Goal: Task Accomplishment & Management: Manage account settings

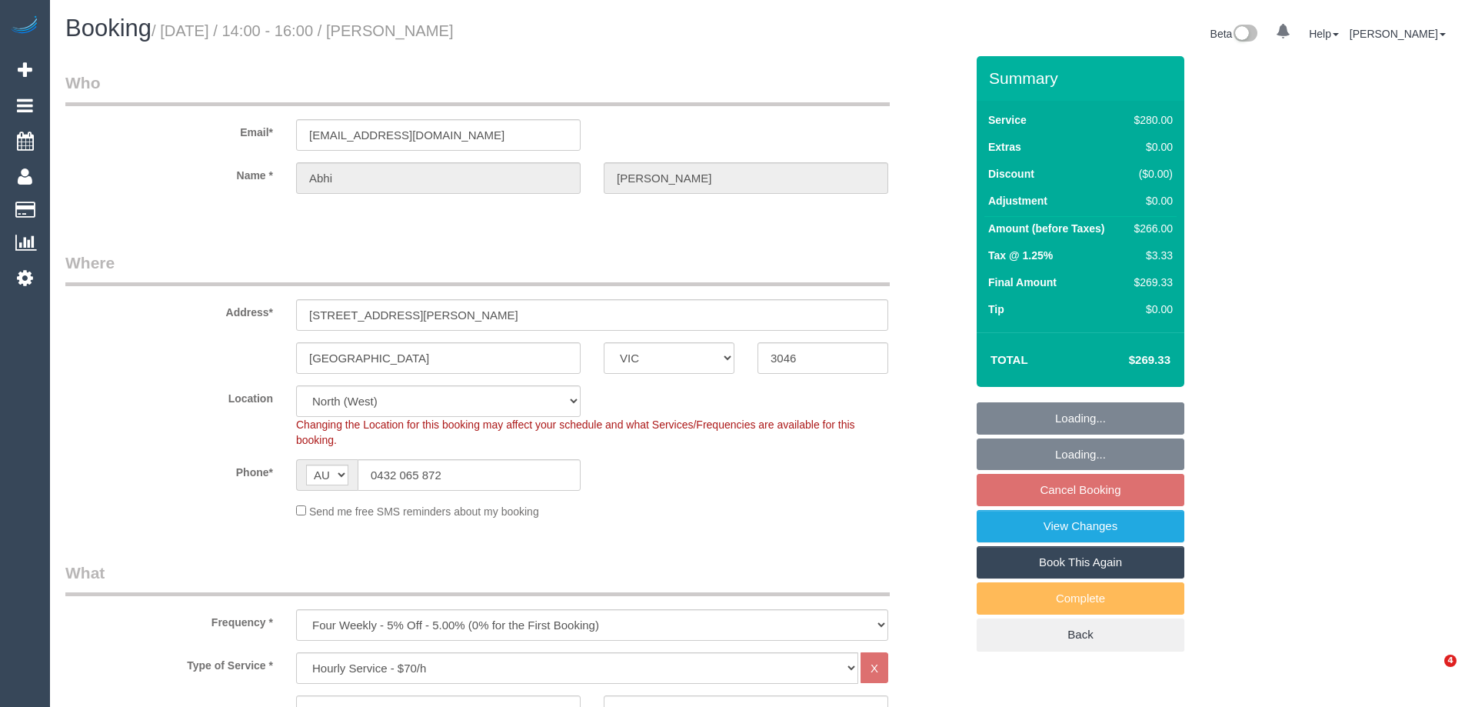
select select "VIC"
select select "2"
select select "string:stripe-pm_1PwtYZ2GScqysDRV48wmUbED"
select select "number:28"
select select "number:14"
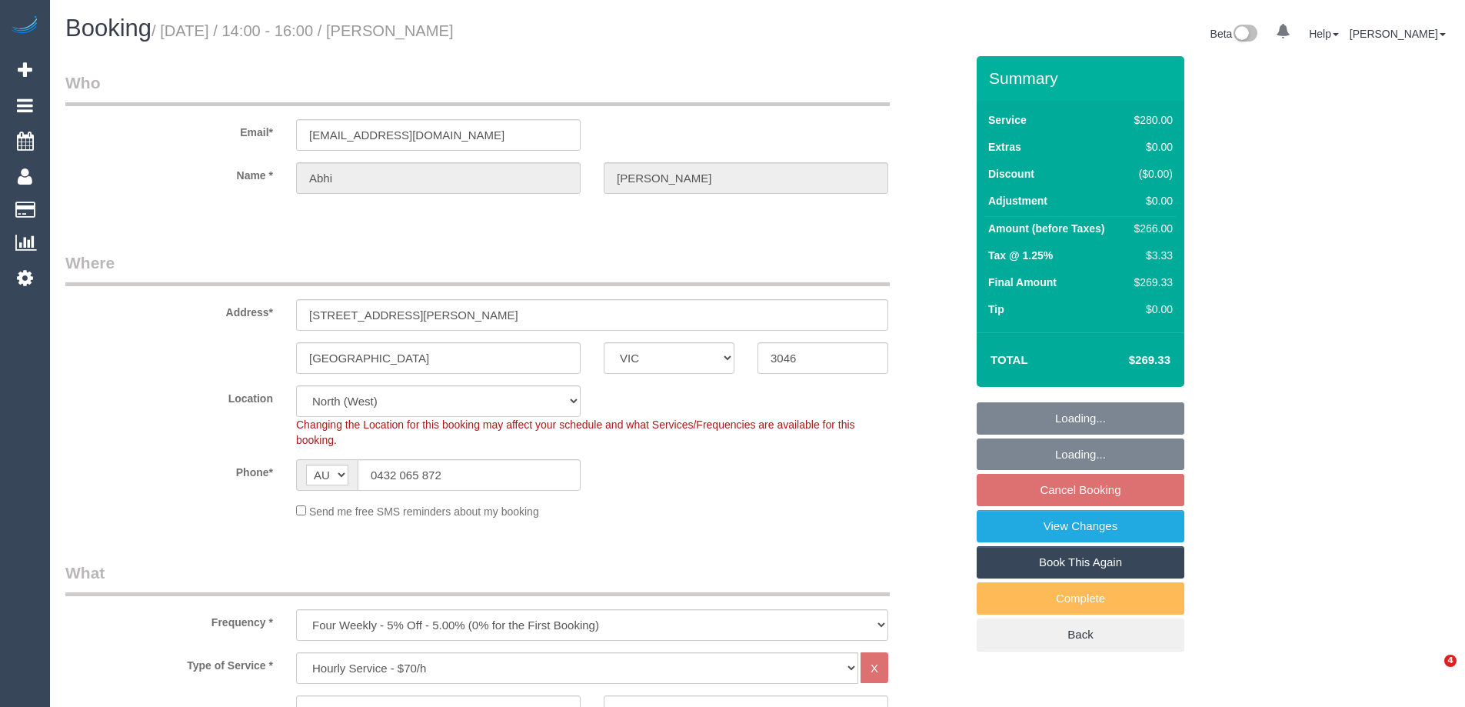
select select "number:19"
select select "number:24"
select select "number:35"
select select "number:12"
select select "spot5"
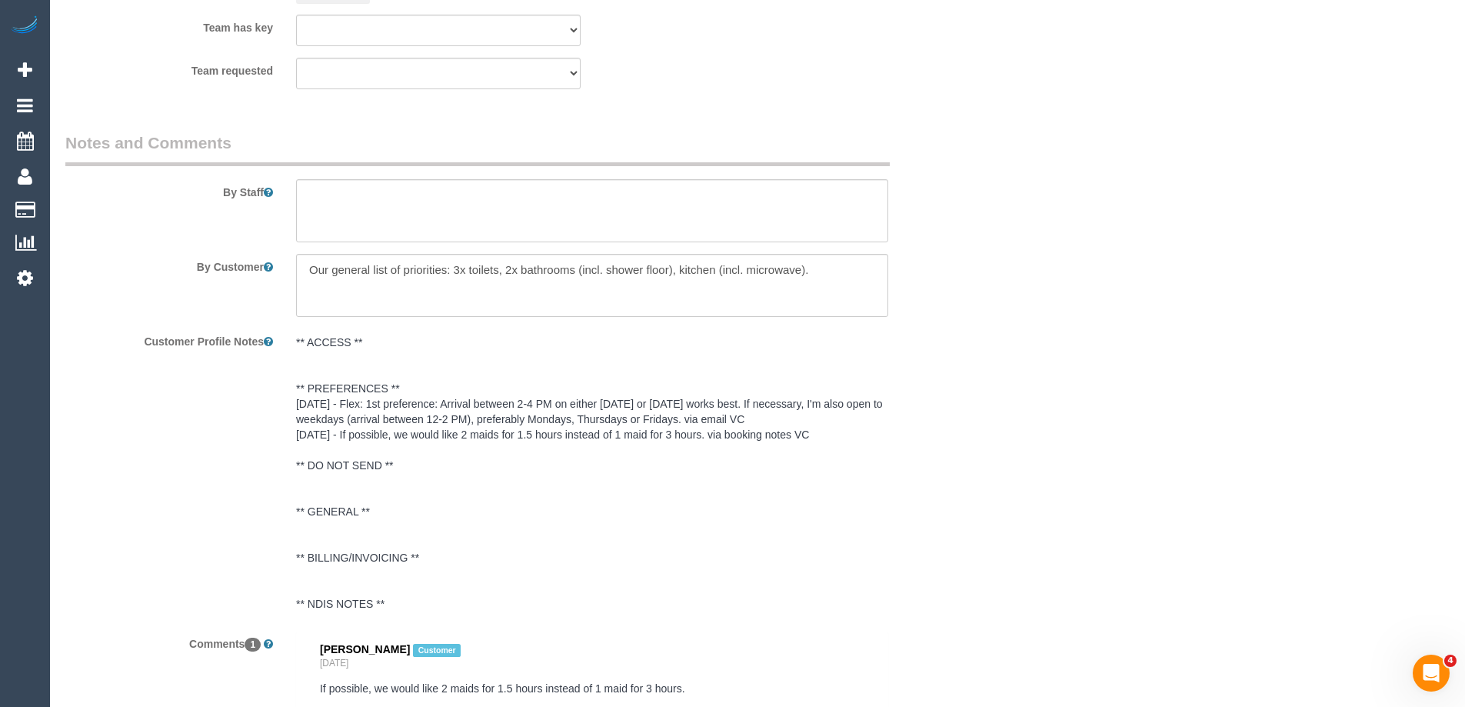
scroll to position [2359, 0]
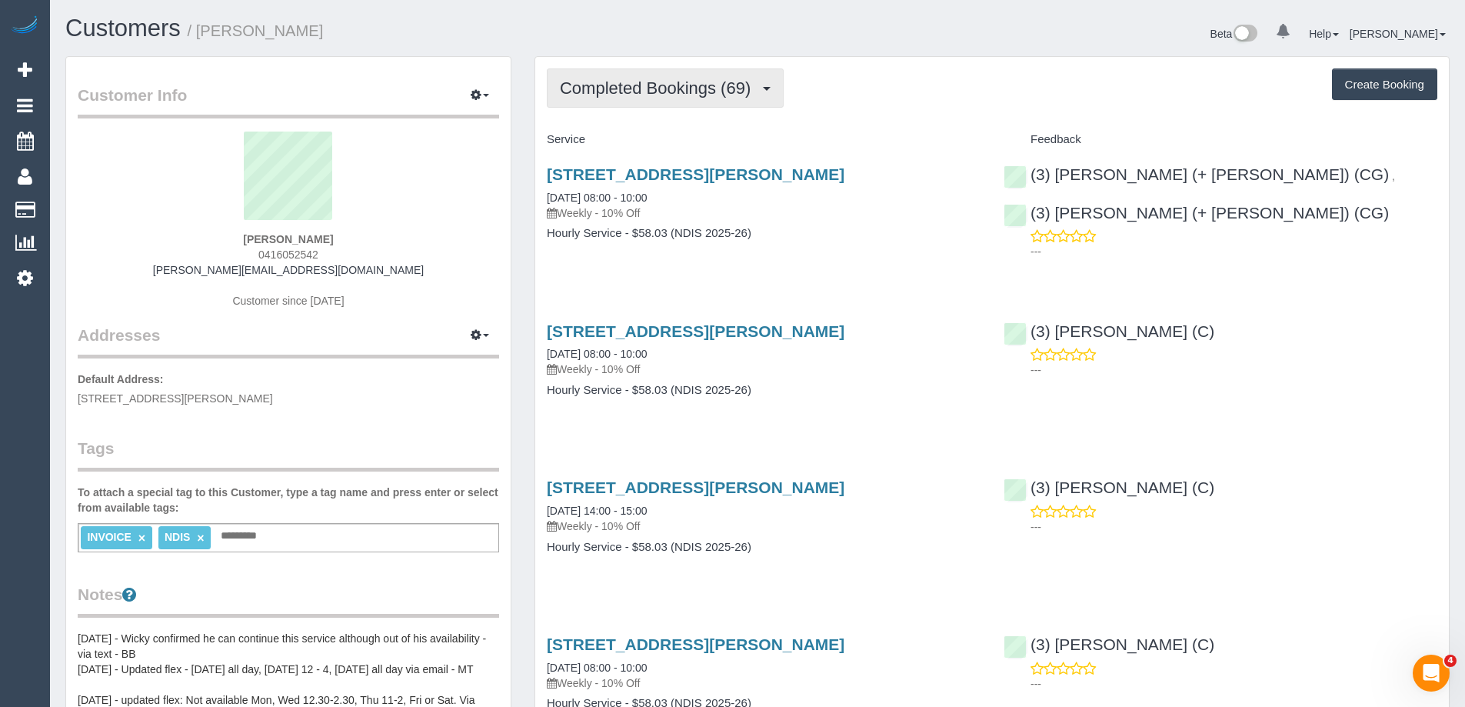
click at [631, 89] on span "Completed Bookings (69)" at bounding box center [659, 87] width 198 height 19
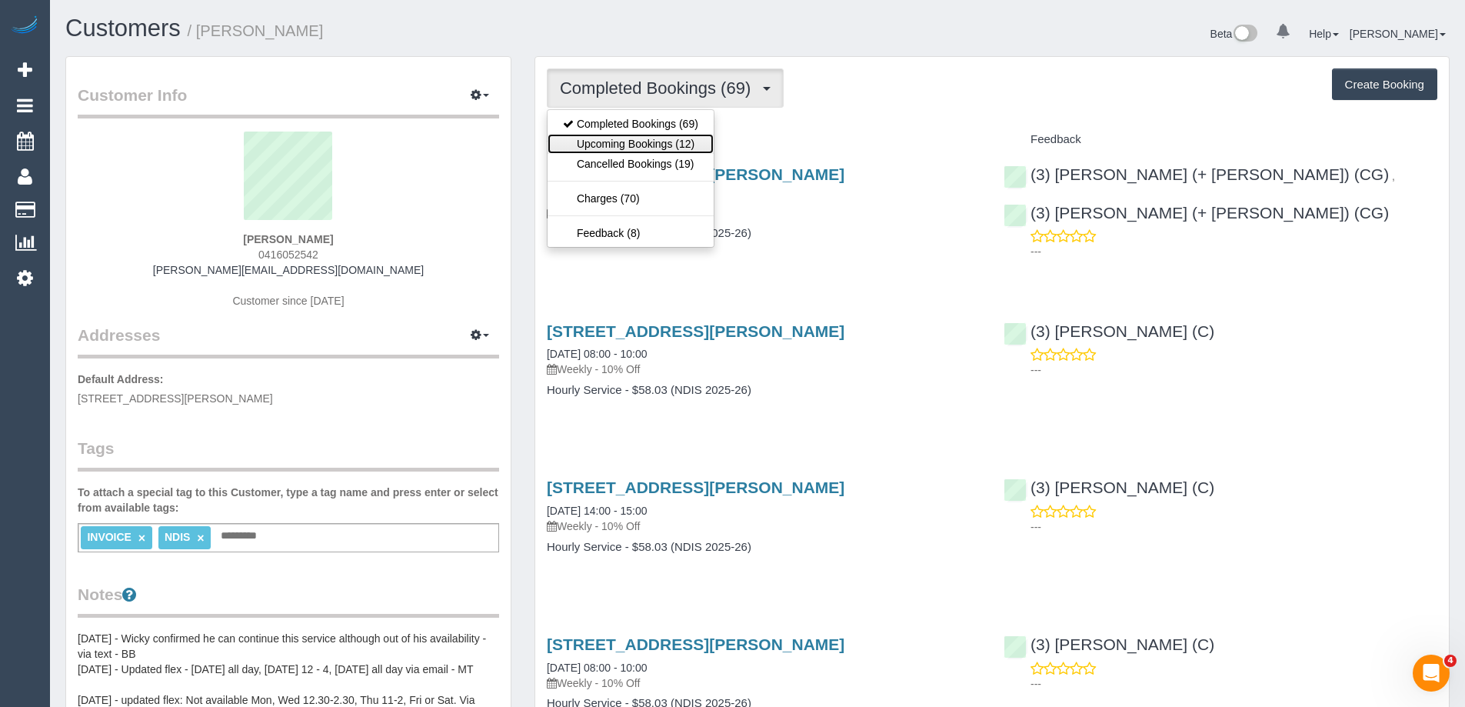
click at [616, 148] on link "Upcoming Bookings (12)" at bounding box center [631, 144] width 166 height 20
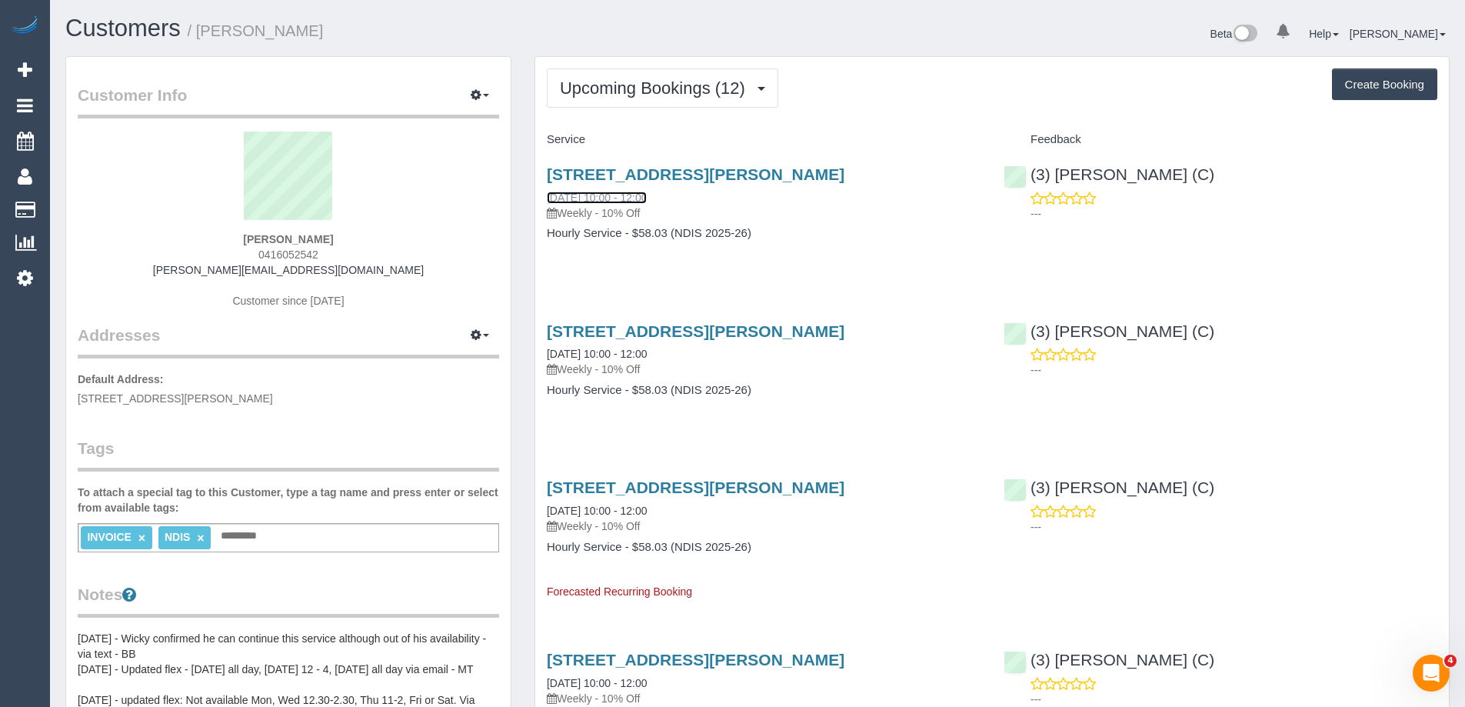
click at [614, 195] on link "03/09/2025 10:00 - 12:00" at bounding box center [597, 197] width 100 height 12
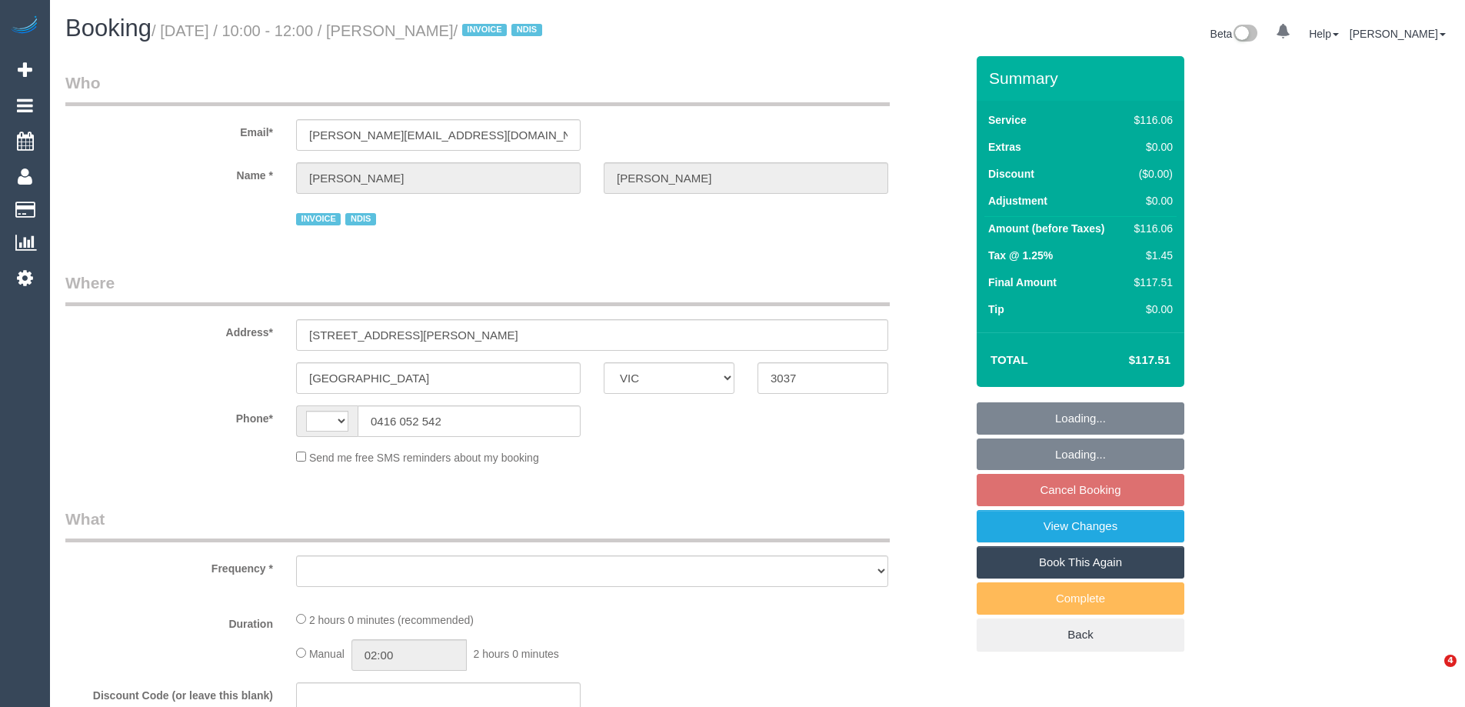
select select "VIC"
select select "string:AU"
select select "object:567"
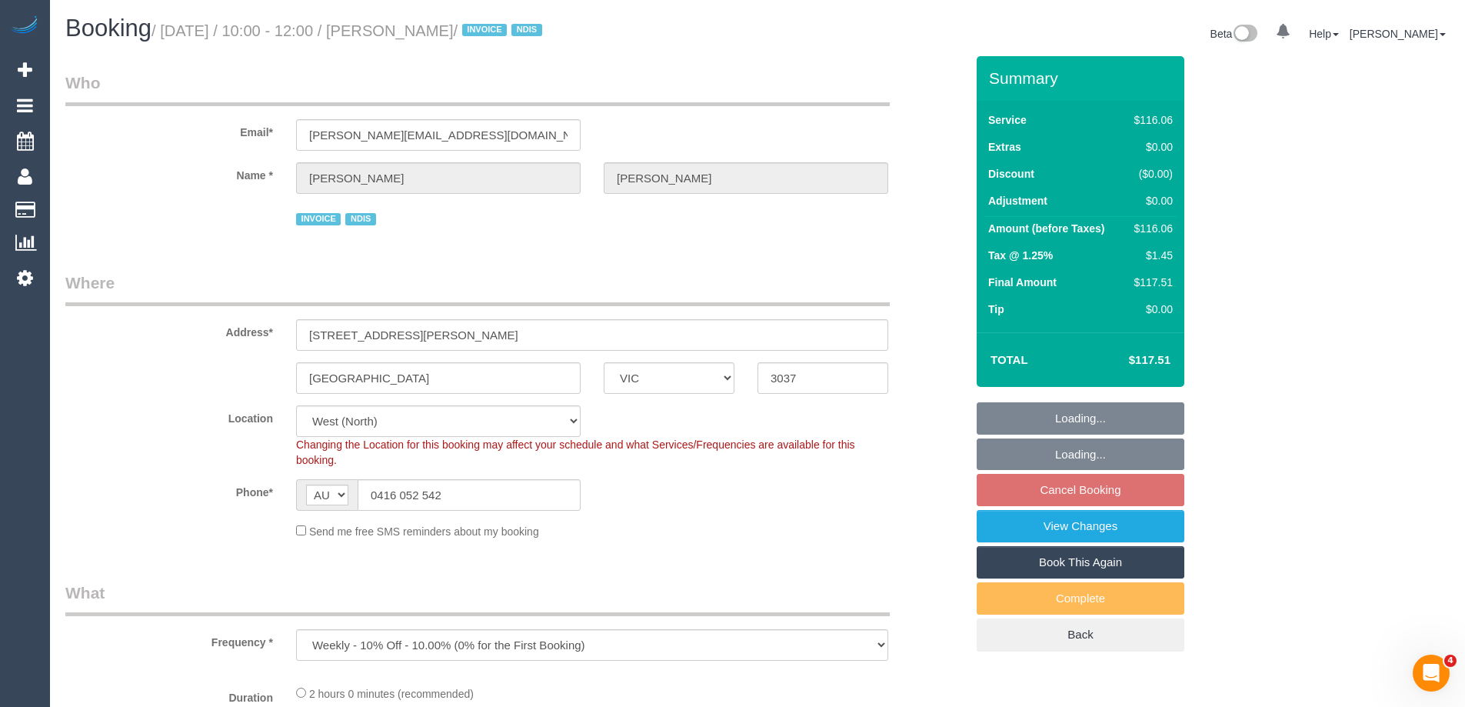
select select "number:30"
select select "number:14"
select select "number:19"
select select "number:36"
select select "number:34"
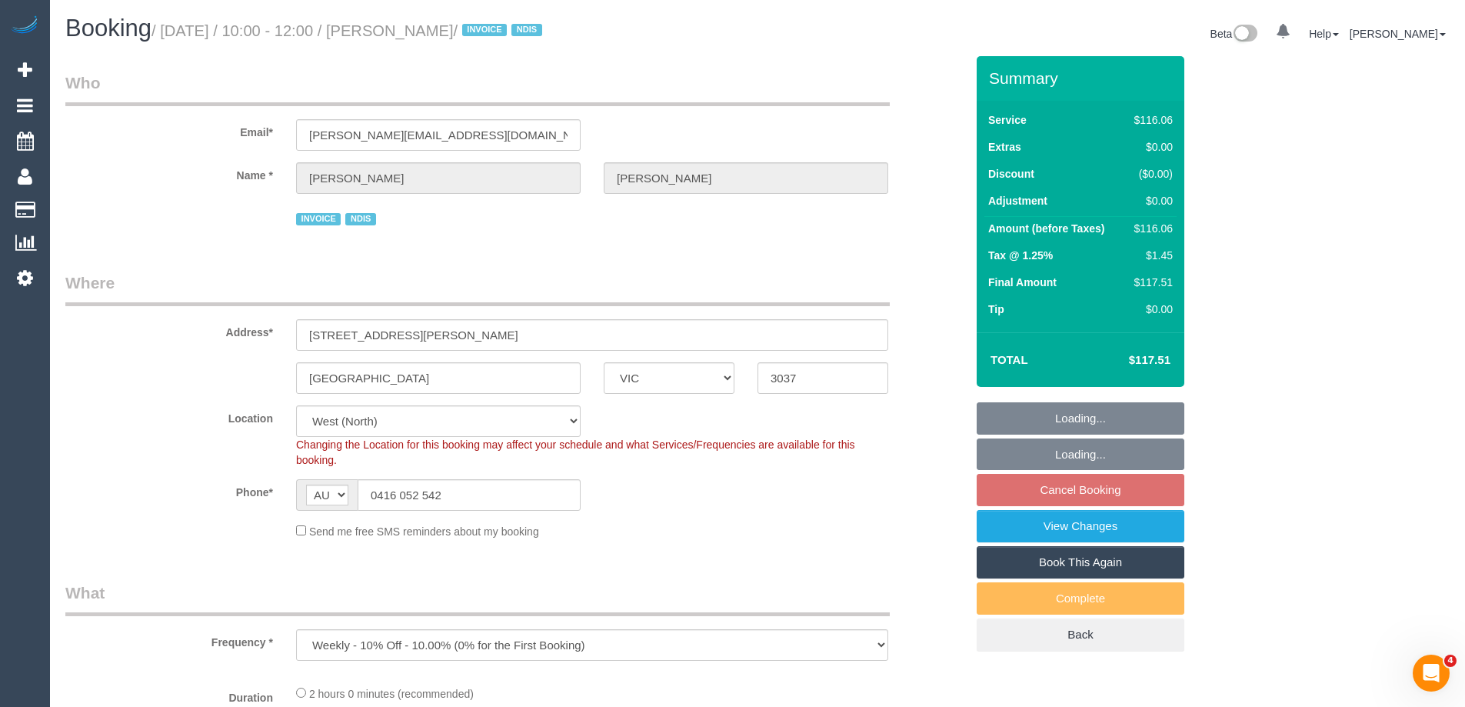
select select "number:26"
select select "object:779"
select select "spot1"
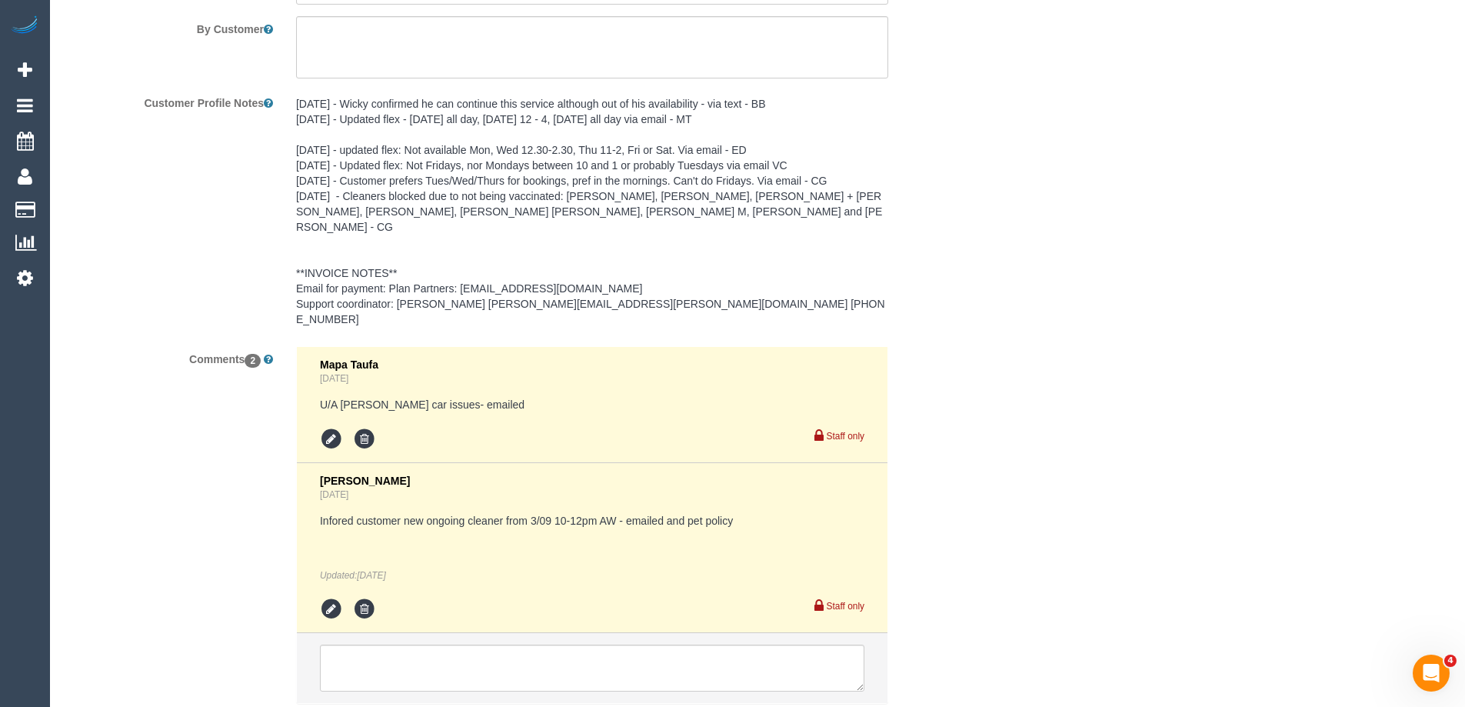
scroll to position [2276, 0]
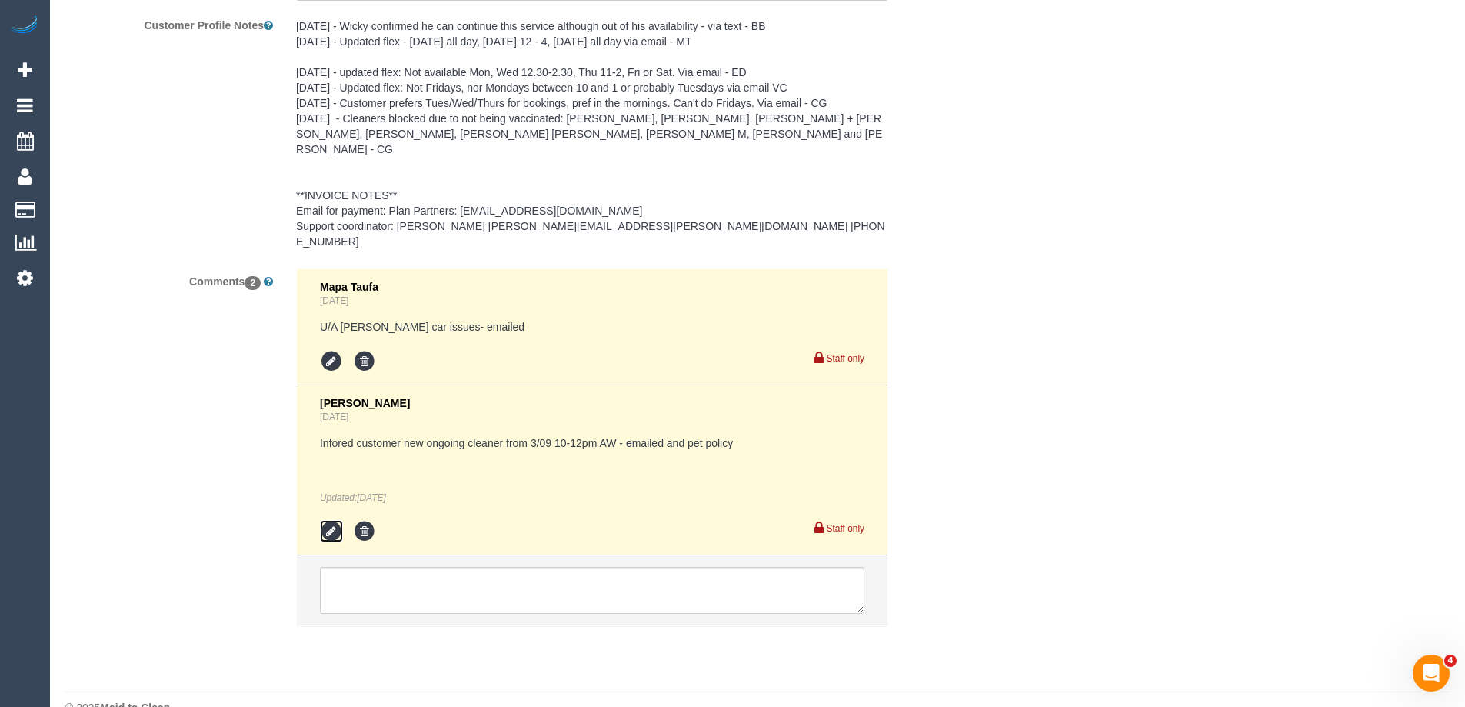
click at [331, 520] on icon at bounding box center [331, 531] width 23 height 23
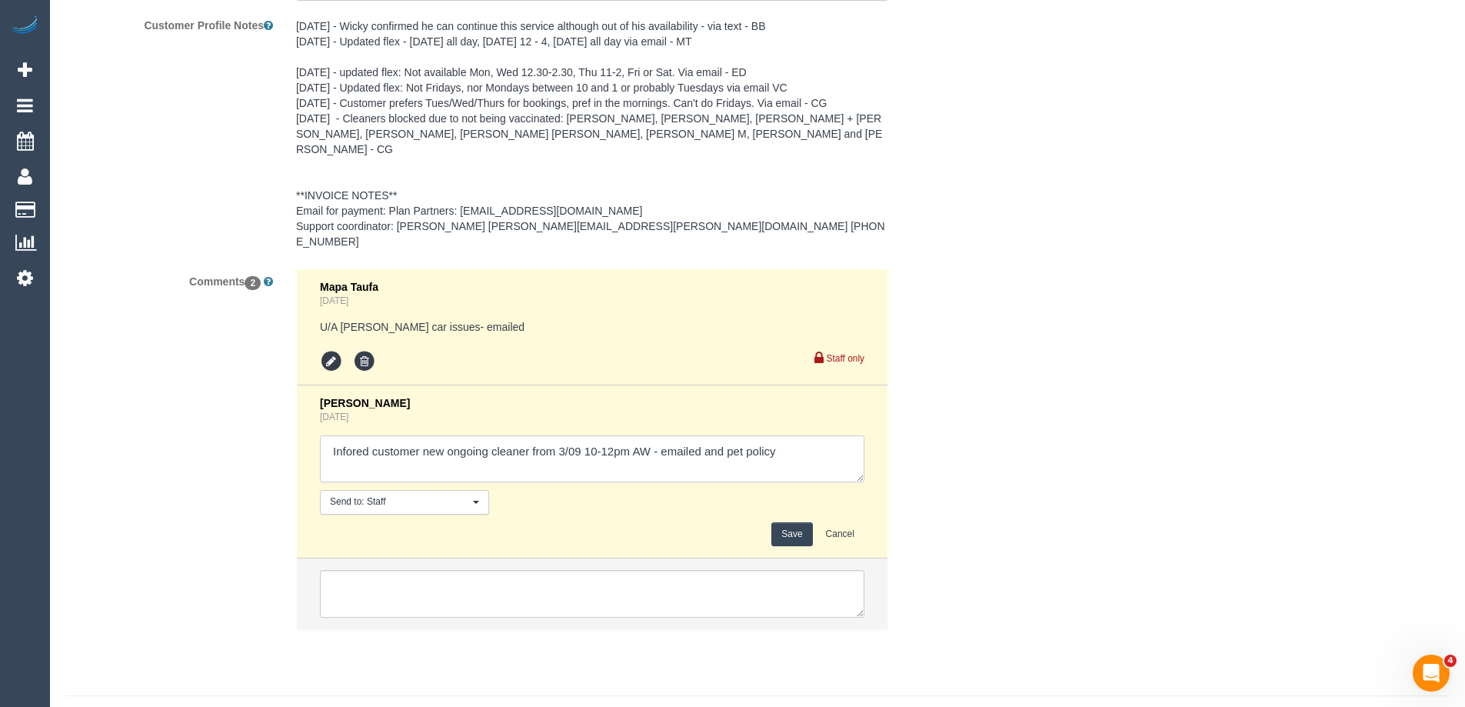
click at [821, 435] on textarea at bounding box center [592, 459] width 544 height 48
type textarea "Infored customer new ongoing cleaner from 3/09 10-12pm AW - emailed and pet pol…"
click at [784, 522] on button "Save" at bounding box center [791, 534] width 41 height 24
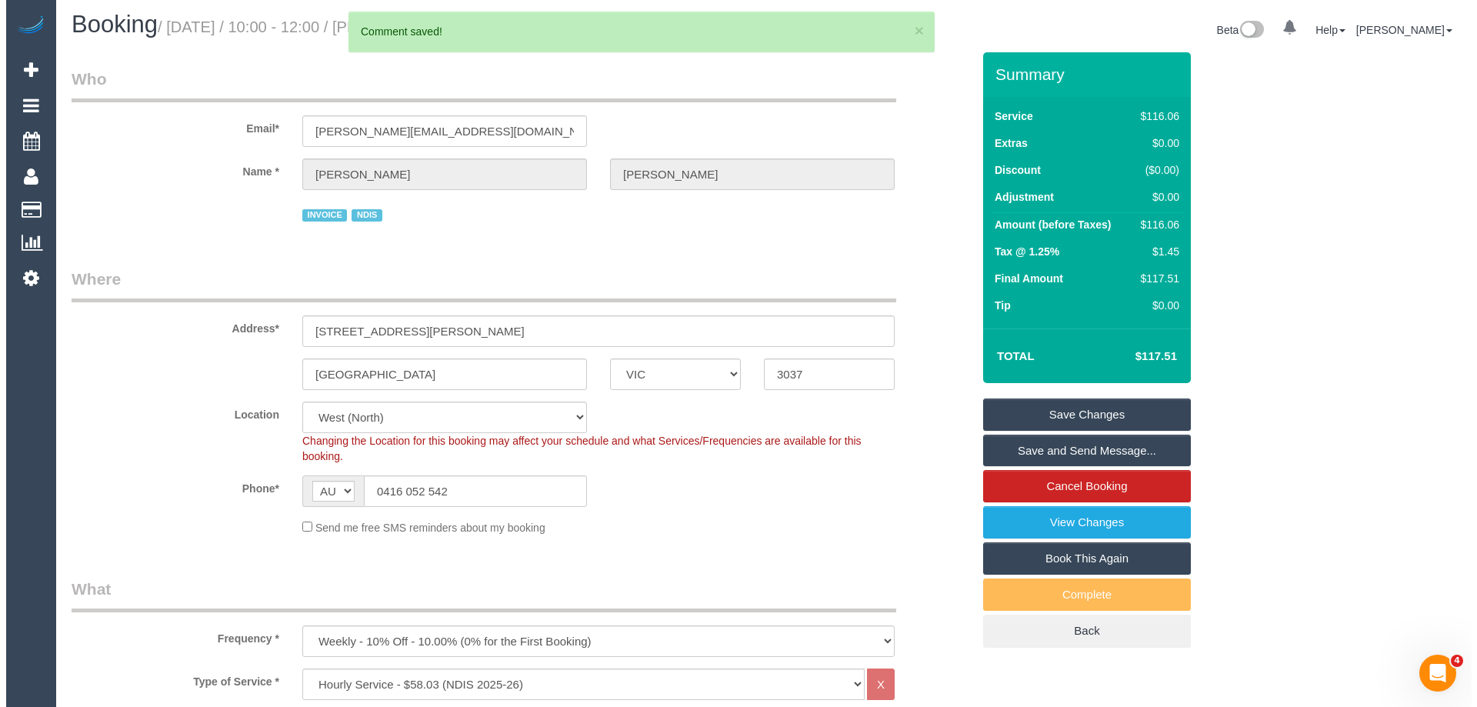
scroll to position [0, 0]
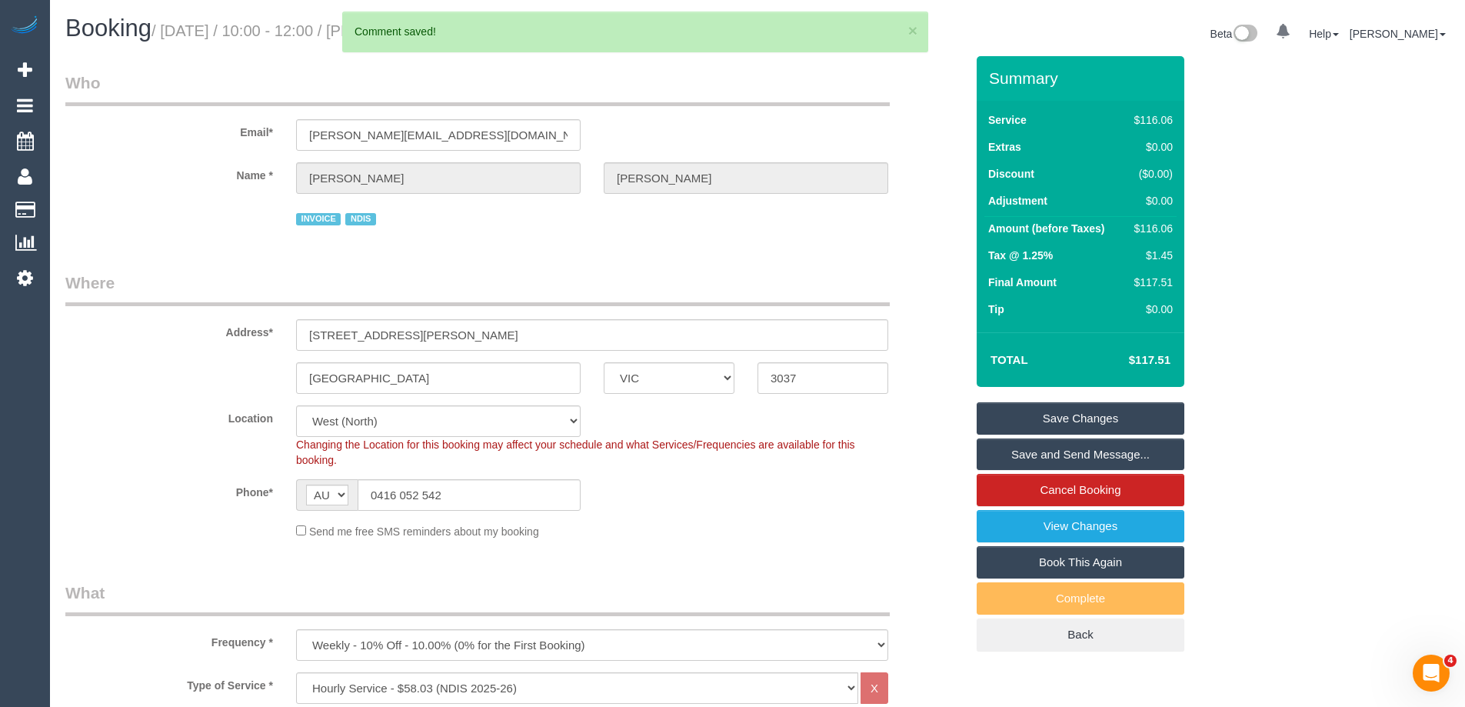
click at [1053, 449] on link "Save and Send Message..." at bounding box center [1081, 454] width 208 height 32
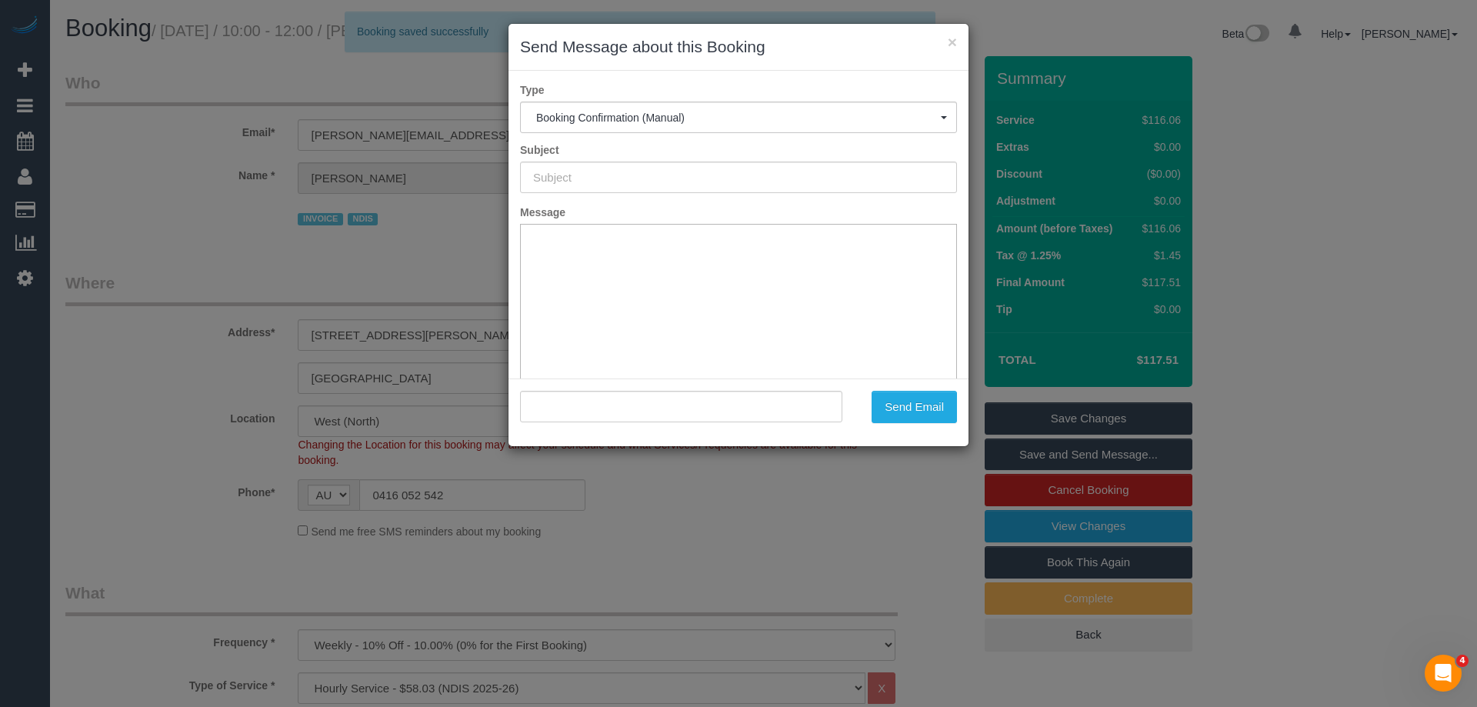
type input "Booking Confirmed"
type input ""Diana Oliver" <diana.oliver3@bigpond.com>"
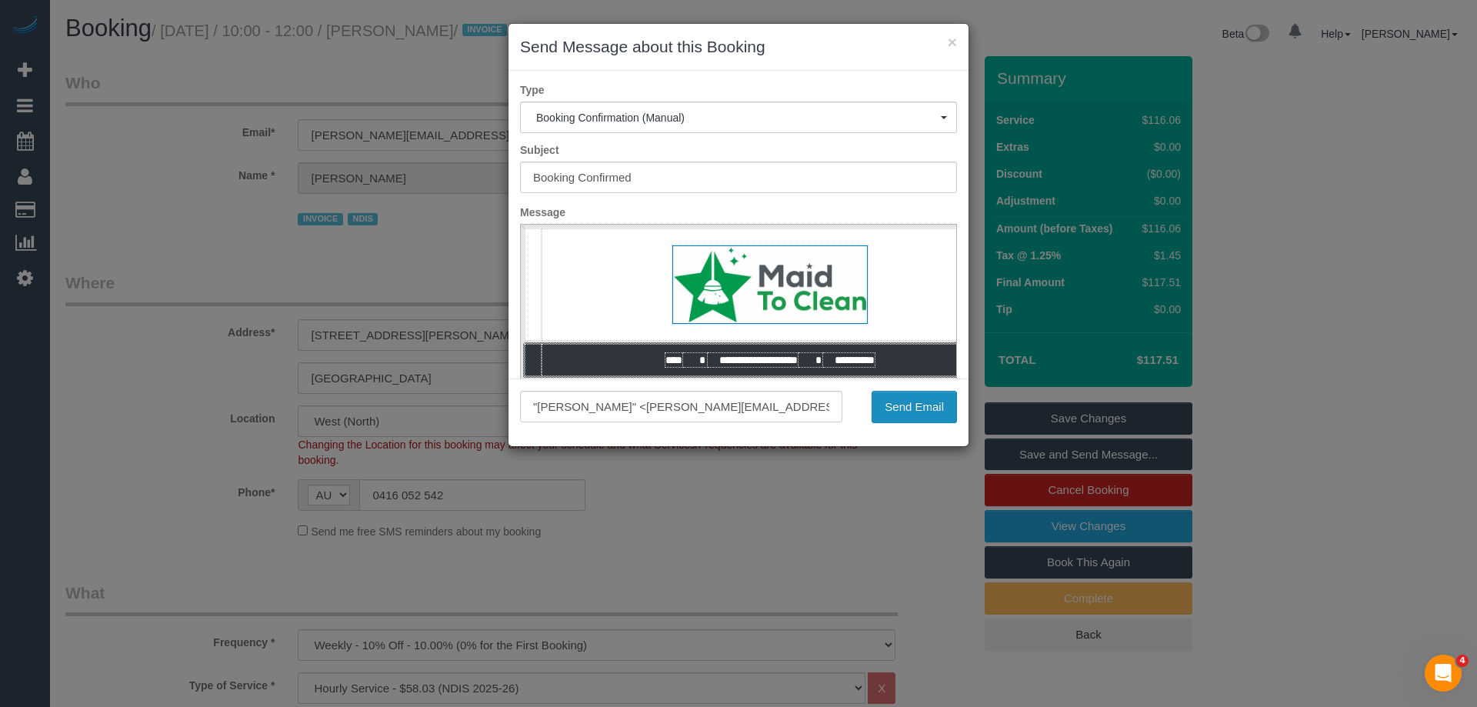
click at [935, 408] on button "Send Email" at bounding box center [913, 407] width 85 height 32
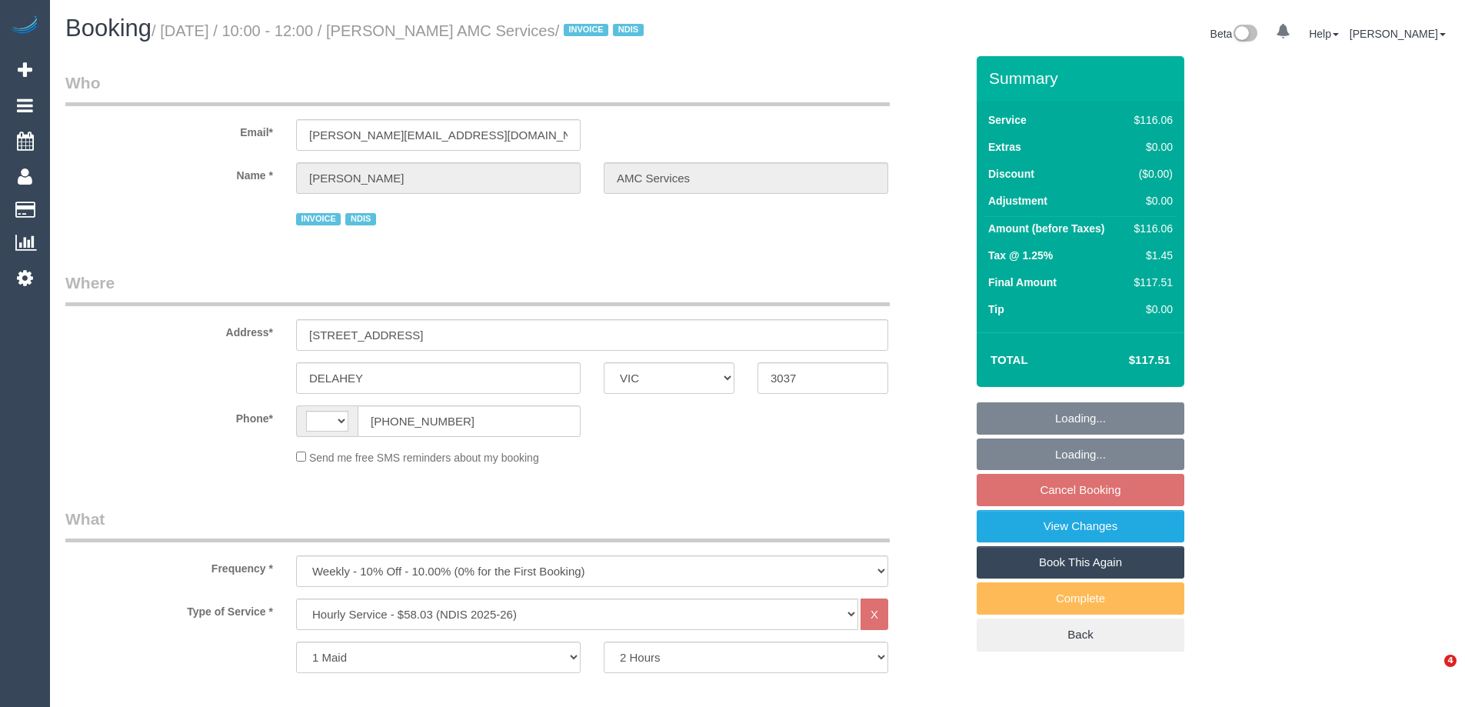
select select "VIC"
select select "string:AU"
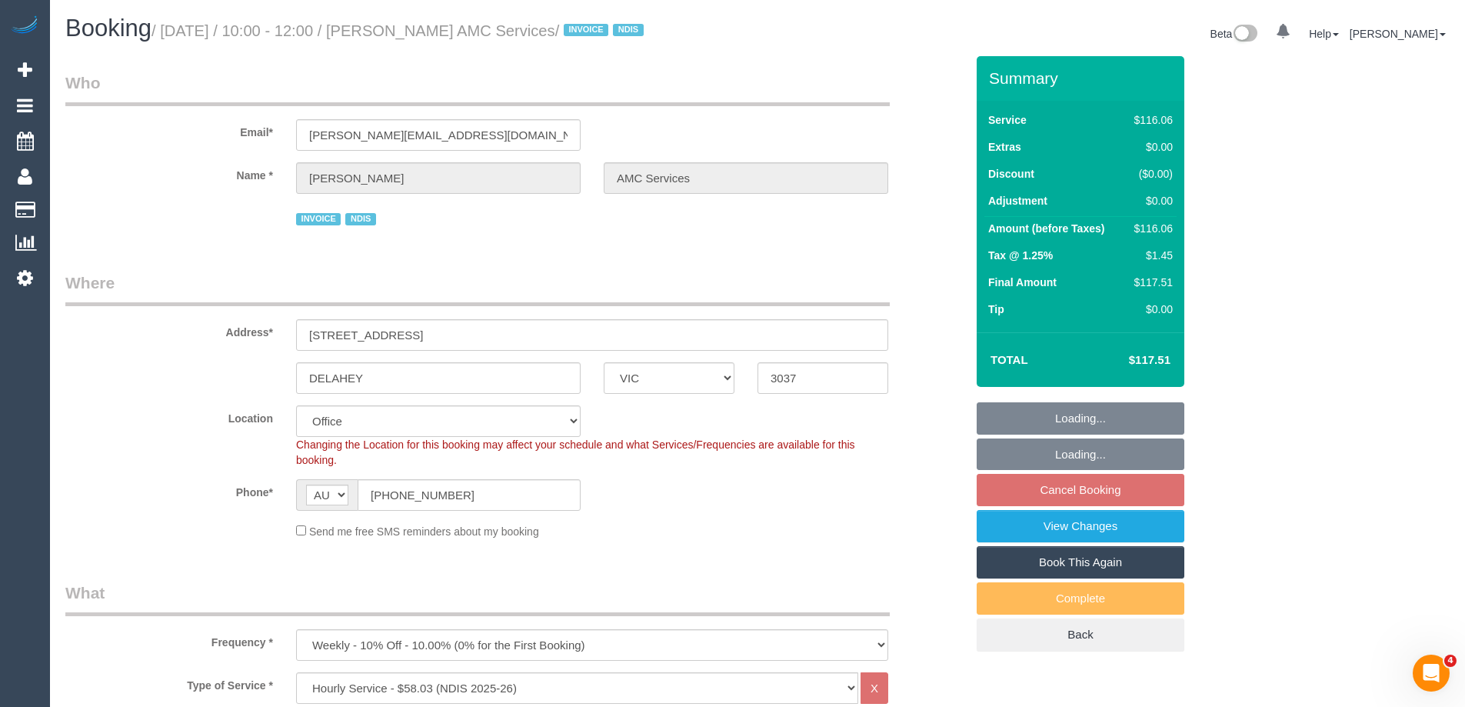
select select "object:776"
select select "number:28"
select select "number:14"
select select "number:18"
select select "number:36"
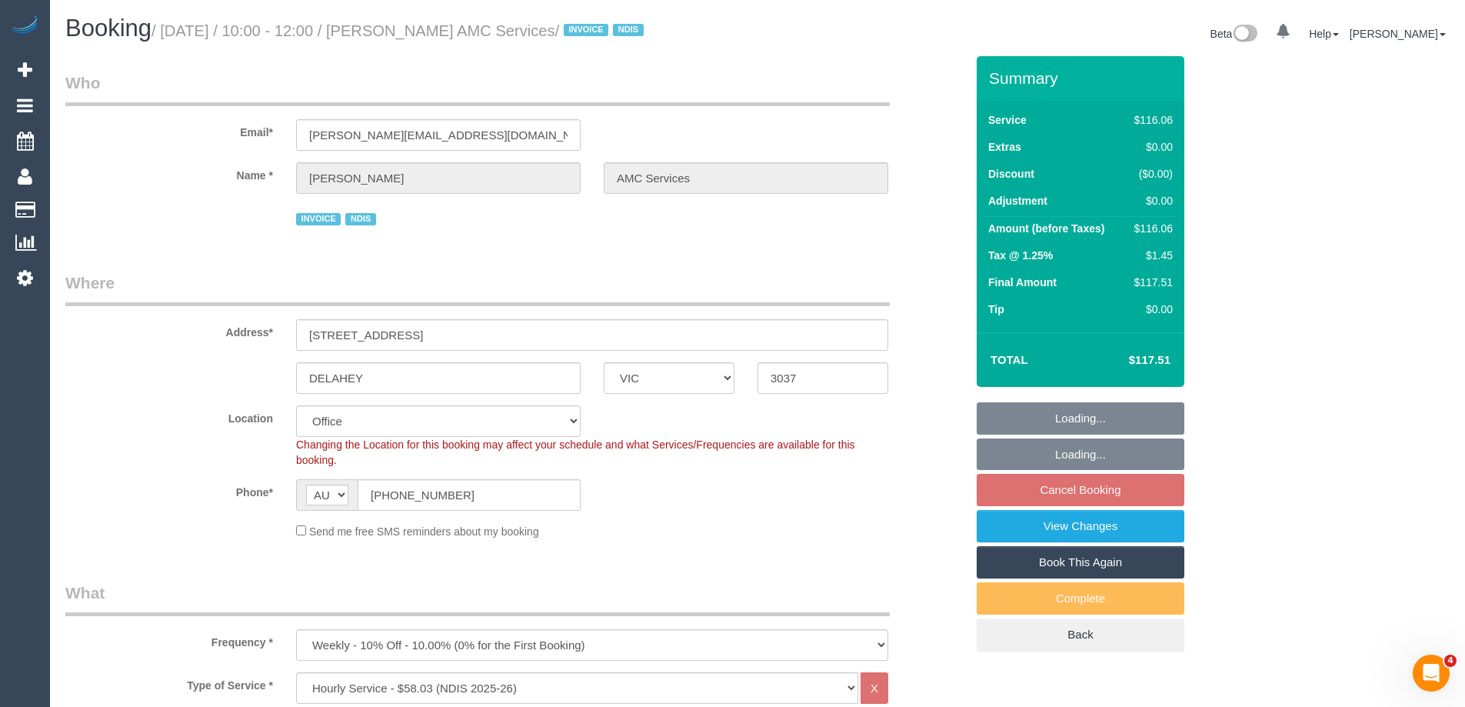
select select "number:35"
select select "number:12"
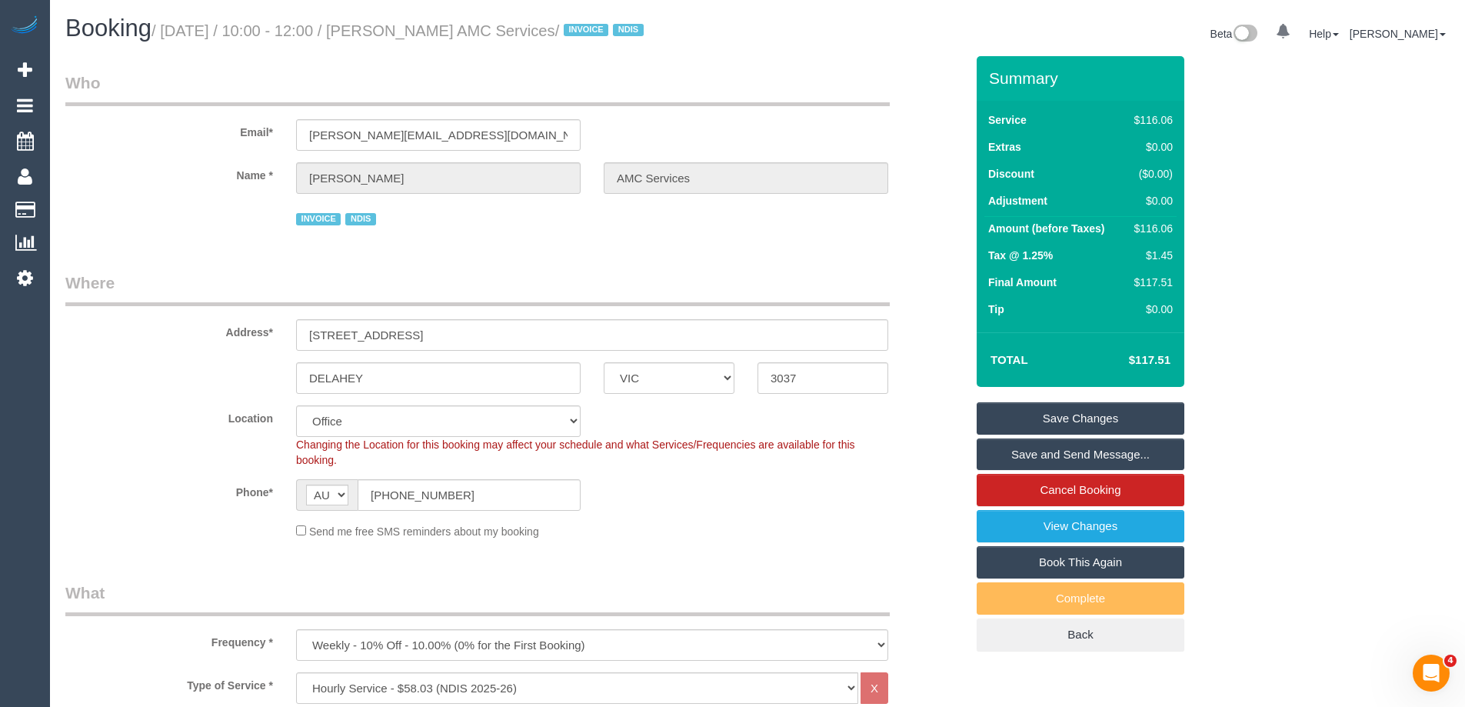
click at [742, 511] on div "Phone* AF AL DZ AD AO AI AQ AG AR AM AW AU AT AZ BS BH BD BB BY BE BZ BJ BM BT …" at bounding box center [515, 495] width 923 height 32
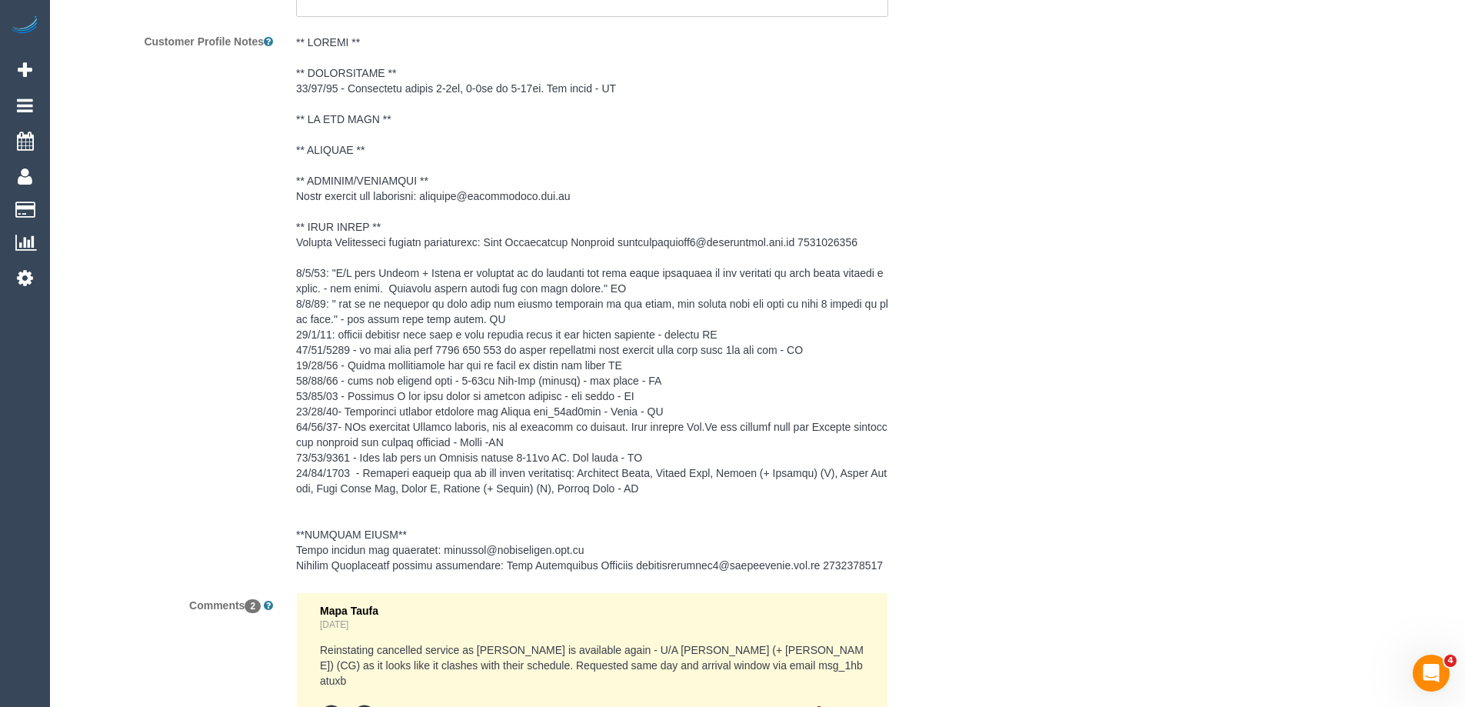
scroll to position [2652, 0]
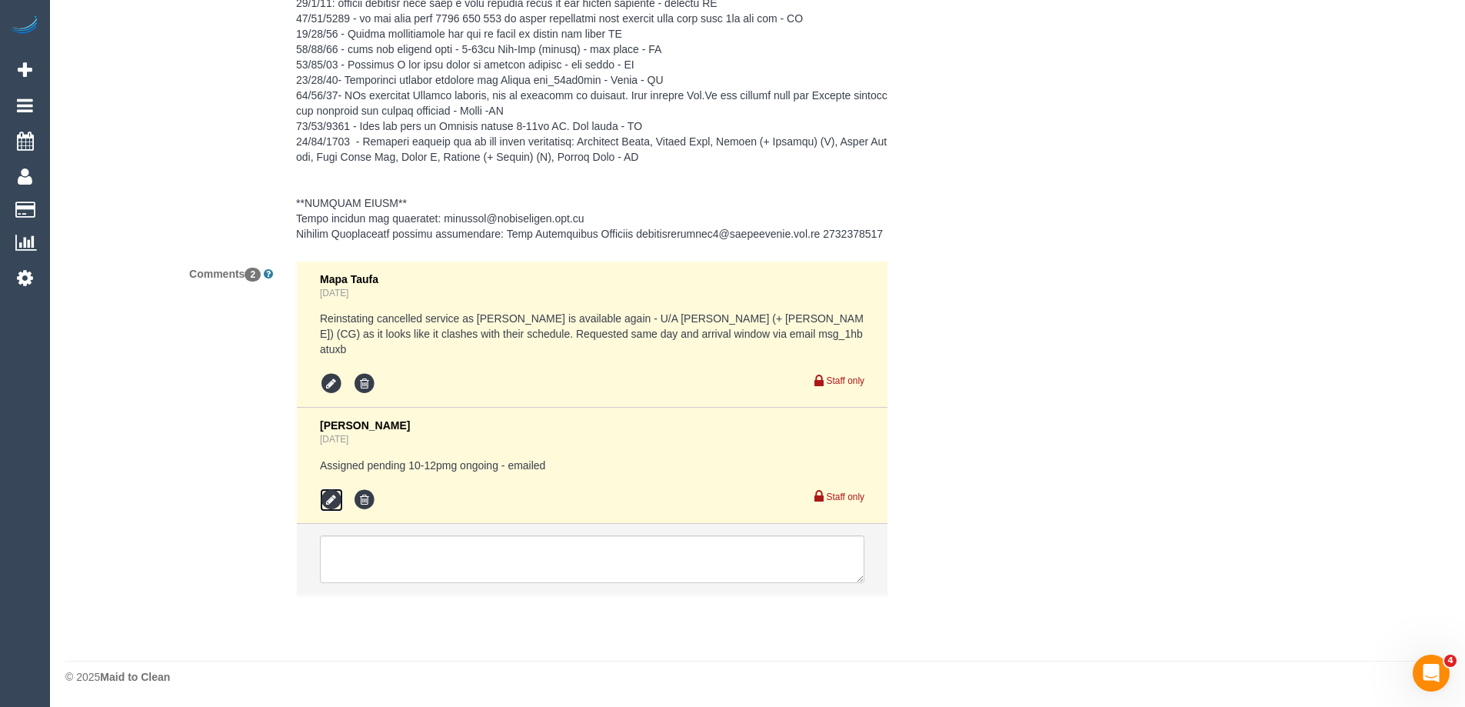
click at [326, 499] on icon at bounding box center [331, 499] width 23 height 23
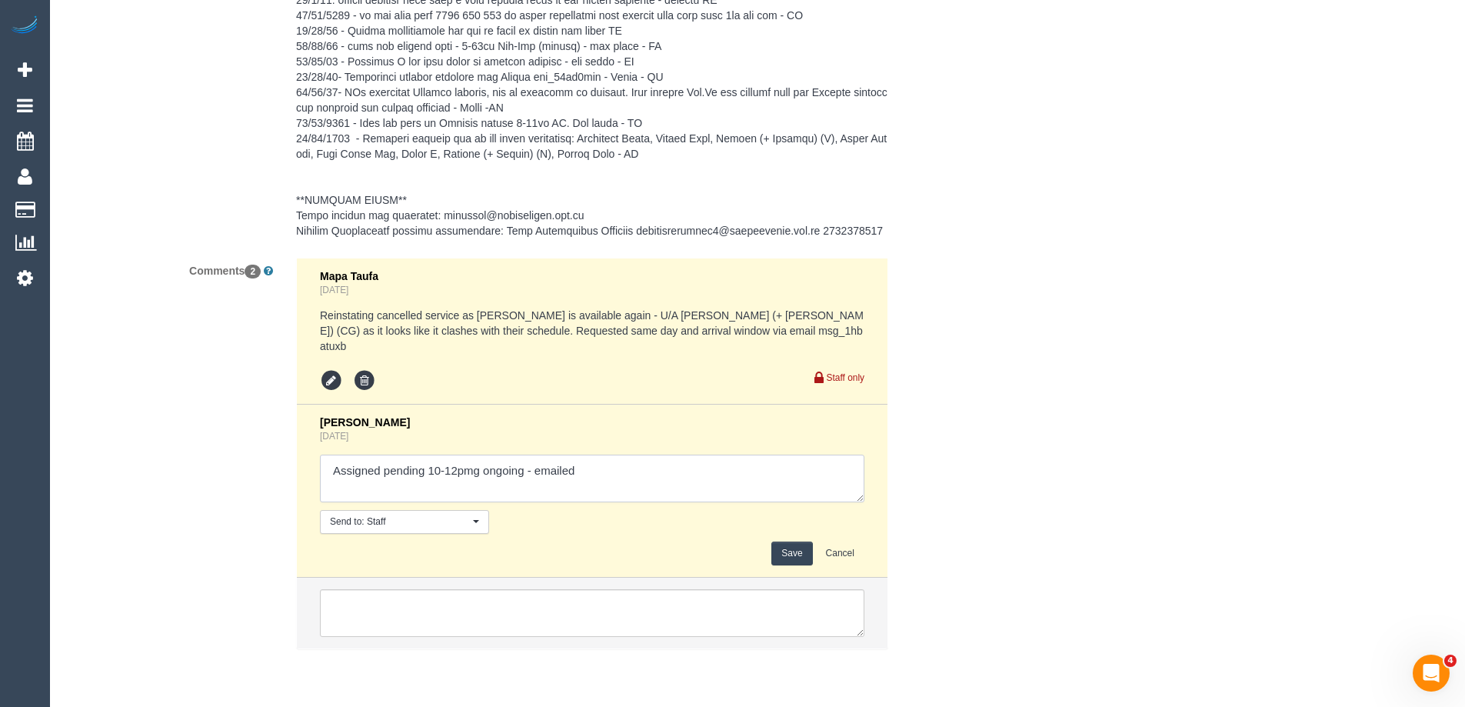
click at [514, 460] on textarea at bounding box center [592, 479] width 544 height 48
click at [273, 497] on div "Comments 2 Mapa Taufa 3 days ago Reinstating cancelled service as Muhammed is a…" at bounding box center [515, 461] width 923 height 407
type textarea "I"
type textarea "No flex AW 8-10am only. Informed via email ongoing cleaner from 3/09"
click at [789, 557] on button "Save" at bounding box center [791, 553] width 41 height 24
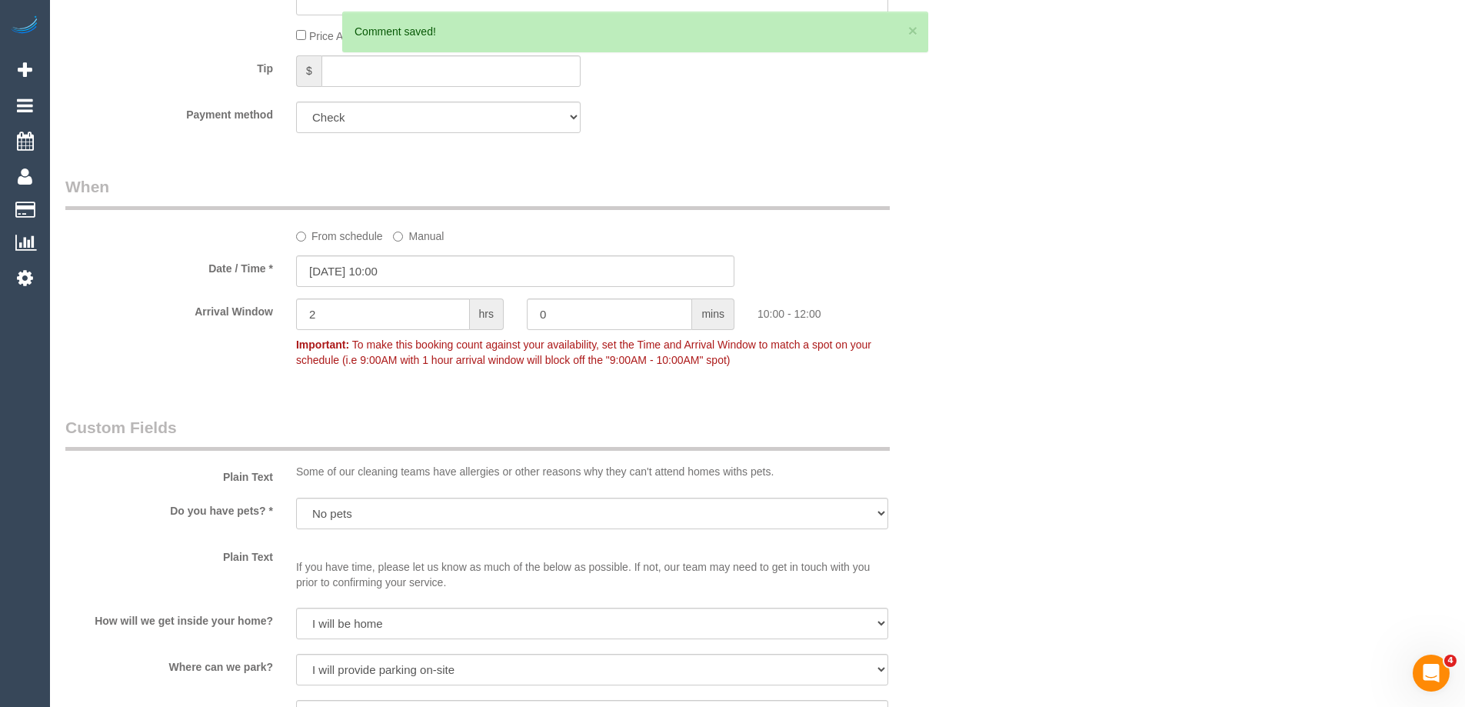
scroll to position [1037, 0]
click at [420, 288] on input "03/09/2025 10:00" at bounding box center [515, 272] width 438 height 32
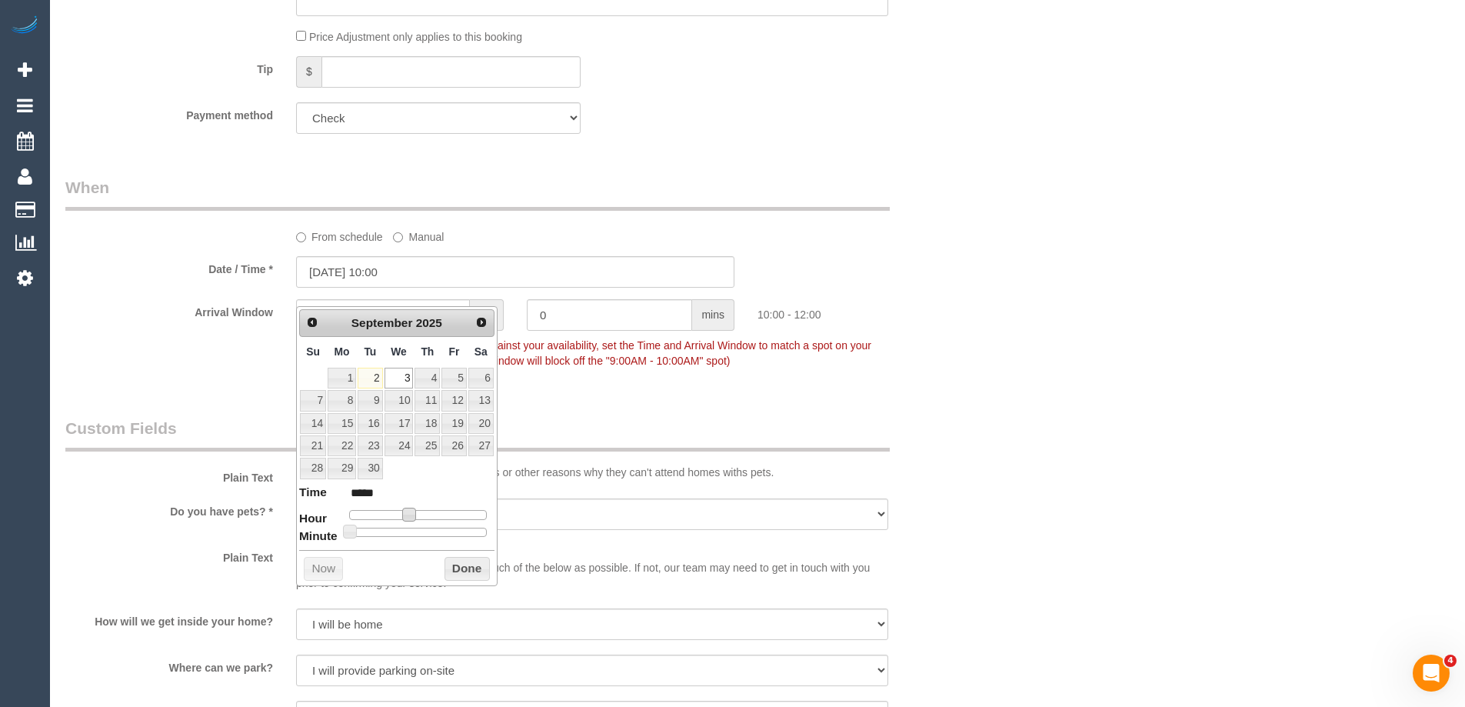
type input "03/09/2025 09:00"
type input "*****"
type input "03/09/2025 08:00"
type input "*****"
drag, startPoint x: 406, startPoint y: 513, endPoint x: 398, endPoint y: 511, distance: 8.6
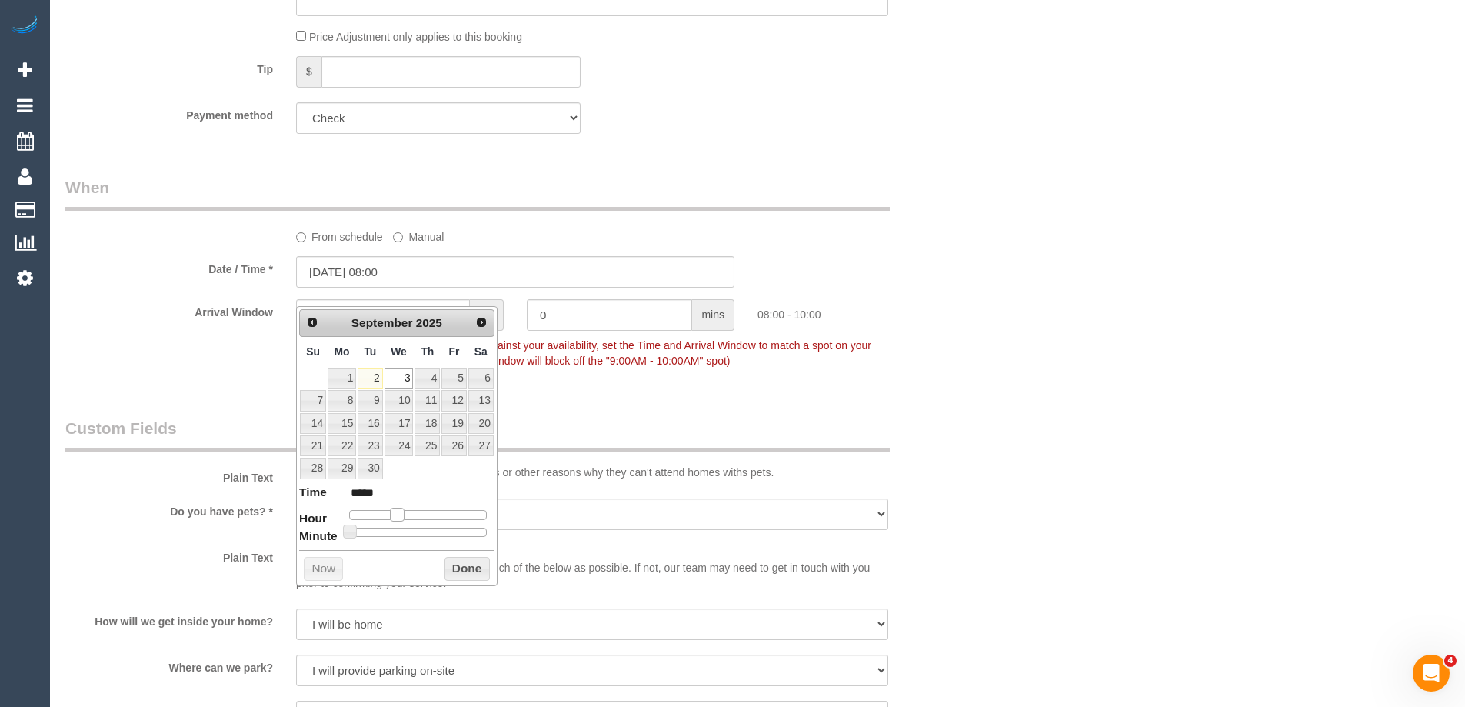
click at [398, 511] on span at bounding box center [397, 515] width 14 height 14
click at [473, 562] on button "Done" at bounding box center [467, 569] width 45 height 25
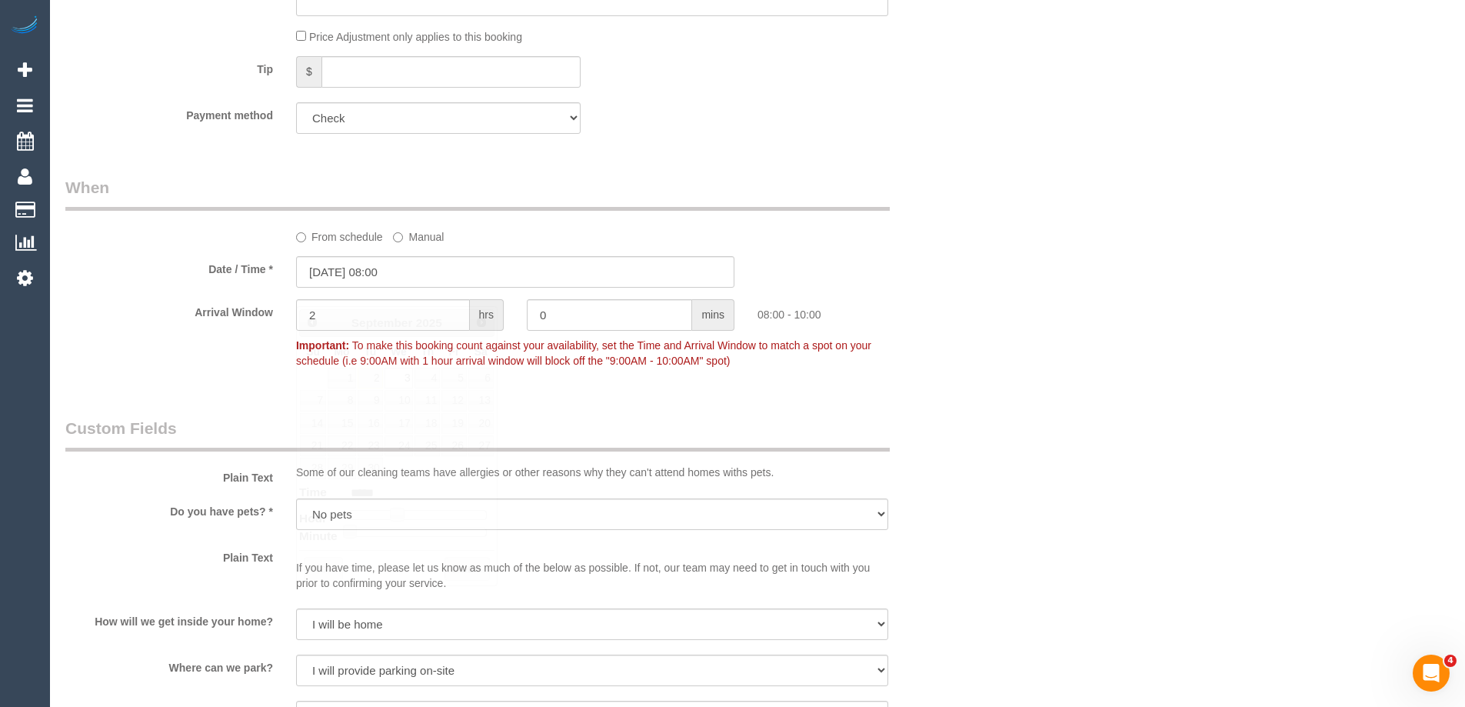
click at [1074, 411] on div "Who Email* muhamed.amcservices@fake.com Name * Muhammed Sulovic AMC Services IN…" at bounding box center [757, 669] width 1384 height 3300
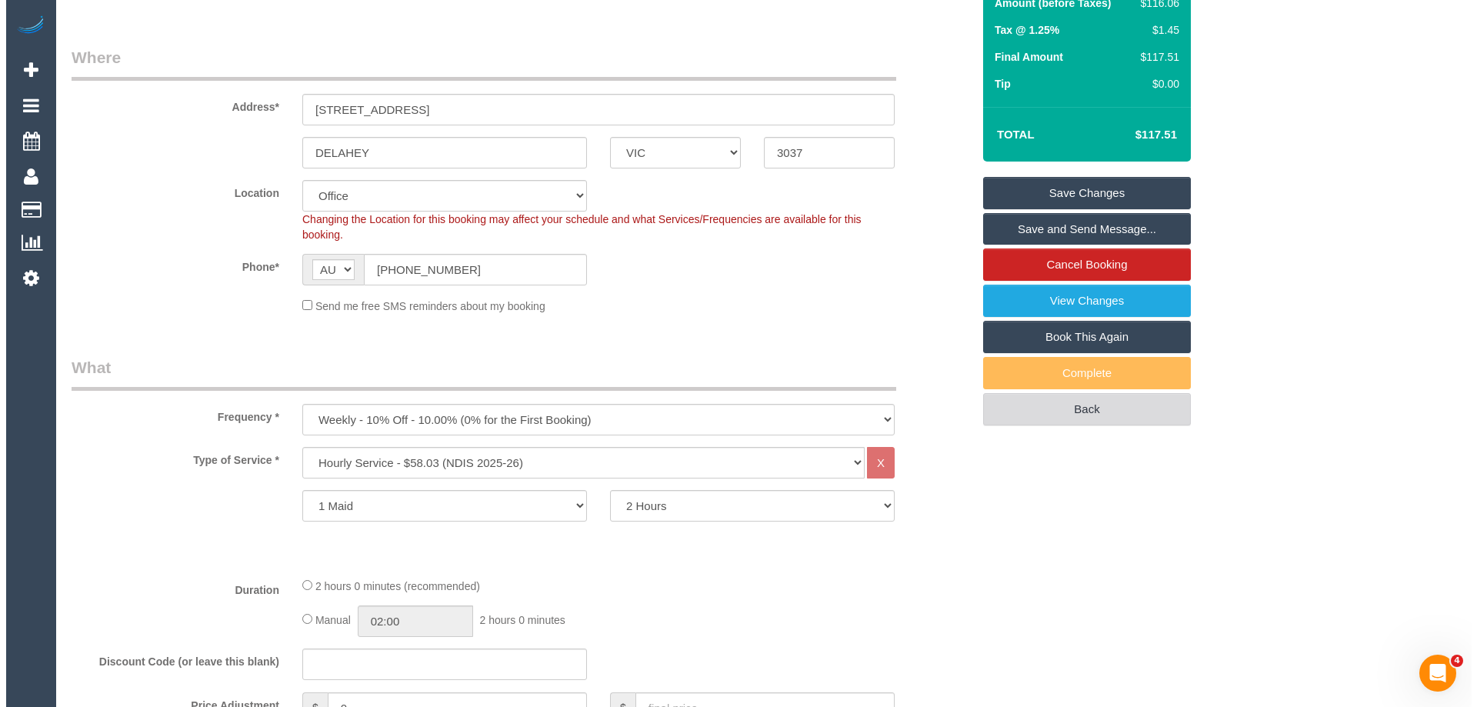
scroll to position [115, 0]
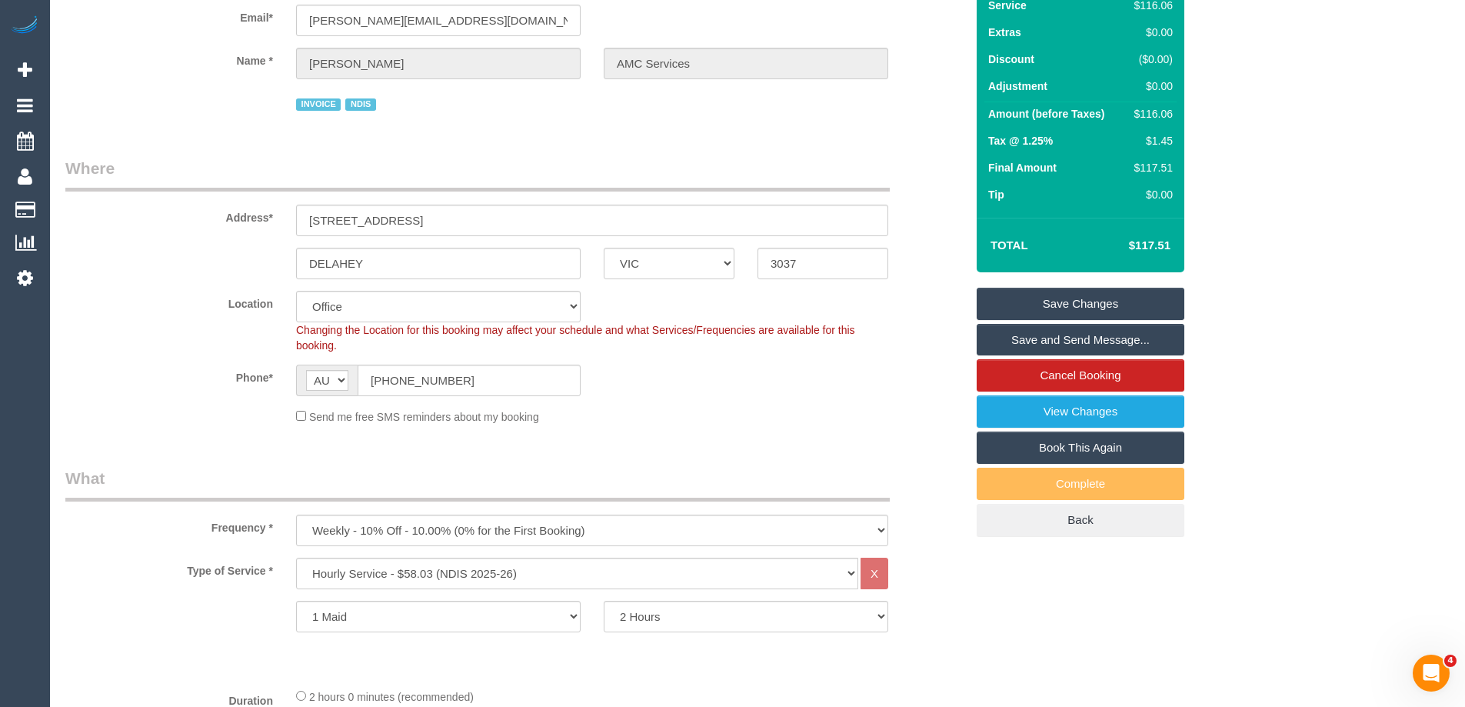
click at [1142, 356] on link "Save and Send Message..." at bounding box center [1081, 340] width 208 height 32
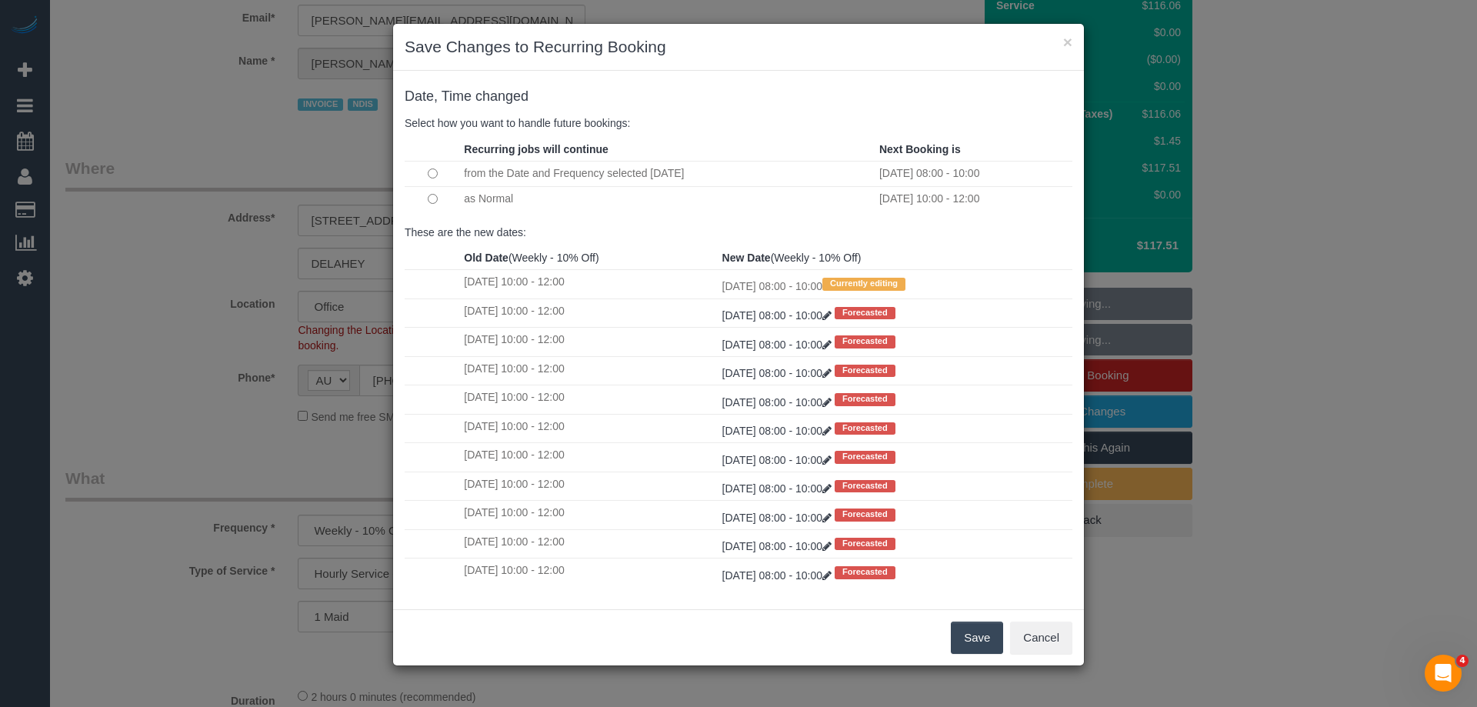
click at [968, 631] on button "Save" at bounding box center [977, 637] width 52 height 32
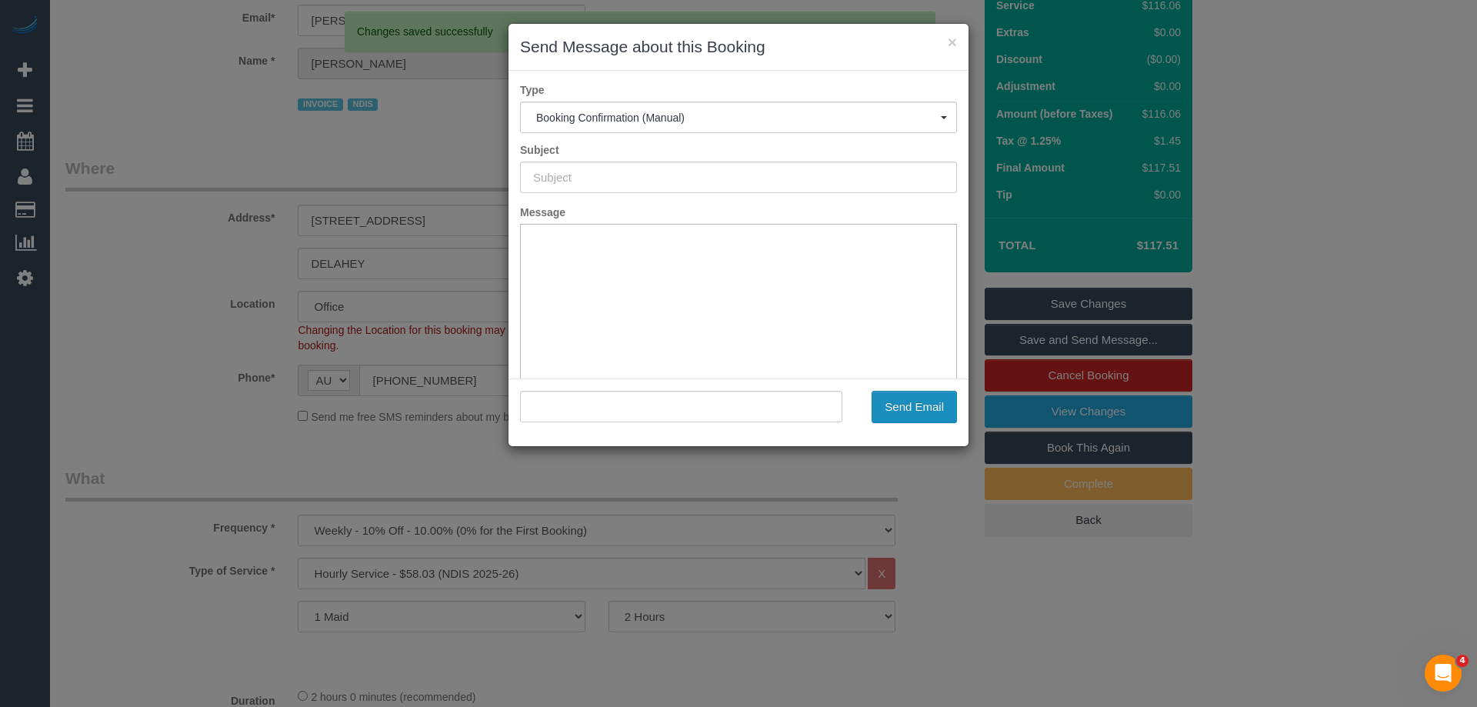
scroll to position [0, 0]
click at [938, 408] on button "Send Email" at bounding box center [913, 407] width 85 height 32
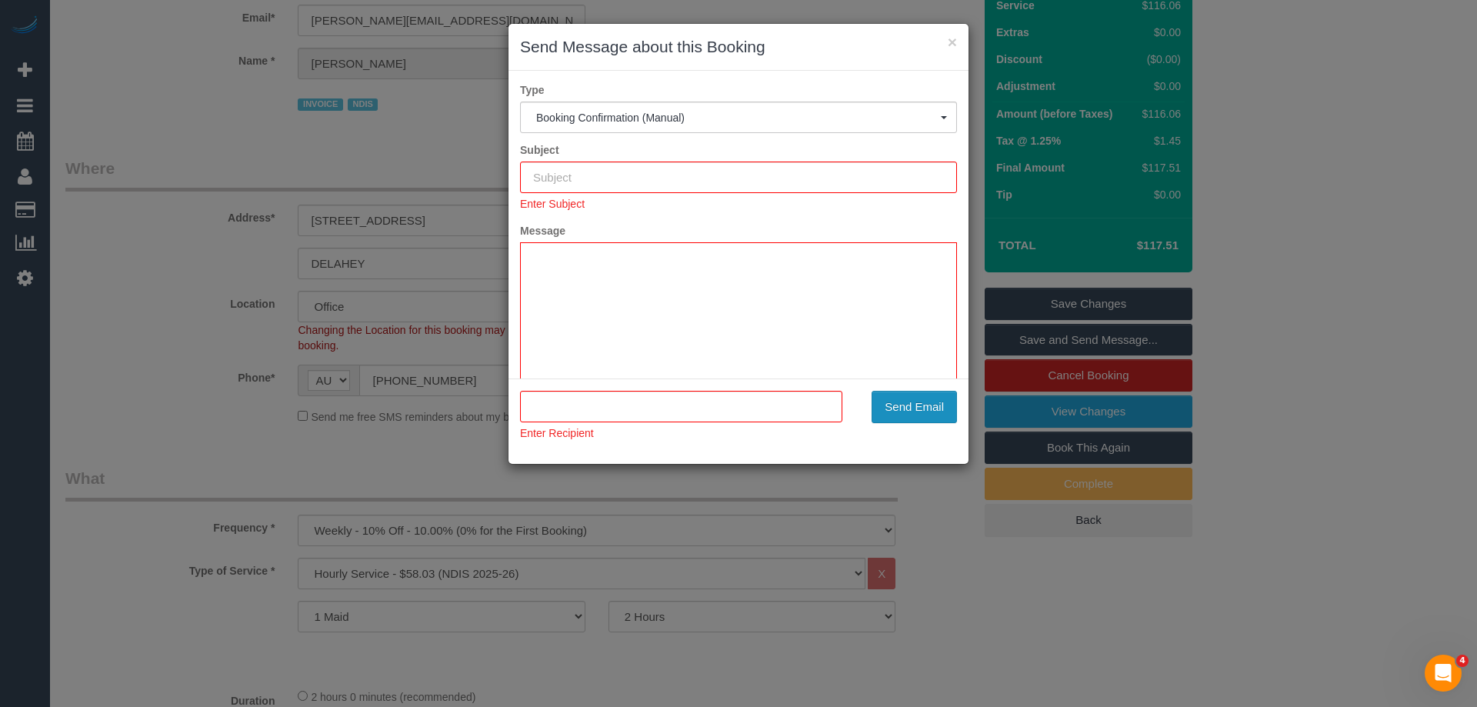
type input "Booking Confirmed"
type input ""Muhammed Sulovic AMC Services" <muhamed.amcservices@fake.com>"
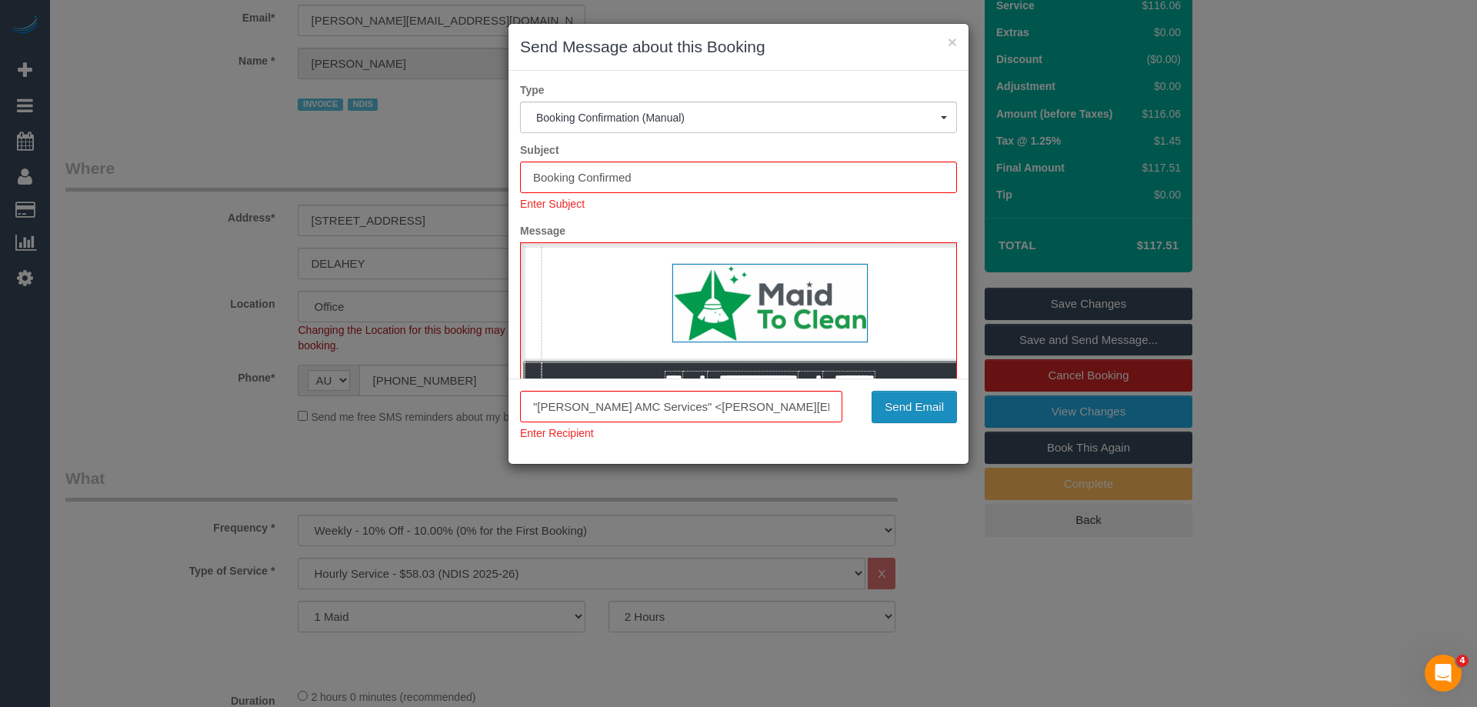
drag, startPoint x: 921, startPoint y: 411, endPoint x: 709, endPoint y: 388, distance: 213.4
click at [921, 411] on button "Send Email" at bounding box center [913, 407] width 85 height 32
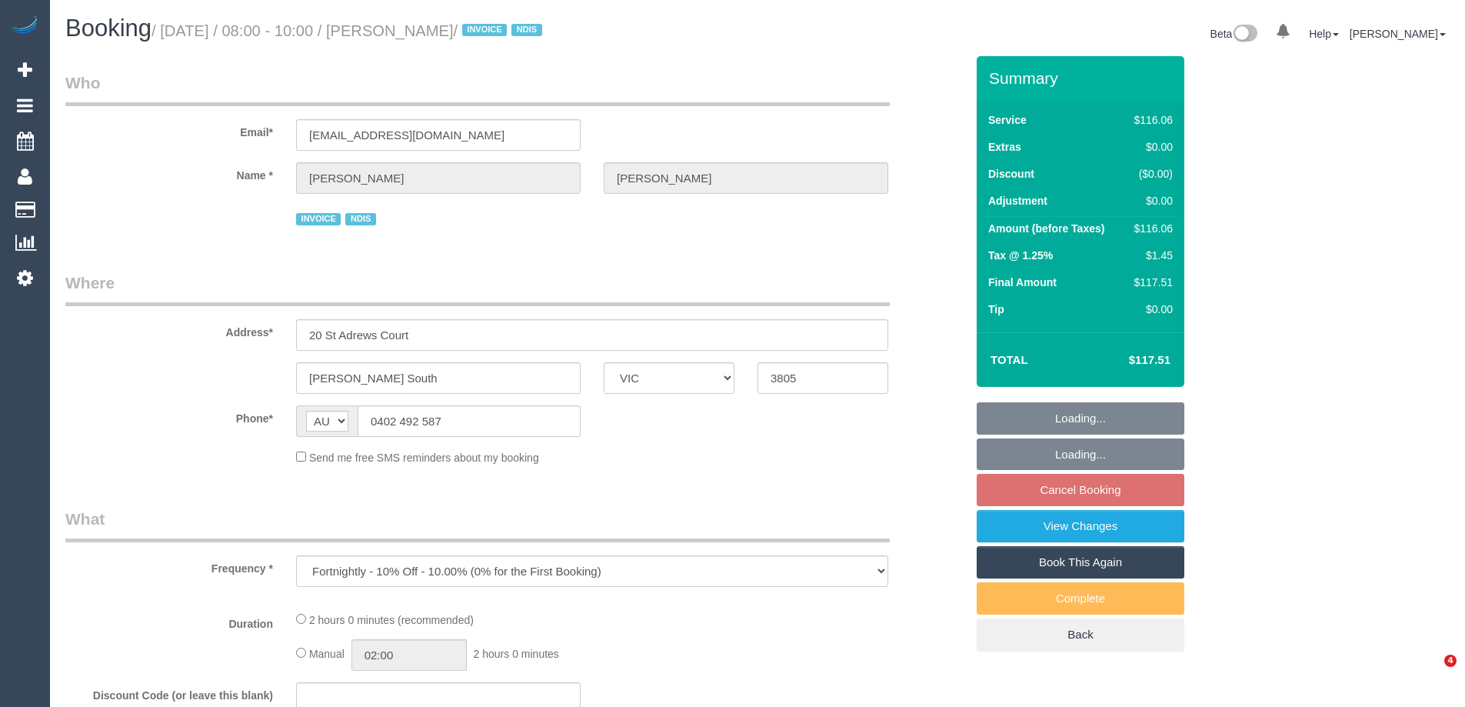
select select "VIC"
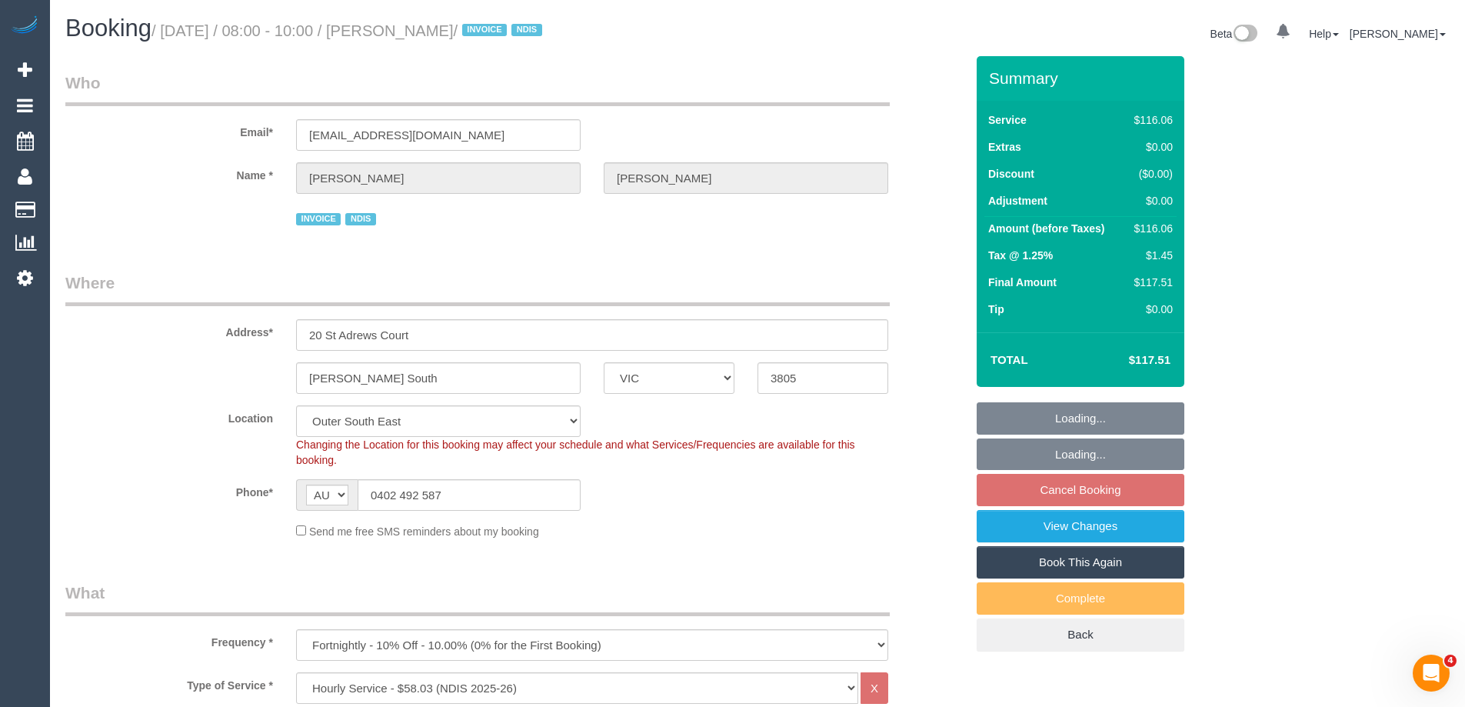
select select "object:637"
select select "number:27"
select select "number:14"
select select "number:18"
select select "number:22"
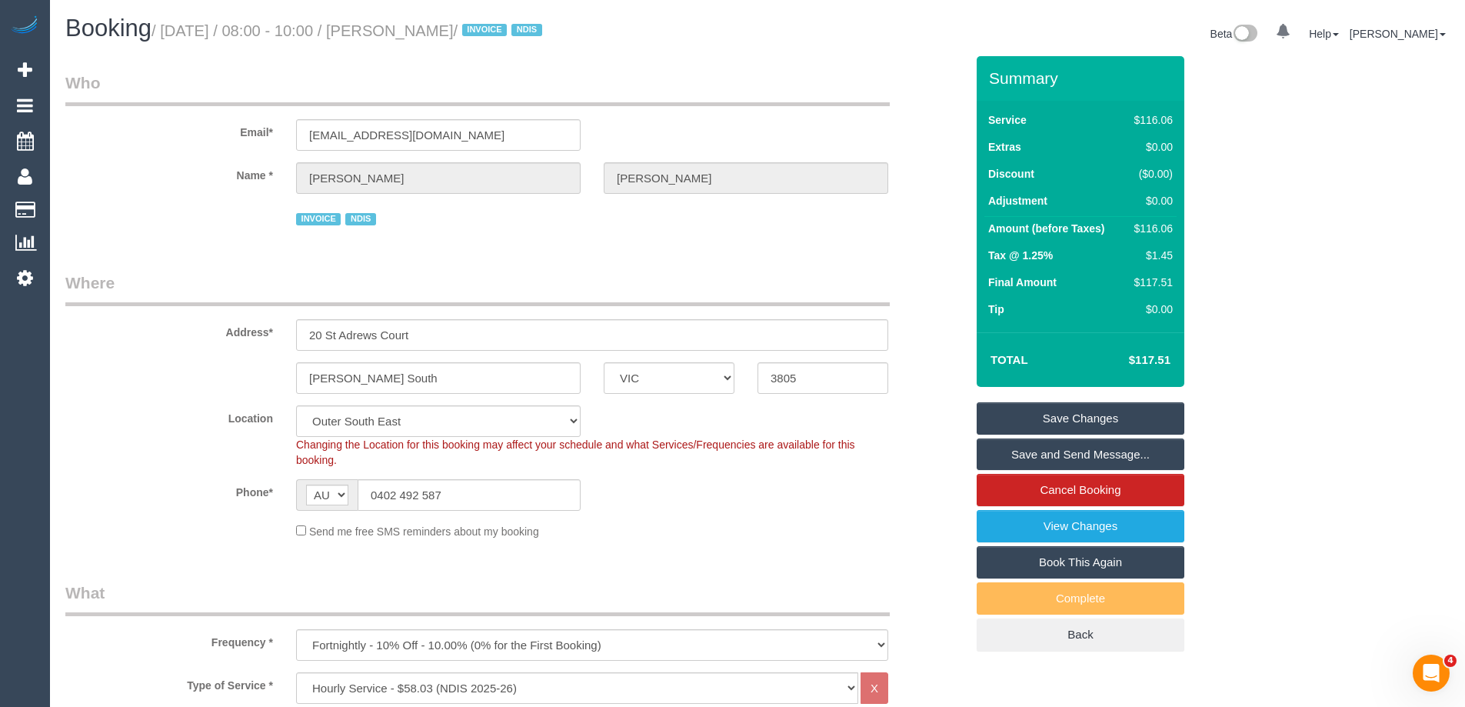
click at [181, 460] on div "Location Office City East (North) East (South) Inner East Inner North (East) In…" at bounding box center [515, 436] width 923 height 62
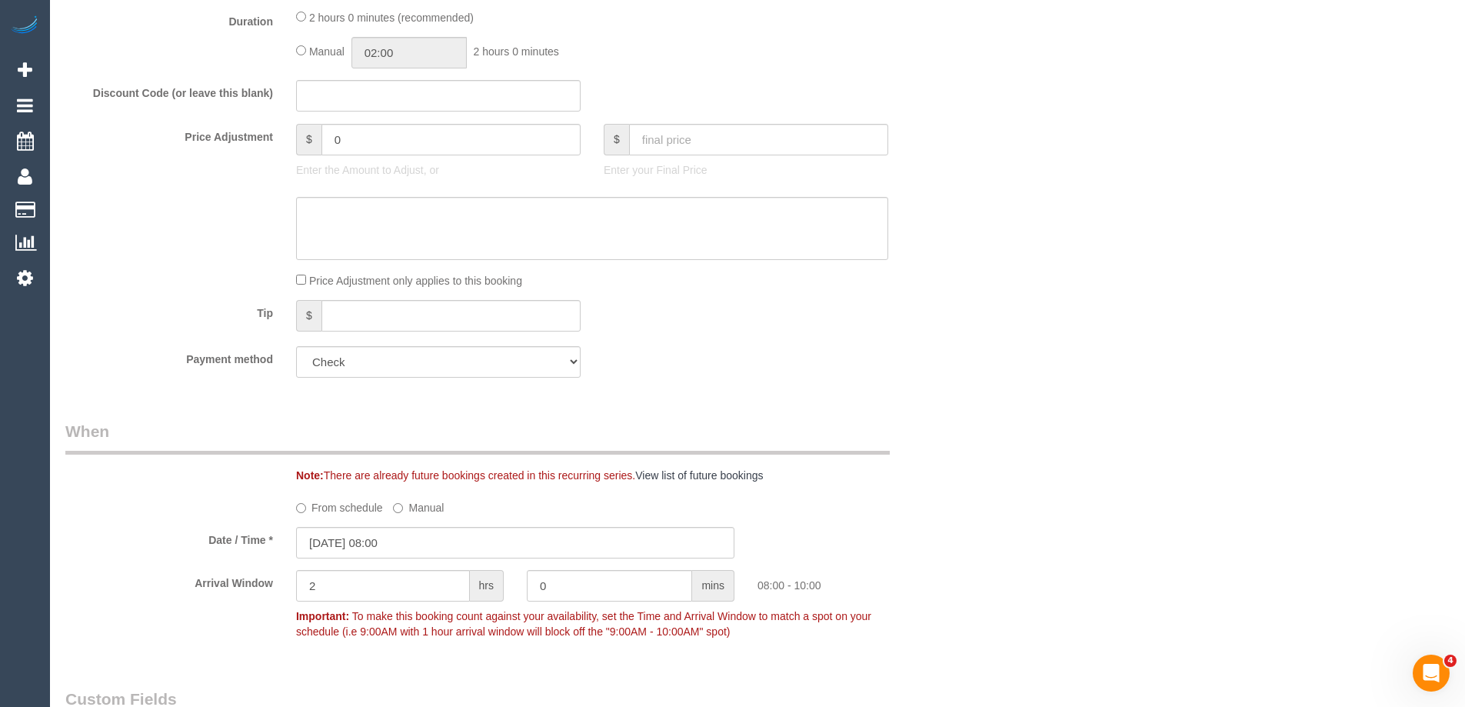
scroll to position [1154, 0]
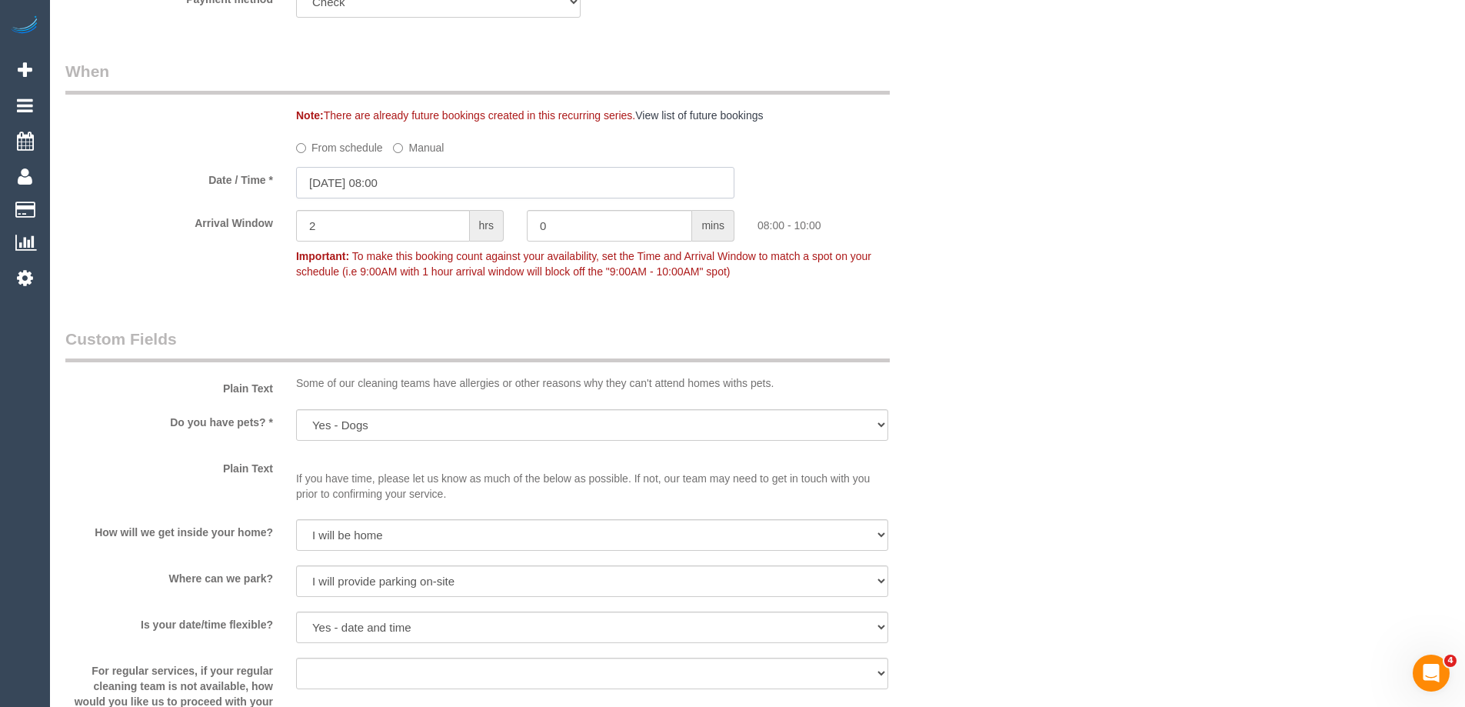
click at [378, 178] on input "03/09/2025 08:00" at bounding box center [515, 183] width 438 height 32
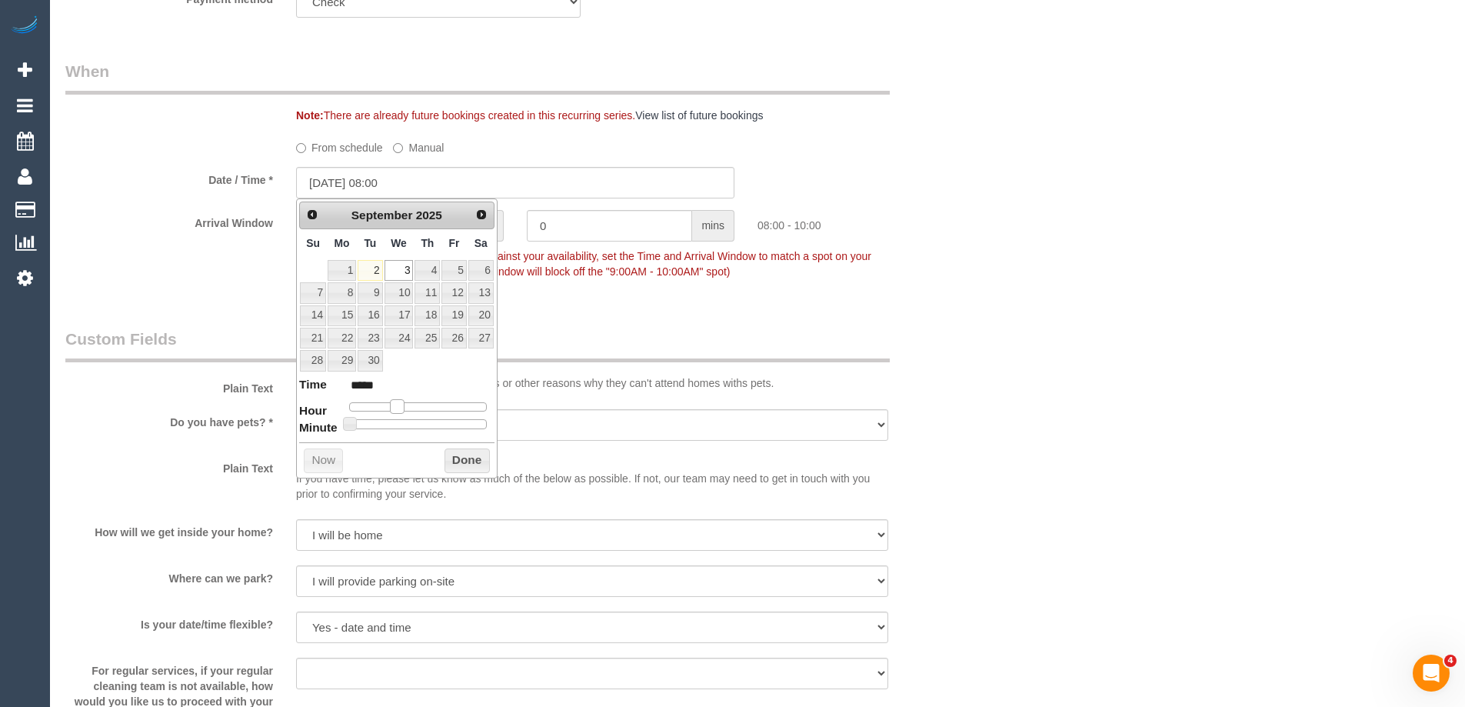
type input "03/09/2025 09:00"
type input "*****"
type input "03/09/2025 10:00"
type input "*****"
drag, startPoint x: 400, startPoint y: 405, endPoint x: 438, endPoint y: 429, distance: 44.6
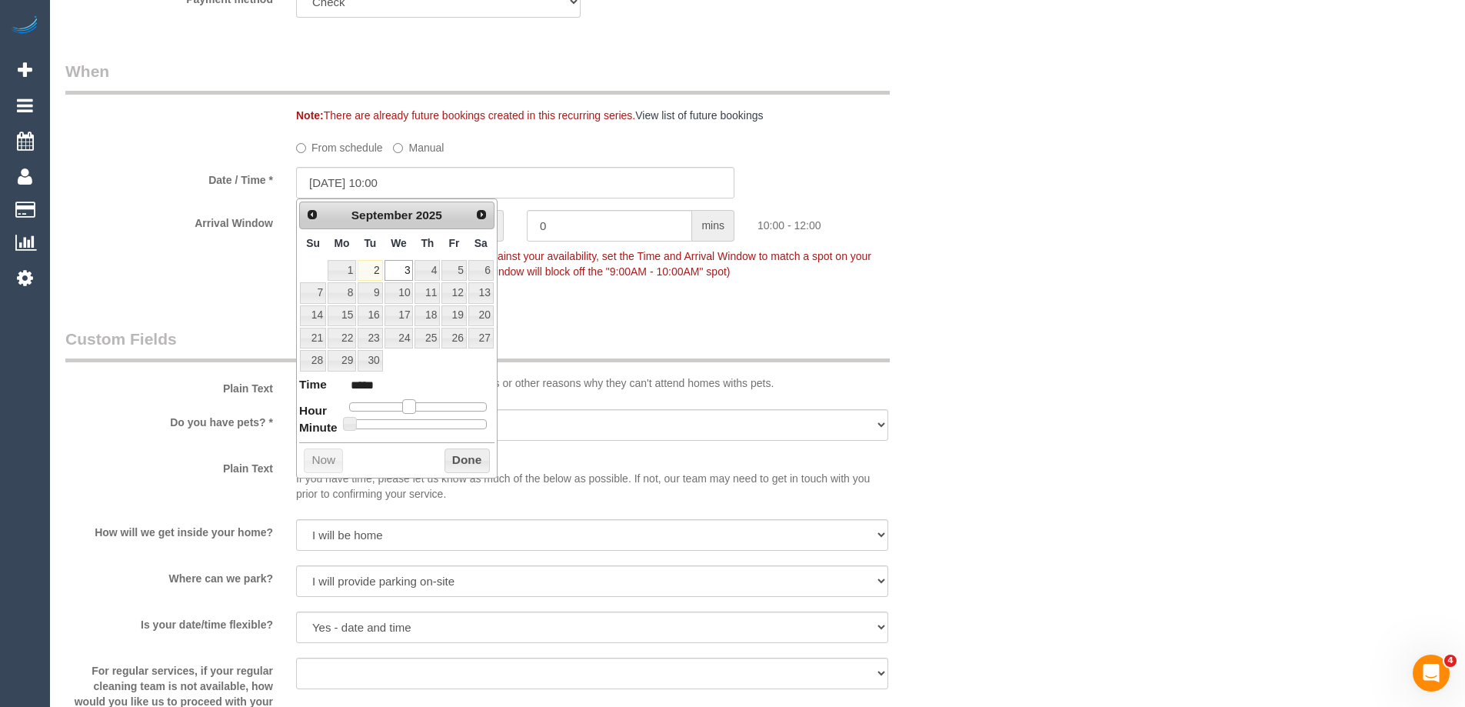
click at [412, 412] on span at bounding box center [409, 406] width 14 height 14
click at [468, 461] on button "Done" at bounding box center [467, 460] width 45 height 25
click at [1167, 310] on div "Who Email* haddos@live.com.au Name * Hayden McLean INVOICE NDIS Where Address* …" at bounding box center [757, 328] width 1384 height 2850
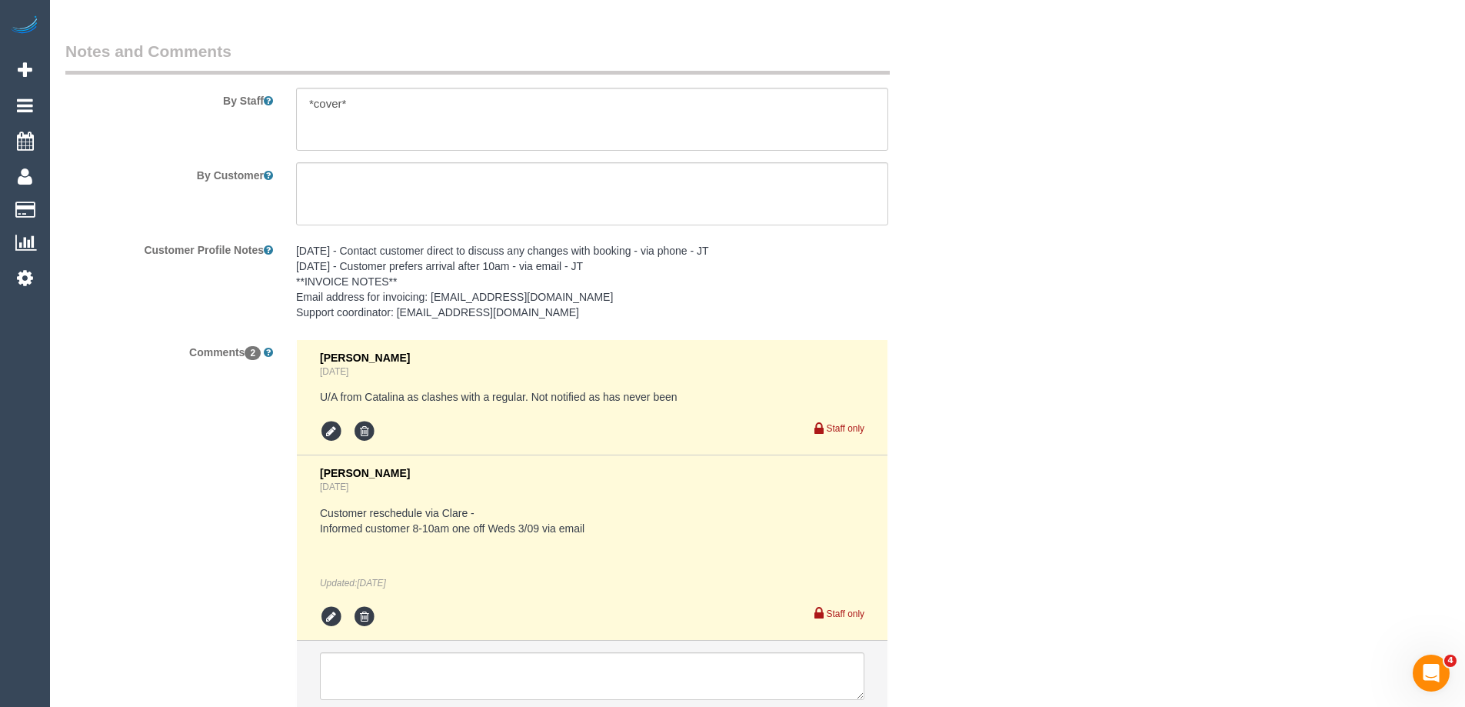
scroll to position [2253, 0]
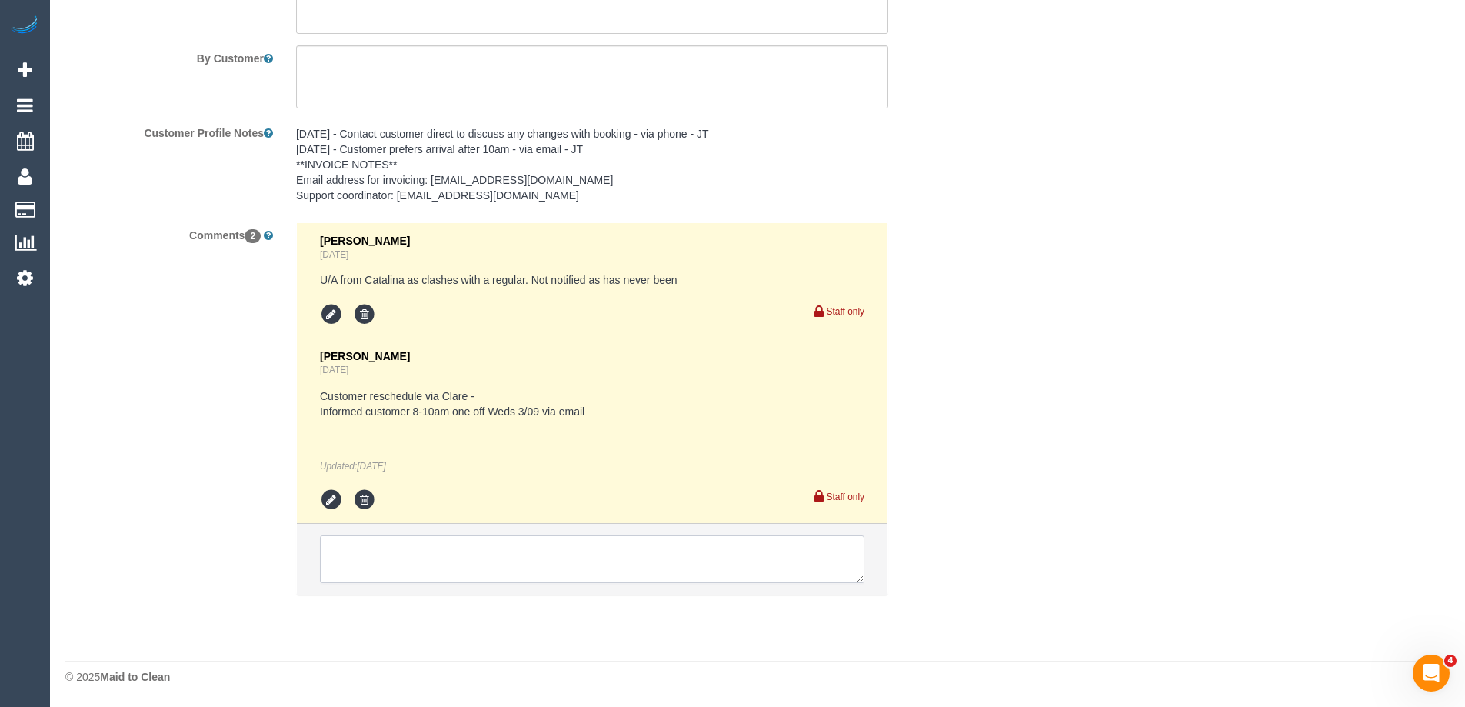
click at [423, 554] on textarea at bounding box center [592, 559] width 544 height 48
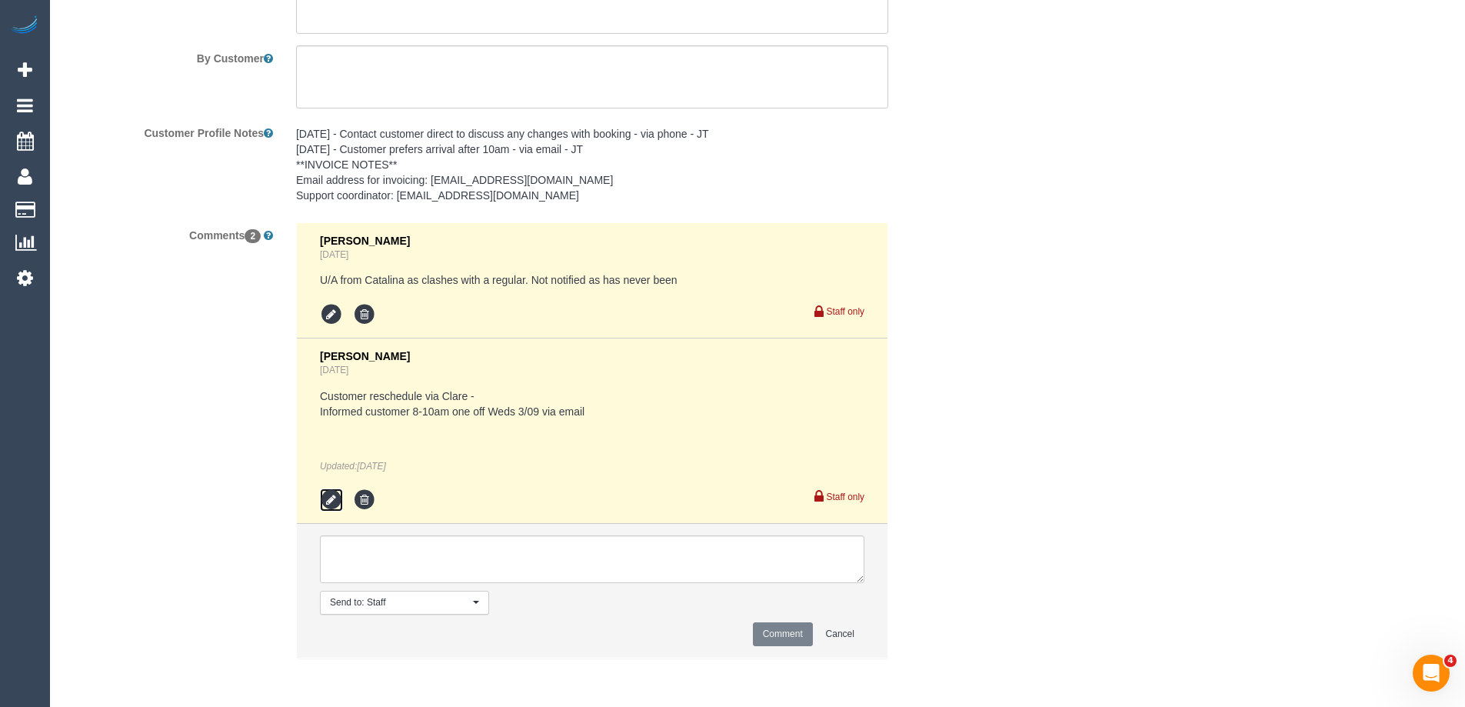
click at [331, 503] on icon at bounding box center [331, 499] width 23 height 23
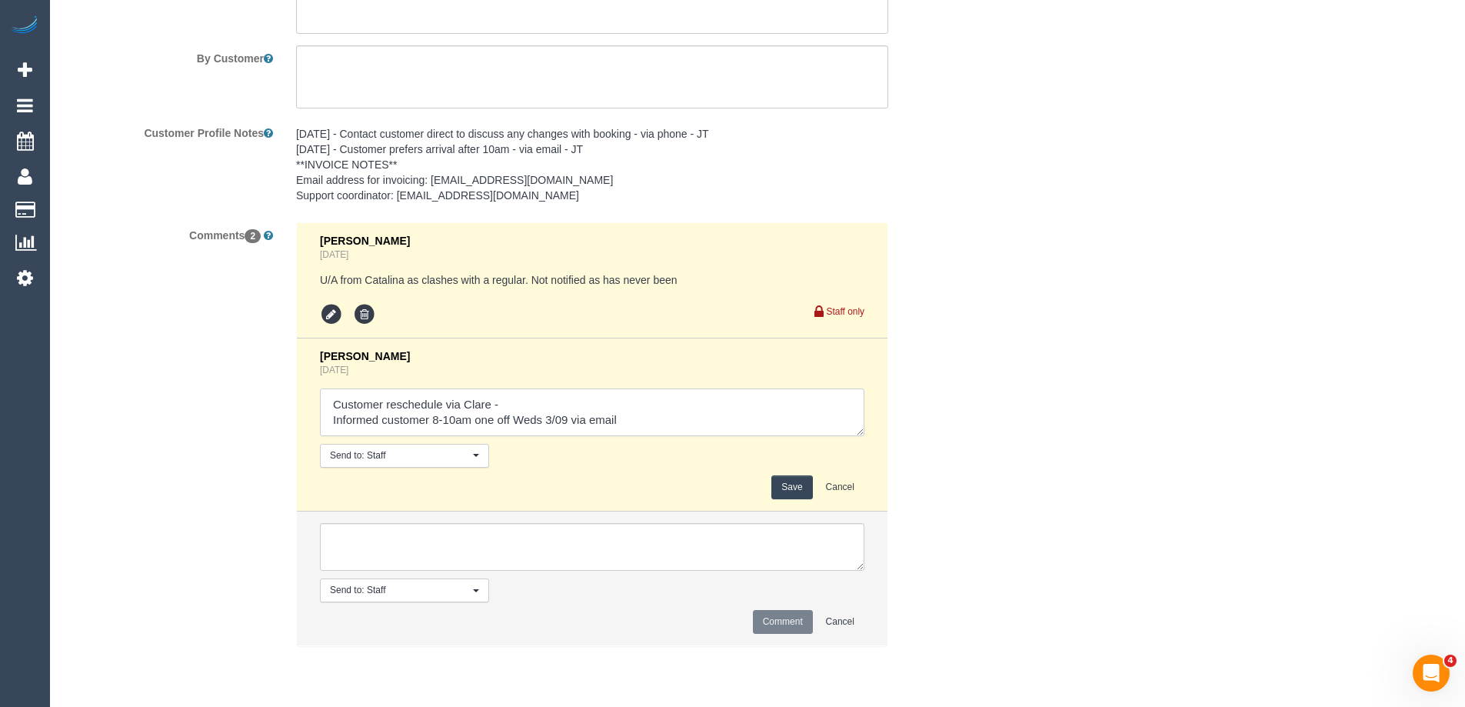
drag, startPoint x: 383, startPoint y: 418, endPoint x: 325, endPoint y: 416, distance: 57.7
click at [325, 416] on textarea at bounding box center [592, 412] width 544 height 48
click at [650, 418] on textarea at bounding box center [592, 412] width 544 height 48
drag, startPoint x: 664, startPoint y: 425, endPoint x: 658, endPoint y: 414, distance: 13.1
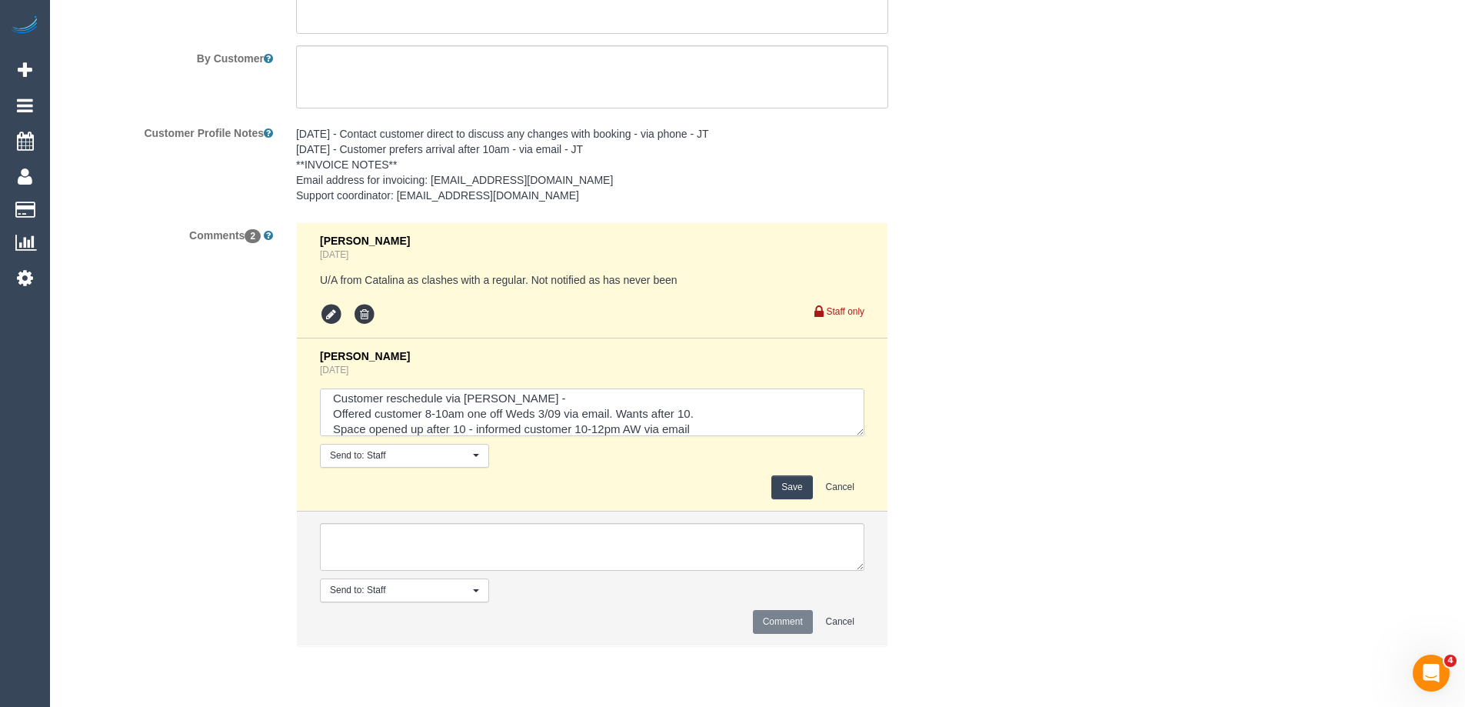
type textarea "Customer reschedule via Clare - Offered customer 8-10am one off Weds 3/09 via e…"
click at [798, 478] on button "Save" at bounding box center [791, 487] width 41 height 24
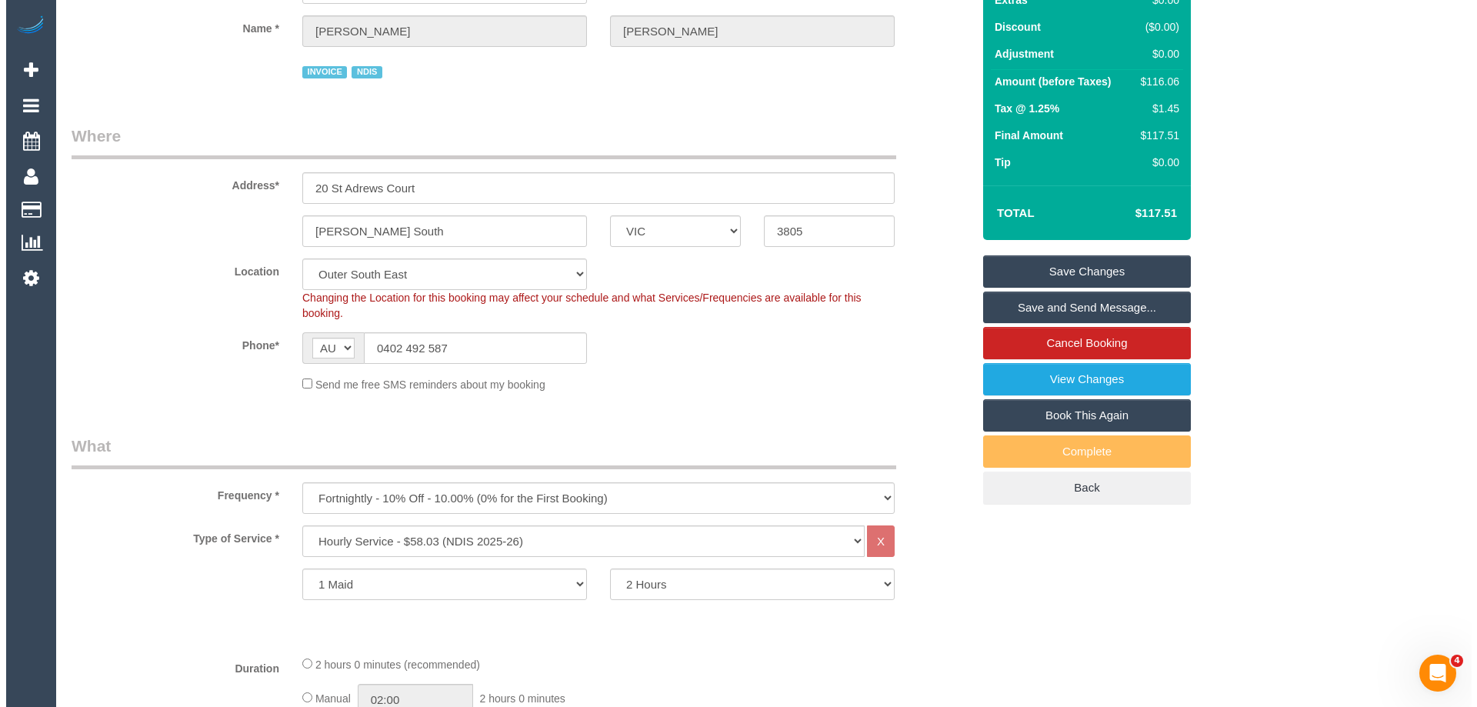
scroll to position [100, 0]
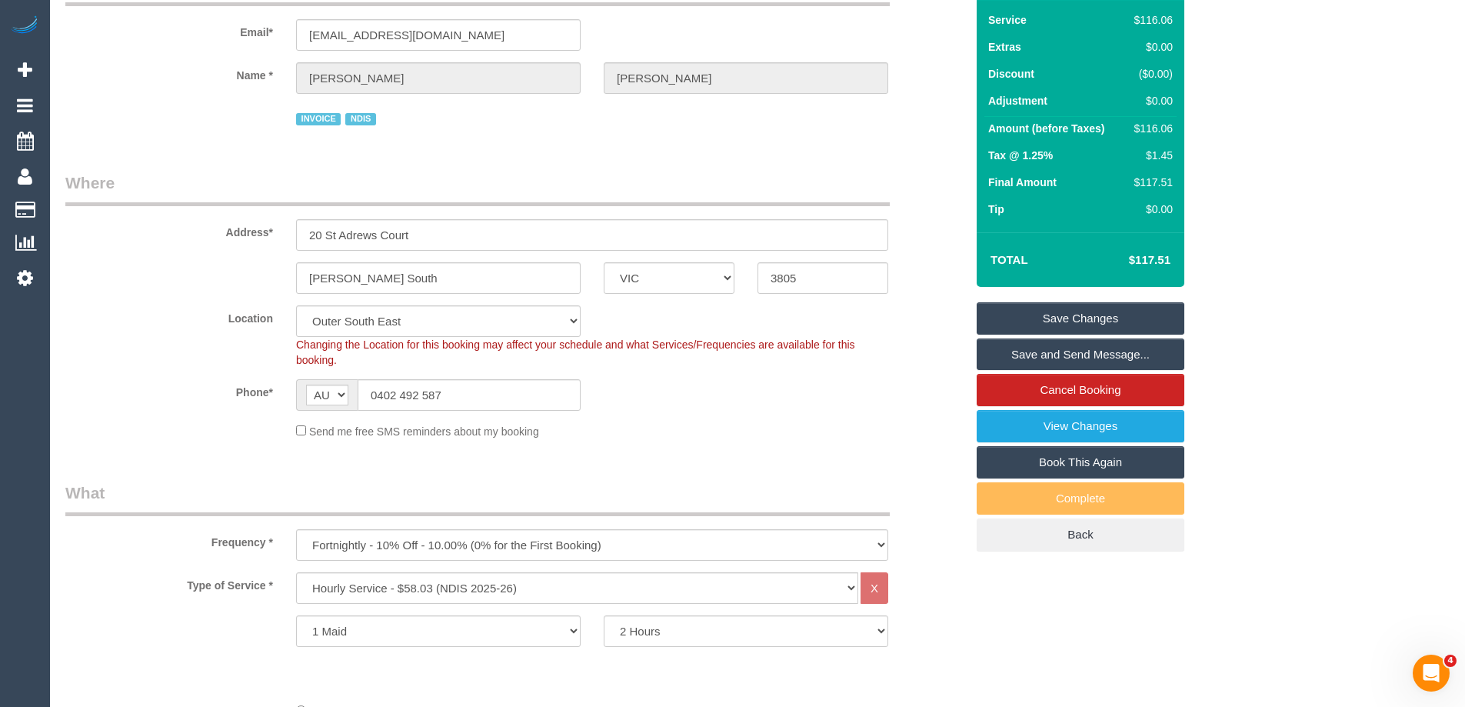
click at [1156, 357] on link "Save and Send Message..." at bounding box center [1081, 354] width 208 height 32
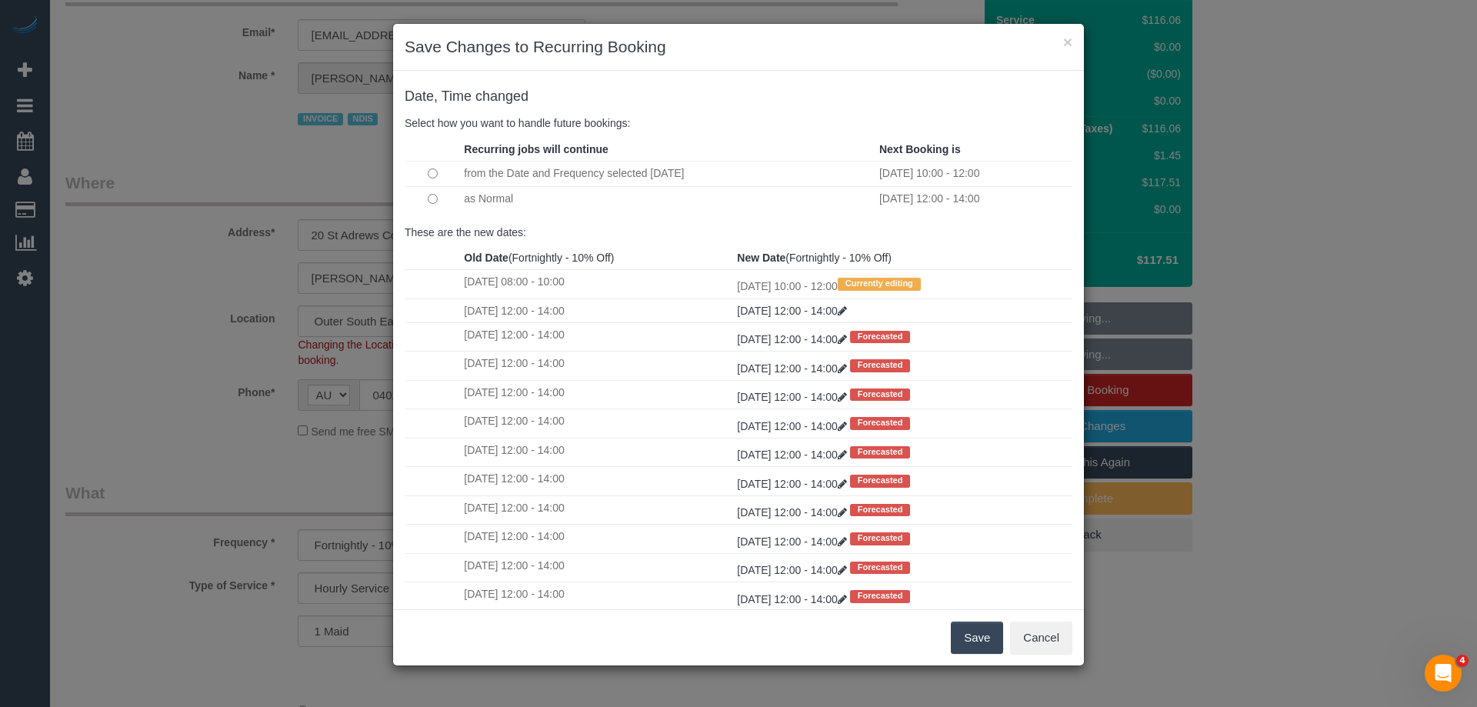
click at [976, 636] on button "Save" at bounding box center [977, 637] width 52 height 32
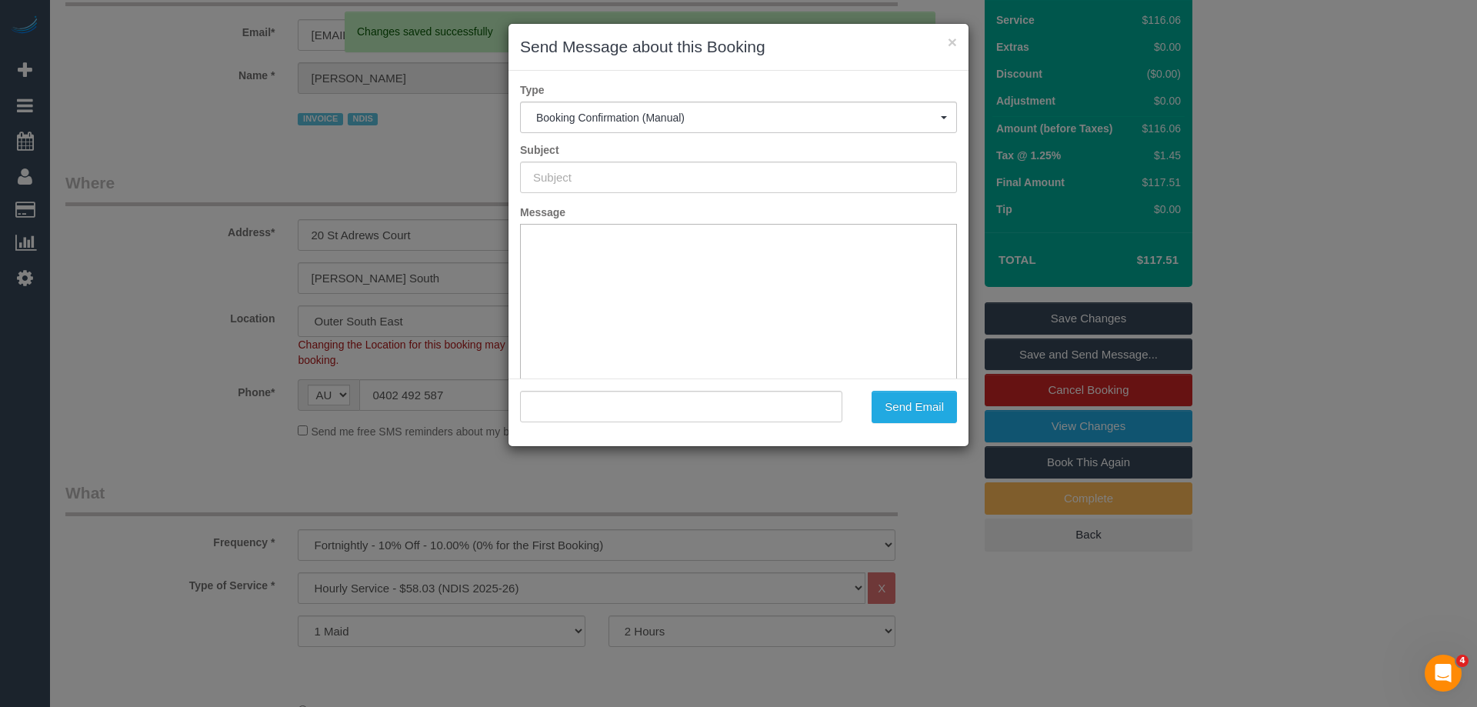
scroll to position [0, 0]
click at [939, 412] on button "Send Email" at bounding box center [913, 407] width 85 height 32
type input "Booking Confirmed"
type input ""Hayden McLean" <haddos@live.com.au>"
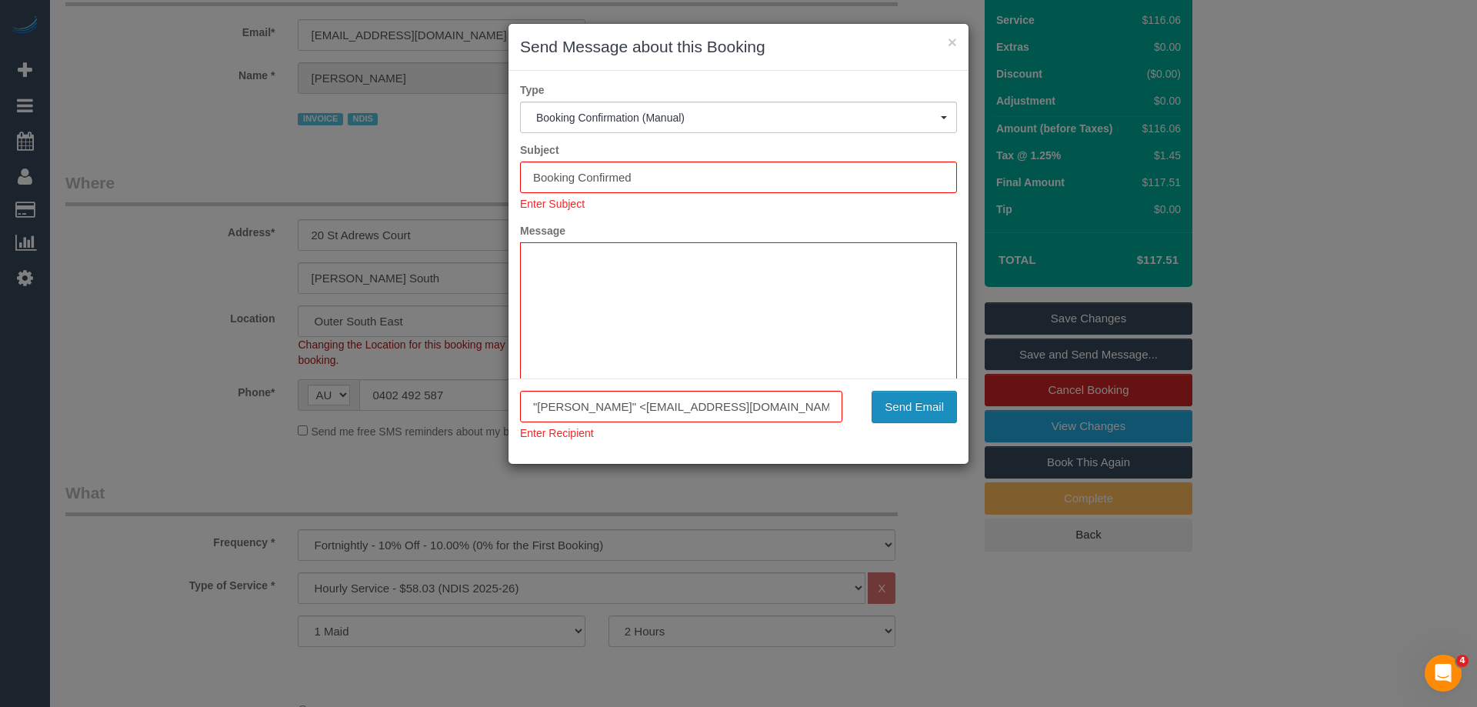
click at [934, 405] on button "Send Email" at bounding box center [913, 407] width 85 height 32
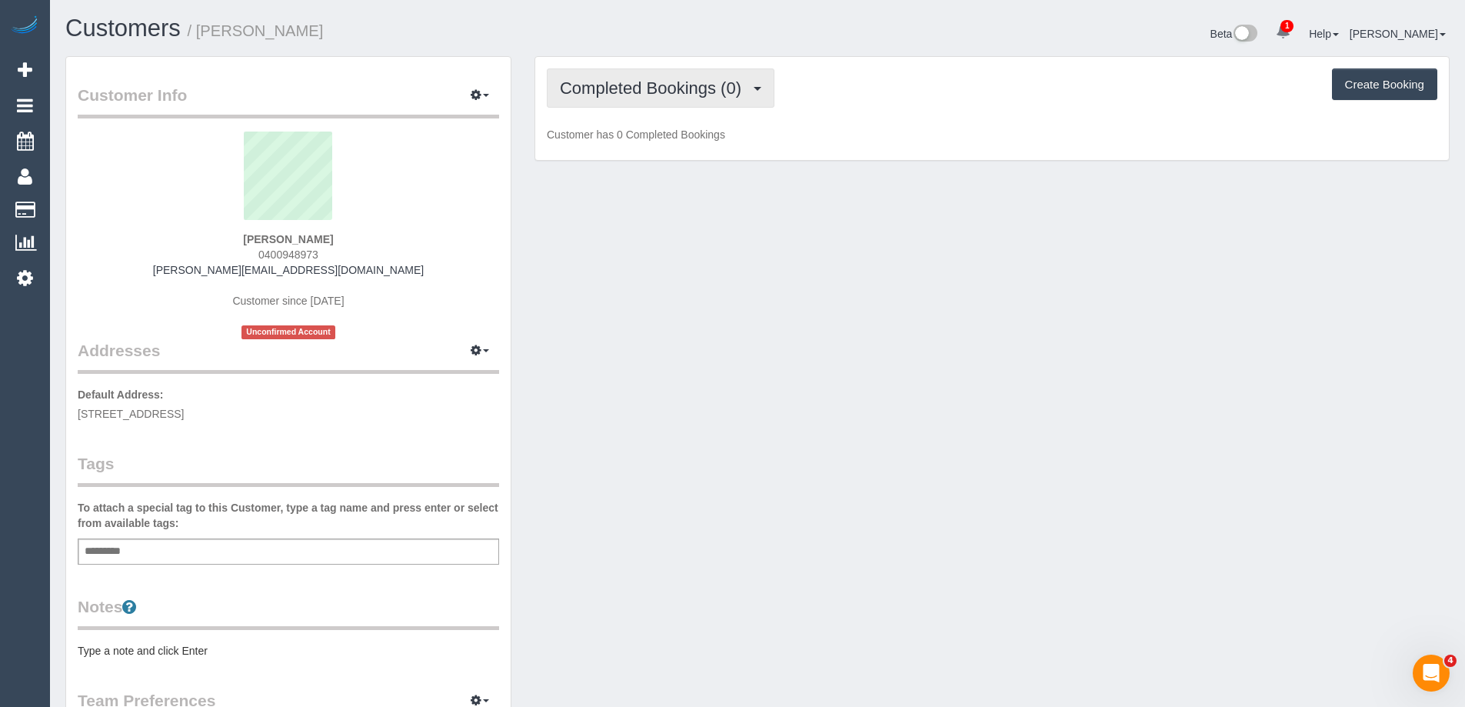
click at [648, 76] on button "Completed Bookings (0)" at bounding box center [661, 87] width 228 height 39
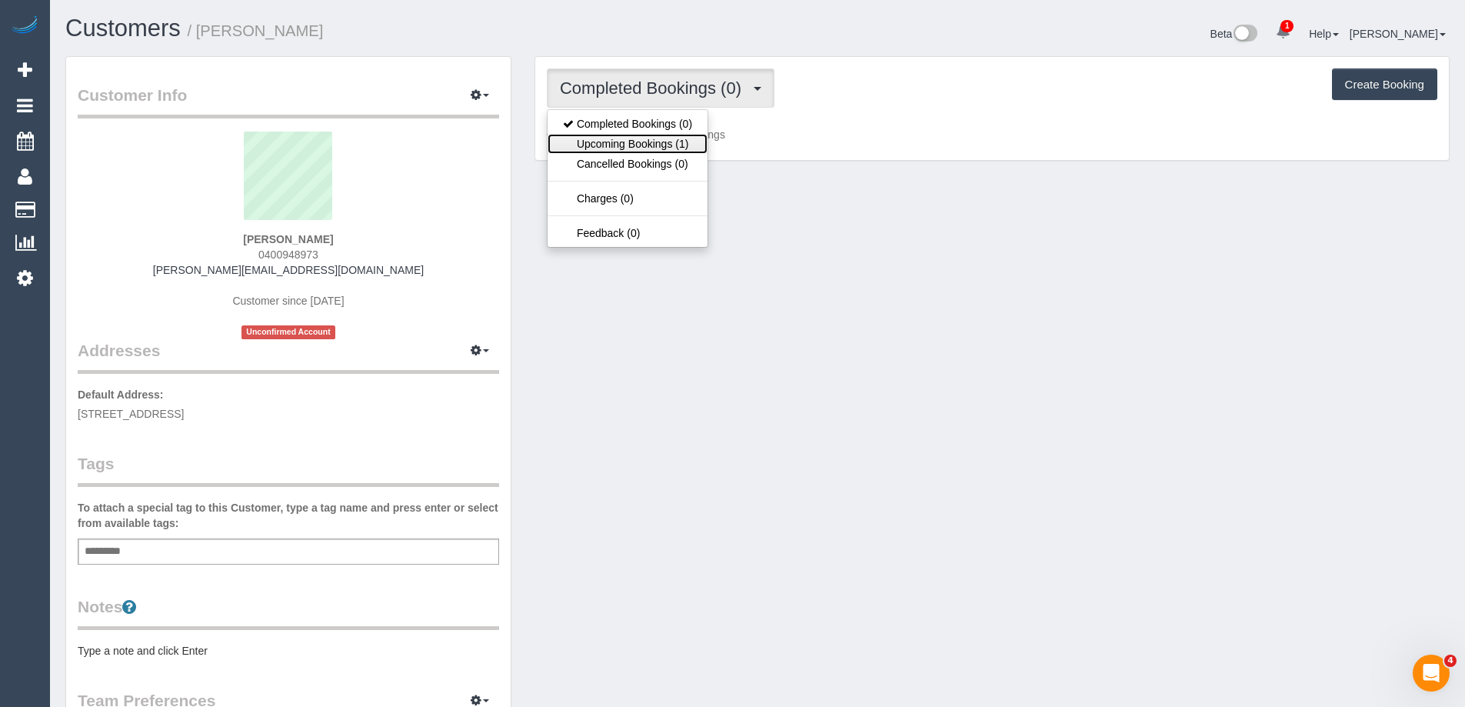
click at [626, 135] on link "Upcoming Bookings (1)" at bounding box center [628, 144] width 160 height 20
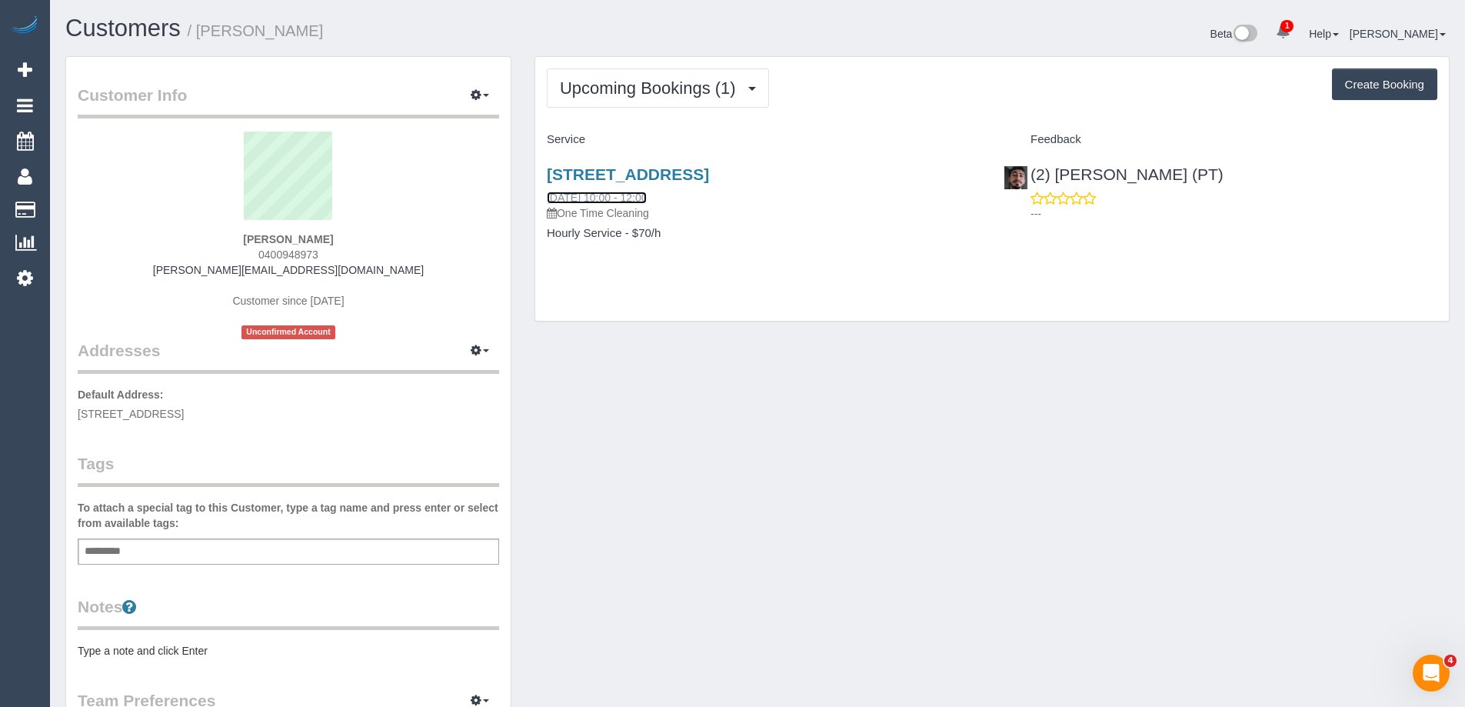
click at [638, 191] on link "[DATE] 10:00 - 12:00" at bounding box center [597, 197] width 100 height 12
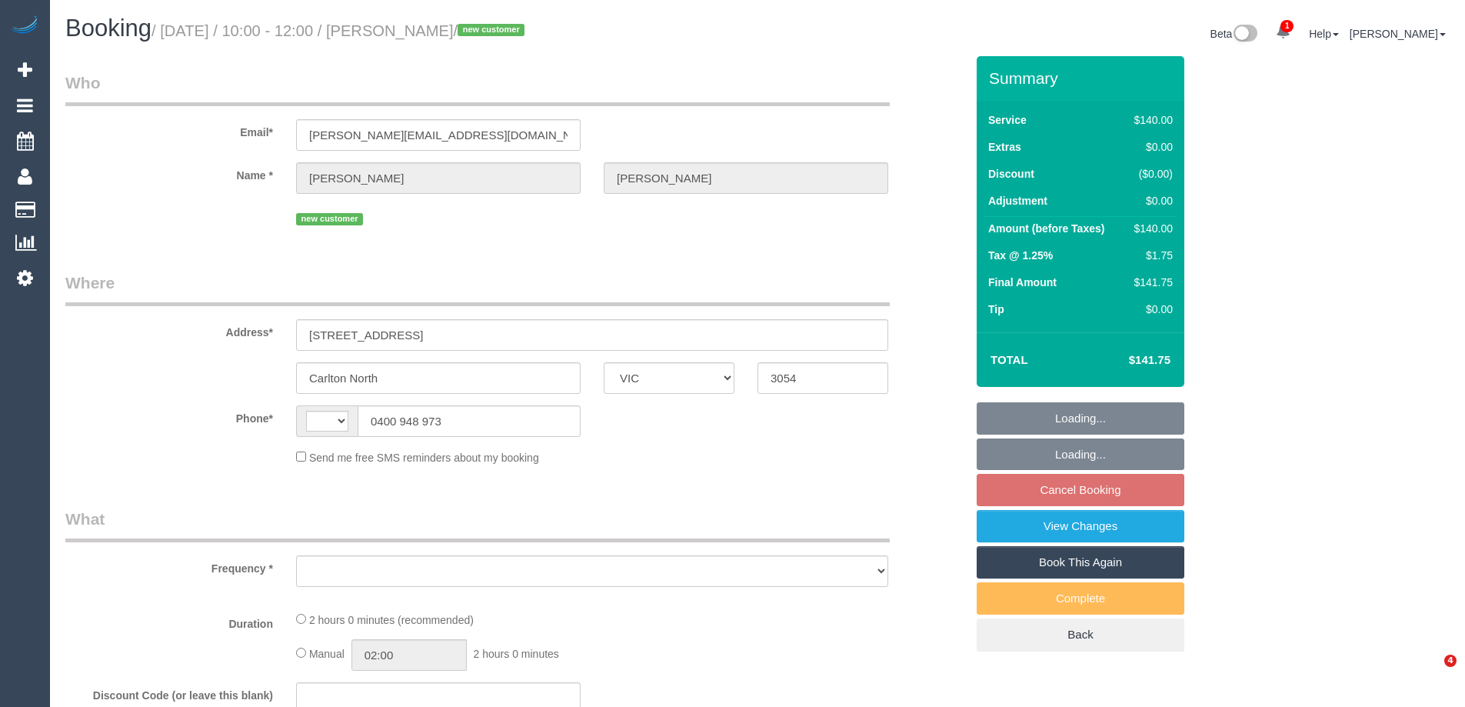
select select "VIC"
select select "string:AU"
select select "object:299"
select select "string:stripe-pm_1S2Qiu2GScqysDRVloeOZNXJ"
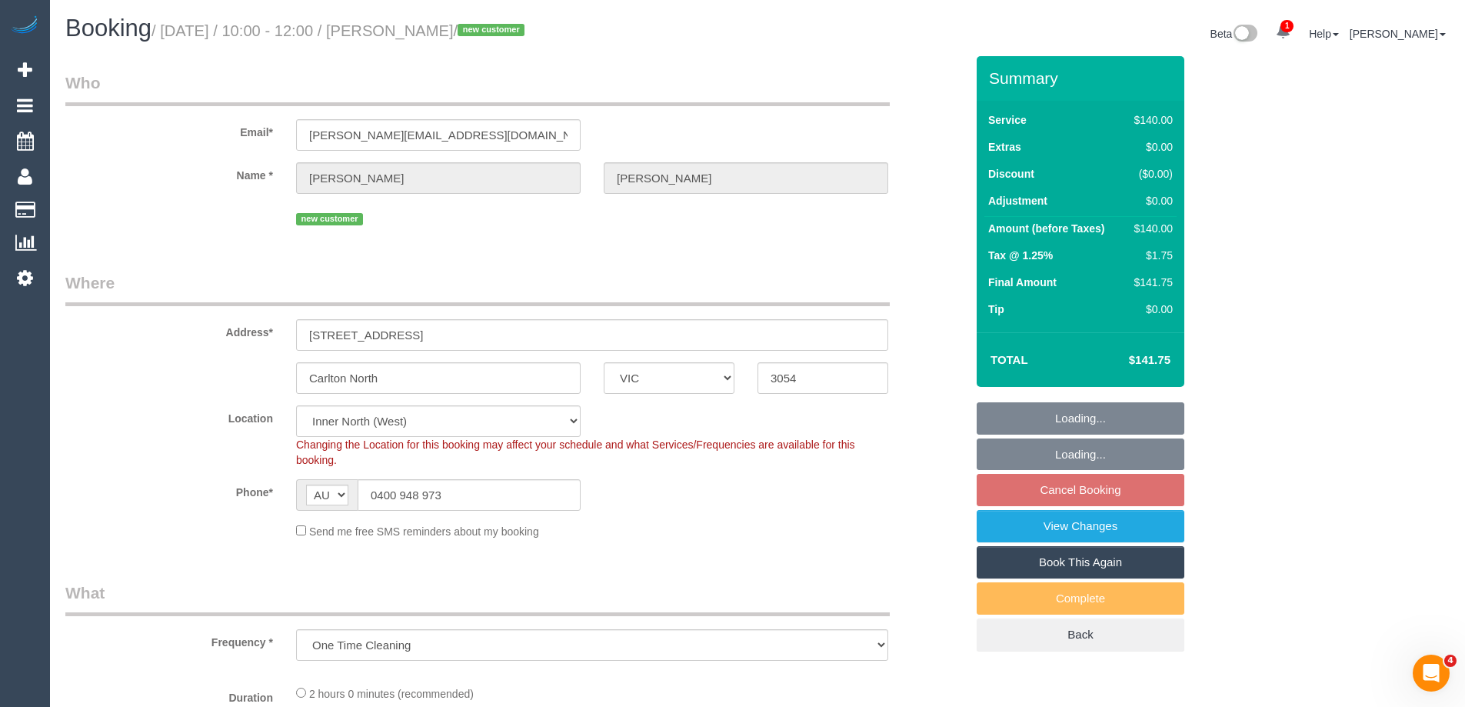
select select "number:28"
select select "number:14"
select select "number:19"
select select "number:24"
select select "number:11"
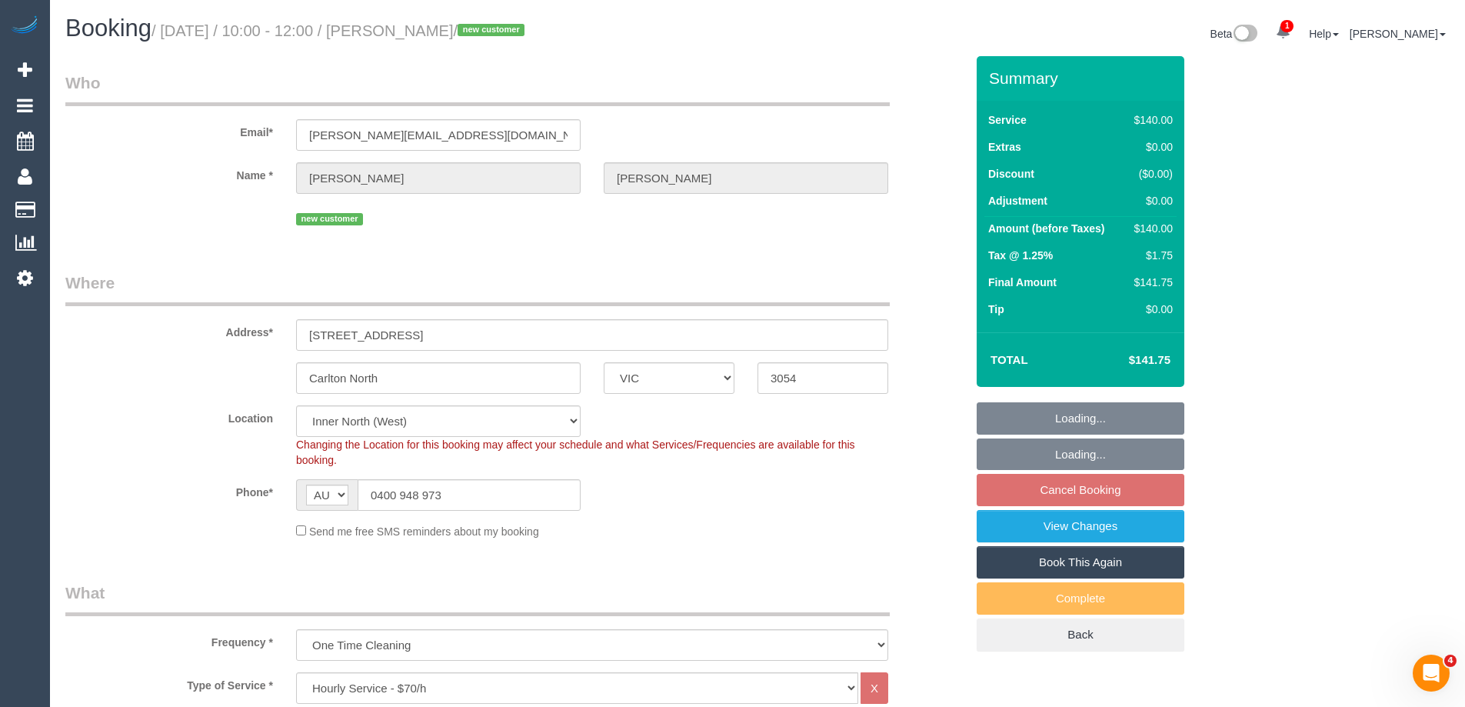
select select "object:1752"
select select "spot1"
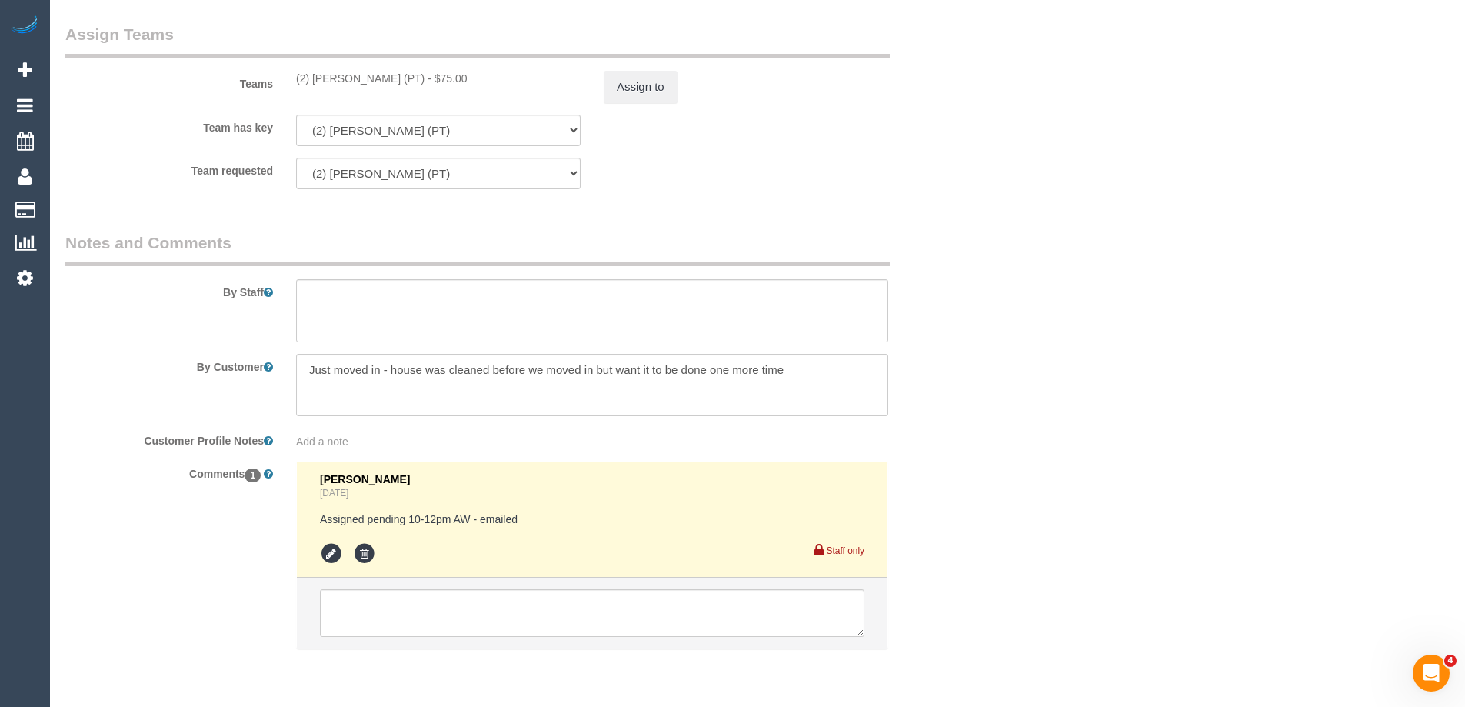
scroll to position [2342, 0]
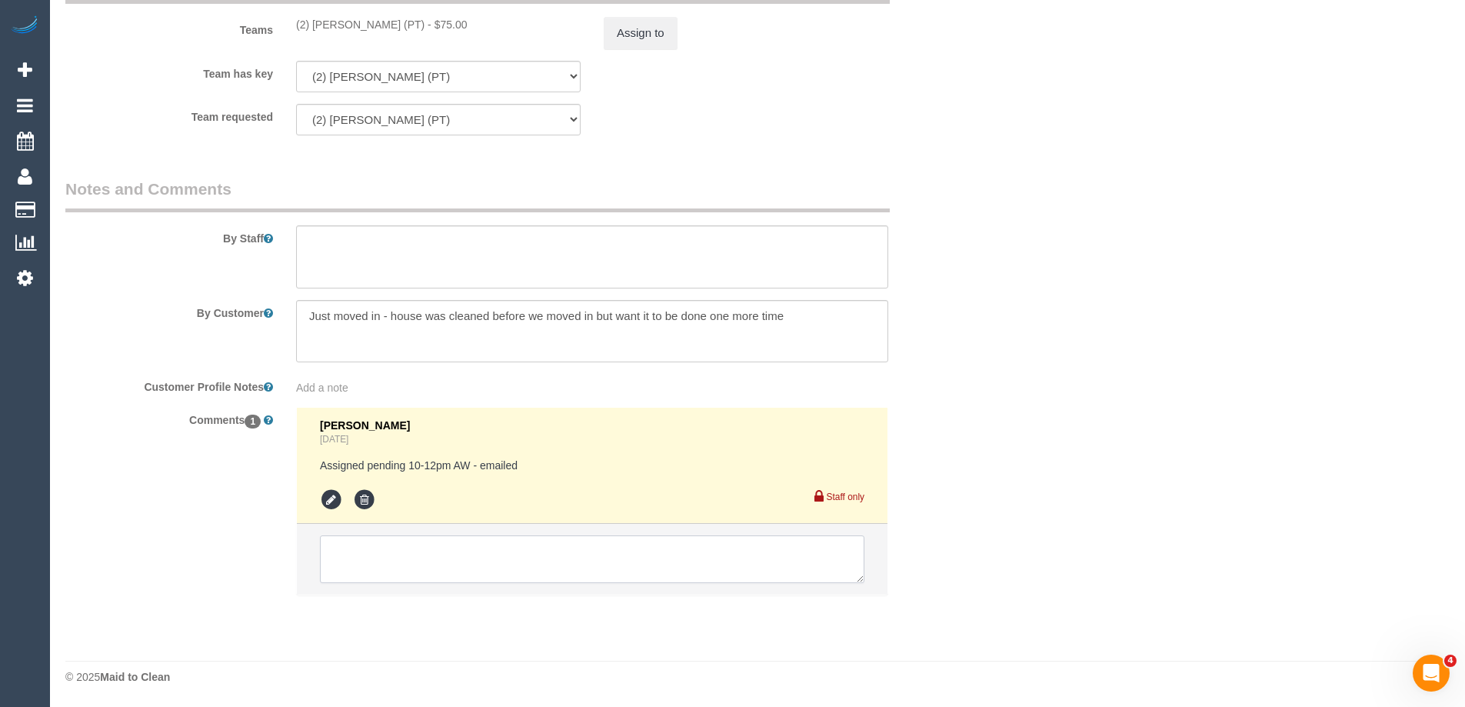
click at [390, 557] on textarea at bounding box center [592, 559] width 544 height 48
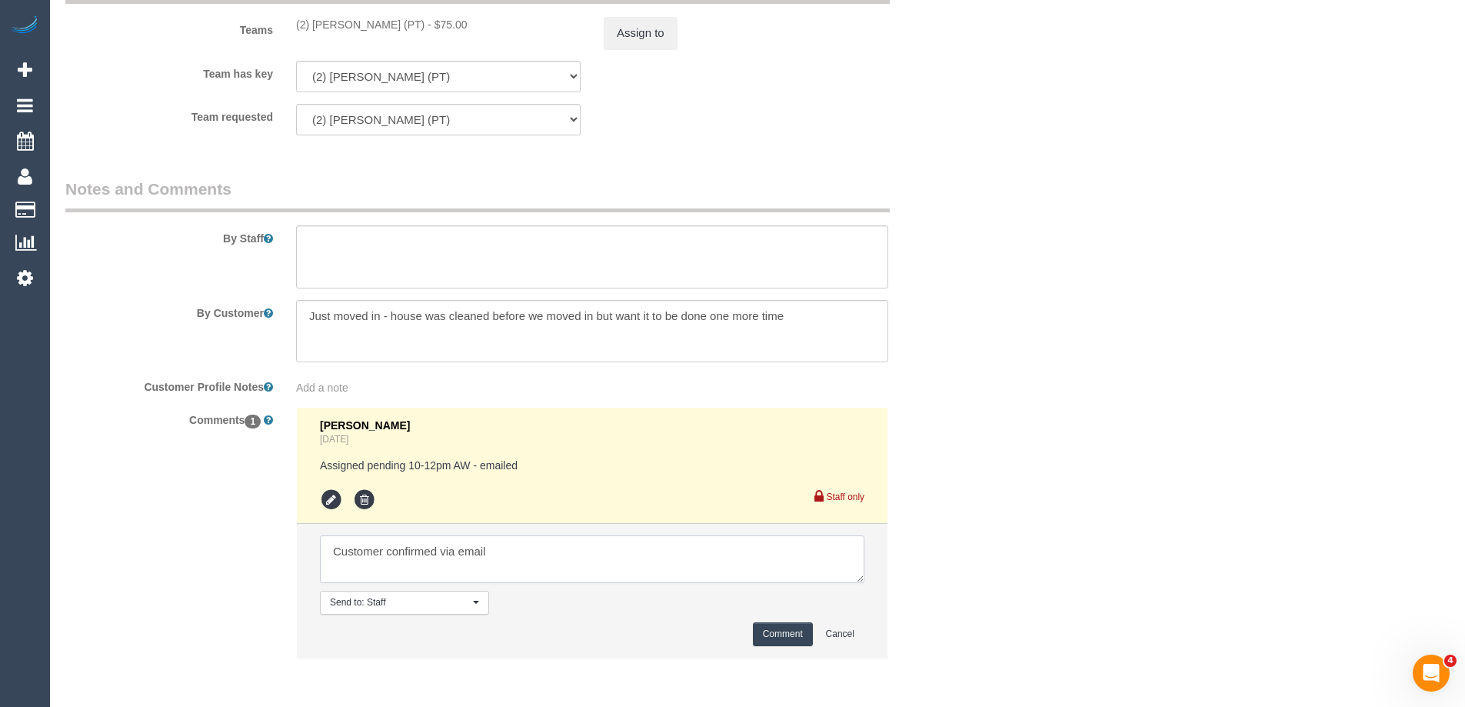
type textarea "Customer confirmed via email"
click at [781, 629] on button "Comment" at bounding box center [783, 634] width 60 height 24
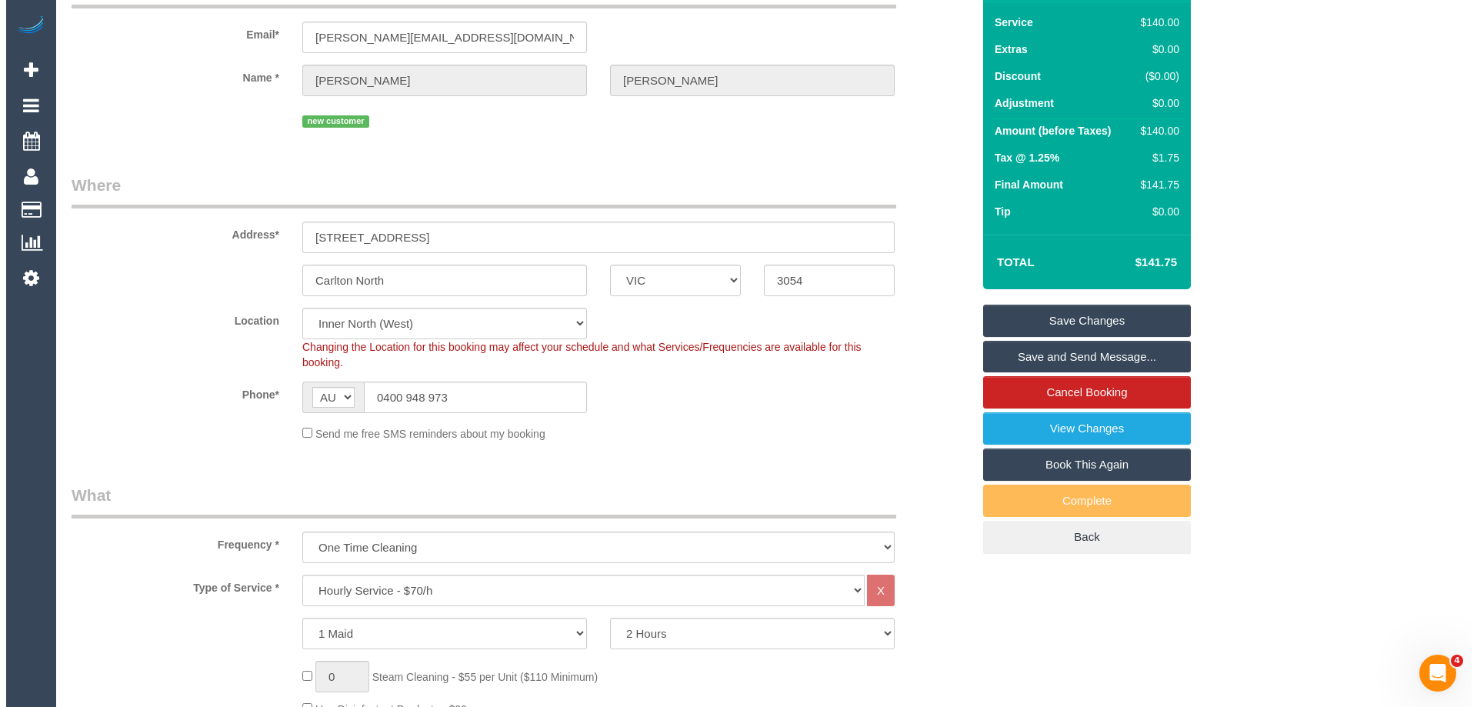
scroll to position [0, 0]
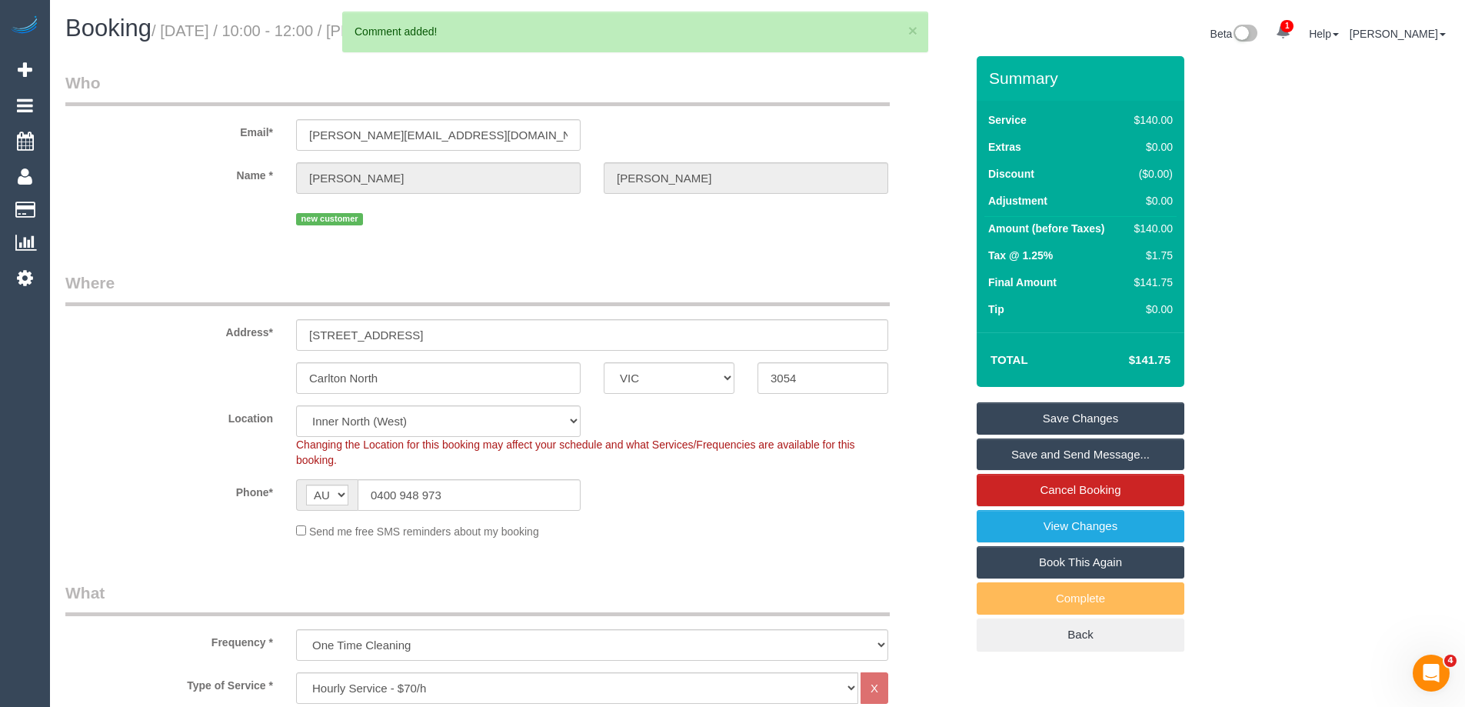
click at [1035, 448] on link "Save and Send Message..." at bounding box center [1081, 454] width 208 height 32
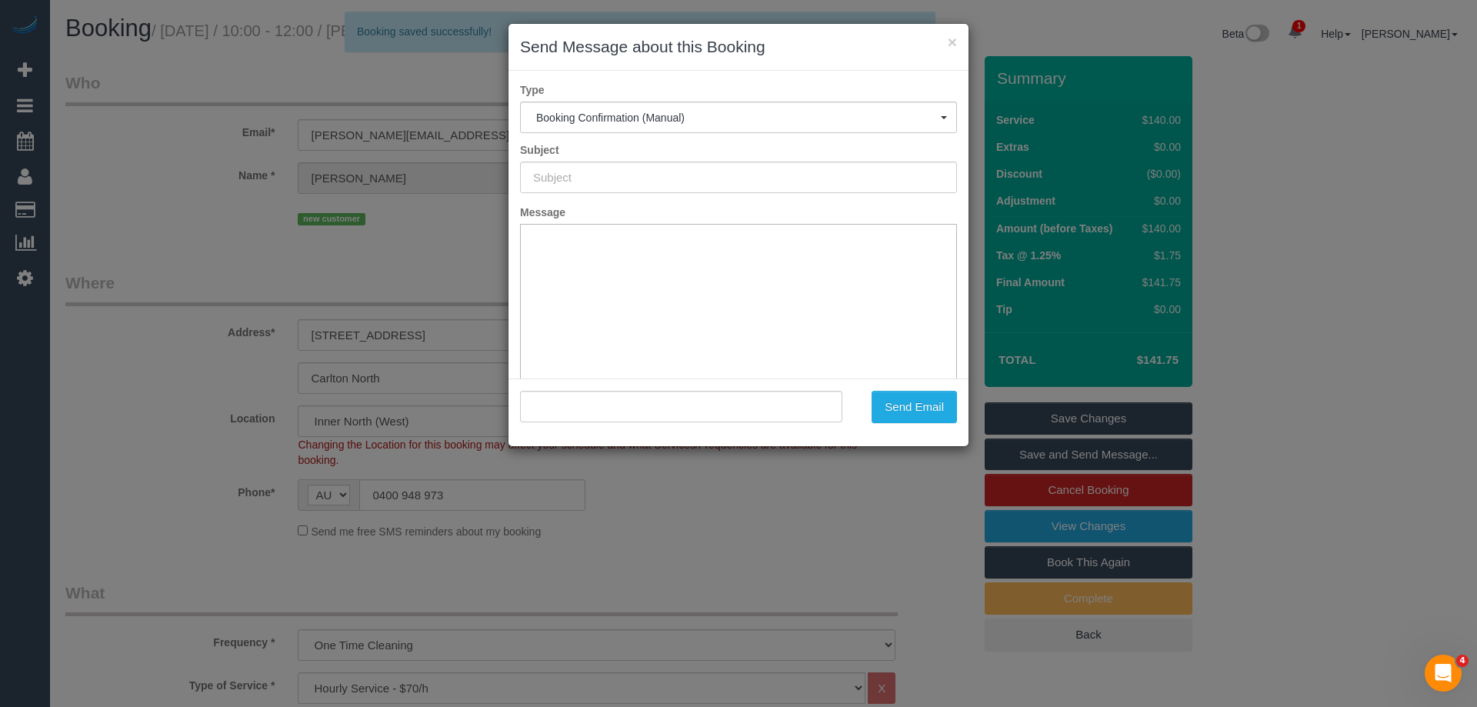
type input "Booking Confirmed"
type input ""William Forrest" <forrest.thurecht@gmail.com>"
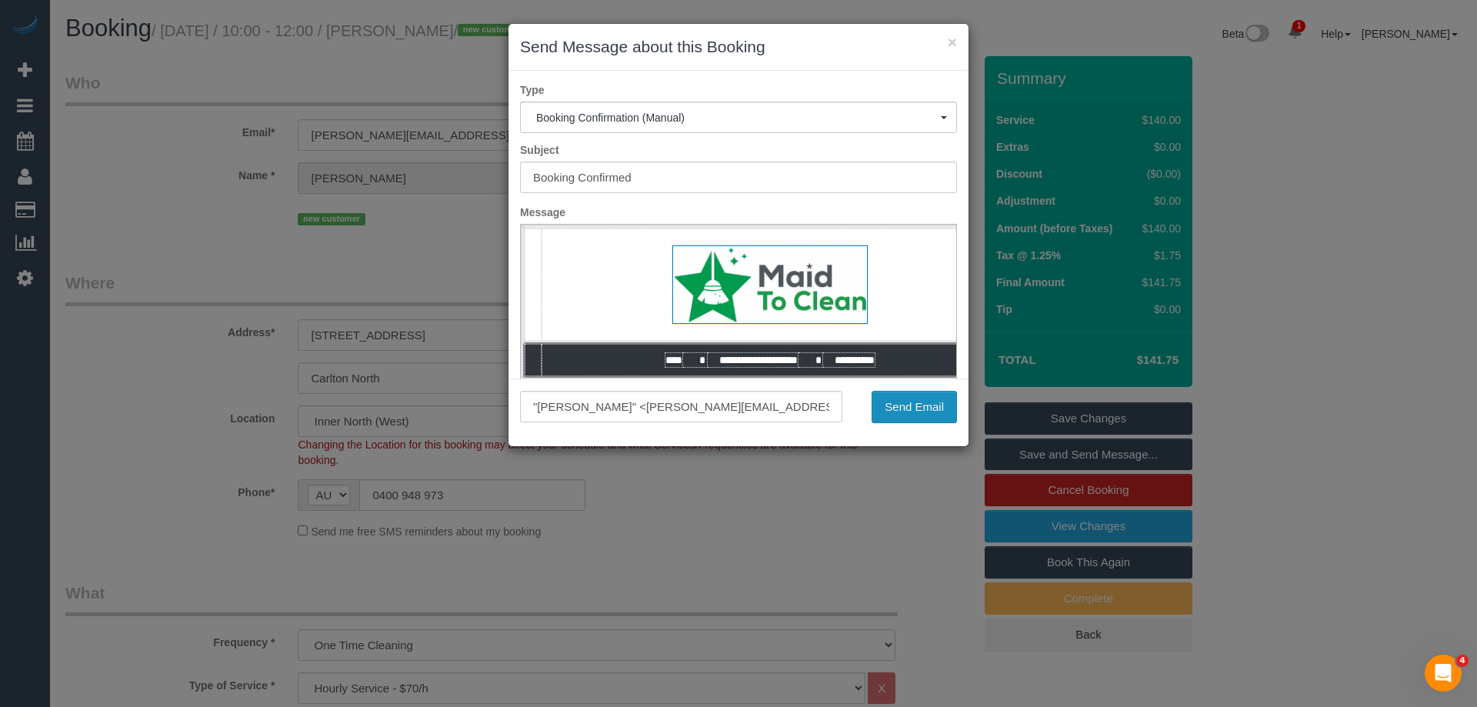
click at [900, 414] on button "Send Email" at bounding box center [913, 407] width 85 height 32
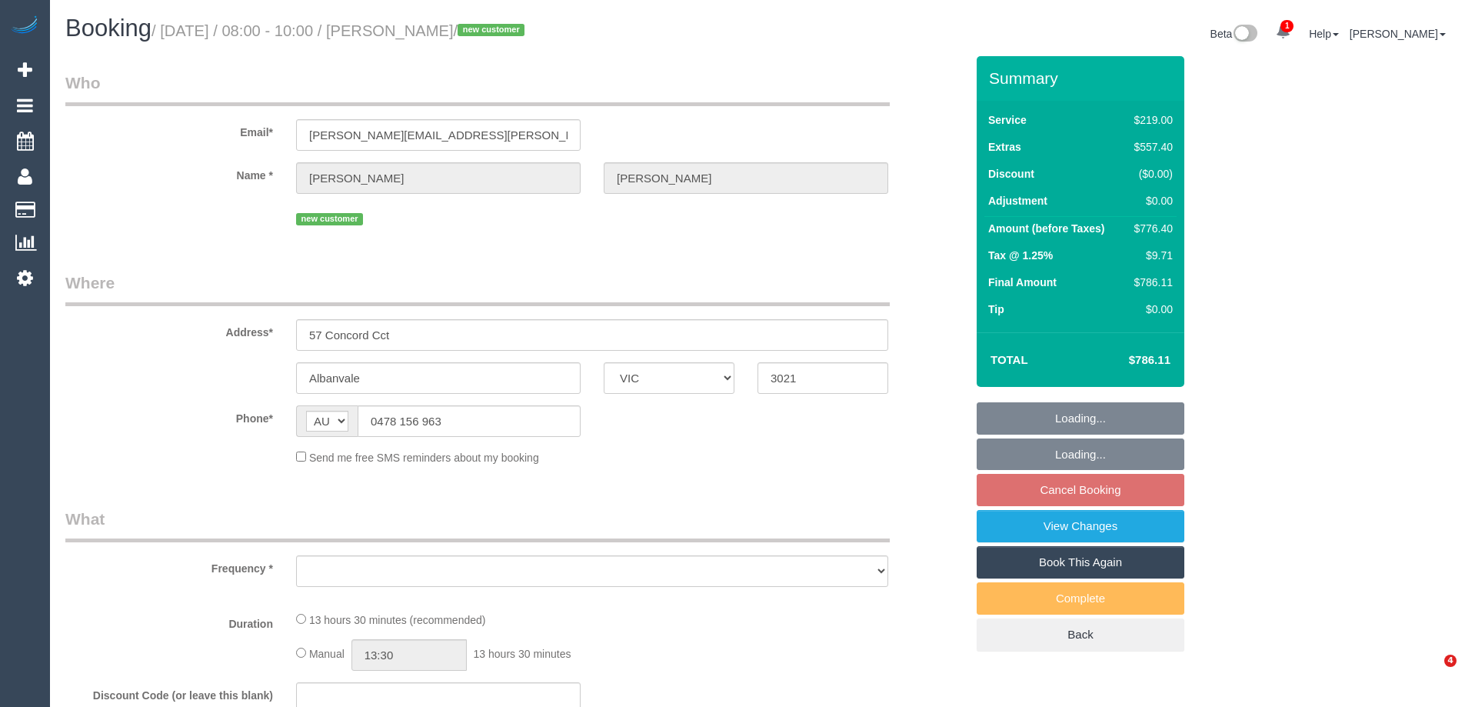
select select "VIC"
select select "object:581"
select select "string:stripe-pm_1S1IHj2GScqysDRVTRVk90rF"
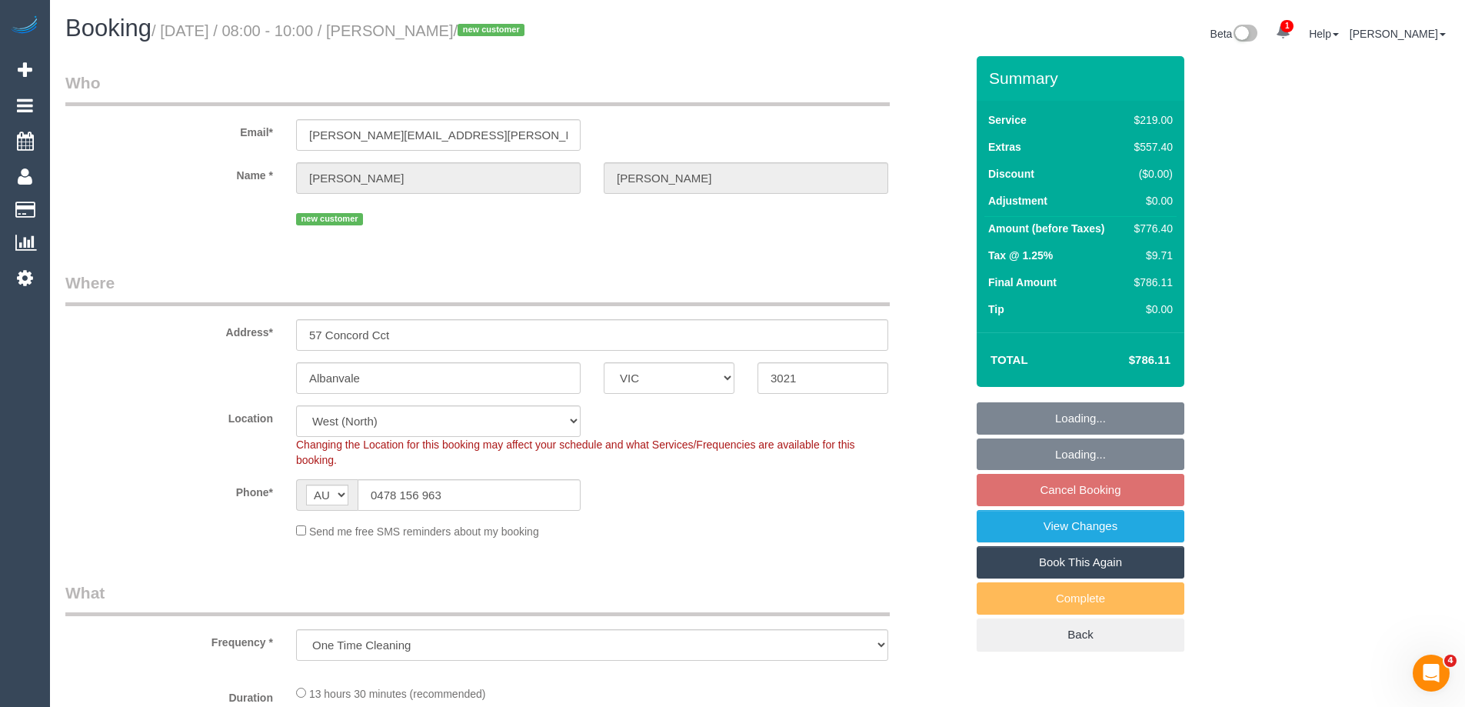
select select "object:682"
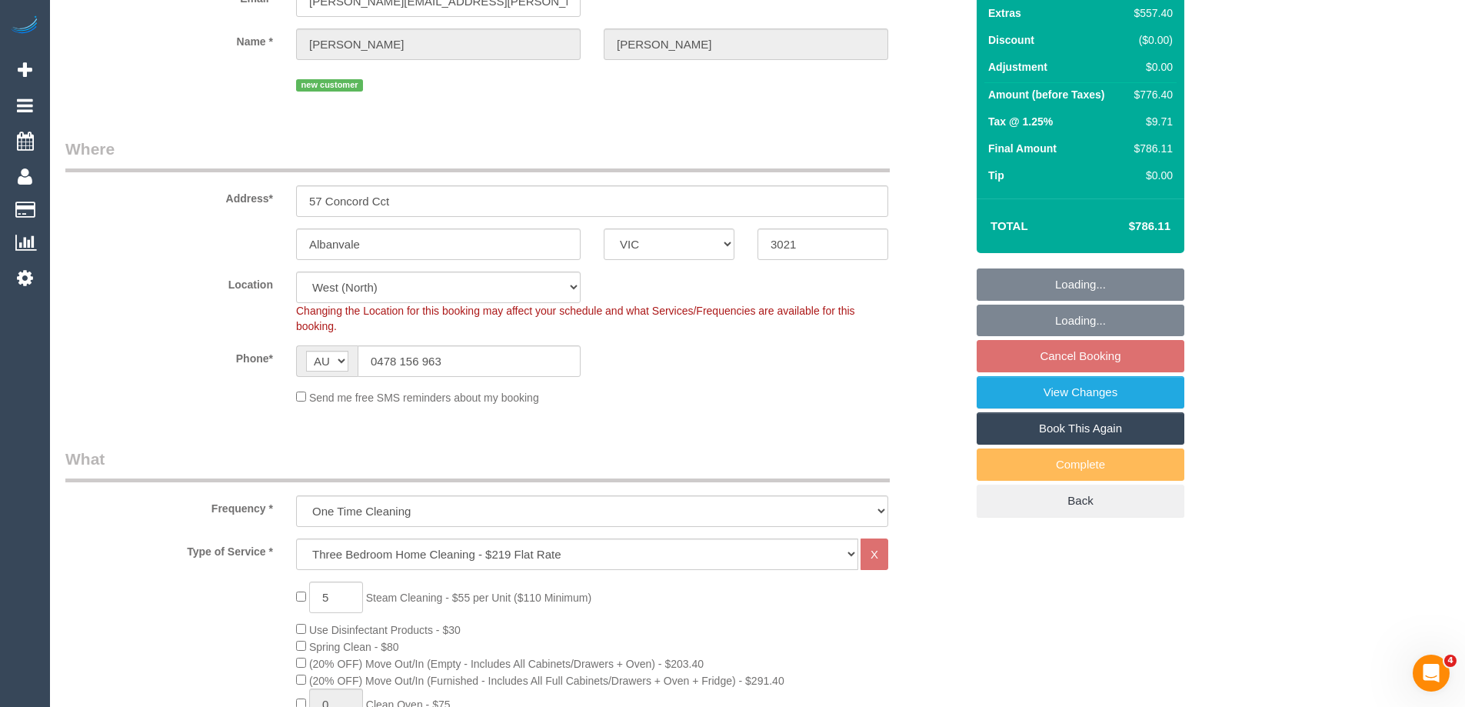
select select "number:30"
select select "number:14"
select select "number:18"
select select "number:36"
select select "number:26"
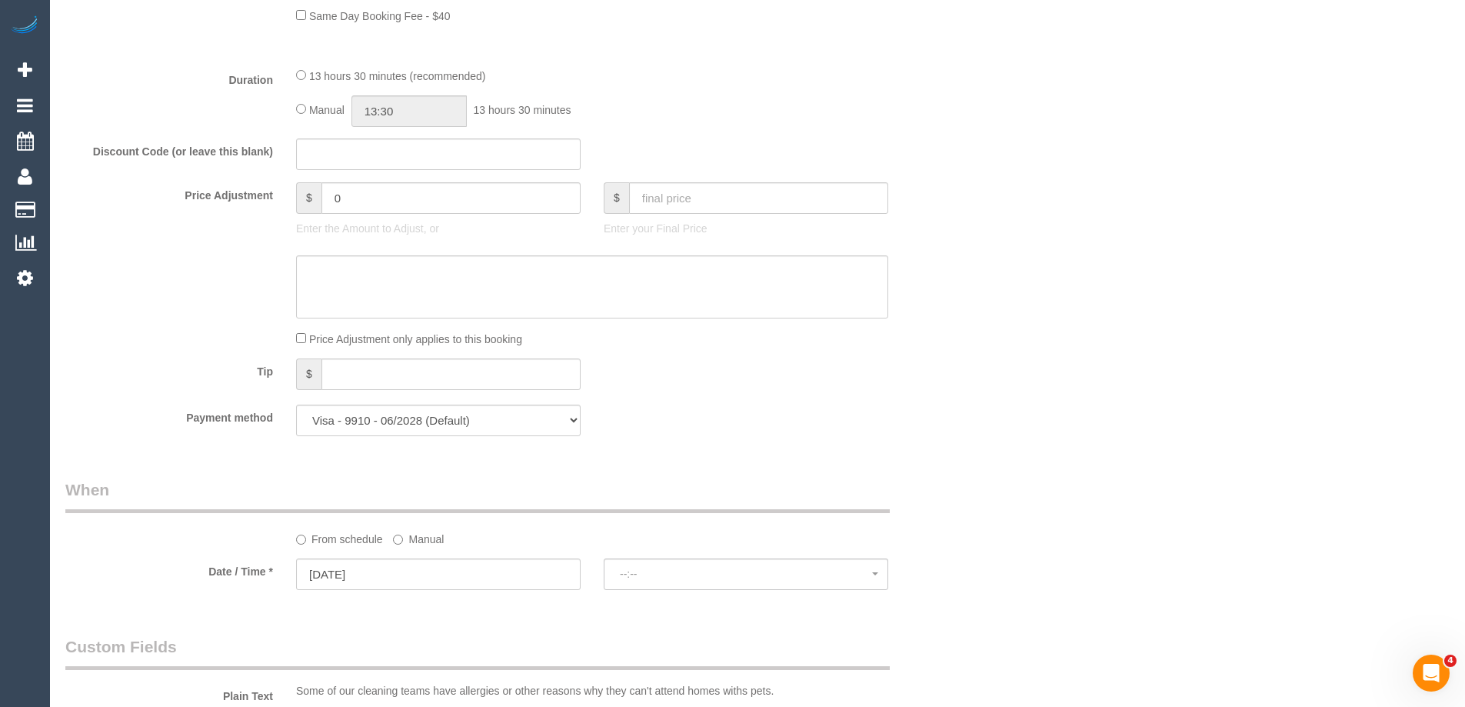
select select "spot2"
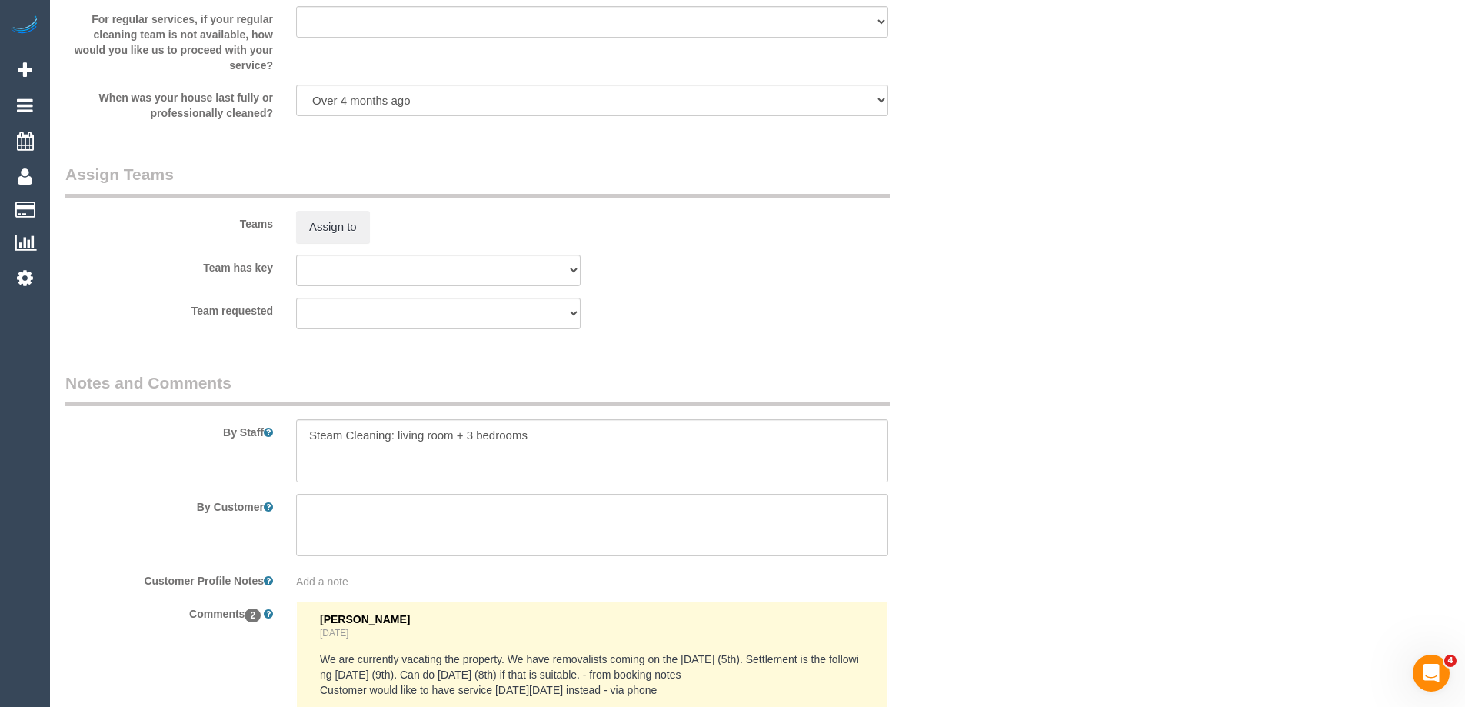
scroll to position [2529, 0]
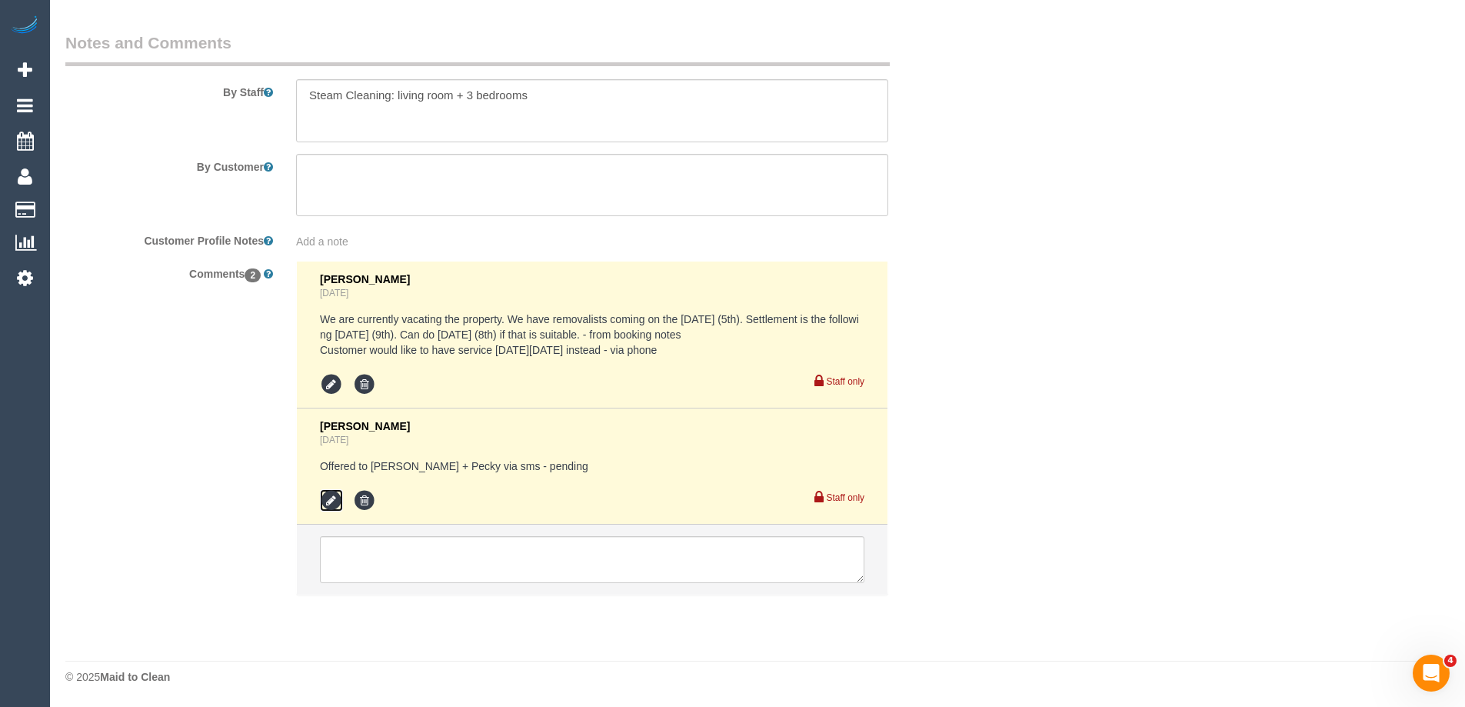
click at [330, 498] on icon at bounding box center [331, 500] width 23 height 23
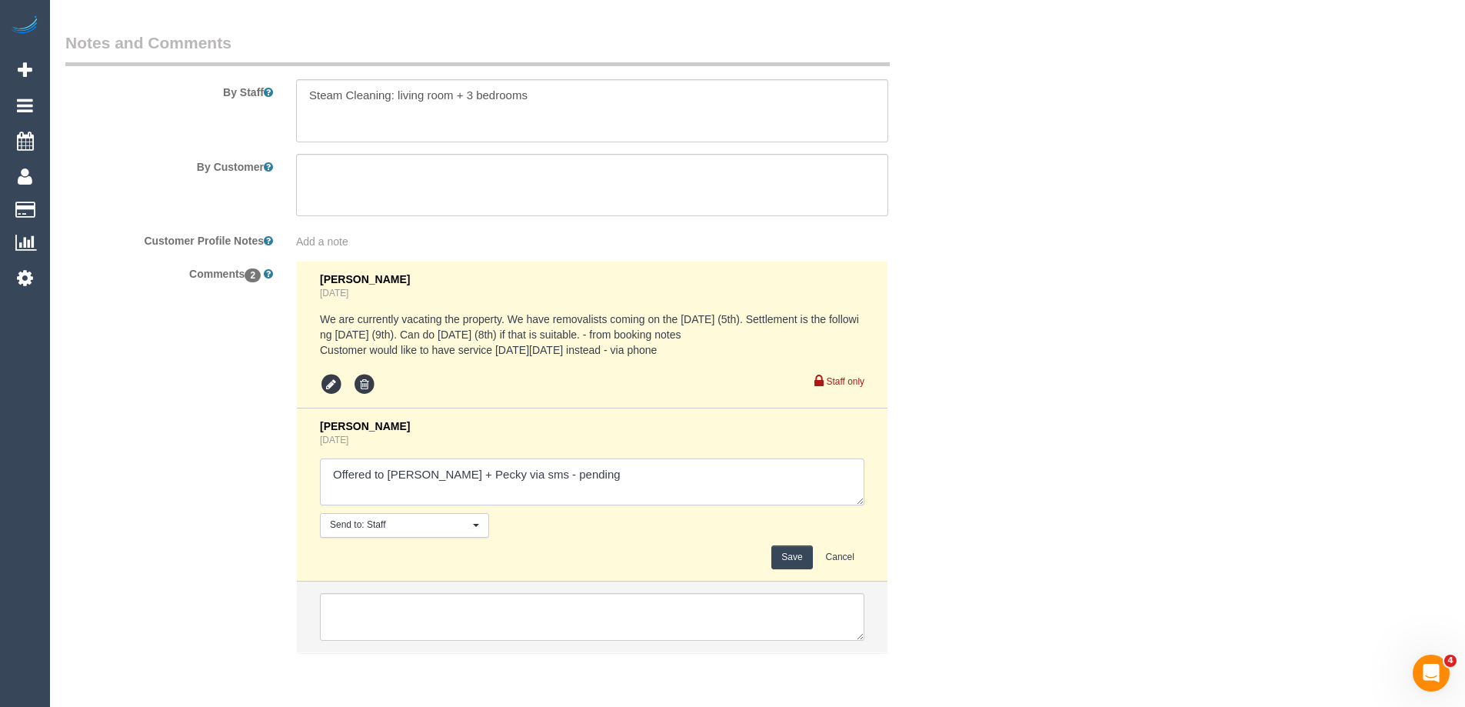
click at [627, 491] on textarea at bounding box center [592, 482] width 544 height 48
type textarea "Offered to [PERSON_NAME] + Pecky via sms - pending - N/A"
click at [792, 562] on button "Save" at bounding box center [791, 557] width 41 height 24
click at [962, 475] on div "Comments 2 [PERSON_NAME] [DATE] We are currently vacating the property. We have…" at bounding box center [515, 464] width 923 height 407
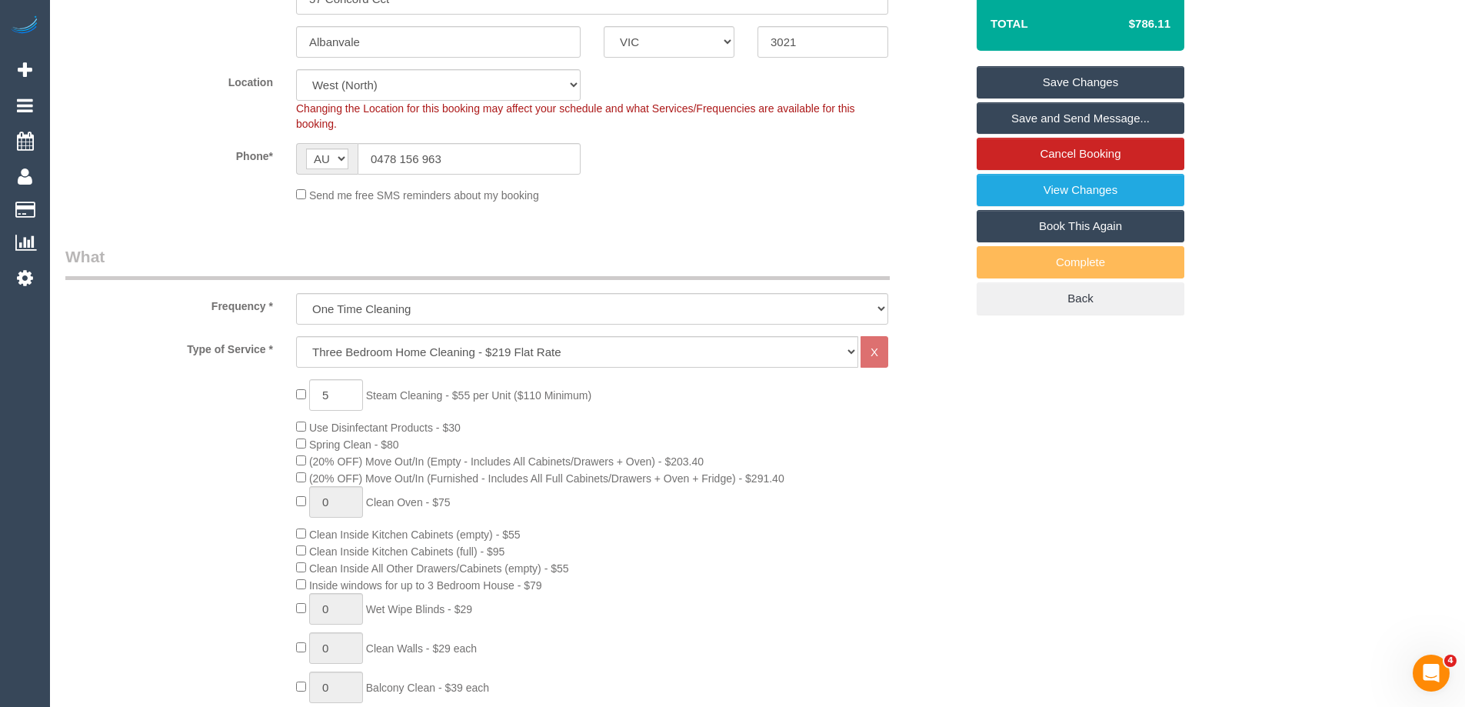
scroll to position [376, 0]
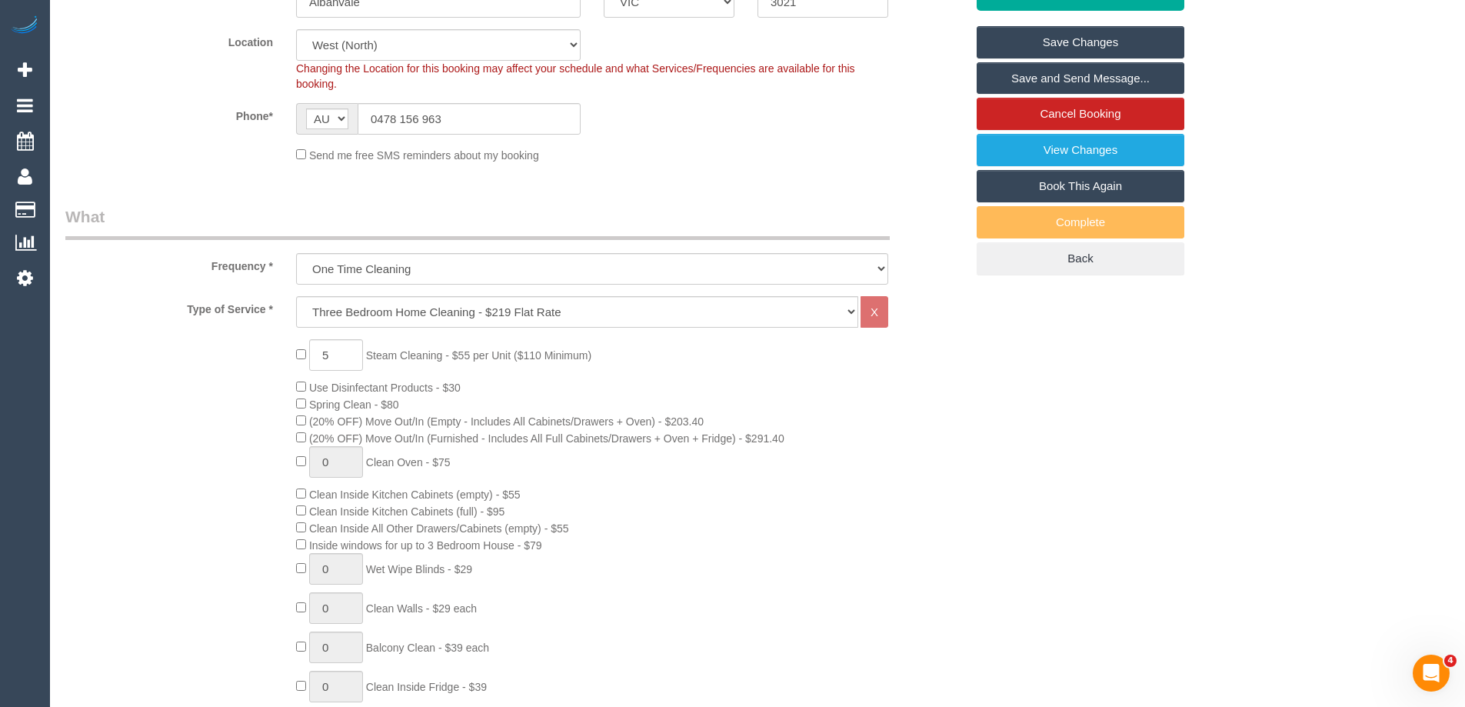
drag, startPoint x: 521, startPoint y: 544, endPoint x: 316, endPoint y: 542, distance: 205.3
click at [316, 542] on span "Inside windows for up to 3 Bedroom House - $79" at bounding box center [425, 545] width 233 height 12
copy span "Inside windows for up to 3 Bedroom House"
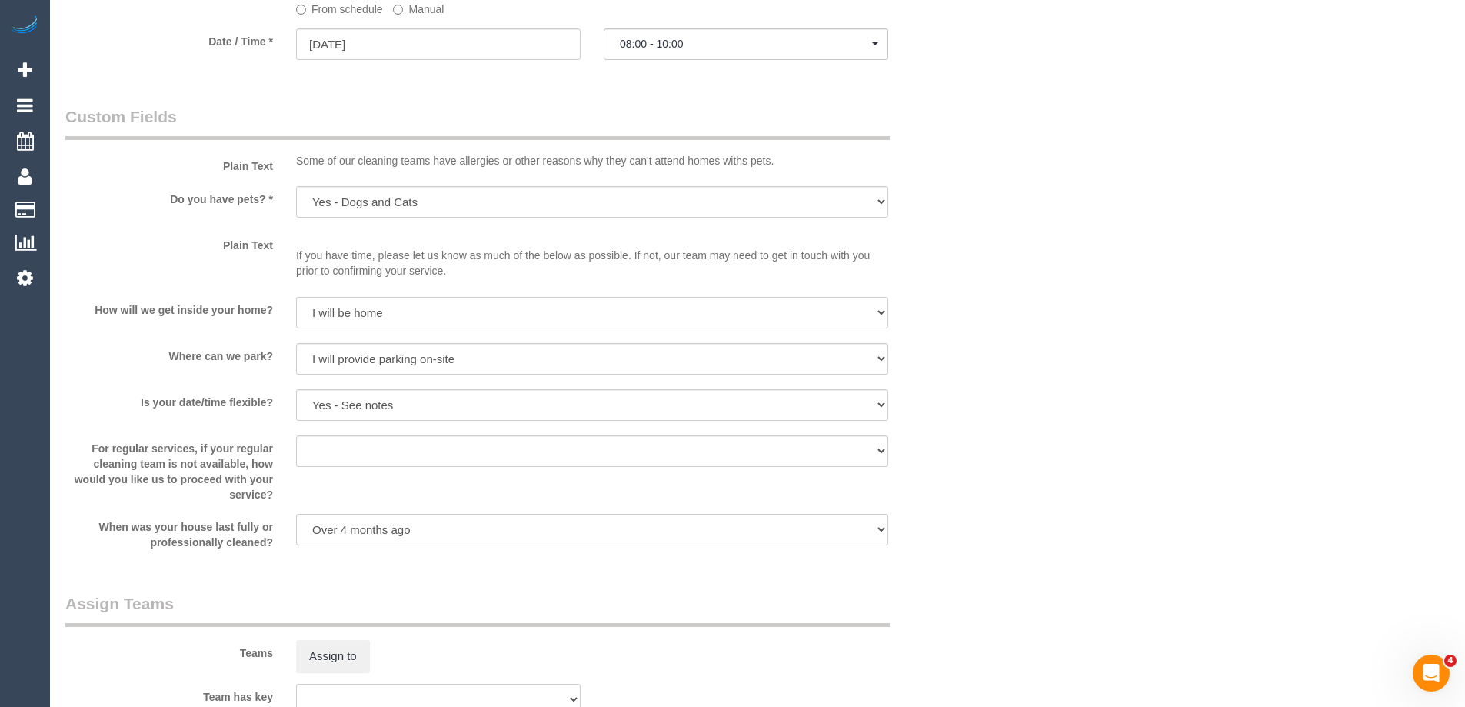
scroll to position [2145, 0]
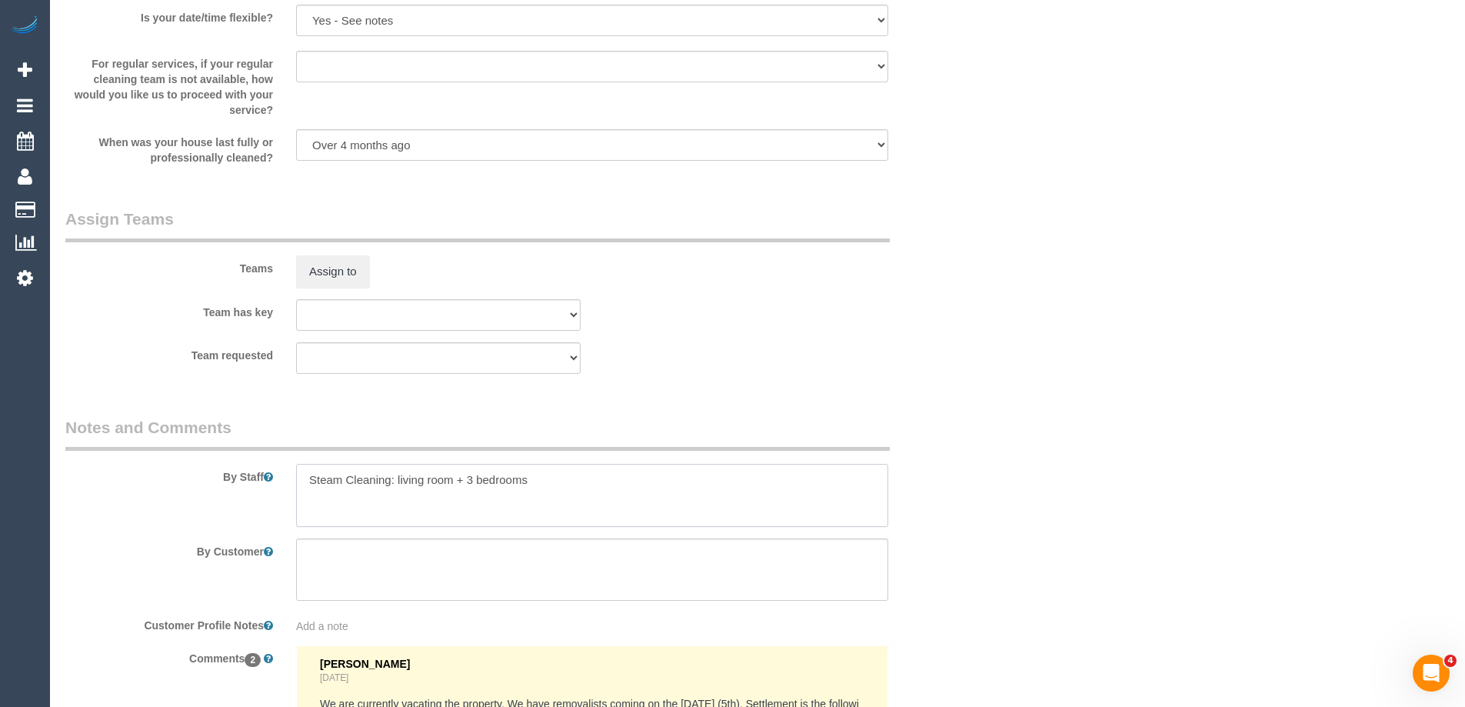
drag, startPoint x: 554, startPoint y: 483, endPoint x: 398, endPoint y: 485, distance: 156.1
click at [398, 485] on textarea at bounding box center [592, 495] width 592 height 63
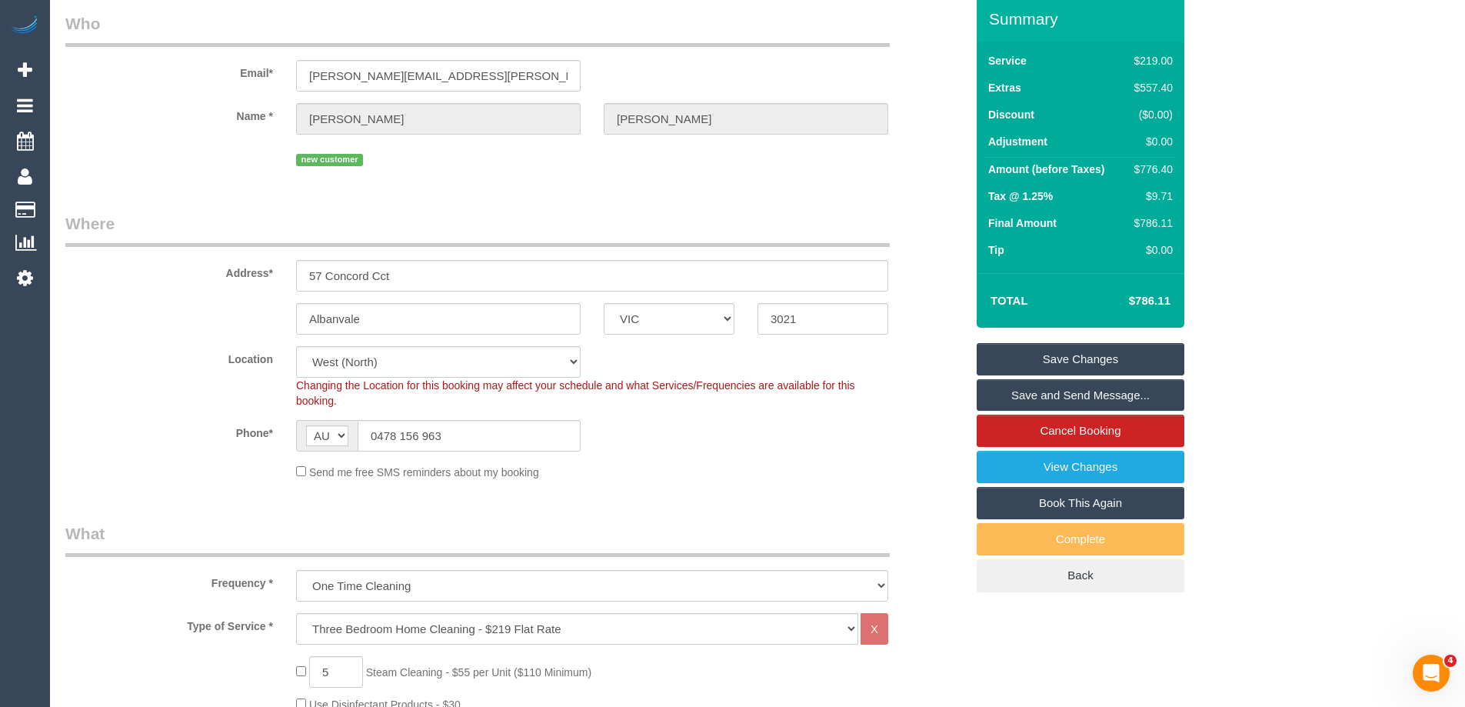
scroll to position [0, 0]
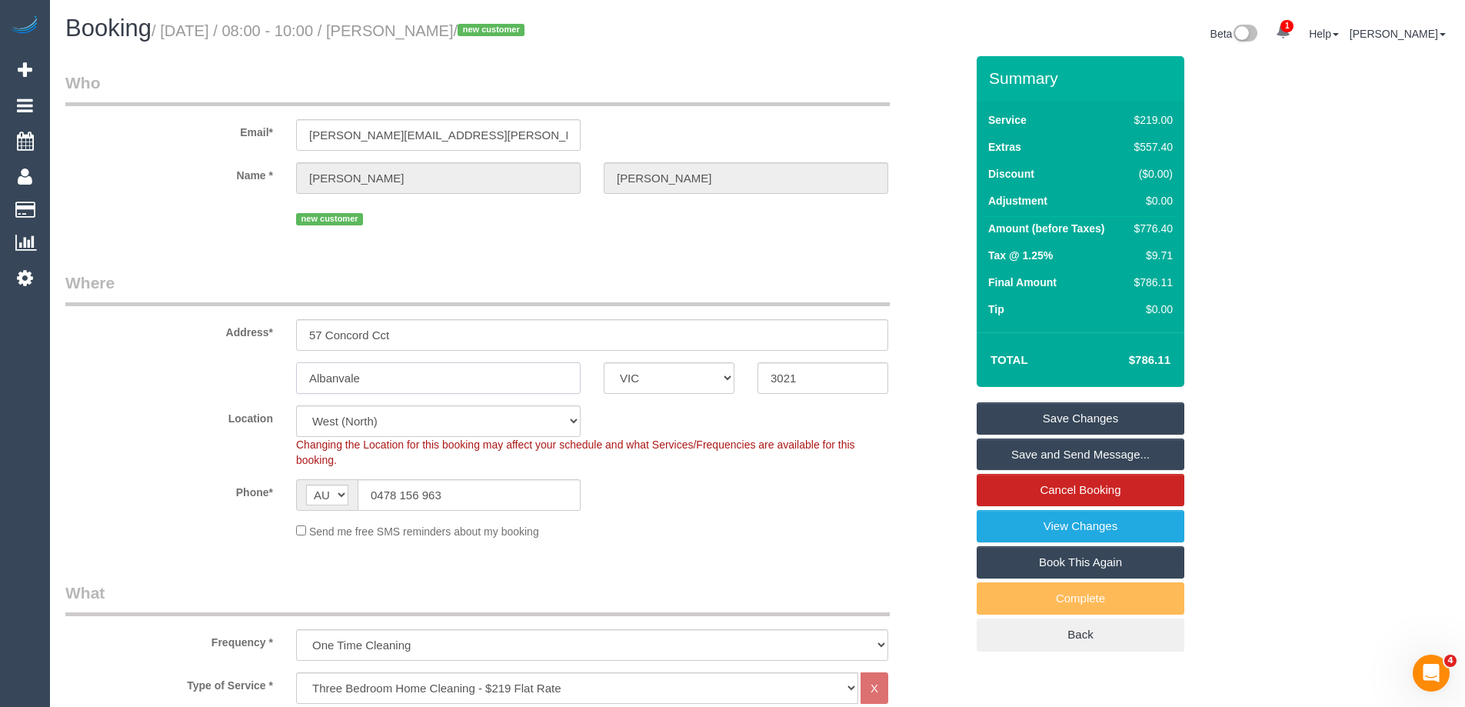
click at [350, 378] on input "Albanvale" at bounding box center [438, 378] width 285 height 32
click at [1167, 228] on div "$776.40" at bounding box center [1150, 228] width 45 height 15
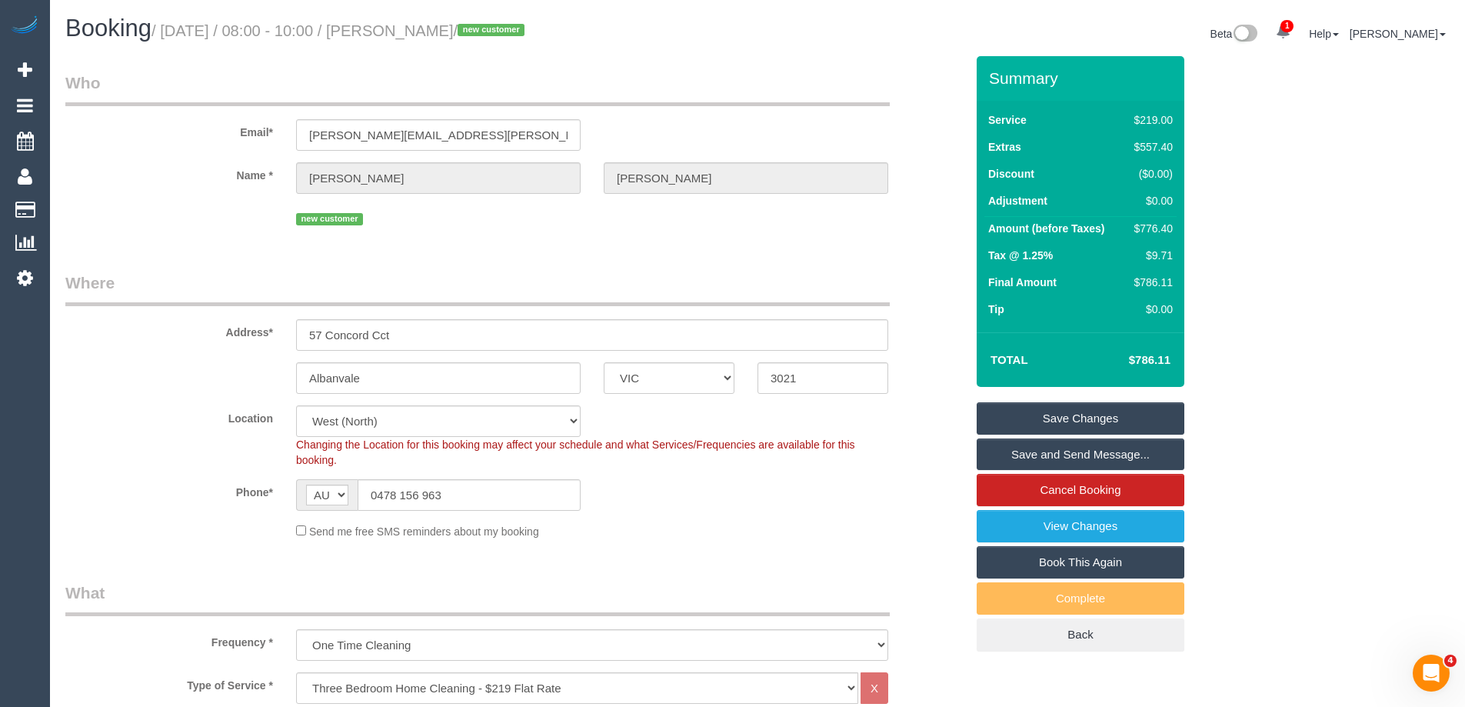
copy div "776.40"
click at [1240, 230] on div "Summary Service $219.00 Extras $557.40 Discount ($0.00) Adjustment $0.00 Amount…" at bounding box center [1138, 369] width 346 height 626
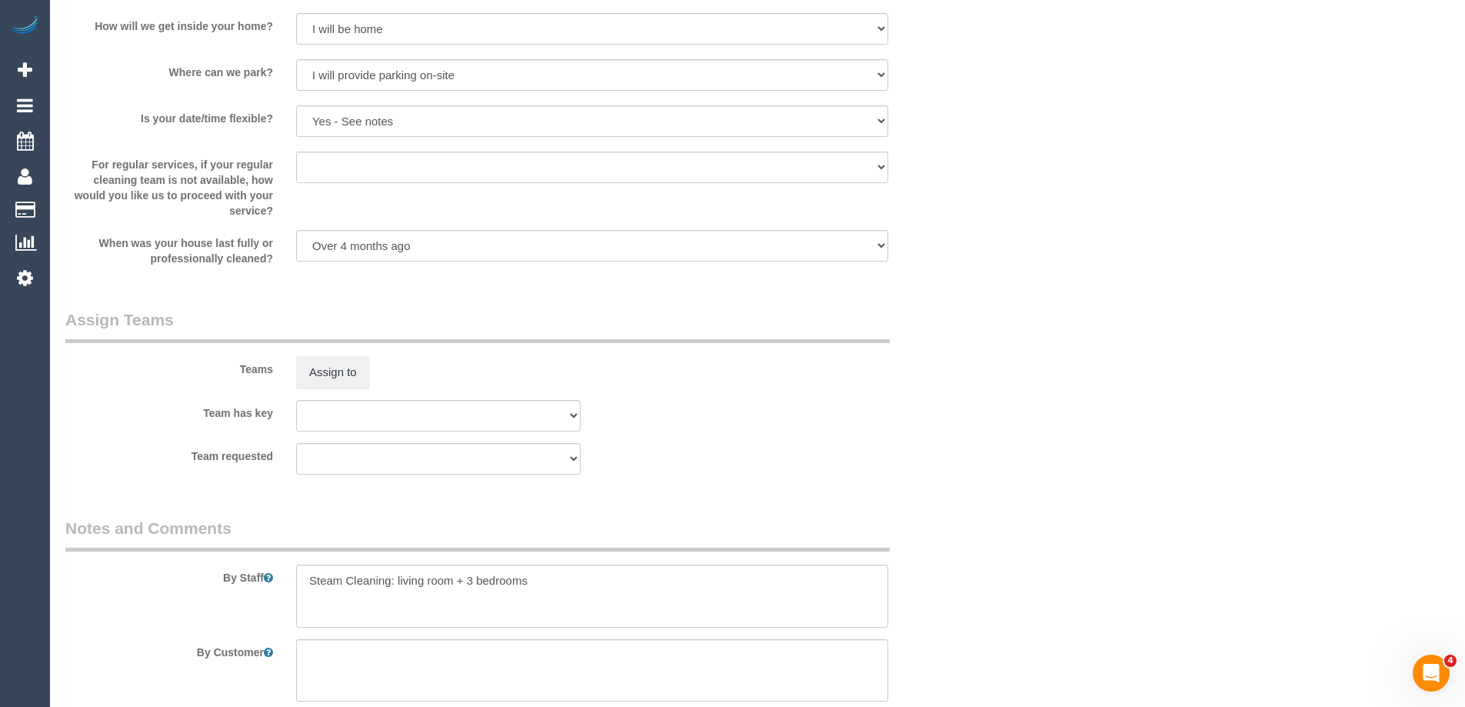
scroll to position [2583, 0]
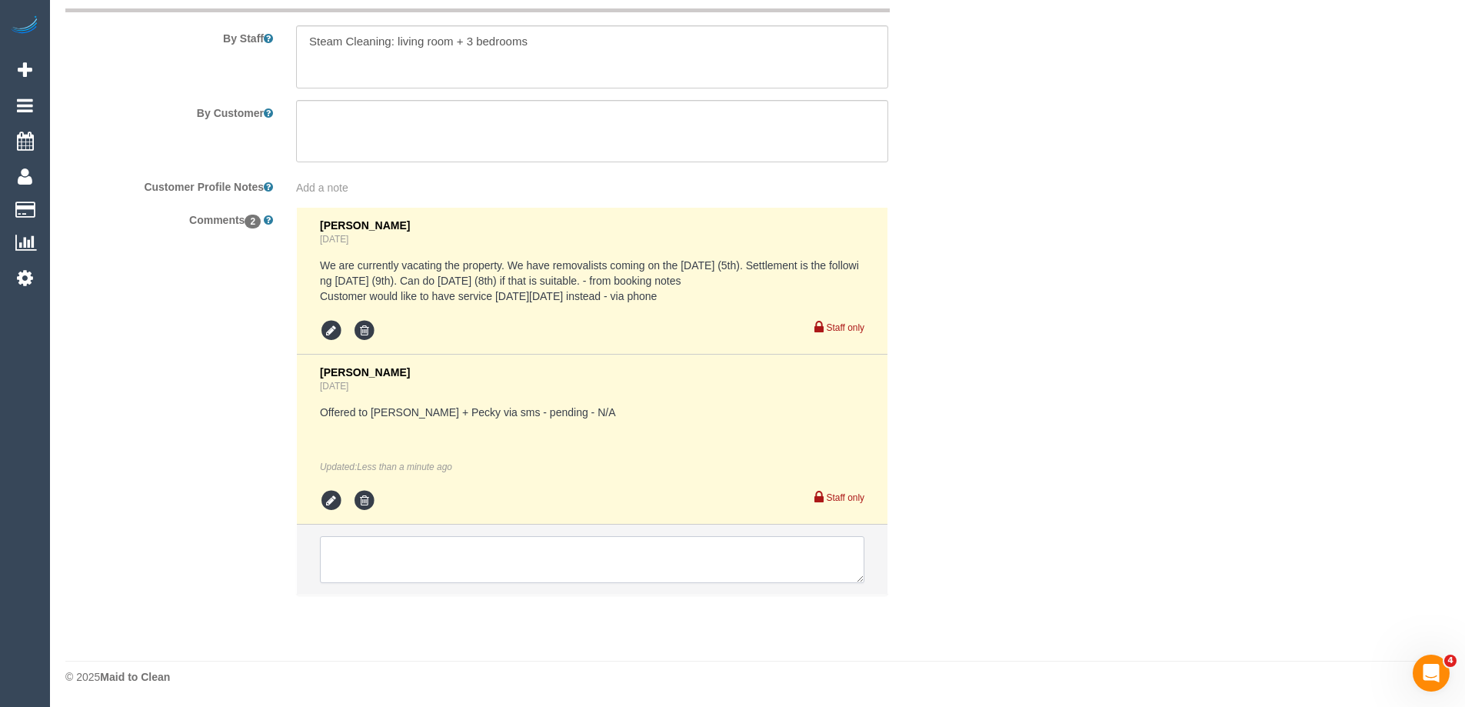
drag, startPoint x: 378, startPoint y: 552, endPoint x: 321, endPoint y: 539, distance: 58.4
click at [378, 552] on textarea at bounding box center [592, 560] width 544 height 48
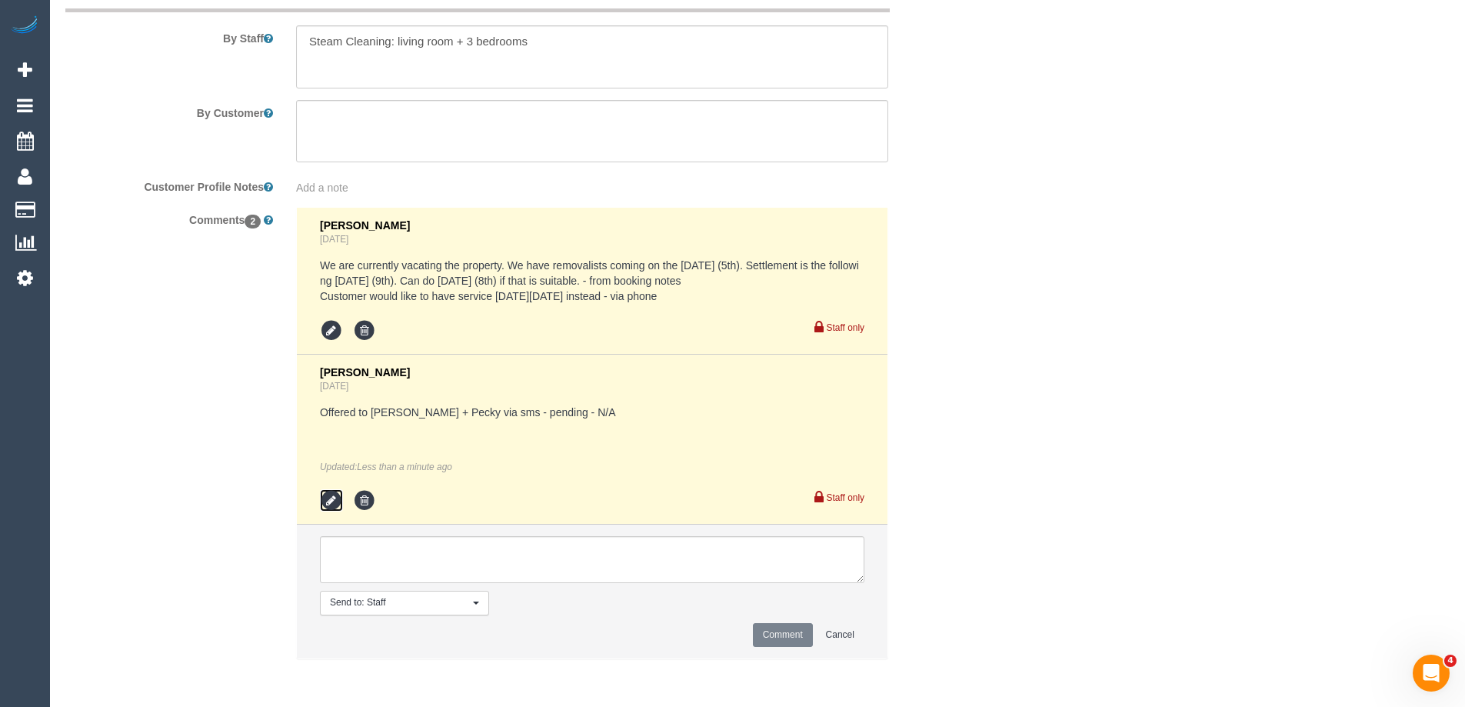
click at [336, 496] on icon at bounding box center [331, 500] width 23 height 23
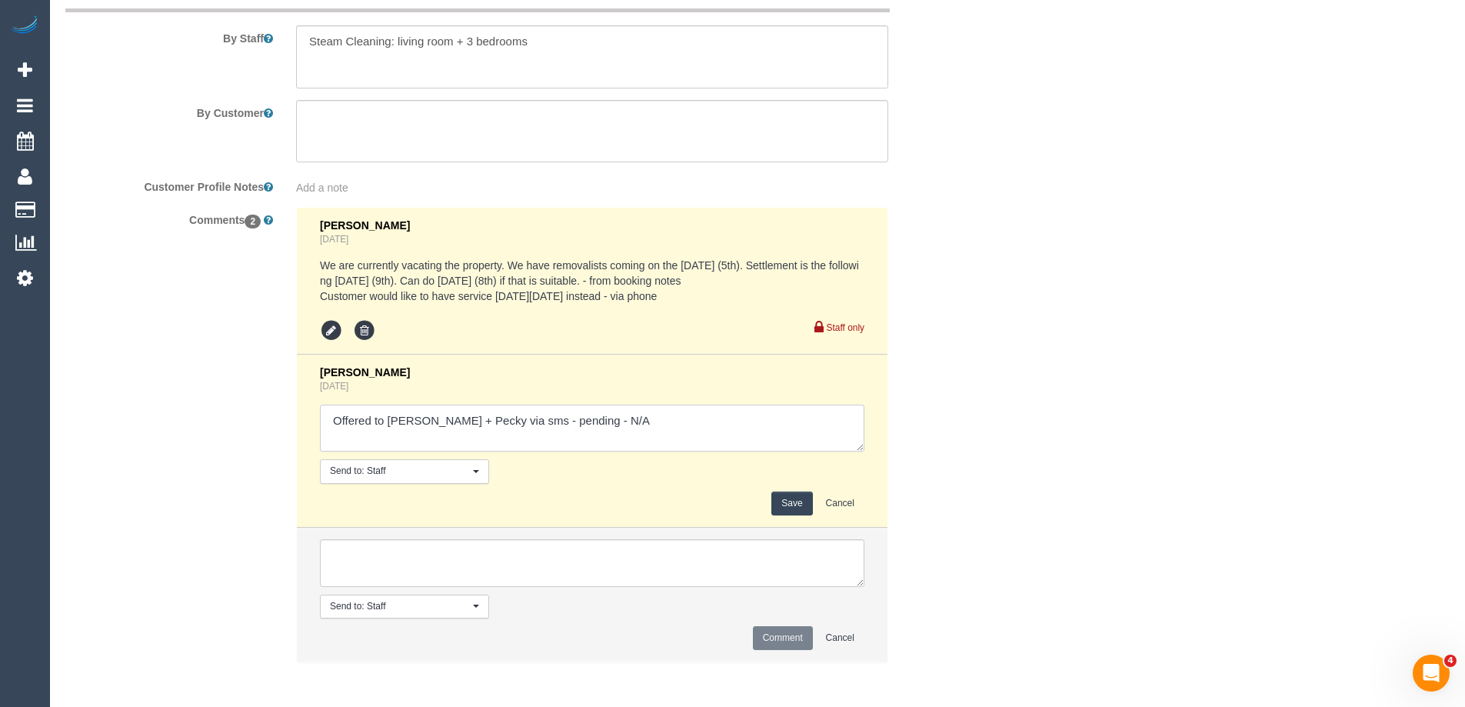
click at [681, 415] on textarea at bounding box center [592, 429] width 544 height 48
type textarea "Offered to Daniel + Pecky via sms - pending - N/A Offered to Warned via sms - p…"
click at [791, 508] on button "Save" at bounding box center [791, 503] width 41 height 24
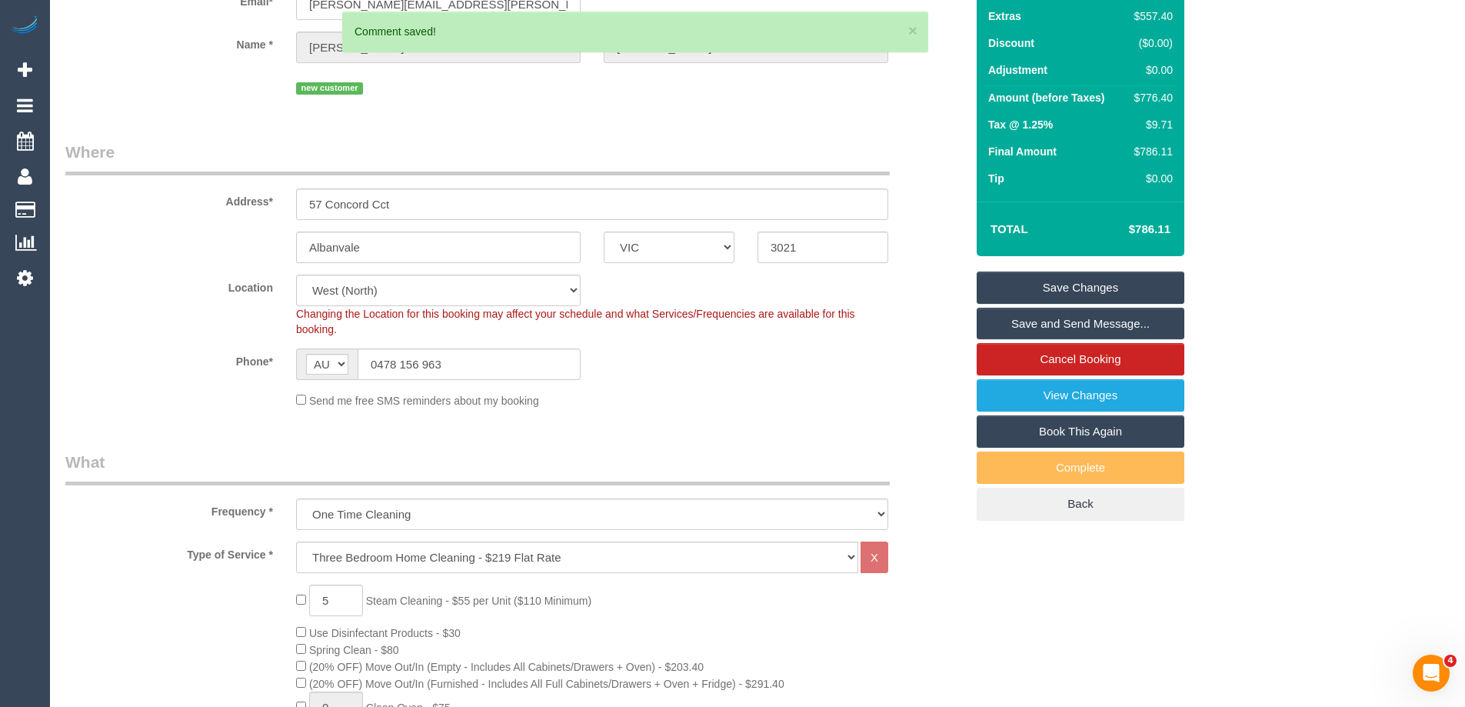
scroll to position [0, 0]
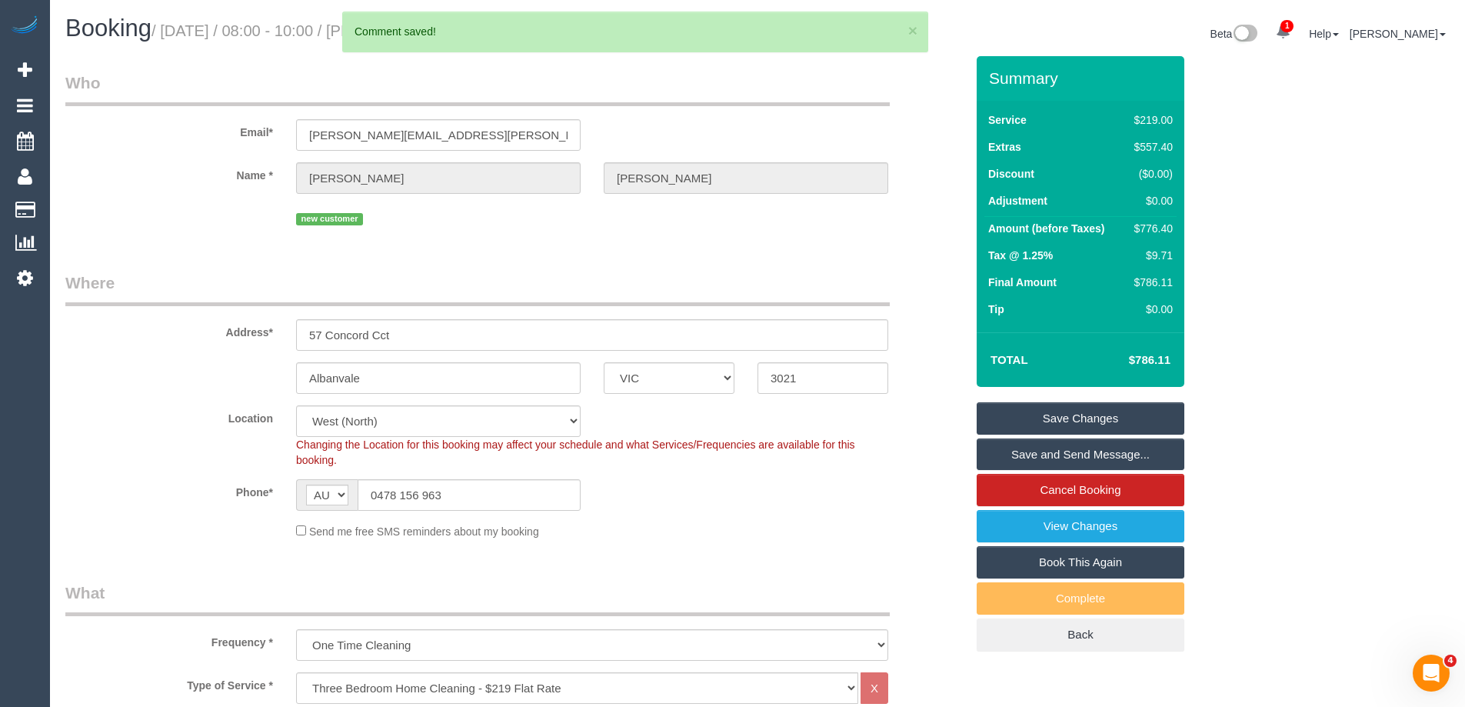
click at [1102, 418] on link "Save Changes" at bounding box center [1081, 418] width 208 height 32
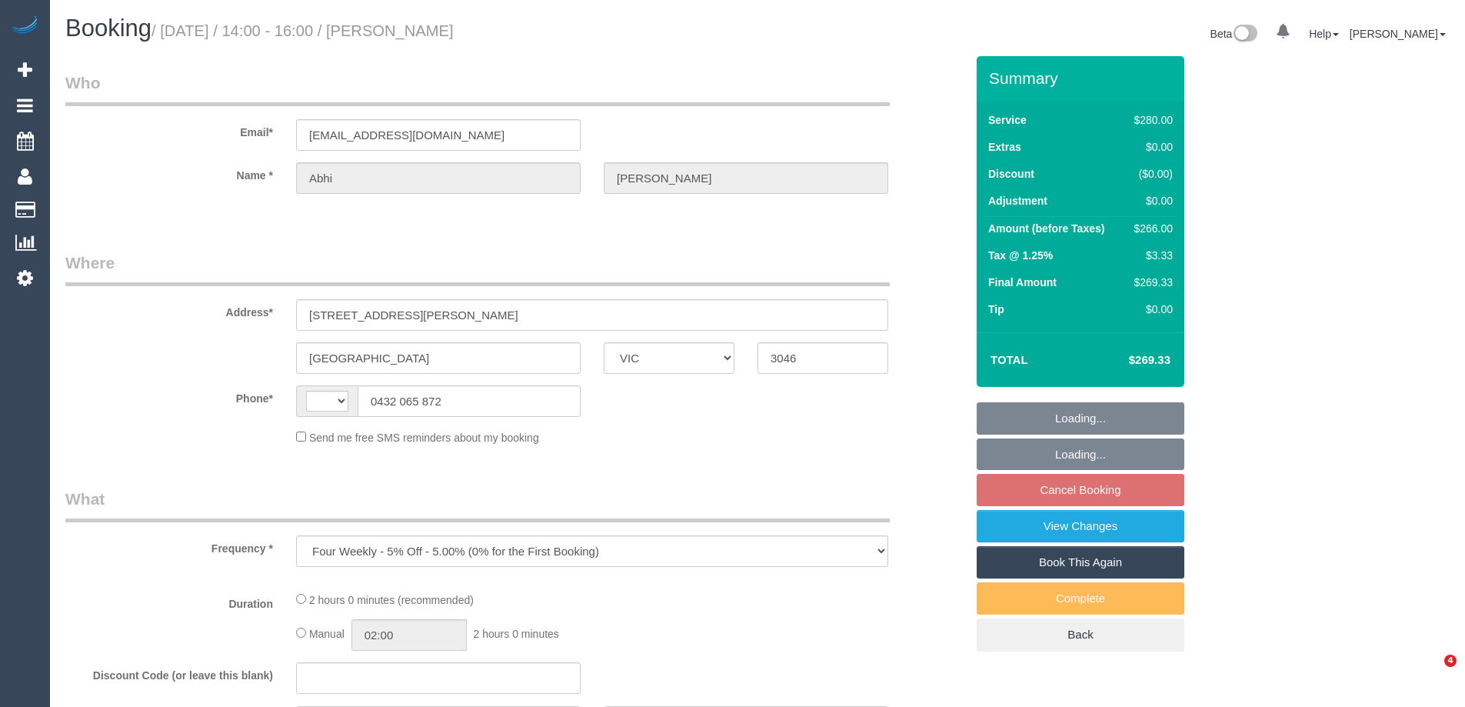
select select "VIC"
select select "string:stripe-pm_1PwtYZ2GScqysDRV48wmUbED"
select select "string:AU"
select select "2"
select select "spot5"
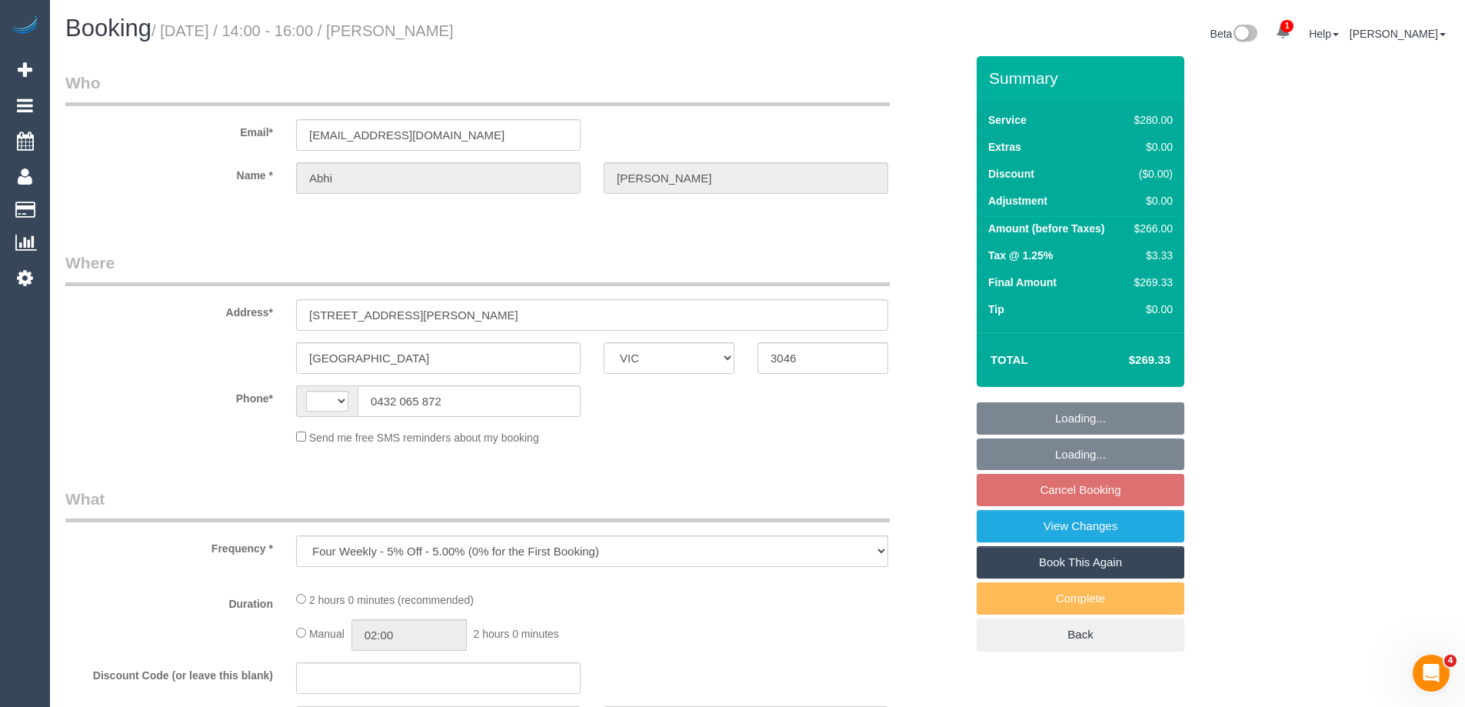
select select "number:28"
select select "number:14"
select select "number:19"
select select "number:24"
select select "number:35"
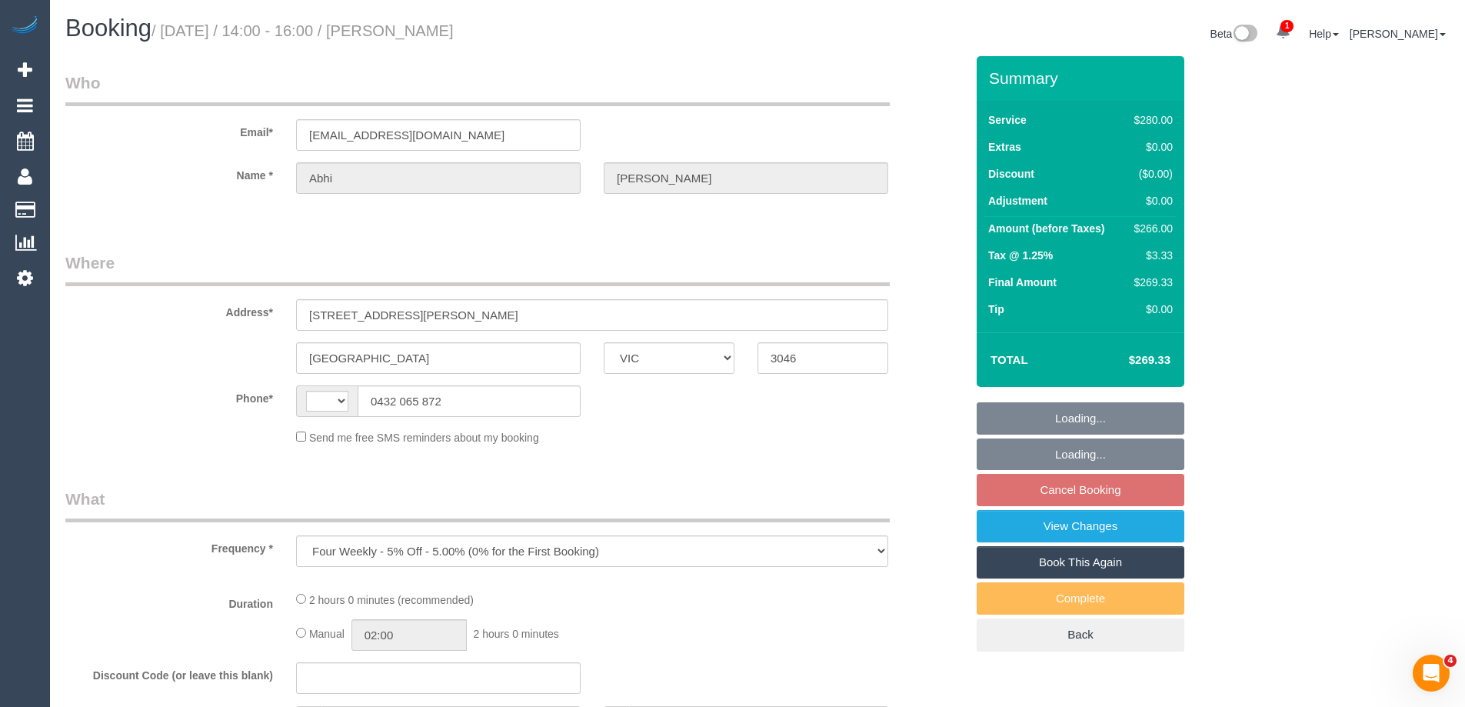
select select "number:12"
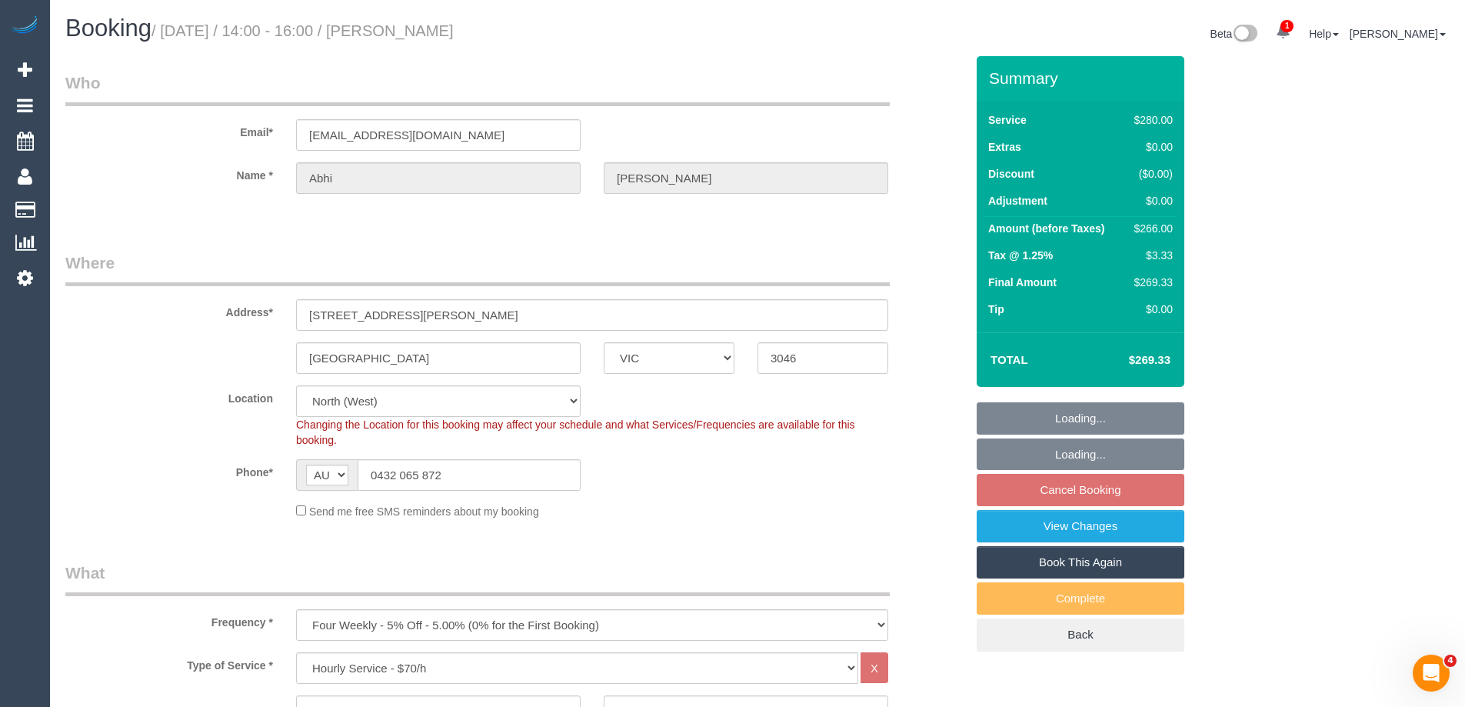
select select "object:1633"
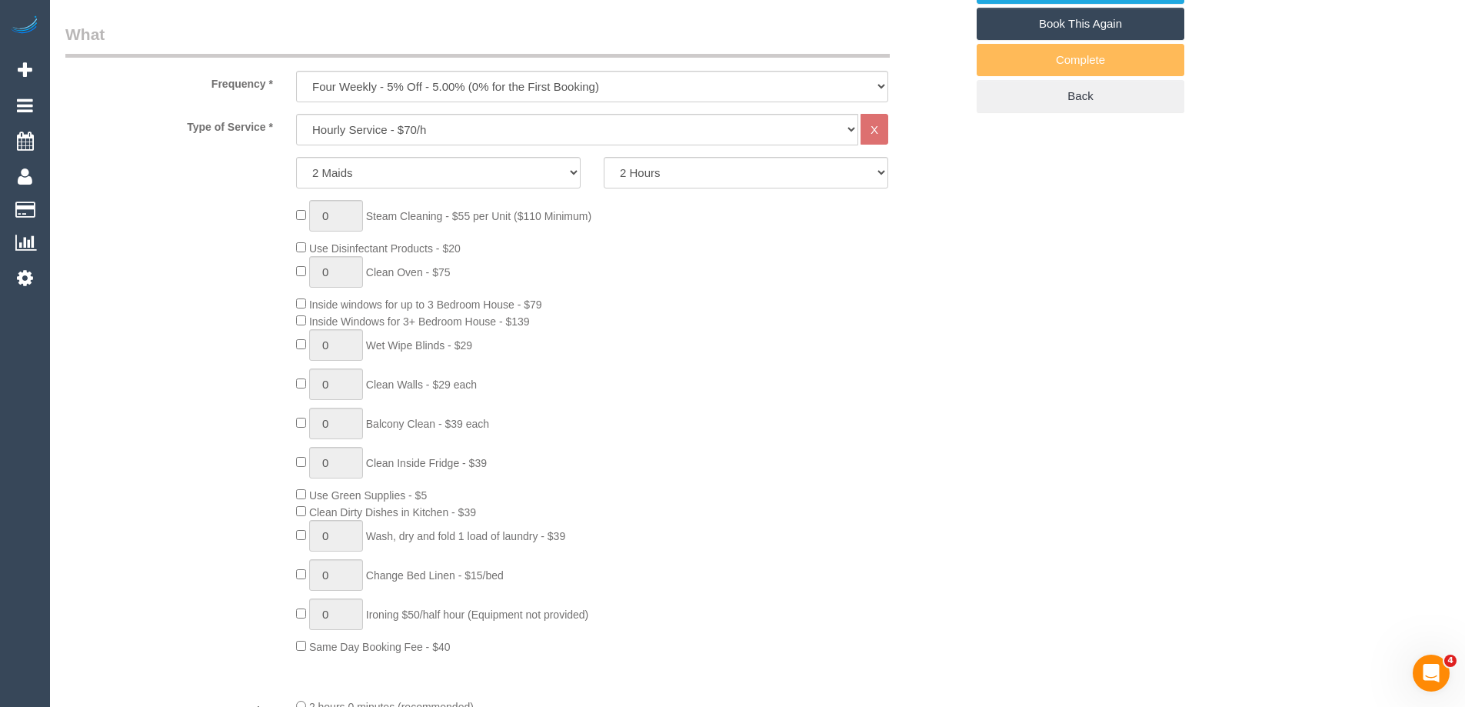
select select "spot26"
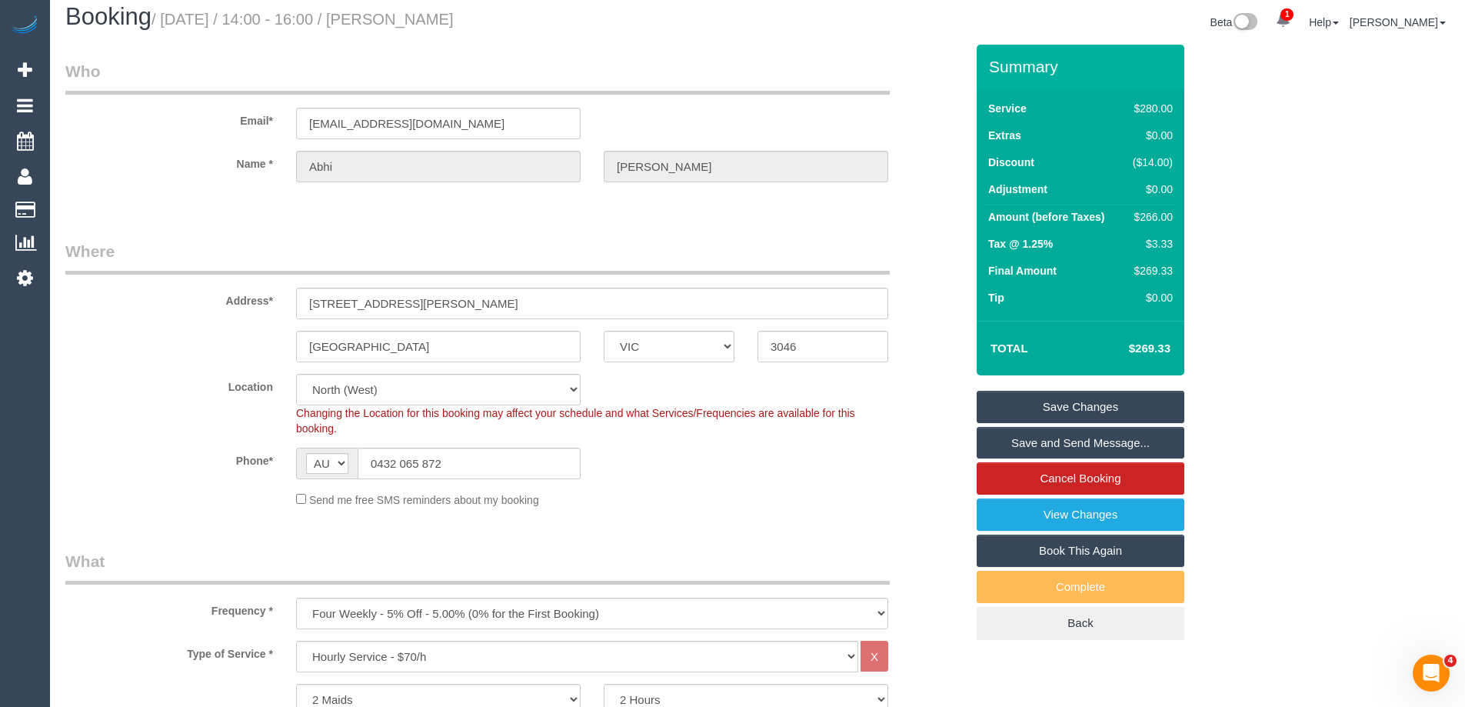
scroll to position [0, 0]
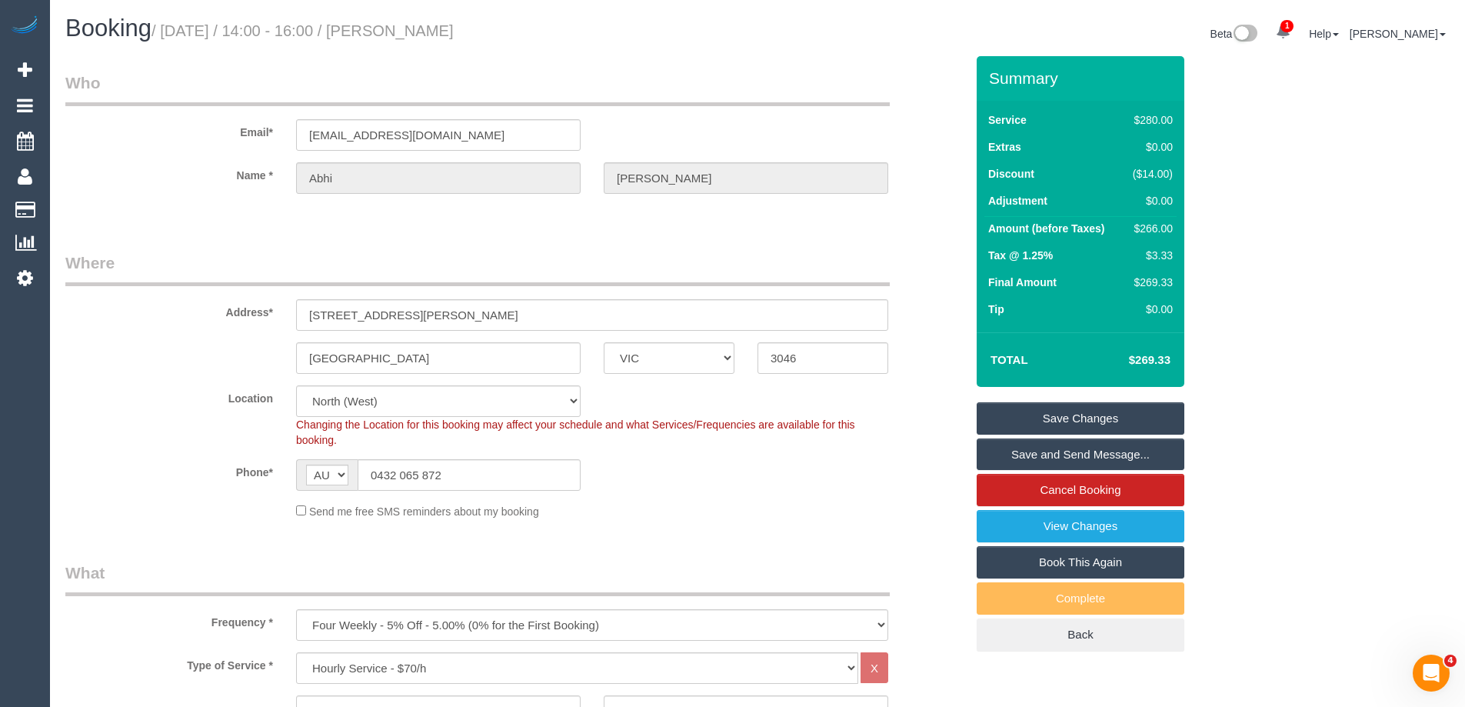
drag, startPoint x: 531, startPoint y: 38, endPoint x: 422, endPoint y: 30, distance: 109.5
click at [422, 30] on h1 "Booking / September 06, 2025 / 14:00 - 16:00 / Abhi Gupta" at bounding box center [405, 28] width 681 height 26
copy small "Abhi Gupta"
click at [755, 530] on fieldset "Where Address* 2/26 Ethel st Oak Park ACT NSW NT QLD SA TAS VIC WA 3046 Locatio…" at bounding box center [515, 390] width 900 height 279
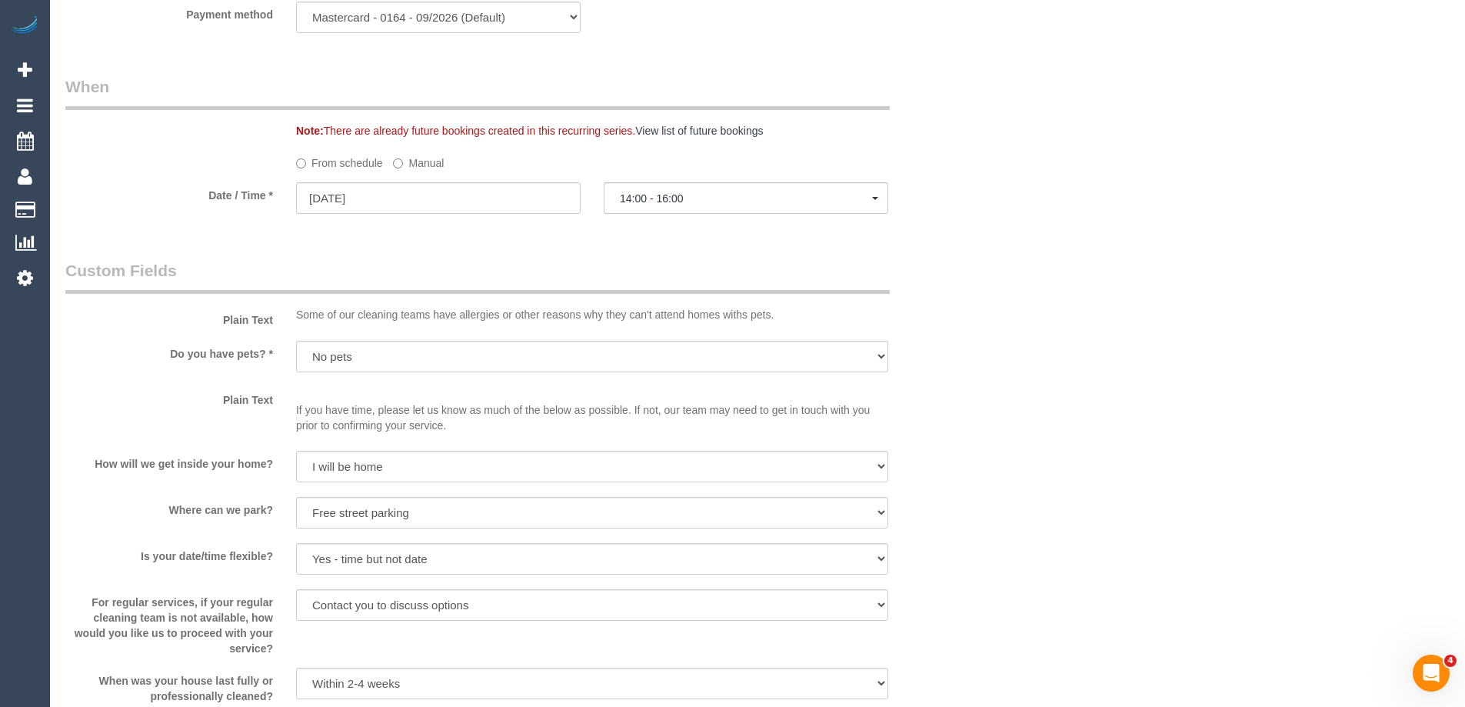
scroll to position [1846, 0]
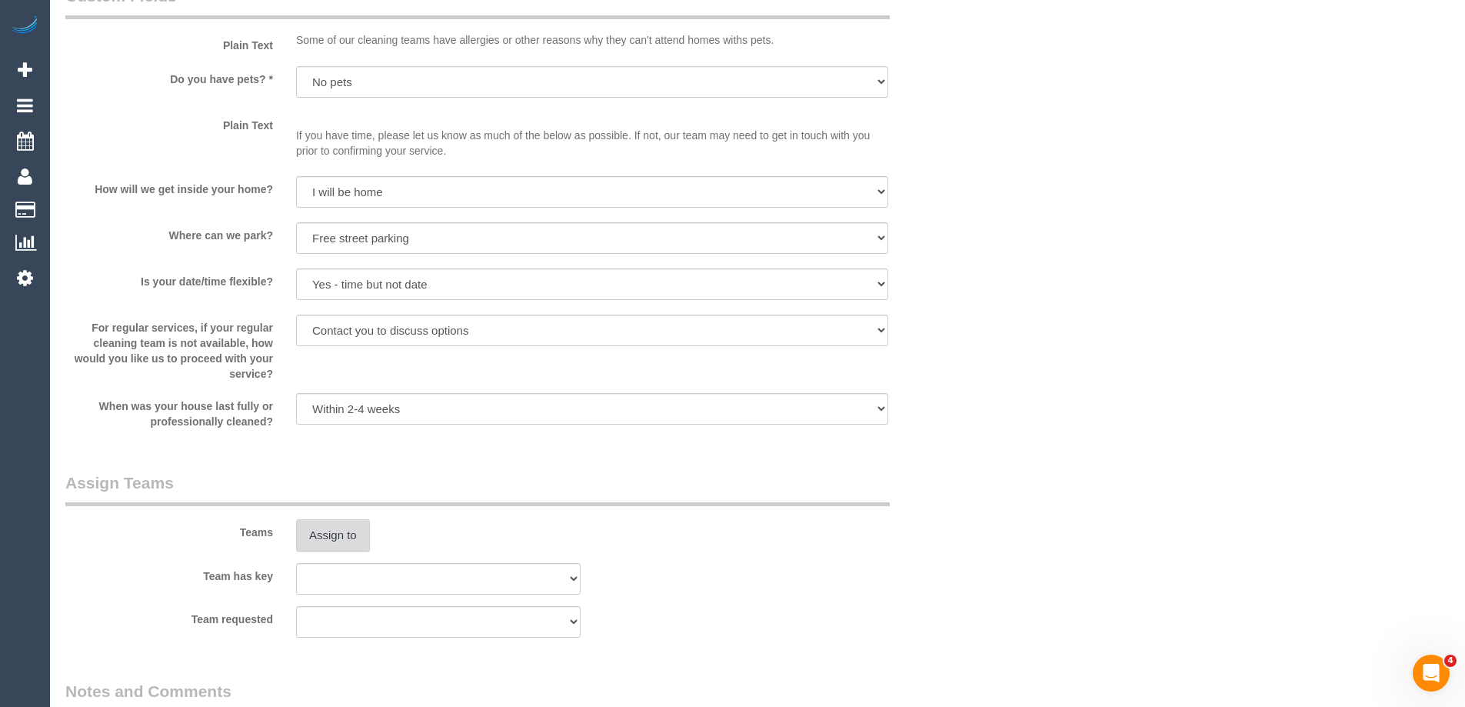
click at [321, 522] on button "Assign to" at bounding box center [333, 535] width 74 height 32
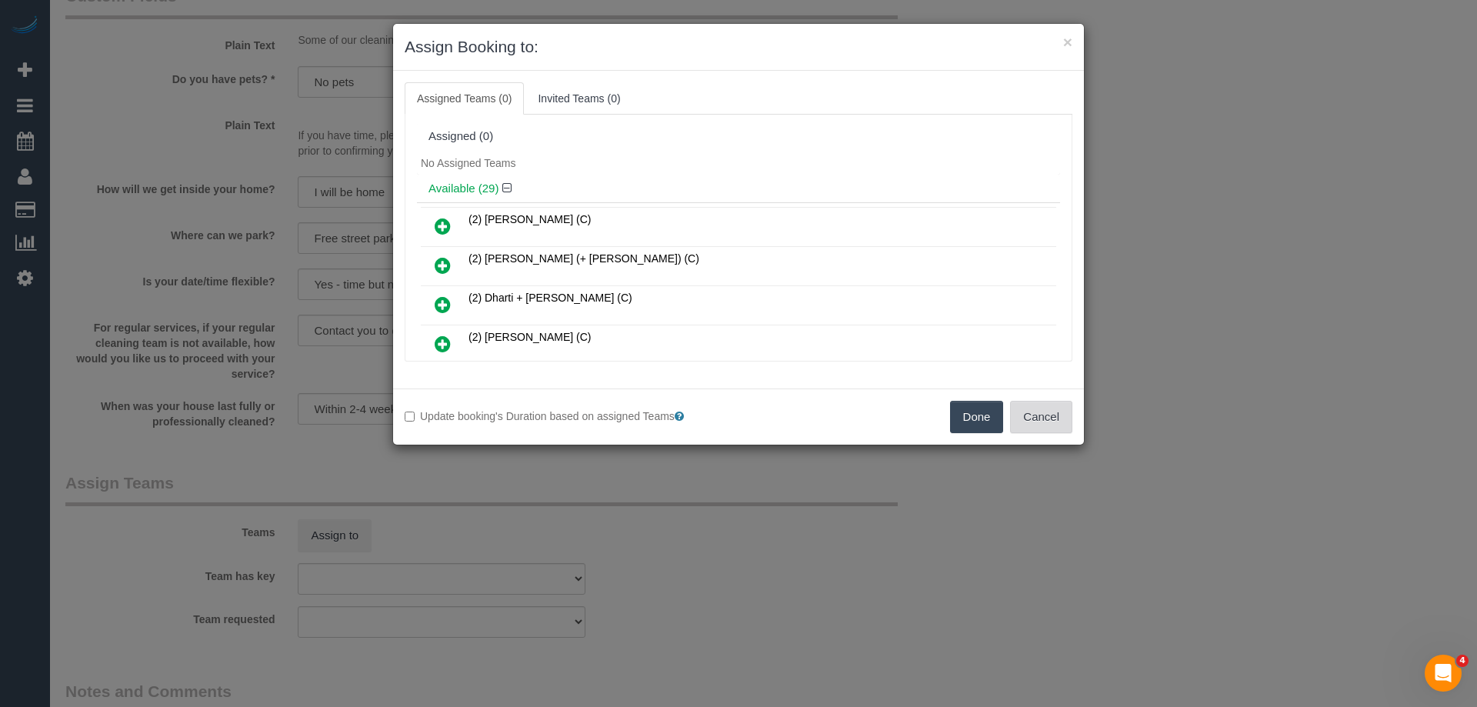
click at [1031, 408] on button "Cancel" at bounding box center [1041, 417] width 62 height 32
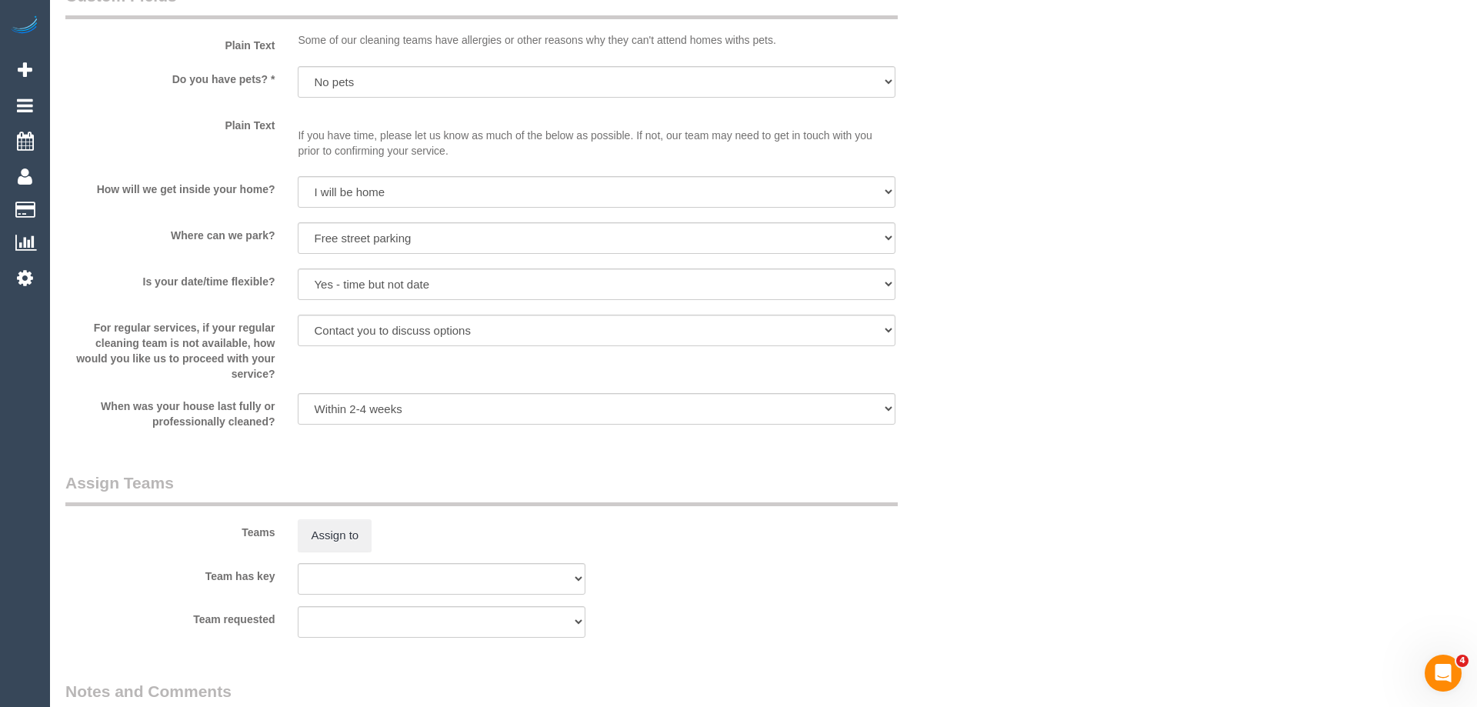
click at [1031, 408] on div "× Assign Booking to: Assigned Teams (0) Invited Teams (0) Assigned (0) No Assig…" at bounding box center [738, 353] width 1477 height 707
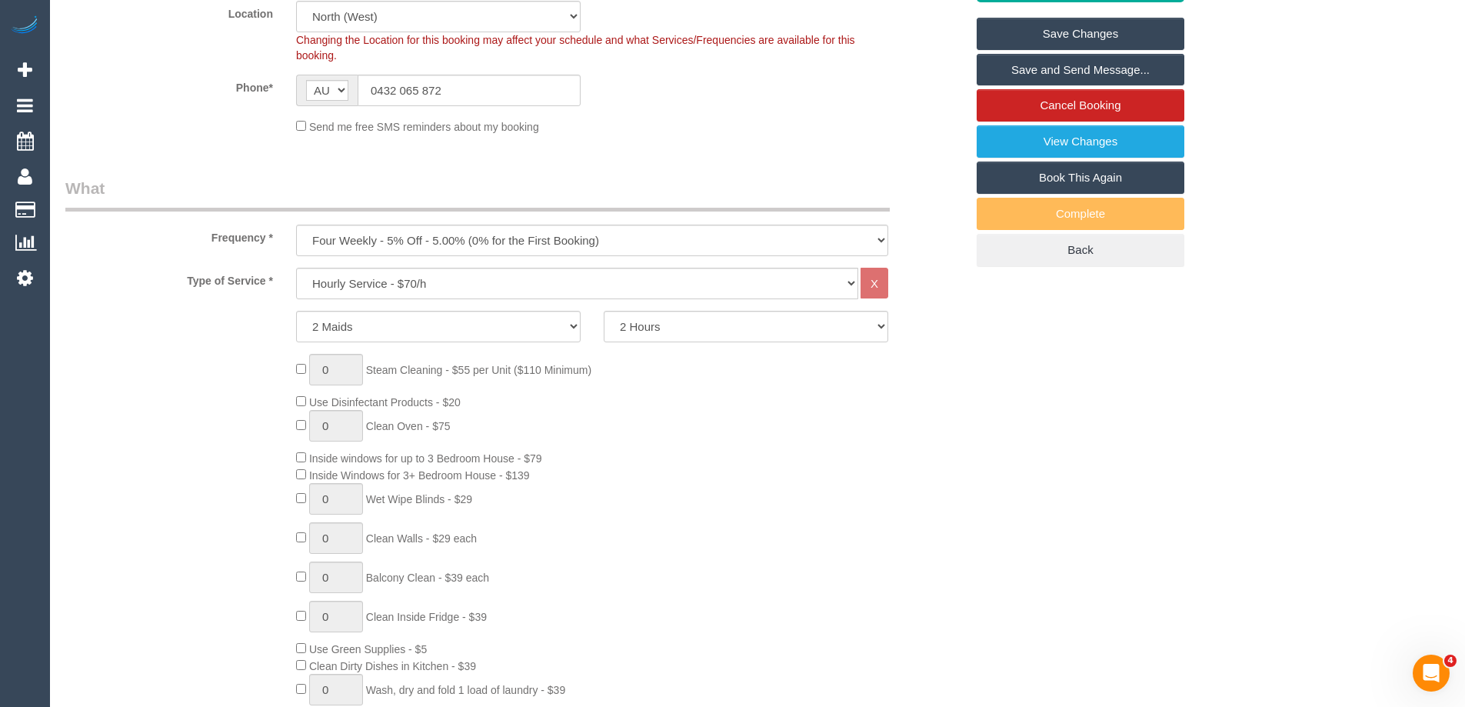
scroll to position [0, 0]
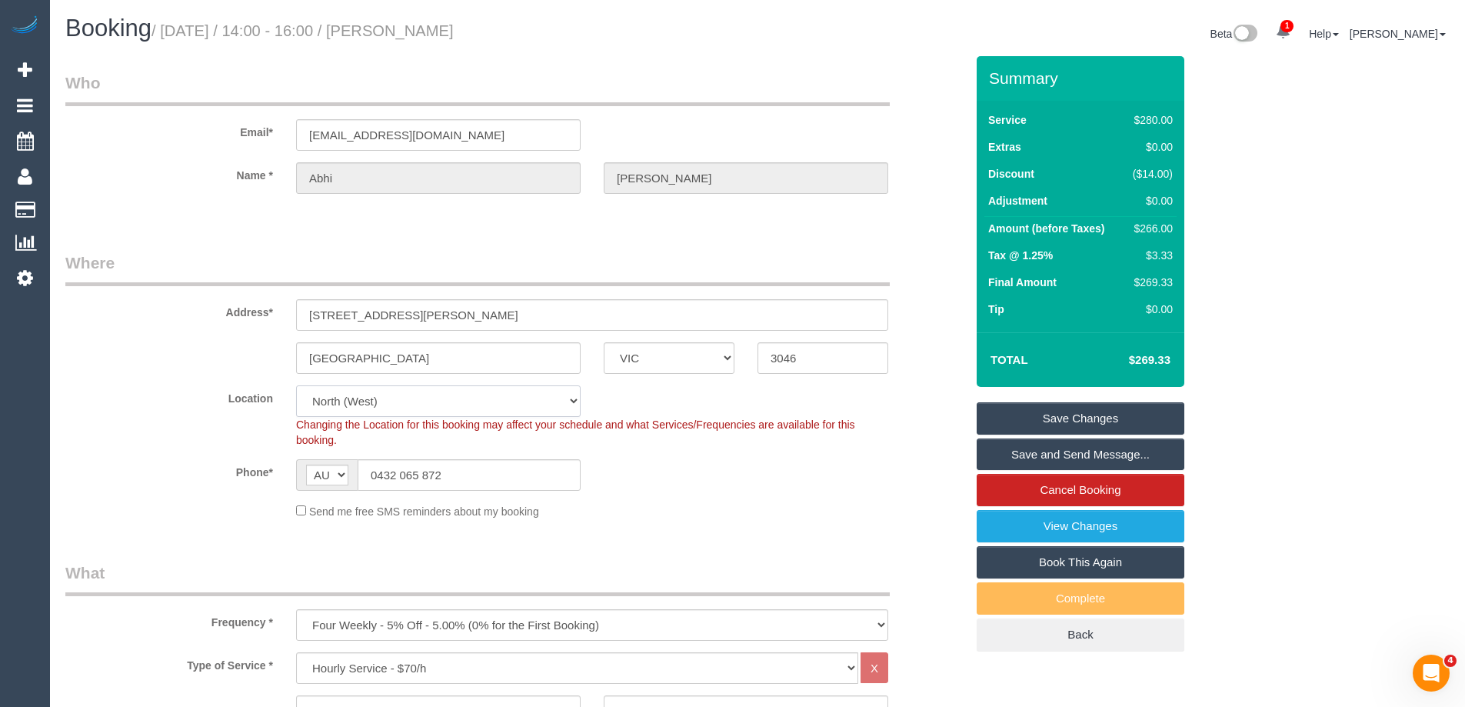
click at [351, 390] on select "Office City East (North) East (South) Inner East Inner North (East) Inner North…" at bounding box center [438, 401] width 285 height 32
select select "50"
click at [296, 385] on select "Office City East (North) East (South) Inner East Inner North (East) Inner North…" at bounding box center [438, 401] width 285 height 32
click at [220, 200] on sui-booking-customer "Email* maidtoclean@agupta.me Name * Abhi Gupta" at bounding box center [515, 141] width 900 height 138
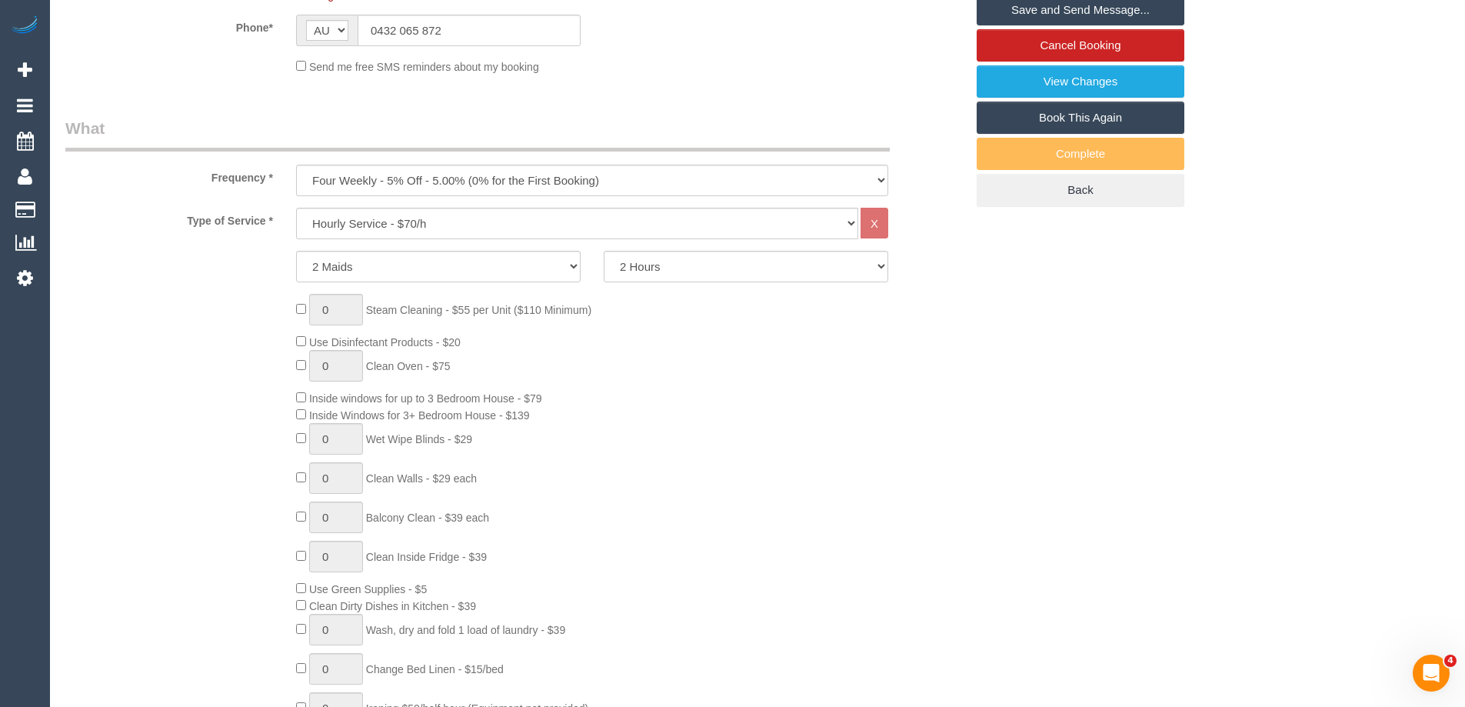
select select "object:4839"
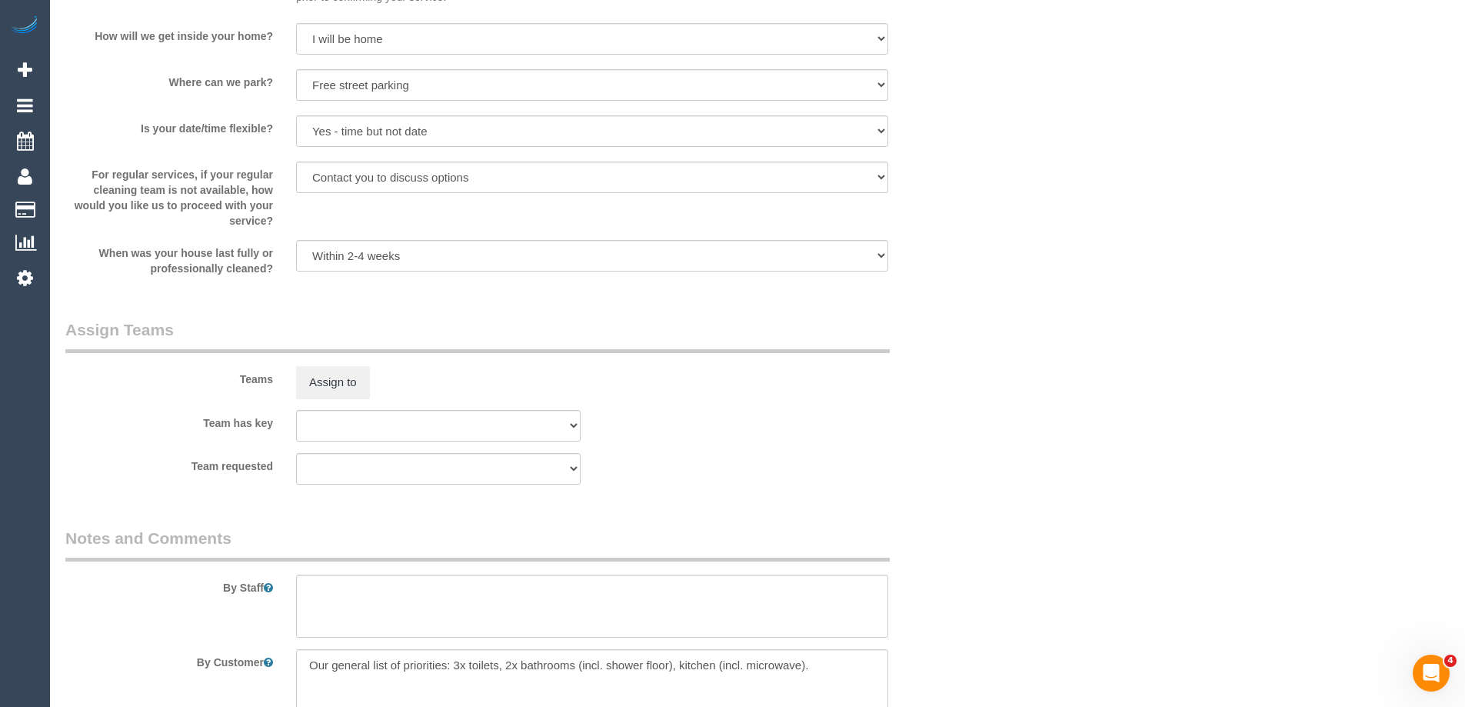
scroll to position [2391, 0]
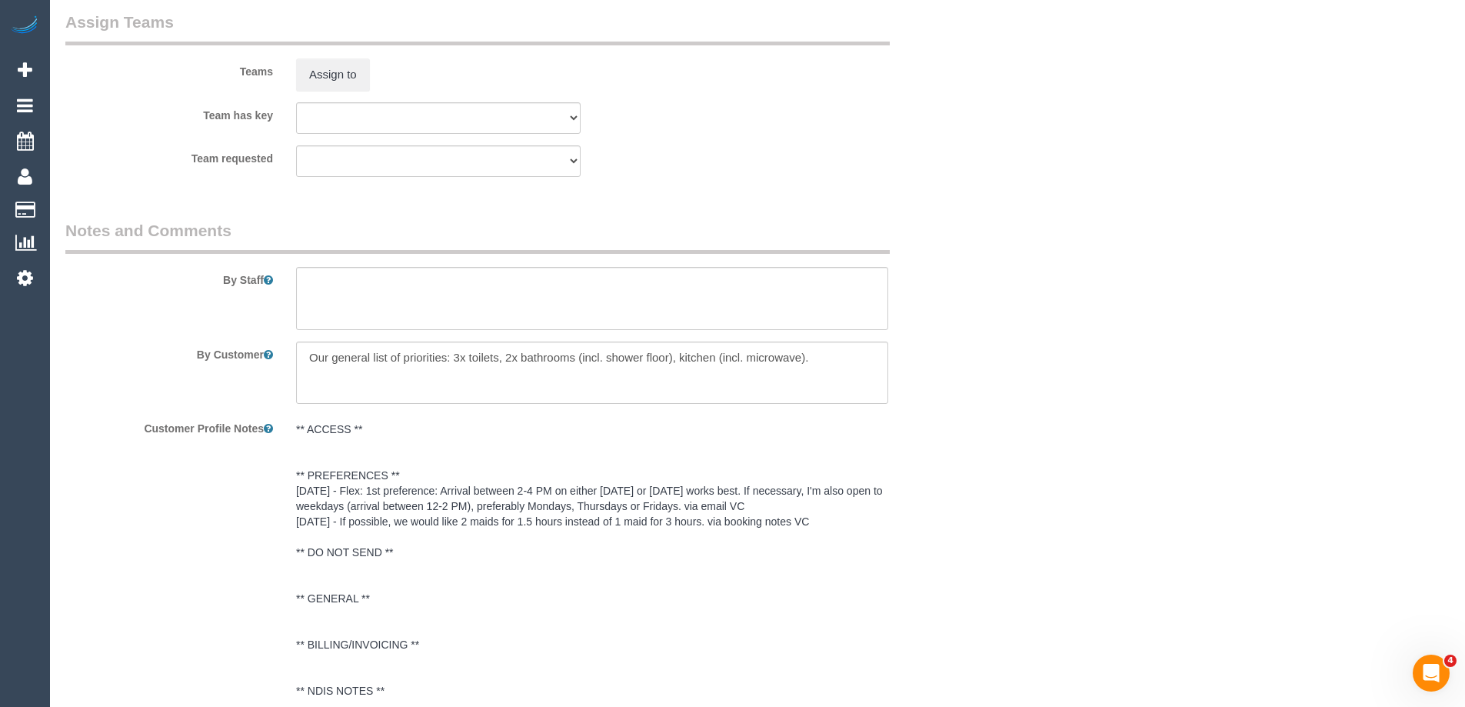
click at [327, 188] on fieldset "Assign Teams Teams Assign to Team has key (0) Office (1) Debbie Brodjanac (FT) …" at bounding box center [515, 100] width 900 height 178
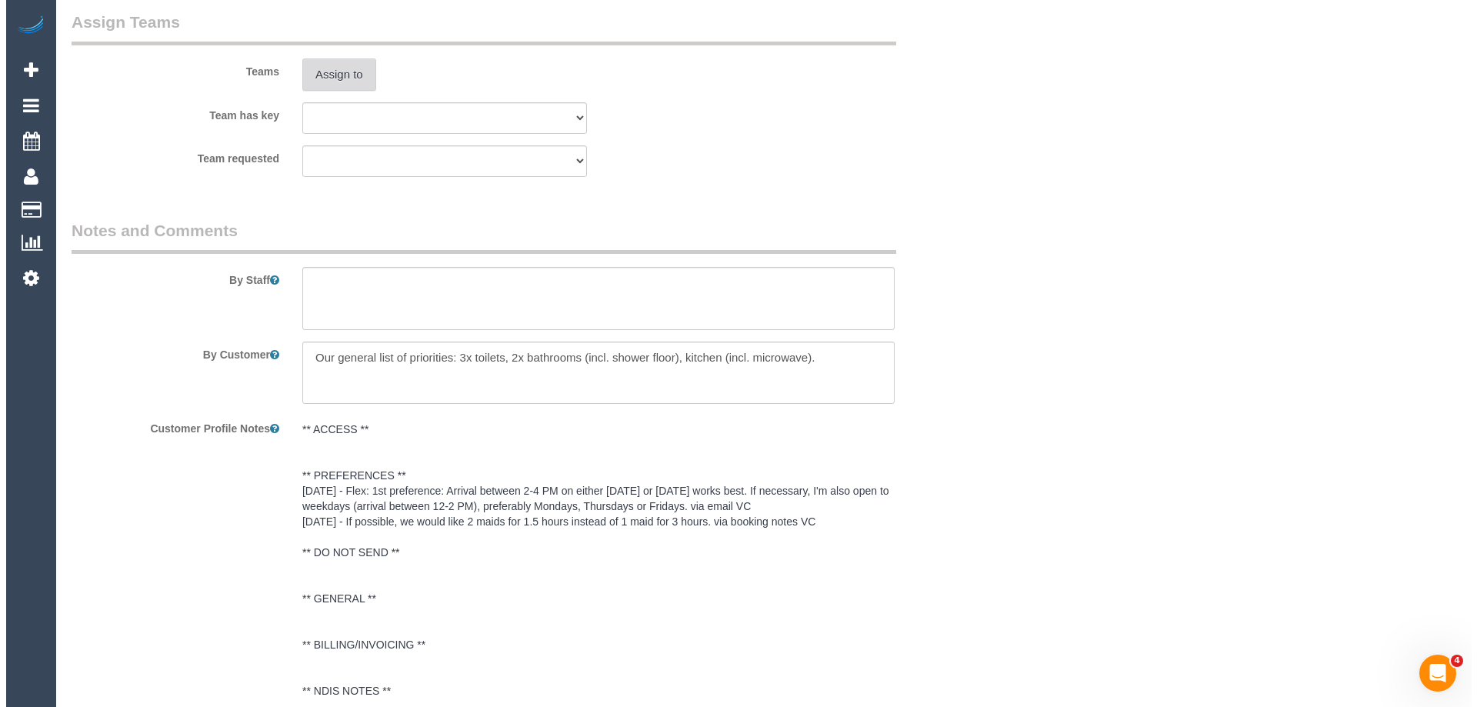
scroll to position [2237, 0]
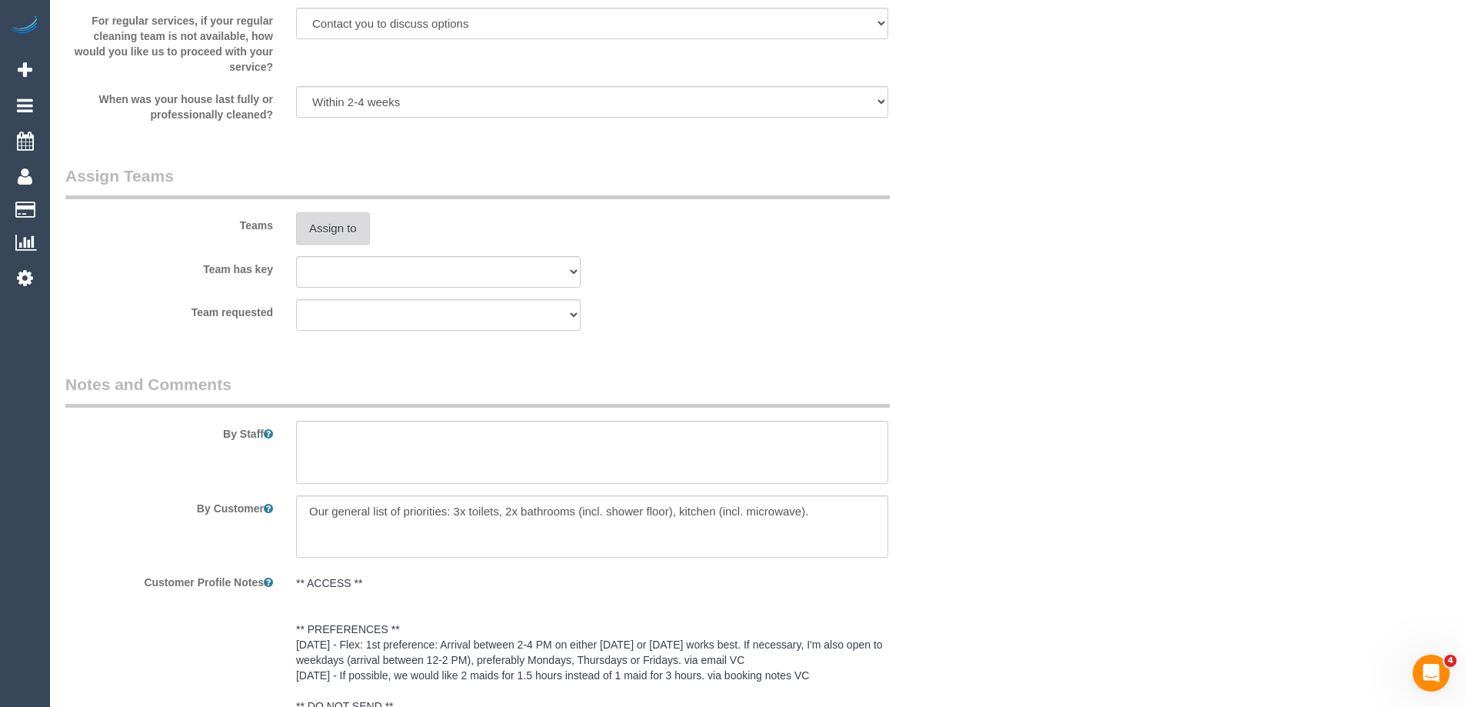
click at [334, 238] on button "Assign to" at bounding box center [333, 228] width 74 height 32
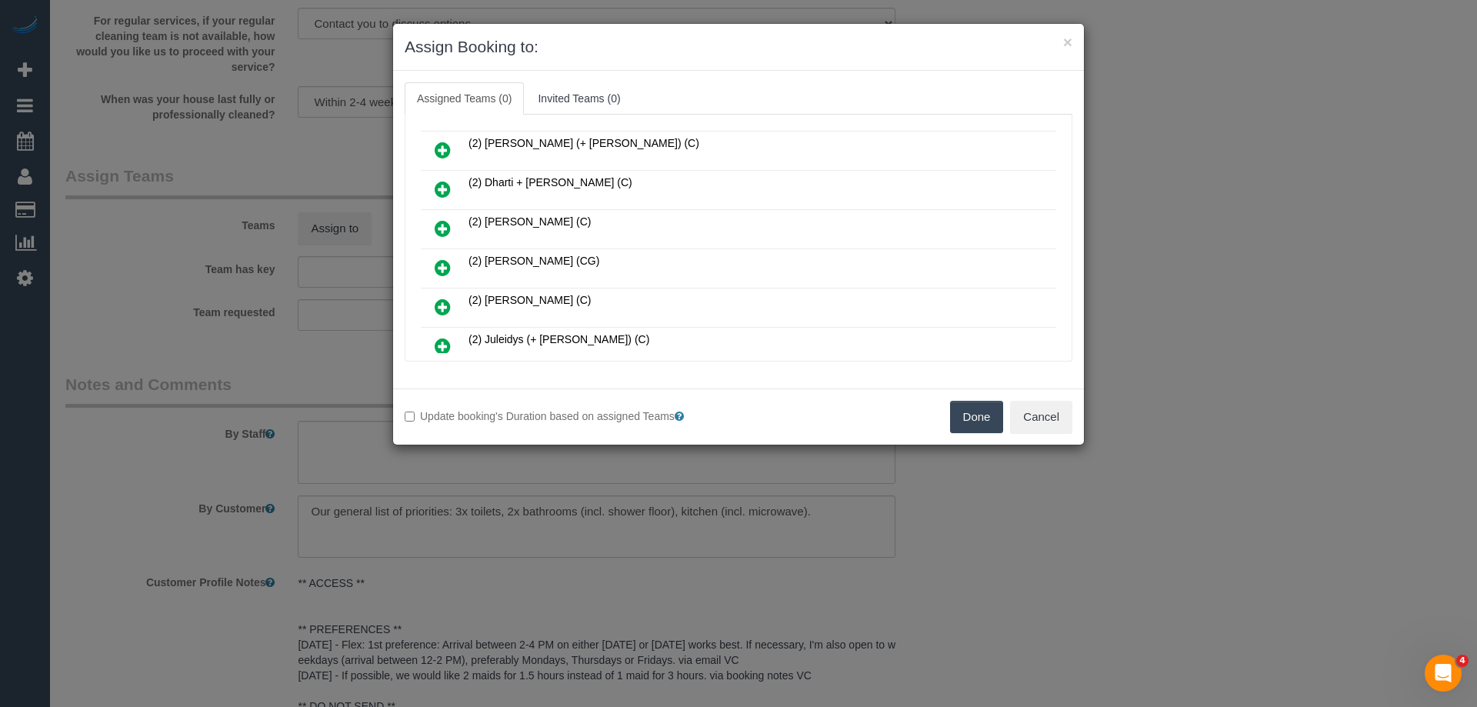
scroll to position [615, 0]
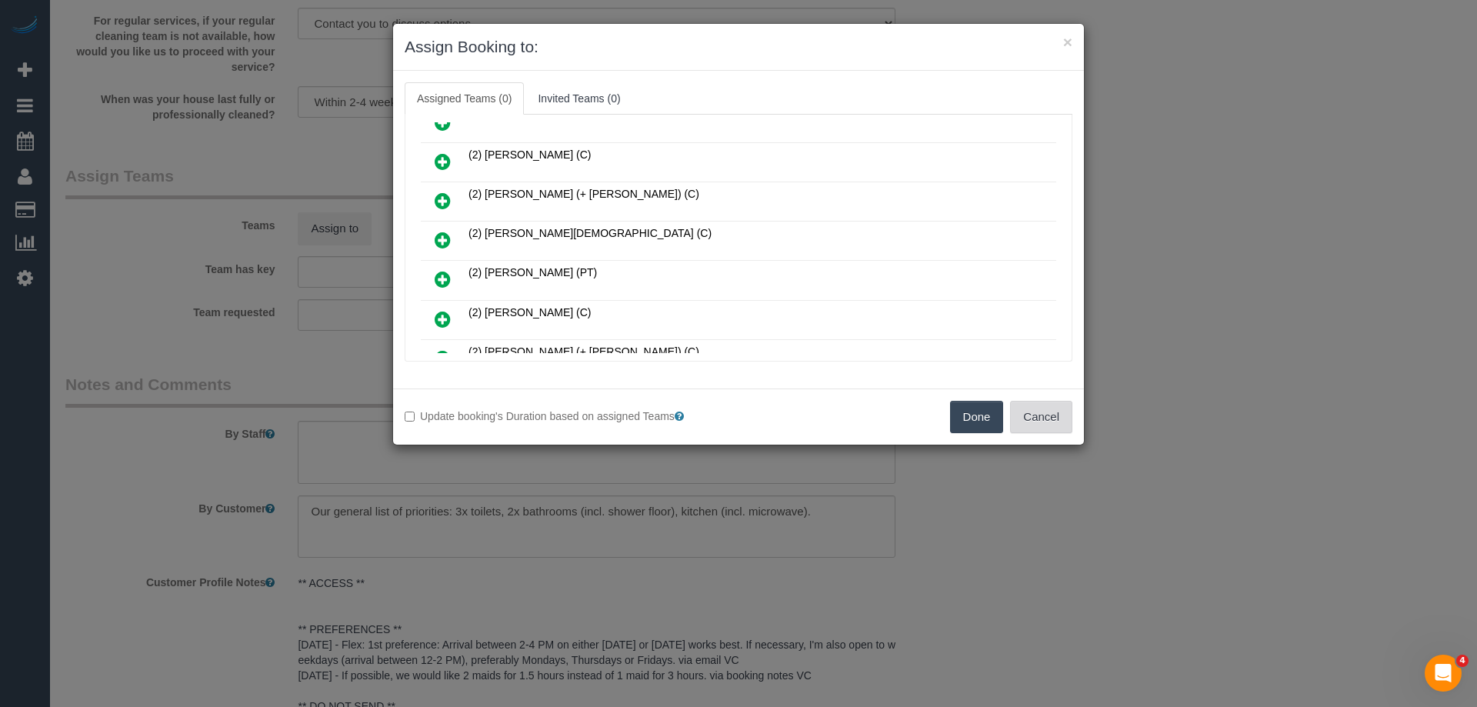
click at [1037, 419] on button "Cancel" at bounding box center [1041, 417] width 62 height 32
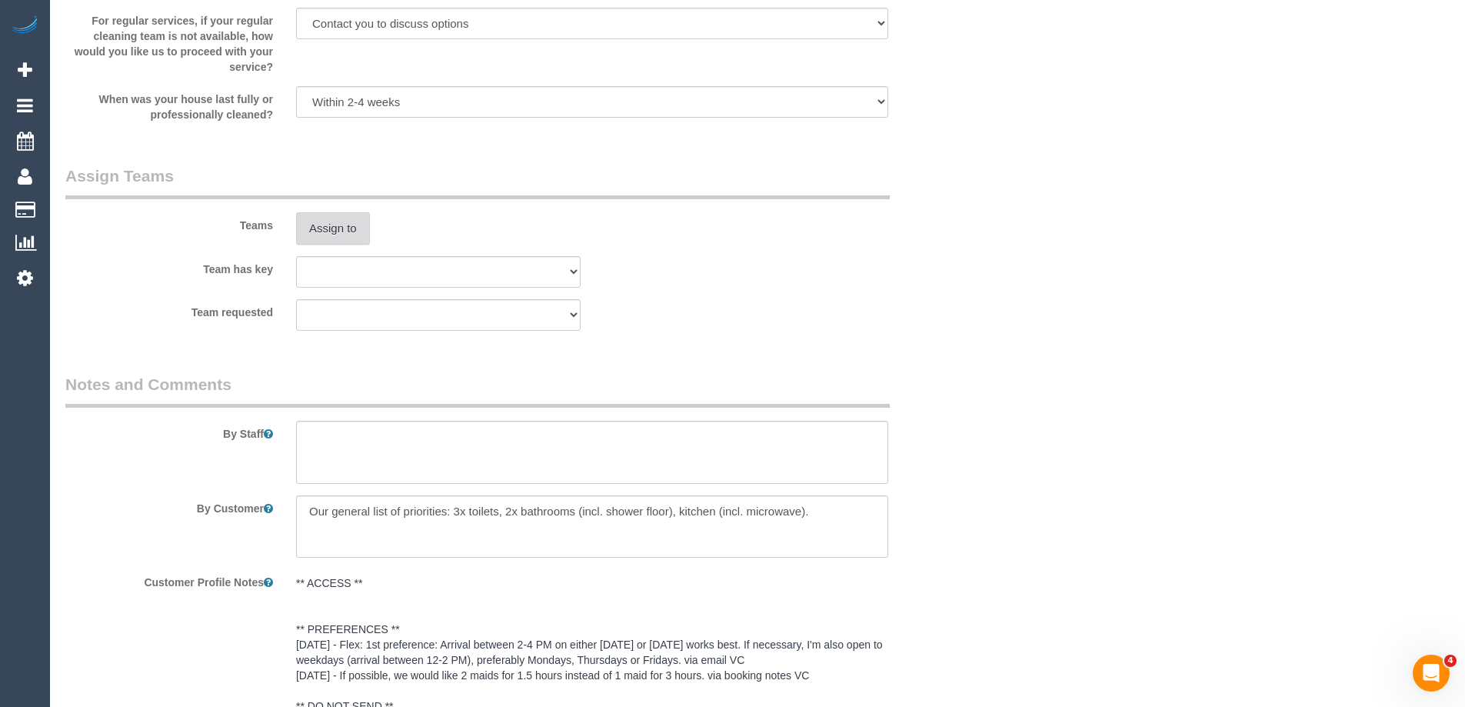
click at [321, 231] on button "Assign to" at bounding box center [333, 228] width 74 height 32
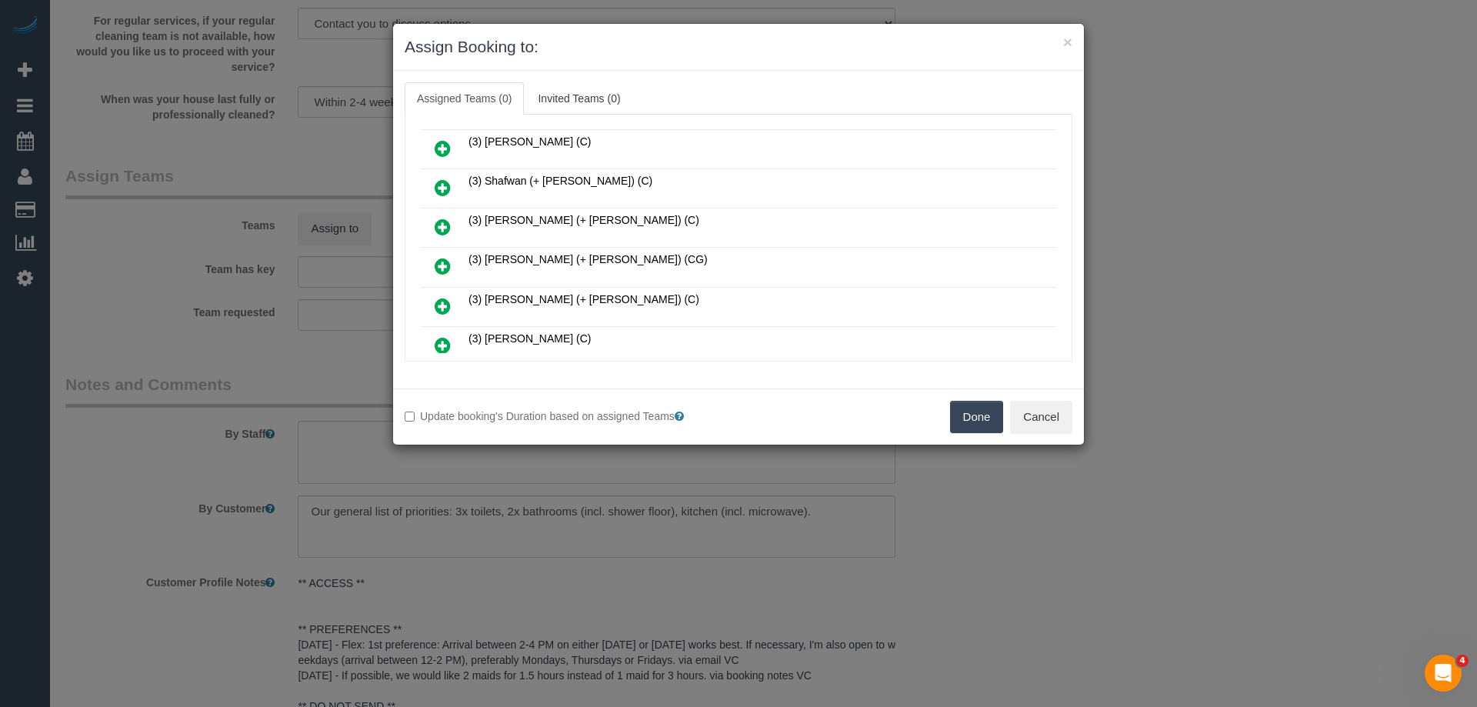
scroll to position [2241, 0]
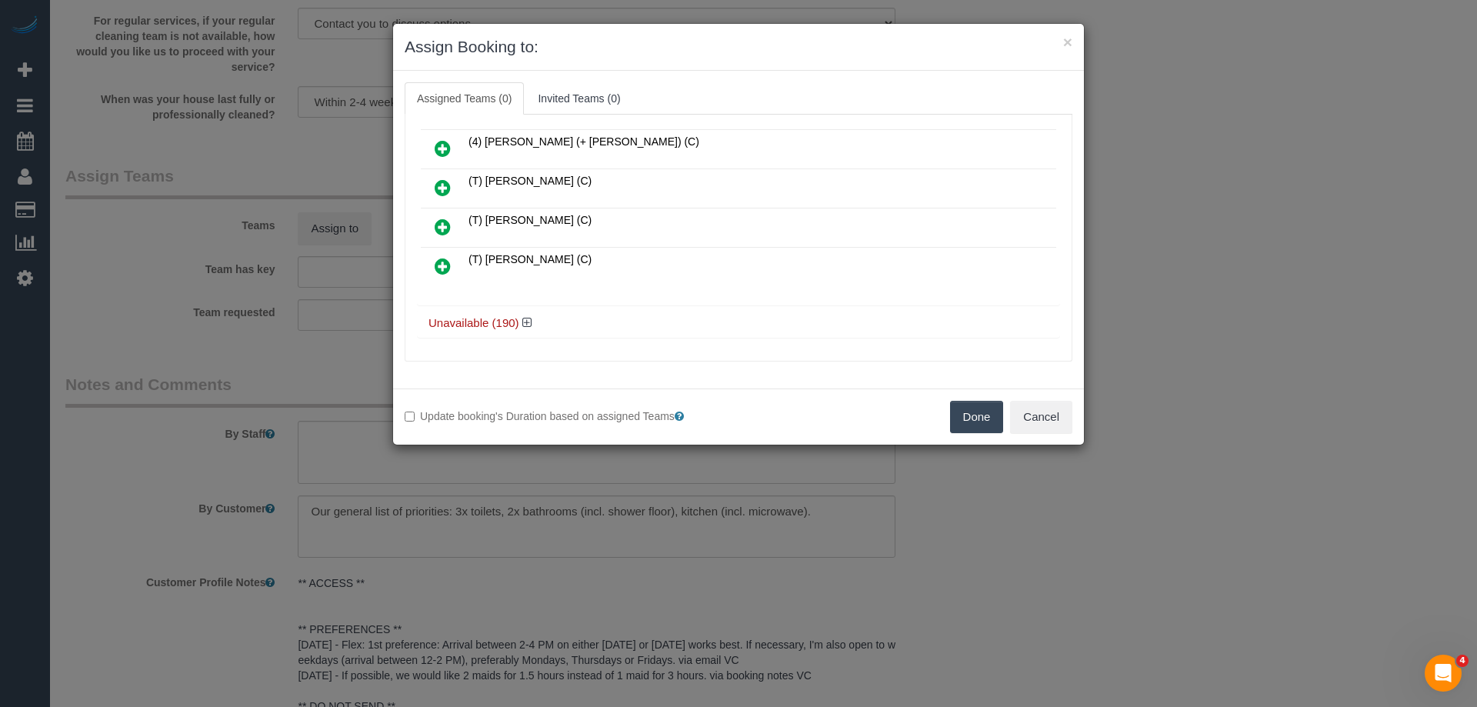
click at [521, 321] on h4 "Unavailable (190)" at bounding box center [738, 323] width 620 height 13
click at [523, 324] on icon at bounding box center [526, 323] width 9 height 12
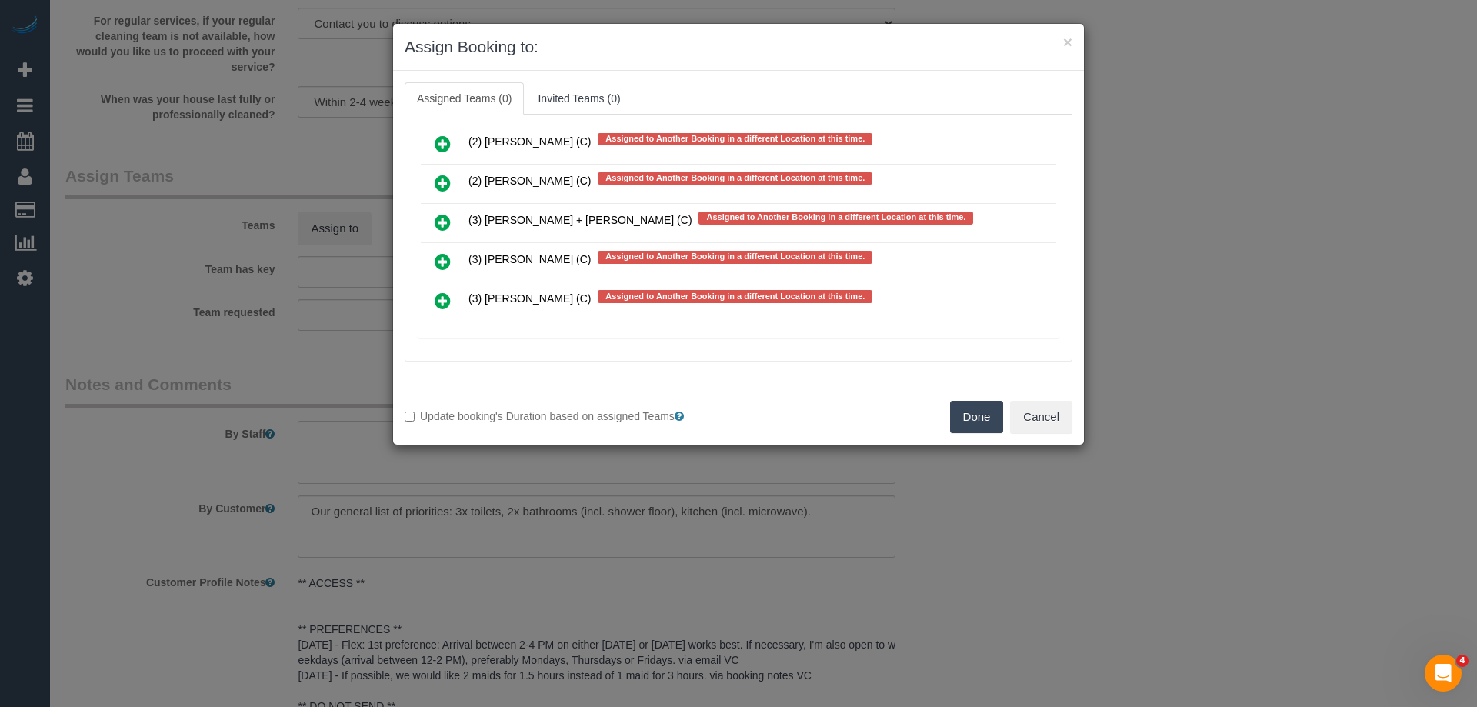
scroll to position [9774, 0]
click at [435, 217] on icon at bounding box center [443, 221] width 16 height 18
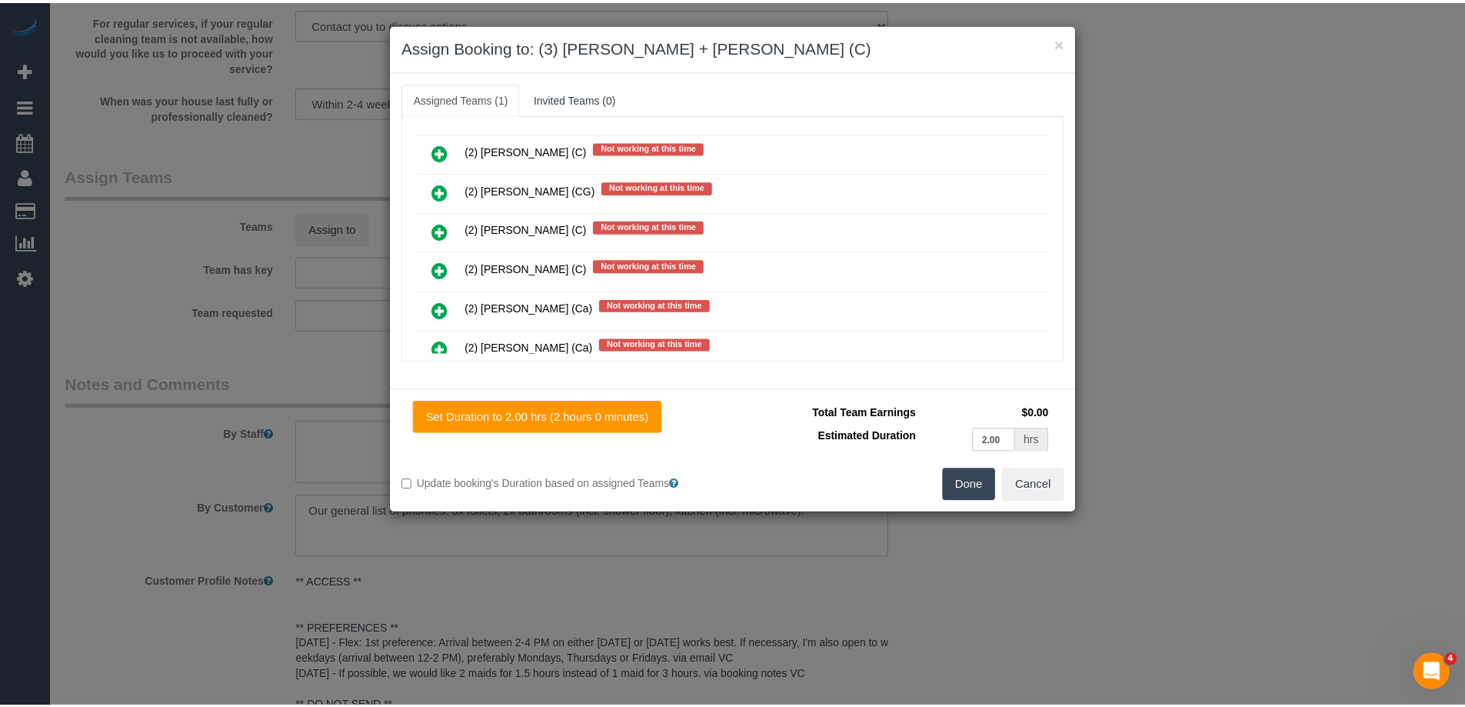
scroll to position [0, 0]
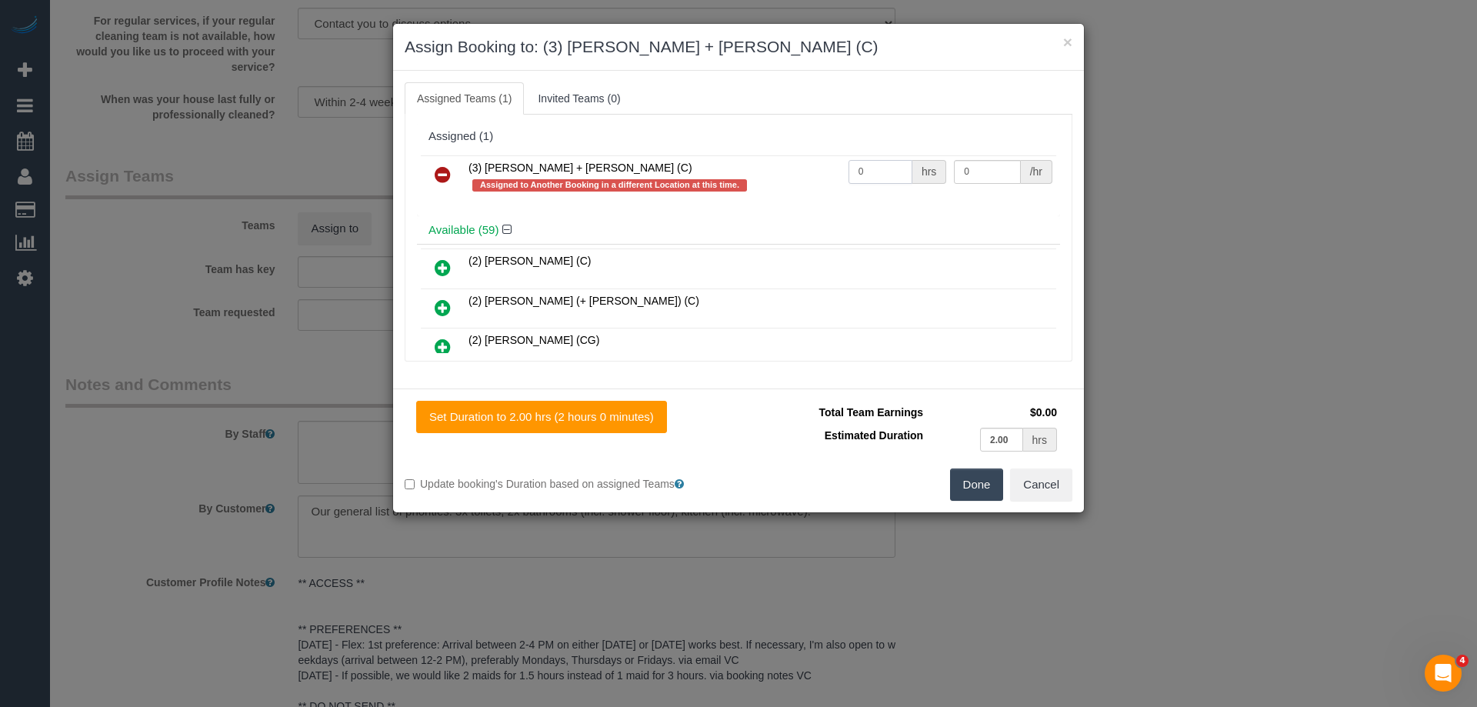
click at [884, 171] on input "0" at bounding box center [880, 172] width 64 height 24
type input "4"
click at [999, 158] on td "0 /hr" at bounding box center [1003, 177] width 106 height 44
click at [999, 165] on input "0" at bounding box center [987, 172] width 66 height 24
type input "35"
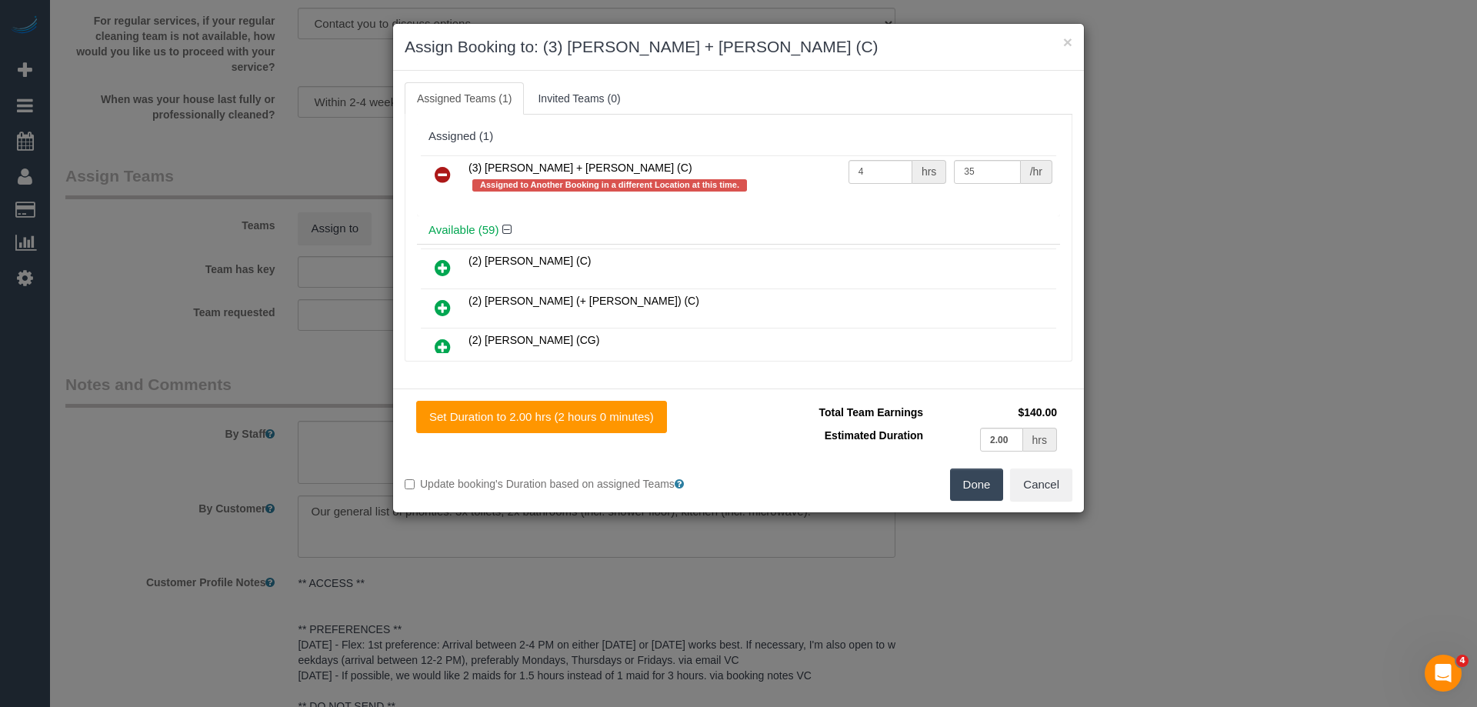
click at [972, 492] on button "Done" at bounding box center [977, 484] width 54 height 32
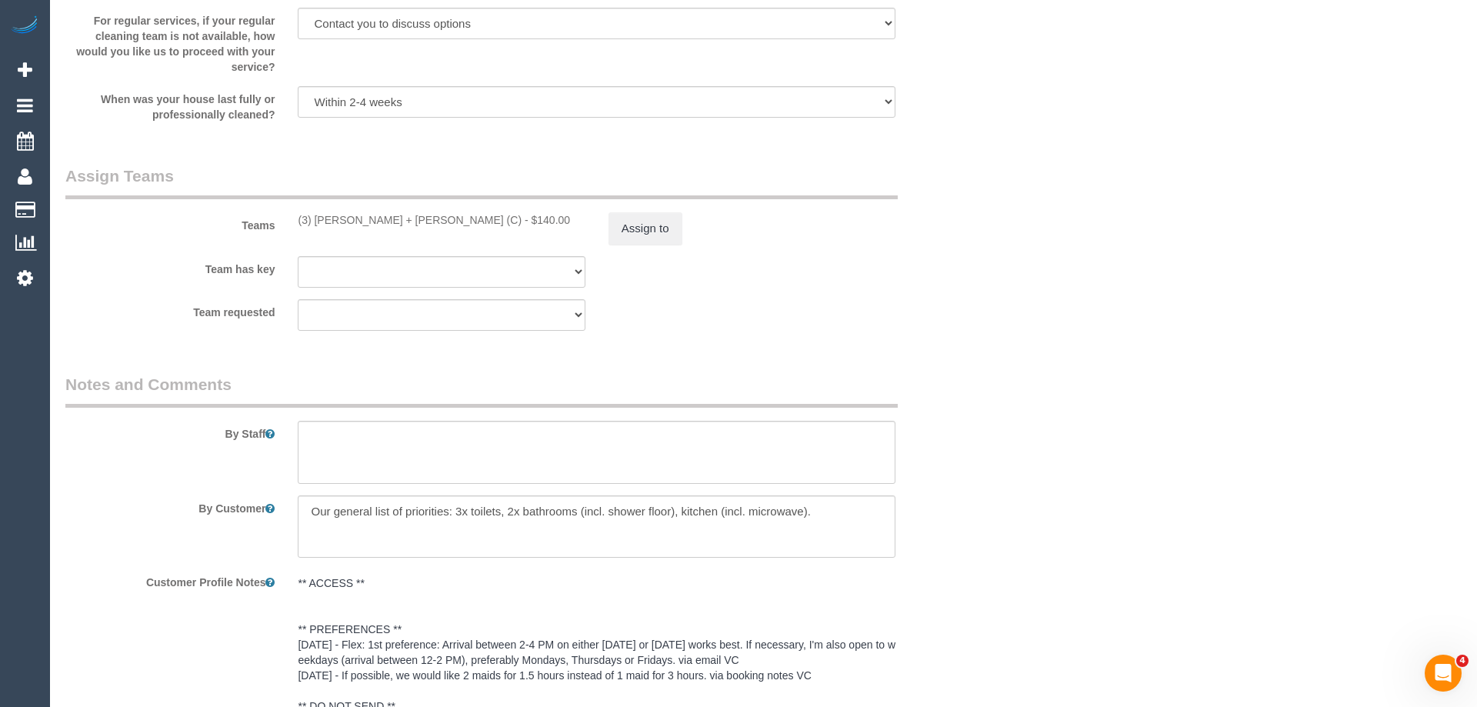
click at [972, 492] on div "× Assign Booking to: (3) Gurdeep + Kamalpreet (C) Assigned Teams (1) Invited Te…" at bounding box center [738, 353] width 1477 height 707
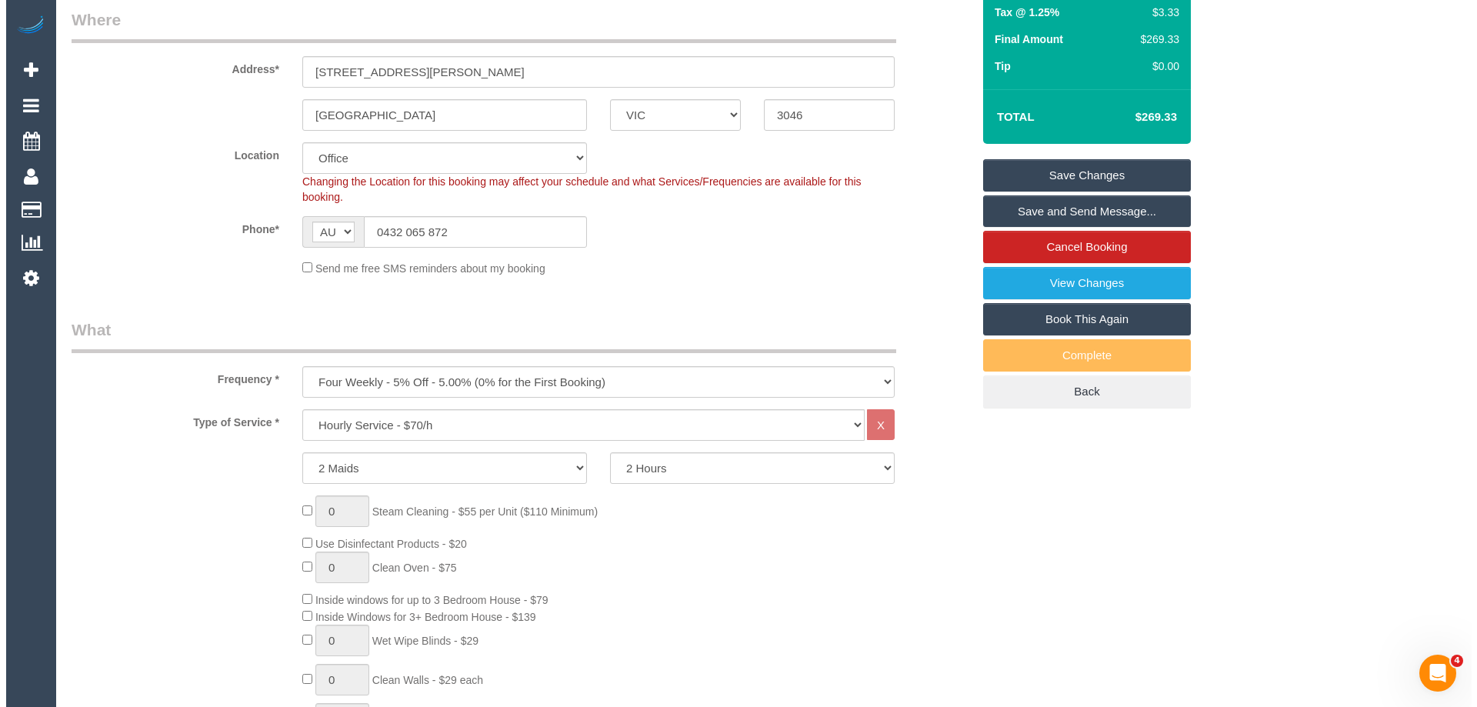
scroll to position [238, 0]
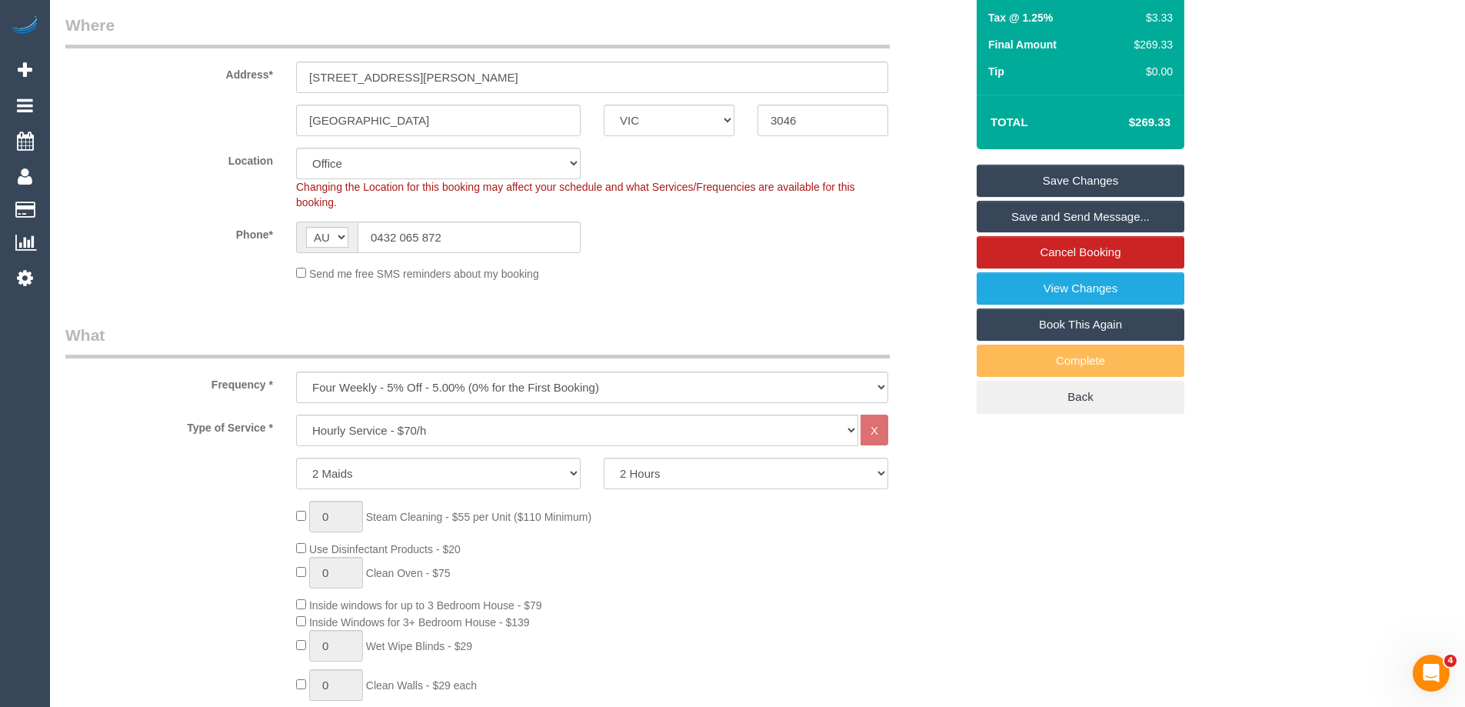
click at [1104, 217] on link "Save and Send Message..." at bounding box center [1081, 217] width 208 height 32
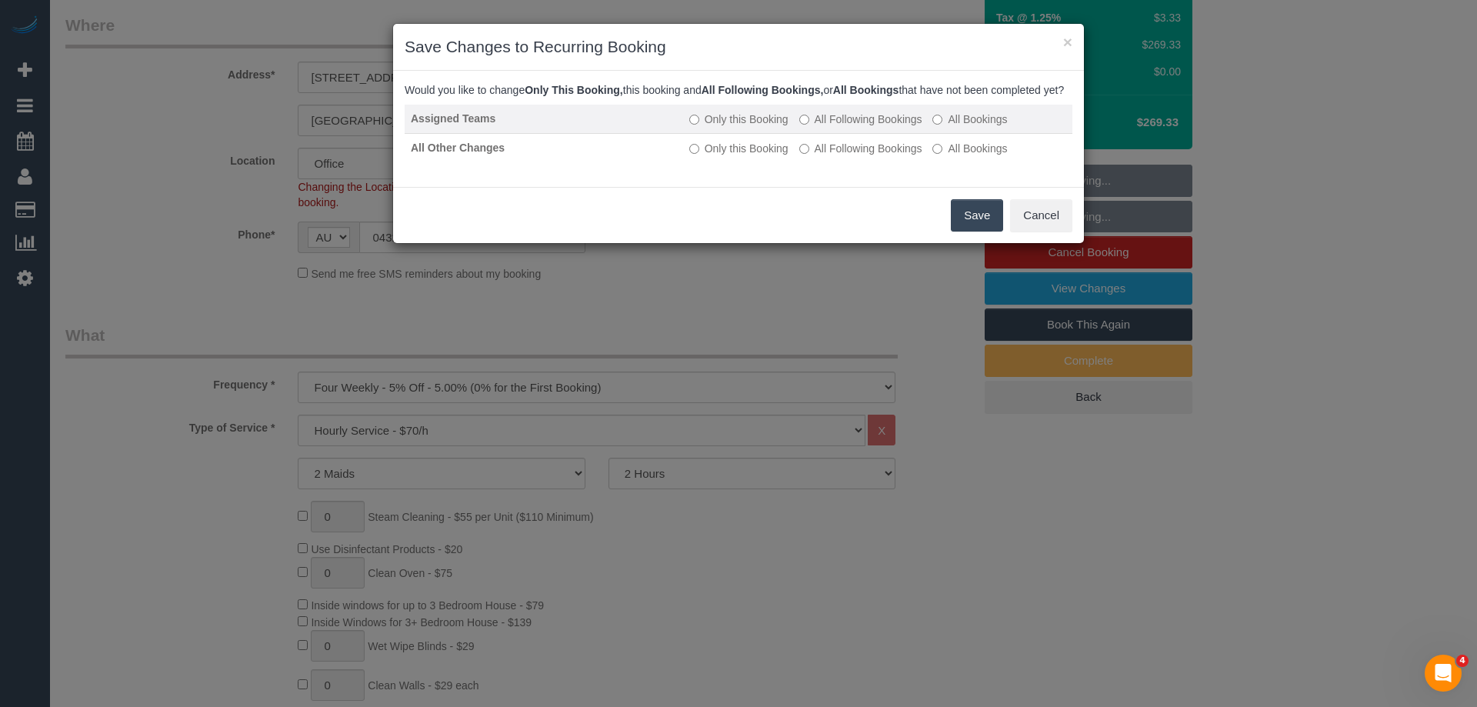
click at [907, 127] on label "All Following Bookings" at bounding box center [860, 119] width 123 height 15
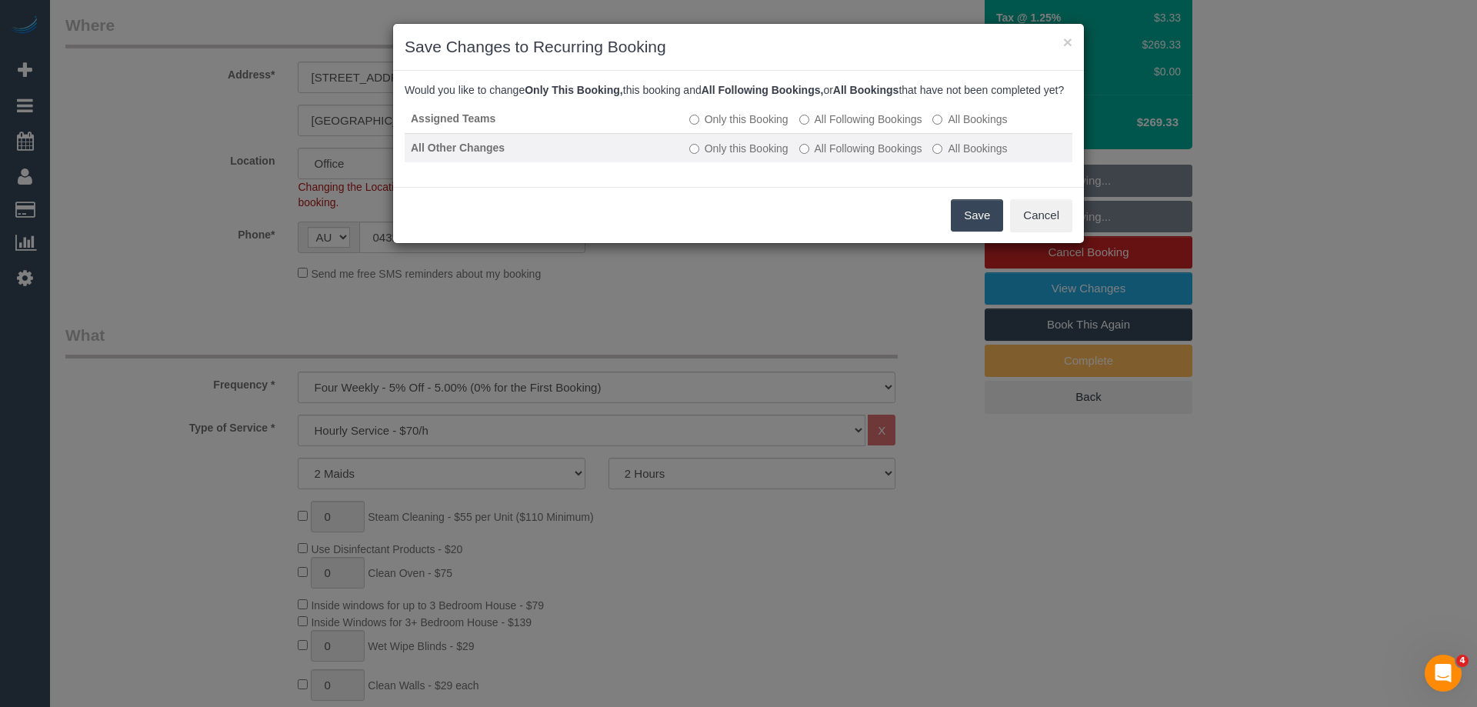
click at [894, 156] on label "All Following Bookings" at bounding box center [860, 148] width 123 height 15
click at [965, 225] on button "Save" at bounding box center [977, 215] width 52 height 32
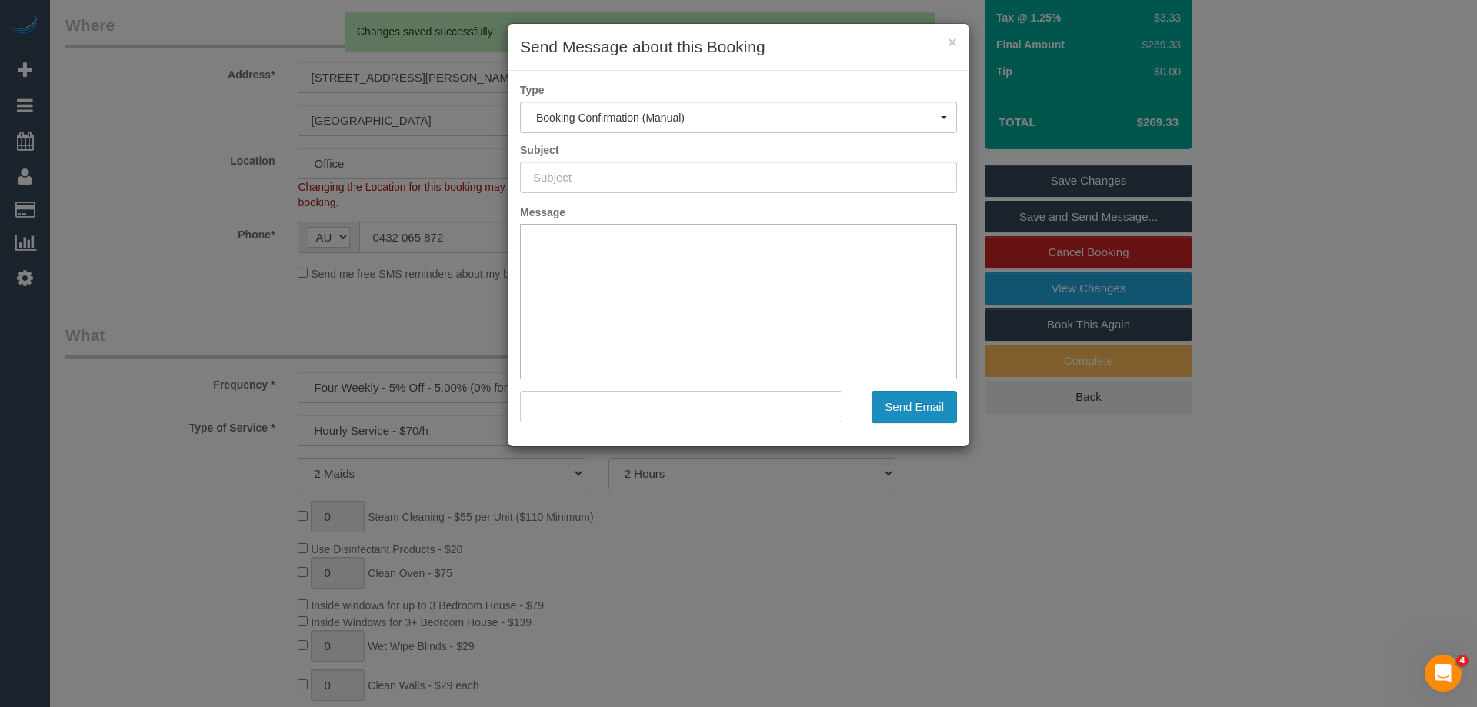
scroll to position [0, 0]
type input "Booking Confirmed"
type input ""Abhi Gupta" <maidtoclean@agupta.me>"
click at [920, 408] on button "Send Email" at bounding box center [913, 407] width 85 height 32
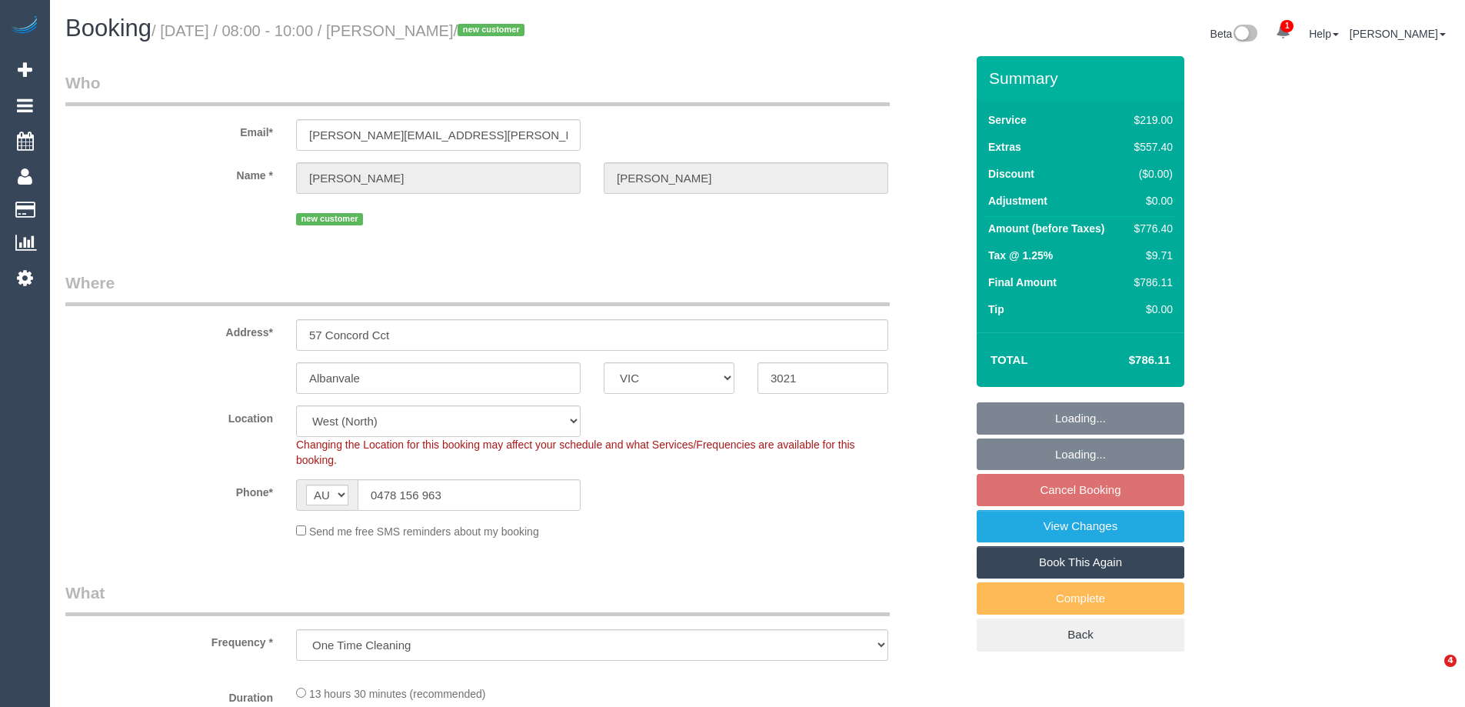
select select "VIC"
select select "object:735"
select select "string:stripe-pm_1S1IHj2GScqysDRVTRVk90rF"
select select "number:30"
select select "number:14"
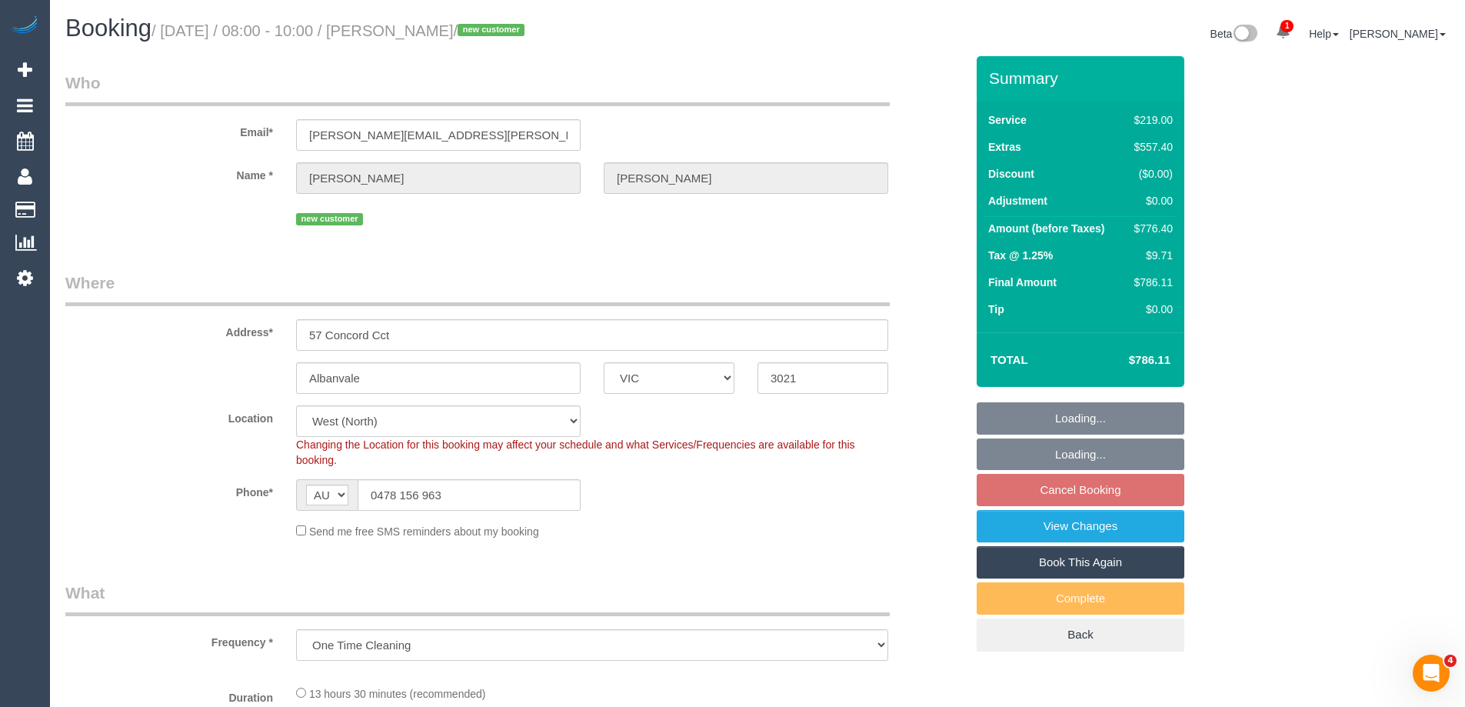
select select "number:18"
select select "number:36"
select select "number:26"
select select "spot2"
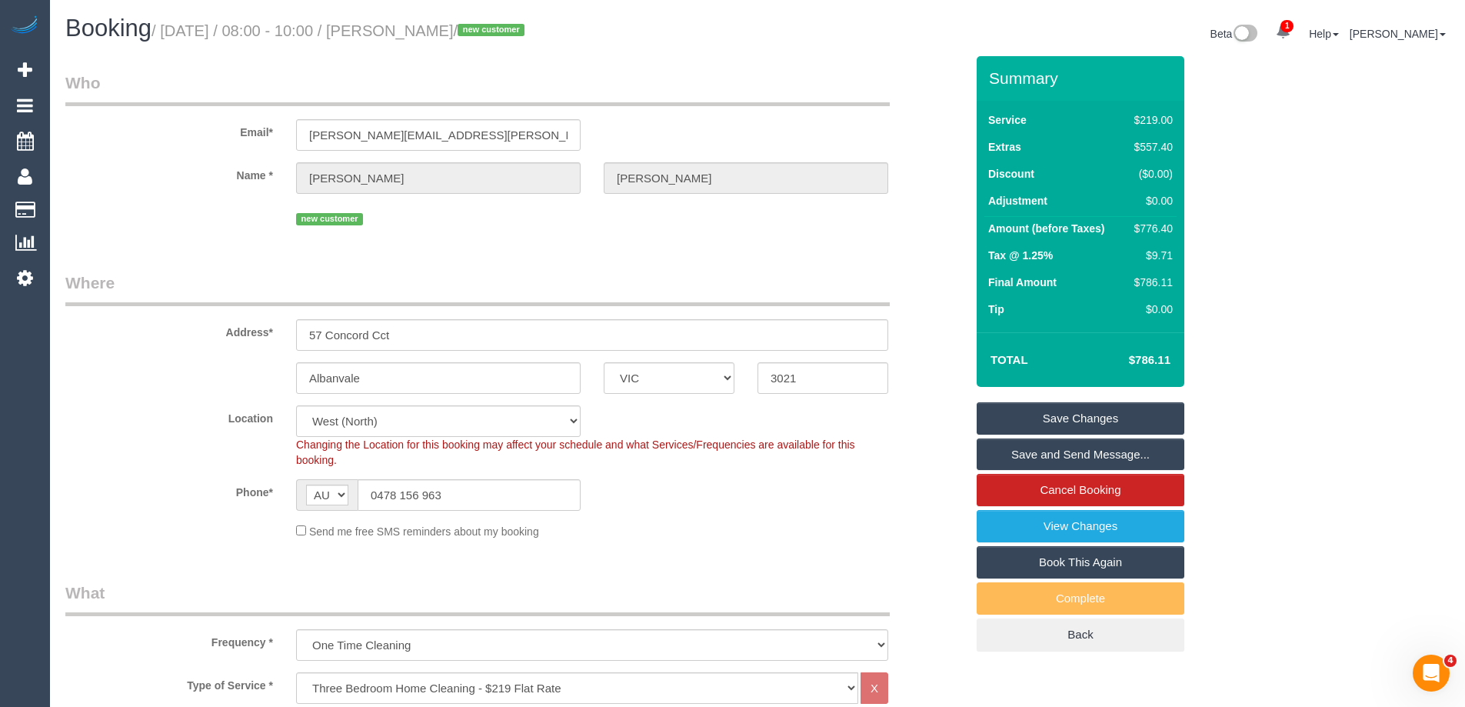
drag, startPoint x: 485, startPoint y: 35, endPoint x: 426, endPoint y: 29, distance: 59.5
click at [426, 29] on small "/ September 06, 2025 / 08:00 - 10:00 / Joel Nelson / new customer" at bounding box center [341, 30] width 378 height 17
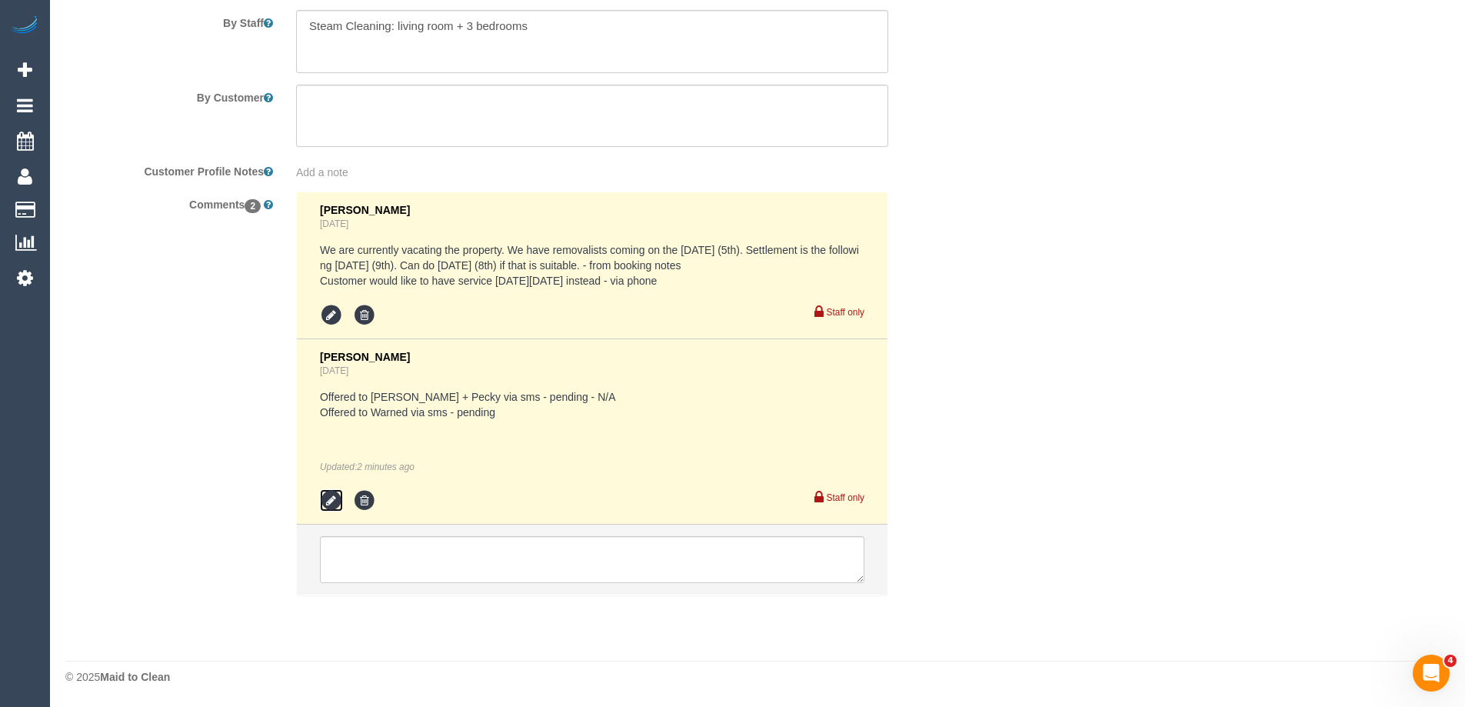
click at [324, 501] on icon at bounding box center [331, 500] width 23 height 23
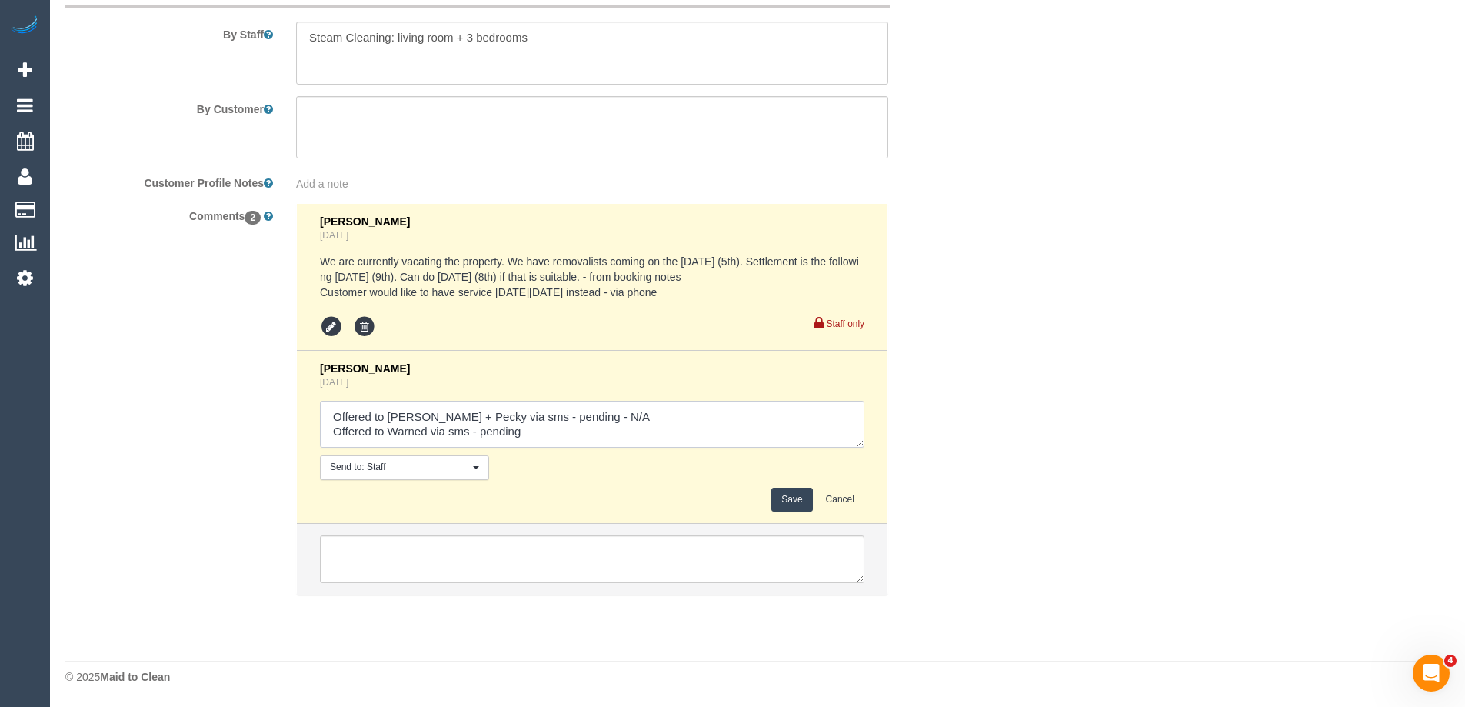
click at [576, 418] on textarea at bounding box center [592, 425] width 544 height 48
click at [574, 430] on textarea at bounding box center [592, 425] width 544 height 48
type textarea "Offered to Daniel + Pecky via sms - pending - N/A Offered to Warned via sms - p…"
click at [796, 504] on button "Save" at bounding box center [791, 500] width 41 height 24
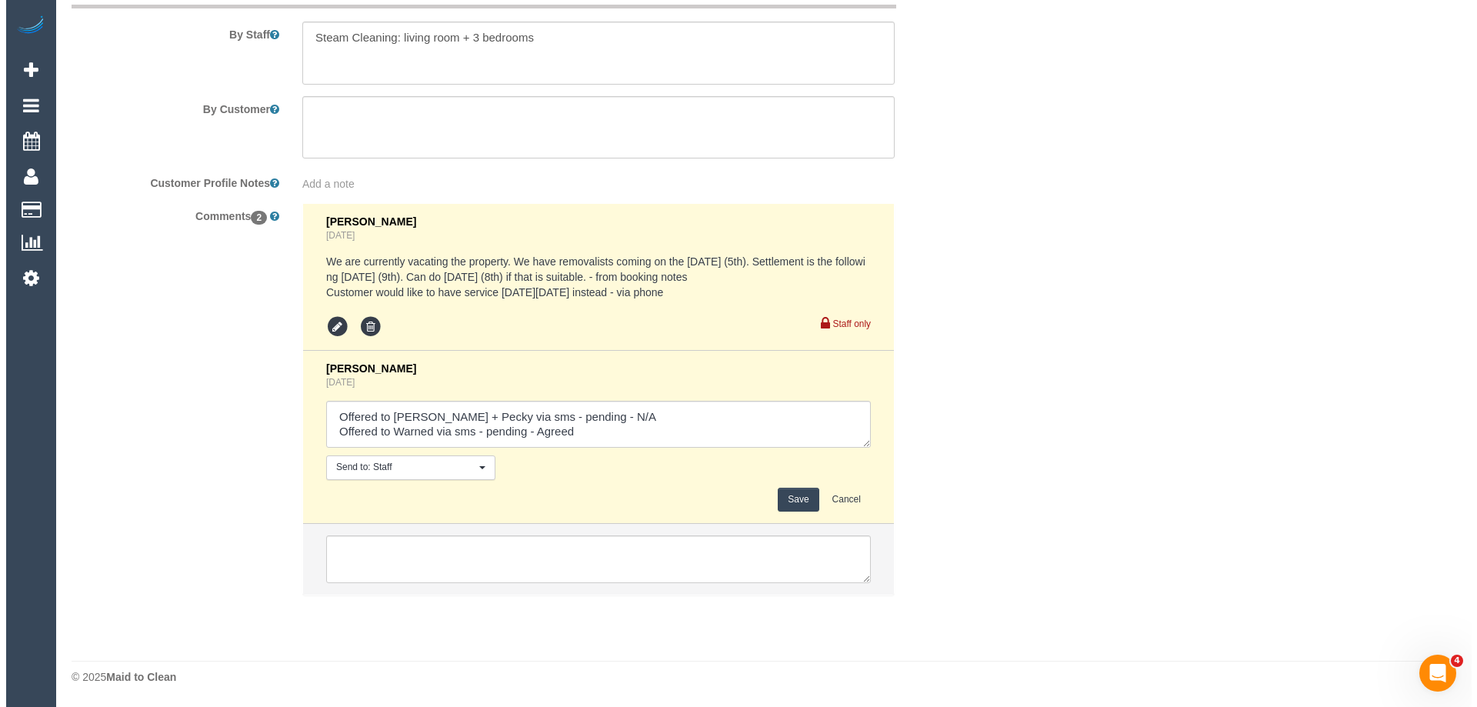
scroll to position [2126, 0]
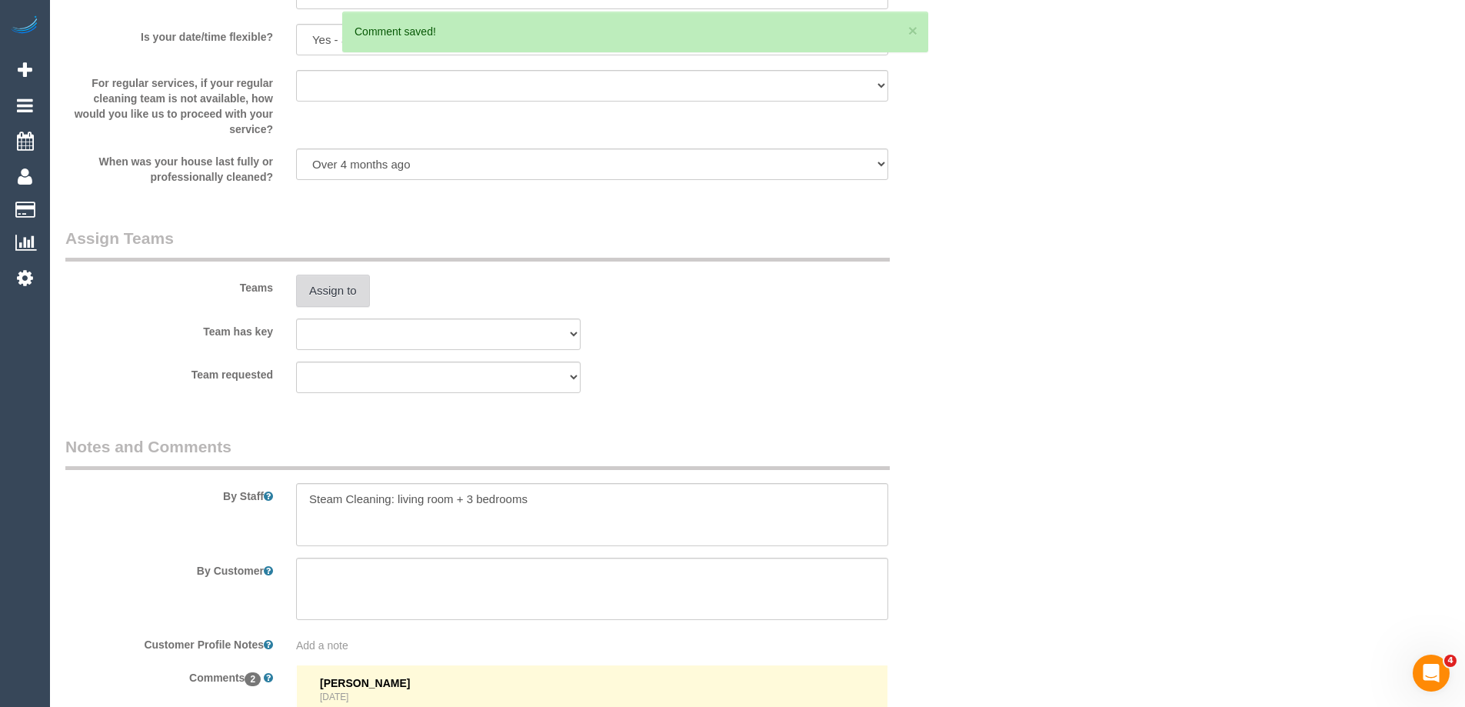
click at [332, 294] on button "Assign to" at bounding box center [333, 291] width 74 height 32
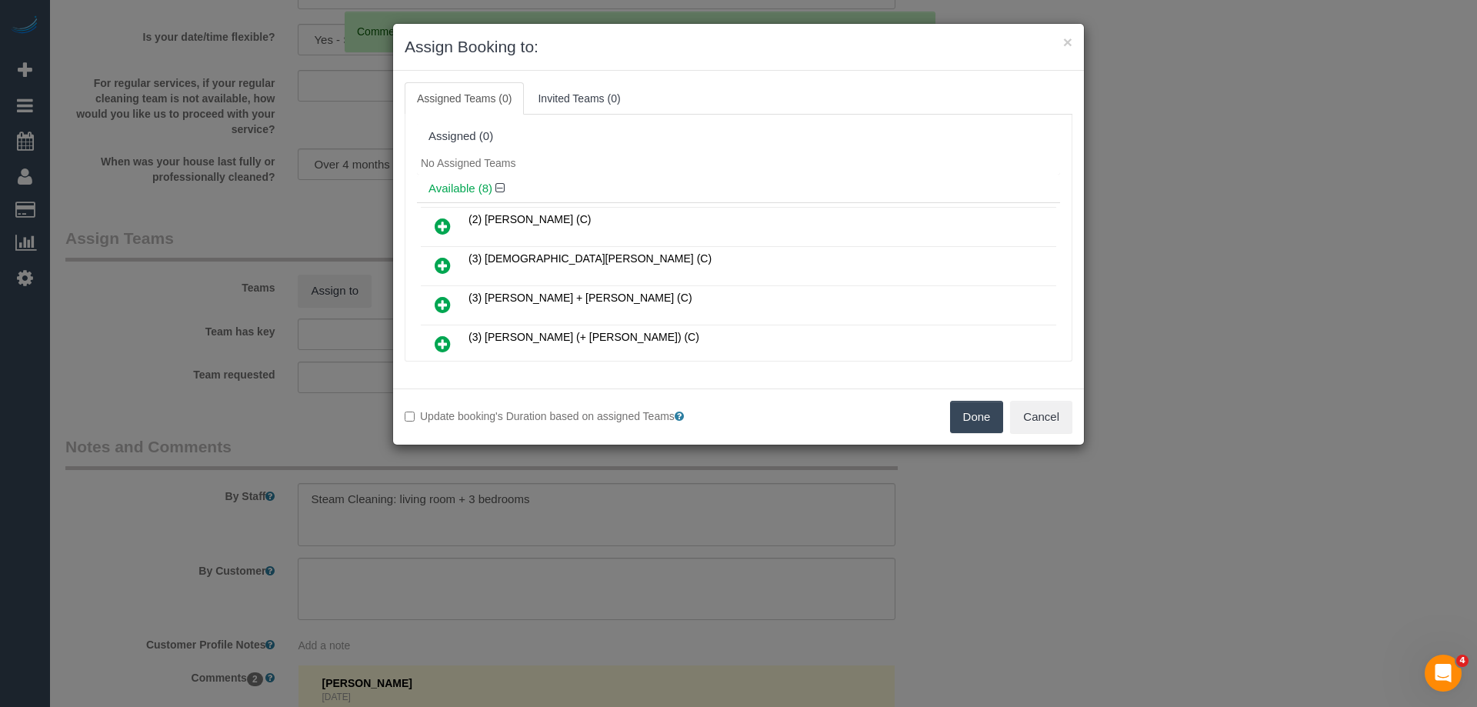
click at [641, 175] on div "Available (8)" at bounding box center [738, 189] width 643 height 28
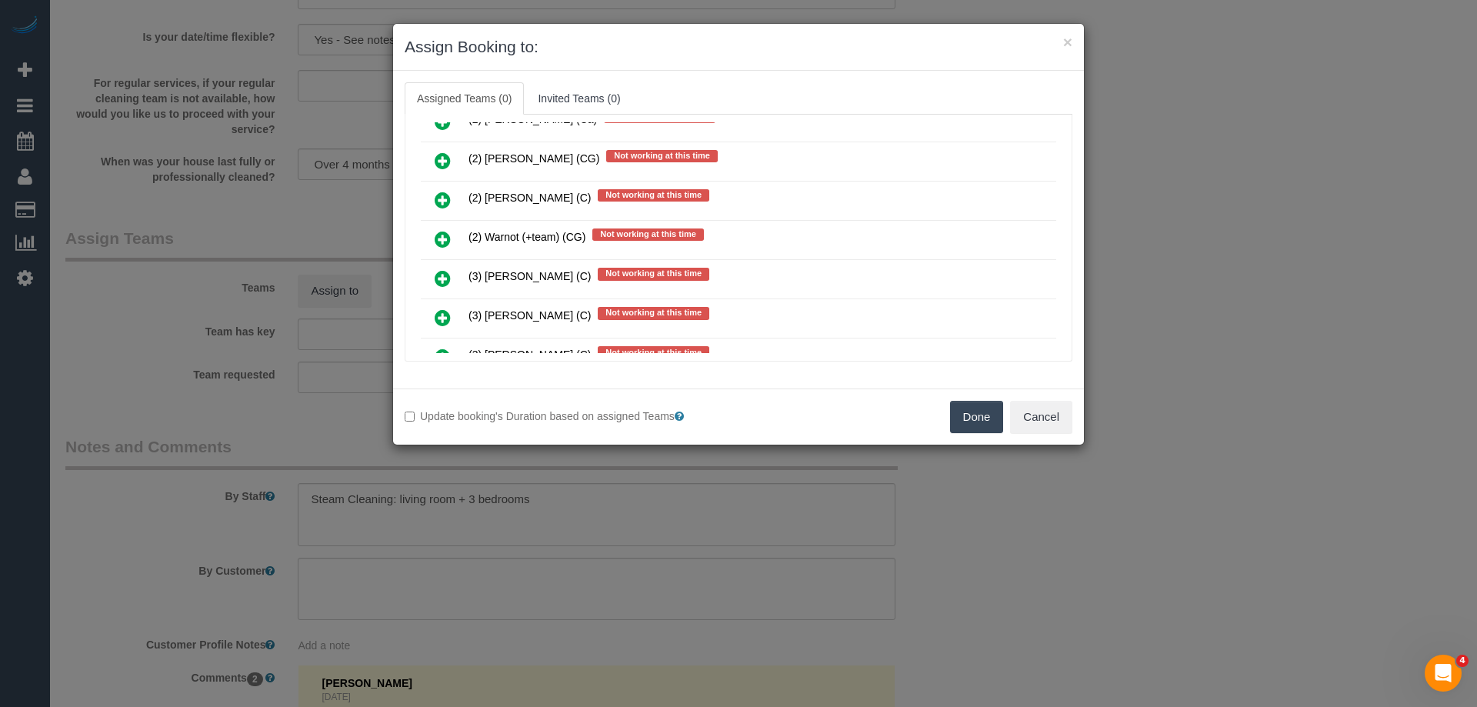
click at [438, 250] on link at bounding box center [443, 240] width 36 height 31
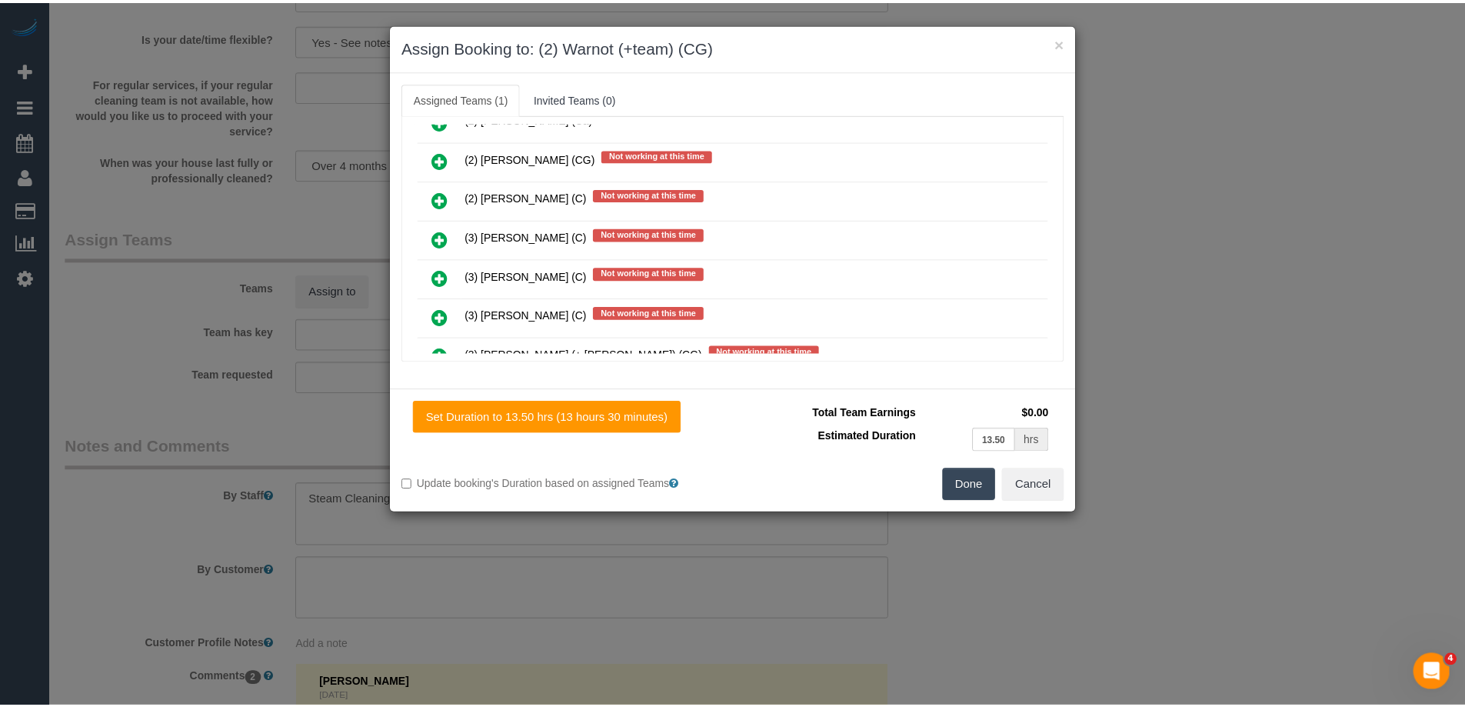
scroll to position [0, 0]
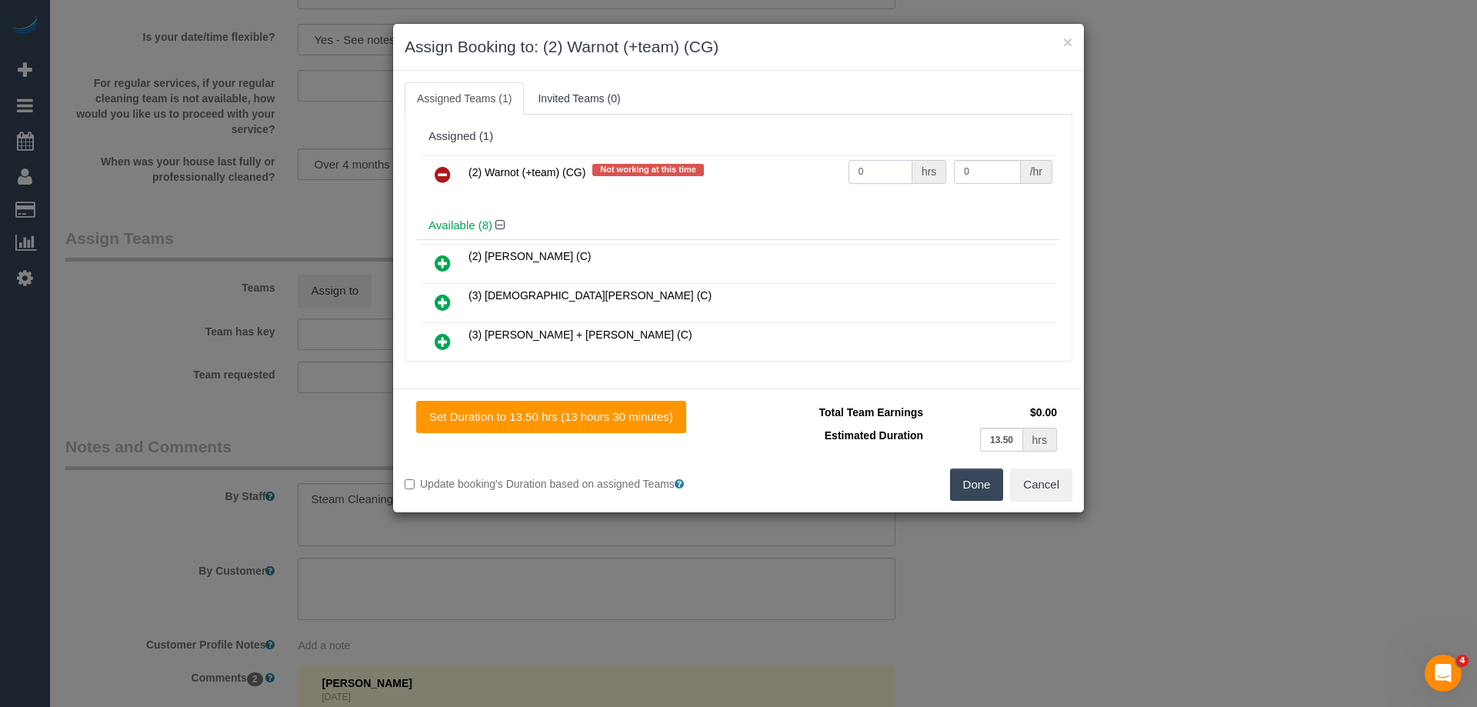
click at [875, 171] on input "0" at bounding box center [880, 172] width 64 height 24
type input "1"
click at [961, 174] on input "0" at bounding box center [987, 172] width 66 height 24
type input "0"
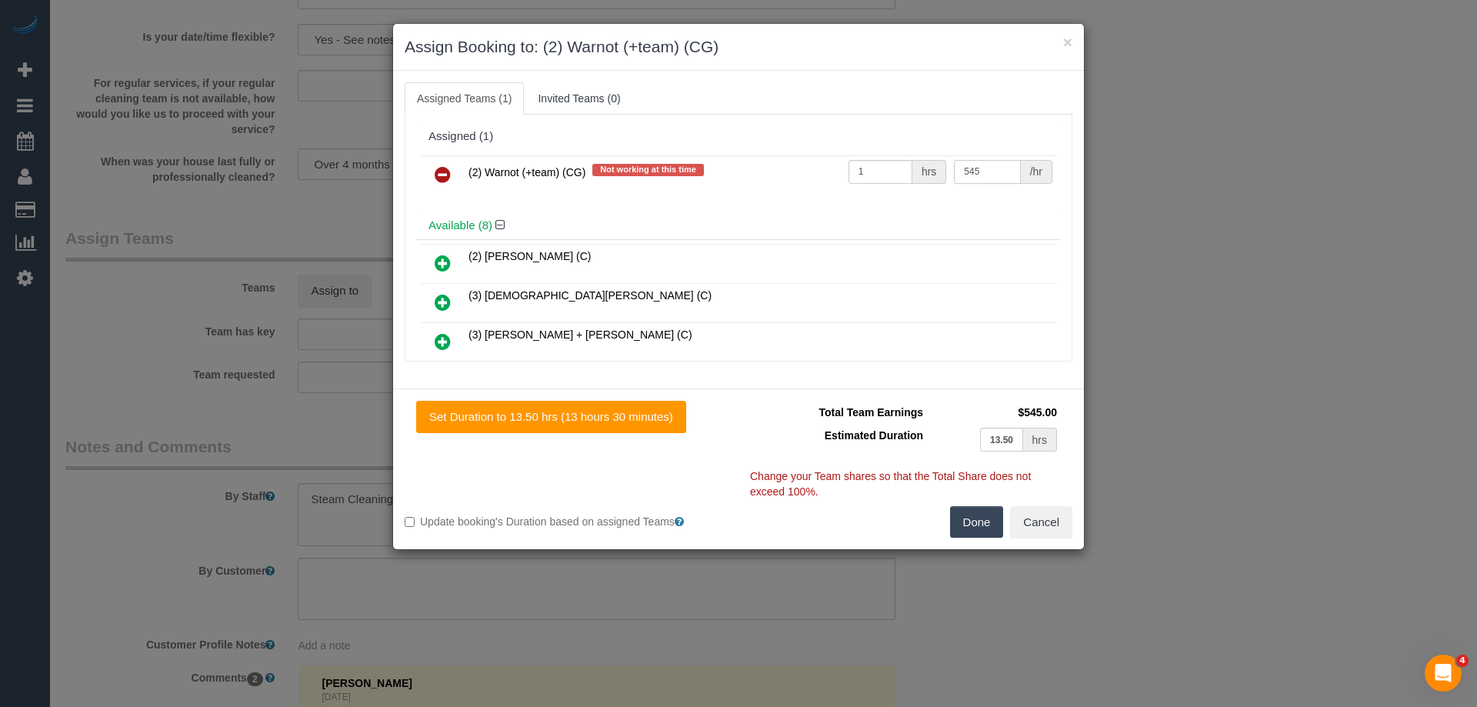
type input "545"
click at [975, 520] on button "Done" at bounding box center [977, 522] width 54 height 32
click at [975, 520] on div "× Assign Booking to: (2) Warnot (+team) (CG) Assigned Teams (1) Invited Teams (…" at bounding box center [738, 353] width 1477 height 707
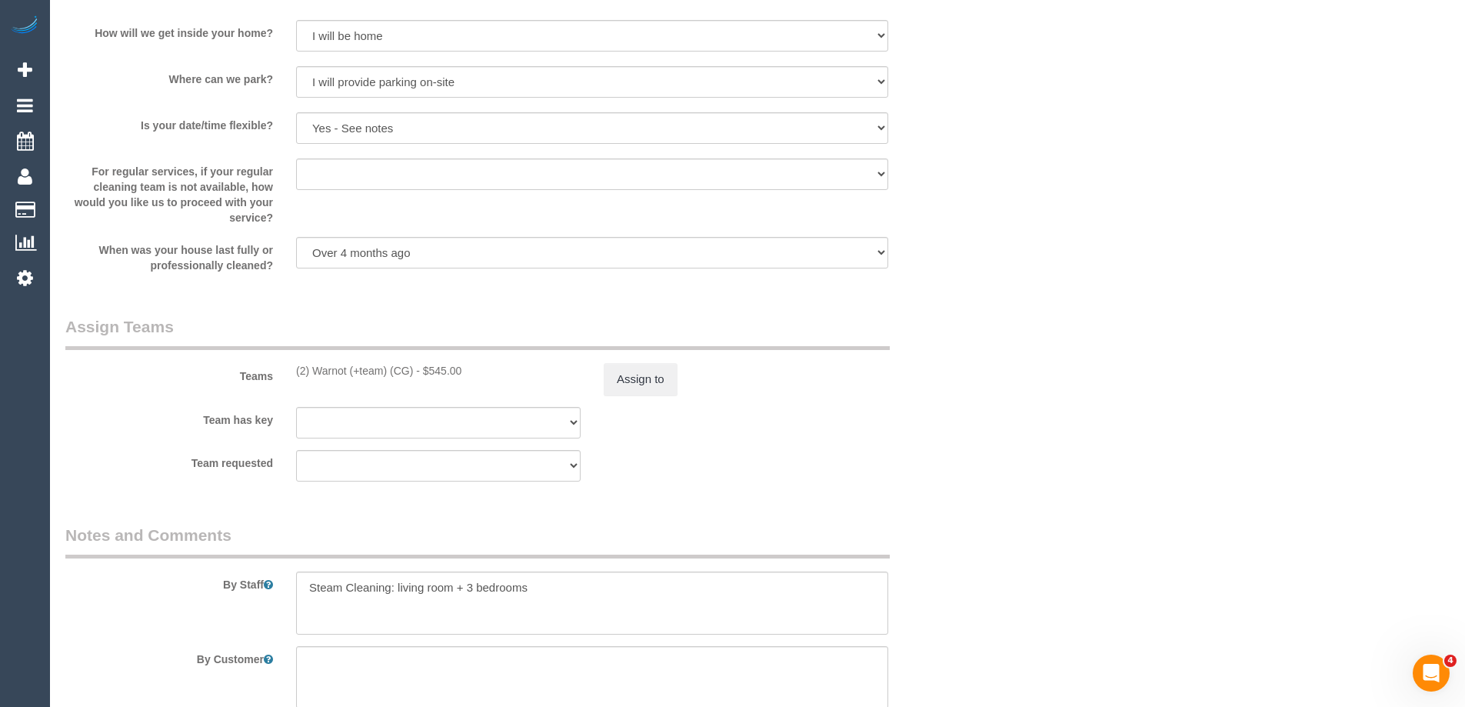
scroll to position [2279, 0]
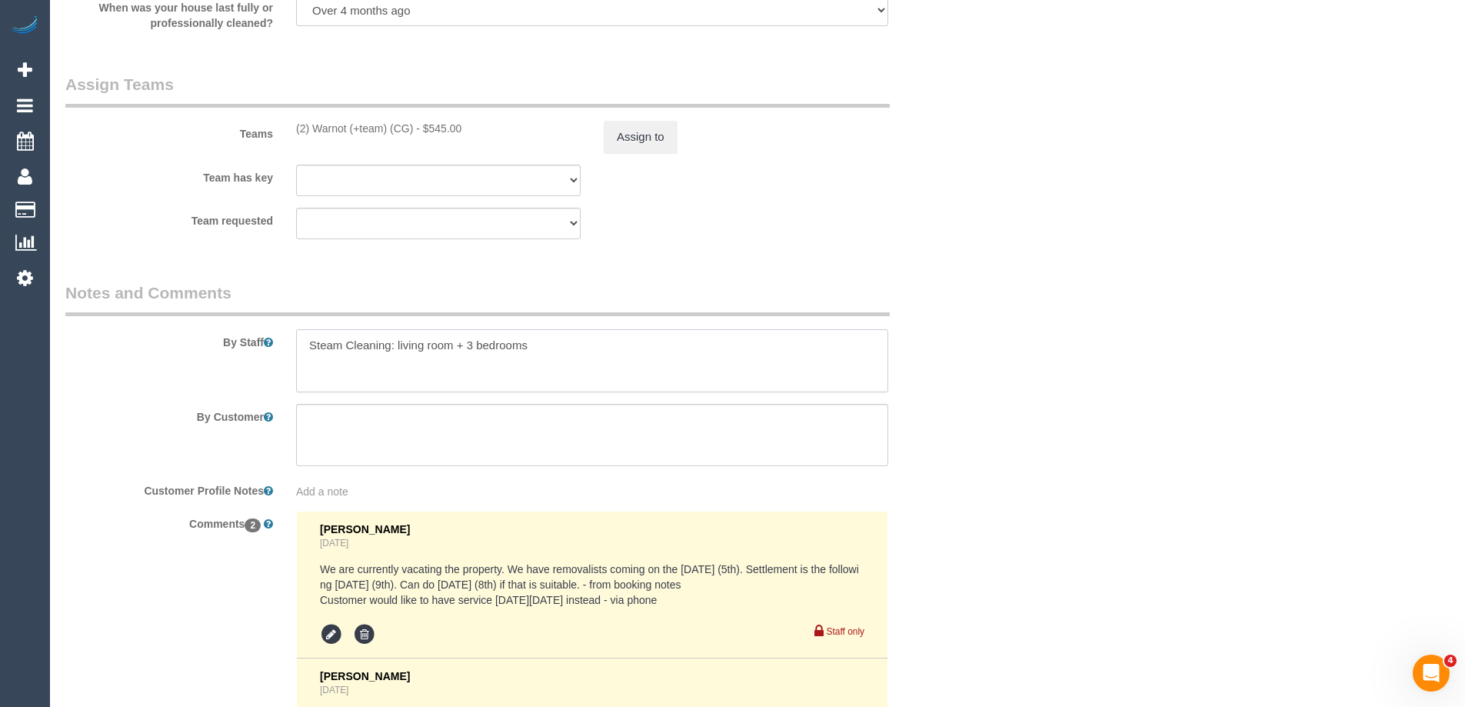
click at [306, 345] on textarea at bounding box center [592, 360] width 592 height 63
type textarea "Estimated time 8-9 hours + Steam Cleaning: living room + 3 bedrooms"
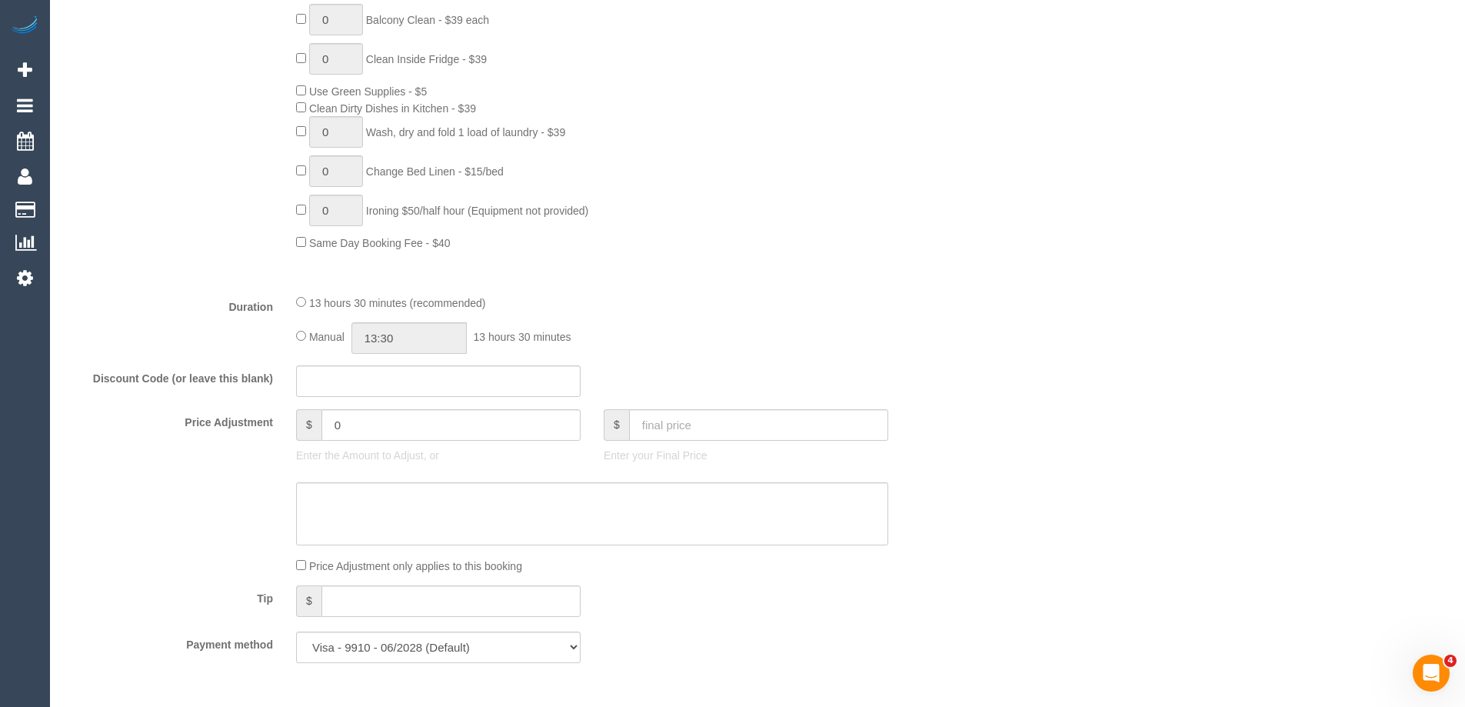
scroll to position [972, 0]
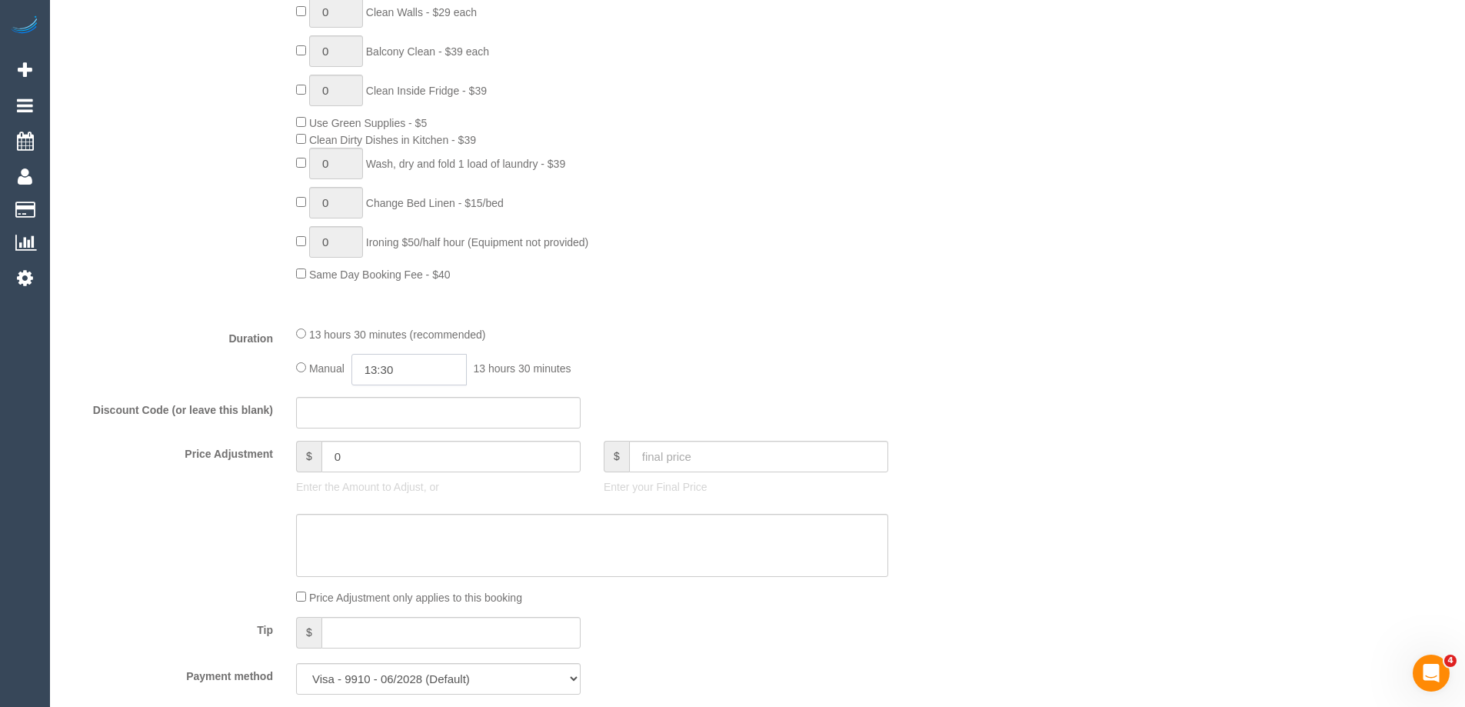
click at [446, 365] on input "13:30" at bounding box center [408, 370] width 115 height 32
type input "09:00"
click at [389, 467] on li "09:00" at bounding box center [392, 467] width 68 height 20
drag, startPoint x: 758, startPoint y: 321, endPoint x: 771, endPoint y: 325, distance: 14.4
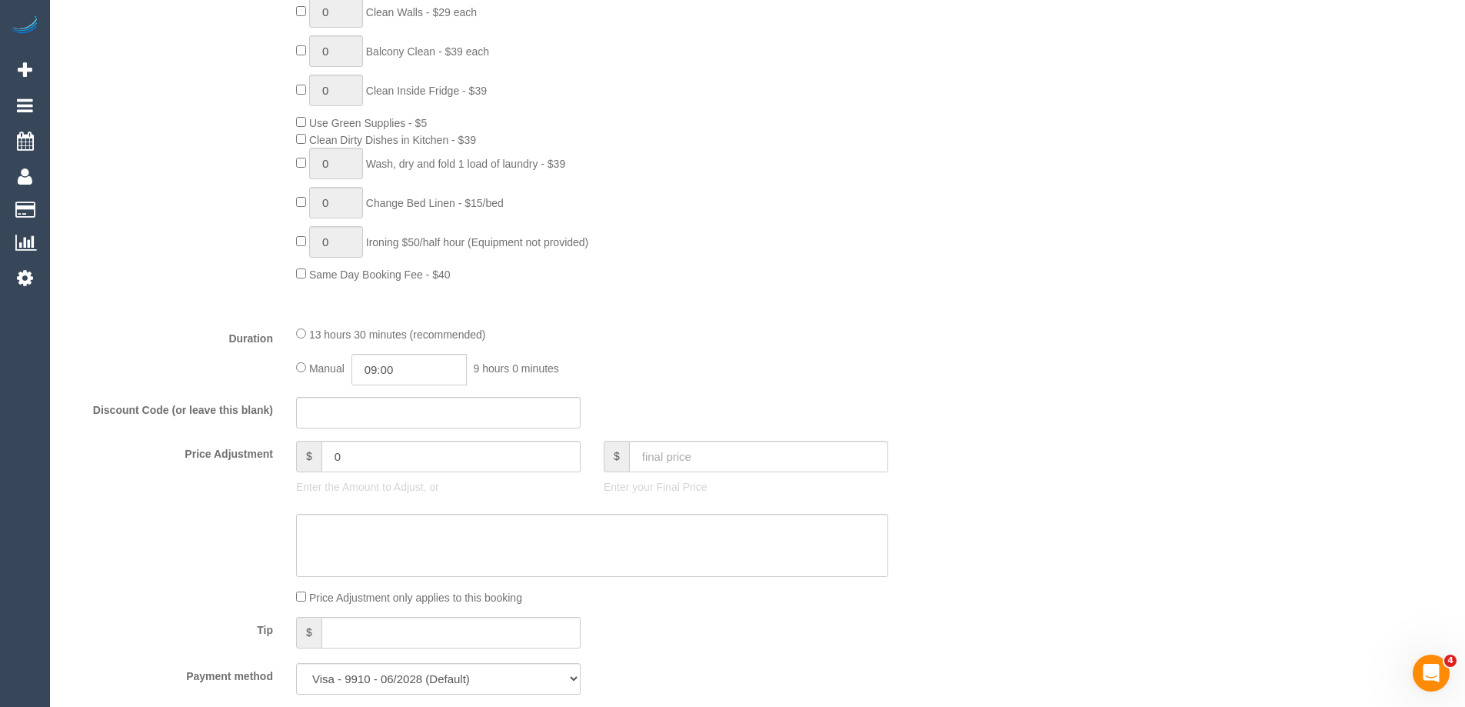
click at [758, 321] on fieldset "What Frequency * One Time Cleaning Weekly - 10% Off - 10.00% (0% for the First …" at bounding box center [515, 157] width 900 height 1097
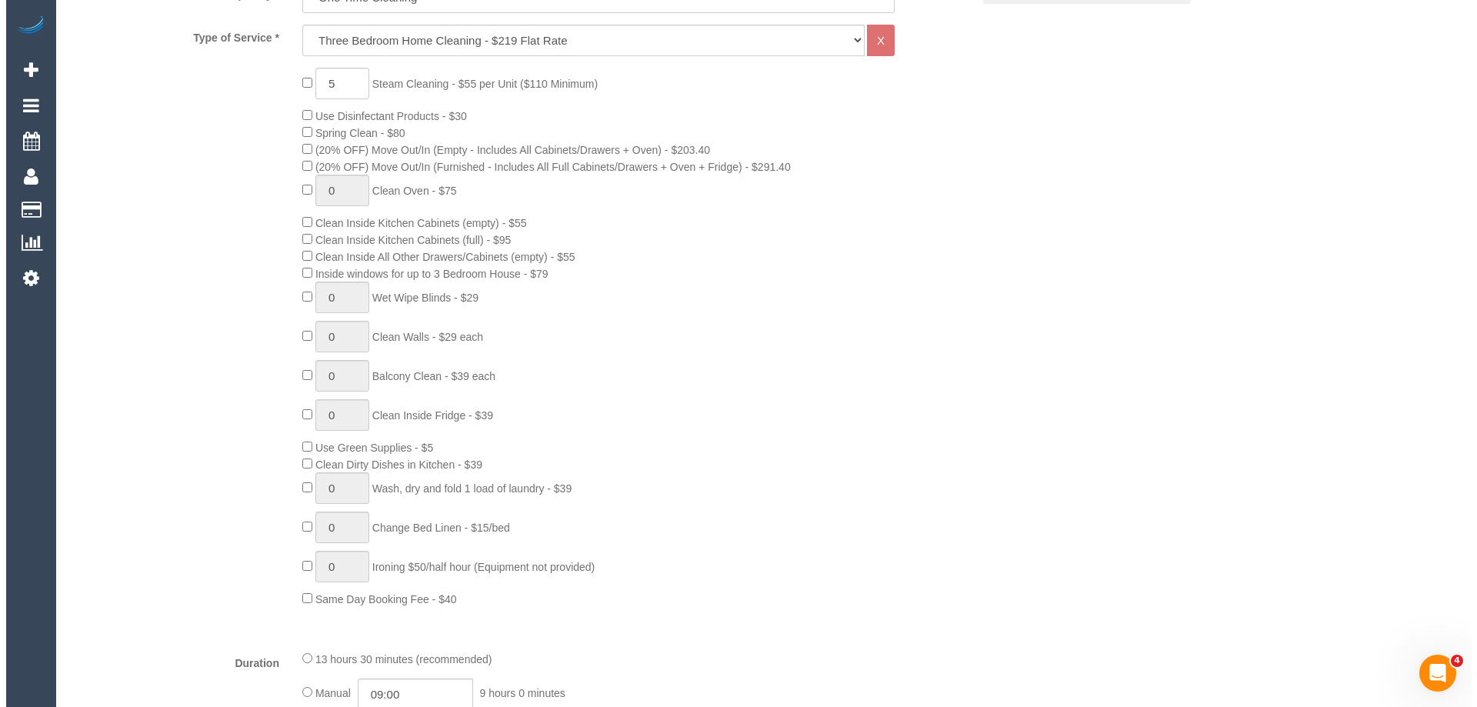
scroll to position [357, 0]
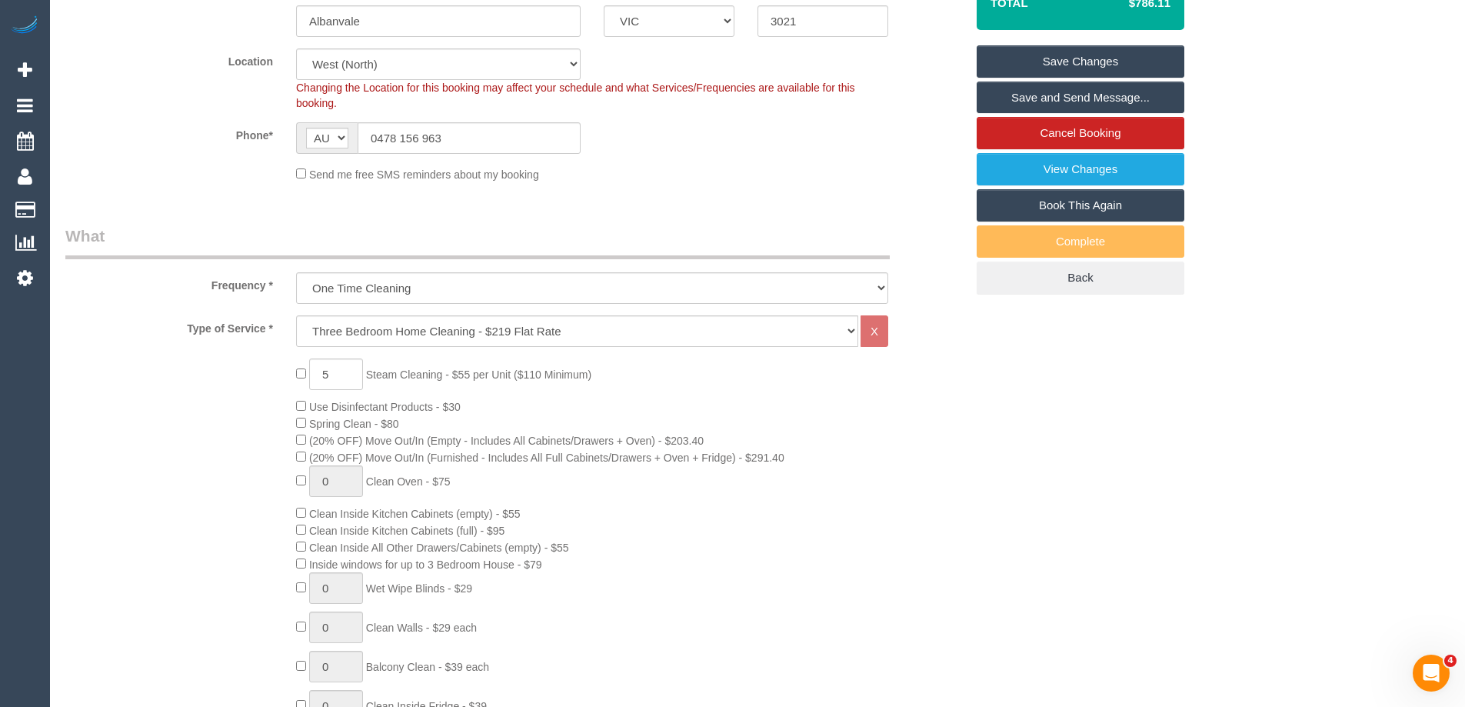
select select "spot23"
click at [1065, 97] on link "Save and Send Message..." at bounding box center [1081, 98] width 208 height 32
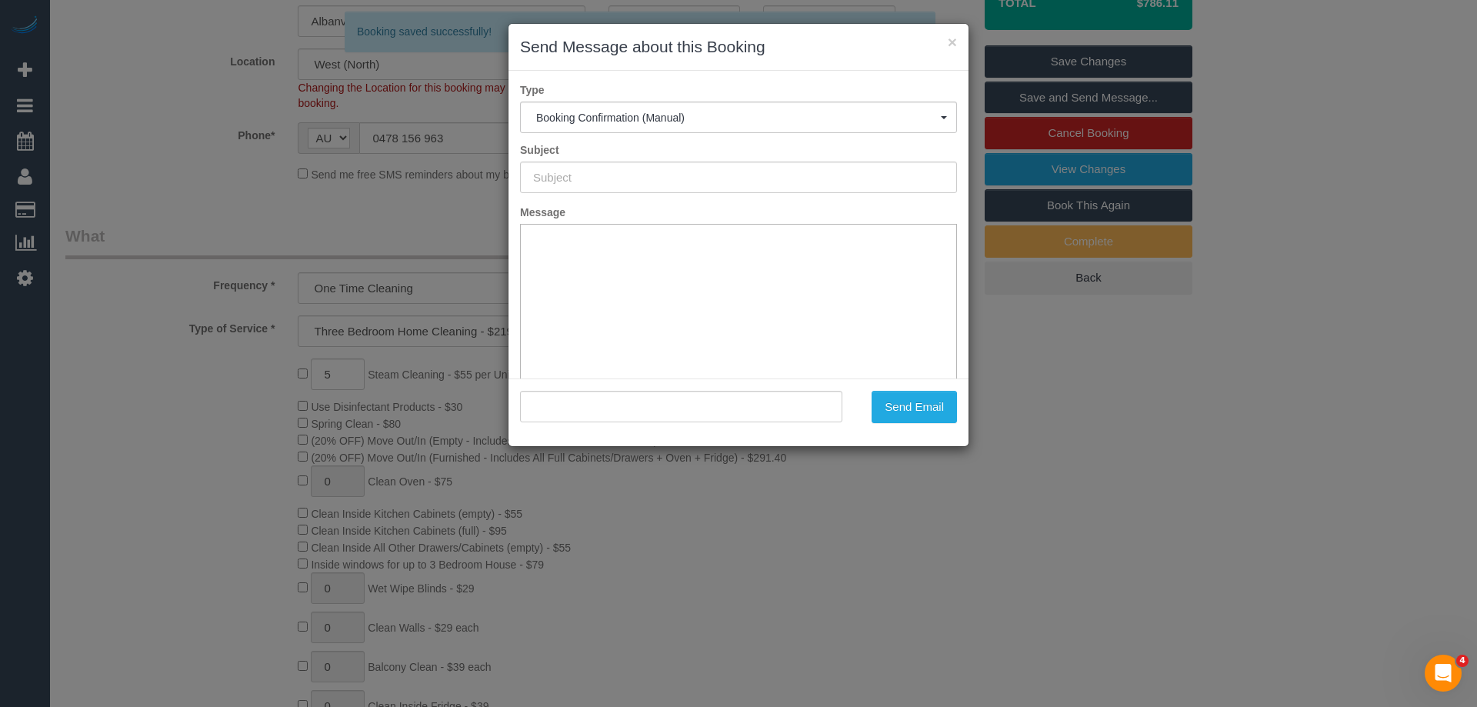
type input "Booking Confirmed"
type input ""Joel Nelson" <joel.n.nelson@gmail.com>"
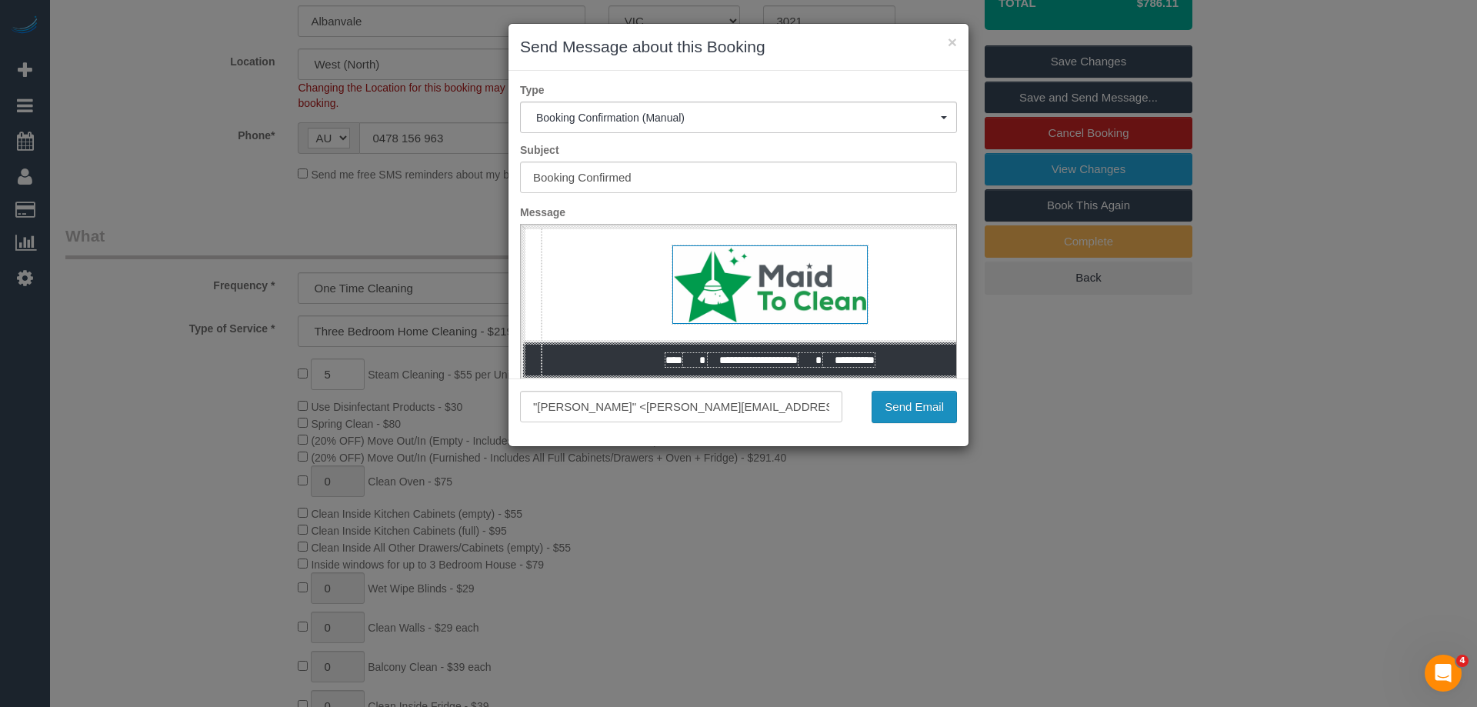
click at [900, 415] on button "Send Email" at bounding box center [913, 407] width 85 height 32
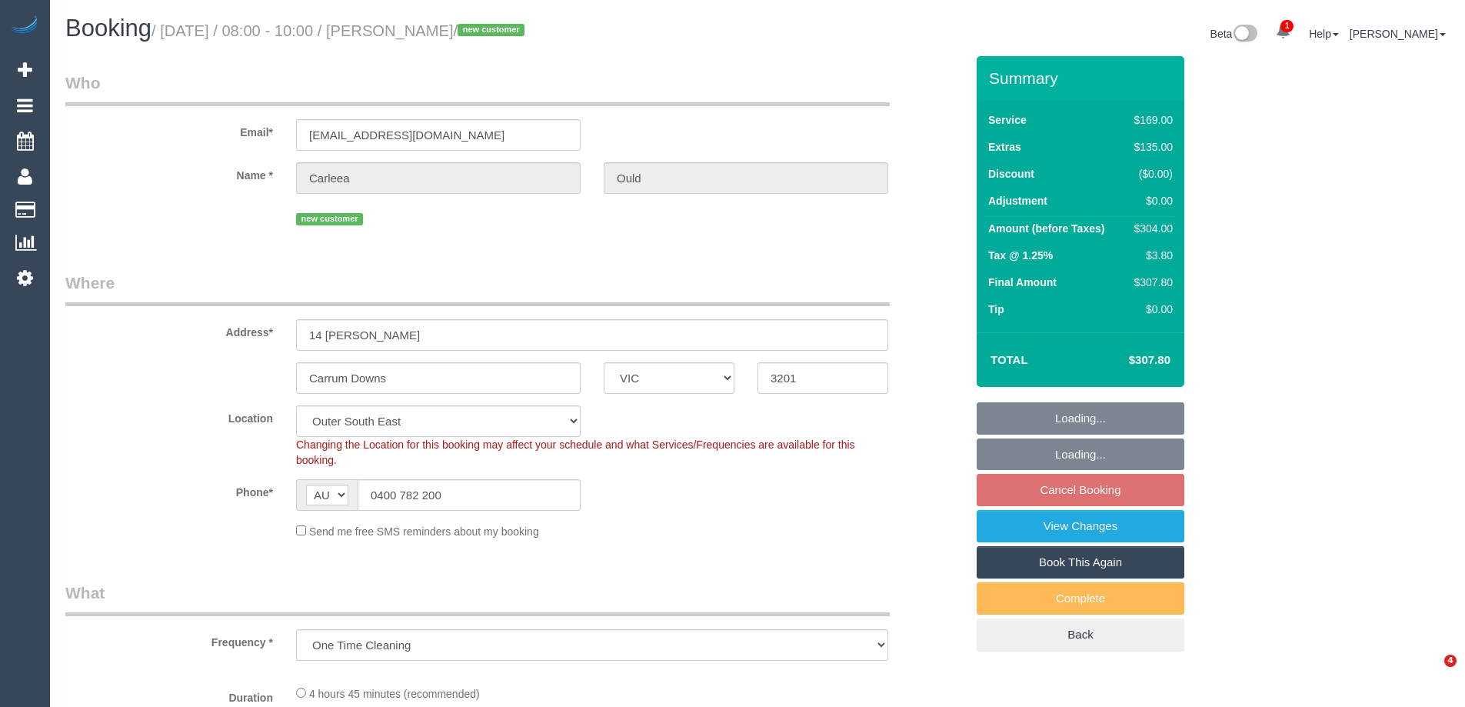
select select "VIC"
select select "object:714"
select select "string:stripe-pm_1OvoCi2GScqysDRVYYkZxJNr"
select select "number:27"
select select "number:14"
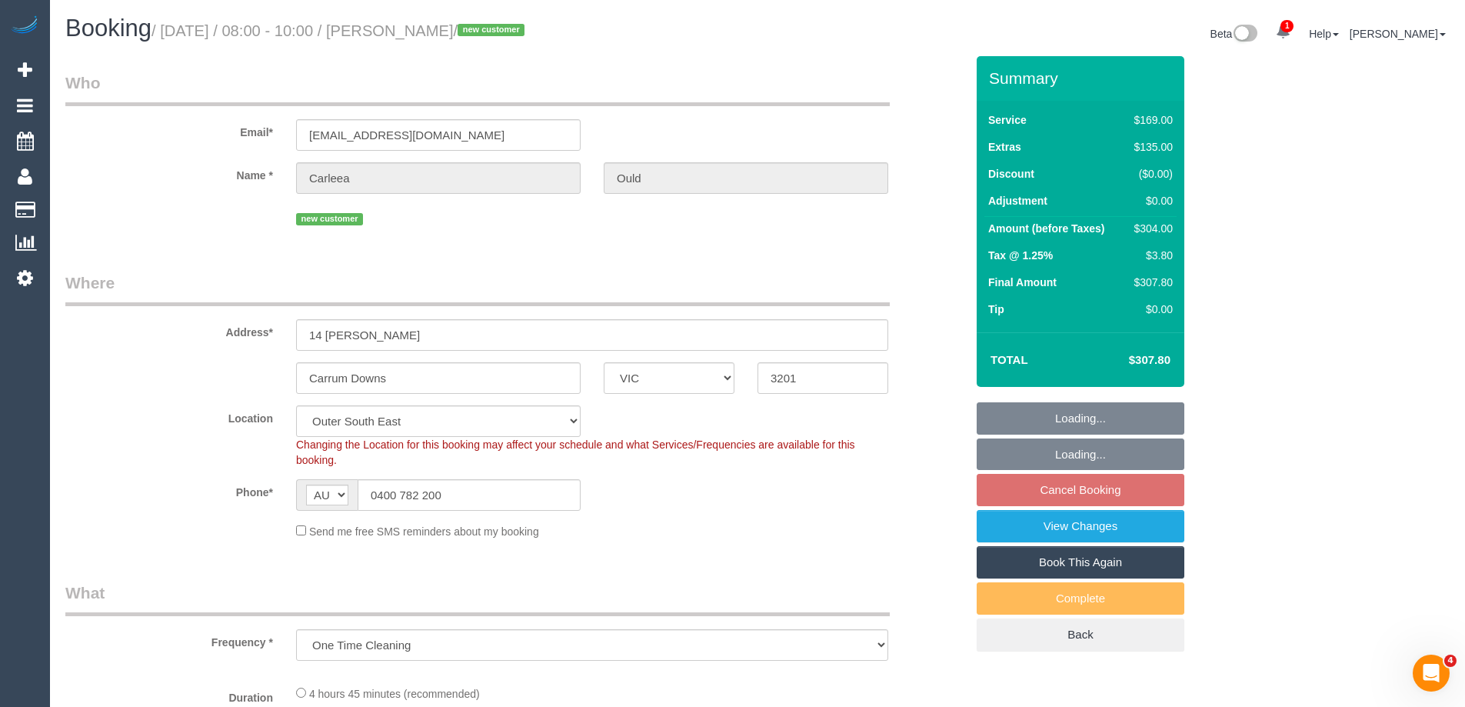
select select "number:19"
select select "number:36"
click at [1154, 234] on div "$304.00" at bounding box center [1150, 228] width 45 height 15
select select "spot2"
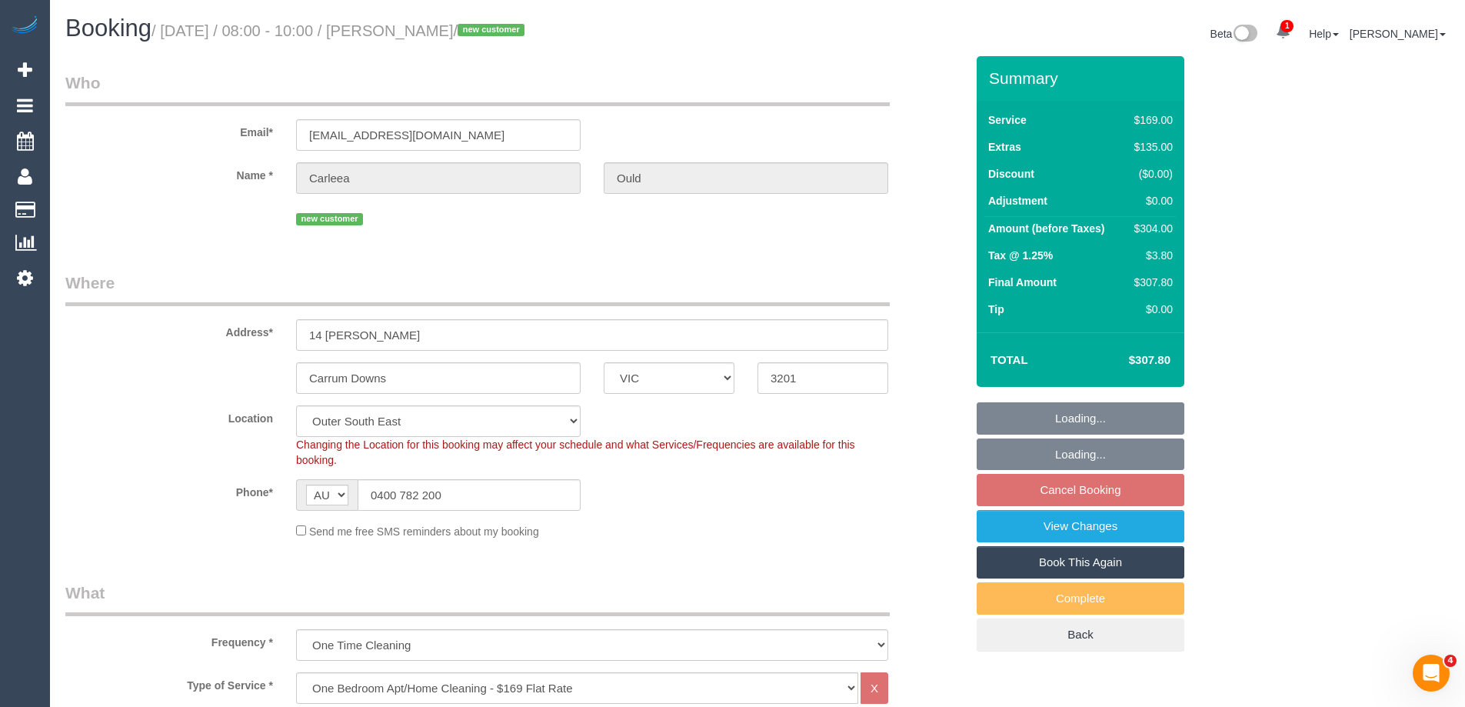
copy div "304.00"
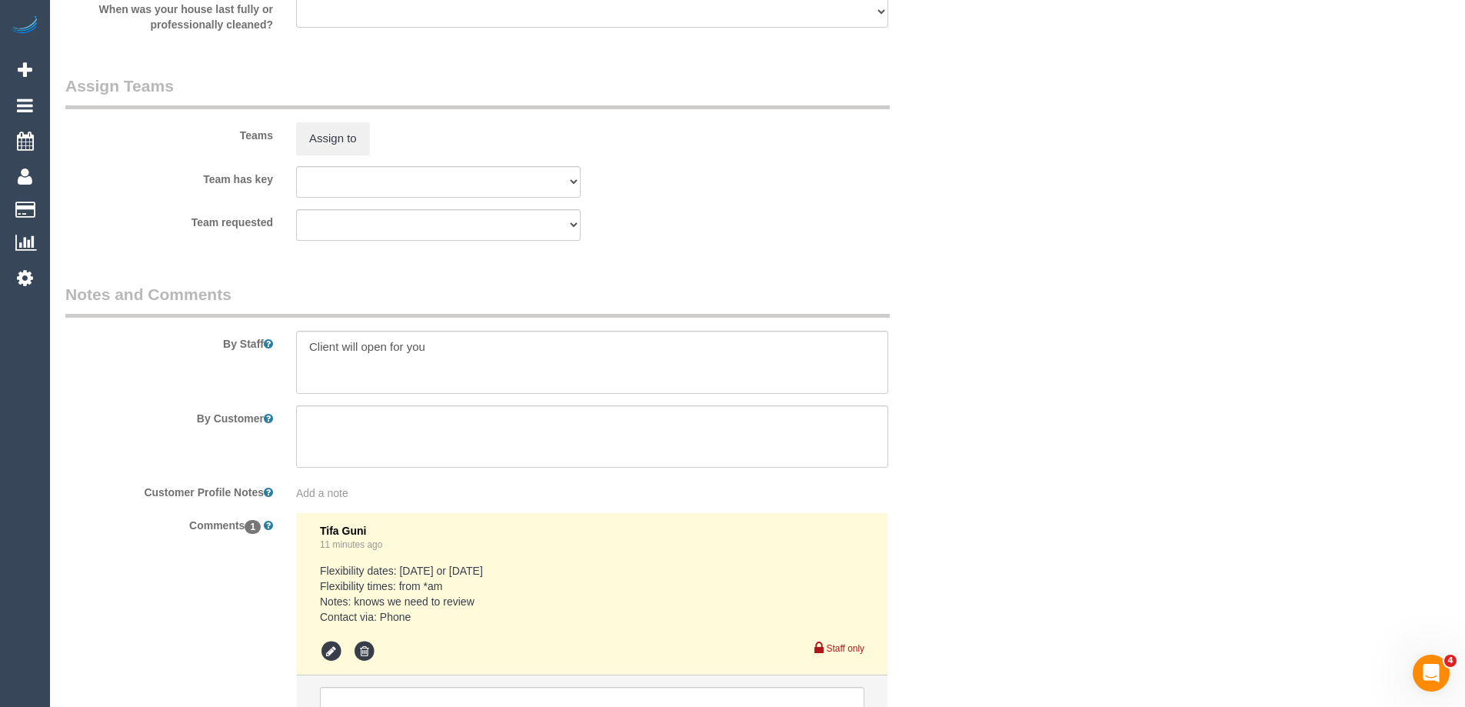
scroll to position [2429, 0]
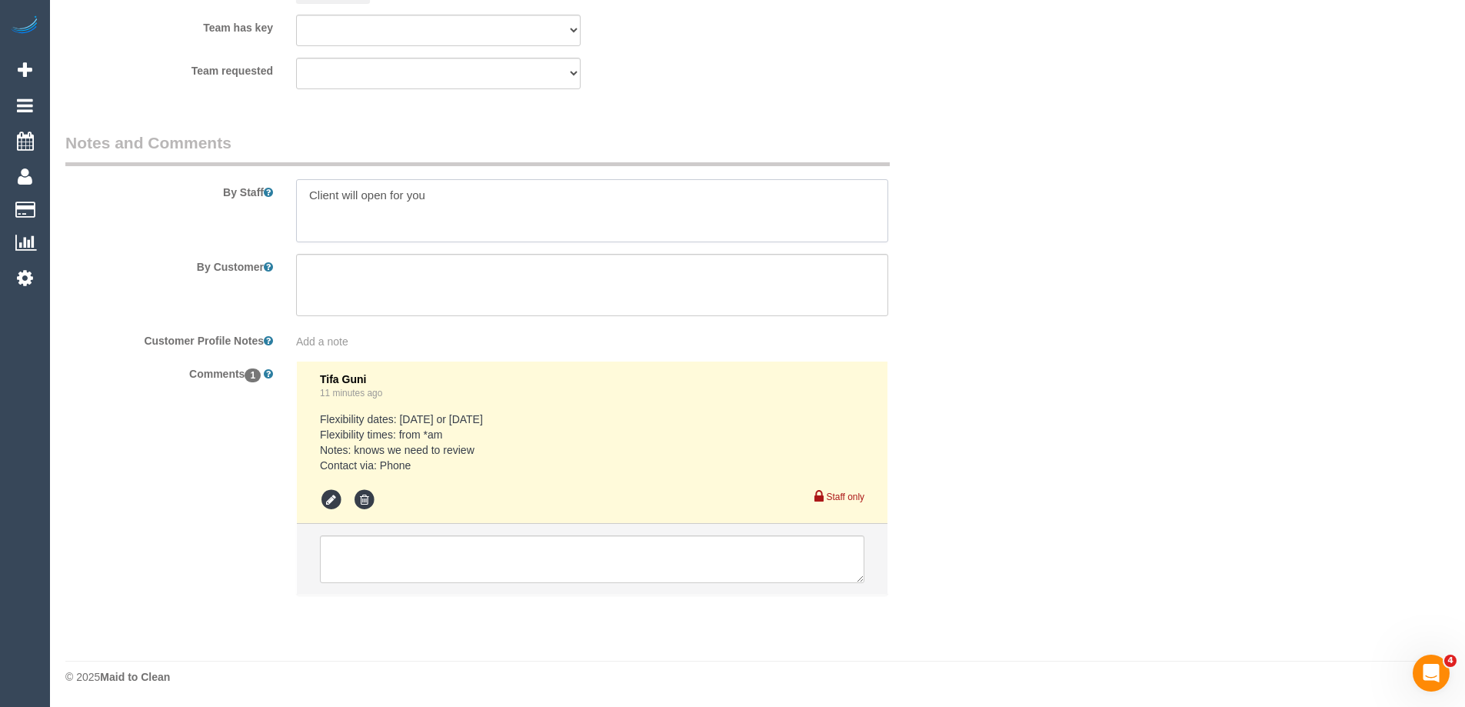
click at [308, 206] on textarea at bounding box center [592, 210] width 592 height 63
type textarea "Estimated time 5-5.5 hours Client will open for you"
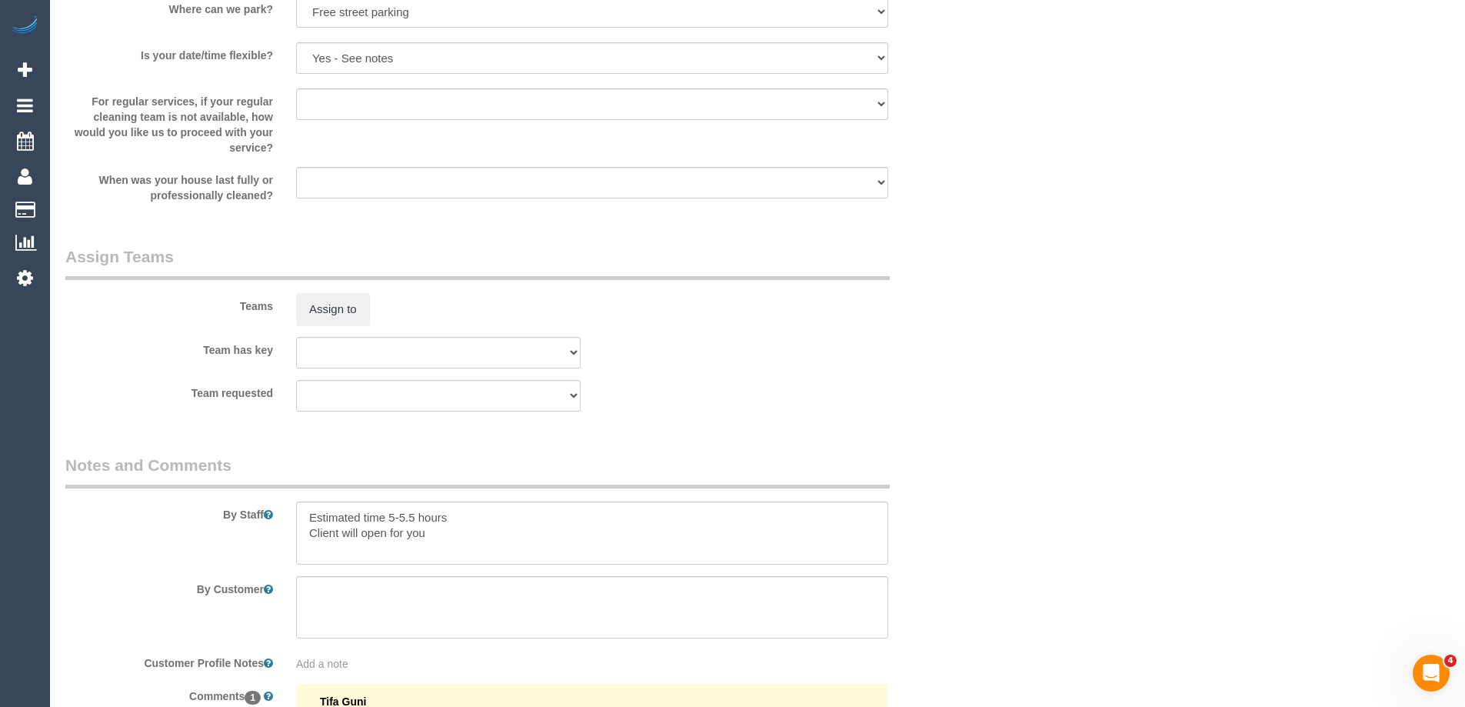
scroll to position [2045, 0]
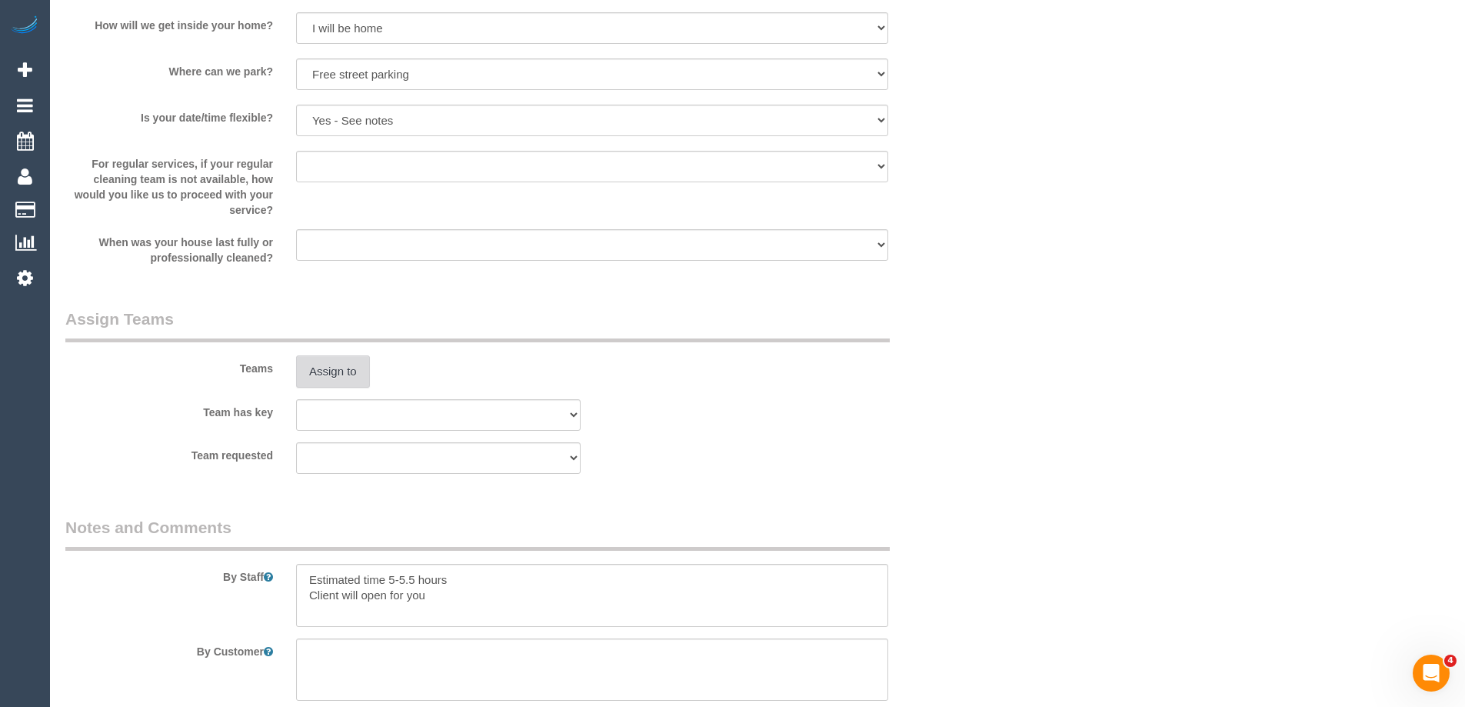
click at [342, 371] on button "Assign to" at bounding box center [333, 371] width 74 height 32
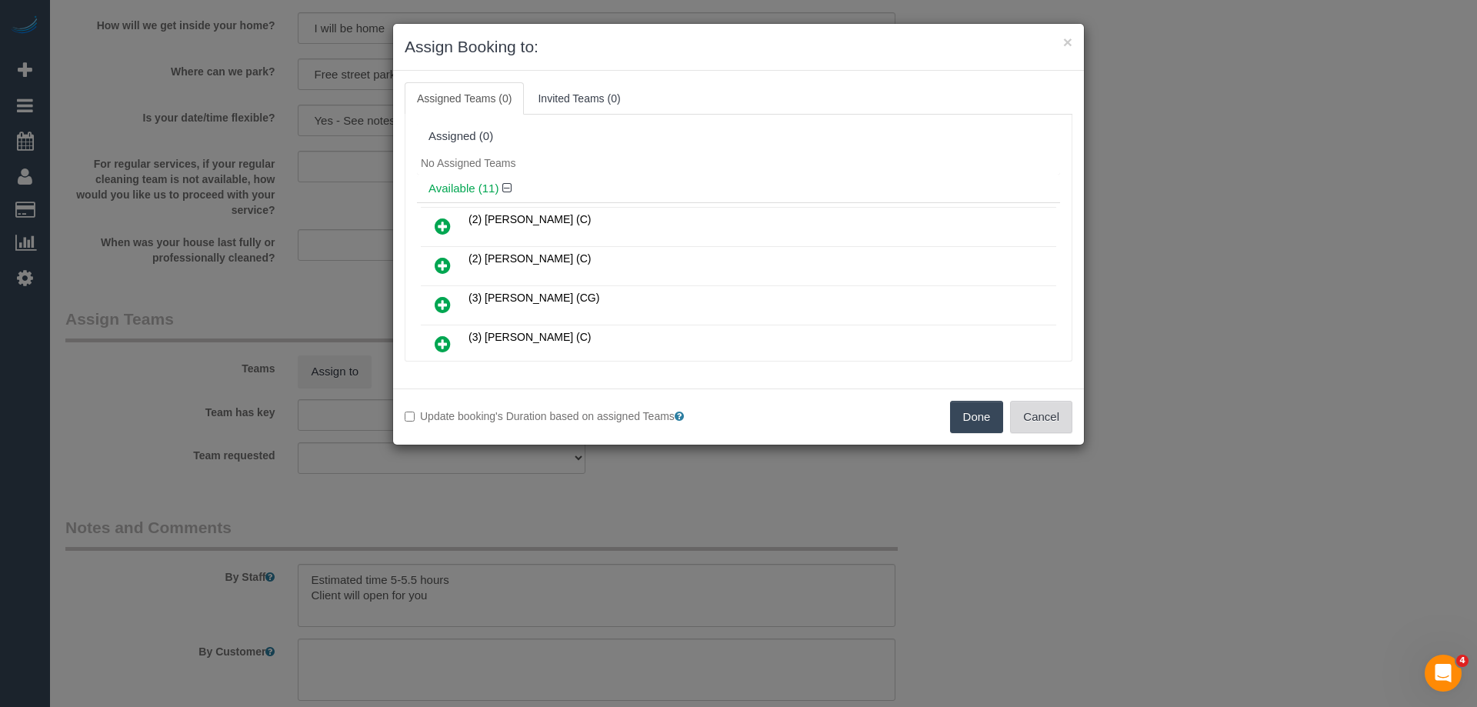
click at [1044, 418] on button "Cancel" at bounding box center [1041, 417] width 62 height 32
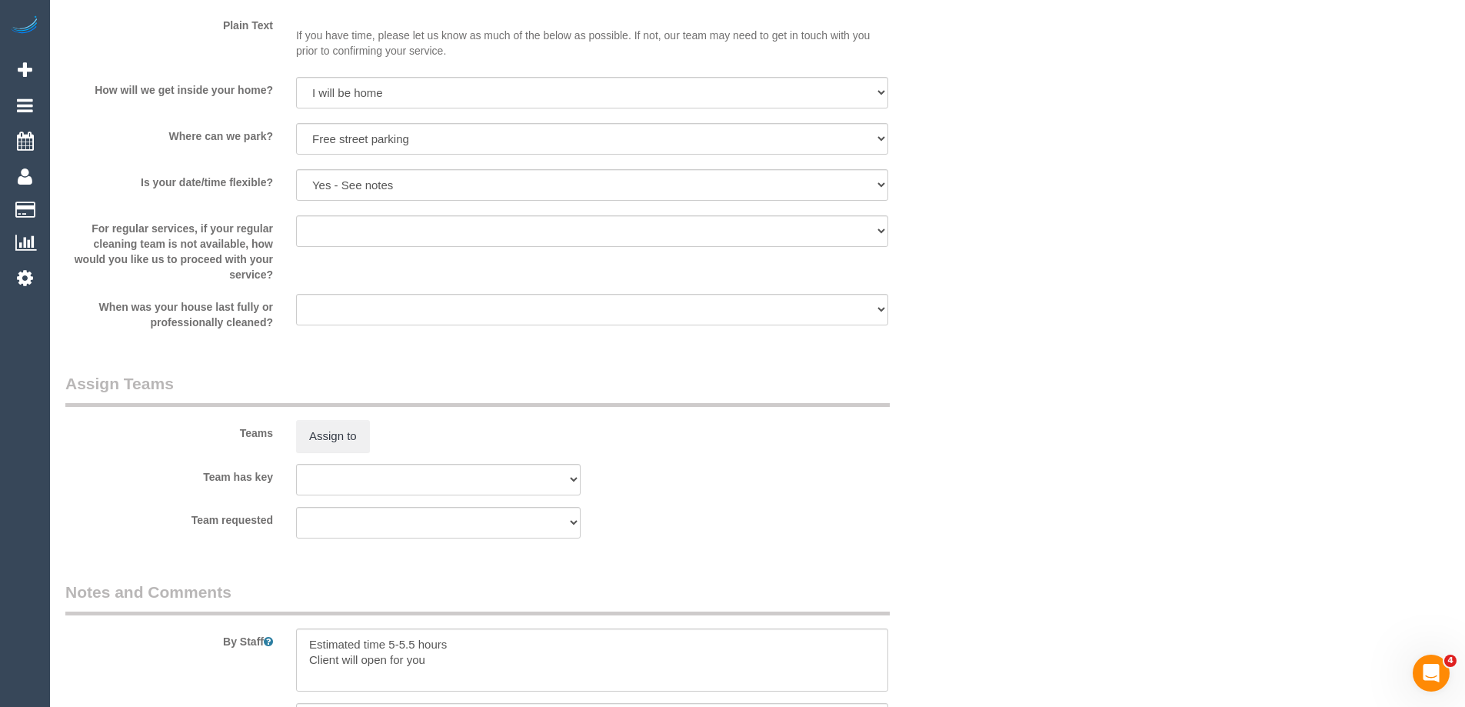
scroll to position [2429, 0]
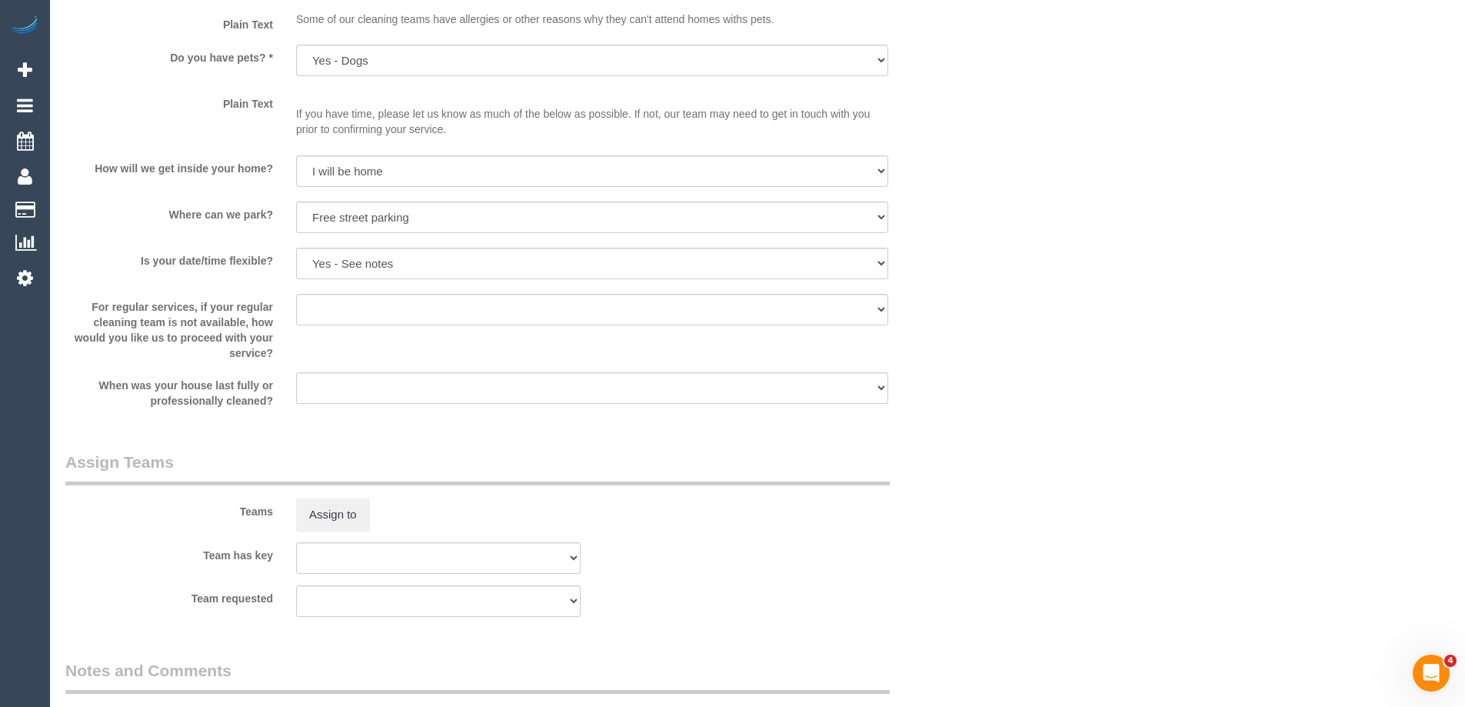
scroll to position [1891, 0]
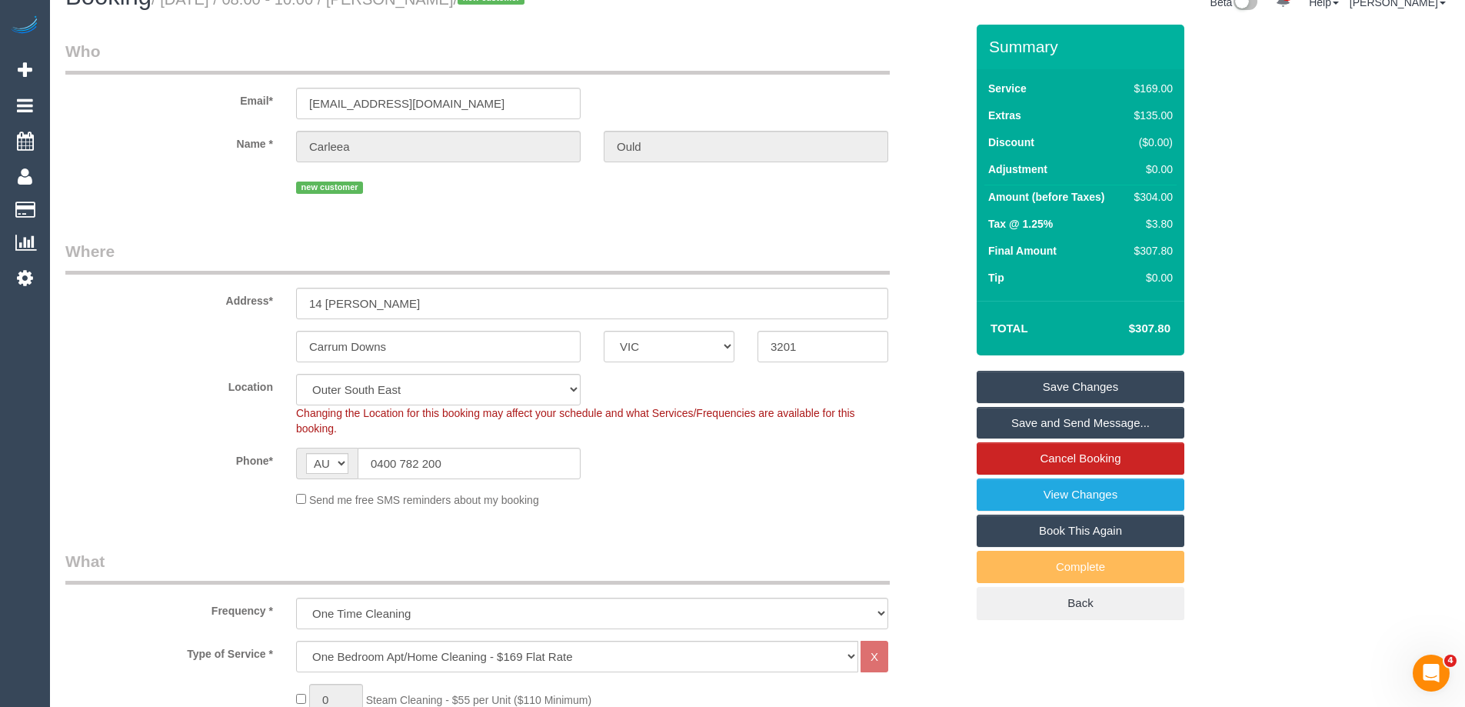
scroll to position [0, 0]
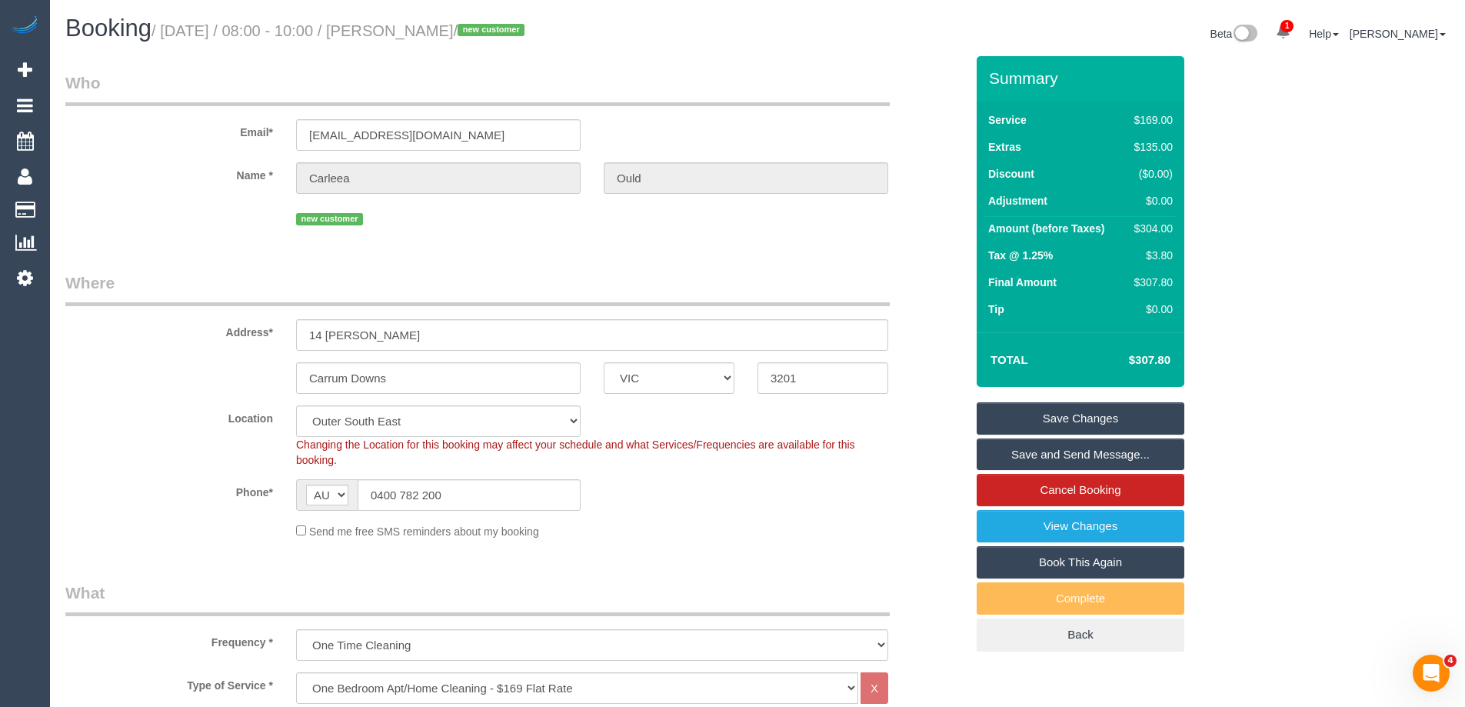
click at [1161, 415] on link "Save Changes" at bounding box center [1081, 418] width 208 height 32
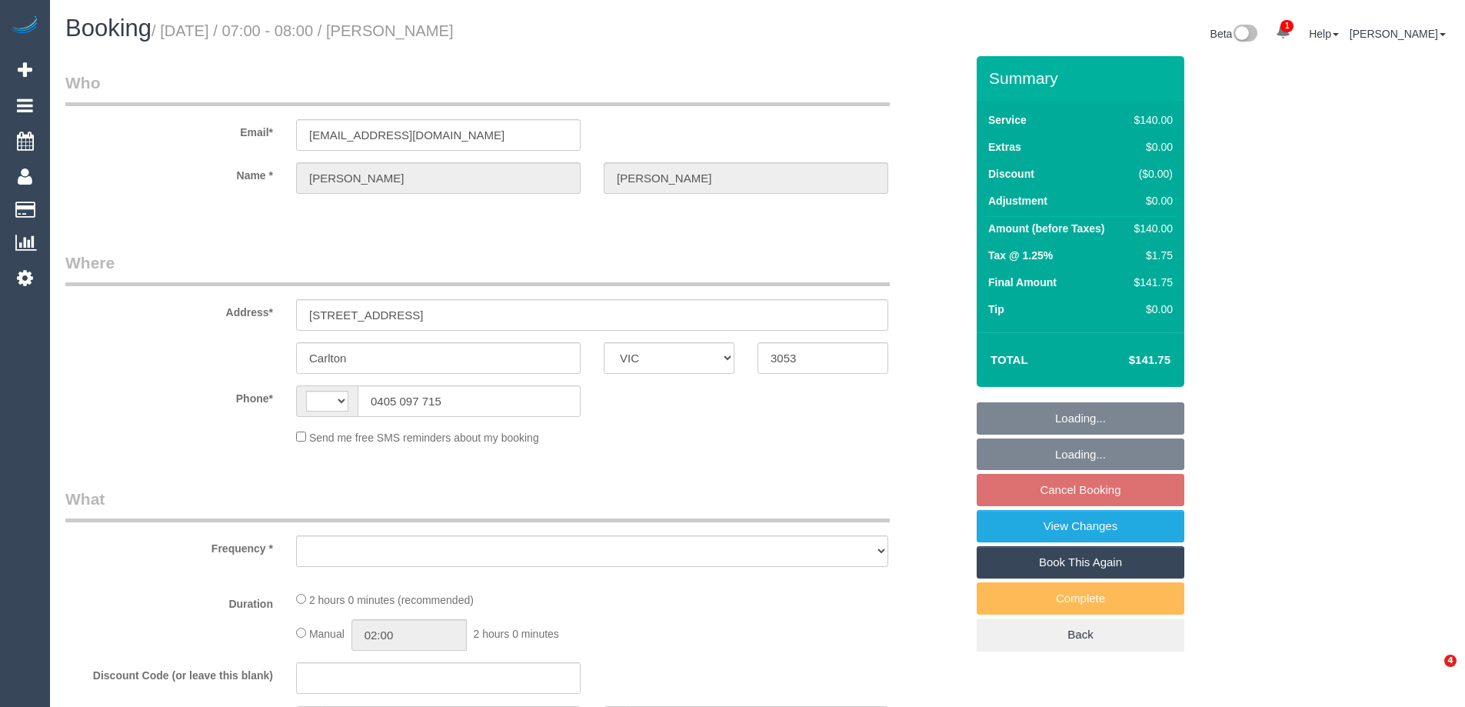
select select "VIC"
select select "string:AU"
select select "string:stripe-pm_1RnqDF2GScqysDRVm133mEZ4"
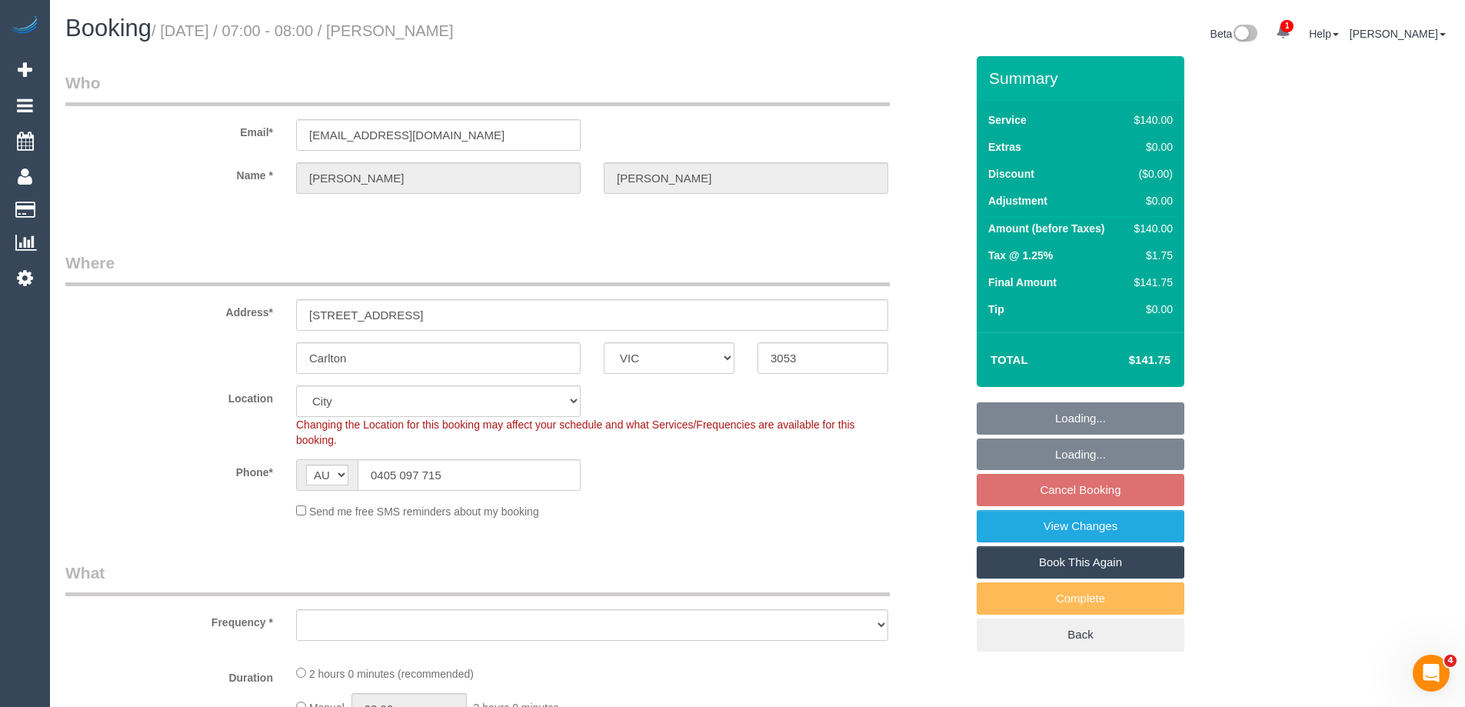
select select "object:533"
select select "number:28"
select select "number:14"
select select "number:18"
select select "number:25"
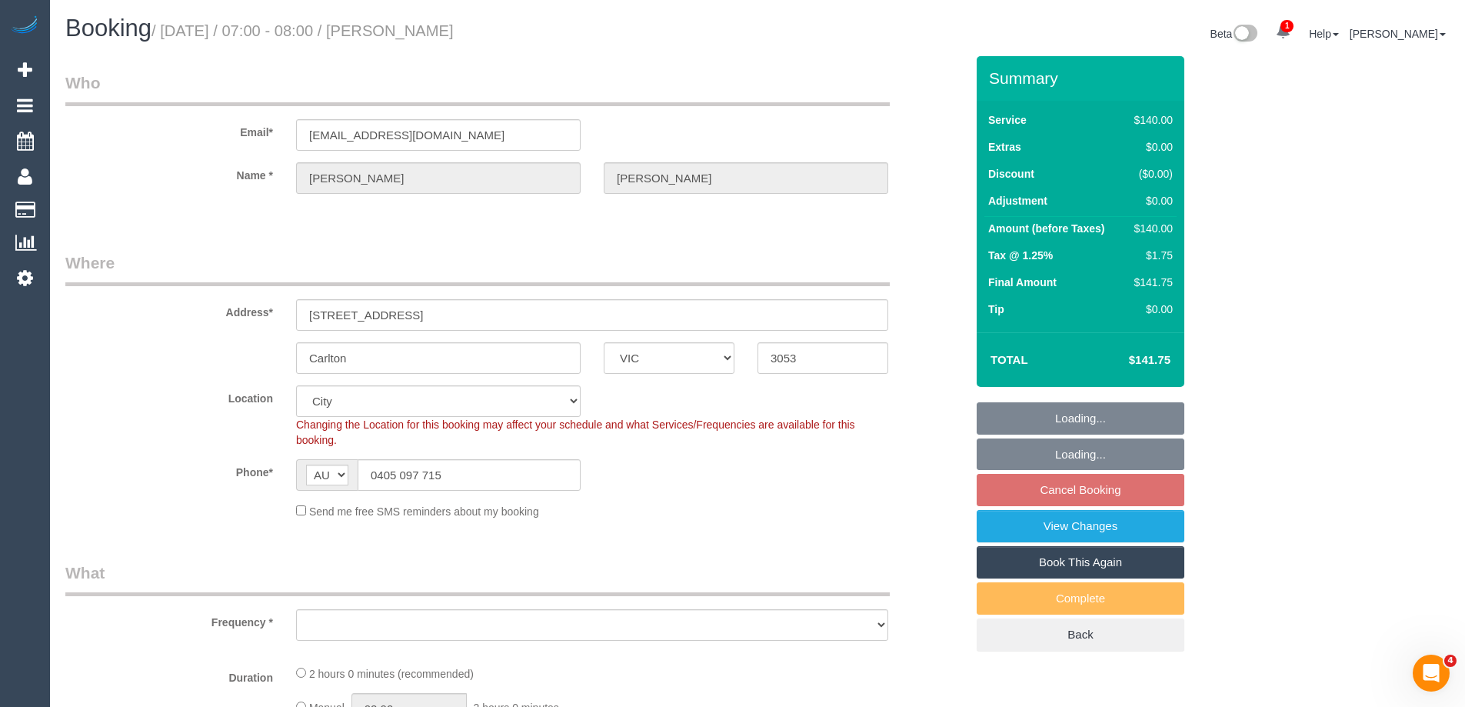
select select "number:34"
select select "number:12"
select select "object:1259"
select select "spot1"
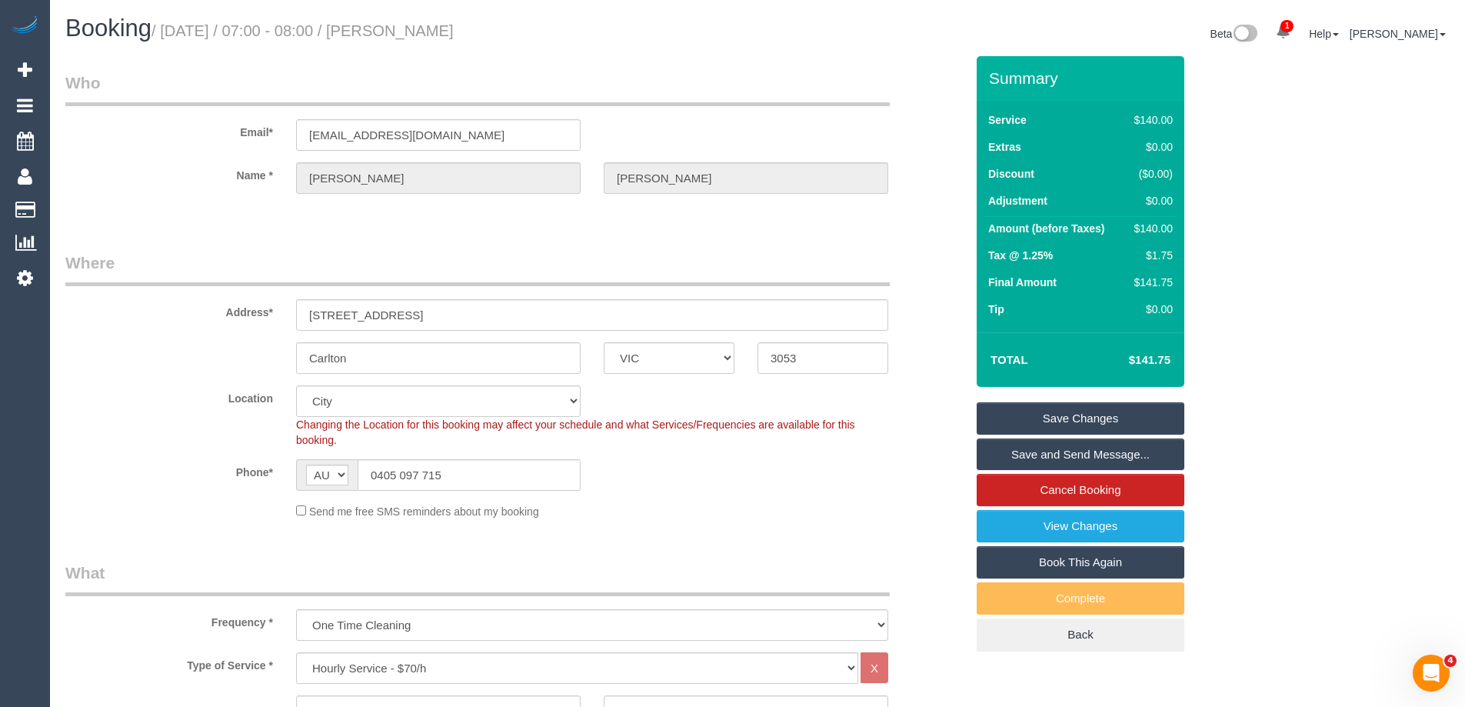
drag, startPoint x: 505, startPoint y: 38, endPoint x: 425, endPoint y: 33, distance: 80.2
click at [425, 33] on div "Booking / [DATE] / 07:00 - 08:00 / [PERSON_NAME]" at bounding box center [406, 31] width 704 height 33
copy small "Krishil Kumar"
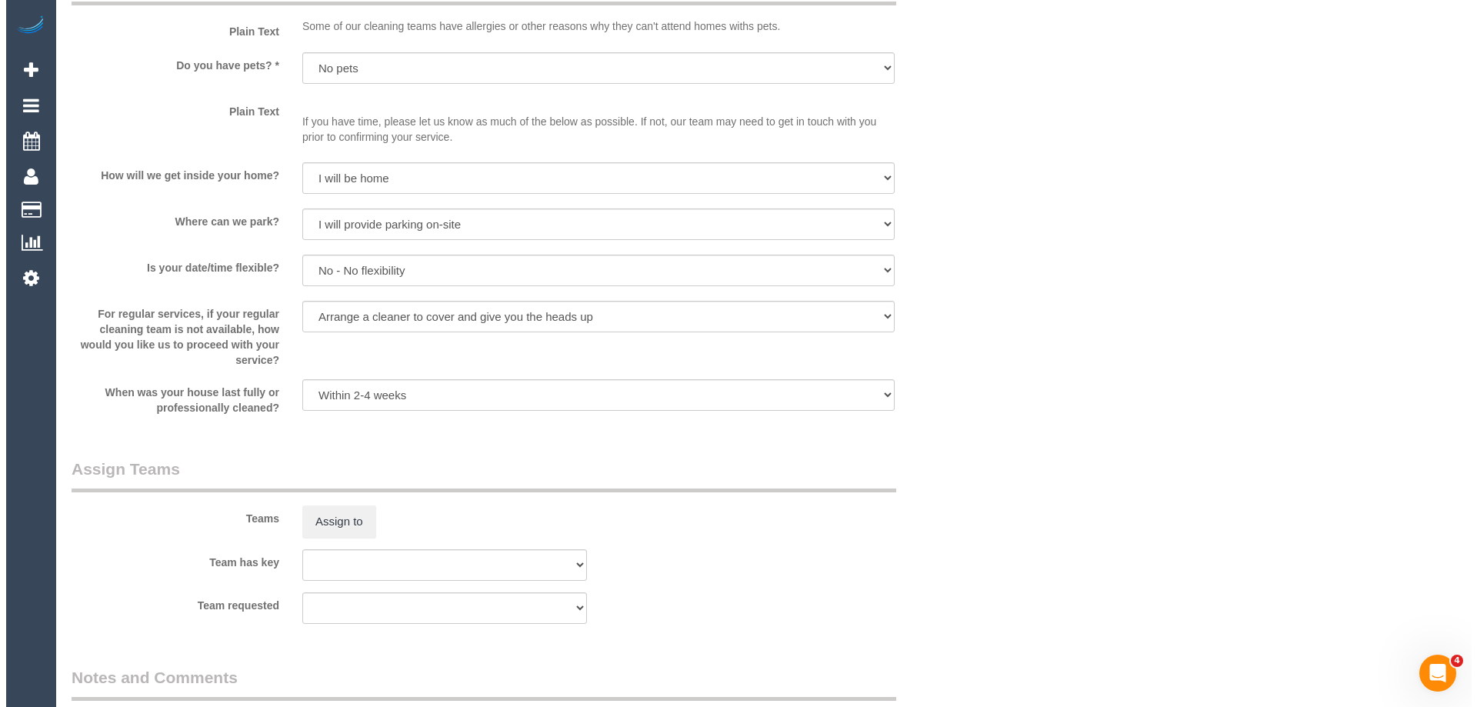
scroll to position [2000, 0]
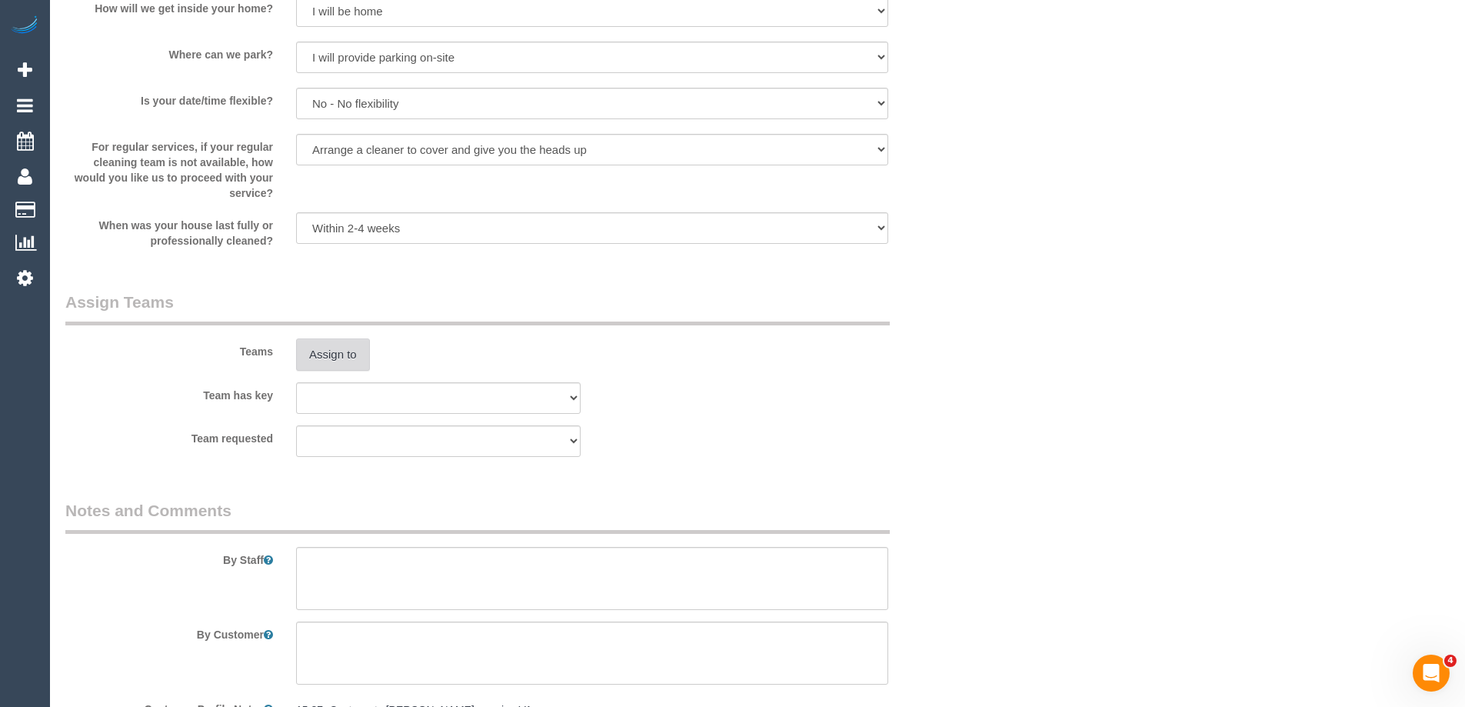
click at [335, 349] on button "Assign to" at bounding box center [333, 354] width 74 height 32
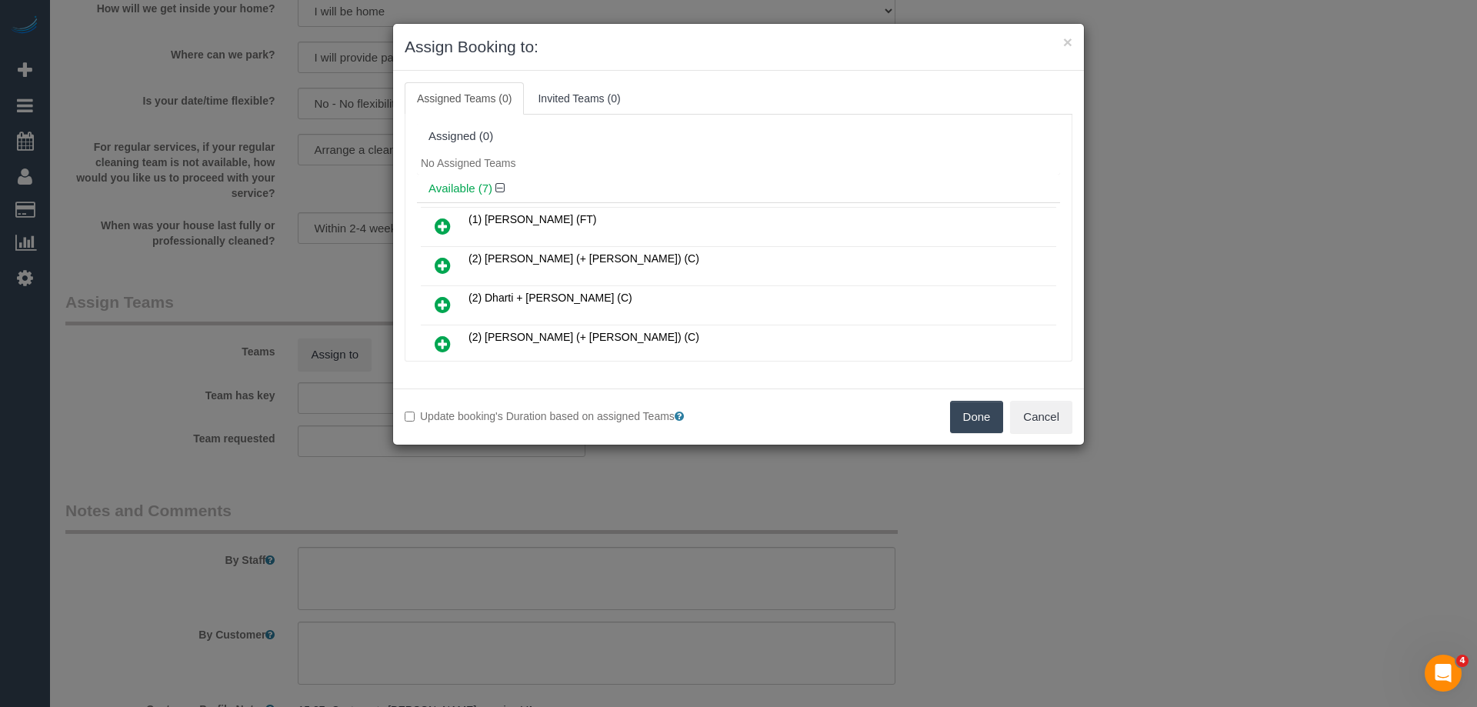
click at [654, 181] on div "Available (7)" at bounding box center [738, 189] width 643 height 28
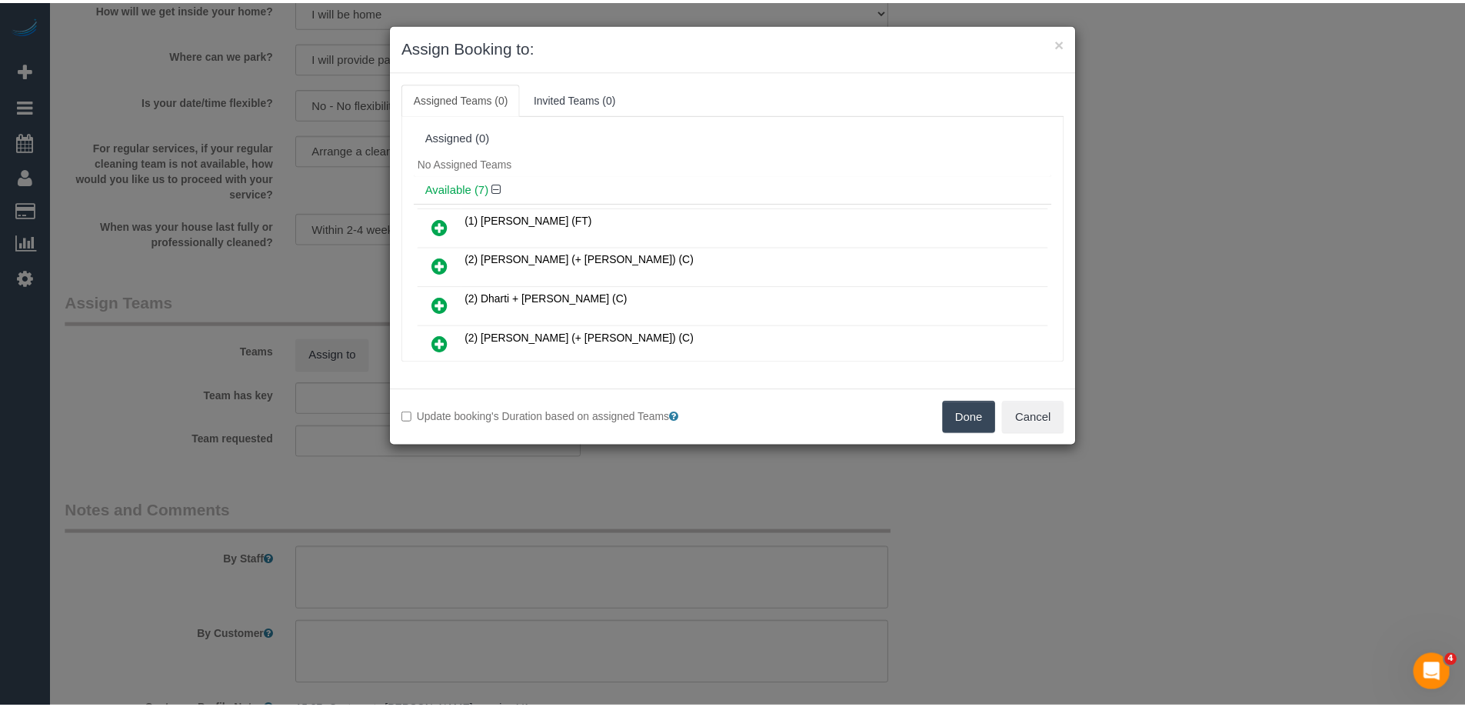
scroll to position [370, 0]
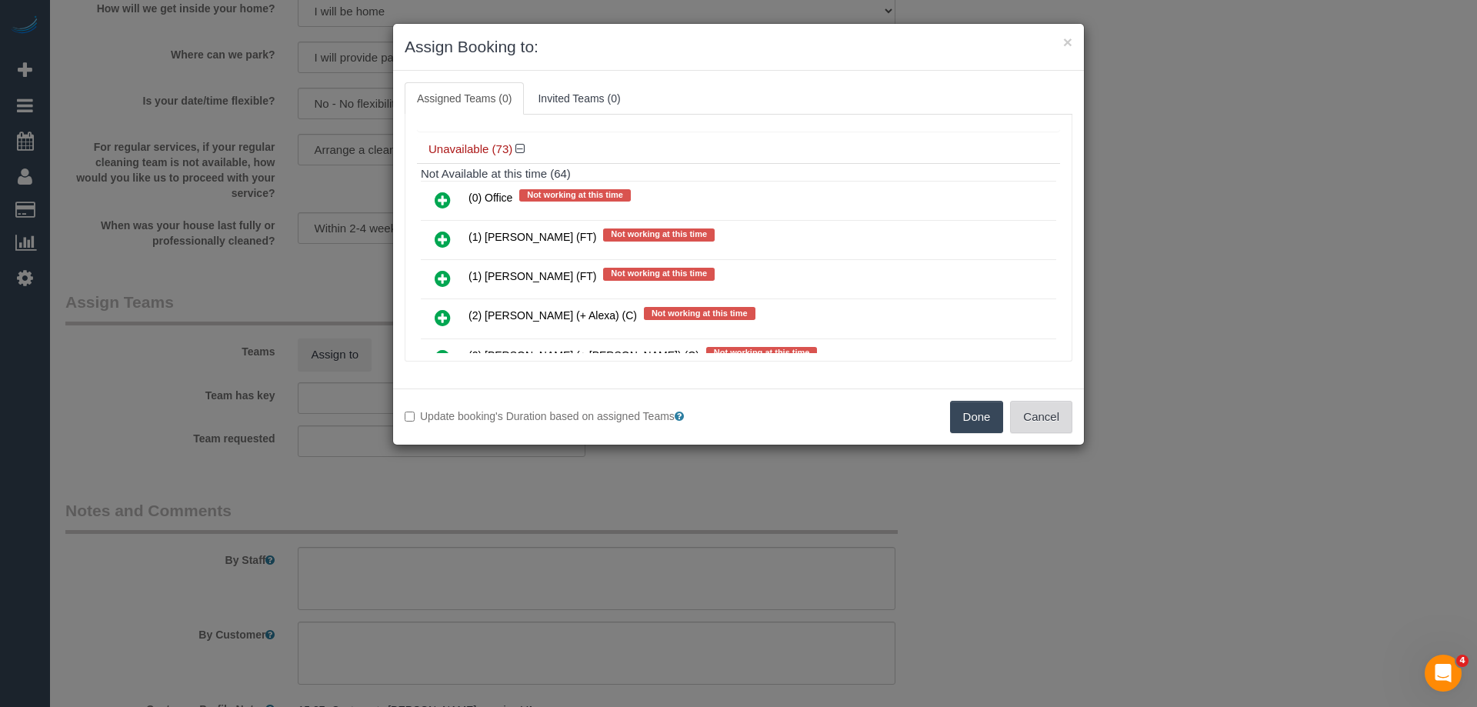
click at [1064, 423] on button "Cancel" at bounding box center [1041, 417] width 62 height 32
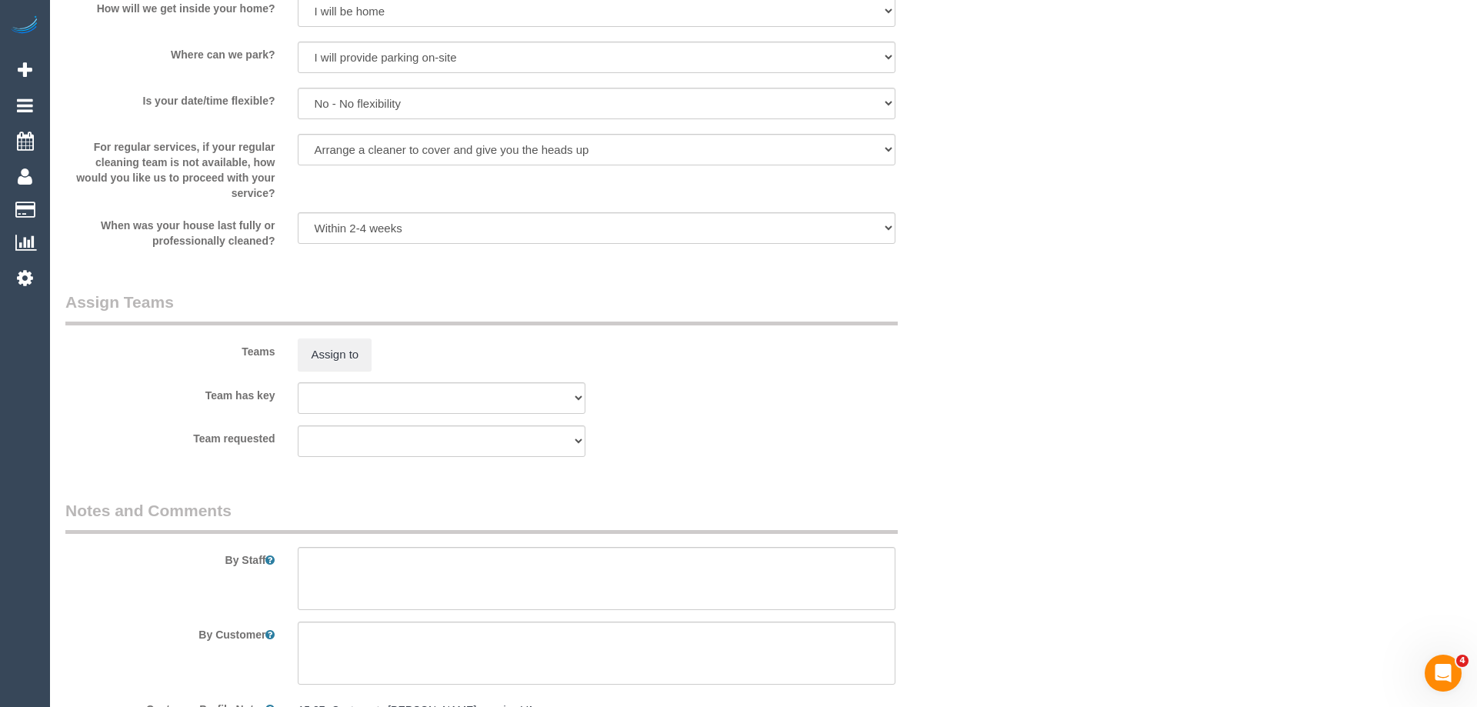
click at [1064, 423] on div "× Assign Booking to: Assigned Teams (0) Invited Teams (0) Assigned (0) No Assig…" at bounding box center [738, 353] width 1477 height 707
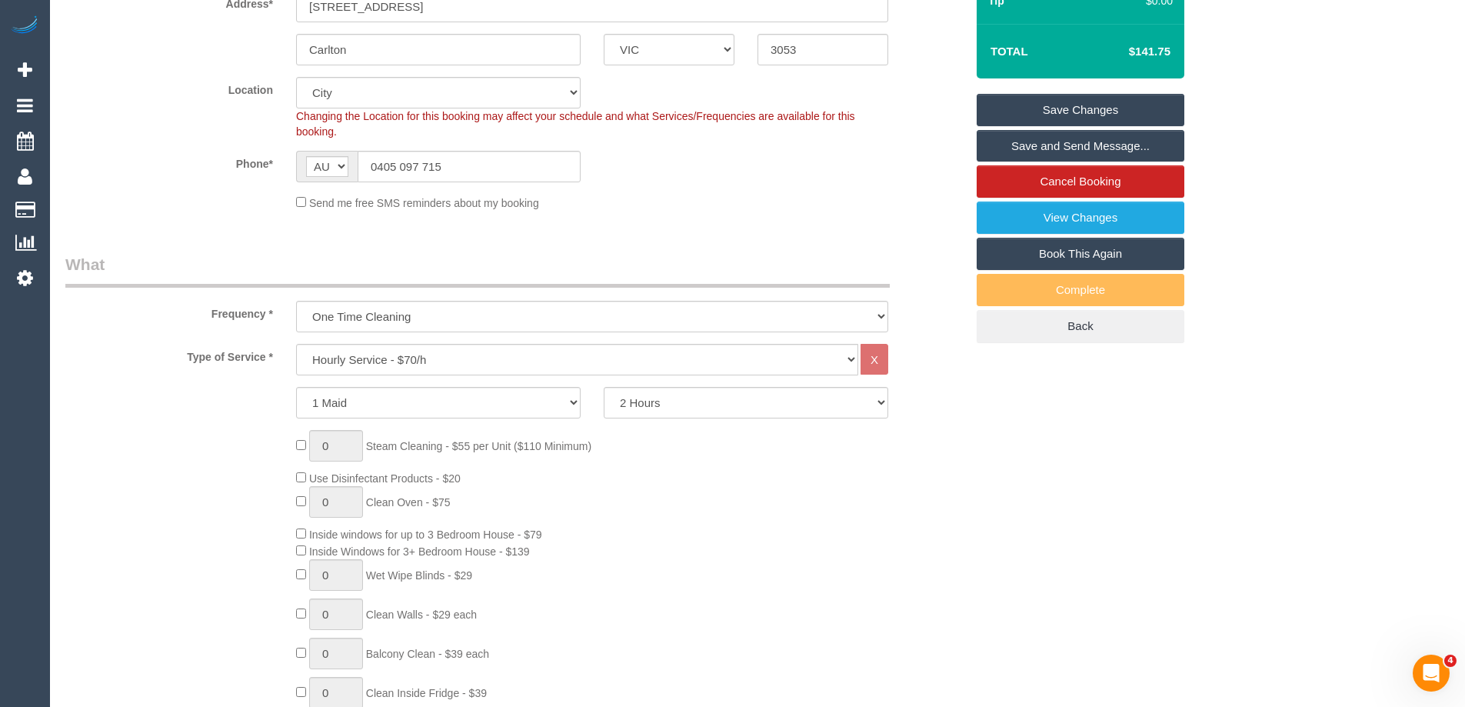
scroll to position [308, 0]
click at [371, 91] on select "Office City East (North) East (South) Inner East Inner North (East) Inner North…" at bounding box center [438, 94] width 285 height 32
select select "50"
click at [296, 78] on select "Office City East (North) East (South) Inner East Inner North (East) Inner North…" at bounding box center [438, 94] width 285 height 32
click at [770, 160] on div "Phone* AF AL DZ AD AO AI AQ AG AR AM AW AU AT AZ BS BH BD BB BY BE BZ BJ BM BT …" at bounding box center [515, 168] width 923 height 32
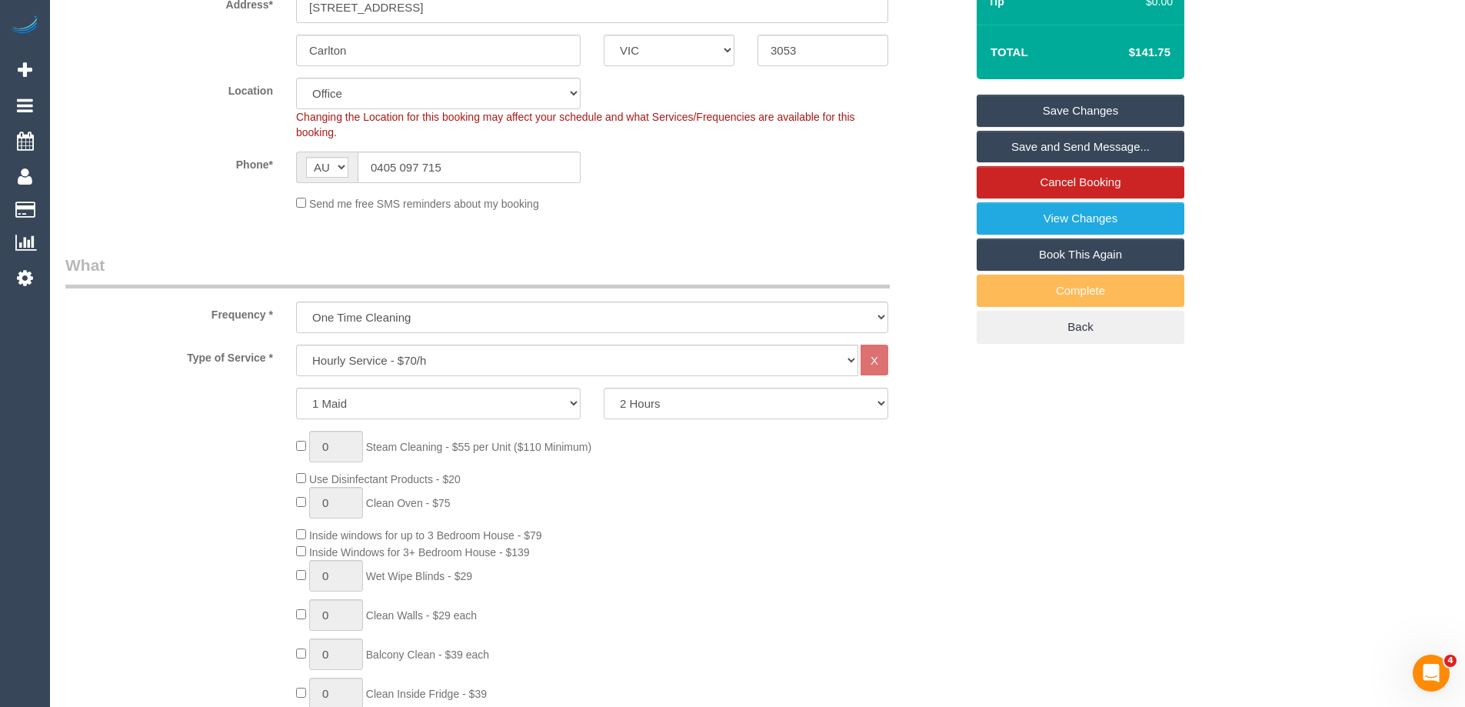
select select "object:3150"
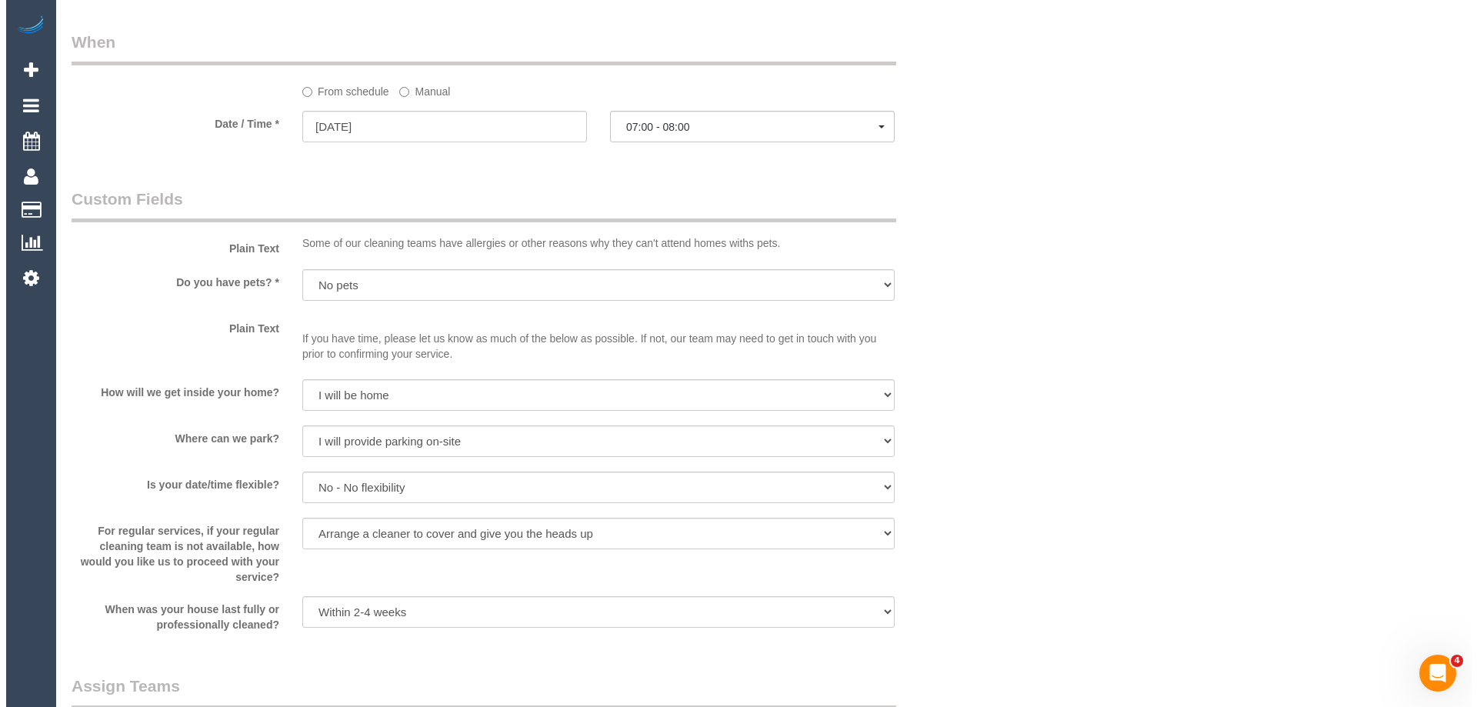
scroll to position [2084, 0]
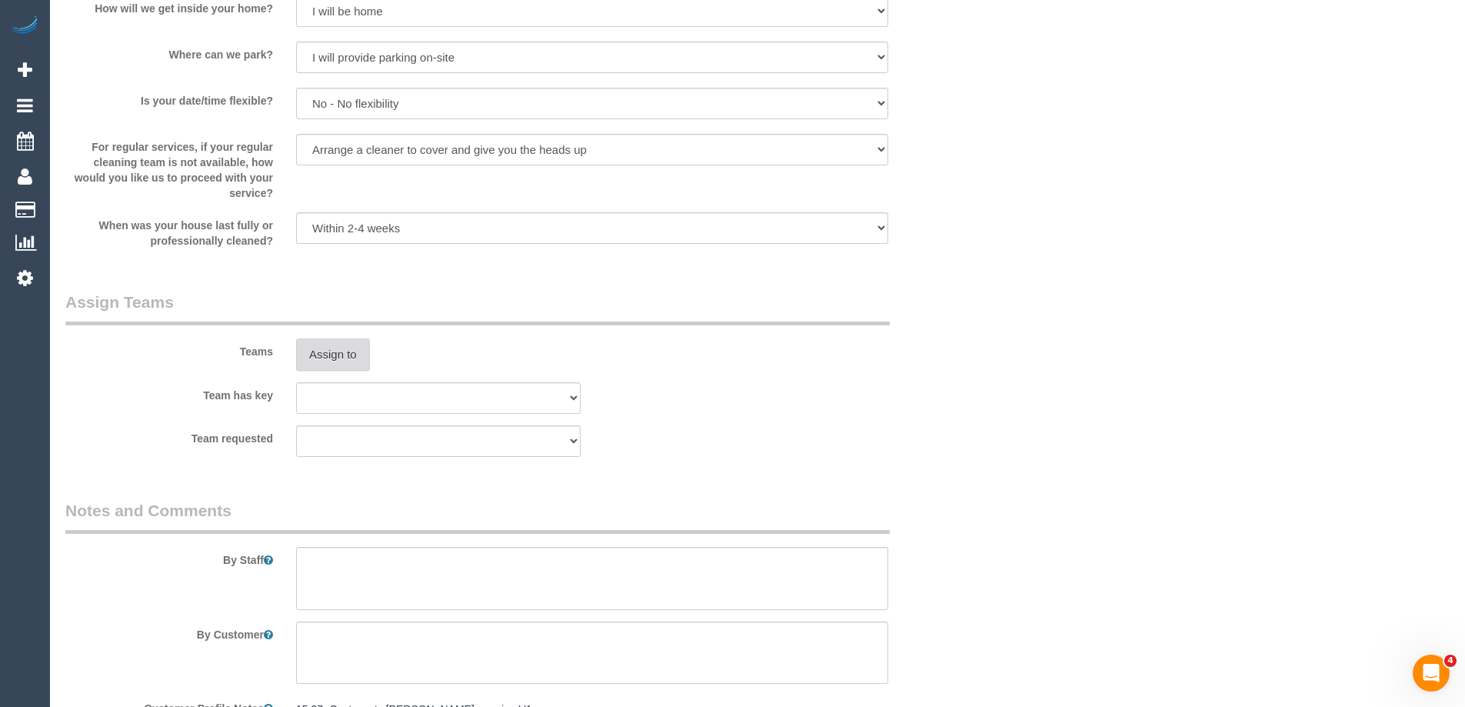
click at [341, 353] on button "Assign to" at bounding box center [333, 354] width 74 height 32
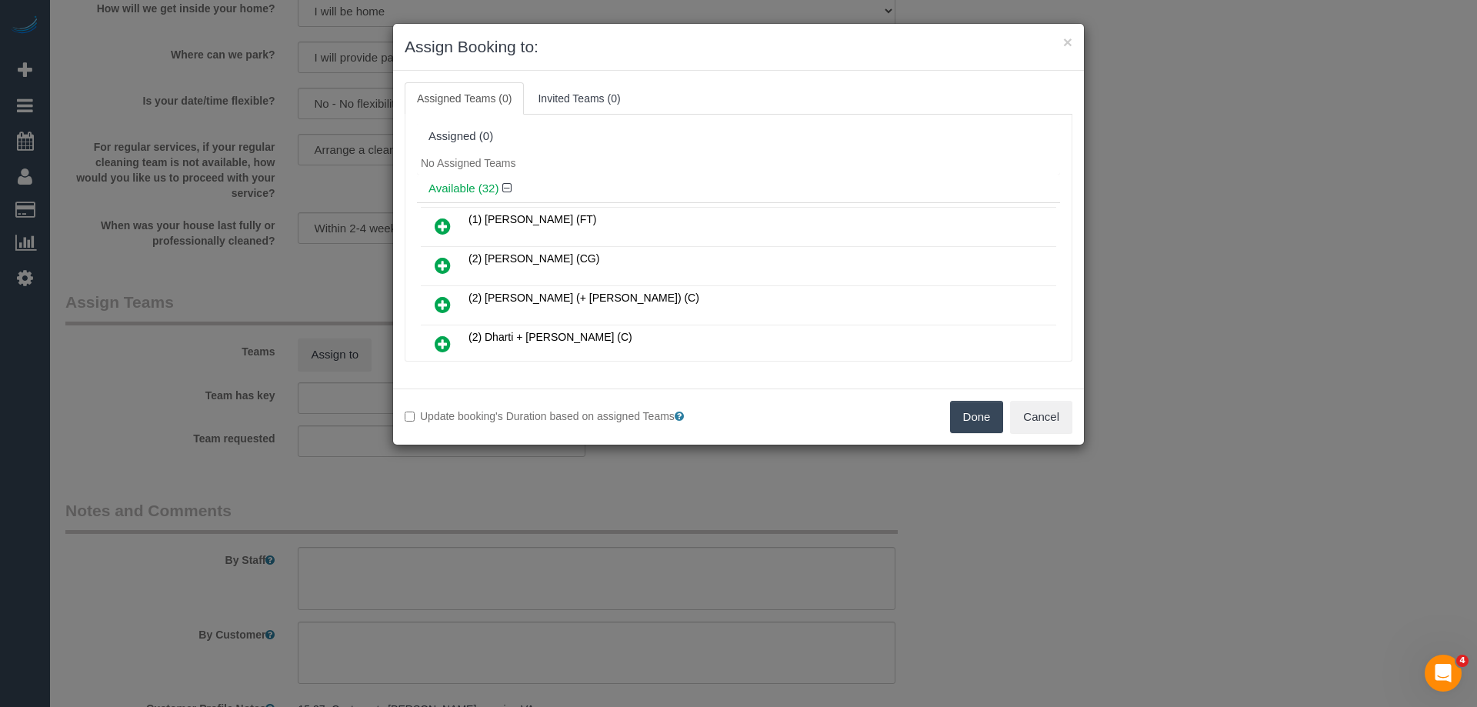
scroll to position [375, 0]
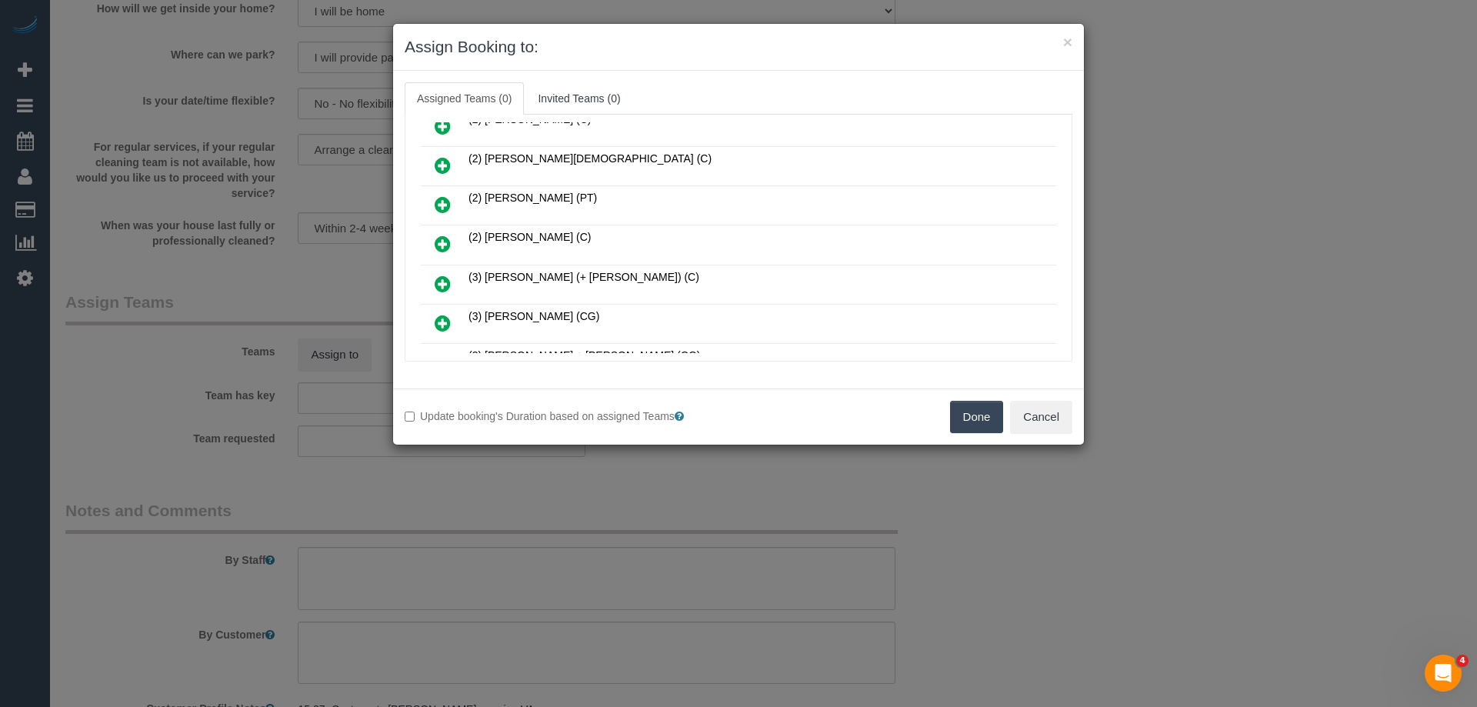
click at [455, 245] on link at bounding box center [443, 244] width 36 height 31
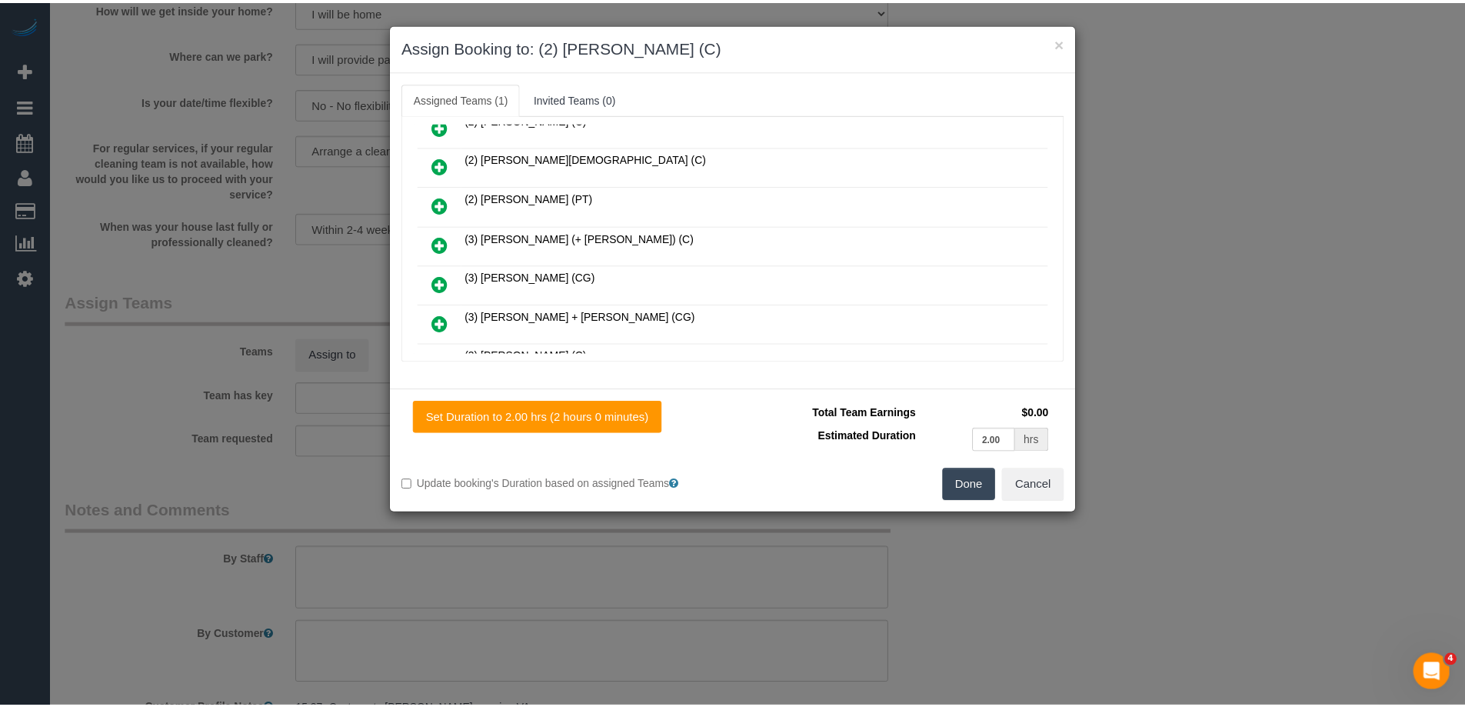
scroll to position [0, 0]
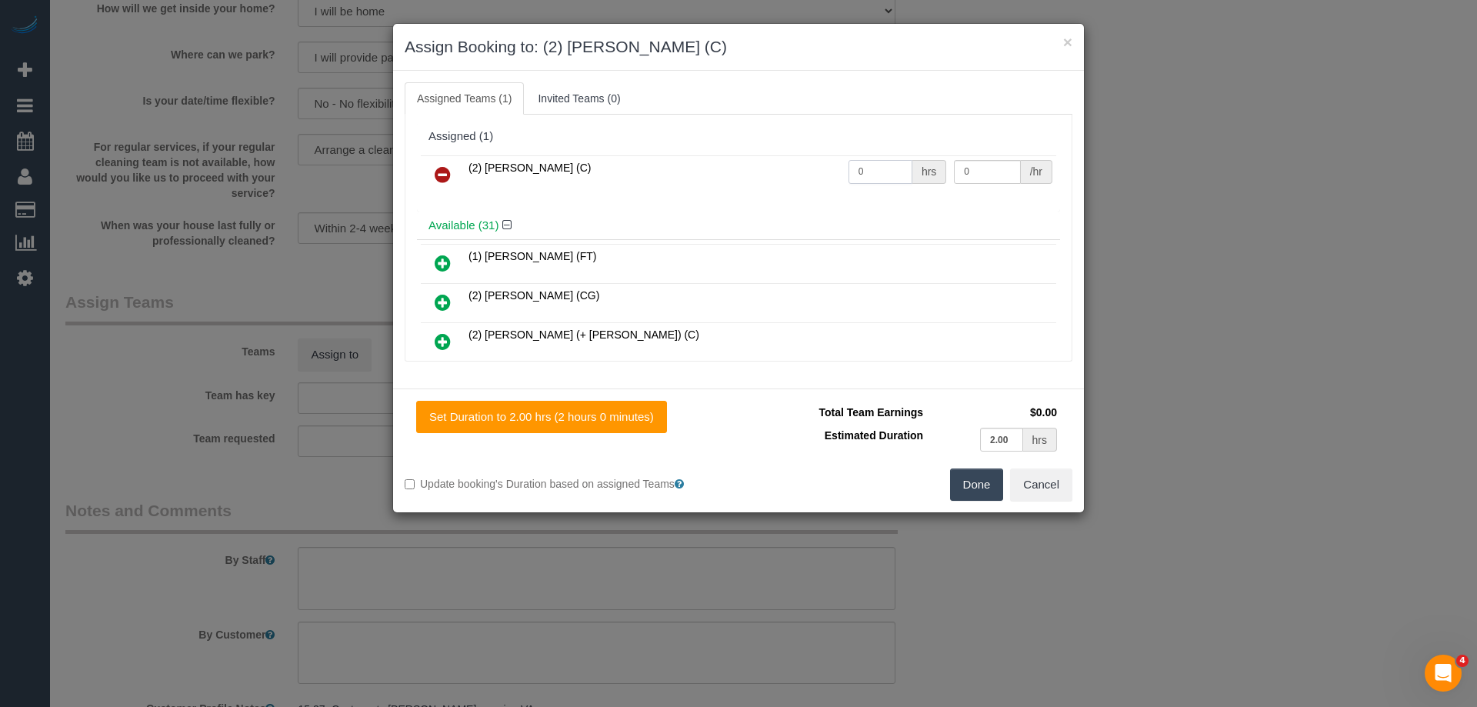
click at [880, 178] on input "0" at bounding box center [880, 172] width 64 height 24
type input "2"
click at [974, 165] on input "0" at bounding box center [987, 172] width 66 height 24
type input "37.5"
click at [964, 493] on button "Done" at bounding box center [977, 484] width 54 height 32
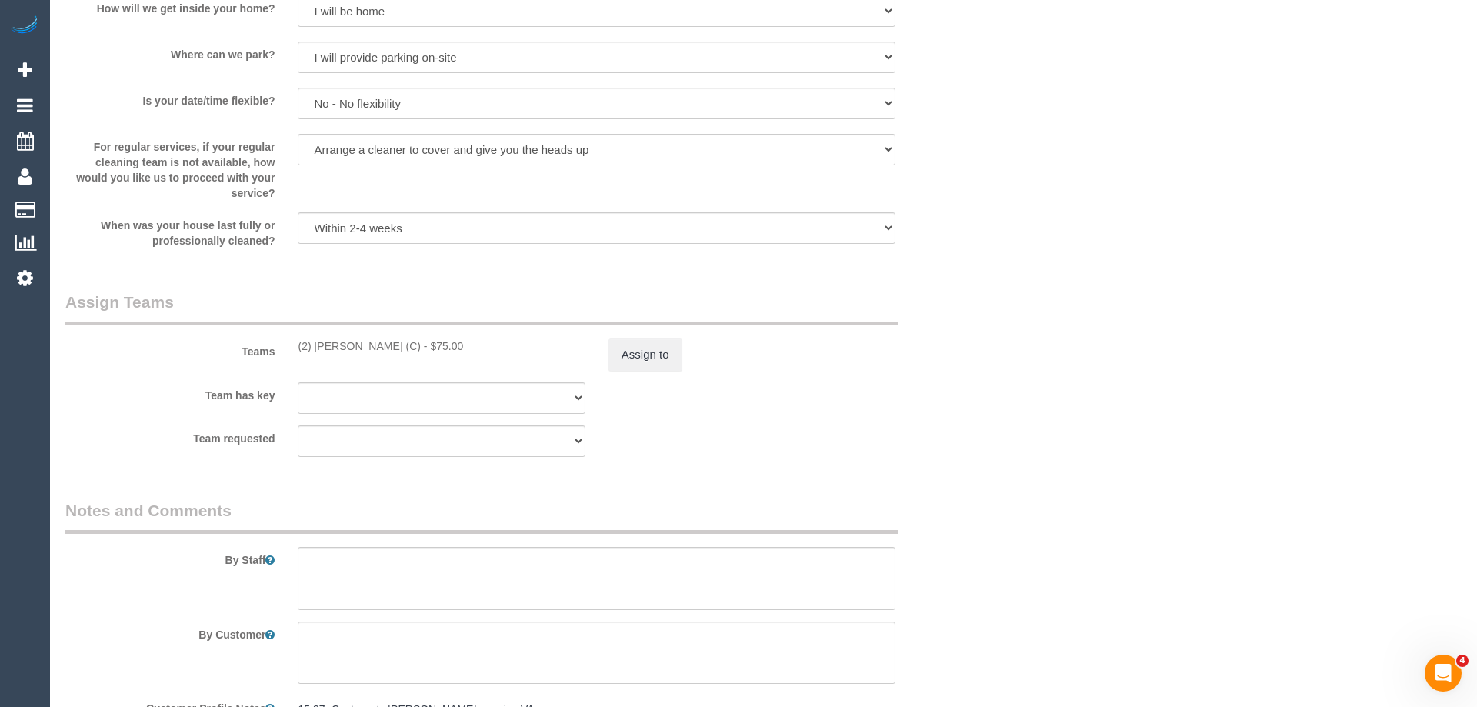
click at [964, 493] on div "× Assign Booking to: (2) Ruwan Weerawandana (C) Assigned Teams (1) Invited Team…" at bounding box center [738, 353] width 1477 height 707
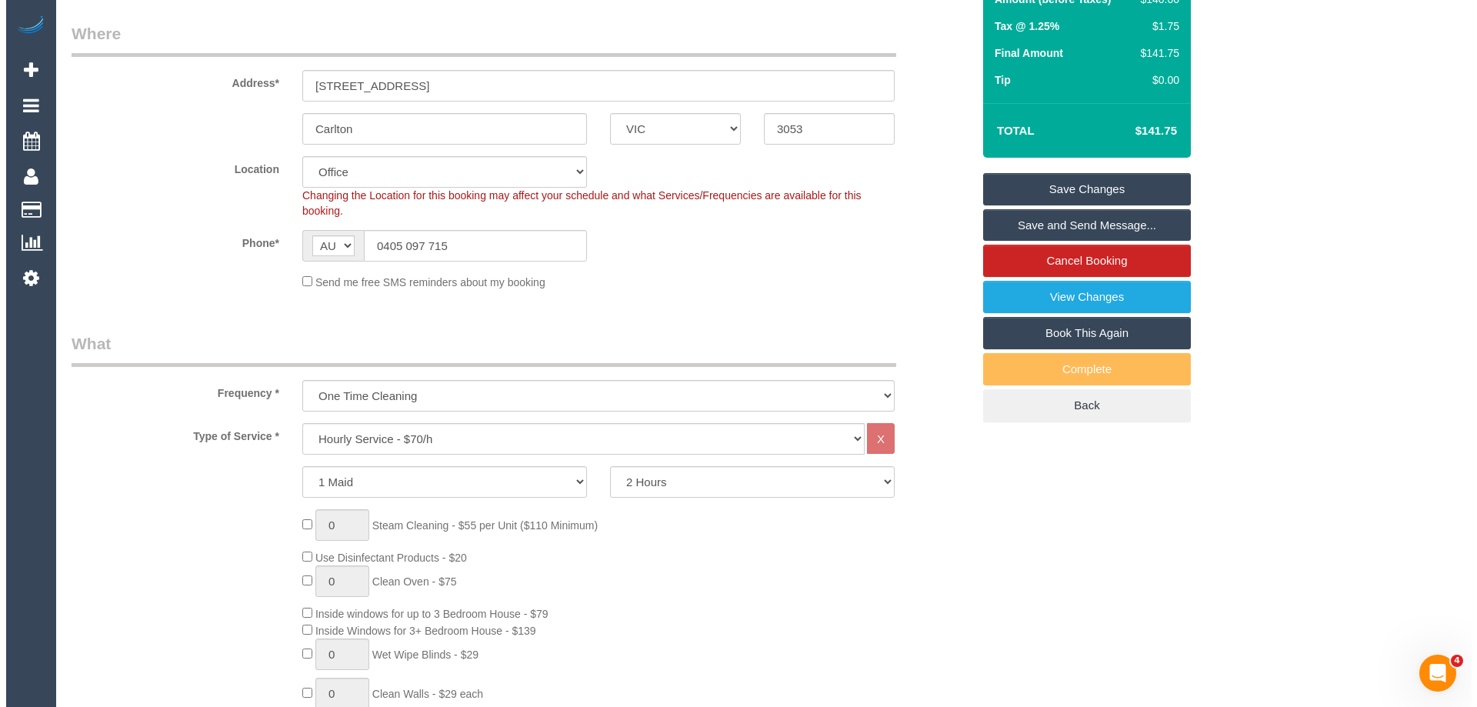
scroll to position [8, 0]
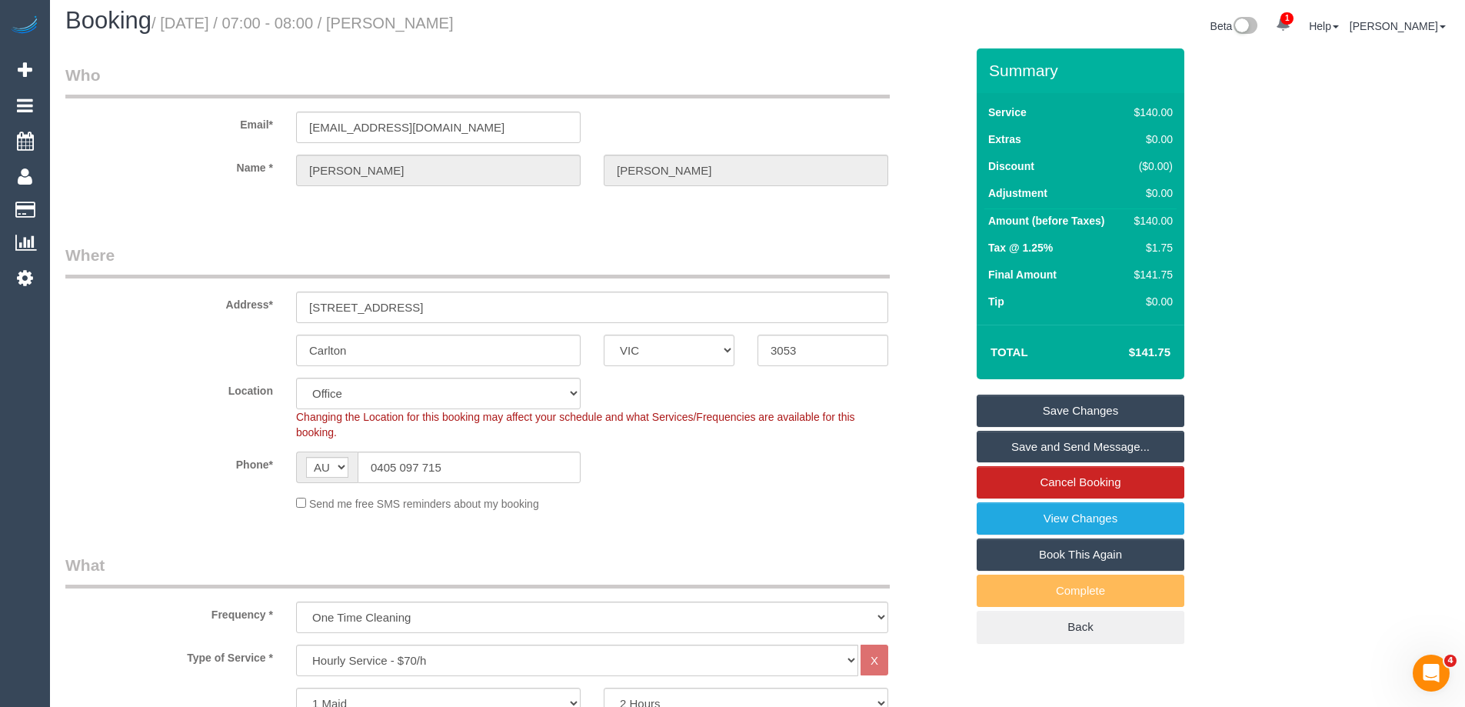
click at [1027, 439] on link "Save and Send Message..." at bounding box center [1081, 447] width 208 height 32
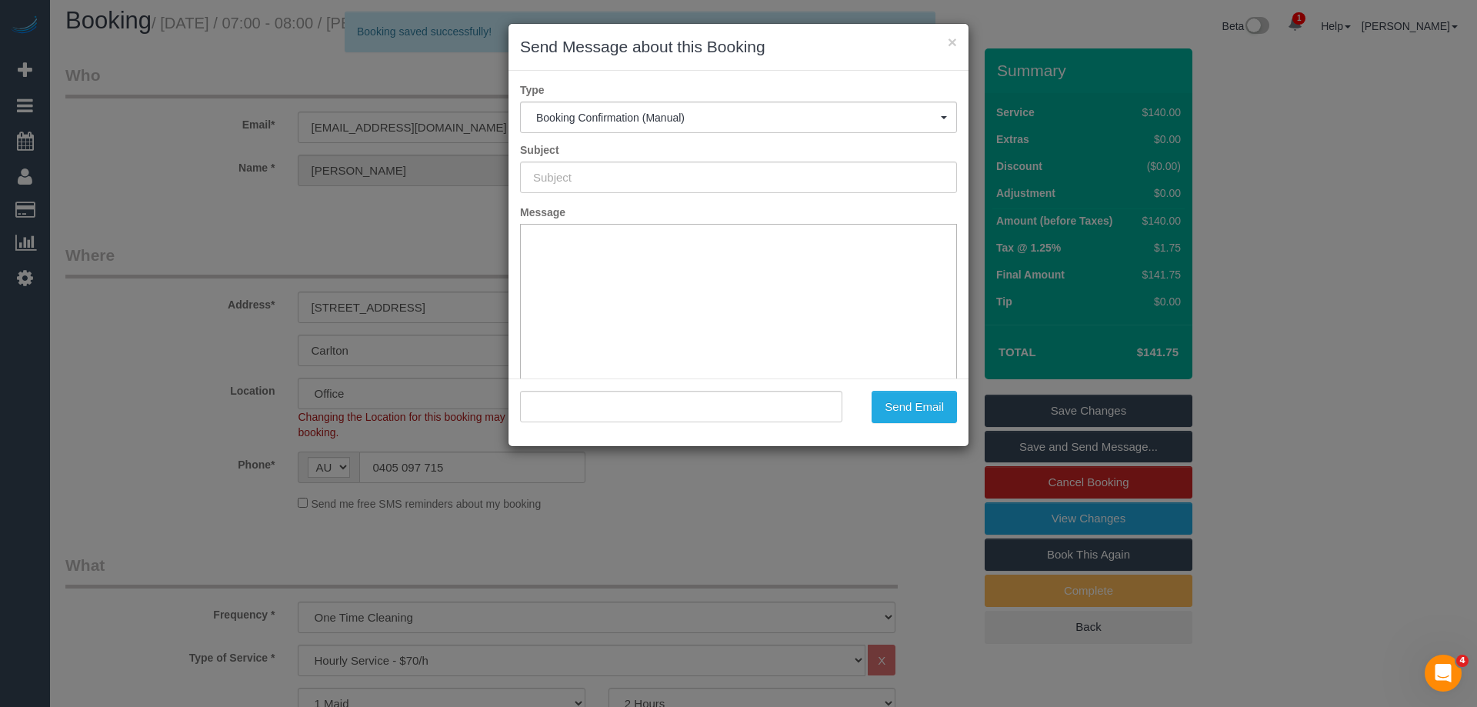
type input "Booking Confirmed"
type input ""Krishil Kumar" <krishilkumar@gmail.com>"
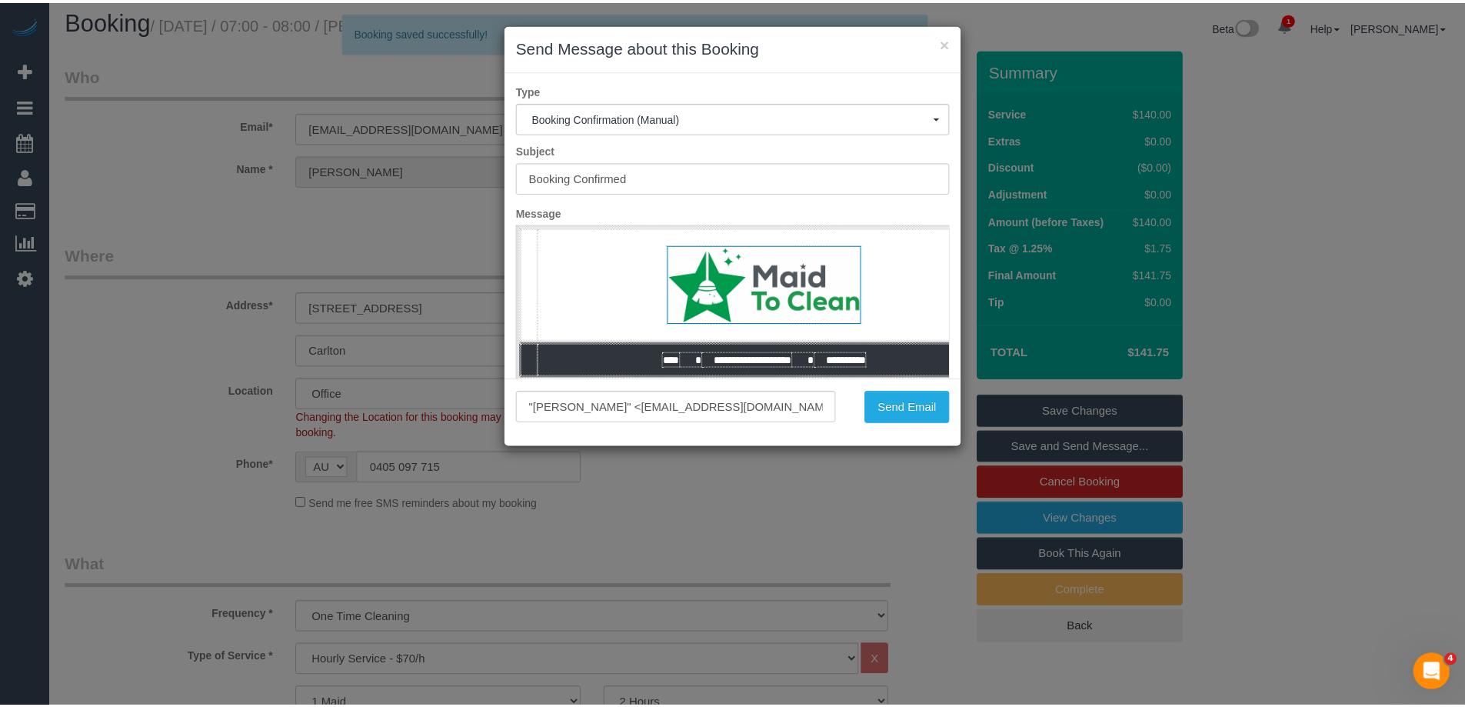
scroll to position [0, 0]
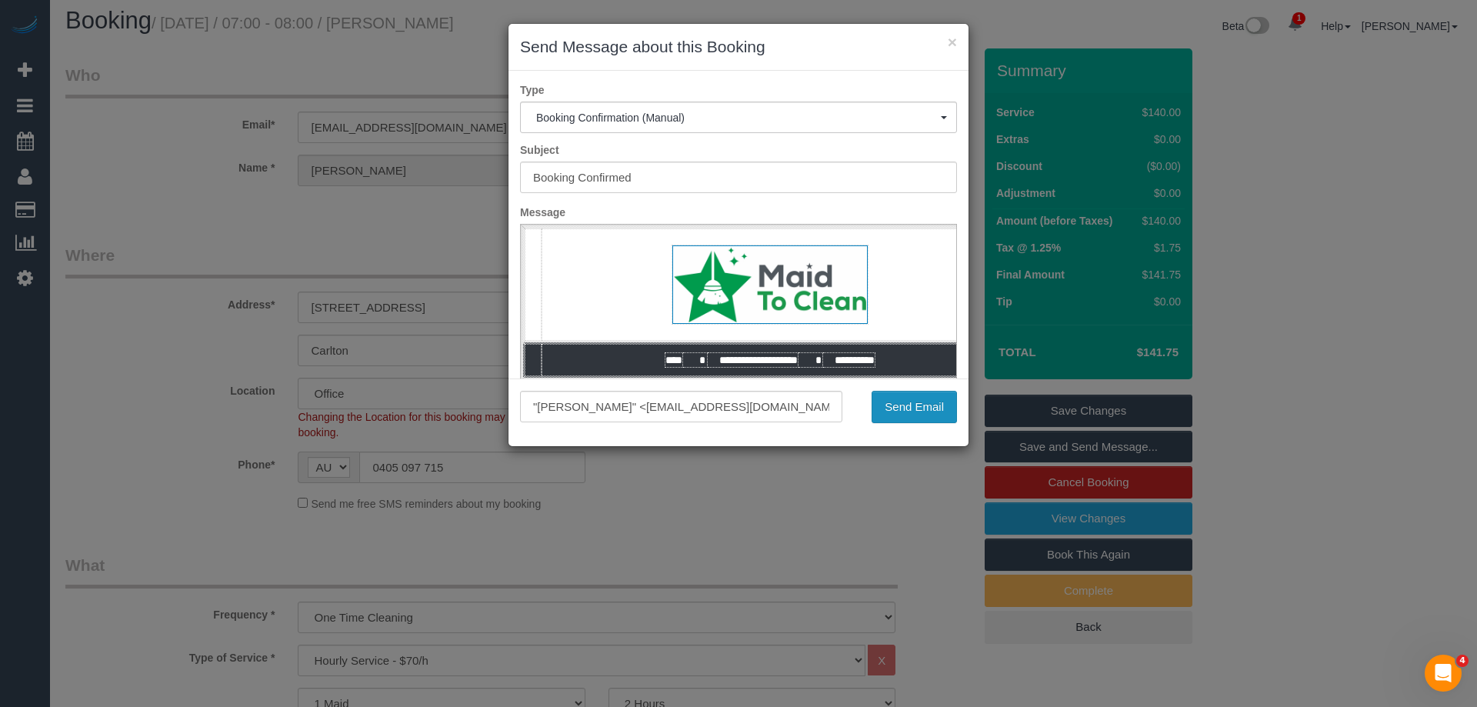
click at [889, 406] on button "Send Email" at bounding box center [913, 407] width 85 height 32
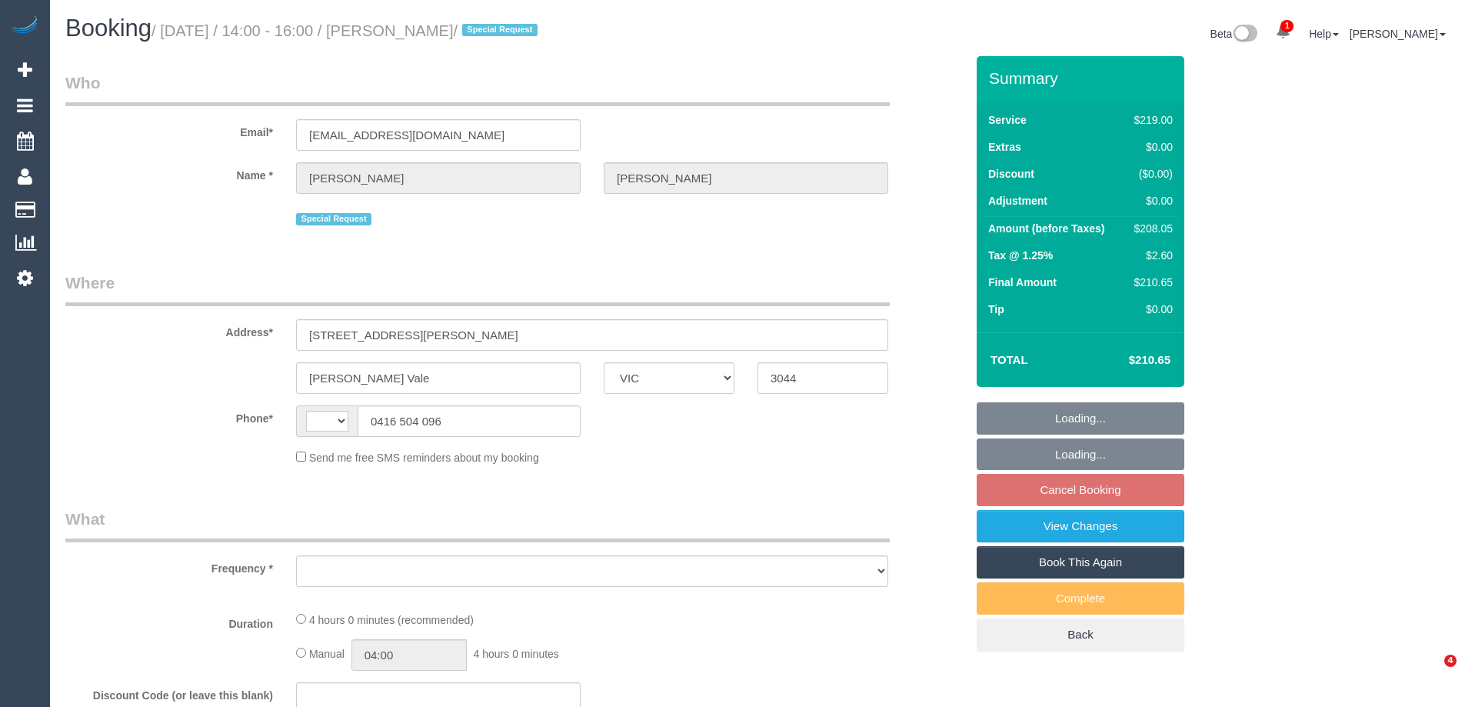
select select "VIC"
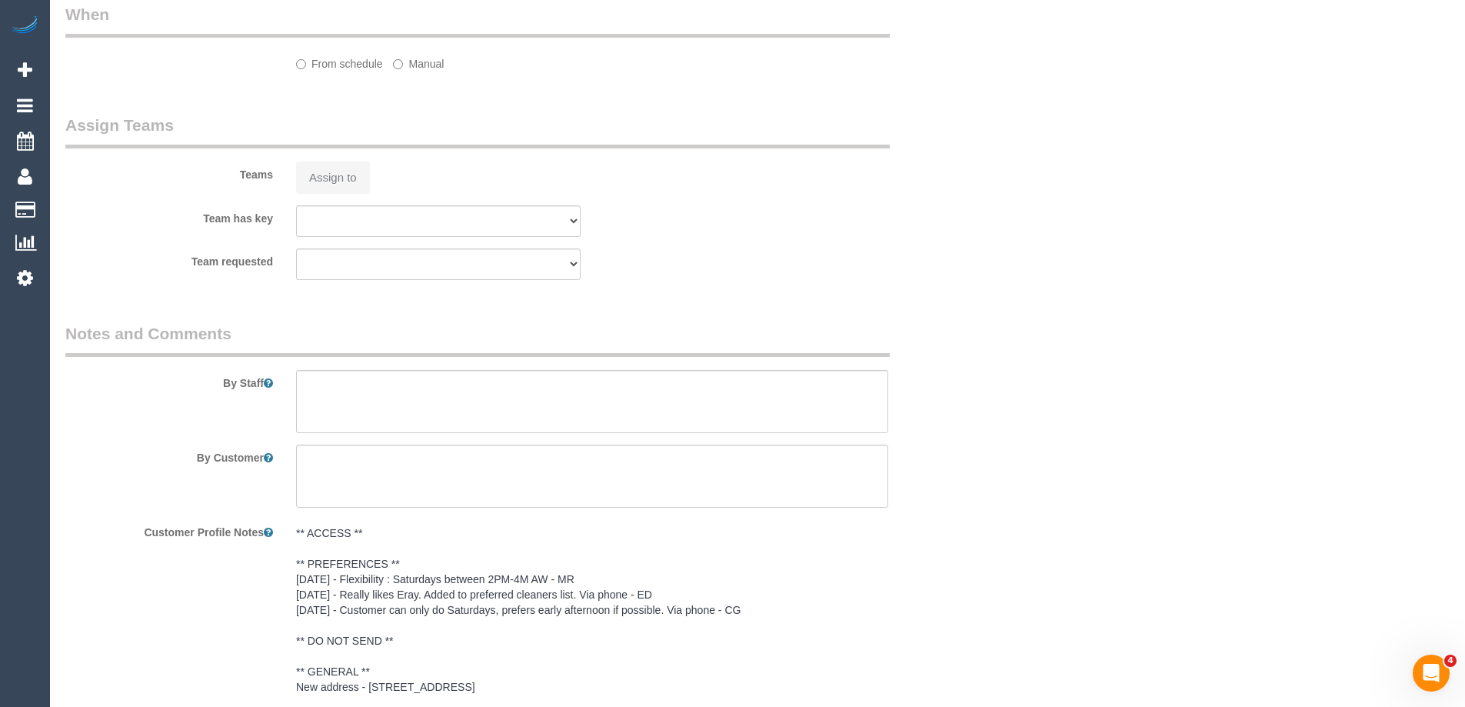
select select "string:AU"
select select "string:stripe-pm_1Qhlb12GScqysDRVJbUSMyOt"
select select "number:29"
select select "number:14"
select select "number:19"
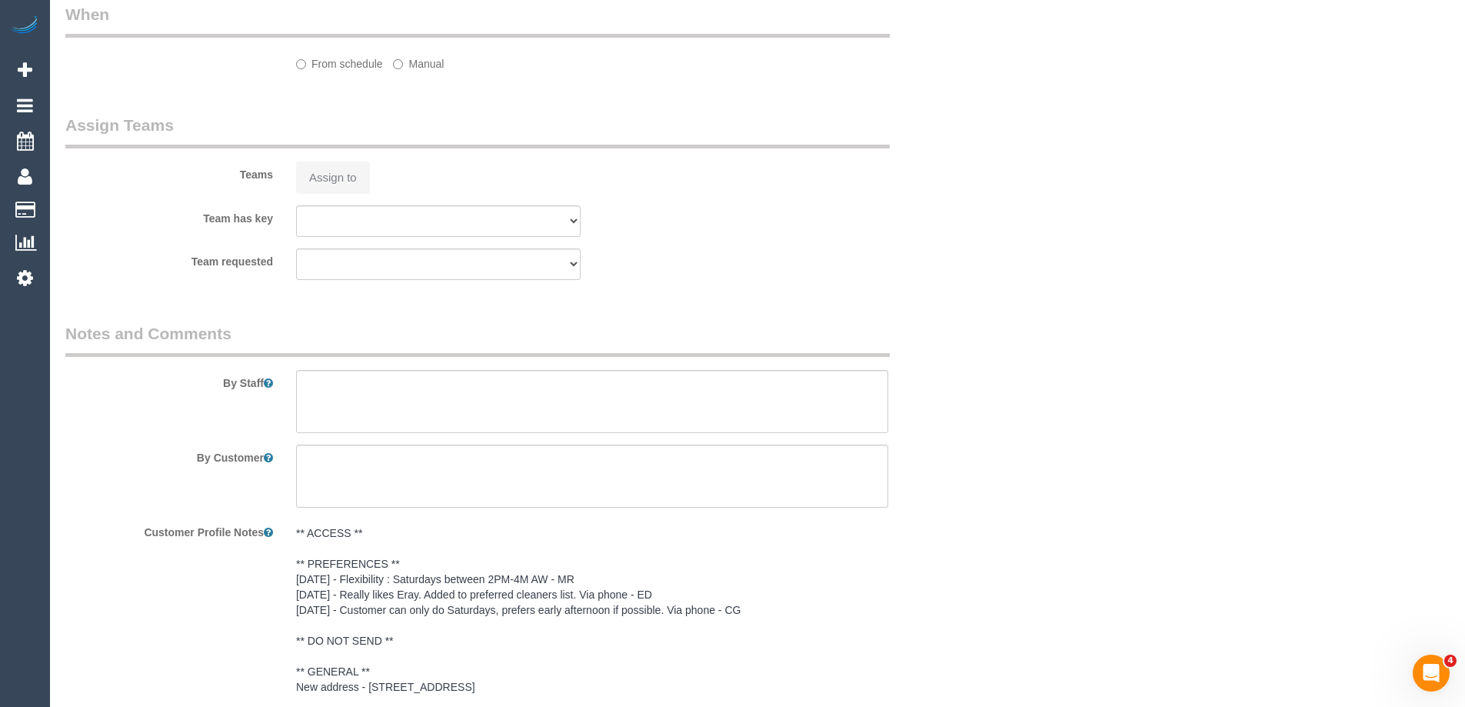
select select "number:25"
select select "number:33"
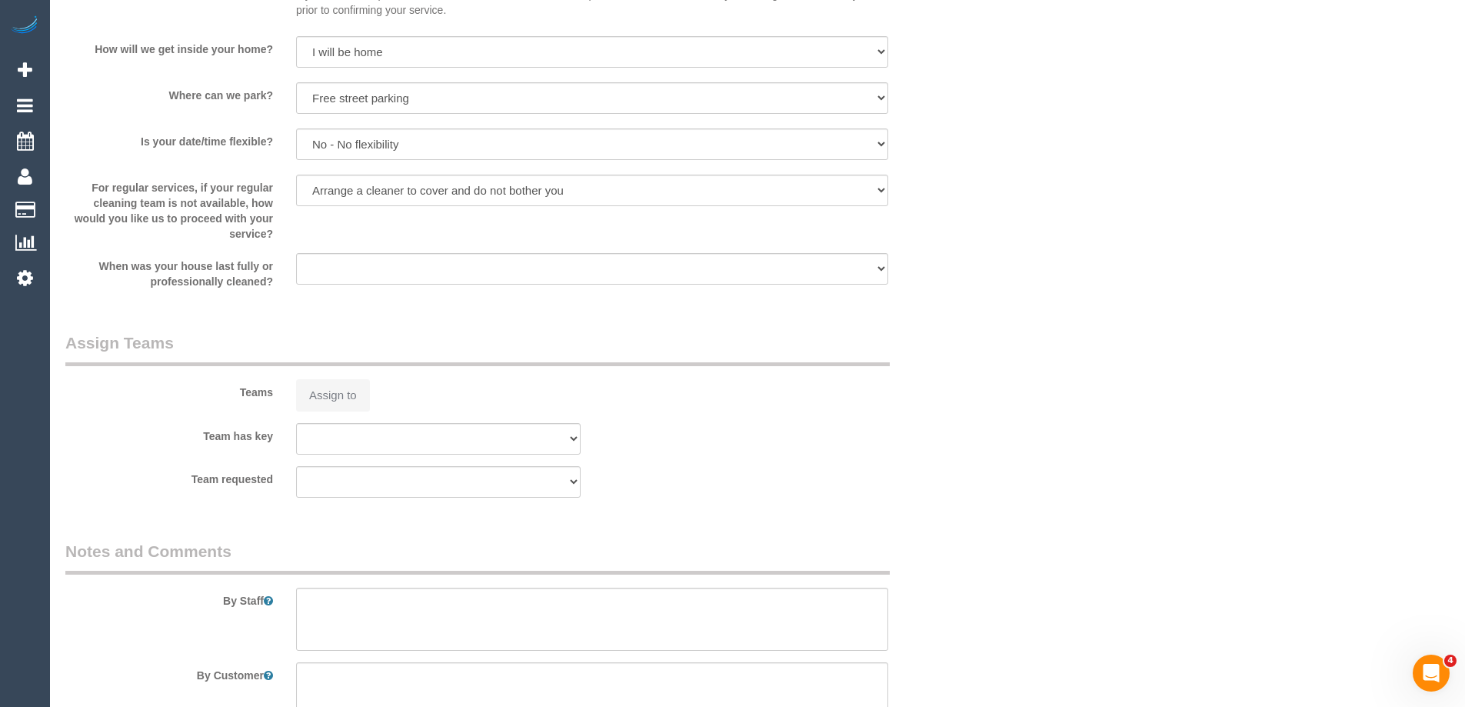
select select "object:693"
select select "spot5"
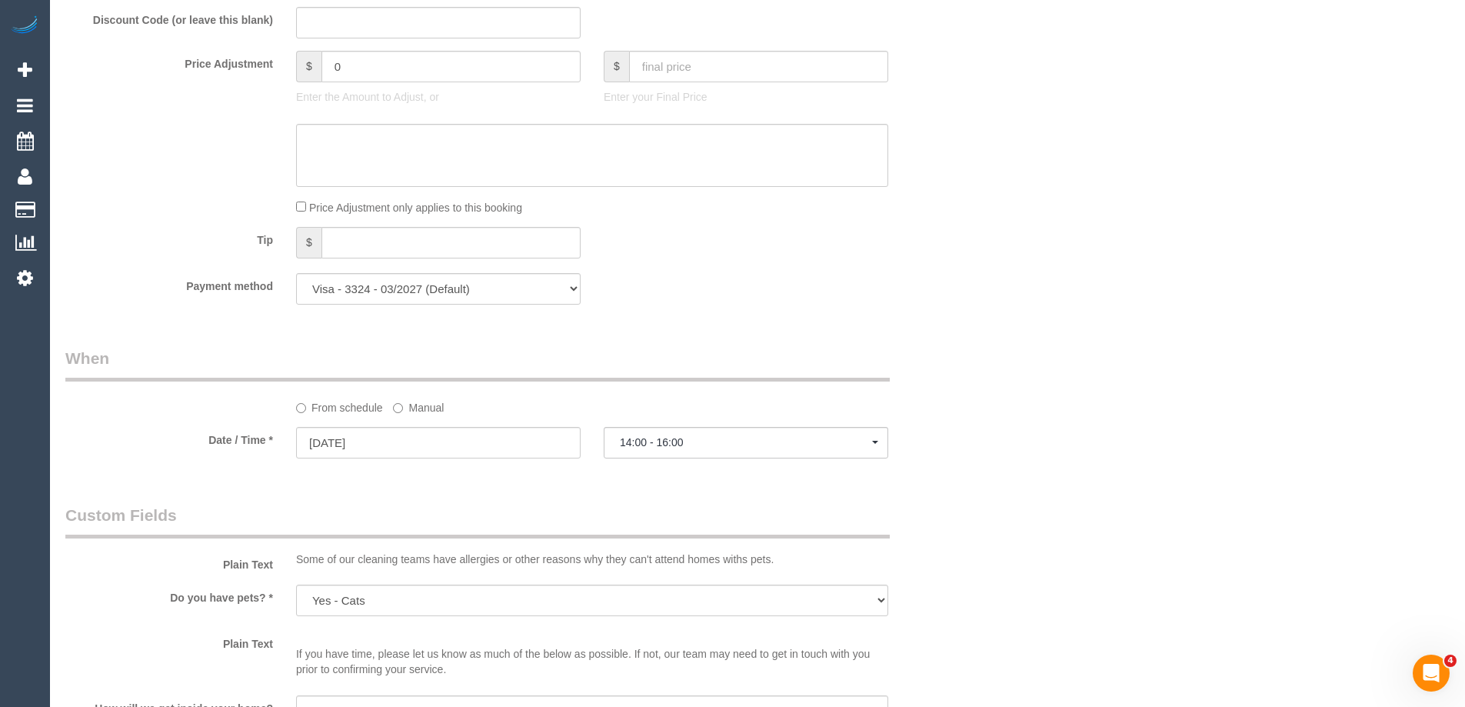
select select "object:1510"
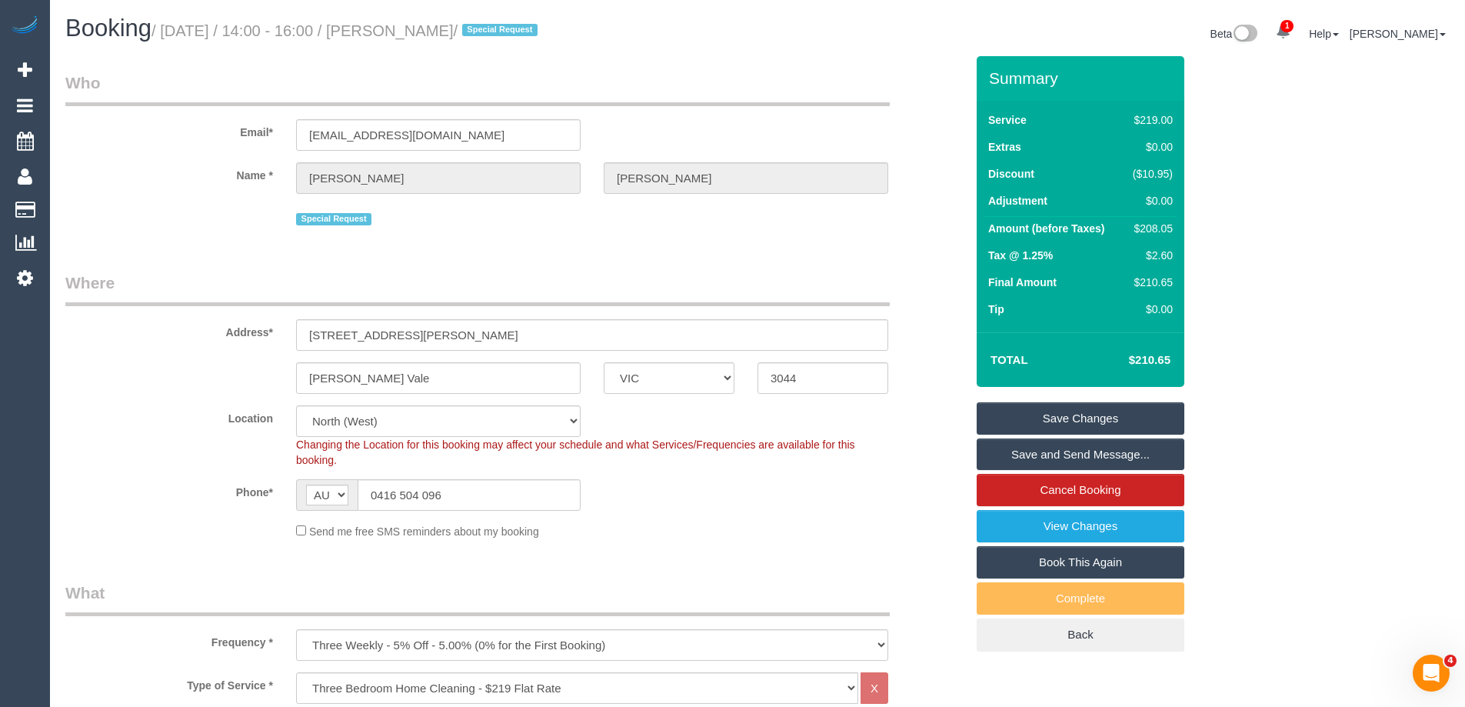
drag, startPoint x: 531, startPoint y: 33, endPoint x: 425, endPoint y: 30, distance: 106.2
click at [425, 30] on small "/ [DATE] / 14:00 - 16:00 / [PERSON_NAME] / Special Request" at bounding box center [347, 30] width 391 height 17
copy small "[PERSON_NAME]"
click at [1154, 221] on div "$208.05" at bounding box center [1150, 228] width 46 height 15
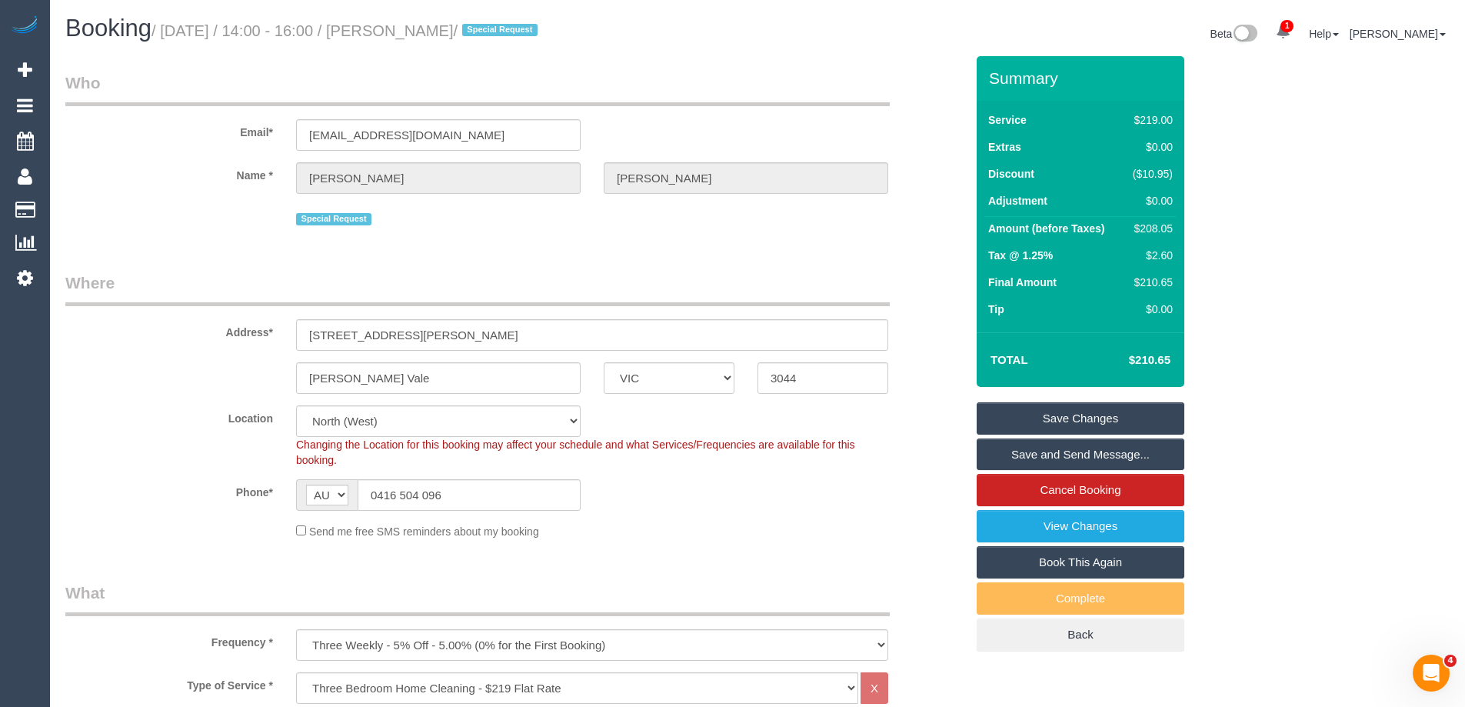
copy div "208.05"
click at [1249, 237] on div "Summary Service $219.00 Extras $0.00 Discount ($10.95) Adjustment $0.00 Amount …" at bounding box center [1138, 369] width 346 height 626
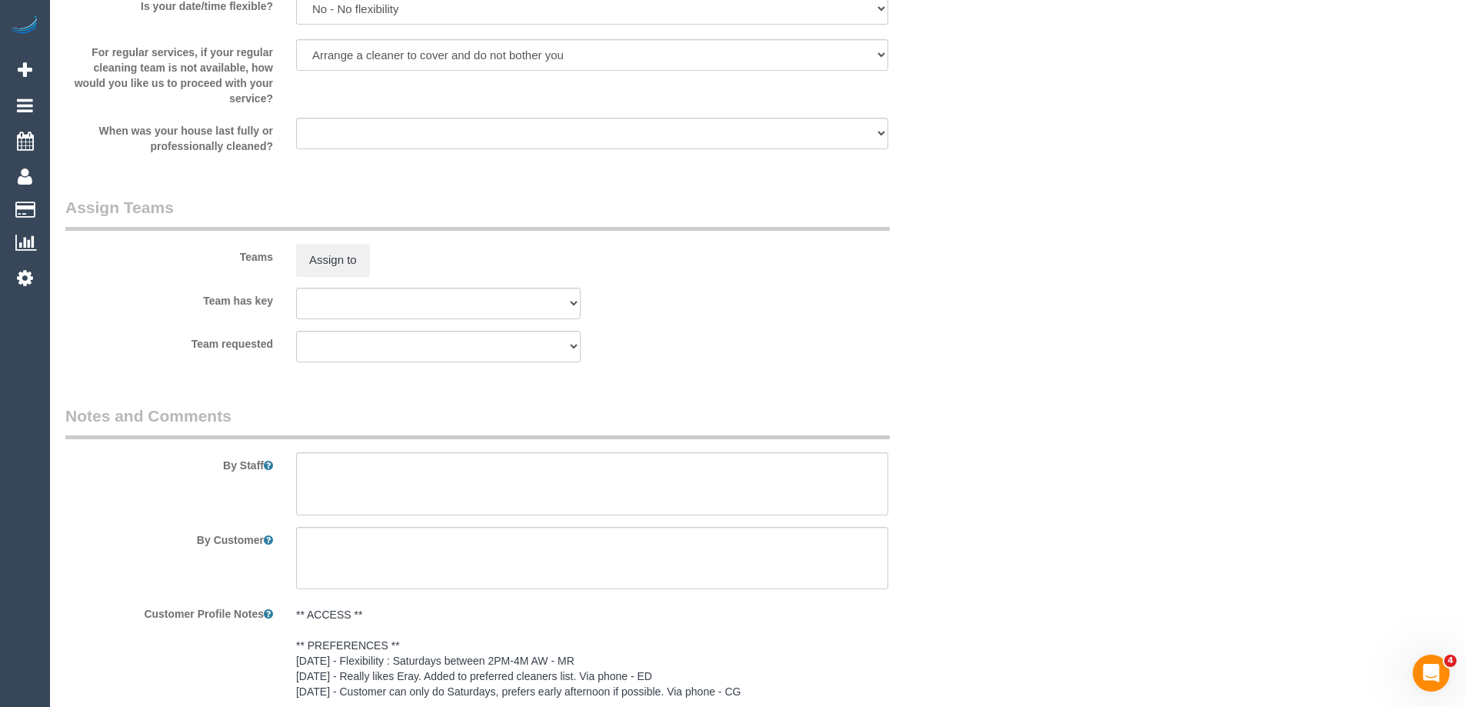
scroll to position [2384, 0]
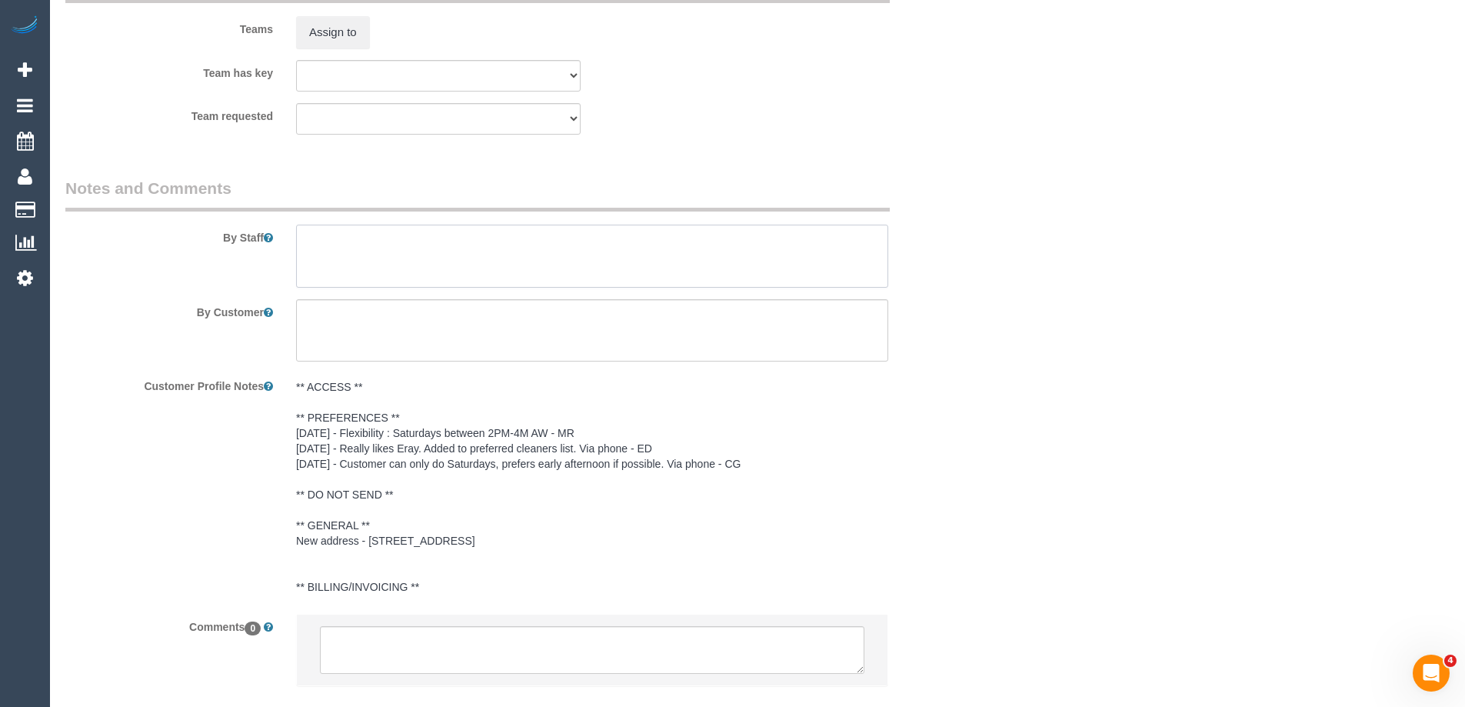
click at [458, 230] on textarea at bounding box center [592, 256] width 592 height 63
click at [510, 247] on textarea at bounding box center [592, 256] width 592 height 63
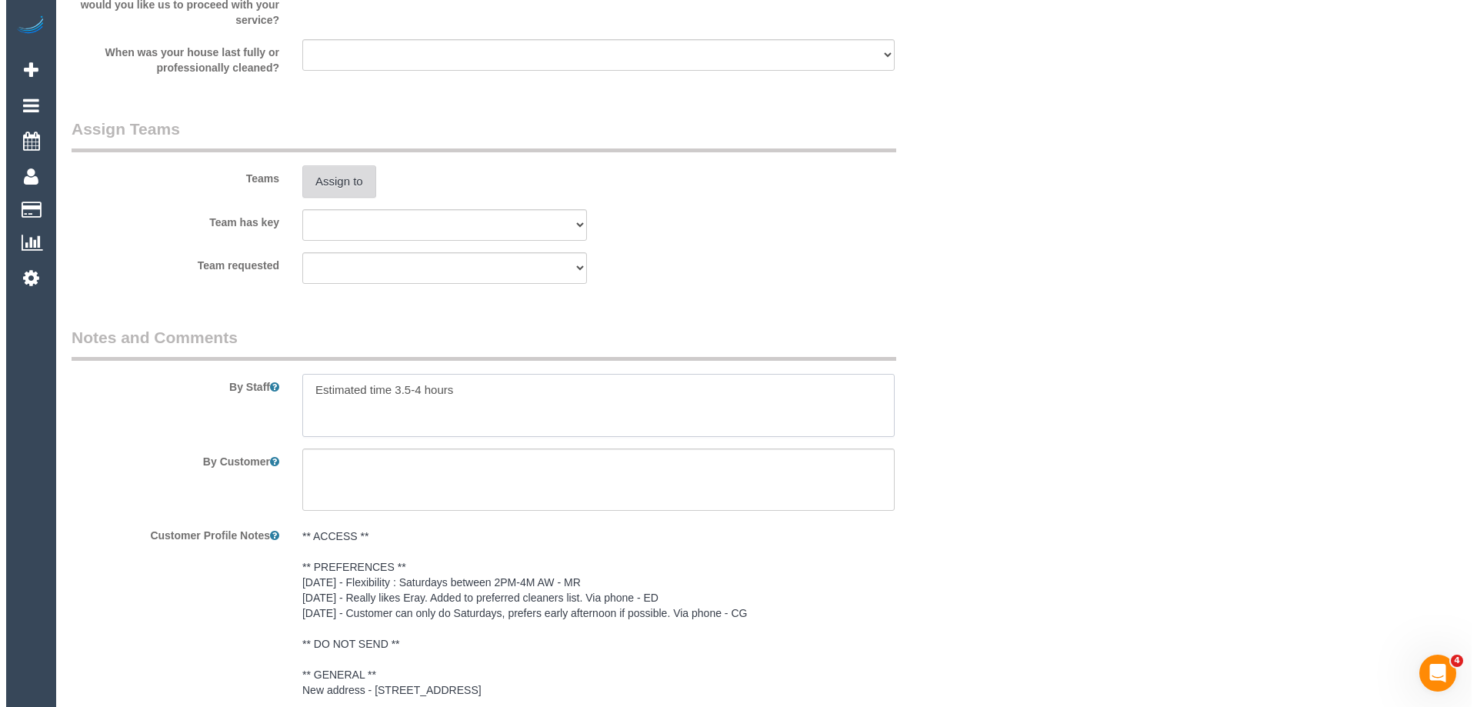
scroll to position [2230, 0]
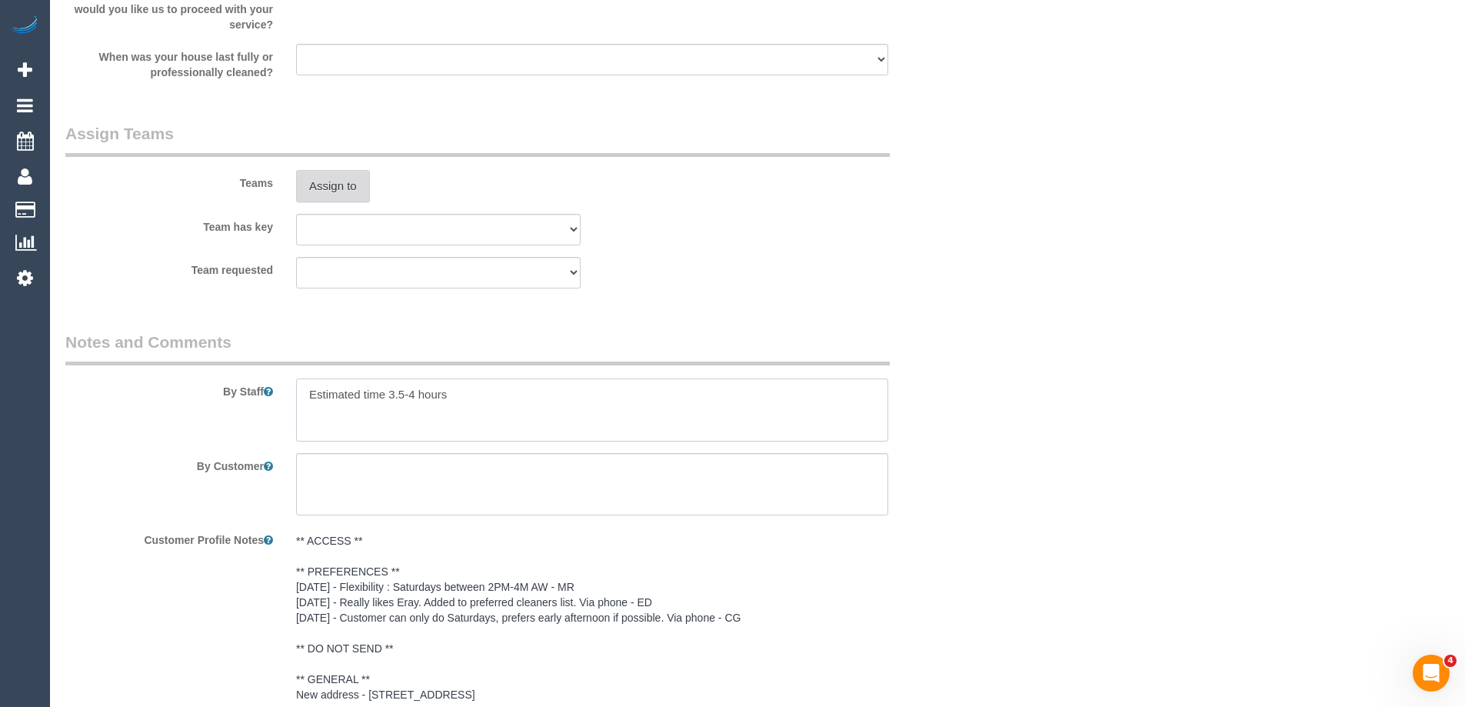
type textarea "Estimated time 3.5-4 hours"
click at [331, 194] on button "Assign to" at bounding box center [333, 186] width 74 height 32
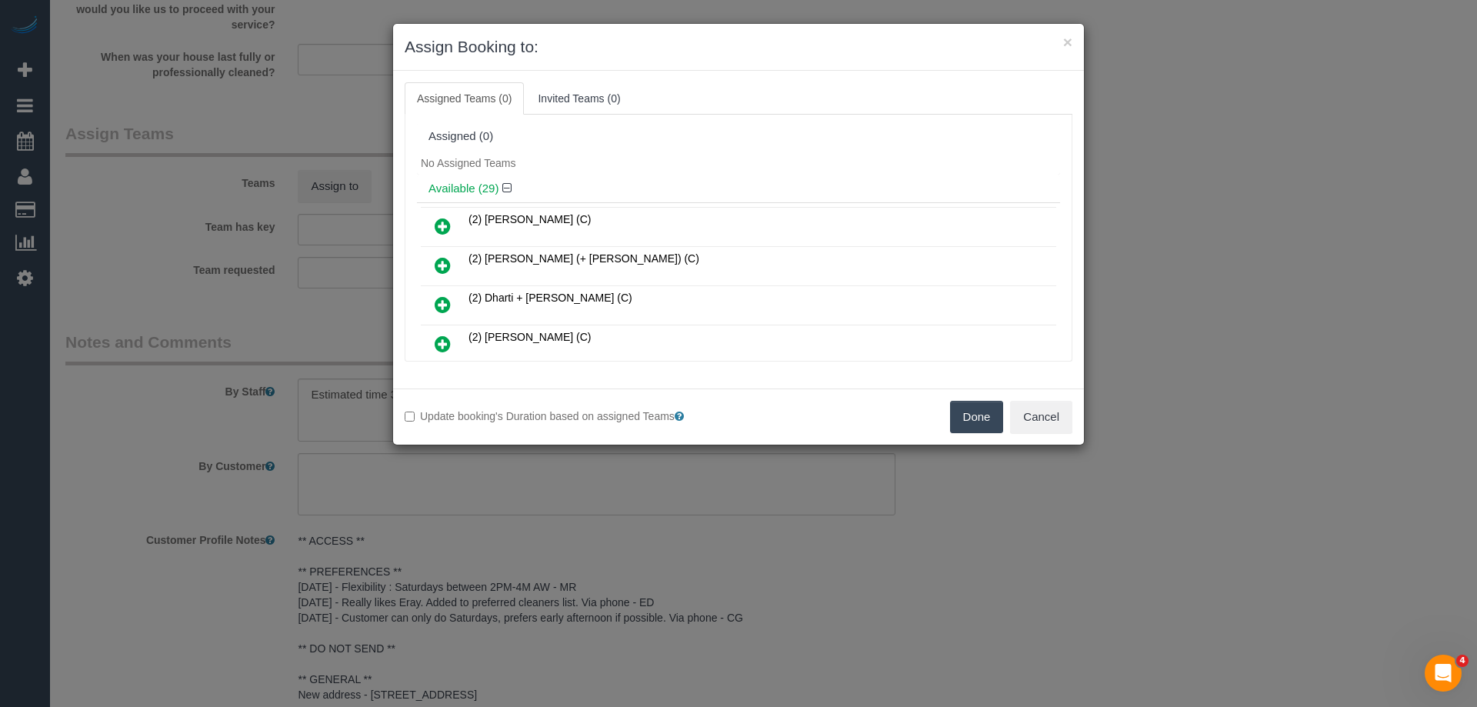
click at [541, 148] on div "Assigned (0)" at bounding box center [738, 136] width 643 height 29
click at [575, 155] on div "No Assigned Teams" at bounding box center [738, 163] width 643 height 23
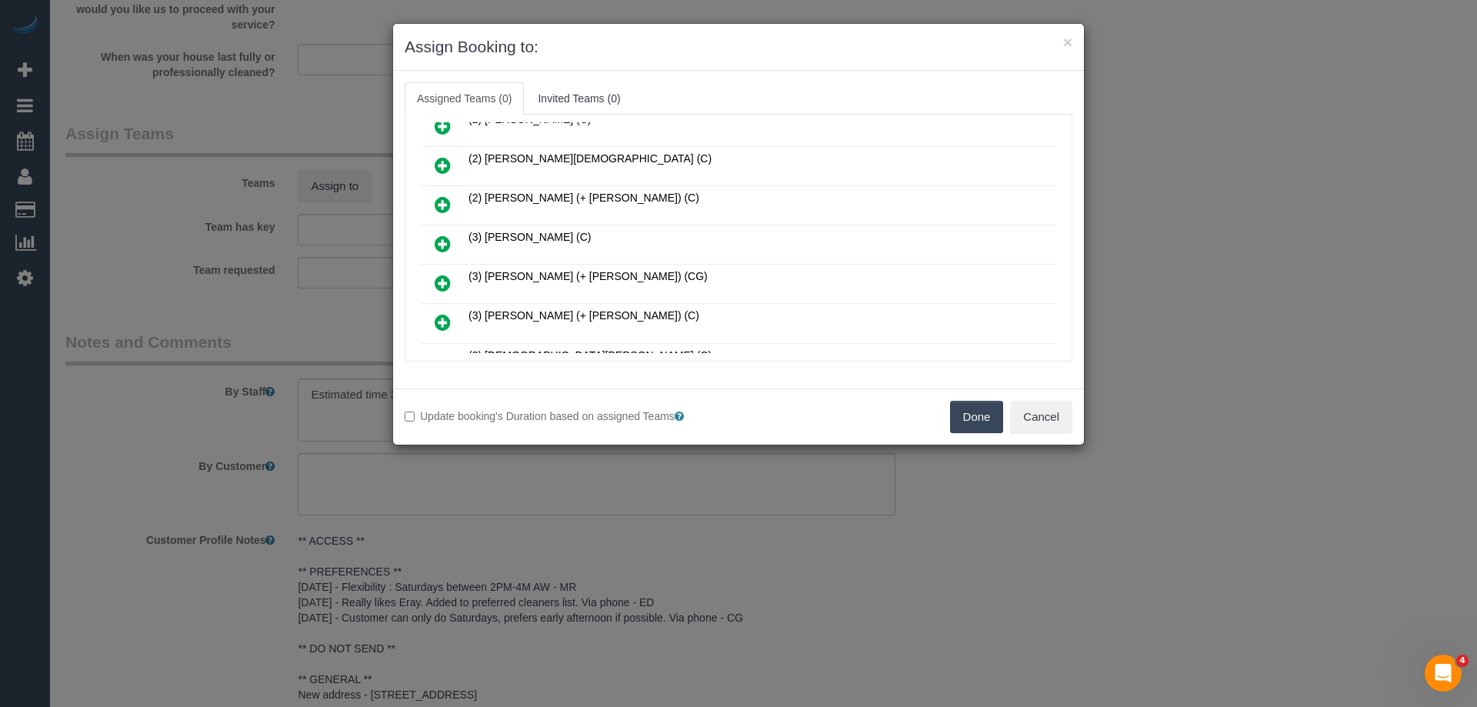
click at [454, 238] on link at bounding box center [443, 244] width 36 height 31
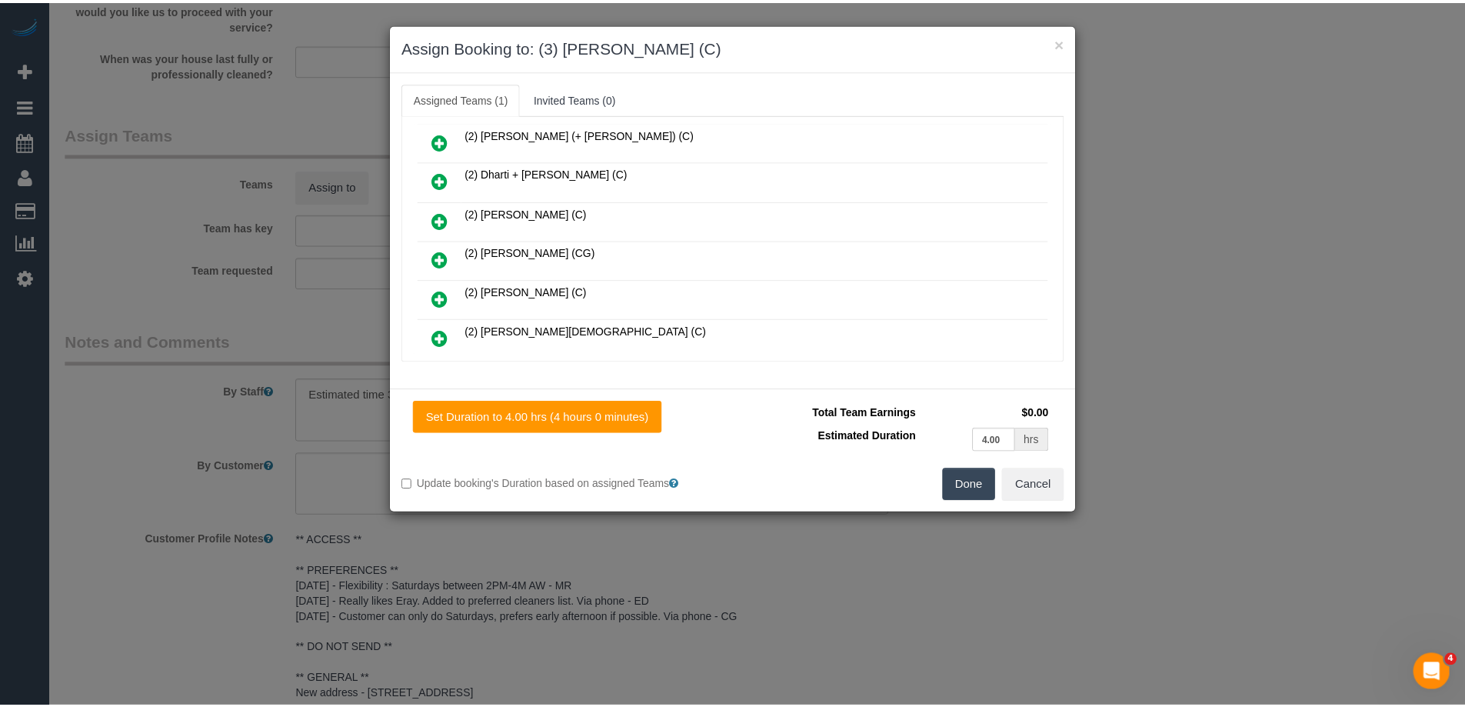
scroll to position [0, 0]
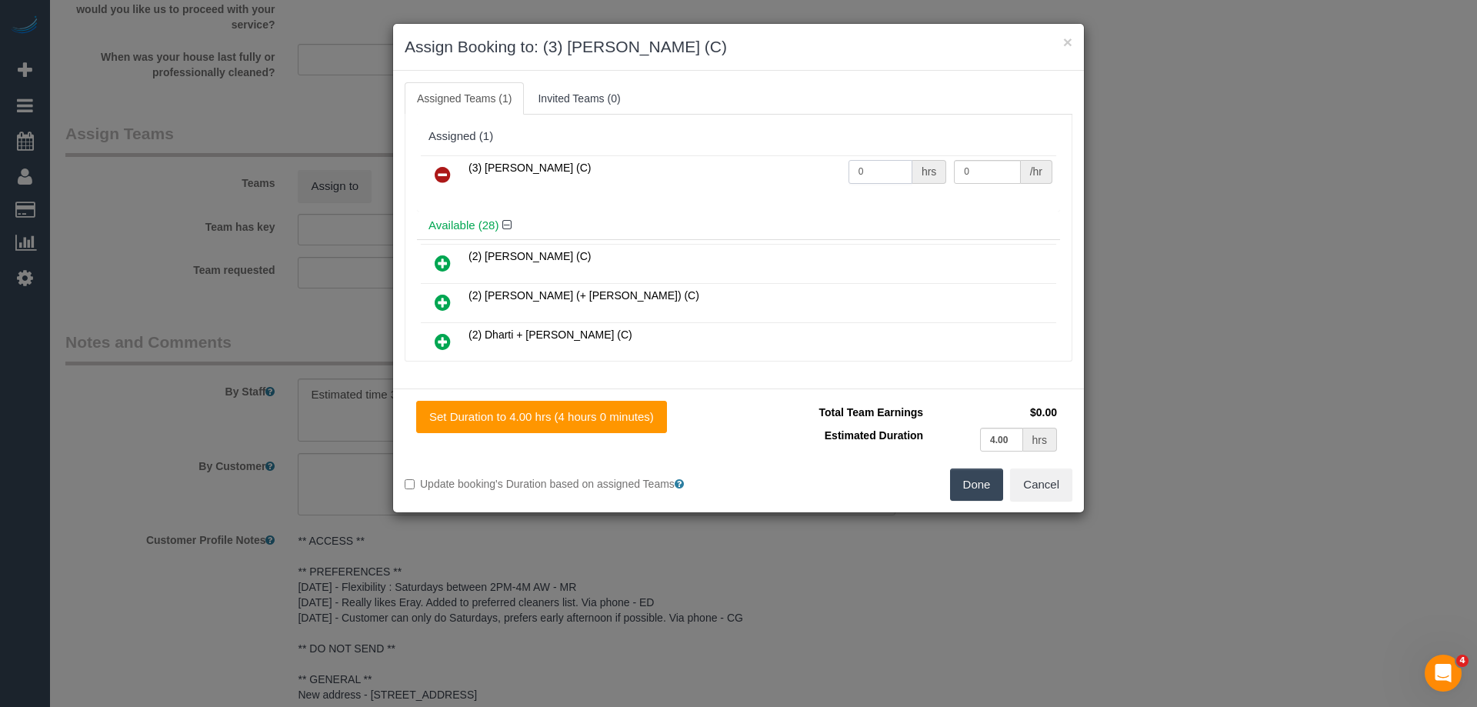
click at [865, 180] on input "0" at bounding box center [880, 172] width 64 height 24
type input "1"
click at [1021, 174] on div "/hr" at bounding box center [1037, 172] width 32 height 24
click at [999, 166] on input "0" at bounding box center [987, 172] width 66 height 24
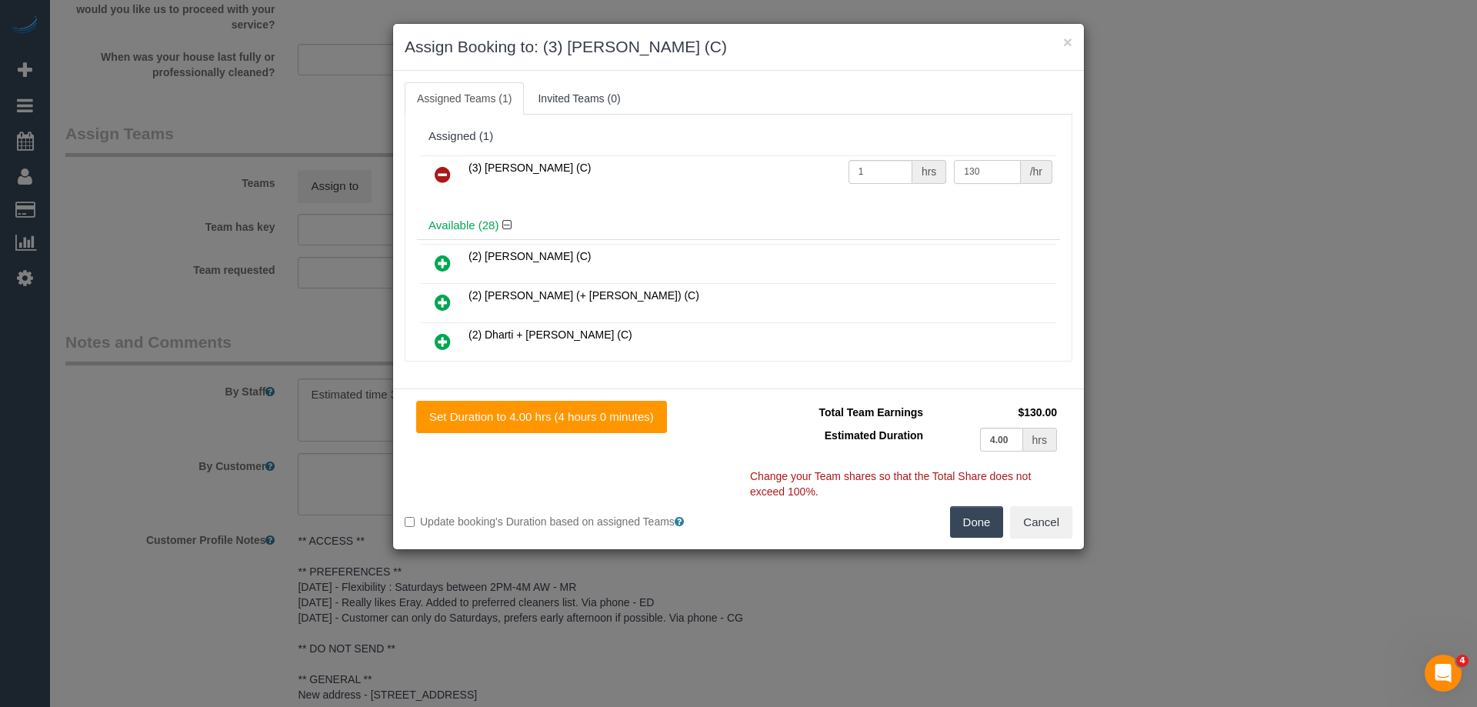
type input "130"
click at [973, 506] on button "Done" at bounding box center [977, 522] width 54 height 32
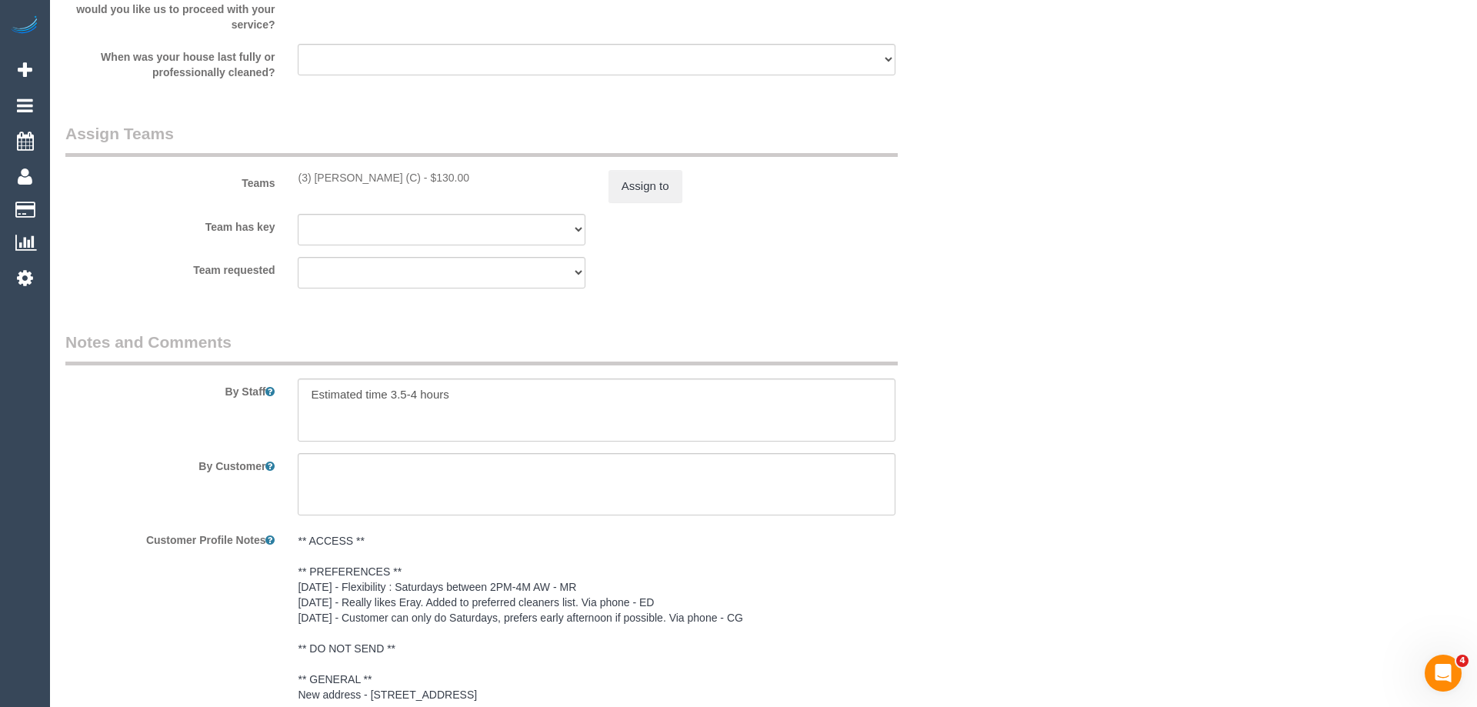
click at [973, 521] on div "× Assign Booking to: (3) Abu Bakar (C) Assigned Teams (1) Invited Teams (0) Ass…" at bounding box center [738, 353] width 1477 height 707
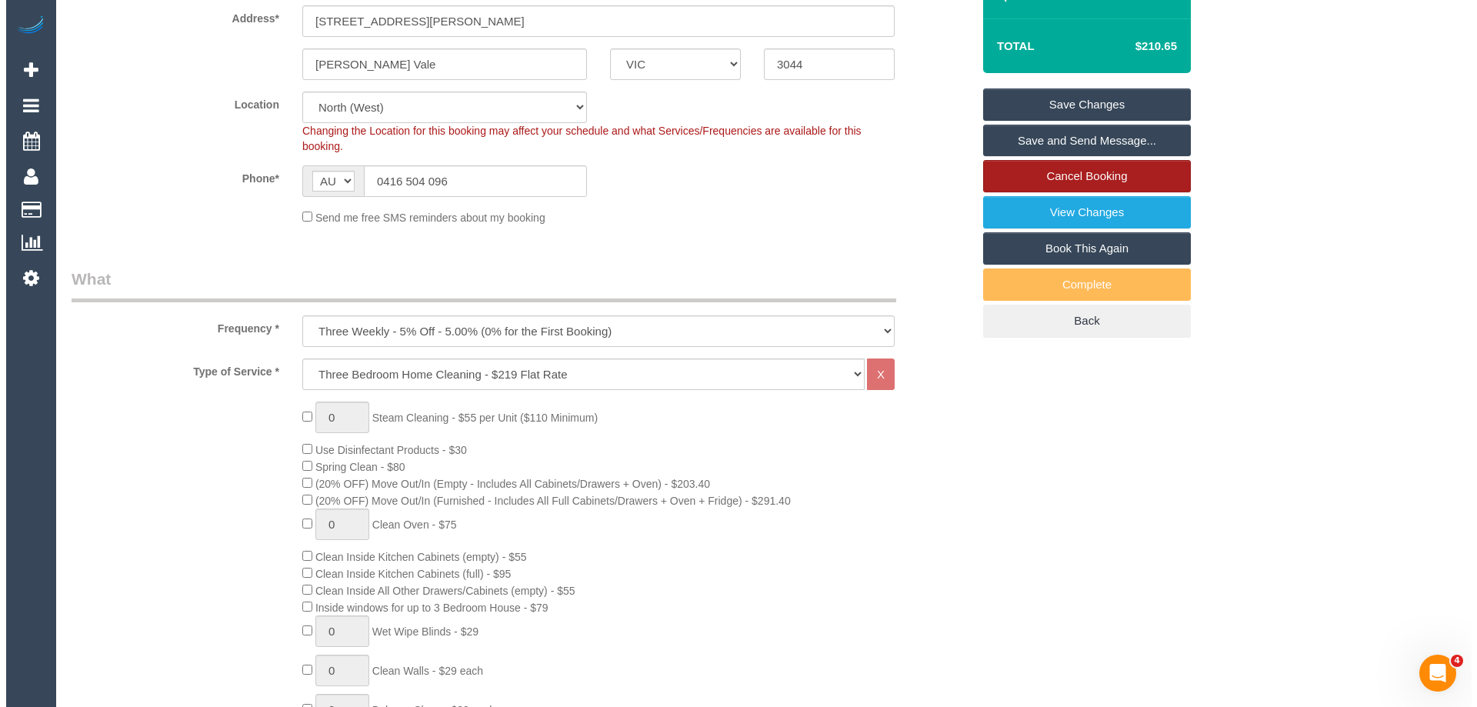
scroll to position [77, 0]
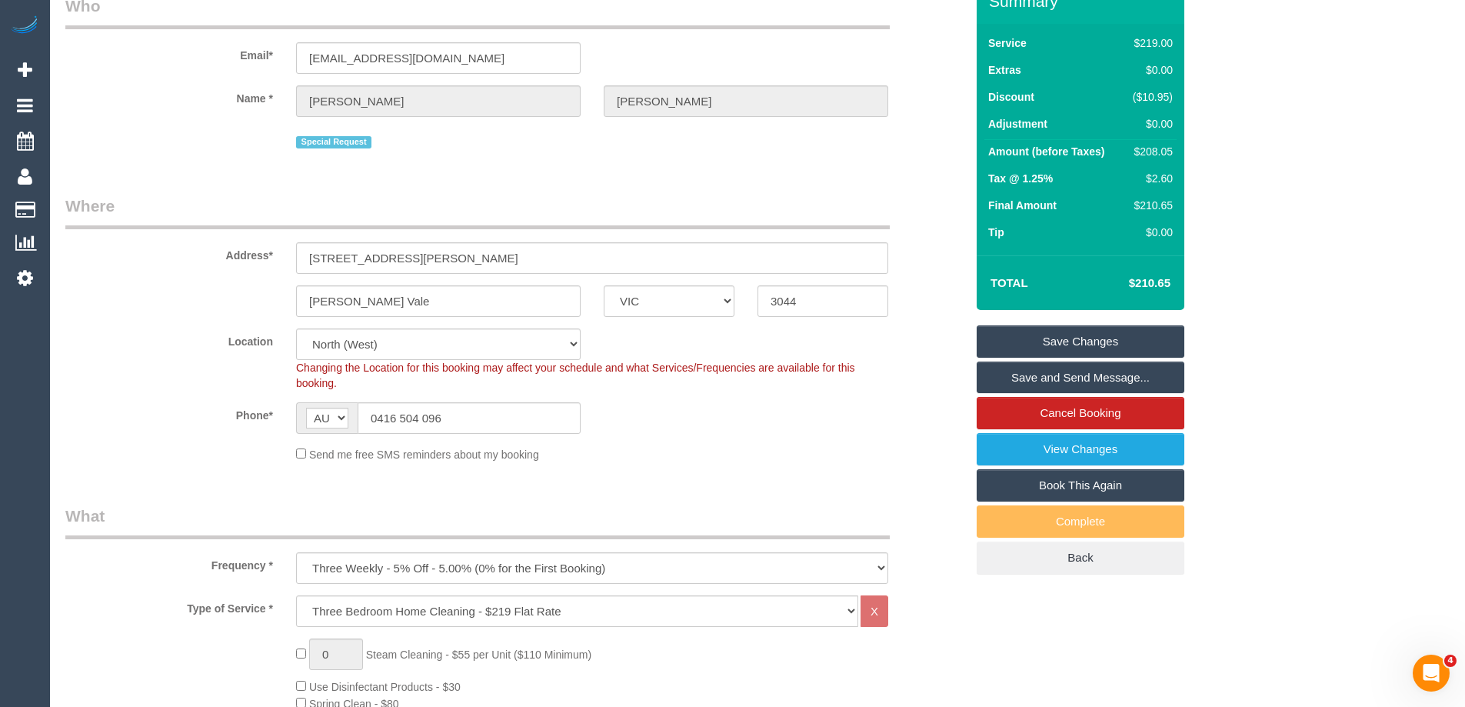
click at [1051, 372] on link "Save and Send Message..." at bounding box center [1081, 377] width 208 height 32
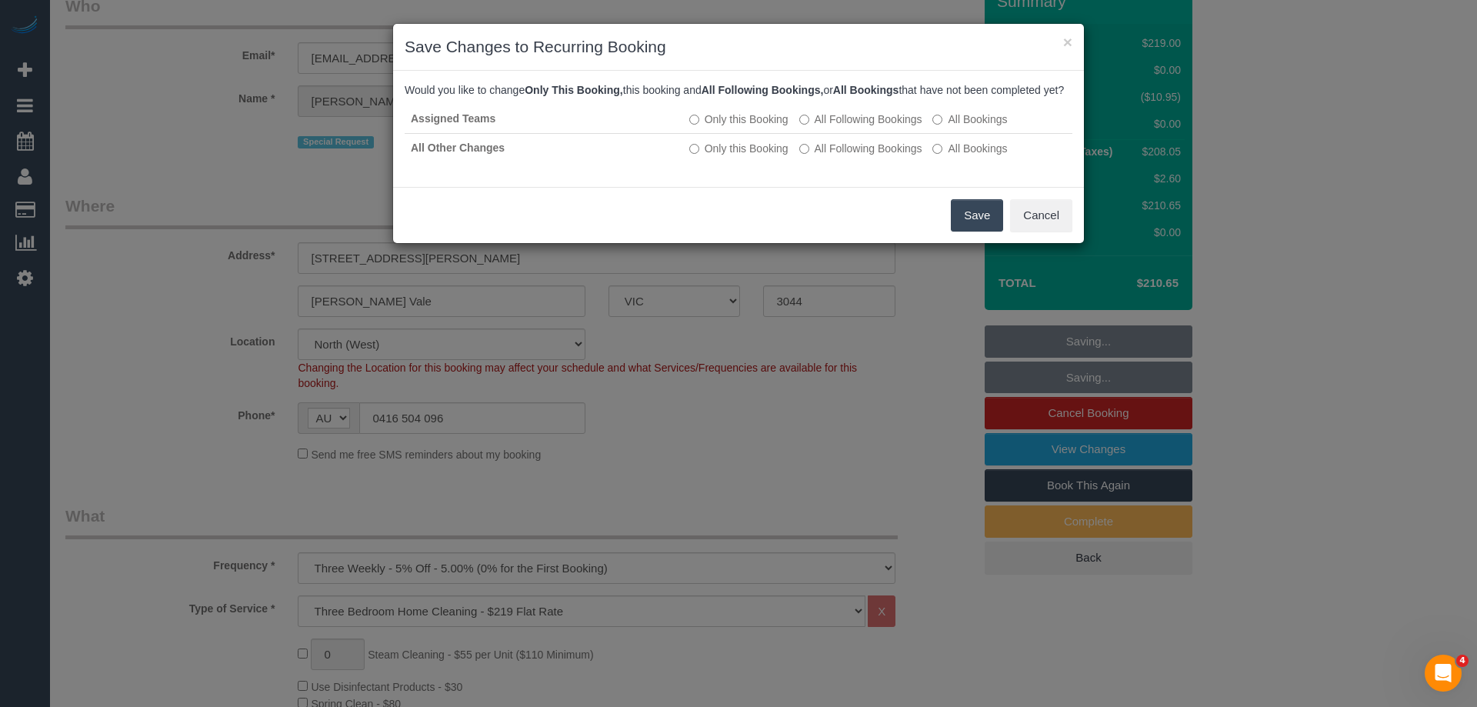
click at [951, 231] on button "Save" at bounding box center [977, 215] width 52 height 32
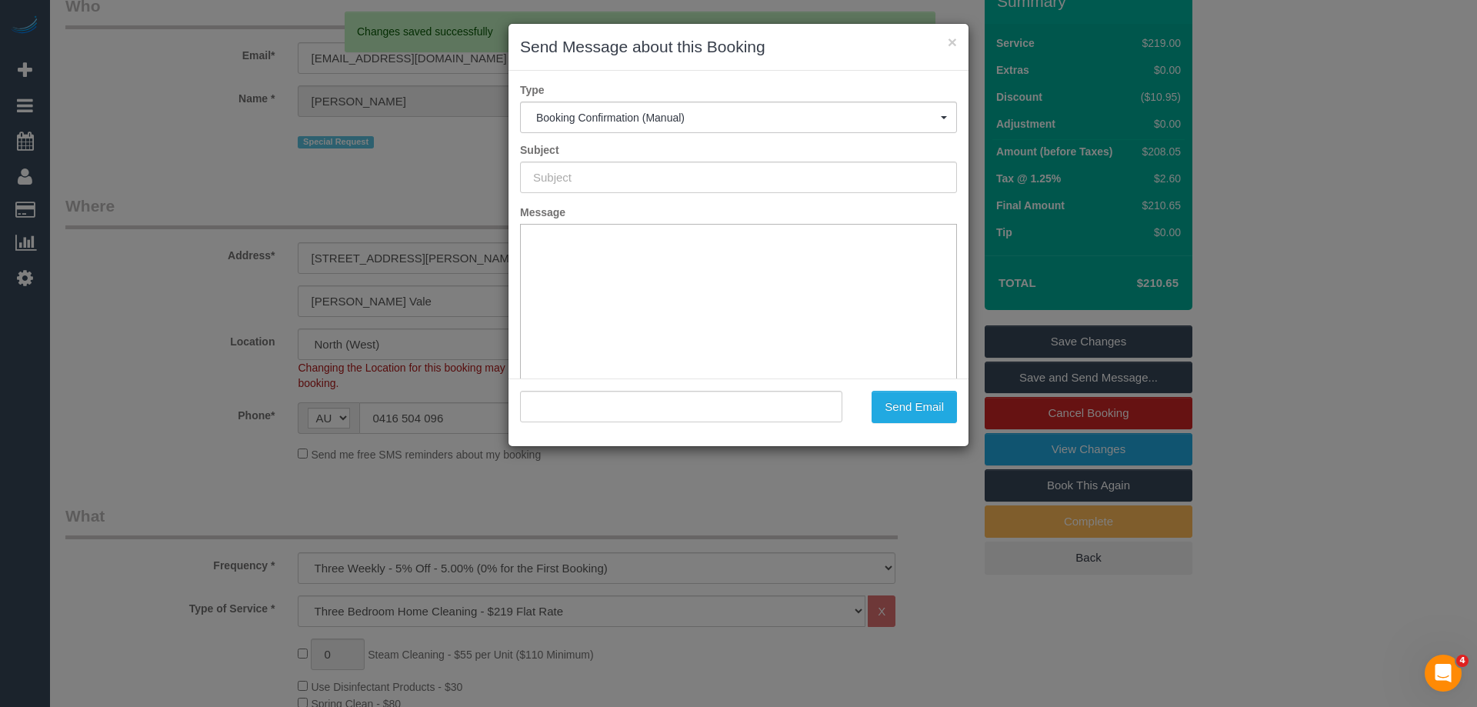
scroll to position [0, 0]
type input "Booking Confirmed"
type input ""Sharada Vartak" <sharada1997@gmail.com>"
click at [912, 406] on button "Send Email" at bounding box center [913, 407] width 85 height 32
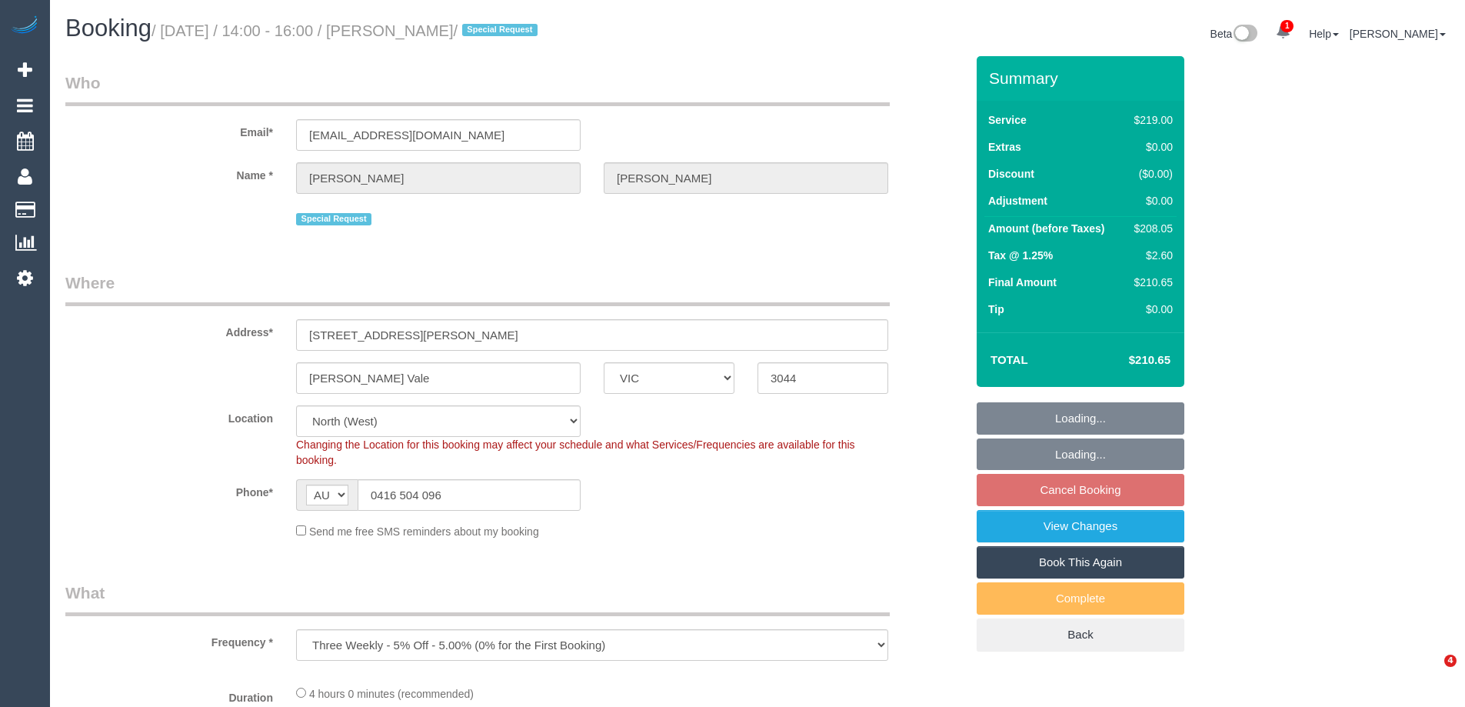
select select "VIC"
select select "string:stripe-pm_1Qhlb12GScqysDRVJbUSMyOt"
select select "number:29"
select select "number:14"
select select "number:19"
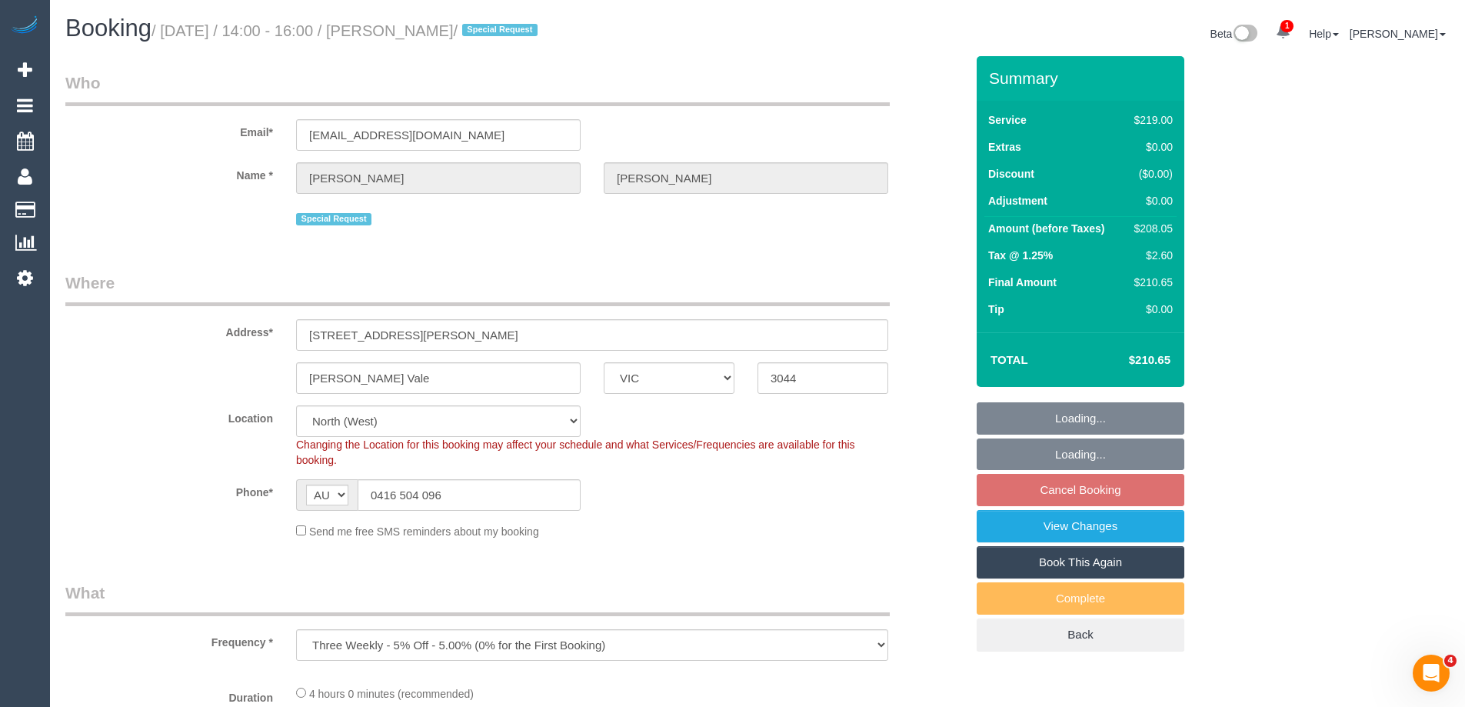
select select "number:25"
select select "number:33"
select select "object:795"
select select "spot5"
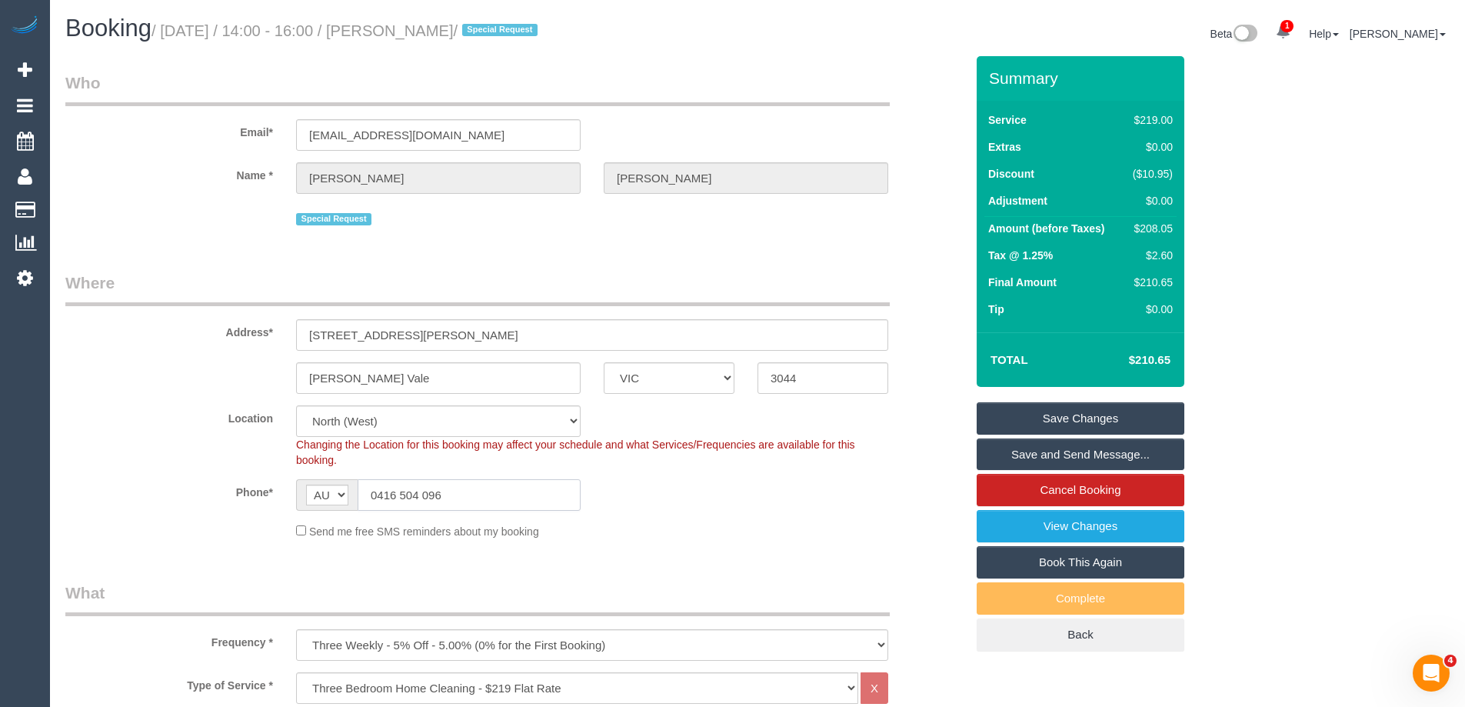
click at [404, 495] on input "0416 504 096" at bounding box center [469, 495] width 223 height 32
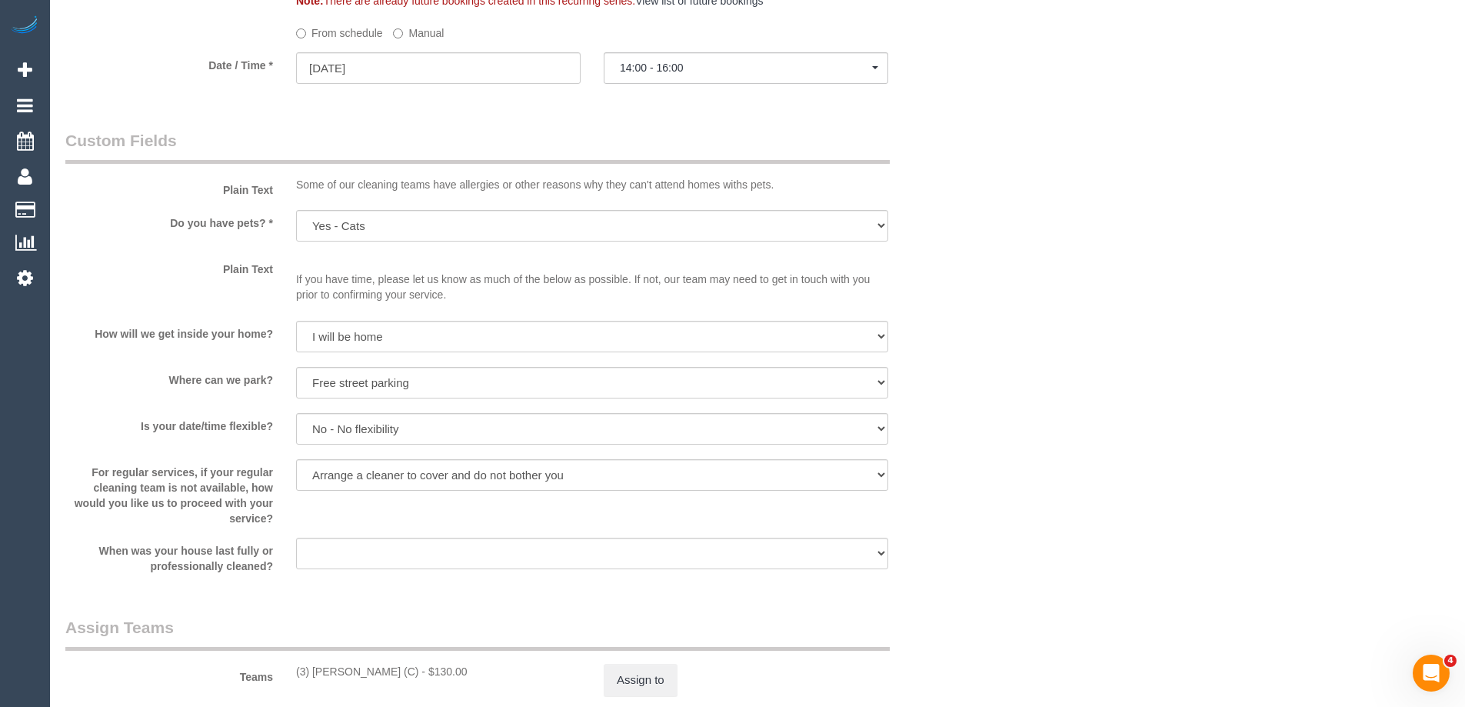
scroll to position [1615, 0]
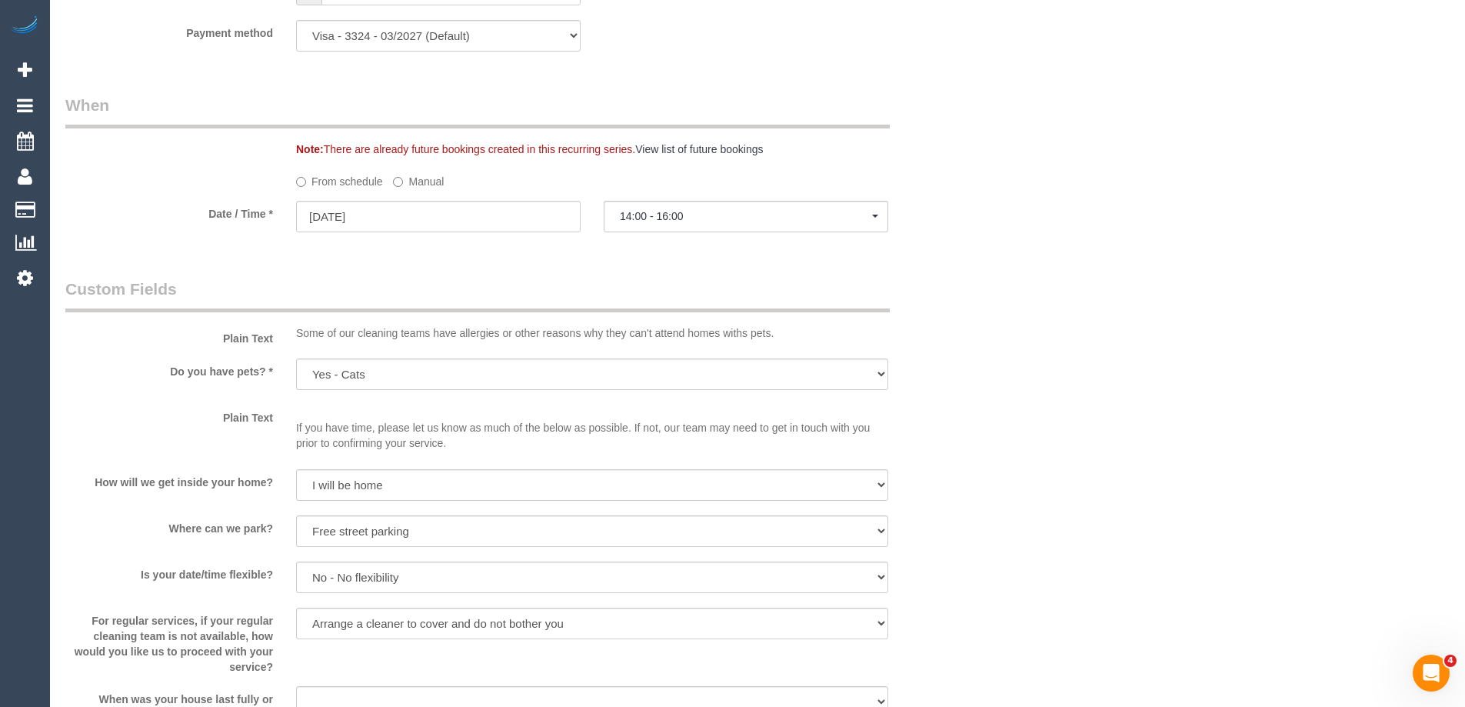
click at [413, 183] on label "Manual" at bounding box center [418, 178] width 51 height 21
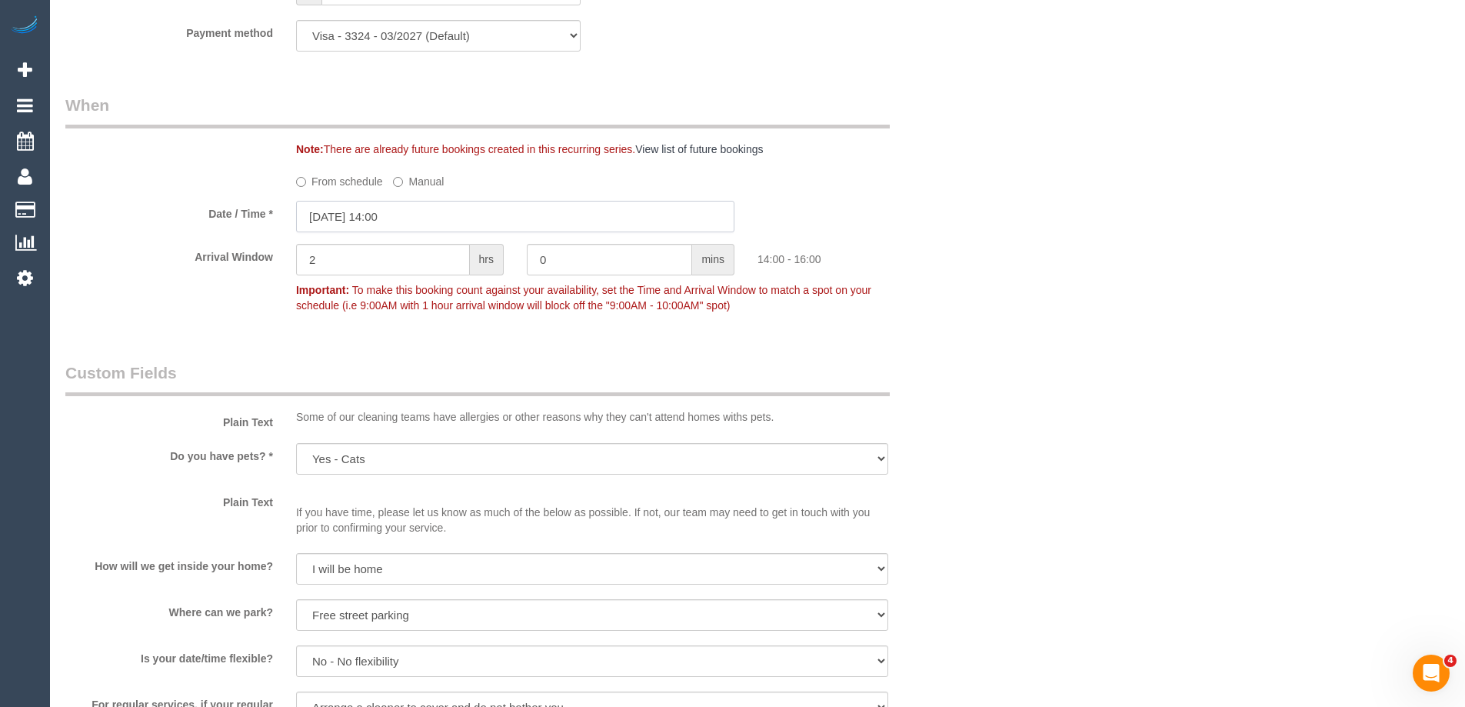
click at [413, 214] on input "06/09/2025 14:00" at bounding box center [515, 217] width 438 height 32
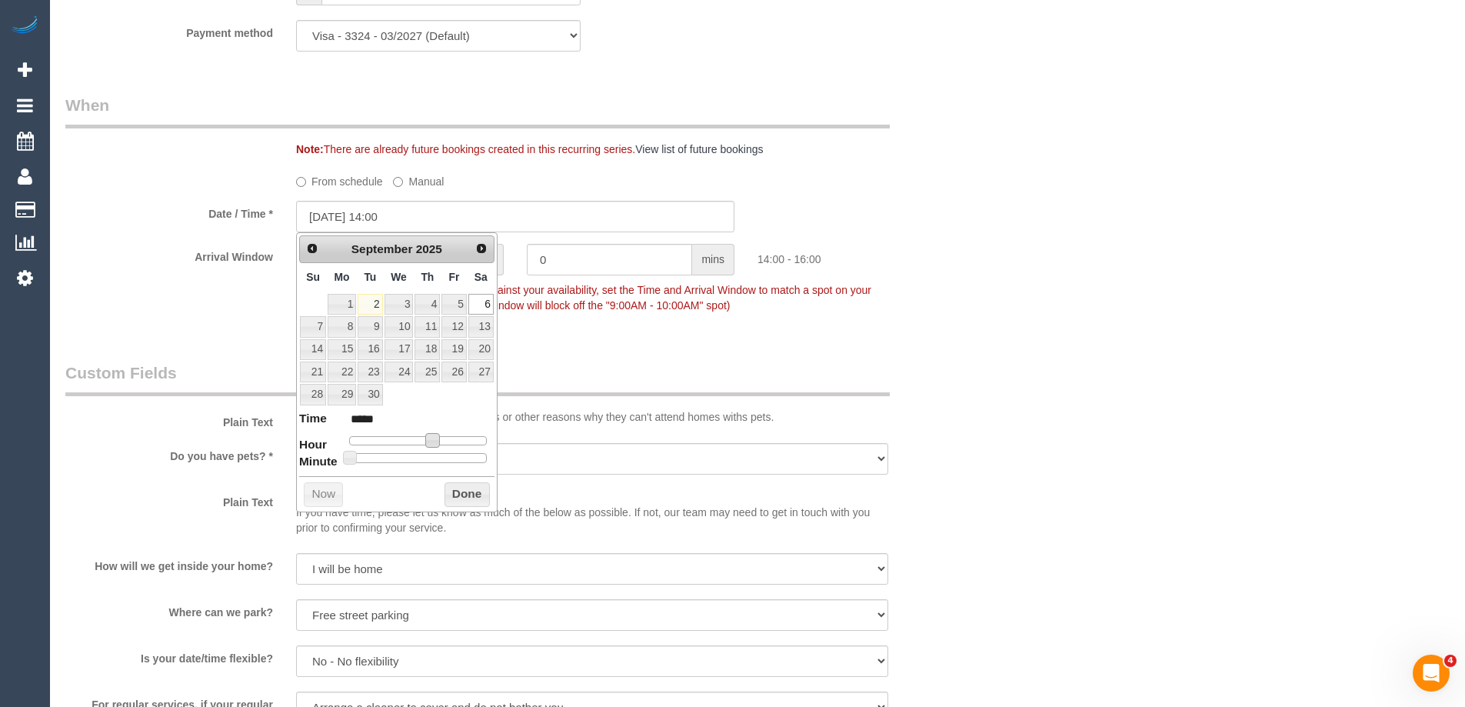
type input "06/09/2025 13:00"
type input "*****"
type input "06/09/2025 12:00"
type input "*****"
type input "06/09/2025 11:00"
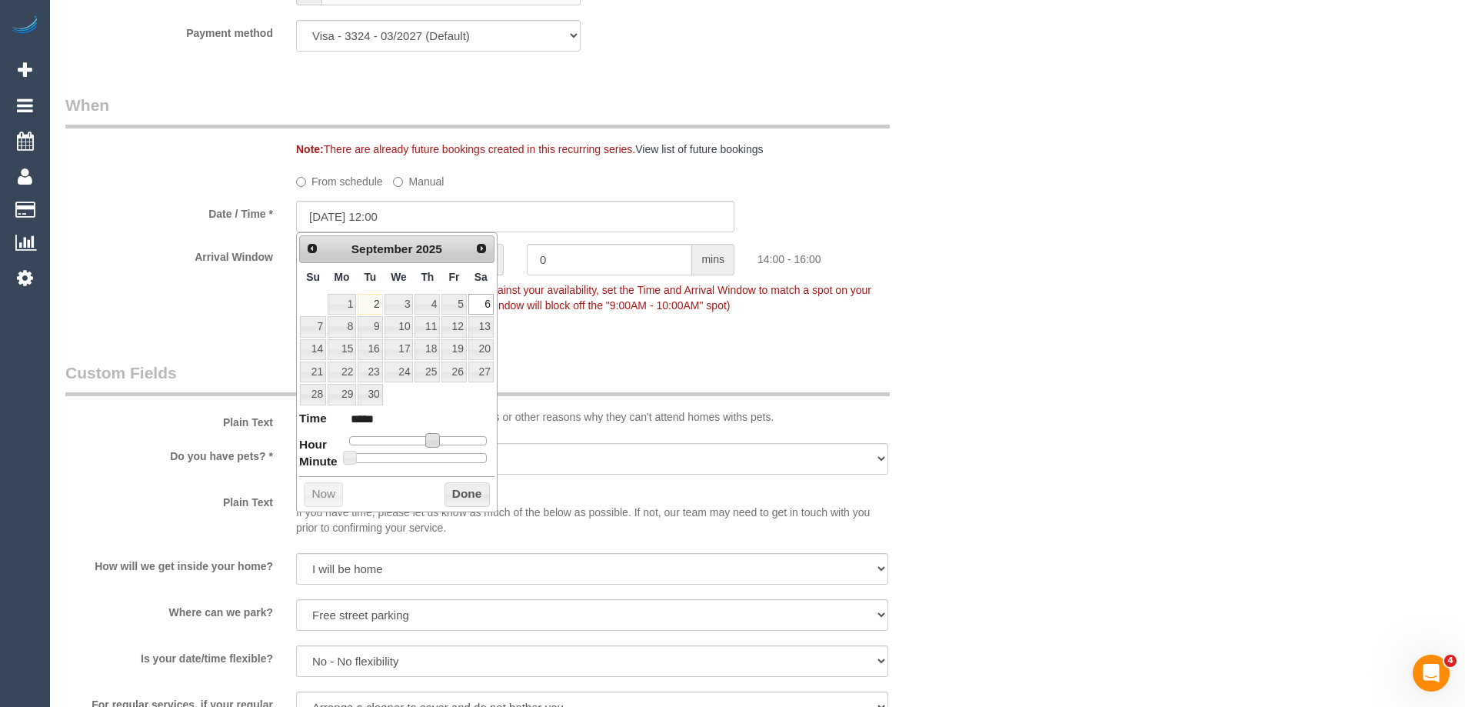
type input "*****"
type input "06/09/2025 12:00"
type input "*****"
drag, startPoint x: 431, startPoint y: 444, endPoint x: 421, endPoint y: 449, distance: 10.7
click at [421, 449] on dl "Time ***** Hour Minute Second Millisecond Microsecond Time Zone ***** ***** ***…" at bounding box center [396, 436] width 195 height 53
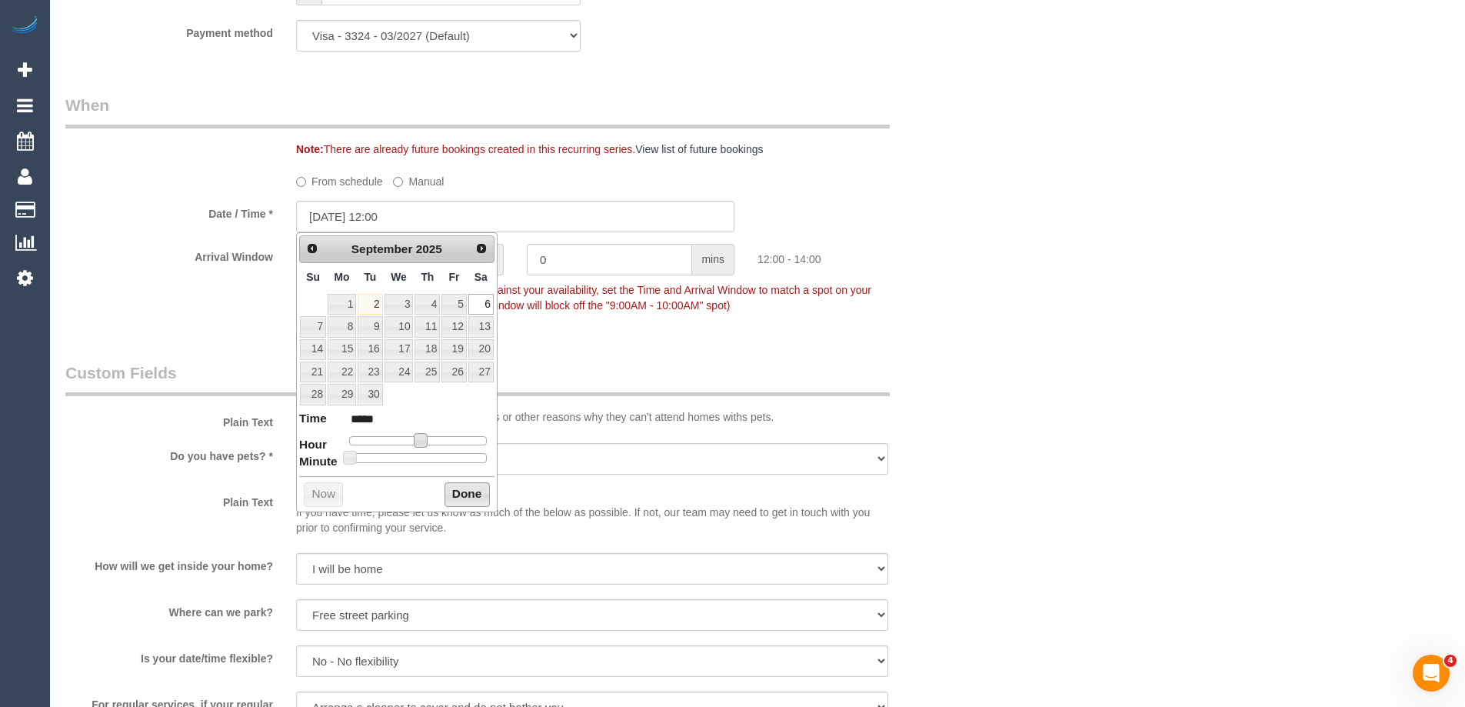
click at [453, 491] on button "Done" at bounding box center [467, 494] width 45 height 25
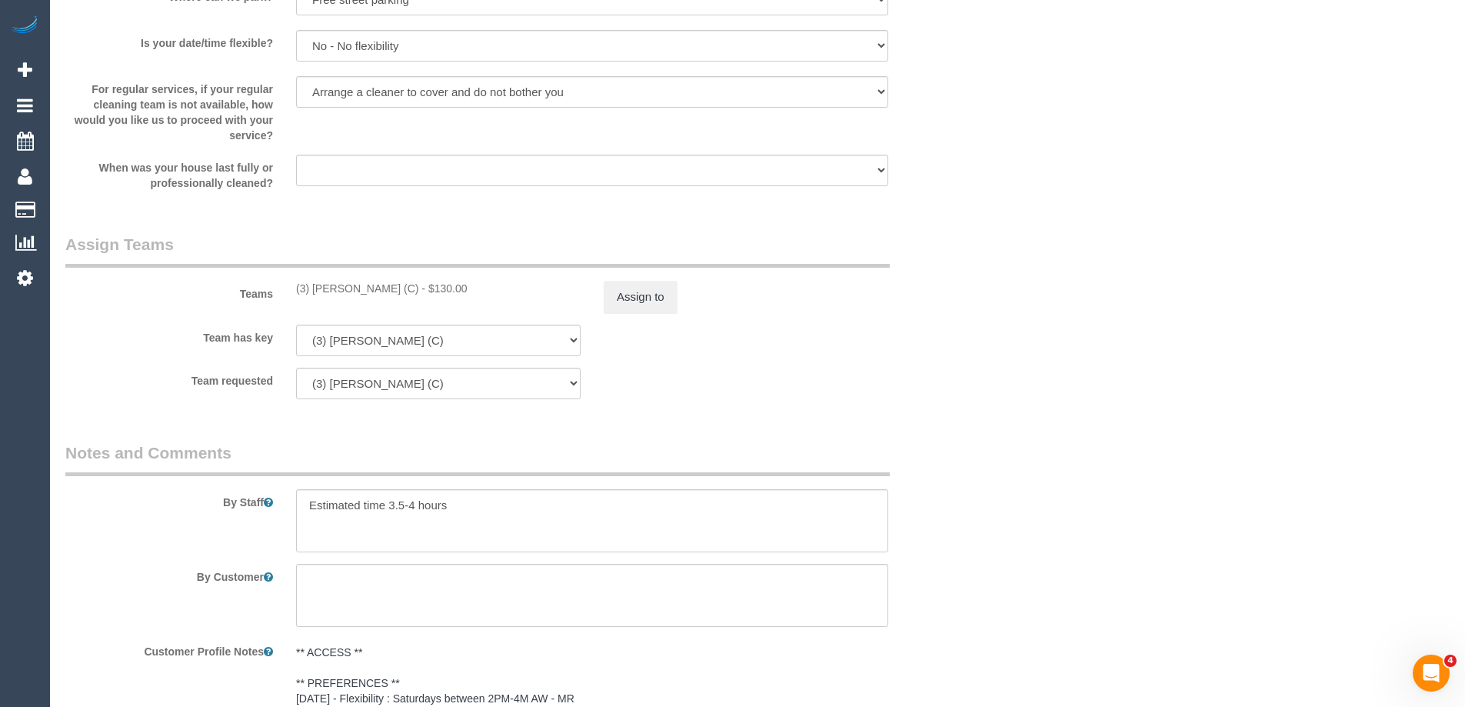
scroll to position [2586, 0]
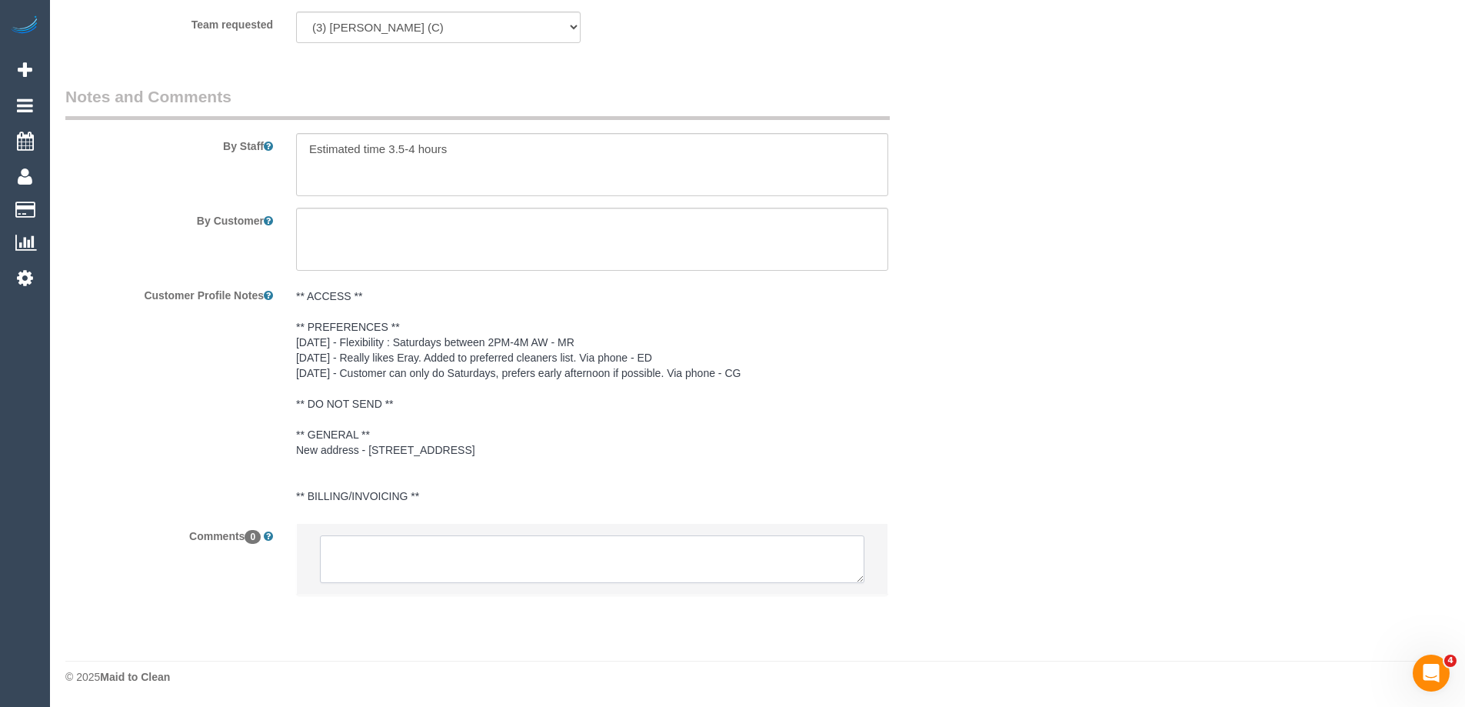
click at [533, 547] on textarea at bounding box center [592, 559] width 544 height 48
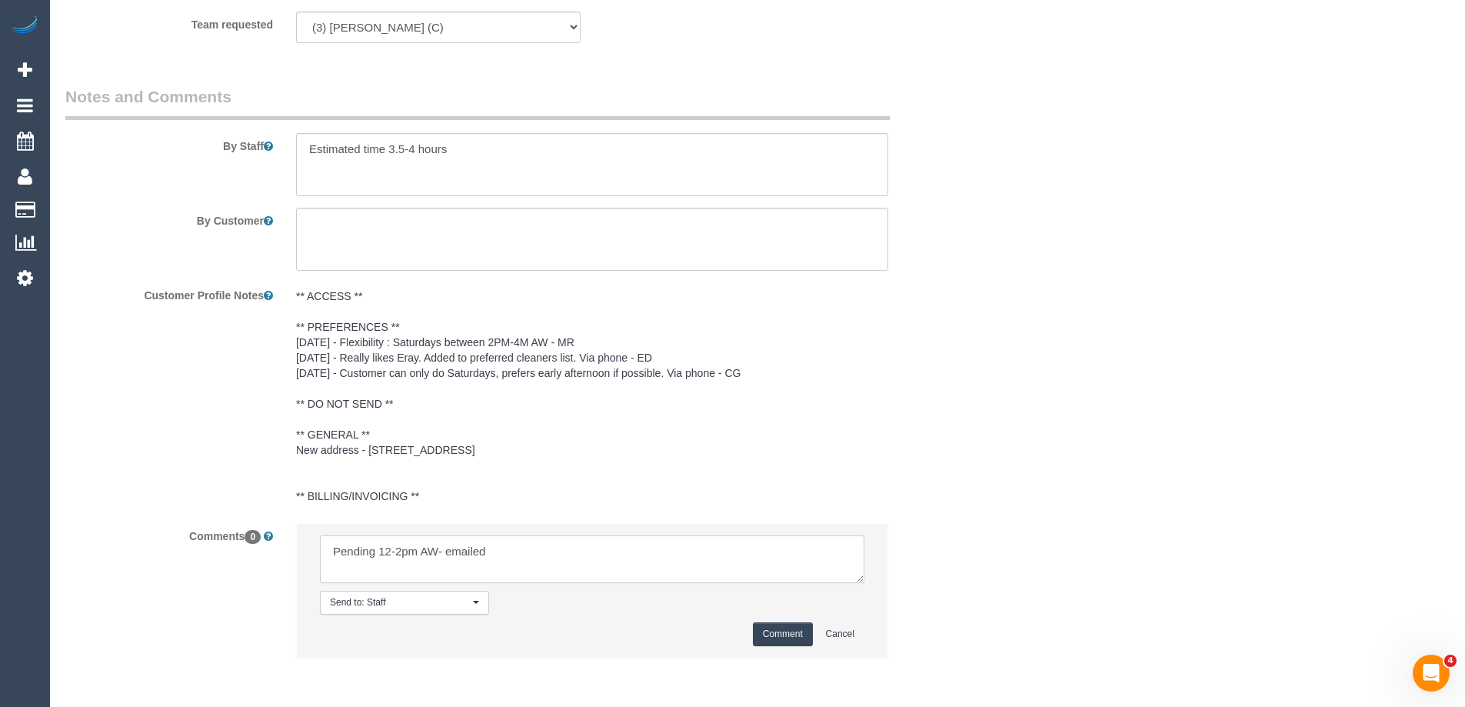
type textarea "Pending 12-2pm AW- emailed"
click at [789, 641] on button "Comment" at bounding box center [783, 634] width 60 height 24
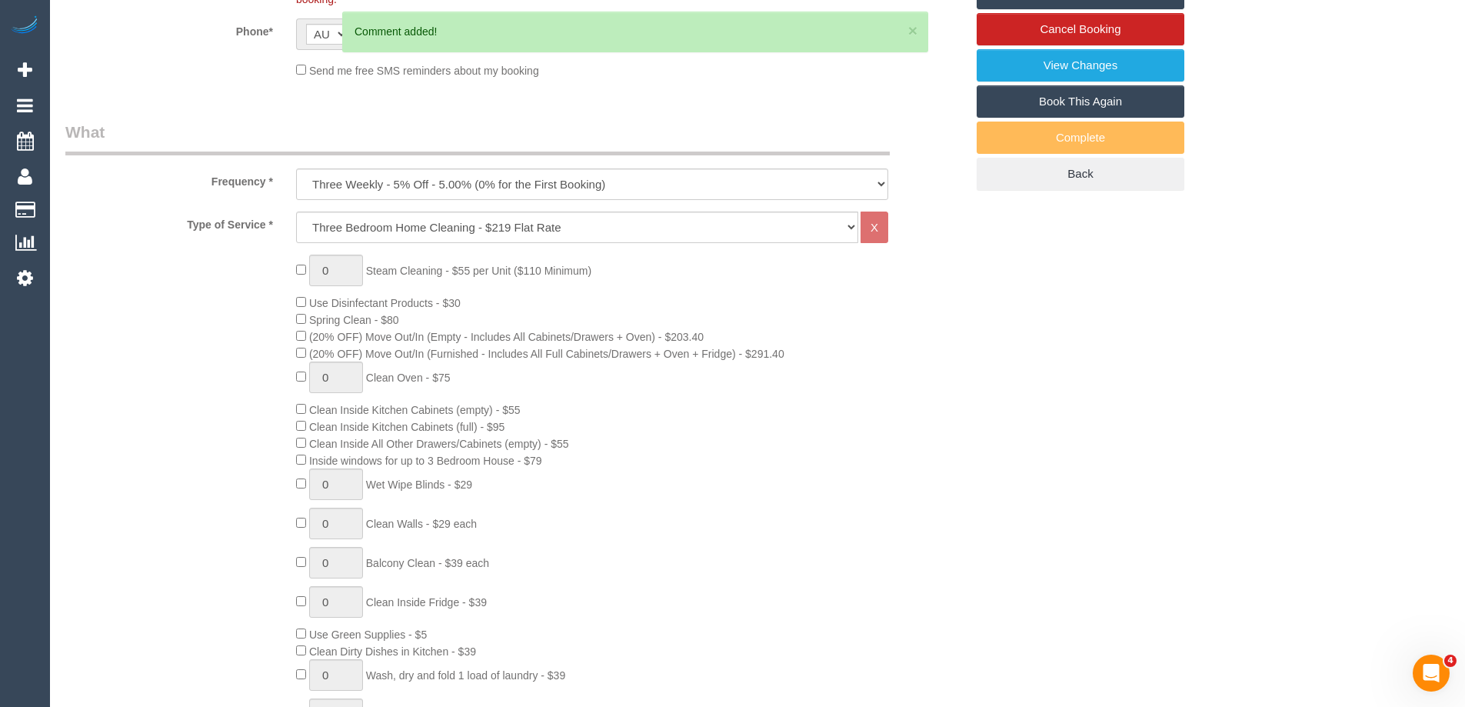
scroll to position [202, 0]
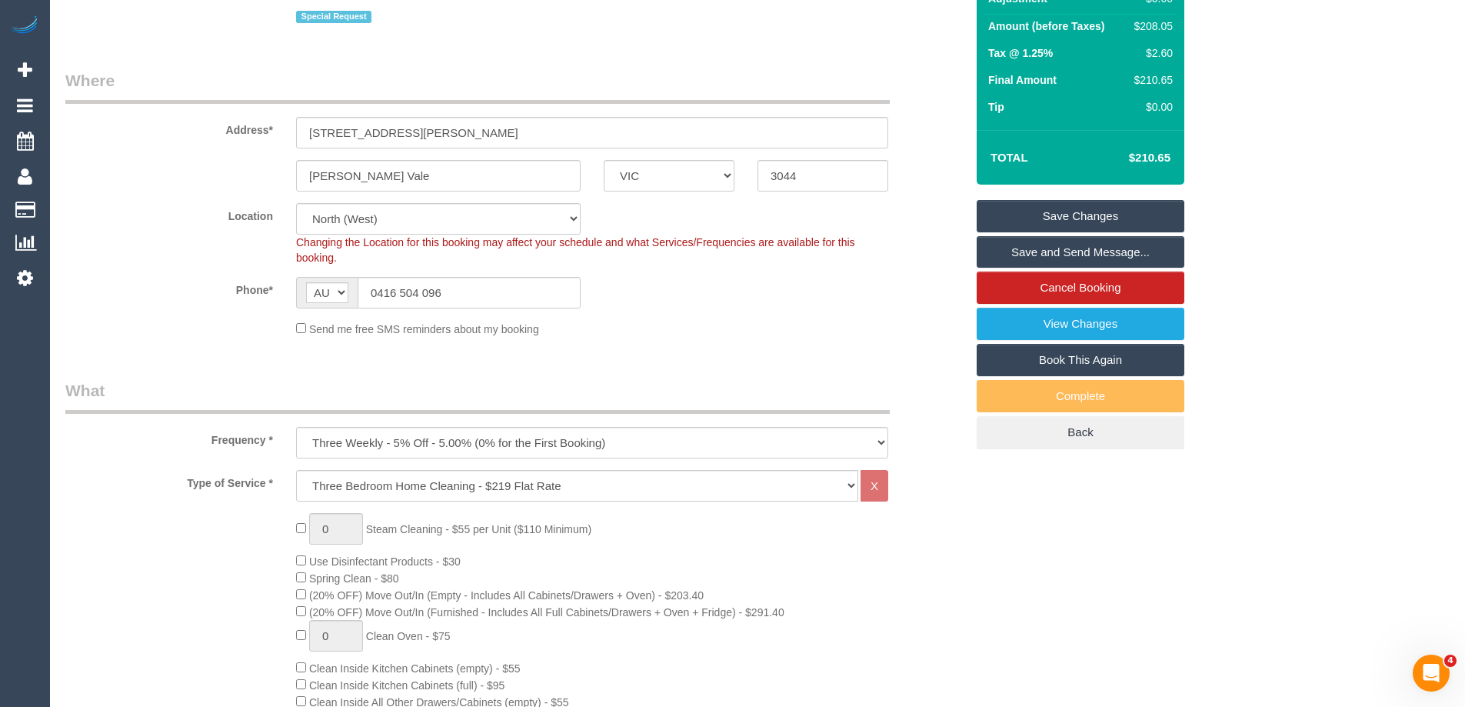
click at [1066, 210] on link "Save Changes" at bounding box center [1081, 216] width 208 height 32
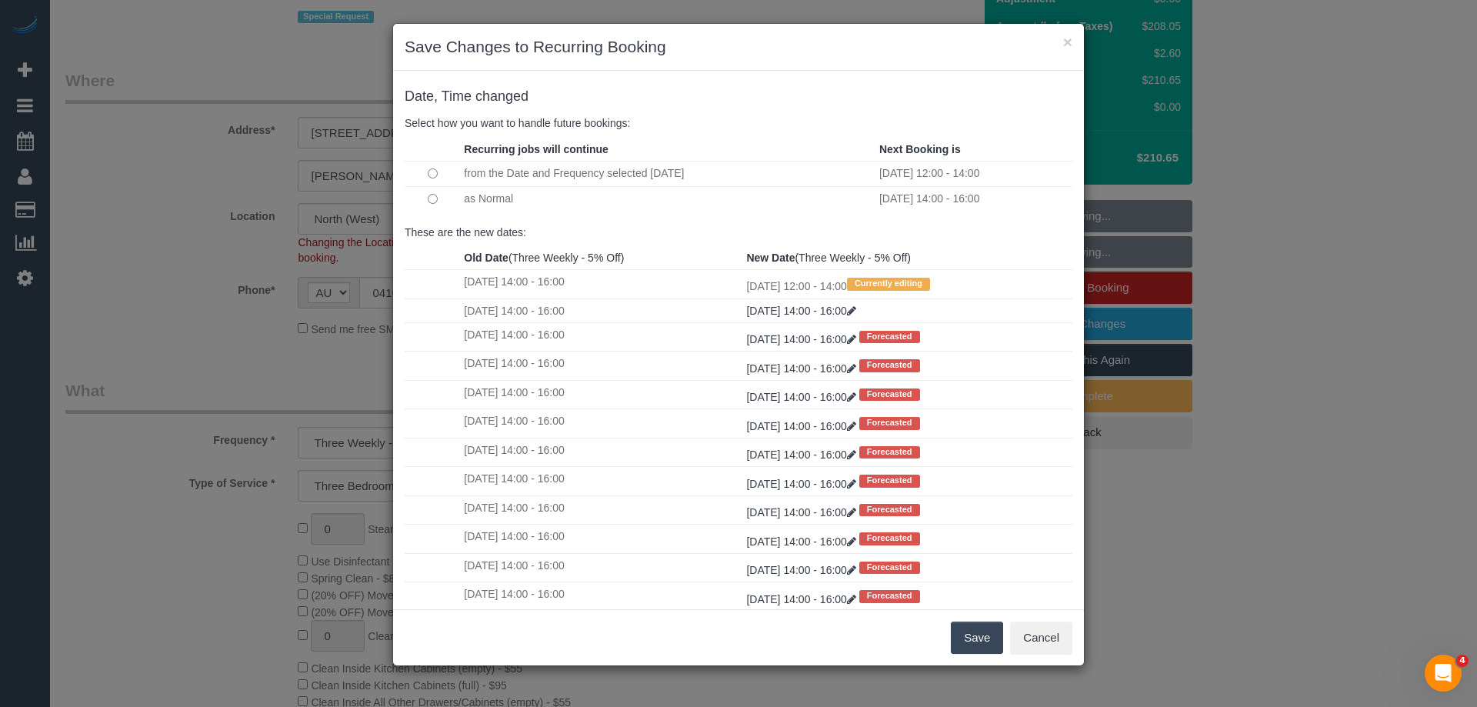
click at [956, 643] on button "Save" at bounding box center [977, 637] width 52 height 32
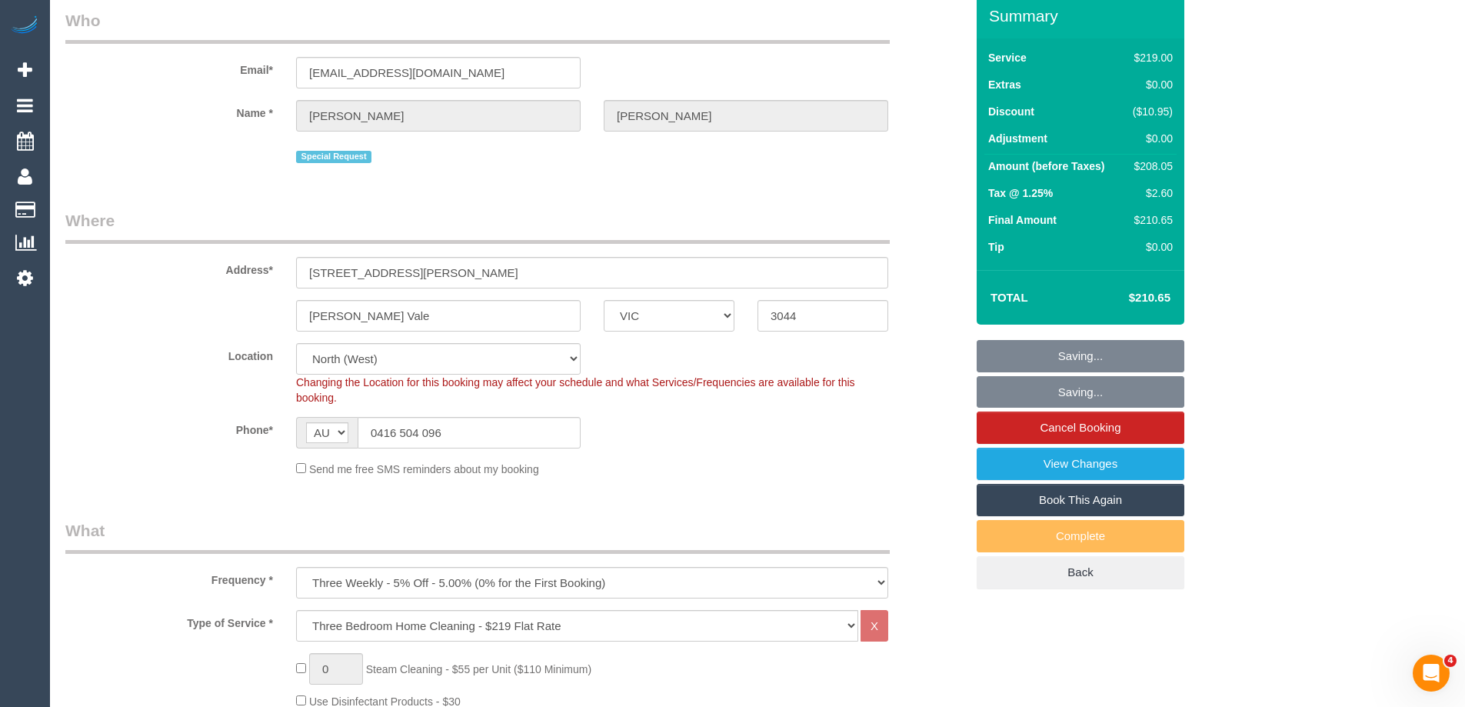
scroll to position [0, 0]
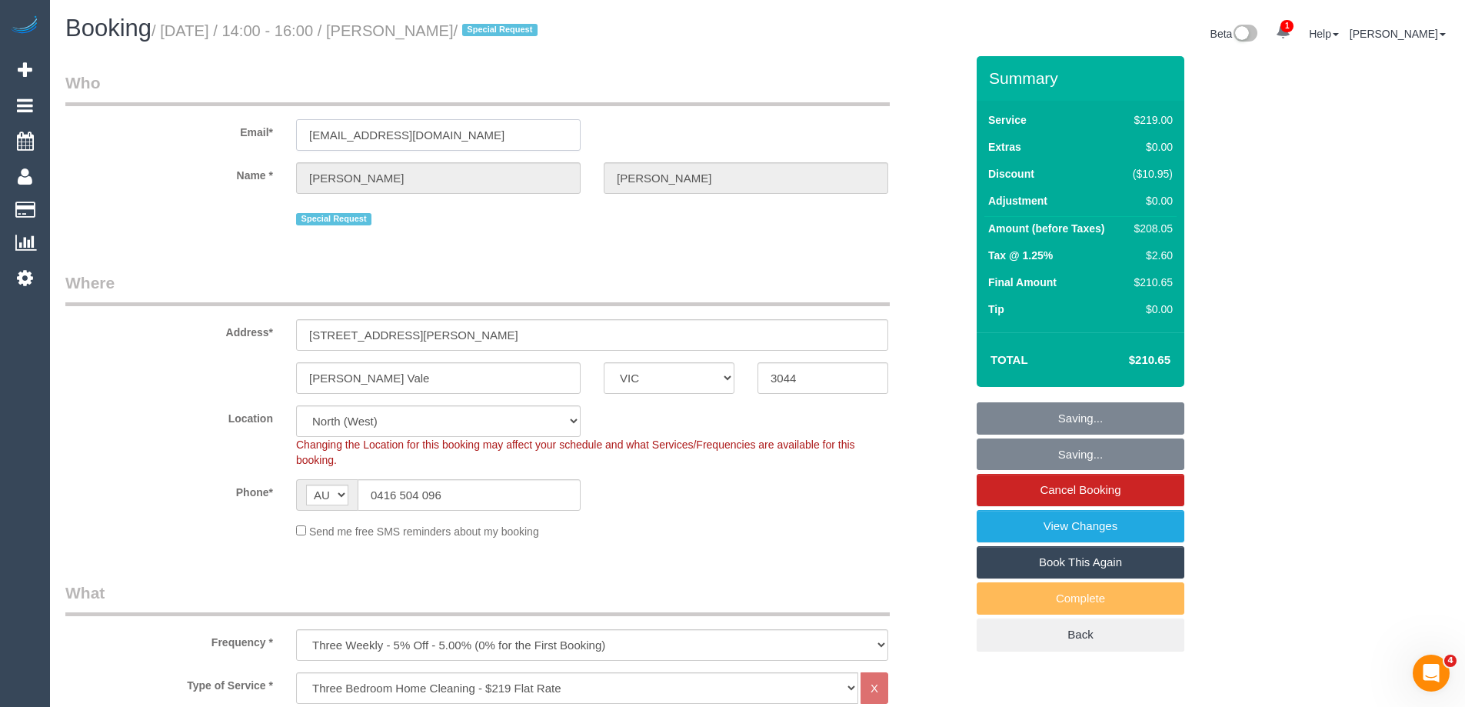
click at [408, 140] on input "sharada1997@gmail.com" at bounding box center [438, 135] width 285 height 32
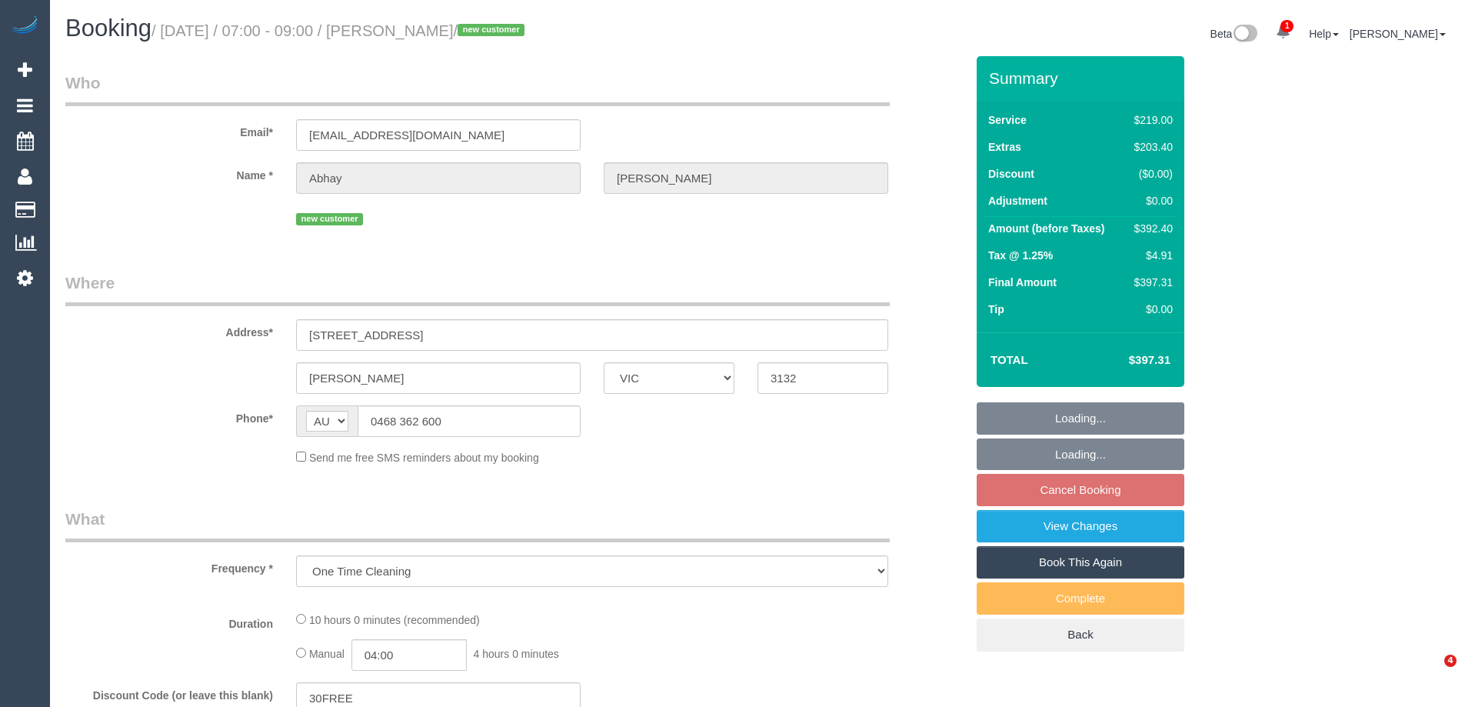
select select "VIC"
select select "string:stripe-pm_1Rzrem2GScqysDRVBNb4qXdH"
select select "number:28"
select select "number:16"
select select "number:19"
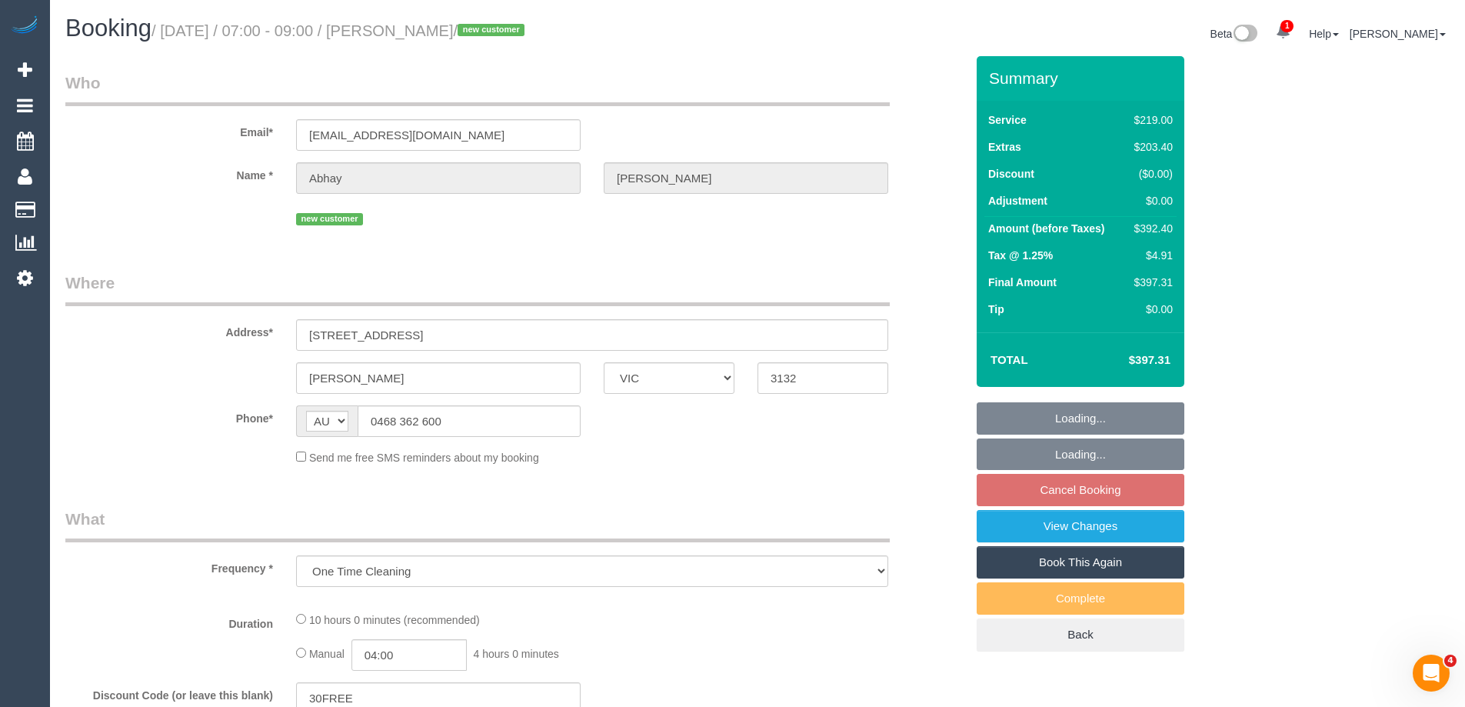
select select "number:24"
select select "number:35"
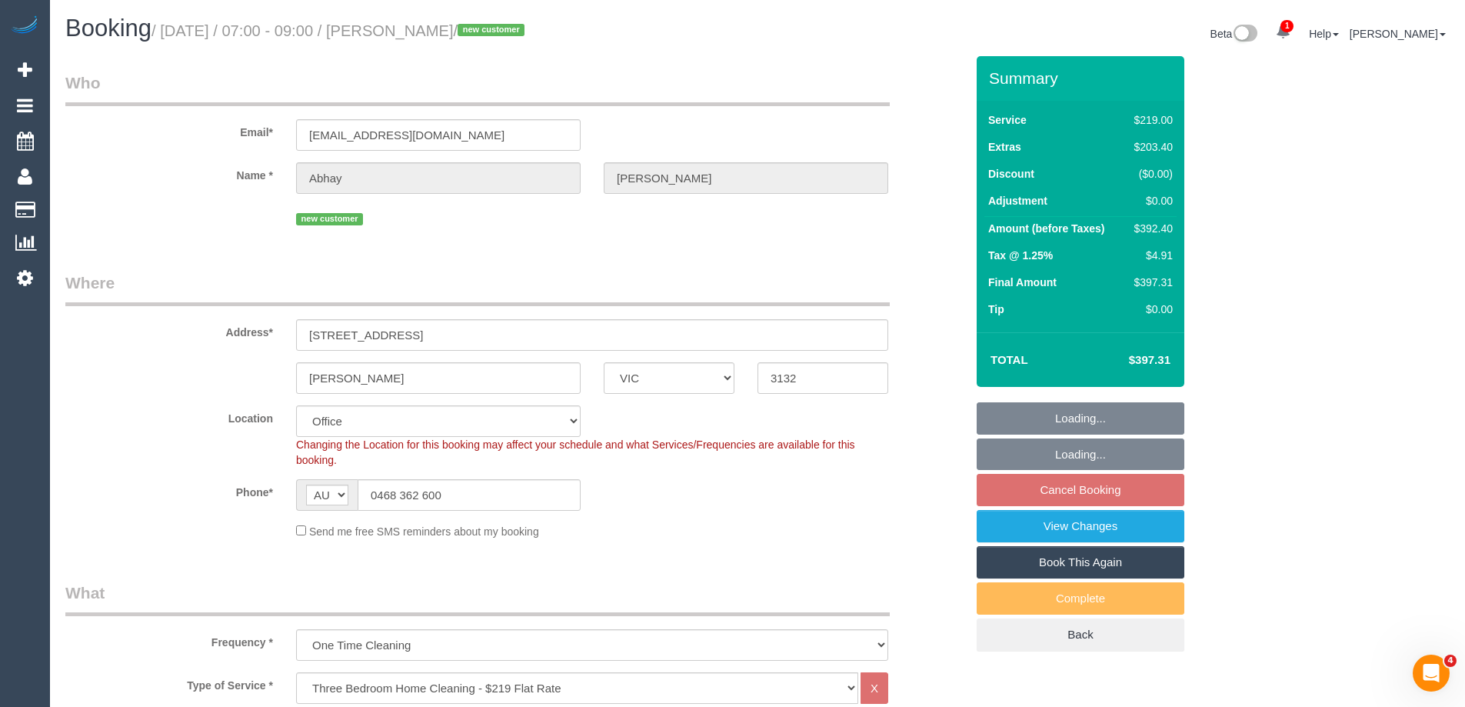
select select "object:2114"
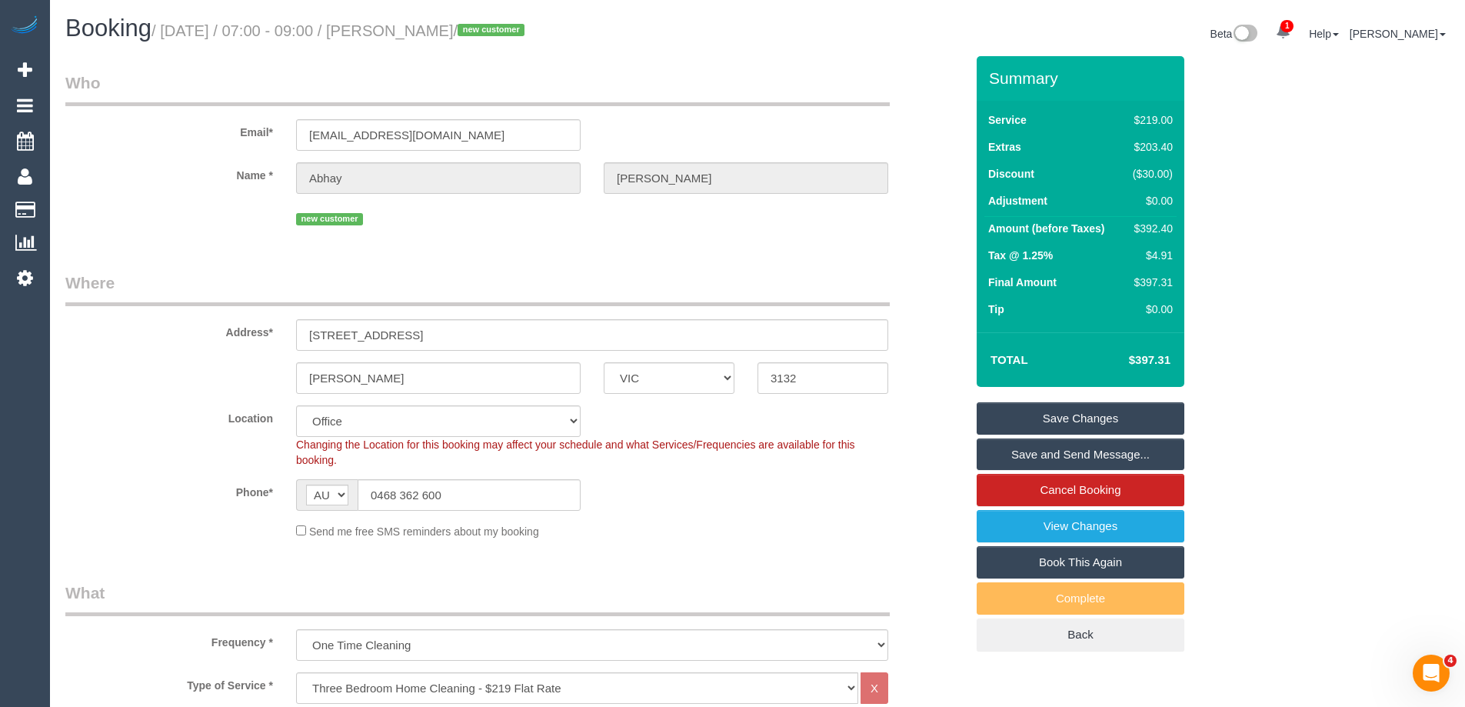
click at [1168, 226] on div "$392.40" at bounding box center [1150, 228] width 46 height 15
copy div "392.40"
click at [1295, 228] on div "Summary Service $219.00 Extras $203.40 Discount ($30.00) Adjustment $0.00 Amoun…" at bounding box center [1138, 369] width 346 height 626
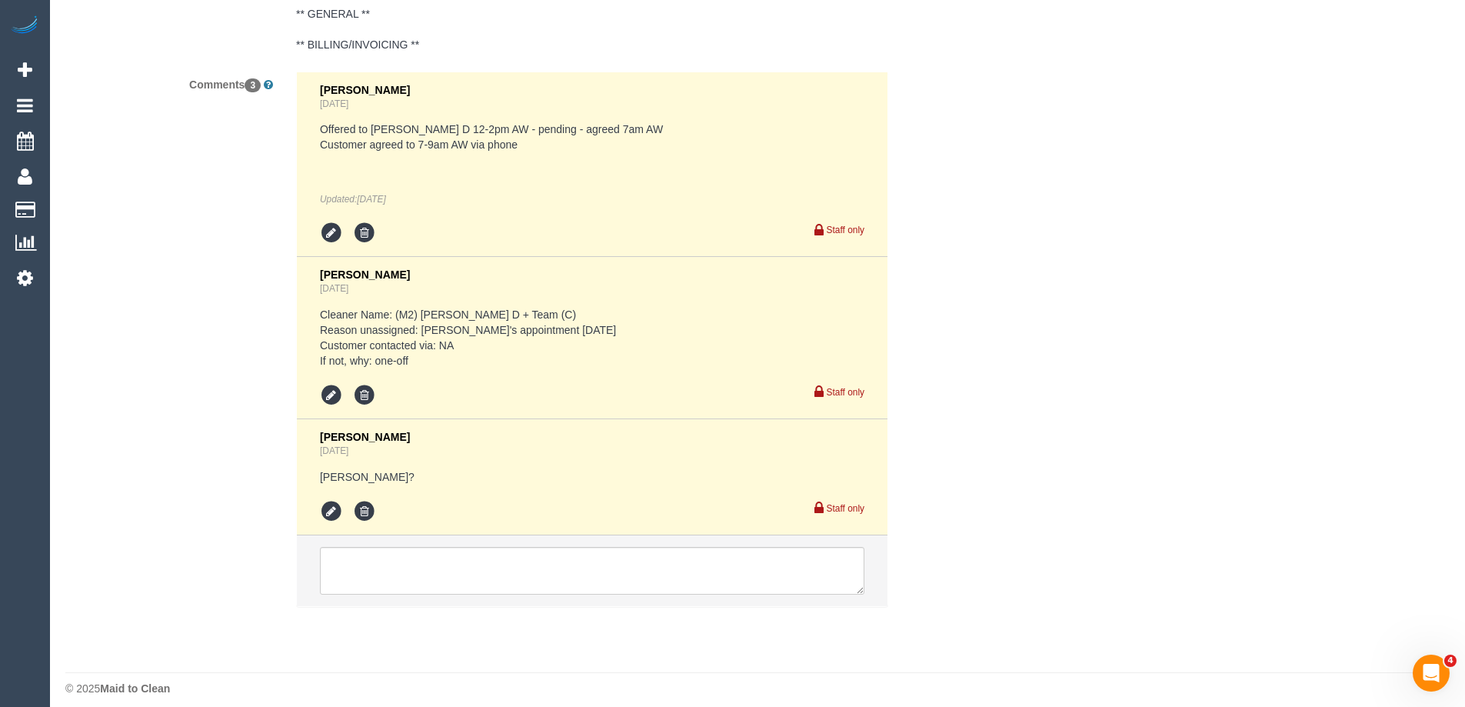
scroll to position [2945, 0]
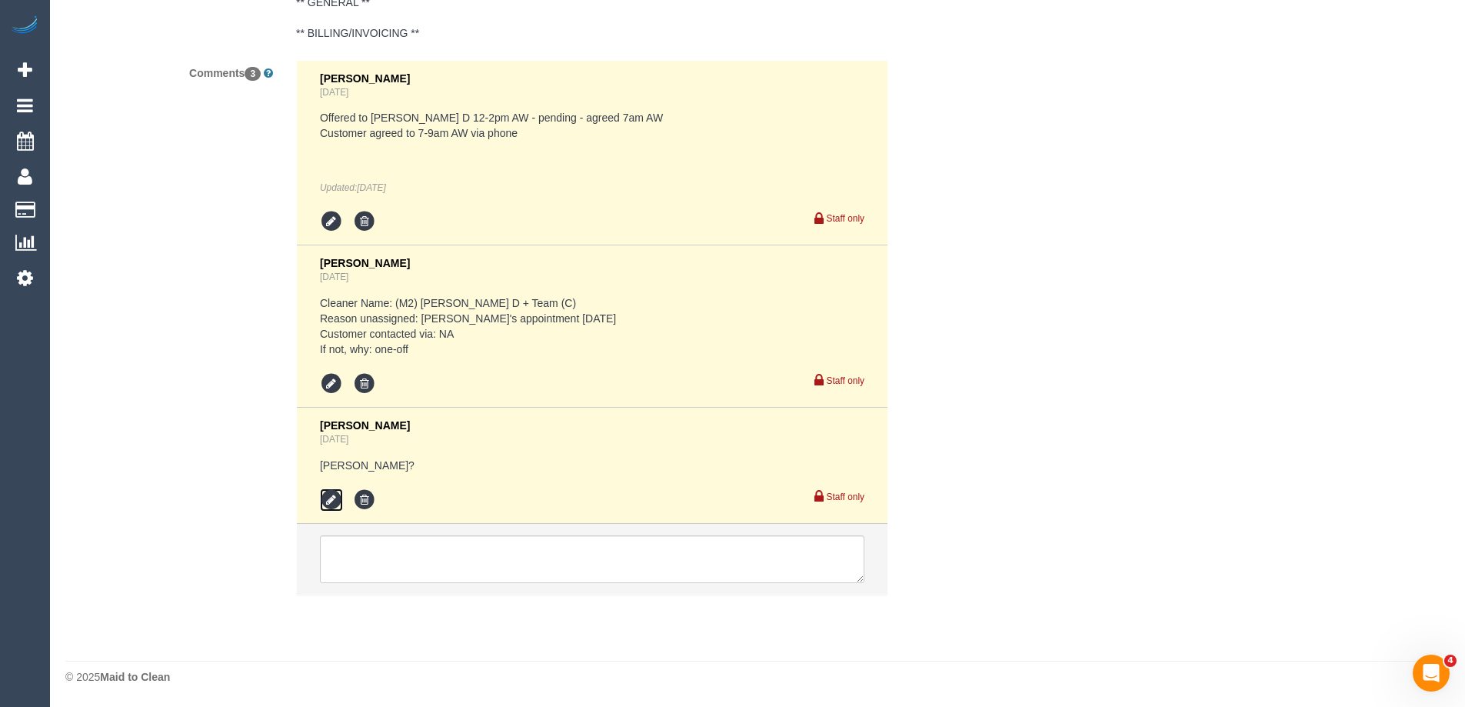
click at [331, 500] on icon at bounding box center [331, 499] width 23 height 23
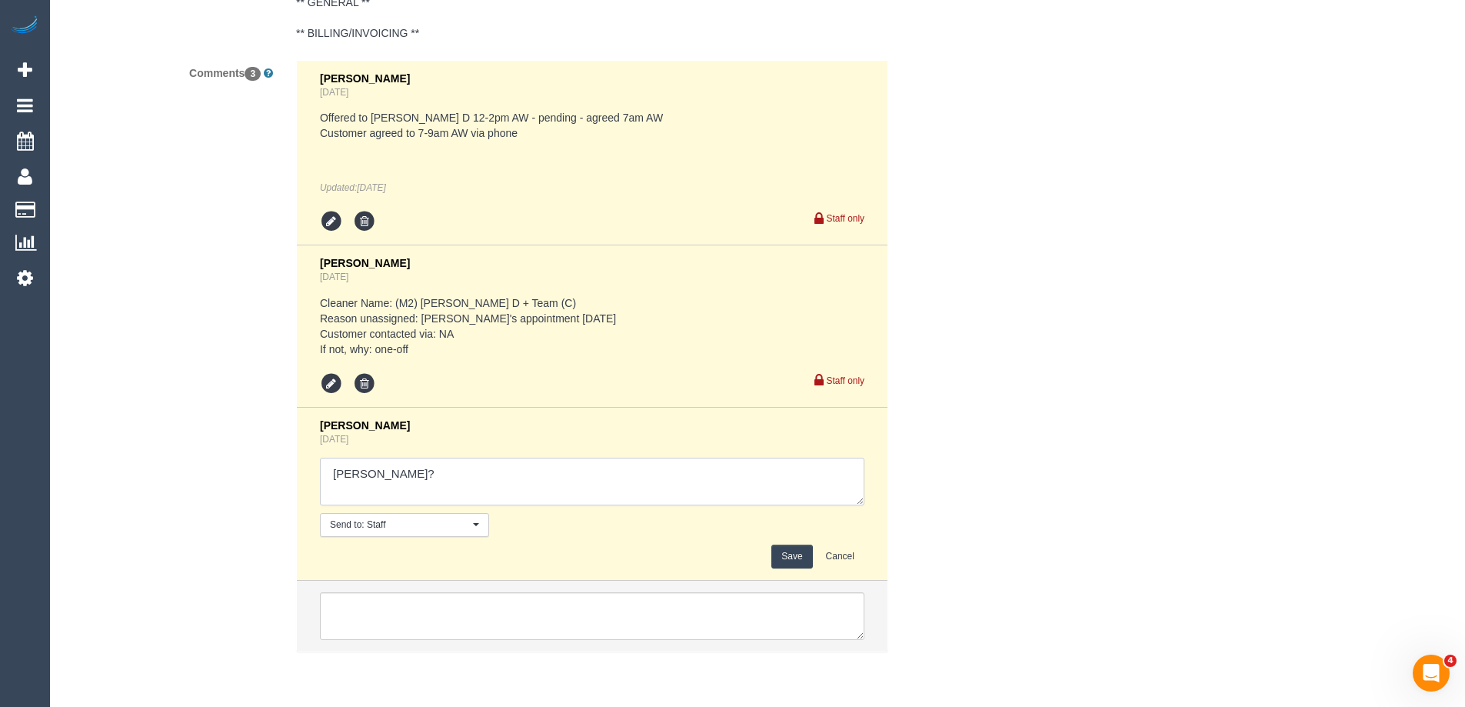
click at [409, 471] on textarea at bounding box center [592, 482] width 544 height 48
click at [438, 494] on textarea at bounding box center [592, 482] width 544 height 48
click at [528, 497] on textarea at bounding box center [592, 482] width 544 height 48
drag, startPoint x: 418, startPoint y: 460, endPoint x: 168, endPoint y: 485, distance: 250.4
click at [169, 485] on div "Comments 3 Laura Butera 6 days ago Offered to Angelica D 12-2pm AW - pending - …" at bounding box center [515, 364] width 923 height 608
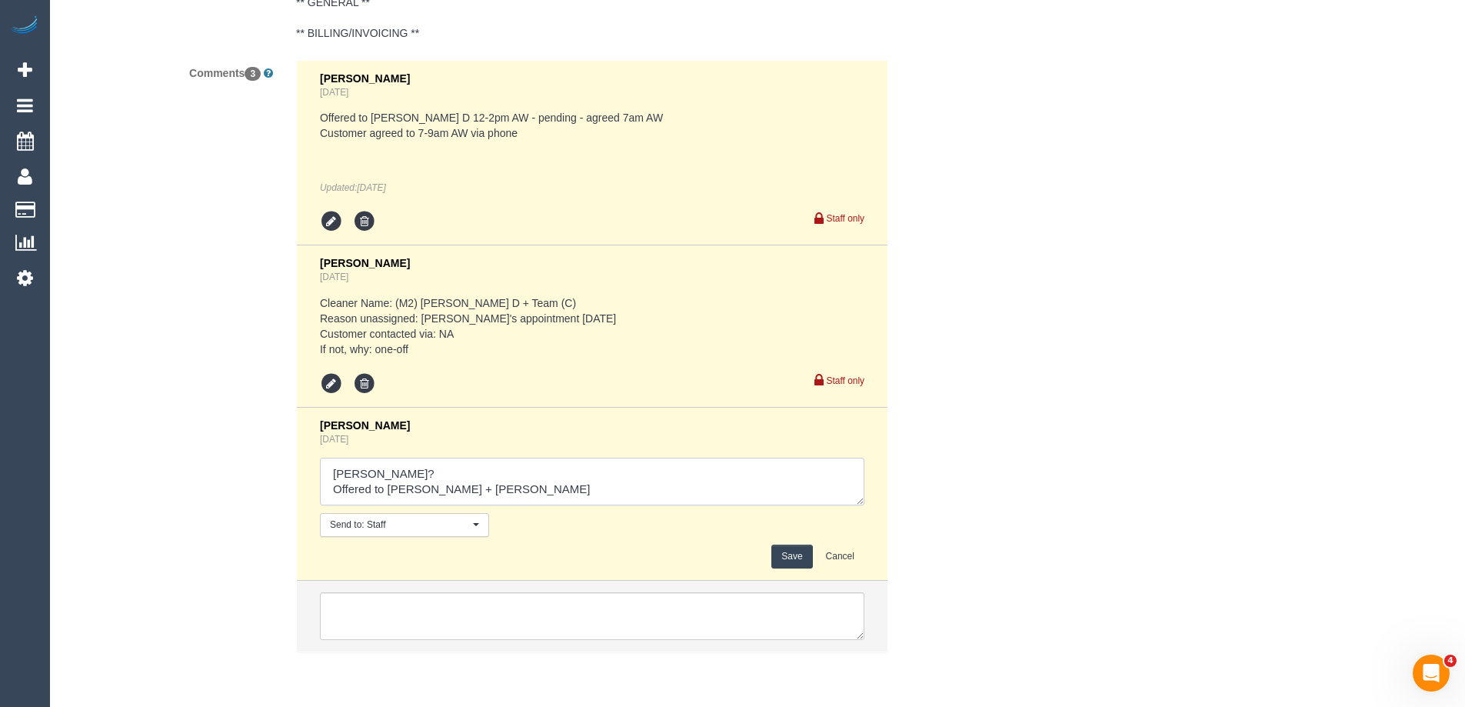
click at [392, 475] on textarea at bounding box center [592, 482] width 544 height 48
click at [508, 494] on textarea at bounding box center [592, 482] width 544 height 48
click at [556, 495] on textarea at bounding box center [592, 482] width 544 height 48
click at [480, 489] on textarea at bounding box center [592, 482] width 544 height 48
type textarea "Jeferson? Offered to Kalpesh + Dipika - pending"
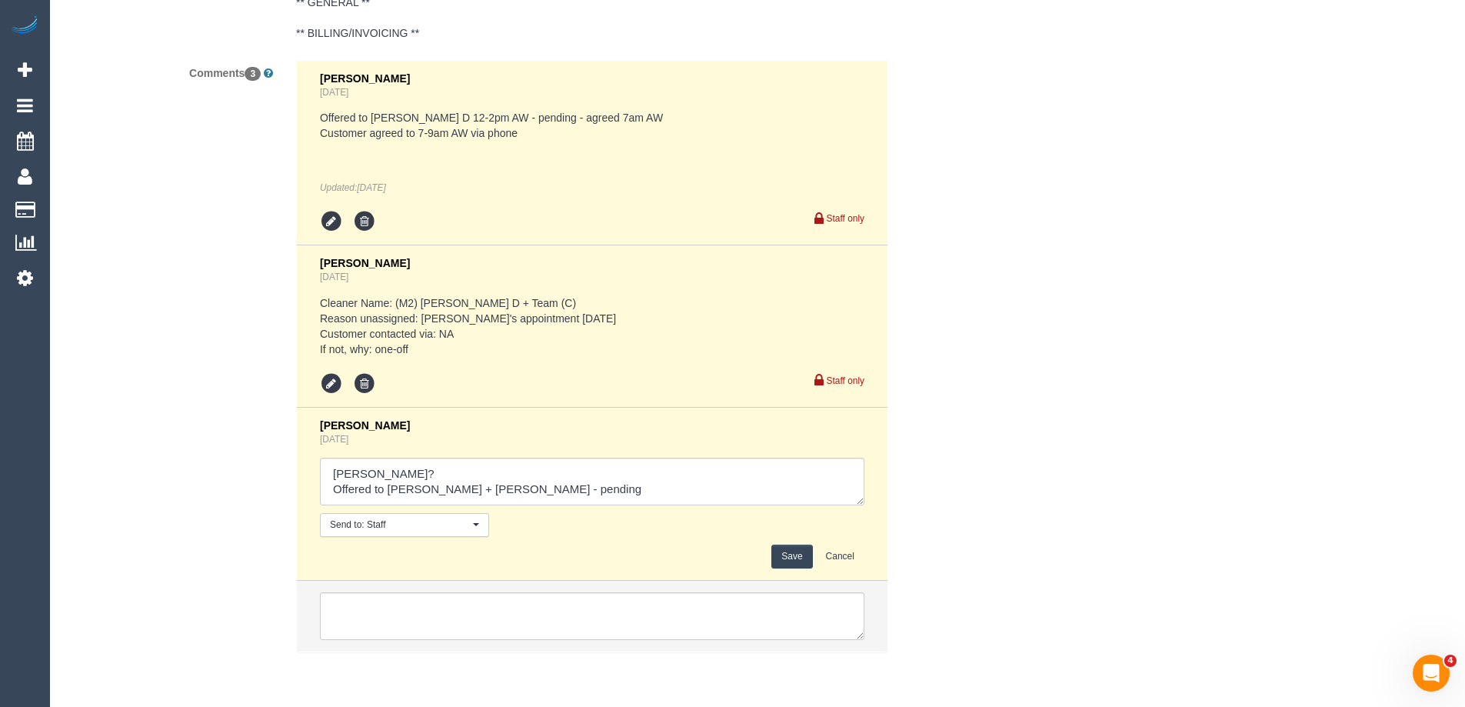
click at [784, 560] on button "Save" at bounding box center [791, 556] width 41 height 24
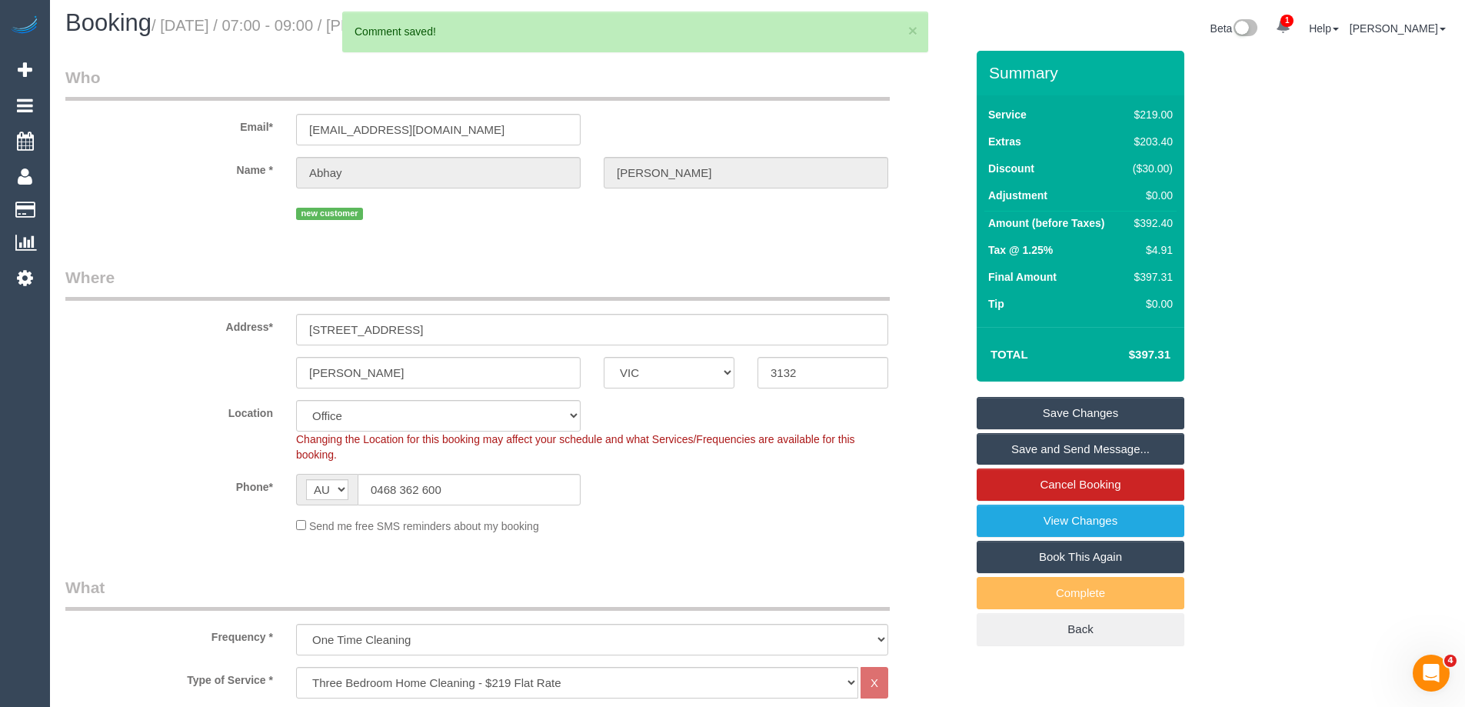
scroll to position [0, 0]
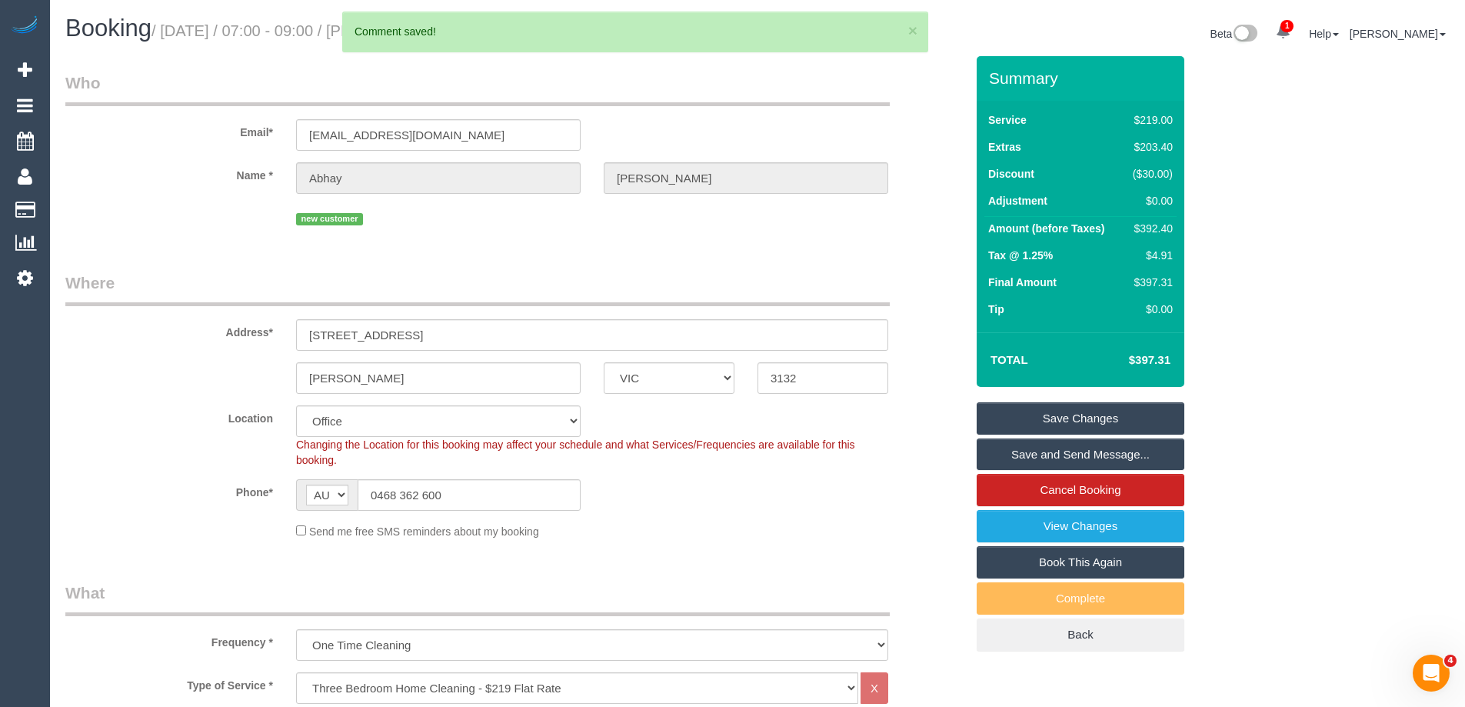
click at [1162, 414] on link "Save Changes" at bounding box center [1081, 418] width 208 height 32
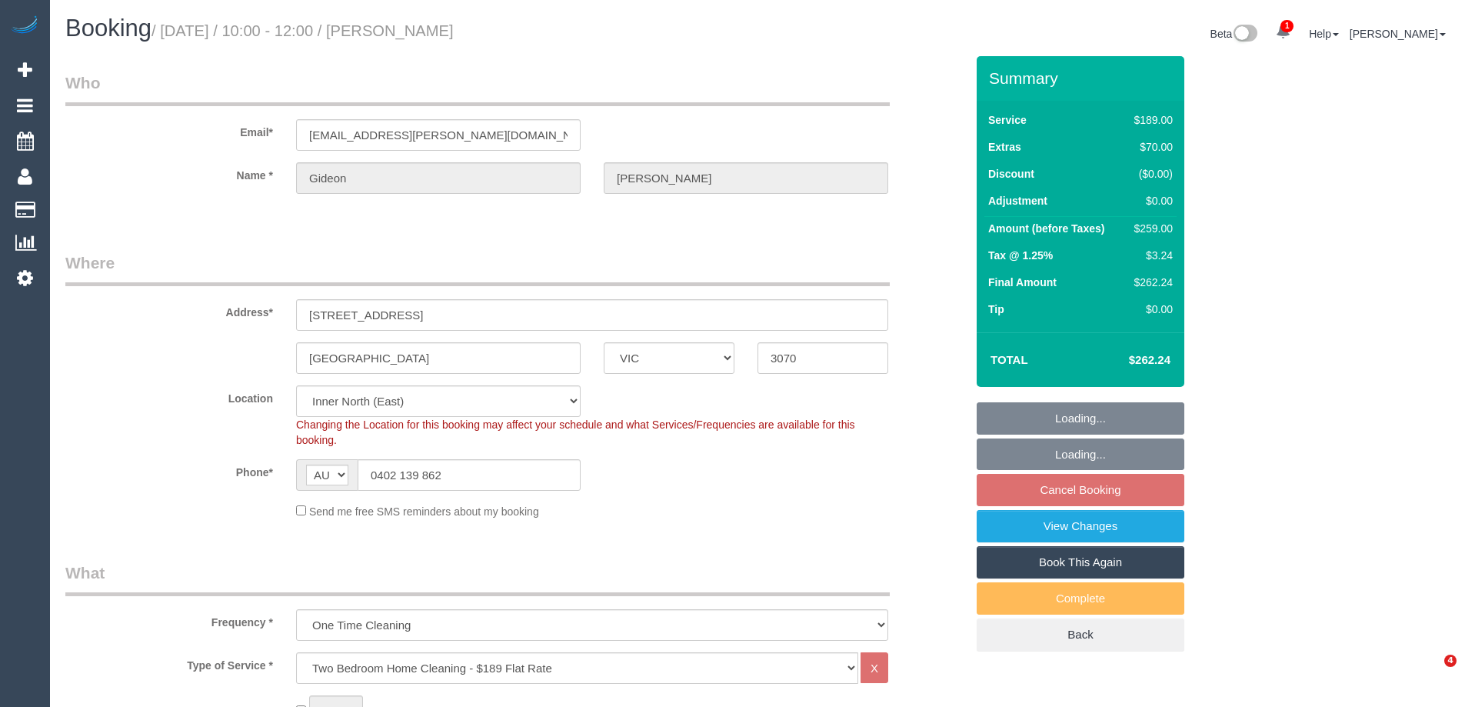
select select "VIC"
select select "string:stripe-pm_1S2XZm2GScqysDRV85WBB09u"
select select "number:28"
select select "number:14"
select select "number:19"
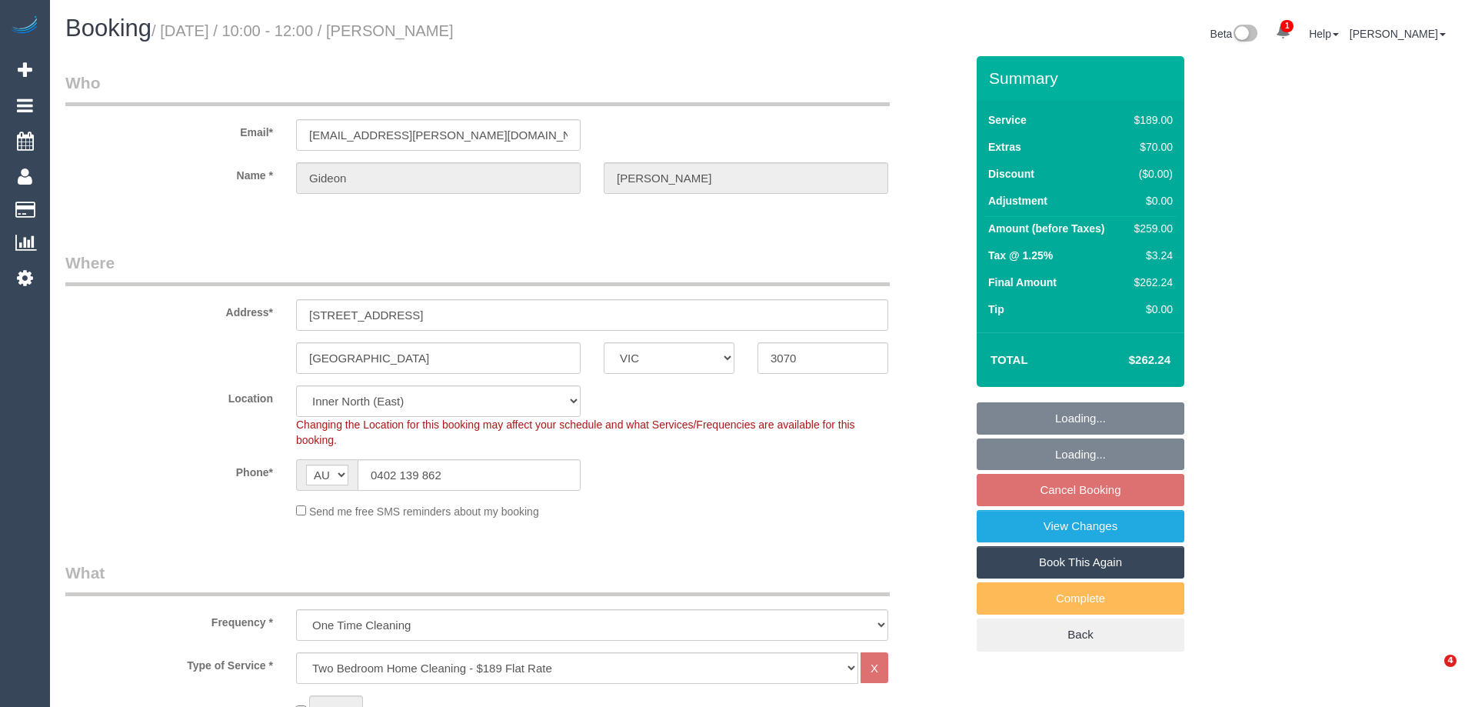
select select "number:25"
select select "number:26"
select select "spot3"
select select "object:1596"
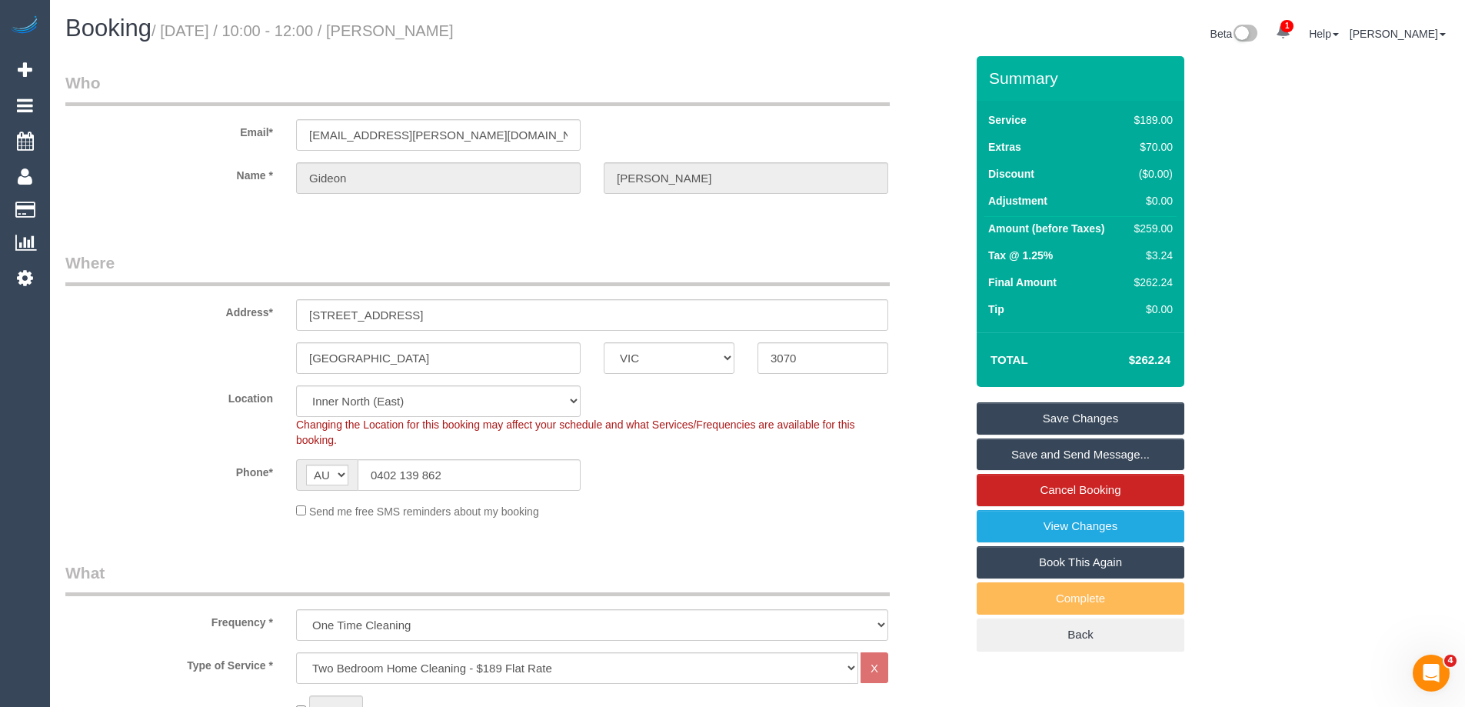
click at [1148, 230] on div "$259.00" at bounding box center [1150, 228] width 45 height 15
copy div "259.00"
click at [1260, 231] on div "Summary Service $189.00 Extras $70.00 Discount ($0.00) Adjustment $0.00 Amount …" at bounding box center [1138, 369] width 346 height 626
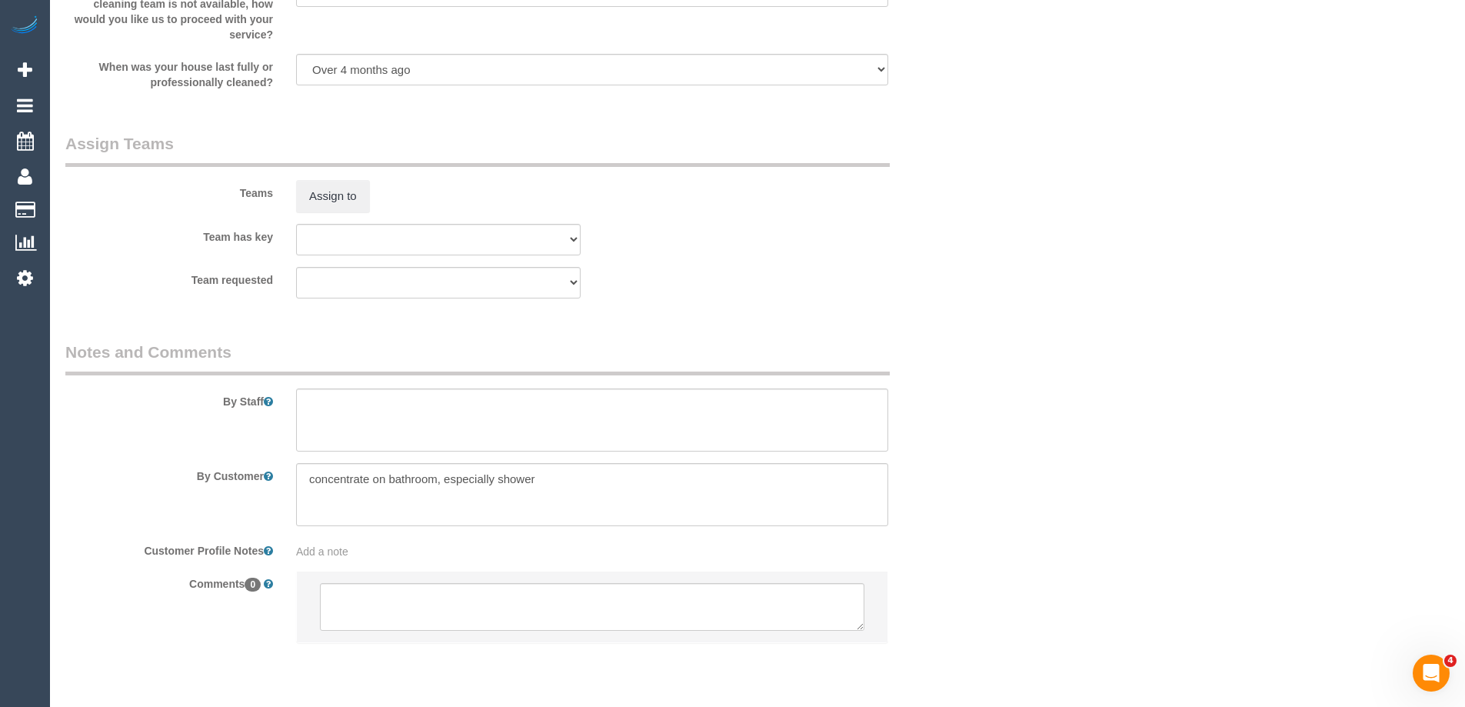
scroll to position [2247, 0]
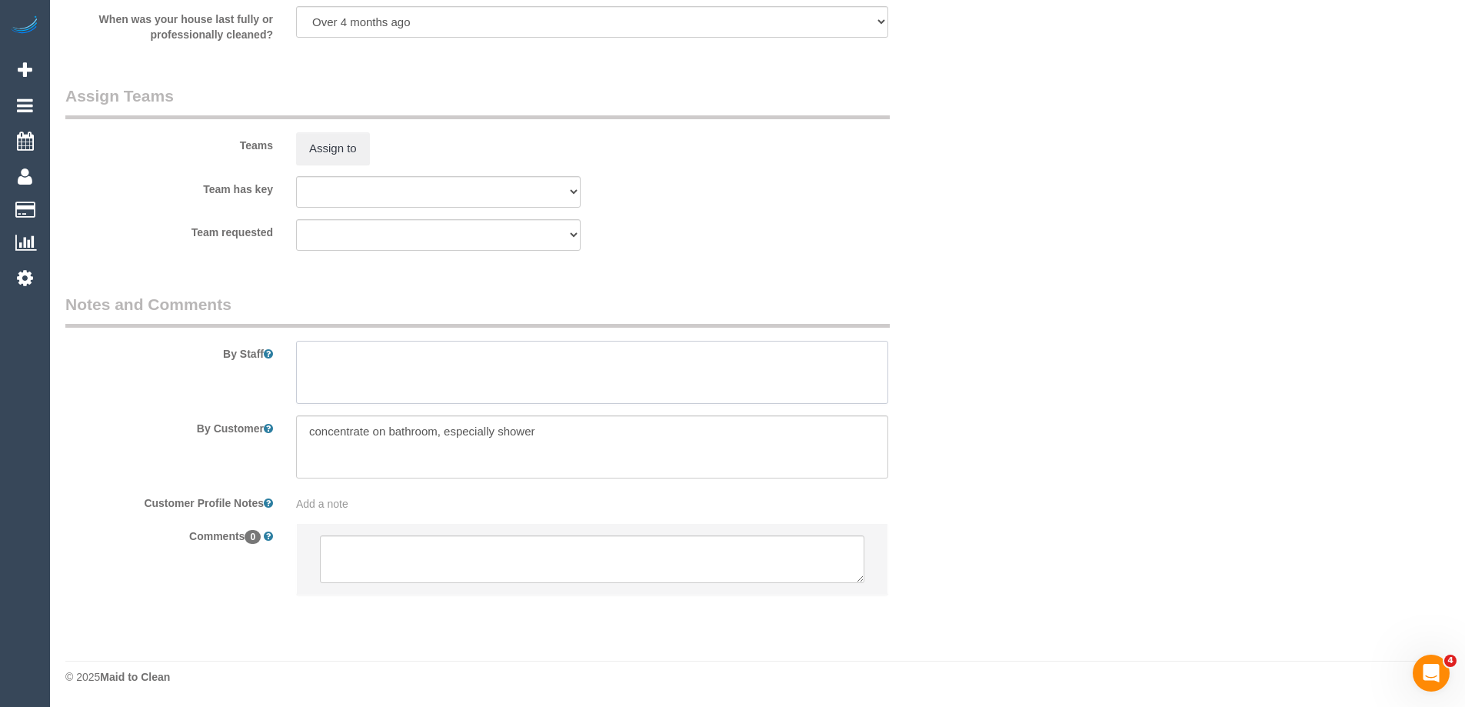
click at [431, 376] on textarea at bounding box center [592, 372] width 592 height 63
click at [415, 355] on textarea at bounding box center [592, 372] width 592 height 63
type textarea "Estimated time 4.5-5 hours"
click at [779, 247] on div "Team requested (0) Office (1) Debbie Brodjanac (FT) (1) Karen Cruz (FT) (1) Kum…" at bounding box center [515, 235] width 923 height 32
click at [339, 155] on button "Assign to" at bounding box center [333, 148] width 74 height 32
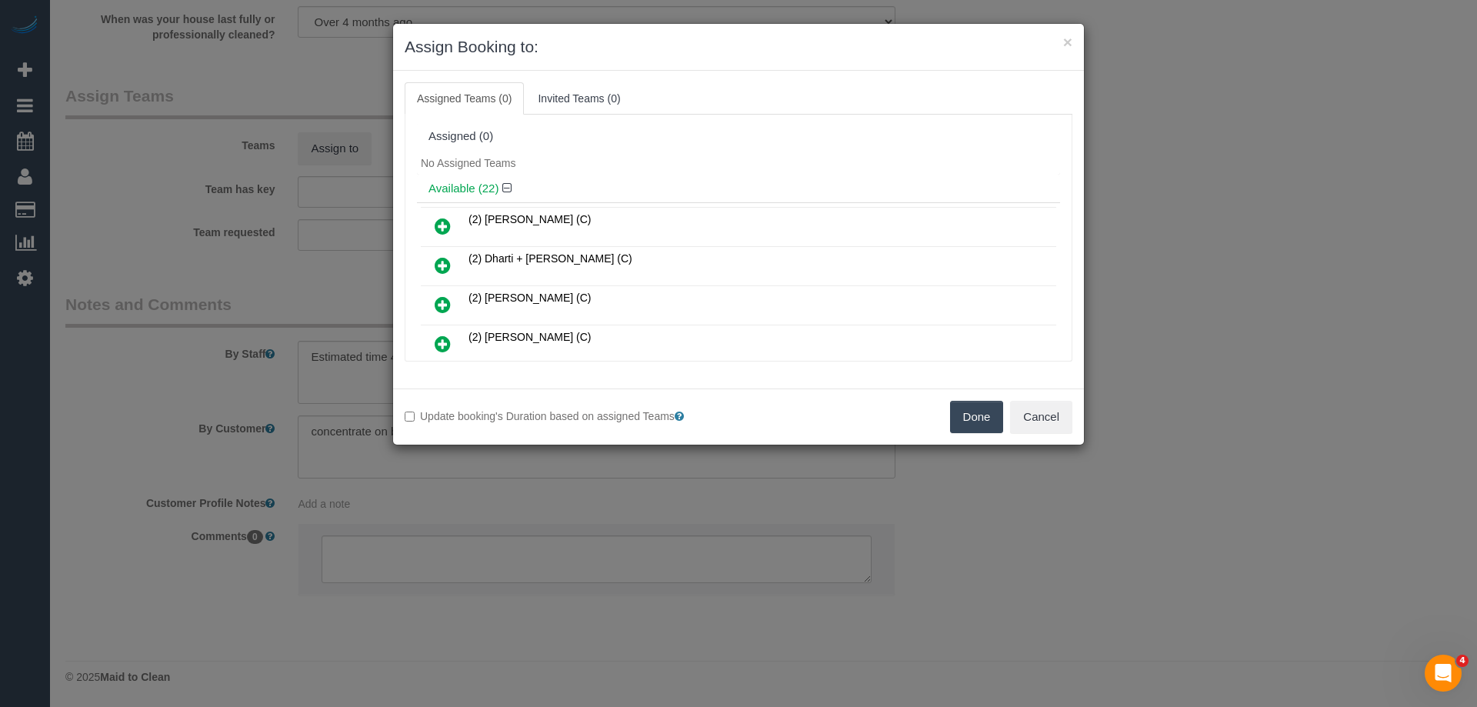
click at [435, 223] on icon at bounding box center [443, 226] width 16 height 18
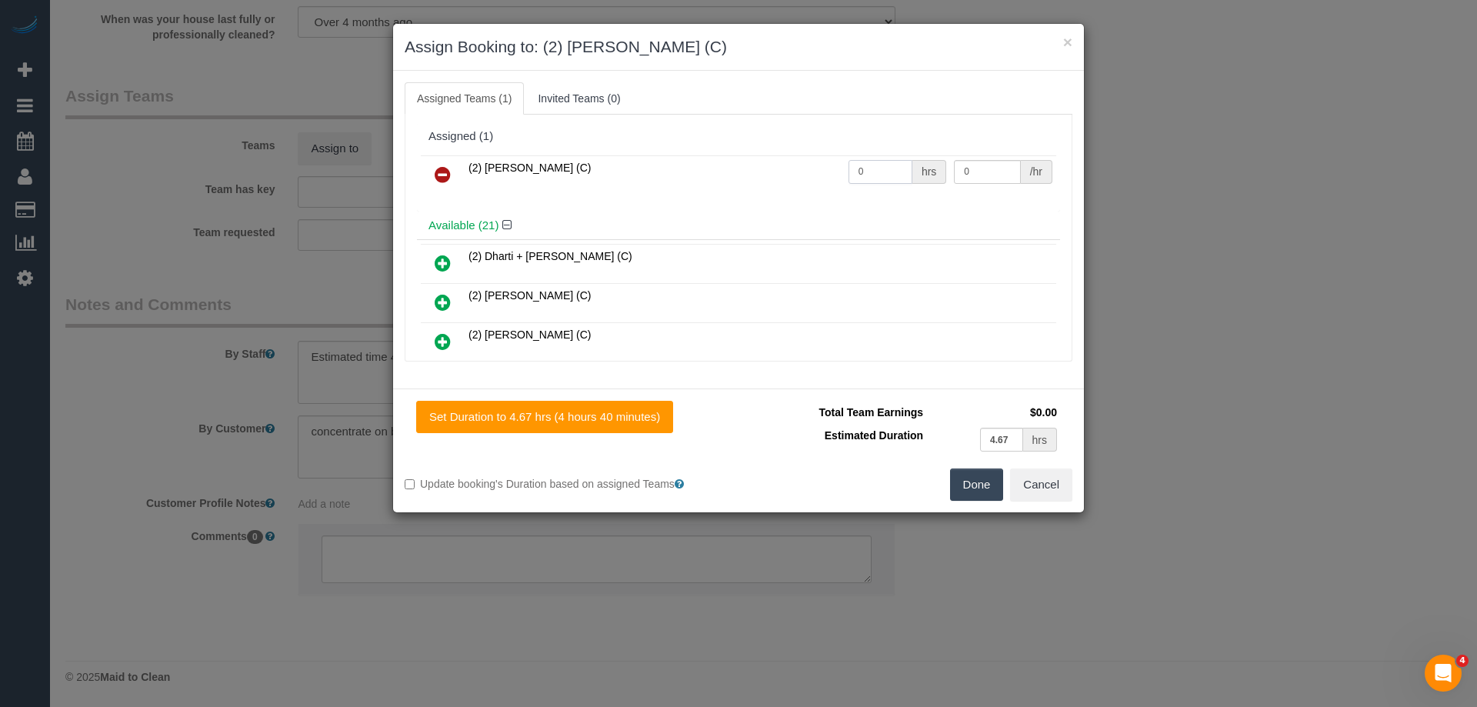
click at [891, 172] on input "0" at bounding box center [880, 172] width 64 height 24
type input "1"
click at [982, 168] on input "0" at bounding box center [987, 172] width 66 height 24
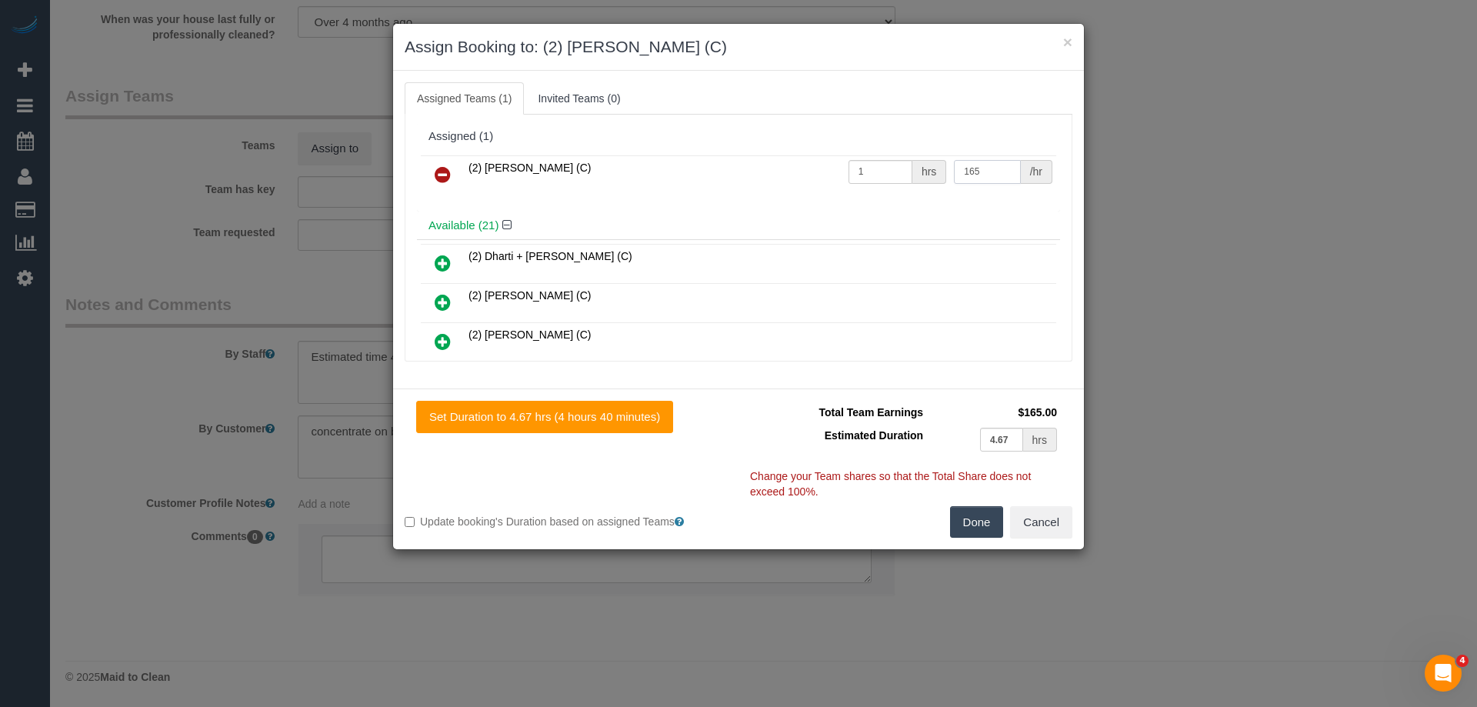
type input "165"
click at [971, 517] on button "Done" at bounding box center [977, 522] width 54 height 32
click at [971, 517] on div "× Assign Booking to: (2) Axel Richerand (C) Assigned Teams (1) Invited Teams (0…" at bounding box center [738, 353] width 1477 height 707
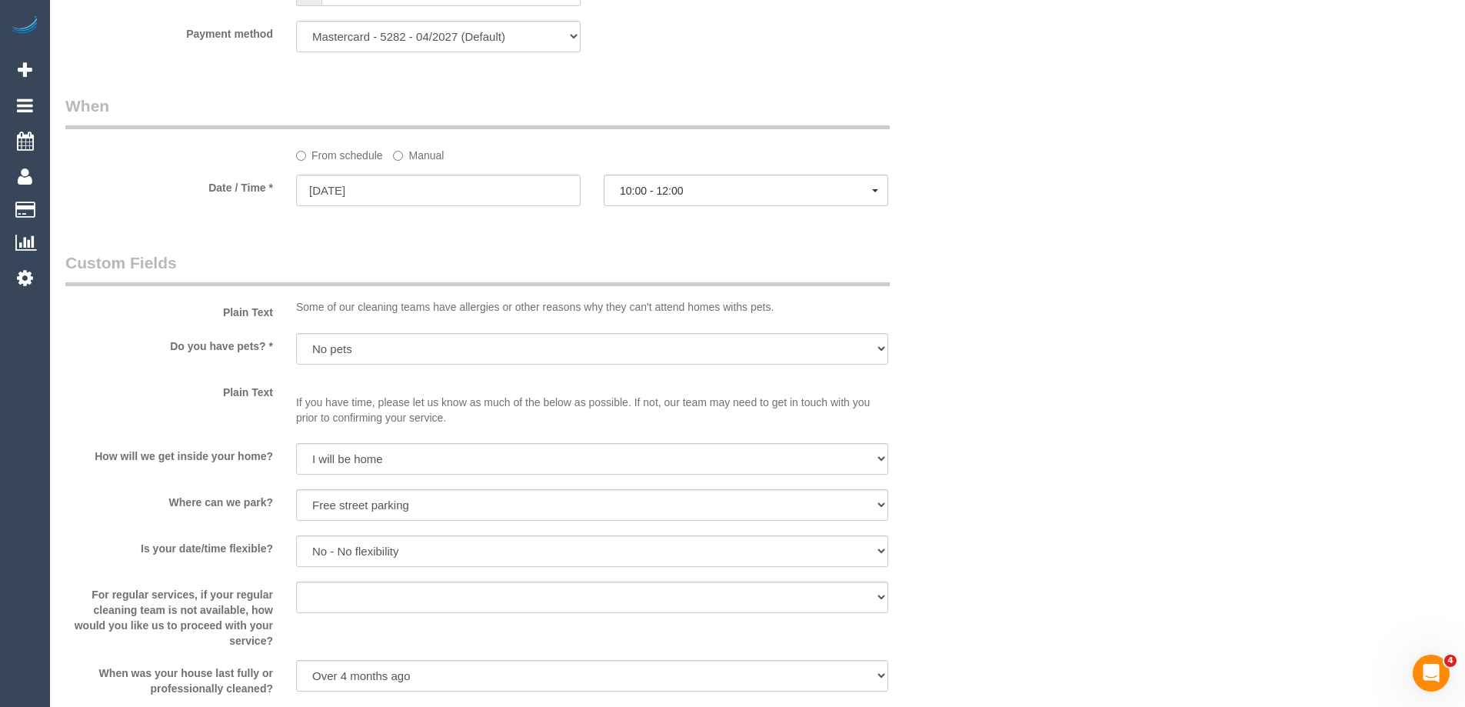
scroll to position [1247, 0]
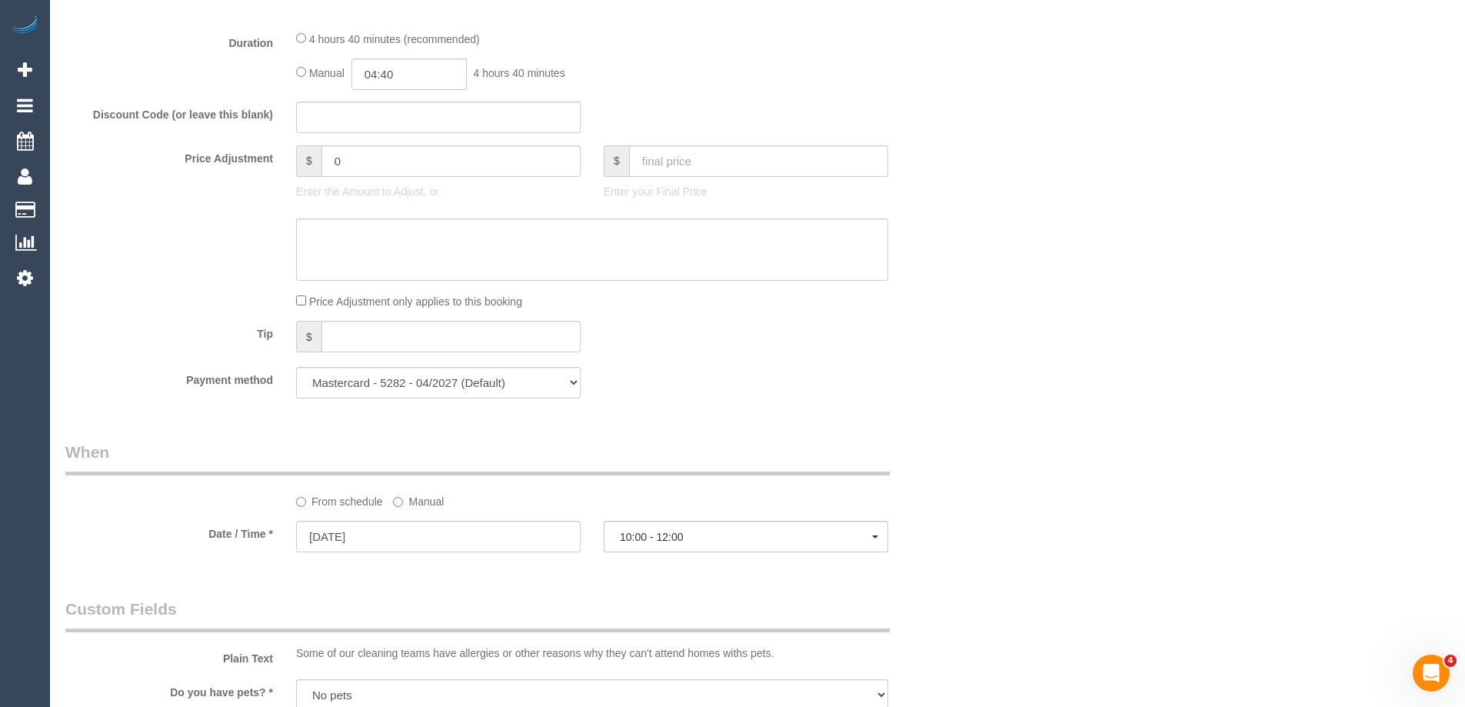
click at [490, 70] on span "4 hours 40 minutes" at bounding box center [520, 73] width 92 height 12
click at [420, 65] on input "04:40" at bounding box center [408, 74] width 115 height 32
type input "05:00"
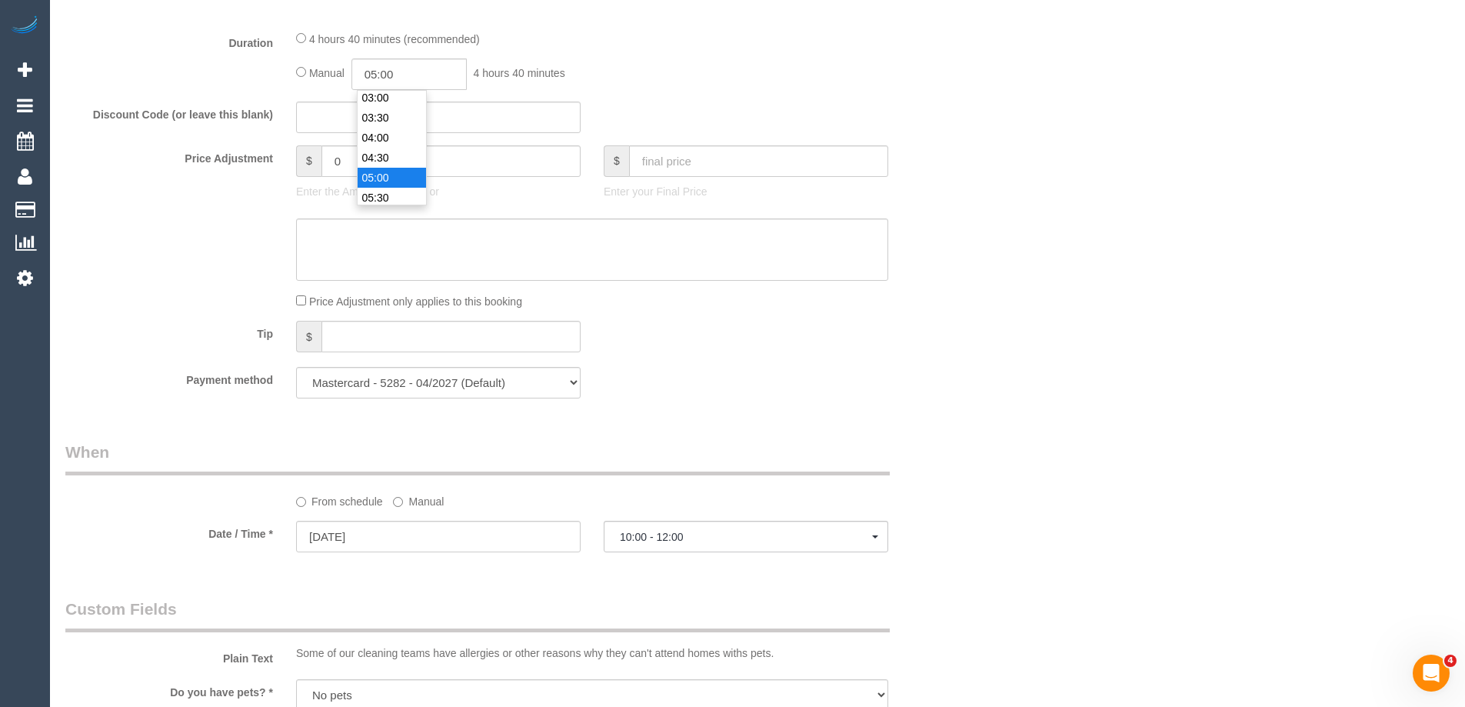
click at [399, 178] on li "05:00" at bounding box center [392, 178] width 68 height 20
click at [940, 110] on div "Discount Code (or leave this blank)" at bounding box center [515, 118] width 923 height 32
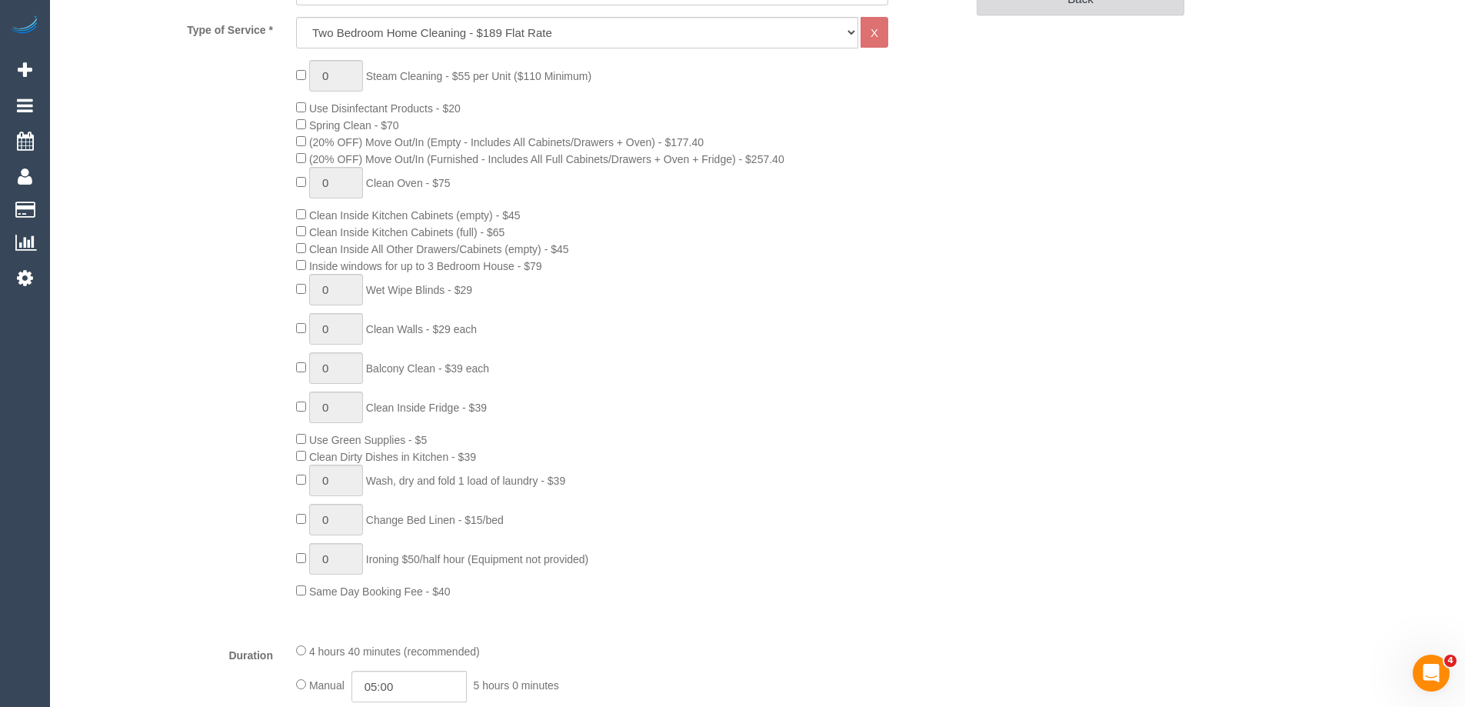
scroll to position [401, 0]
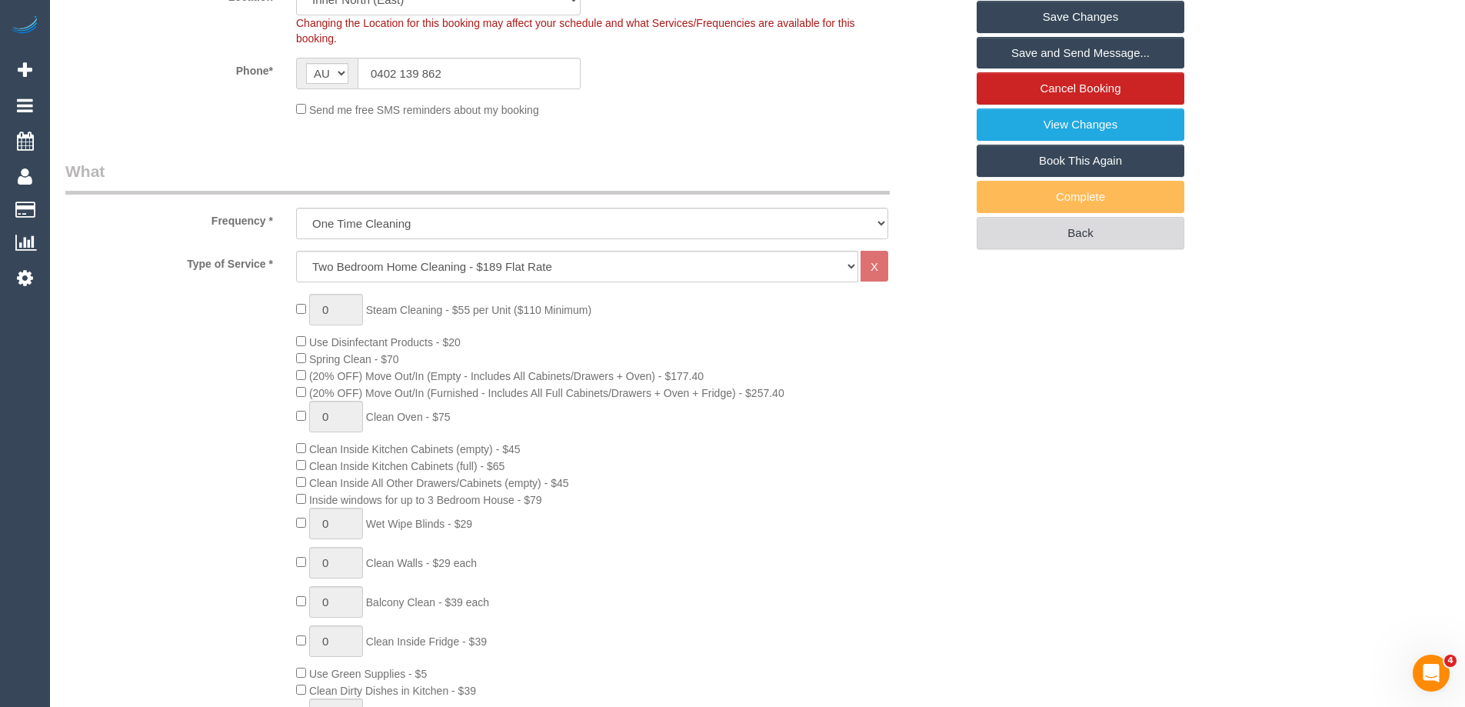
select select "spot24"
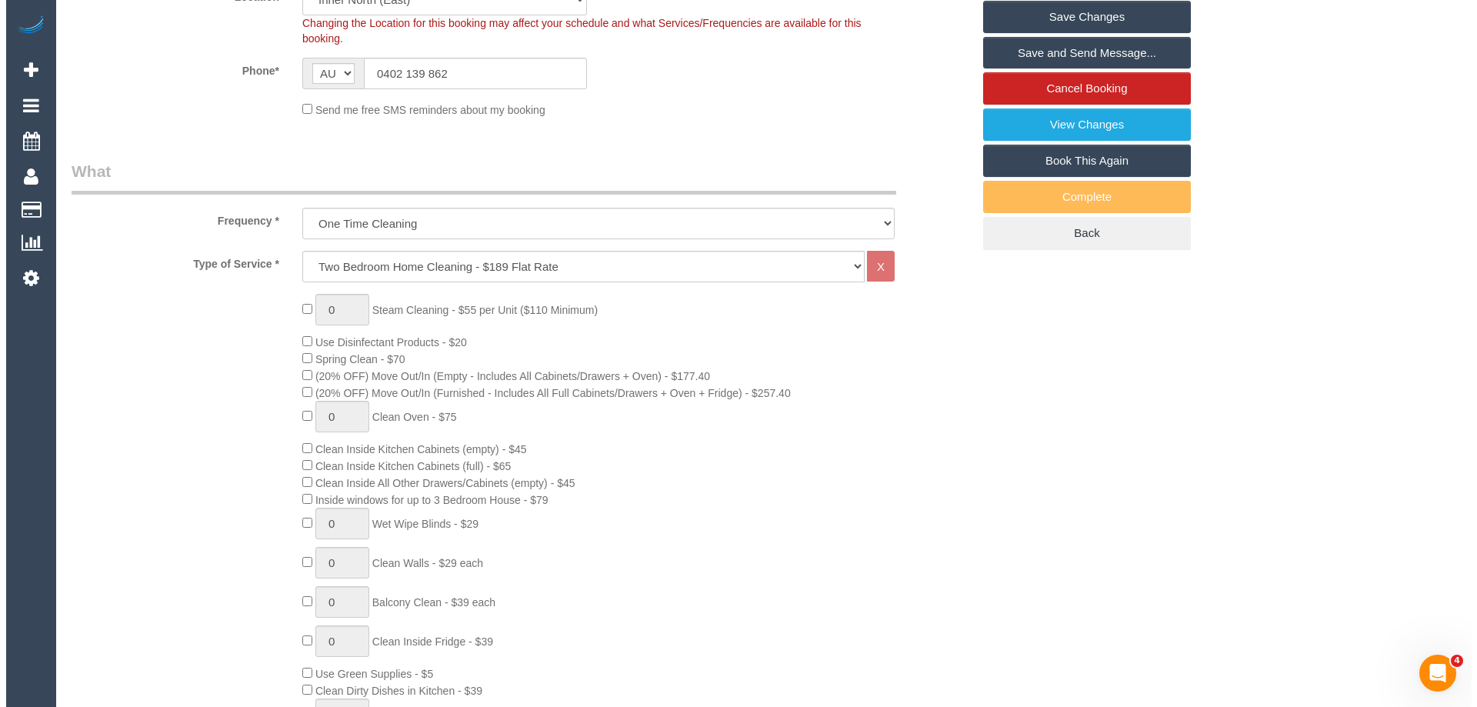
scroll to position [0, 0]
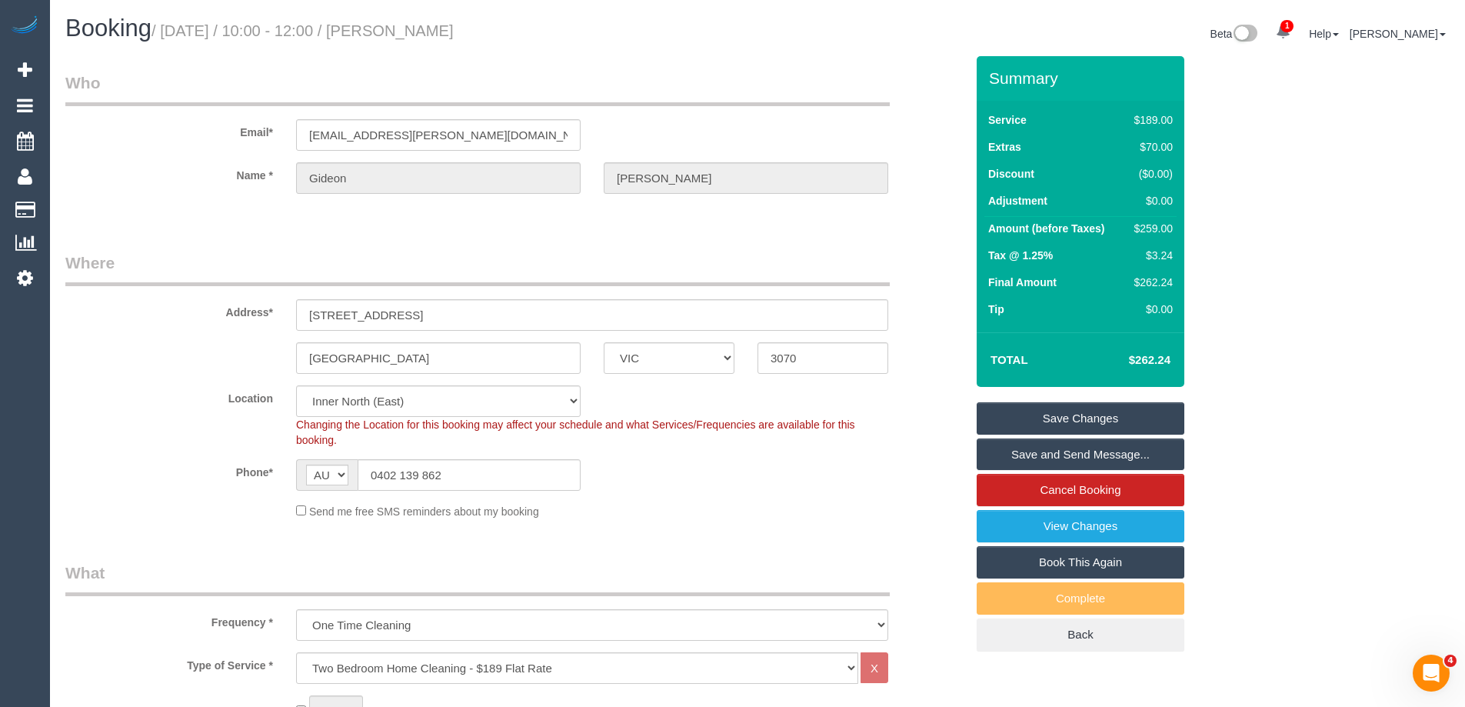
click at [1048, 454] on link "Save and Send Message..." at bounding box center [1081, 454] width 208 height 32
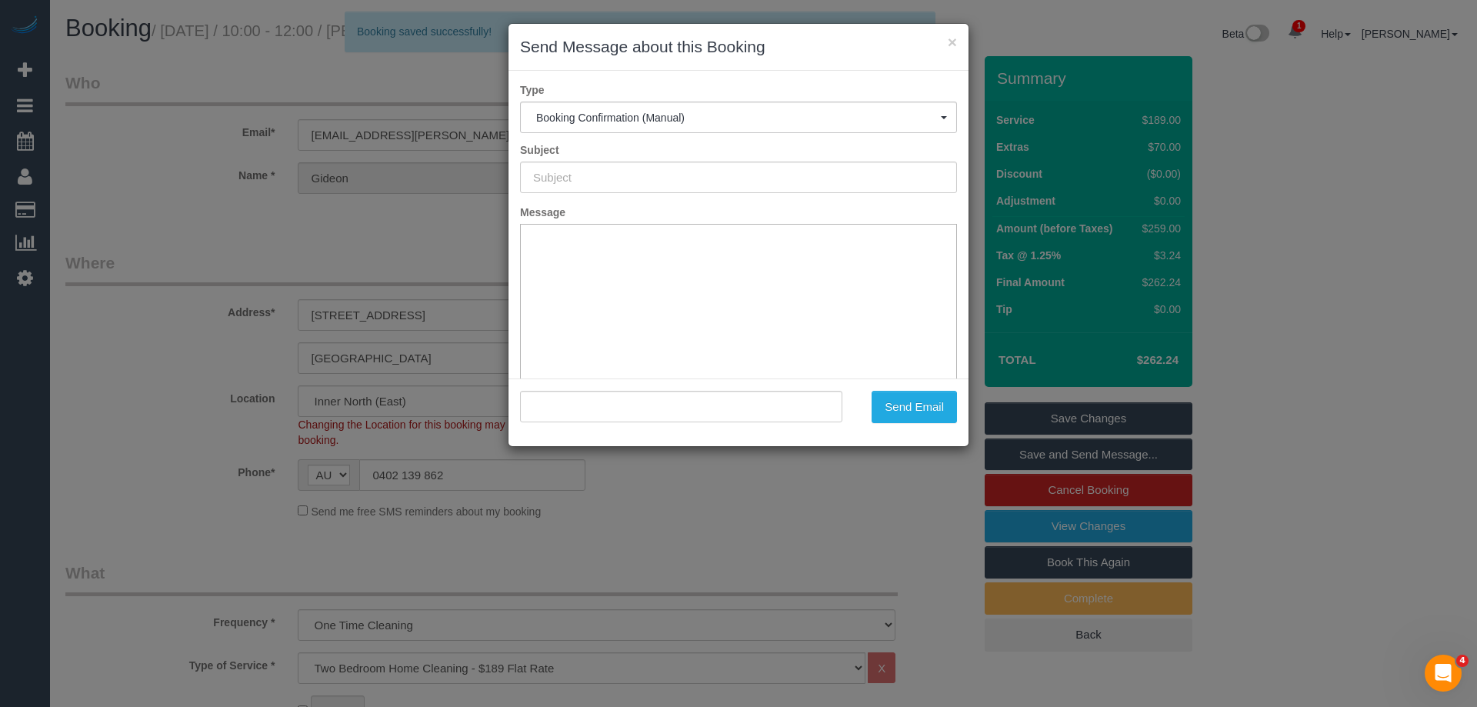
type input "Booking Confirmed"
type input ""Gideon James" <gideon.m.james@gmail.com>"
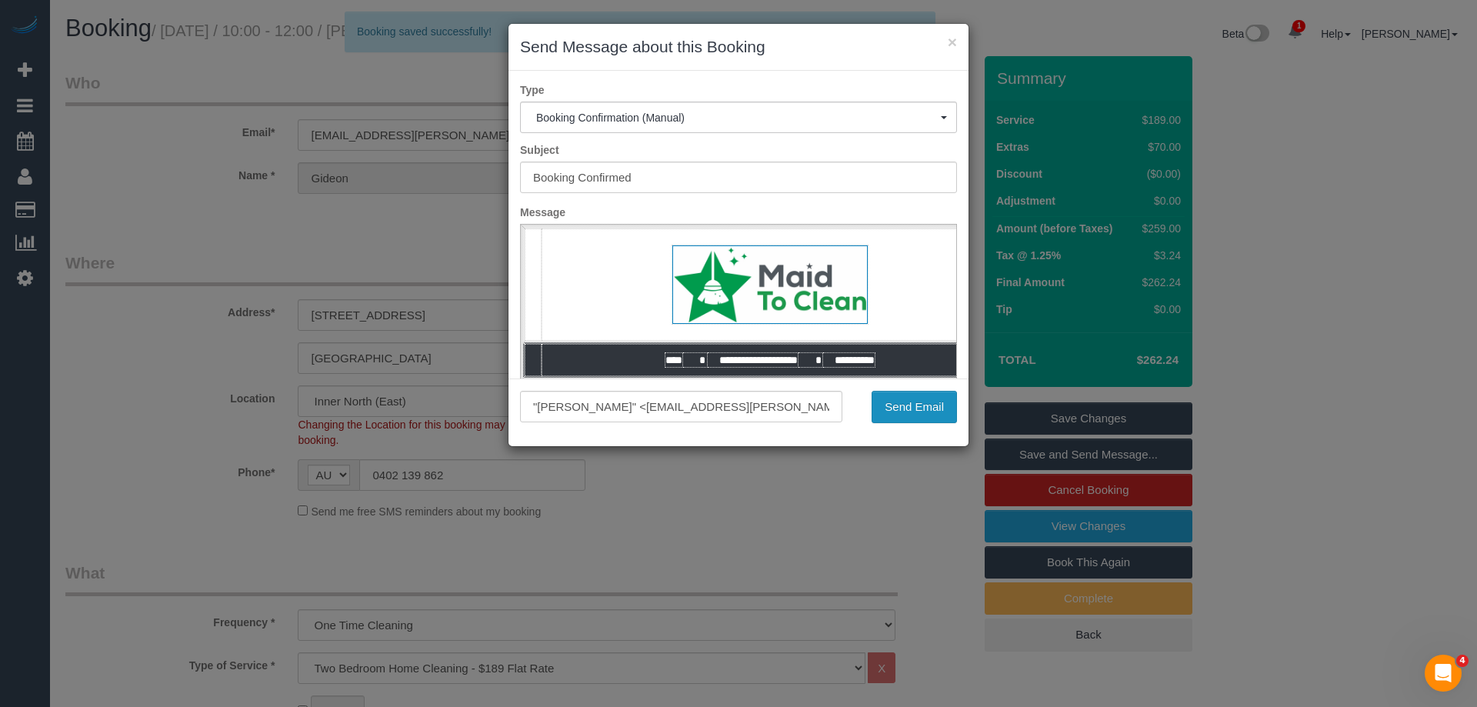
click at [898, 406] on button "Send Email" at bounding box center [913, 407] width 85 height 32
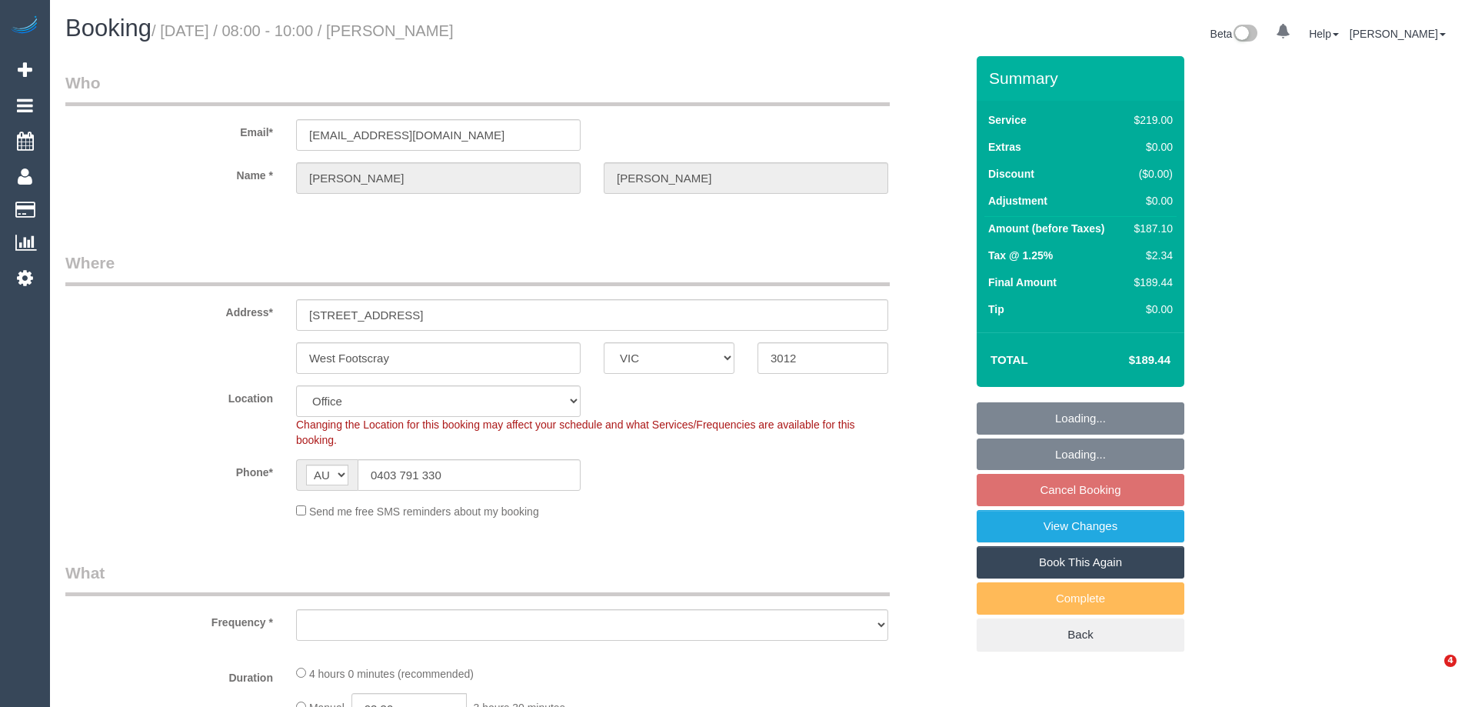
select select "VIC"
select select "string:stripe-pm_1RIIeS2GScqysDRV5679pbuy"
select select "number:27"
select select "number:14"
select select "number:19"
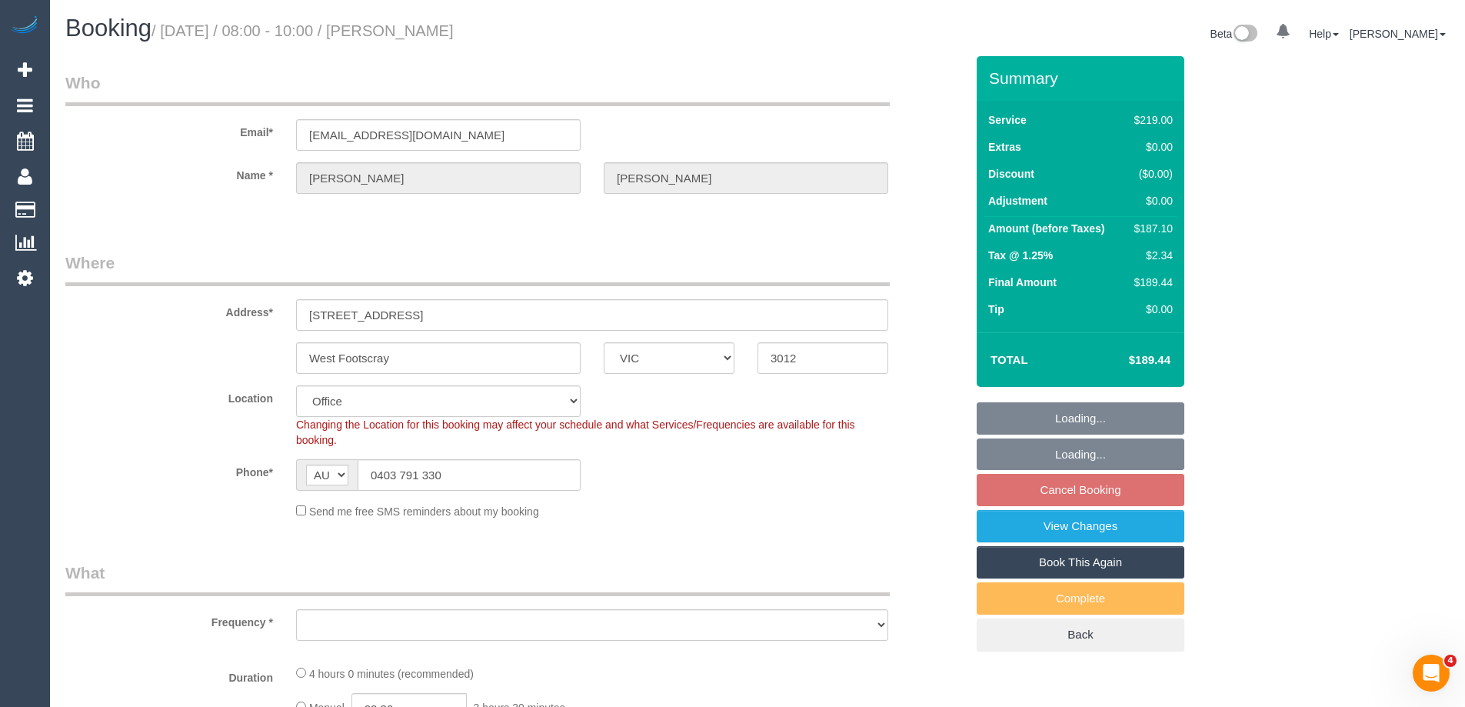
select select "number:25"
select select "number:34"
select select "number:13"
select select "object:2052"
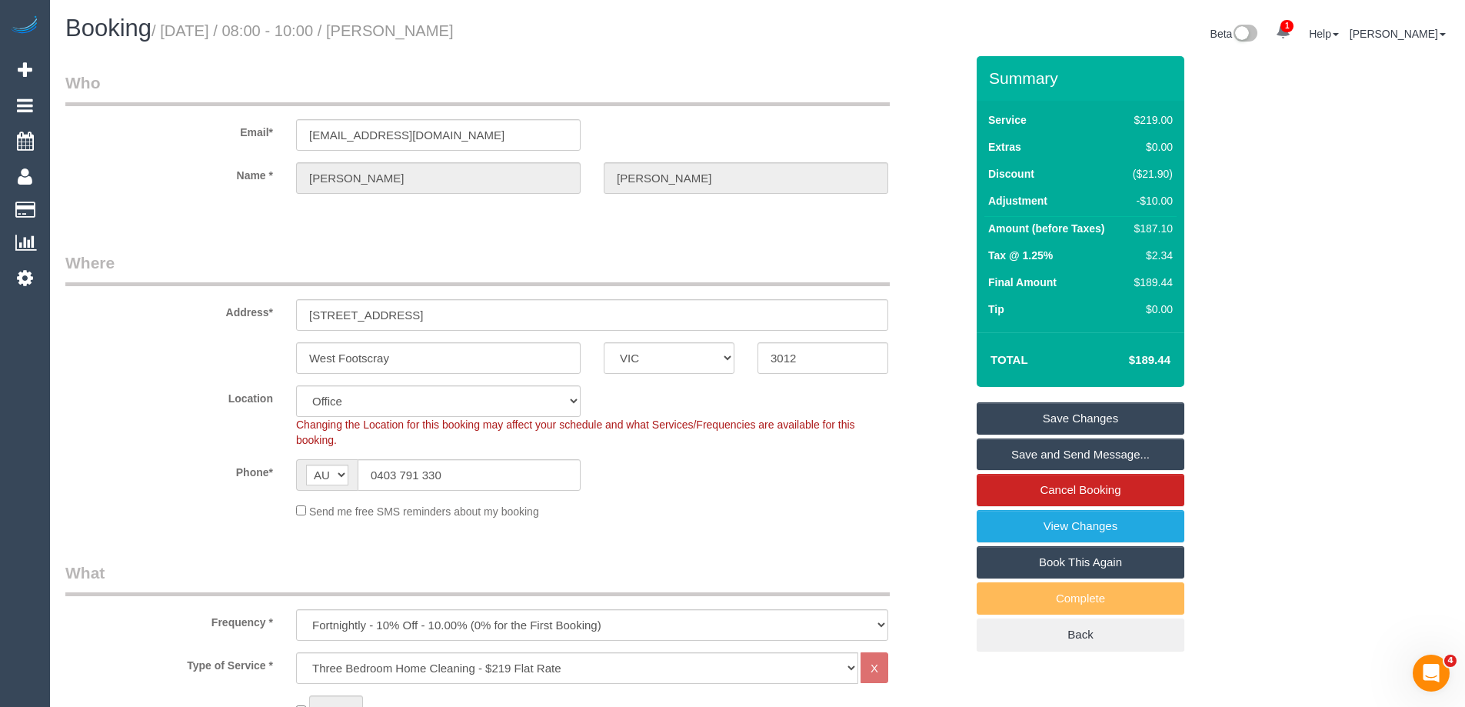
click at [795, 462] on div "Phone* AF AL DZ AD AO AI AQ AG AR AM AW AU AT AZ BS BH BD BB BY BE BZ BJ BM BT …" at bounding box center [515, 475] width 923 height 32
click at [200, 421] on div "Location [GEOGRAPHIC_DATA] (North) East (South) [GEOGRAPHIC_DATA] (East) [GEOGR…" at bounding box center [515, 416] width 923 height 62
click at [1154, 229] on div "$187.10" at bounding box center [1150, 228] width 46 height 15
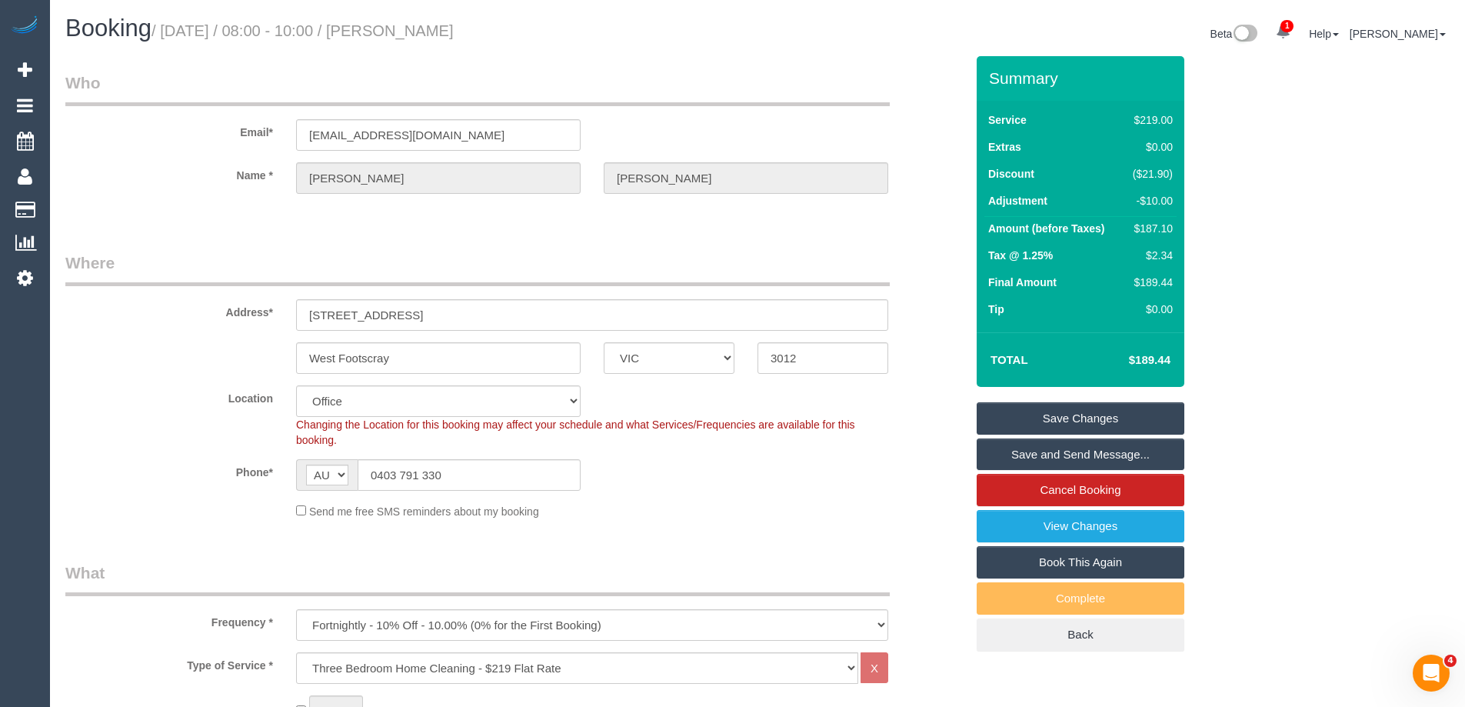
click at [930, 261] on div "Address* [STREET_ADDRESS]" at bounding box center [515, 290] width 923 height 79
click at [224, 481] on div "Phone* AF AL DZ AD AO AI AQ AG AR AM AW AU AT AZ BS BH BD BB BY BE BZ BJ BM BT …" at bounding box center [515, 475] width 923 height 32
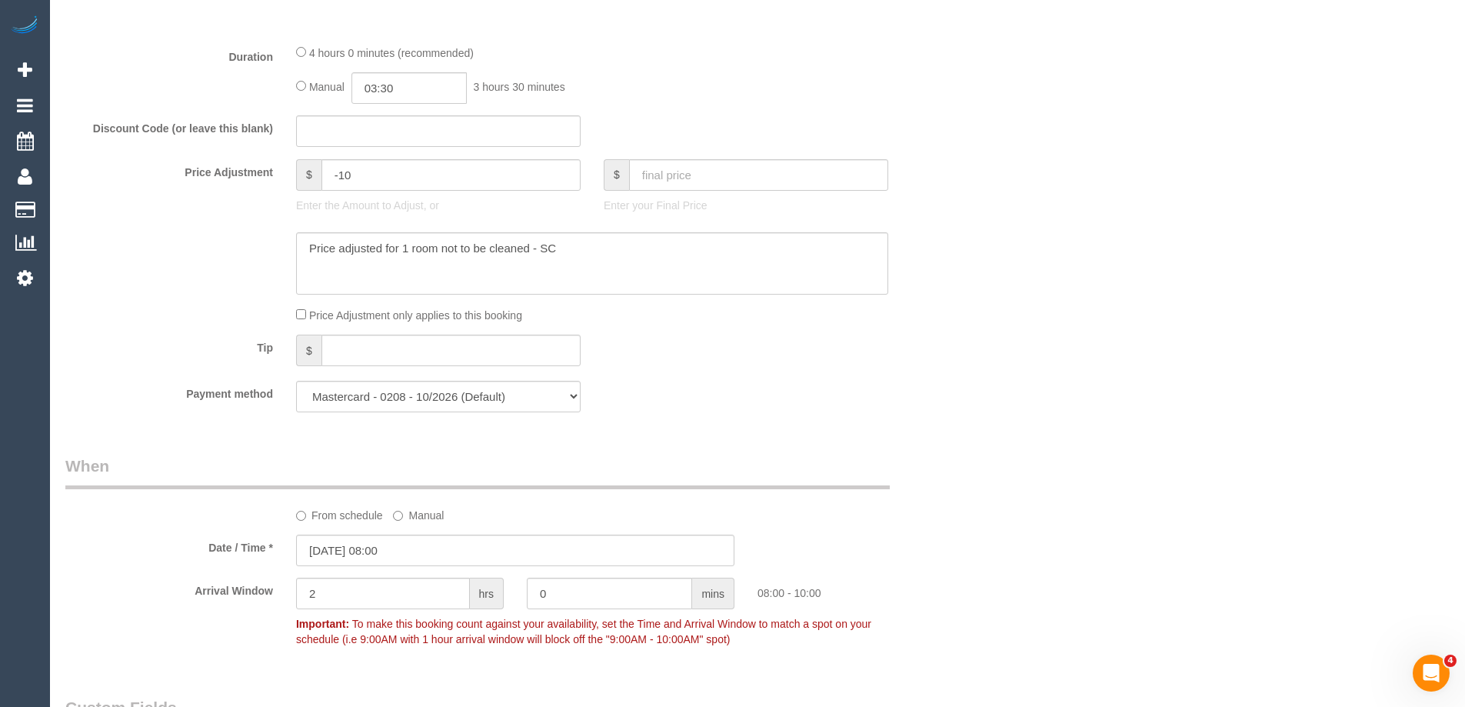
scroll to position [1384, 0]
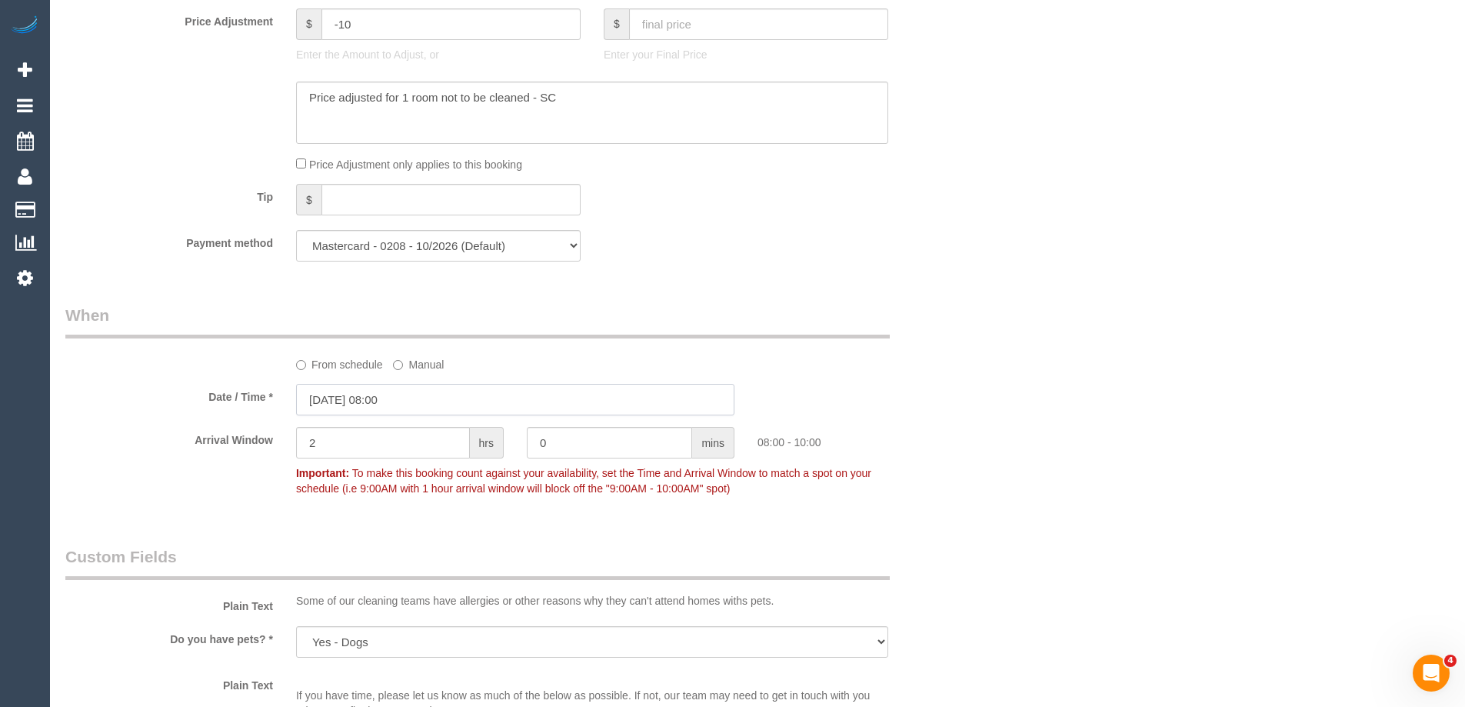
click at [461, 408] on input "06/09/2025 08:00" at bounding box center [515, 400] width 438 height 32
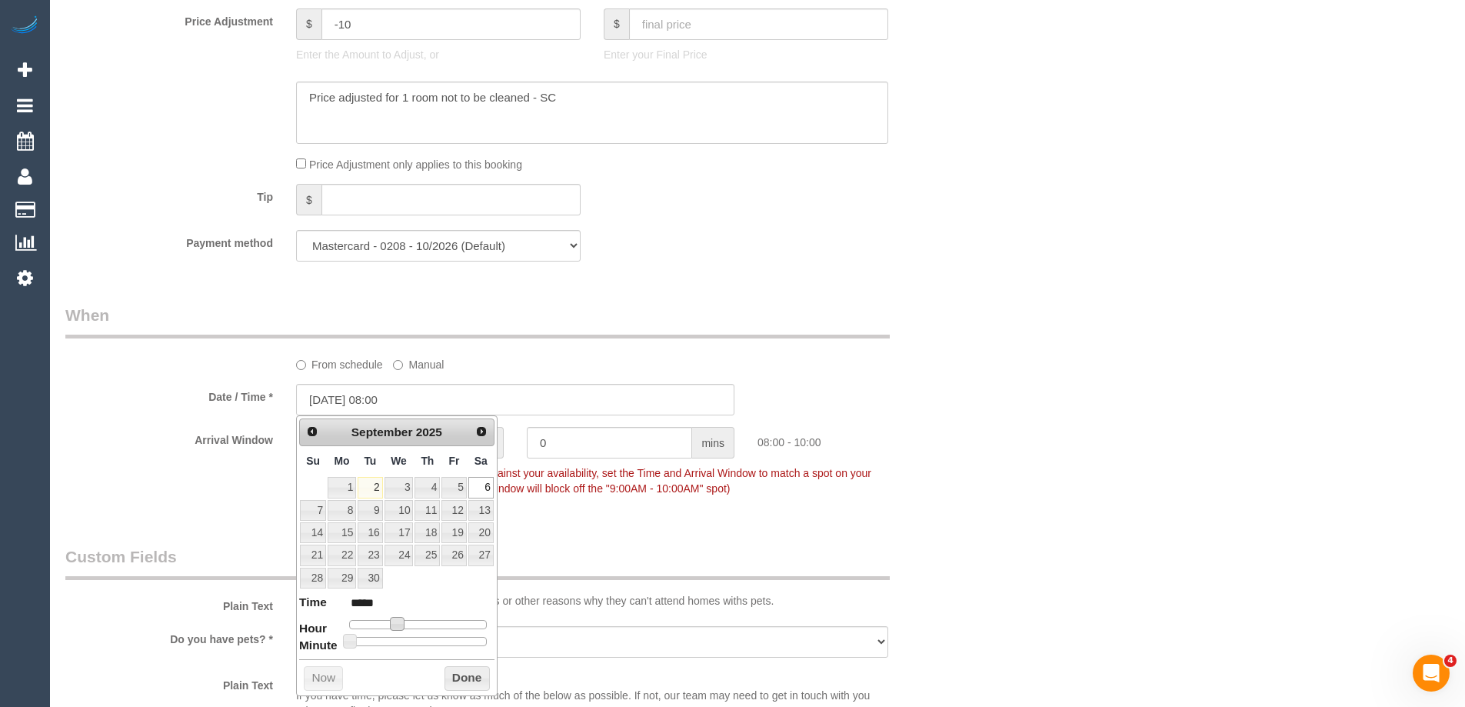
type input "06/09/2025 09:00"
type input "*****"
type input "06/09/2025 10:00"
type input "*****"
drag, startPoint x: 395, startPoint y: 627, endPoint x: 408, endPoint y: 628, distance: 12.4
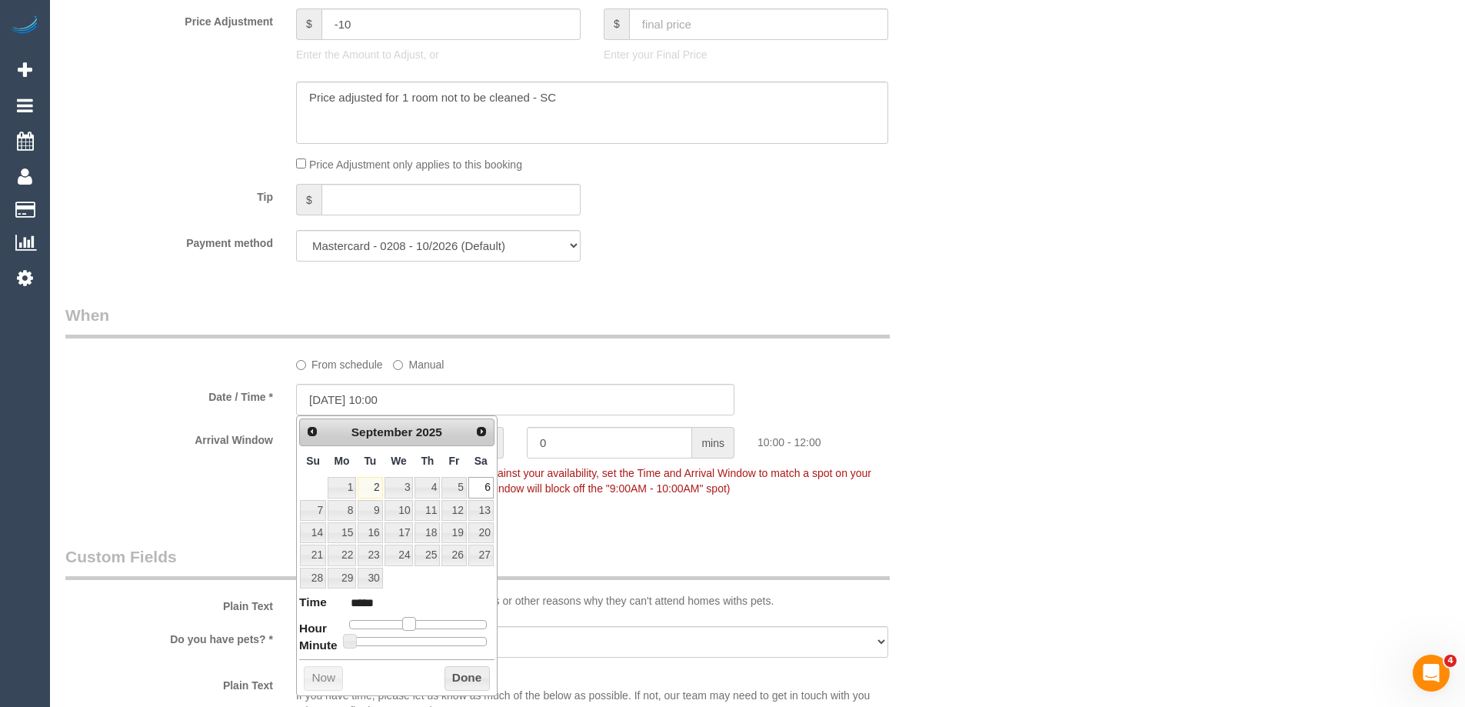
click at [408, 628] on span at bounding box center [409, 624] width 14 height 14
click at [470, 678] on button "Done" at bounding box center [467, 678] width 45 height 25
click at [1023, 464] on div "Who Email* nbochner@me.com Name * Nick Bochner Where Address* 22 Hope Street We…" at bounding box center [757, 267] width 1384 height 3190
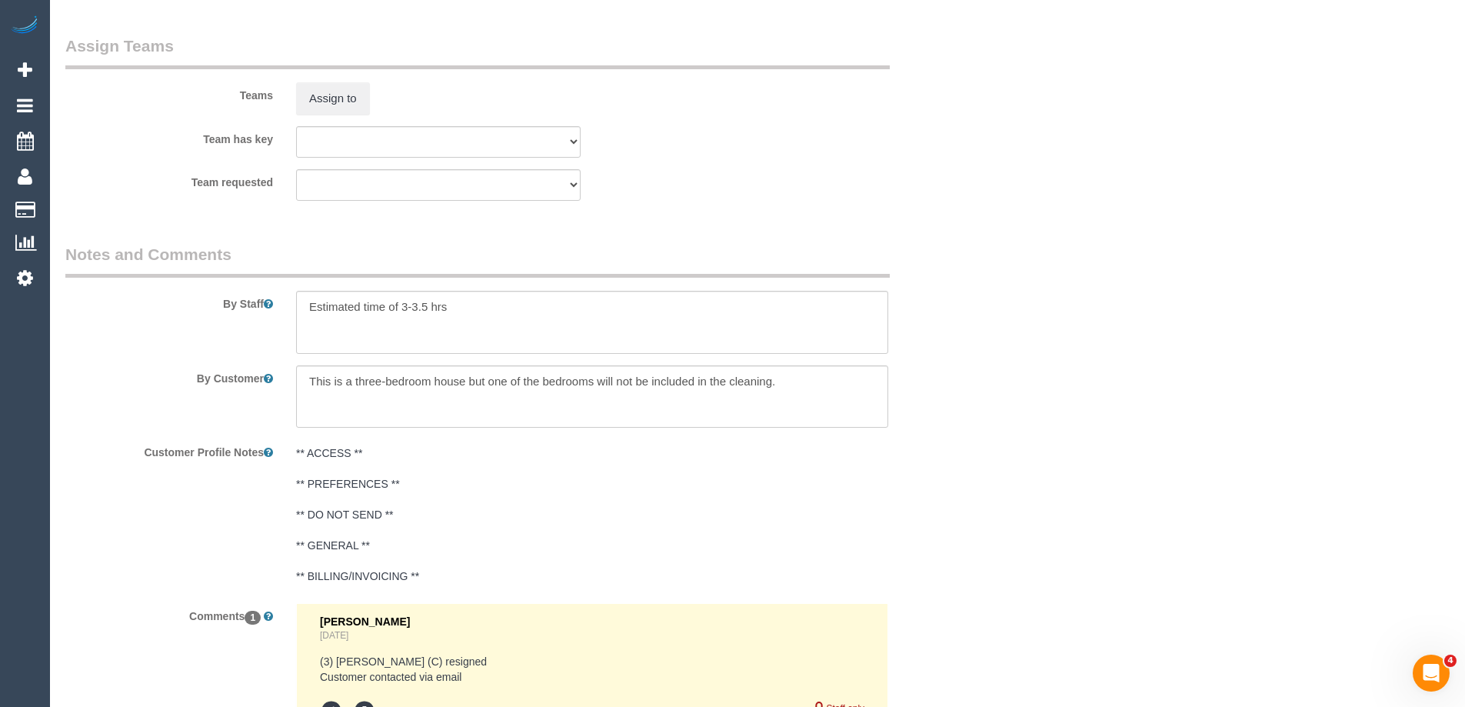
scroll to position [2593, 0]
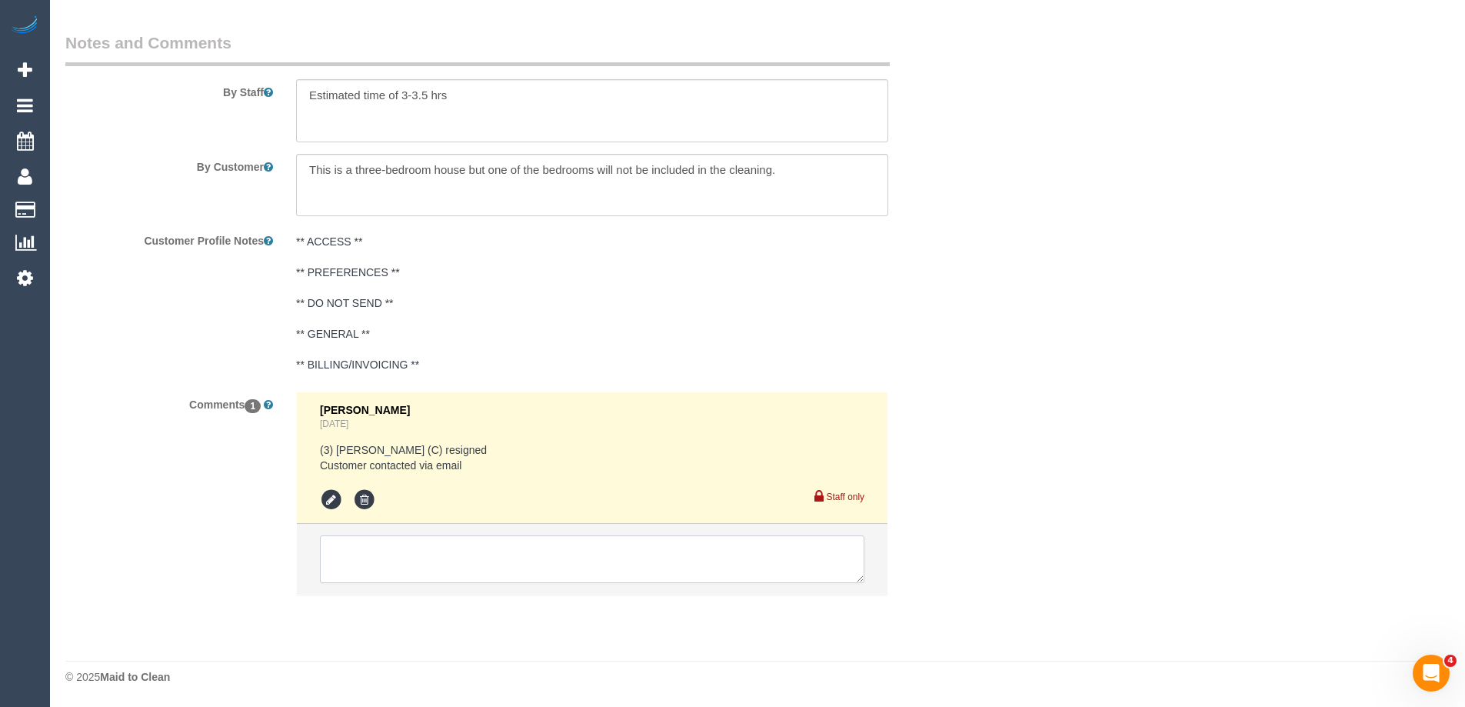
click at [389, 551] on textarea at bounding box center [592, 559] width 544 height 48
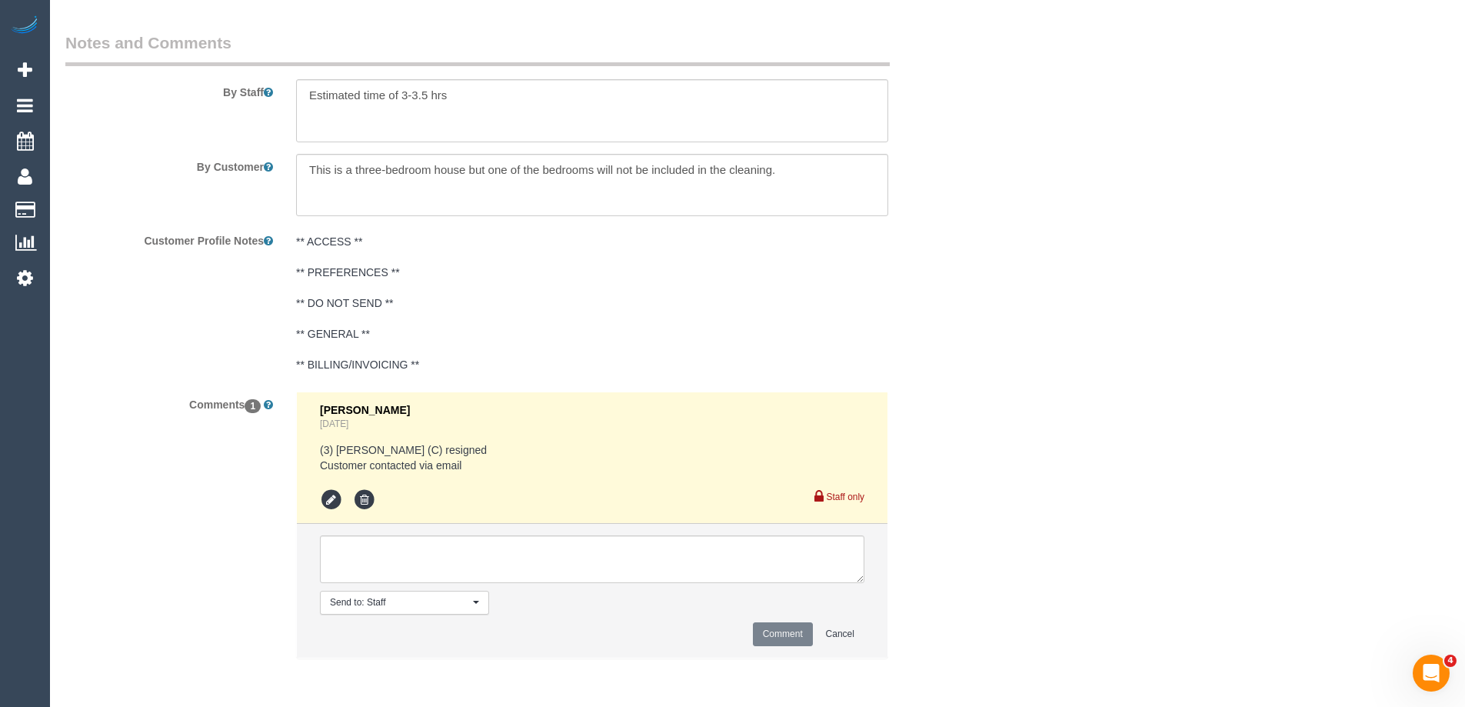
click at [463, 604] on span "Send to: Staff" at bounding box center [399, 602] width 139 height 13
click at [471, 567] on textarea at bounding box center [592, 559] width 544 height 48
click at [478, 552] on textarea at bounding box center [592, 559] width 544 height 48
click at [499, 560] on textarea at bounding box center [592, 559] width 544 height 48
type textarea "Assigned pending 10-12pm AW ongoing with reg cleaner - emailed"
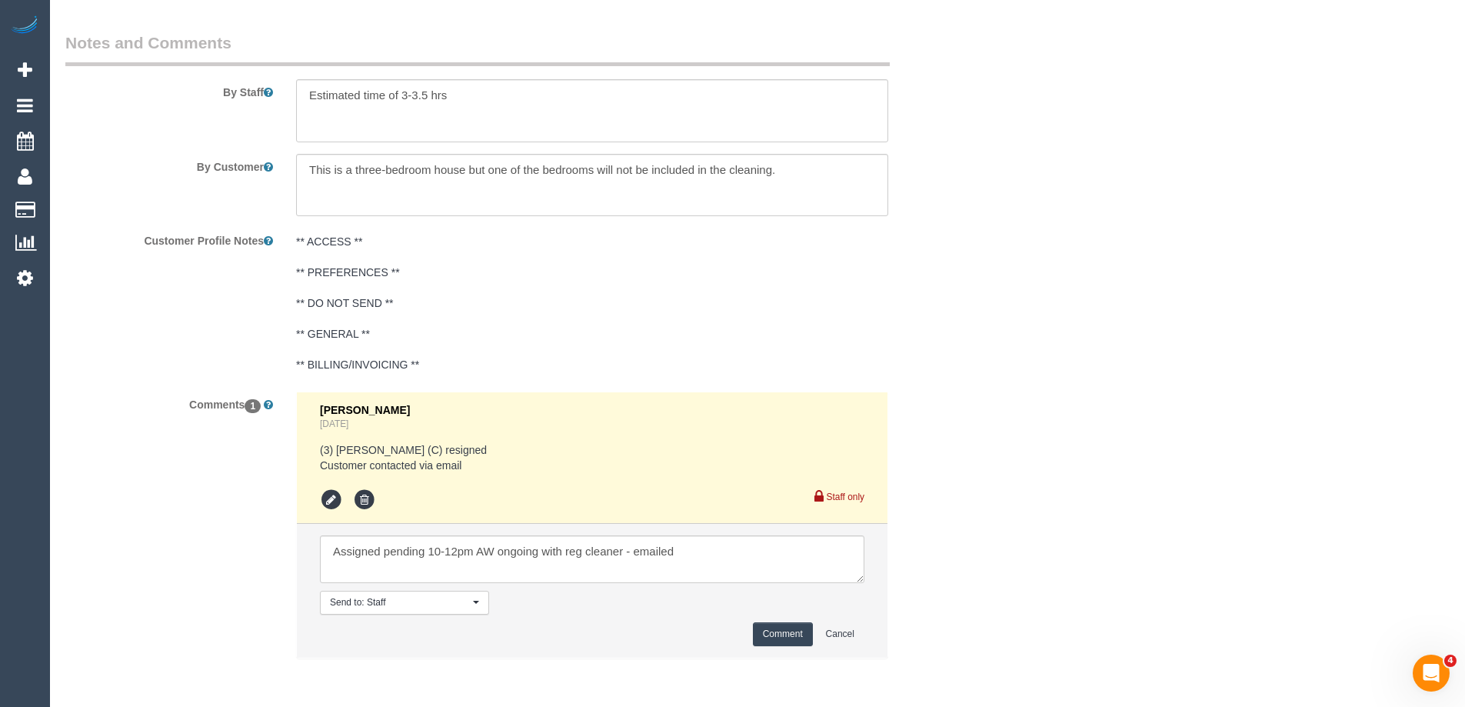
click at [786, 628] on button "Comment" at bounding box center [783, 634] width 60 height 24
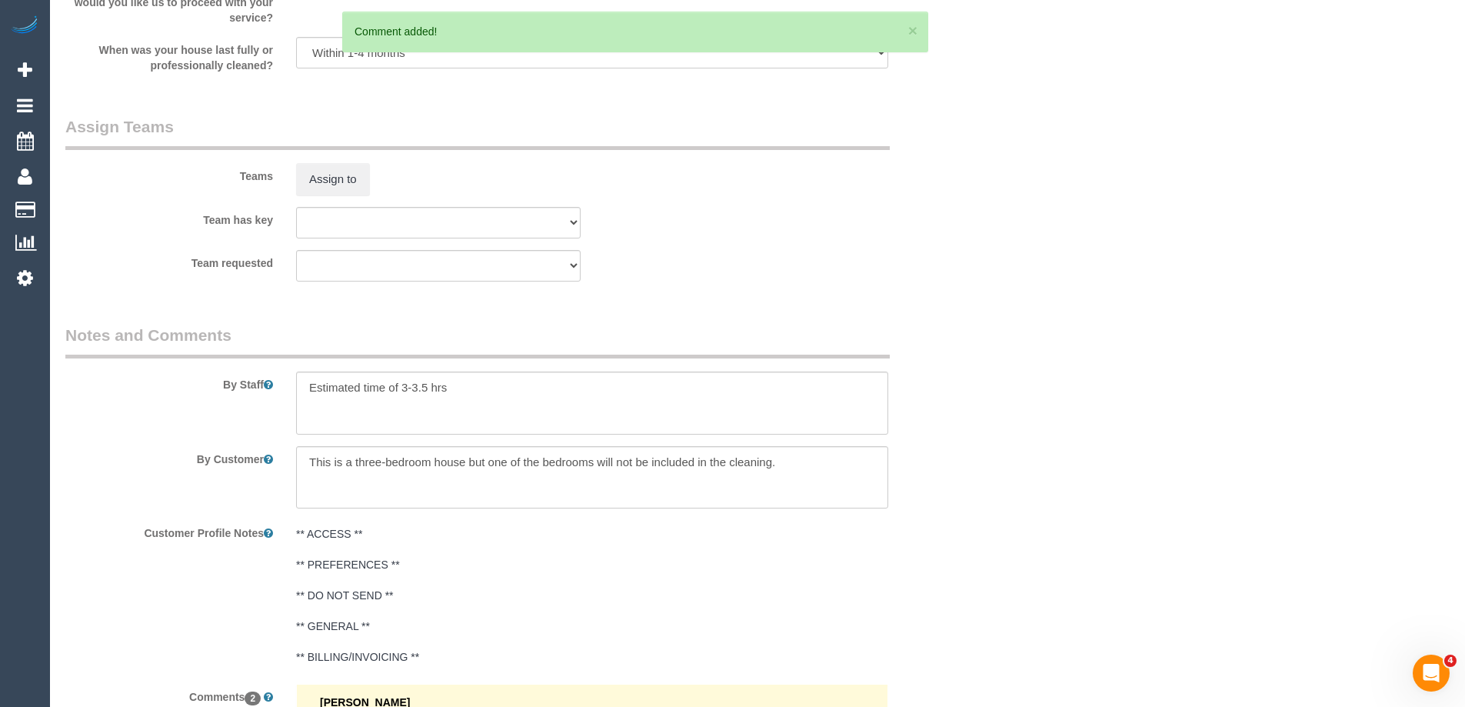
scroll to position [2209, 0]
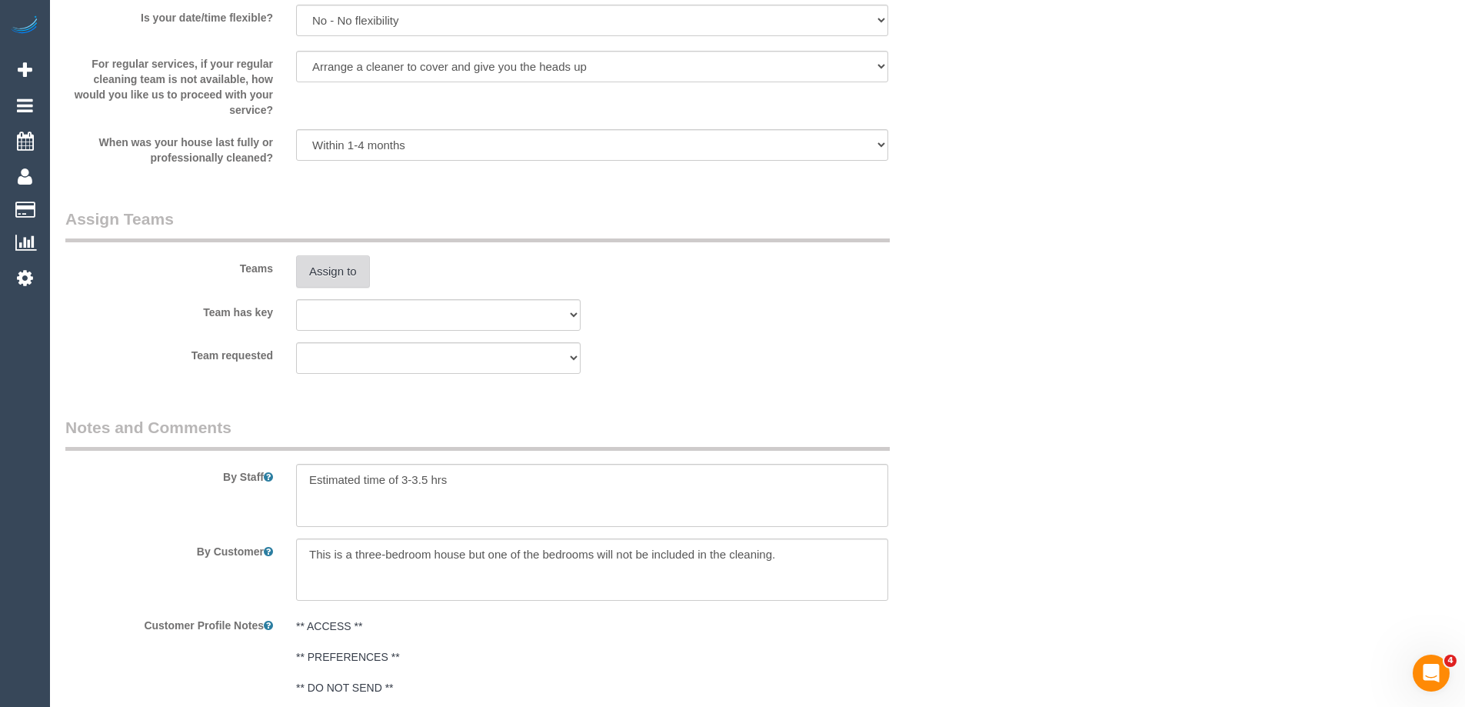
click at [314, 276] on button "Assign to" at bounding box center [333, 271] width 74 height 32
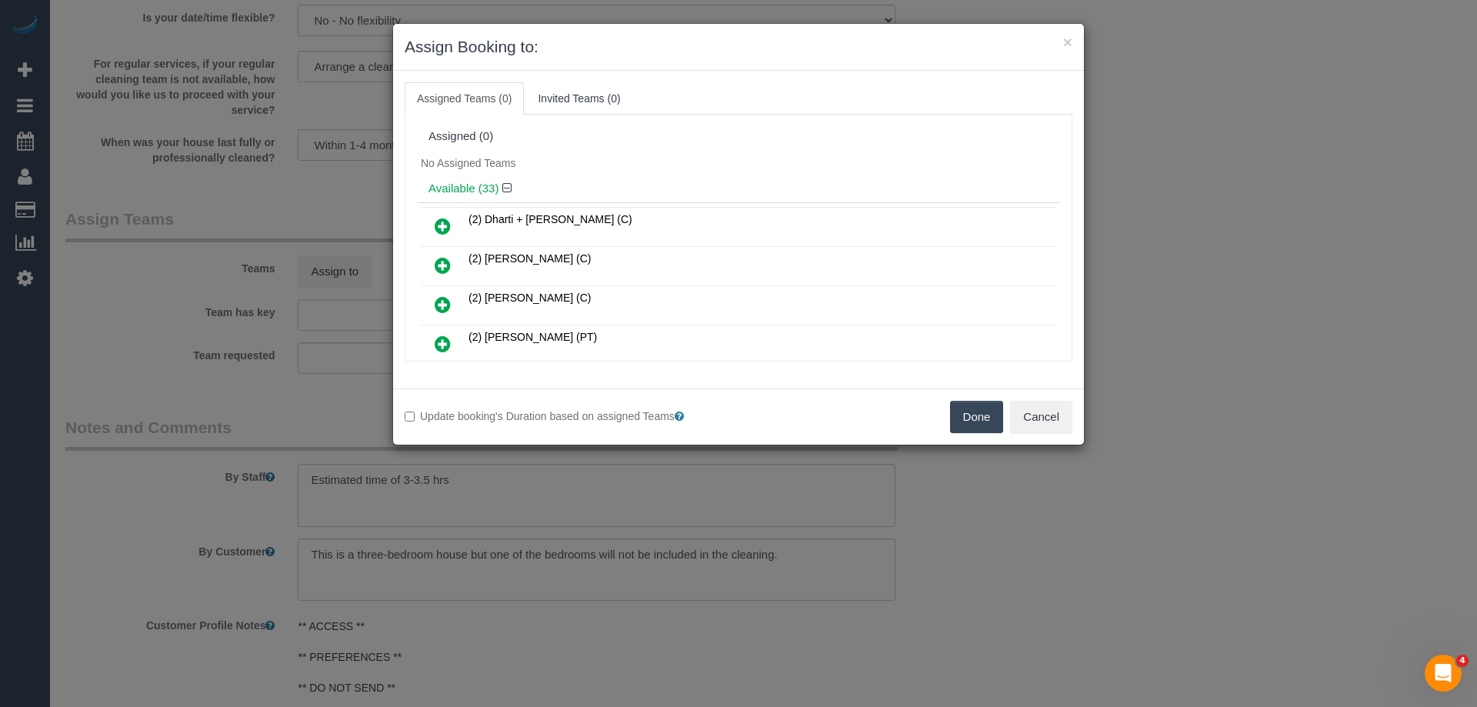
click at [635, 144] on div "Assigned (0)" at bounding box center [738, 136] width 643 height 29
click at [441, 305] on icon at bounding box center [443, 304] width 16 height 18
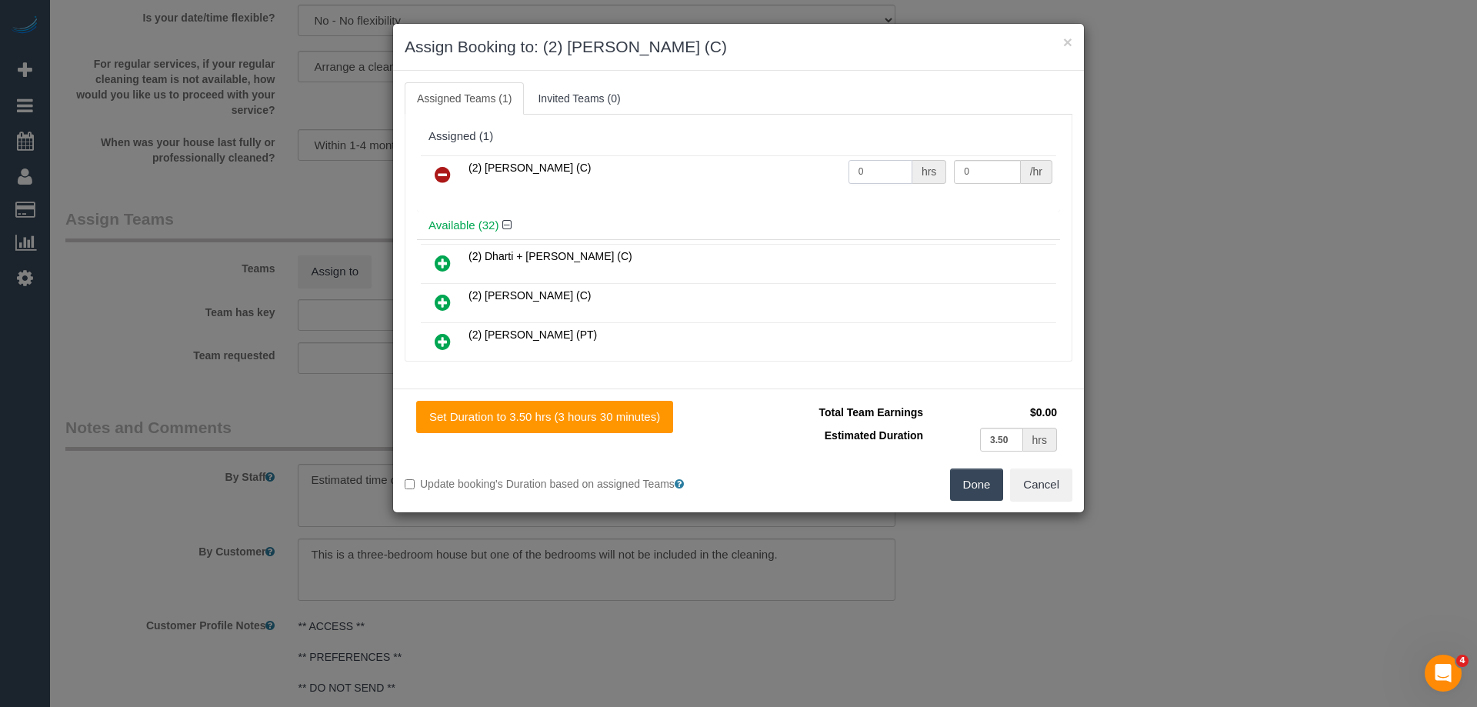
click at [879, 175] on input "0" at bounding box center [880, 172] width 64 height 24
type input "1"
click at [986, 175] on input "0" at bounding box center [987, 172] width 66 height 24
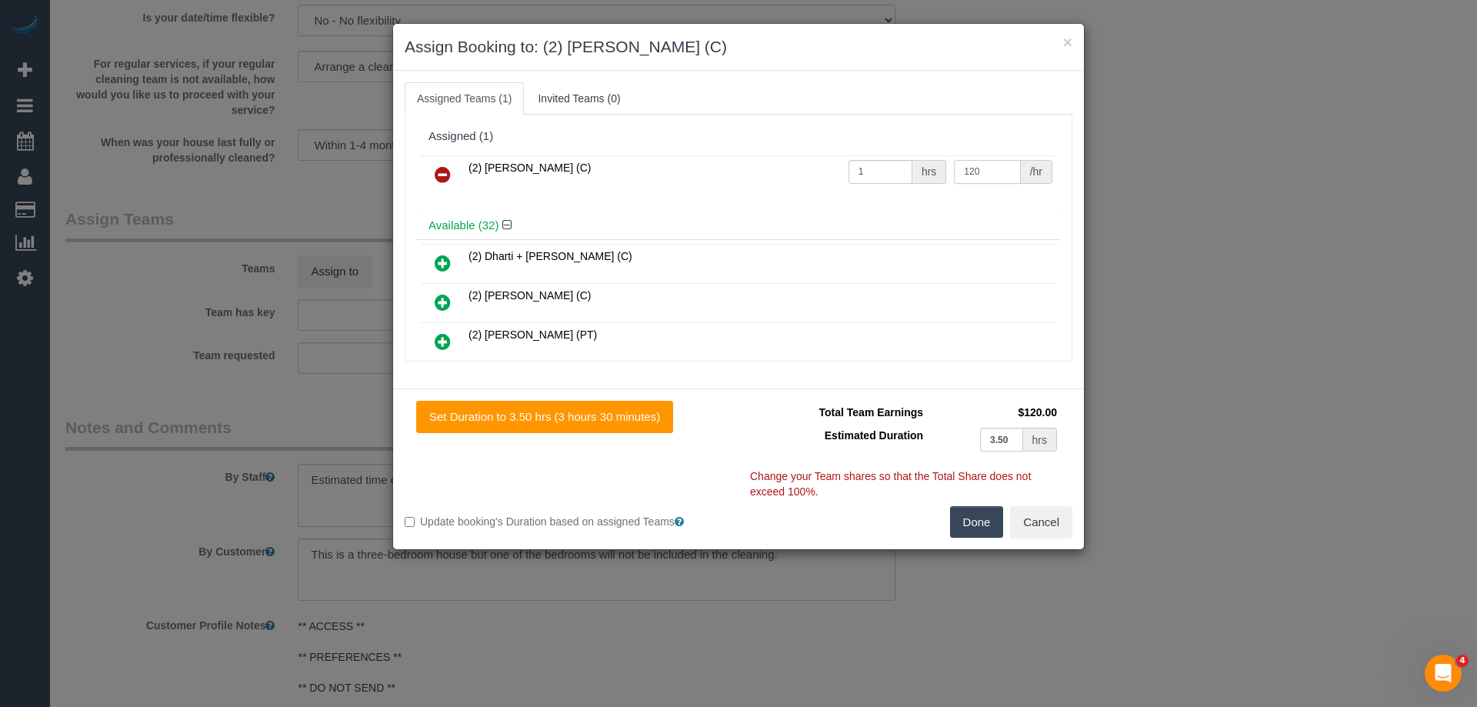
type input "120"
click at [980, 511] on button "Done" at bounding box center [977, 522] width 54 height 32
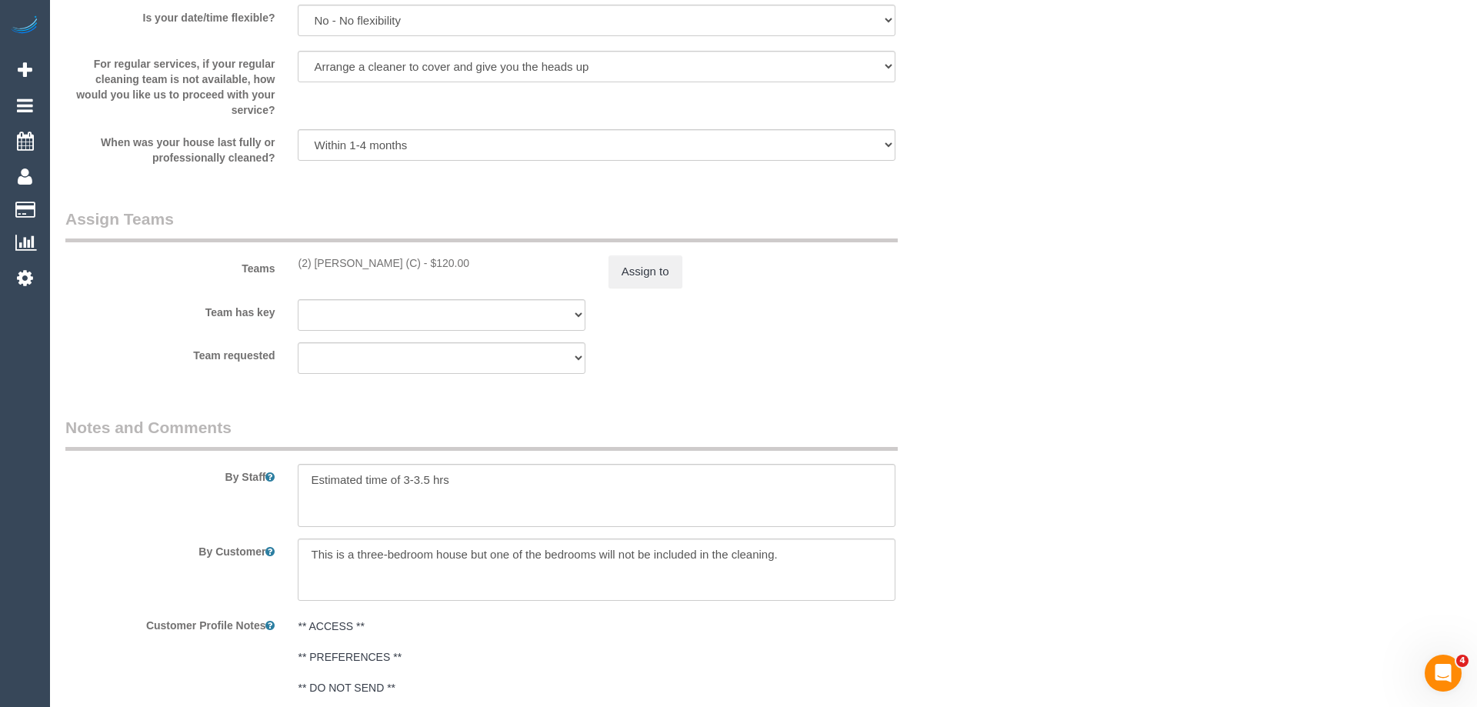
click at [979, 511] on div "× Assign Booking to: (2) Joshua Russell (C) Assigned Teams (1) Invited Teams (0…" at bounding box center [738, 353] width 1477 height 707
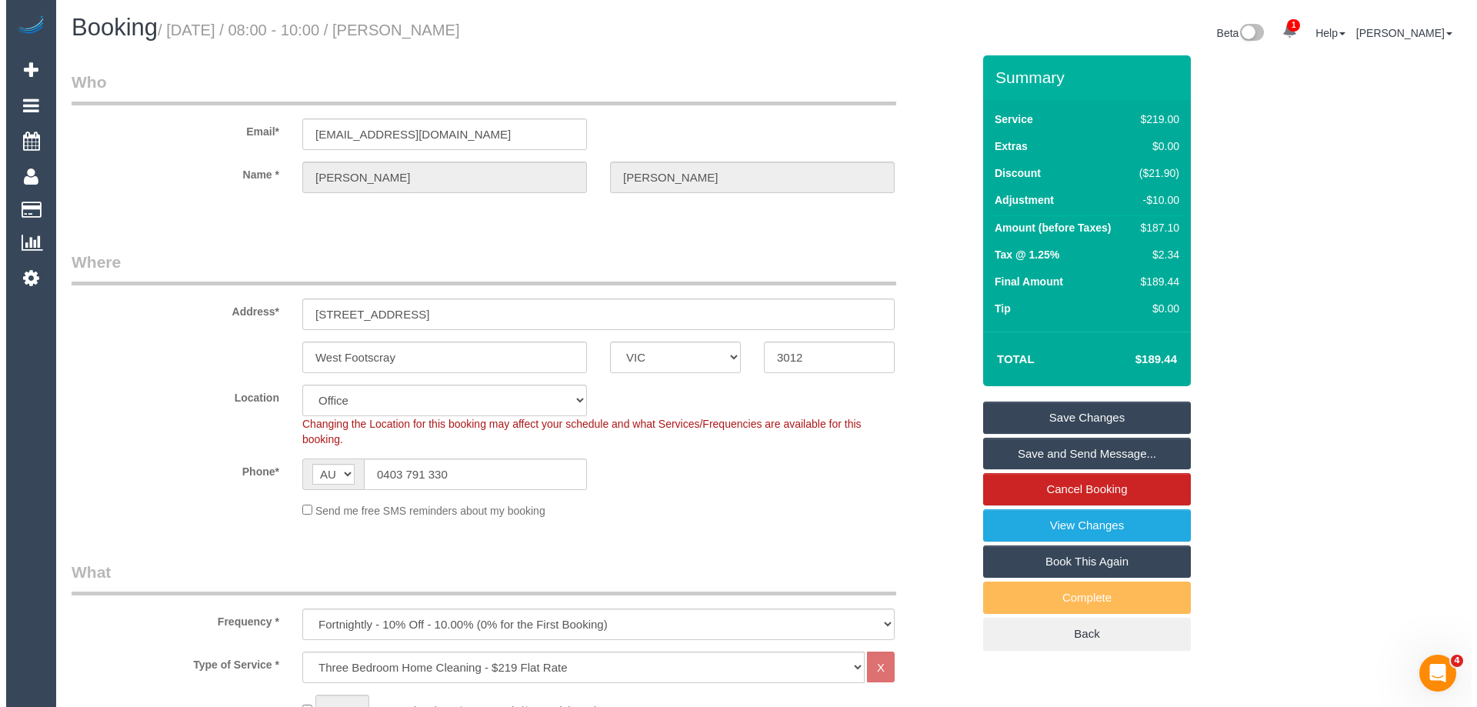
scroll to position [0, 0]
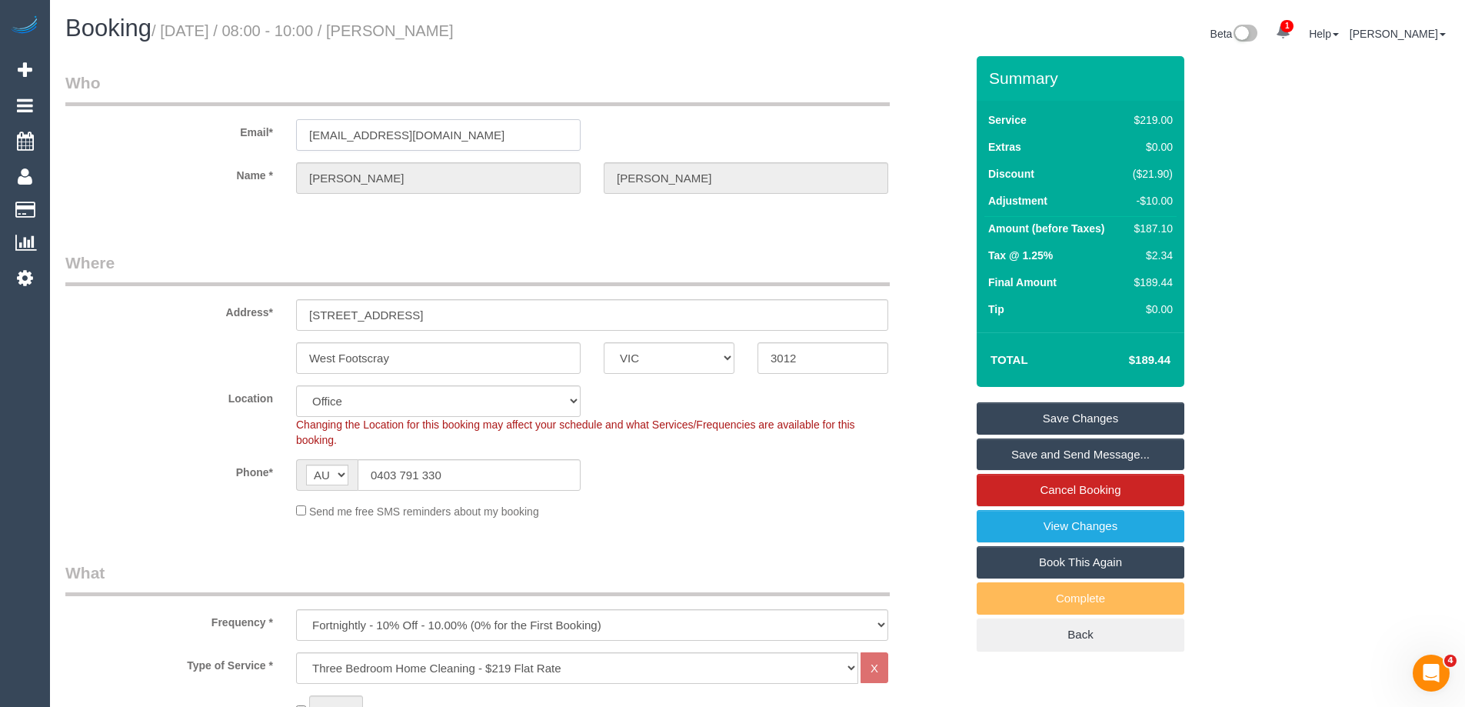
click at [401, 130] on input "nbochner@me.com" at bounding box center [438, 135] width 285 height 32
click at [1124, 417] on link "Save Changes" at bounding box center [1081, 418] width 208 height 32
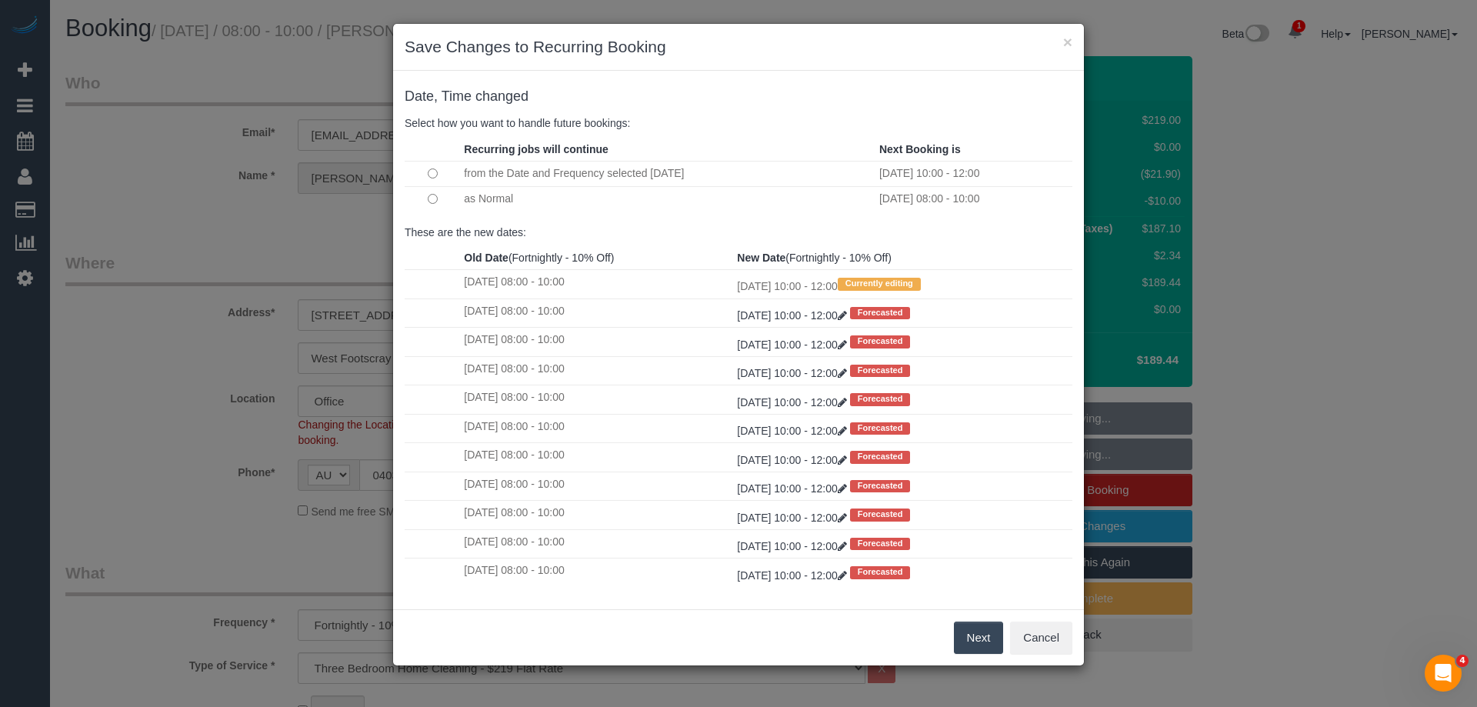
click at [974, 634] on button "Next" at bounding box center [979, 637] width 50 height 32
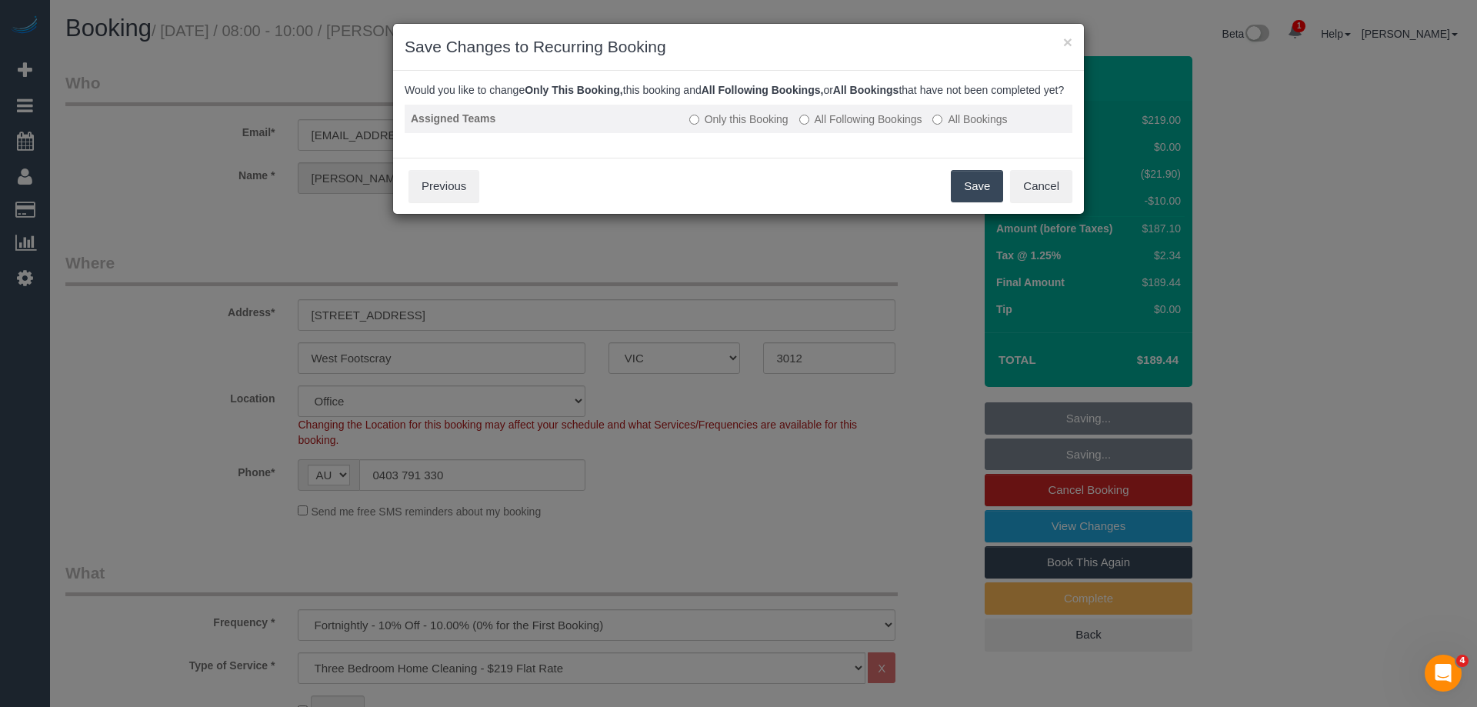
click at [887, 127] on label "All Following Bookings" at bounding box center [860, 119] width 123 height 15
click at [974, 202] on button "Save" at bounding box center [977, 186] width 52 height 32
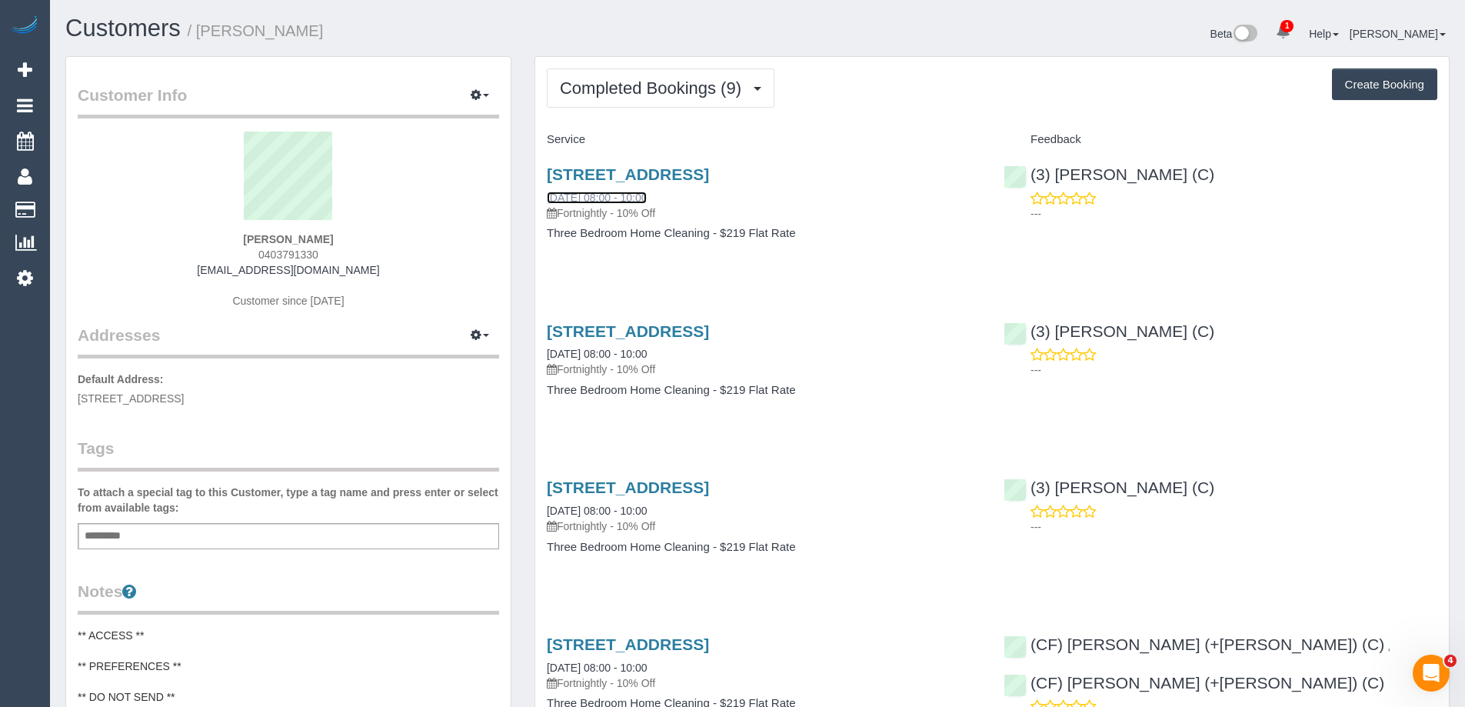
click at [591, 193] on link "[DATE] 08:00 - 10:00" at bounding box center [597, 197] width 100 height 12
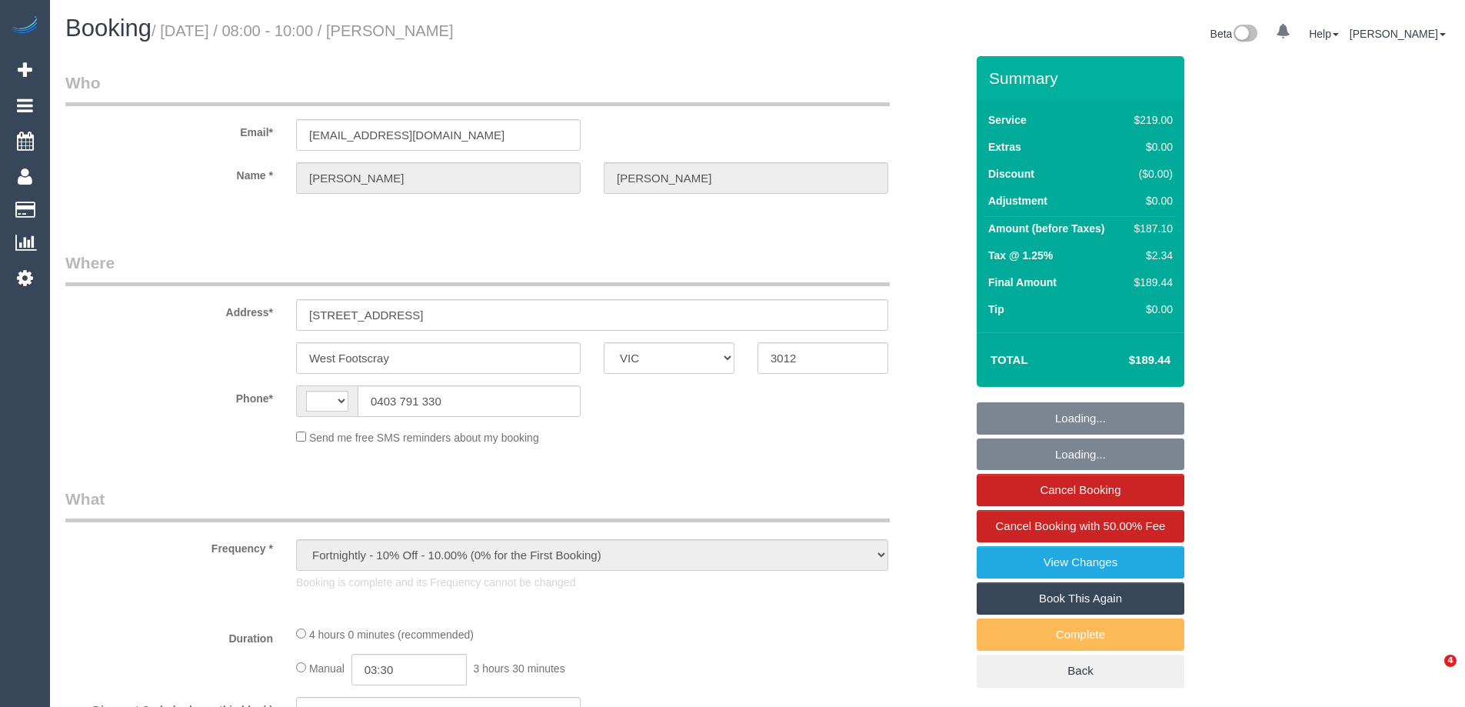
select select "VIC"
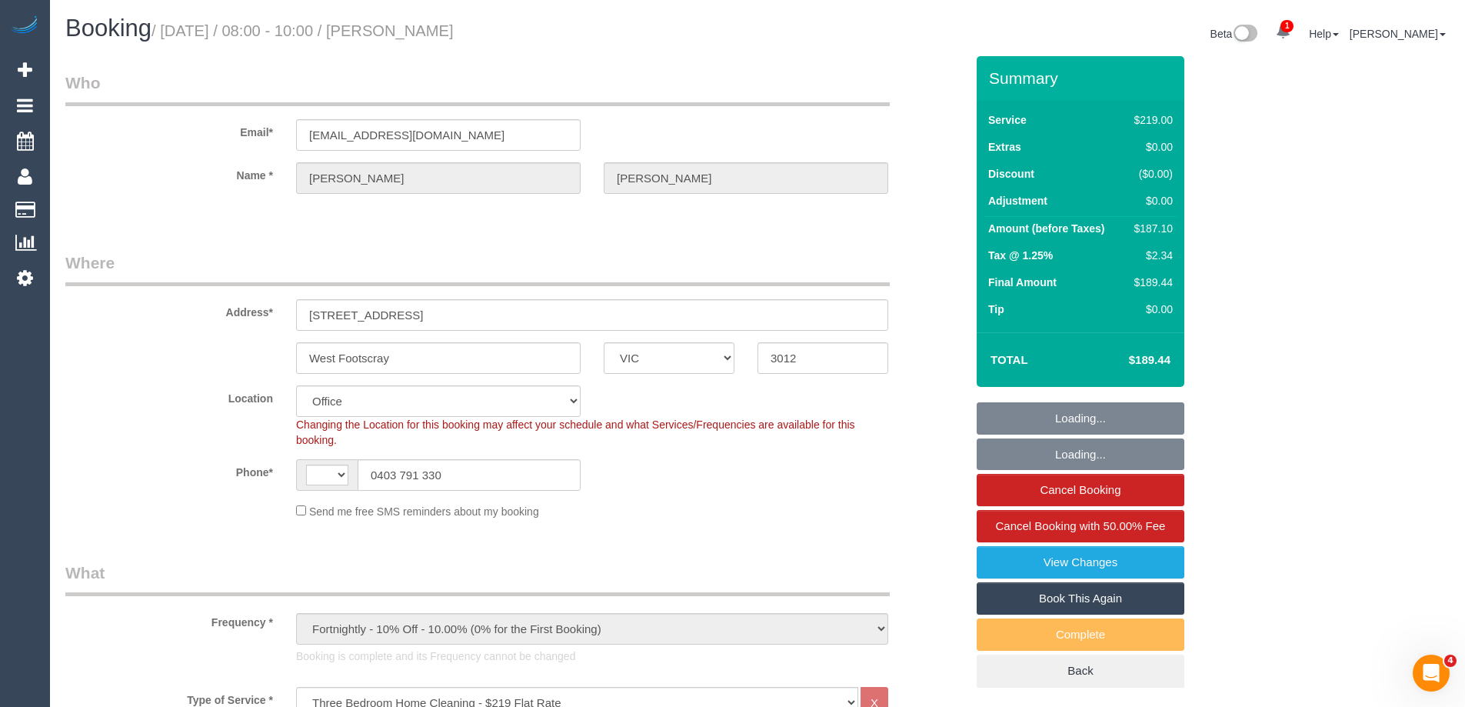
select select "number:27"
select select "number:14"
select select "number:19"
select select "number:25"
select select "number:34"
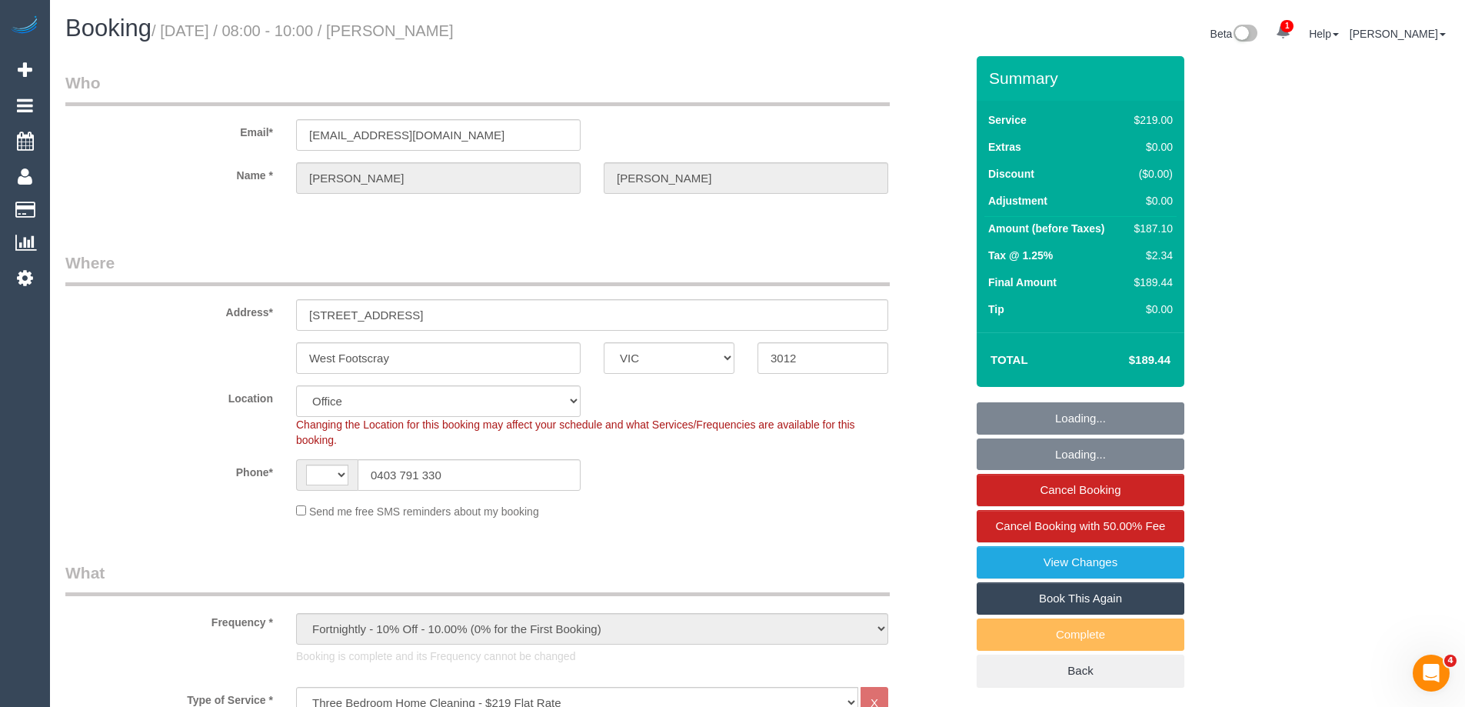
select select "number:13"
select select "string:AU"
select select "object:1962"
select select "string:stripe-pm_1RIIeS2GScqysDRV5679pbuy"
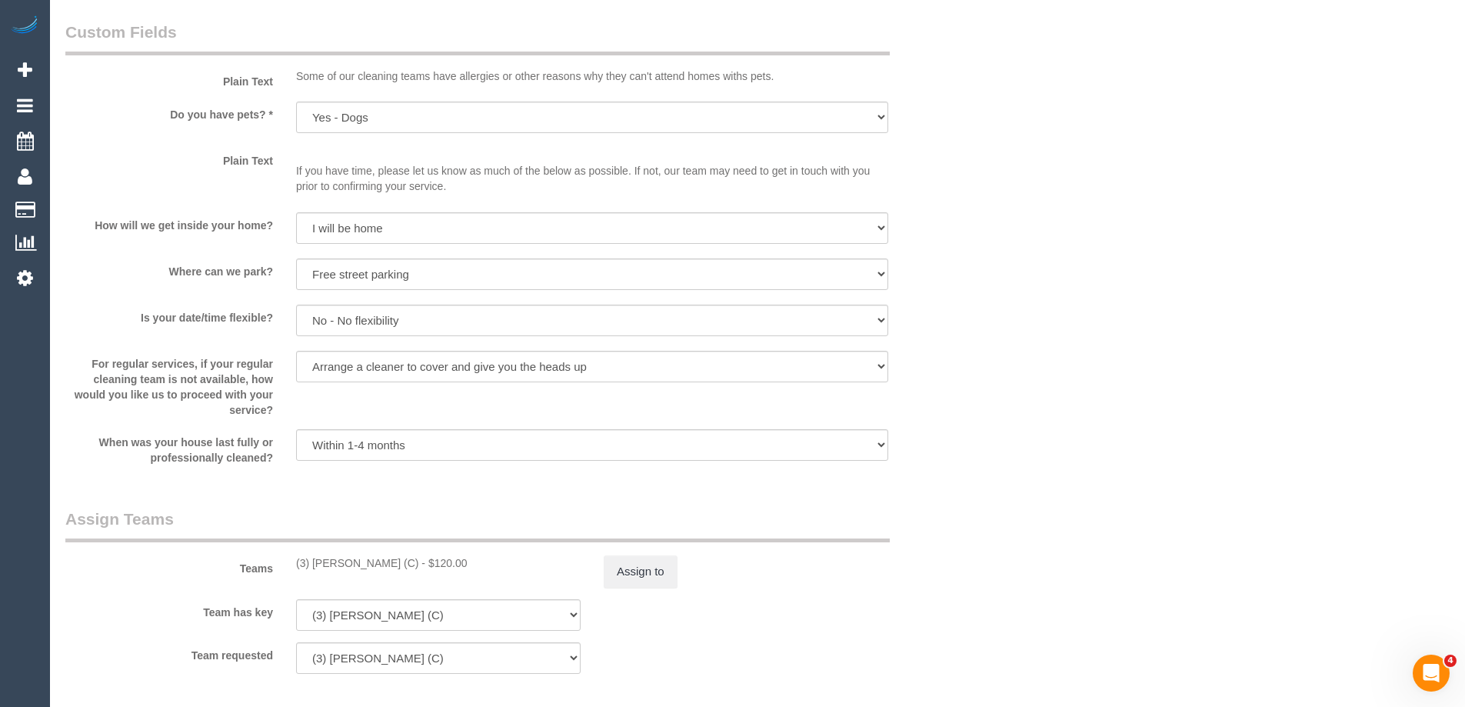
scroll to position [2000, 0]
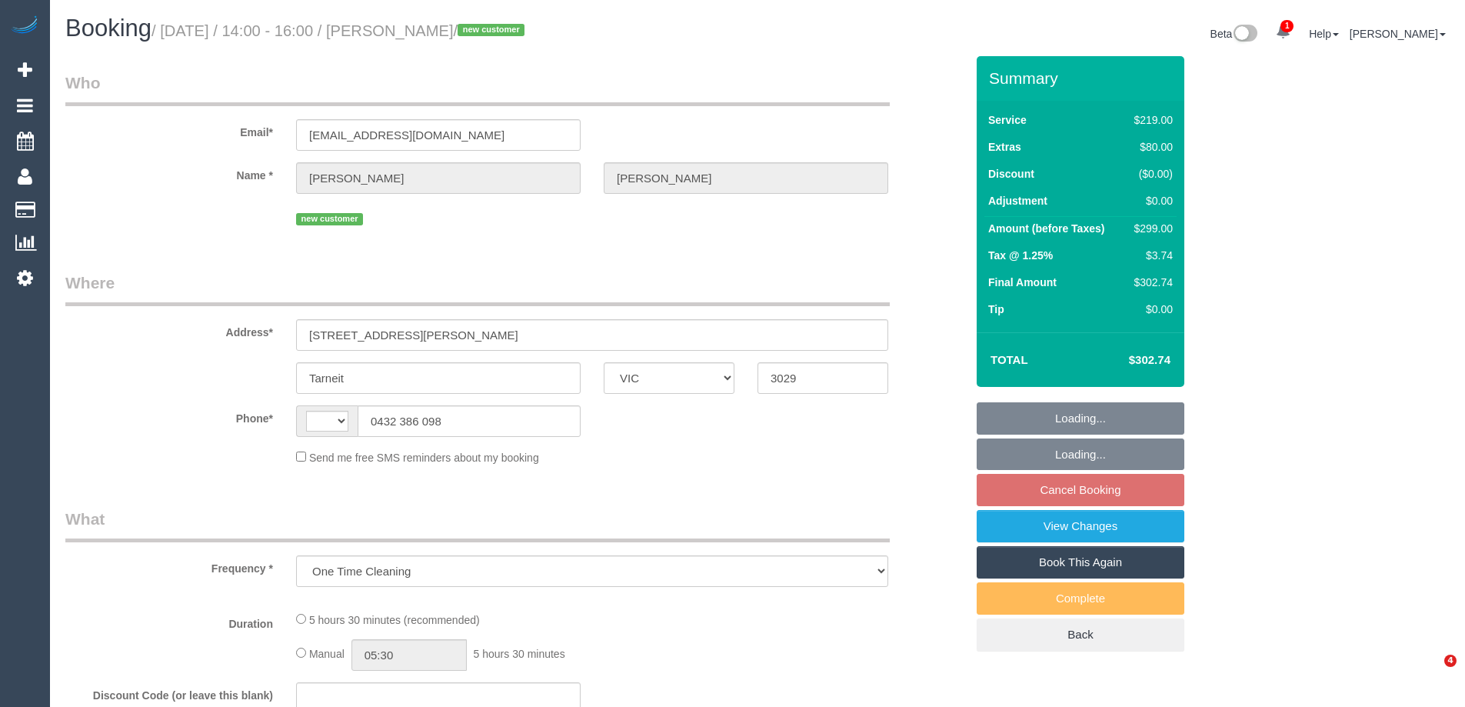
select select "VIC"
select select "string:stripe-pm_1RyUBF2GScqysDRVOdJp3qSQ"
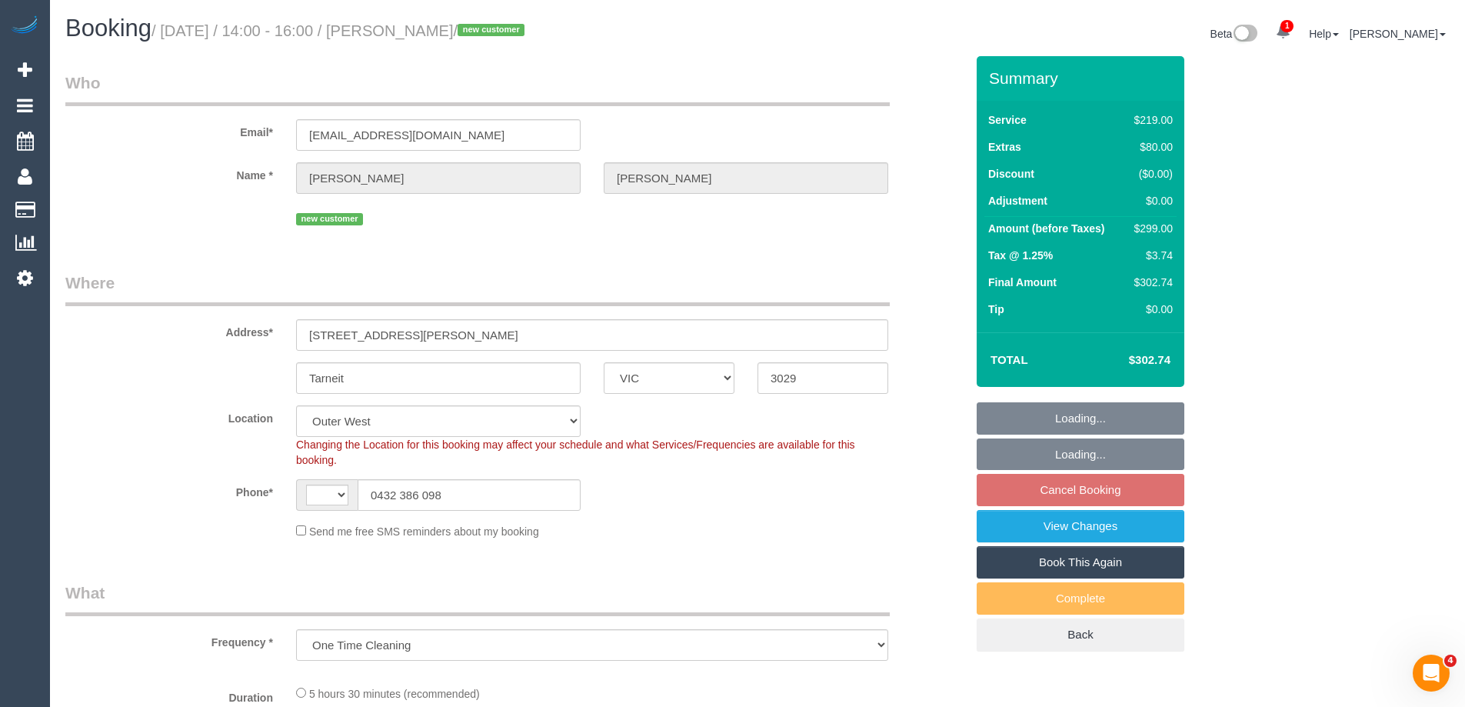
select select "string:AU"
select select "number:28"
select select "number:14"
select select "number:18"
select select "number:25"
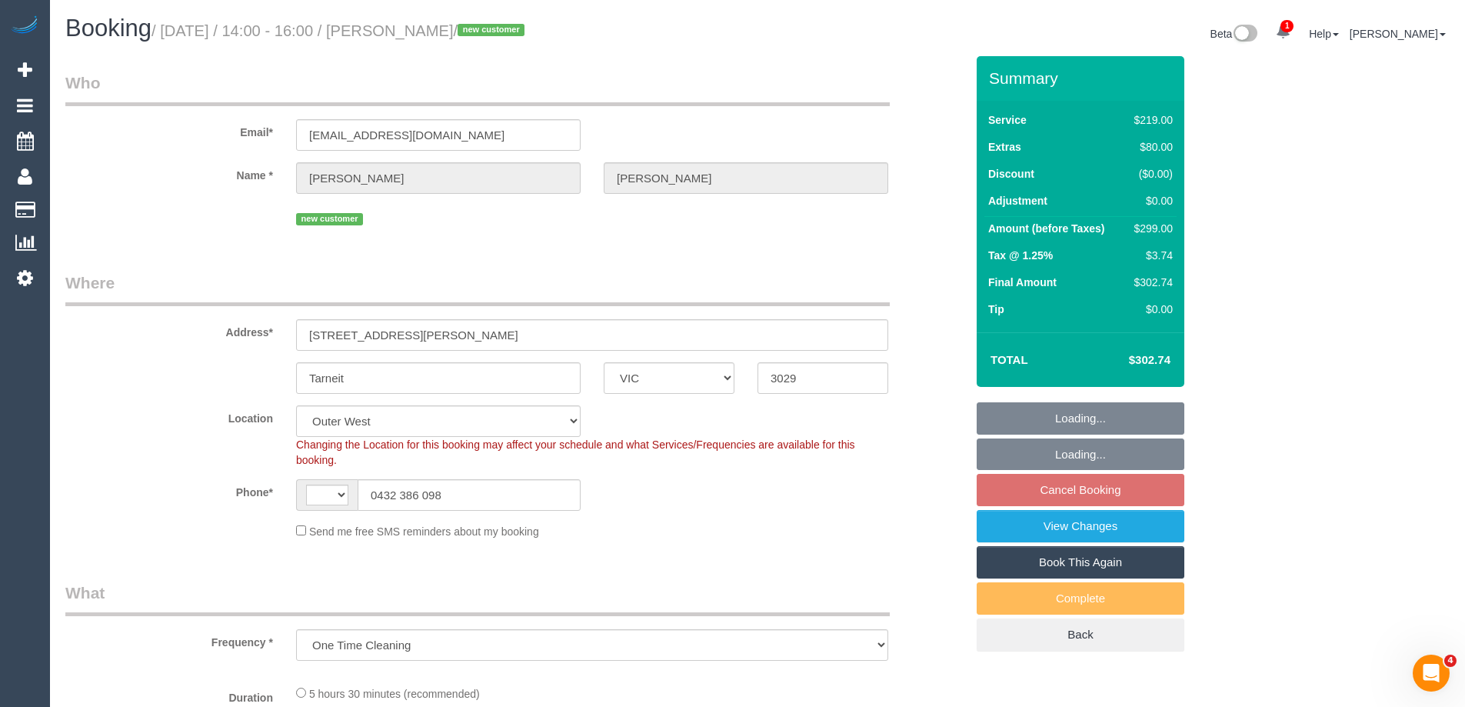
select select "number:26"
select select "object:933"
select select "spot5"
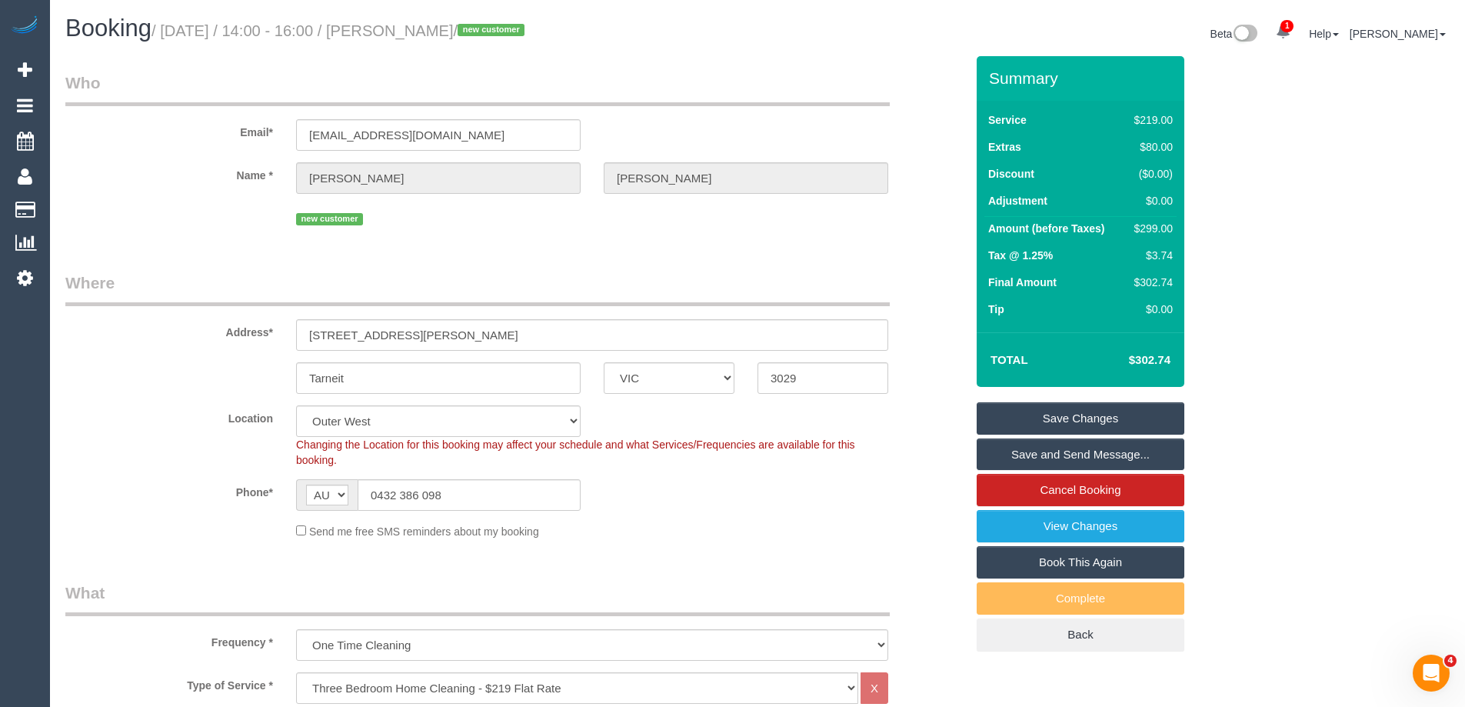
drag, startPoint x: 534, startPoint y: 34, endPoint x: 419, endPoint y: 28, distance: 115.5
click at [419, 28] on small "/ September 06, 2025 / 14:00 - 16:00 / Brittany Schultz / new customer" at bounding box center [341, 30] width 378 height 17
copy small "Brittany Schultz"
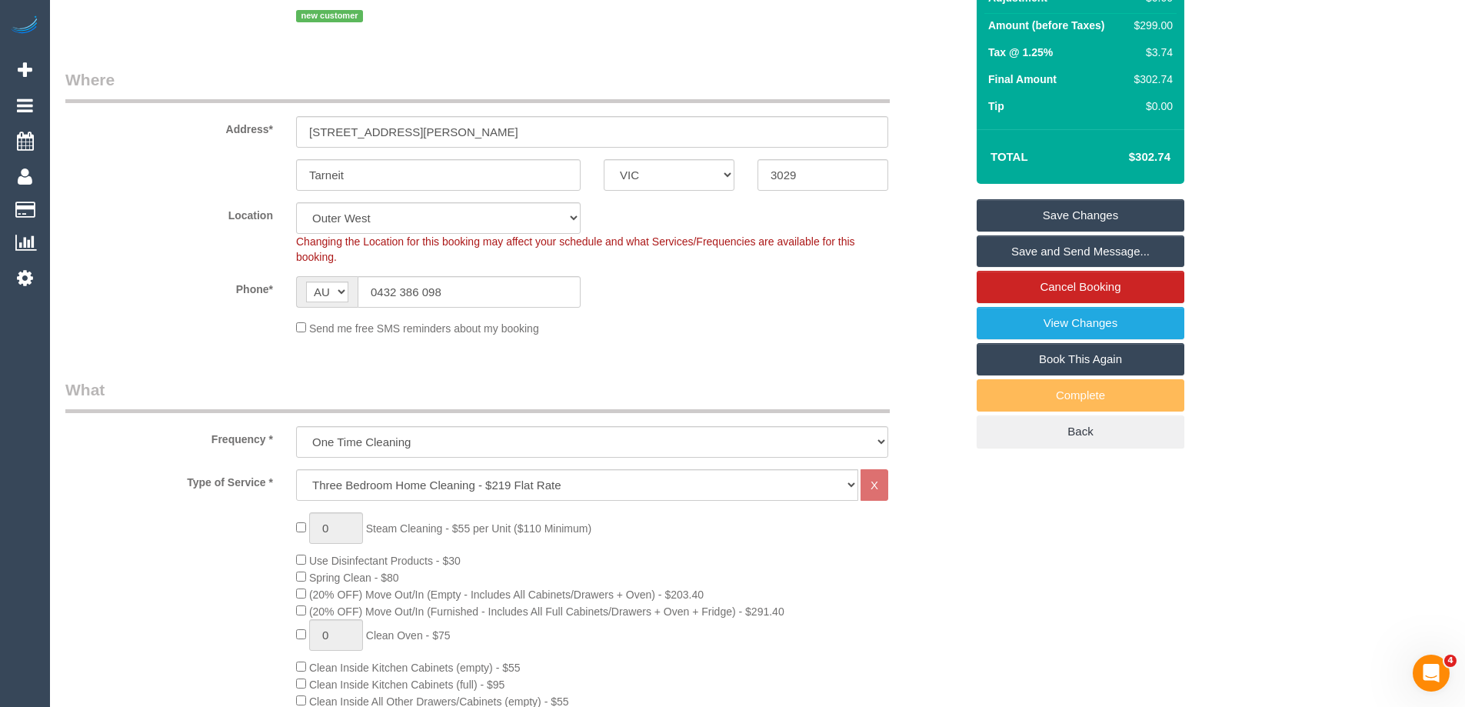
scroll to position [37, 0]
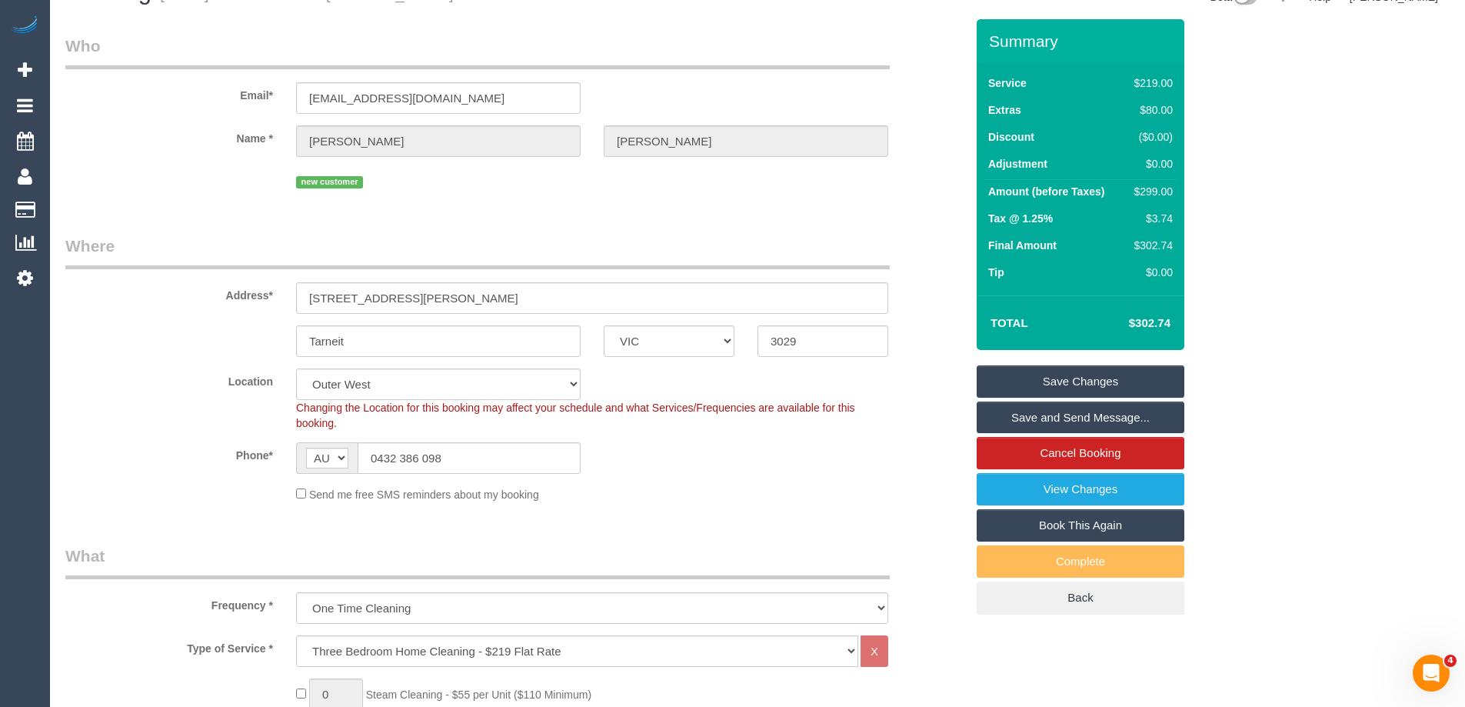
click at [1164, 194] on div "$299.00" at bounding box center [1150, 191] width 45 height 15
copy div "299.00"
click at [1233, 195] on div "Summary Service $219.00 Extras $80.00 Discount ($0.00) Adjustment $0.00 Amount …" at bounding box center [1138, 332] width 346 height 626
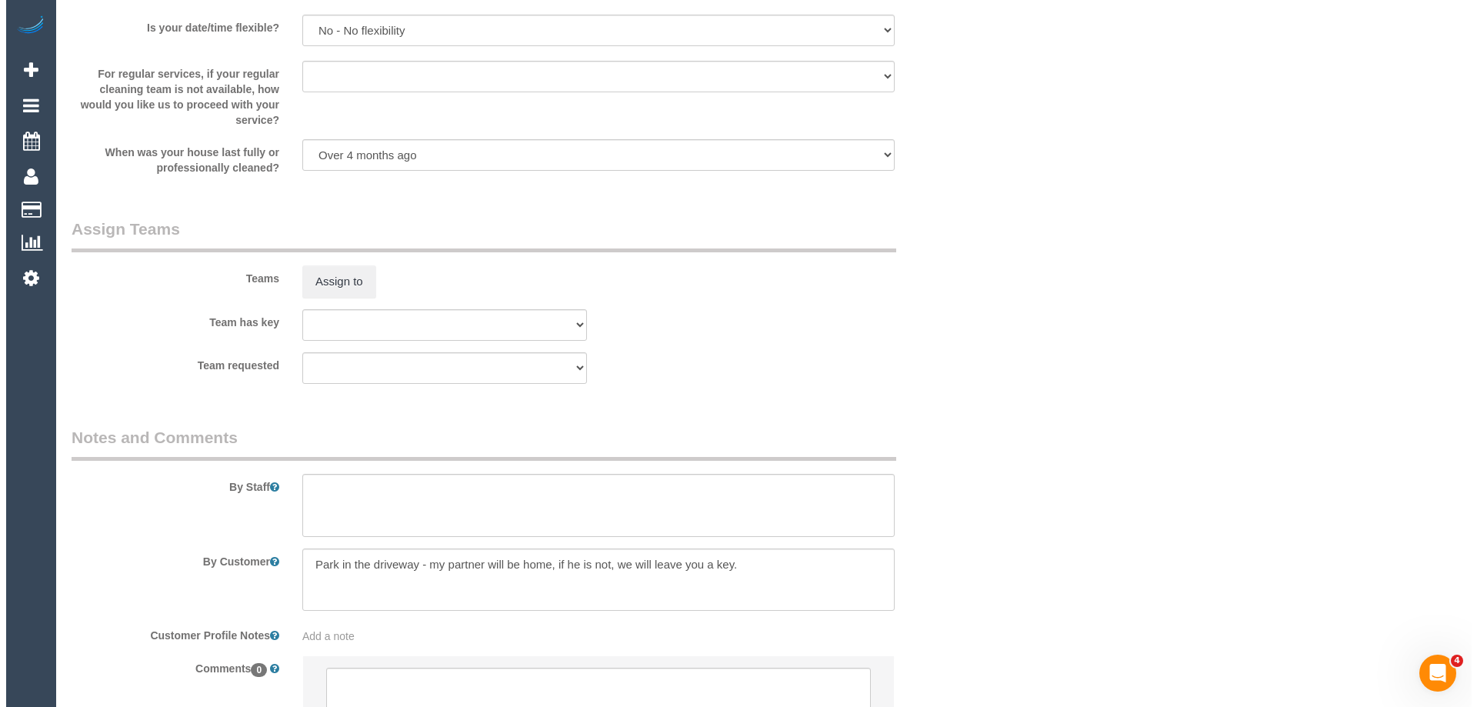
scroll to position [2267, 0]
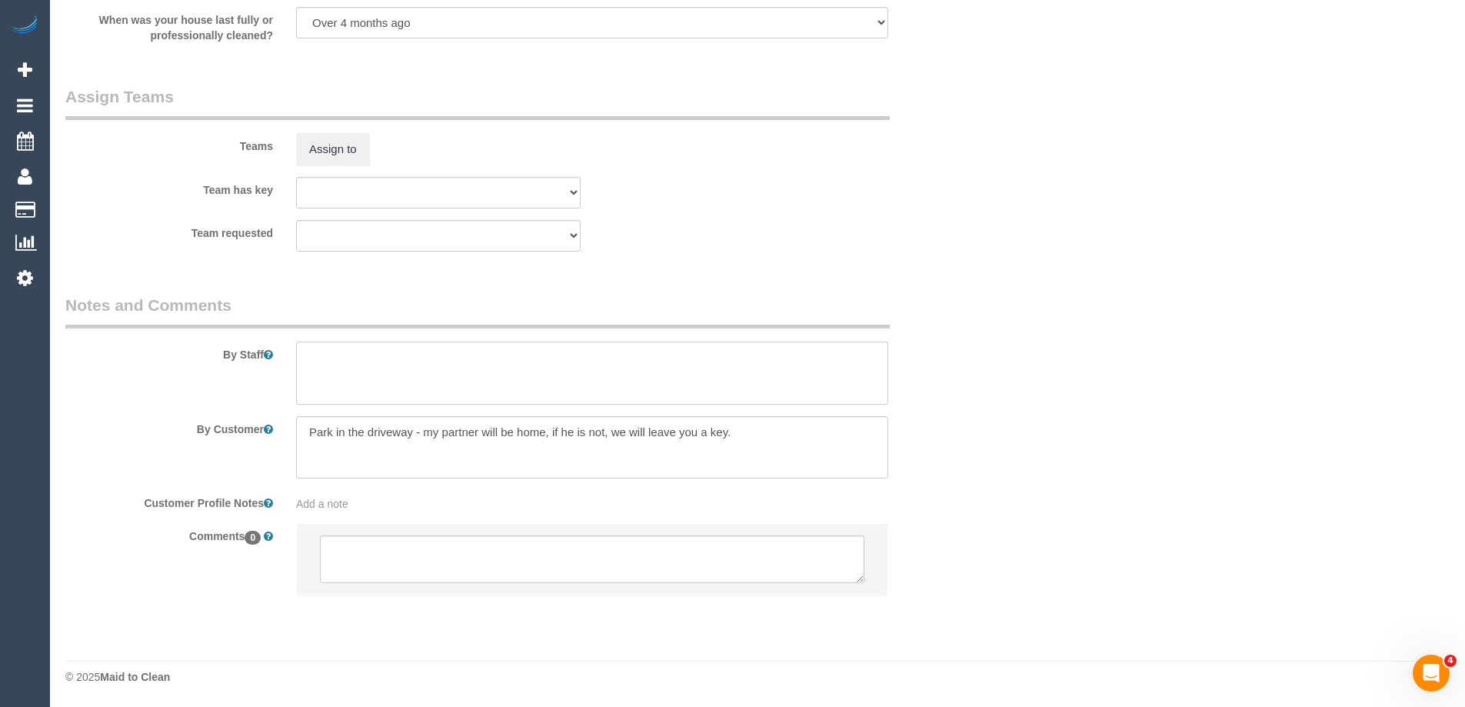
click at [348, 345] on textarea at bounding box center [592, 372] width 592 height 63
type textarea "Estimated time 5-5.5 hours"
click at [325, 133] on button "Assign to" at bounding box center [333, 149] width 74 height 32
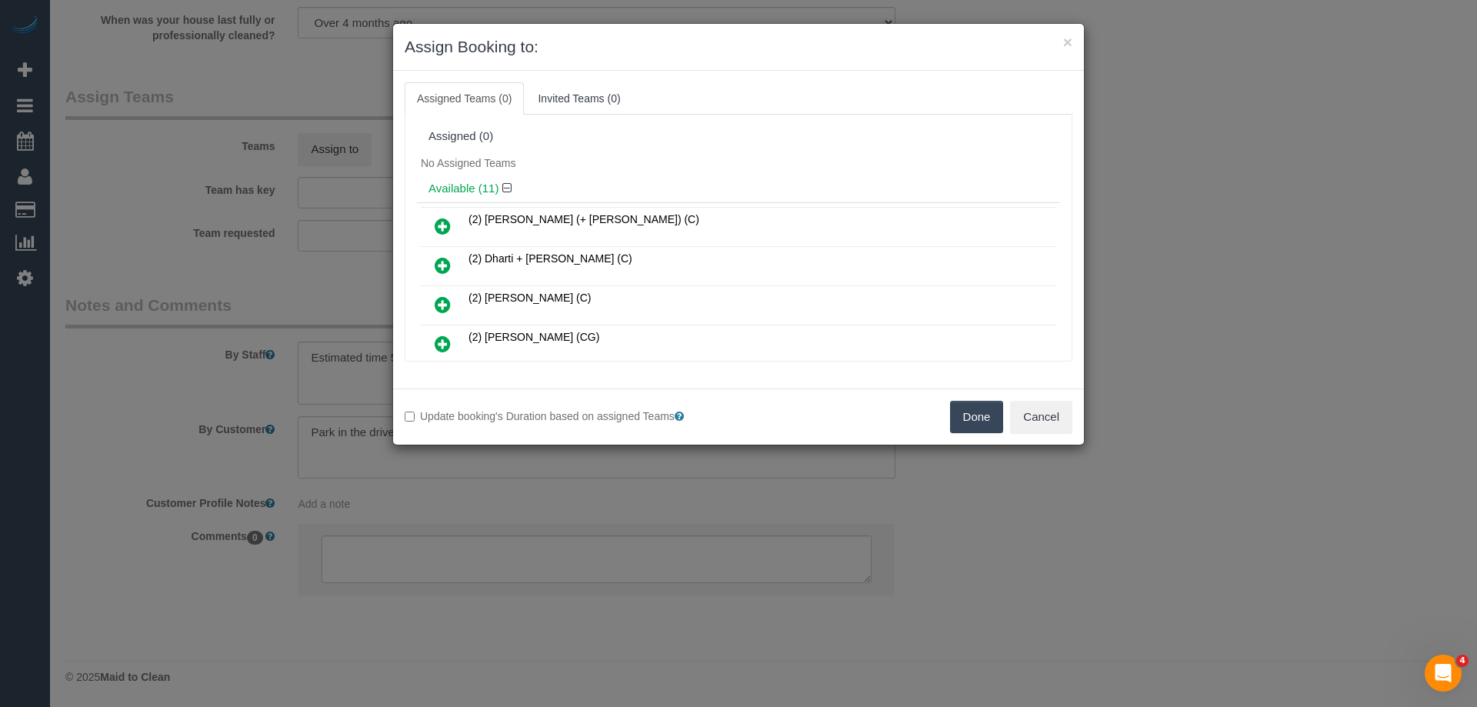
click at [748, 168] on div "No Assigned Teams" at bounding box center [738, 163] width 643 height 23
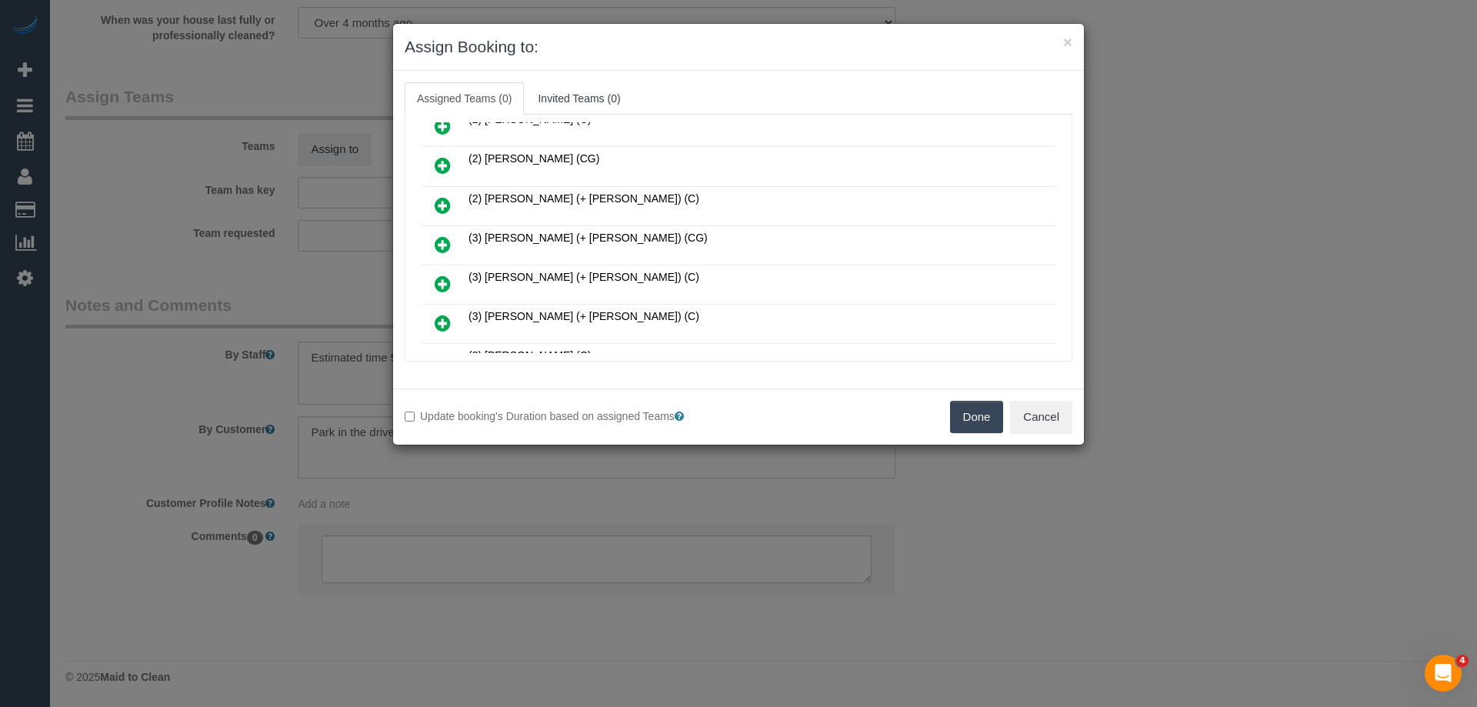
click at [440, 241] on icon at bounding box center [443, 244] width 16 height 18
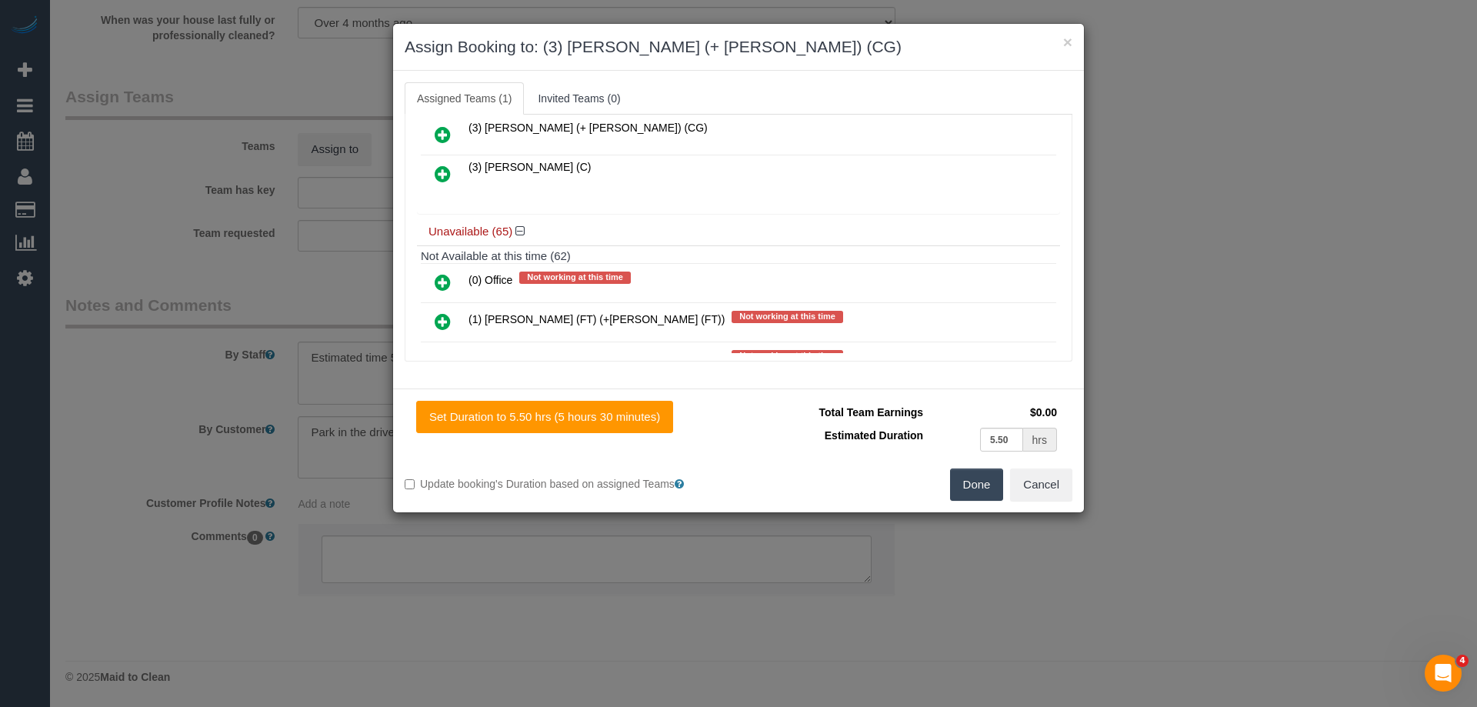
scroll to position [446, 0]
click at [444, 132] on icon at bounding box center [443, 131] width 16 height 18
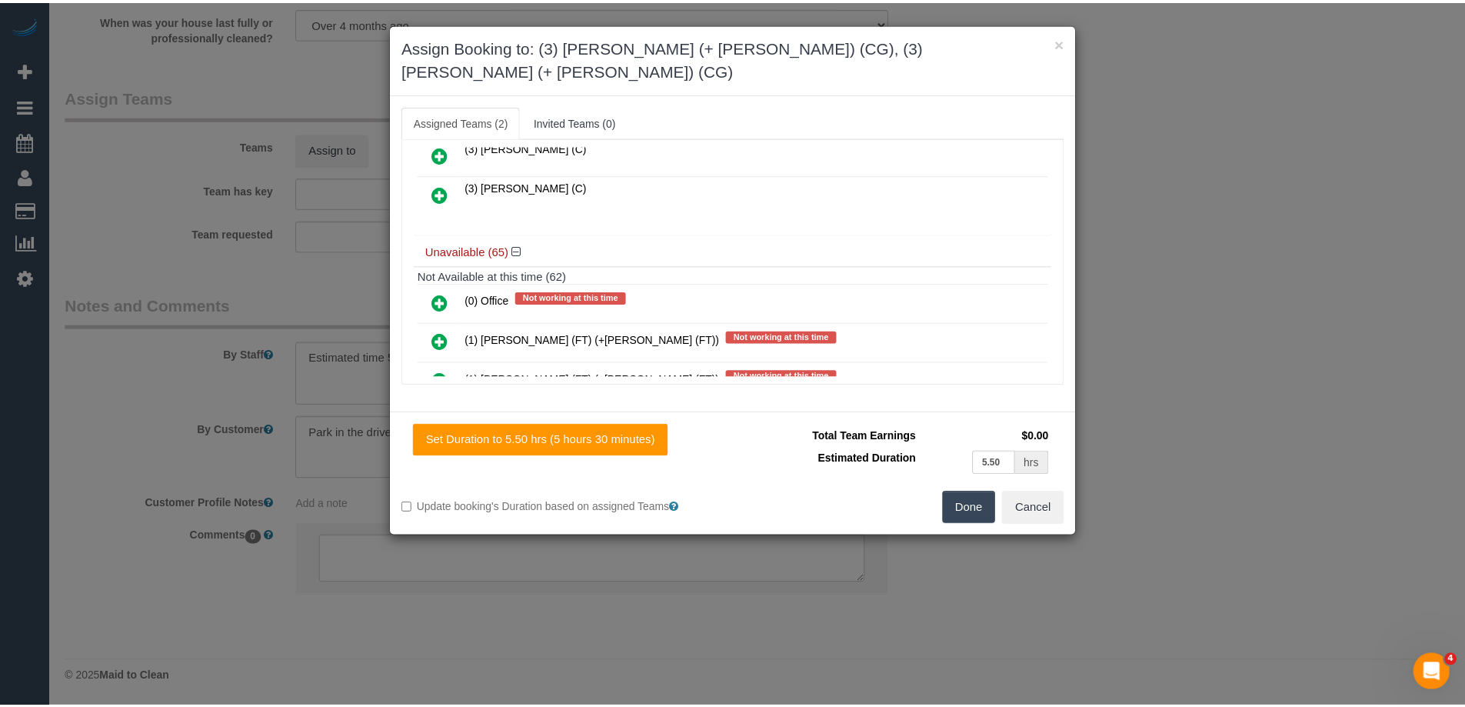
scroll to position [0, 0]
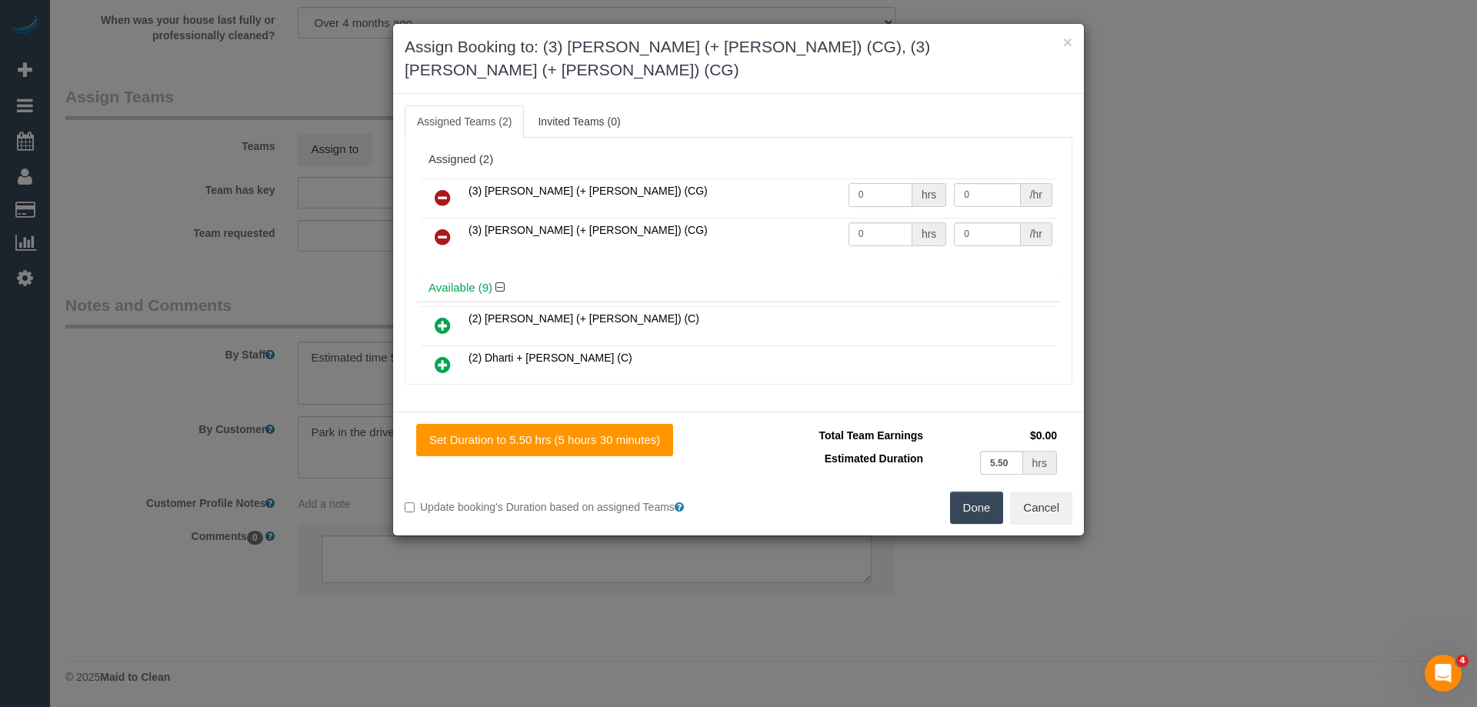
click at [867, 183] on input "0" at bounding box center [880, 195] width 64 height 24
type input "1"
click at [885, 222] on input "0" at bounding box center [880, 234] width 64 height 24
type input "1"
click at [963, 175] on div "(3) Amninder (+ Sohail) (CG) 1 hrs 0 /hr (3) Sohail (+ Amninder) (CG) 1 hrs 0 /…" at bounding box center [738, 224] width 643 height 99
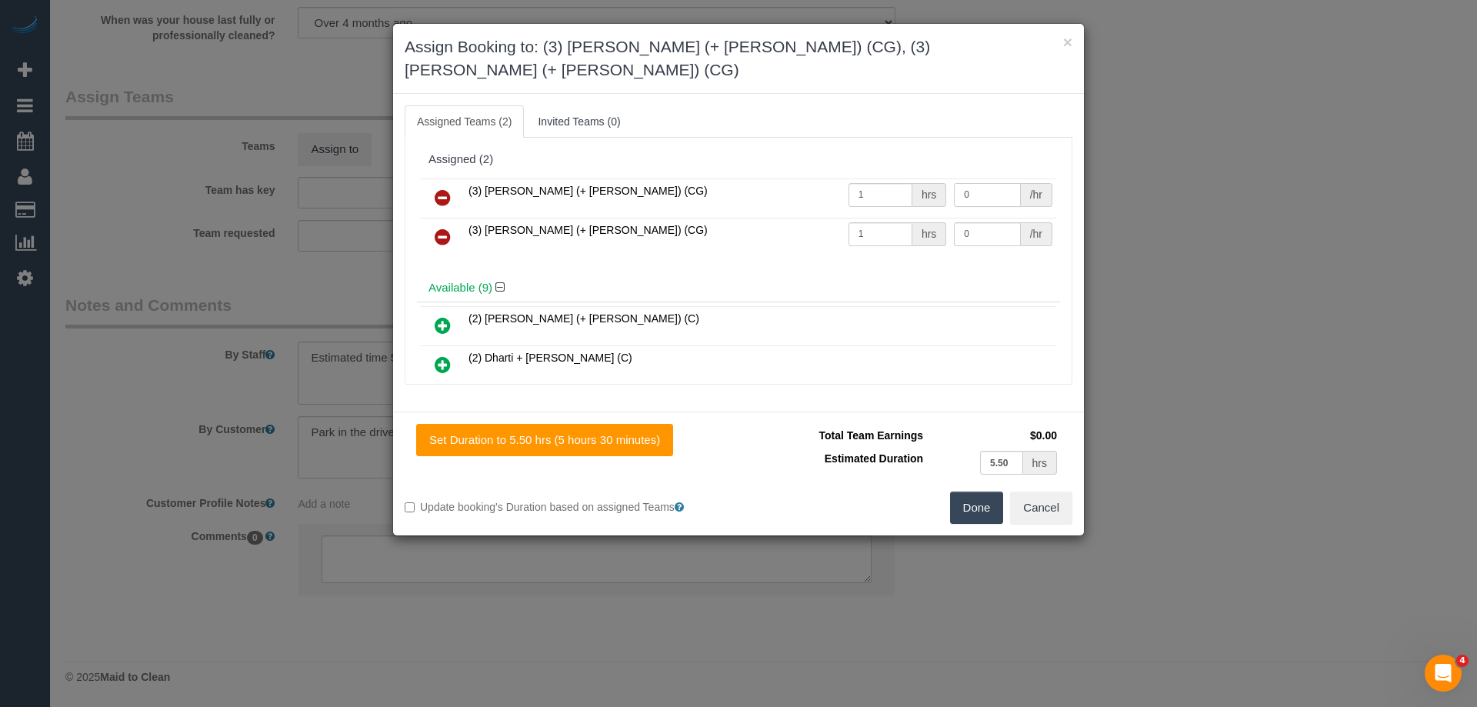
click at [970, 183] on input "0" at bounding box center [987, 195] width 66 height 24
type input "95"
click at [966, 222] on input "0" at bounding box center [987, 234] width 66 height 24
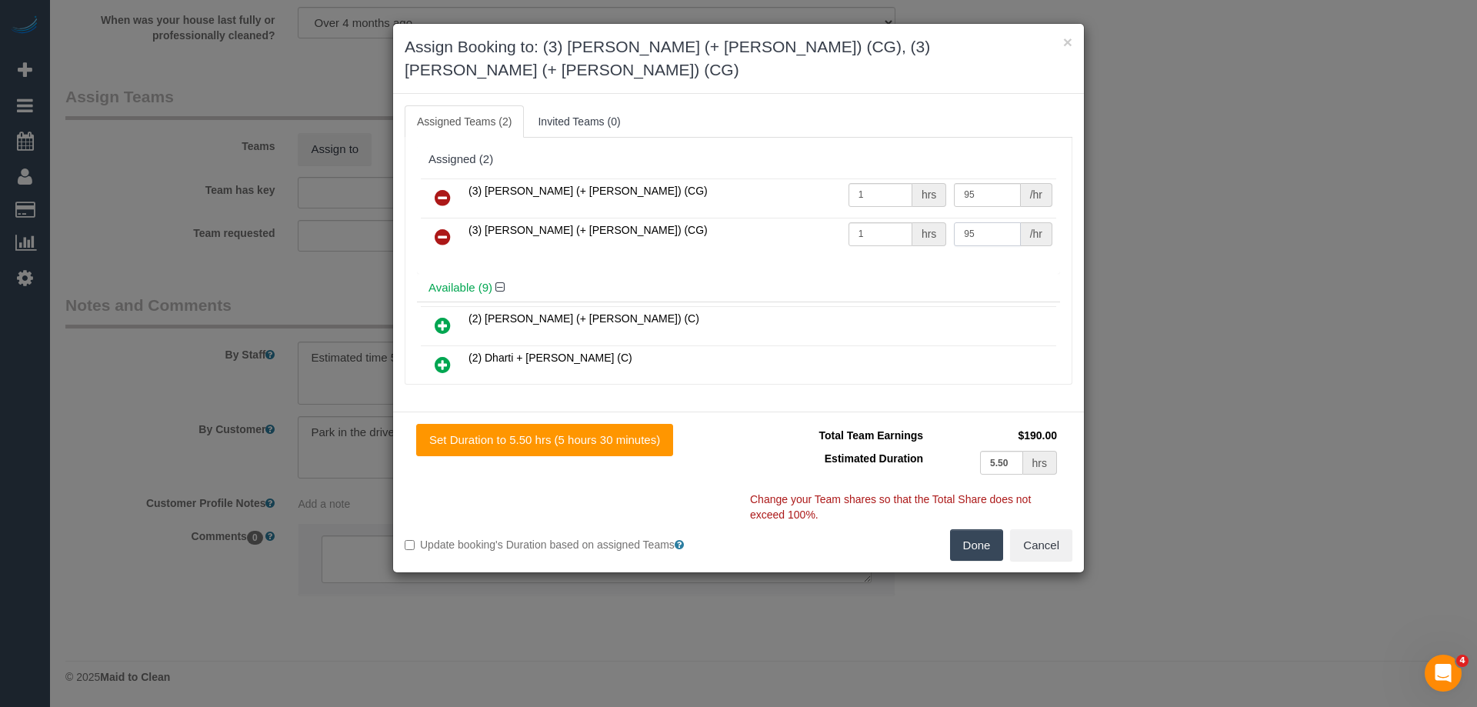
type input "95"
click at [952, 529] on button "Done" at bounding box center [977, 545] width 54 height 32
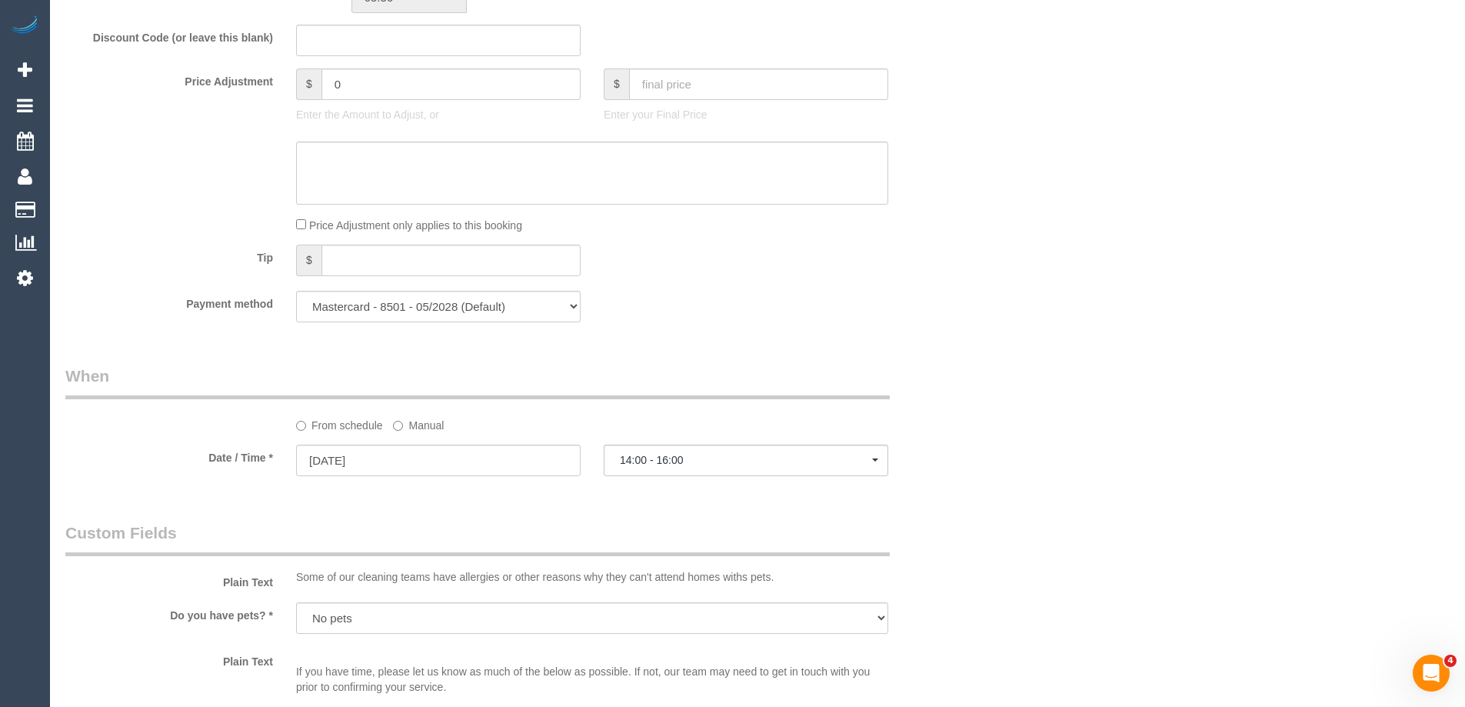
scroll to position [1037, 0]
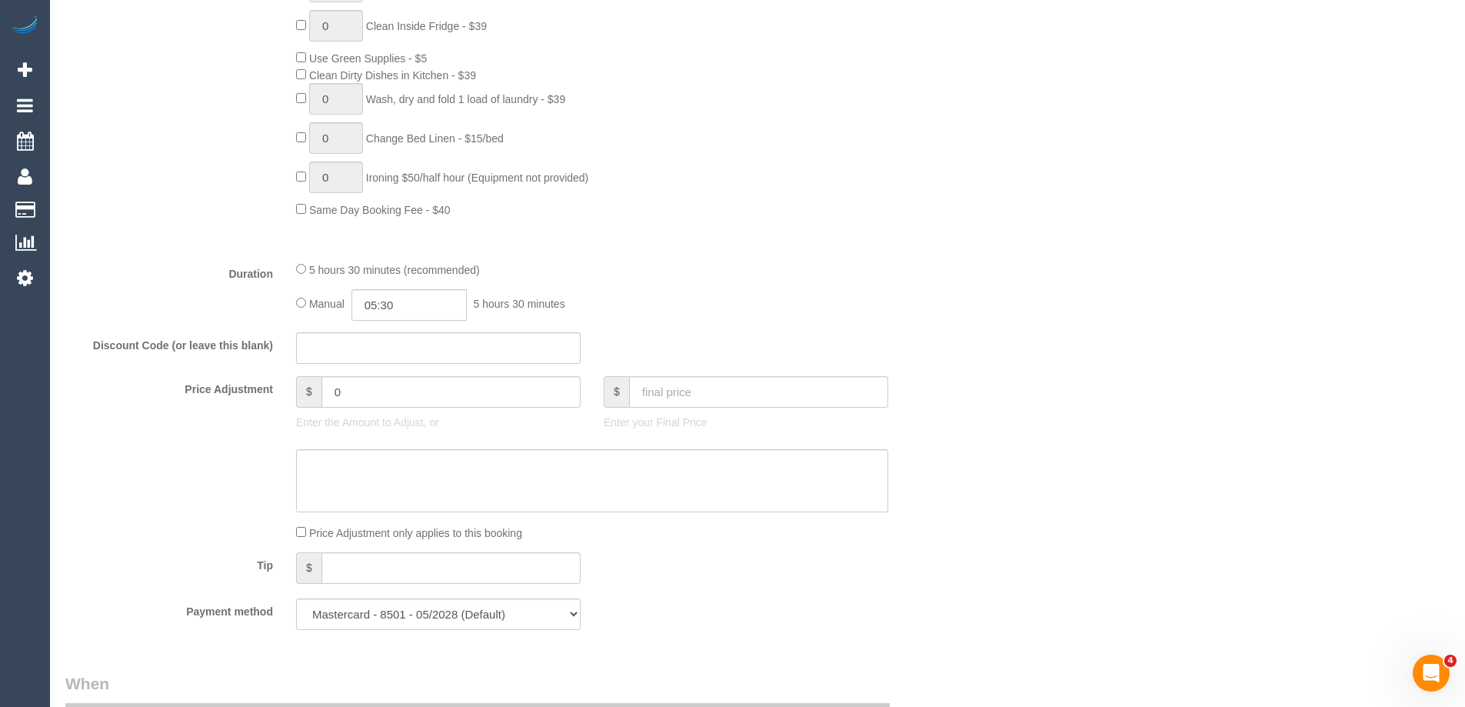
click at [414, 324] on fieldset "What Frequency * One Time Cleaning Weekly - 10% Off - 10.00% (0% for the First …" at bounding box center [515, 93] width 900 height 1097
click at [428, 301] on input "05:30" at bounding box center [408, 305] width 115 height 32
click at [391, 349] on li "02:30" at bounding box center [392, 355] width 68 height 20
click at [428, 304] on input "02:30" at bounding box center [408, 305] width 115 height 32
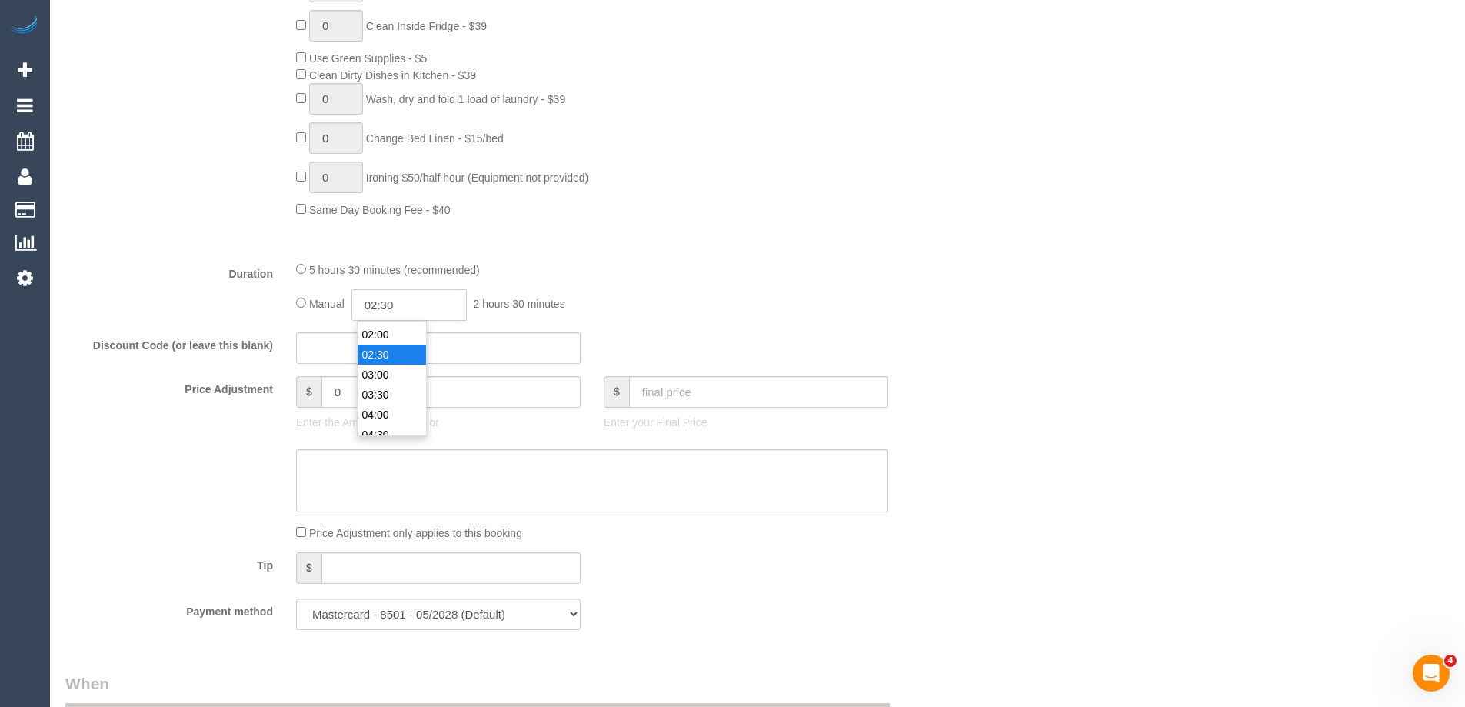
scroll to position [80, 0]
type input "02:45"
select select "spot26"
type input "02:45"
click at [974, 280] on div "Duration 5 hours 30 minutes (recommended) Manual 02:45 2 hours 45 minutes" at bounding box center [515, 291] width 923 height 60
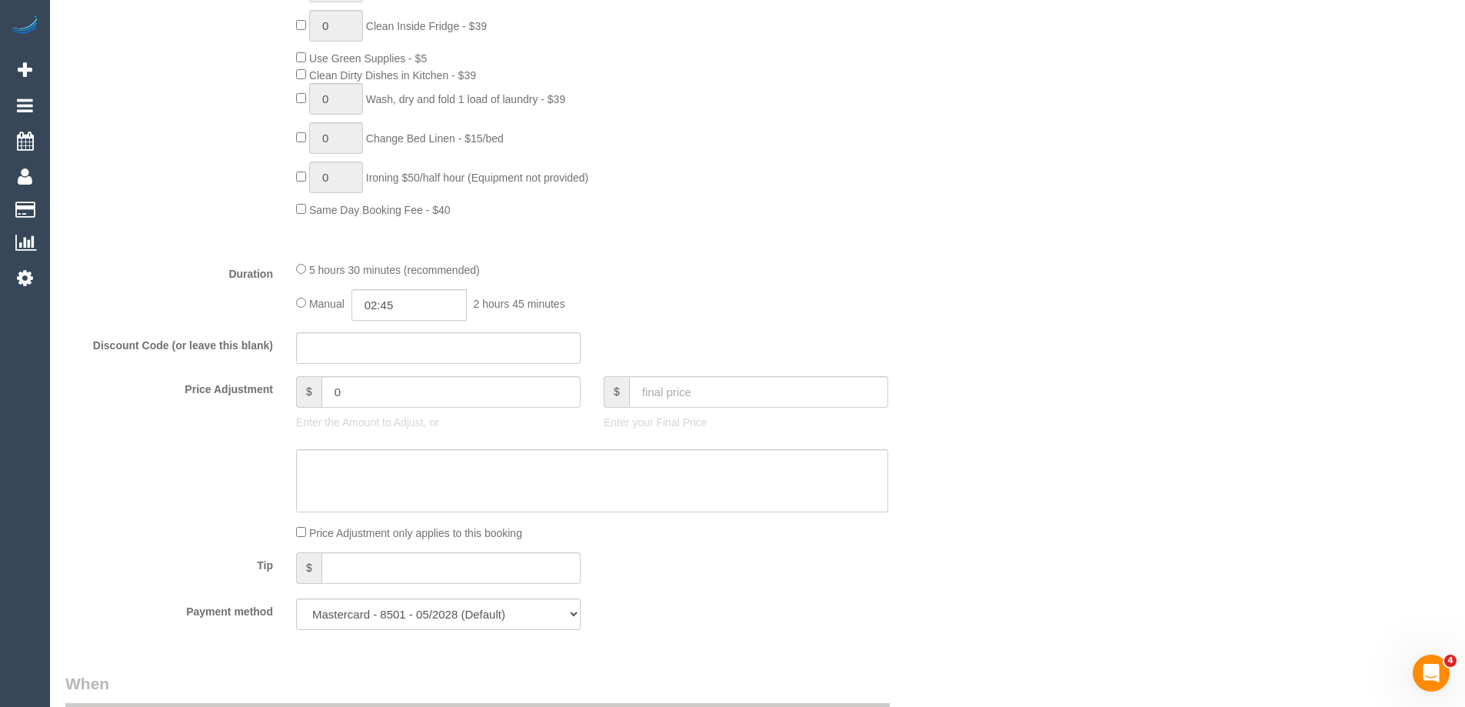
select select "spot47"
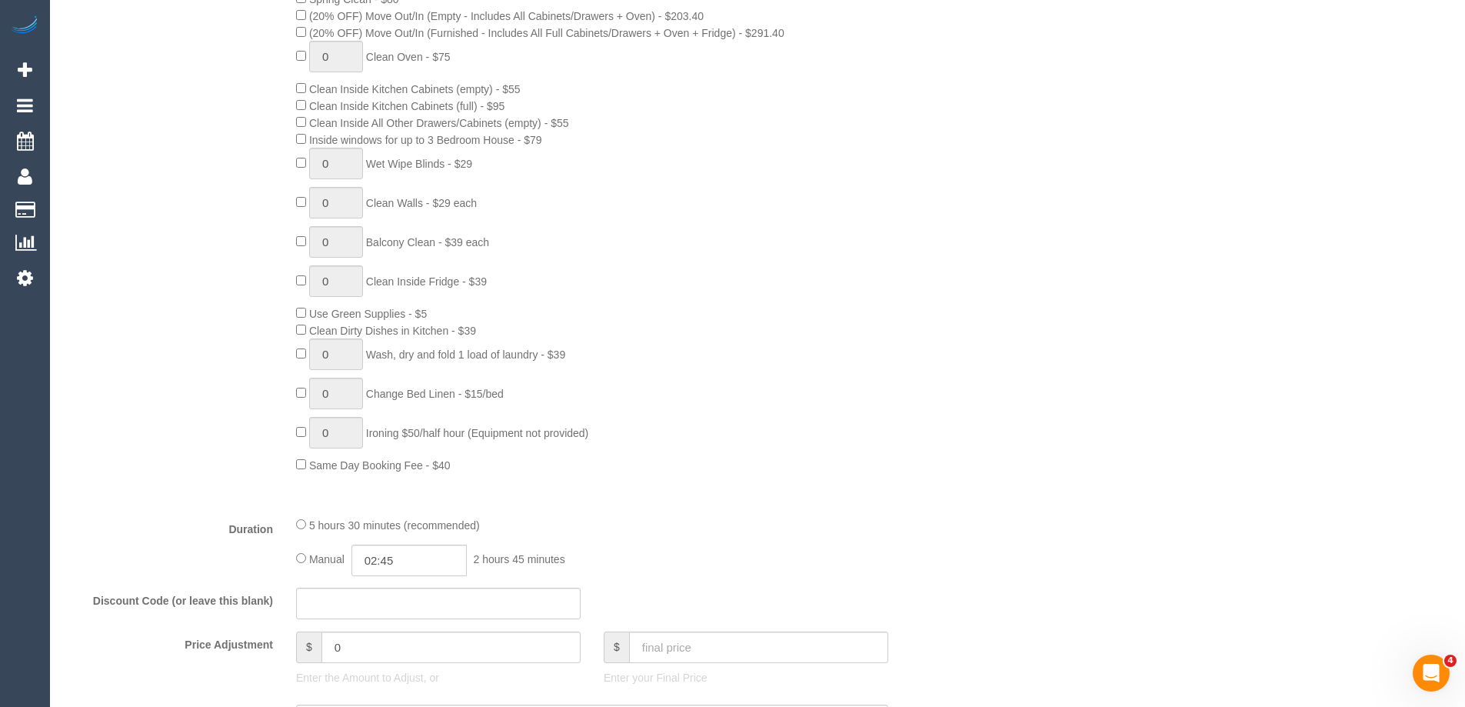
select select "spot68"
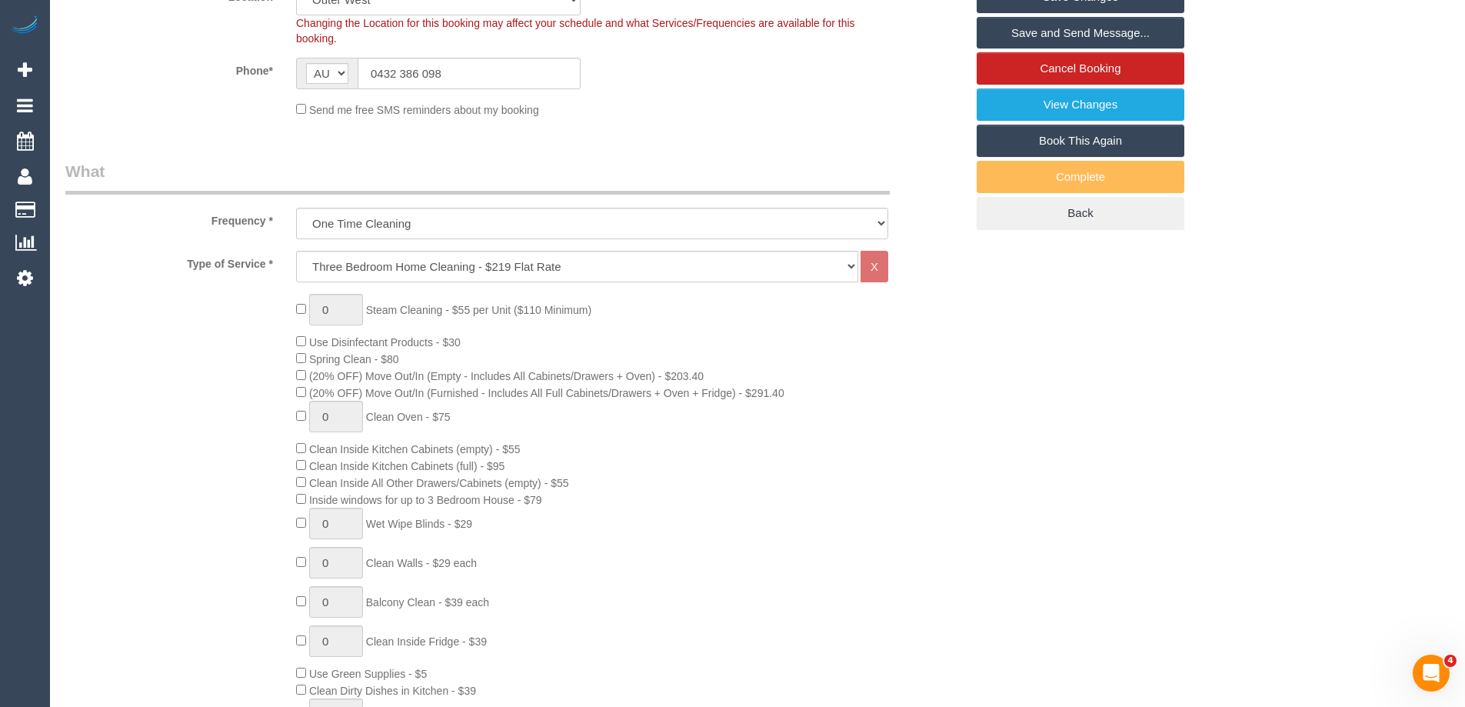
select select "spot89"
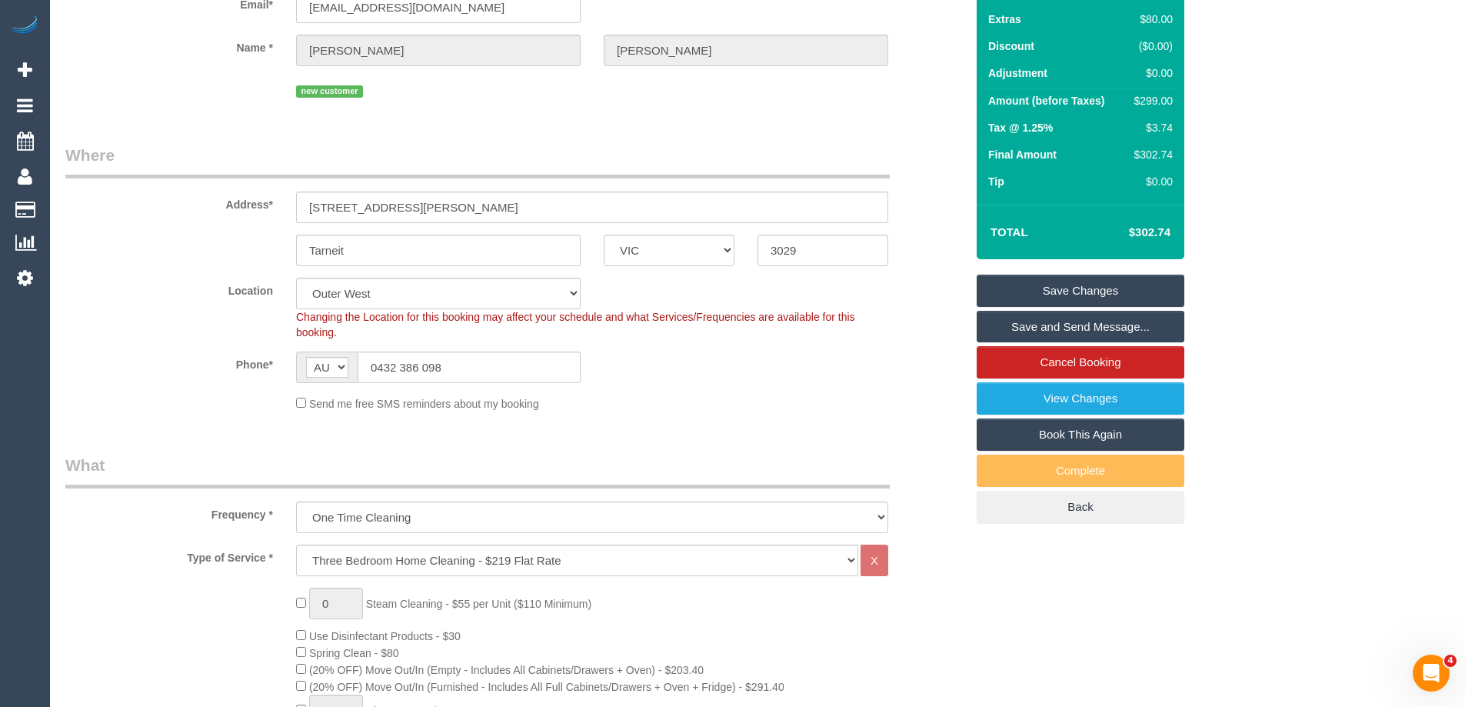
select select "spot110"
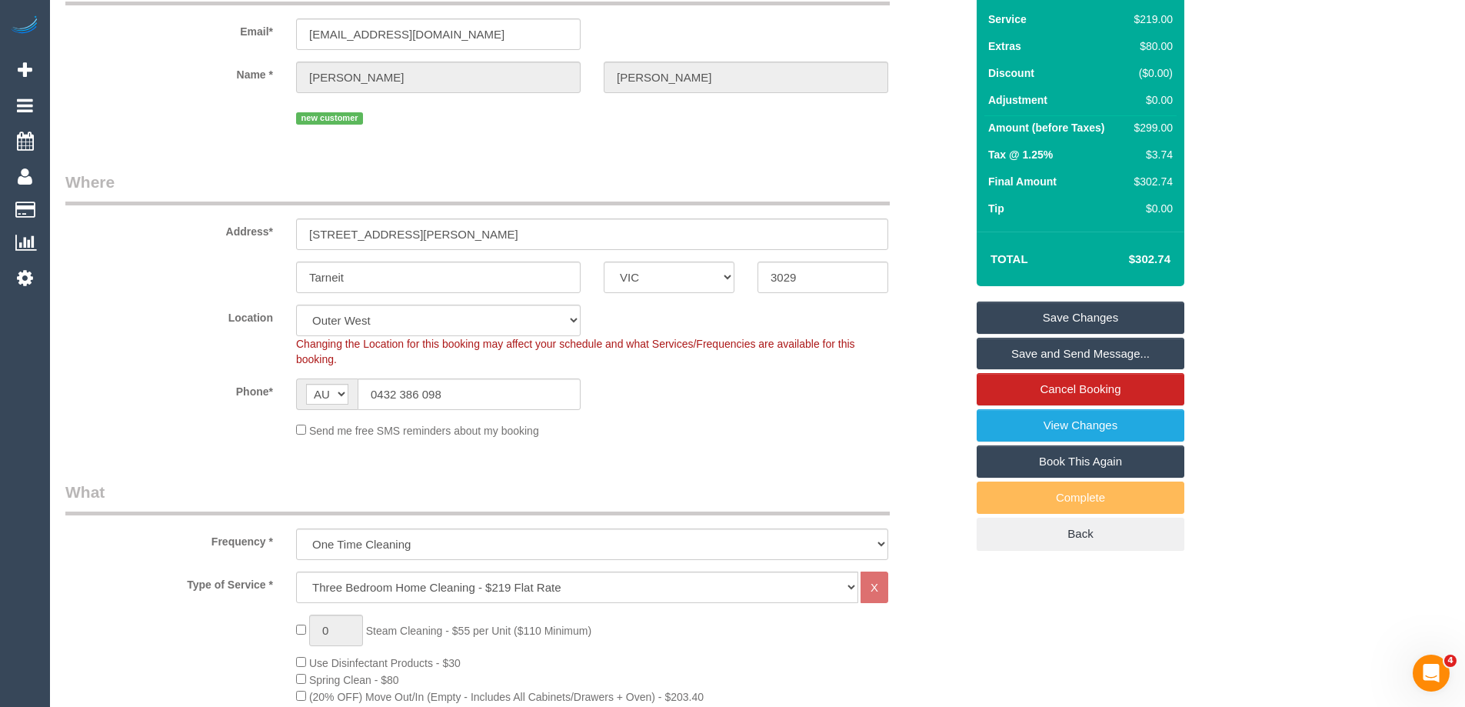
scroll to position [308, 0]
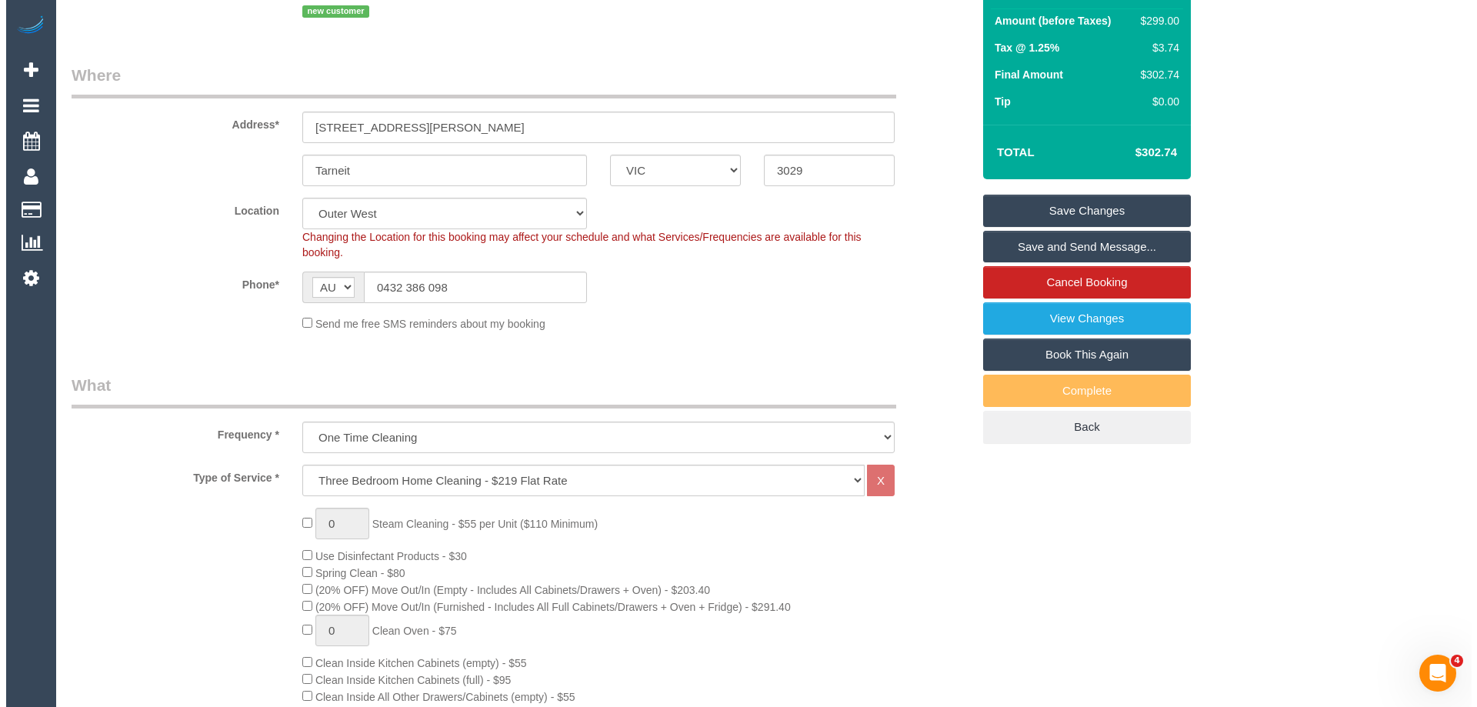
scroll to position [77, 0]
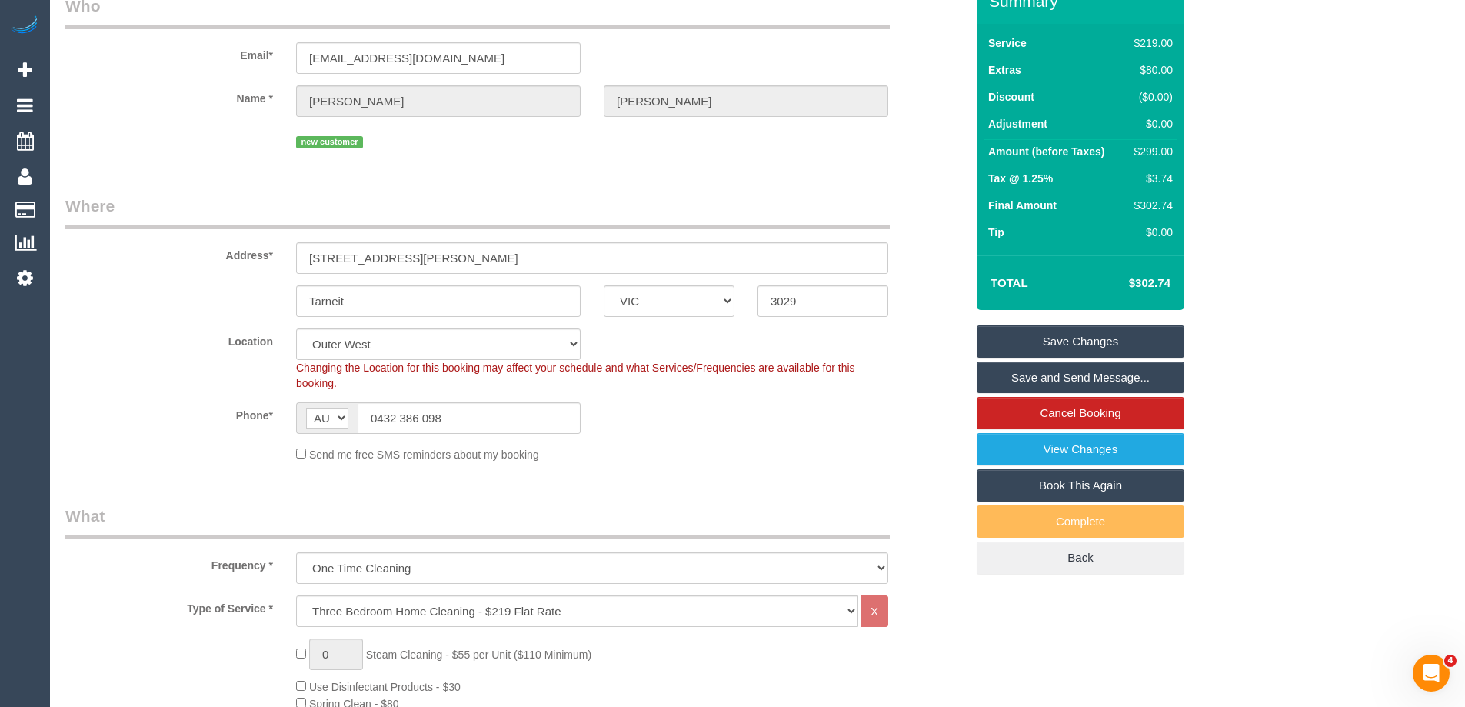
click at [1041, 370] on link "Save and Send Message..." at bounding box center [1081, 377] width 208 height 32
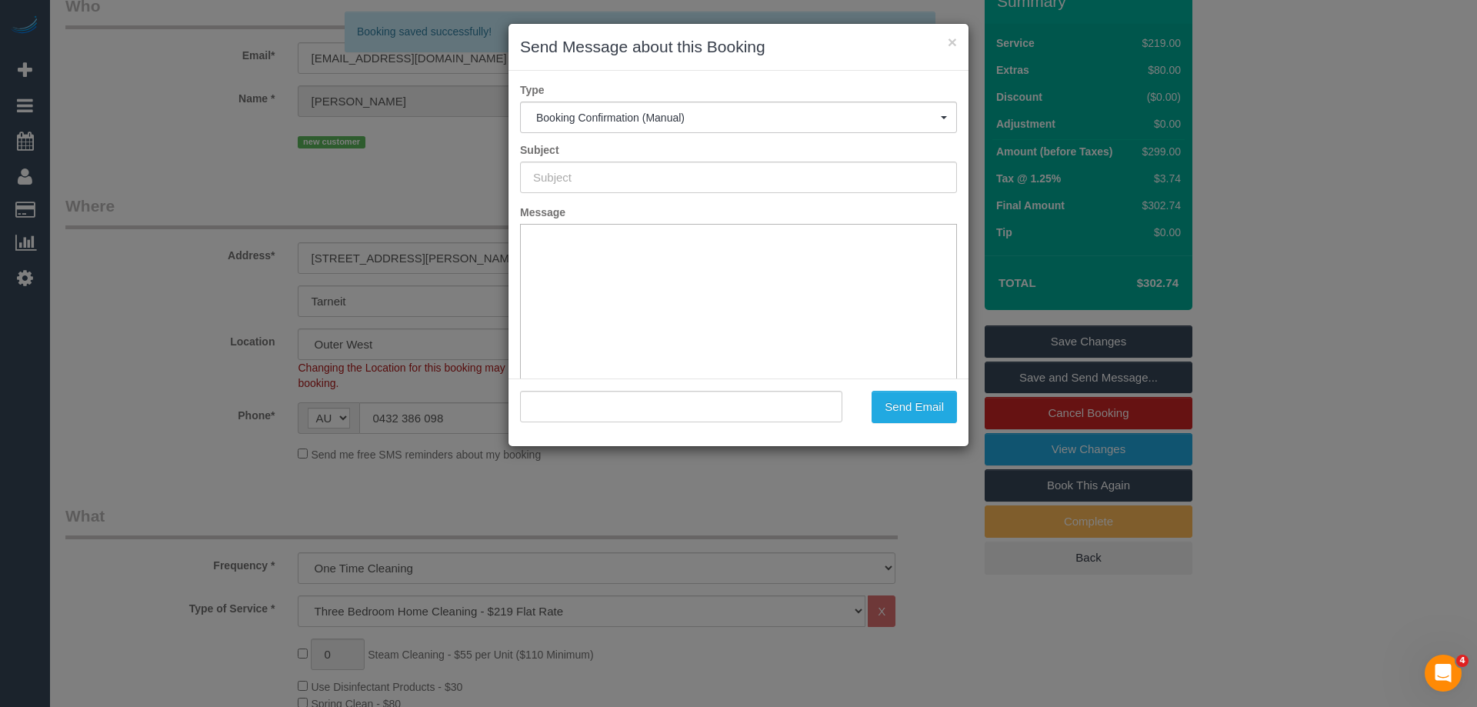
scroll to position [0, 0]
type input "Booking Confirmed"
type input ""Brittany Schultz" <brittanyjschultz02@gmail.com>"
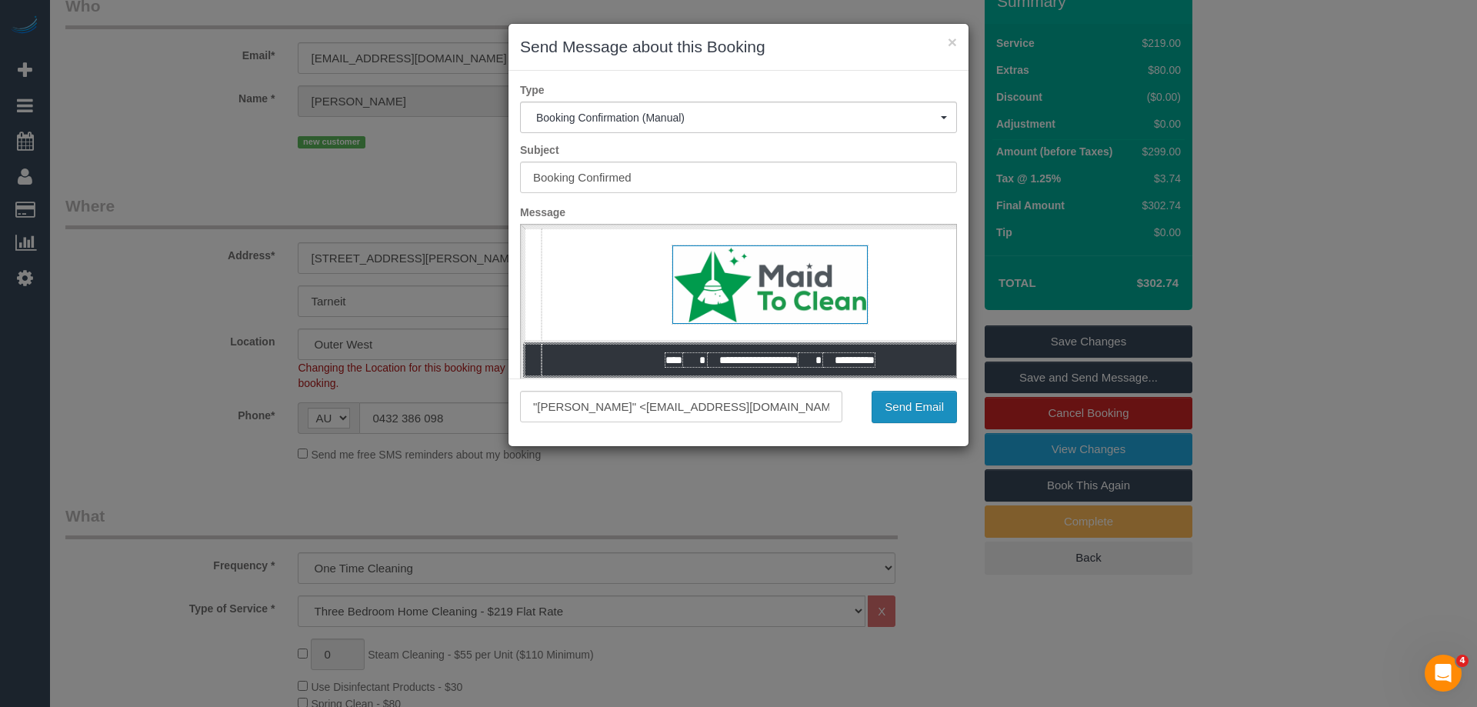
click at [935, 411] on button "Send Email" at bounding box center [913, 407] width 85 height 32
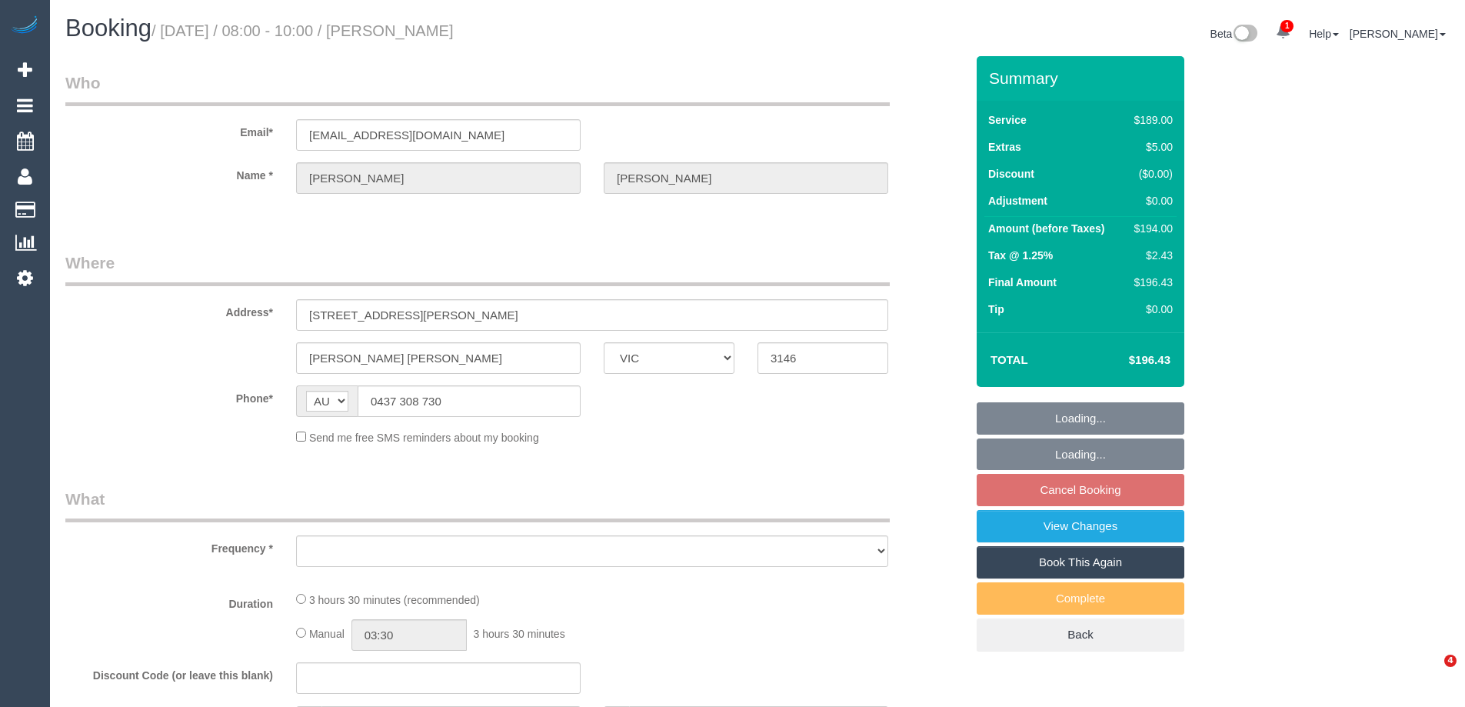
select select "VIC"
select select "object:531"
select select "string:stripe-pm_1RVOW52GScqysDRVB5FGbqQq"
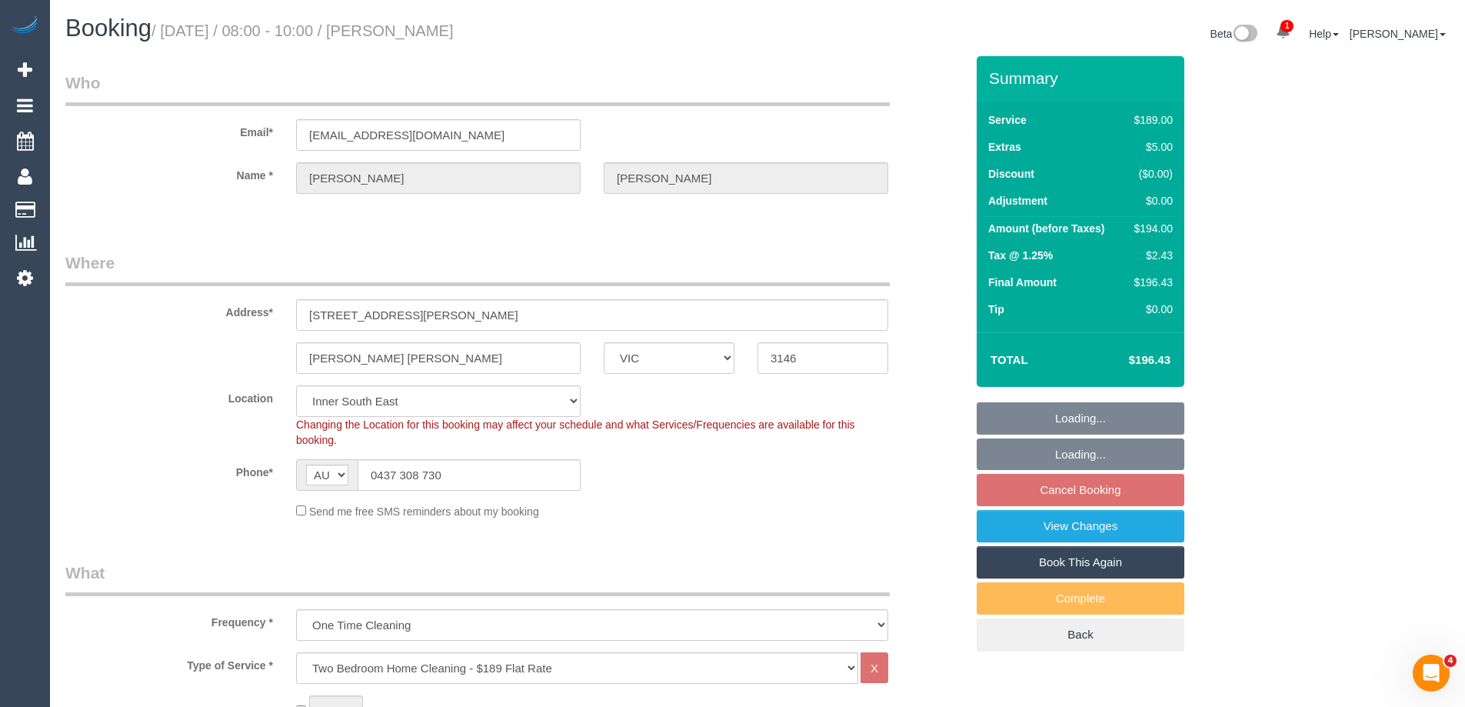
select select "object:634"
select select "number:28"
select select "number:14"
select select "number:19"
select select "number:25"
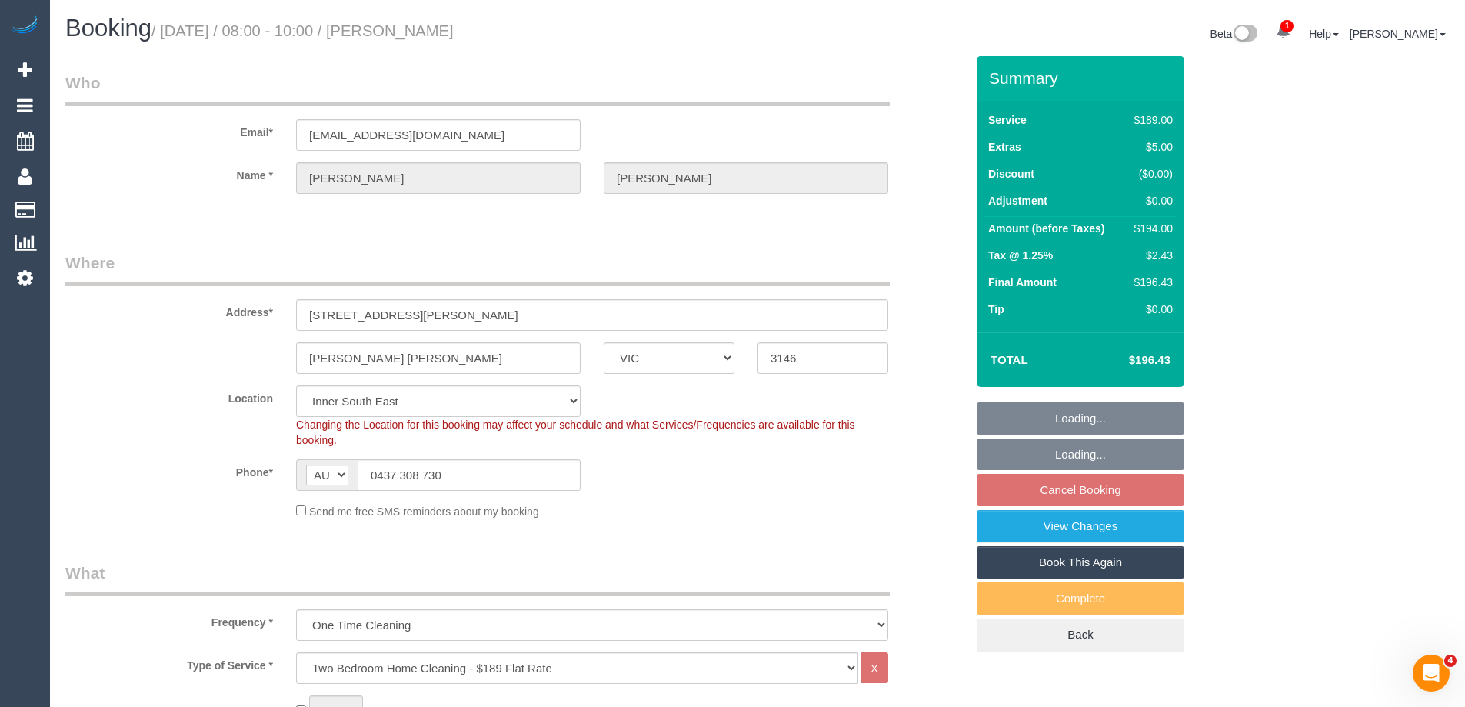
select select "number:33"
select select "number:13"
select select "spot2"
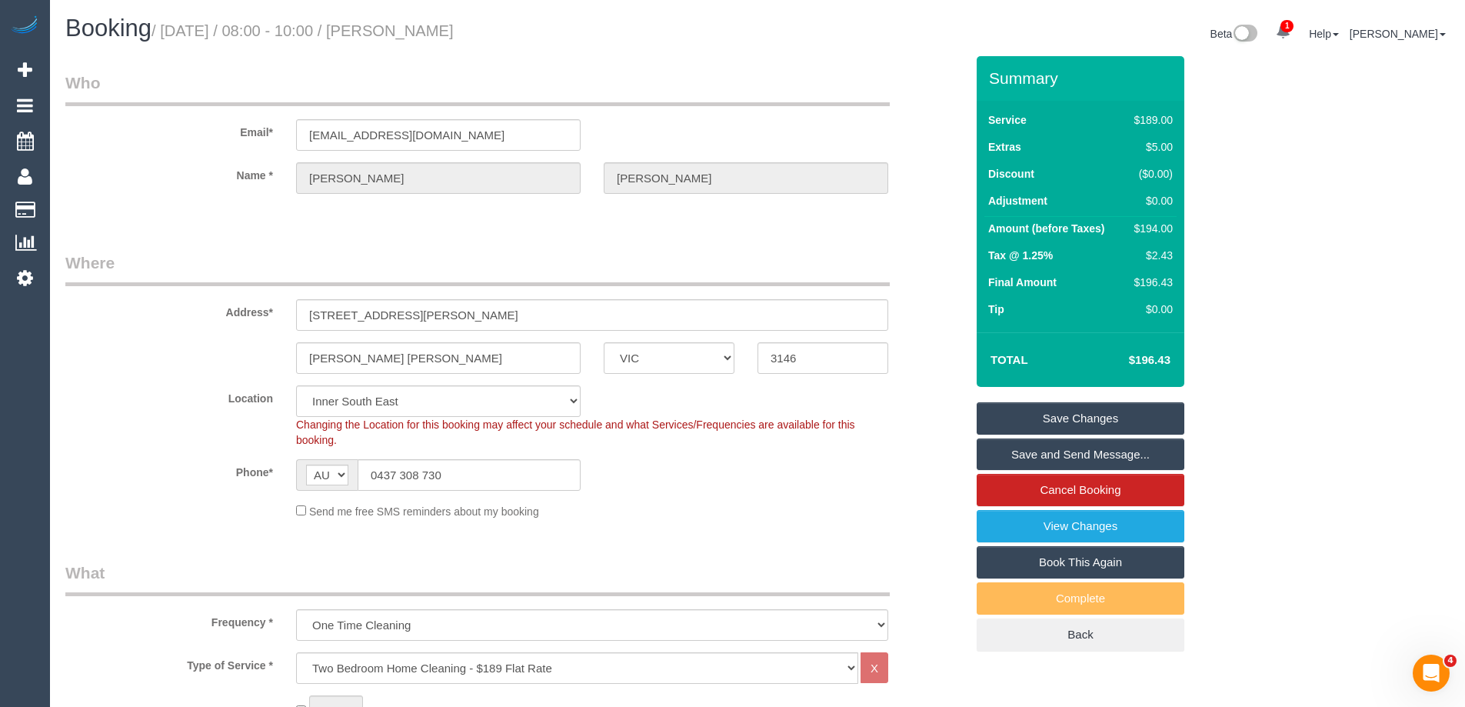
drag, startPoint x: 531, startPoint y: 37, endPoint x: 424, endPoint y: 31, distance: 107.8
click at [424, 31] on h1 "Booking / [DATE] / 08:00 - 10:00 / [PERSON_NAME]" at bounding box center [405, 28] width 681 height 26
copy small "[PERSON_NAME]"
drag, startPoint x: 858, startPoint y: 441, endPoint x: 1138, endPoint y: 245, distance: 342.2
click at [859, 440] on div "Changing the Location for this booking may affect your schedule and what Servic…" at bounding box center [592, 432] width 615 height 31
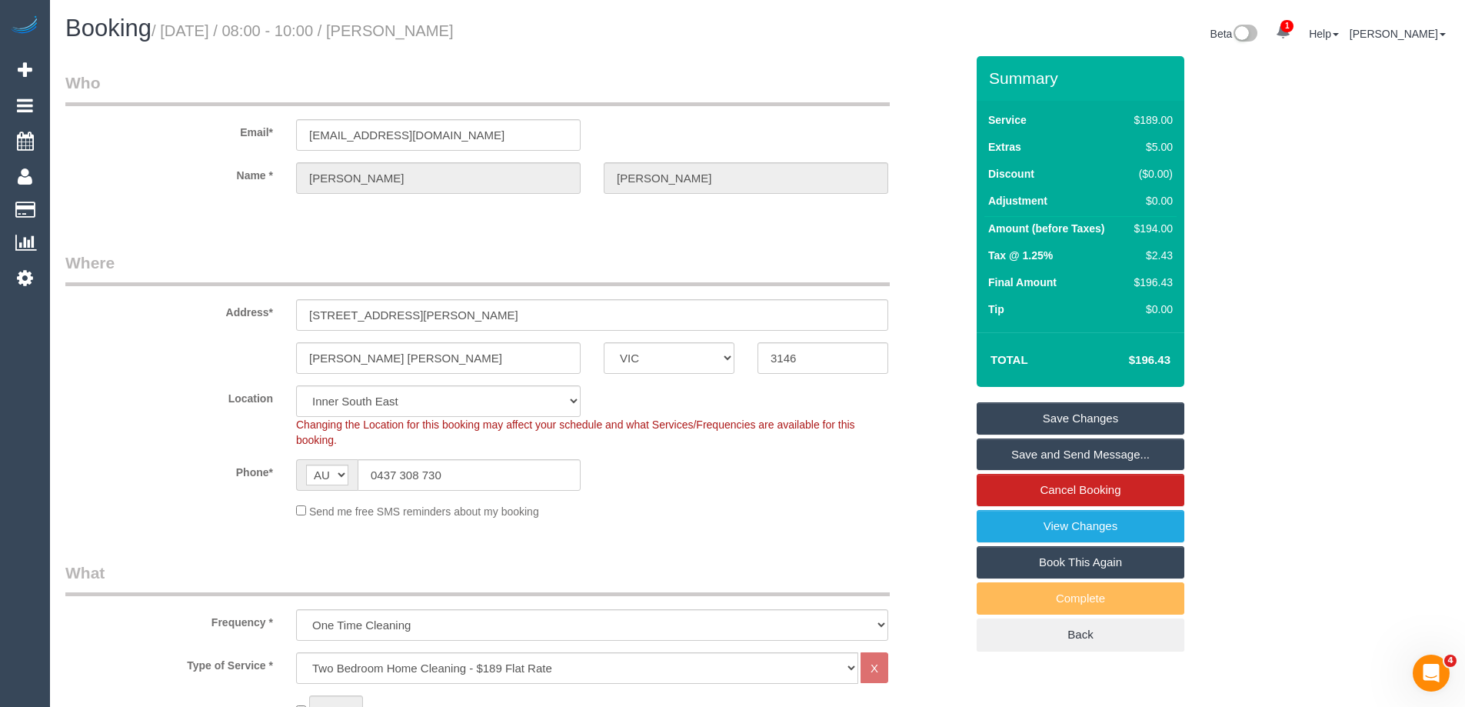
click at [1152, 227] on div "$194.00" at bounding box center [1150, 228] width 45 height 15
copy div "194.00"
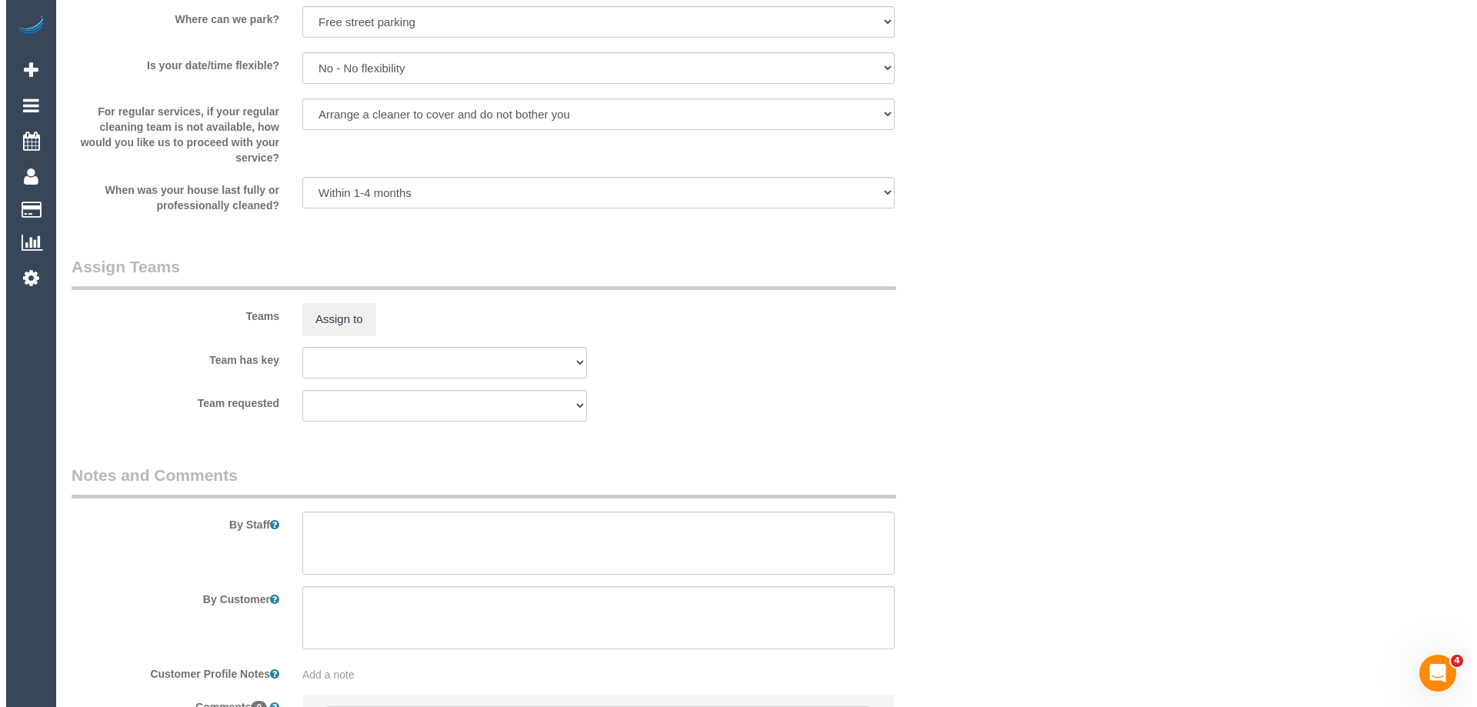
scroll to position [2247, 0]
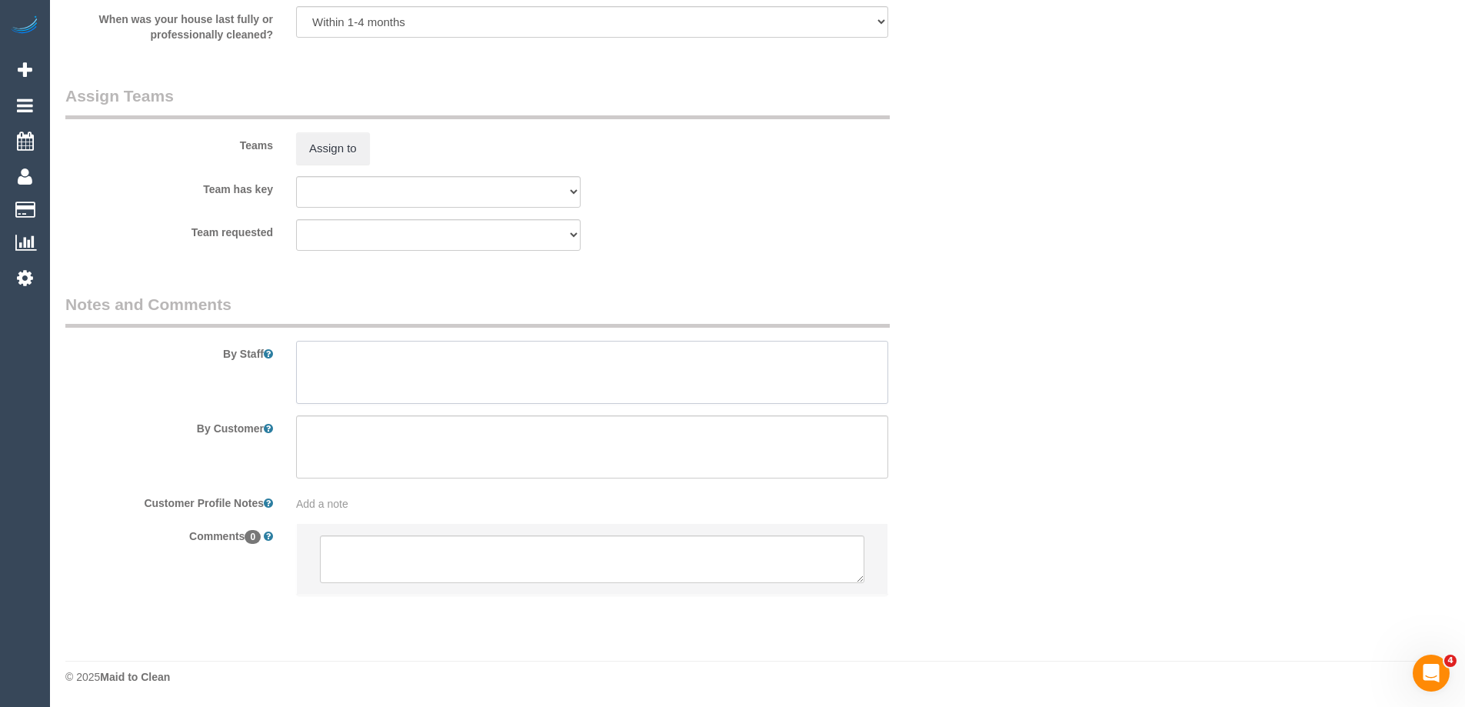
click at [380, 380] on textarea at bounding box center [592, 372] width 592 height 63
type textarea "Estimated time 3-3.5 hours"
click at [317, 162] on button "Assign to" at bounding box center [333, 148] width 74 height 32
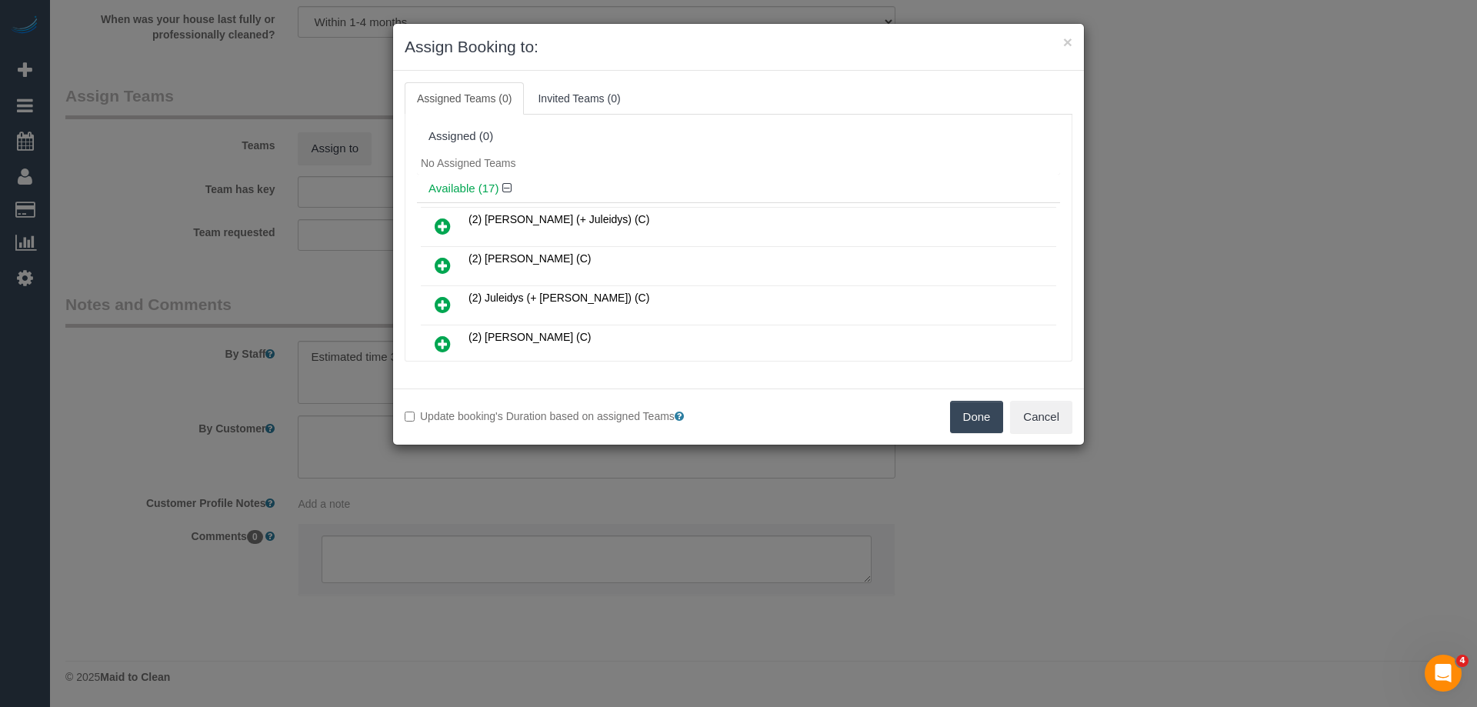
click at [666, 144] on div "Assigned (0)" at bounding box center [738, 136] width 643 height 29
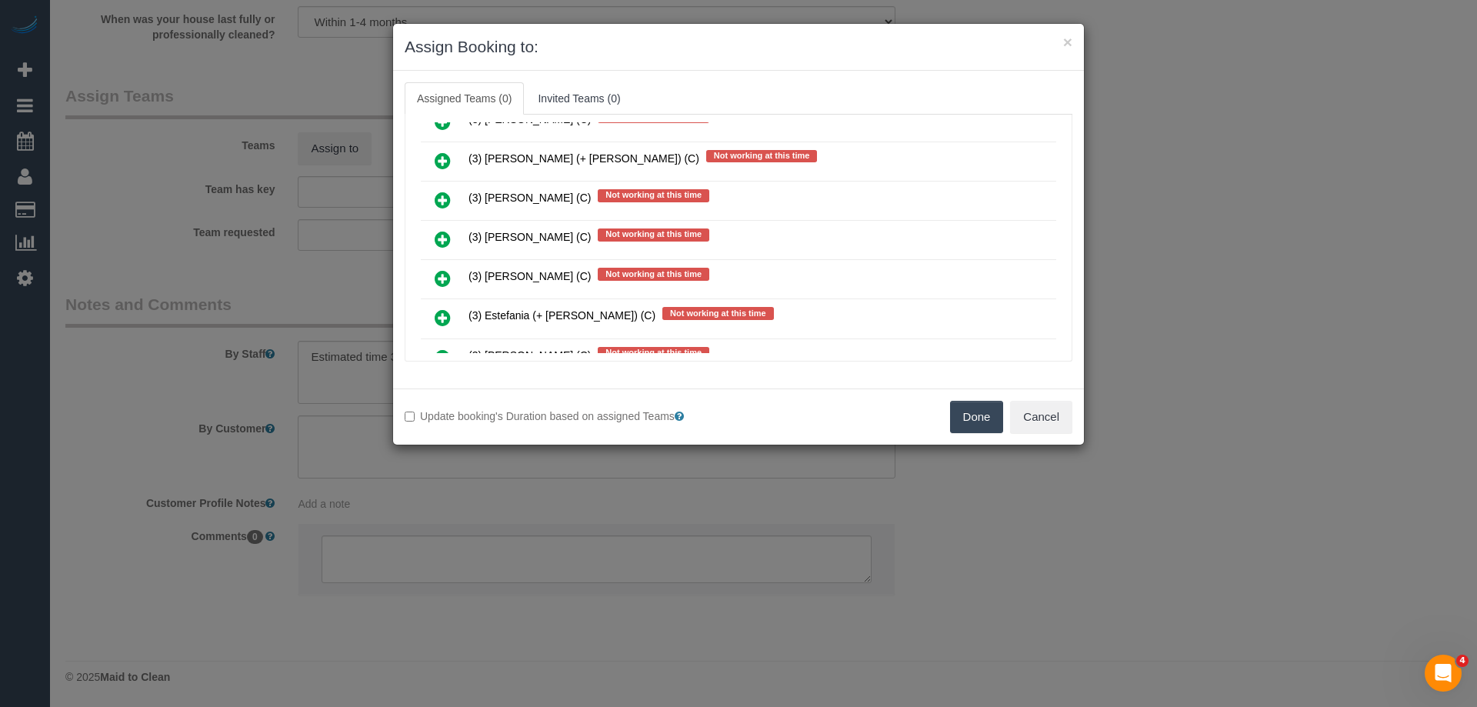
click at [443, 238] on icon at bounding box center [443, 239] width 16 height 18
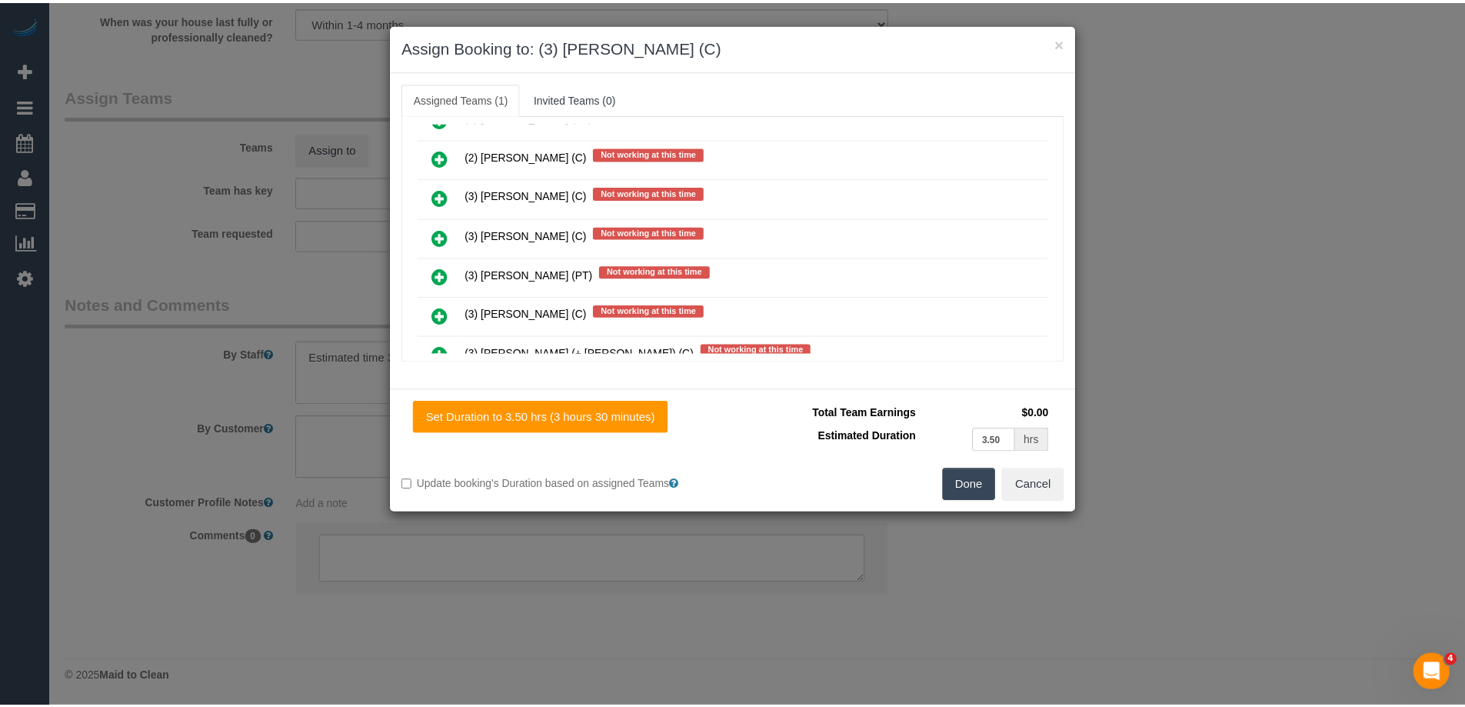
scroll to position [0, 0]
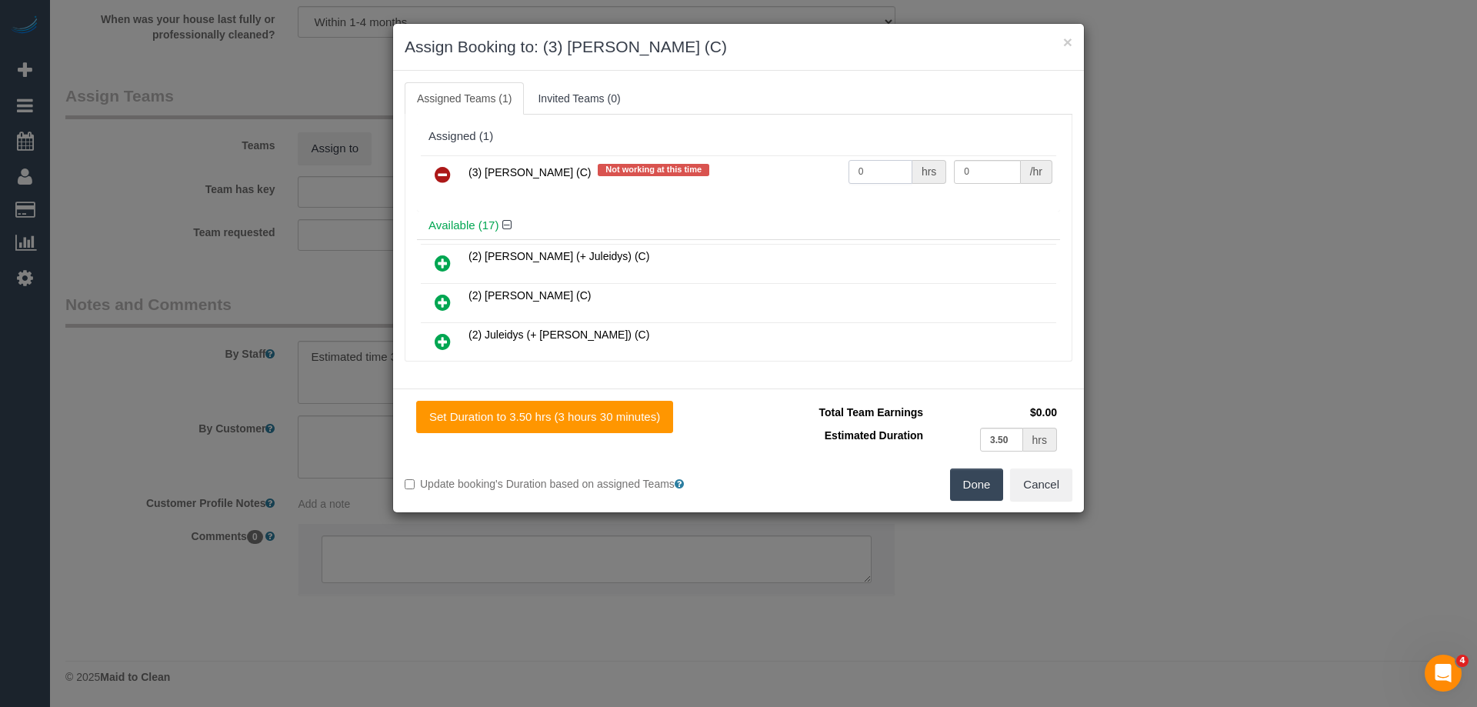
click at [873, 175] on input "0" at bounding box center [880, 172] width 64 height 24
type input "1"
click at [977, 175] on input "0" at bounding box center [987, 172] width 66 height 24
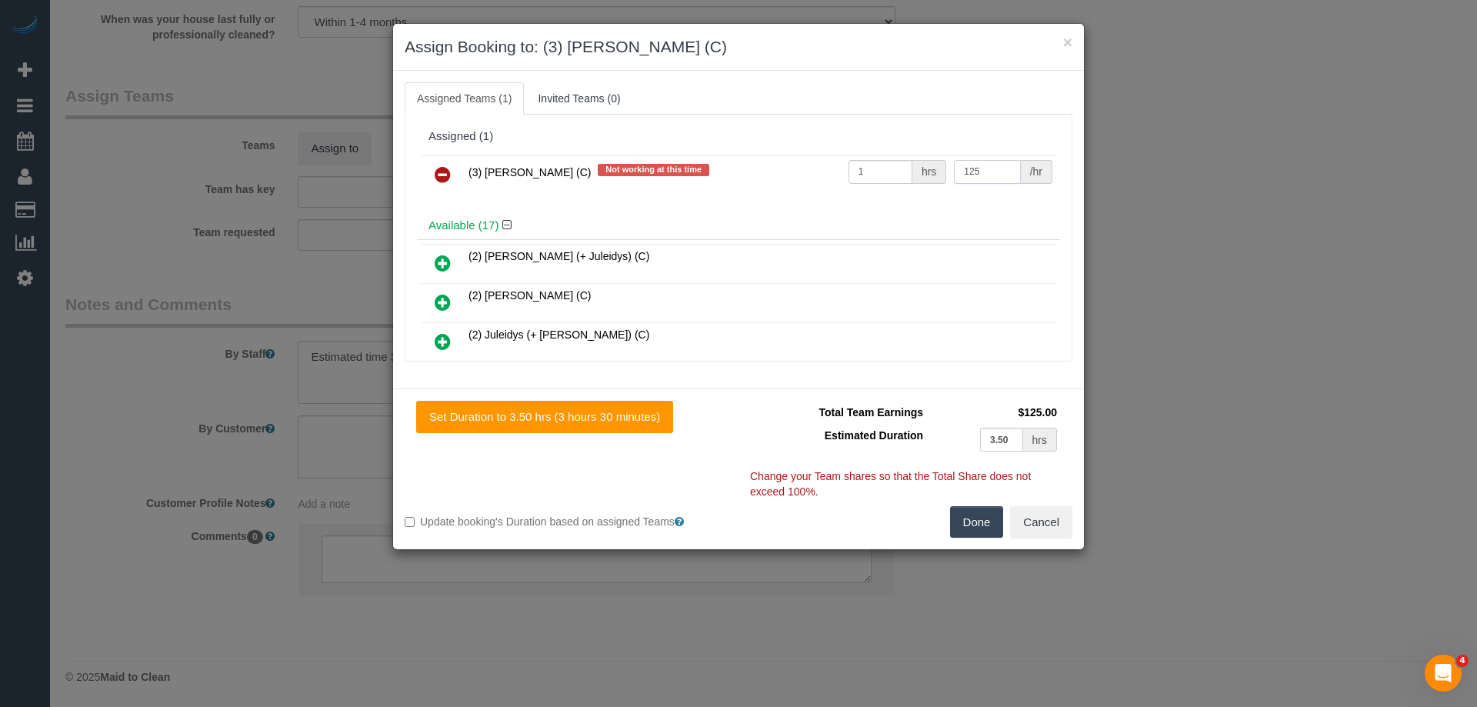
type input "125"
click at [967, 525] on button "Done" at bounding box center [977, 522] width 54 height 32
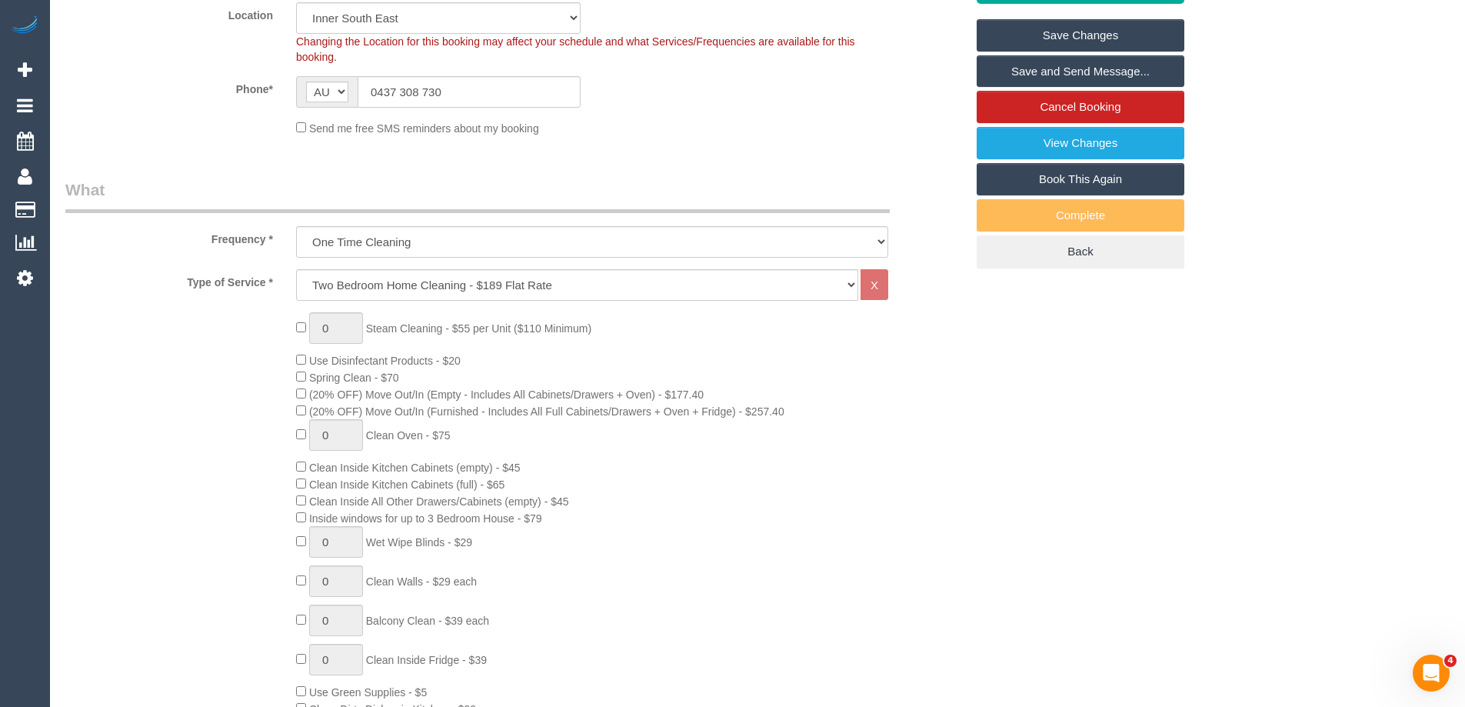
scroll to position [632, 0]
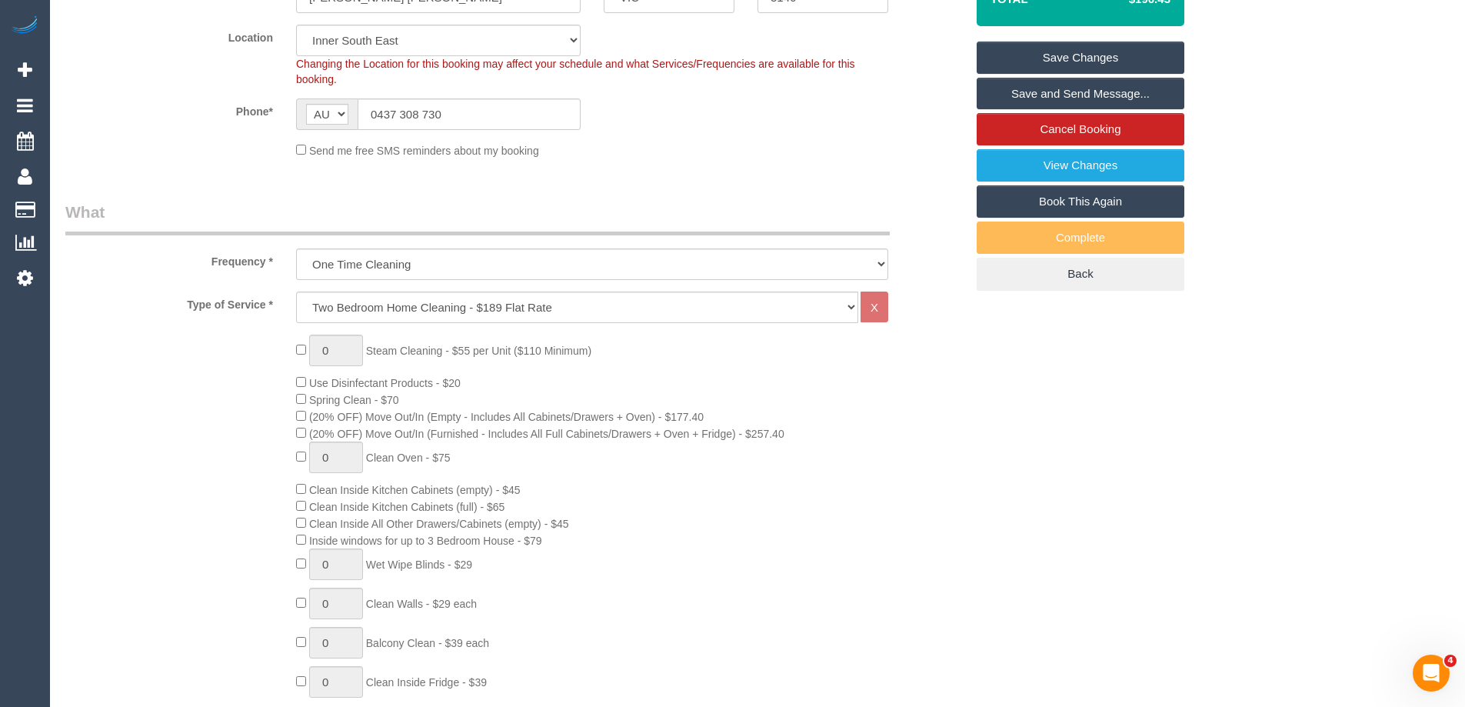
scroll to position [171, 0]
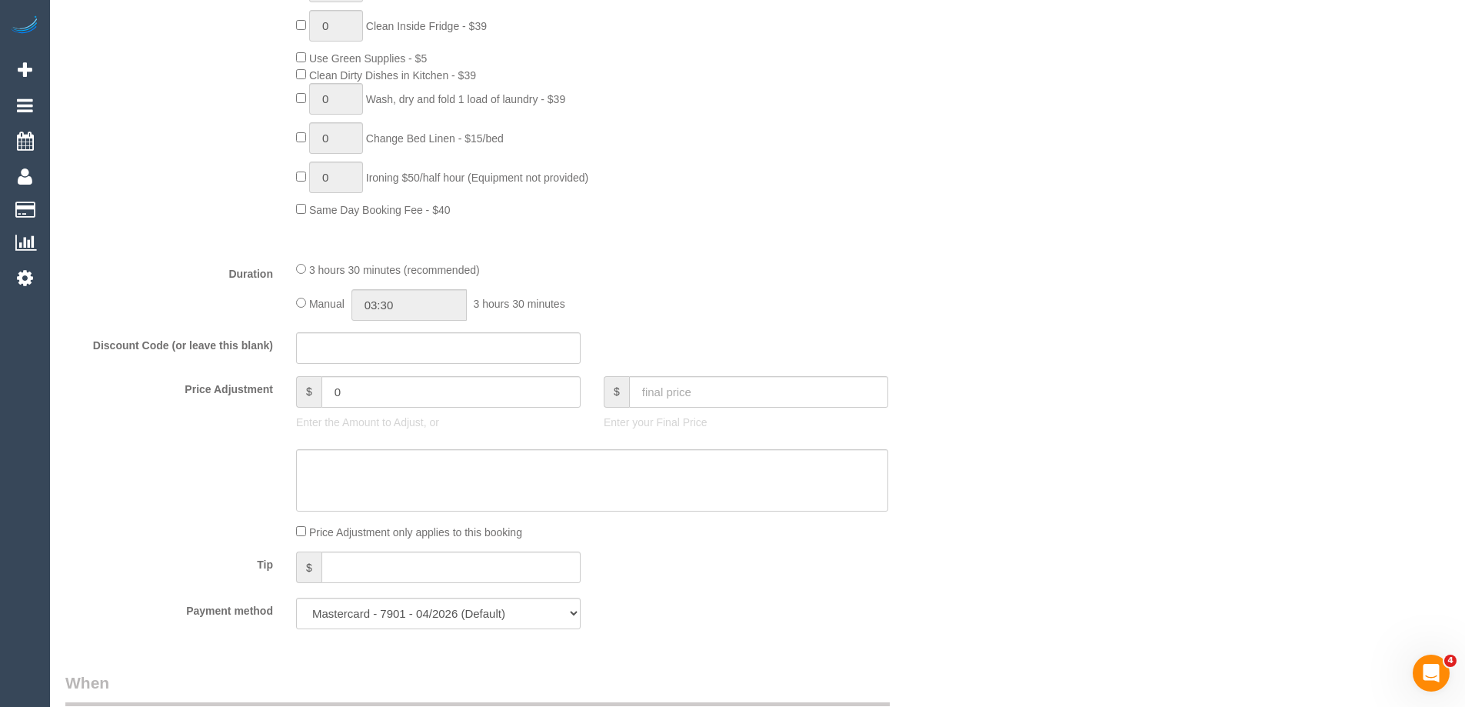
click at [1007, 393] on div "Who Email* cathcamp@ymail.com Name * Kate Campbell Where Address* 34 Edgar Stre…" at bounding box center [757, 461] width 1384 height 2844
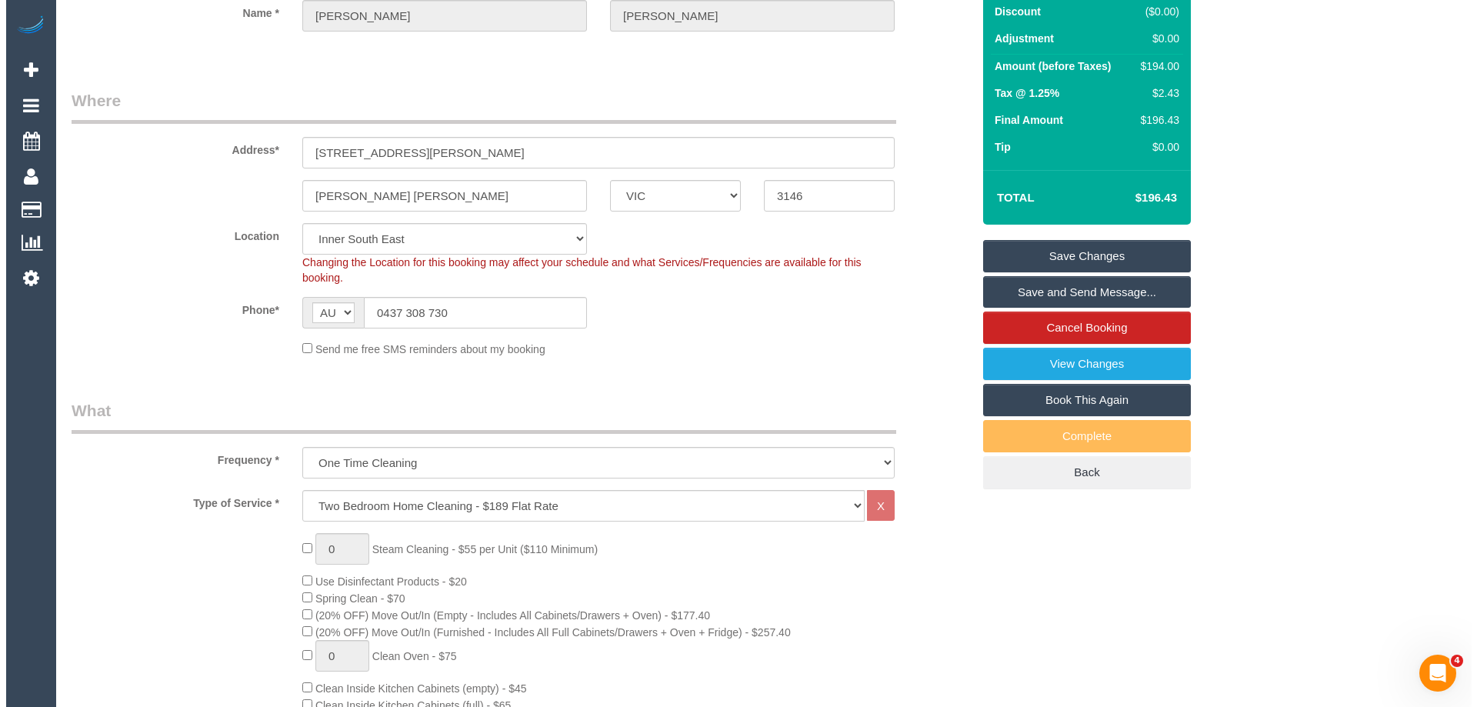
scroll to position [17, 0]
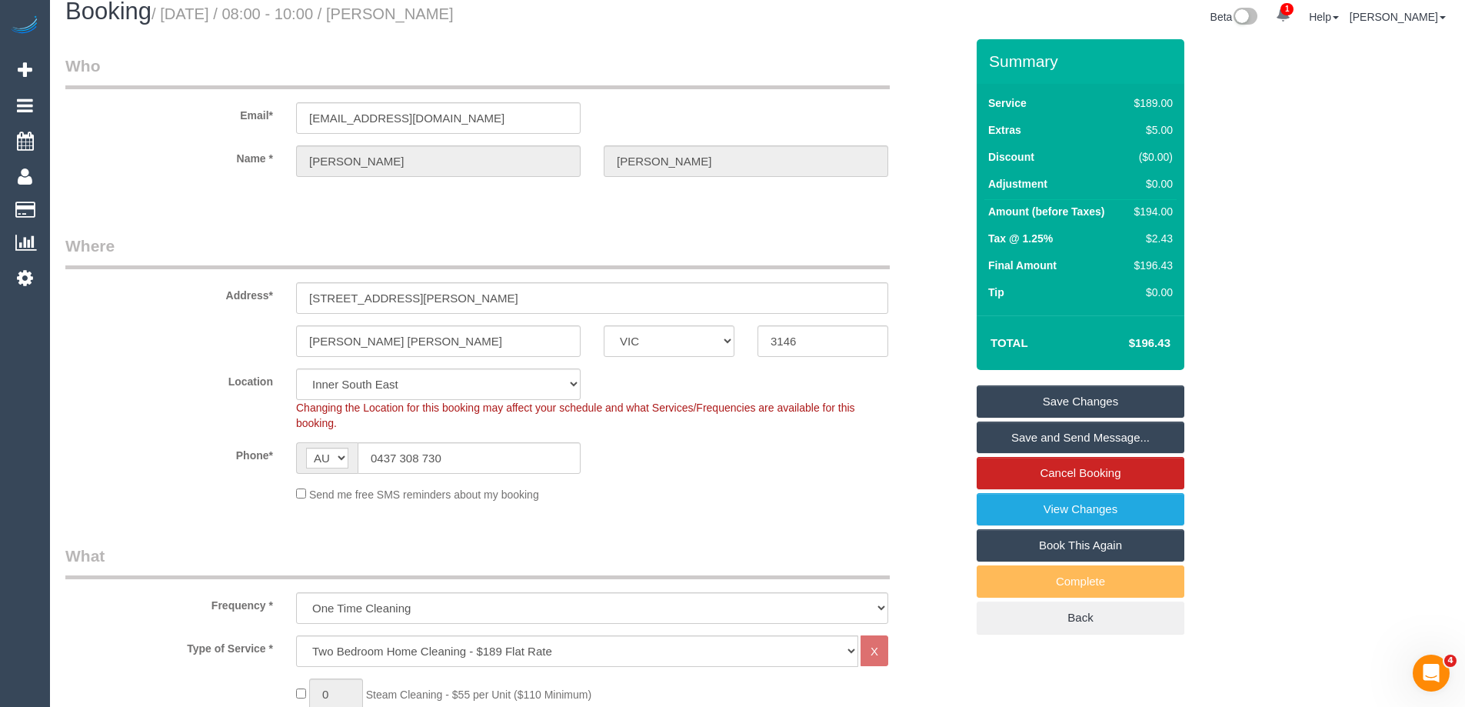
click at [1016, 435] on link "Save and Send Message..." at bounding box center [1081, 437] width 208 height 32
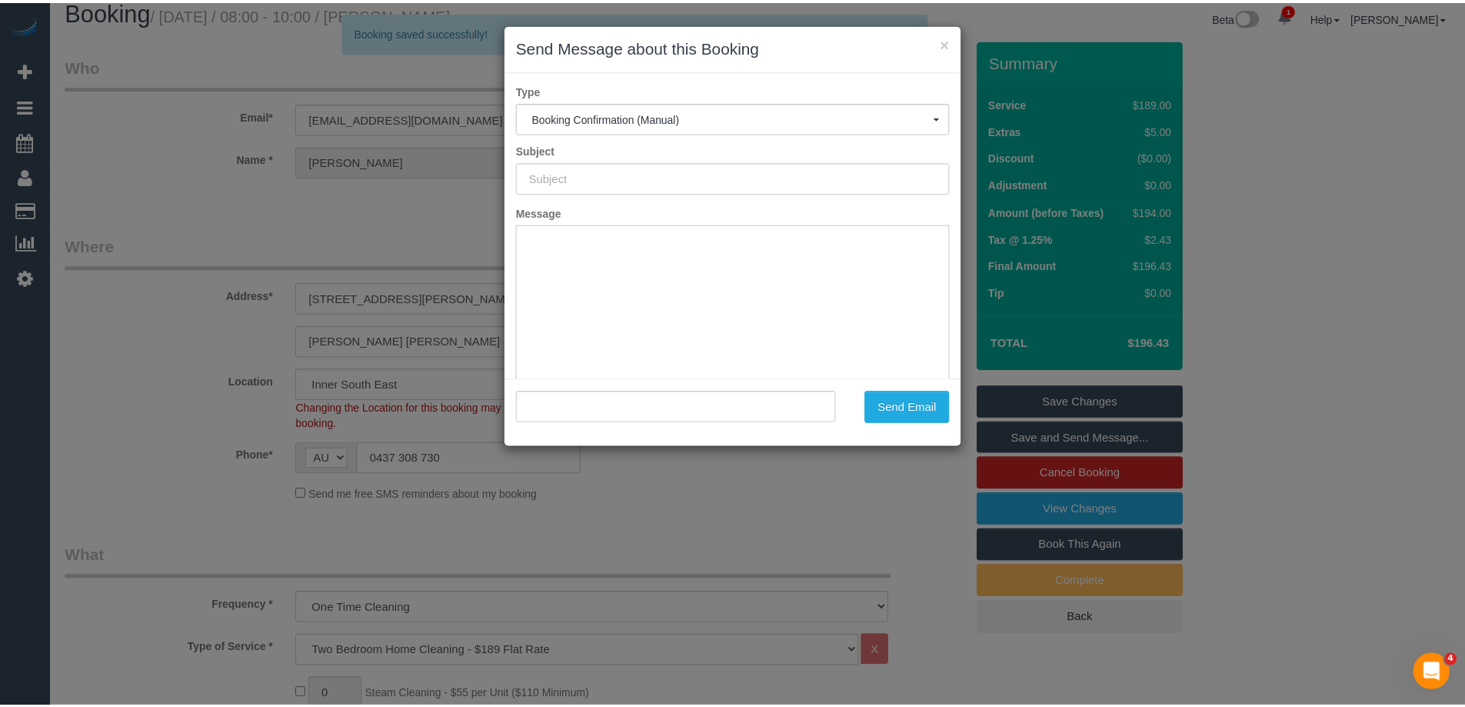
scroll to position [0, 0]
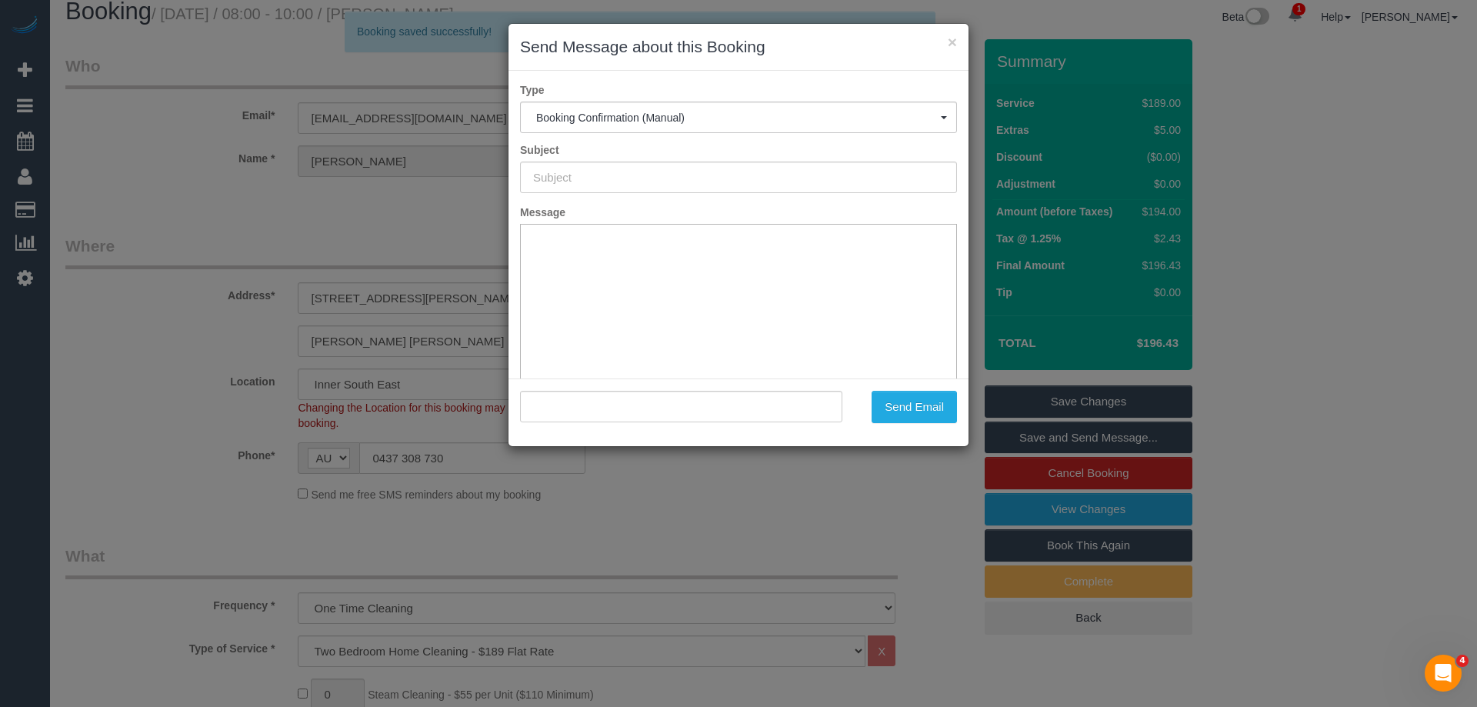
type input "Booking Confirmed"
type input ""Kate Campbell" <cathcamp@ymail.com>"
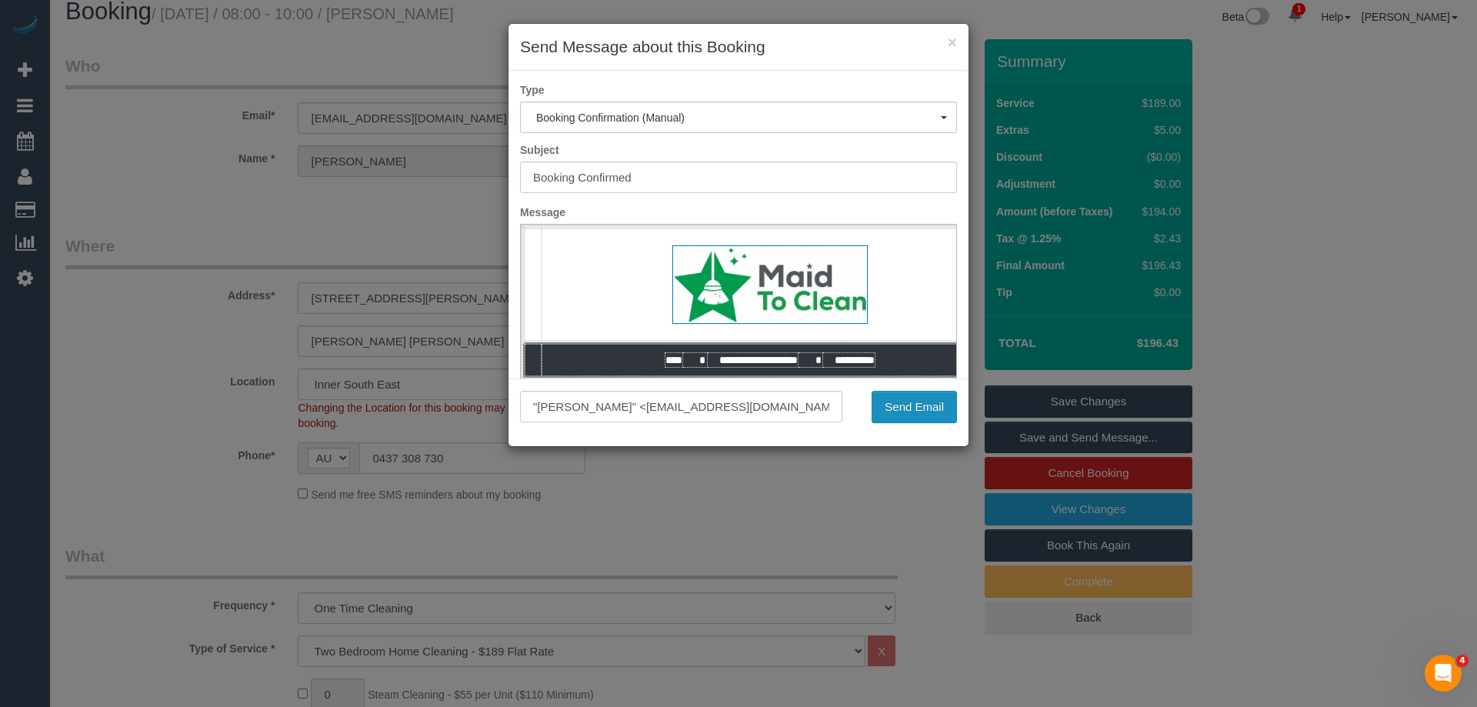
click at [907, 408] on button "Send Email" at bounding box center [913, 407] width 85 height 32
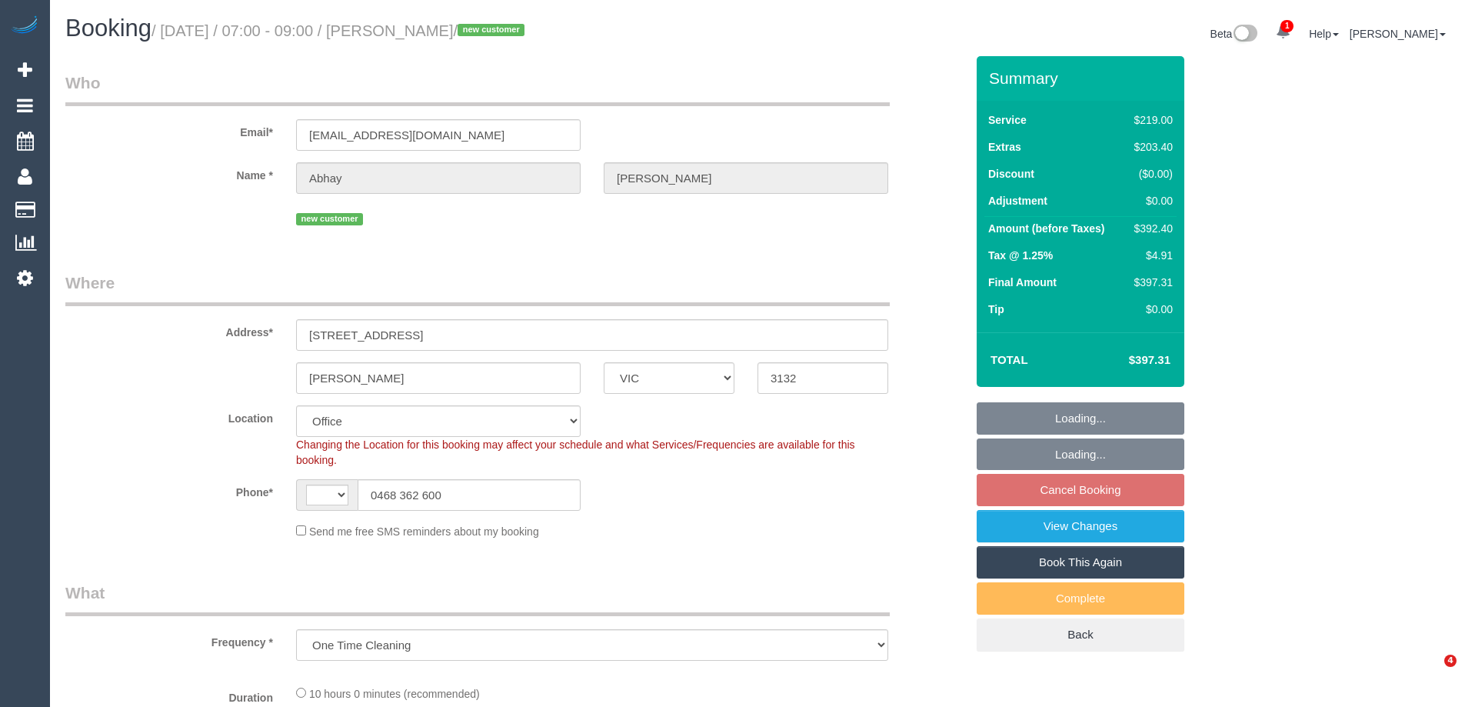
select select "VIC"
click at [1163, 223] on div "$392.40" at bounding box center [1150, 228] width 45 height 15
select select "string:stripe-pm_1Rzrem2GScqysDRVBNb4qXdH"
click at [1163, 223] on div "$392.40" at bounding box center [1150, 228] width 45 height 15
select select "object:1710"
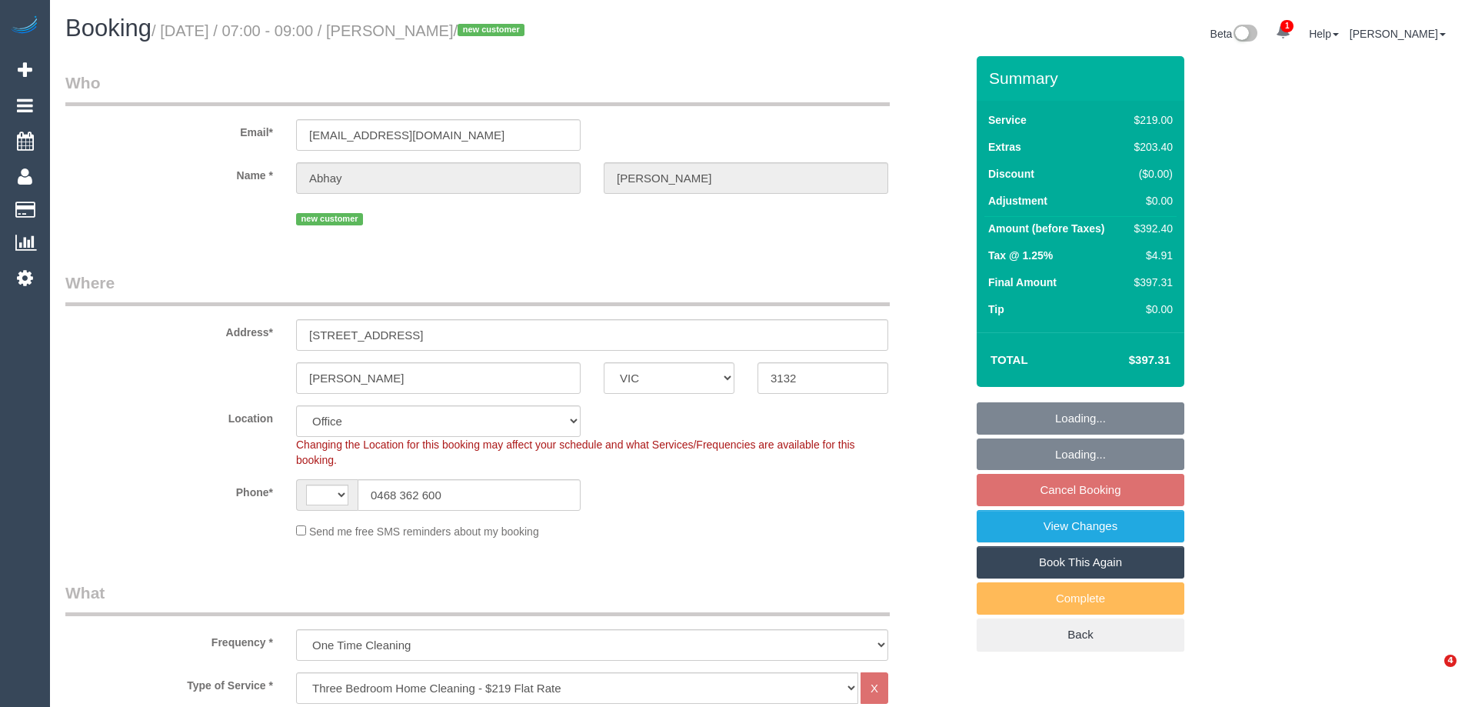
select select "string:AU"
select select "number:28"
select select "number:16"
select select "number:19"
select select "number:24"
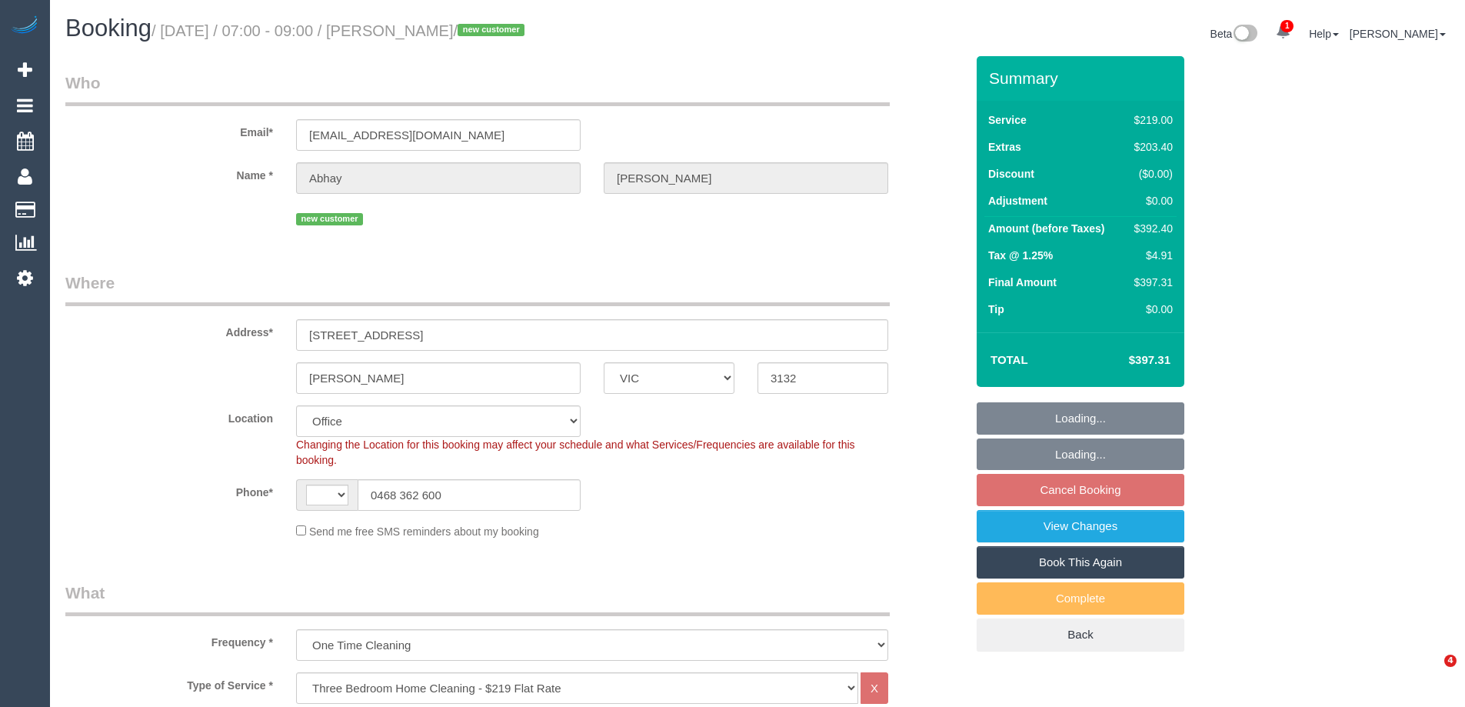
select select "number:35"
click at [1267, 231] on div "Summary Service $219.00 Extras $203.40 Discount ($0.00) Adjustment $0.00 Amount…" at bounding box center [1138, 369] width 346 height 626
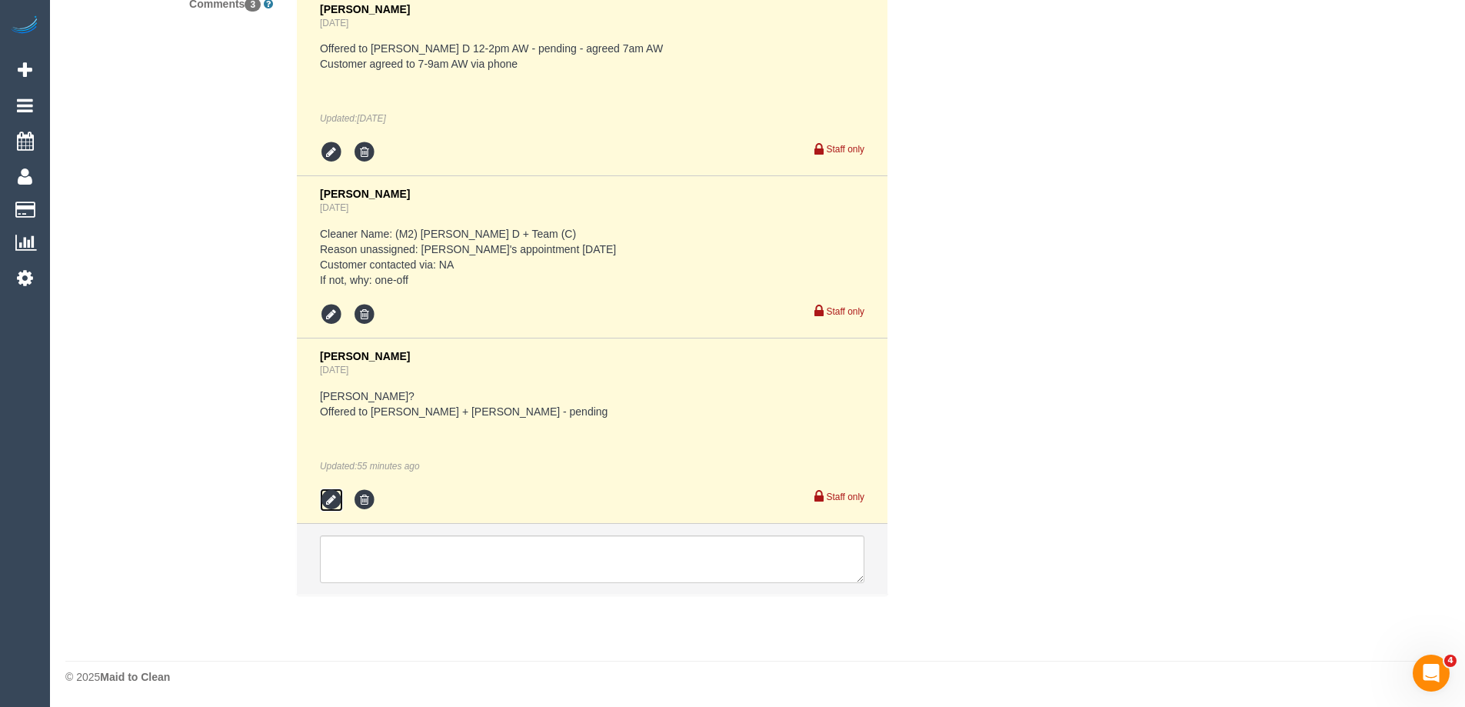
click at [336, 503] on icon at bounding box center [331, 499] width 23 height 23
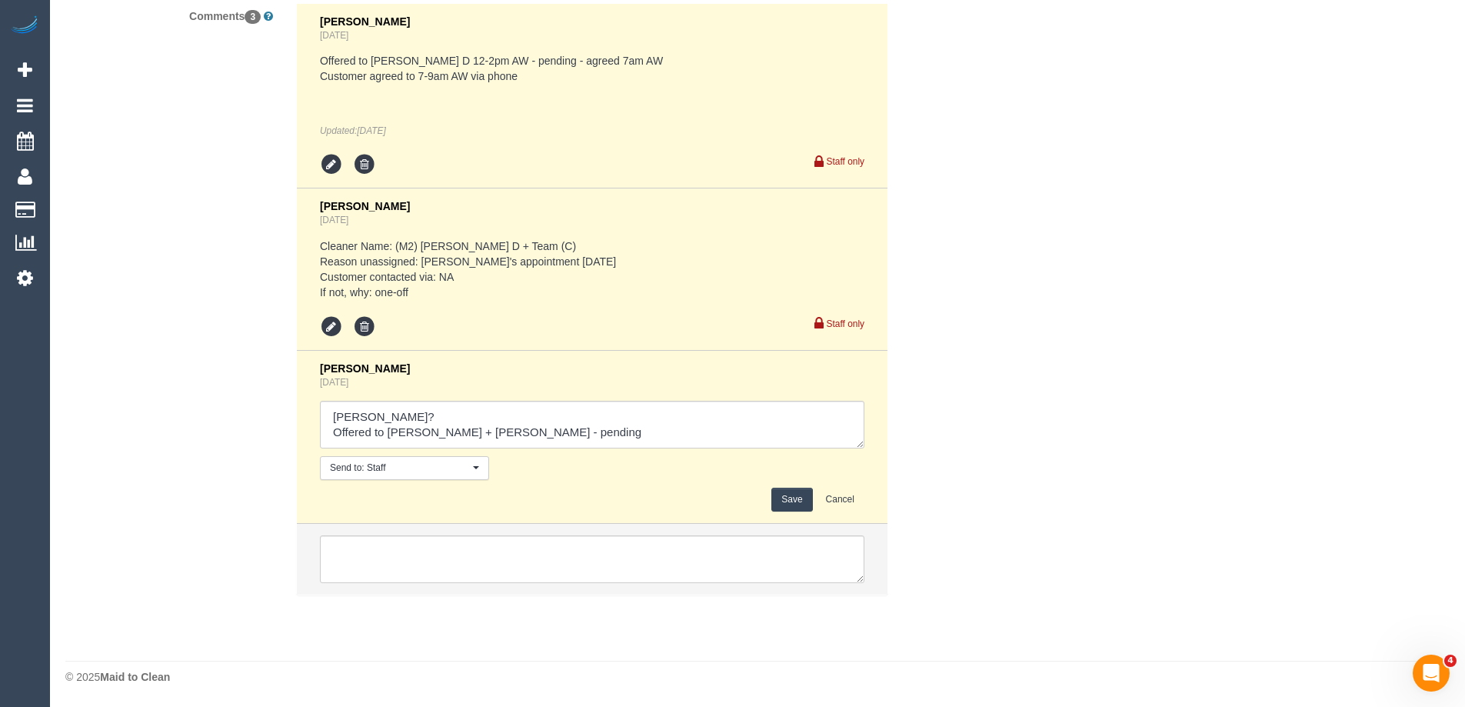
scroll to position [3002, 0]
click at [615, 431] on textarea at bounding box center [592, 425] width 544 height 48
type textarea "[PERSON_NAME]? Offered to [PERSON_NAME] + [PERSON_NAME] - pending - N/A [PERSON…"
click at [775, 492] on button "Save" at bounding box center [791, 500] width 41 height 24
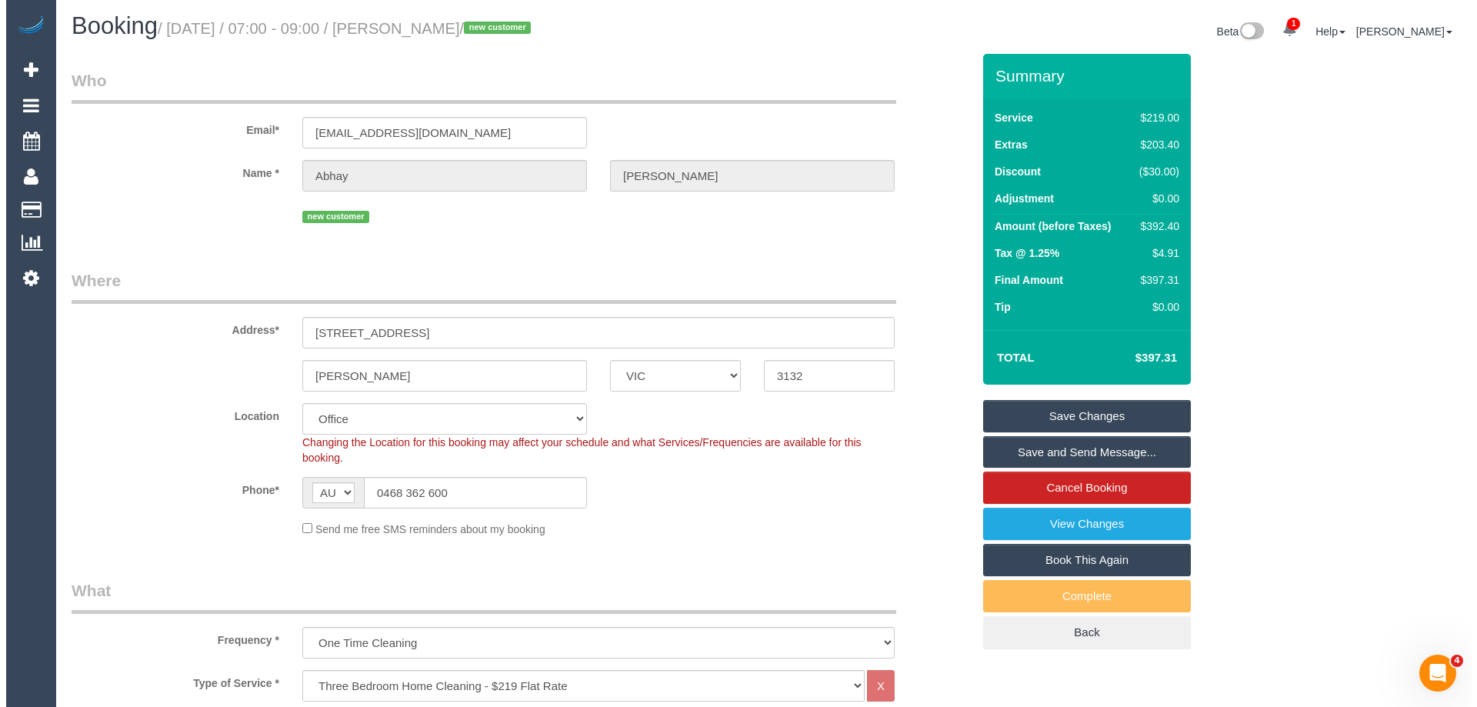
scroll to position [0, 0]
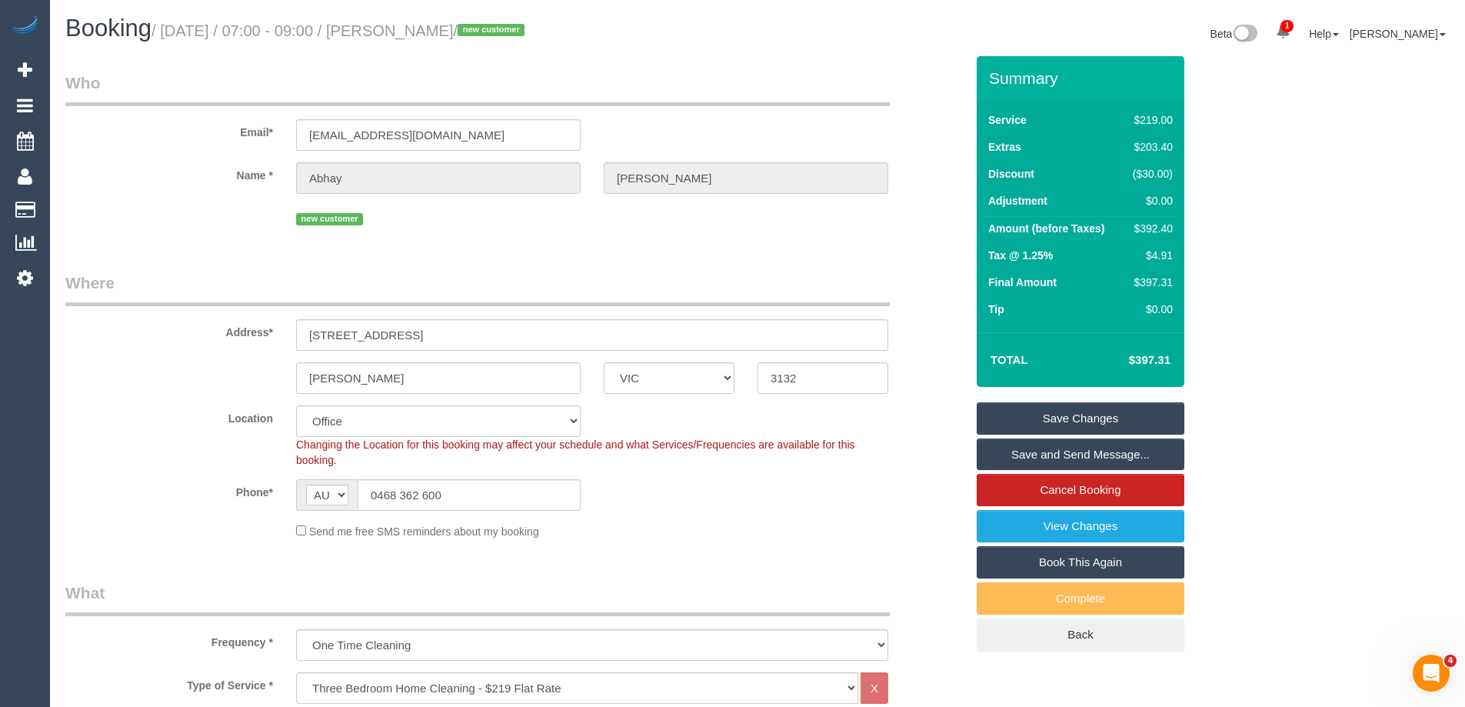
click at [1129, 417] on link "Save Changes" at bounding box center [1081, 418] width 208 height 32
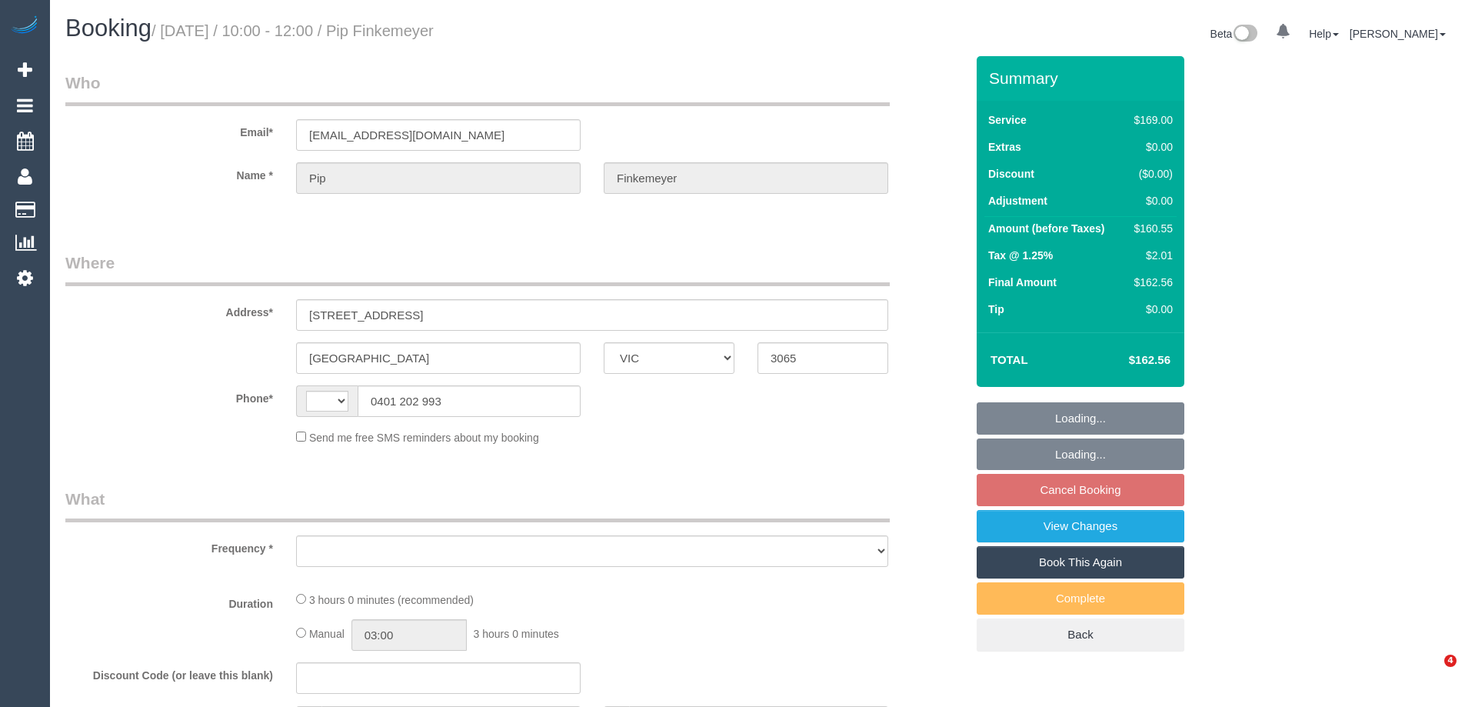
select select "VIC"
select select "number:27"
select select "number:14"
select select "number:18"
select select "number:22"
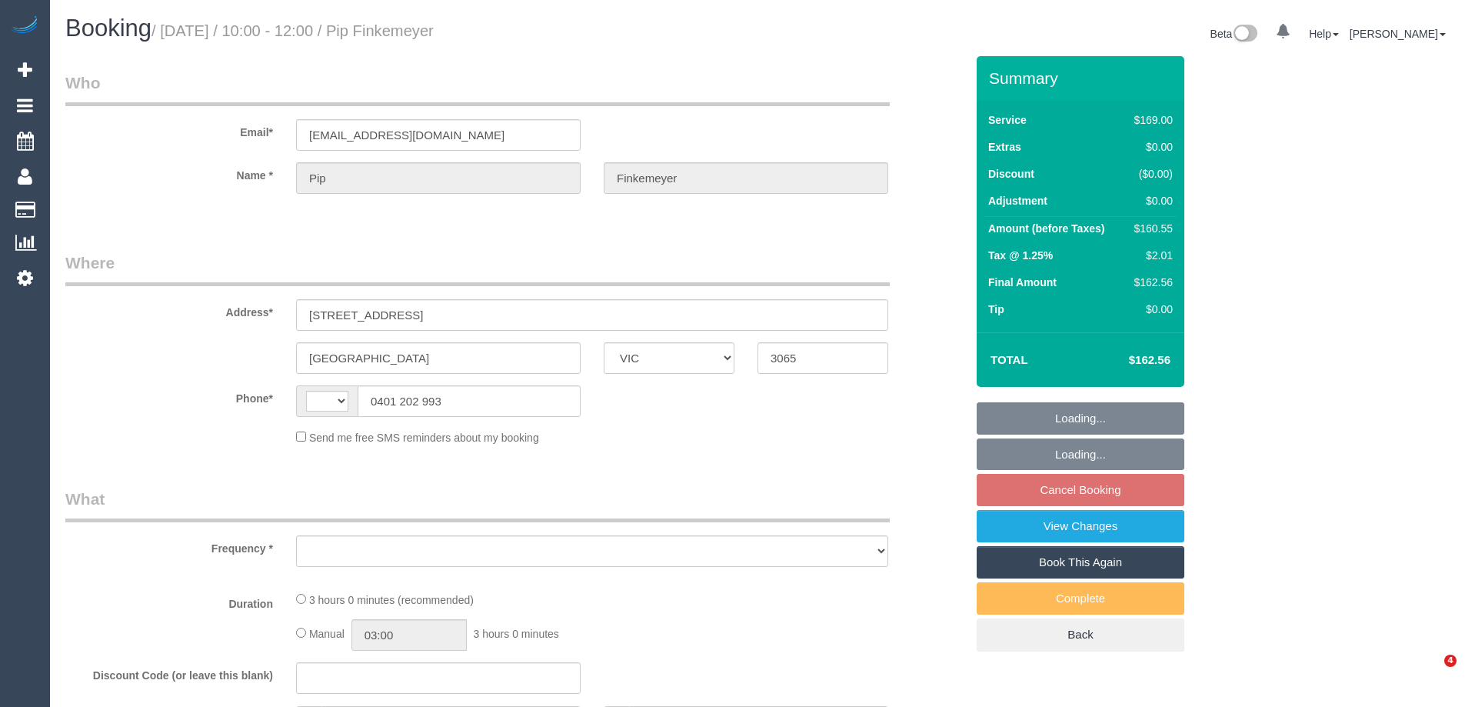
select select "number:34"
select select "number:13"
select select "string:AU"
select select "object:1661"
select select "spot4"
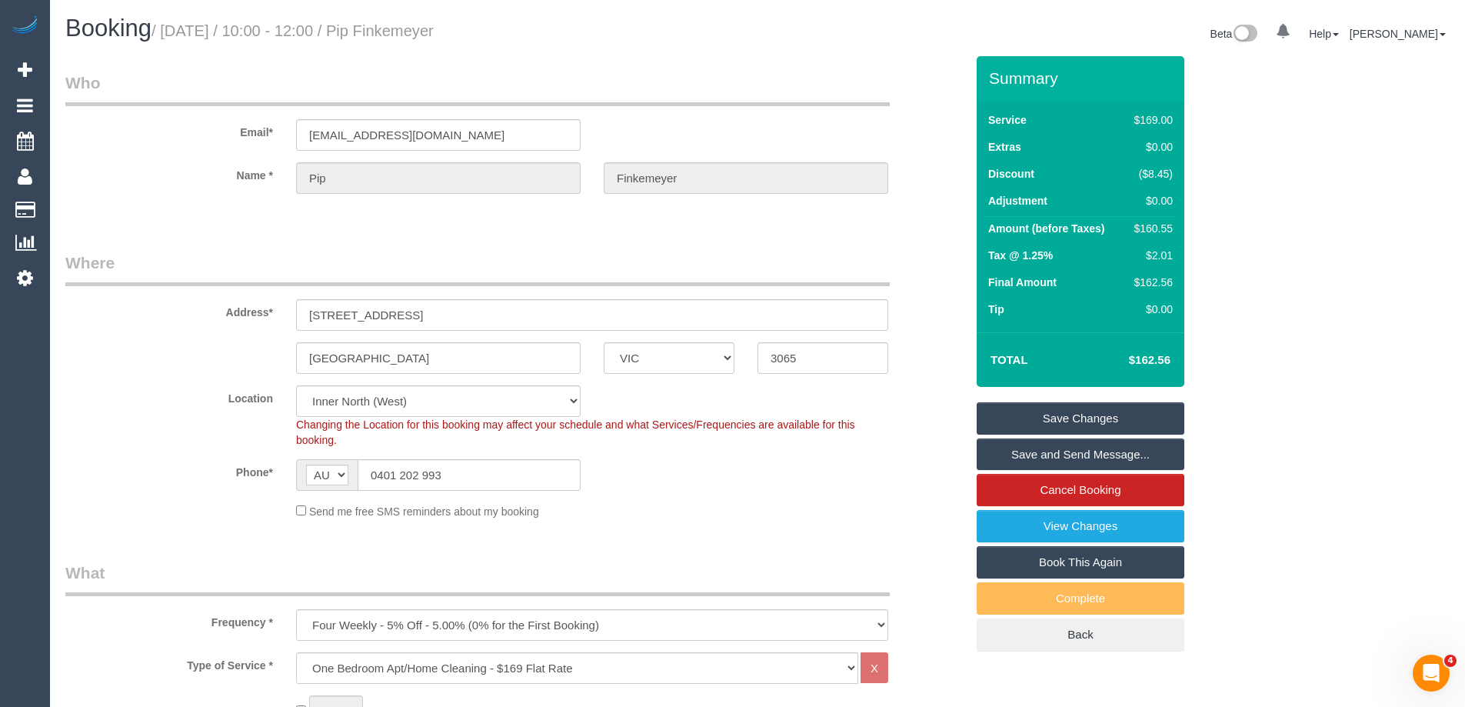
drag, startPoint x: 552, startPoint y: 31, endPoint x: 431, endPoint y: 35, distance: 120.8
click at [431, 35] on h1 "Booking / September 06, 2025 / 10:00 - 12:00 / Pip Finkemeyer" at bounding box center [405, 28] width 681 height 26
click at [427, 32] on small "/ September 06, 2025 / 10:00 - 12:00 / Pip Finkemeyer" at bounding box center [293, 30] width 282 height 17
drag, startPoint x: 426, startPoint y: 31, endPoint x: 505, endPoint y: 25, distance: 79.4
click at [543, 34] on h1 "Booking / September 06, 2025 / 10:00 - 12:00 / Pip Finkemeyer" at bounding box center [405, 28] width 681 height 26
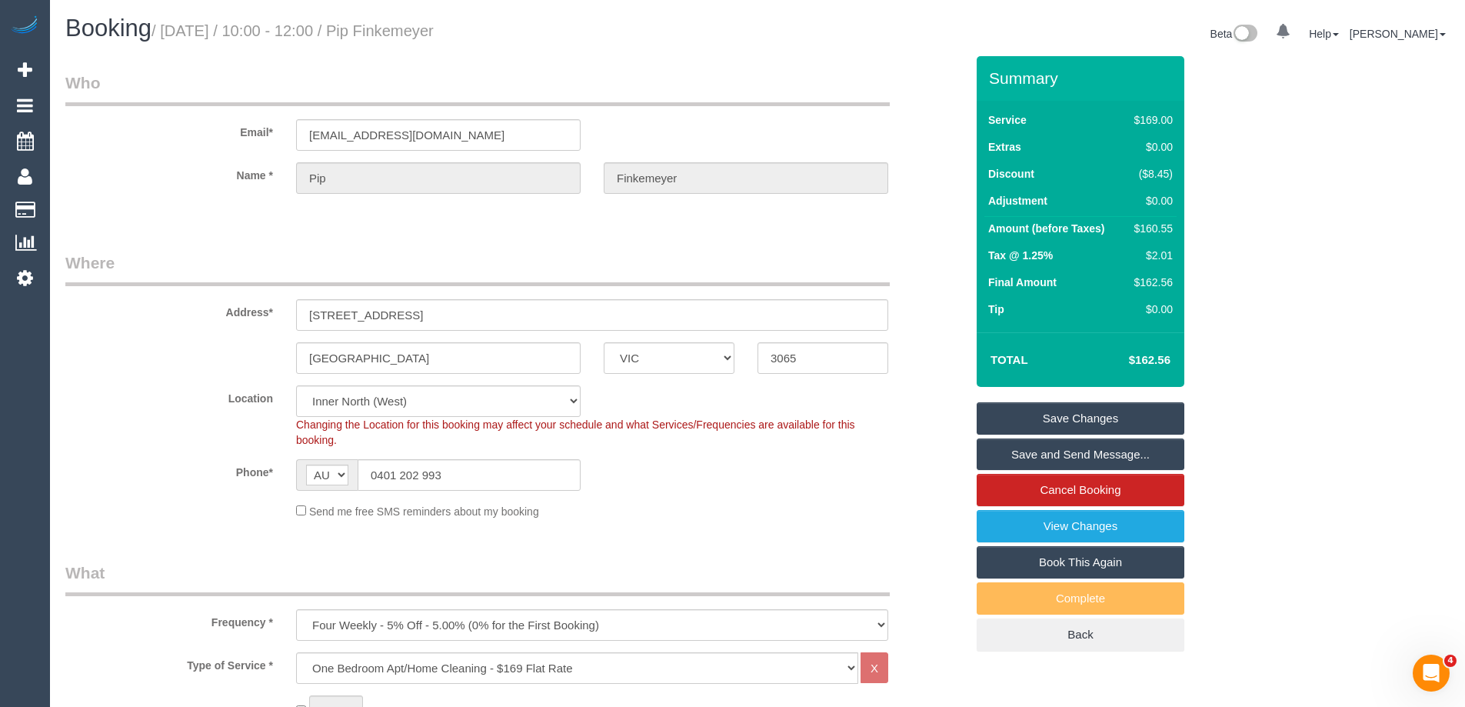
copy div "Pip Finkemeyer"
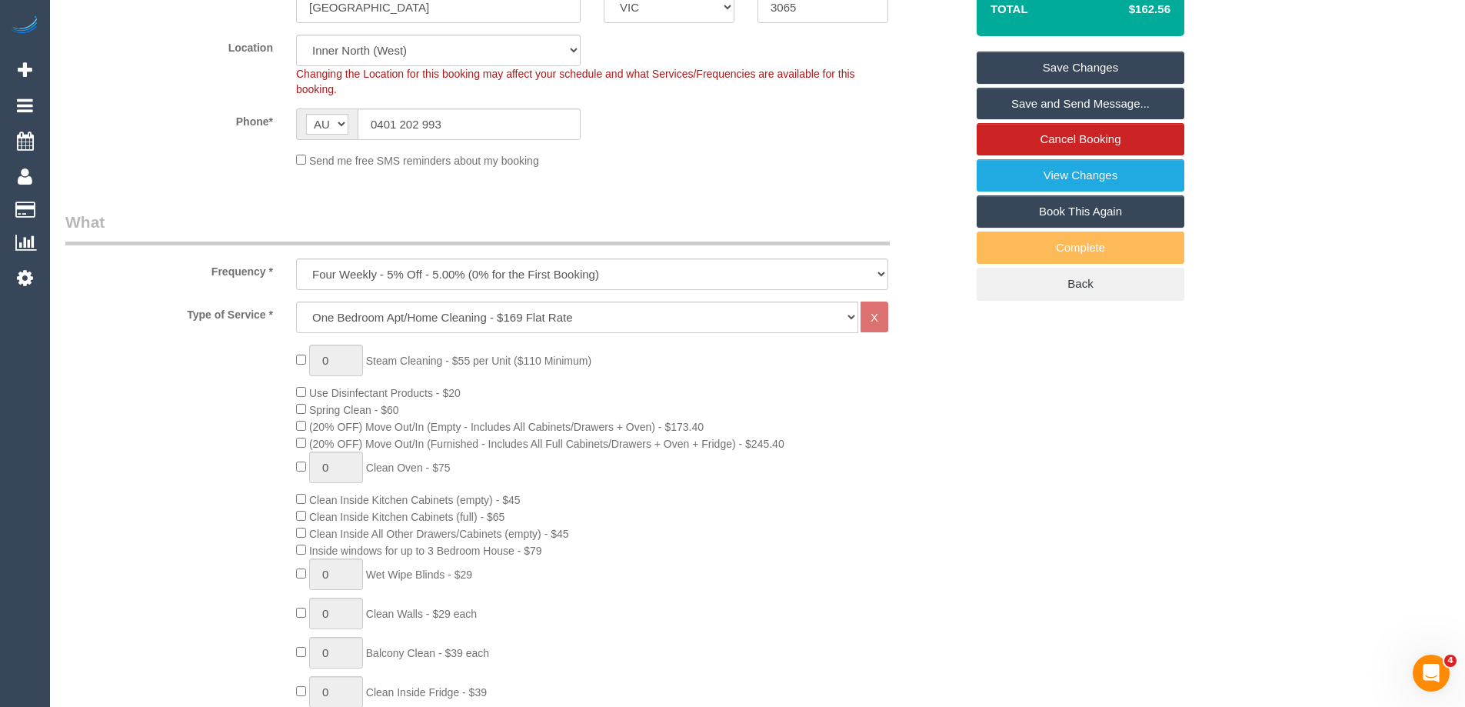
scroll to position [77, 0]
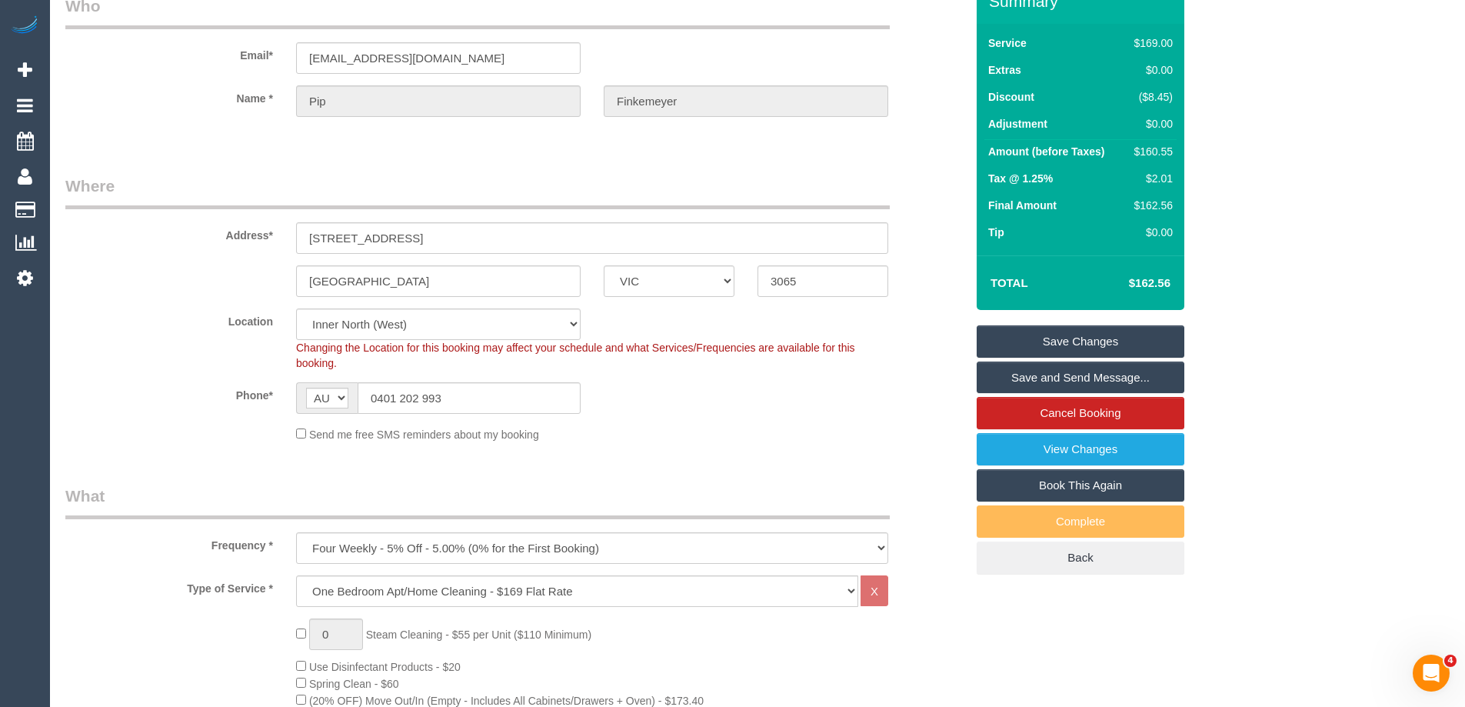
click at [1161, 145] on div "$160.55" at bounding box center [1150, 151] width 45 height 15
copy div "160.55"
click at [1254, 130] on div "Summary Service $169.00 Extras $0.00 Discount ($8.45) Adjustment $0.00 Amount (…" at bounding box center [1138, 292] width 346 height 626
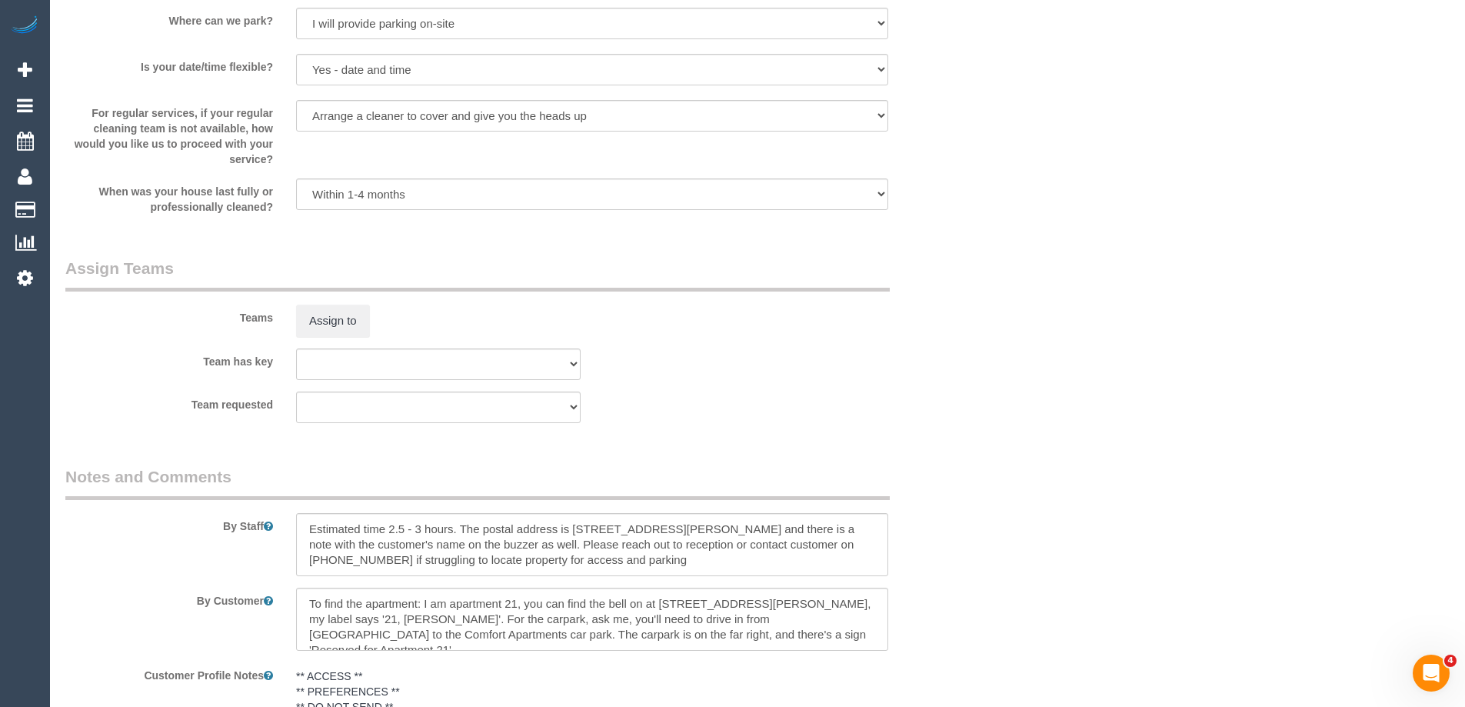
scroll to position [1997, 0]
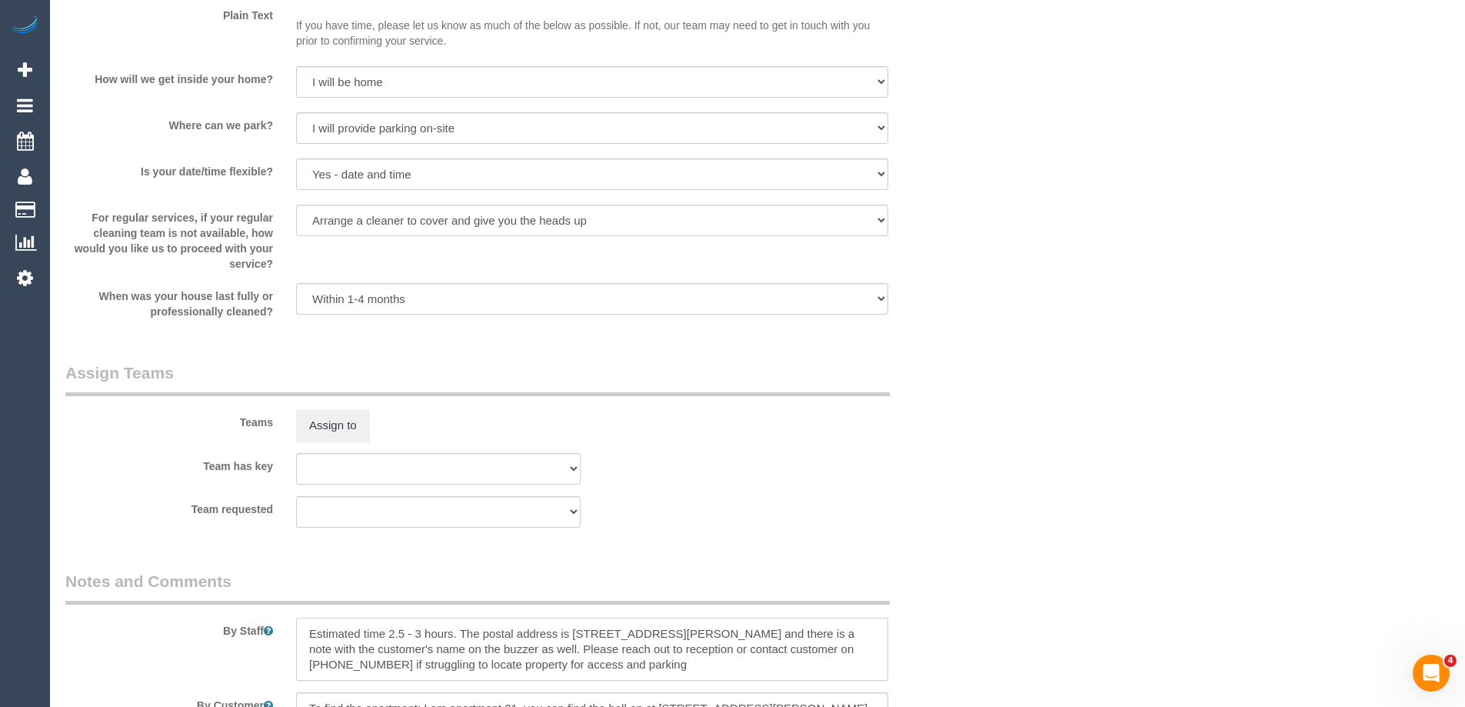
click at [303, 631] on textarea at bounding box center [592, 649] width 592 height 63
click at [827, 413] on div "Teams Assign to" at bounding box center [515, 401] width 923 height 80
click at [348, 632] on textarea at bounding box center [592, 649] width 592 height 63
type textarea "*cover* Estimated time 2.5 - 3 hours. The postal address is 28 Palmer Street an…"
click at [343, 424] on button "Assign to" at bounding box center [333, 425] width 74 height 32
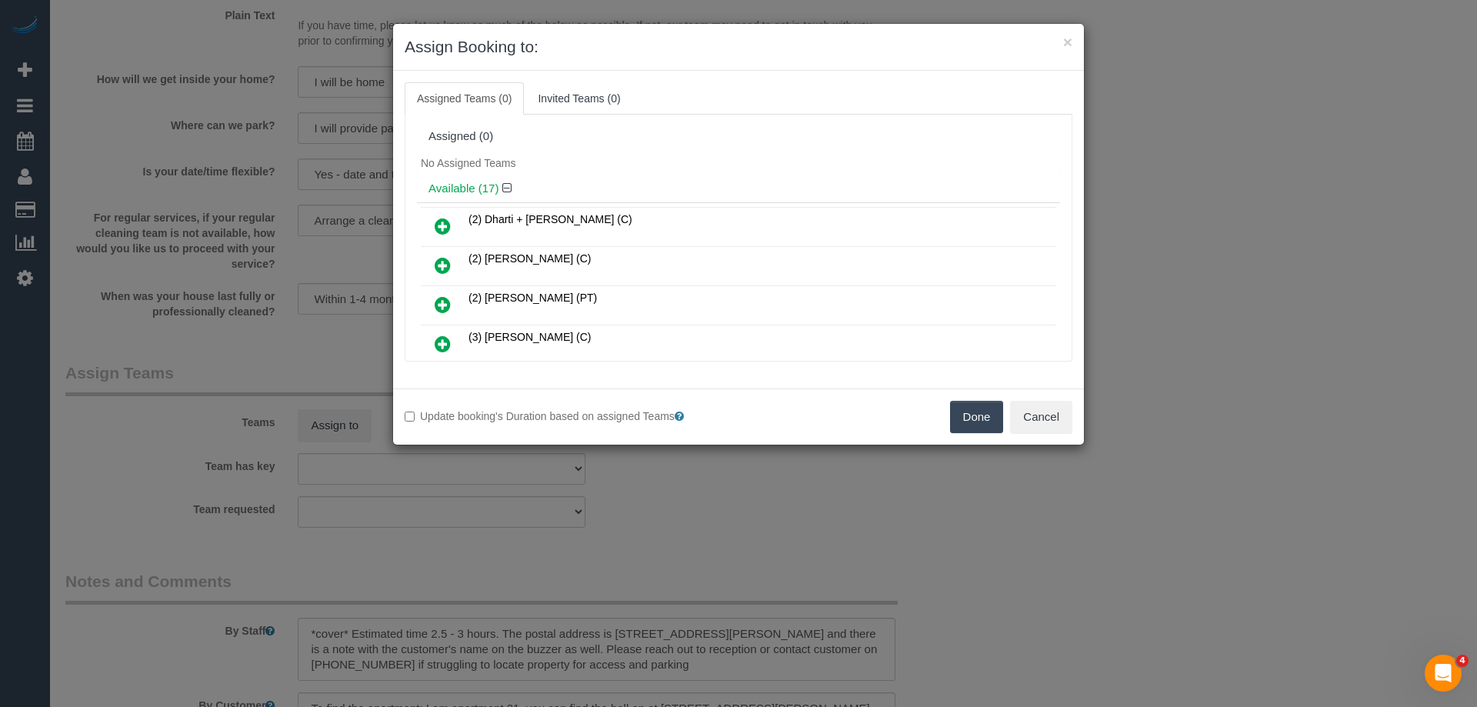
click at [441, 225] on icon at bounding box center [443, 226] width 16 height 18
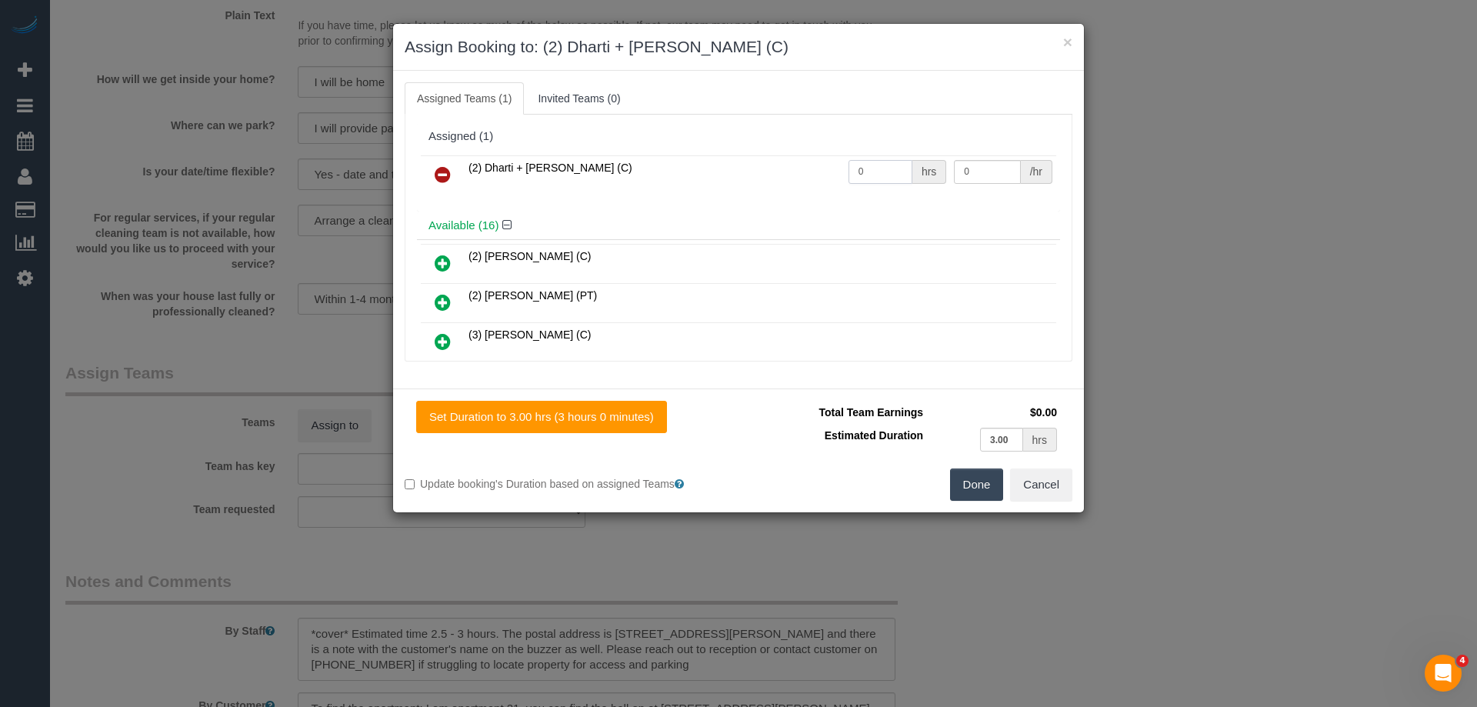
click at [854, 175] on input "0" at bounding box center [880, 172] width 64 height 24
type input "1"
click at [991, 173] on input "0" at bounding box center [987, 172] width 66 height 24
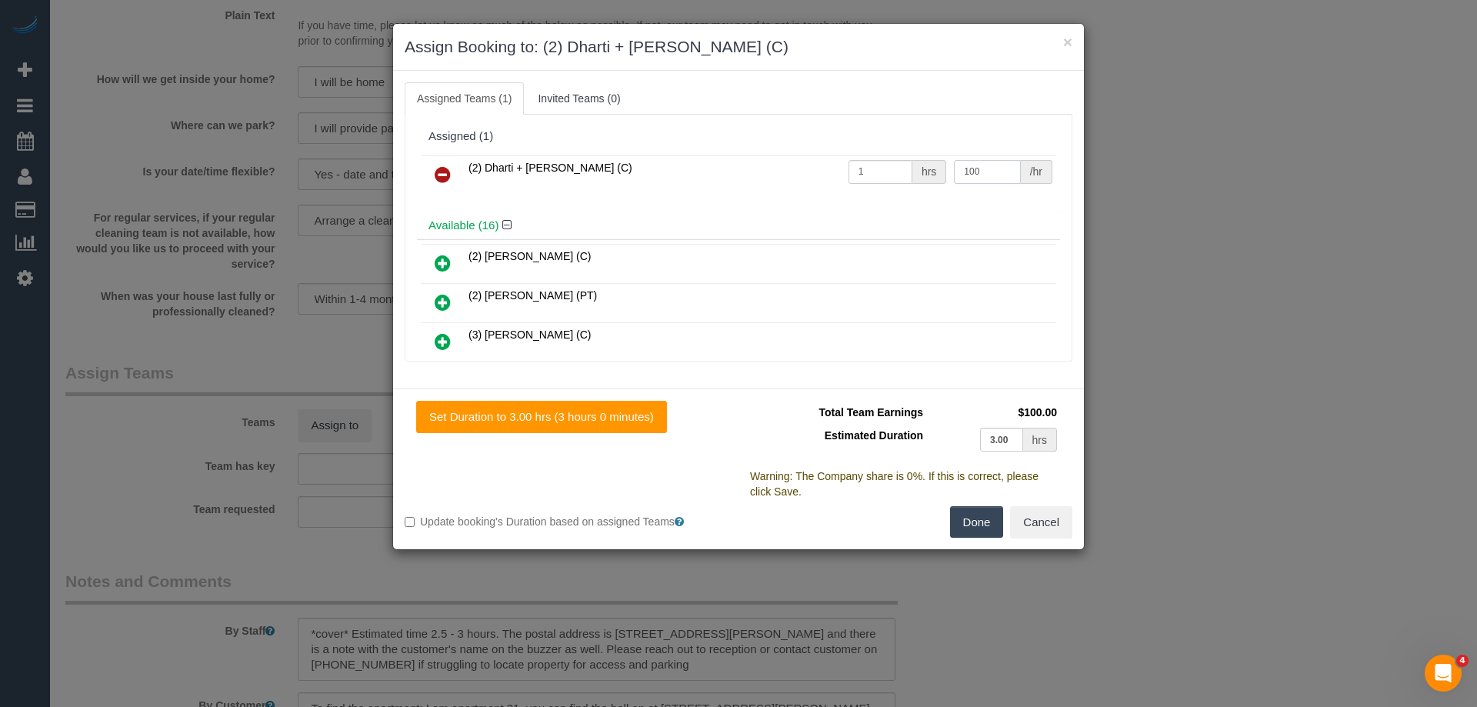
type input "100"
click at [983, 534] on button "Done" at bounding box center [977, 522] width 54 height 32
click at [983, 534] on div "× Assign Booking to: (2) Dharti + Kishan (C) Assigned Teams (1) Invited Teams (…" at bounding box center [738, 353] width 1477 height 707
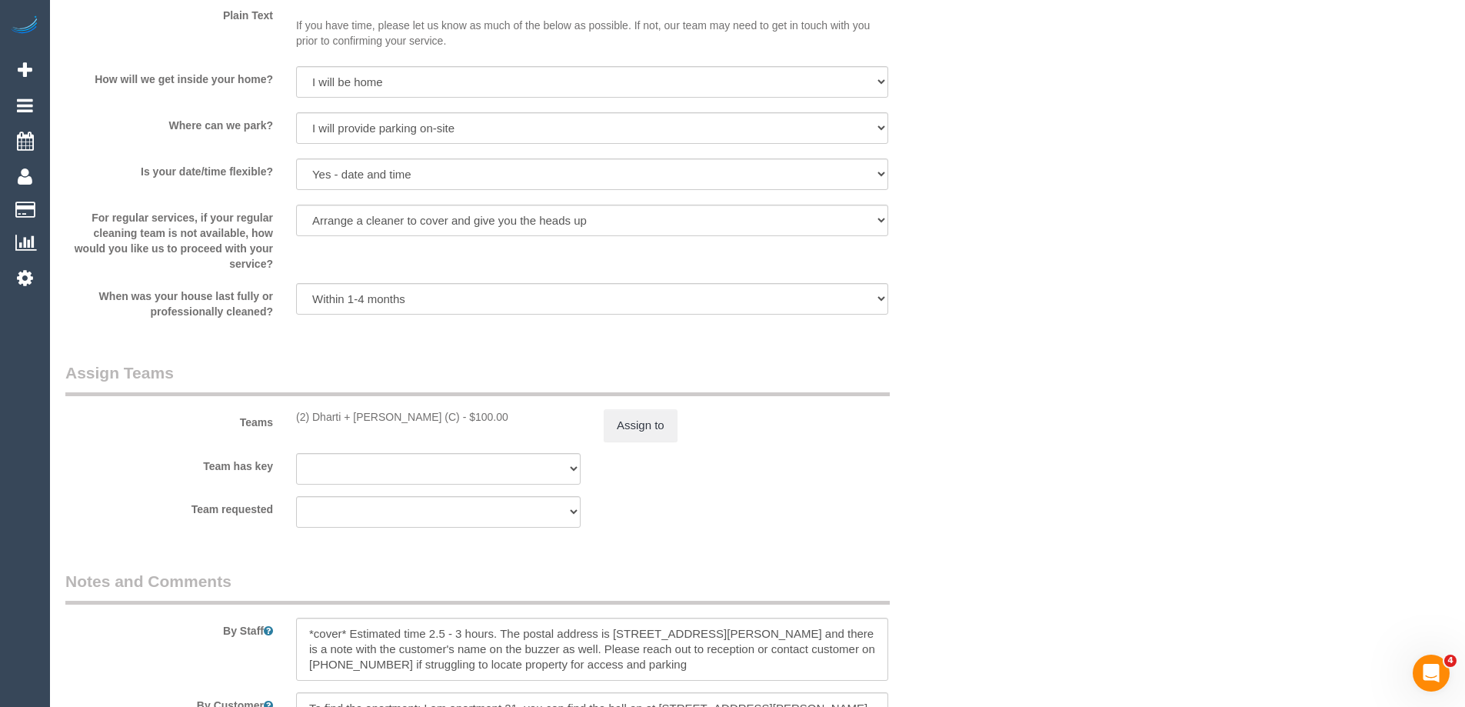
click at [983, 534] on div "× Assign Booking to: (2) Dharti + Kishan (C) Assigned Teams (1) Invited Teams (…" at bounding box center [732, 353] width 1465 height 707
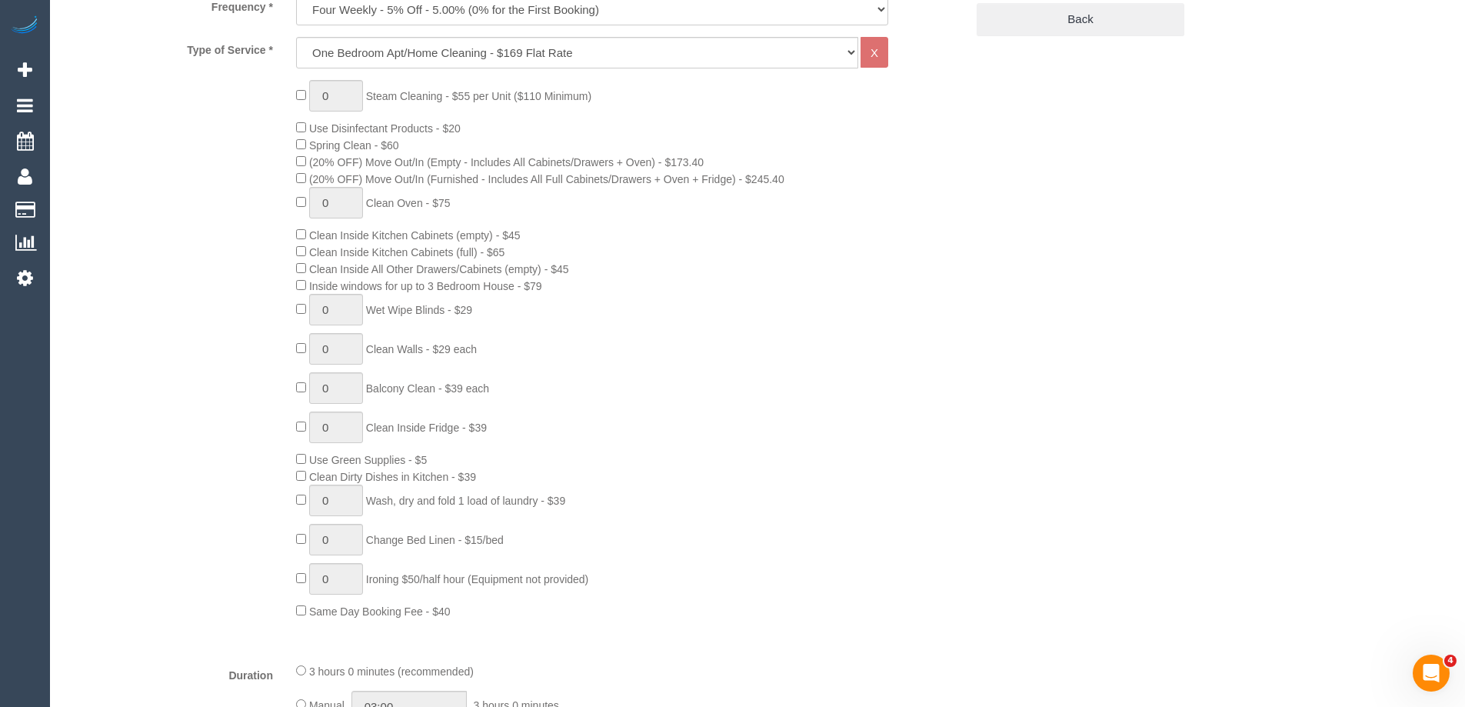
scroll to position [923, 0]
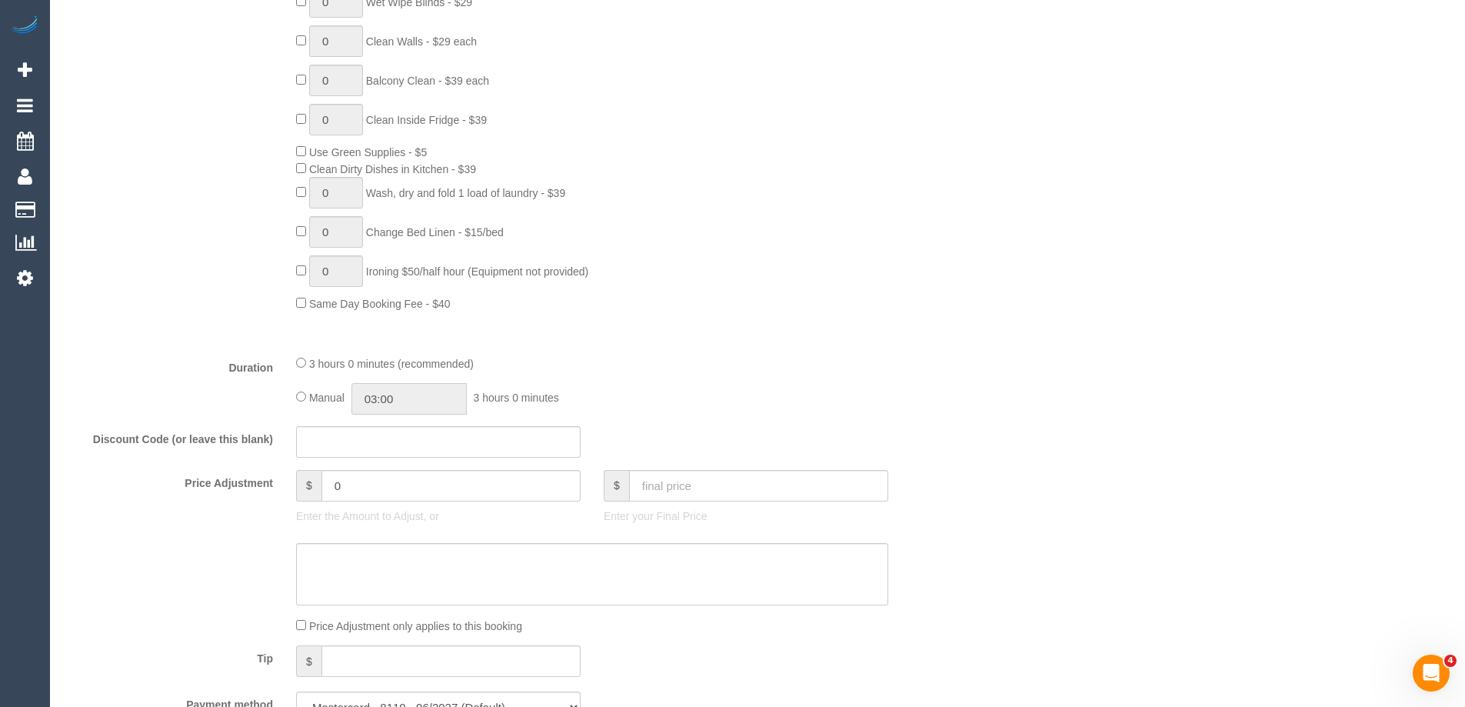
click at [438, 385] on input "03:00" at bounding box center [408, 399] width 115 height 32
type input "01:30"
click at [394, 474] on li "01:30" at bounding box center [392, 478] width 68 height 20
click at [719, 324] on div "Type of Service * Hourly Service - $70/h Hourly Service - $65/h Hourly Service …" at bounding box center [515, 35] width 900 height 613
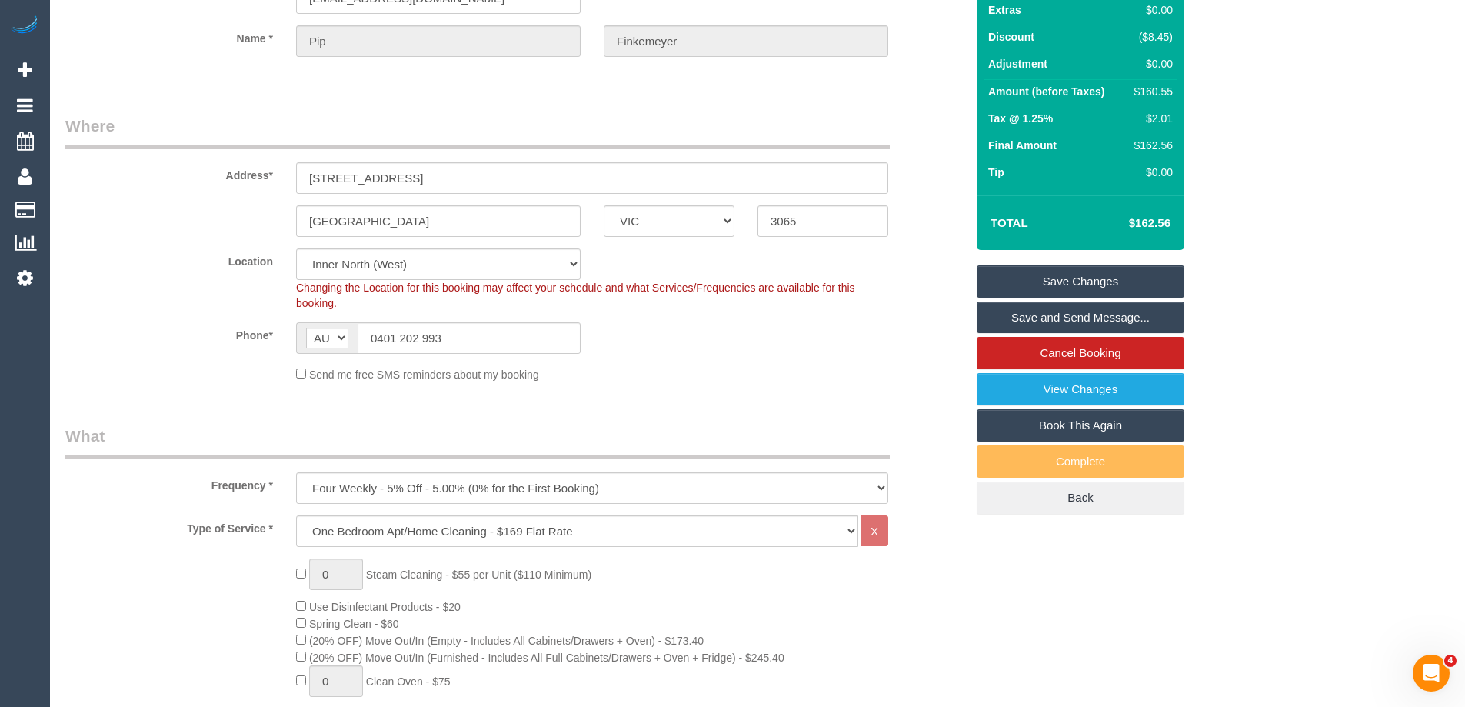
scroll to position [0, 0]
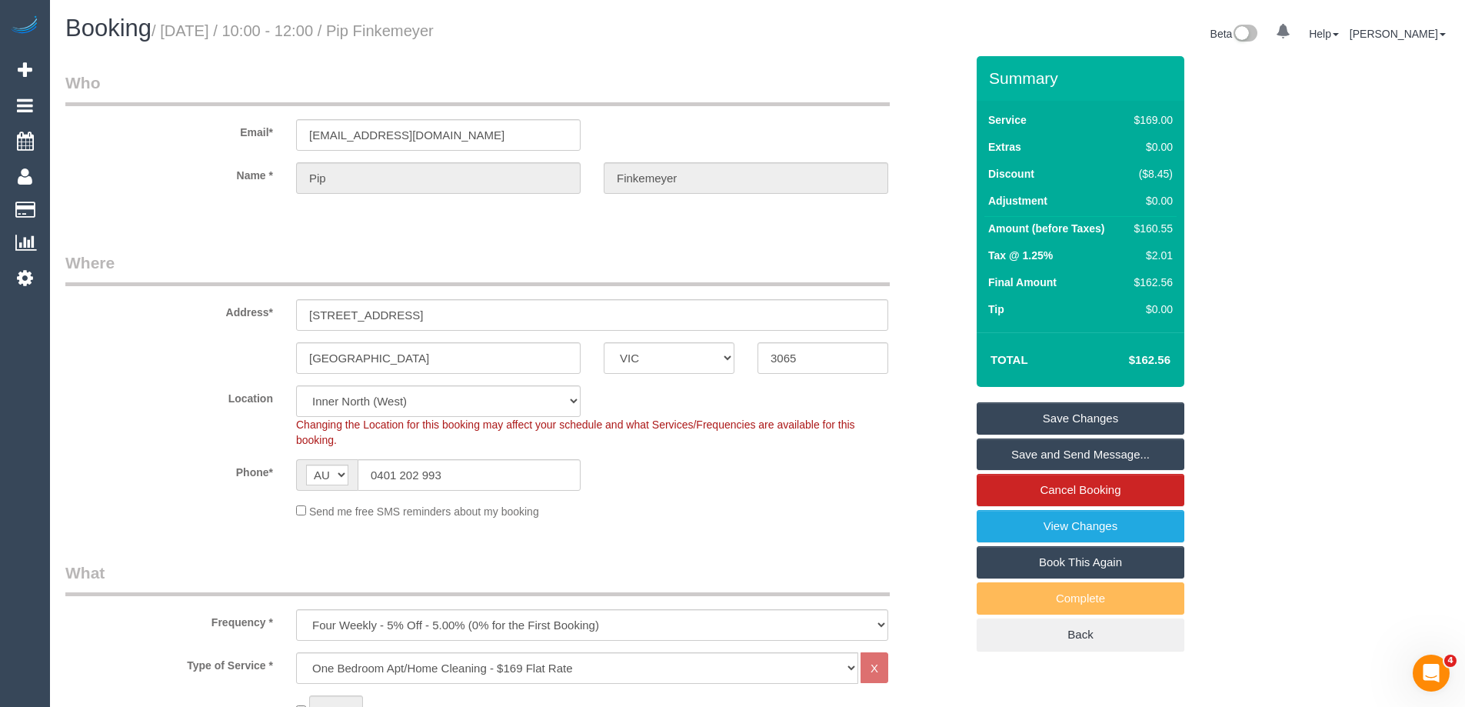
select select "spot37"
click at [914, 284] on div "Address* 8 Royal Lane, Fitzroy" at bounding box center [515, 290] width 923 height 79
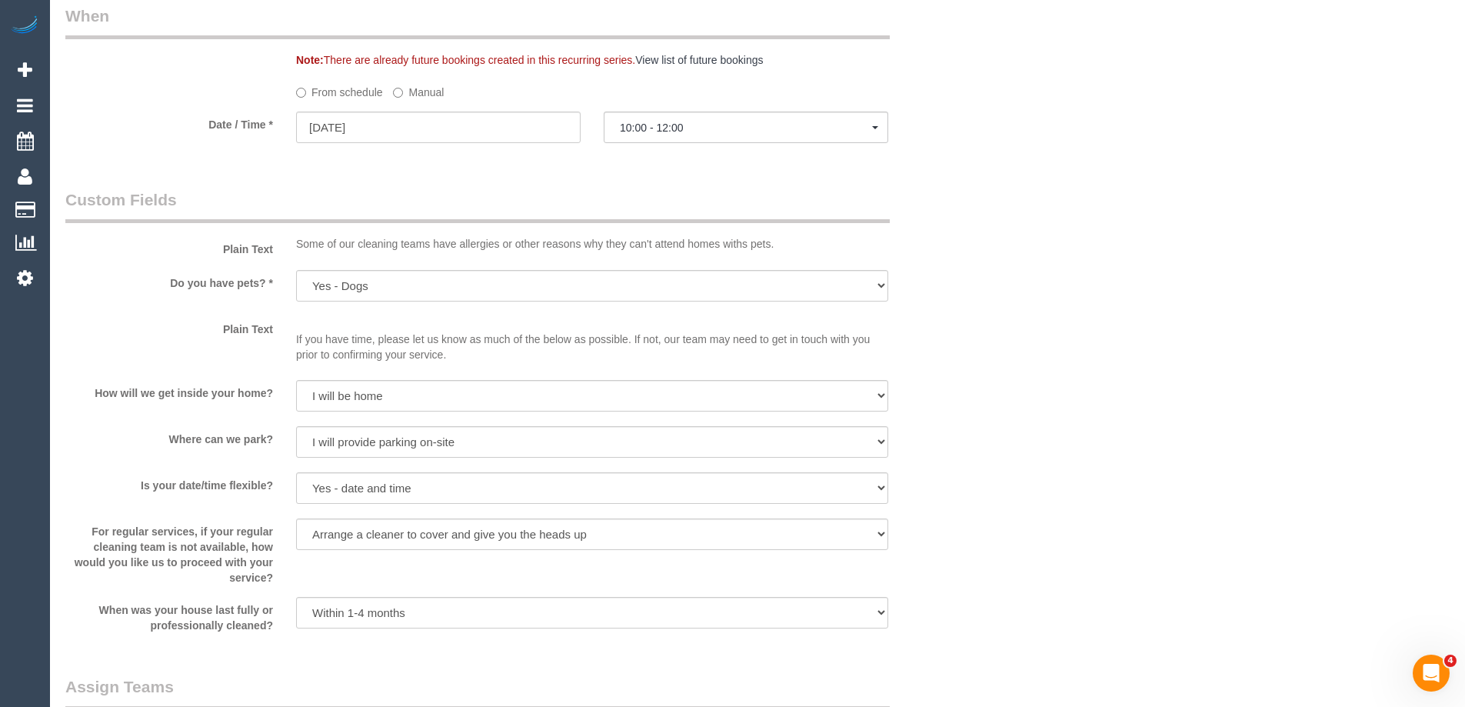
scroll to position [2076, 0]
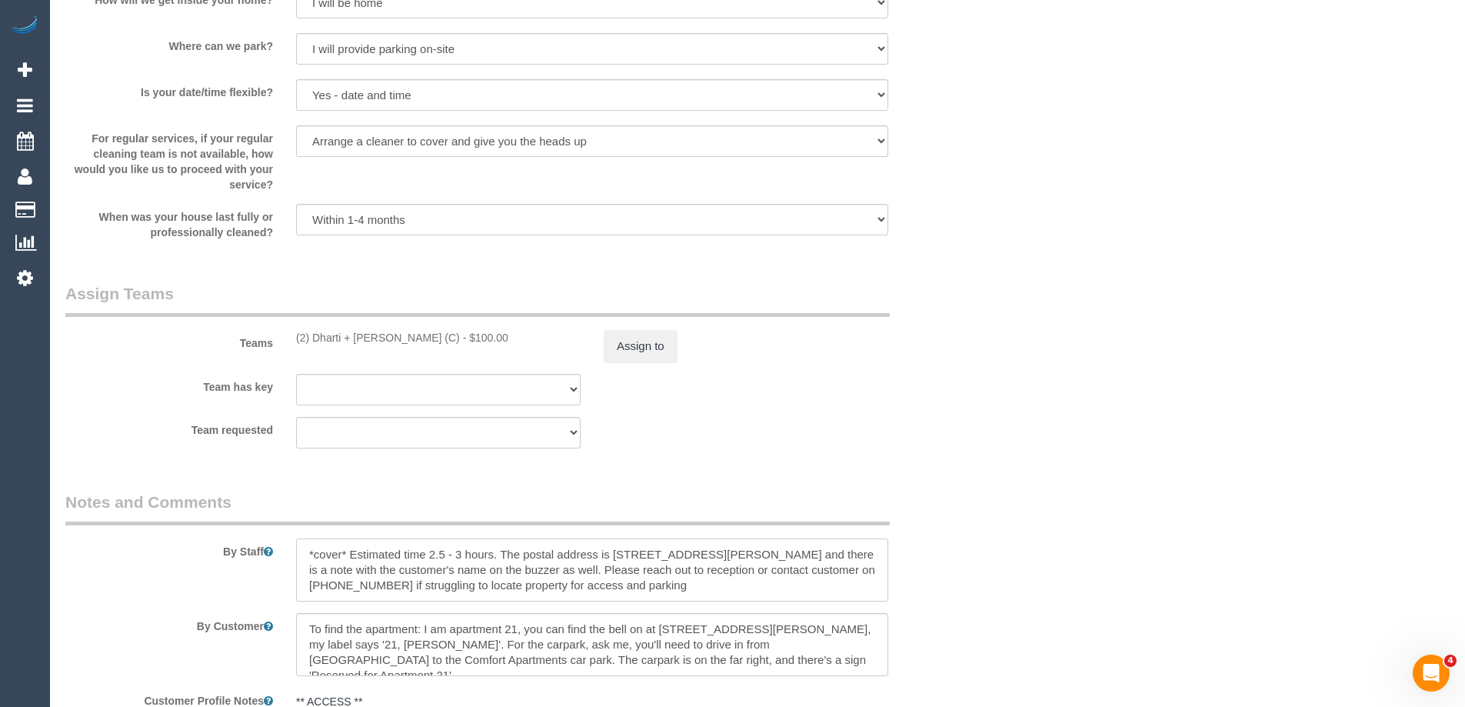
drag, startPoint x: 348, startPoint y: 553, endPoint x: 185, endPoint y: 534, distance: 163.3
click at [185, 535] on div "By Staff" at bounding box center [515, 546] width 923 height 111
type textarea "Estimated time 2.5 - 3 hours. The postal address is 28 Palmer Street and there …"
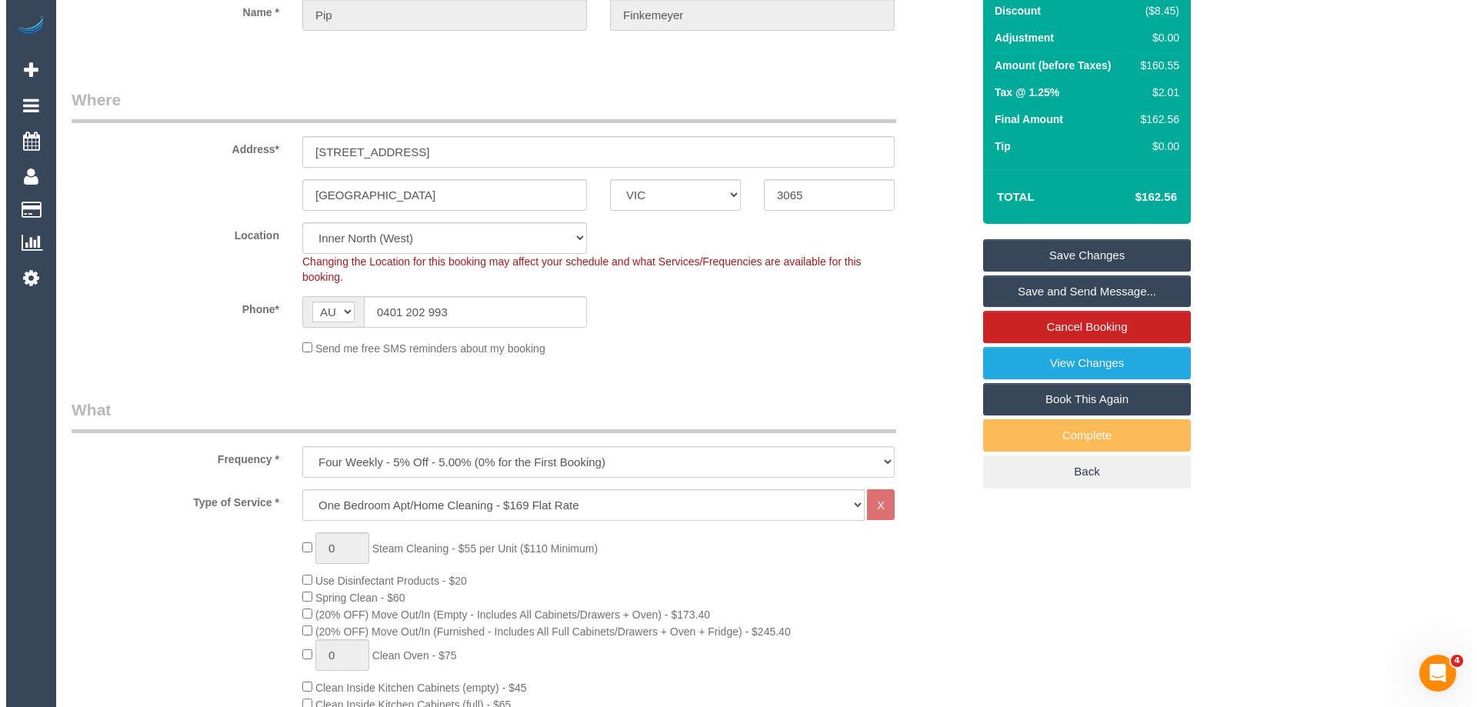
scroll to position [152, 0]
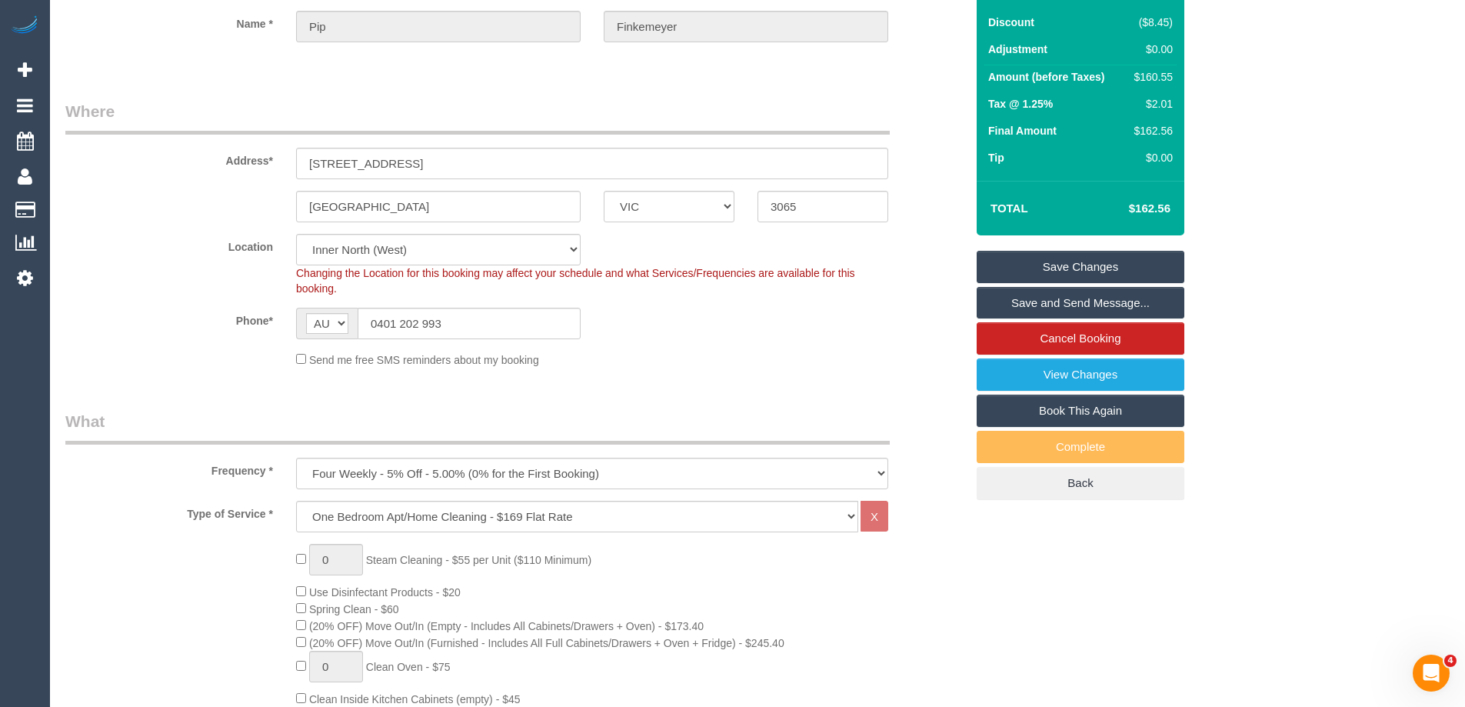
click at [1066, 299] on link "Save and Send Message..." at bounding box center [1081, 303] width 208 height 32
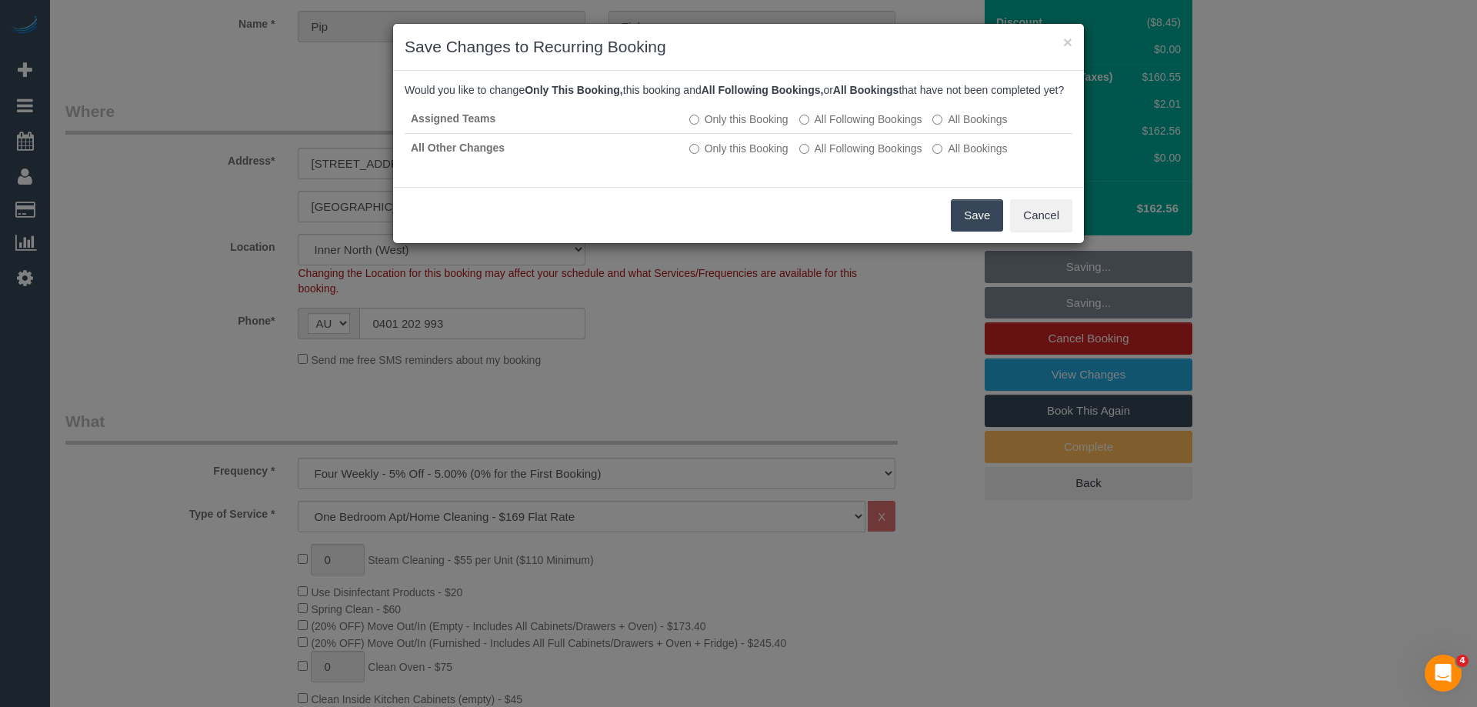
click at [964, 229] on button "Save" at bounding box center [977, 215] width 52 height 32
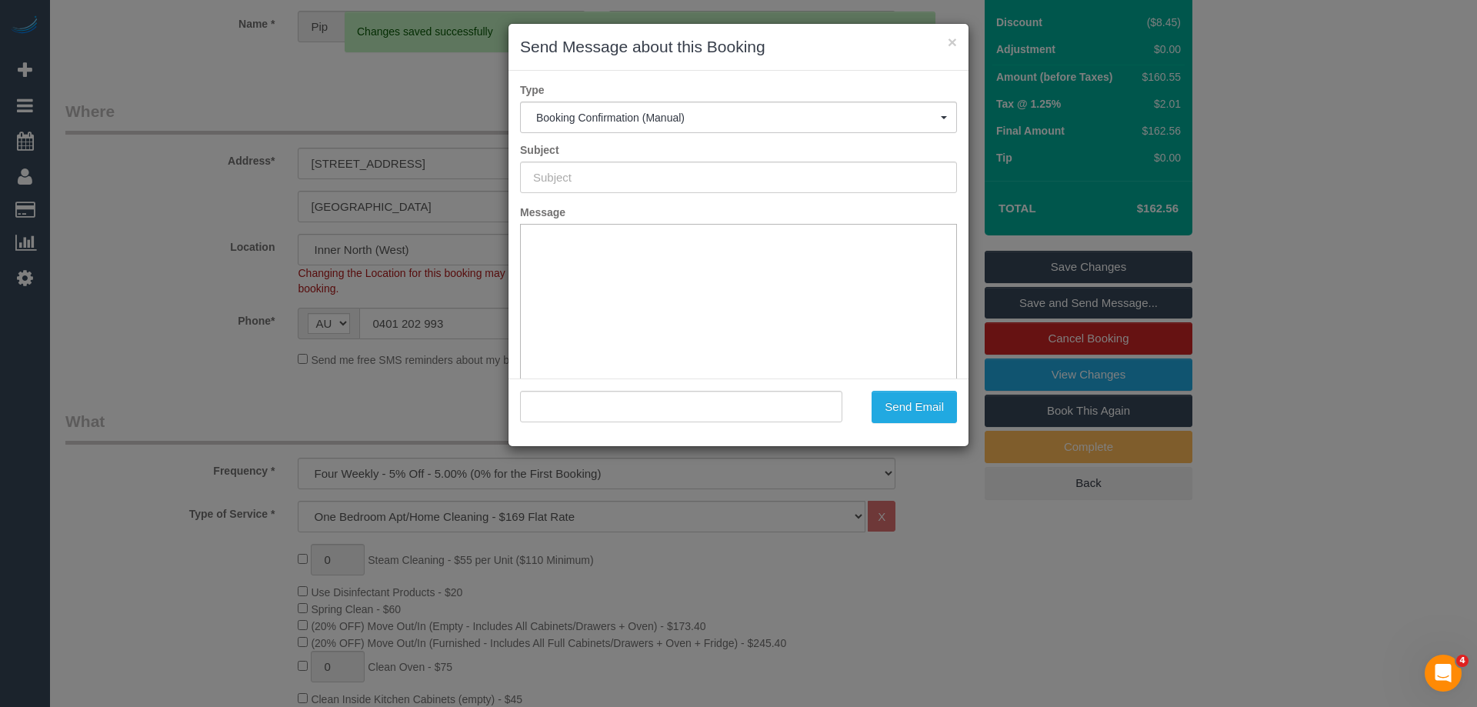
scroll to position [0, 0]
type input "Booking Confirmed"
type input ""Pip Finkemeyer" <phillippafinkemeyer@gmail.com>"
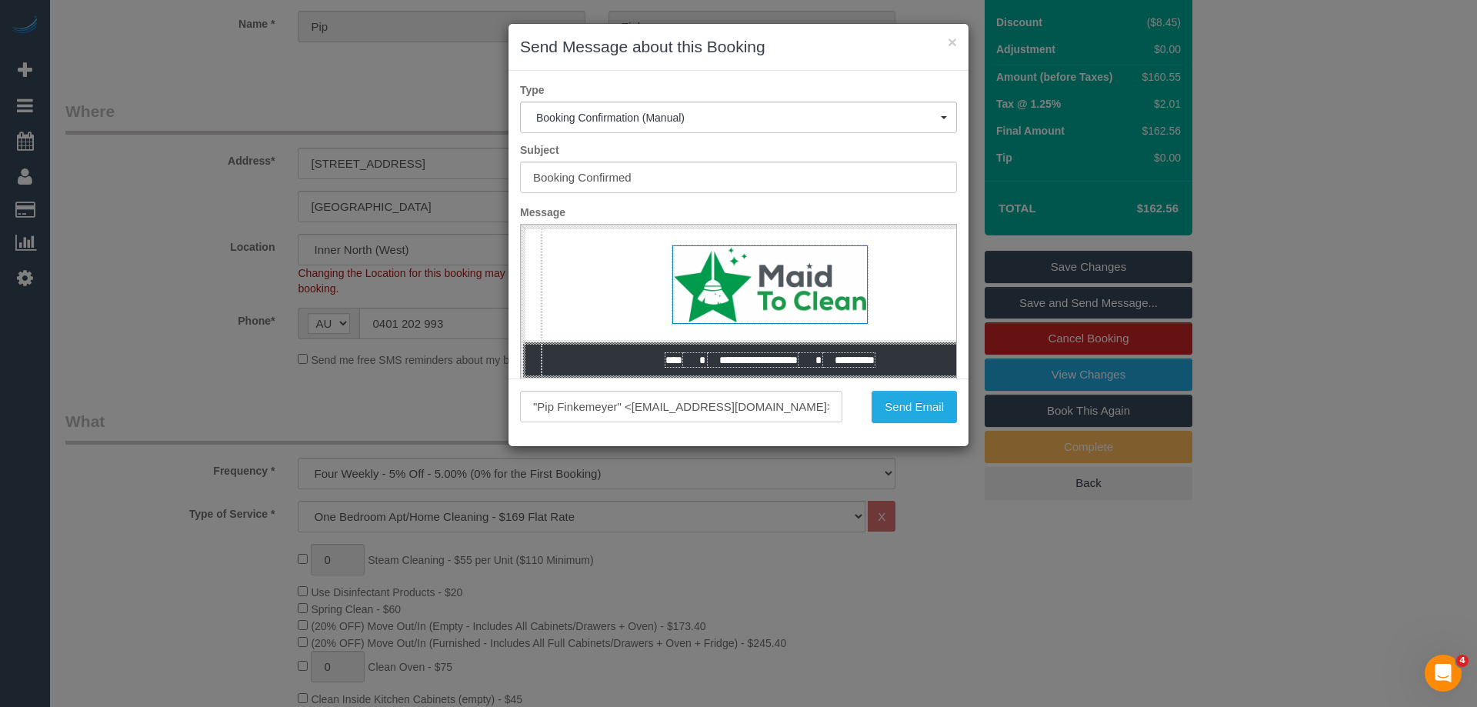
click at [902, 424] on div ""Pip Finkemeyer" <phillippafinkemeyer@gmail.com> Send Email" at bounding box center [738, 412] width 460 height 68
click at [903, 408] on button "Send Email" at bounding box center [913, 407] width 85 height 32
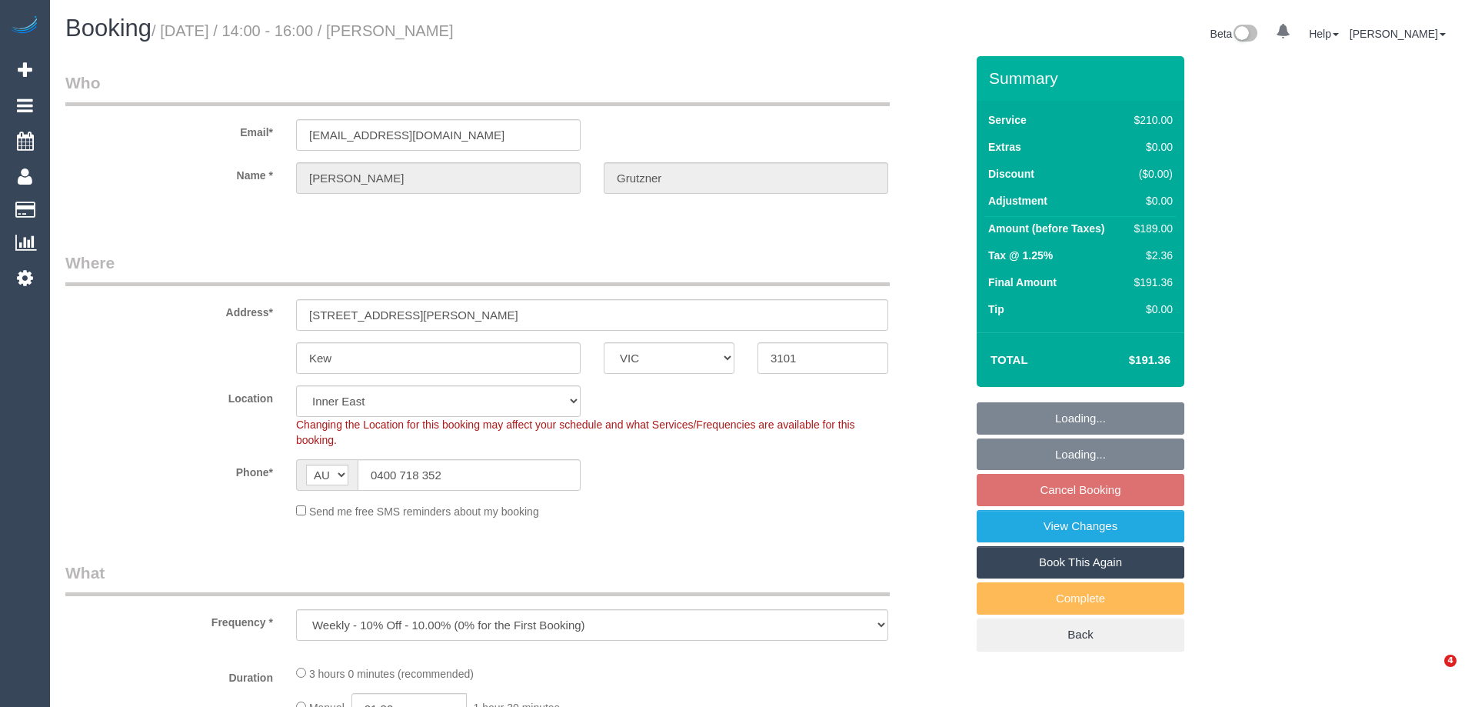
select select "VIC"
select select "object:675"
select select "string:stripe-pm_1OKDIQ2GScqysDRVWHVj2xOp"
select select "spot5"
select select "number:27"
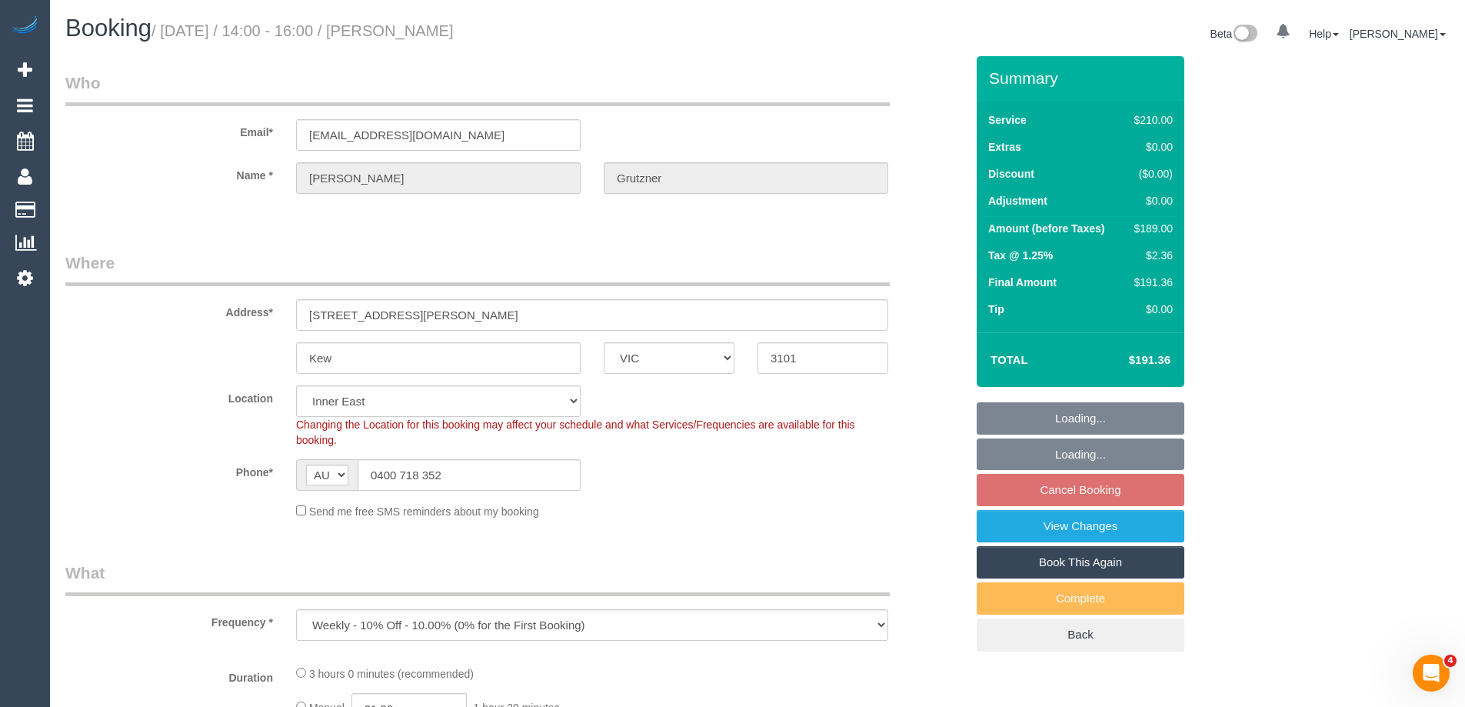
select select "number:14"
select select "number:19"
select select "number:36"
select select "number:34"
select select "180"
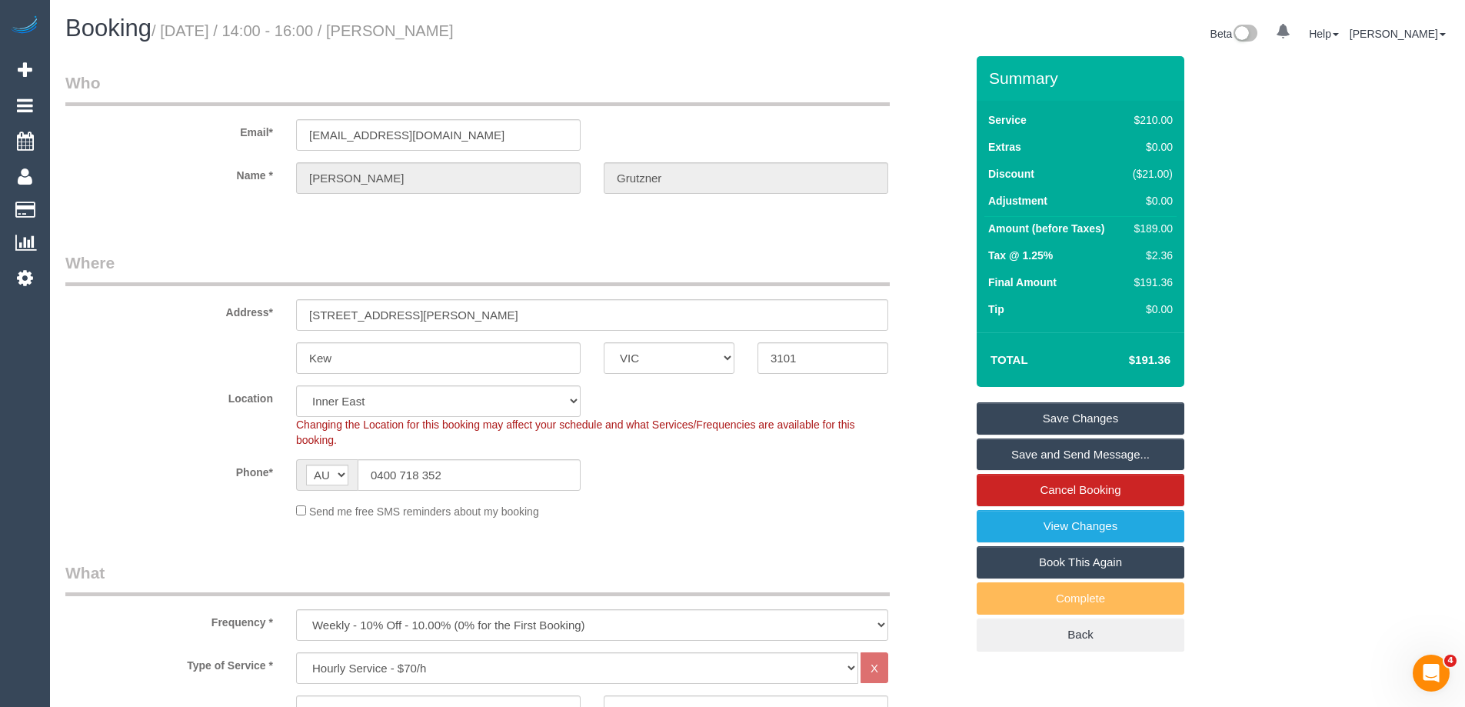
click at [454, 32] on small "/ September 06, 2025 / 14:00 - 16:00 / Mary Grutzner" at bounding box center [303, 30] width 302 height 17
copy small "Grutzner"
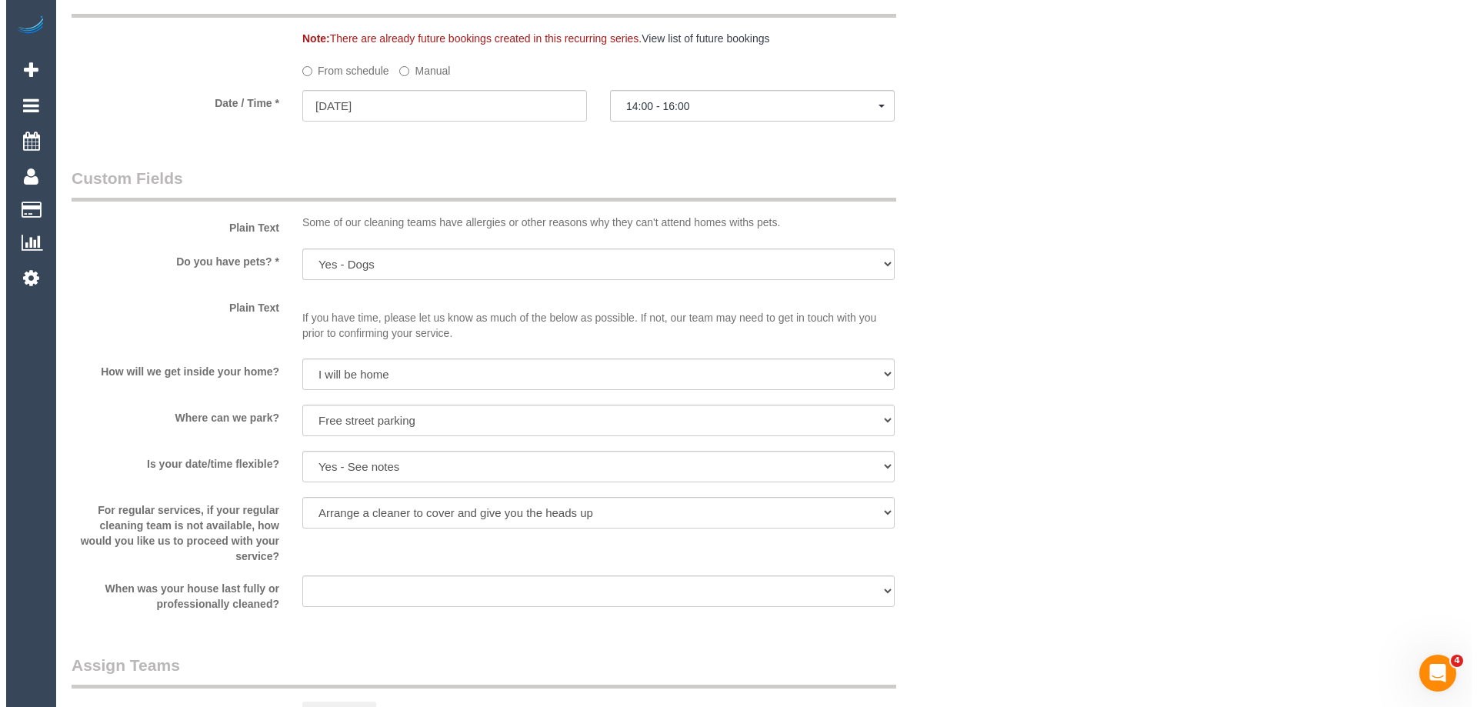
scroll to position [1769, 0]
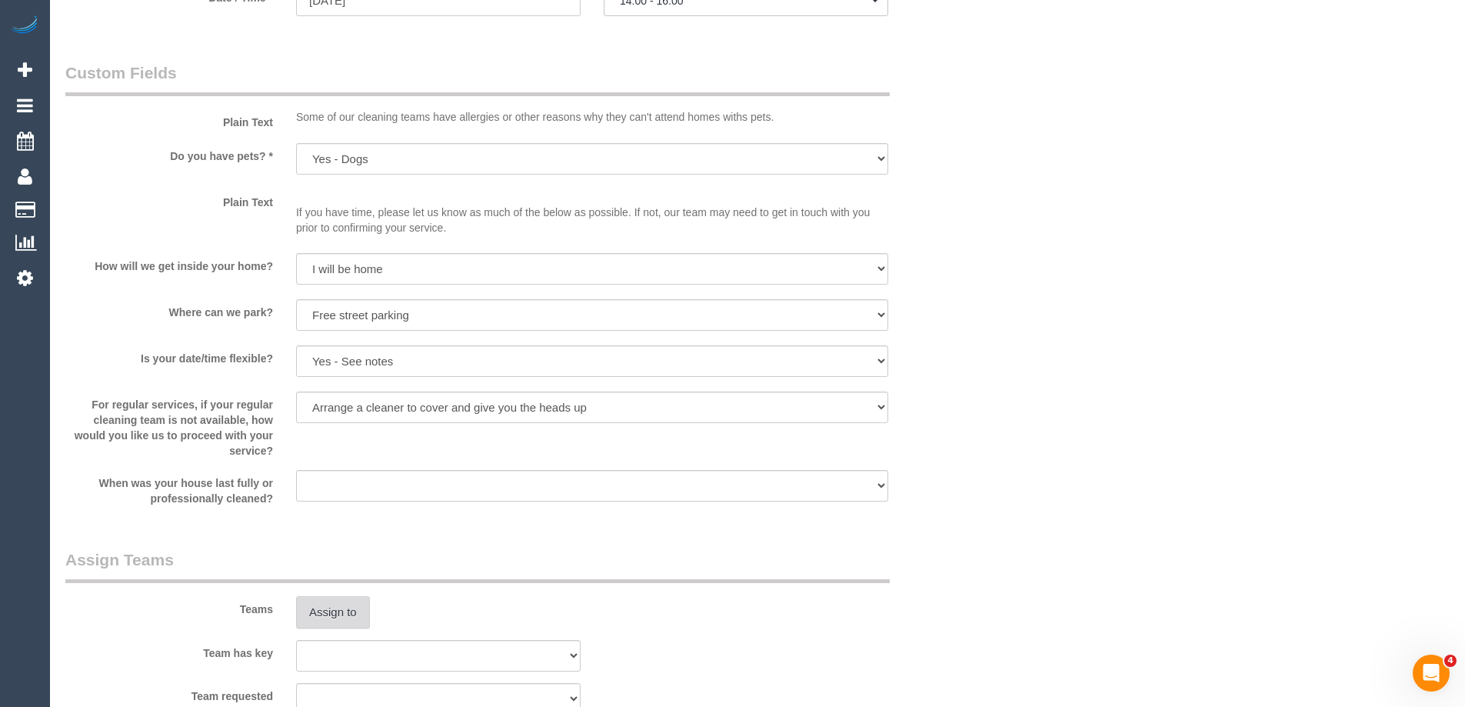
click at [325, 624] on button "Assign to" at bounding box center [333, 612] width 74 height 32
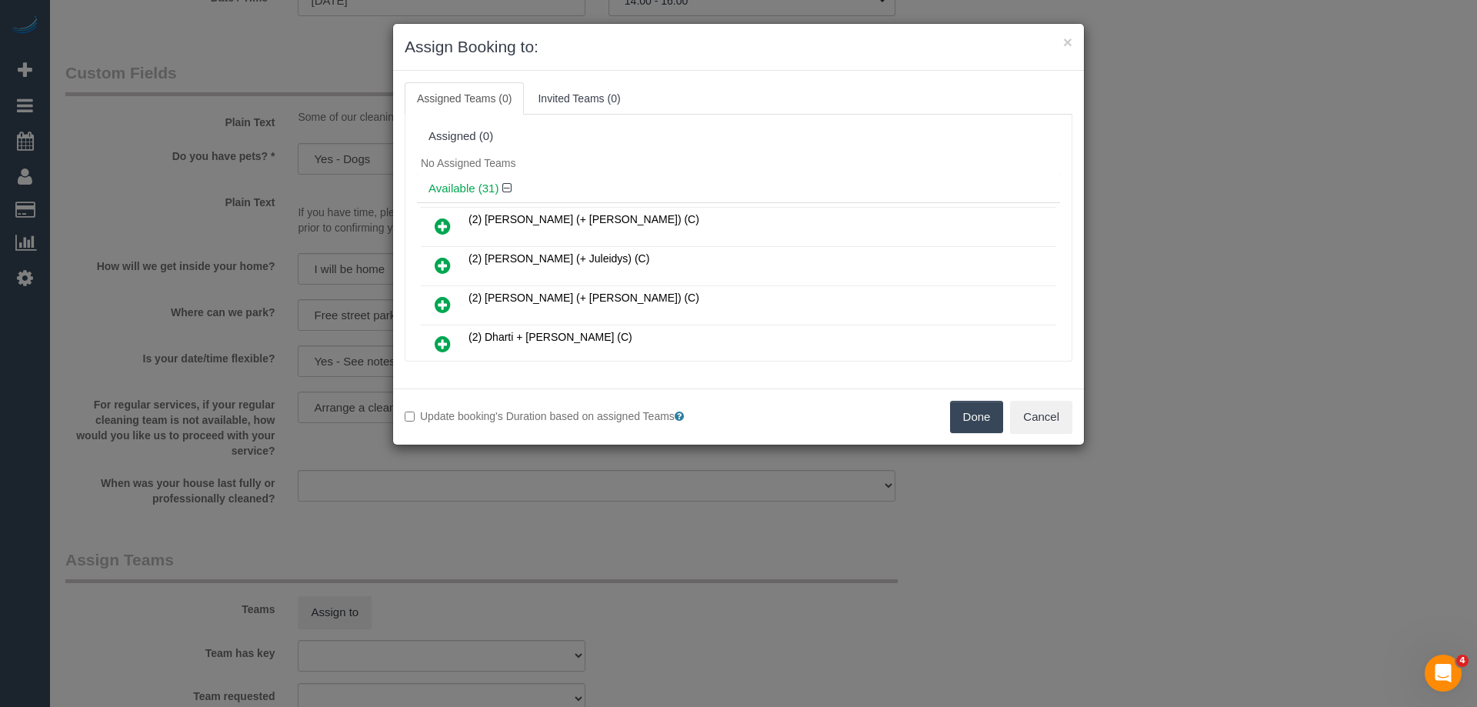
click at [447, 221] on icon at bounding box center [443, 226] width 16 height 18
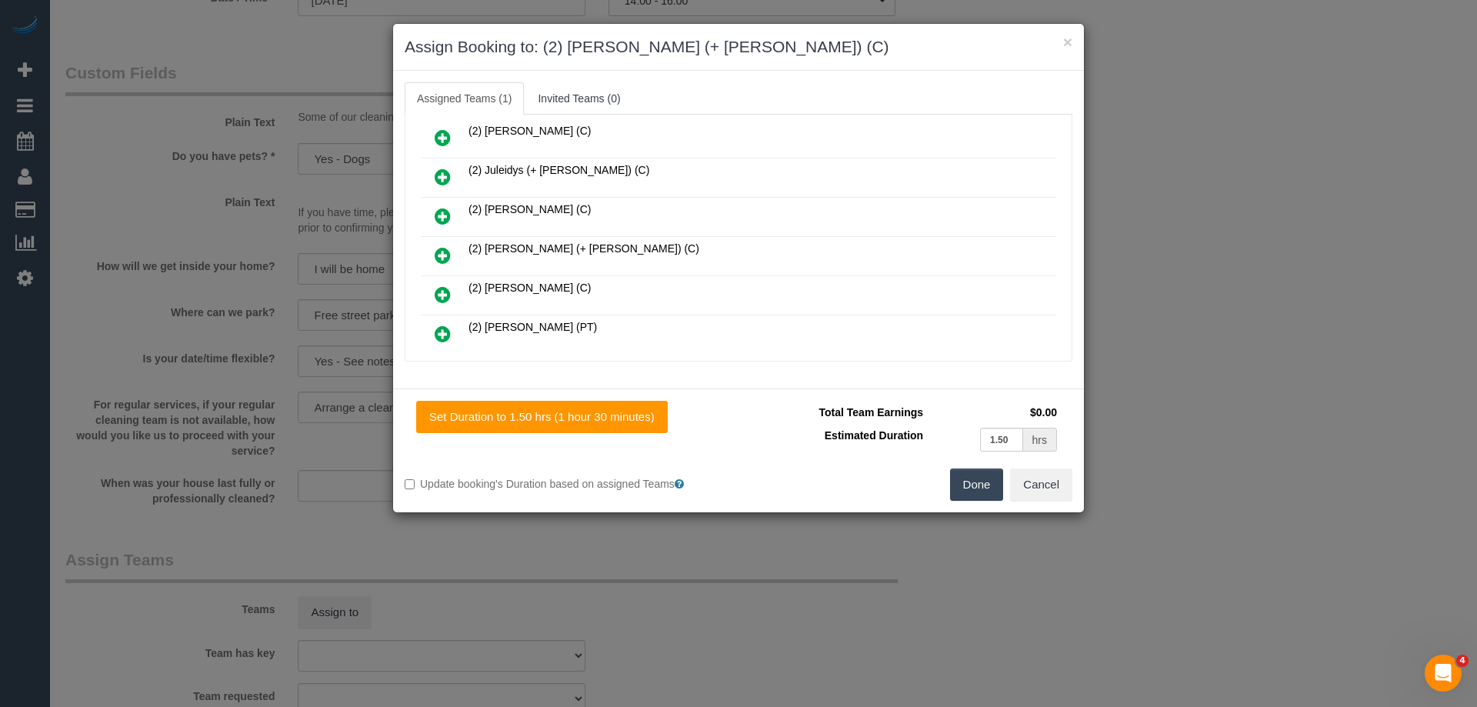
scroll to position [308, 0]
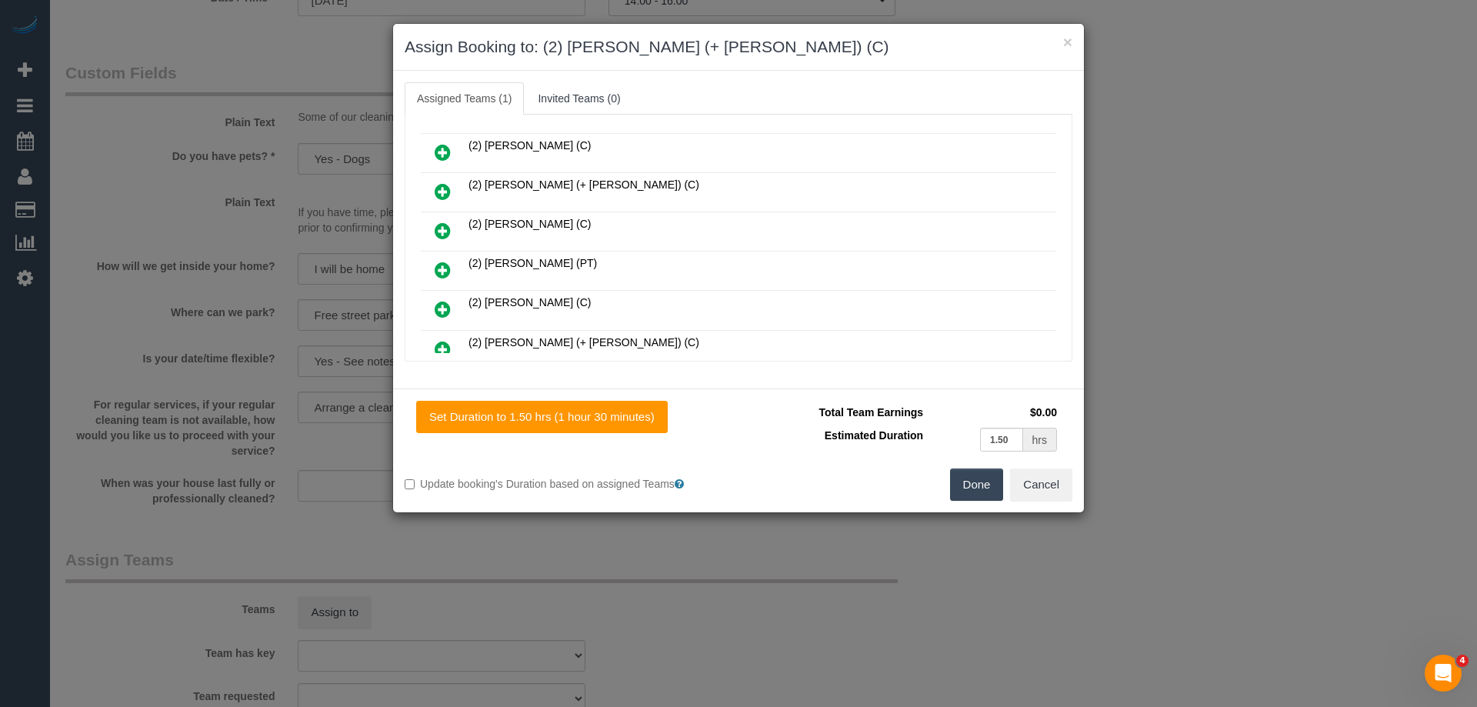
click at [441, 348] on icon at bounding box center [443, 349] width 16 height 18
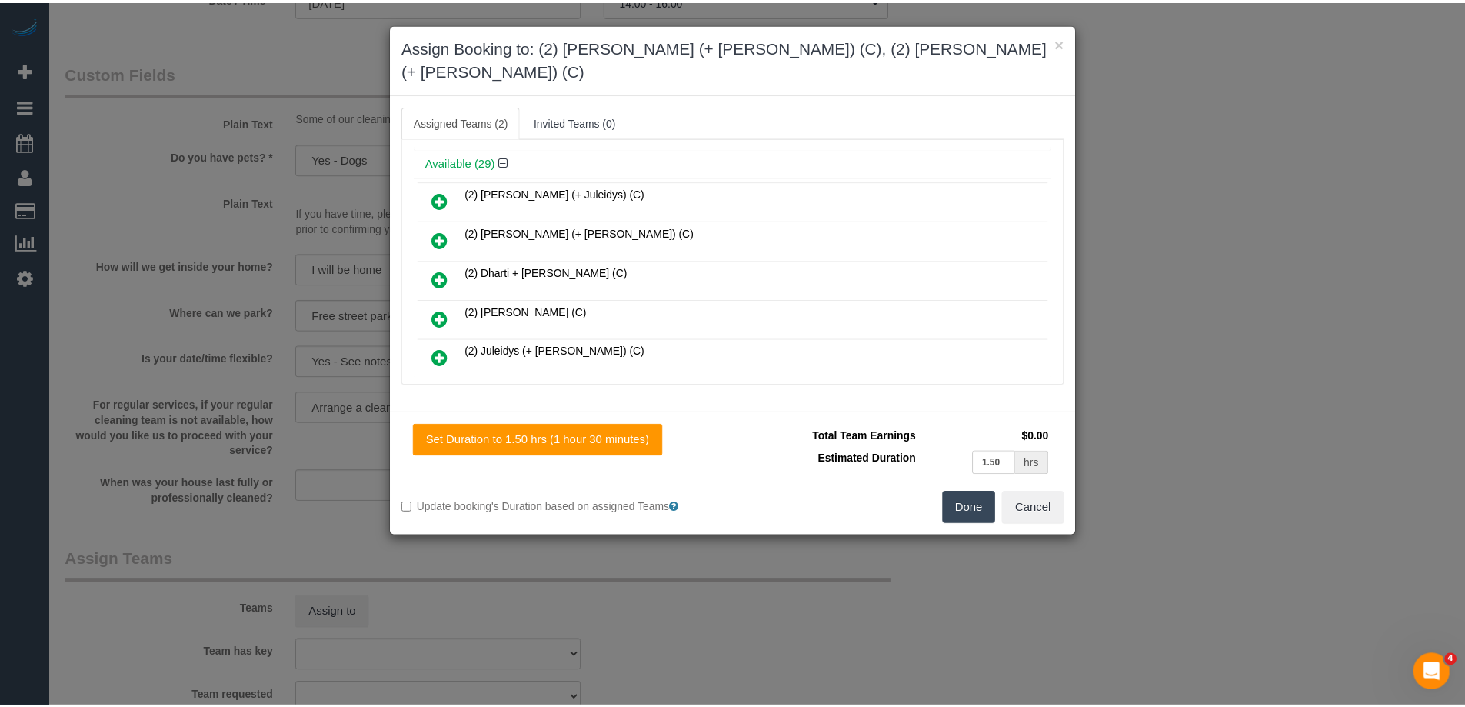
scroll to position [0, 0]
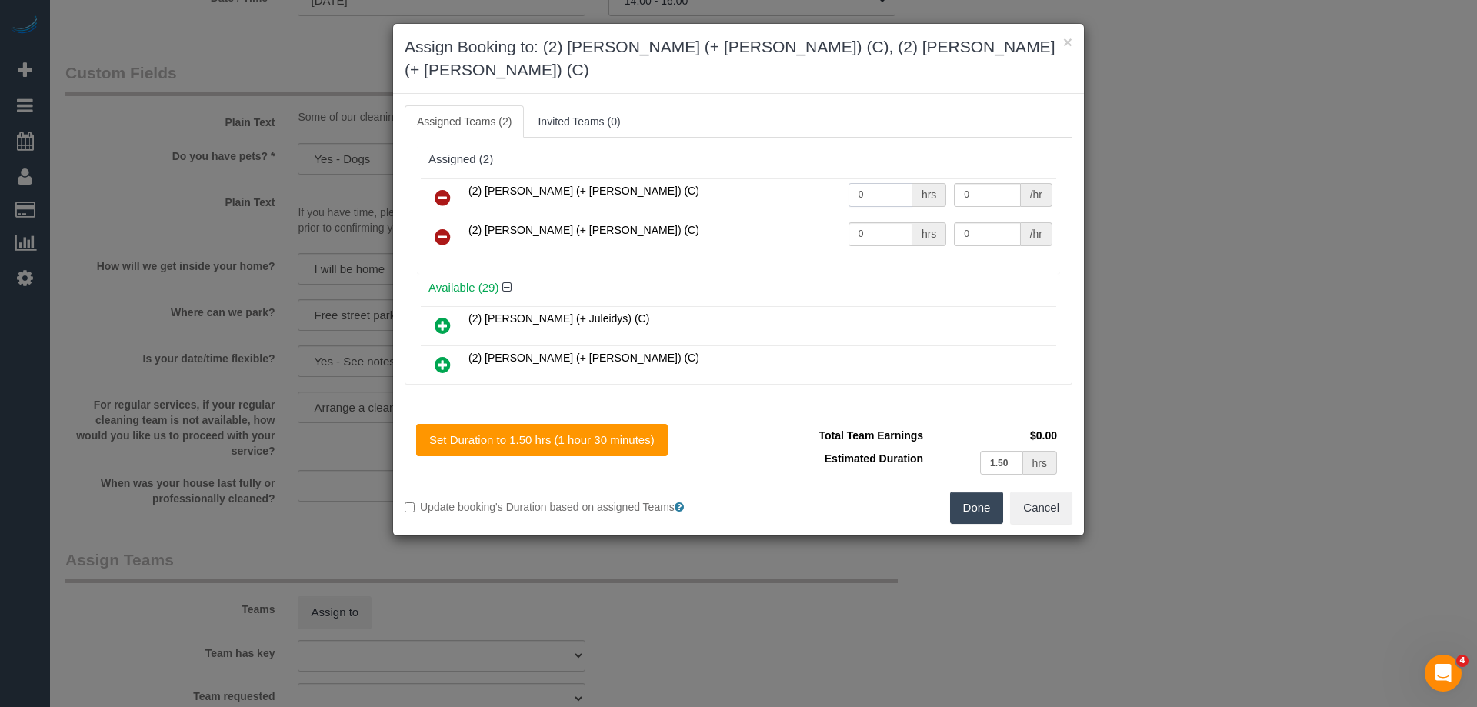
click at [900, 183] on input "0" at bounding box center [880, 195] width 64 height 24
type input "1.5"
click at [888, 222] on input "0" at bounding box center [880, 234] width 64 height 24
type input "1.5"
click at [989, 183] on input "0" at bounding box center [987, 195] width 66 height 24
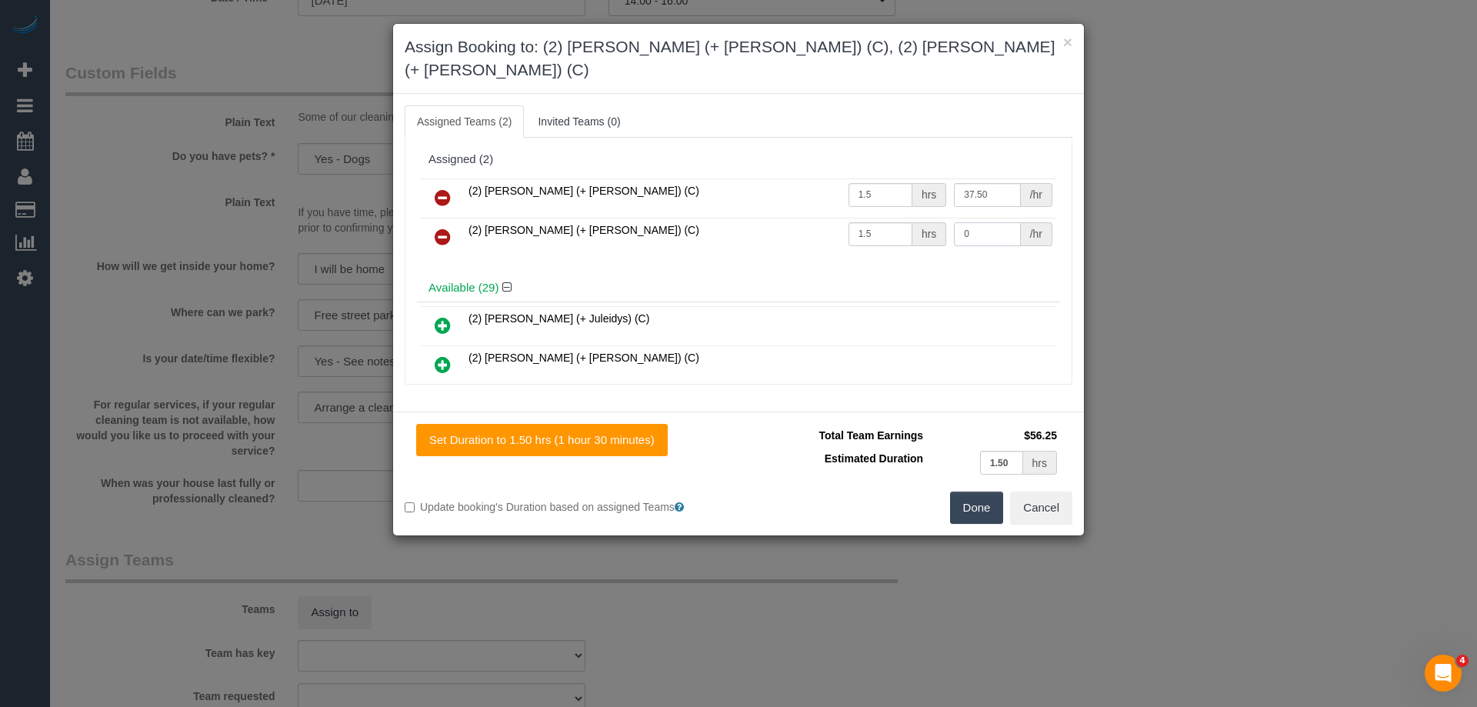
type input "37.5"
click at [1001, 222] on input "0" at bounding box center [987, 234] width 66 height 24
type input "37.5"
click at [978, 491] on button "Done" at bounding box center [977, 507] width 54 height 32
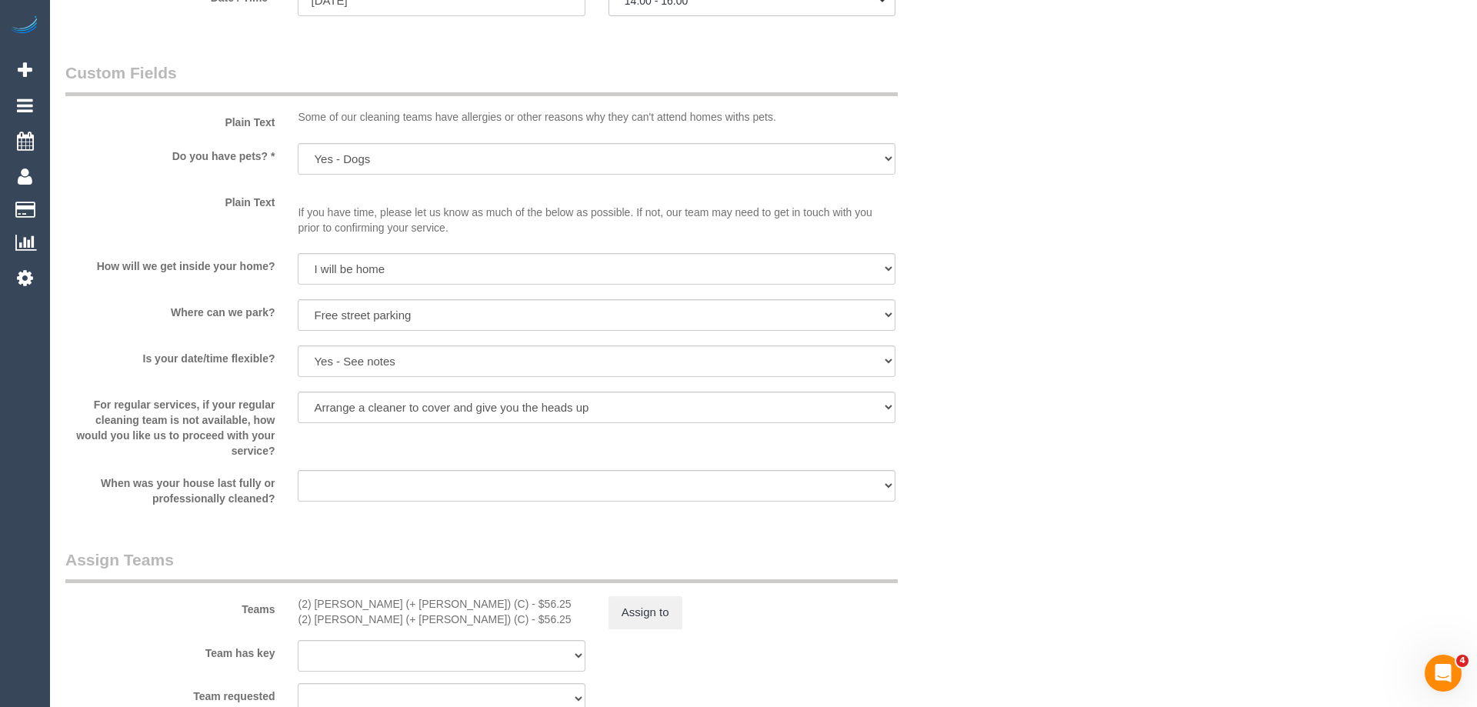
click at [978, 478] on div "× Assign Booking to: (2) Chirag (+ Shachi) (C), (2) Shachi (+ Chirag) (C) Assig…" at bounding box center [738, 353] width 1477 height 707
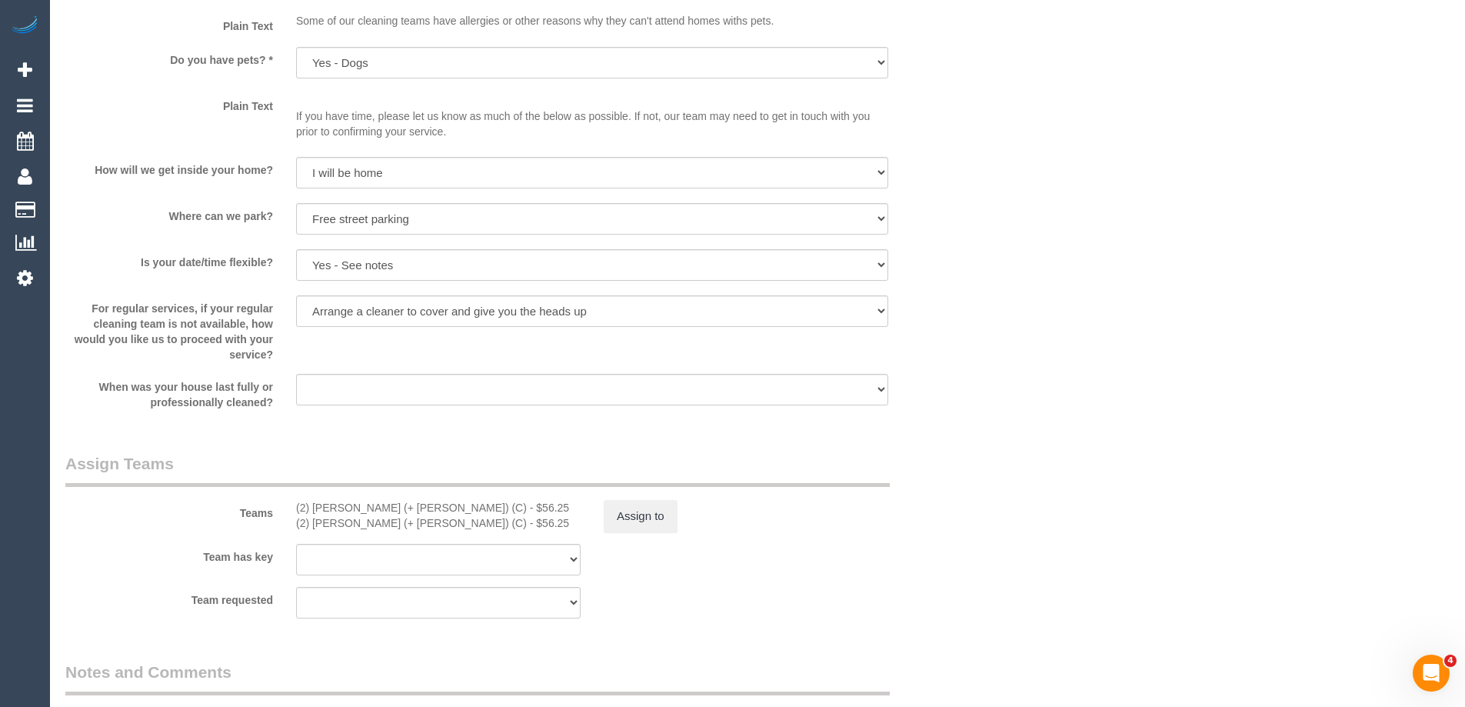
scroll to position [2209, 0]
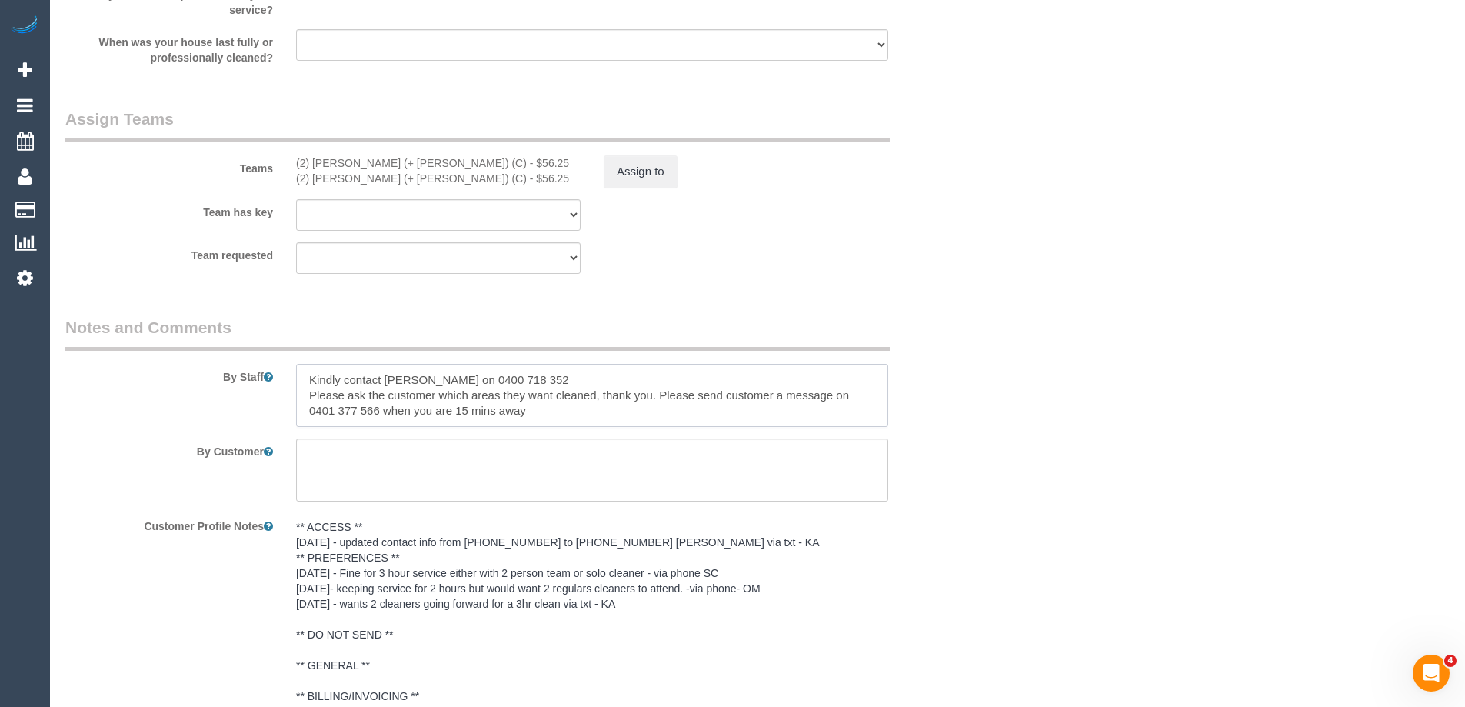
click at [301, 377] on textarea at bounding box center [592, 395] width 592 height 63
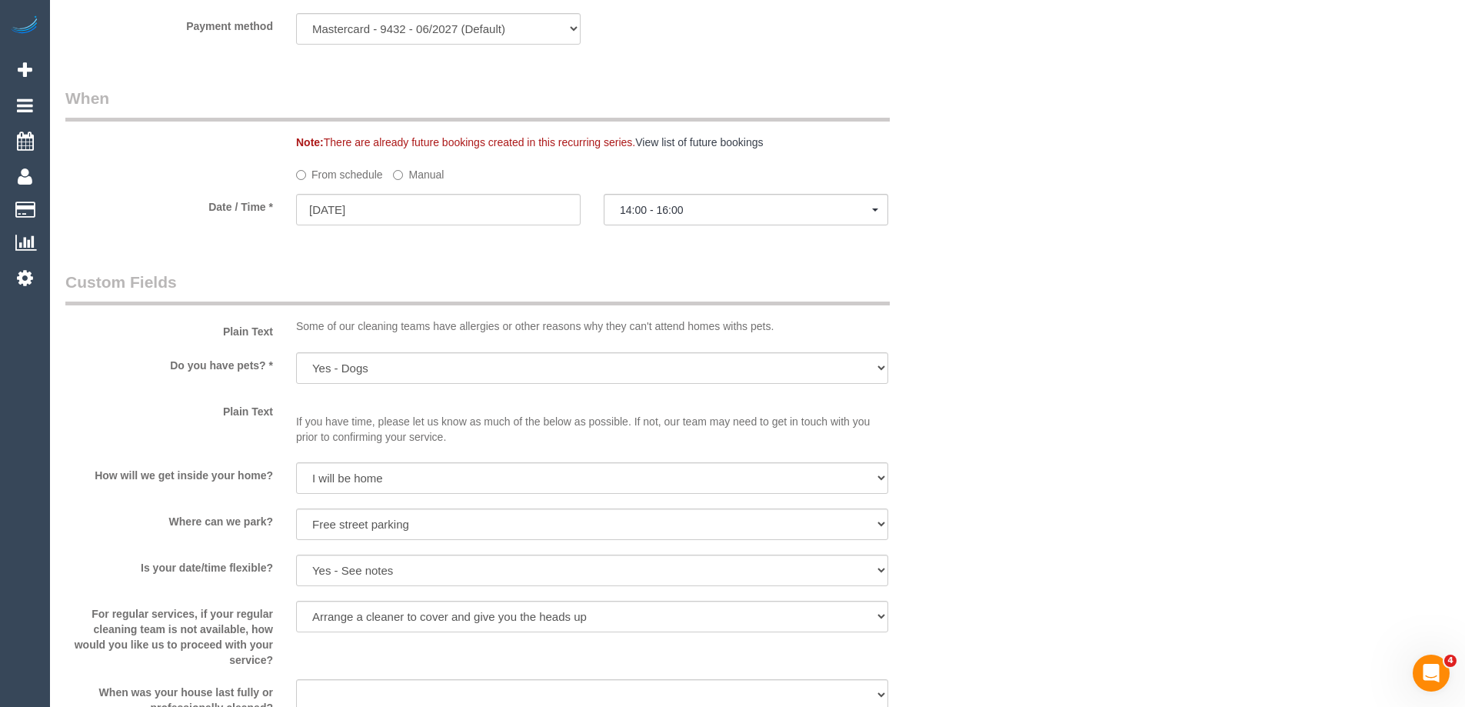
scroll to position [1287, 0]
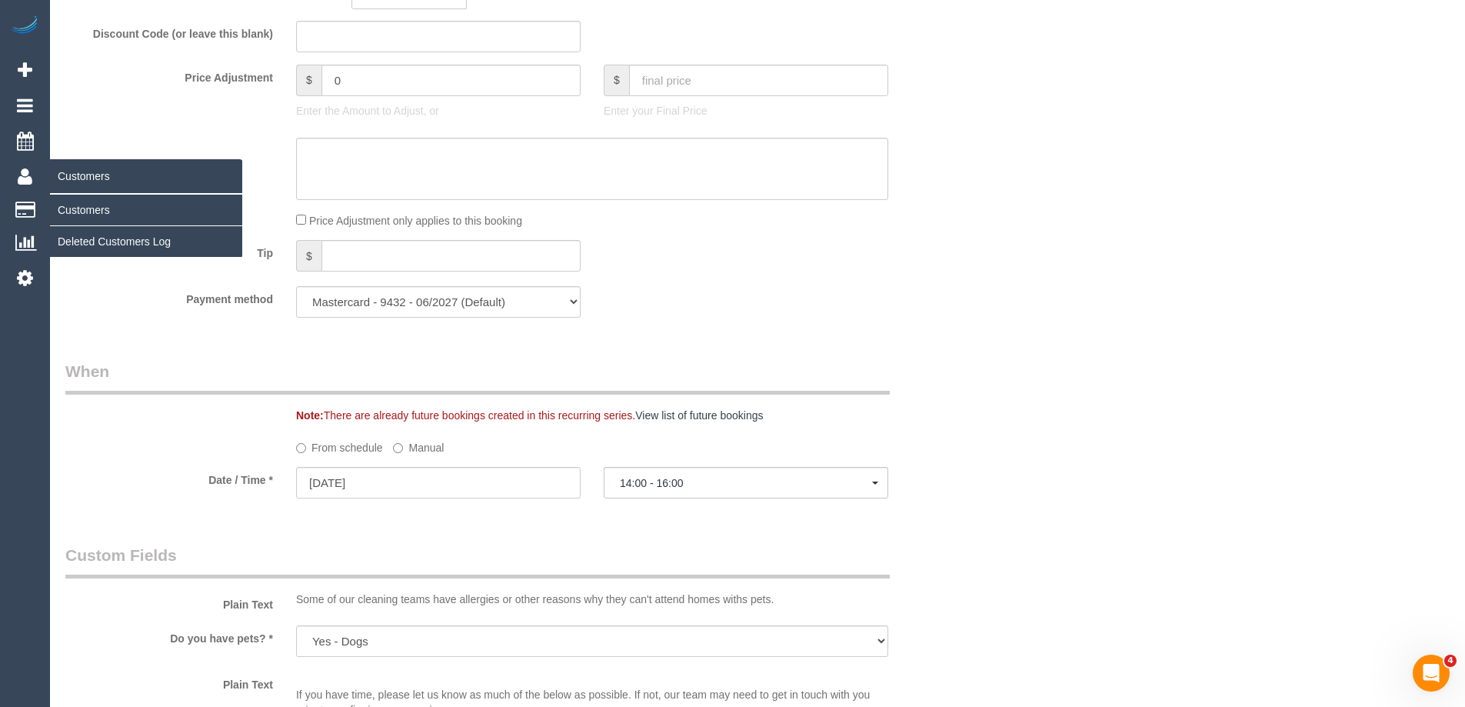
type textarea "*cover* Kindly contact Anthea Grutzner on 0400 718 352 Please ask the customer …"
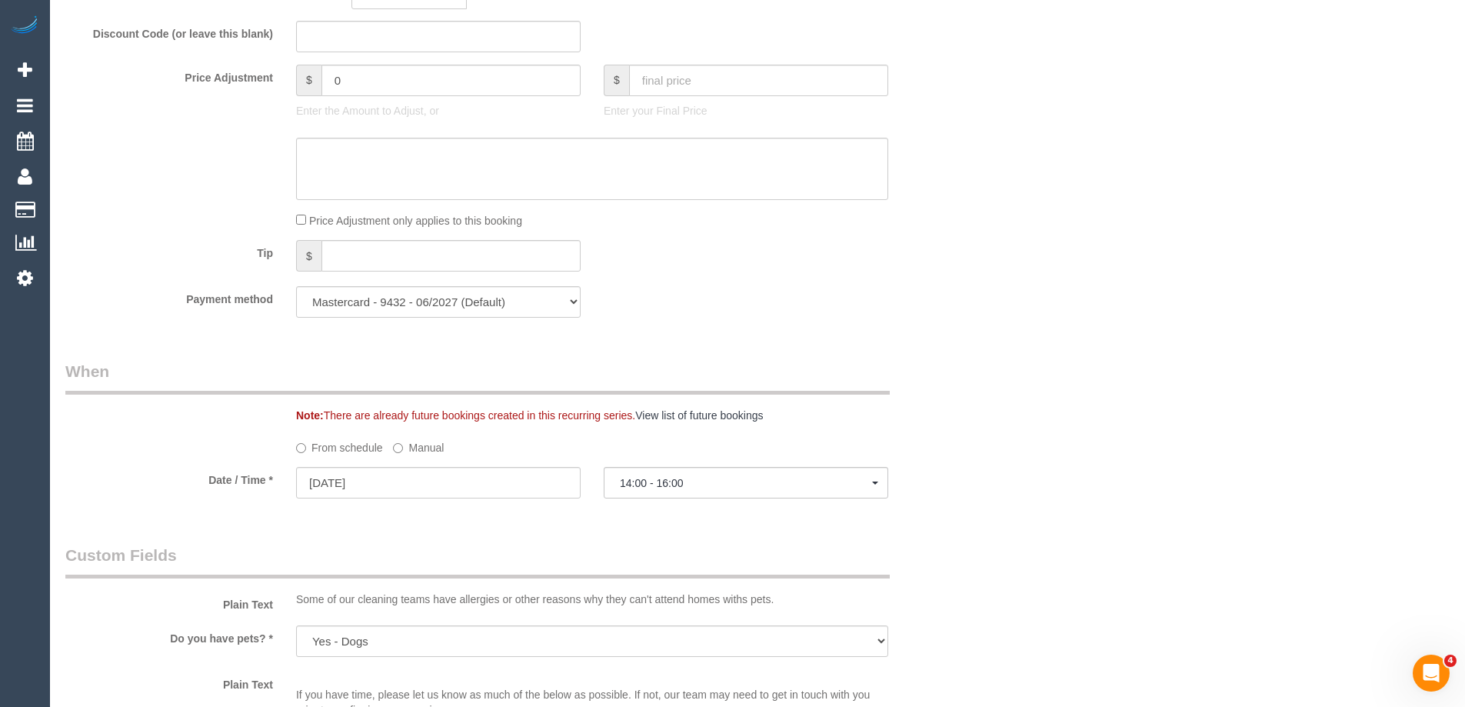
click at [972, 348] on div "Who Email* grutznermary@gmail.com Name * Mary Grutzner Where Address* 3 James A…" at bounding box center [515, 327] width 923 height 3114
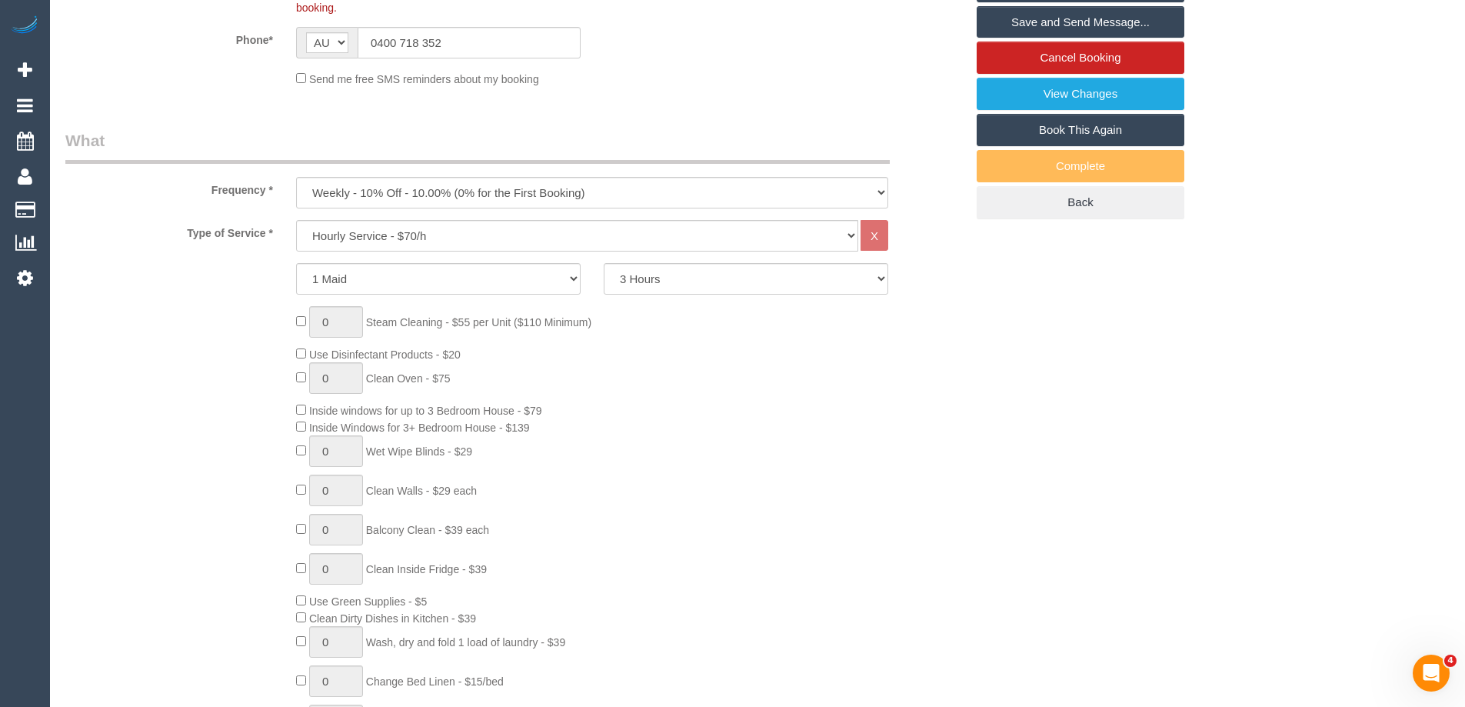
scroll to position [287, 0]
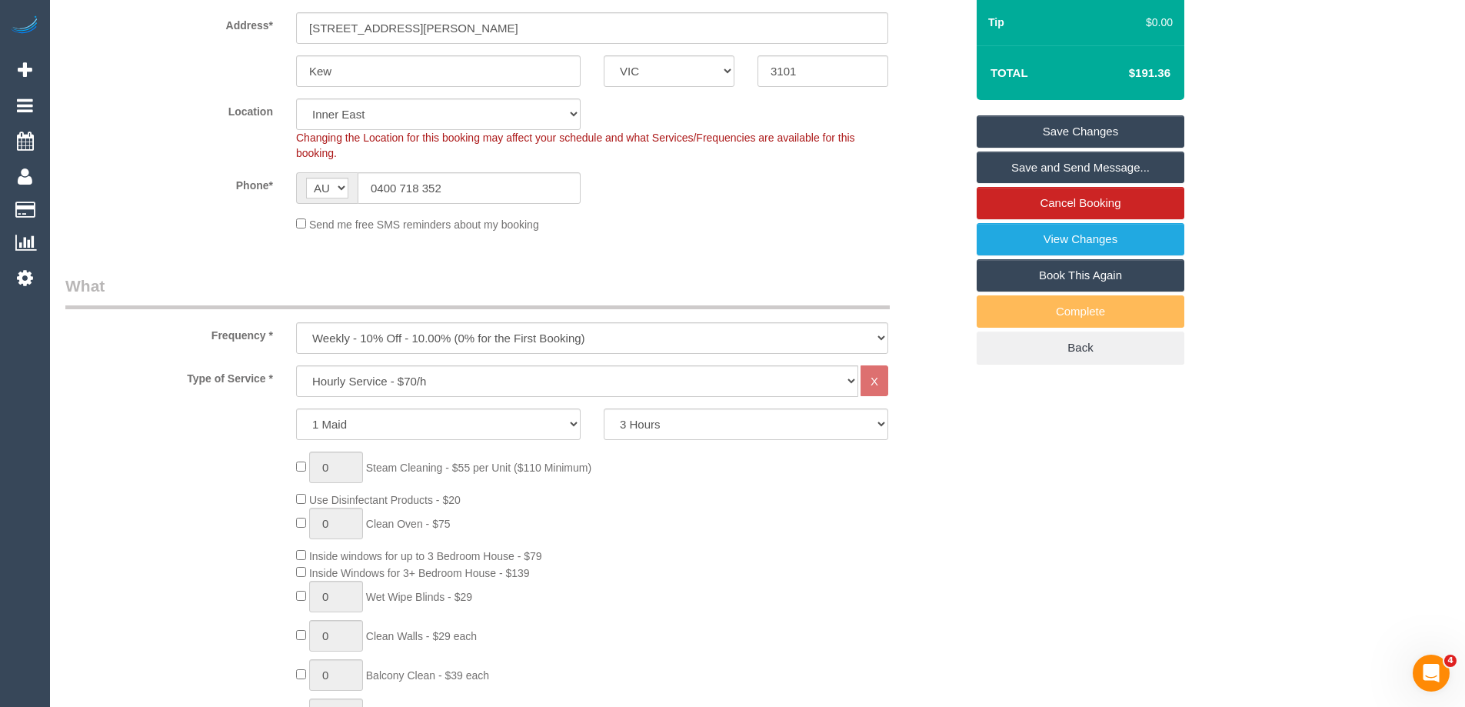
click at [1114, 123] on link "Save Changes" at bounding box center [1081, 131] width 208 height 32
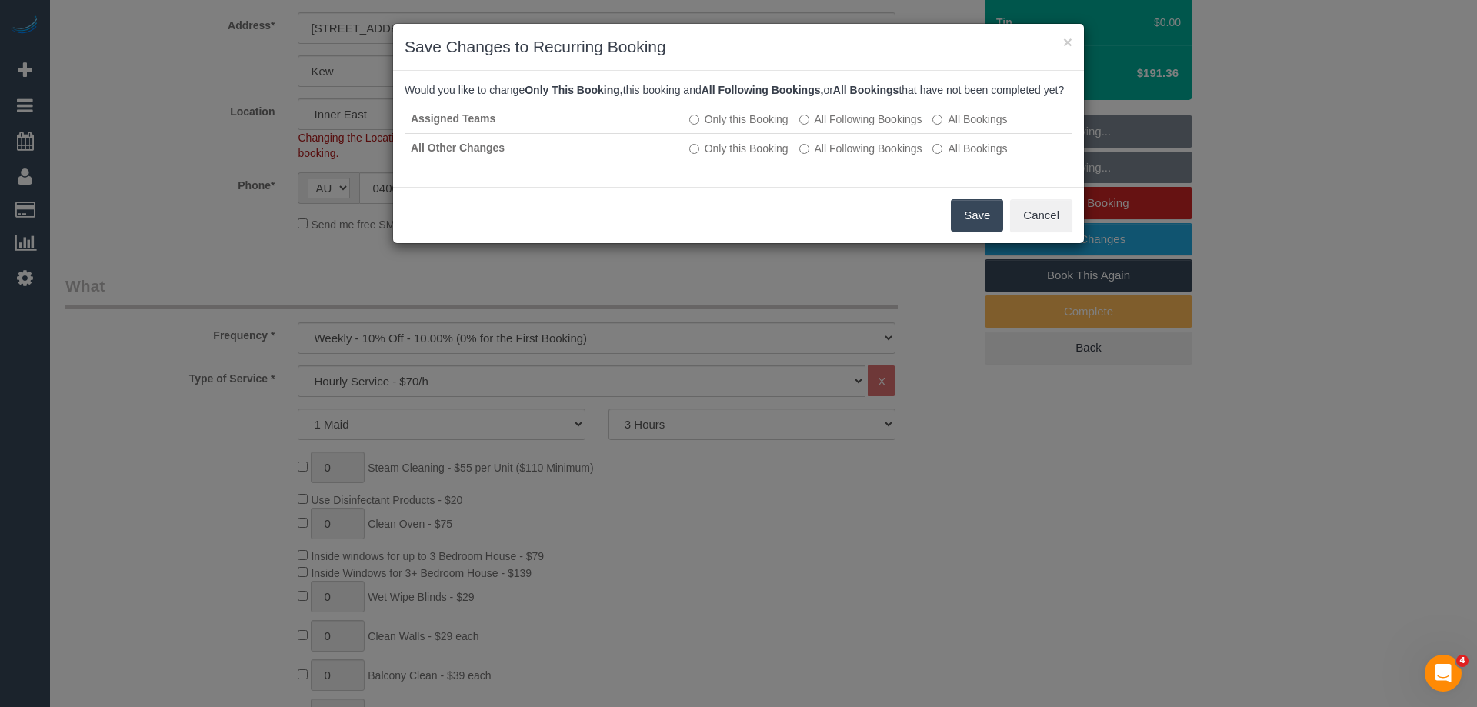
click at [968, 230] on button "Save" at bounding box center [977, 215] width 52 height 32
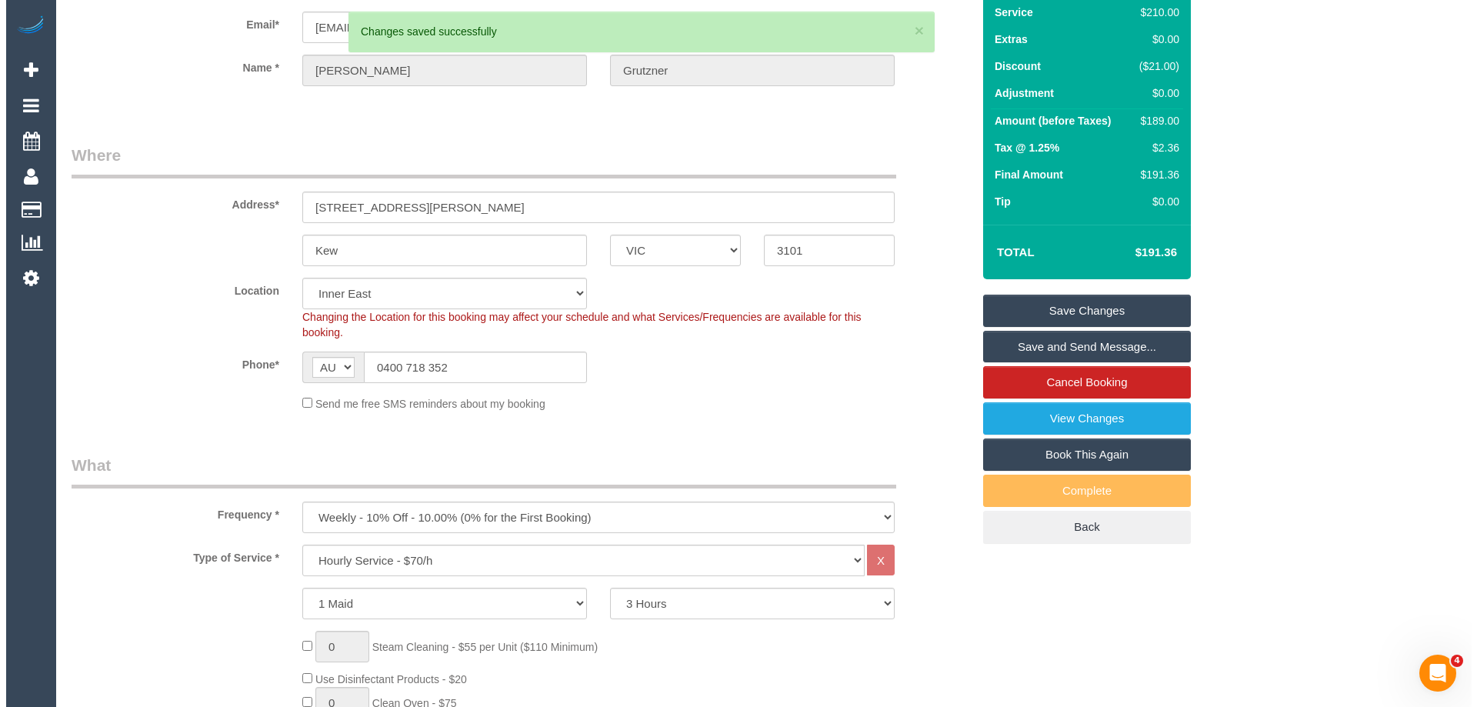
scroll to position [0, 0]
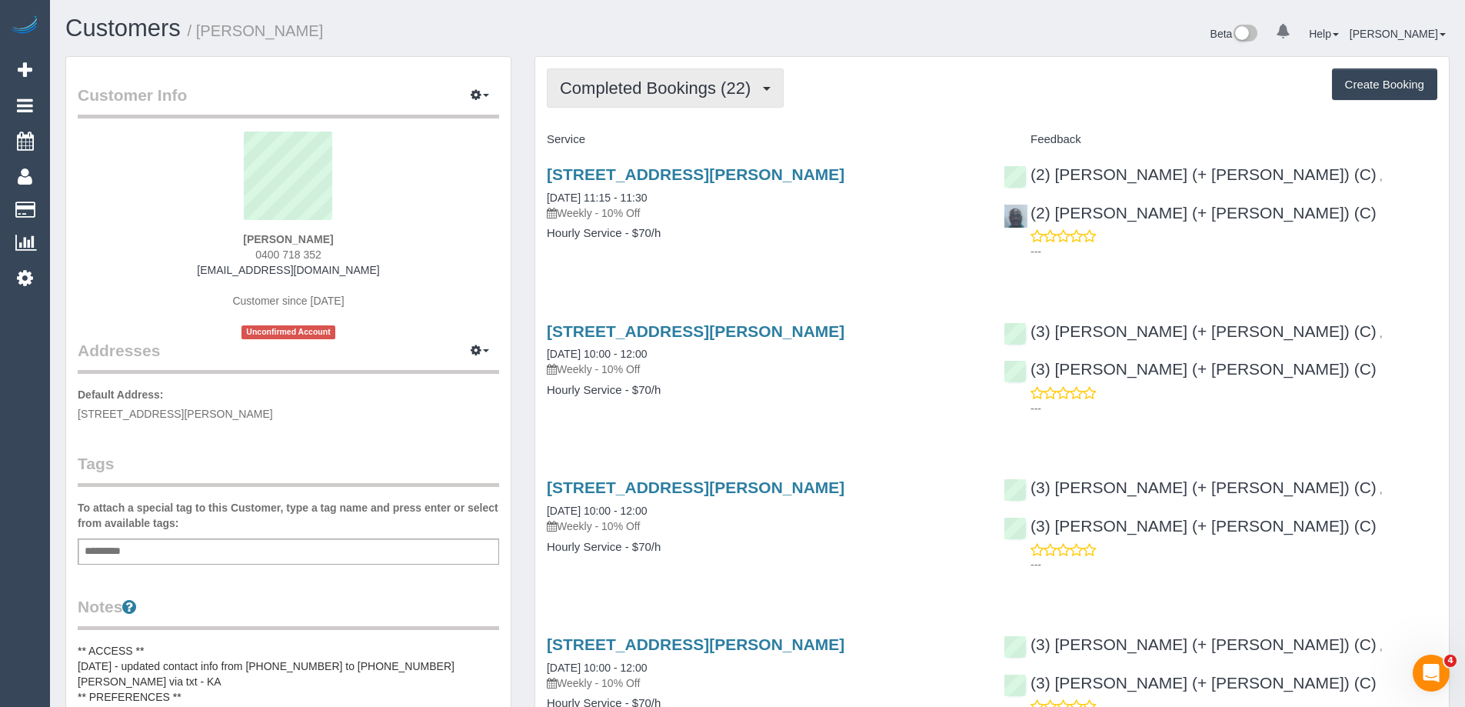
click at [660, 75] on button "Completed Bookings (22)" at bounding box center [665, 87] width 237 height 39
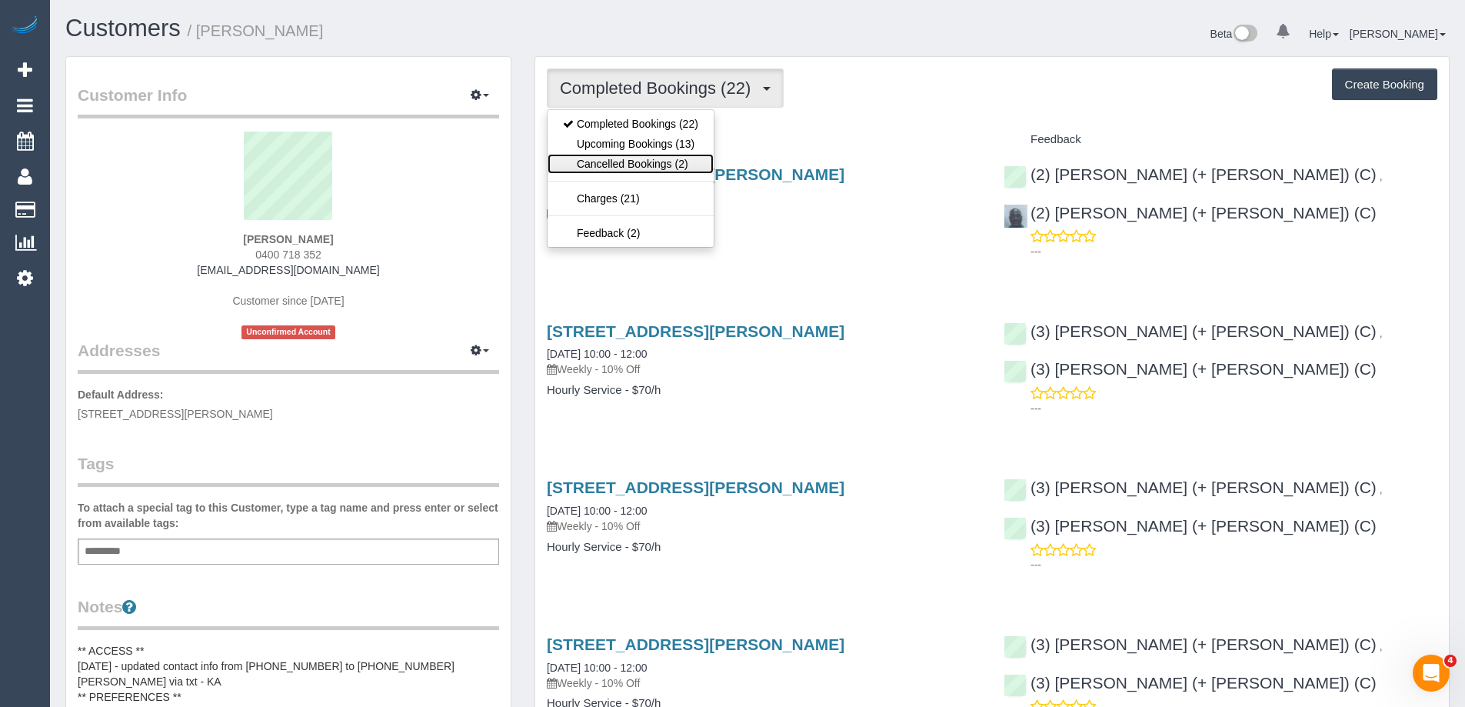
click at [610, 155] on link "Cancelled Bookings (2)" at bounding box center [631, 164] width 166 height 20
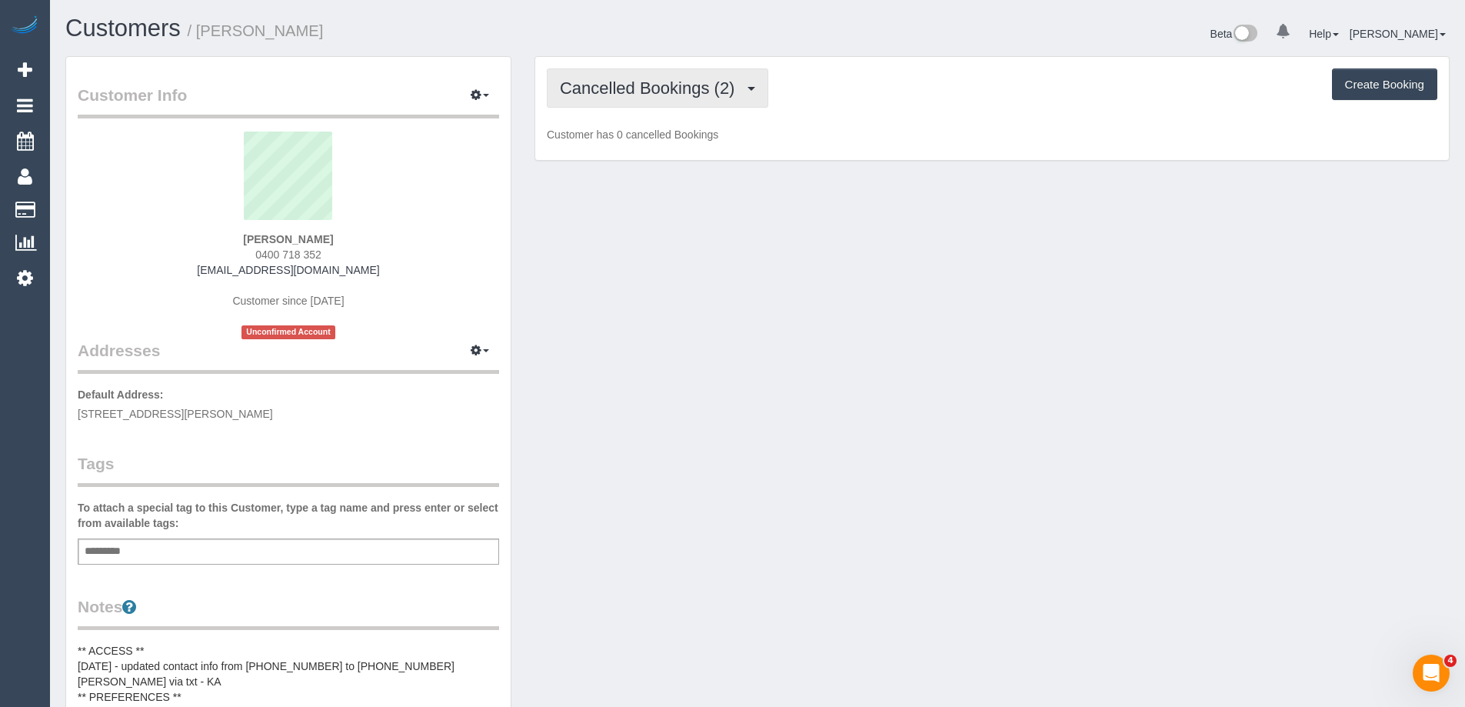
click at [644, 73] on button "Cancelled Bookings (2)" at bounding box center [657, 87] width 221 height 39
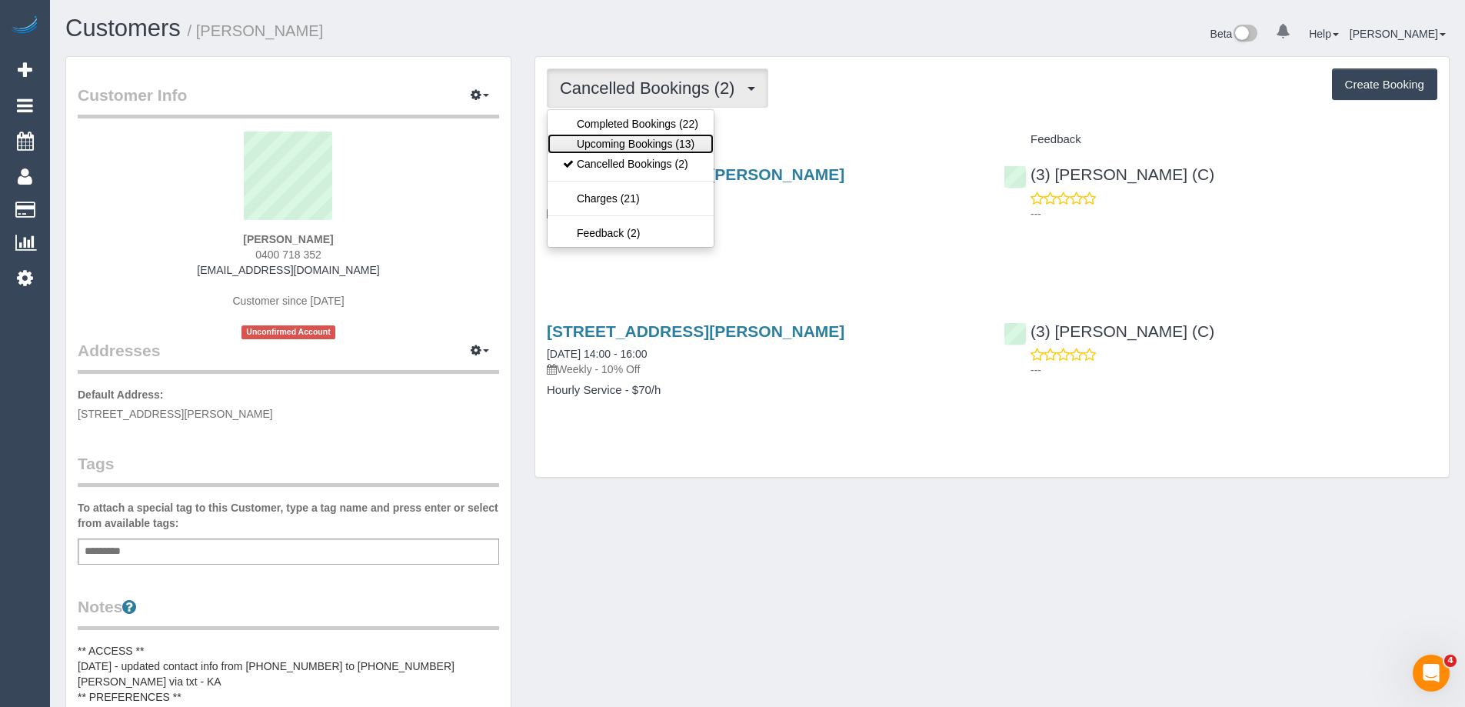
click at [618, 145] on link "Upcoming Bookings (13)" at bounding box center [631, 144] width 166 height 20
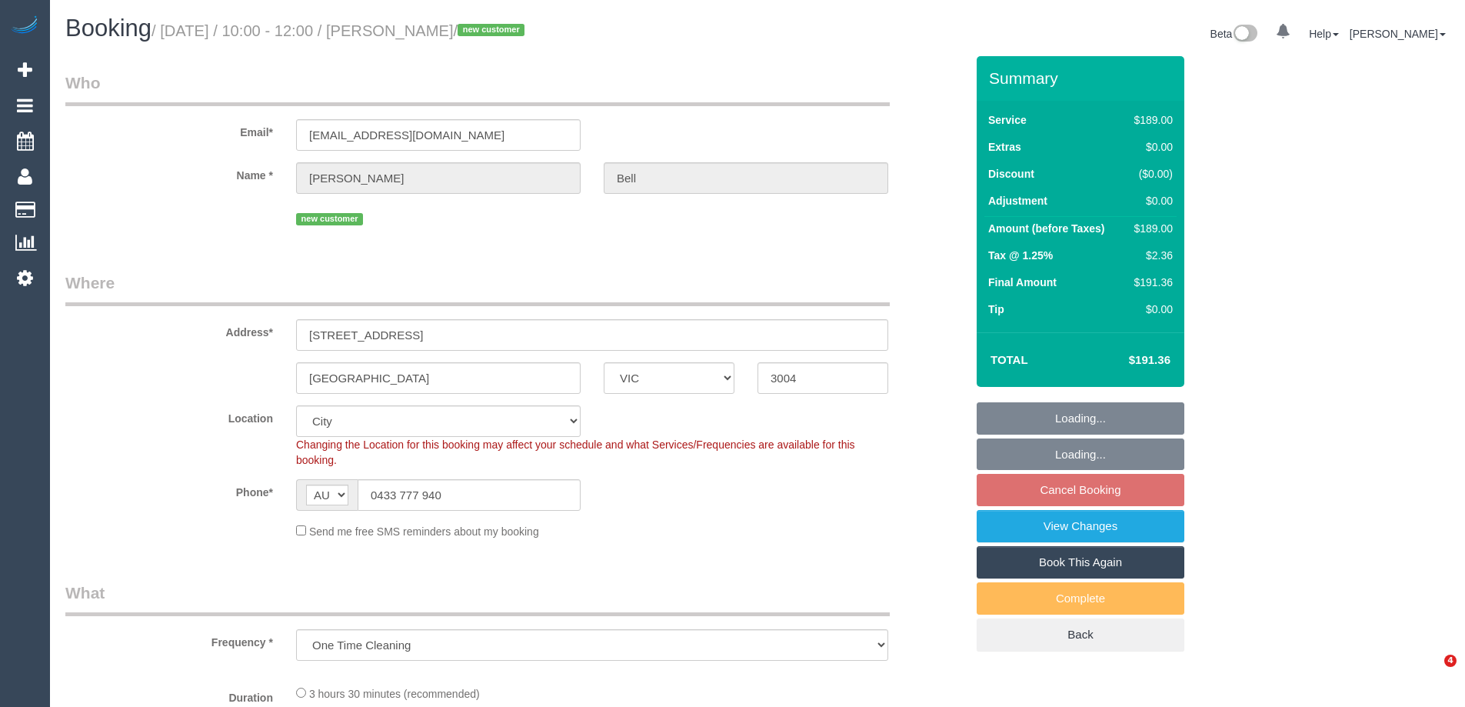
select select "VIC"
select select "object:780"
select select "string:stripe-pm_1S1kQS2GScqysDRV7LwdxrG6"
select select "number:28"
select select "number:14"
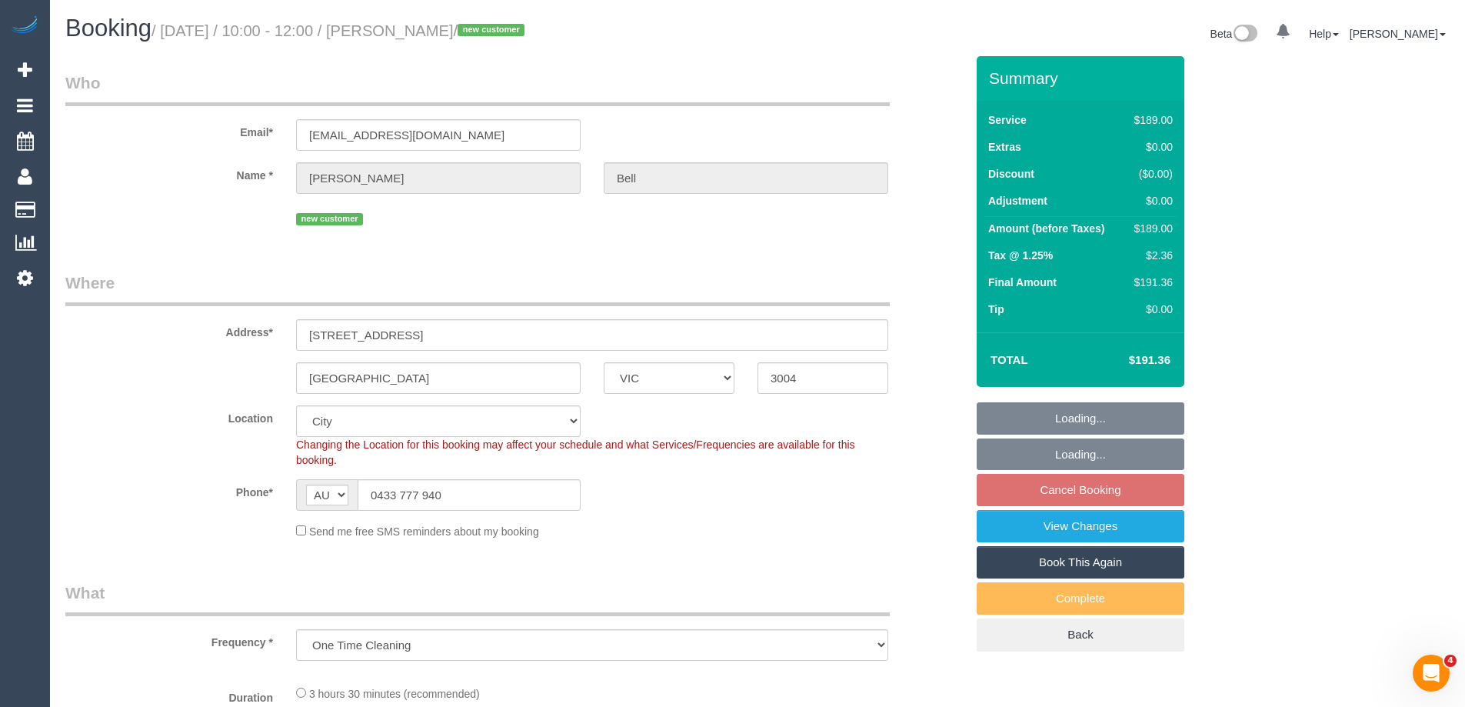
select select "number:18"
select select "number:24"
select select "number:13"
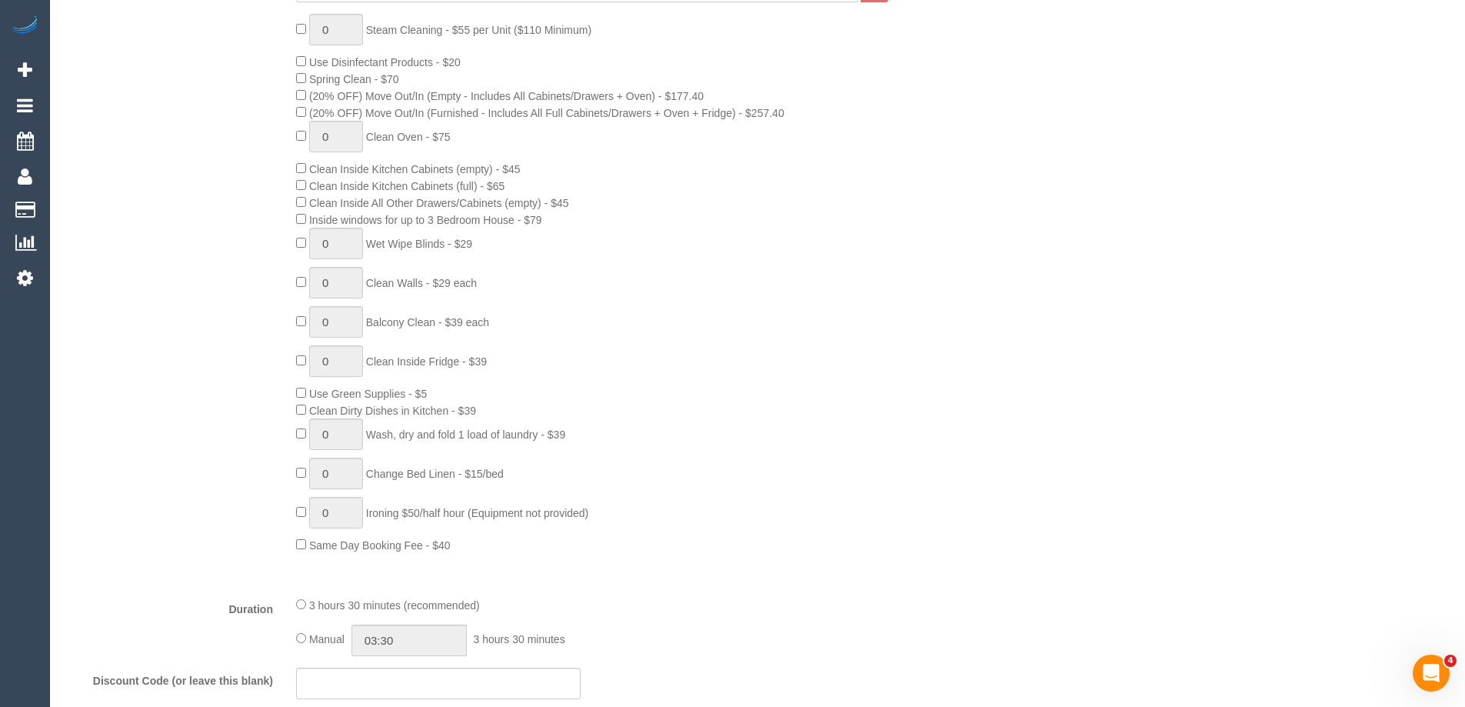
select select "spot3"
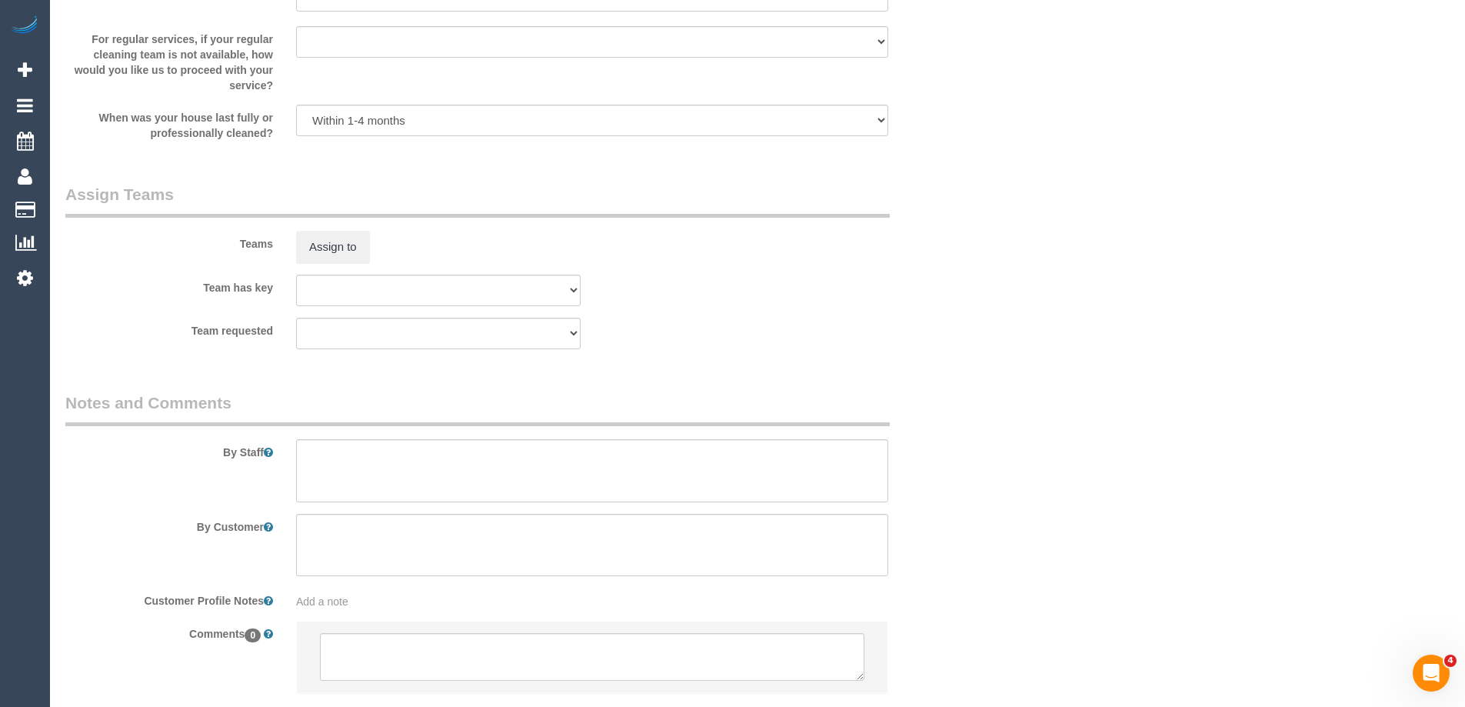
scroll to position [1652, 0]
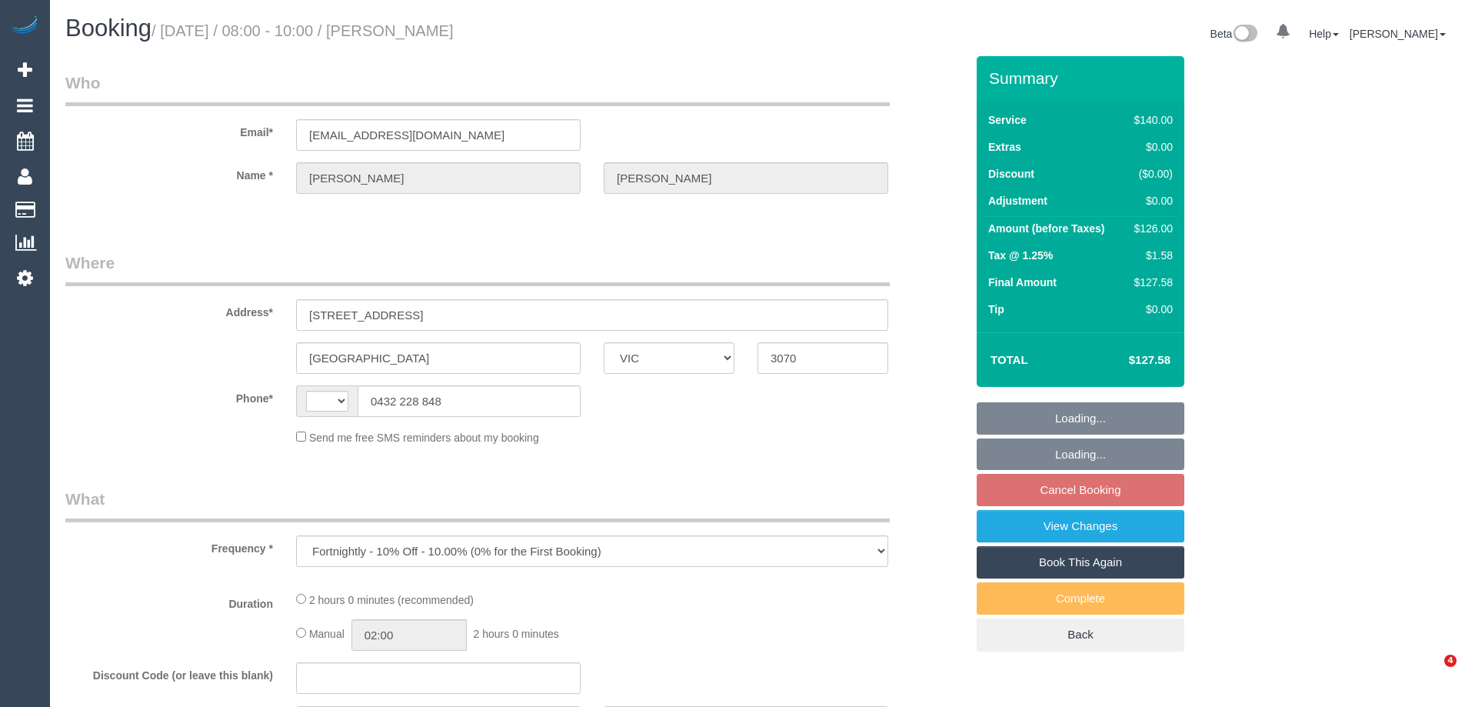
select select "VIC"
select select "string:AU"
select select "number:27"
select select "number:14"
select select "number:18"
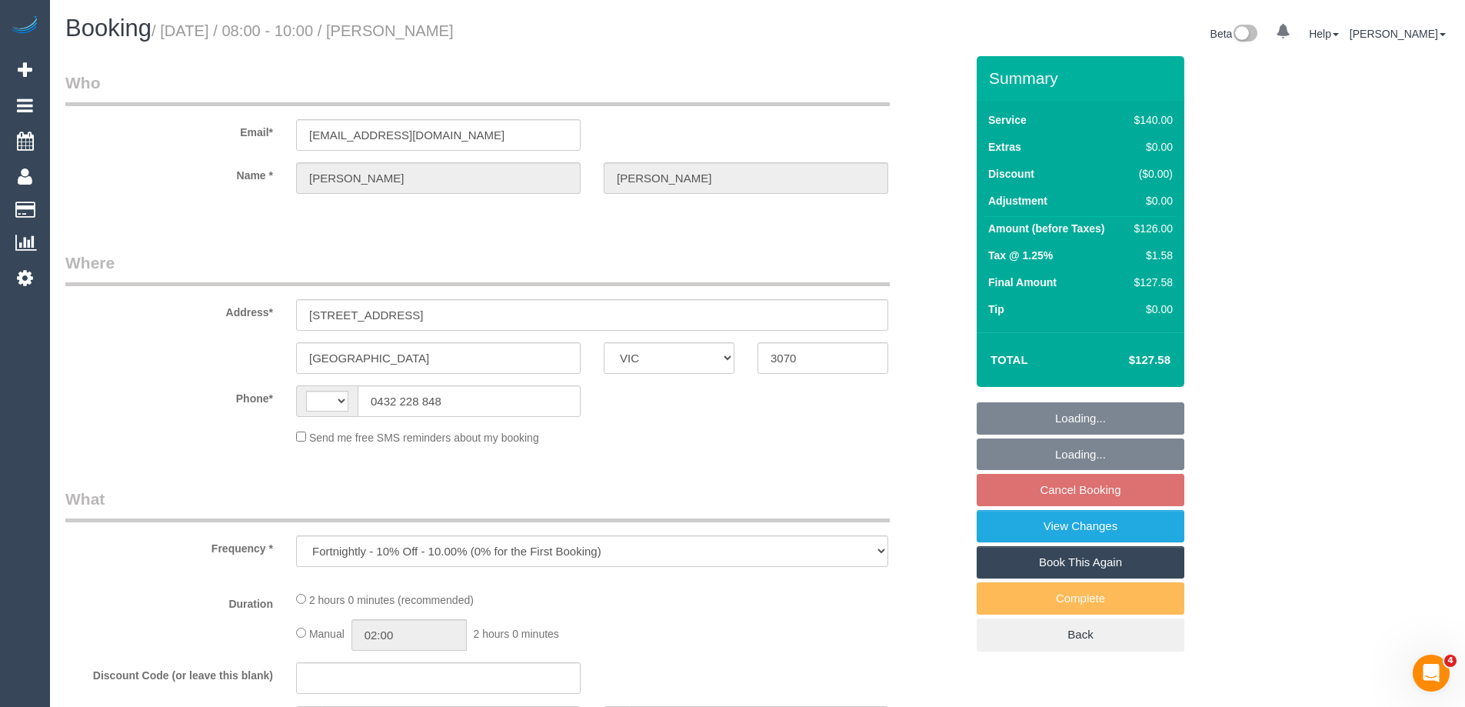
select select "number:24"
select select "number:33"
select select "number:12"
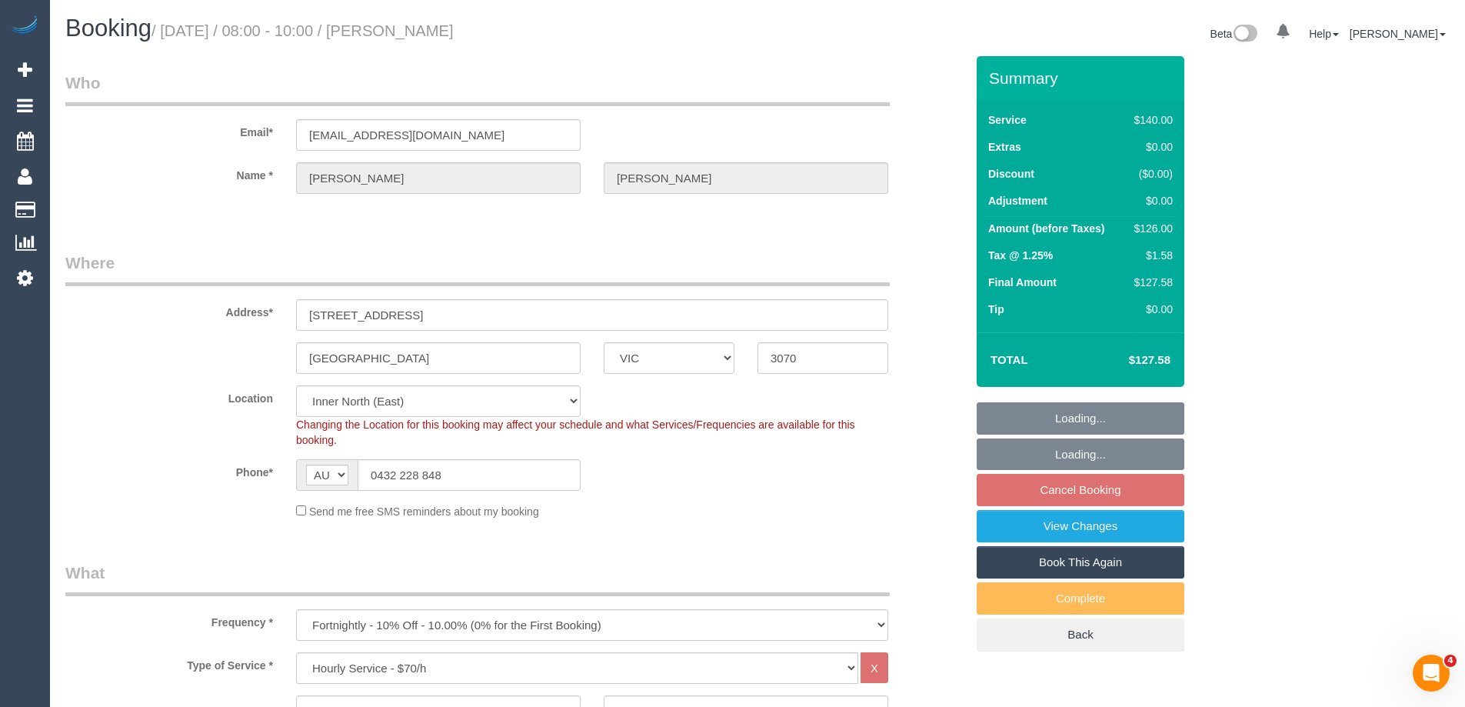
select select "string:stripe-pm_1OeXIO2GScqysDRVB2ZB50hU"
select select "spot2"
select select "object:1679"
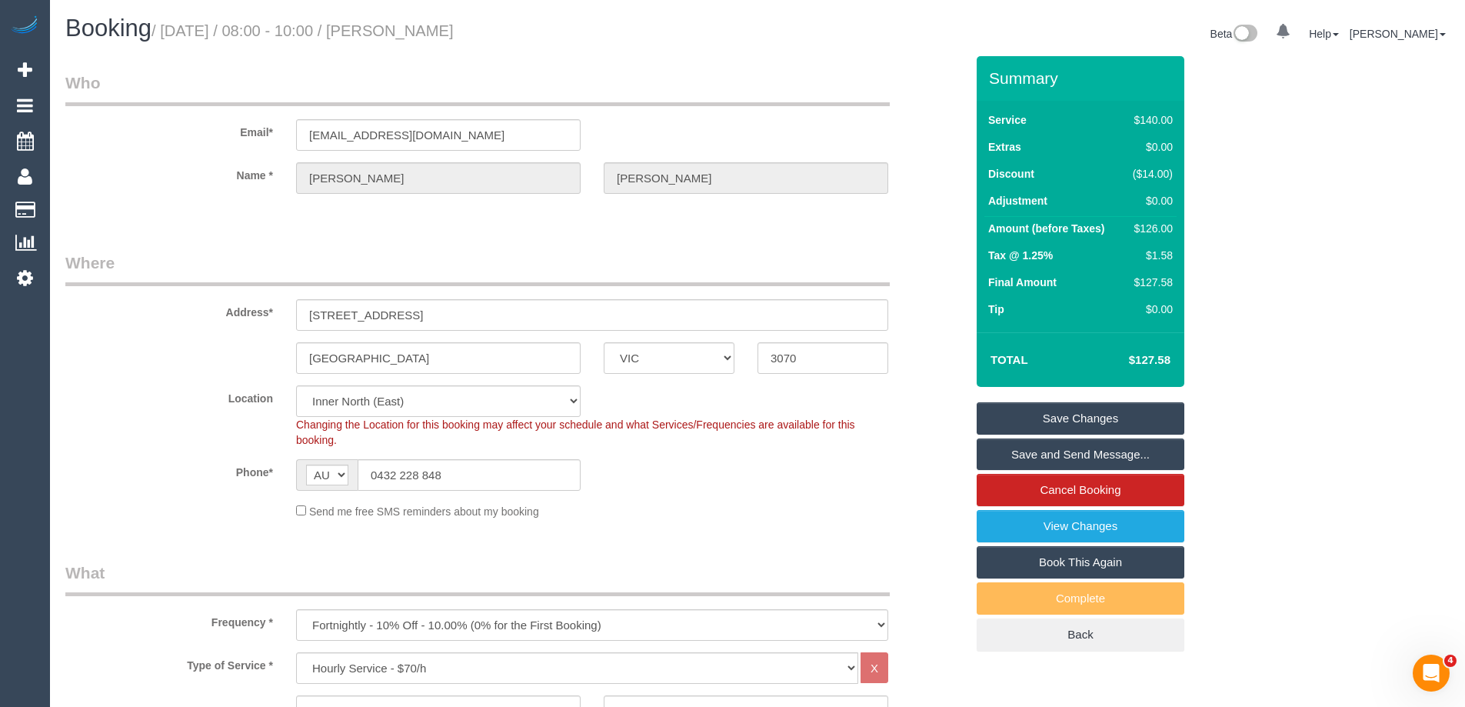
drag, startPoint x: 496, startPoint y: 33, endPoint x: 427, endPoint y: 30, distance: 69.3
click at [427, 30] on h1 "Booking / September 06, 2025 / 08:00 - 10:00 / Nicole Coleman" at bounding box center [405, 28] width 681 height 26
copy small "Nicole Coleman"
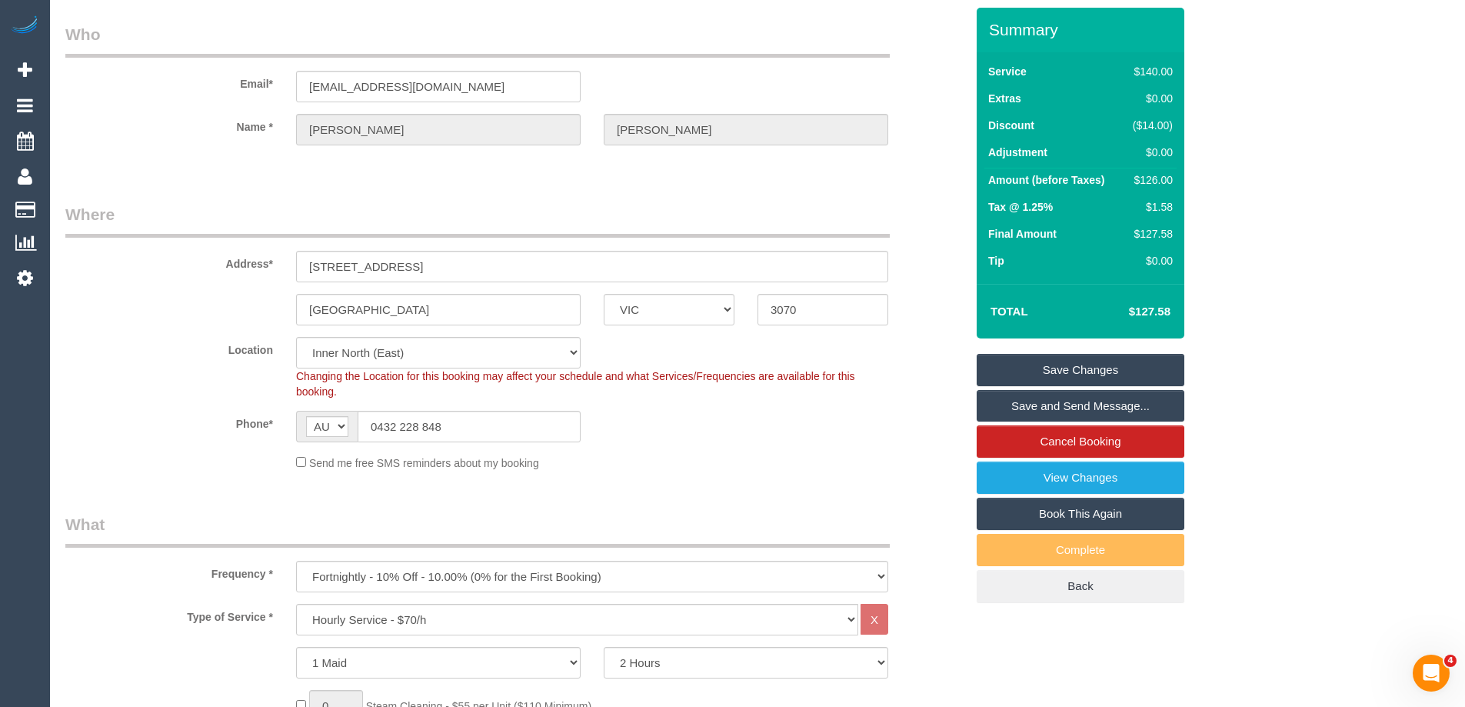
scroll to position [385, 0]
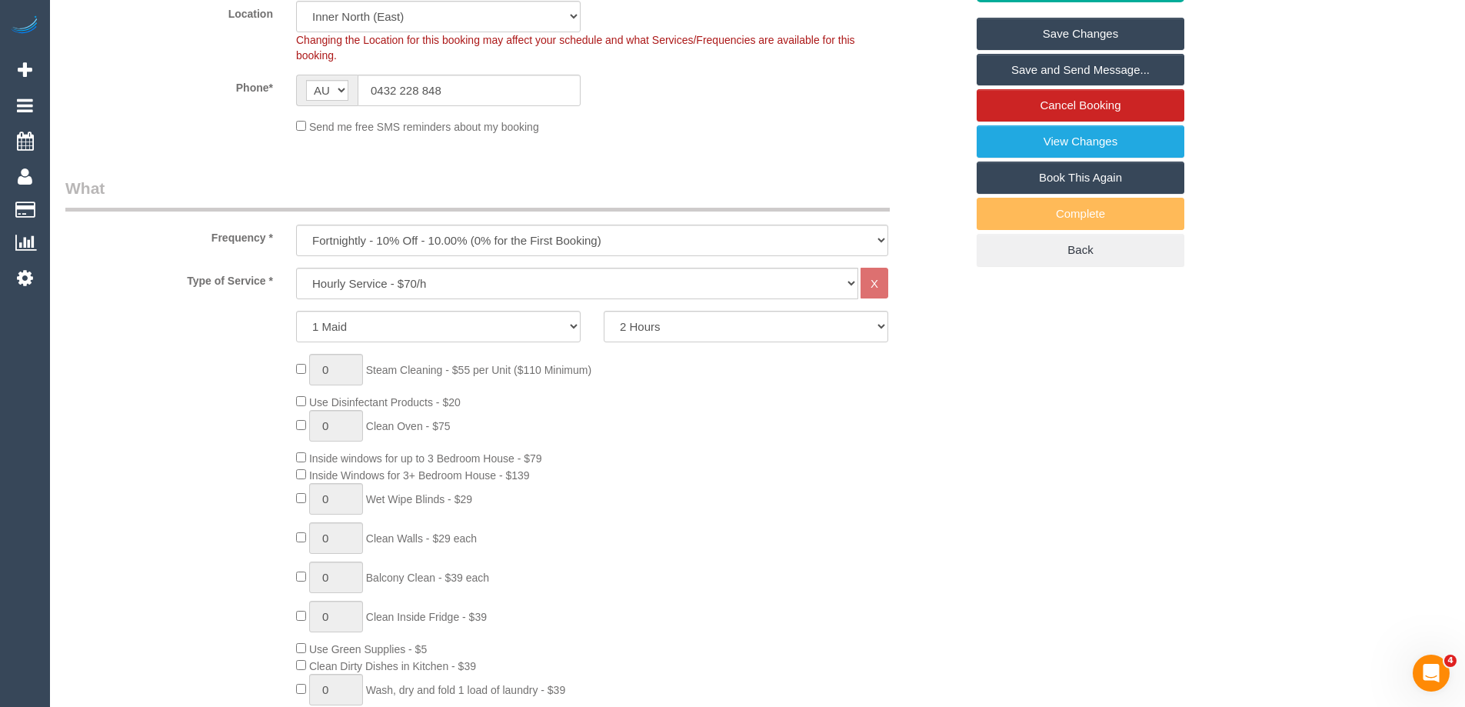
click at [766, 434] on div "0 Steam Cleaning - $55 per Unit ($110 Minimum) Use Disinfectant Products - $20 …" at bounding box center [631, 581] width 692 height 455
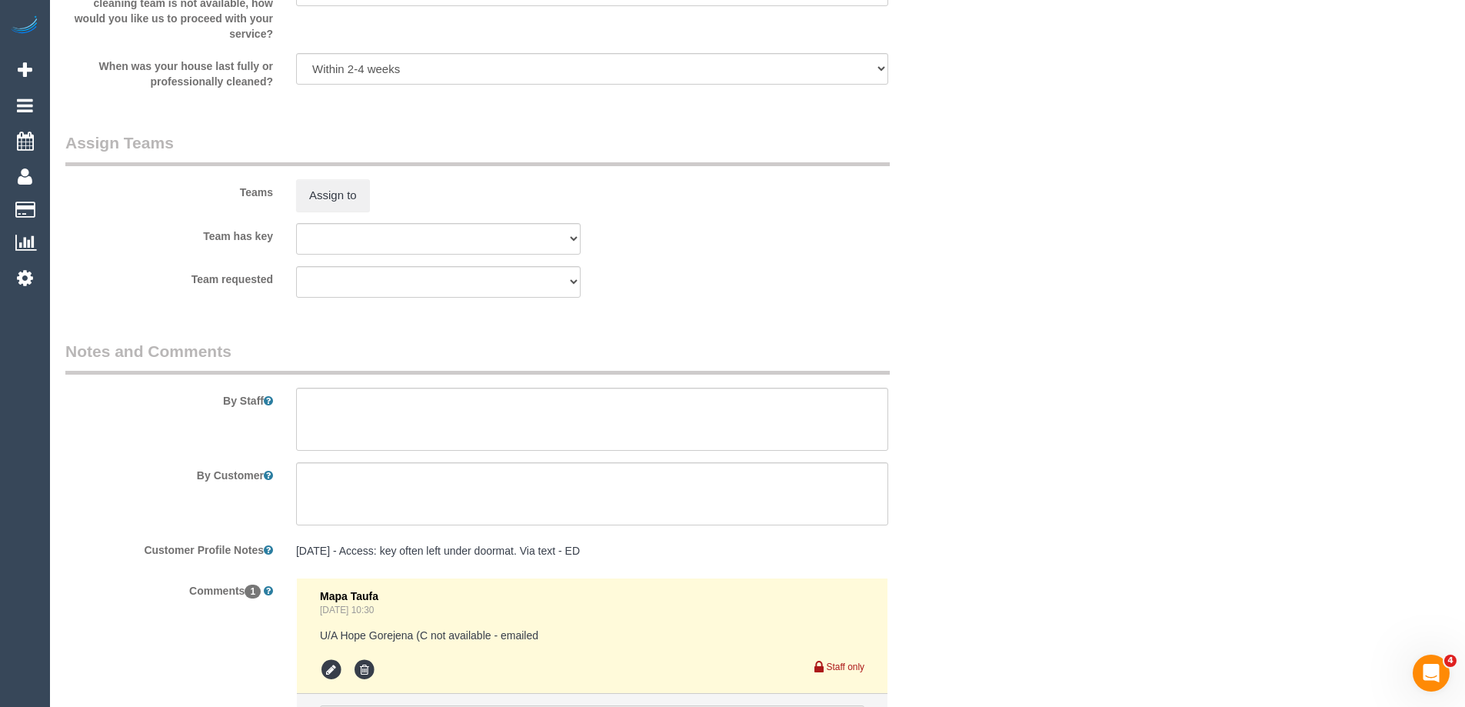
scroll to position [2356, 0]
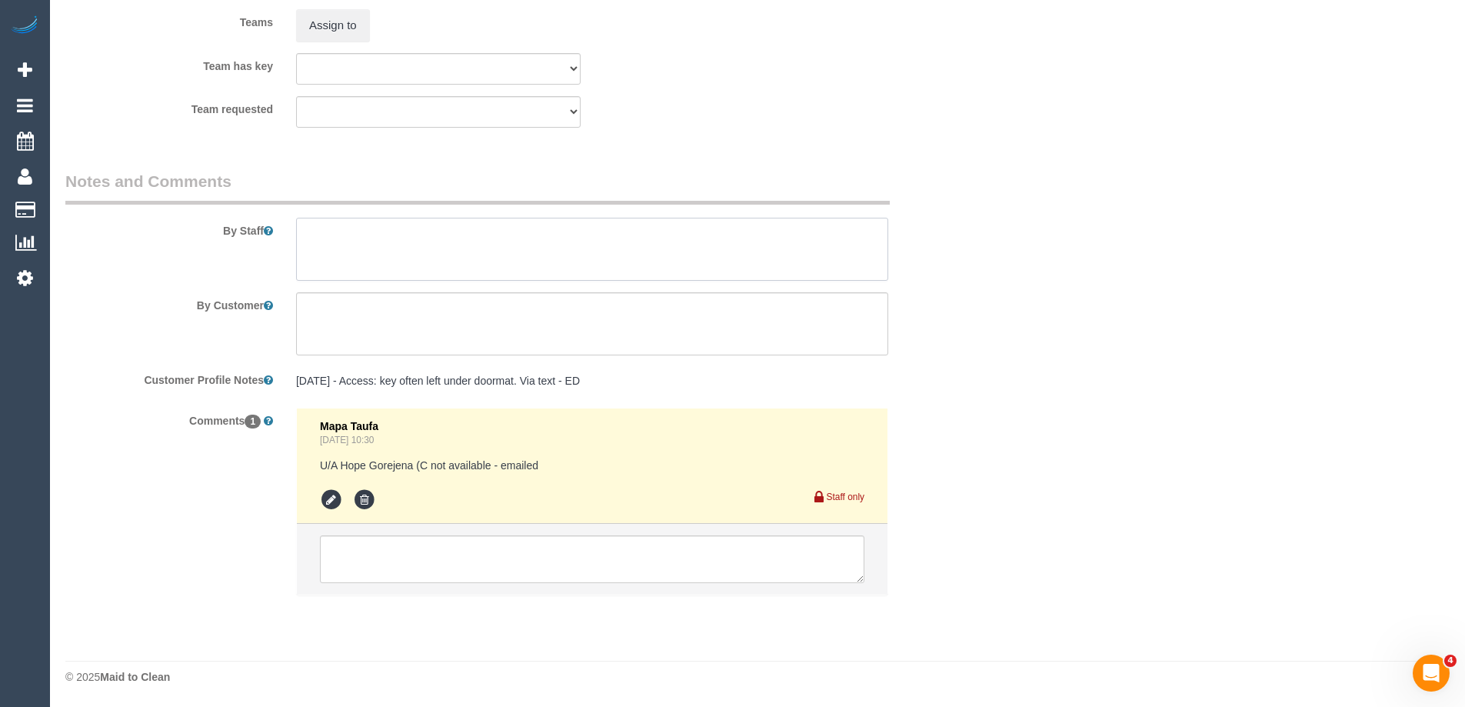
click at [454, 248] on textarea at bounding box center [592, 249] width 592 height 63
type textarea "*cover*"
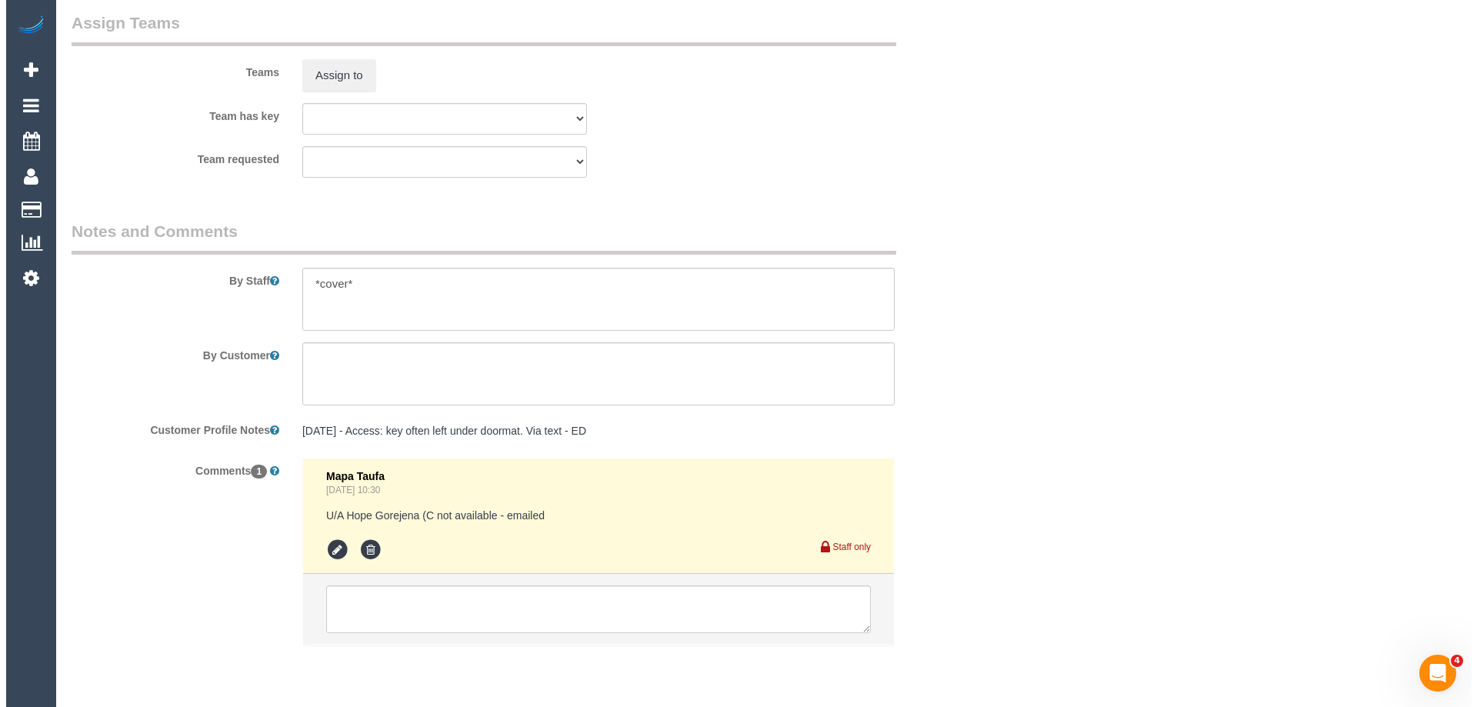
scroll to position [2279, 0]
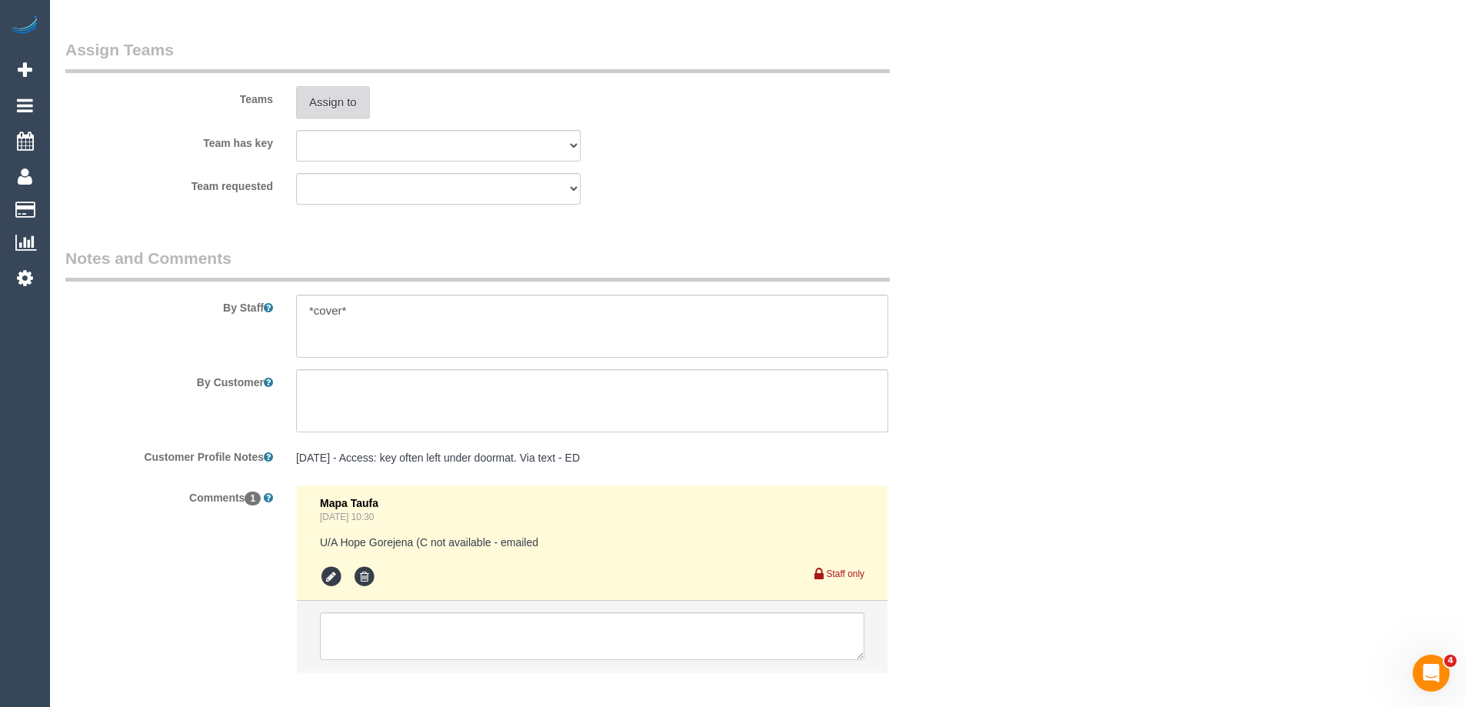
click at [328, 101] on button "Assign to" at bounding box center [333, 102] width 74 height 32
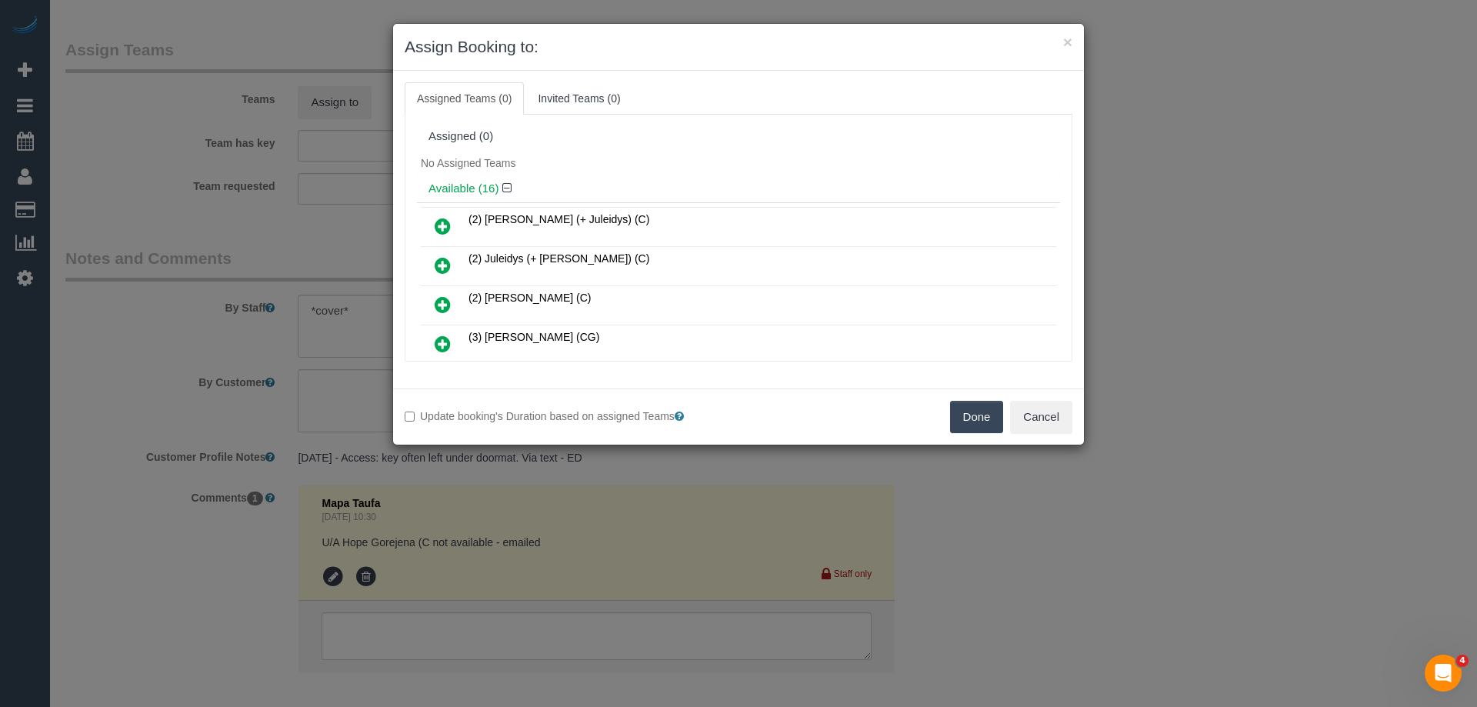
click at [717, 154] on div "No Assigned Teams" at bounding box center [738, 163] width 643 height 23
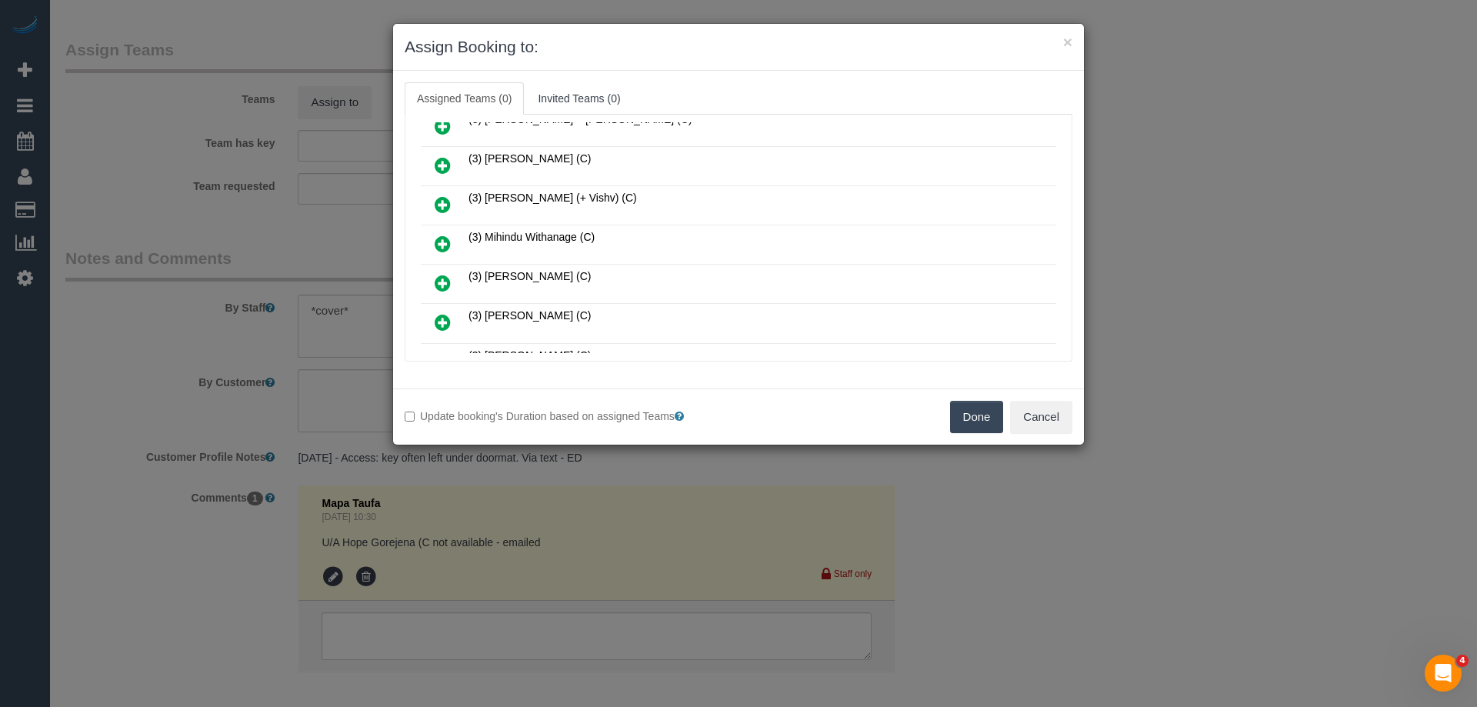
click at [440, 241] on icon at bounding box center [443, 244] width 16 height 18
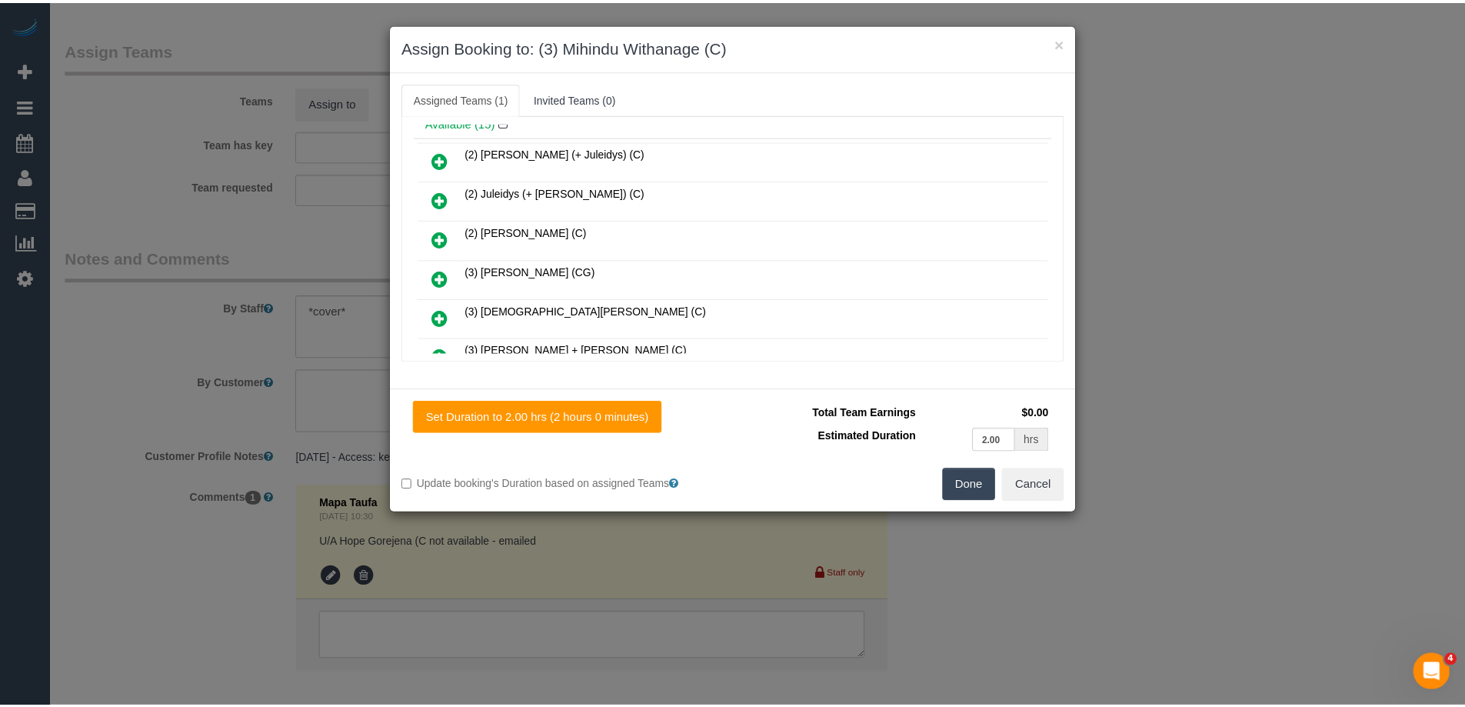
scroll to position [0, 0]
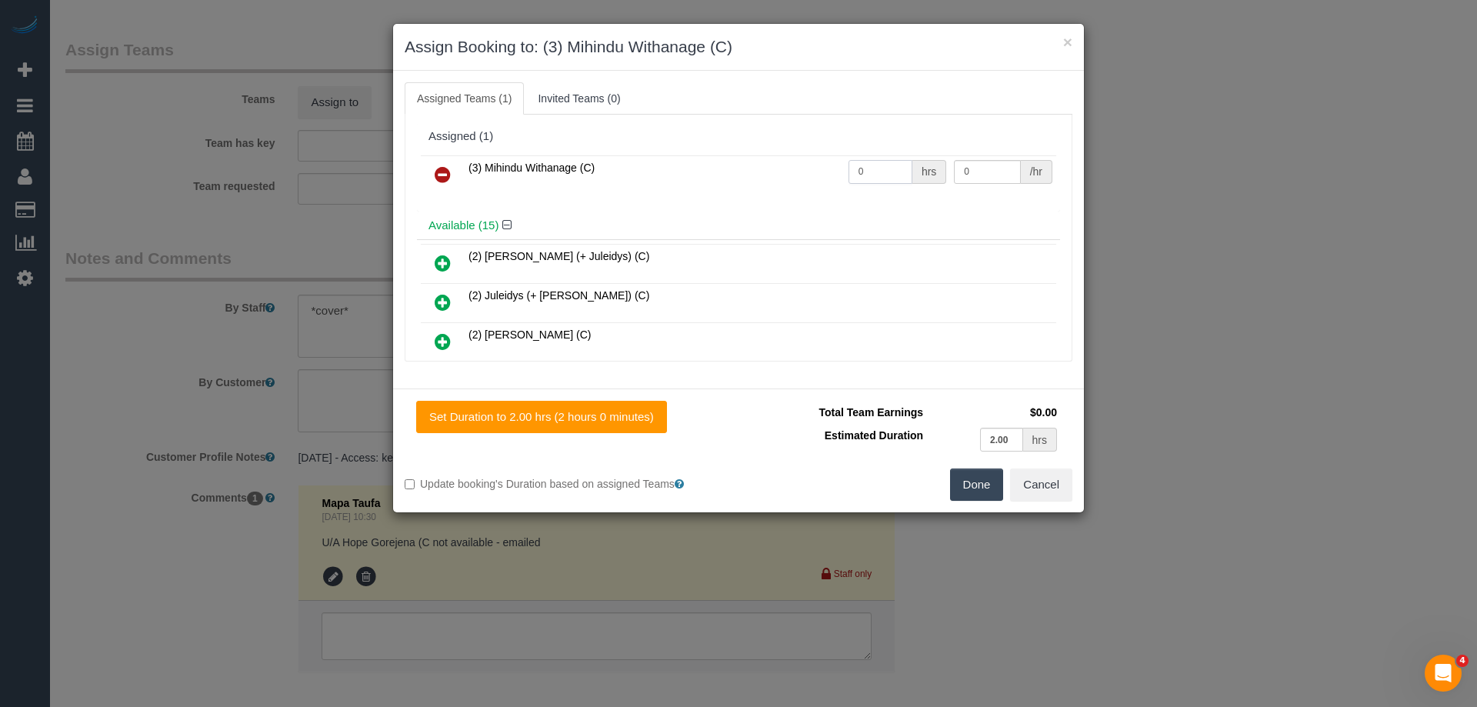
click at [899, 171] on input "0" at bounding box center [880, 172] width 64 height 24
type input "2"
click at [992, 172] on input "0" at bounding box center [987, 172] width 66 height 24
type input "35"
click at [959, 470] on button "Done" at bounding box center [977, 484] width 54 height 32
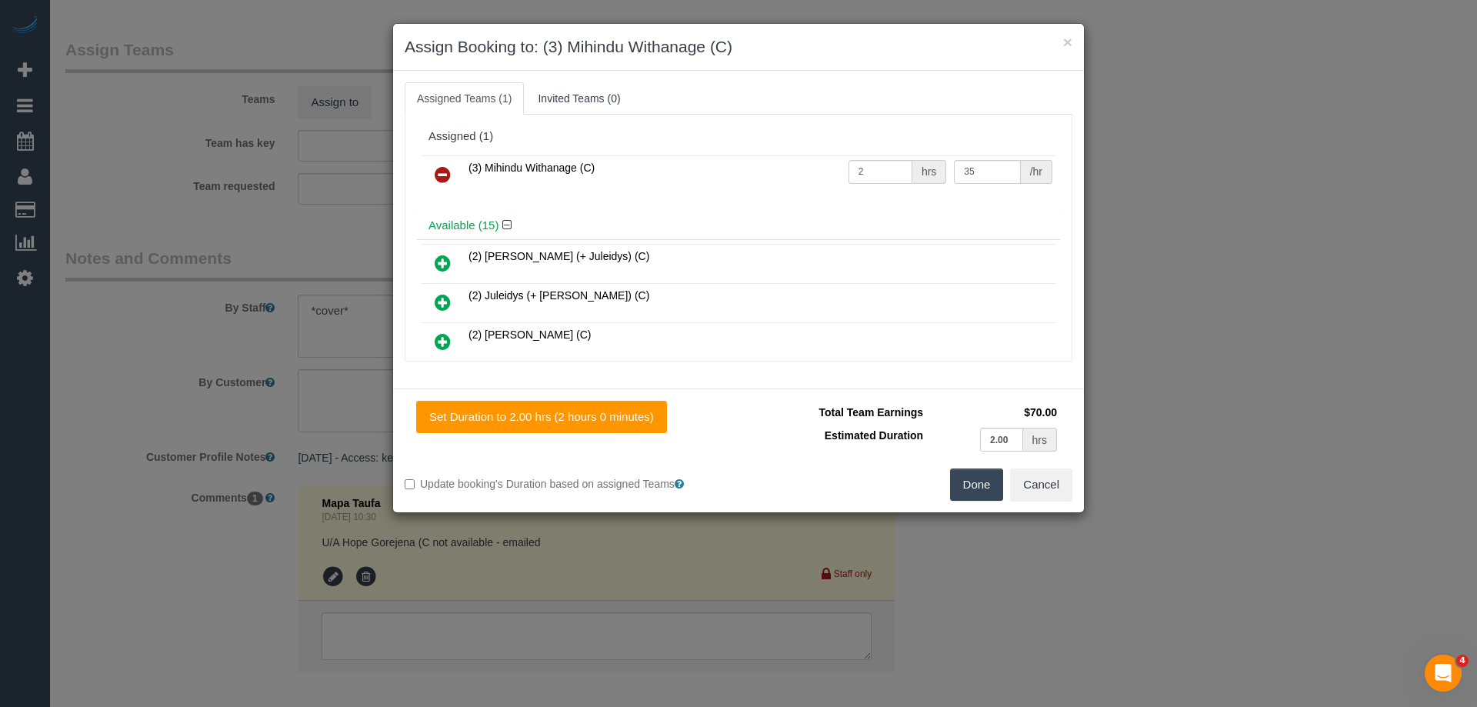
click at [964, 465] on div "× Assign Booking to: (3) Mihindu Withanage (C) Assigned Teams (1) Invited Teams…" at bounding box center [738, 353] width 1477 height 707
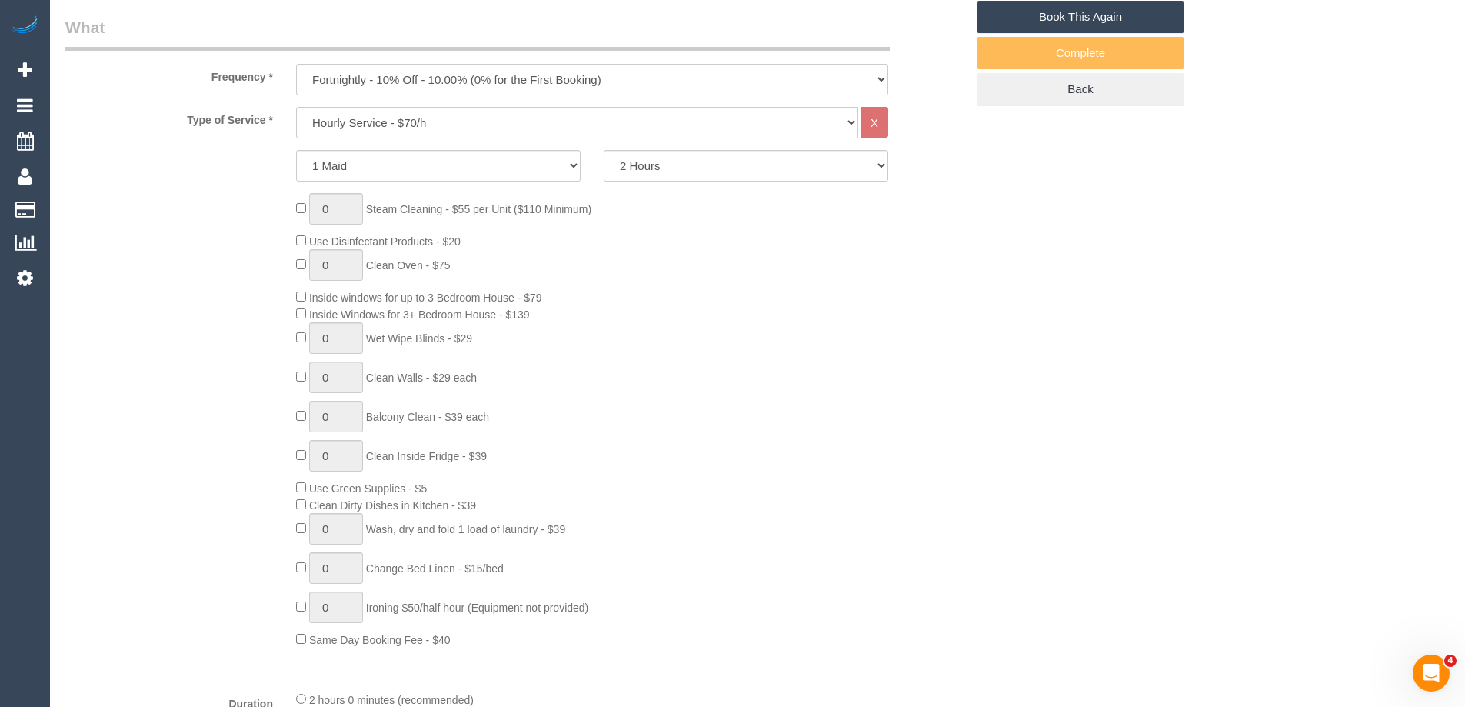
scroll to position [356, 0]
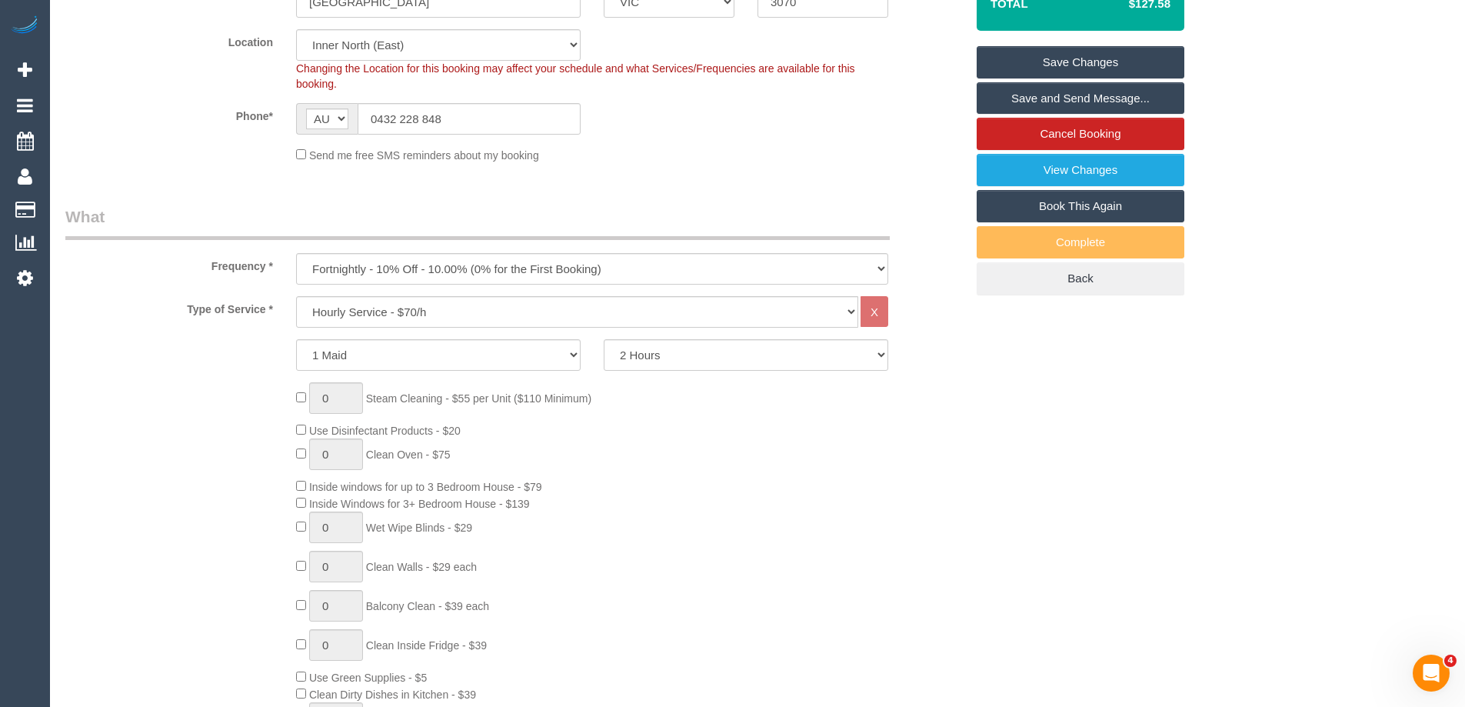
click at [1107, 99] on link "Save and Send Message..." at bounding box center [1081, 98] width 208 height 32
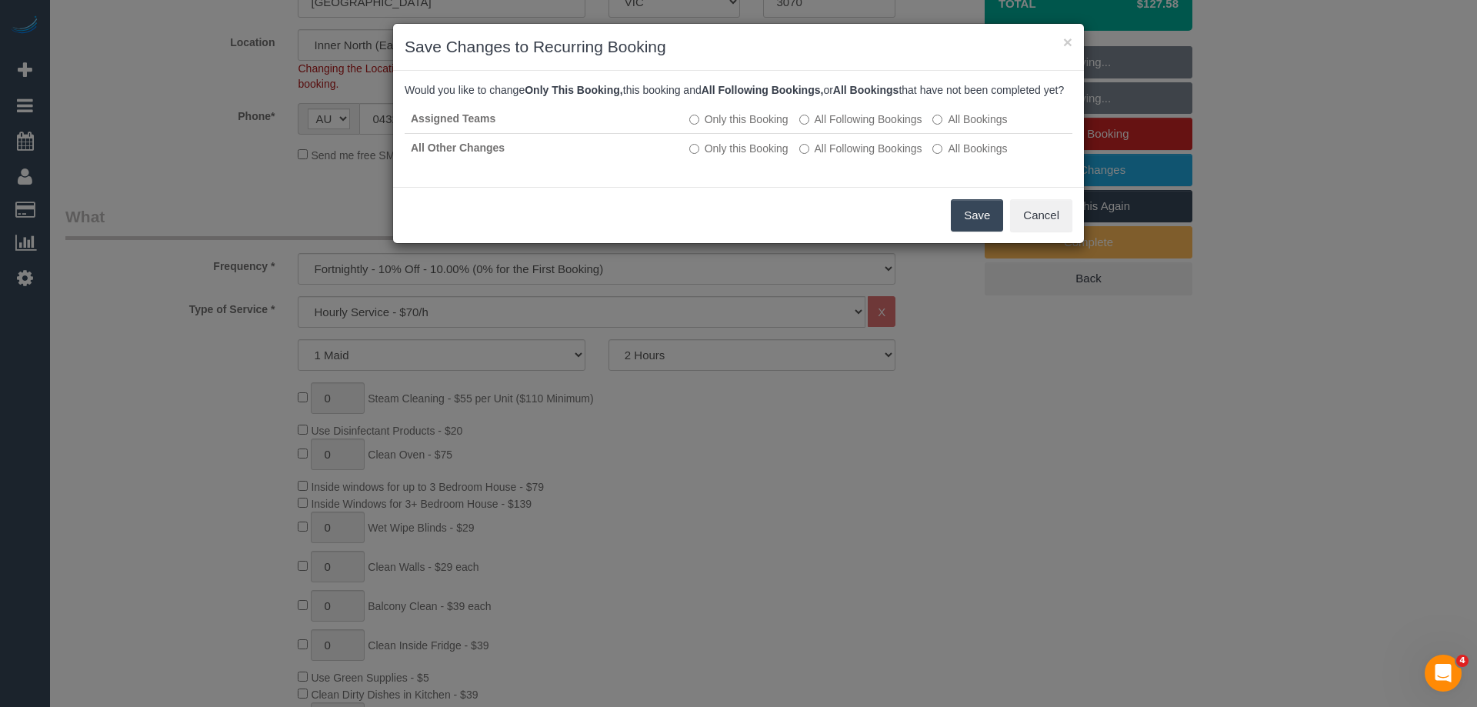
click at [980, 231] on button "Save" at bounding box center [977, 215] width 52 height 32
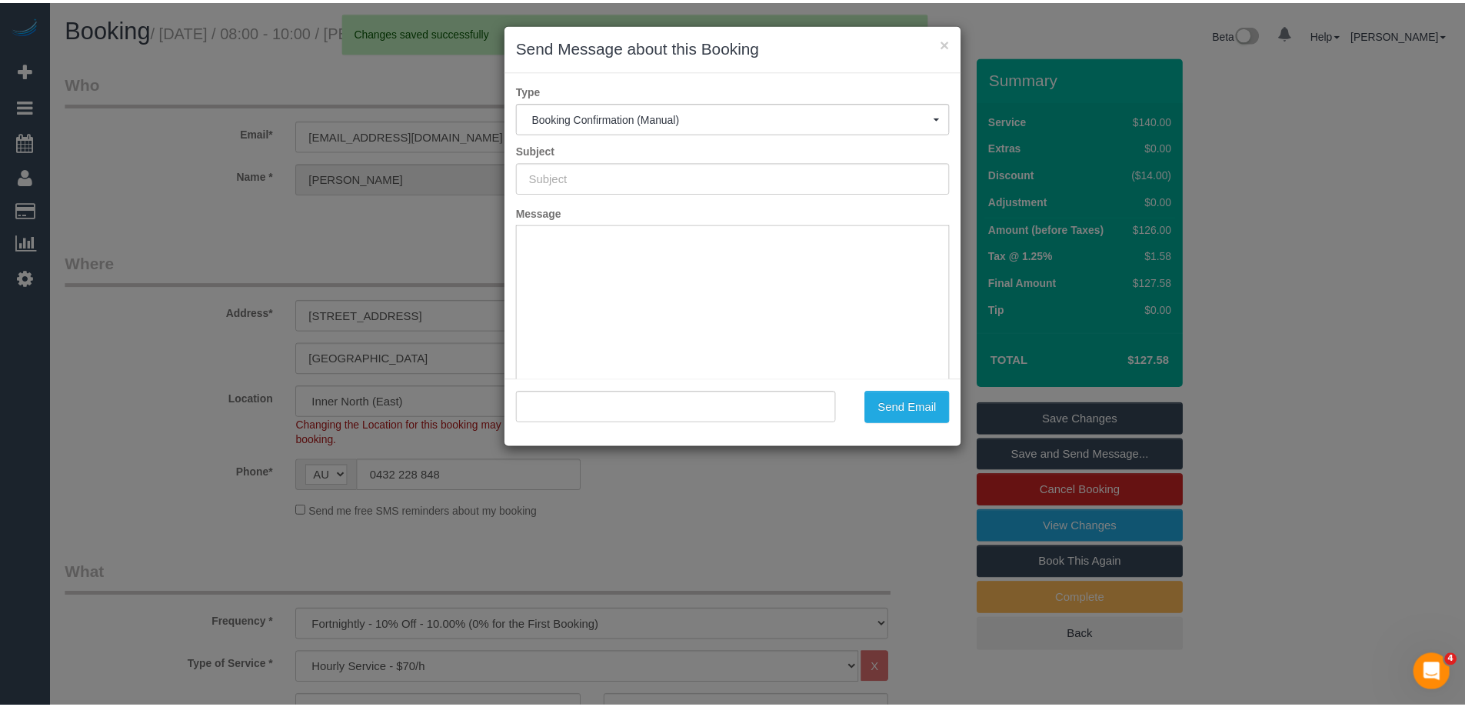
scroll to position [0, 0]
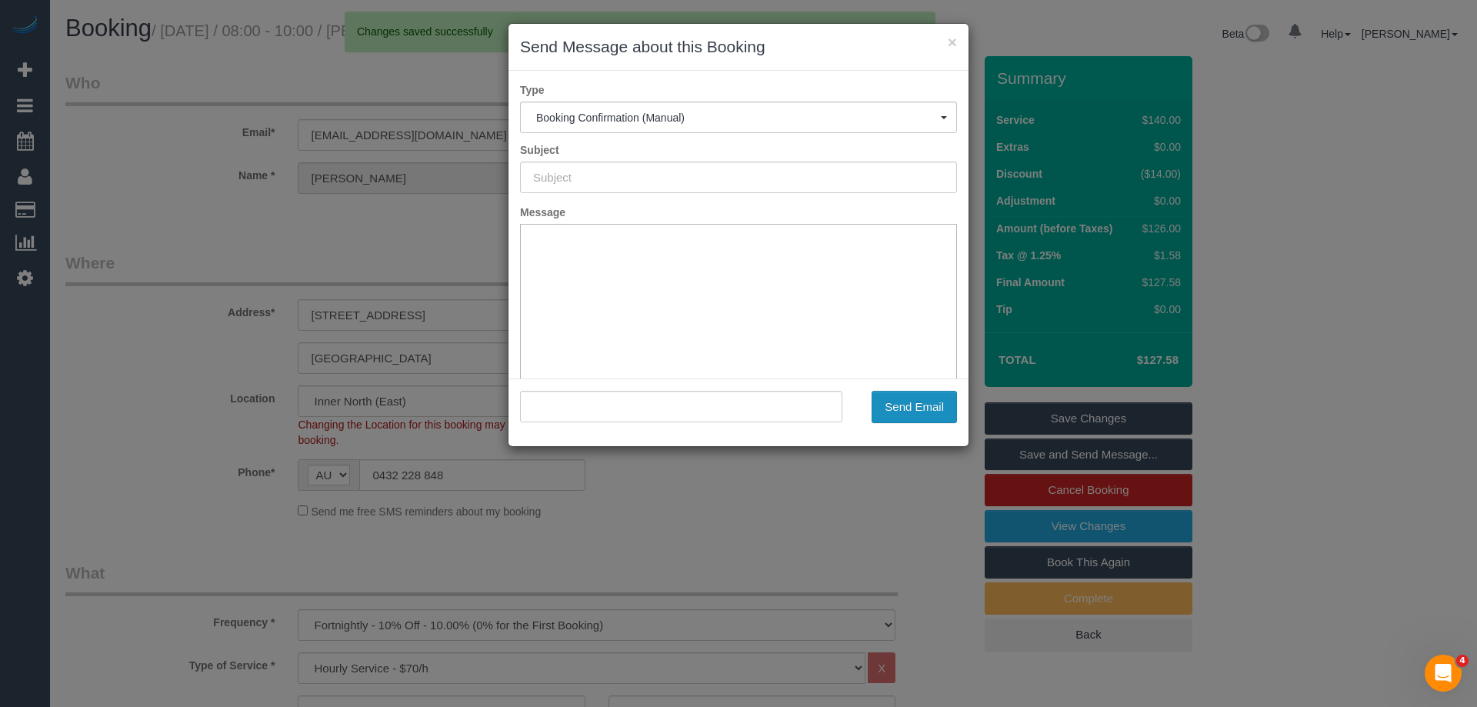
type input "Booking Confirmed"
type input ""Nicole Coleman" <nicolejanecoleman@gmail.com>"
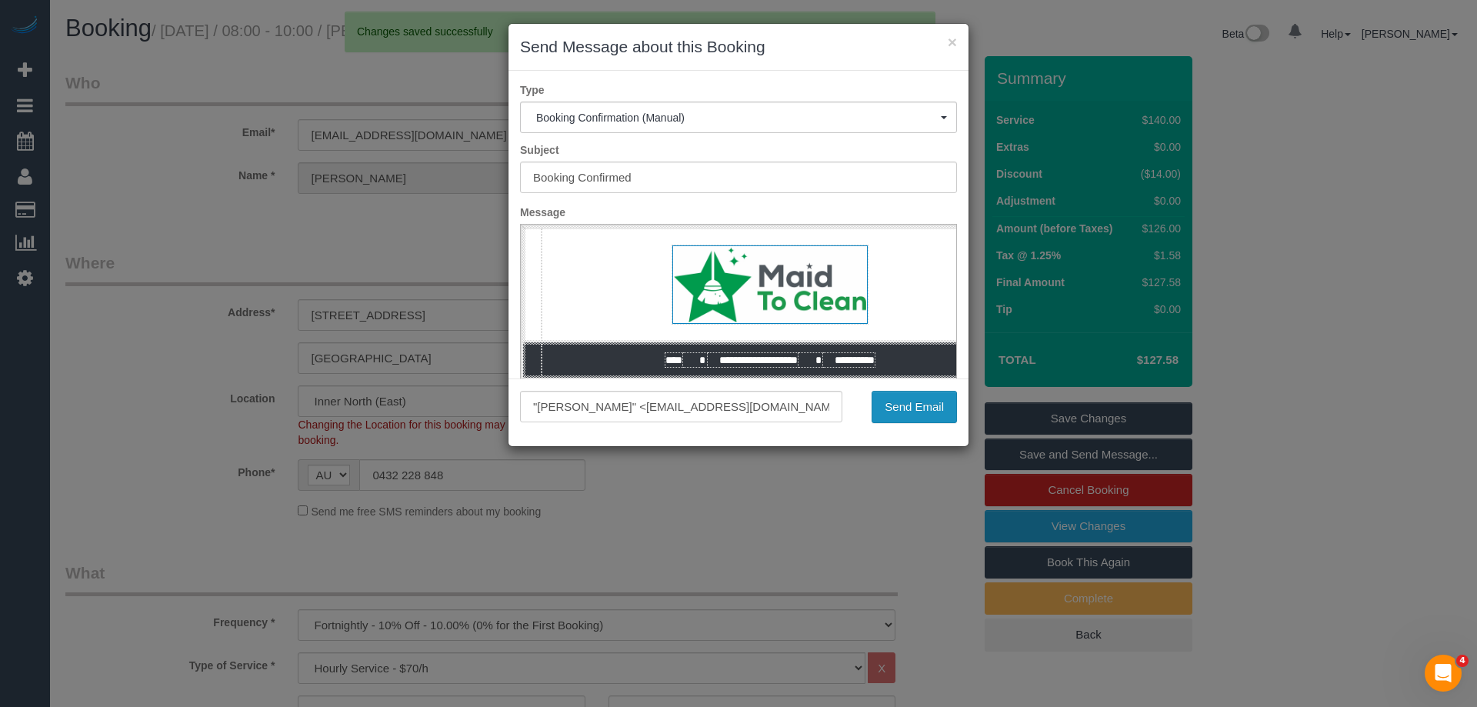
click at [943, 410] on button "Send Email" at bounding box center [913, 407] width 85 height 32
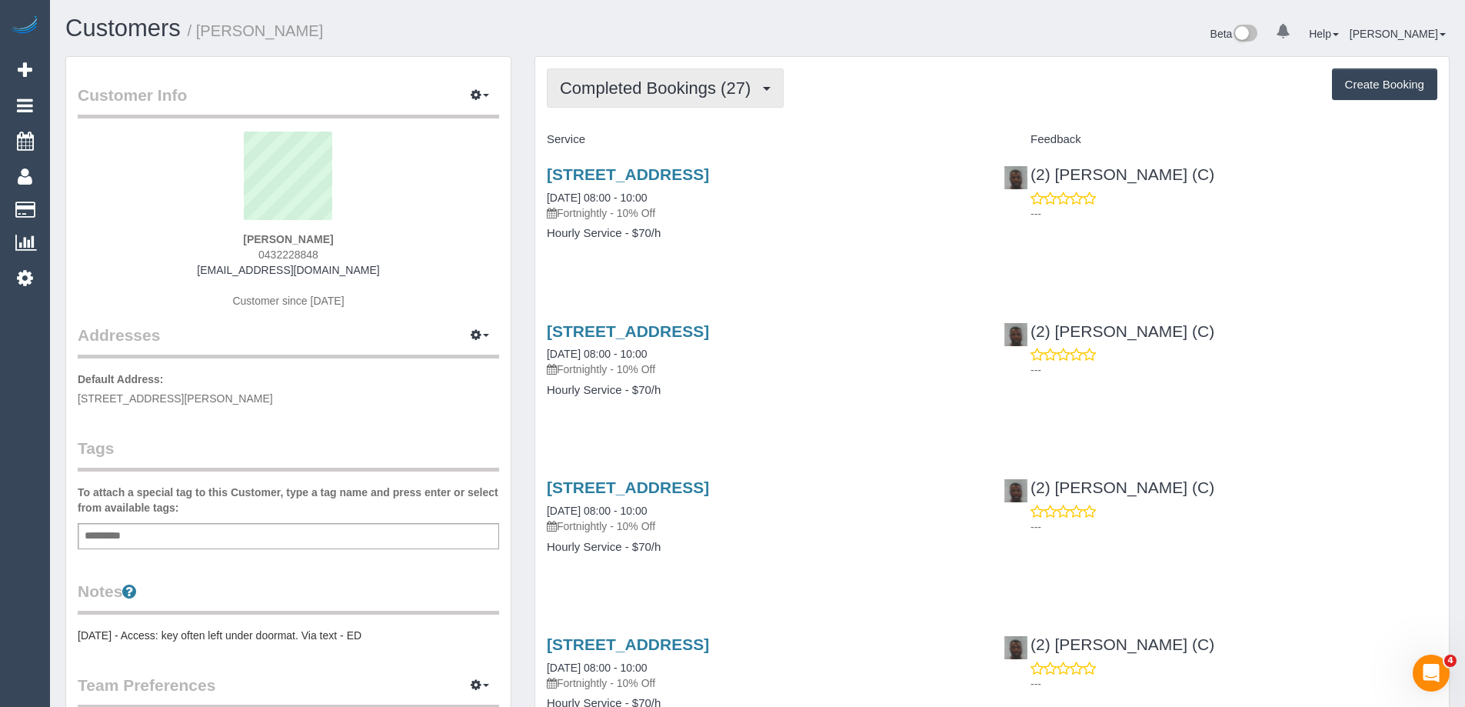
click at [681, 95] on span "Completed Bookings (27)" at bounding box center [659, 87] width 198 height 19
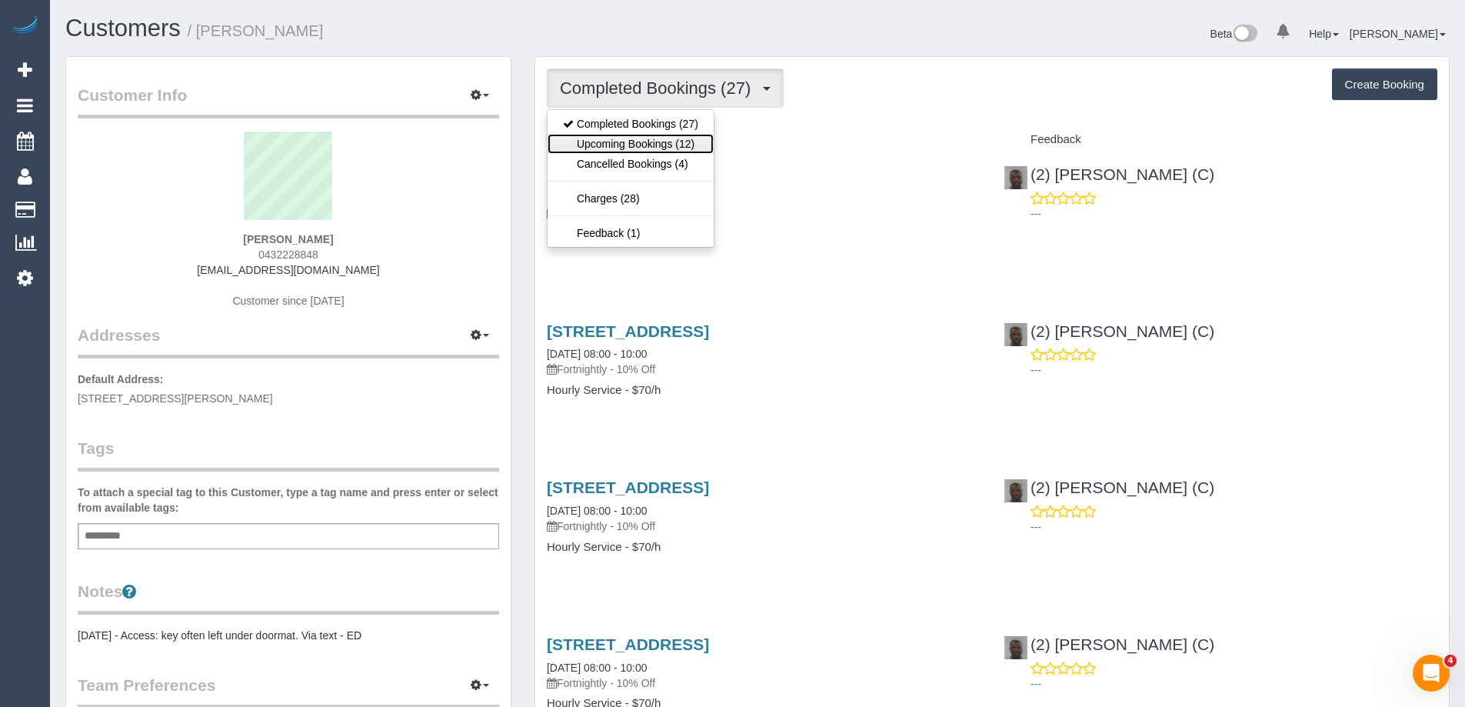
click at [598, 145] on link "Upcoming Bookings (12)" at bounding box center [631, 144] width 166 height 20
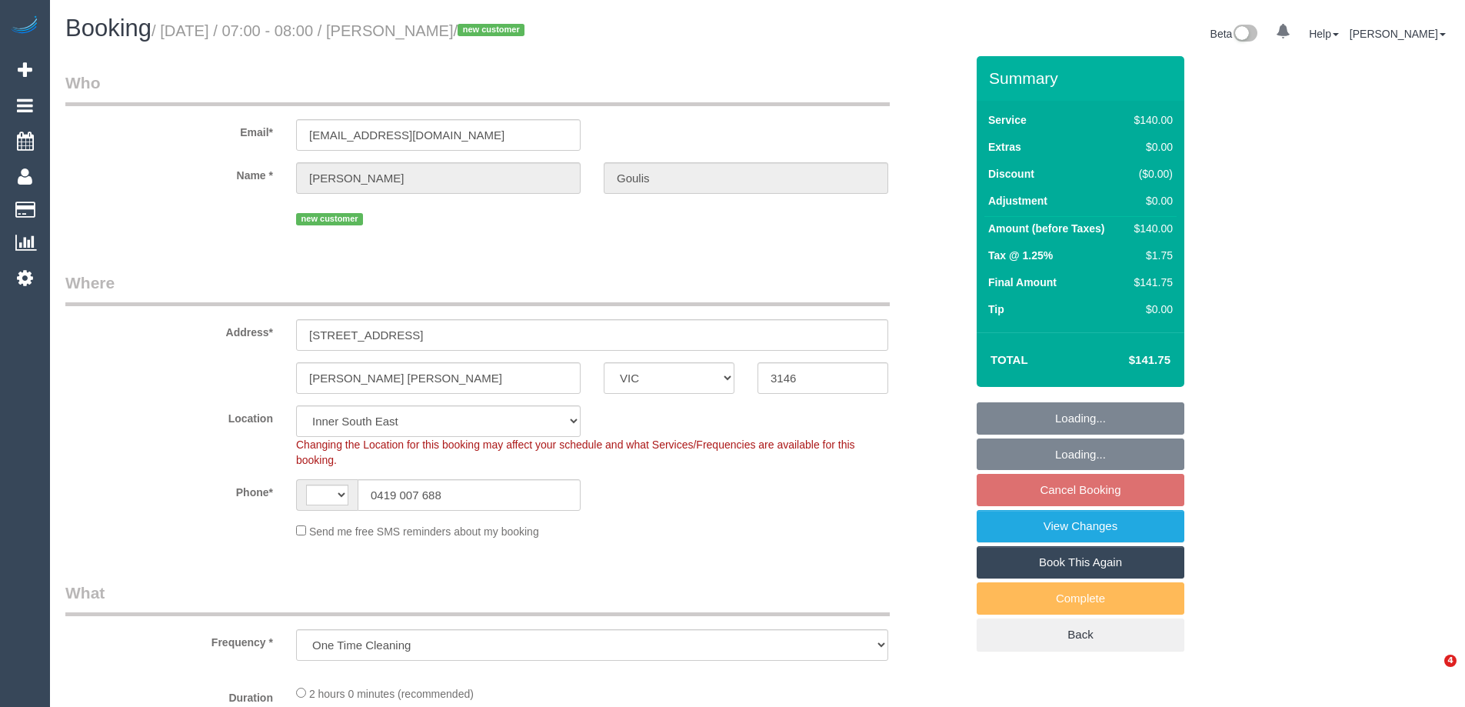
select select "VIC"
select select "object:705"
select select "string:AU"
select select "number:28"
select select "number:14"
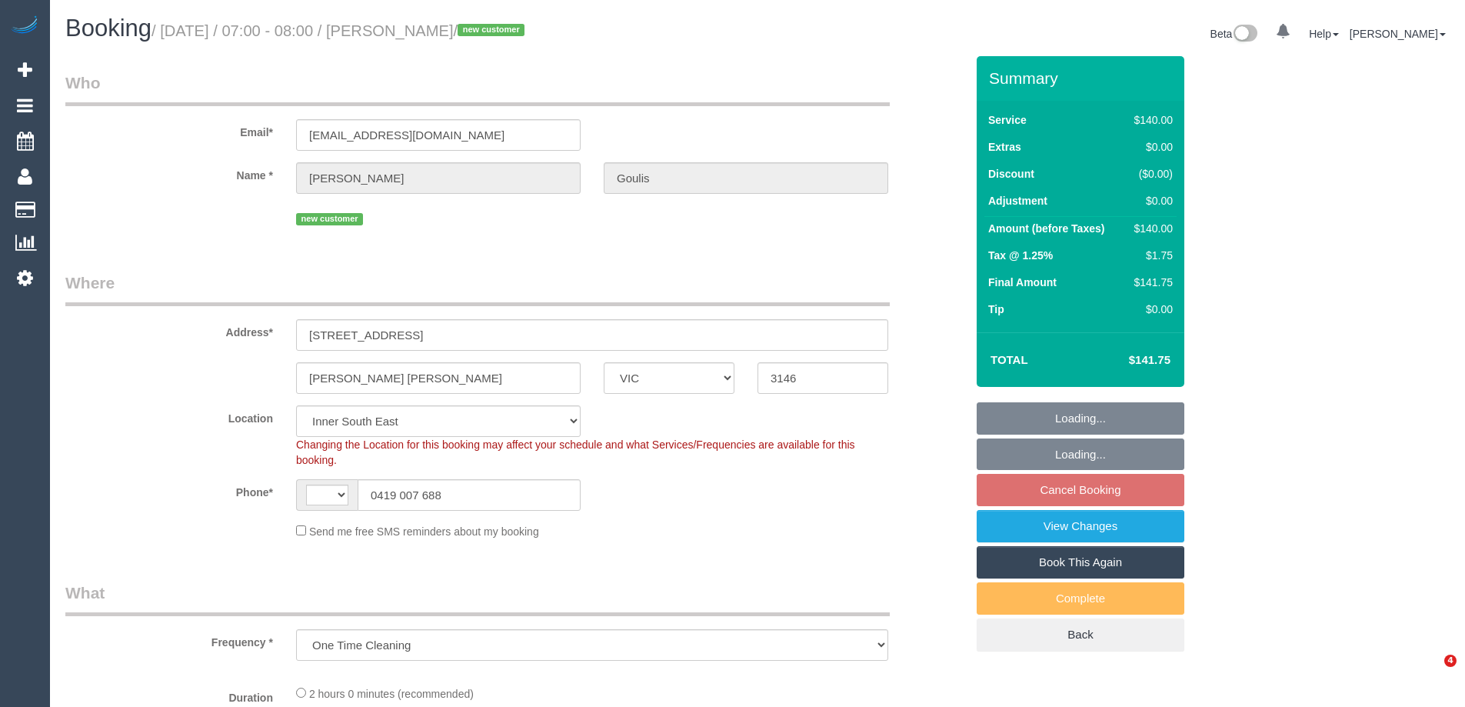
select select "number:18"
select select "number:24"
select select "string:stripe-pm_1S2ibY2GScqysDRV5yv4f3p7"
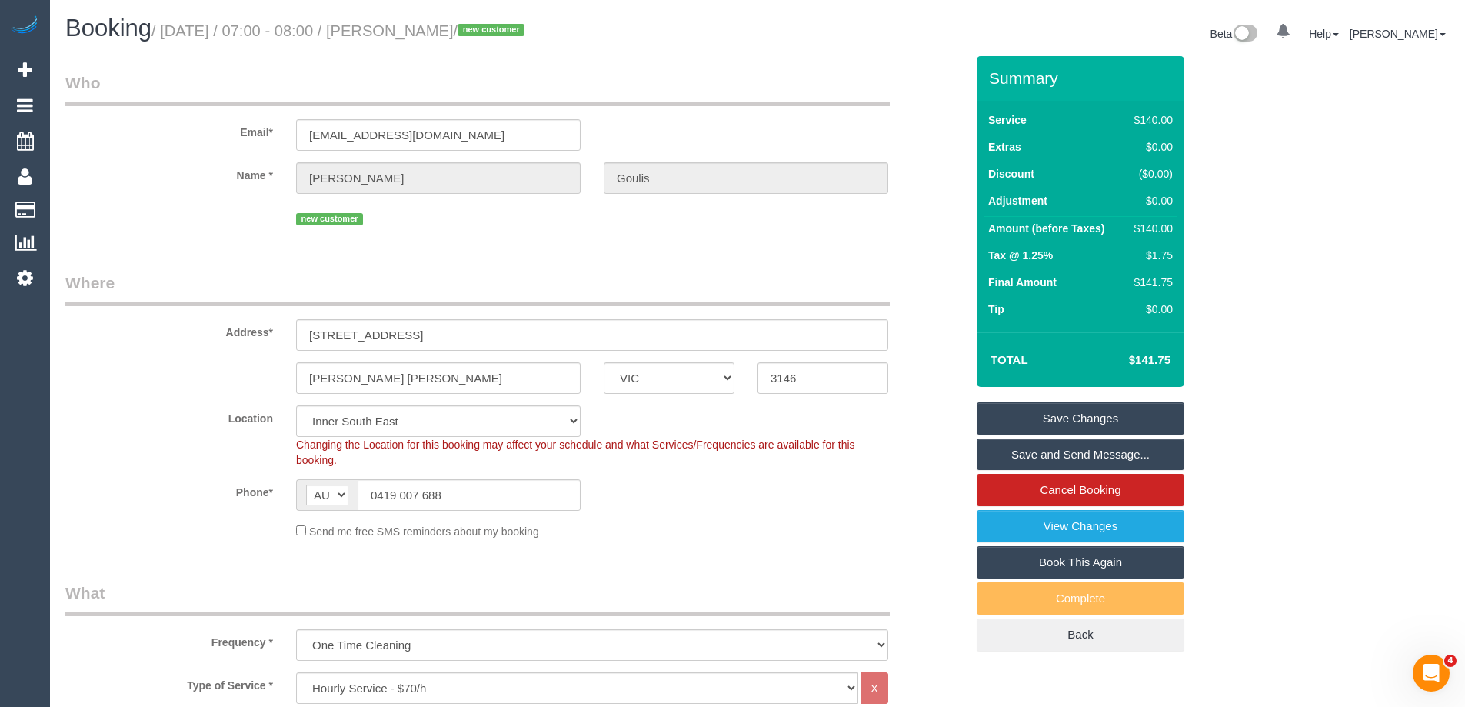
drag, startPoint x: 521, startPoint y: 33, endPoint x: 429, endPoint y: 25, distance: 92.6
click at [429, 25] on small "/ [DATE] / 07:00 - 08:00 / [PERSON_NAME] / new customer" at bounding box center [341, 30] width 378 height 17
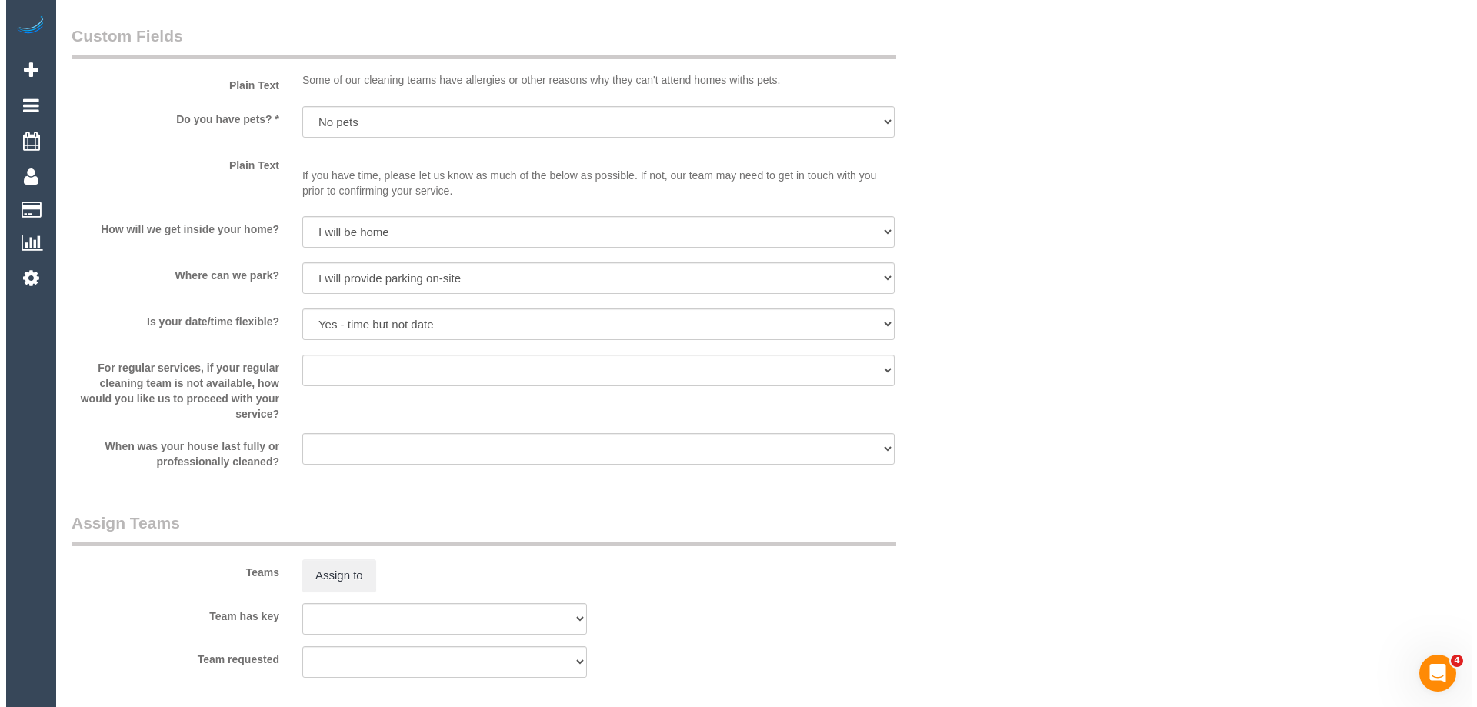
scroll to position [2076, 0]
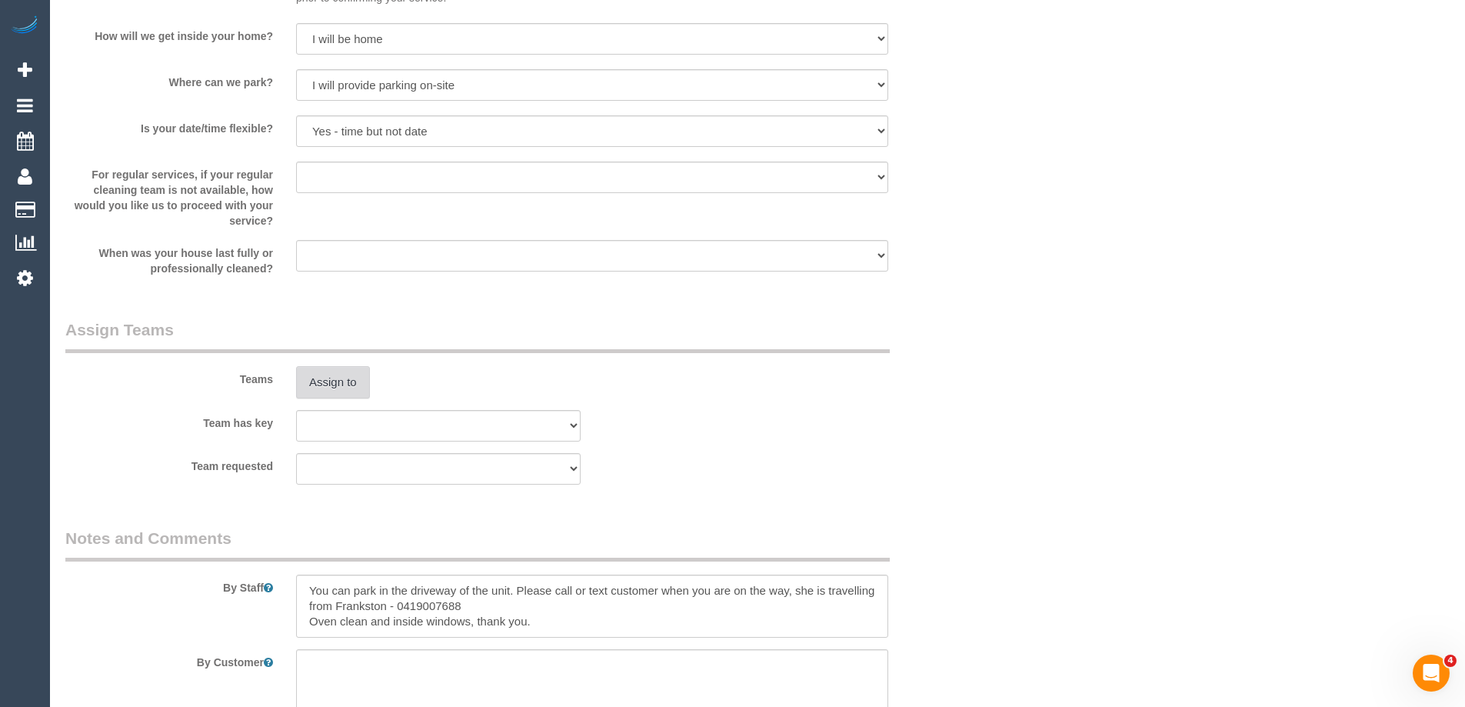
click at [341, 398] on button "Assign to" at bounding box center [333, 382] width 74 height 32
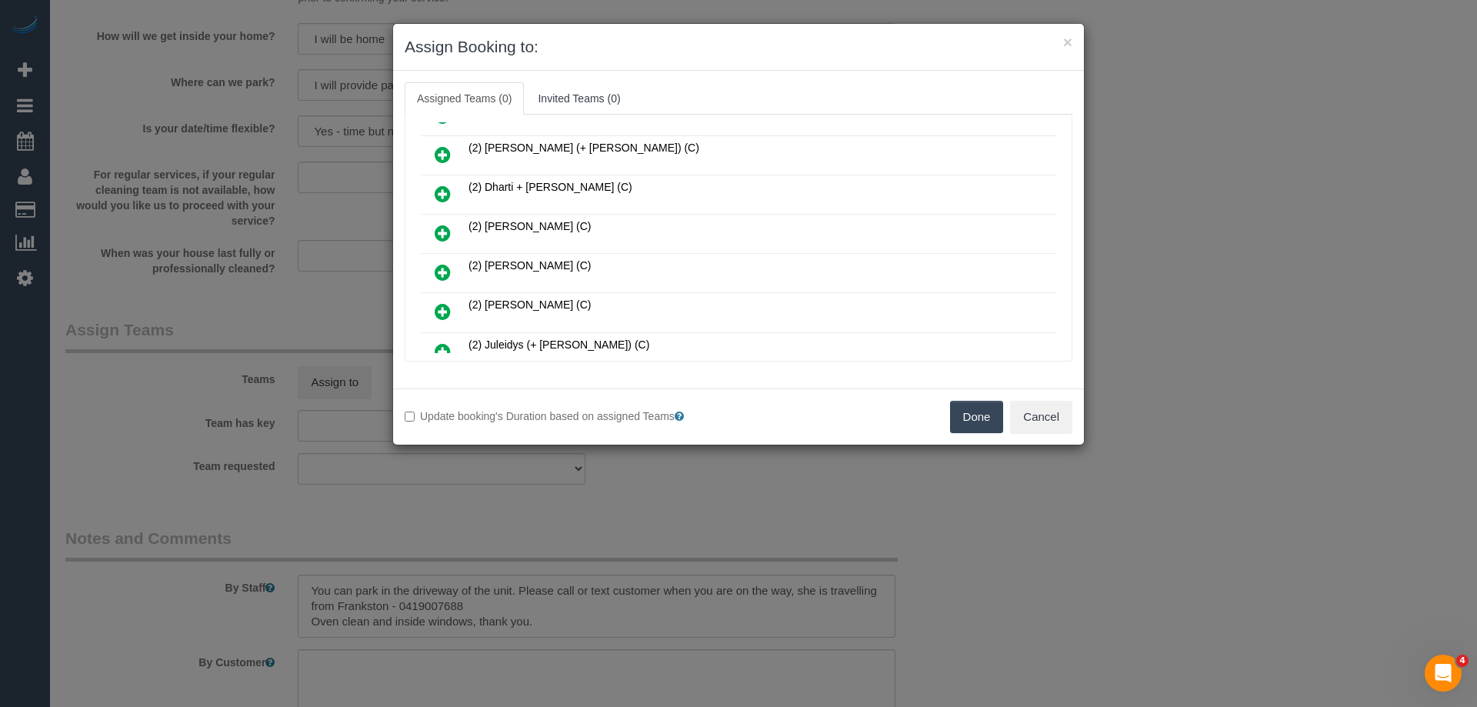
click at [438, 224] on icon at bounding box center [443, 233] width 16 height 18
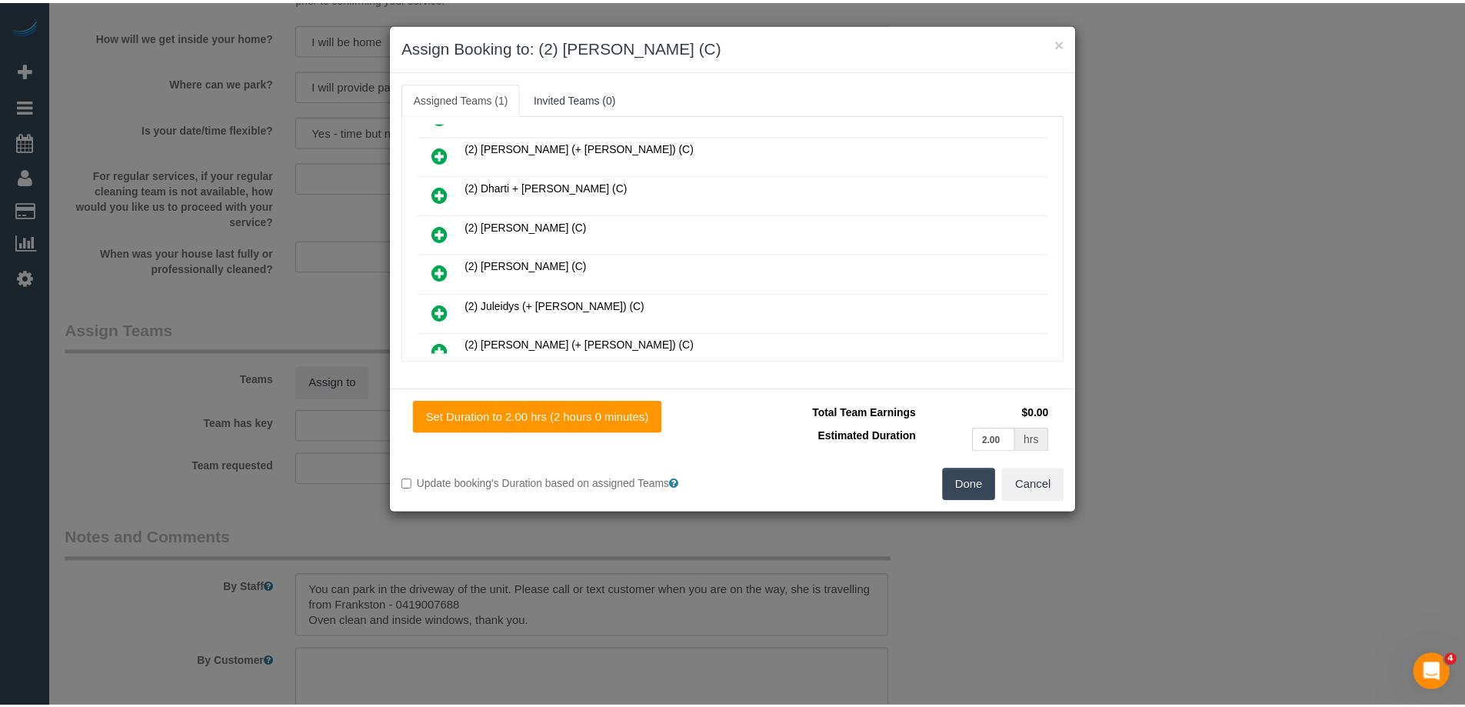
scroll to position [0, 0]
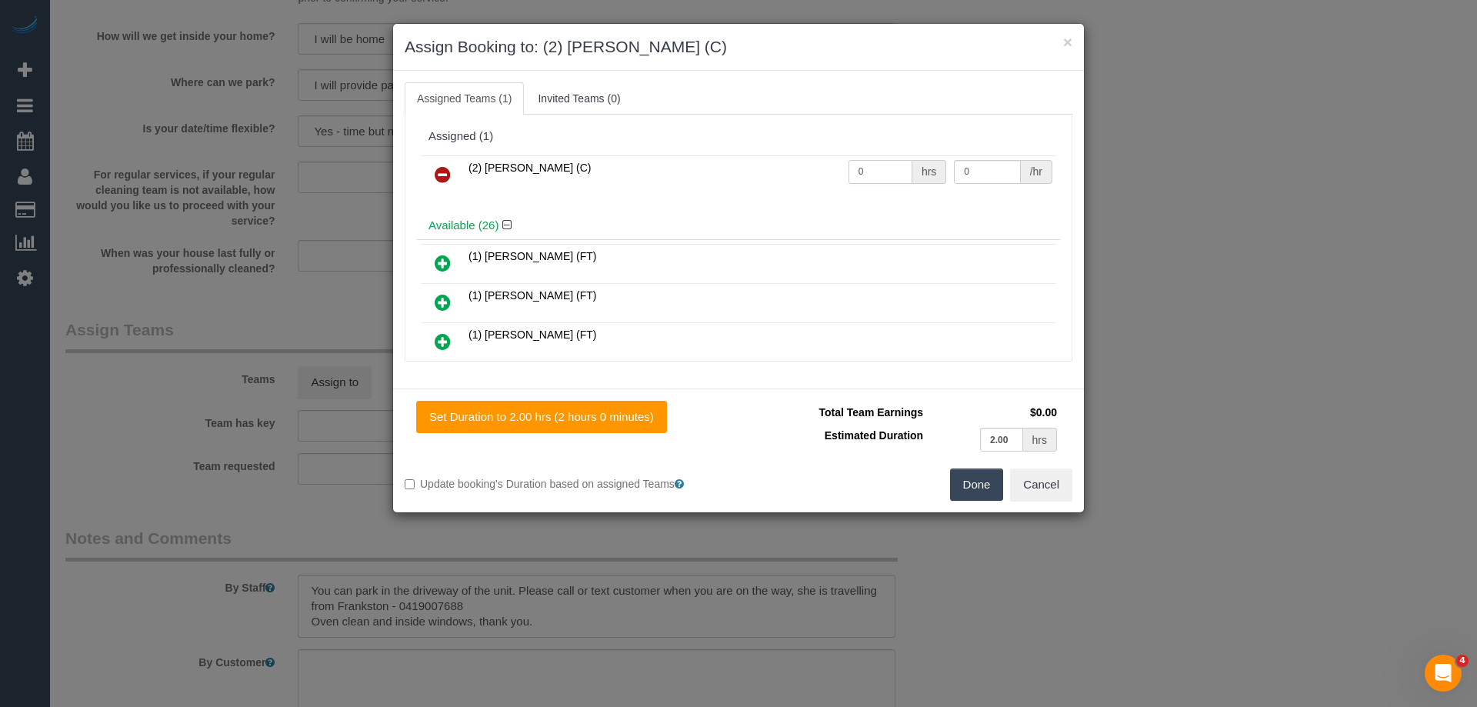
click at [861, 171] on input "0" at bounding box center [880, 172] width 64 height 24
type input "2"
click at [1021, 171] on div "/hr" at bounding box center [1037, 172] width 32 height 24
click at [992, 170] on input "0" at bounding box center [987, 172] width 66 height 24
type input "37.5"
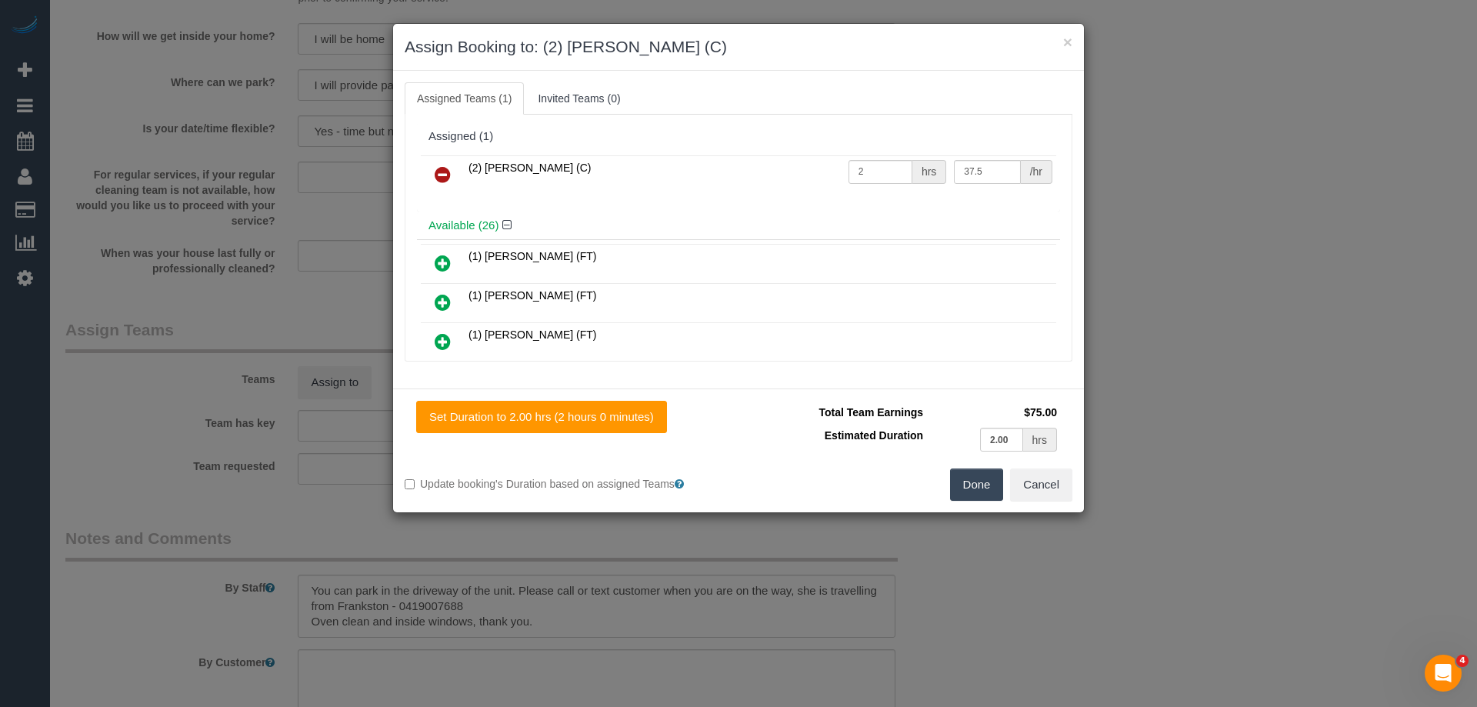
click at [985, 495] on button "Done" at bounding box center [977, 484] width 54 height 32
click at [985, 495] on div "× Assign Booking to: (2) Dinitha Gunawardana (C) Assigned Teams (1) Invited Tea…" at bounding box center [738, 353] width 1477 height 707
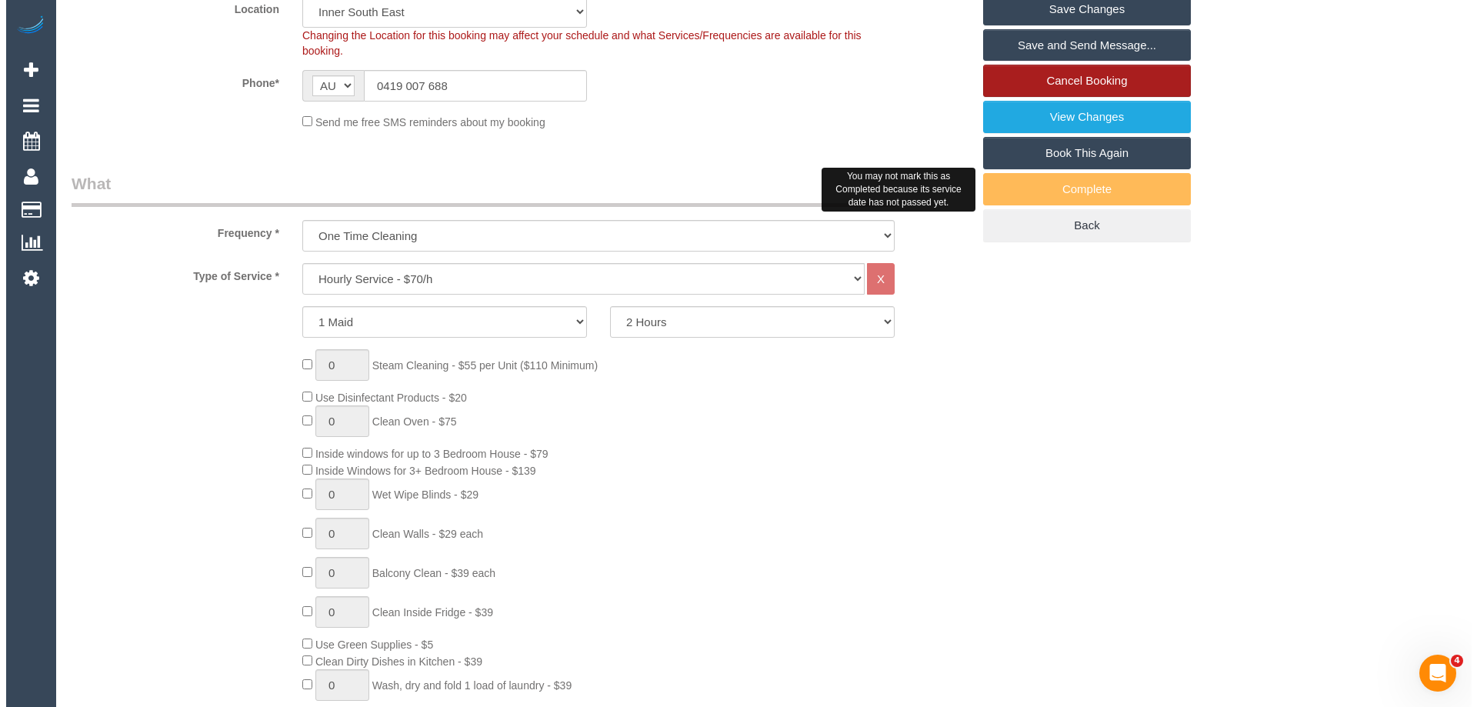
scroll to position [318, 0]
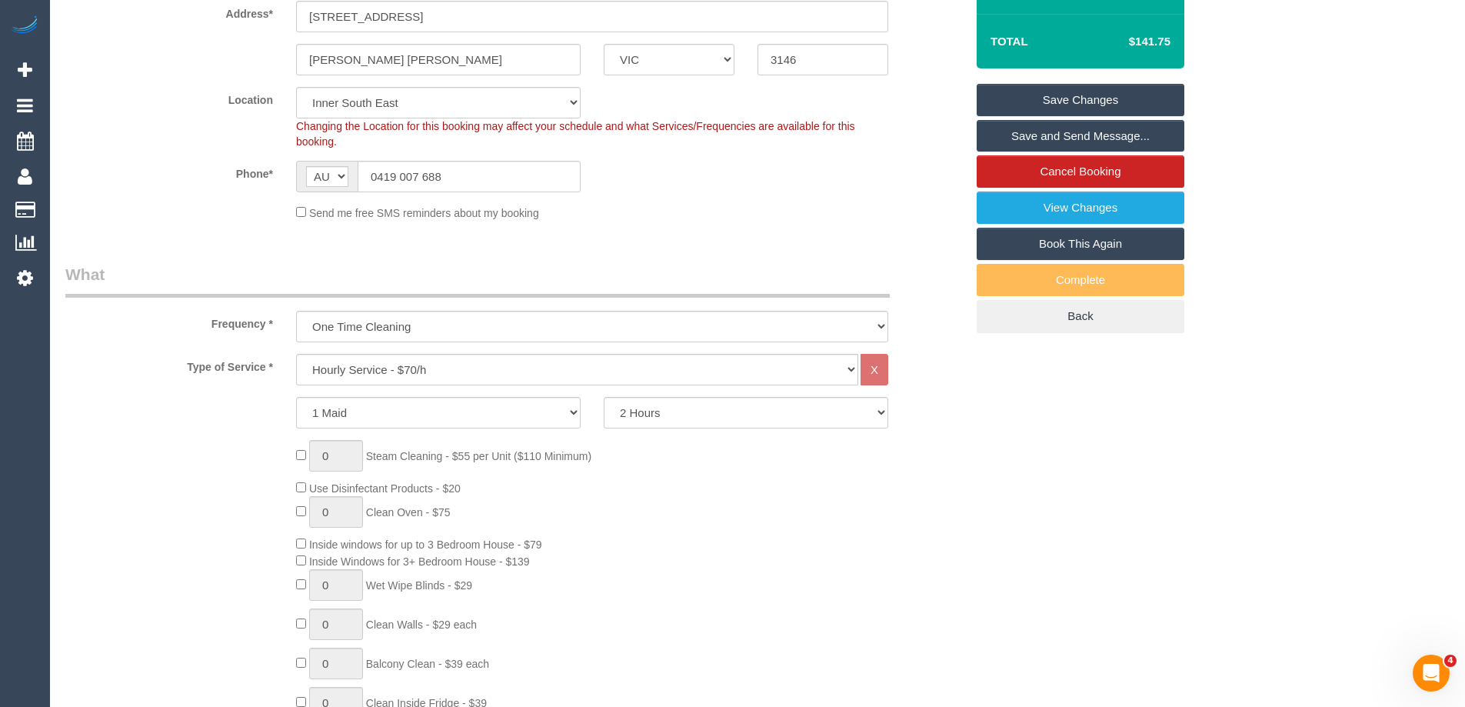
click at [1041, 134] on link "Save and Send Message..." at bounding box center [1081, 136] width 208 height 32
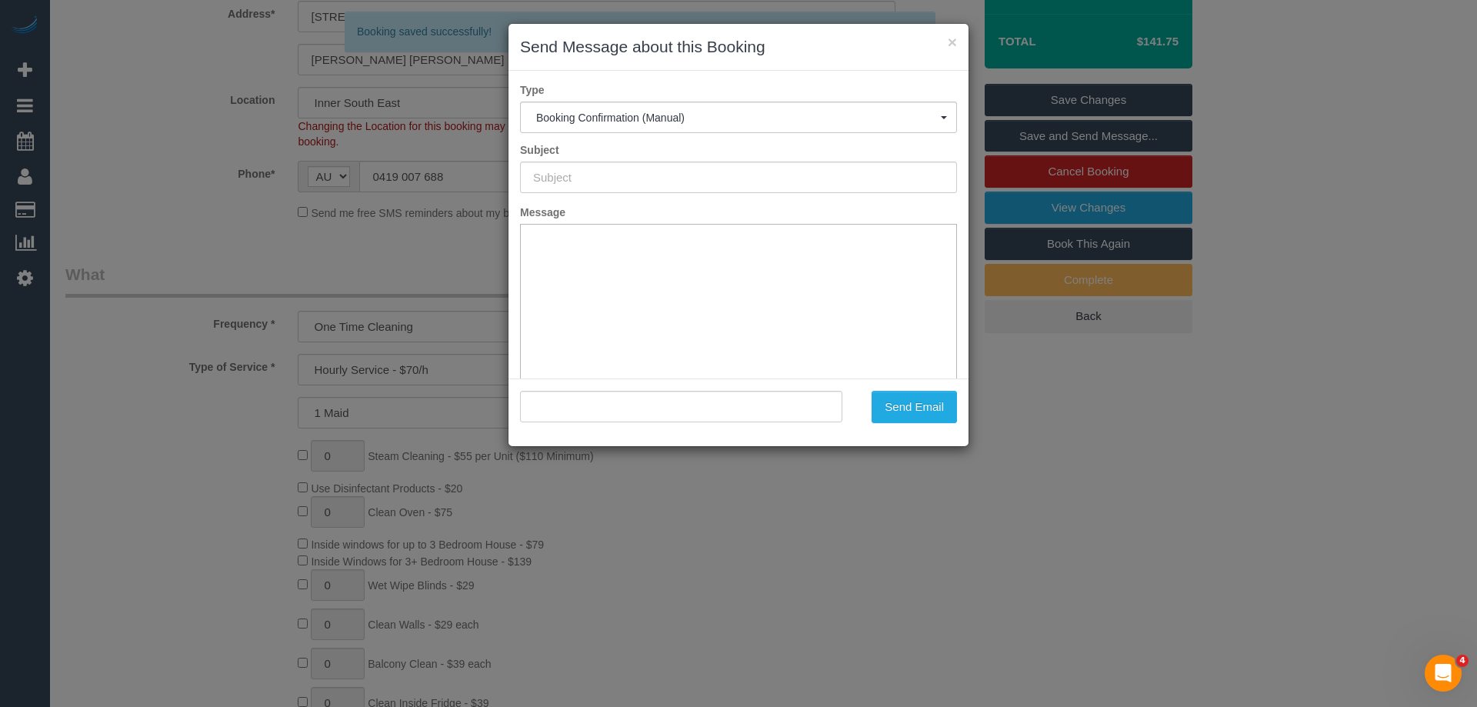
scroll to position [0, 0]
type input "Booking Confirmed"
type input ""Melissa Goulis" <melissafinlay67@gmail.com>"
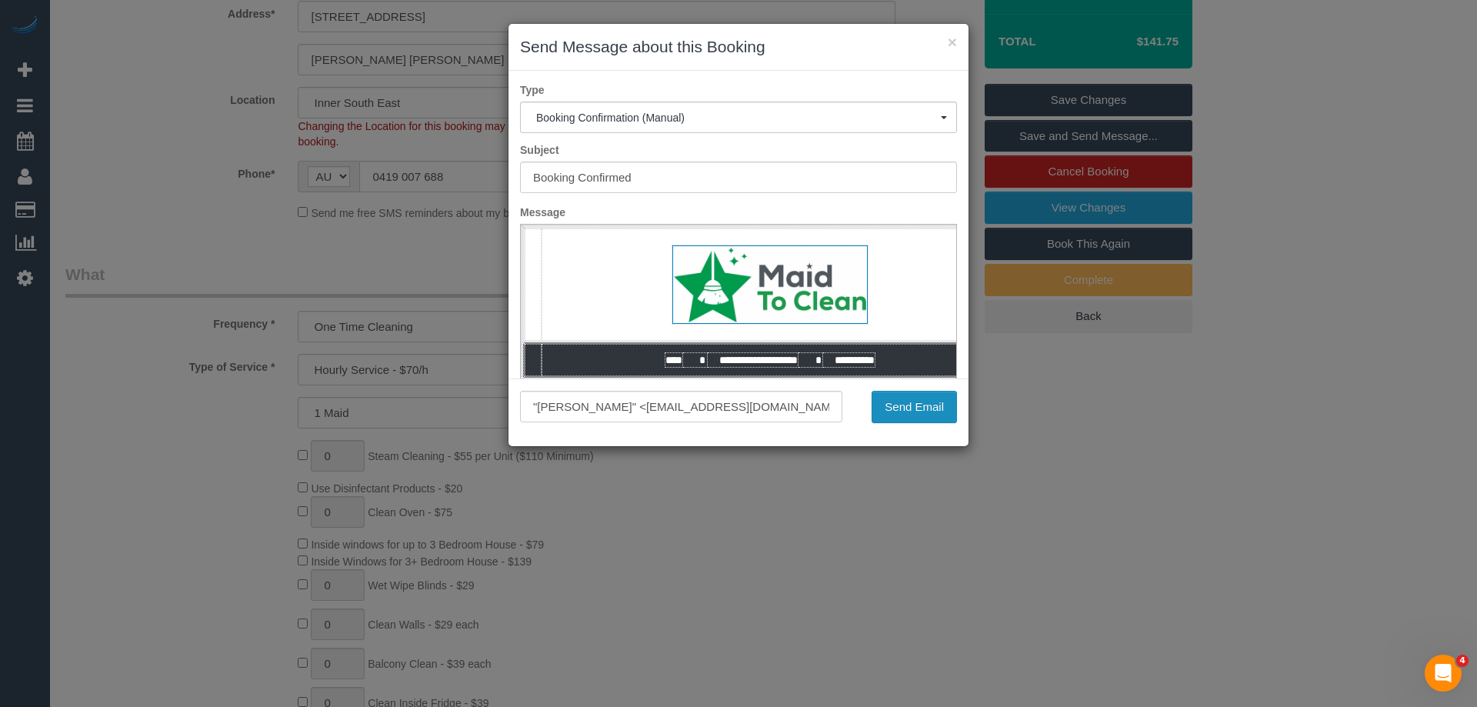
click at [911, 411] on button "Send Email" at bounding box center [913, 407] width 85 height 32
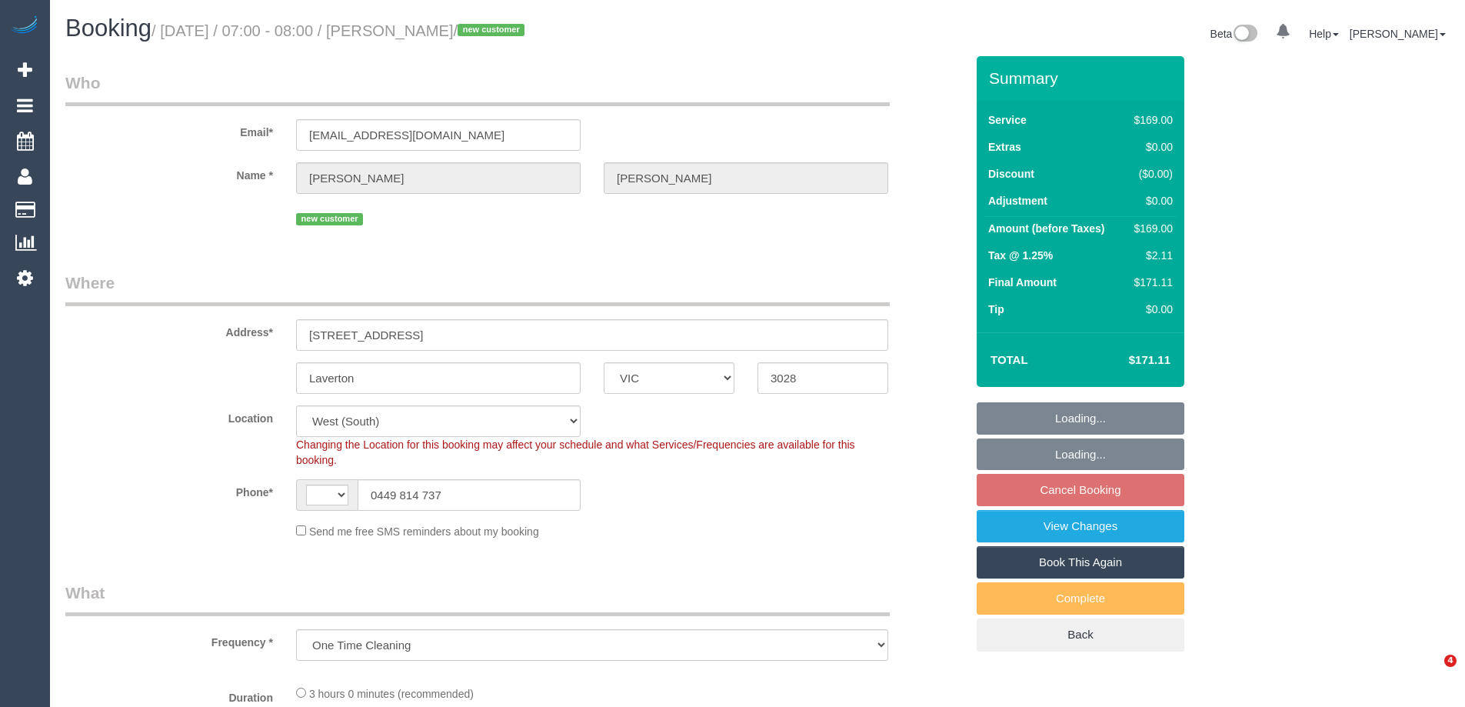
select select "VIC"
select select "object:684"
select select "string:AU"
select select "string:stripe-pm_1S2Wv32GScqysDRVT5xzeYNY"
select select "number:28"
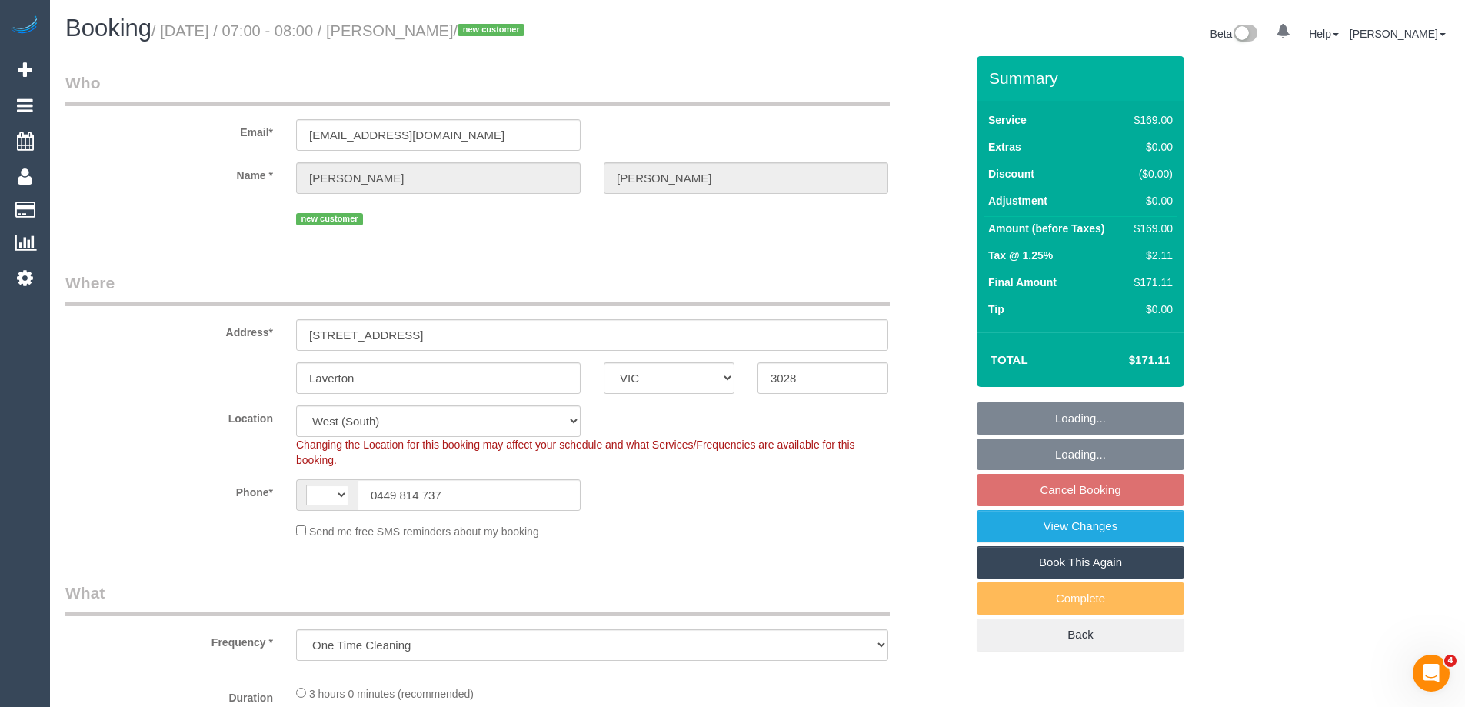
select select "number:14"
select select "number:19"
select select "number:25"
select select "number:35"
select select "number:26"
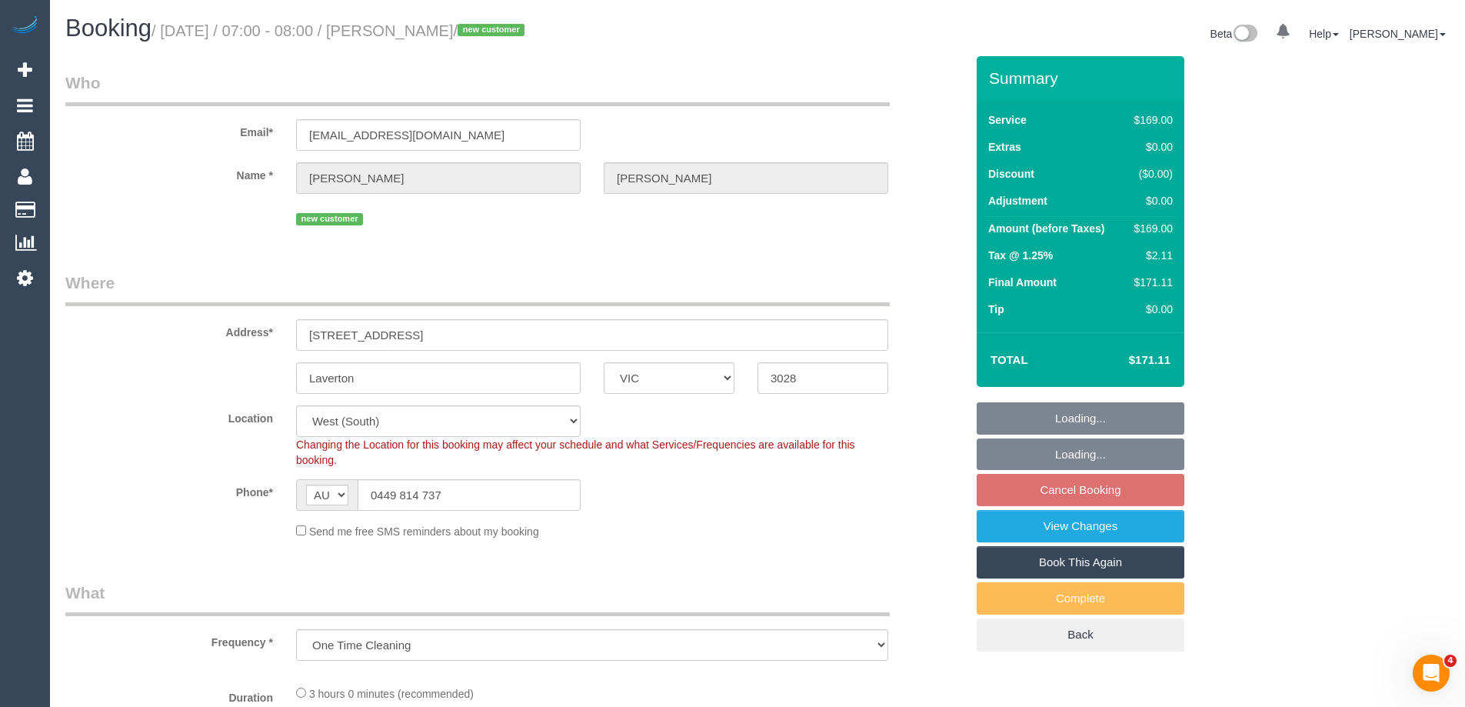
select select "spot1"
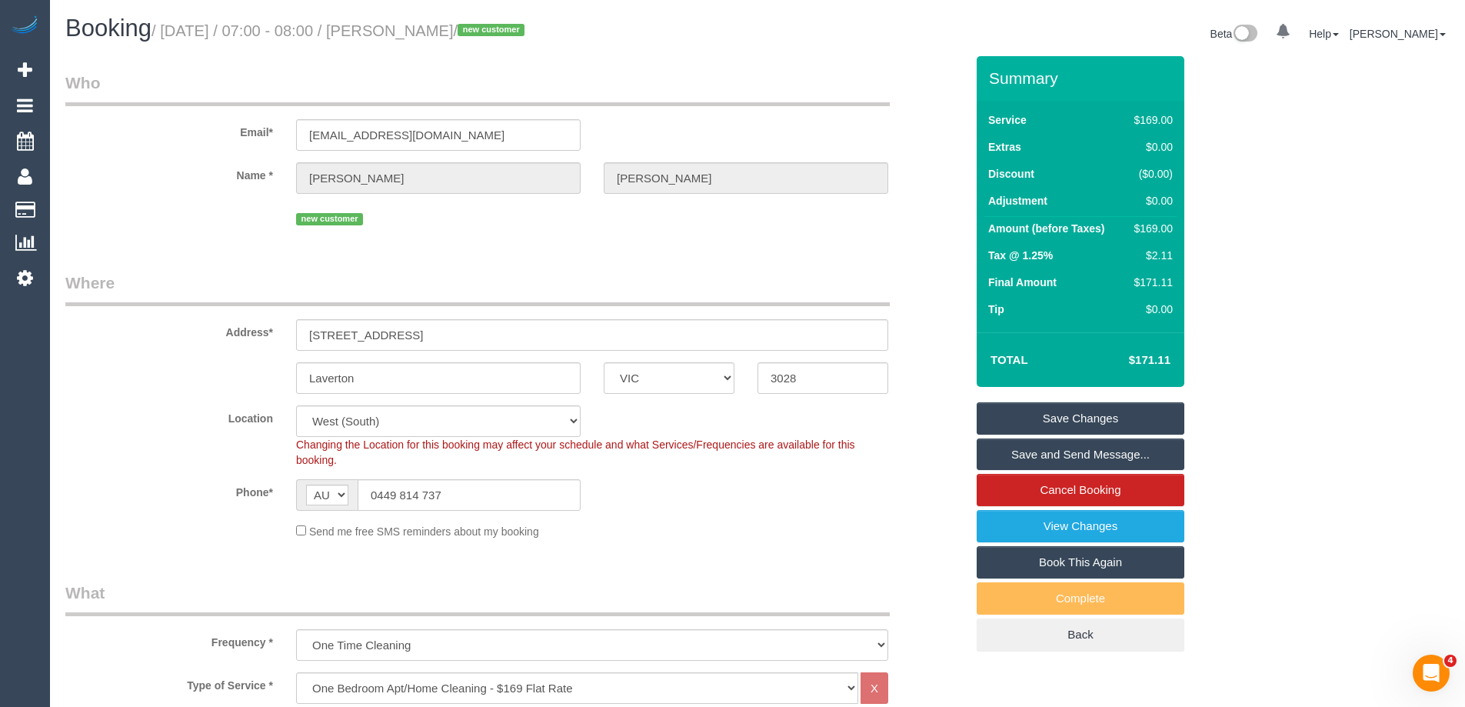
drag, startPoint x: 542, startPoint y: 31, endPoint x: 427, endPoint y: 23, distance: 115.6
click at [427, 23] on small "/ [DATE] / 07:00 - 08:00 / [PERSON_NAME] / new customer" at bounding box center [341, 30] width 378 height 17
click at [1161, 225] on div "$169.00" at bounding box center [1150, 228] width 45 height 15
copy div "169.00"
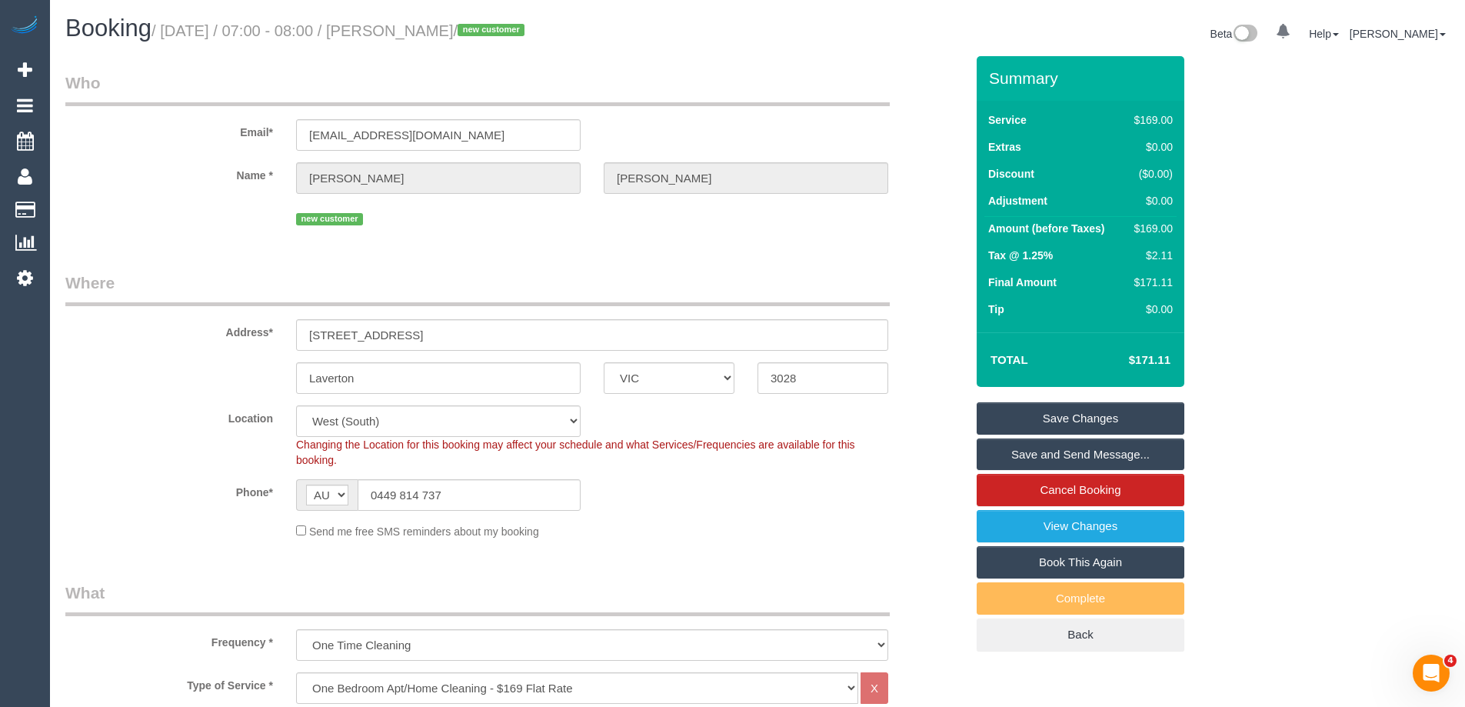
click at [1233, 231] on div "Summary Service $169.00 Extras $0.00 Discount ($0.00) Adjustment $0.00 Amount (…" at bounding box center [1138, 369] width 346 height 626
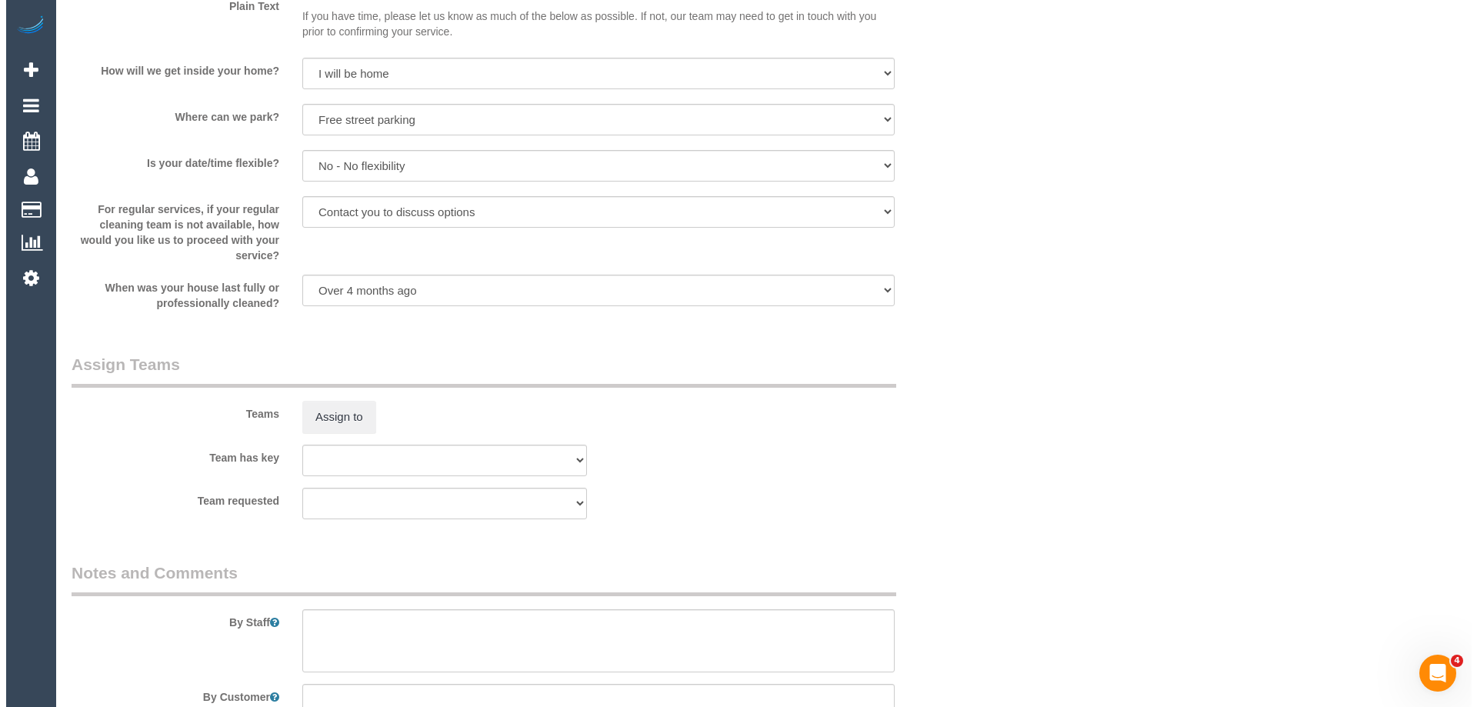
scroll to position [2230, 0]
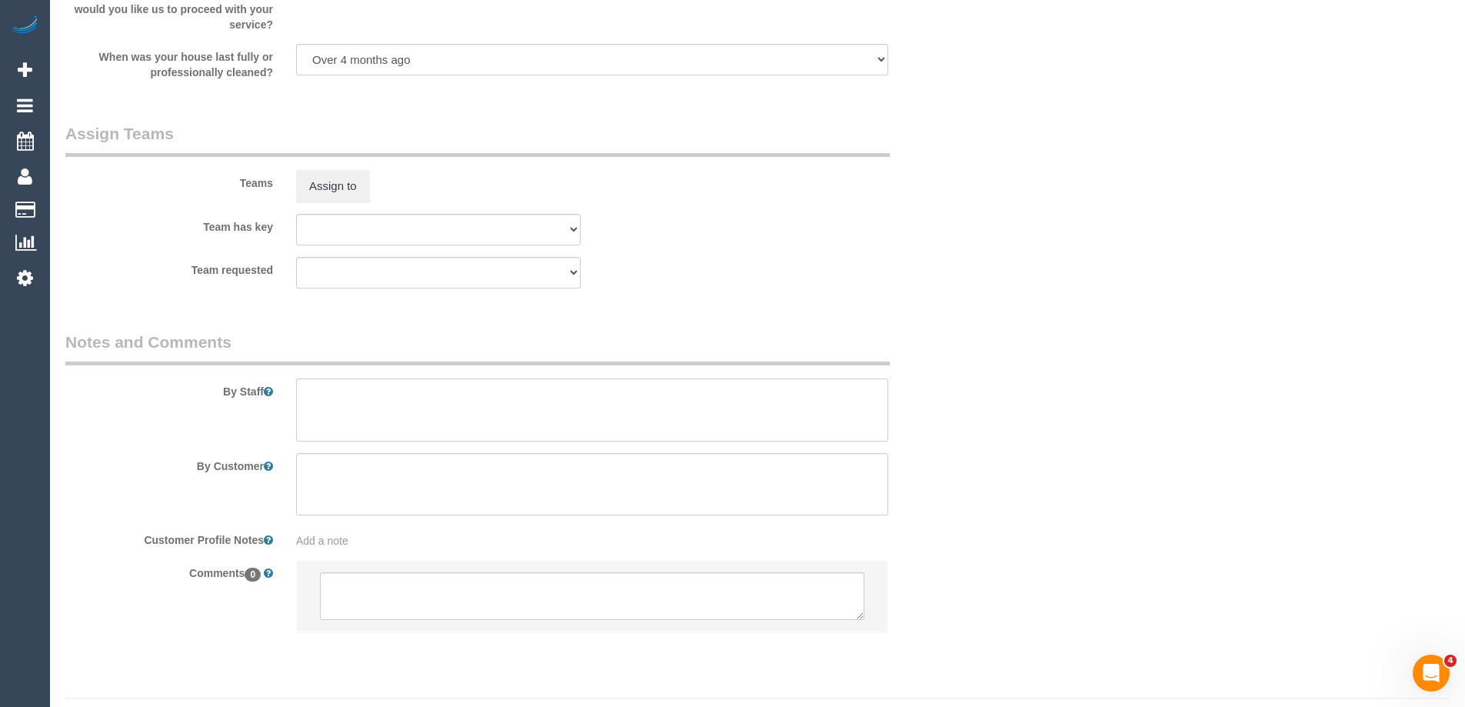
click at [401, 417] on textarea at bounding box center [592, 409] width 592 height 63
type textarea "Estimated time 2.5-3 hours"
click at [338, 188] on button "Assign to" at bounding box center [333, 186] width 74 height 32
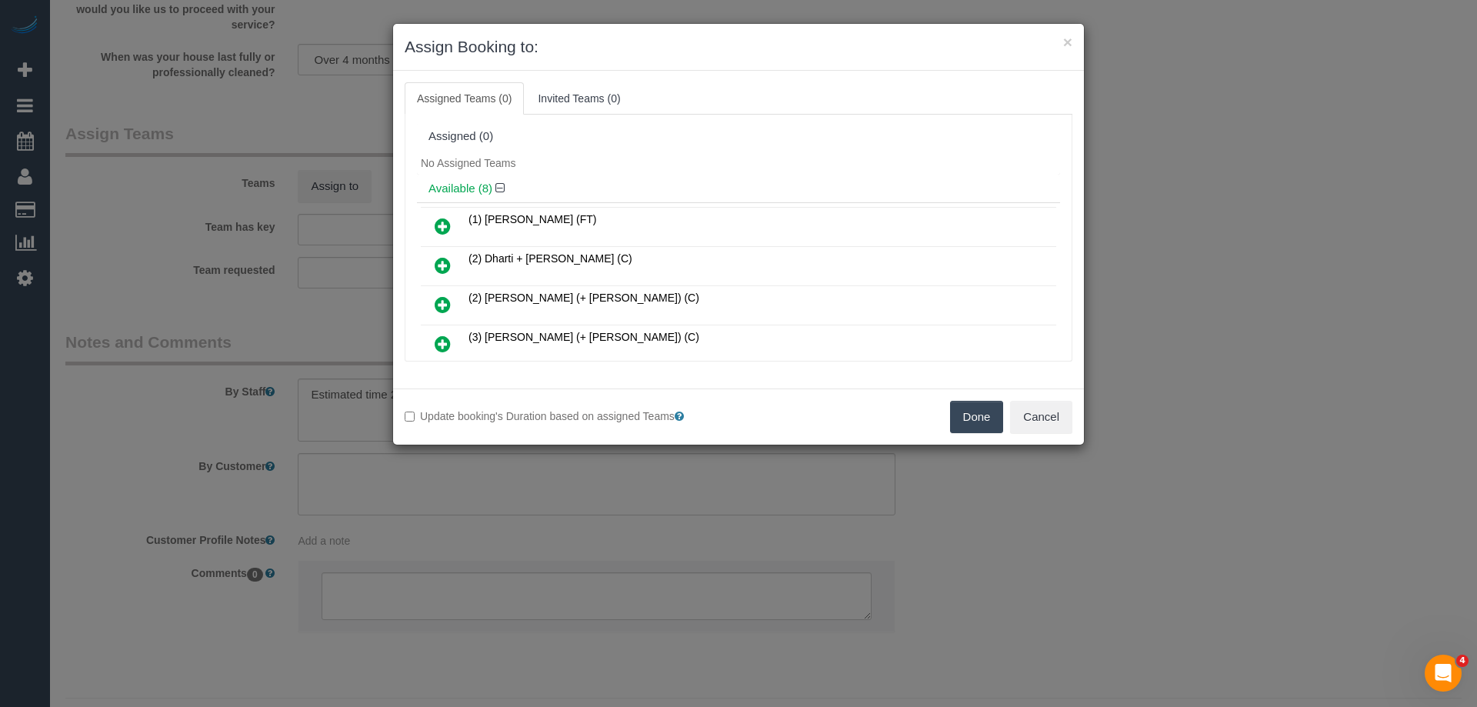
click at [720, 161] on div "No Assigned Teams" at bounding box center [738, 163] width 643 height 23
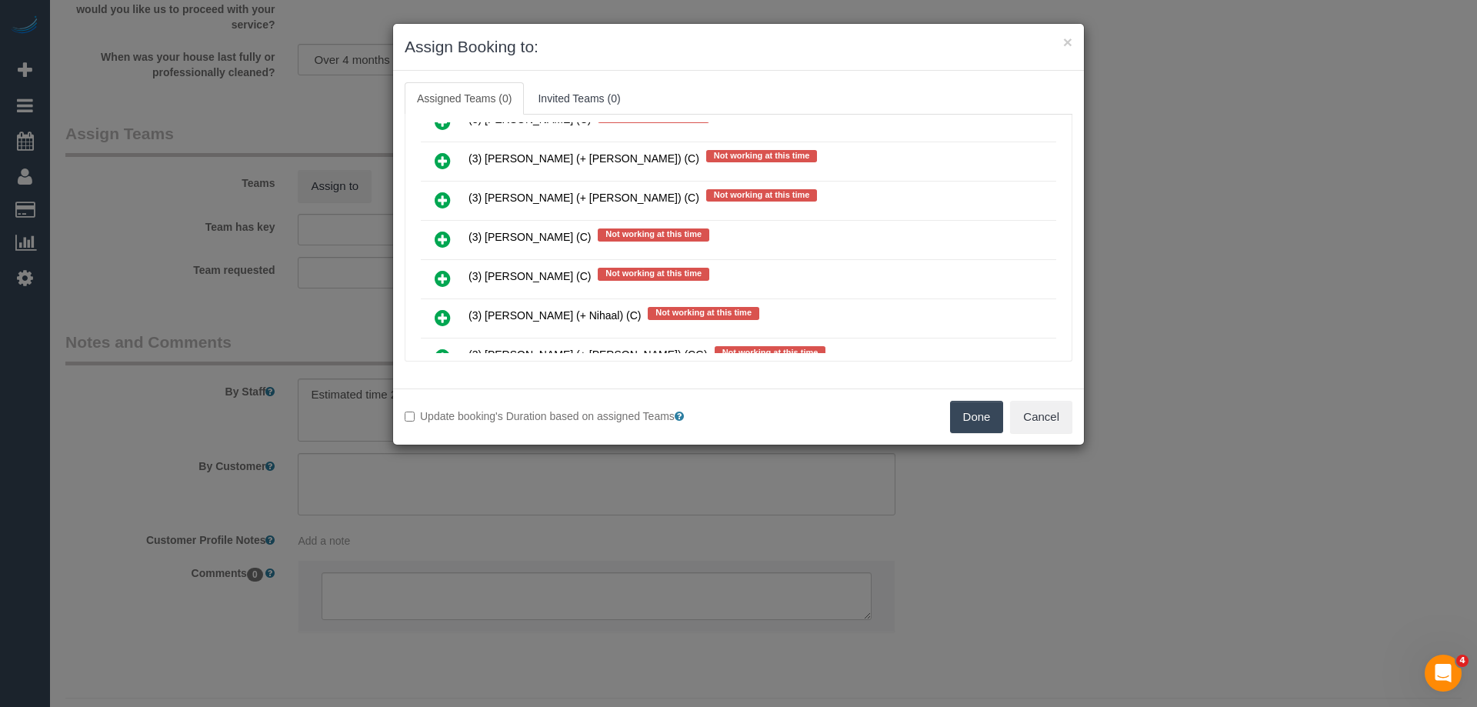
click at [437, 235] on icon at bounding box center [443, 239] width 16 height 18
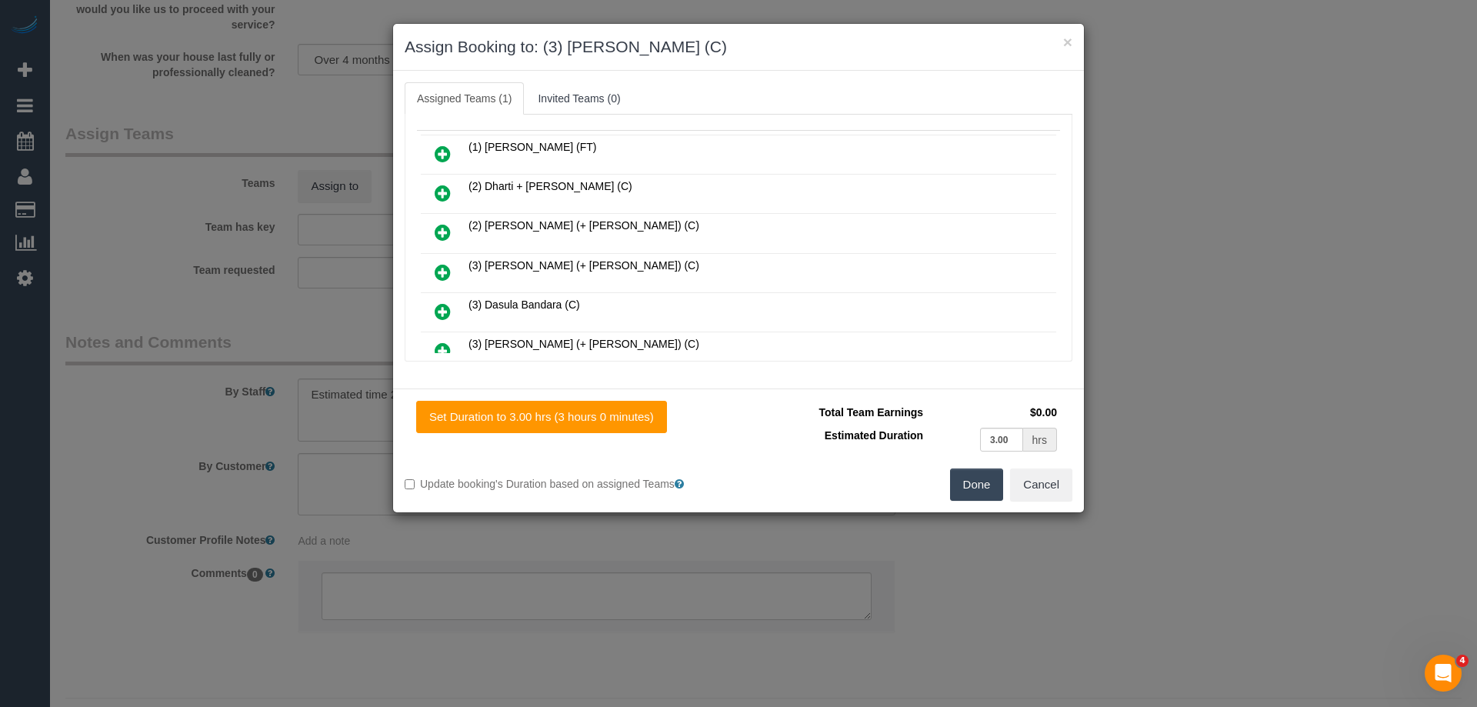
scroll to position [0, 0]
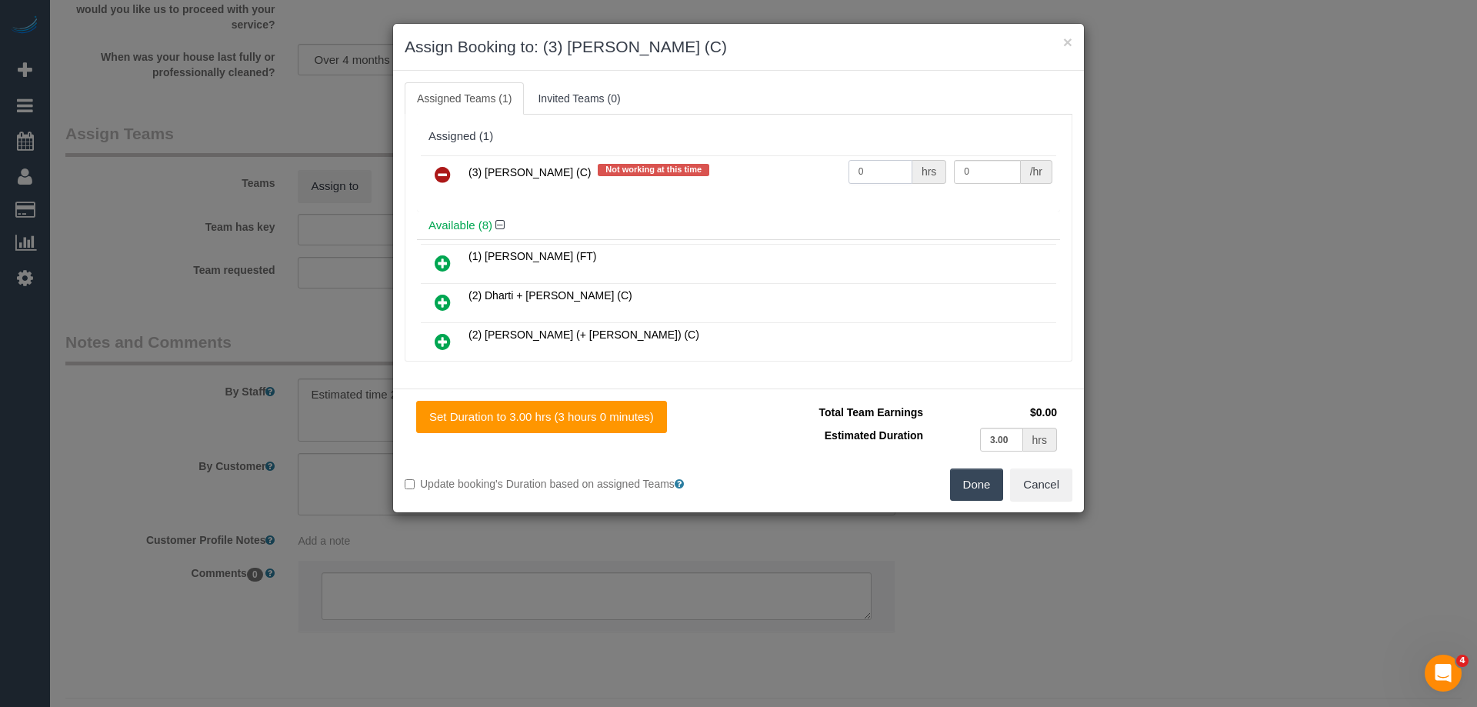
click at [860, 168] on input "0" at bounding box center [880, 172] width 64 height 24
type input "1"
drag, startPoint x: 1021, startPoint y: 176, endPoint x: 1013, endPoint y: 177, distance: 8.5
click at [1021, 176] on div "/hr" at bounding box center [1037, 172] width 32 height 24
click at [1001, 177] on input "0" at bounding box center [987, 172] width 66 height 24
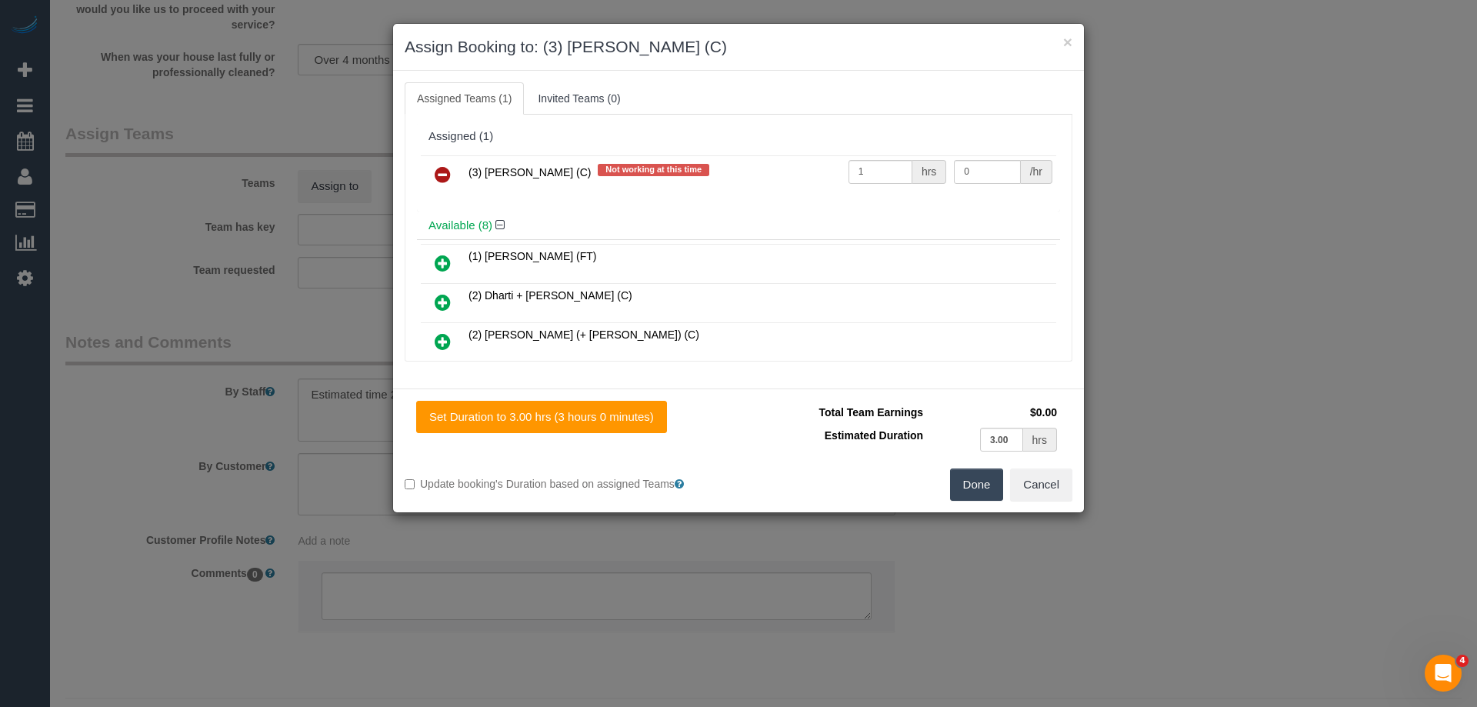
click at [984, 481] on button "Done" at bounding box center [977, 484] width 54 height 32
click at [995, 481] on div "× Assign Booking to: (3) Sathmi Kusalya (C) Assigned Teams (1) Invited Teams (0…" at bounding box center [738, 353] width 1477 height 707
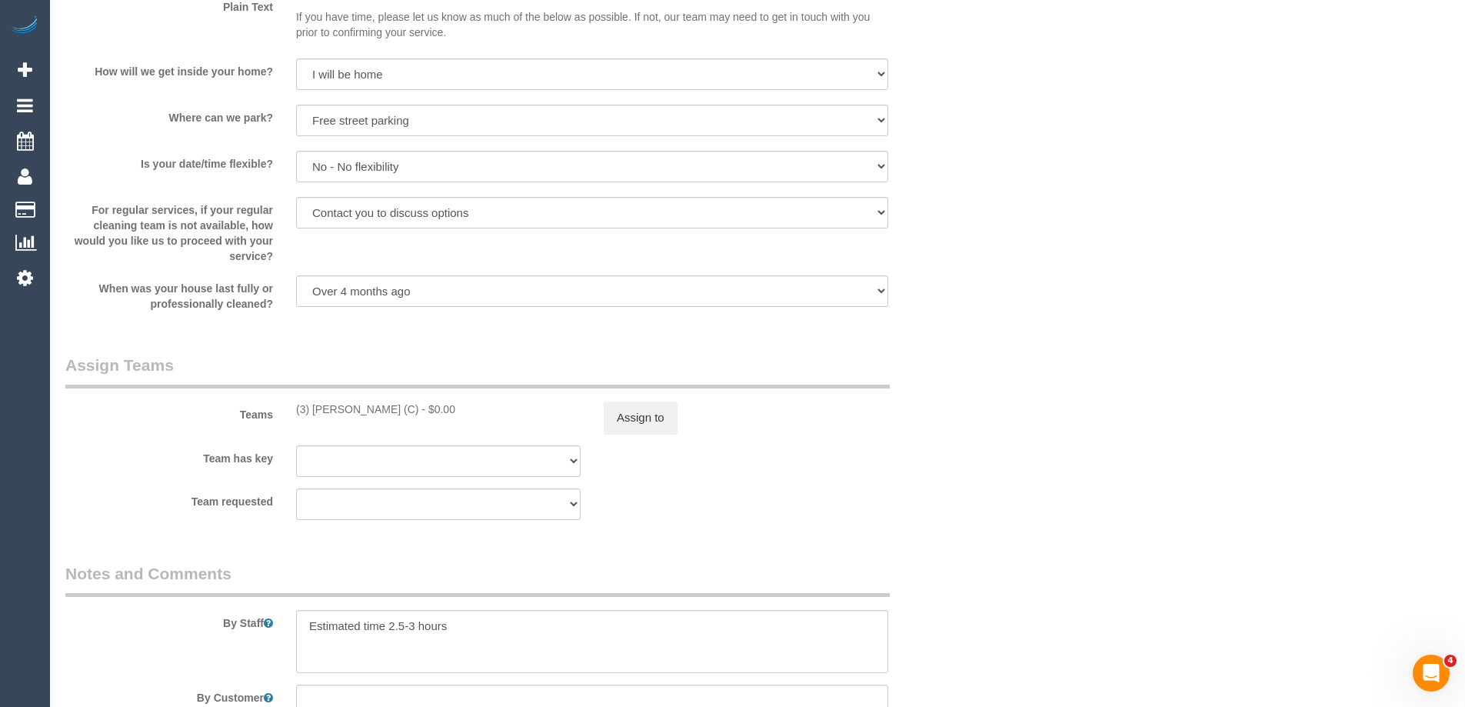
scroll to position [2000, 0]
click at [625, 421] on button "Assign to" at bounding box center [641, 417] width 74 height 32
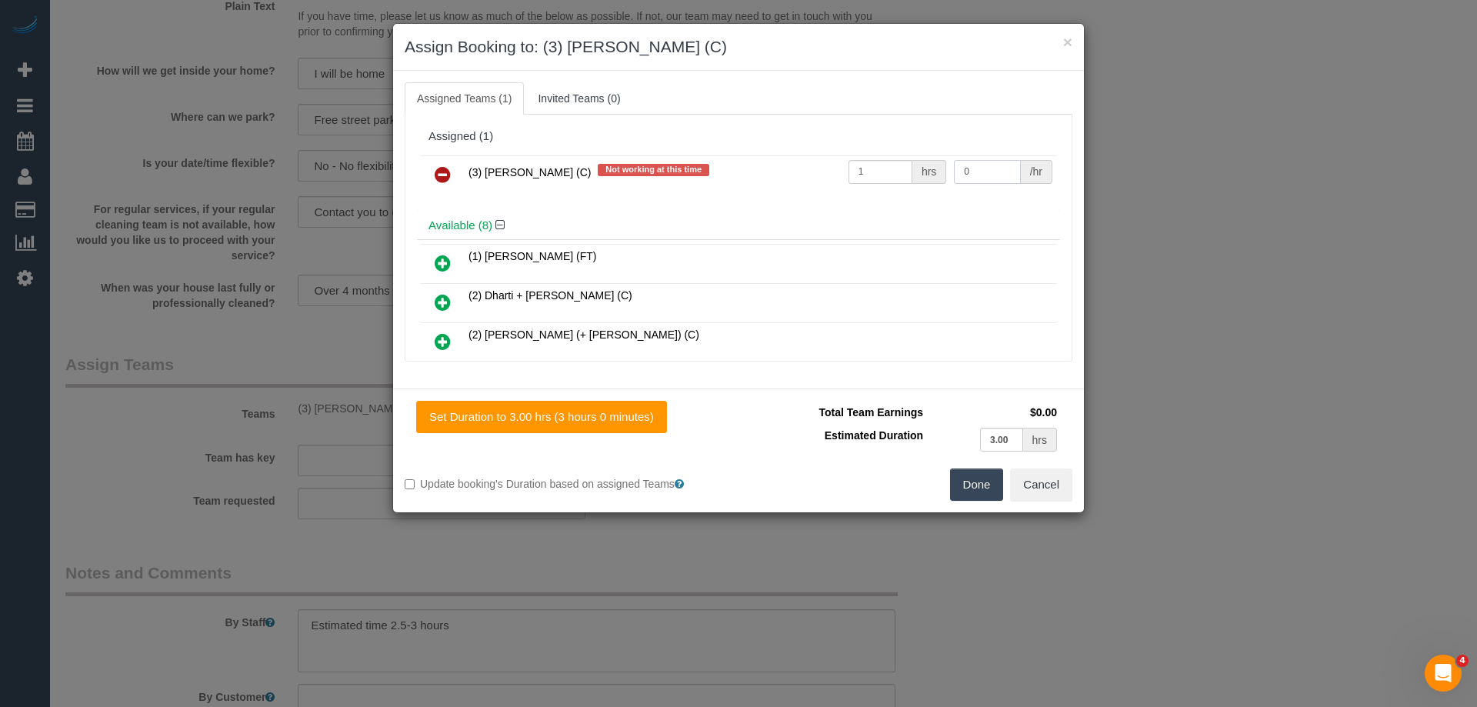
click at [969, 169] on input "0" at bounding box center [987, 172] width 66 height 24
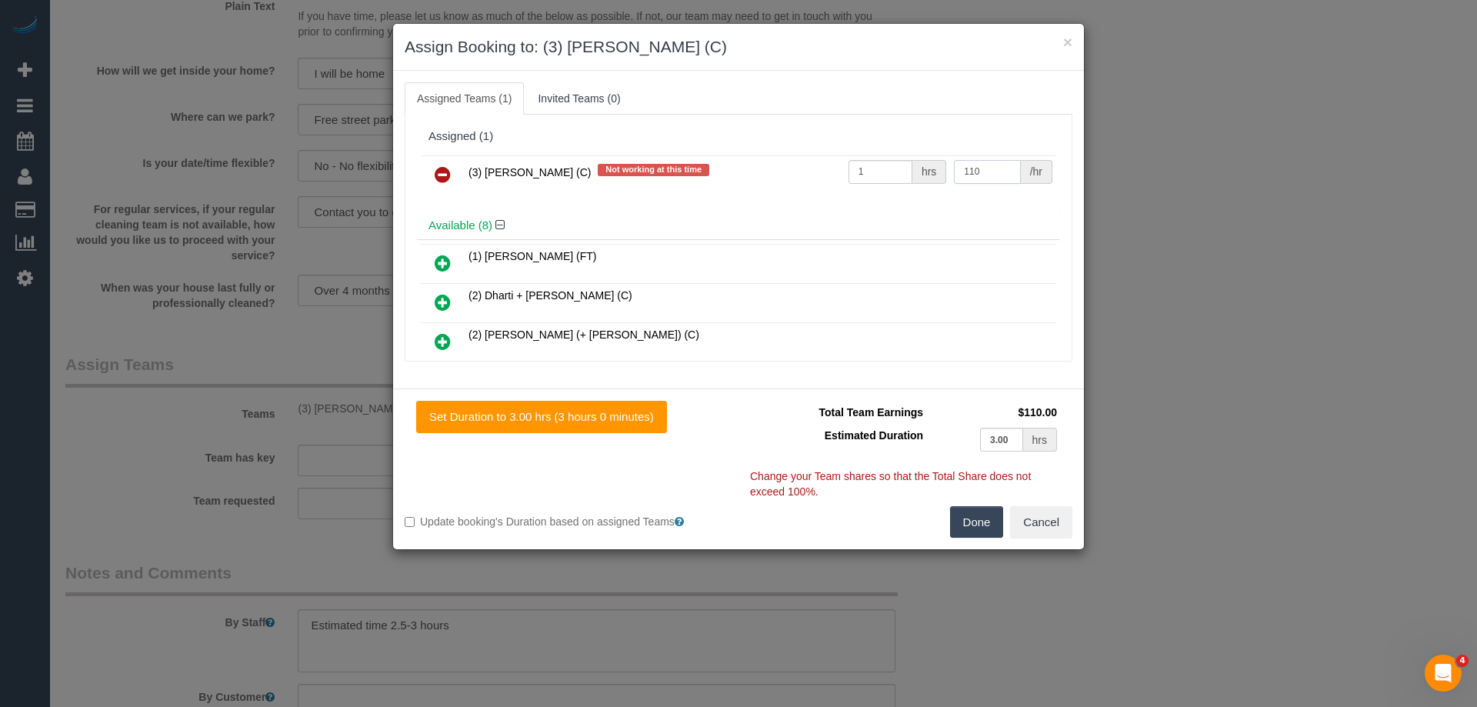
type input "110"
click at [927, 527] on div "Done Cancel" at bounding box center [910, 522] width 345 height 32
click at [954, 528] on button "Done" at bounding box center [977, 522] width 54 height 32
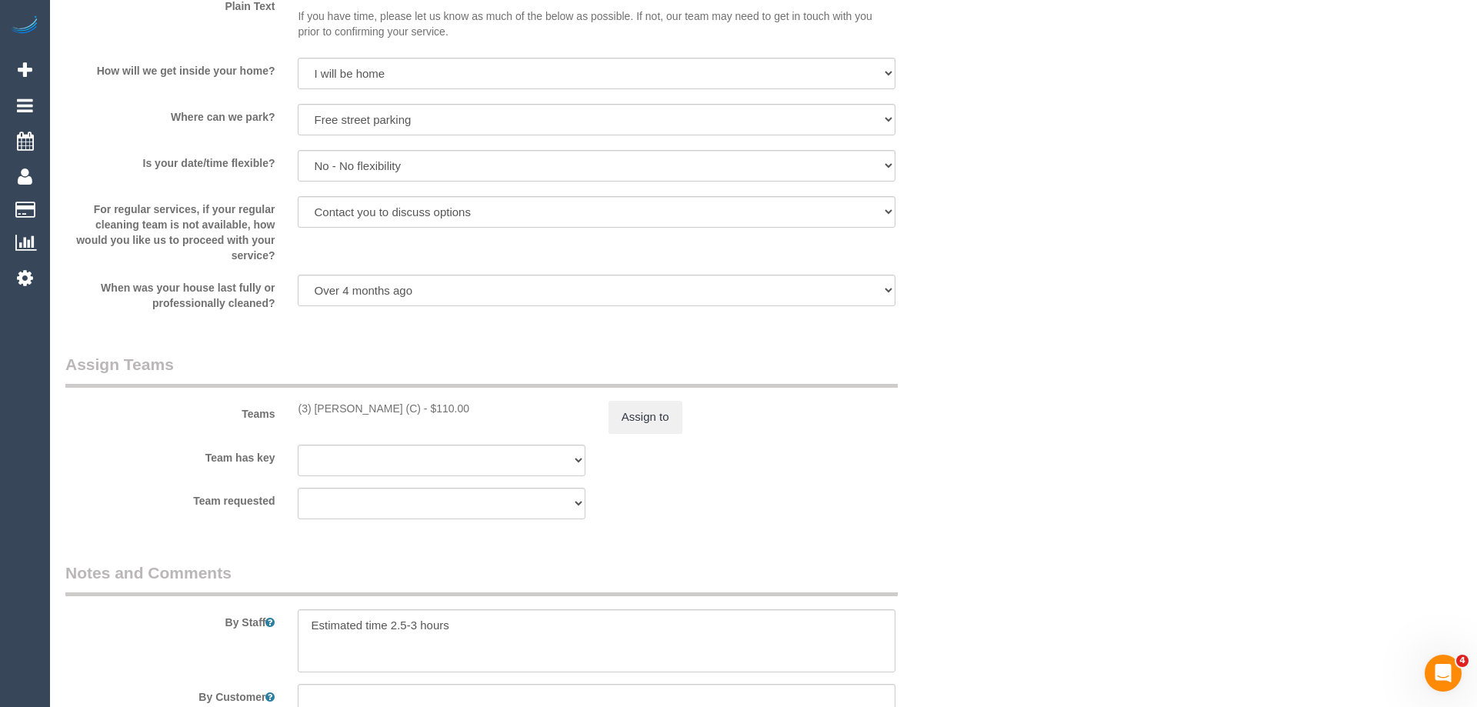
click at [954, 528] on div "× Assign Booking to: (3) Sathmi Kusalya (C) Assigned Teams (1) Invited Teams (0…" at bounding box center [738, 353] width 1477 height 707
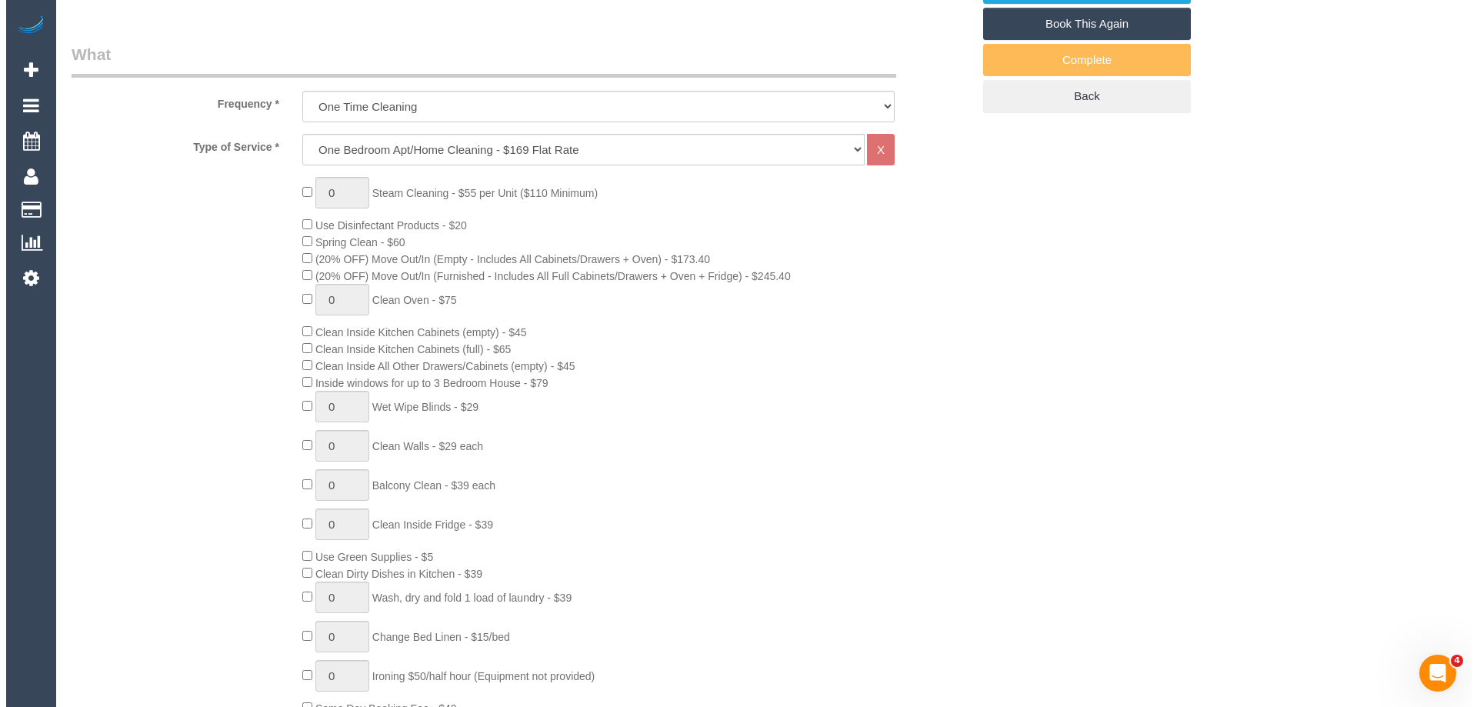
scroll to position [0, 0]
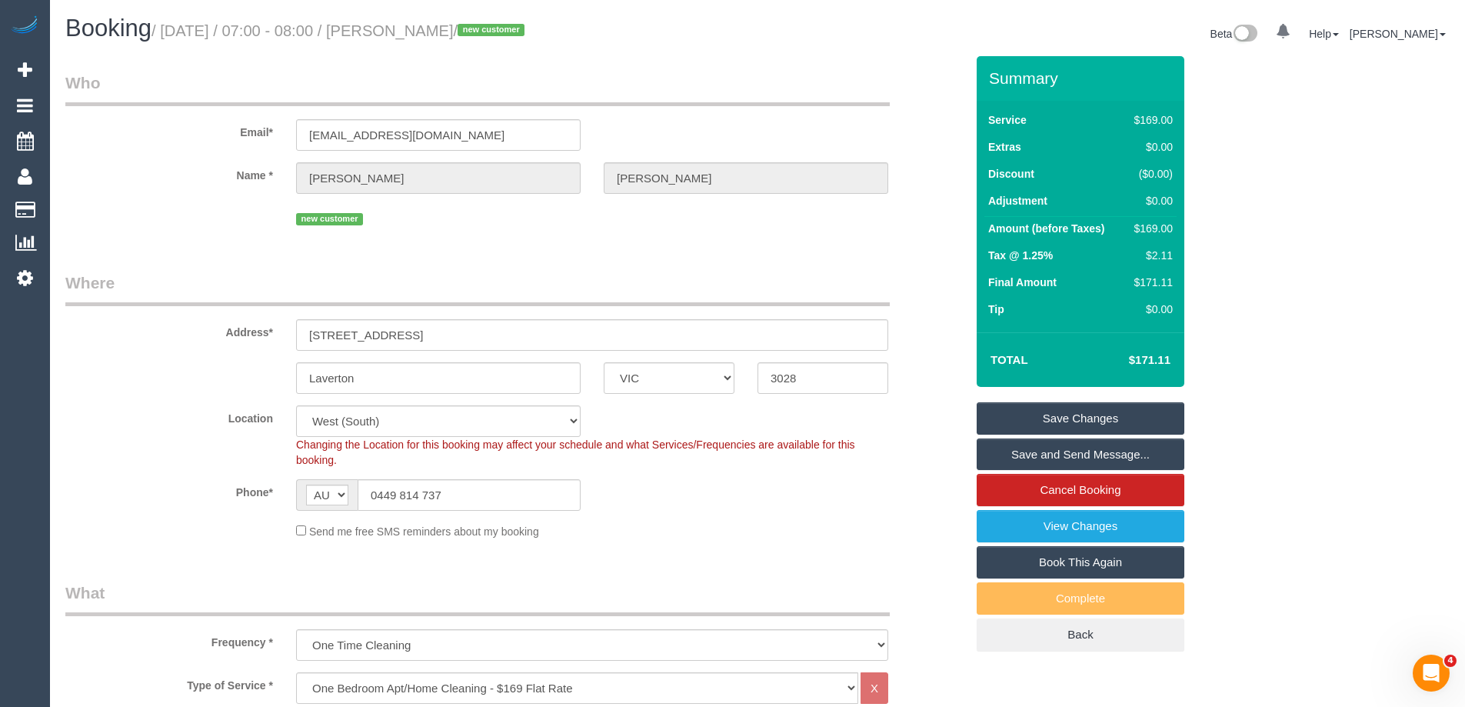
click at [1074, 451] on link "Save and Send Message..." at bounding box center [1081, 454] width 208 height 32
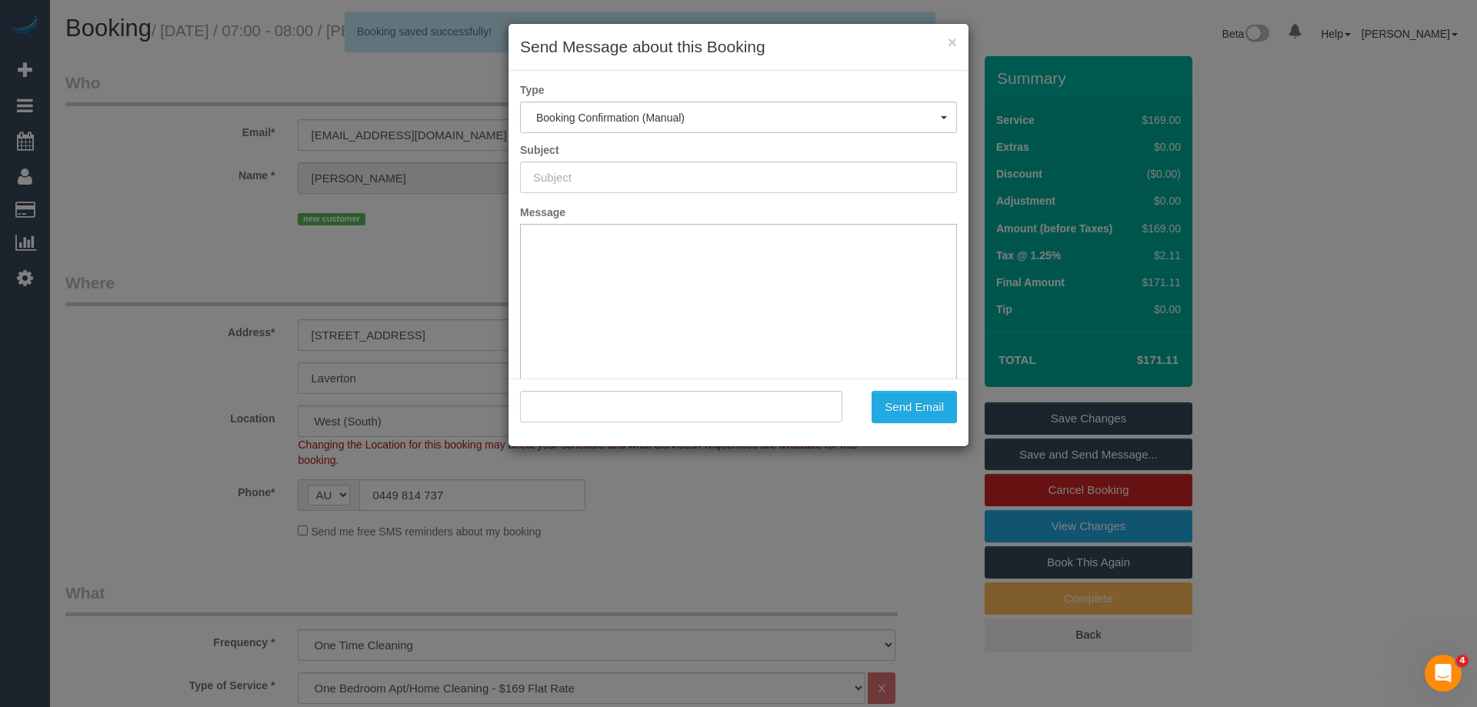
type input "Booking Confirmed"
type input ""Parmeet Vasdev" <parmeetyt@gmail.com>"
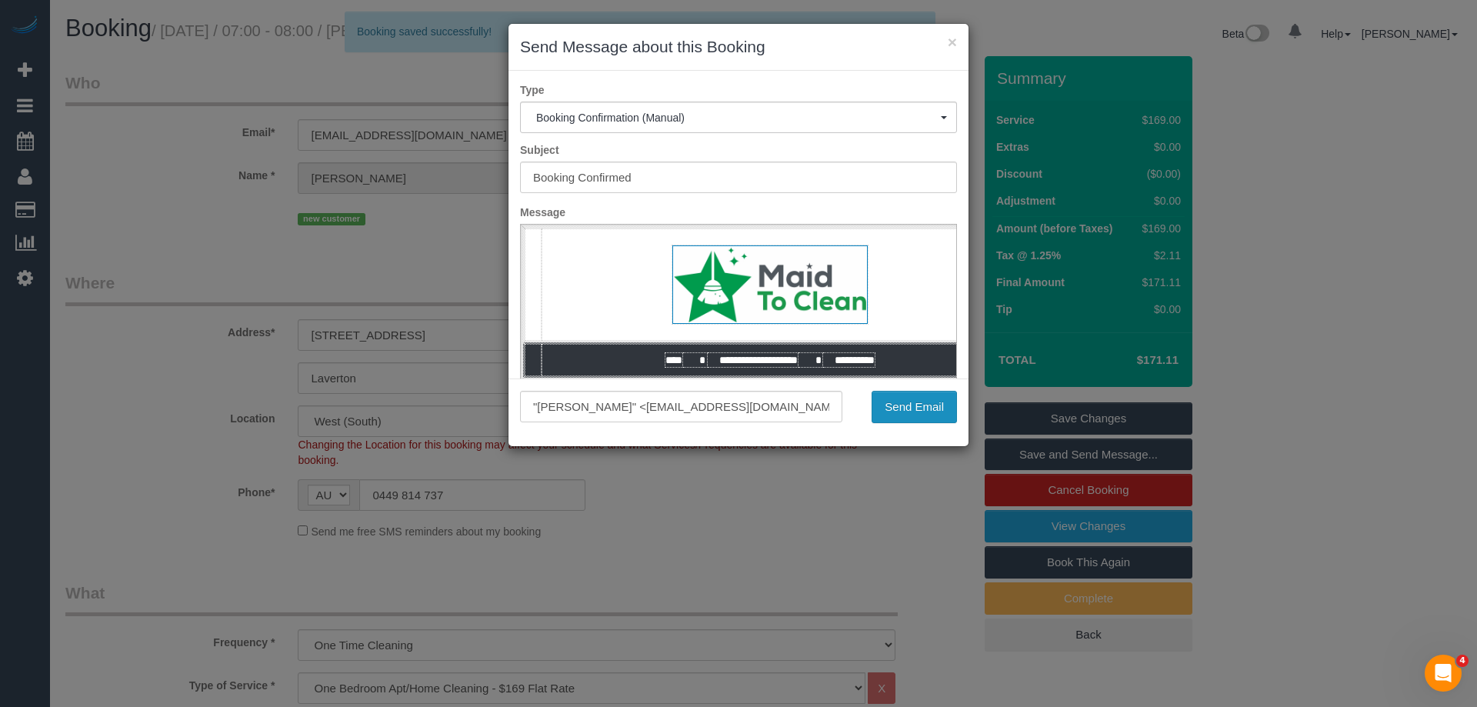
click at [903, 401] on button "Send Email" at bounding box center [913, 407] width 85 height 32
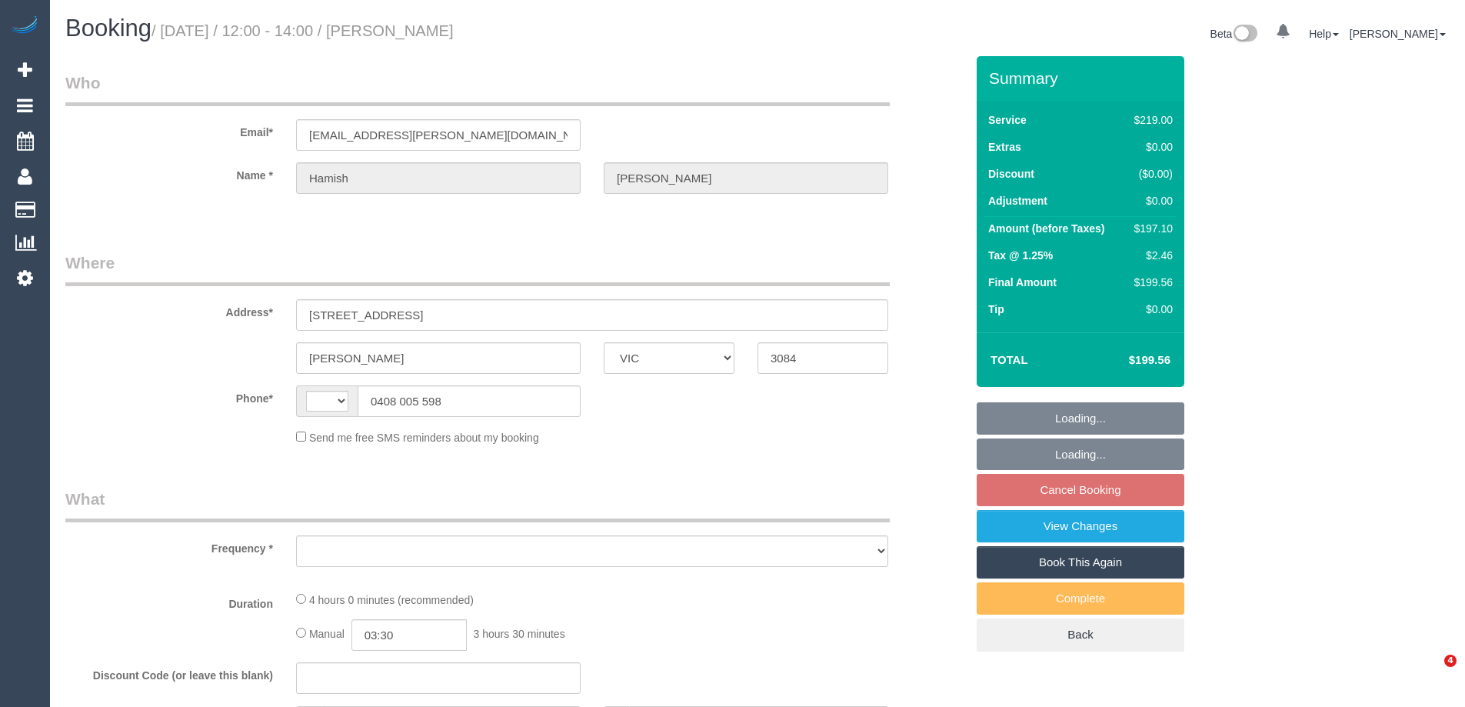
select select "VIC"
select select "string:AU"
select select "string:stripe-pm_1R4ZRq2GScqysDRVUhNjCurR"
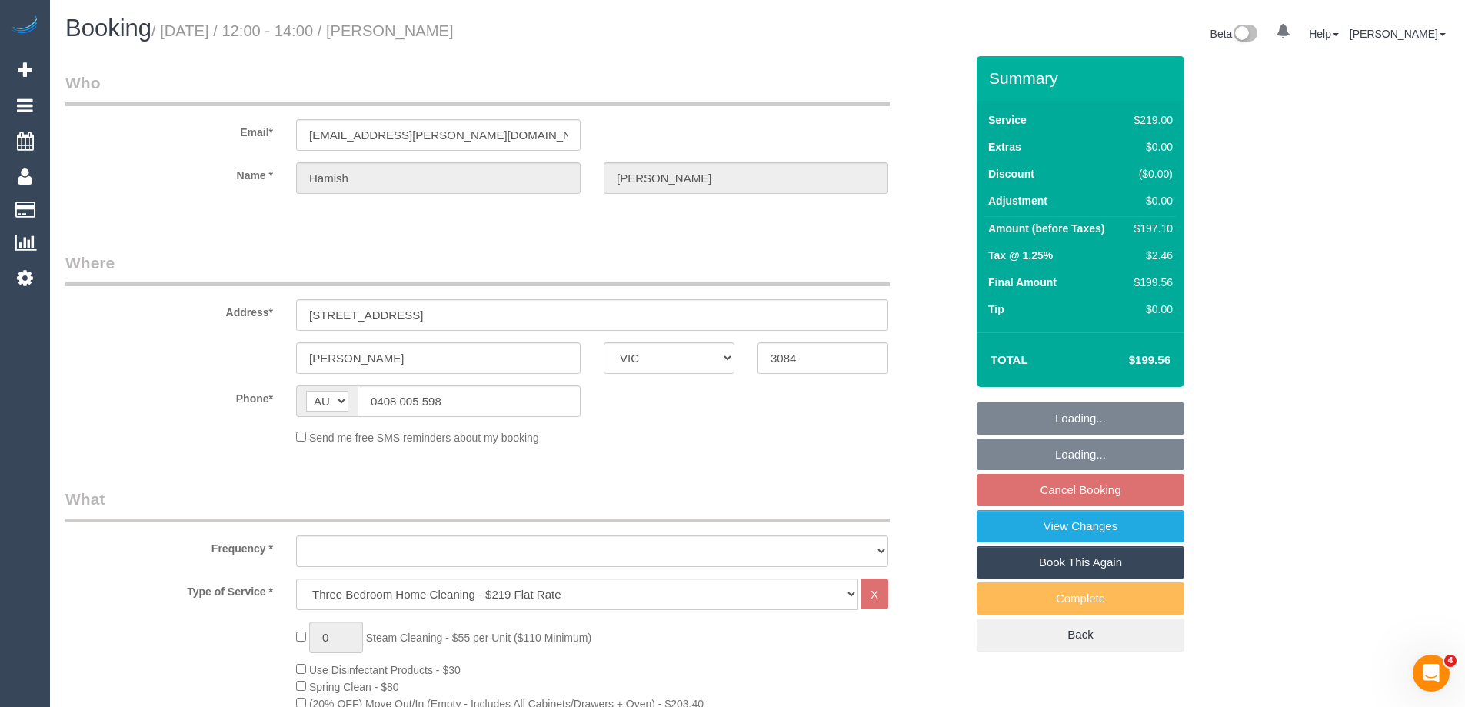
select select "object:641"
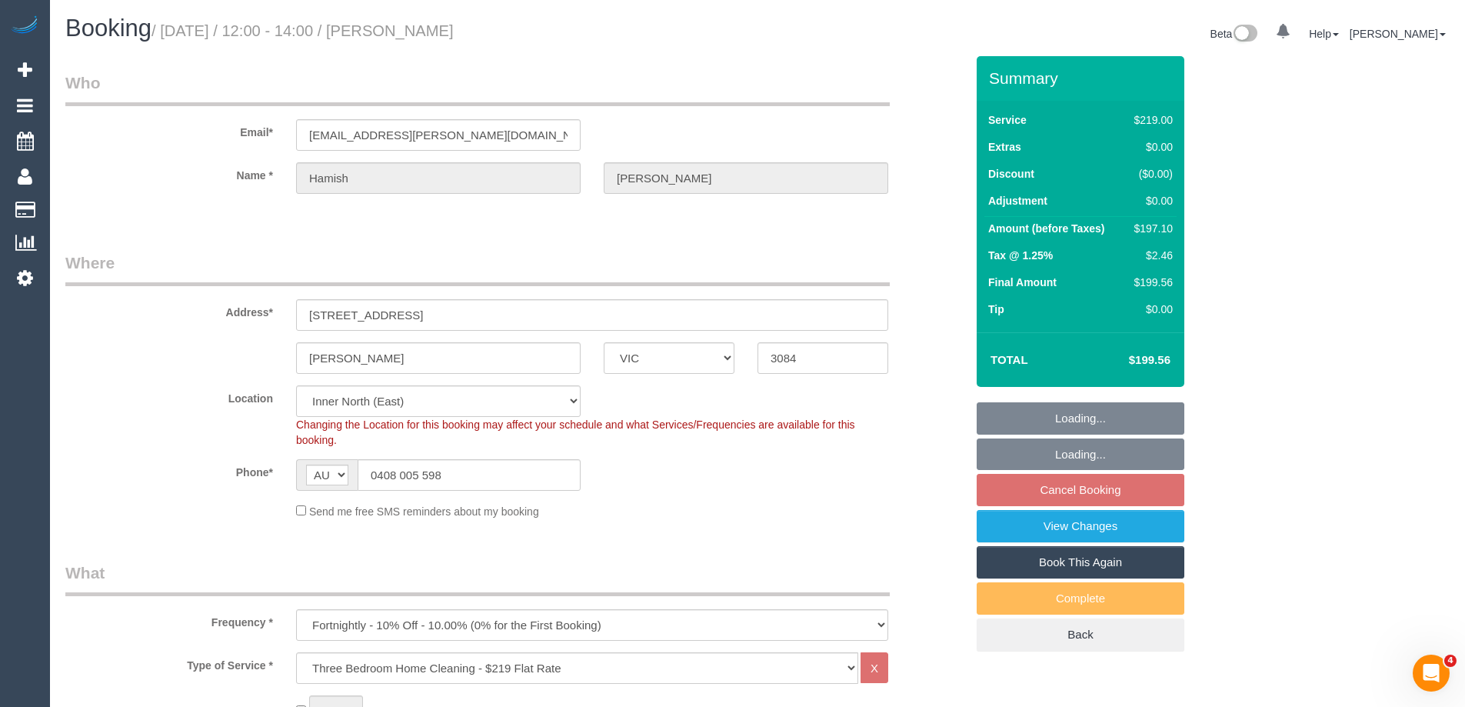
select select "number:27"
select select "number:14"
select select "number:19"
select select "number:25"
select select "object:1611"
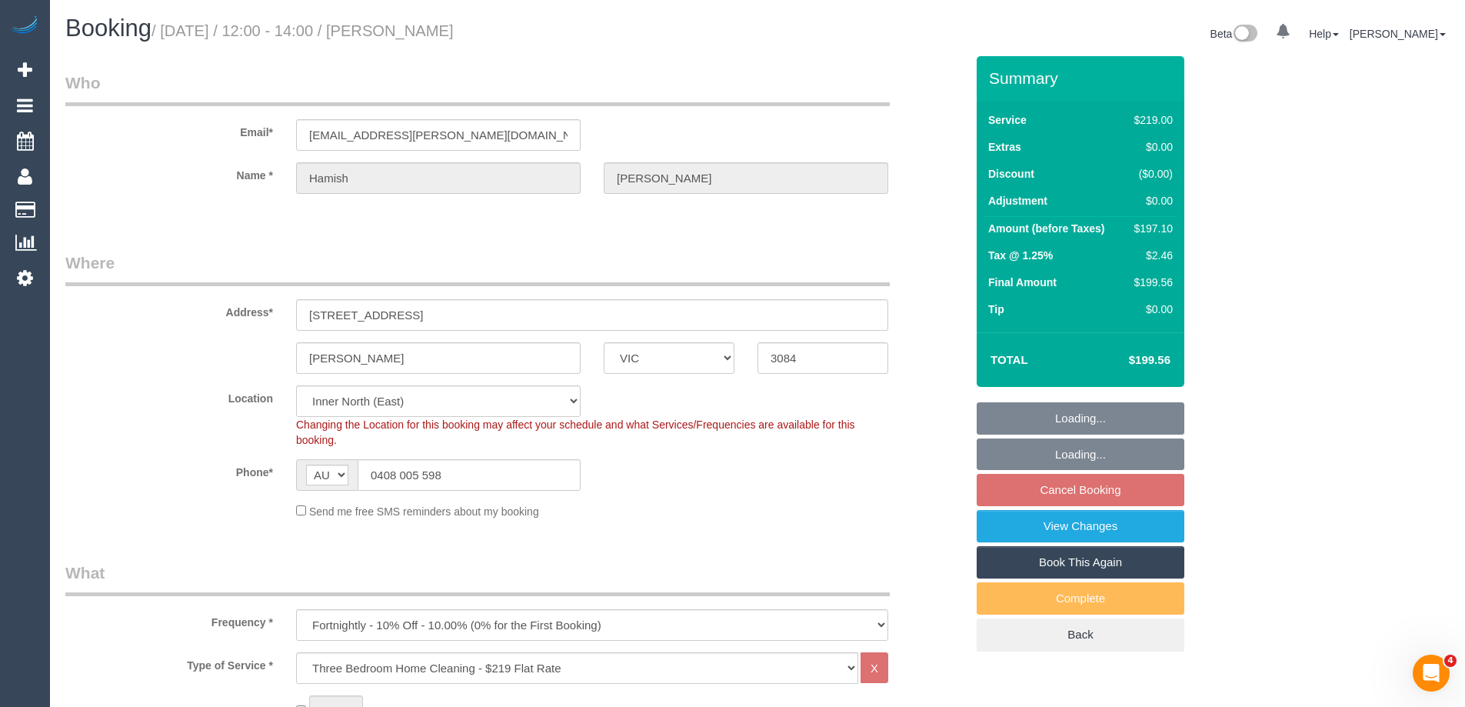
select select "spot4"
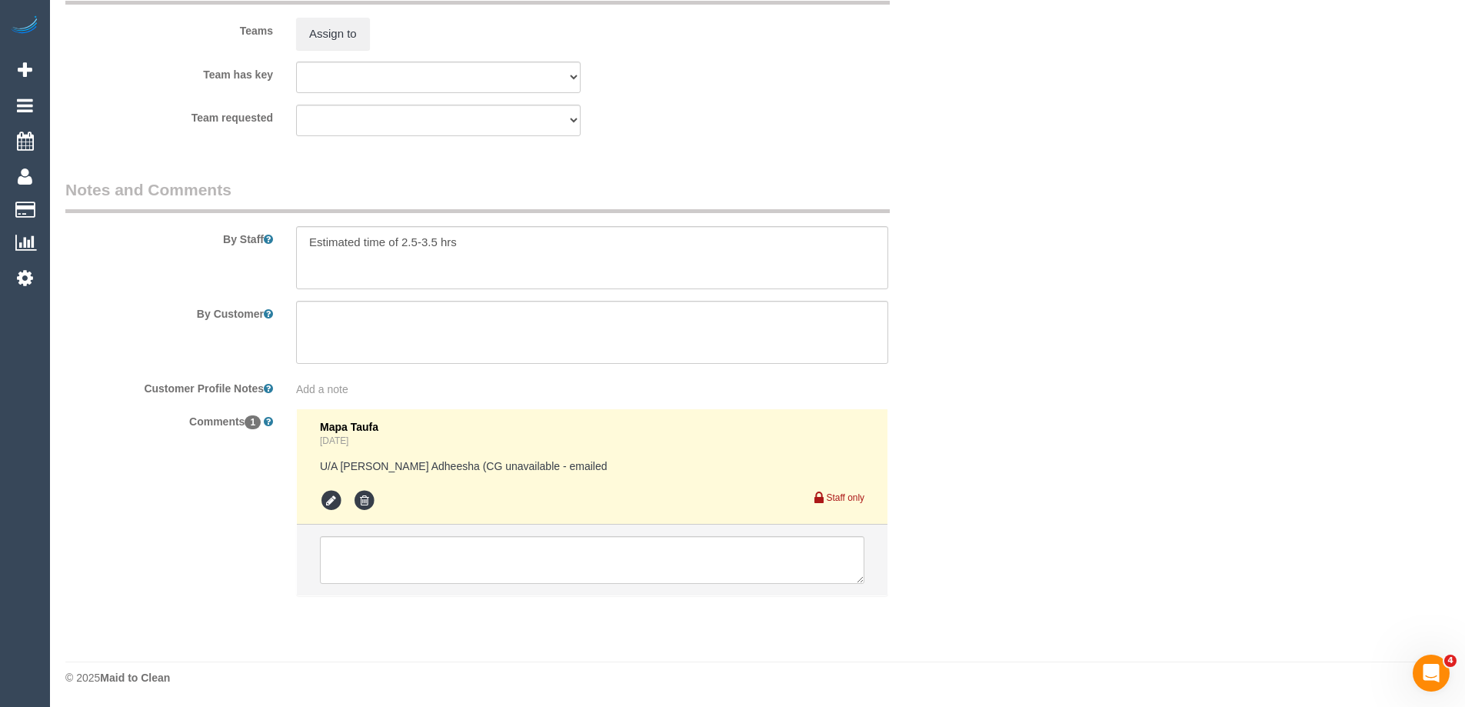
scroll to position [2389, 0]
click at [181, 570] on div "Comments 1 Mapa Taufa 4 days ago U/A Binoy Adheesha (CG unavailable - emailed S…" at bounding box center [515, 509] width 923 height 203
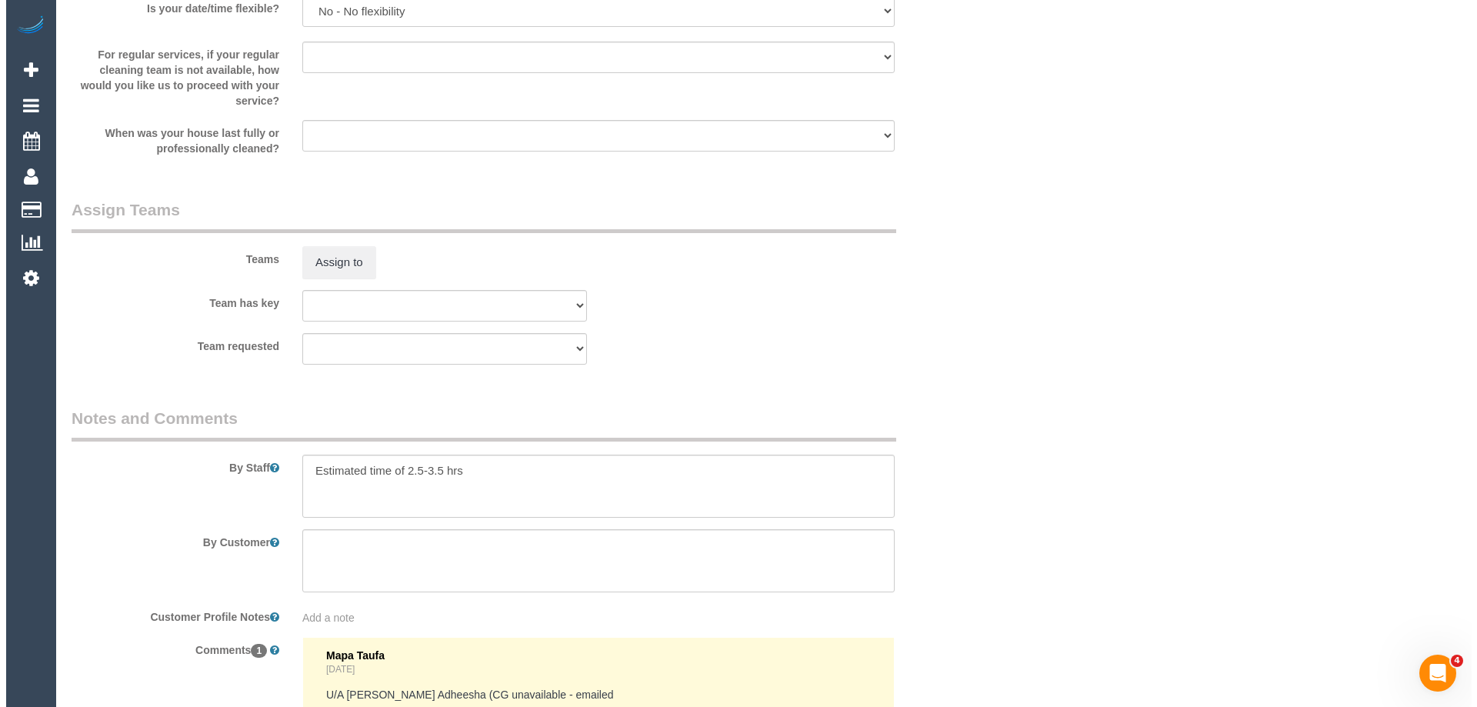
scroll to position [2159, 0]
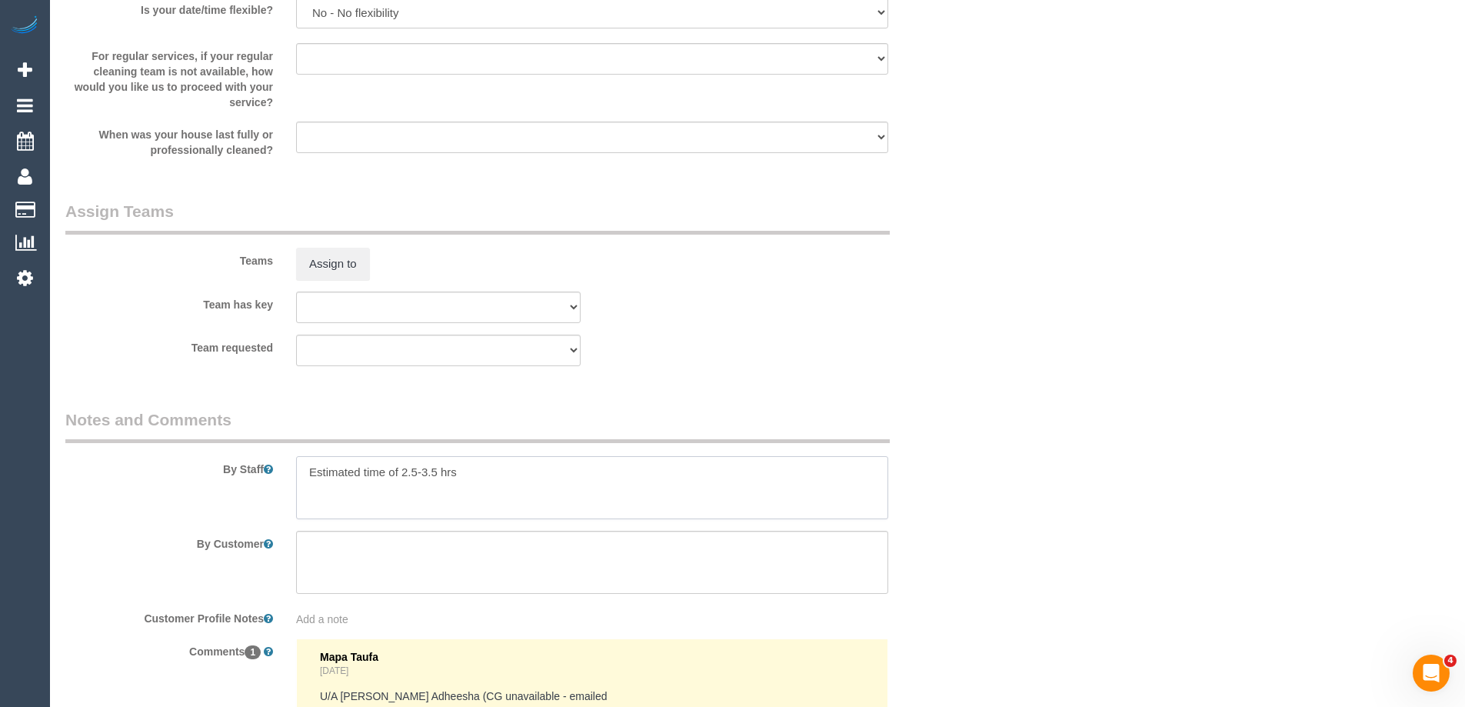
click at [301, 469] on textarea at bounding box center [592, 487] width 592 height 63
type textarea "*cover* Estimated time of 2.5-3.5 hrs"
click at [749, 340] on div "Team requested (0) Office (1) Debbie Brodjanac (FT) (1) Karen Cruz (FT) (1) Kum…" at bounding box center [515, 351] width 923 height 32
click at [335, 258] on button "Assign to" at bounding box center [333, 264] width 74 height 32
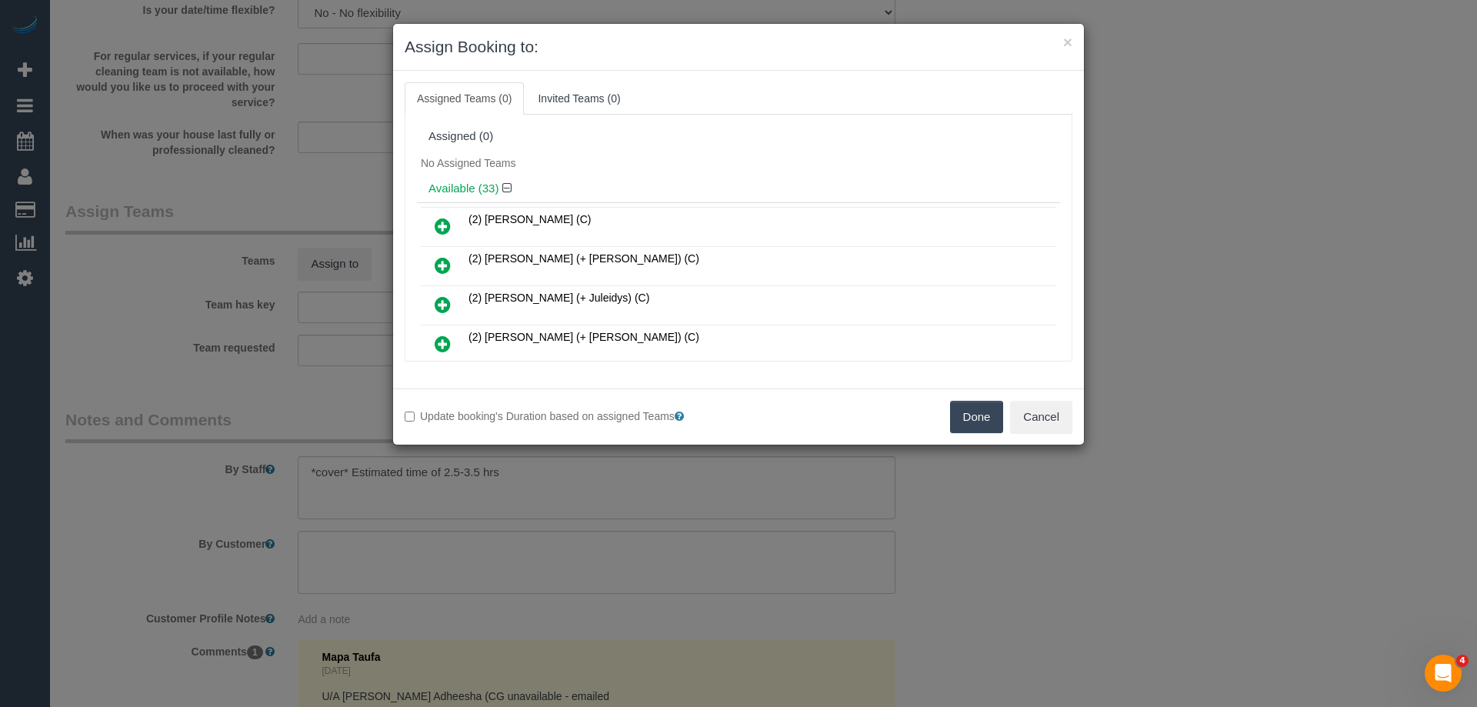
click at [621, 163] on div "No Assigned Teams" at bounding box center [738, 163] width 643 height 23
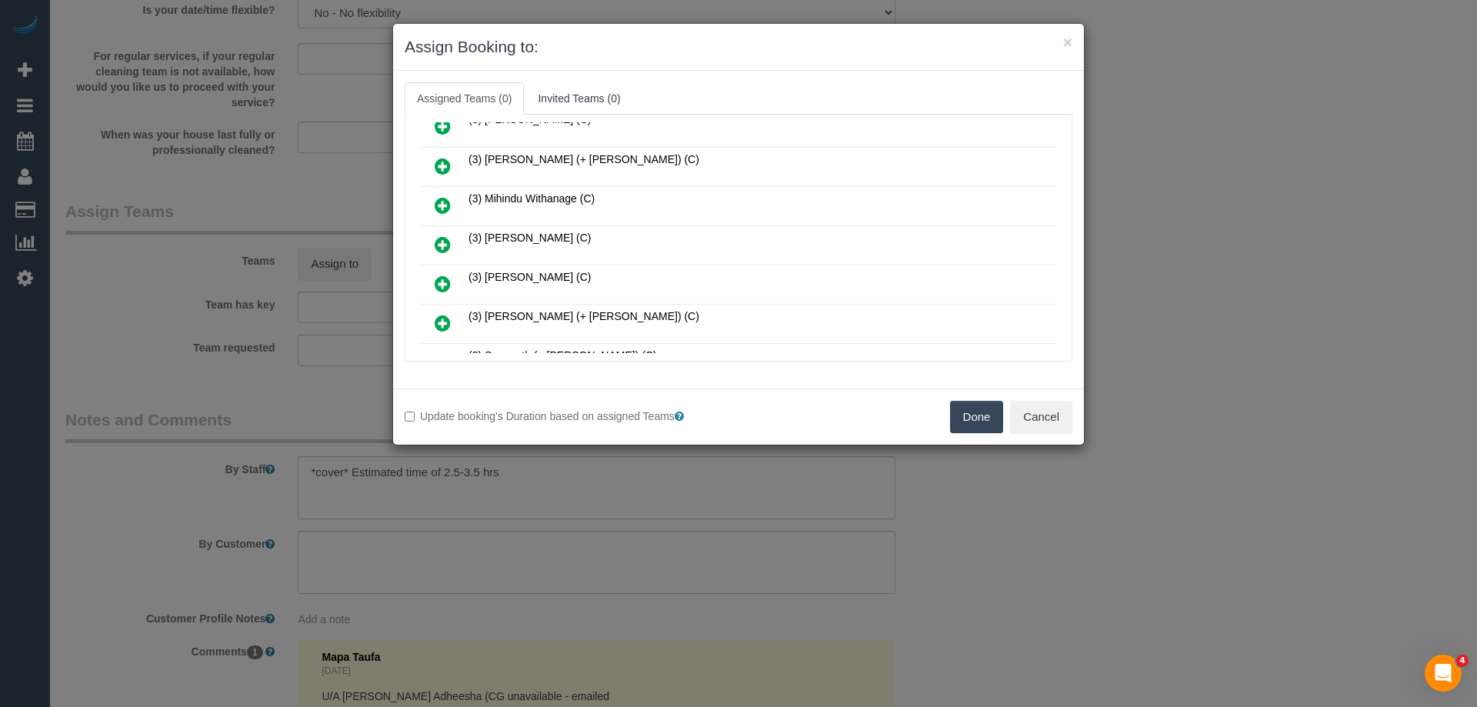
click at [441, 244] on icon at bounding box center [443, 244] width 16 height 18
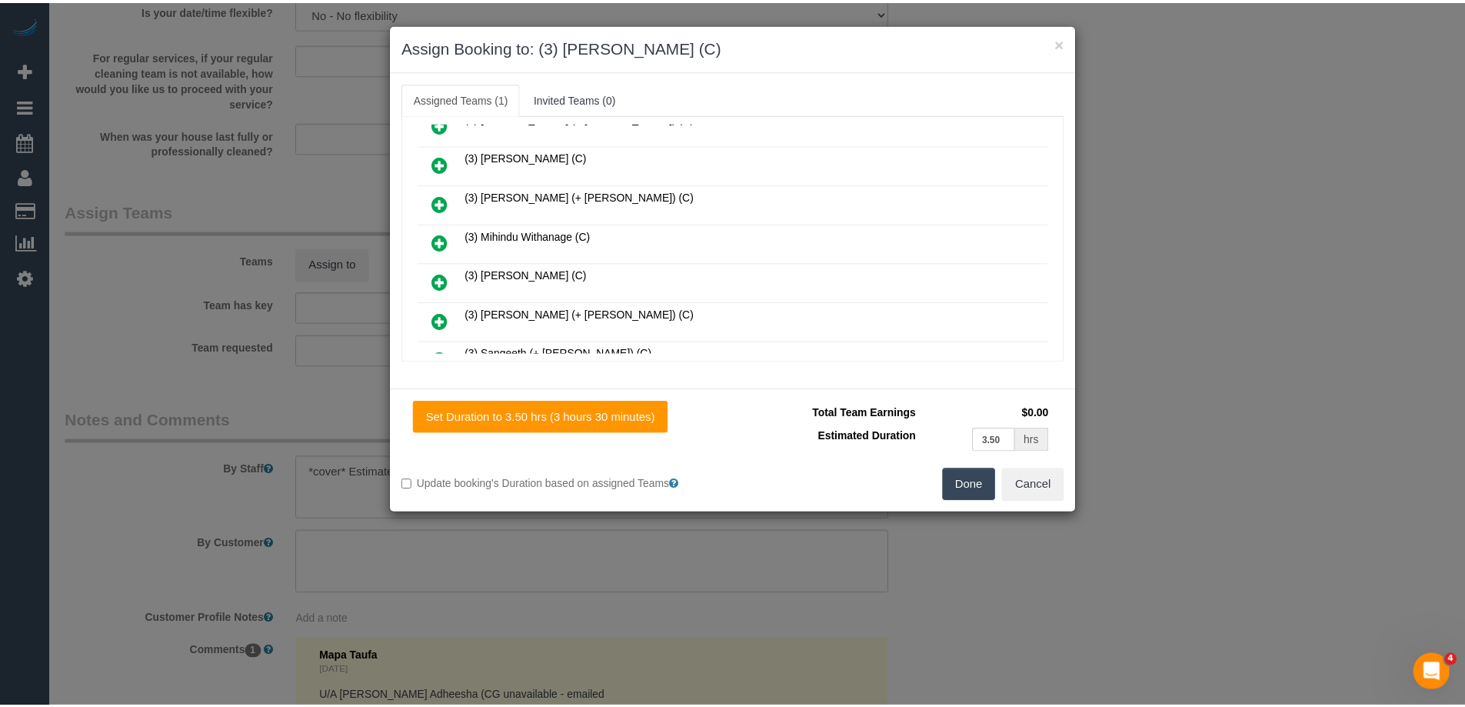
scroll to position [805, 0]
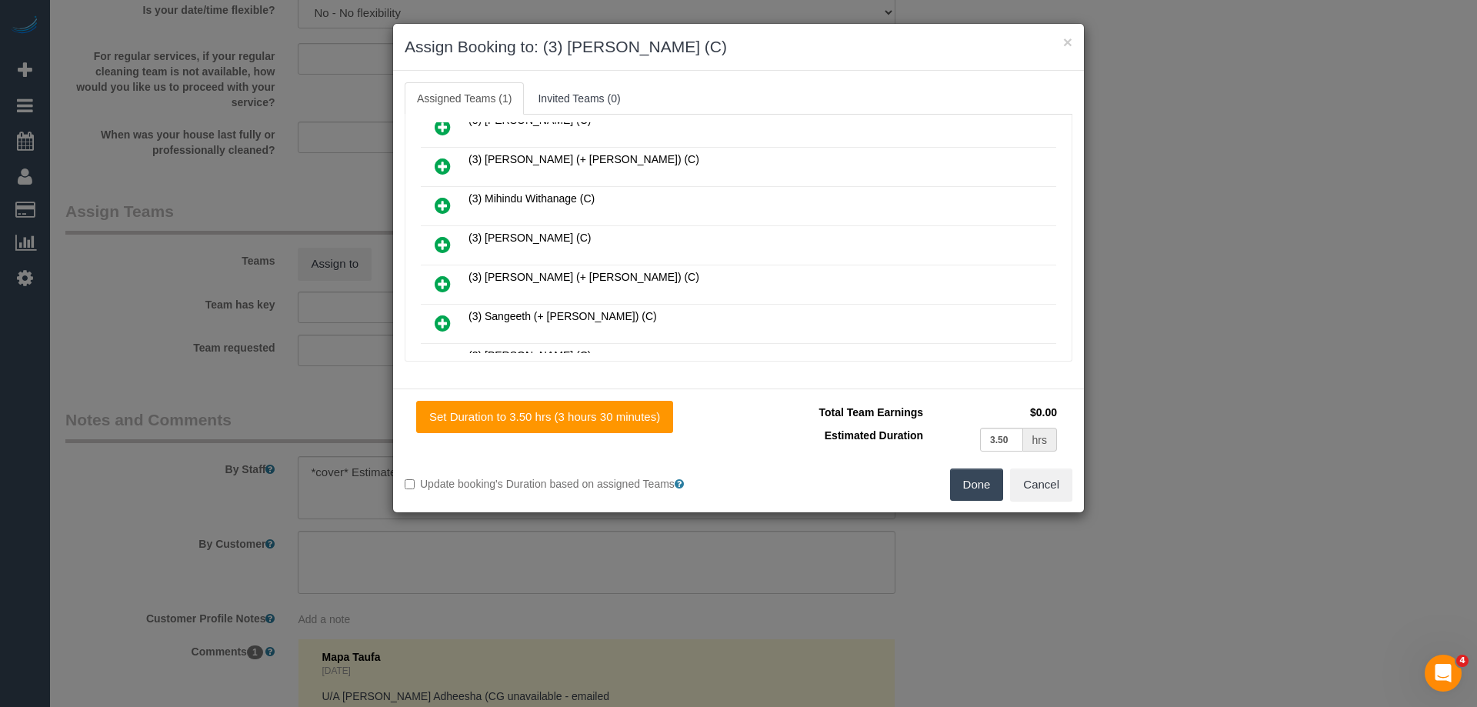
click at [952, 488] on button "Done" at bounding box center [977, 484] width 54 height 32
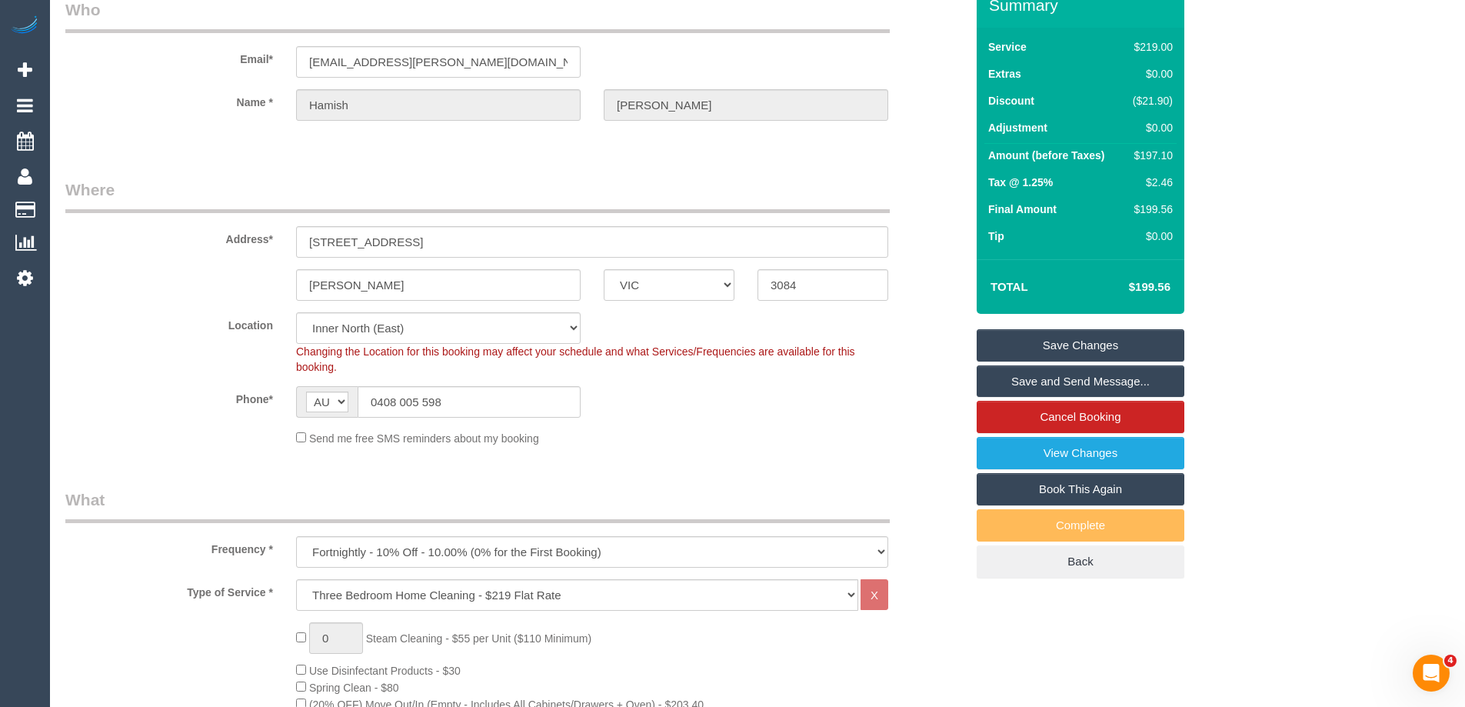
scroll to position [0, 0]
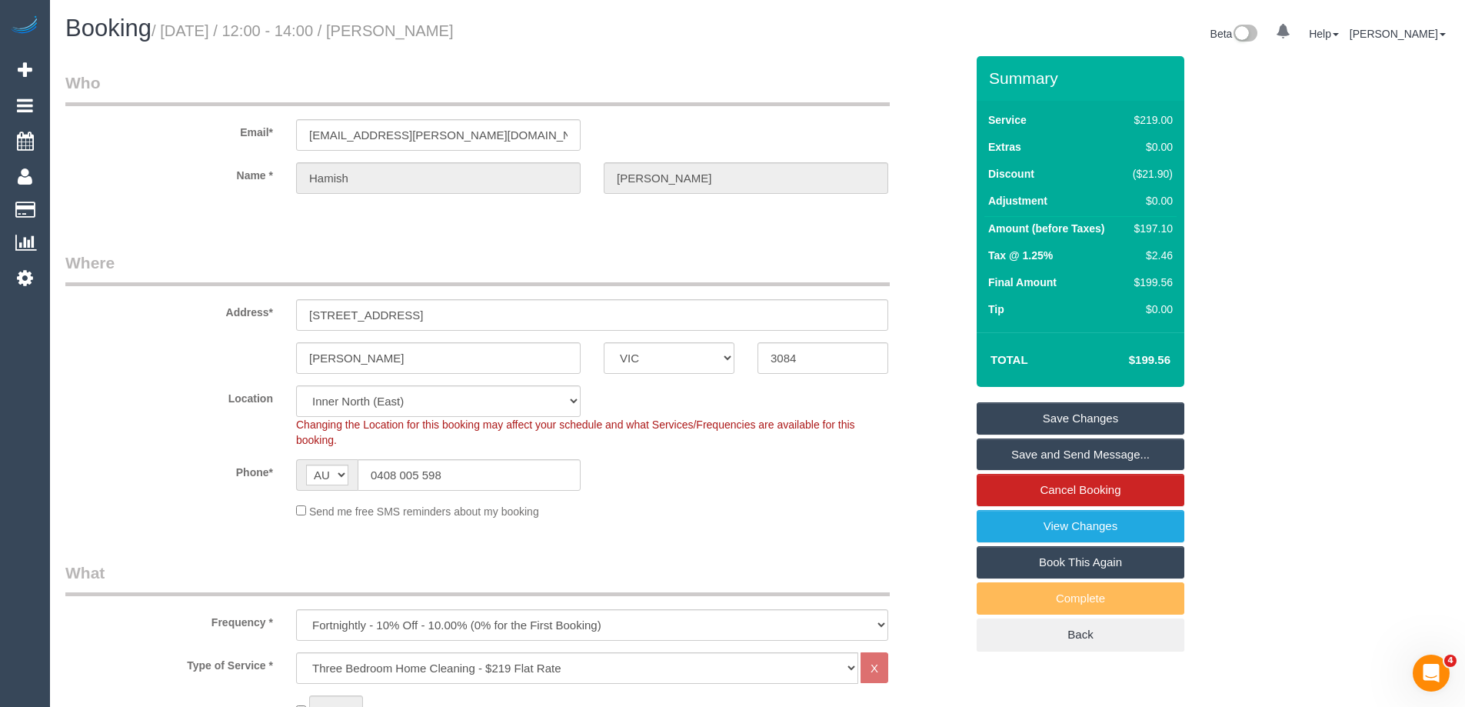
click at [1145, 225] on div "$197.10" at bounding box center [1150, 228] width 46 height 15
copy div "197.10"
click at [1222, 223] on div "Summary Service $219.00 Extras $0.00 Discount ($21.90) Adjustment $0.00 Amount …" at bounding box center [1138, 369] width 346 height 626
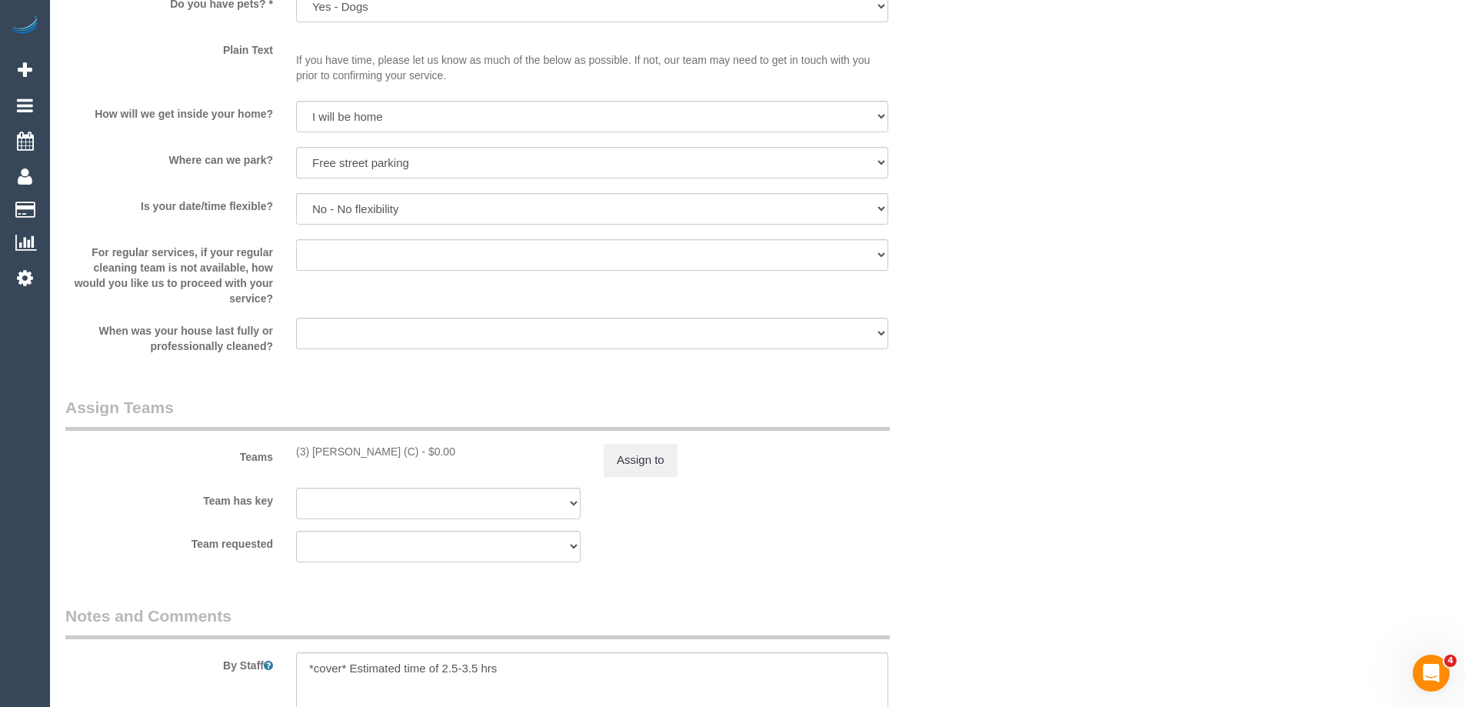
scroll to position [1769, 0]
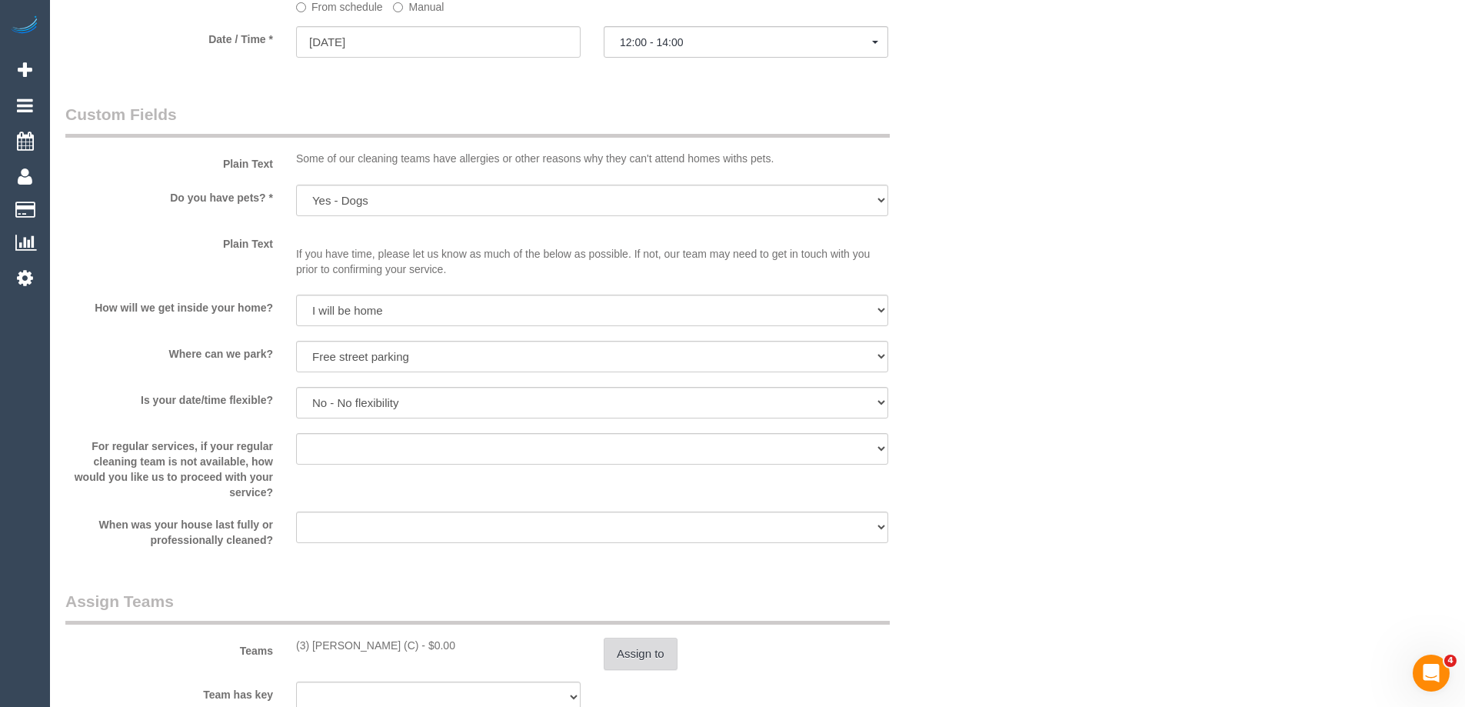
click at [659, 658] on button "Assign to" at bounding box center [641, 654] width 74 height 32
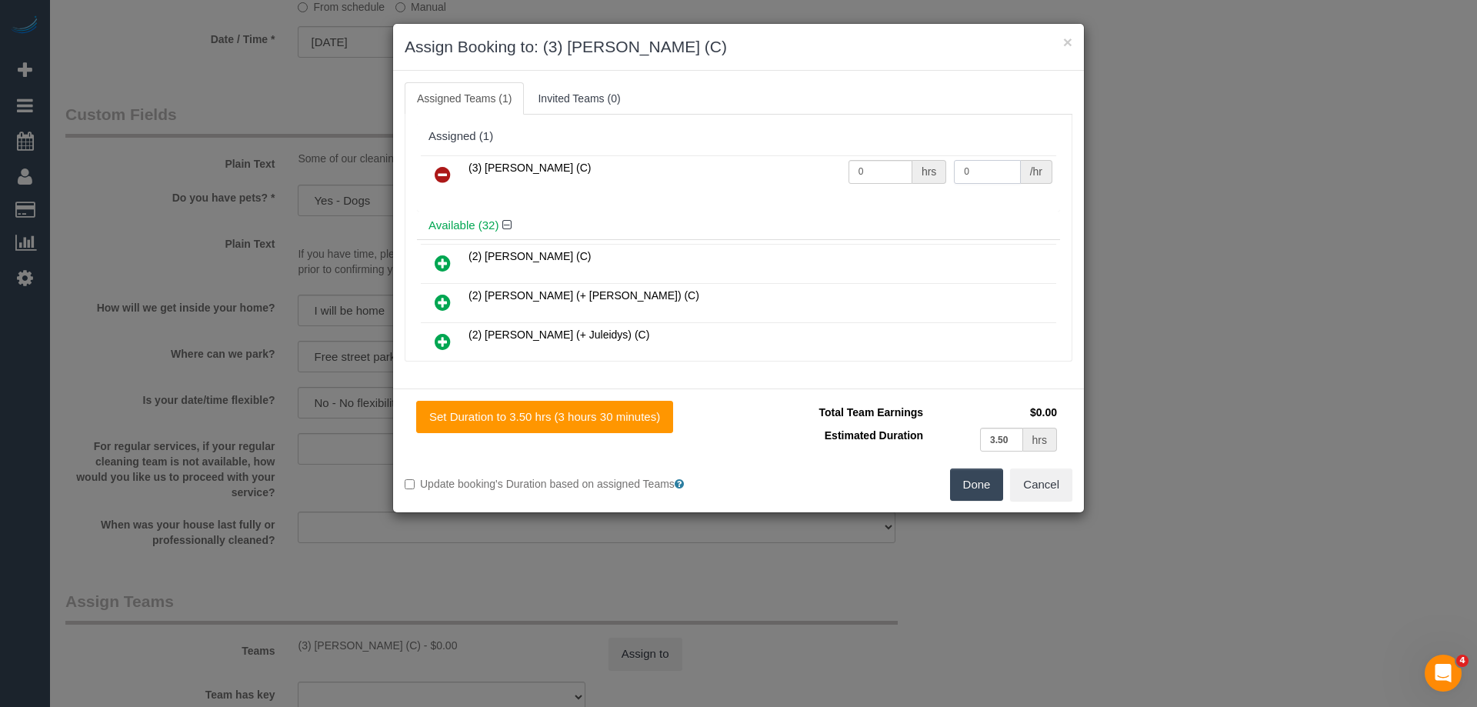
click at [984, 168] on input "0" at bounding box center [987, 172] width 66 height 24
type input "125"
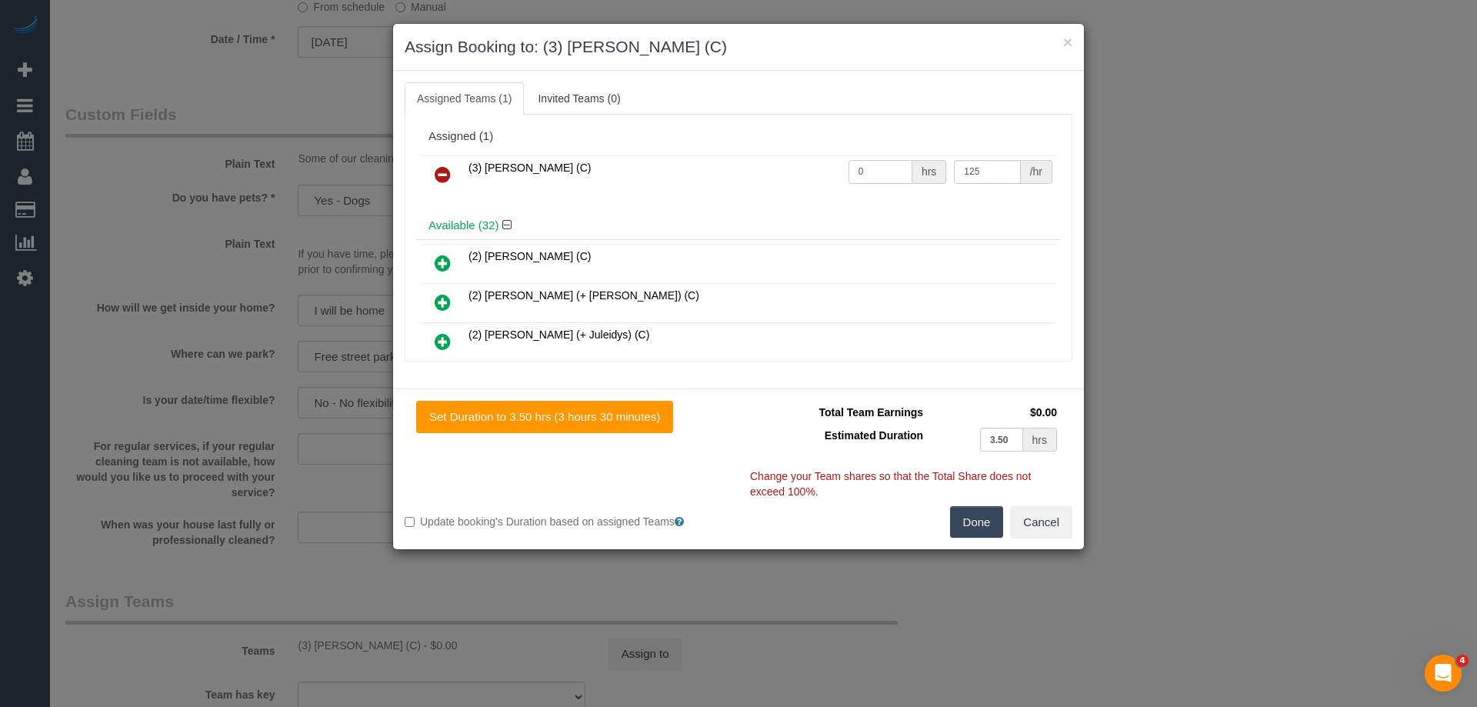
click at [897, 169] on input "0" at bounding box center [880, 172] width 64 height 24
type input "1"
click at [972, 538] on button "Done" at bounding box center [977, 522] width 54 height 32
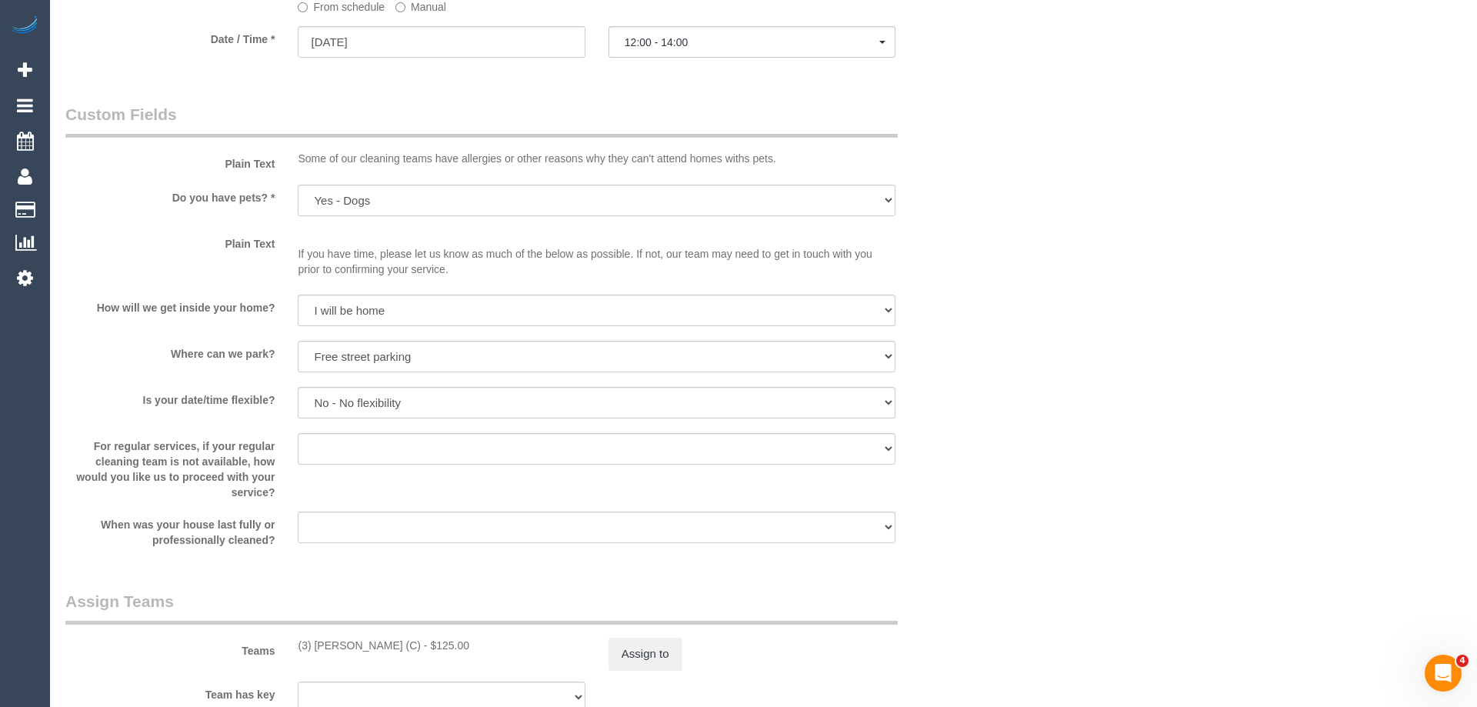
click at [972, 538] on div "× Assign Booking to: (3) Patrick Sopulu (C) Assigned Teams (1) Invited Teams (0…" at bounding box center [738, 353] width 1477 height 707
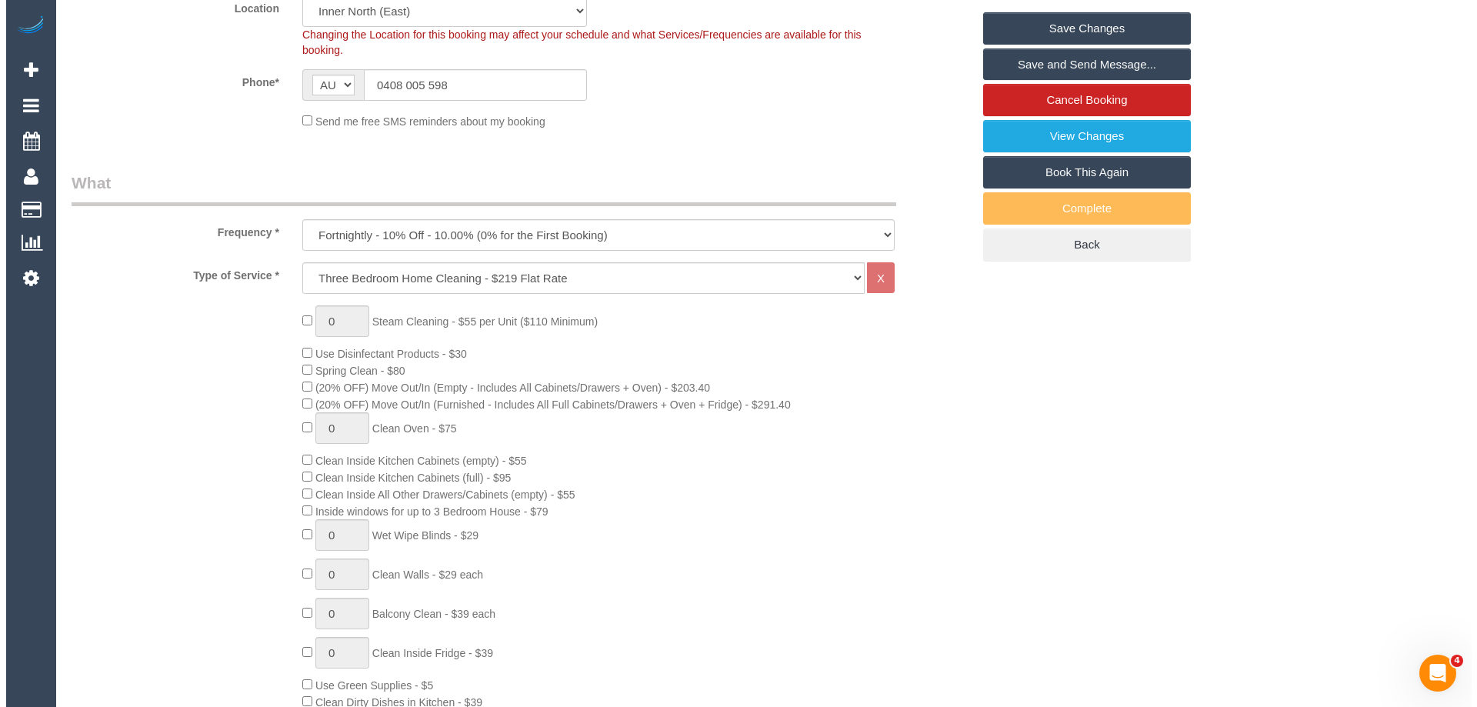
scroll to position [0, 0]
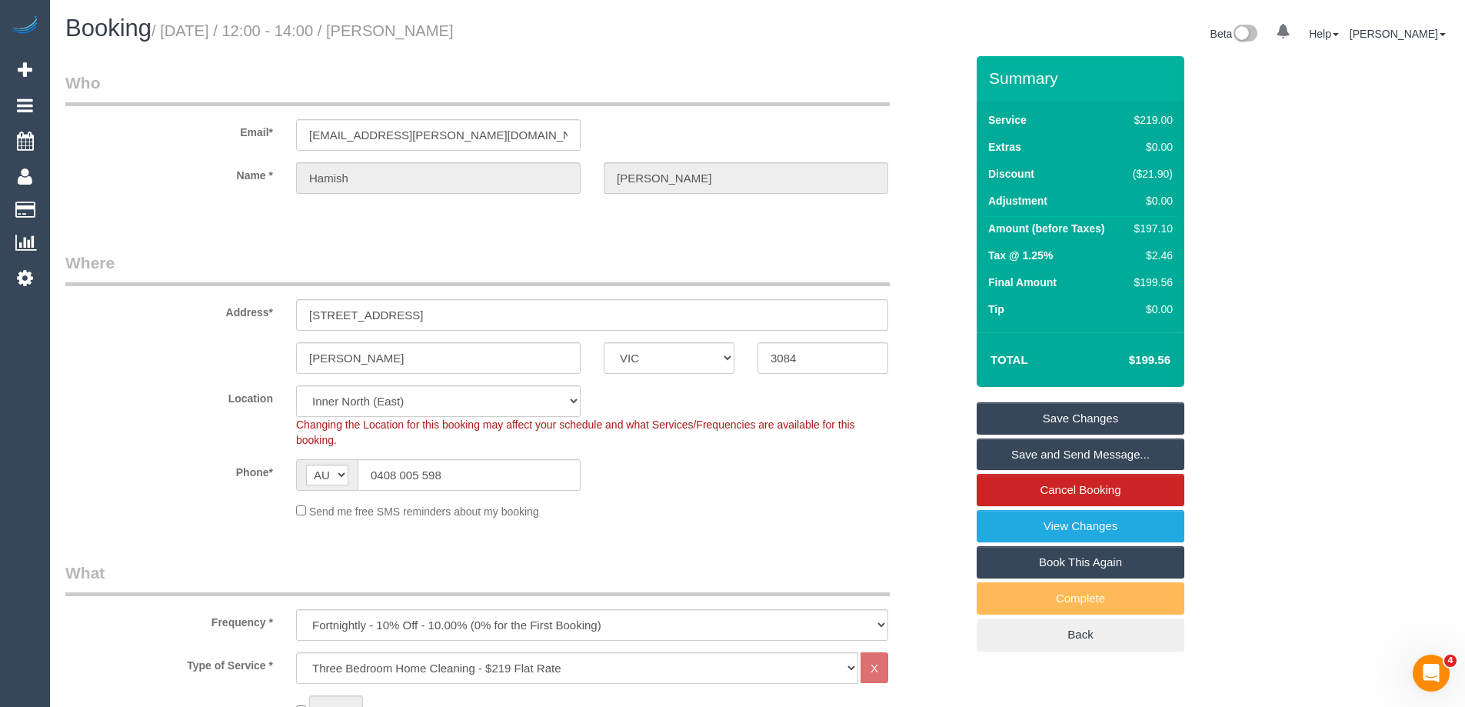
click at [1140, 455] on link "Save and Send Message..." at bounding box center [1081, 454] width 208 height 32
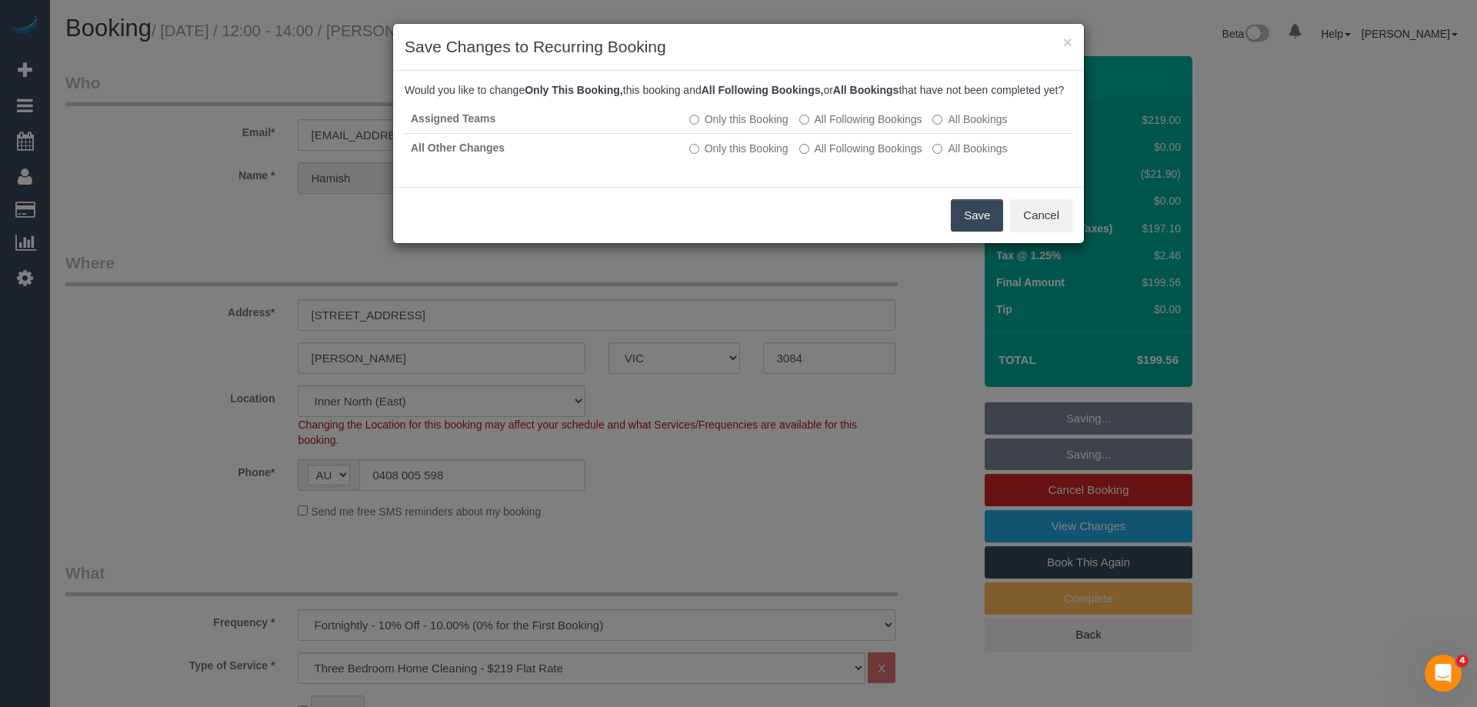
click at [979, 231] on button "Save" at bounding box center [977, 215] width 52 height 32
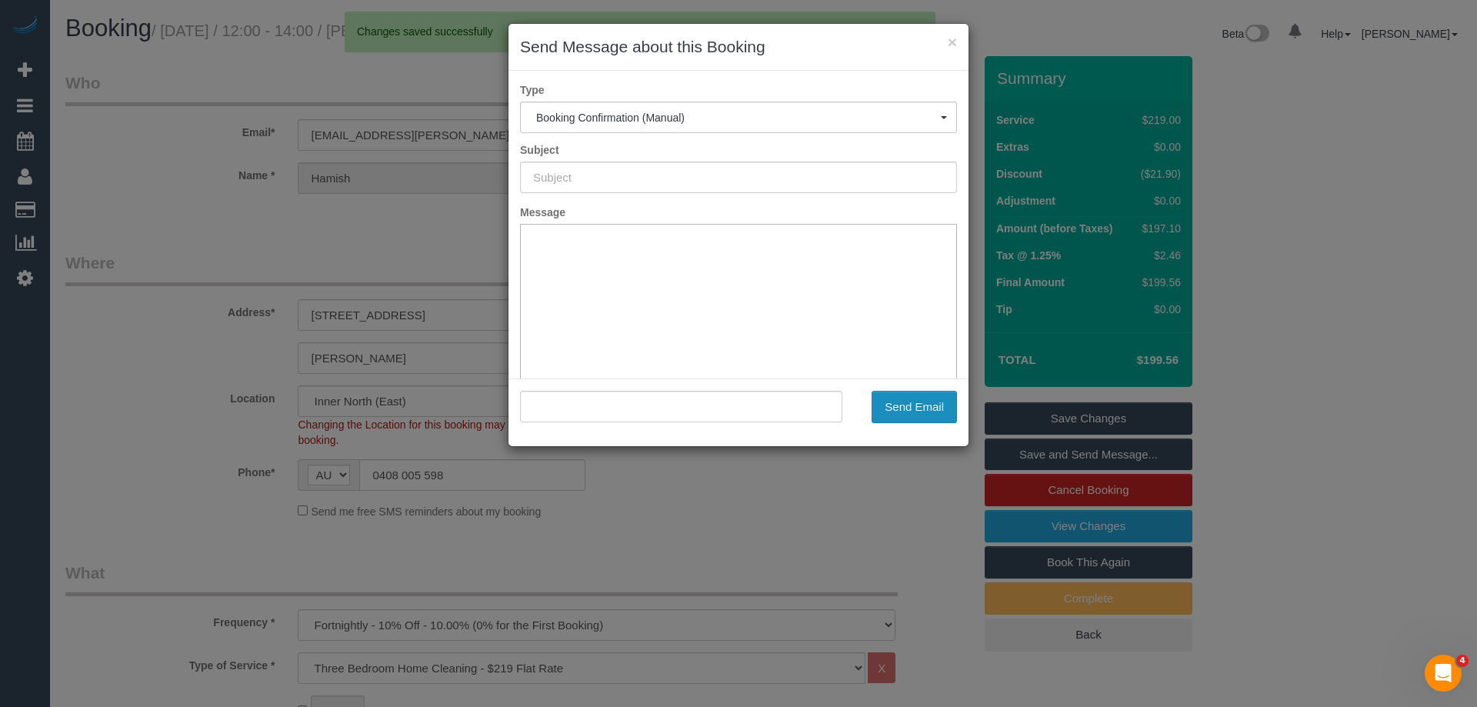
type input "Booking Confirmed"
type input ""Hamish Morgan" <f.hamish.morgan@gmail.com>"
click at [931, 408] on button "Send Email" at bounding box center [913, 407] width 85 height 32
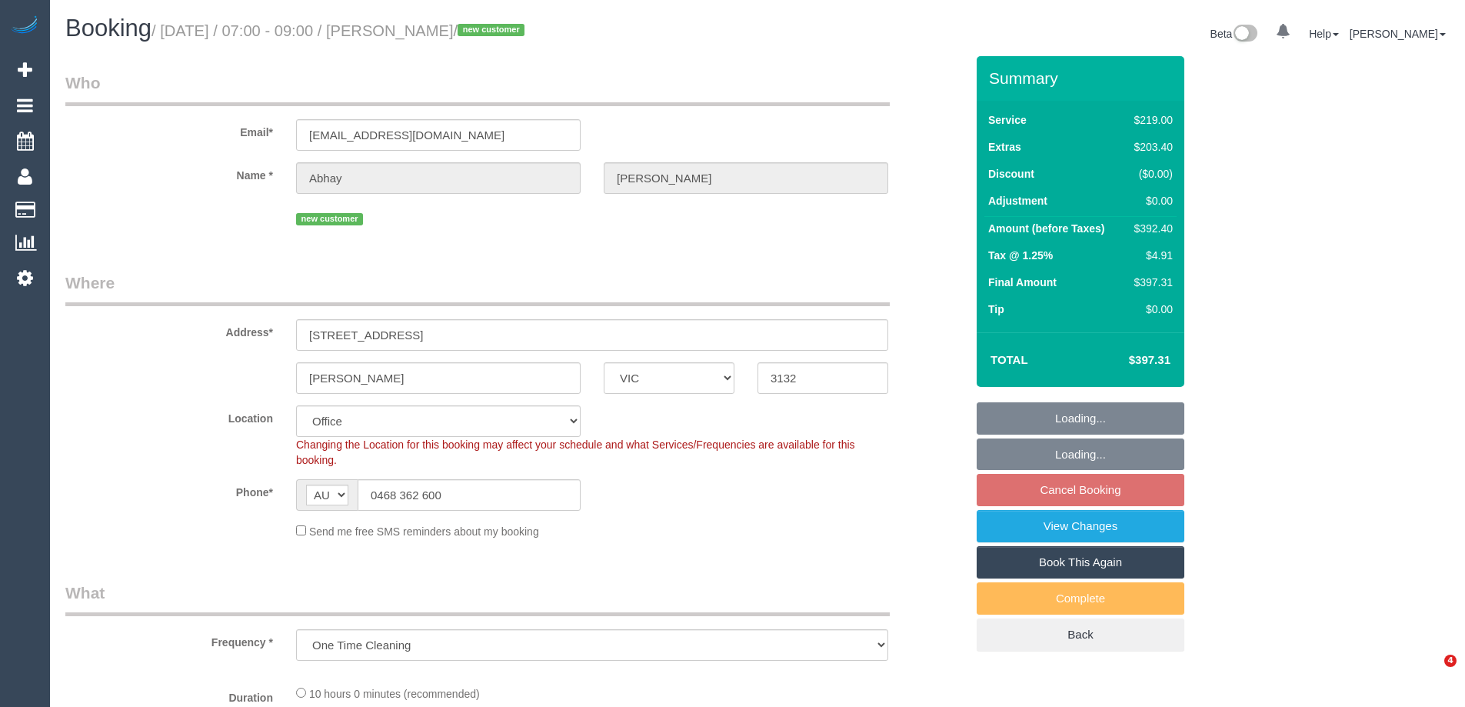
select select "VIC"
select select "object:634"
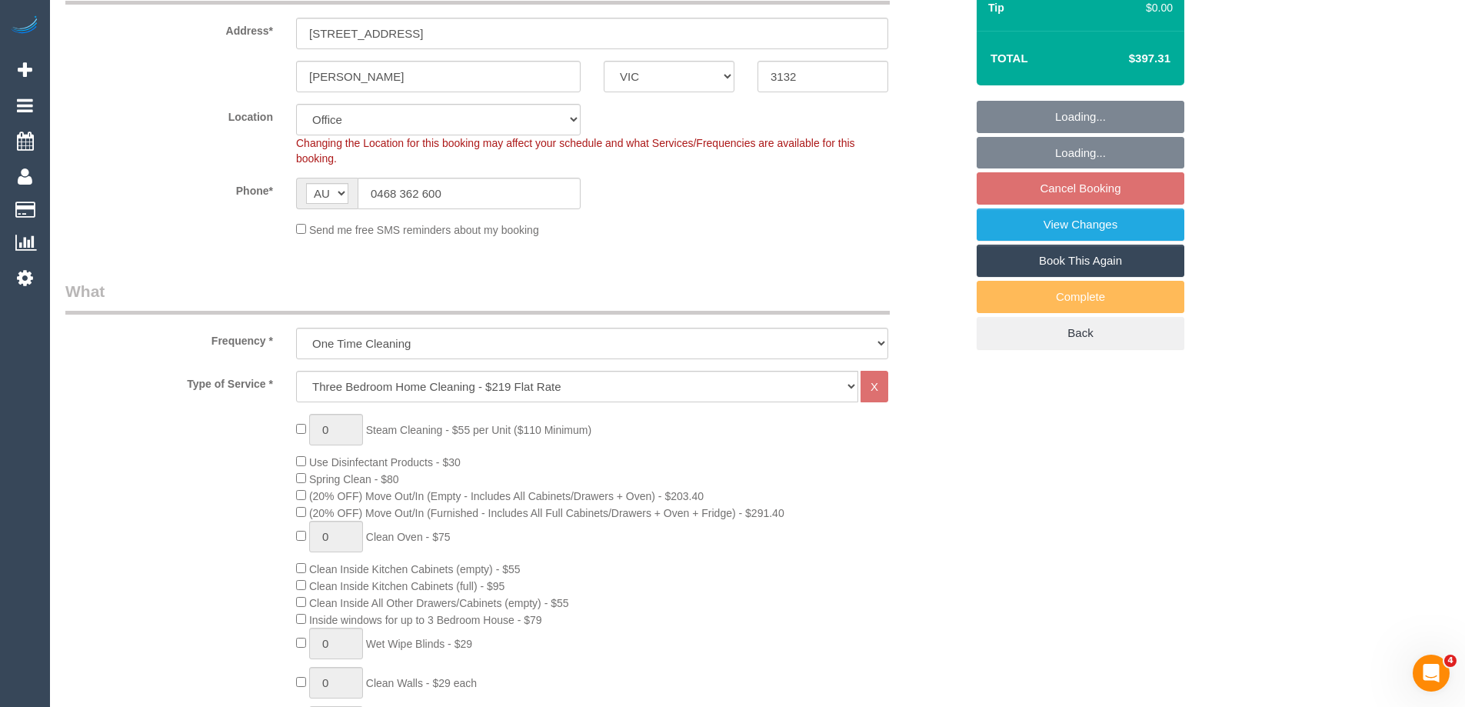
scroll to position [538, 0]
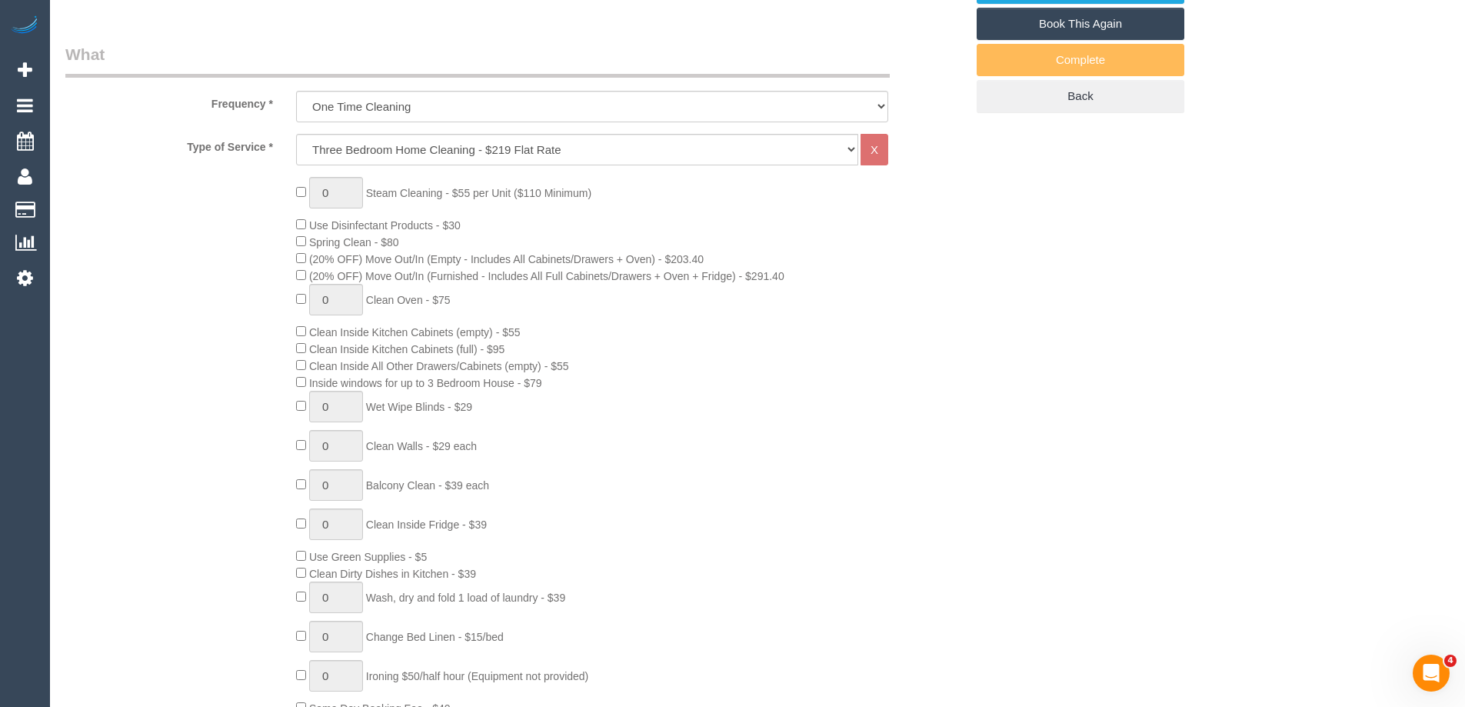
select select "string:stripe-pm_1Rzrem2GScqysDRVBNb4qXdH"
select select "number:28"
select select "number:16"
select select "number:19"
select select "number:24"
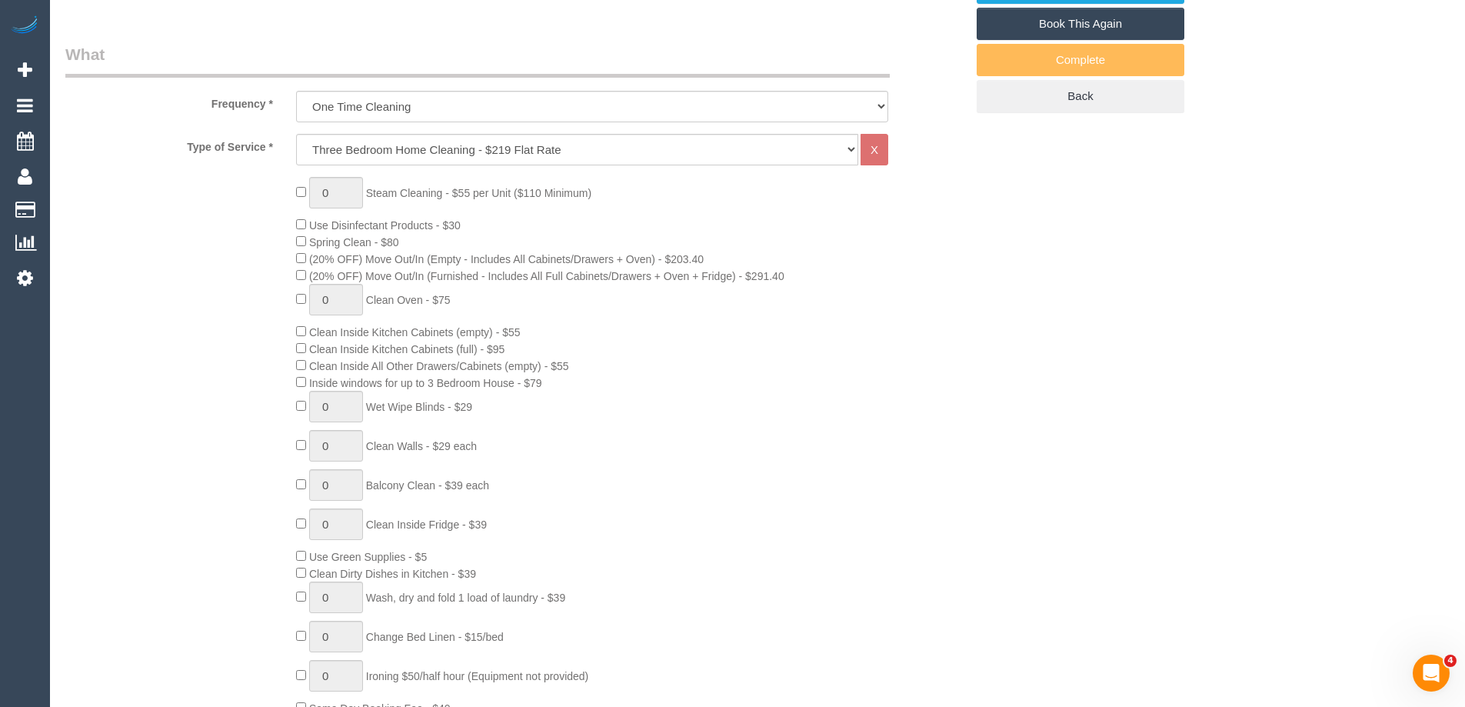
select select "number:35"
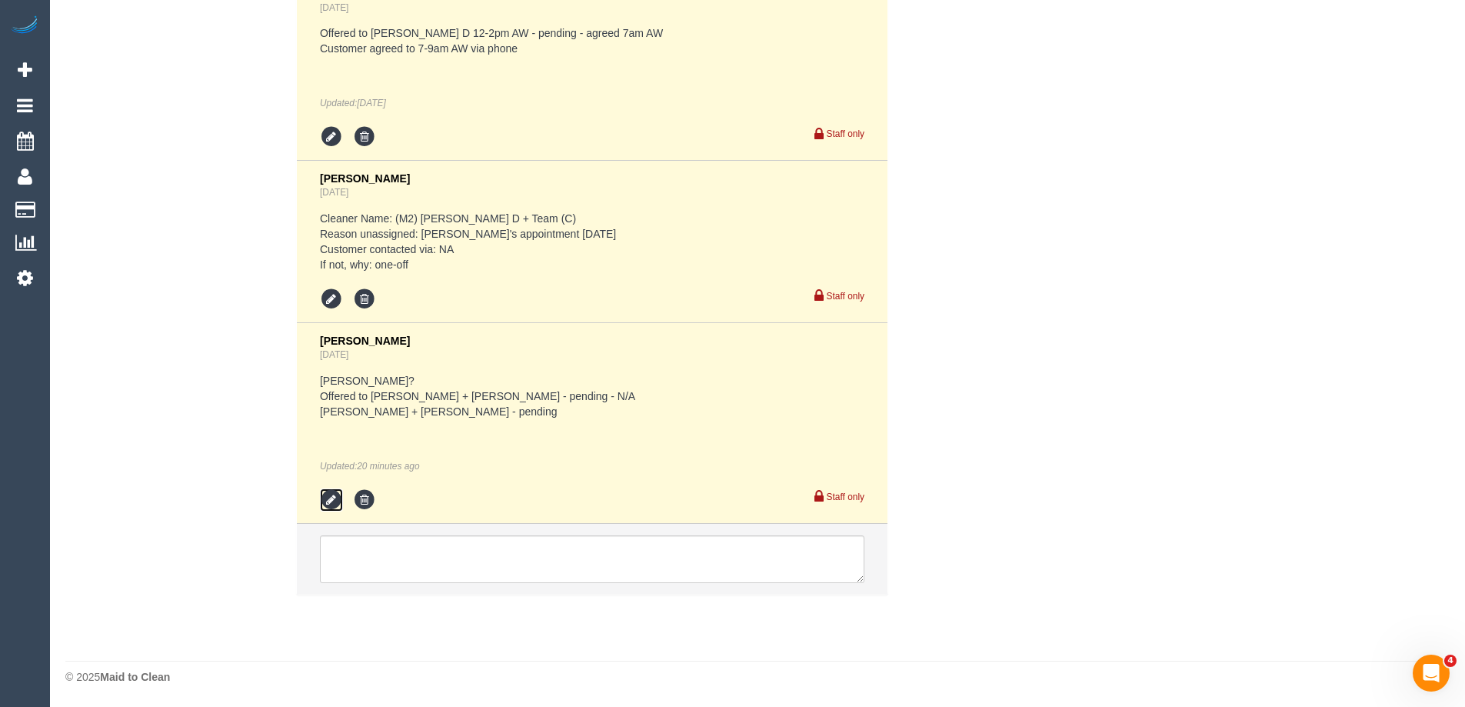
click at [330, 503] on icon at bounding box center [331, 499] width 23 height 23
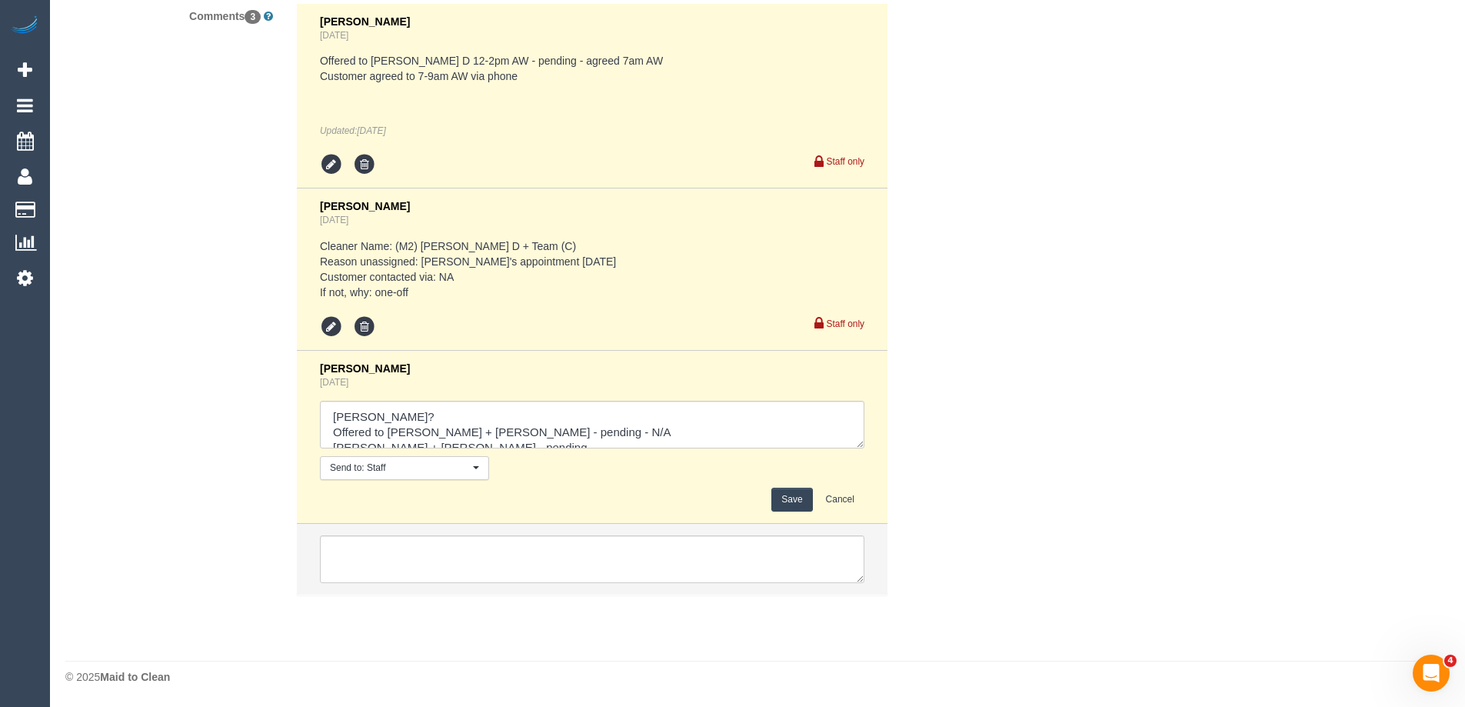
scroll to position [15, 0]
click at [468, 431] on textarea at bounding box center [592, 425] width 544 height 48
click at [487, 433] on textarea at bounding box center [592, 425] width 544 height 48
type textarea "[PERSON_NAME]? Offered to [PERSON_NAME] + [PERSON_NAME] - pending - N/A [PERSON…"
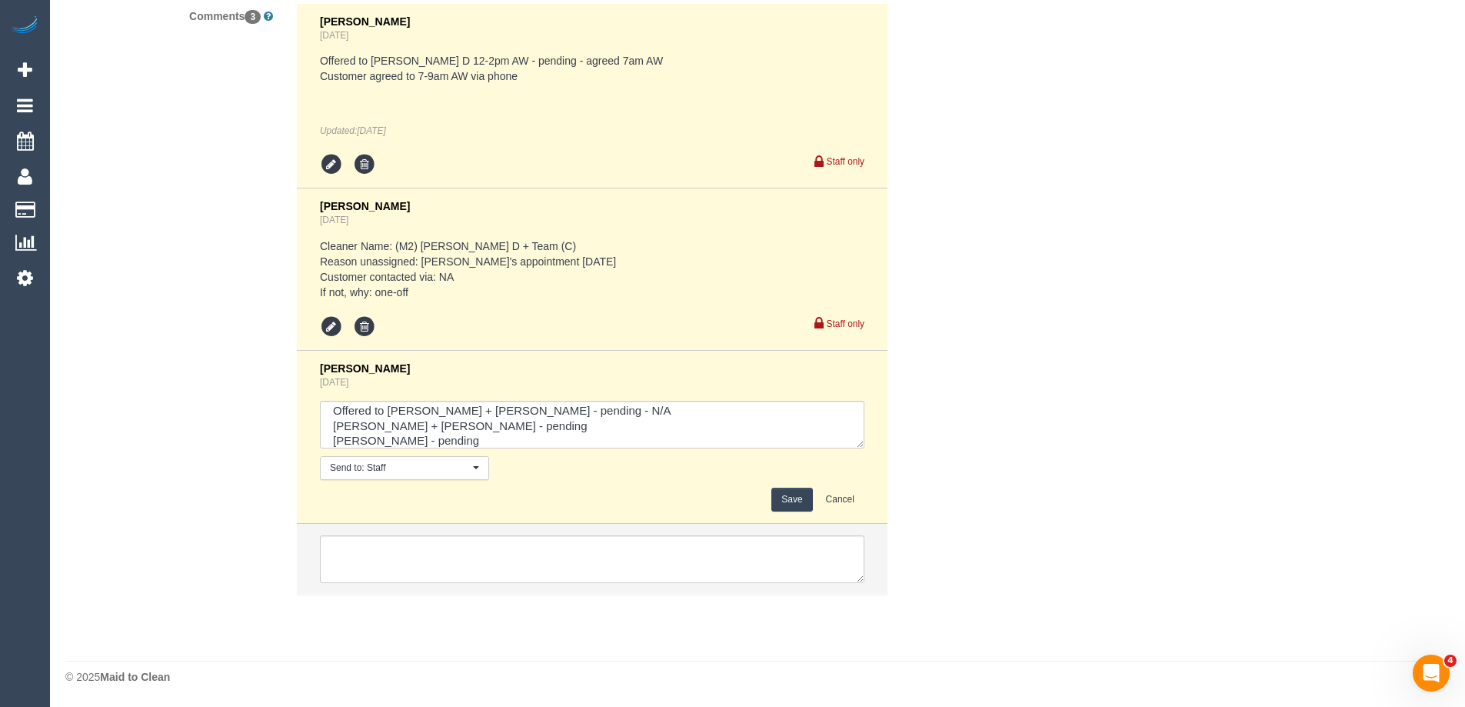
click at [778, 502] on button "Save" at bounding box center [791, 500] width 41 height 24
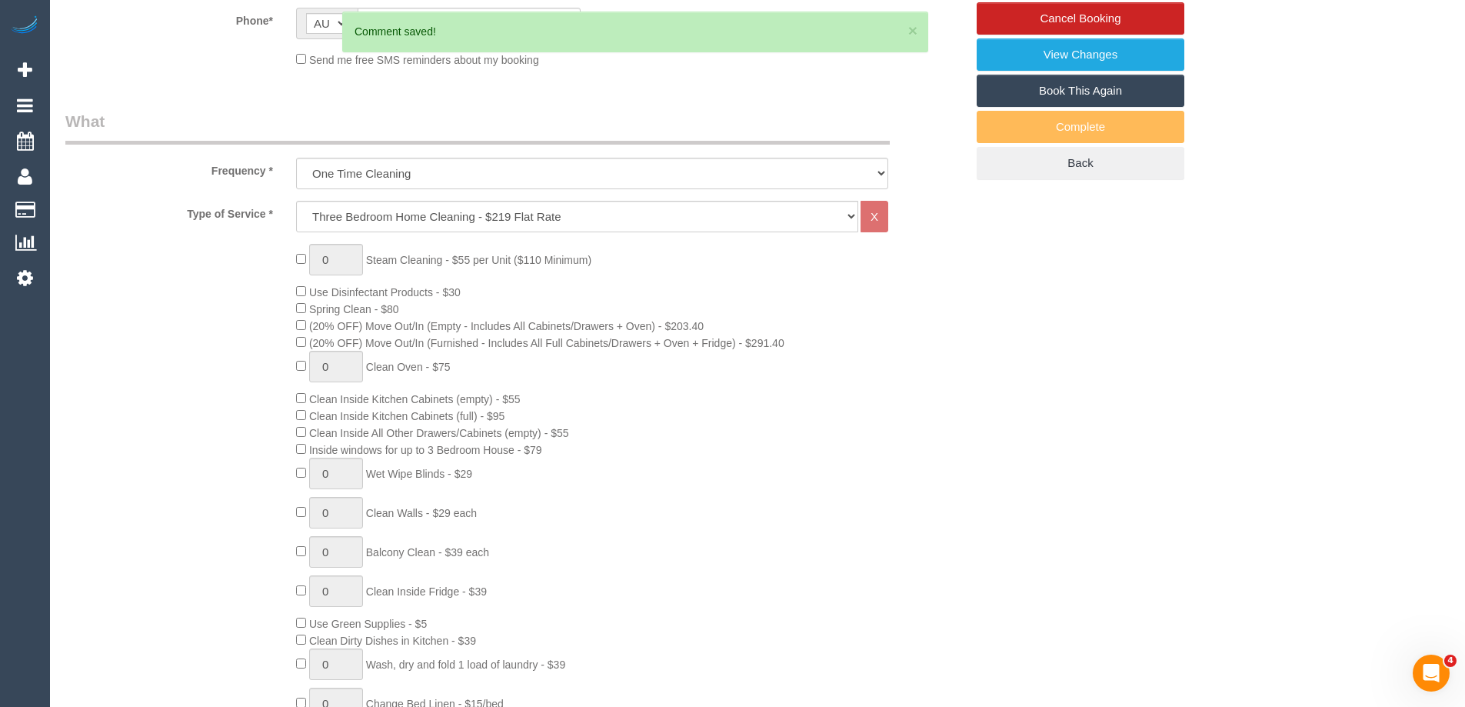
scroll to position [157, 0]
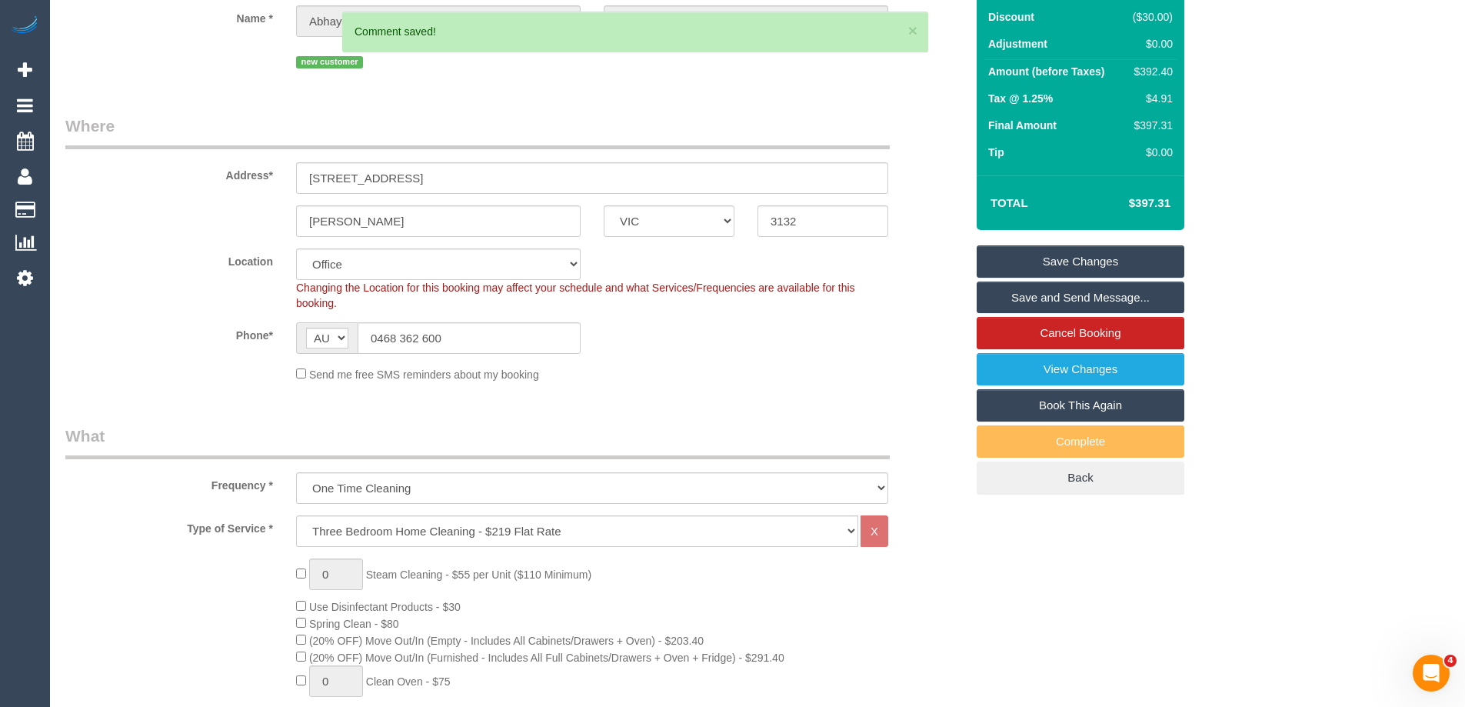
click at [1161, 72] on div "$392.40" at bounding box center [1150, 71] width 46 height 15
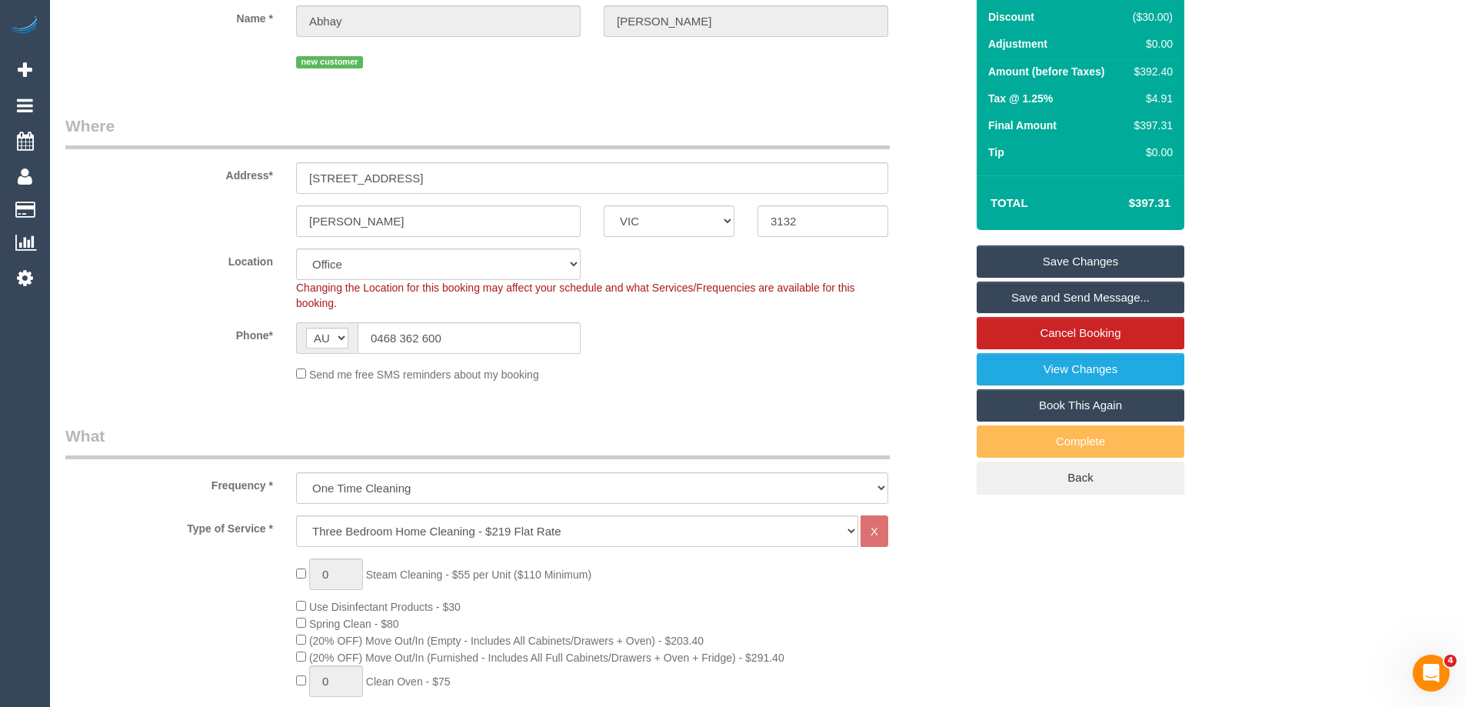
copy div "392.40"
drag, startPoint x: 1269, startPoint y: 90, endPoint x: 521, endPoint y: 608, distance: 909.7
click at [1268, 92] on div "Summary Service $219.00 Extras $203.40 Discount ($30.00) Adjustment $0.00 Amoun…" at bounding box center [1138, 212] width 346 height 626
click at [1038, 263] on link "Save Changes" at bounding box center [1081, 261] width 208 height 32
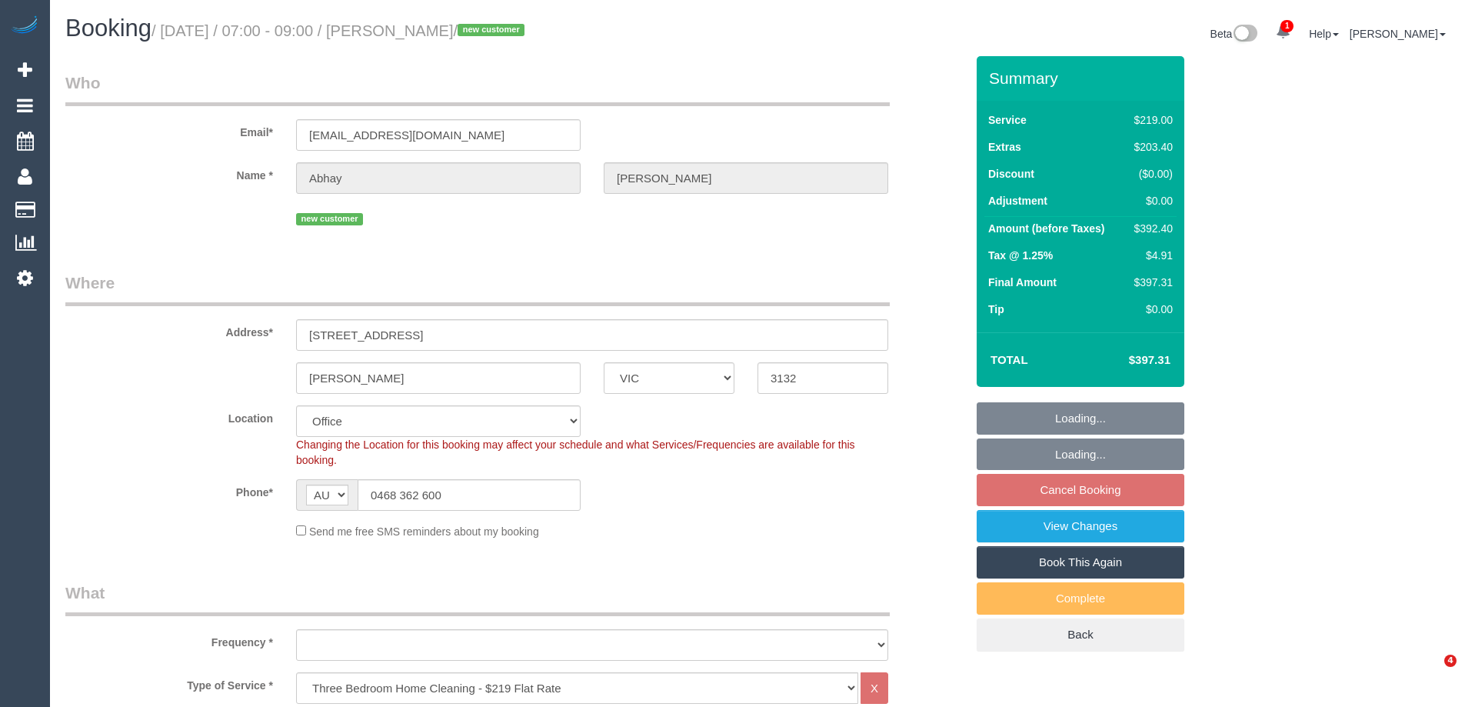
select select "VIC"
select select "object:701"
select select "number:28"
select select "number:16"
select select "number:19"
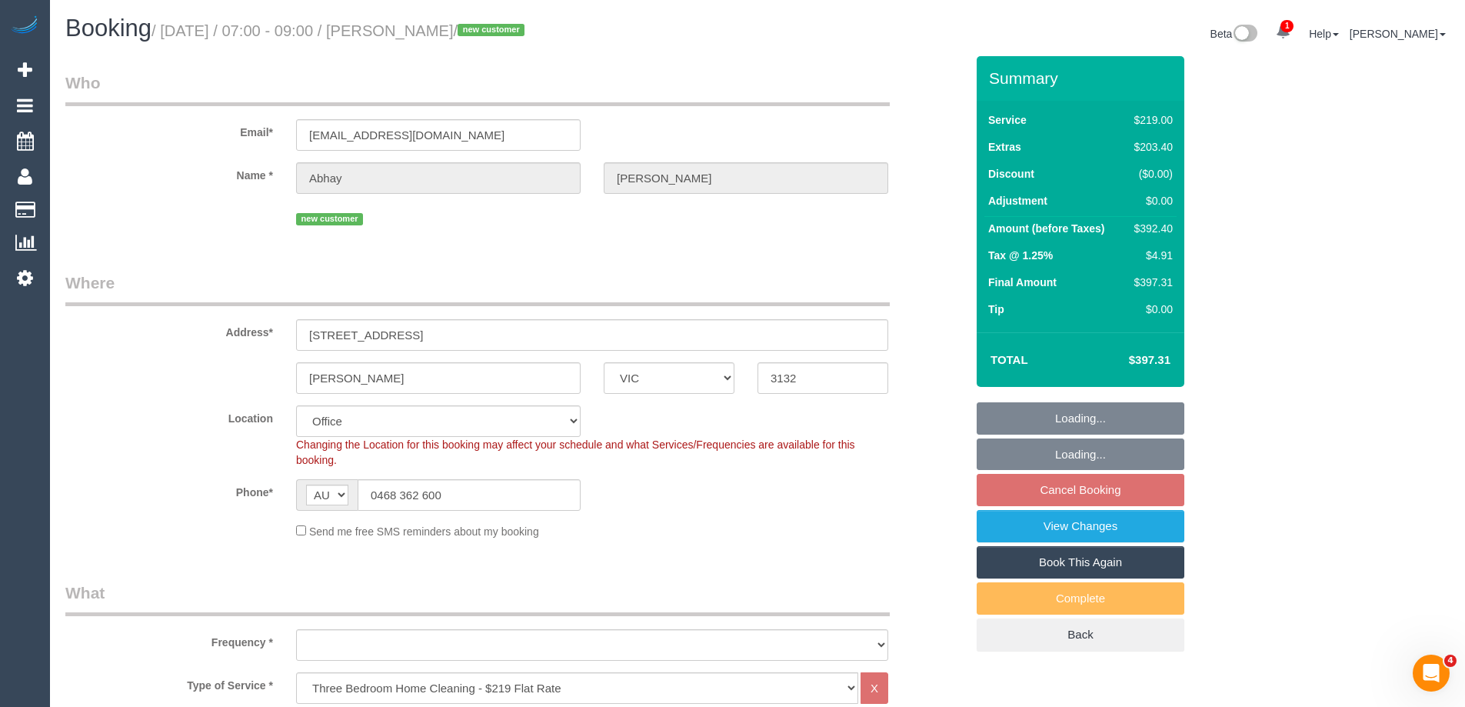
select select "number:24"
select select "number:35"
select select "object:852"
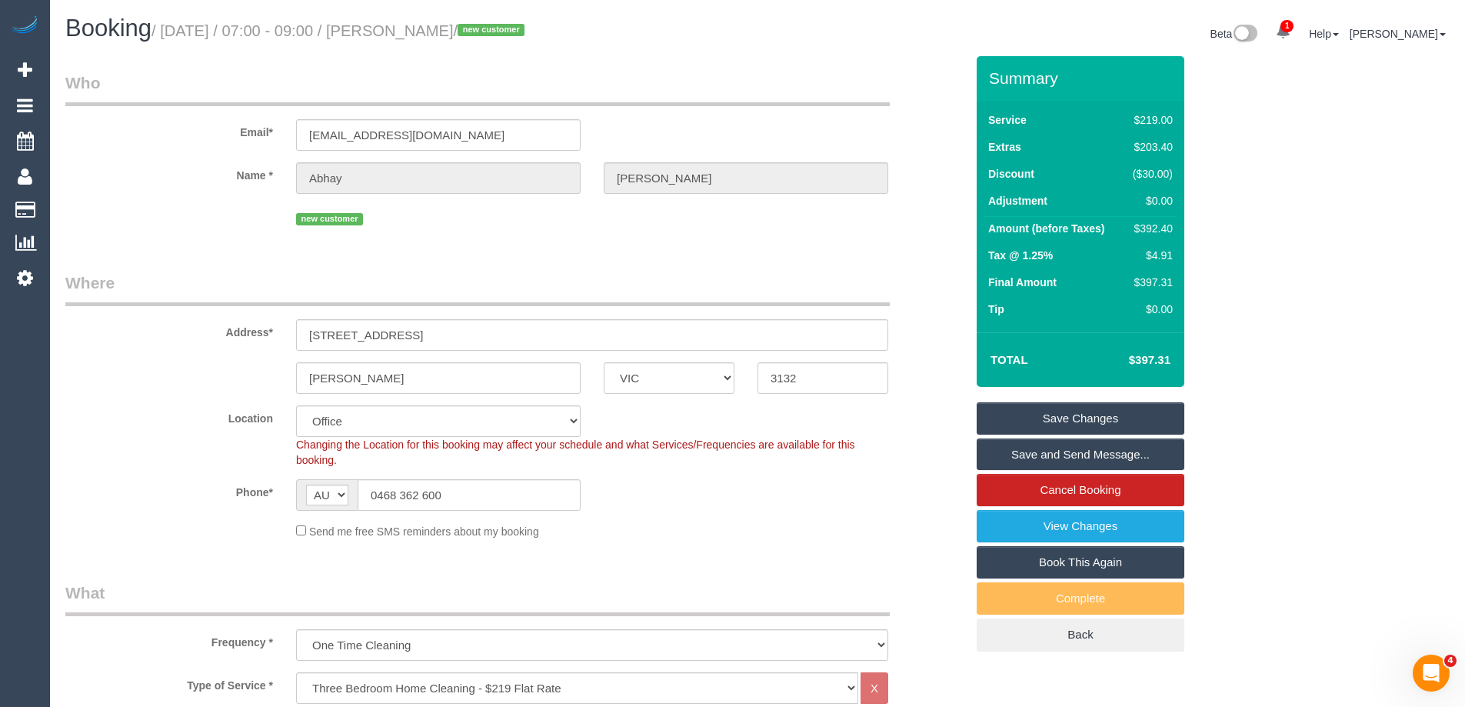
click at [1157, 227] on div "$392.40" at bounding box center [1150, 228] width 46 height 15
copy div "392.40"
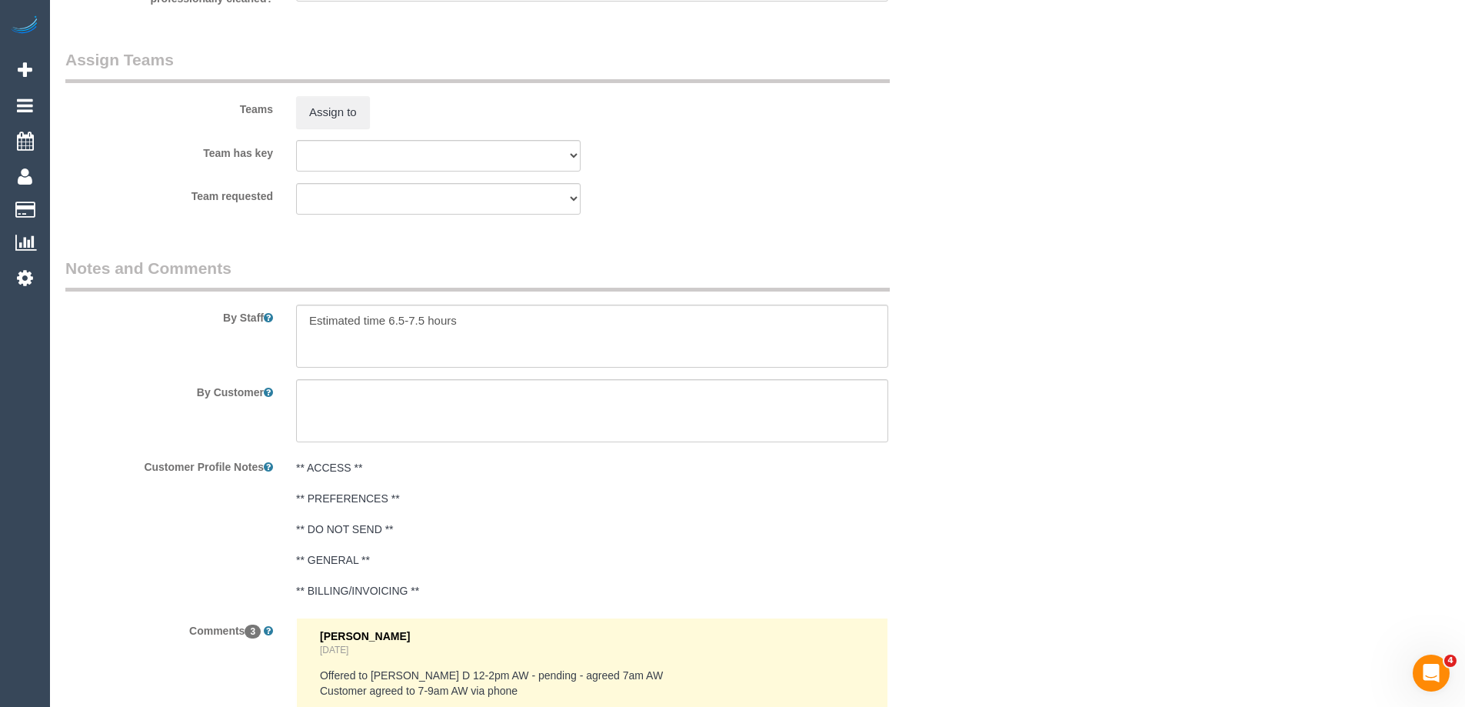
scroll to position [2922, 0]
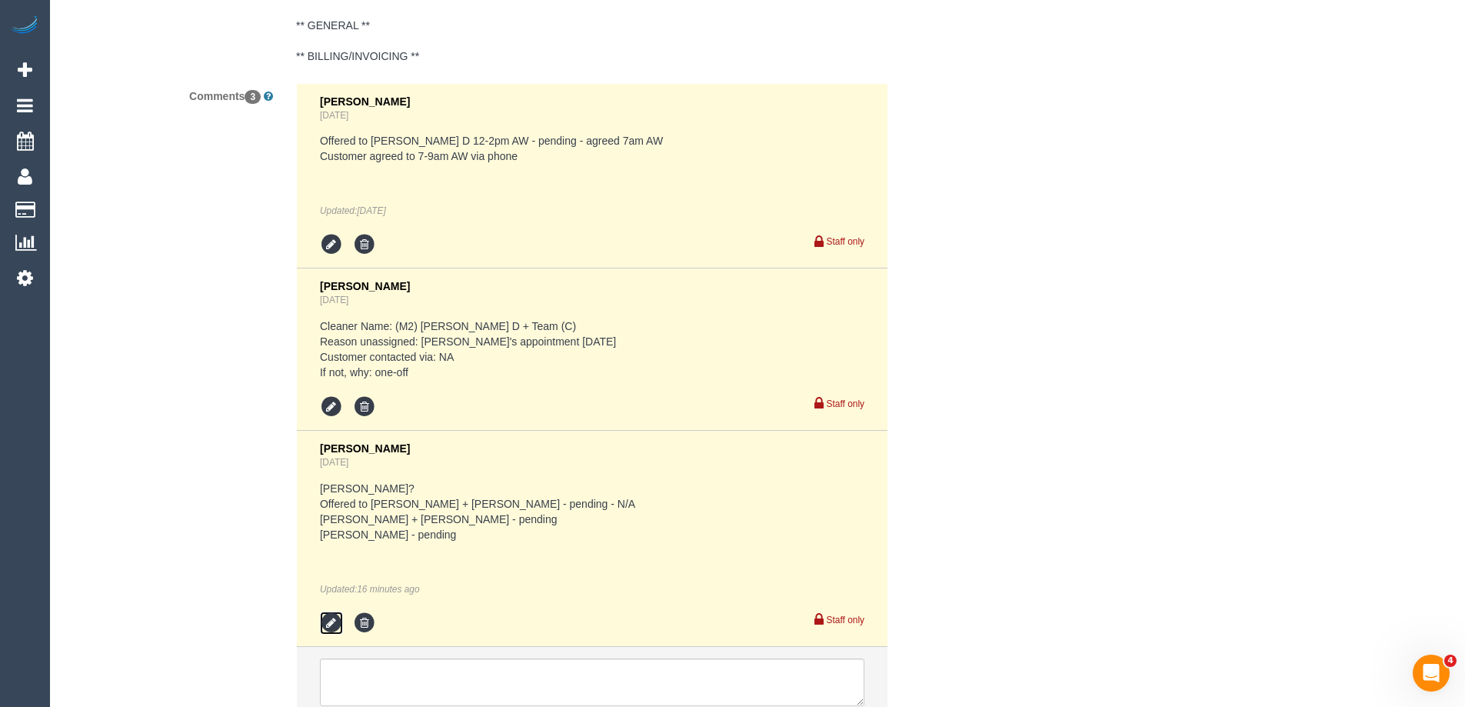
click at [329, 628] on icon at bounding box center [331, 622] width 23 height 23
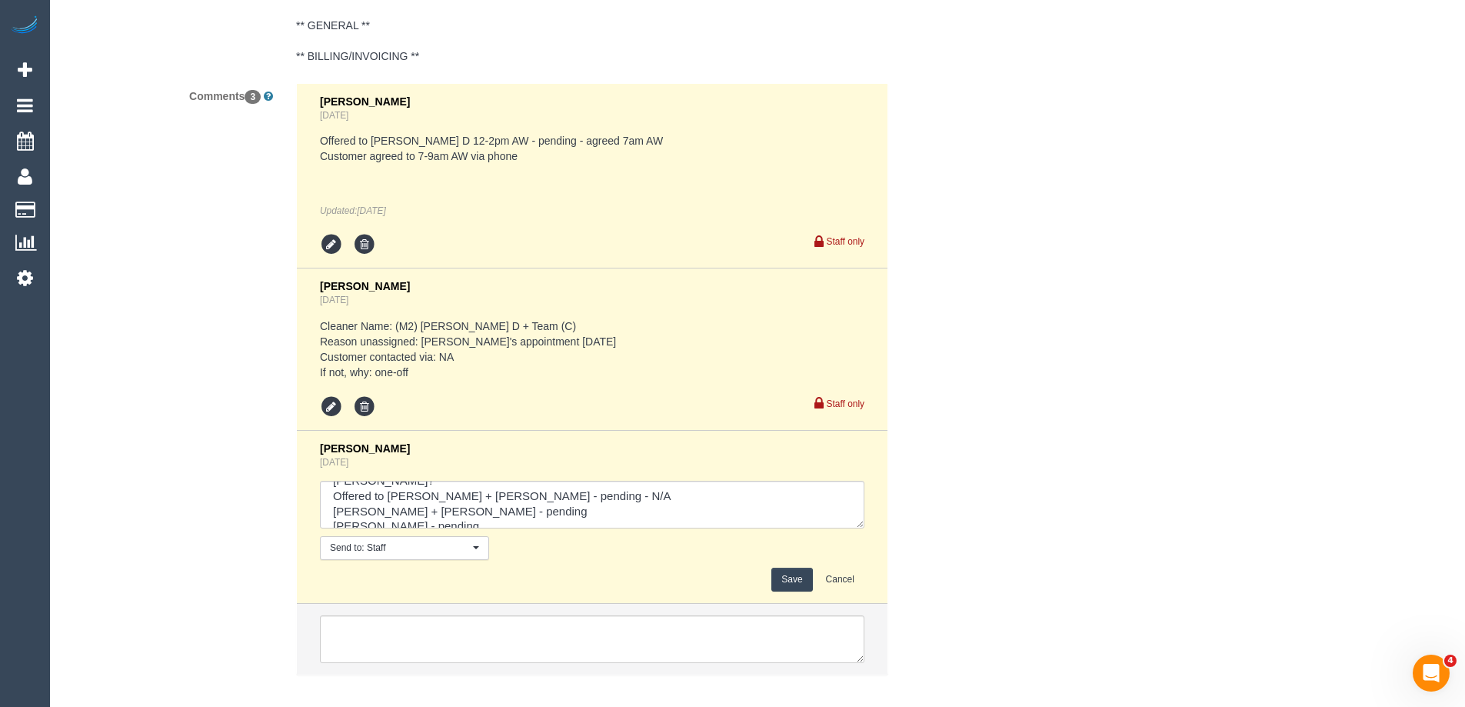
scroll to position [30, 0]
click at [455, 506] on textarea at bounding box center [592, 505] width 544 height 48
type textarea "[PERSON_NAME]? Offered to [PERSON_NAME] + [PERSON_NAME] - pending - N/A [PERSON…"
click at [801, 573] on button "Save" at bounding box center [791, 580] width 41 height 24
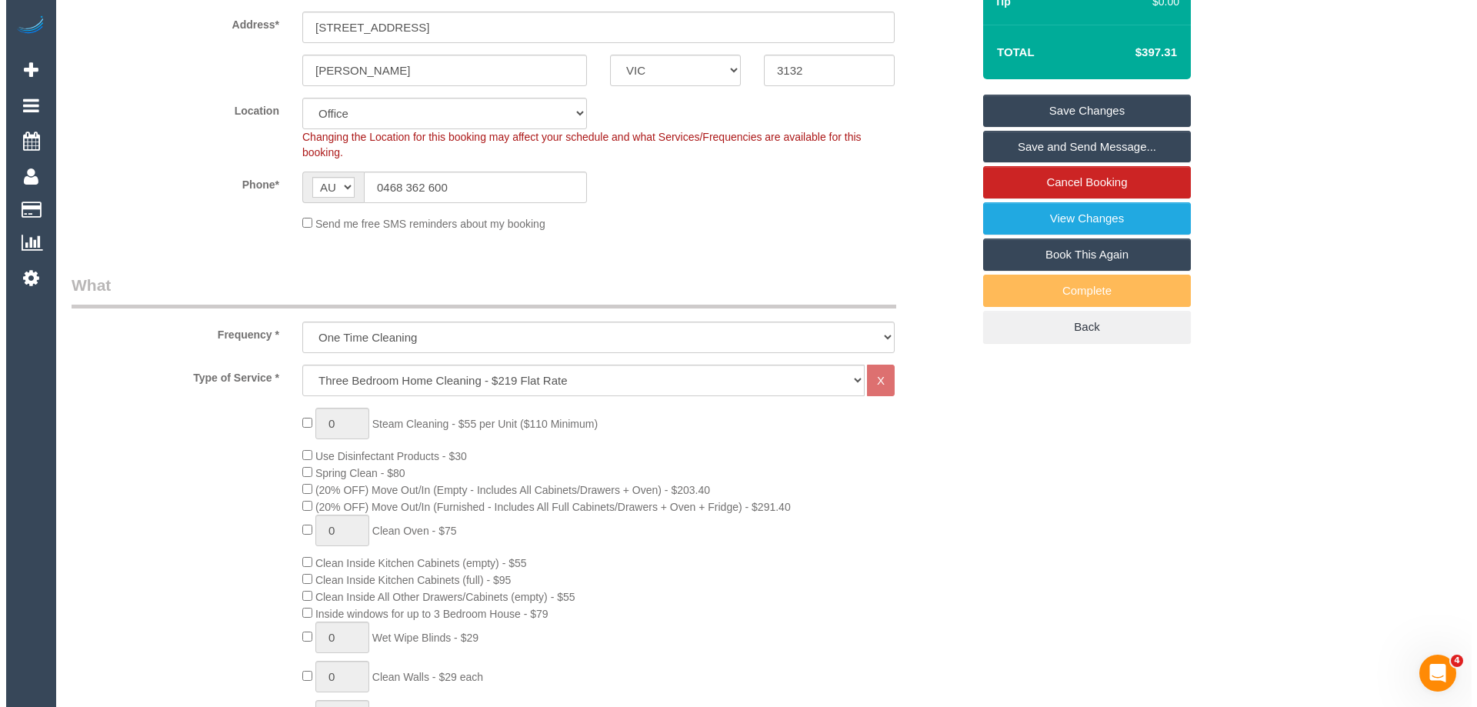
scroll to position [0, 0]
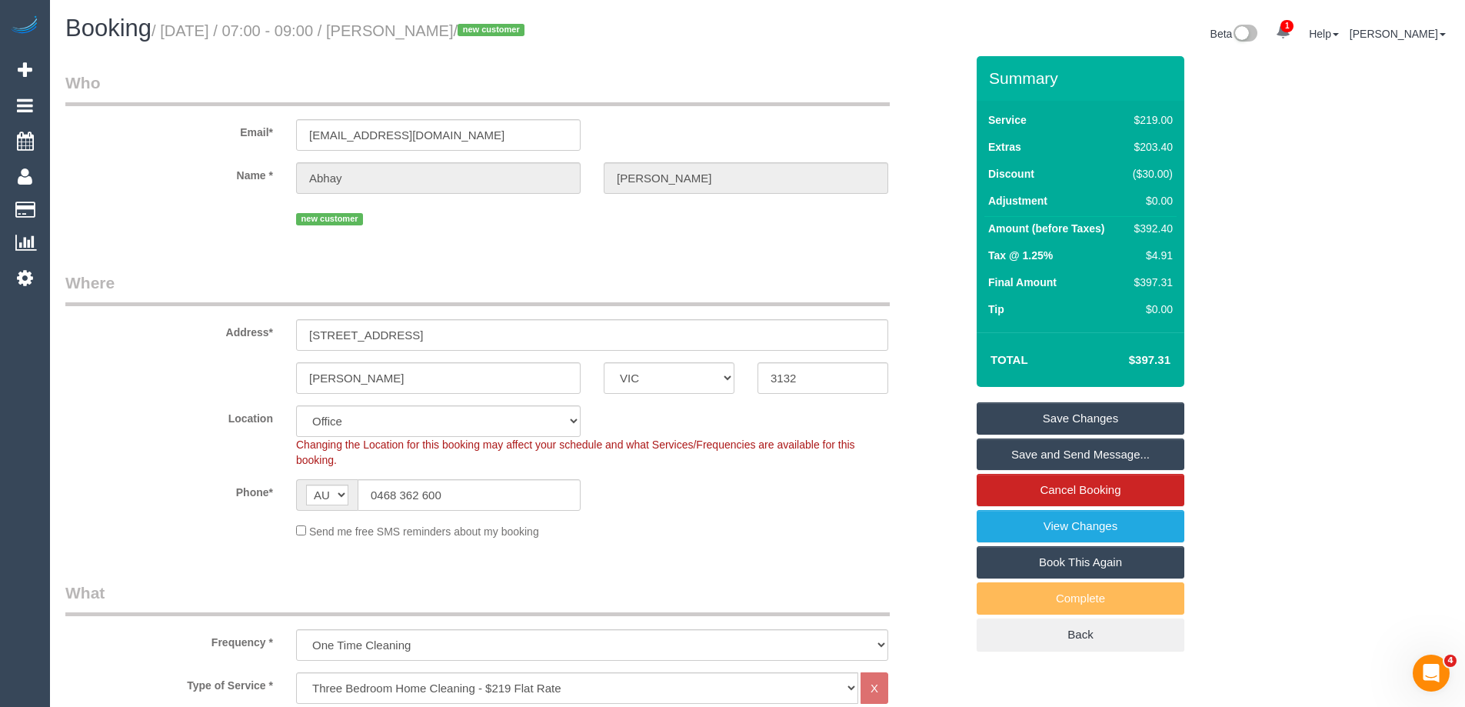
click at [1131, 420] on link "Save Changes" at bounding box center [1081, 418] width 208 height 32
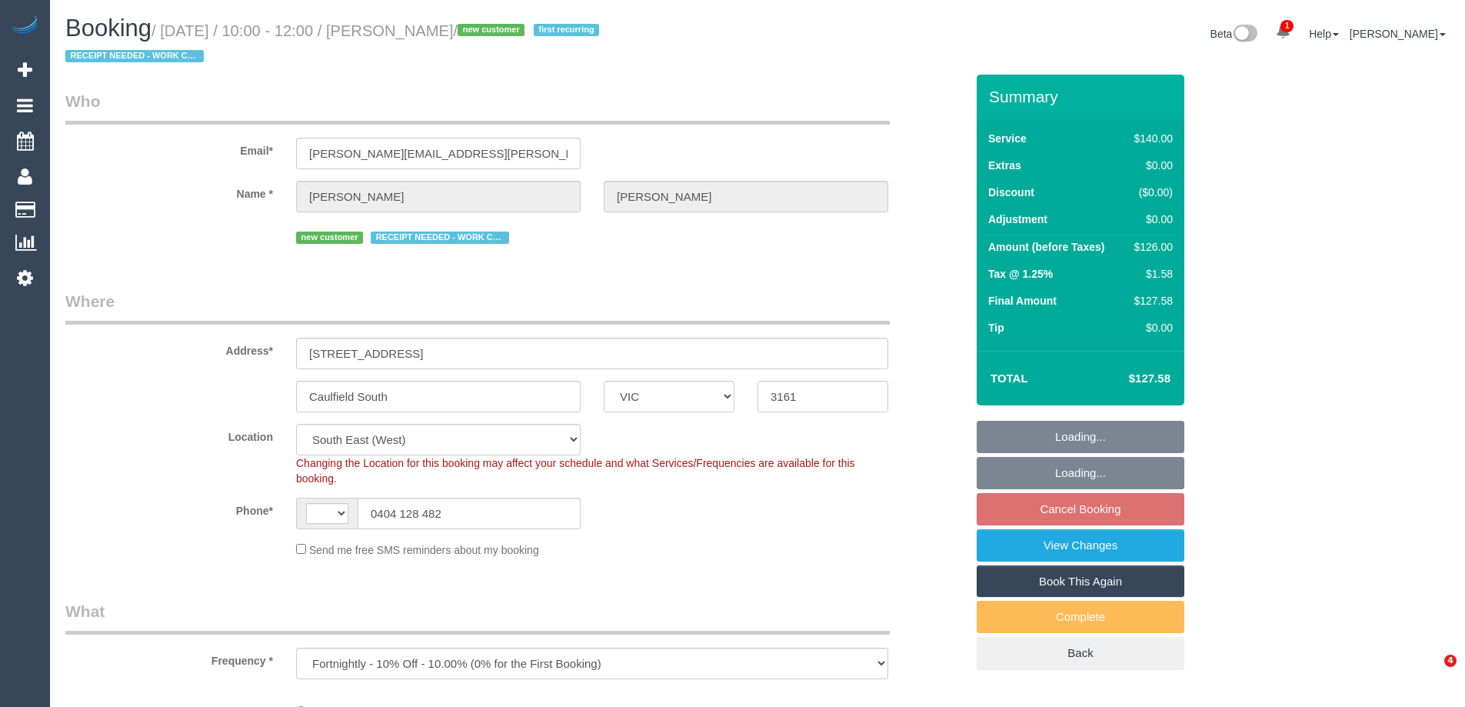
select select "VIC"
select select "object:491"
select select "string:stripe-pm_1S2j2a2GScqysDRVCptgbwsQ"
select select "string:AU"
select select "number:28"
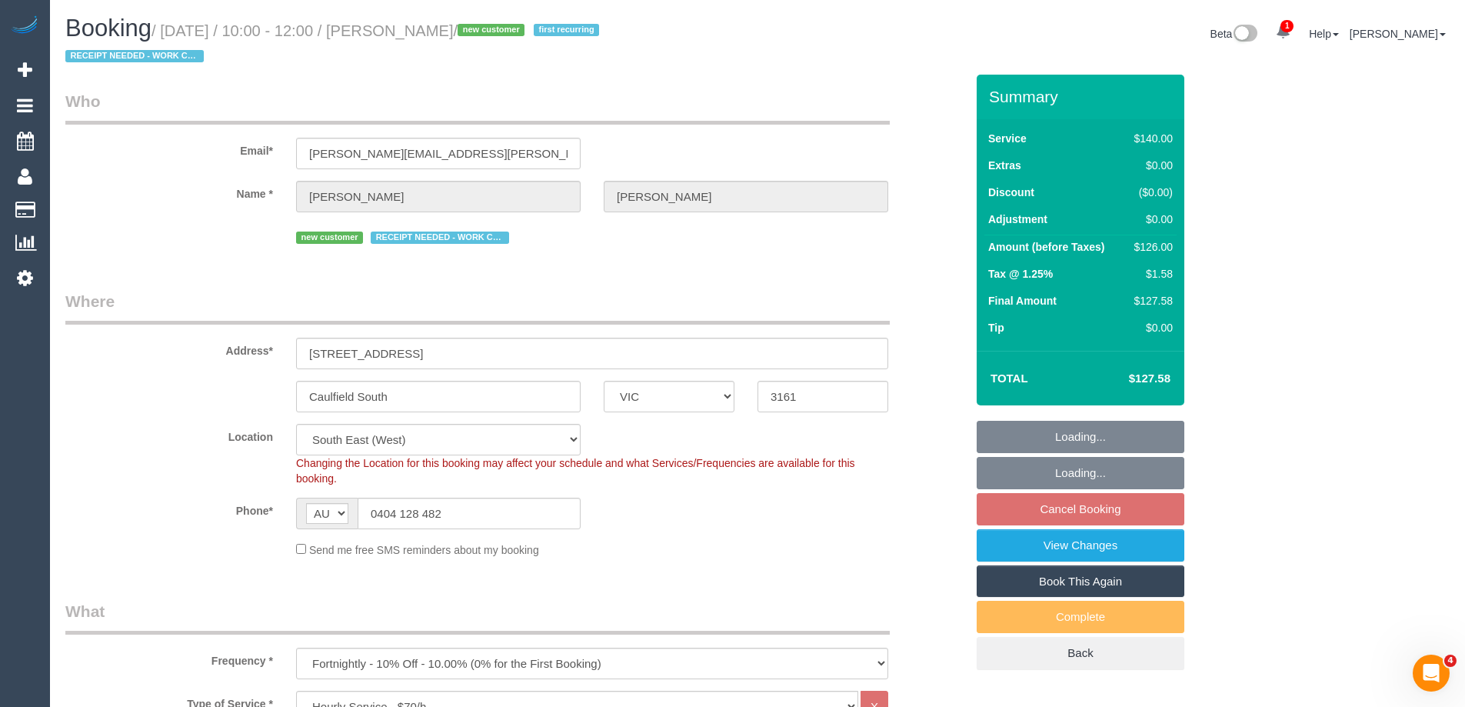
select select "number:14"
select select "number:19"
select select "number:25"
select select "number:34"
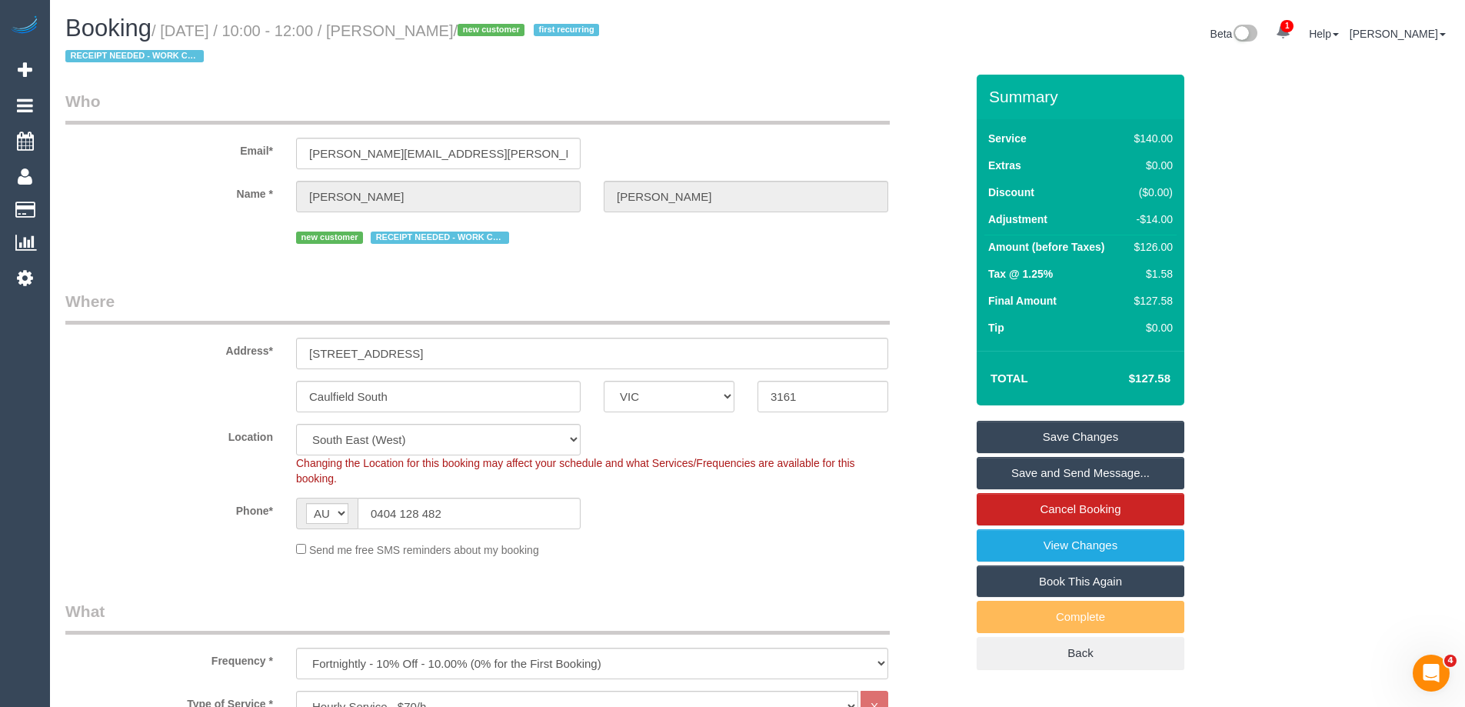
drag, startPoint x: 531, startPoint y: 24, endPoint x: 425, endPoint y: 22, distance: 106.2
click at [425, 22] on h1 "Booking / September 03, 2025 / 10:00 - 12:00 / Roshni Aswani / new customer fir…" at bounding box center [405, 41] width 681 height 52
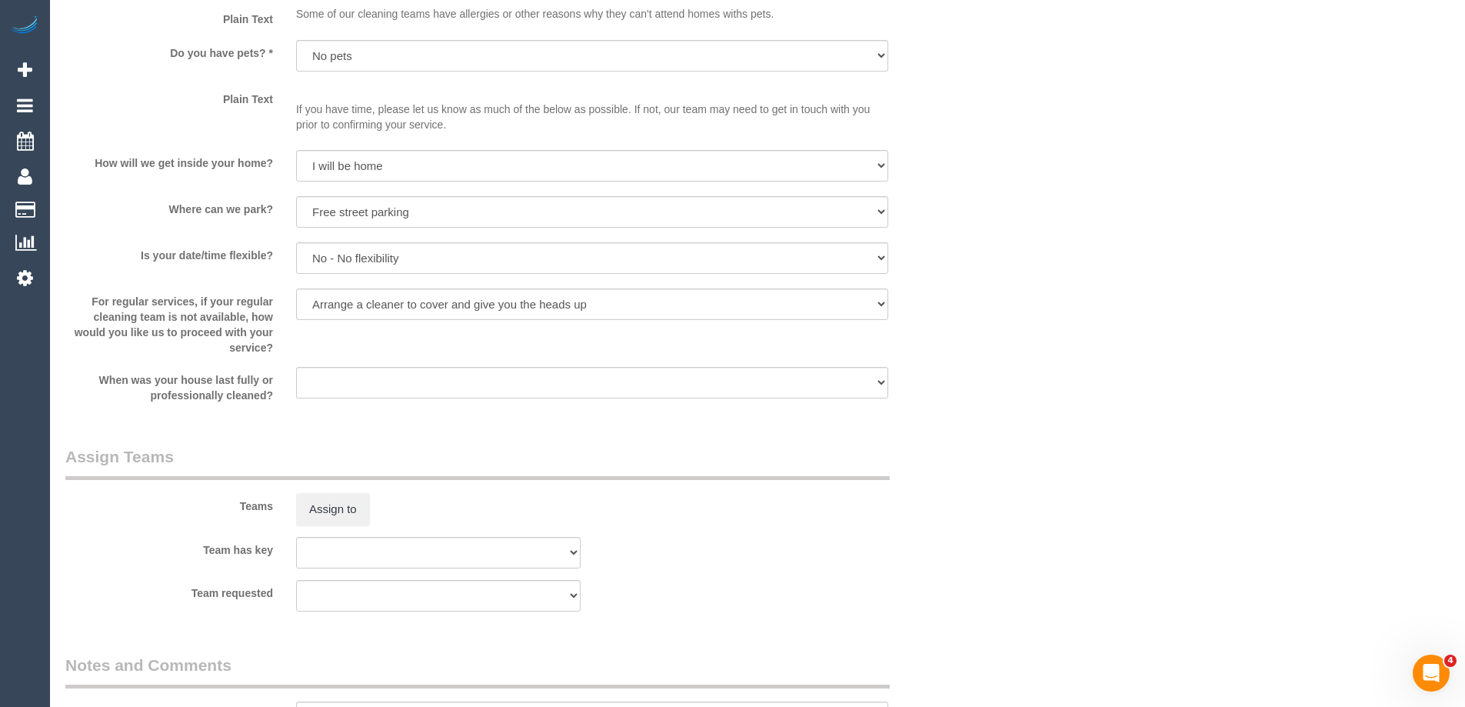
scroll to position [1899, 0]
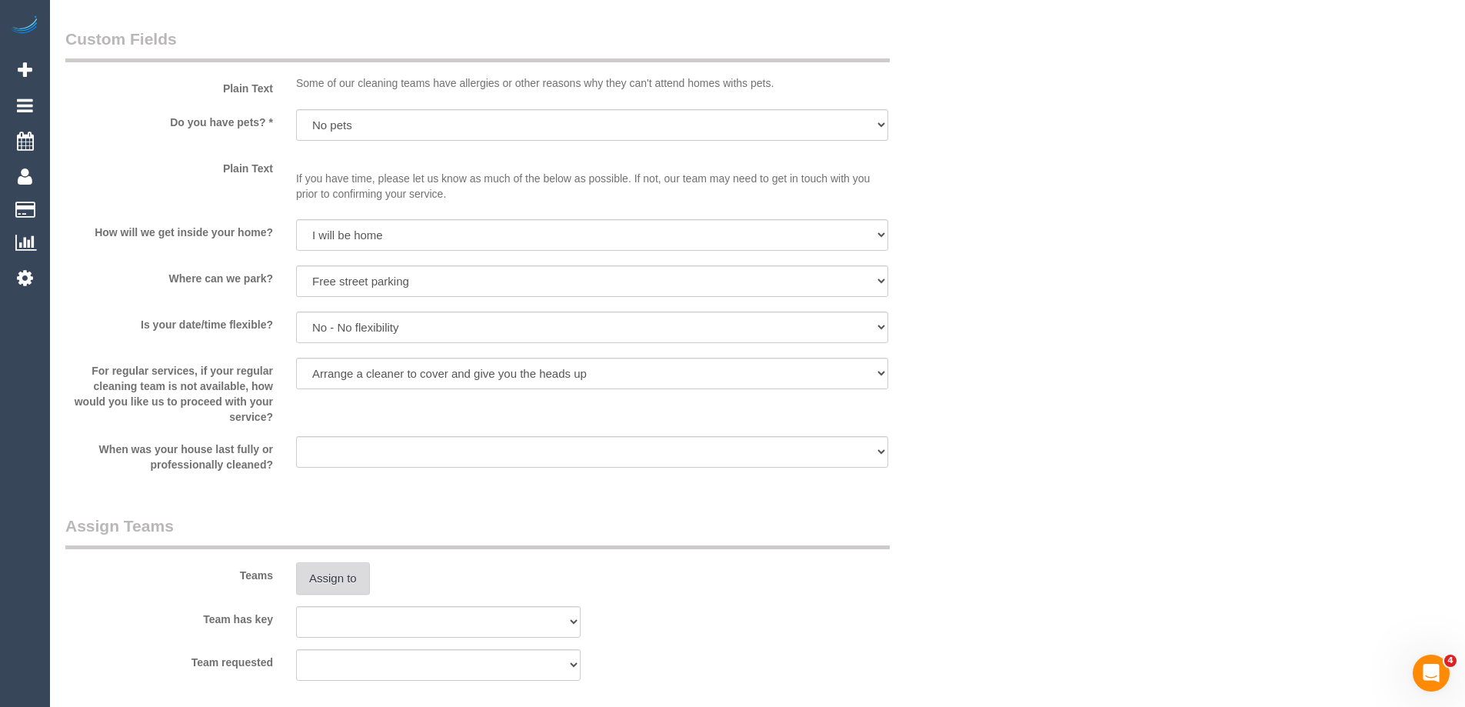
click at [305, 589] on button "Assign to" at bounding box center [333, 578] width 74 height 32
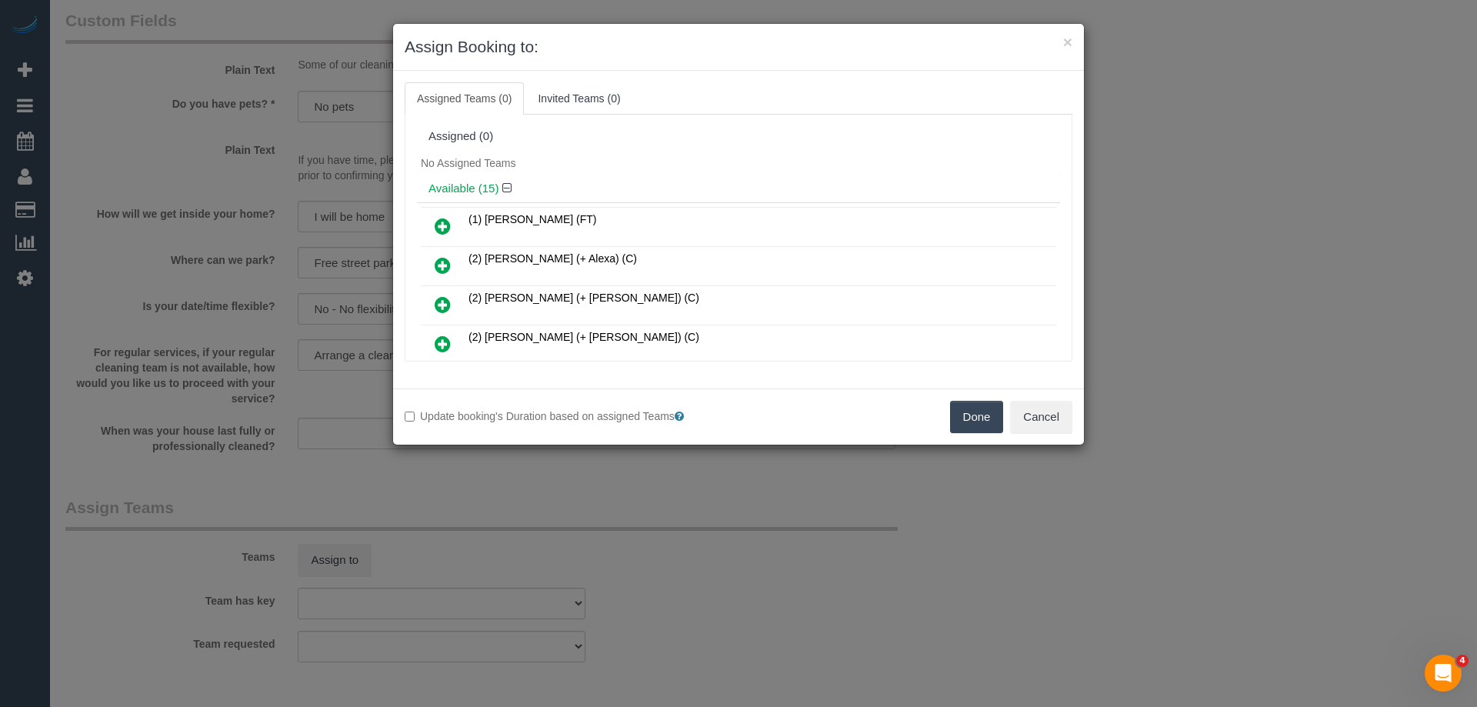
click at [445, 216] on link at bounding box center [443, 226] width 36 height 31
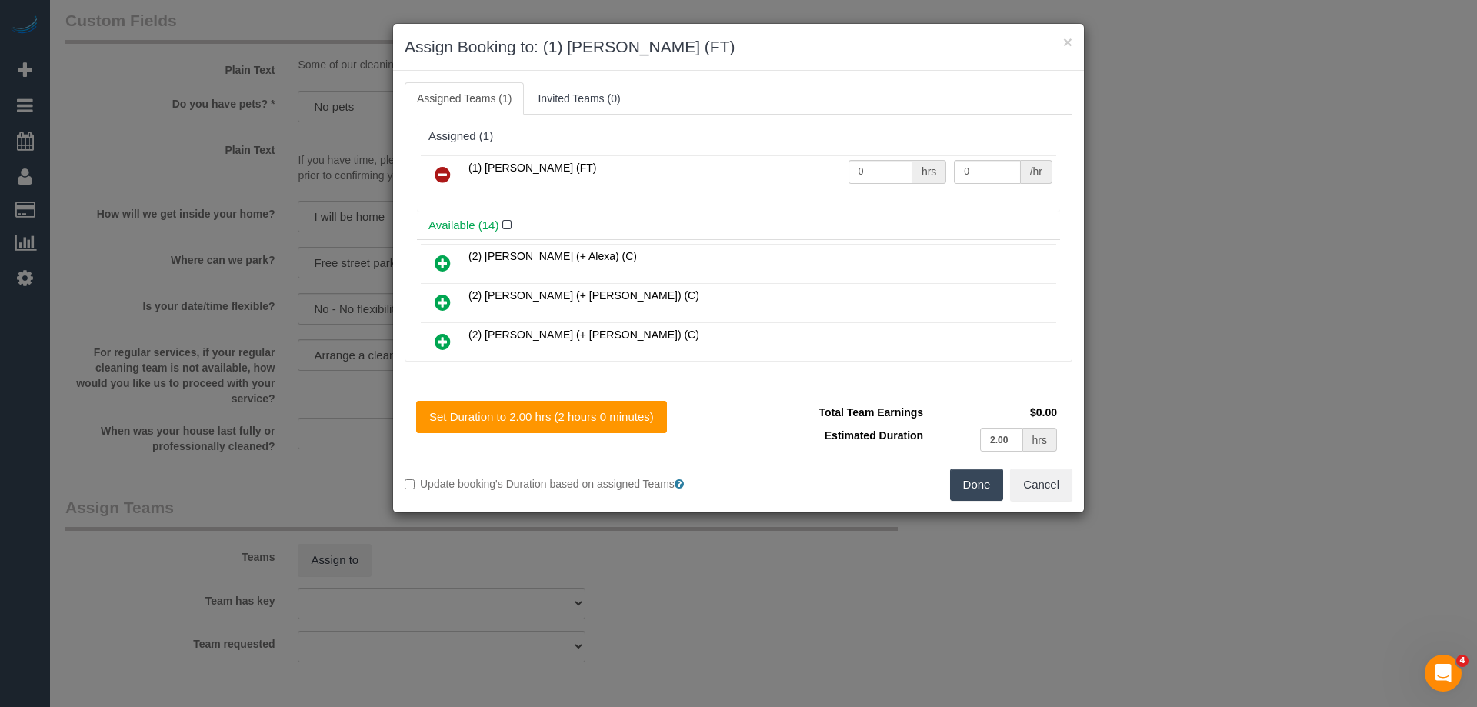
click at [975, 473] on button "Done" at bounding box center [977, 484] width 54 height 32
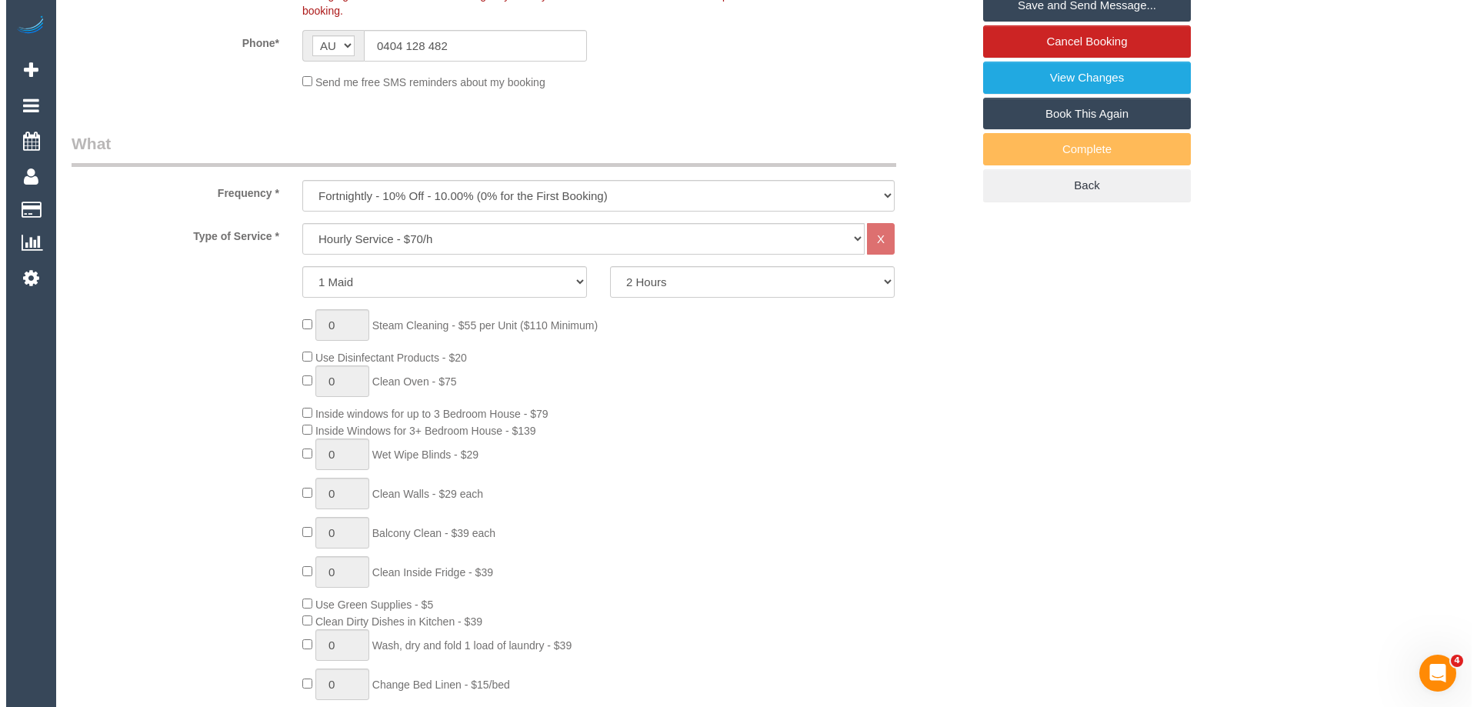
scroll to position [130, 0]
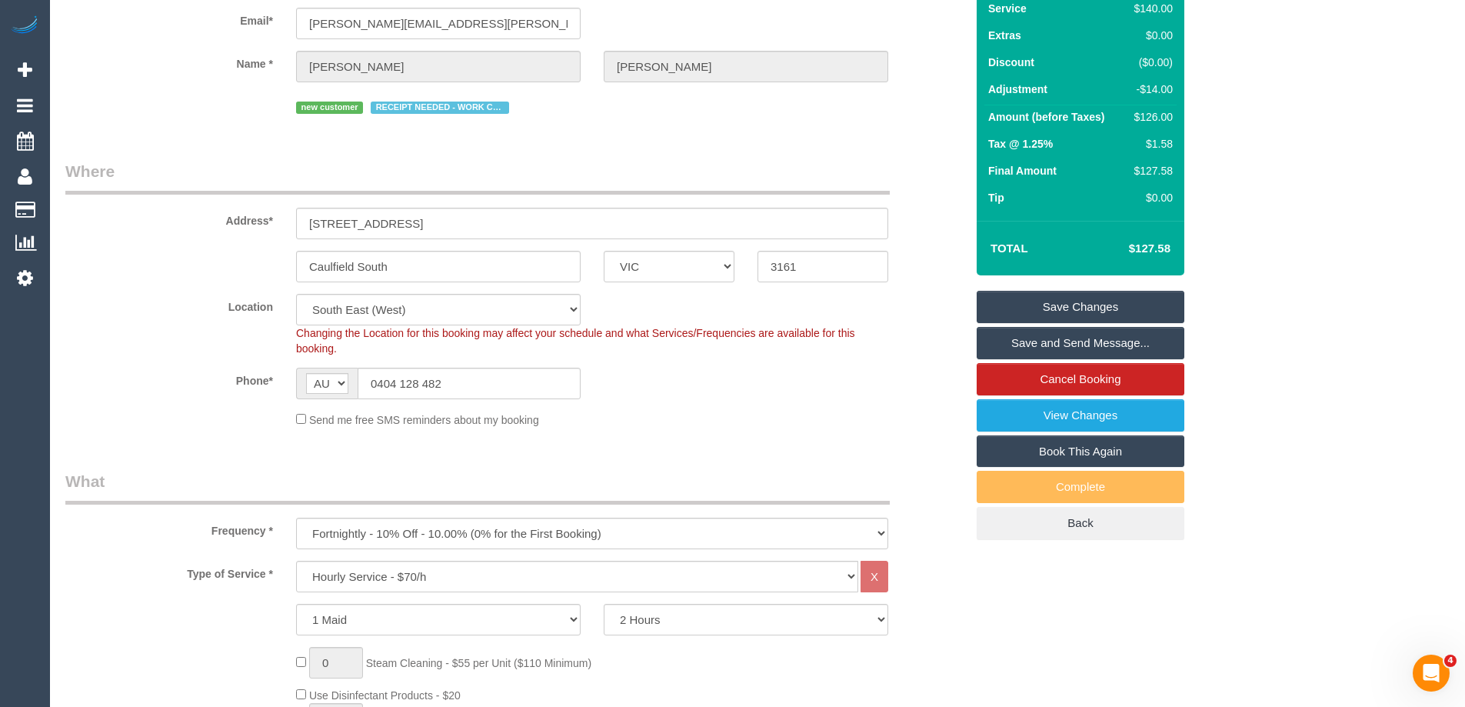
click at [1108, 344] on link "Save and Send Message..." at bounding box center [1081, 343] width 208 height 32
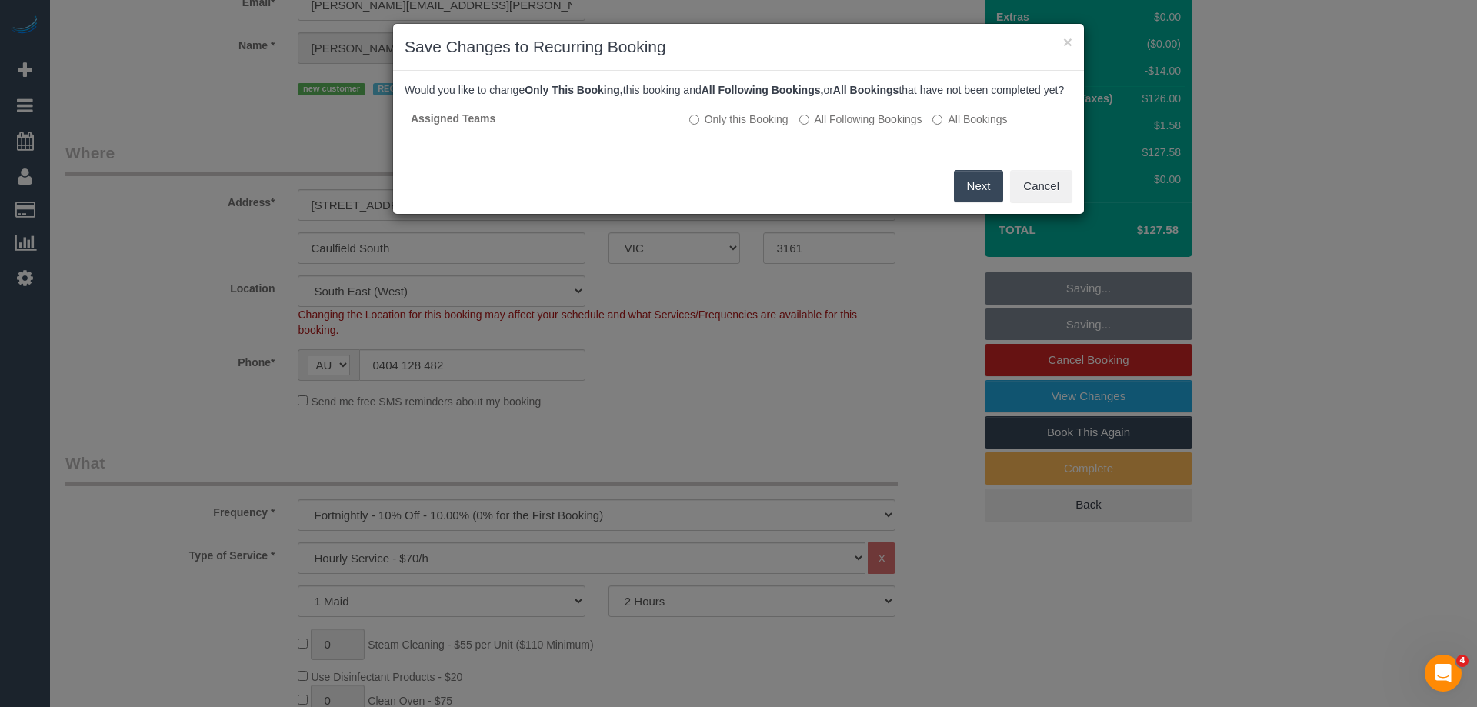
drag, startPoint x: 904, startPoint y: 136, endPoint x: 921, endPoint y: 158, distance: 28.0
click at [904, 127] on label "All Following Bookings" at bounding box center [860, 119] width 123 height 15
click at [957, 202] on button "Save" at bounding box center [977, 186] width 52 height 32
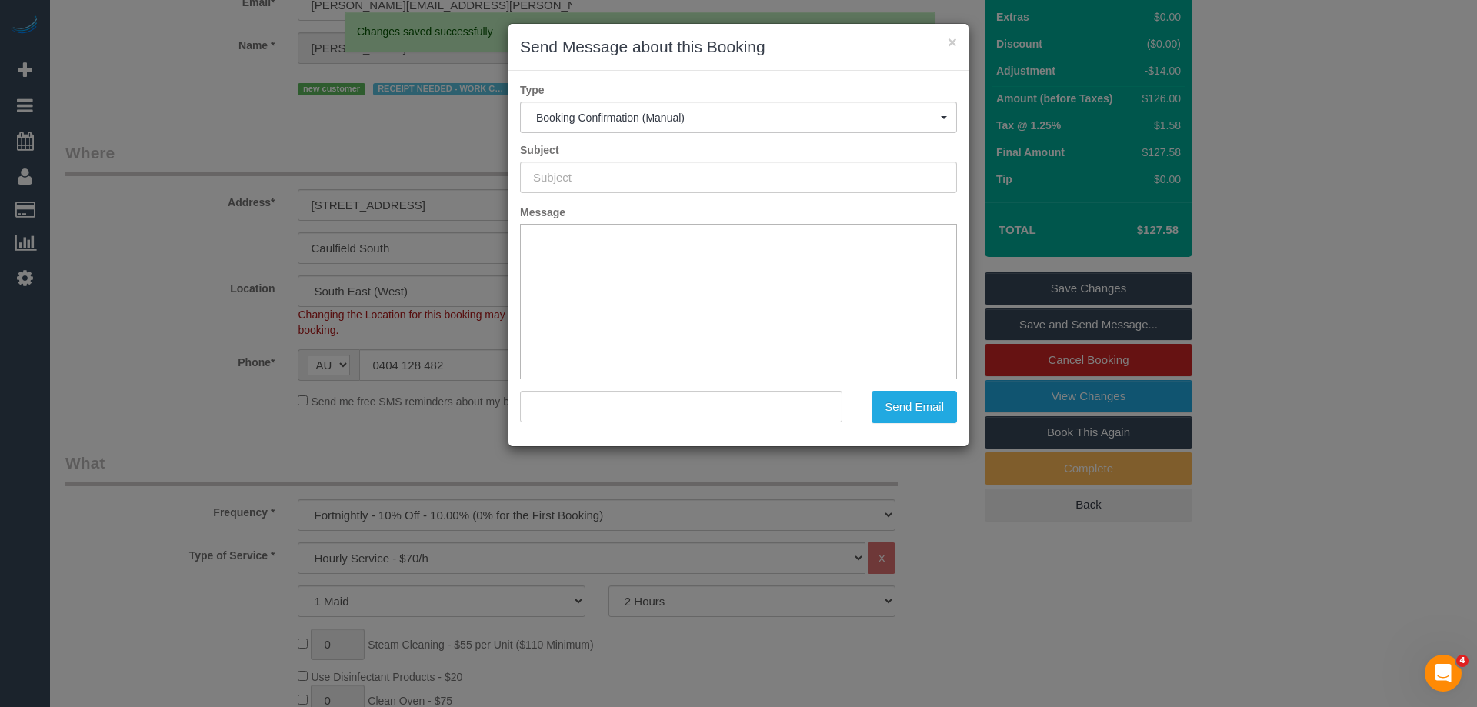
scroll to position [0, 0]
type input "Booking Confirmed"
type input ""Roshni Aswani" <roshni.aswani@hotmail.com>"
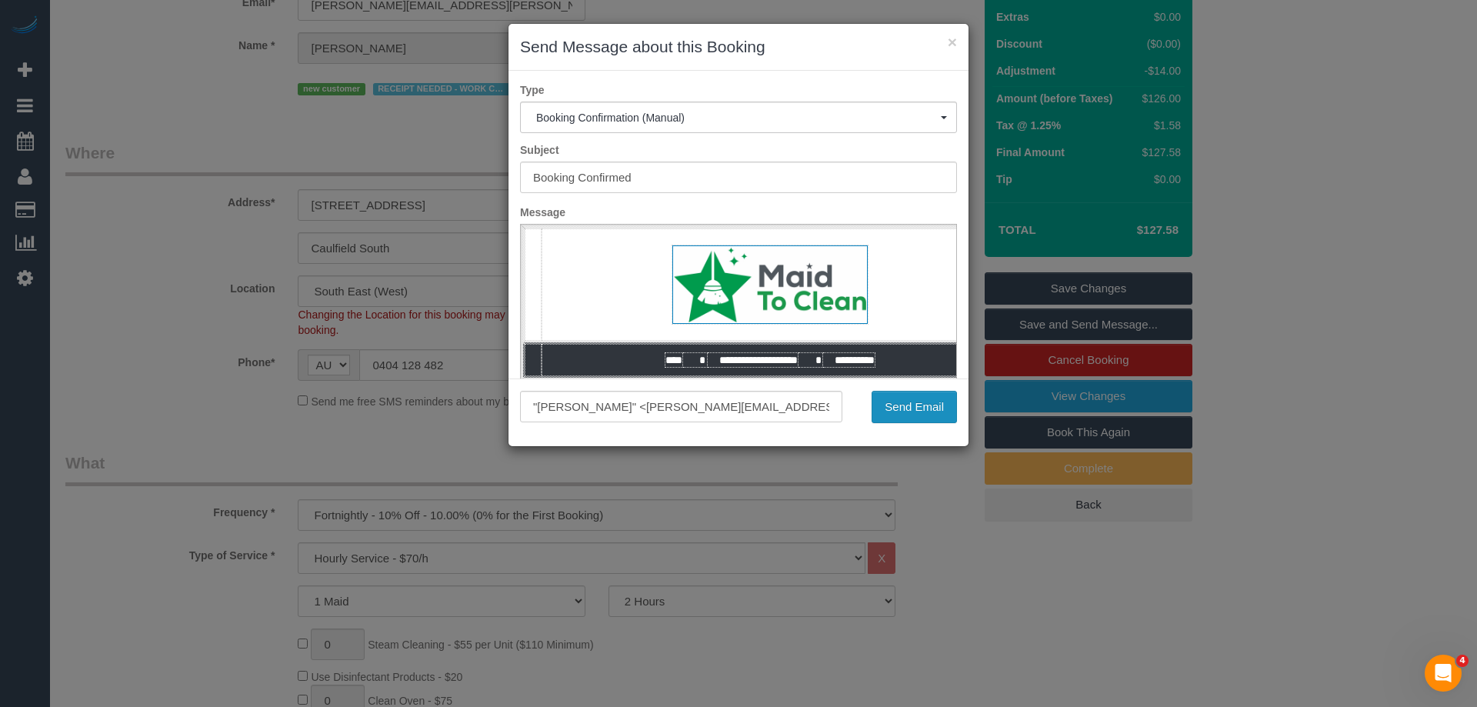
click at [897, 411] on button "Send Email" at bounding box center [913, 407] width 85 height 32
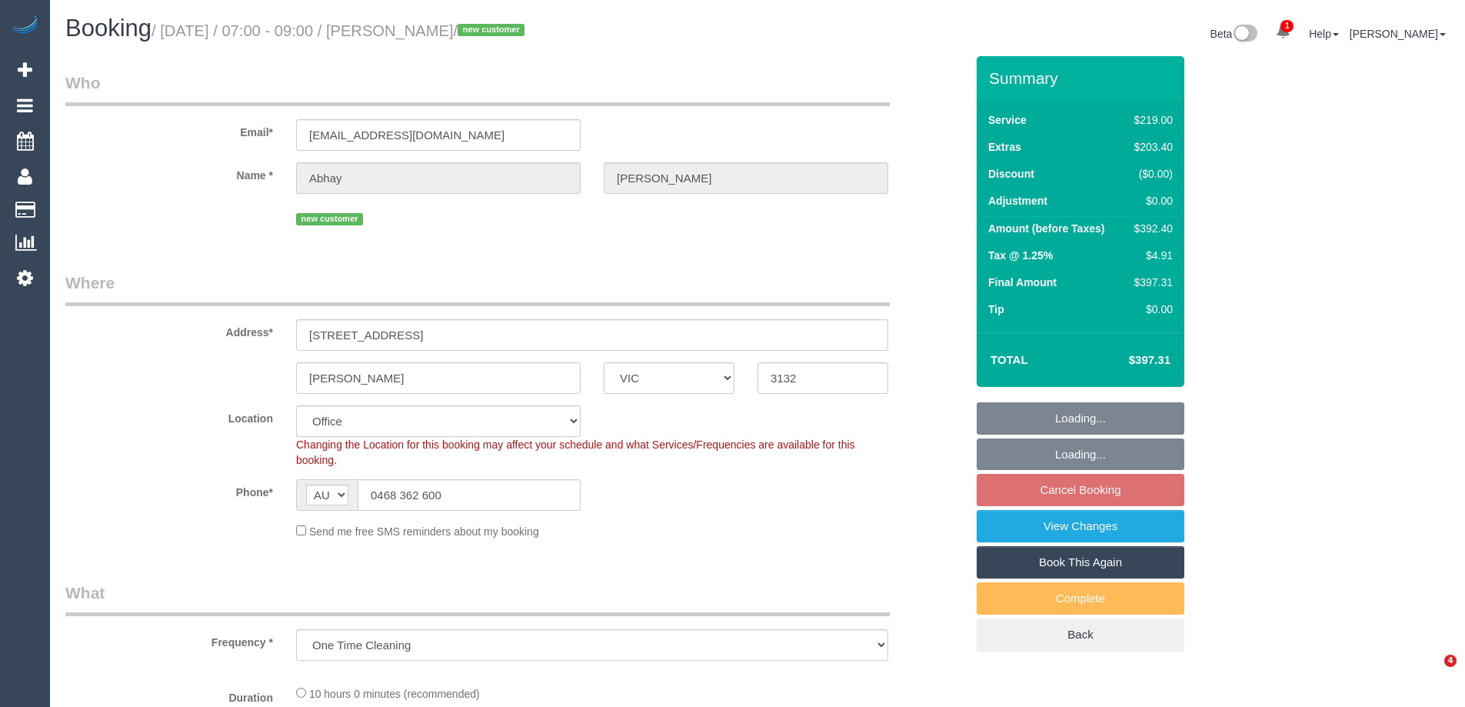
select select "VIC"
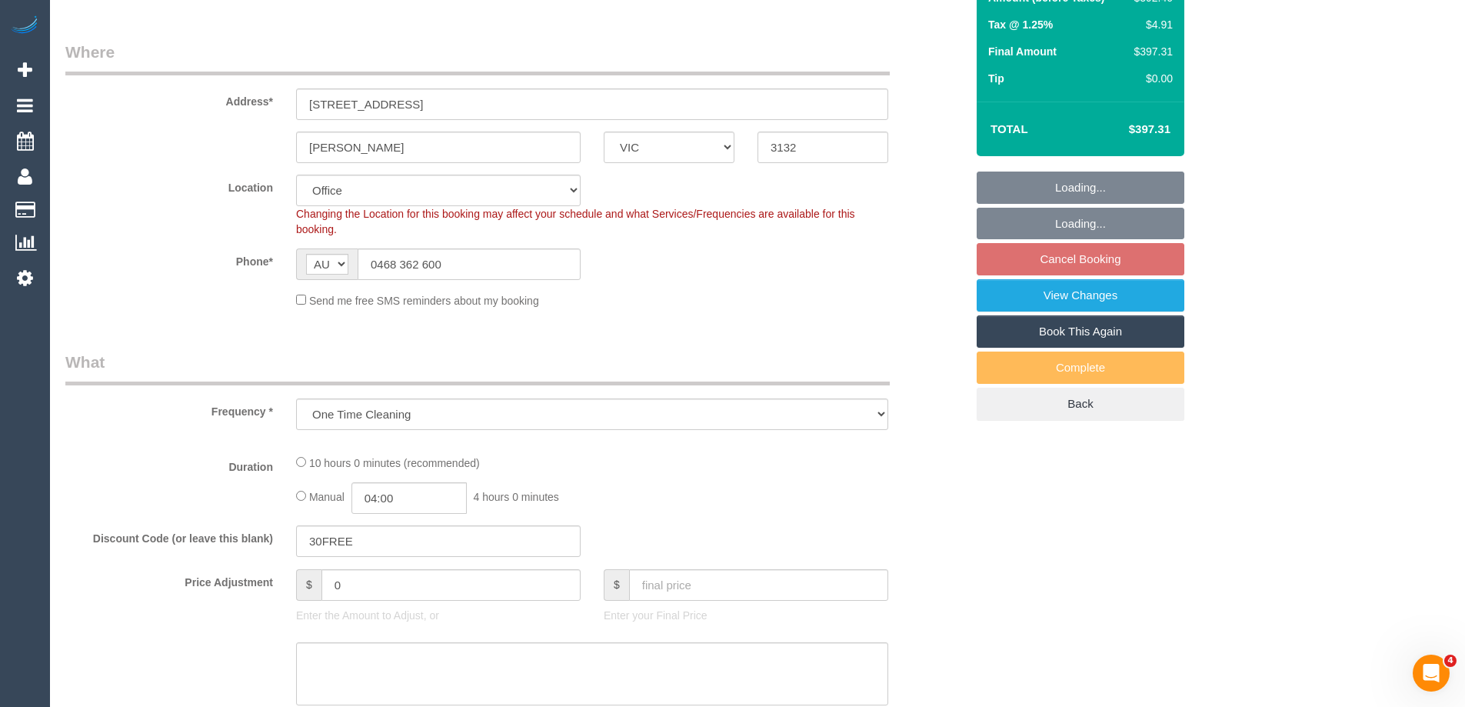
scroll to position [621, 0]
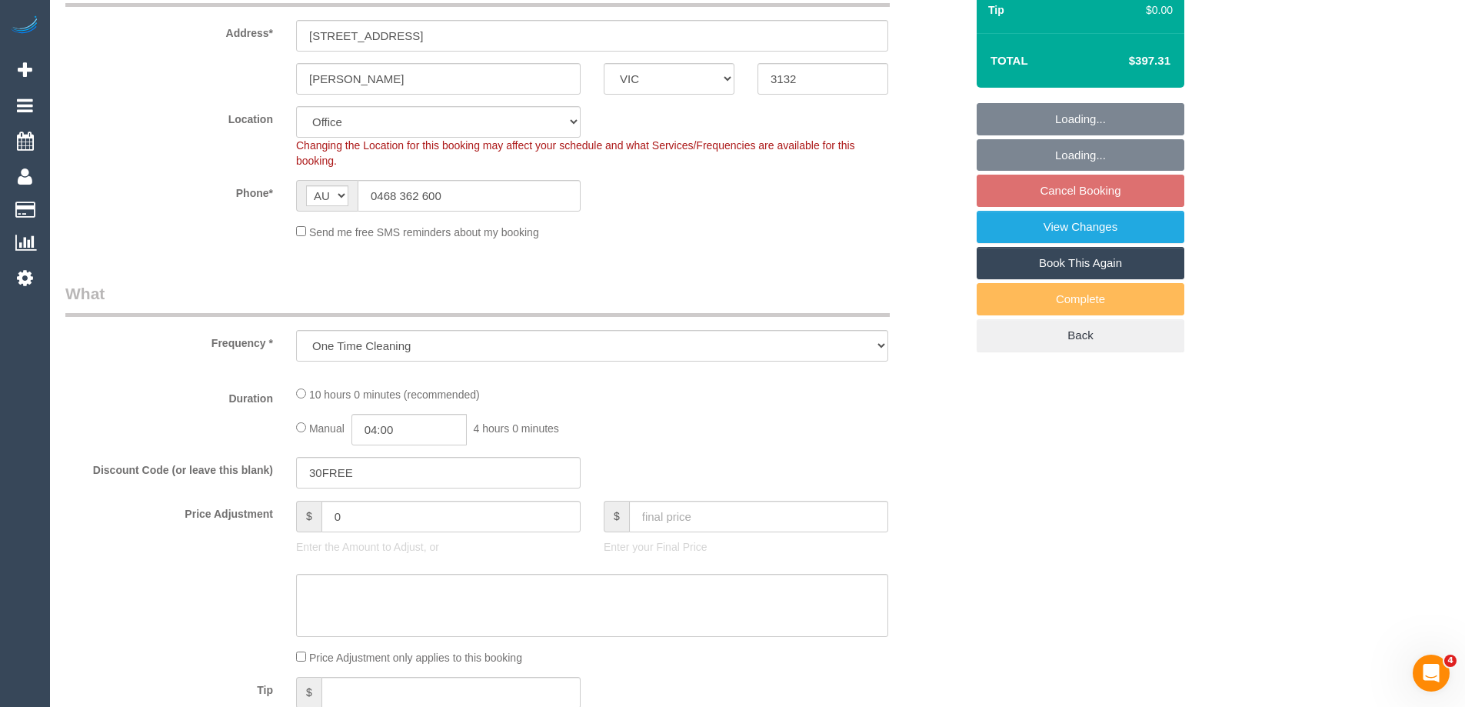
select select "object:756"
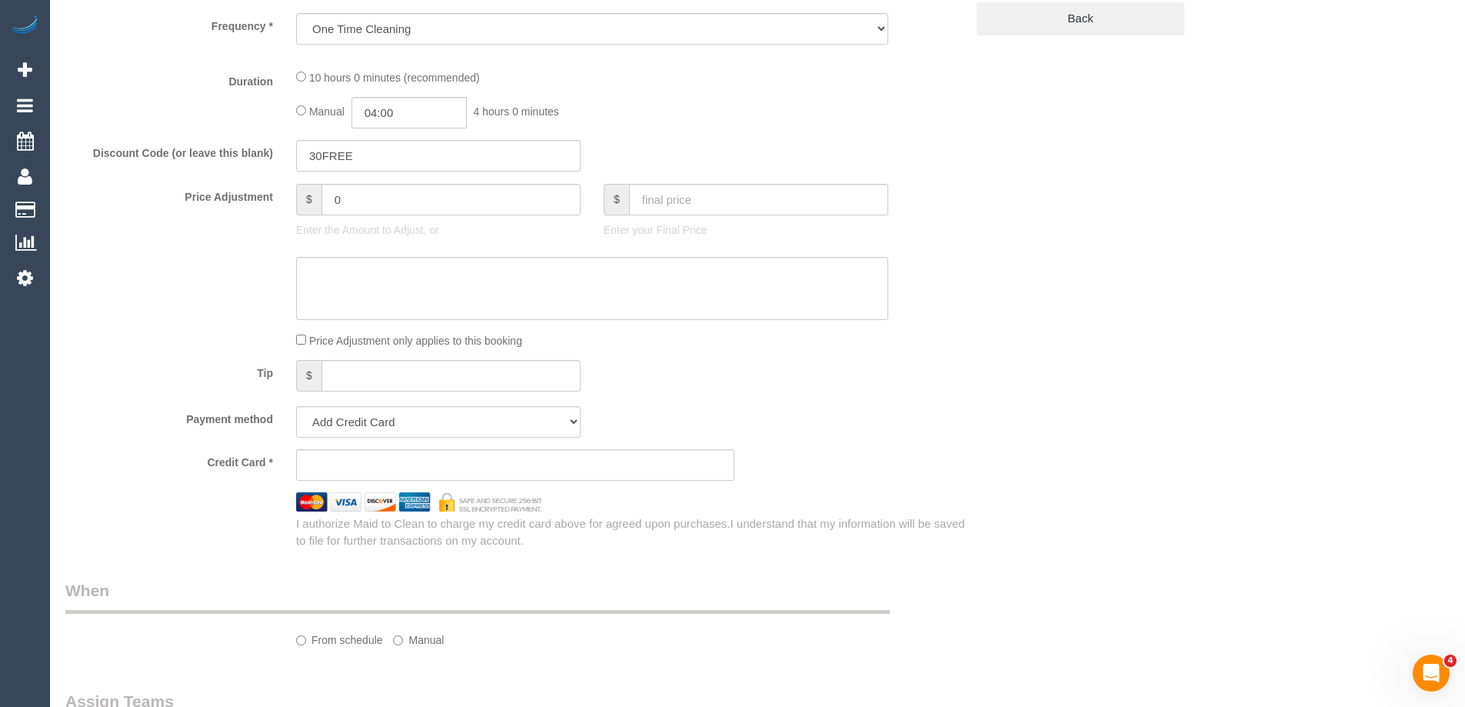
select select "number:28"
select select "number:16"
select select "number:19"
select select "number:24"
select select "number:35"
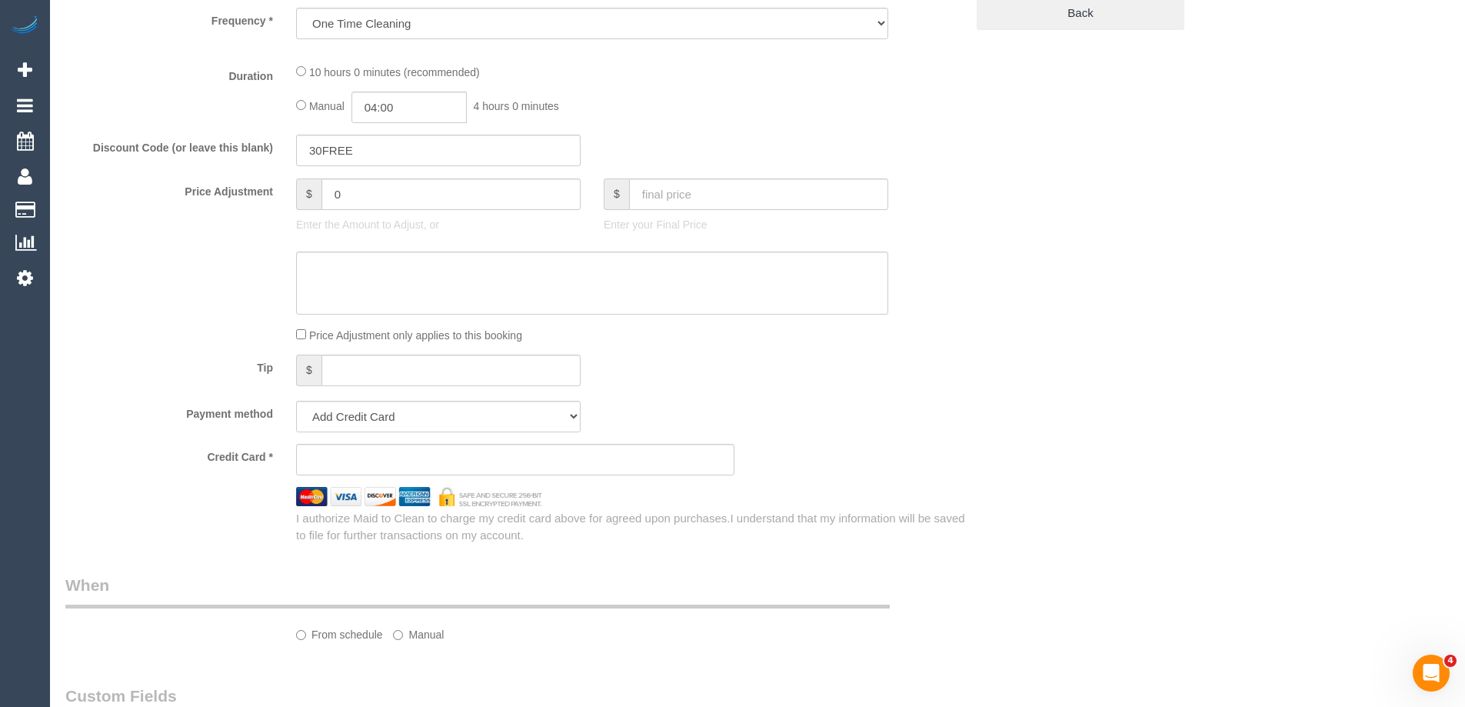
scroll to position [692, 0]
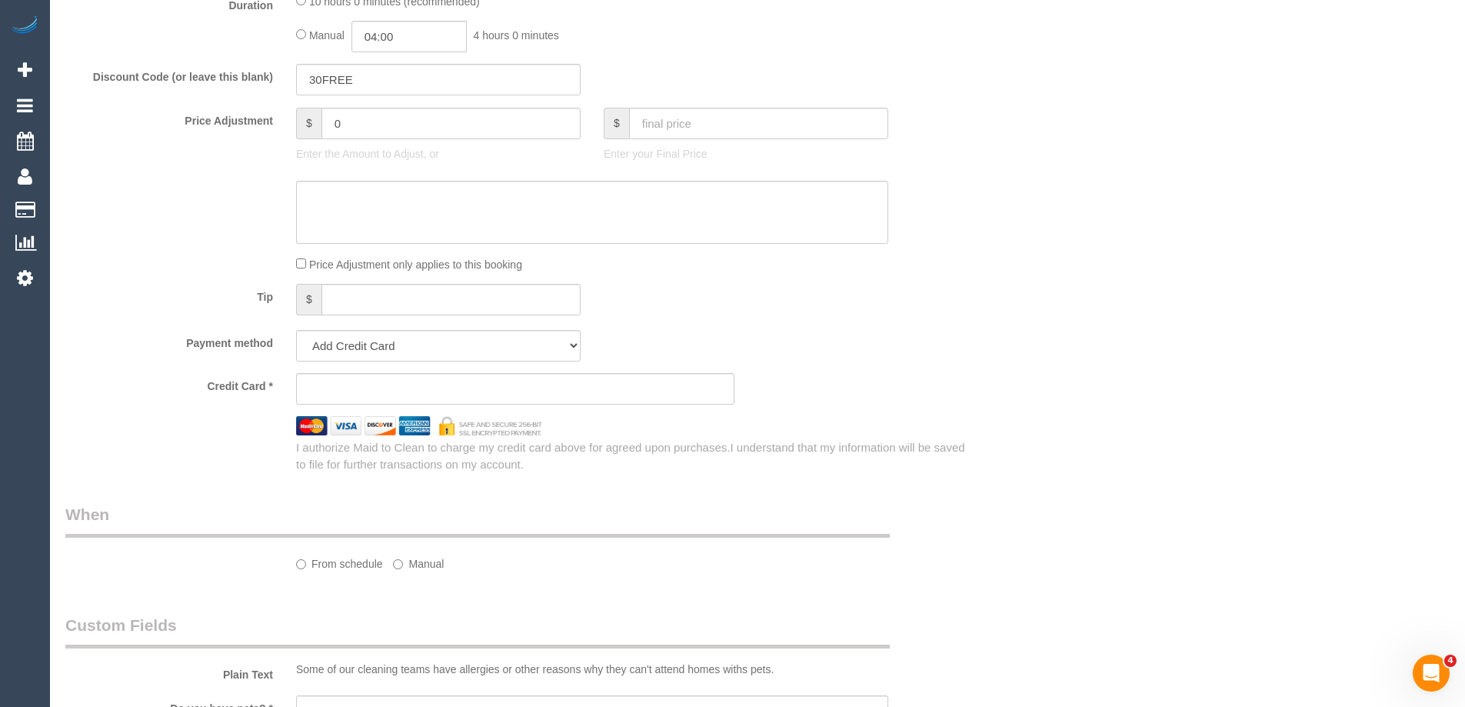
select select "string:stripe-pm_1Rzrem2GScqysDRVBNb4qXdH"
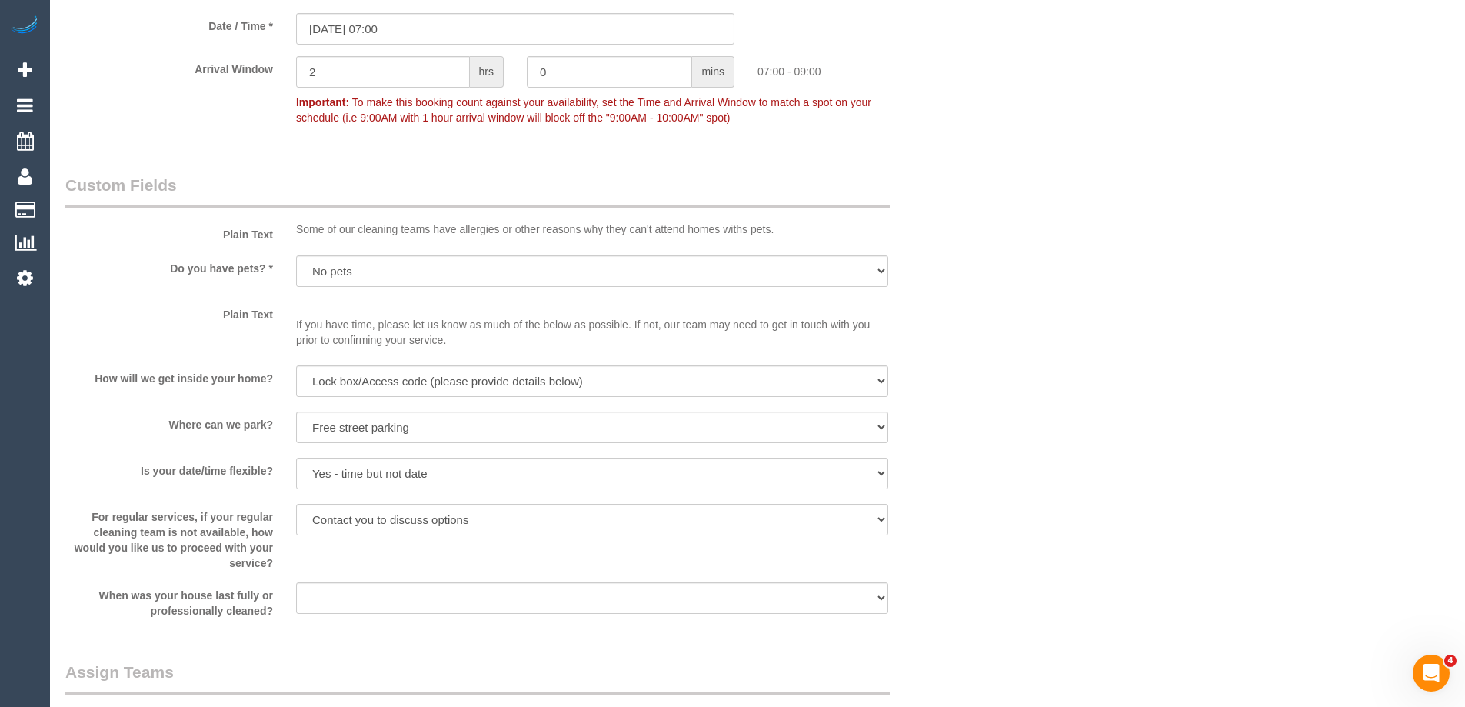
scroll to position [2920, 0]
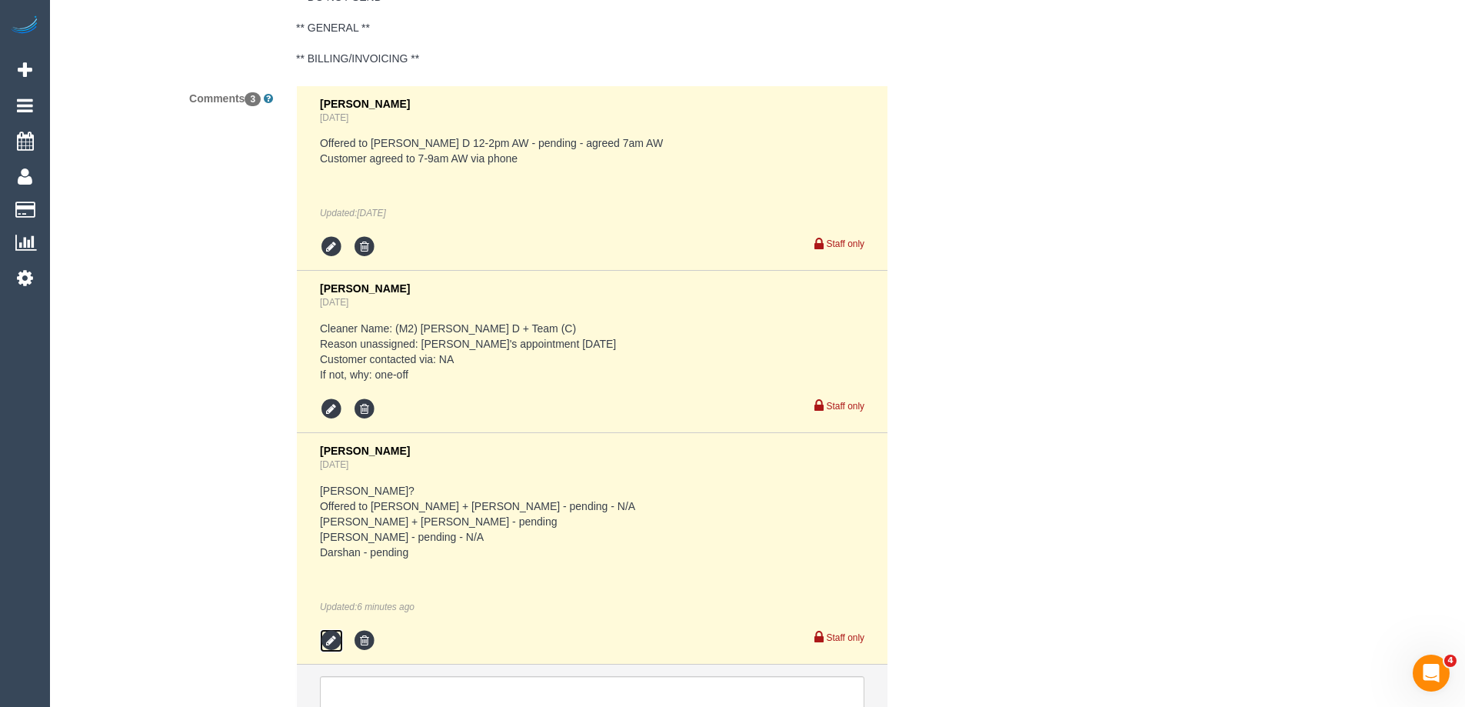
click at [332, 642] on icon at bounding box center [331, 640] width 23 height 23
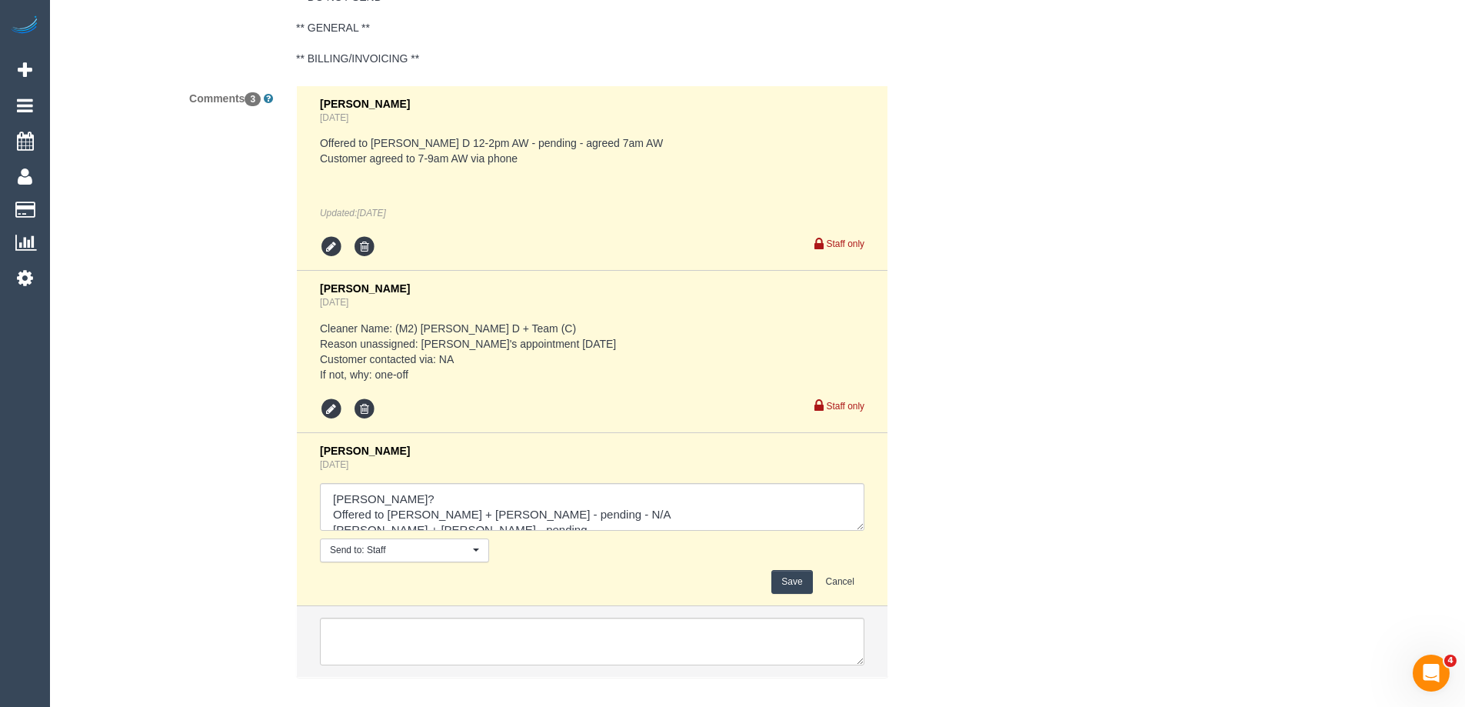
scroll to position [45, 0]
click at [478, 512] on textarea at bounding box center [592, 507] width 544 height 48
type textarea "[PERSON_NAME]? Offered to [PERSON_NAME] + [PERSON_NAME] - pending - N/A [PERSON…"
click at [800, 584] on button "Save" at bounding box center [791, 582] width 41 height 24
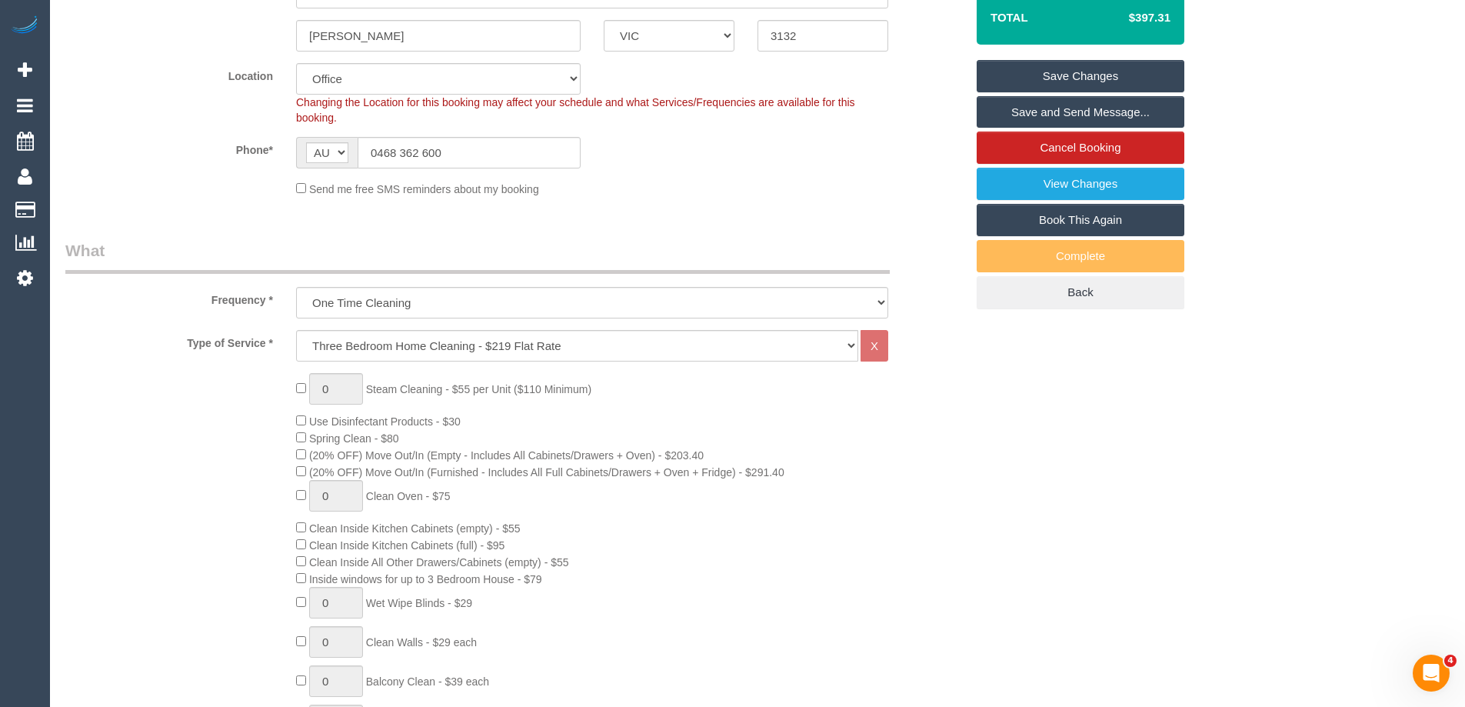
scroll to position [0, 0]
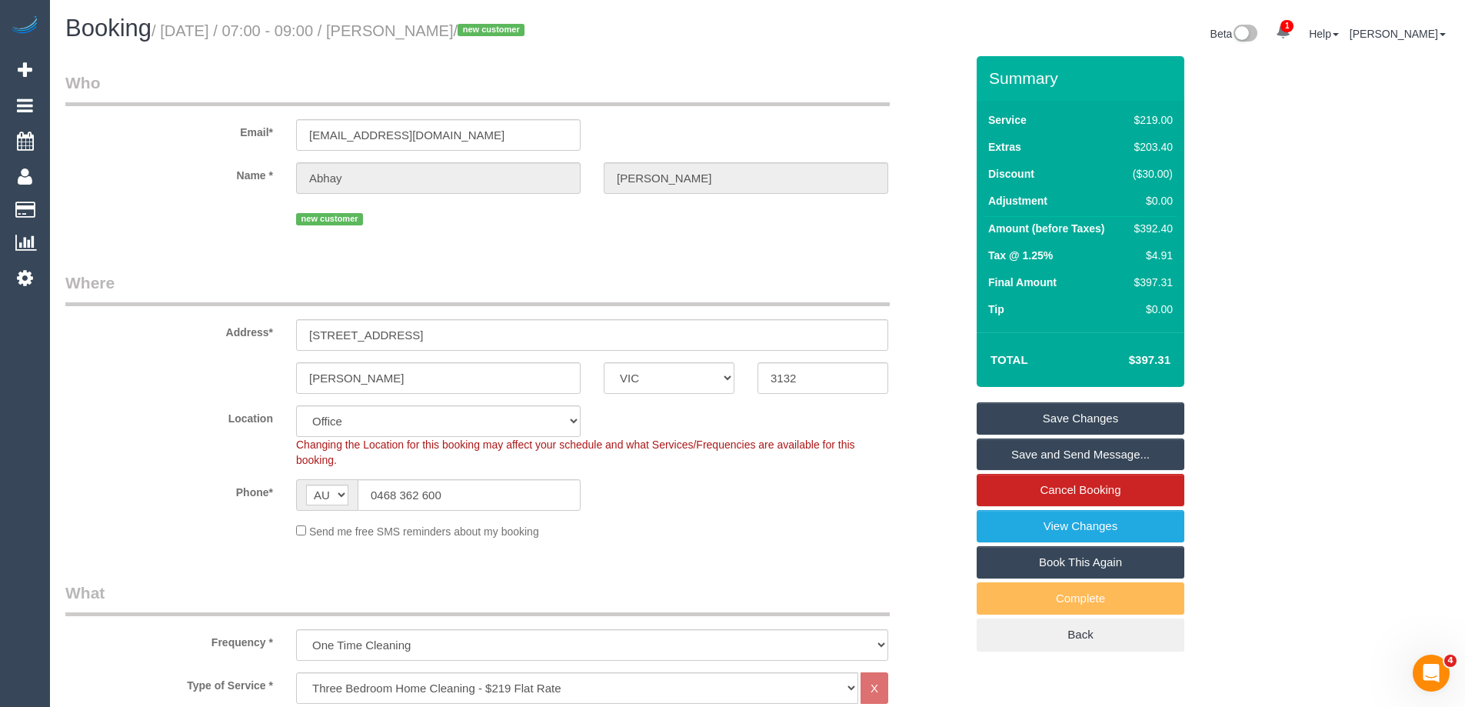
drag, startPoint x: 654, startPoint y: 281, endPoint x: 635, endPoint y: 319, distance: 42.3
click at [654, 281] on legend "Where" at bounding box center [477, 288] width 824 height 35
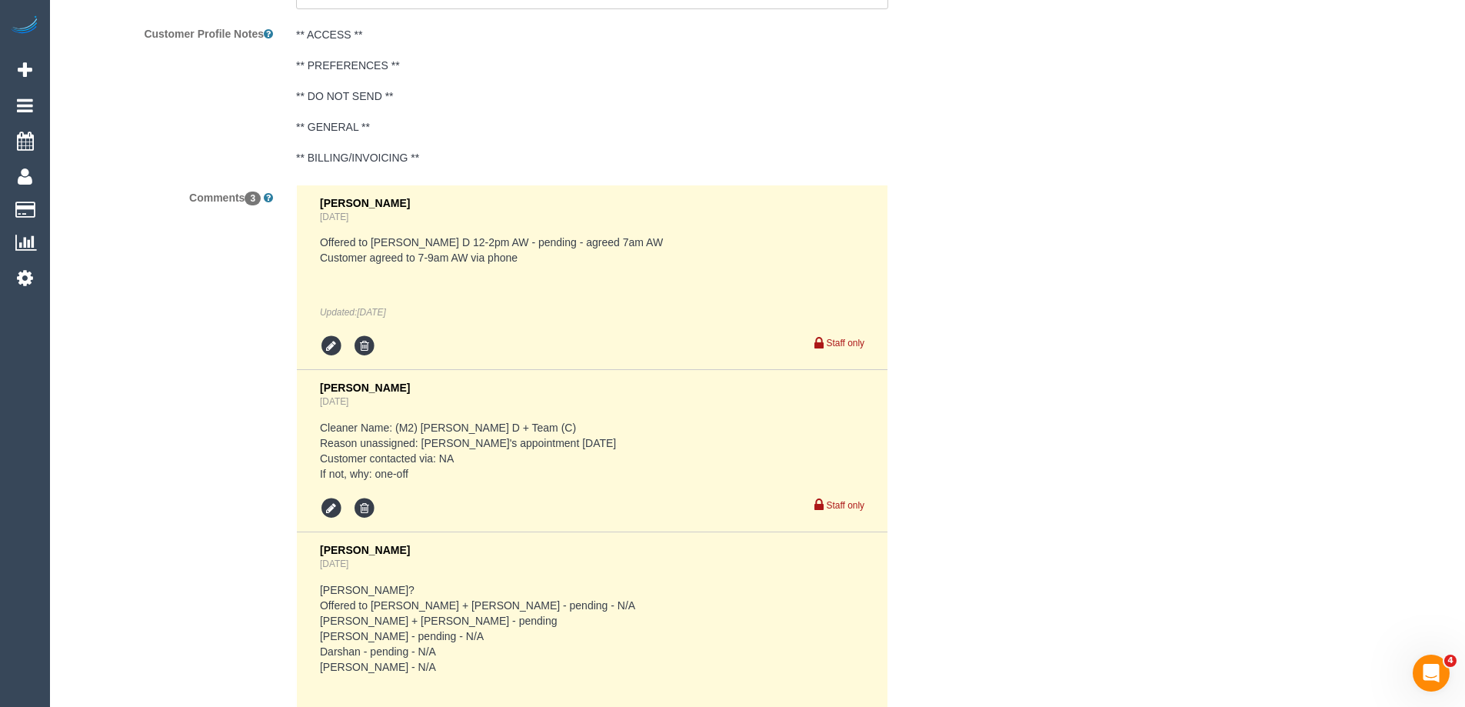
scroll to position [3076, 0]
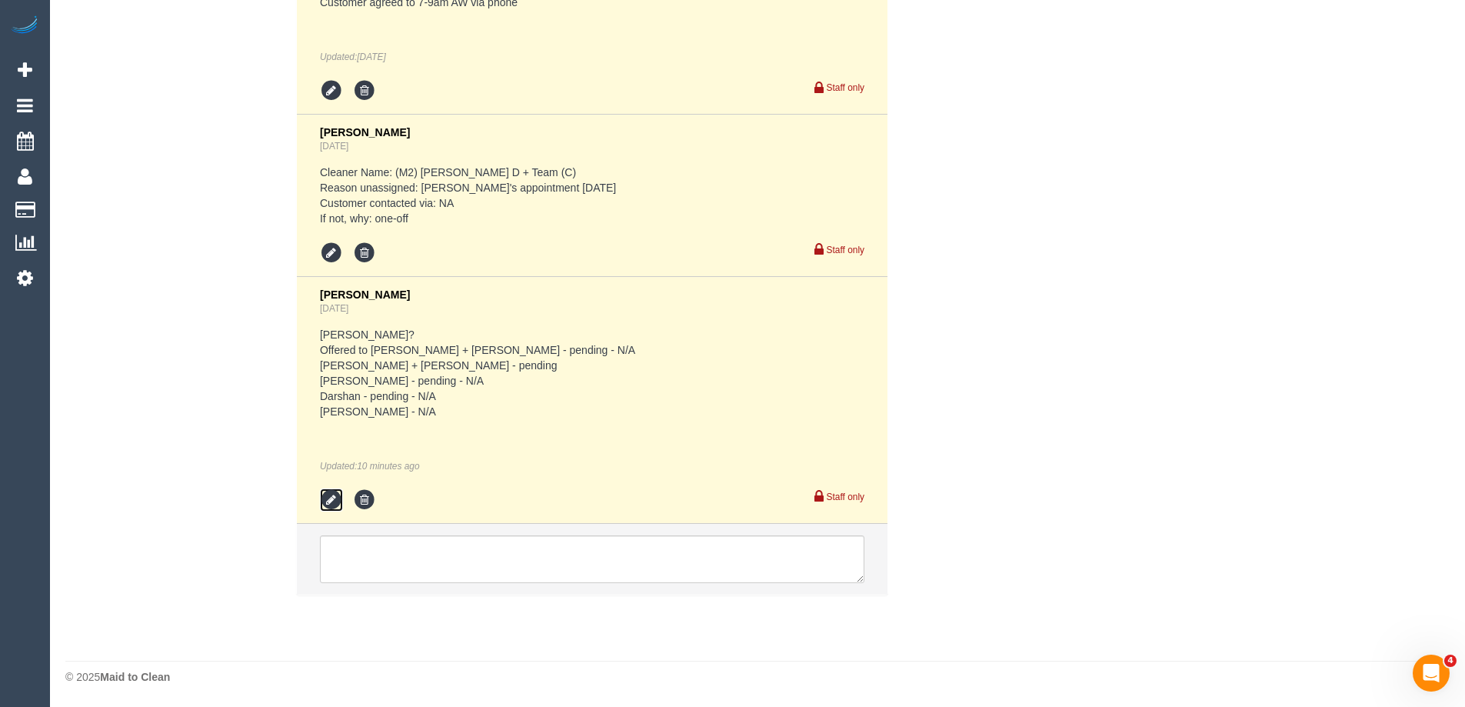
click at [331, 500] on icon at bounding box center [331, 499] width 23 height 23
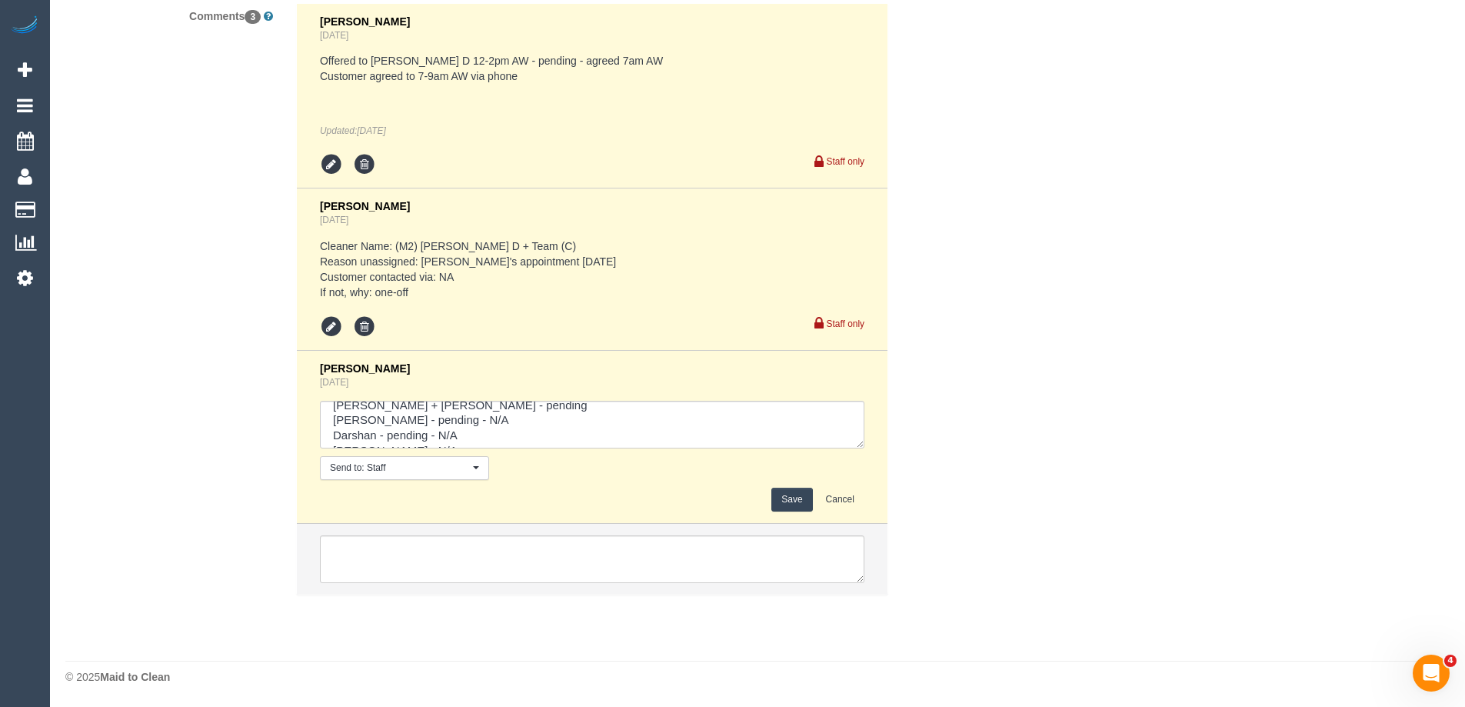
scroll to position [61, 0]
click at [458, 431] on textarea at bounding box center [592, 425] width 544 height 48
type textarea "Jeferson? Offered to Kalpesh + Dipika - pending - N/A Akila + Tehan - pending L…"
click at [781, 501] on button "Save" at bounding box center [791, 500] width 41 height 24
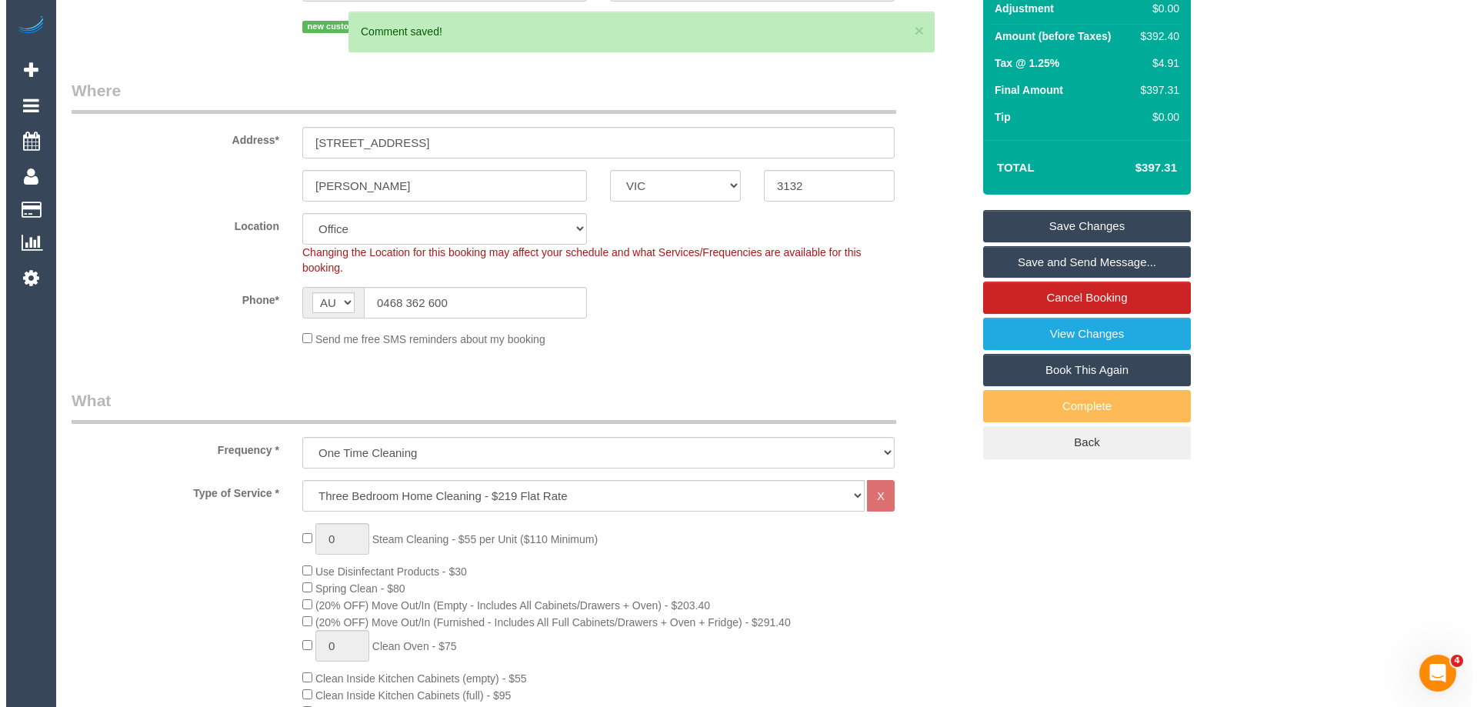
scroll to position [0, 0]
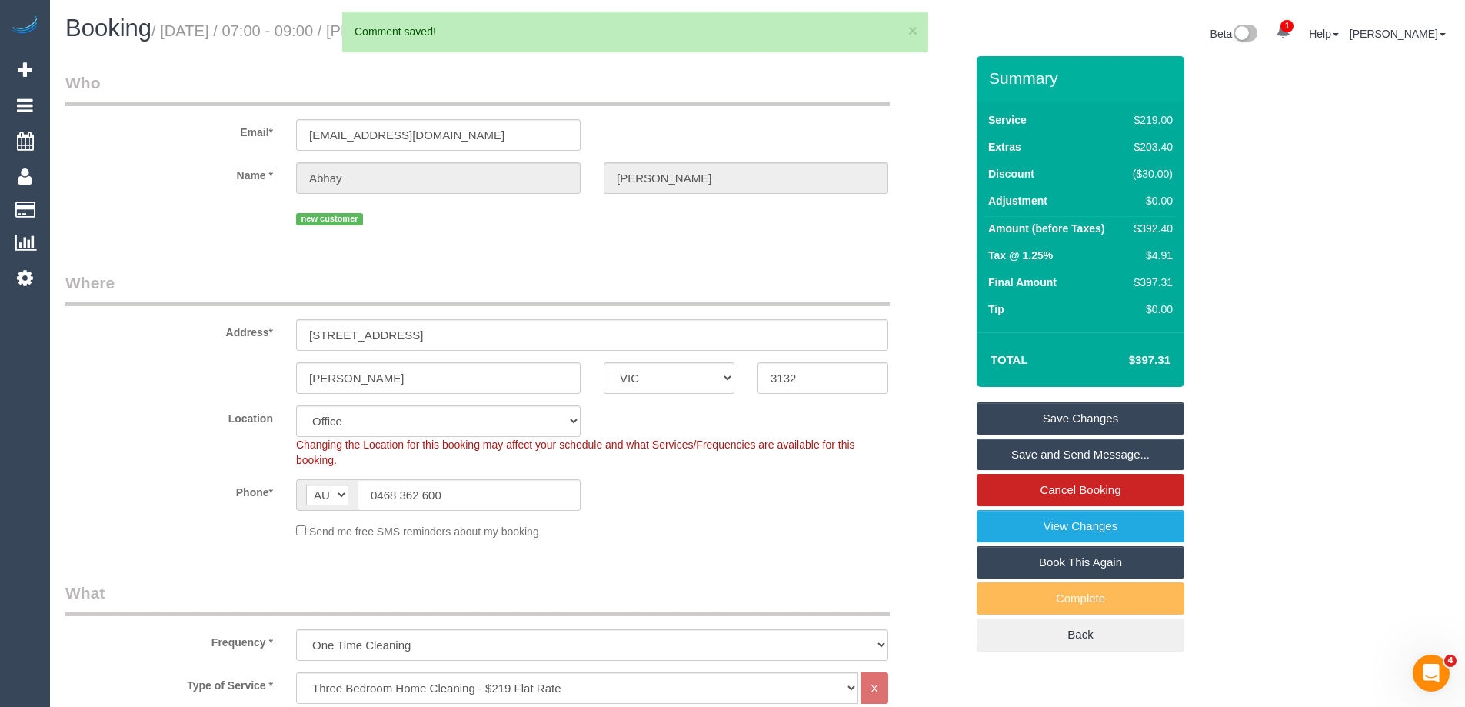
click at [1107, 411] on link "Save Changes" at bounding box center [1081, 418] width 208 height 32
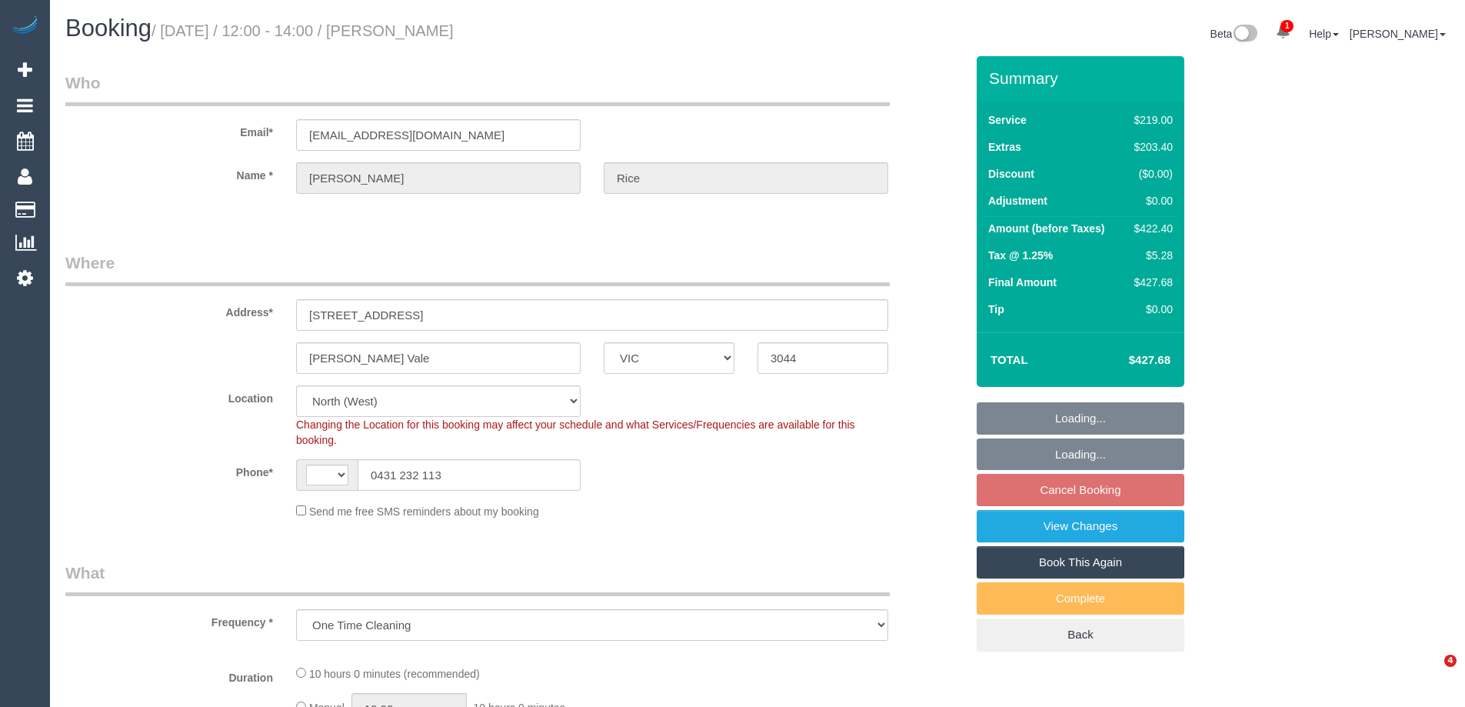
select select "VIC"
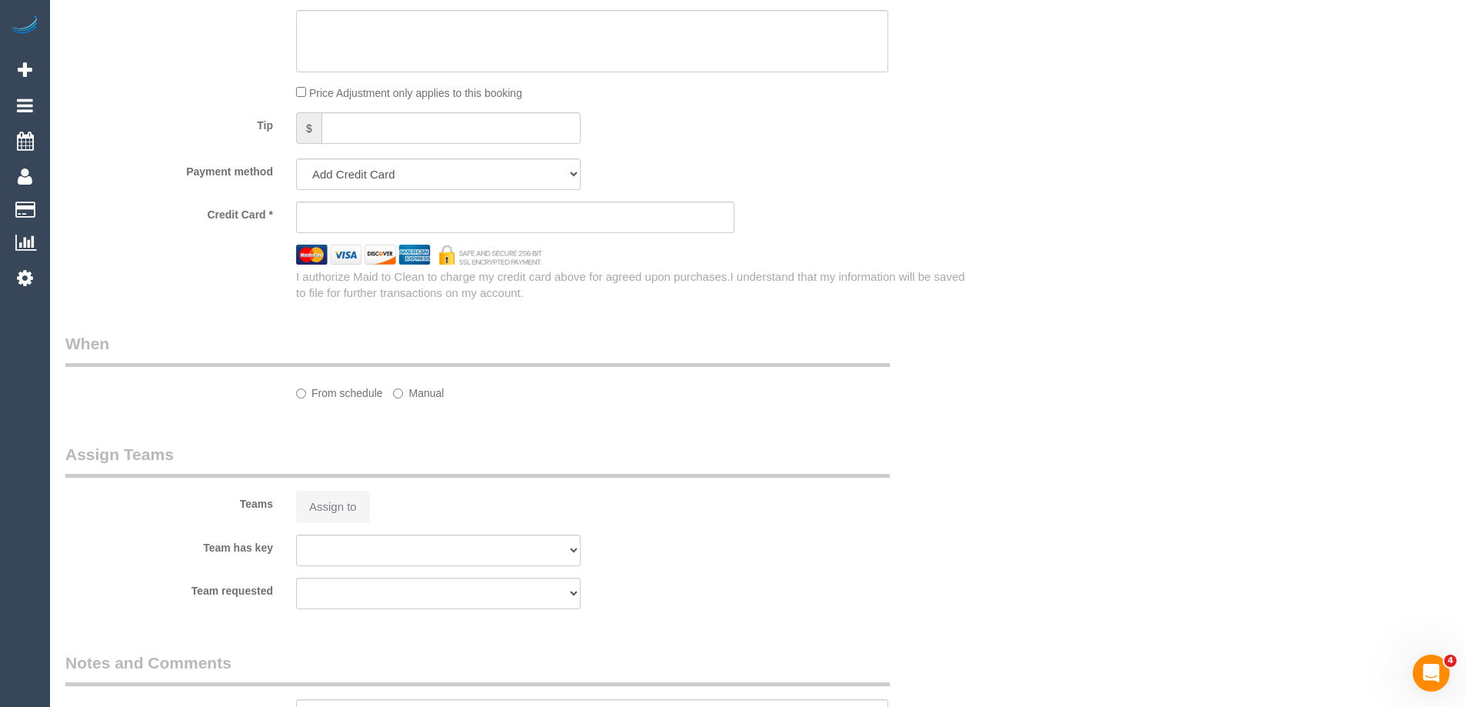
select select "object:684"
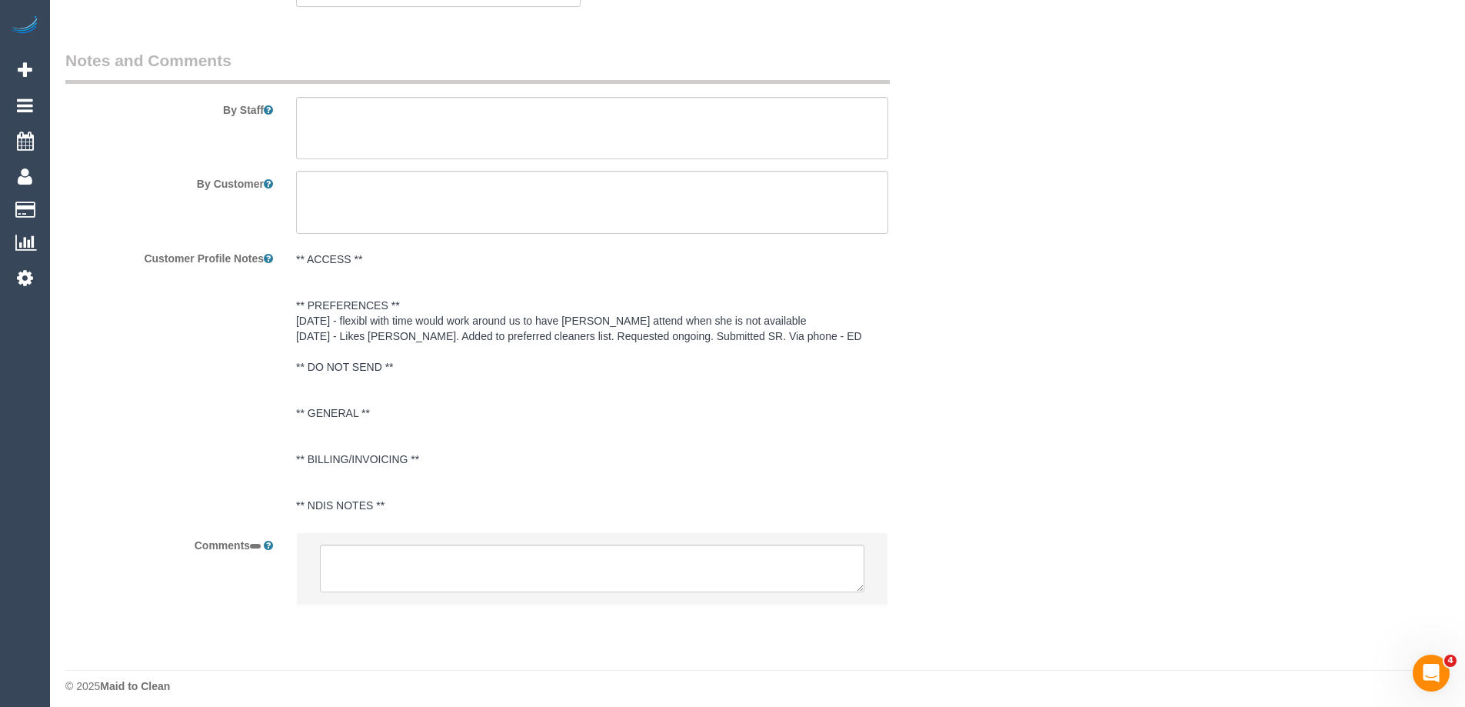
select select "string:AU"
select select "string:stripe-pm_1OLarQ2GScqysDRVaWc1MNSv"
select select "number:28"
select select "number:14"
select select "number:18"
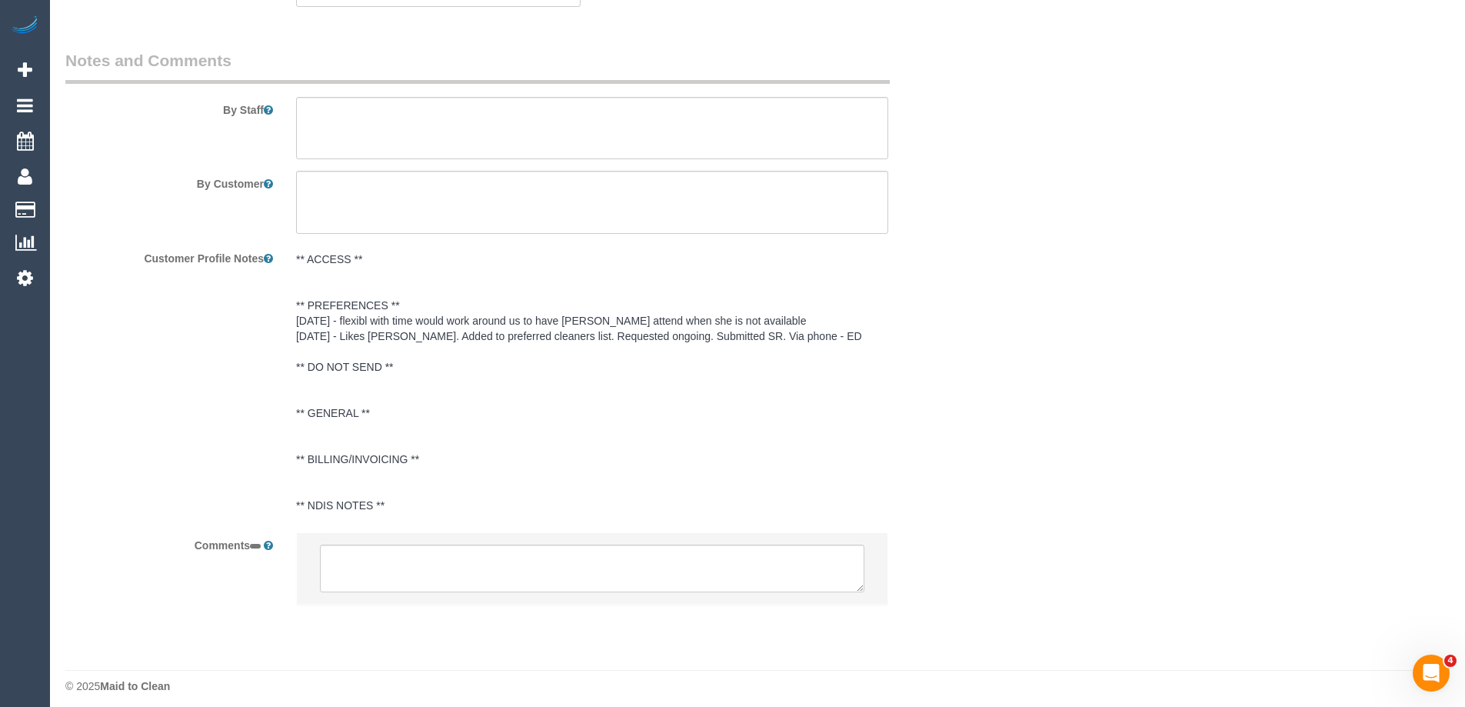
select select "number:25"
select select "number:35"
select select "number:11"
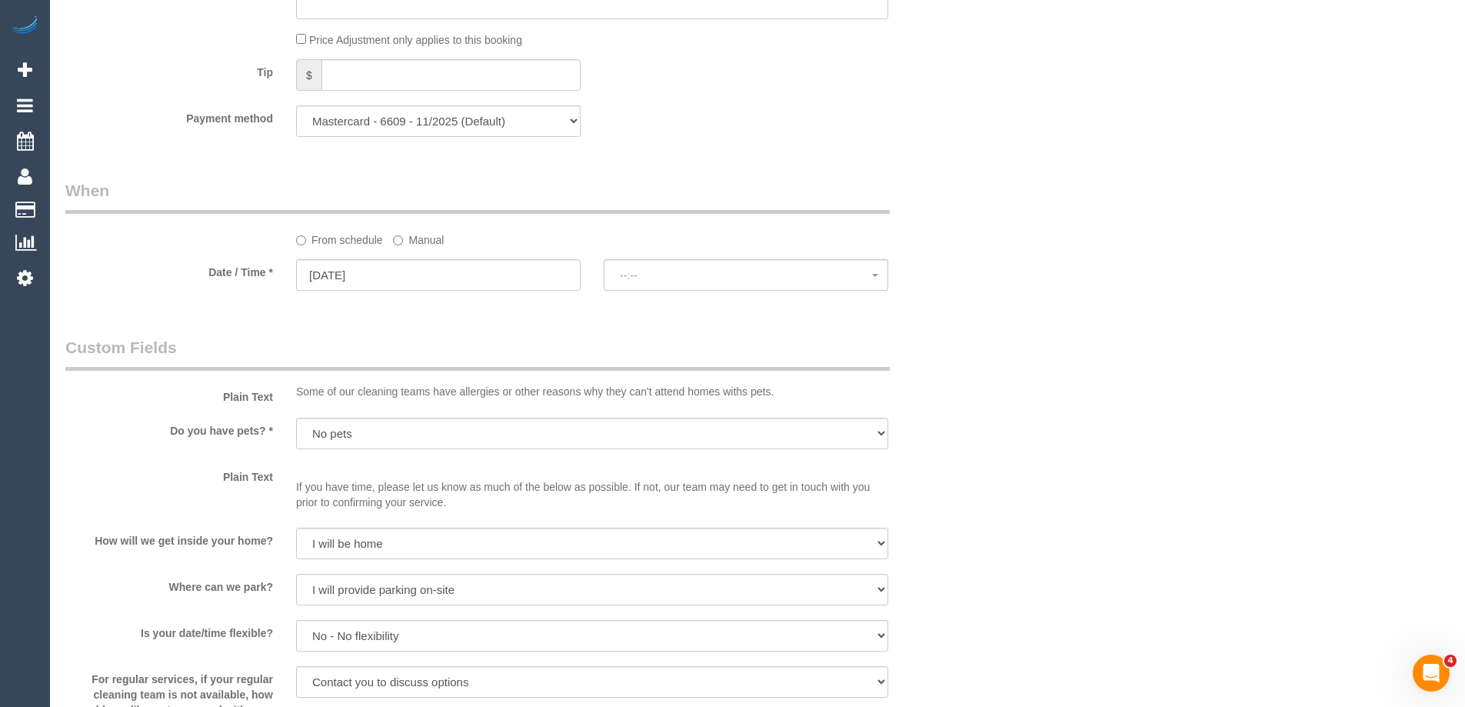
scroll to position [2501, 0]
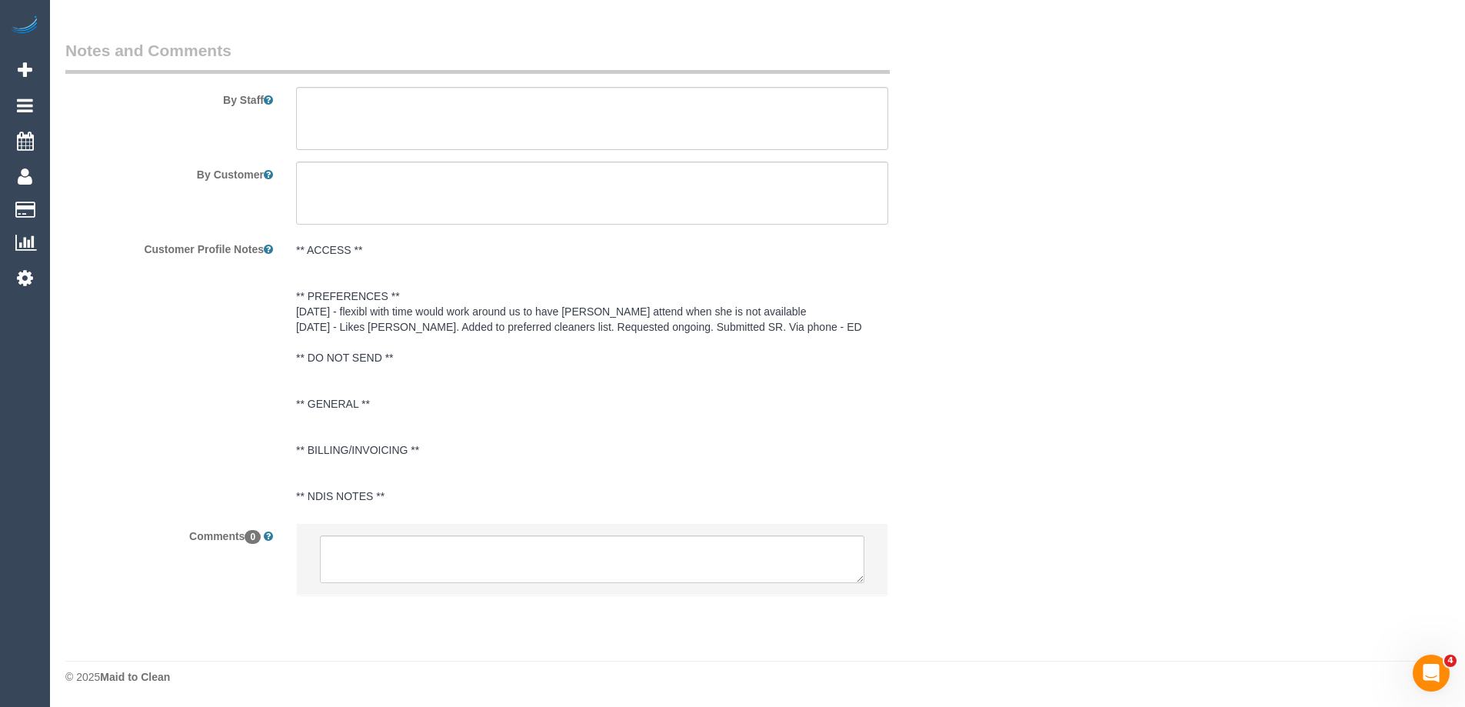
select select "spot4"
click at [404, 547] on textarea at bounding box center [592, 559] width 544 height 48
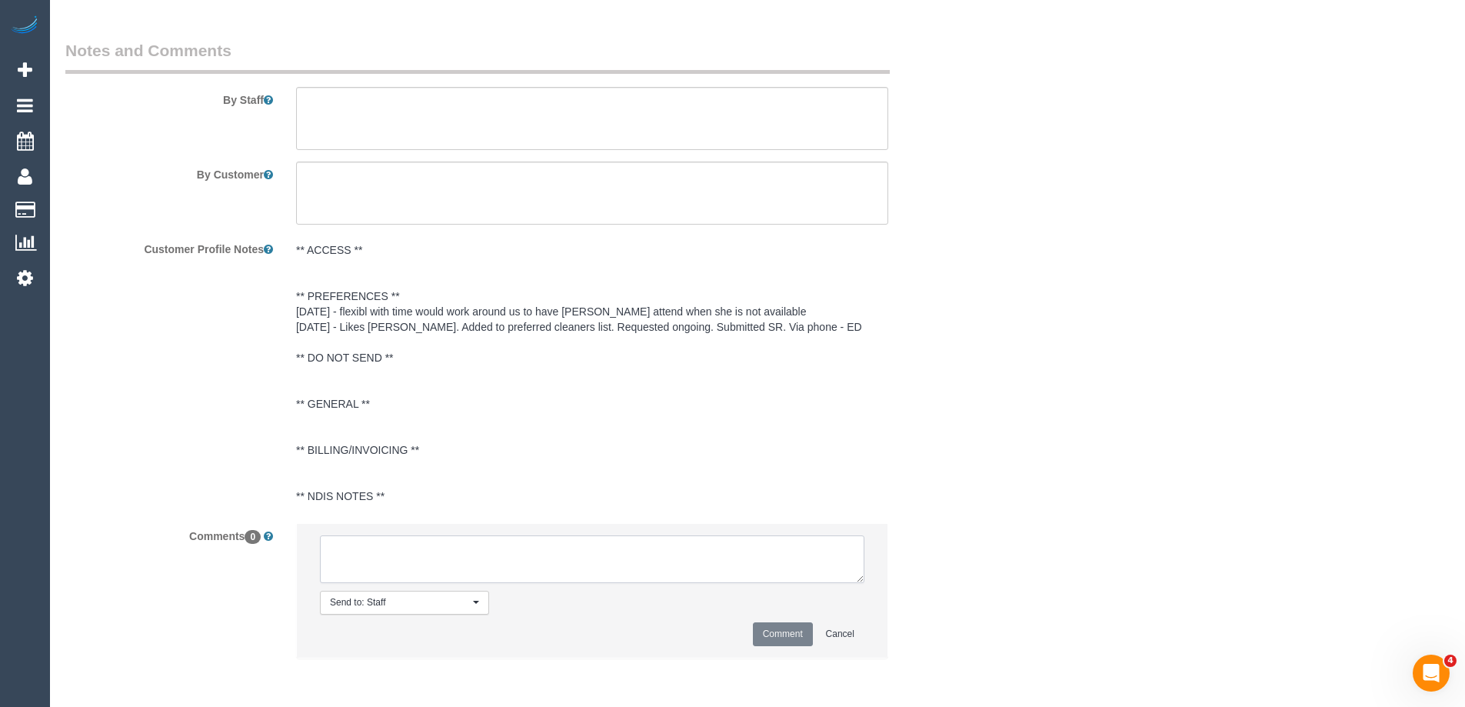
type textarea "P"
drag, startPoint x: 408, startPoint y: 548, endPoint x: 391, endPoint y: 559, distance: 20.5
click at [396, 570] on textarea at bounding box center [592, 559] width 544 height 48
click at [391, 554] on textarea at bounding box center [592, 559] width 544 height 48
click at [496, 551] on textarea at bounding box center [592, 559] width 544 height 48
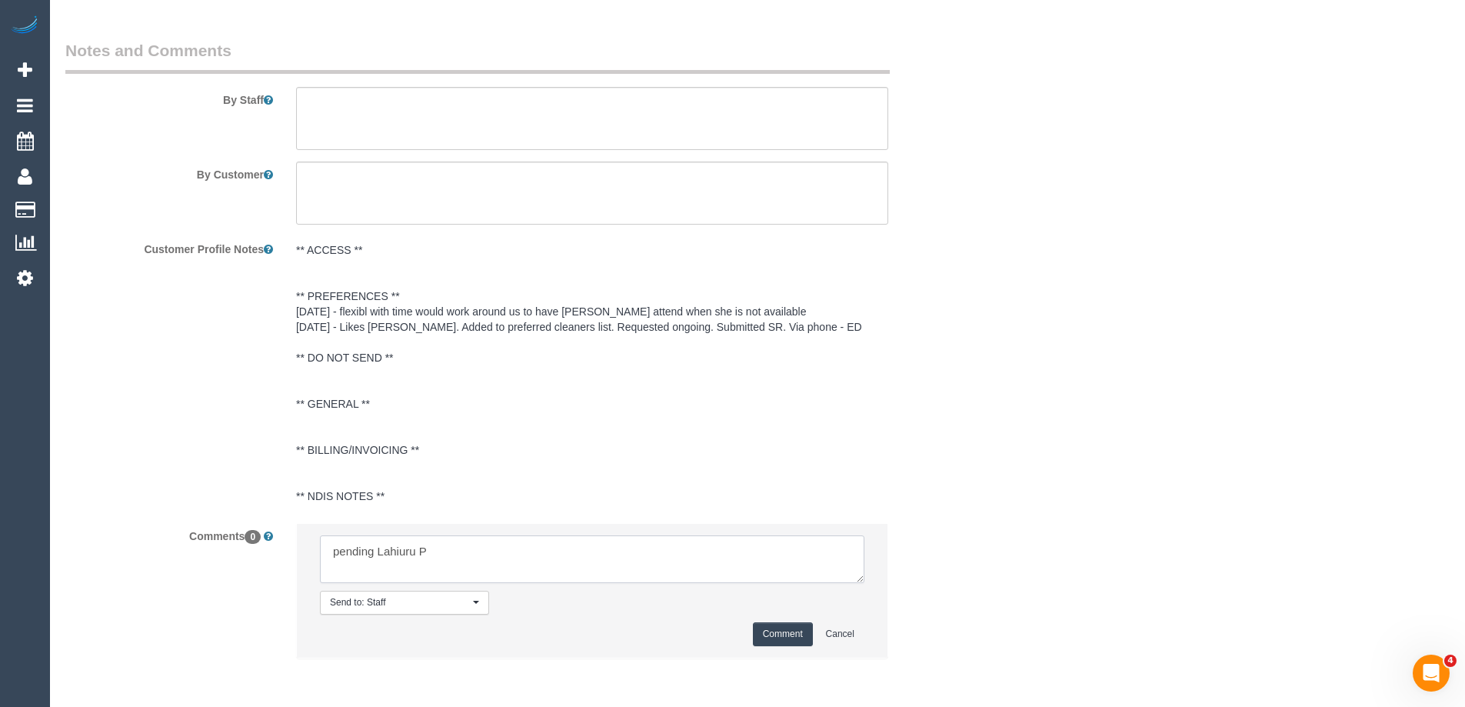
click at [681, 558] on textarea at bounding box center [592, 559] width 544 height 48
type textarea "pending Lahiuru P via sms"
click at [800, 631] on button "Comment" at bounding box center [783, 634] width 60 height 24
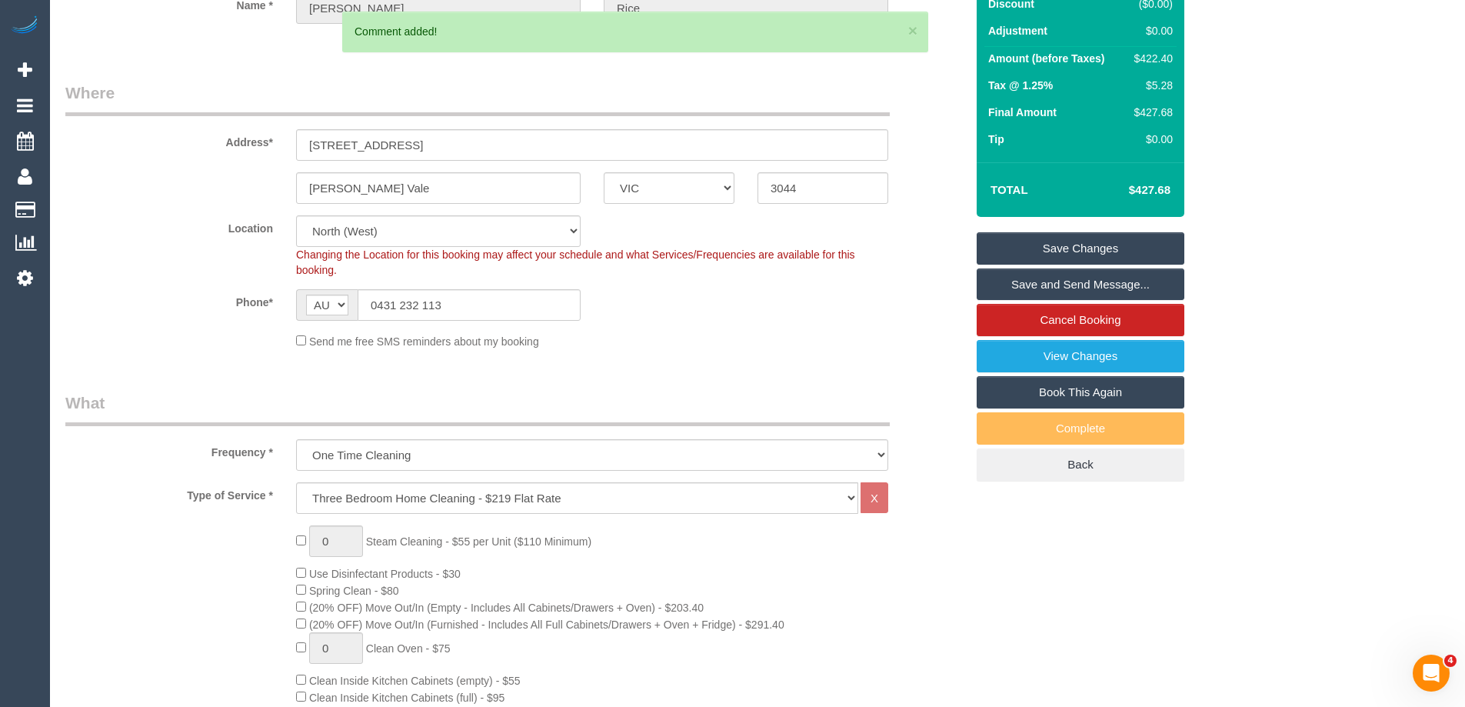
scroll to position [0, 0]
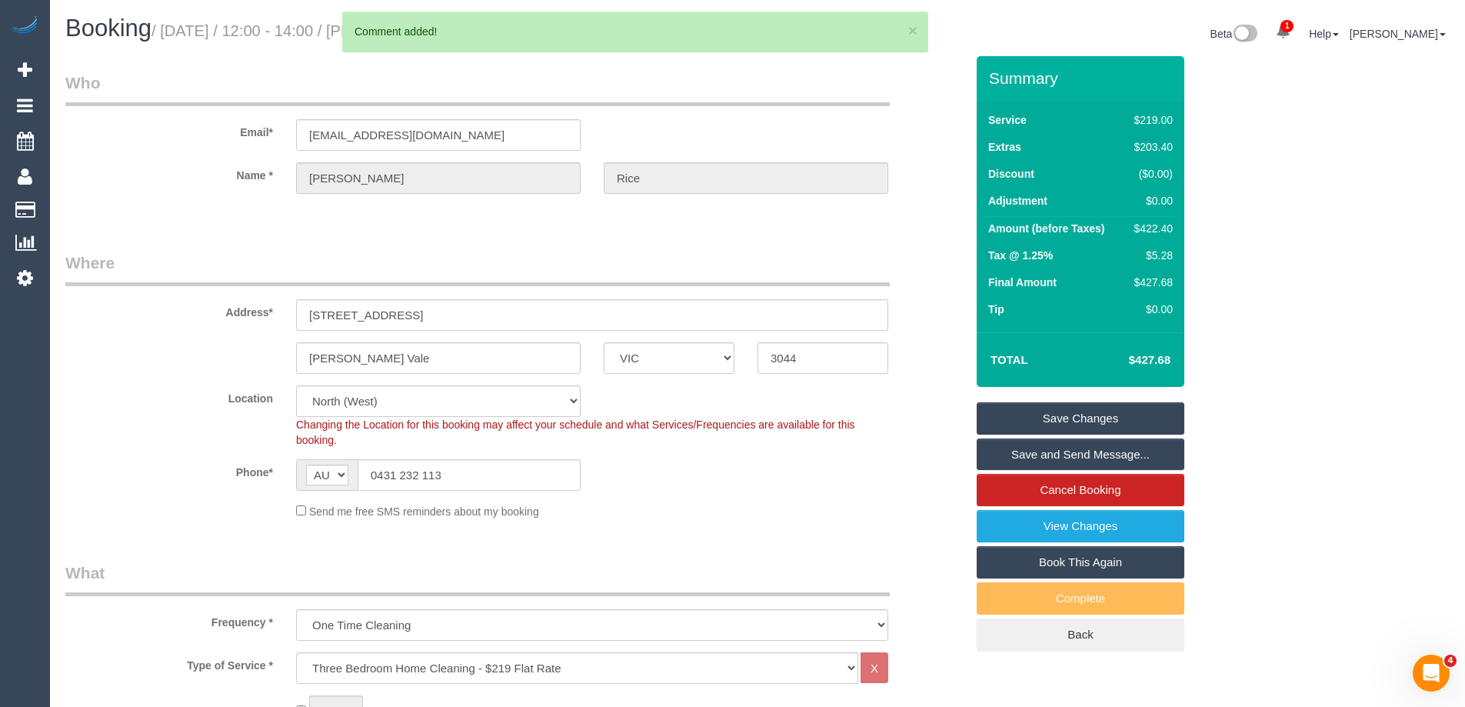
click at [1148, 226] on div "$422.40" at bounding box center [1150, 228] width 45 height 15
copy div "422.40"
click at [1237, 220] on div "Summary Service $219.00 Extras $203.40 Discount ($0.00) Adjustment $0.00 Amount…" at bounding box center [1138, 369] width 346 height 626
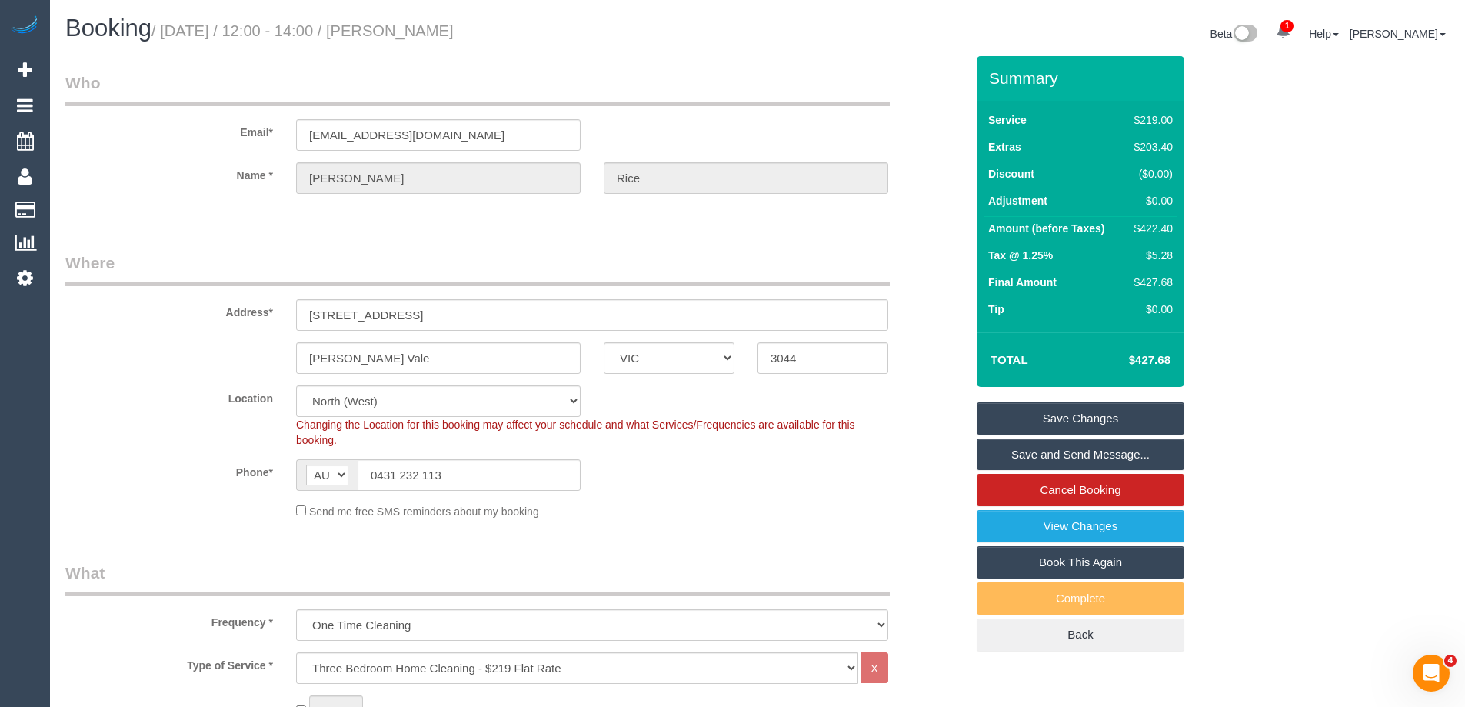
drag, startPoint x: 778, startPoint y: 57, endPoint x: 784, endPoint y: 63, distance: 8.7
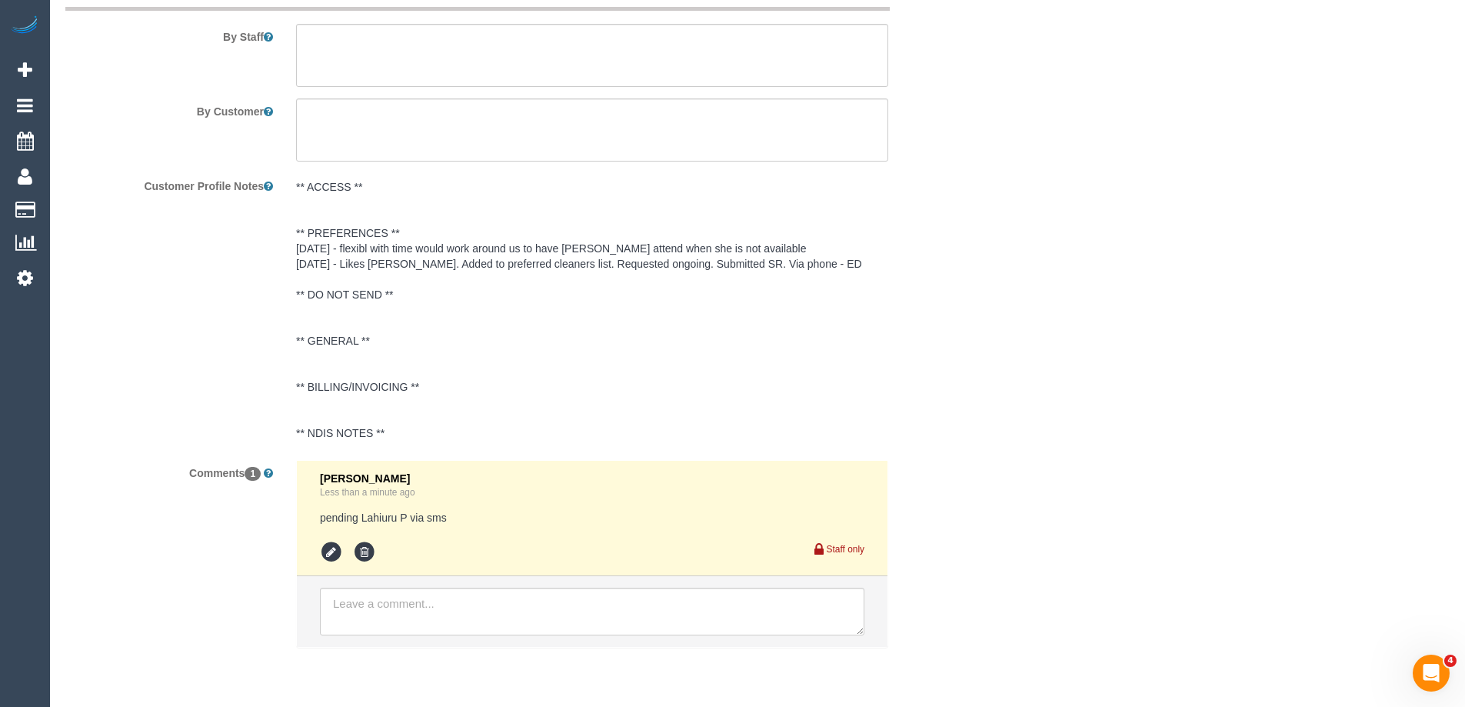
scroll to position [2538, 0]
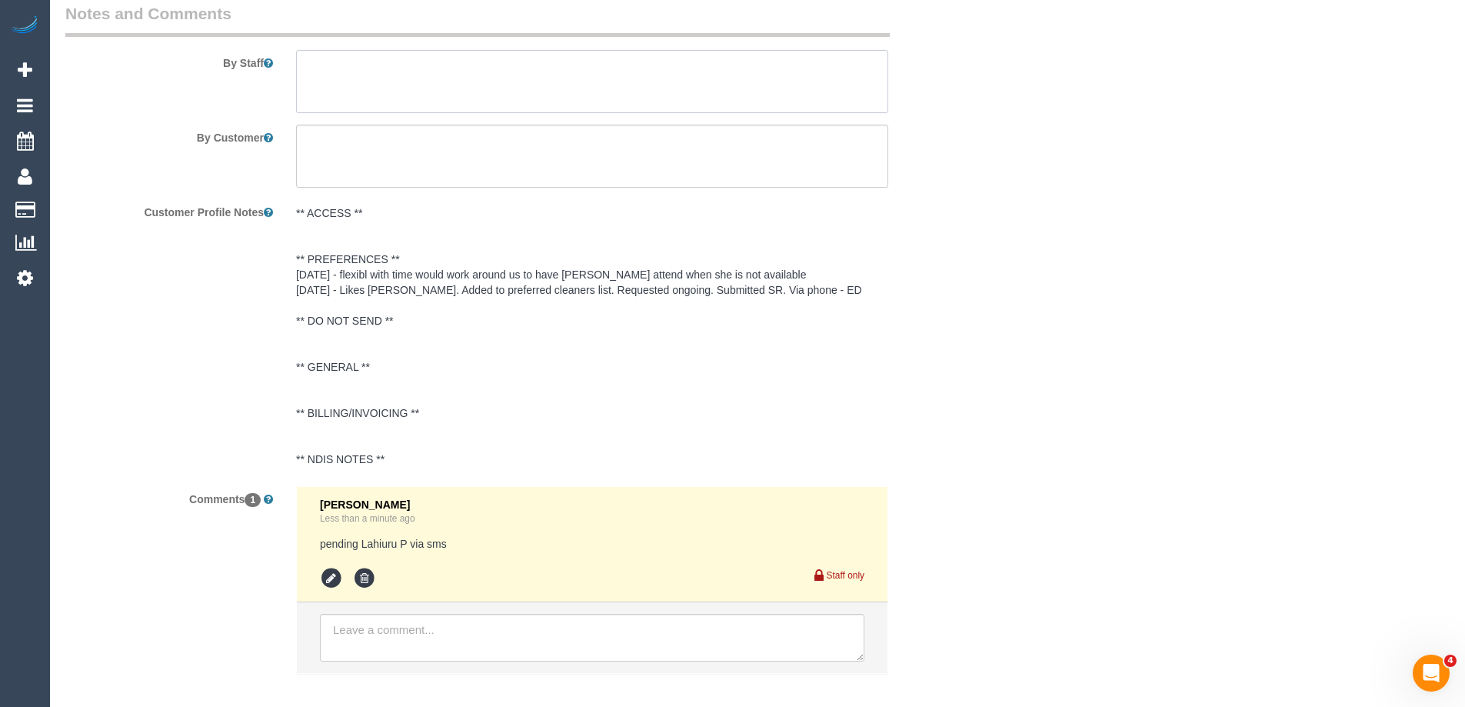
click at [365, 104] on textarea at bounding box center [592, 81] width 592 height 63
drag, startPoint x: 1290, startPoint y: 368, endPoint x: 644, endPoint y: 241, distance: 659.1
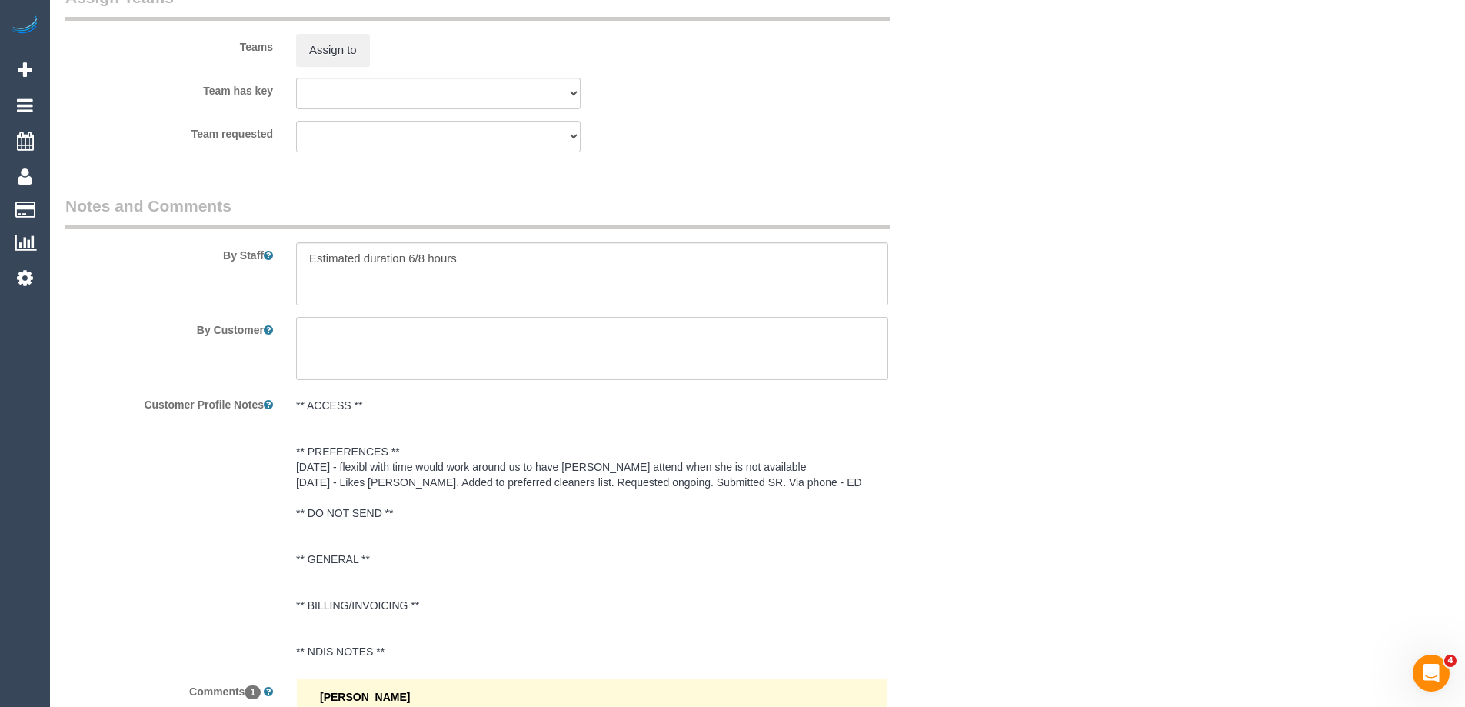
scroll to position [2230, 0]
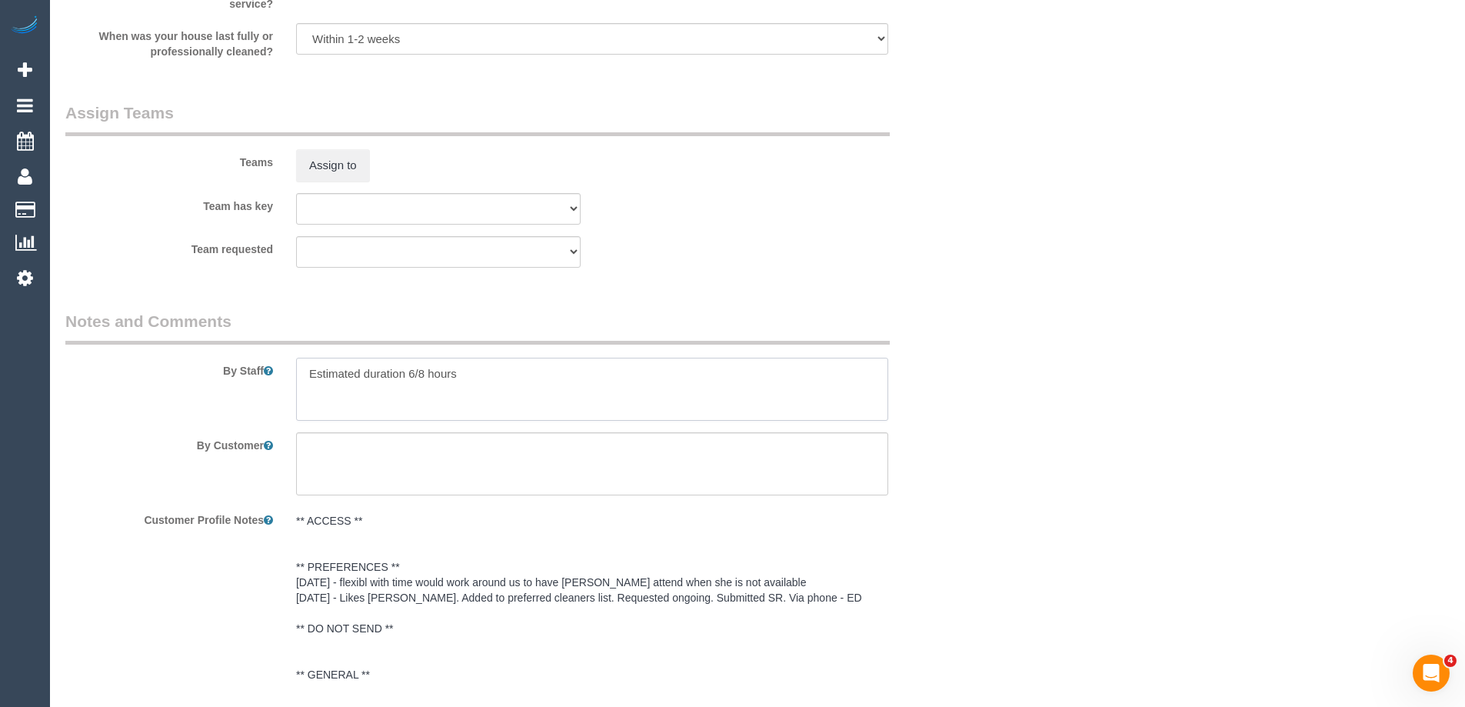
click at [421, 377] on textarea at bounding box center [592, 389] width 592 height 63
type textarea "Estimated duration 6-8 hours"
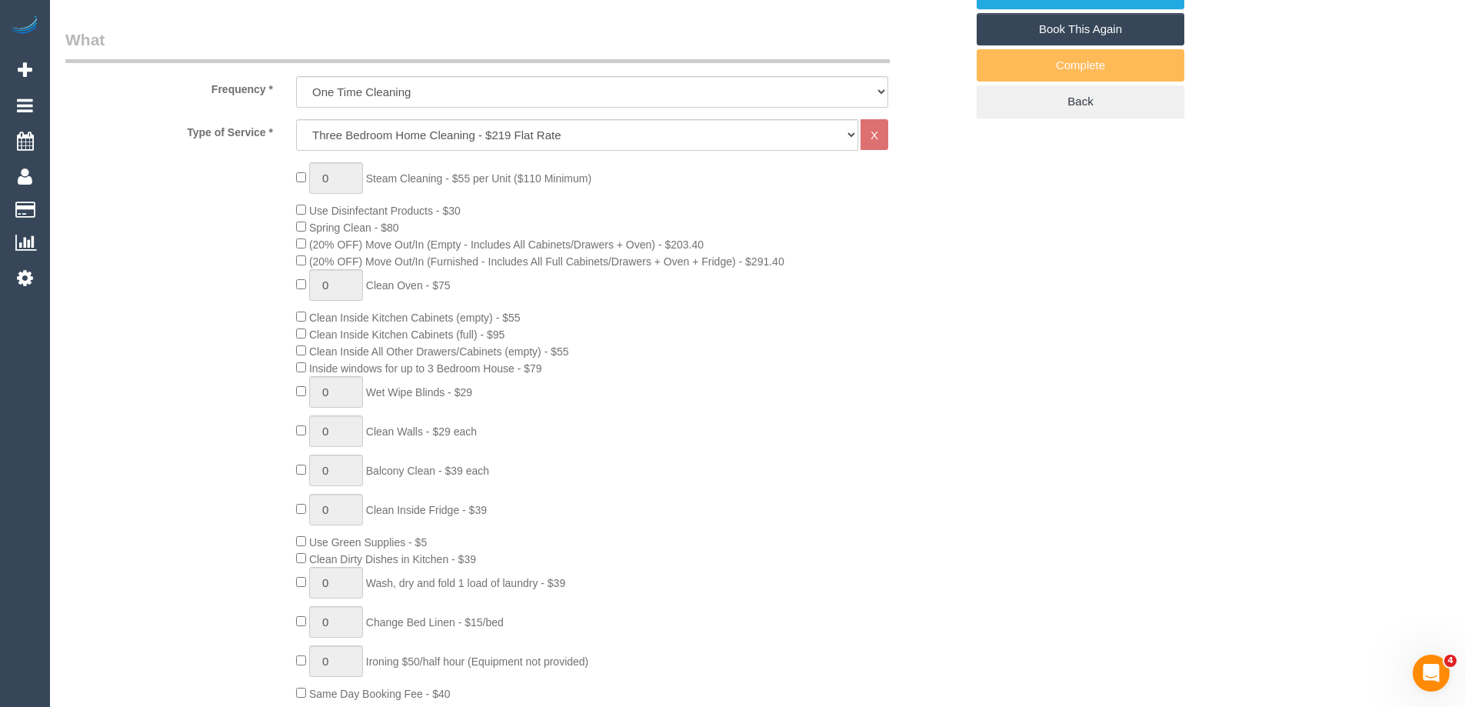
scroll to position [231, 0]
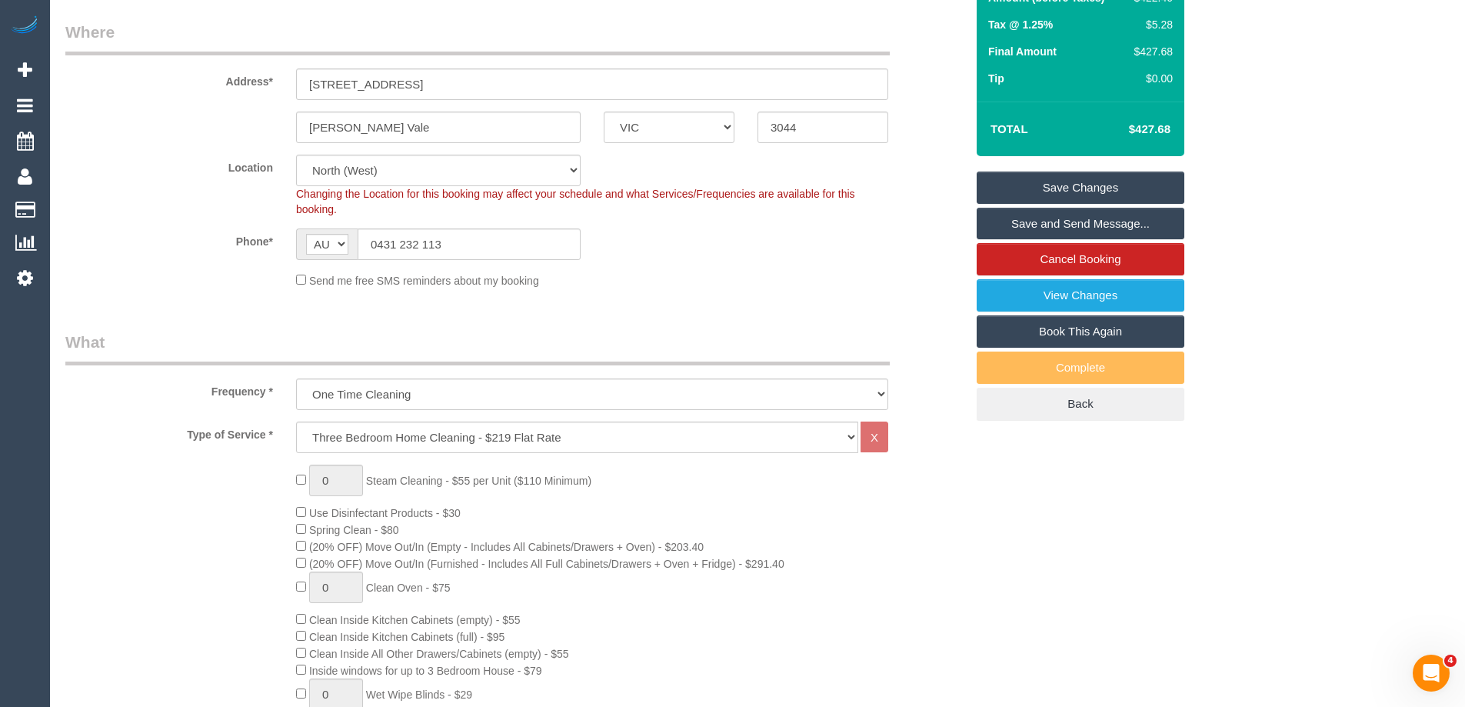
click at [1144, 190] on link "Save Changes" at bounding box center [1081, 187] width 208 height 32
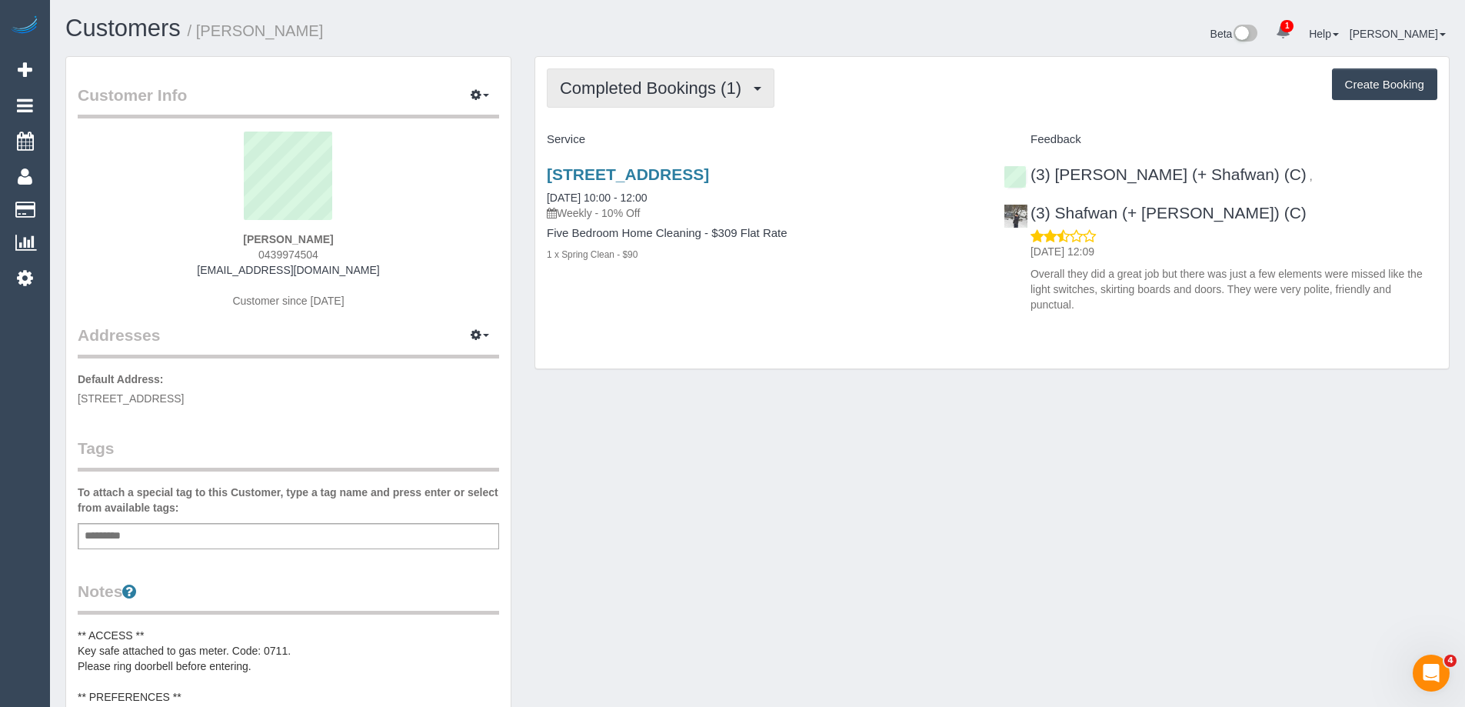
click at [704, 93] on span "Completed Bookings (1)" at bounding box center [654, 87] width 189 height 19
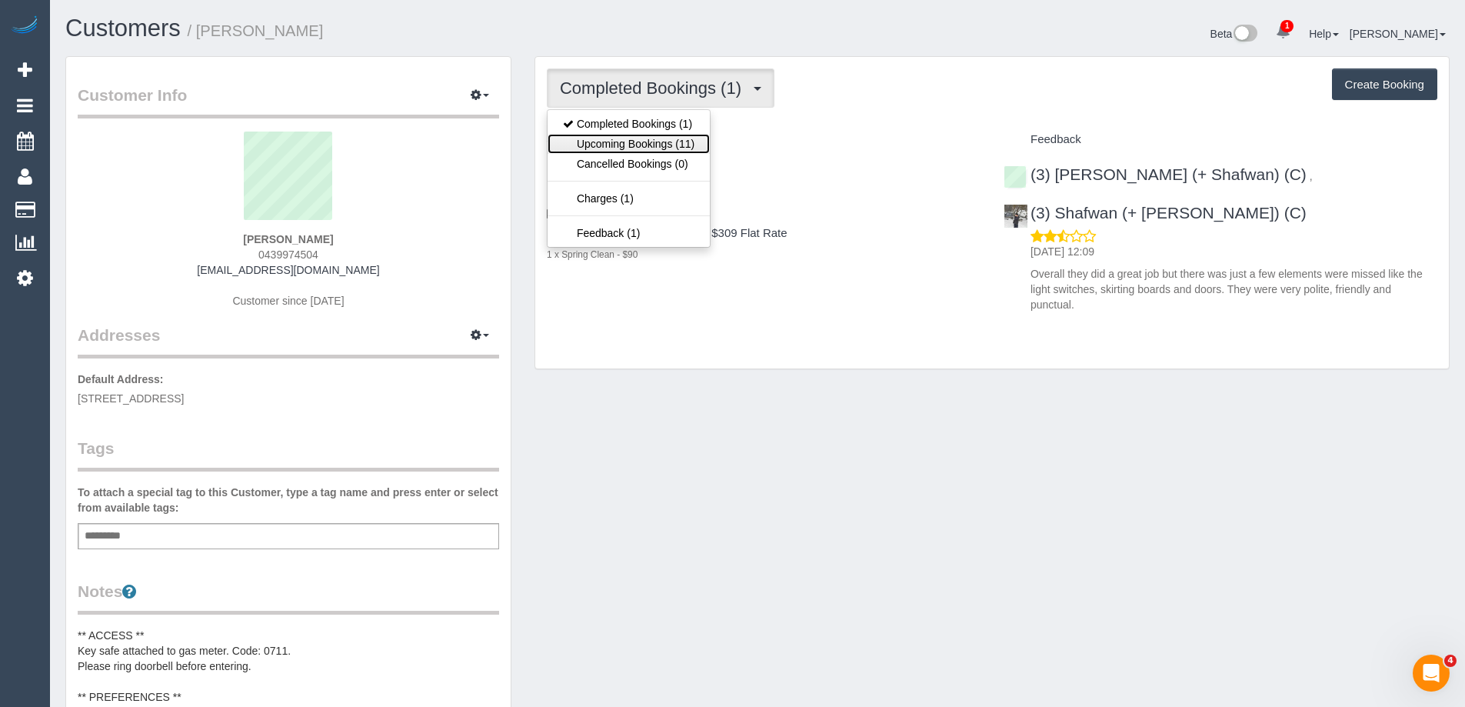
click at [604, 150] on link "Upcoming Bookings (11)" at bounding box center [629, 144] width 162 height 20
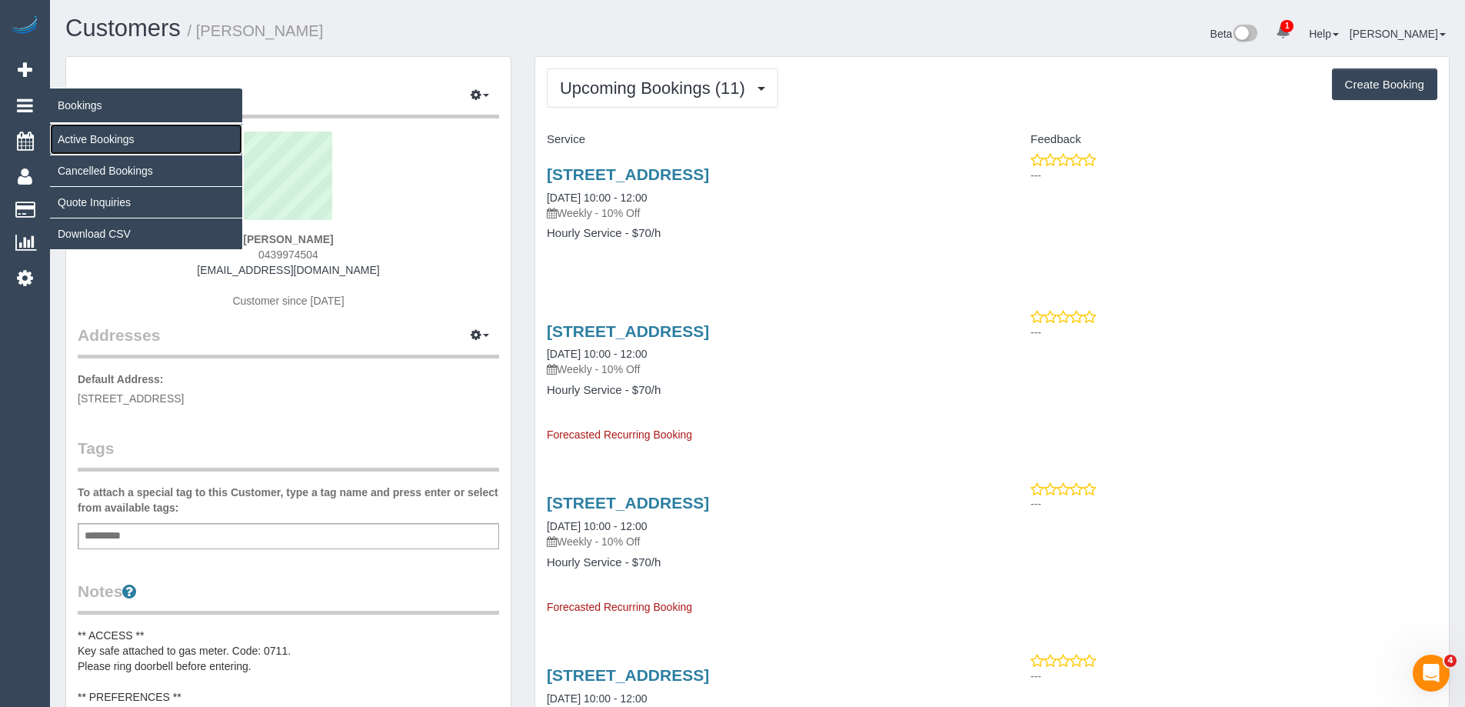
click at [102, 142] on link "Active Bookings" at bounding box center [146, 139] width 192 height 31
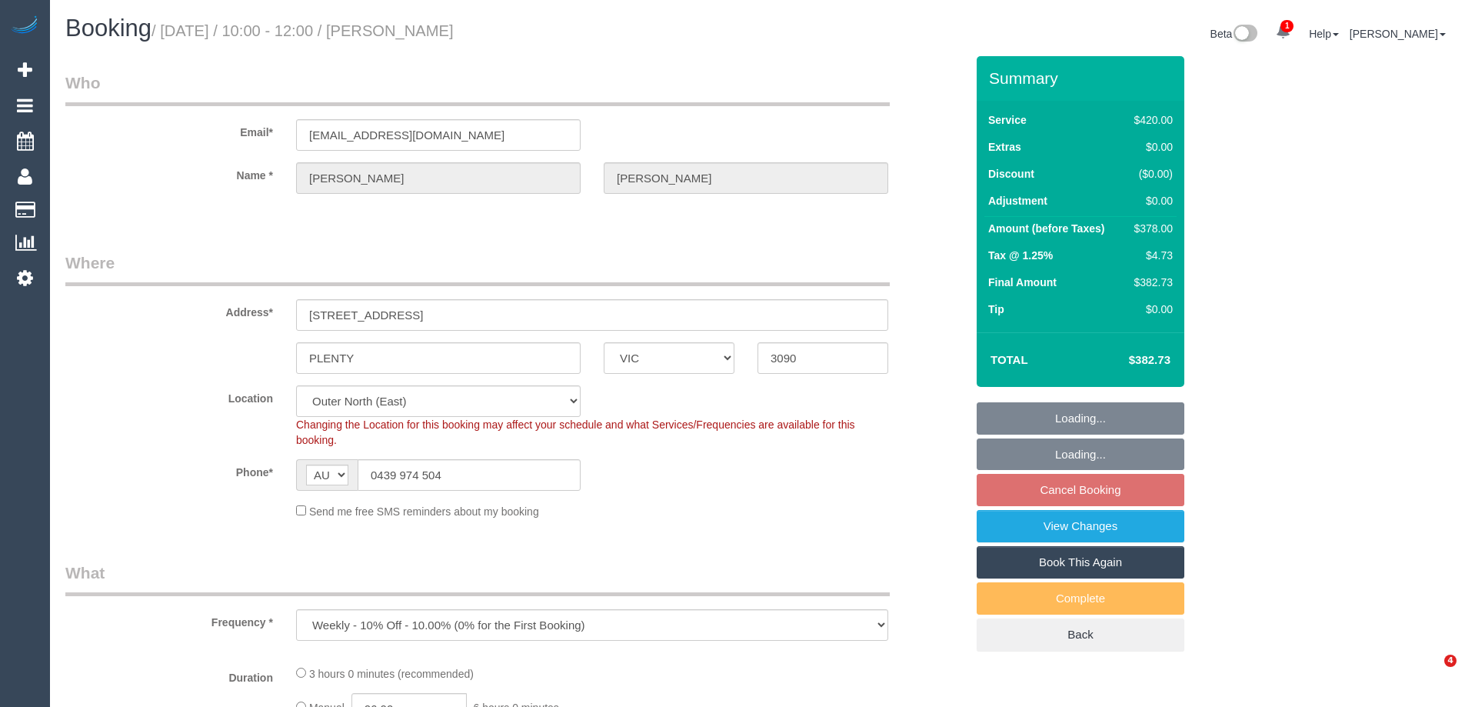
select select "VIC"
select select "2"
select select "180"
select select "number:27"
select select "number:16"
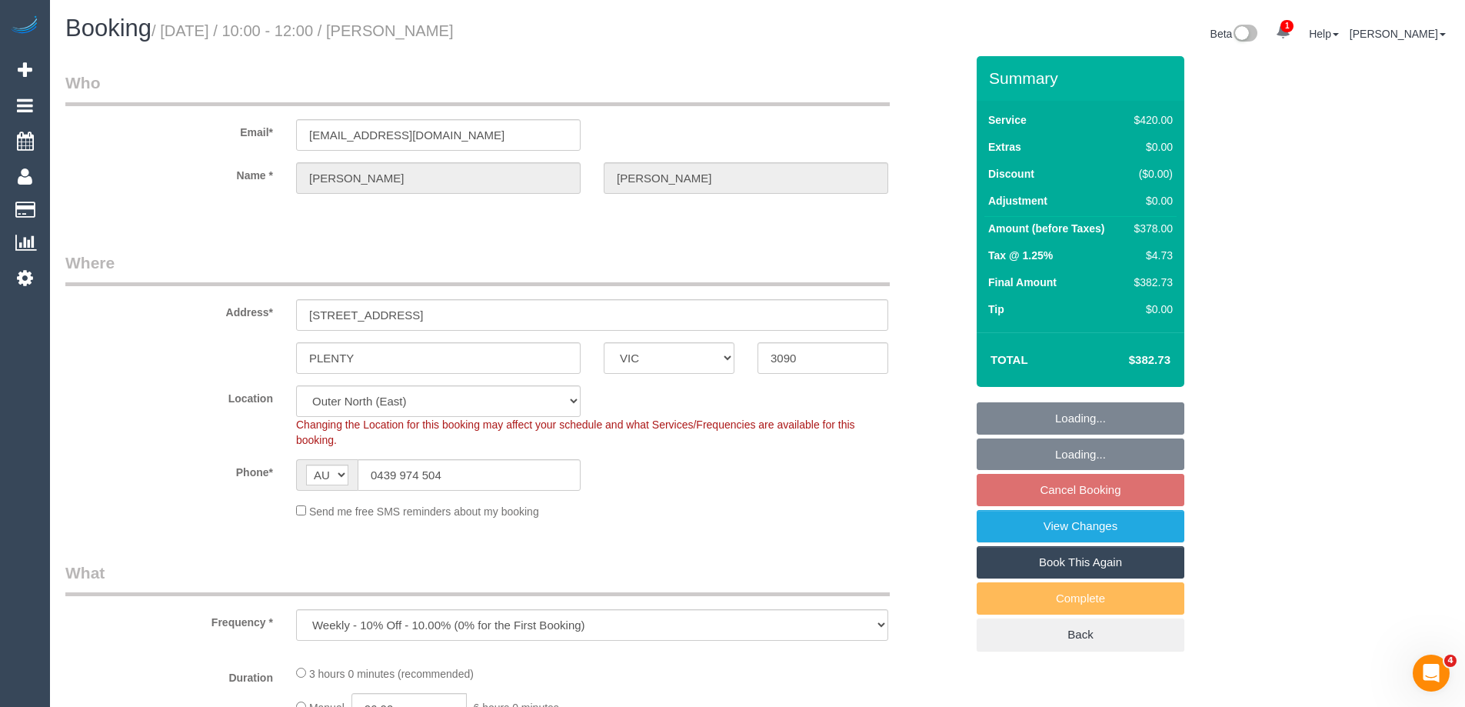
select select "number:19"
select select "number:36"
select select "number:35"
select select "number:11"
select select "object:1262"
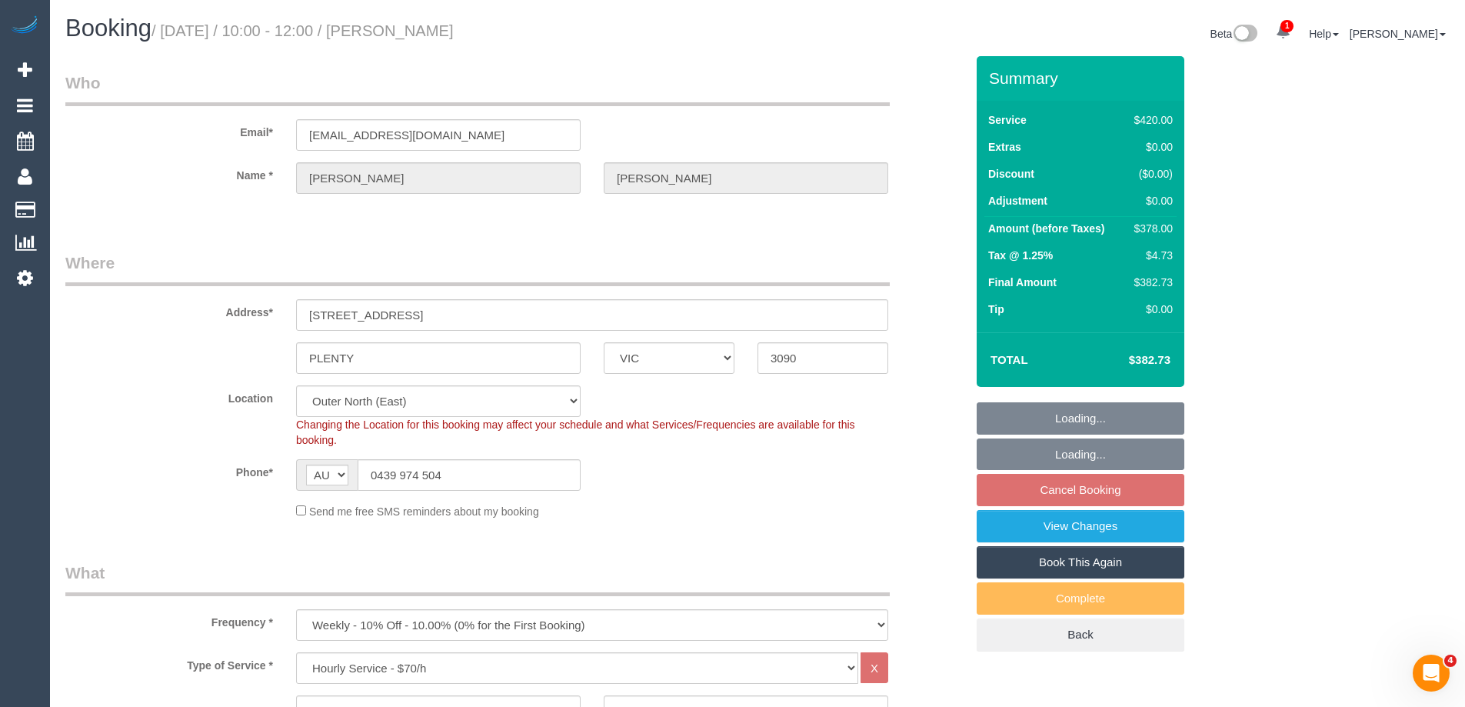
select select "spot3"
select select "string:stripe-pm_1RytV62GScqysDRVQg5ZUNi4"
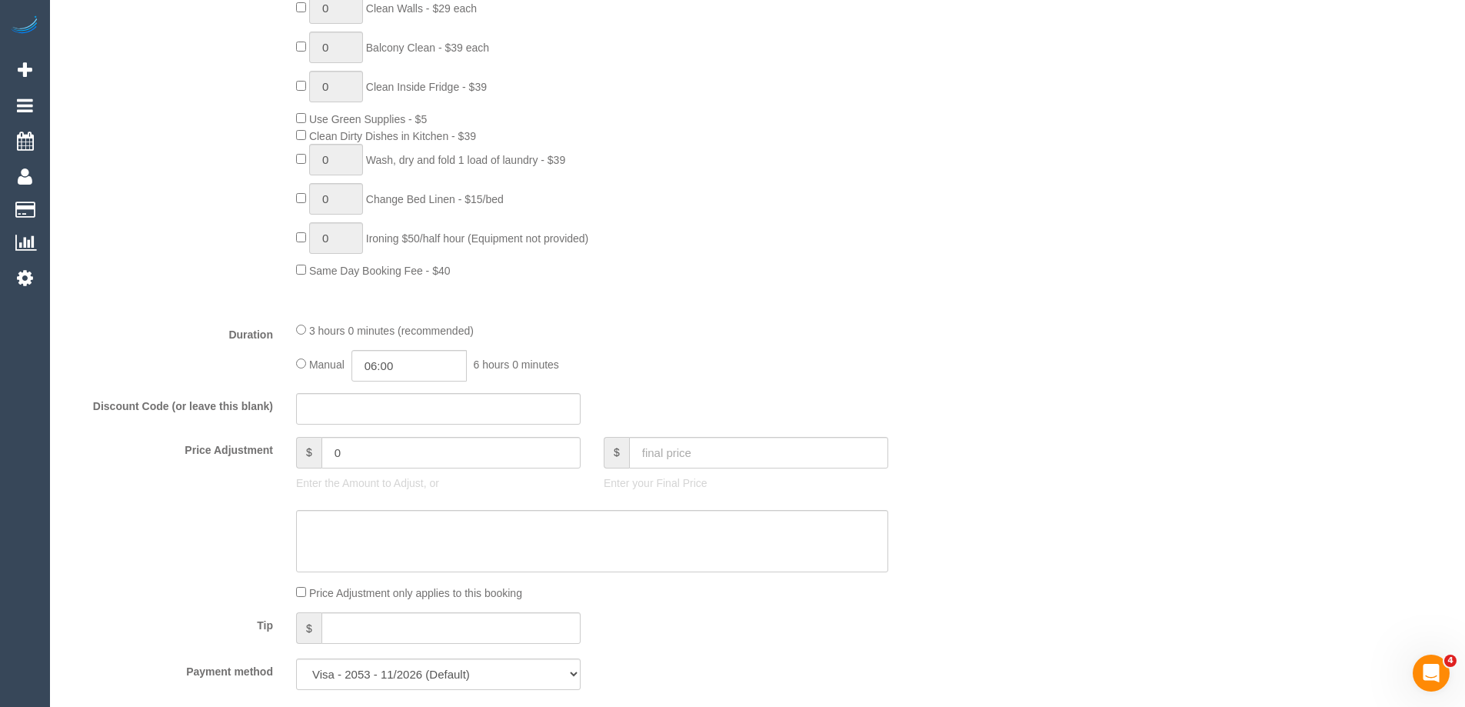
scroll to position [1000, 0]
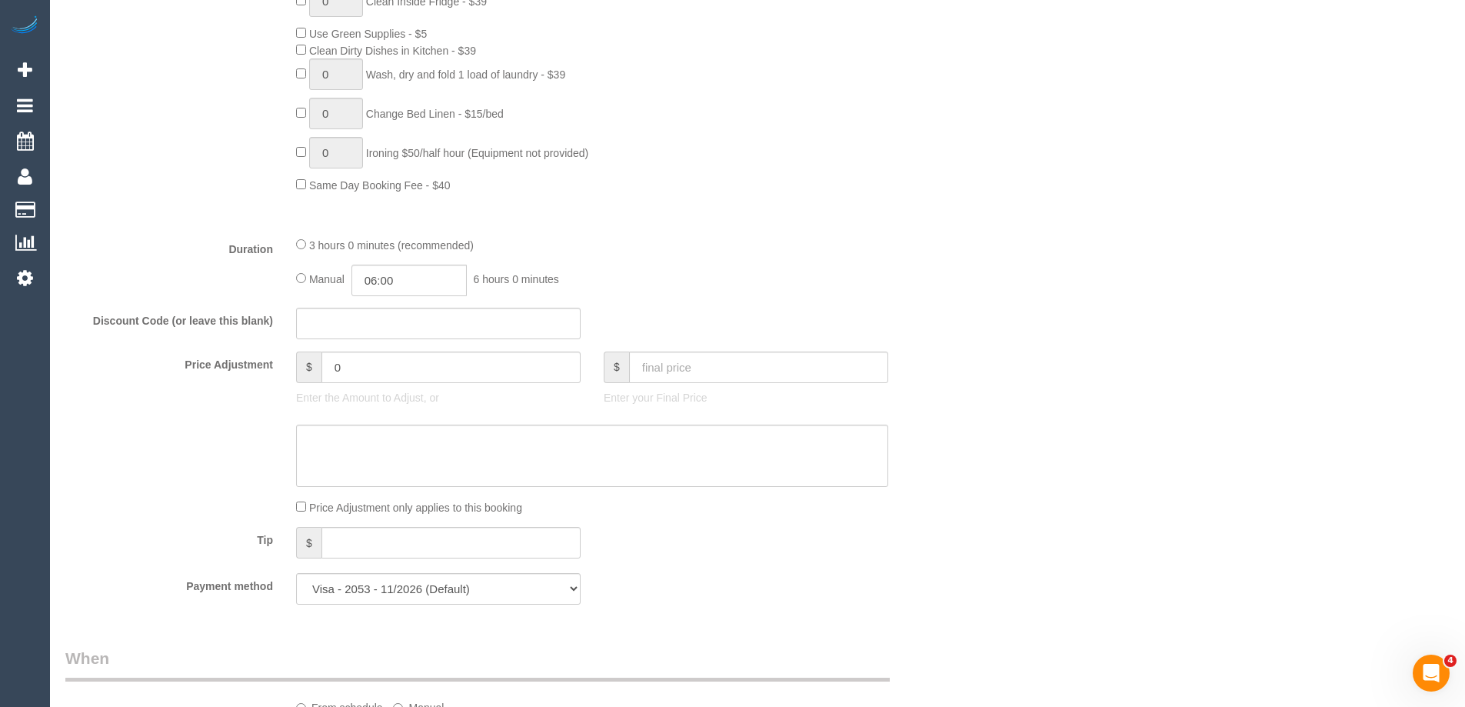
click at [307, 240] on div "3 hours 0 minutes (recommended)" at bounding box center [592, 244] width 592 height 17
type input "03:00"
select select "spot24"
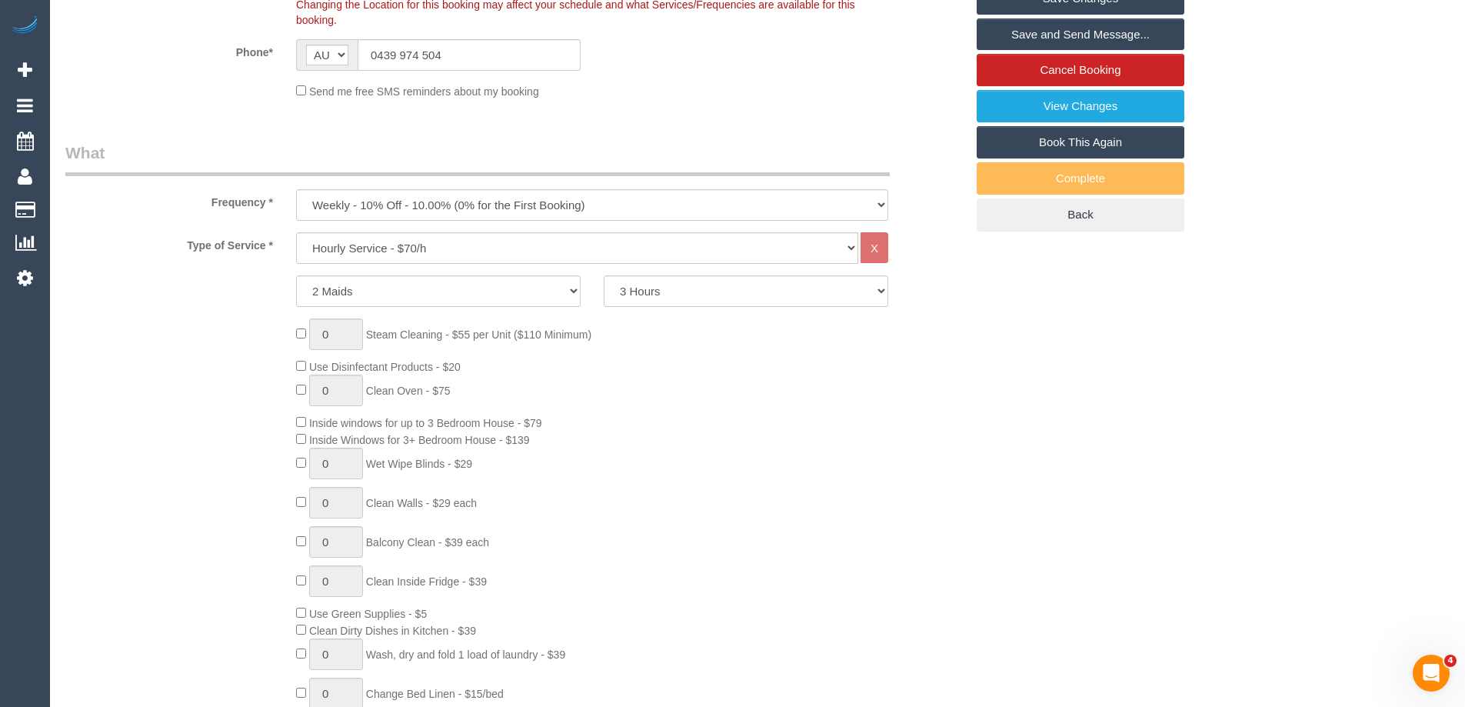
scroll to position [0, 0]
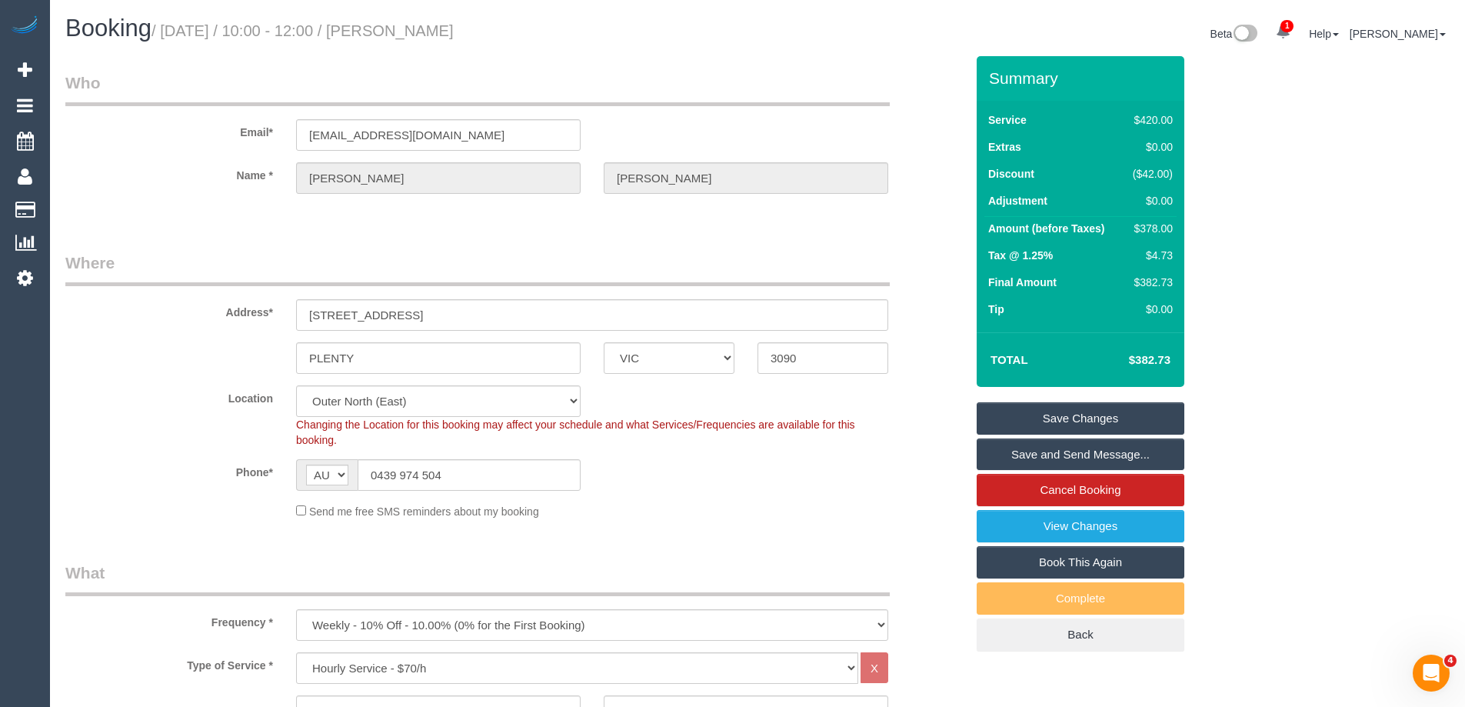
click at [701, 514] on div "Send me free SMS reminders about my booking" at bounding box center [592, 510] width 615 height 17
drag, startPoint x: 495, startPoint y: 30, endPoint x: 435, endPoint y: 27, distance: 60.8
click at [435, 27] on h1 "Booking / September 06, 2025 / 10:00 - 12:00 / Kevin OCONNELL" at bounding box center [405, 28] width 681 height 26
click at [876, 262] on legend "Where" at bounding box center [477, 268] width 824 height 35
click at [721, 461] on div "Phone* AF AL DZ AD AO AI AQ AG AR AM AW AU AT AZ BS BH BD BB BY BE BZ BJ BM BT …" at bounding box center [515, 475] width 923 height 32
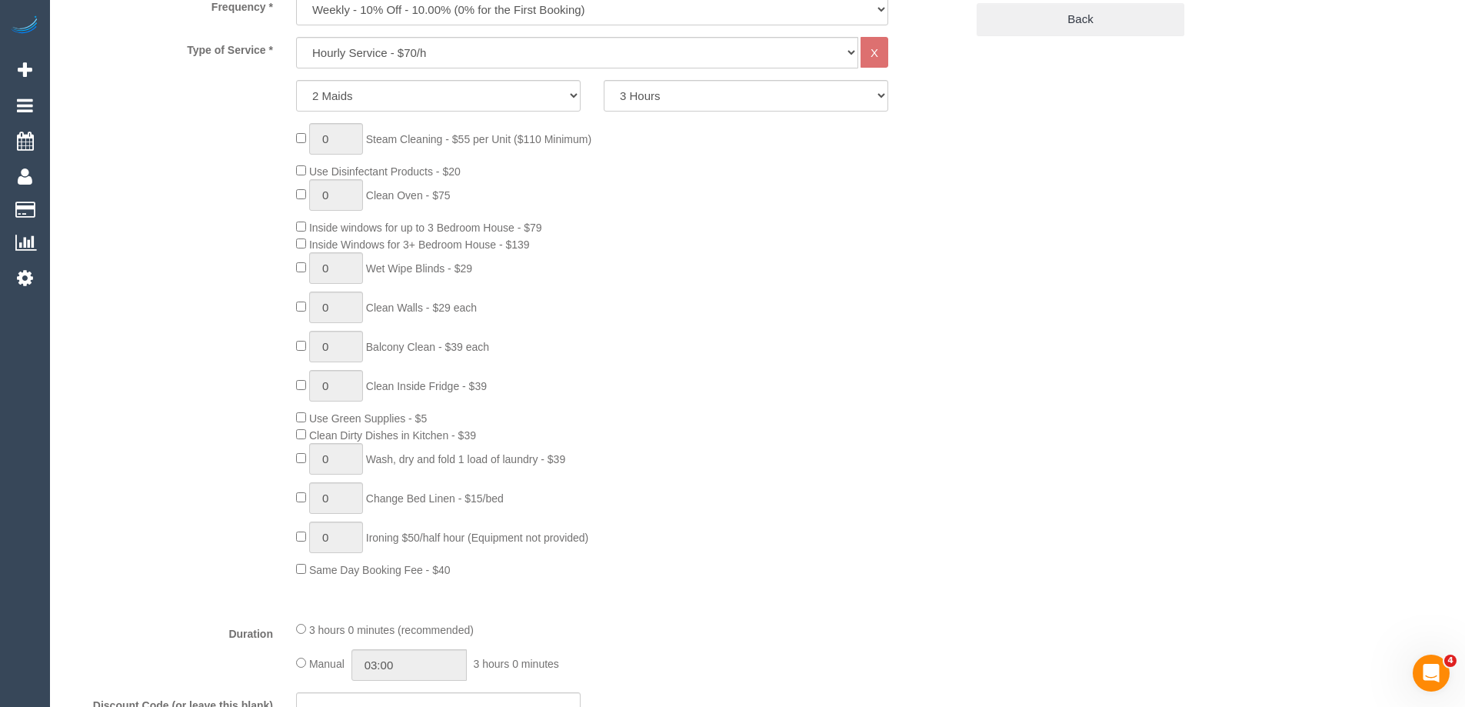
scroll to position [1307, 0]
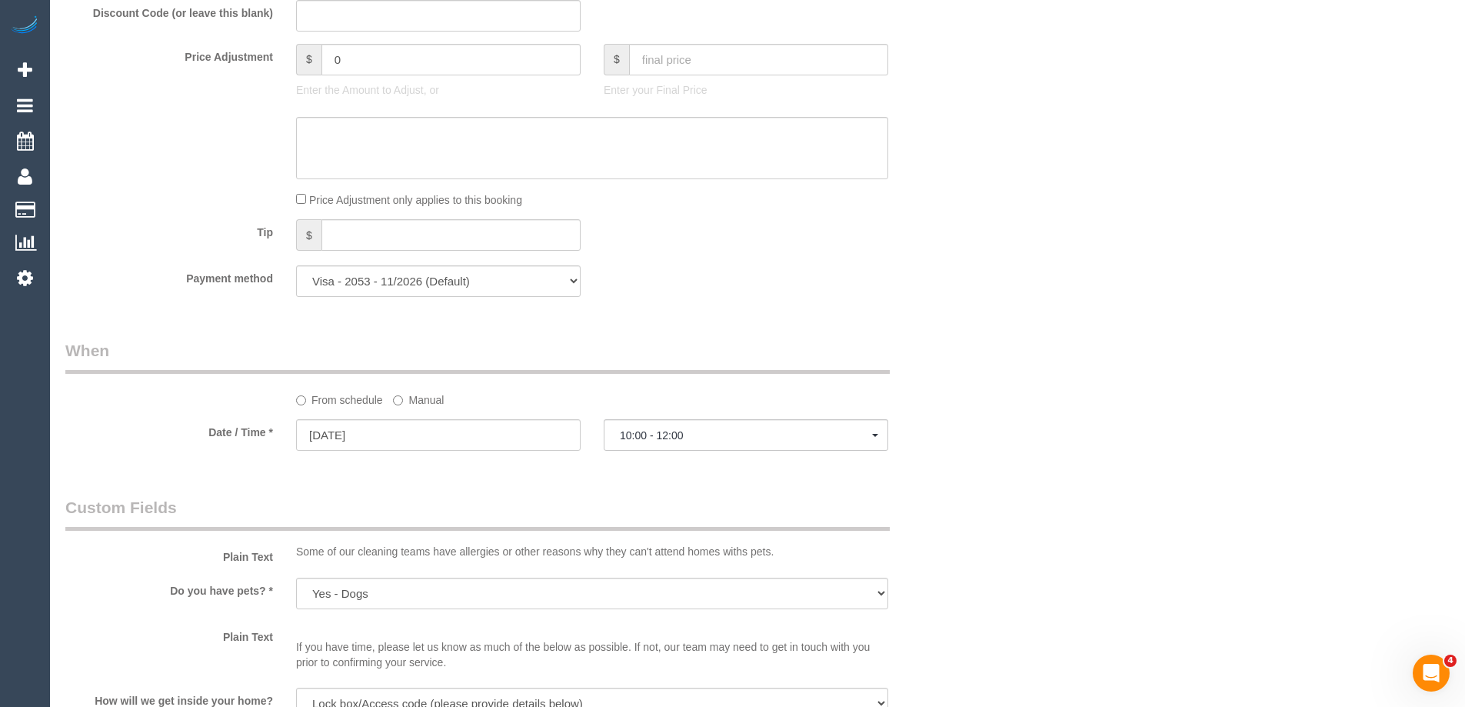
click at [1019, 272] on div "Who Email* kjg1969@bigpond.com Name * Kevin OCONNELL Where Address* 3 Camphora …" at bounding box center [757, 373] width 1384 height 3249
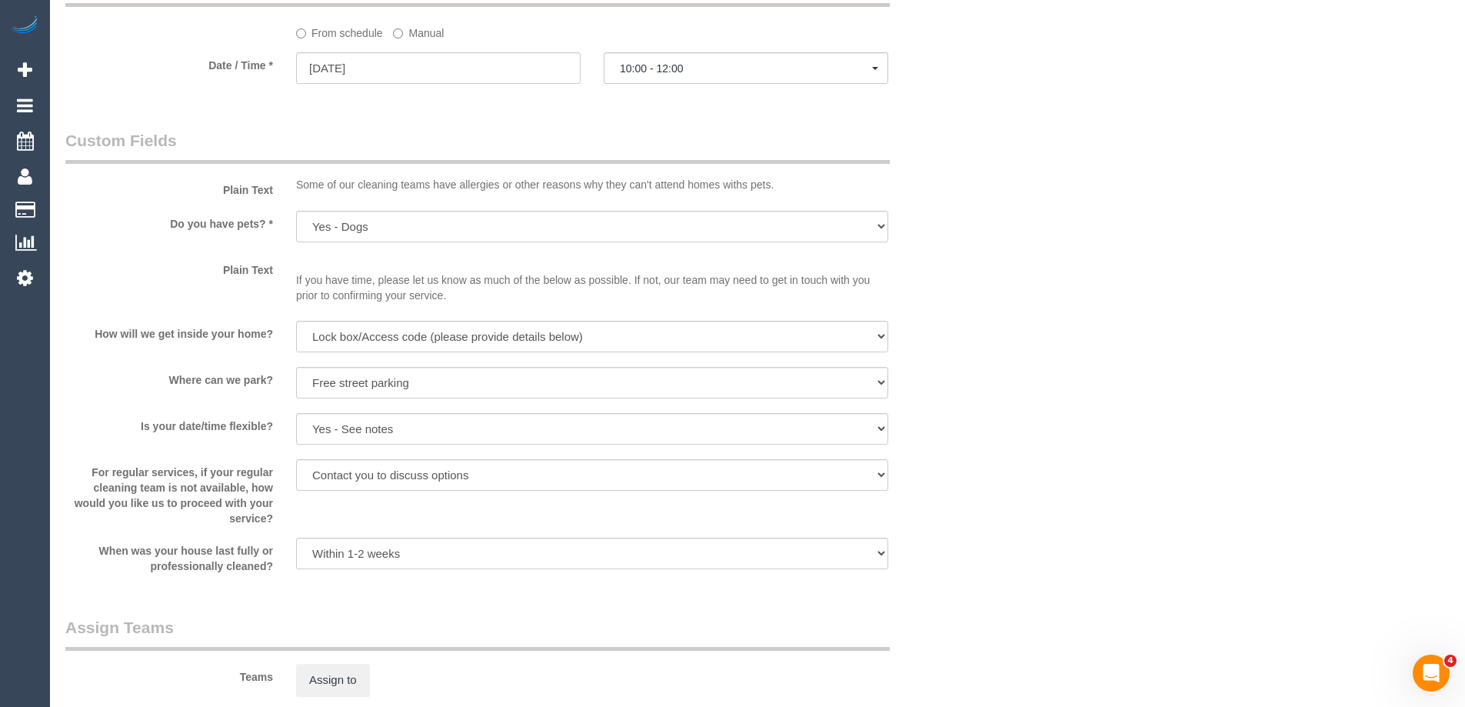
scroll to position [1923, 0]
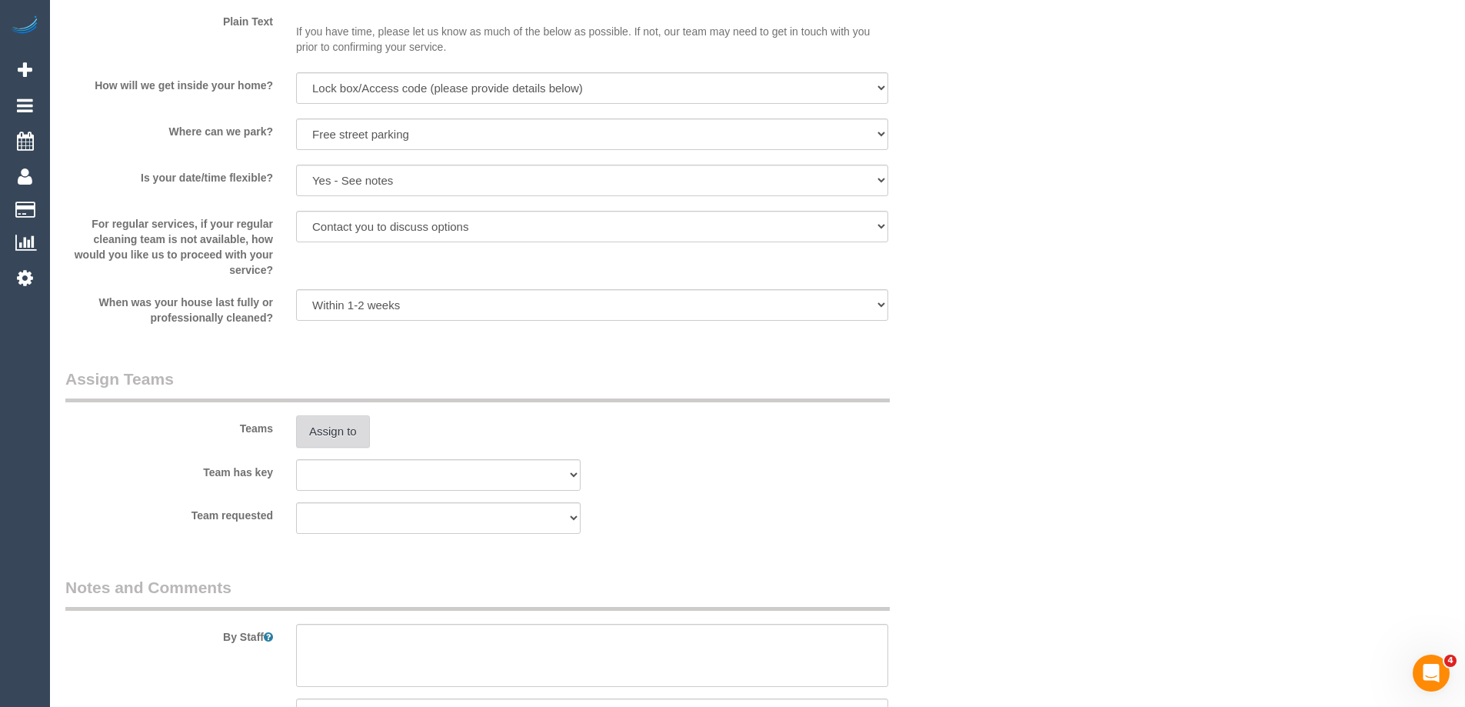
click at [343, 435] on button "Assign to" at bounding box center [333, 431] width 74 height 32
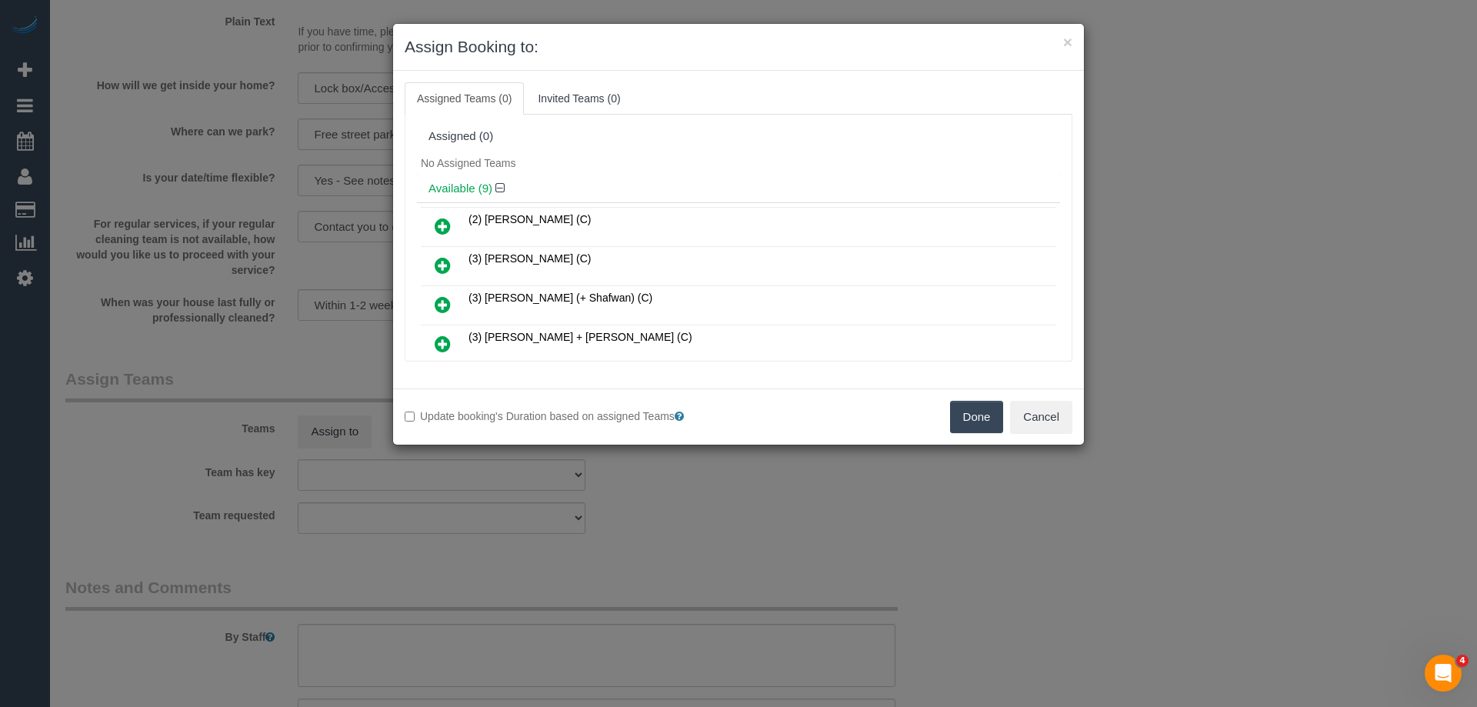
click at [782, 164] on div "No Assigned Teams" at bounding box center [738, 163] width 643 height 23
click at [1055, 415] on button "Cancel" at bounding box center [1041, 417] width 62 height 32
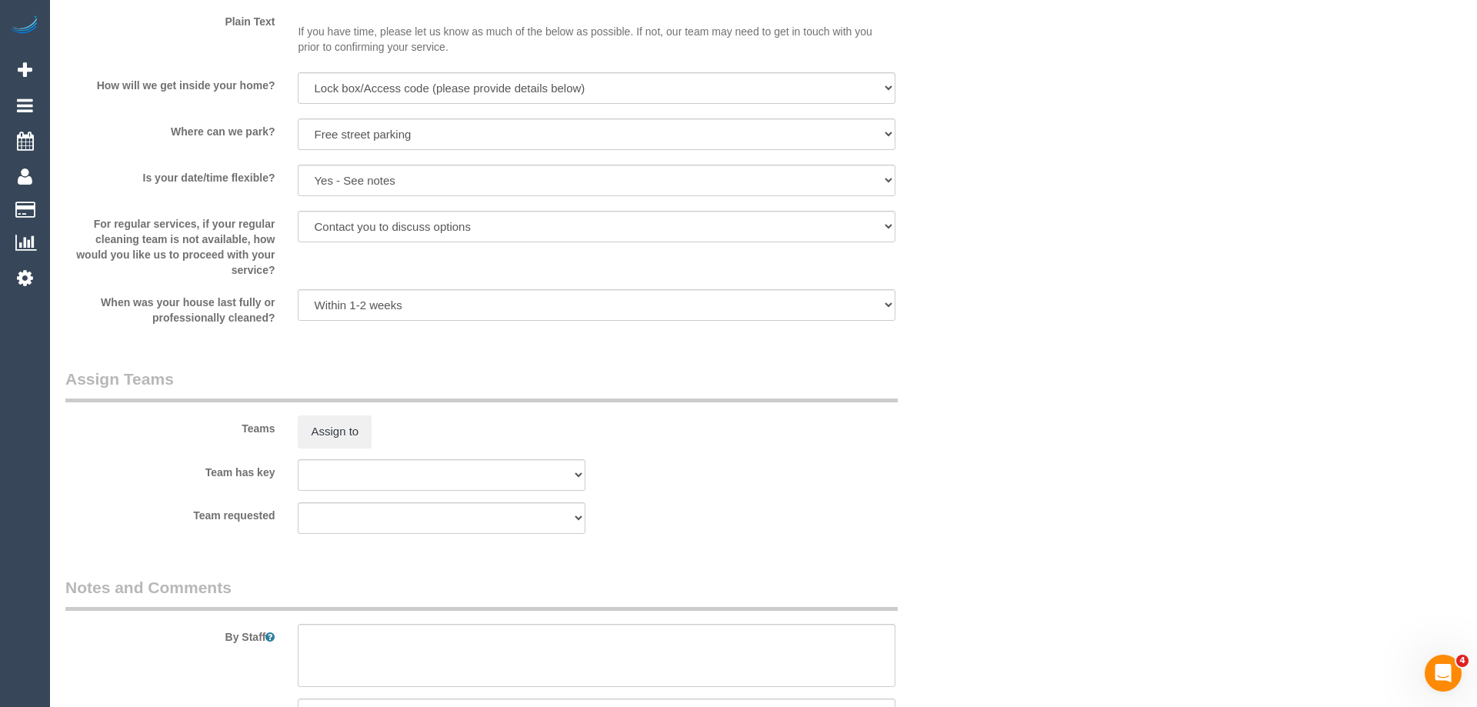
click at [1055, 415] on div "× Assign Booking to: Assigned Teams (0) Invited Teams (0) Assigned (0) No Assig…" at bounding box center [738, 353] width 1477 height 707
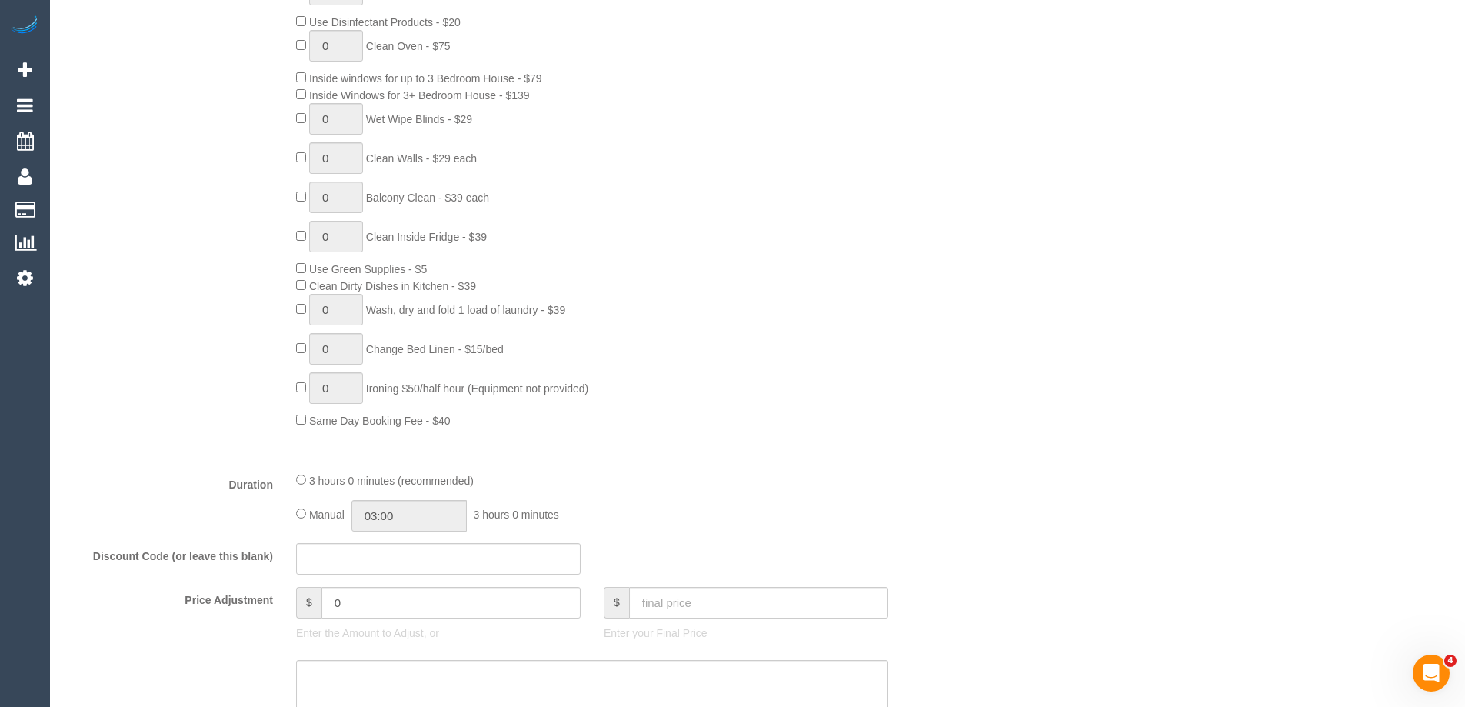
scroll to position [154, 0]
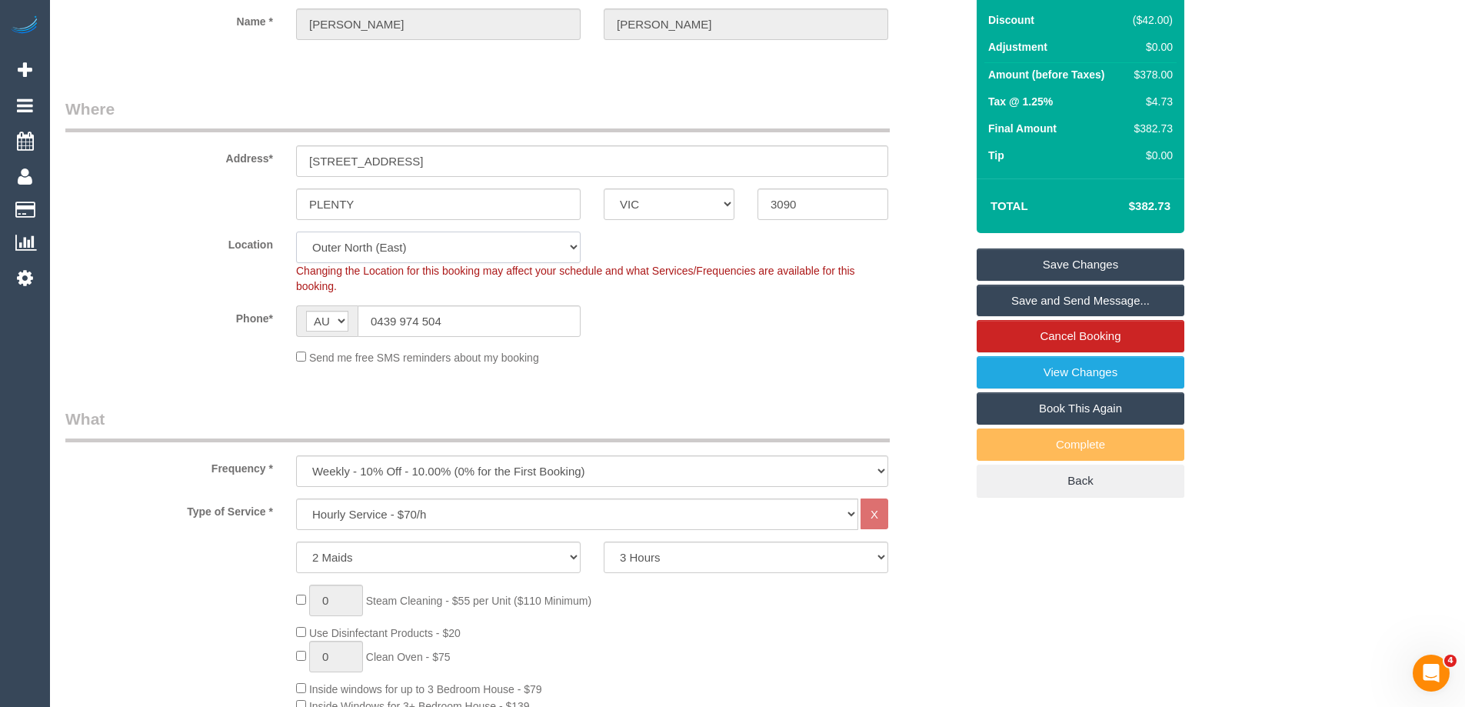
click at [372, 245] on select "Office City East (North) East (South) Inner East Inner North (East) Inner North…" at bounding box center [438, 247] width 285 height 32
select select "50"
click at [296, 231] on select "Office City East (North) East (South) Inner East Inner North (East) Inner North…" at bounding box center [438, 247] width 285 height 32
click at [680, 286] on div "Changing the Location for this booking may affect your schedule and what Servic…" at bounding box center [592, 278] width 615 height 31
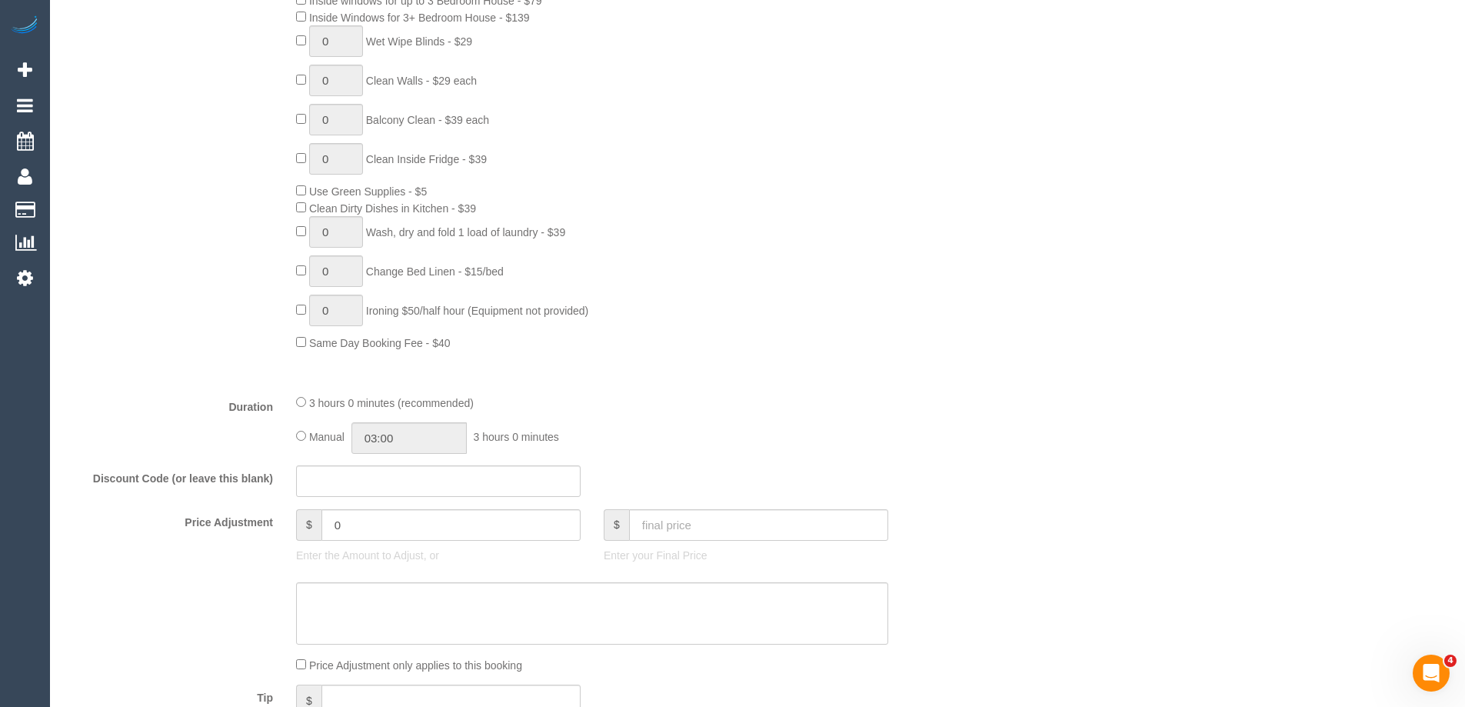
select select "object:3469"
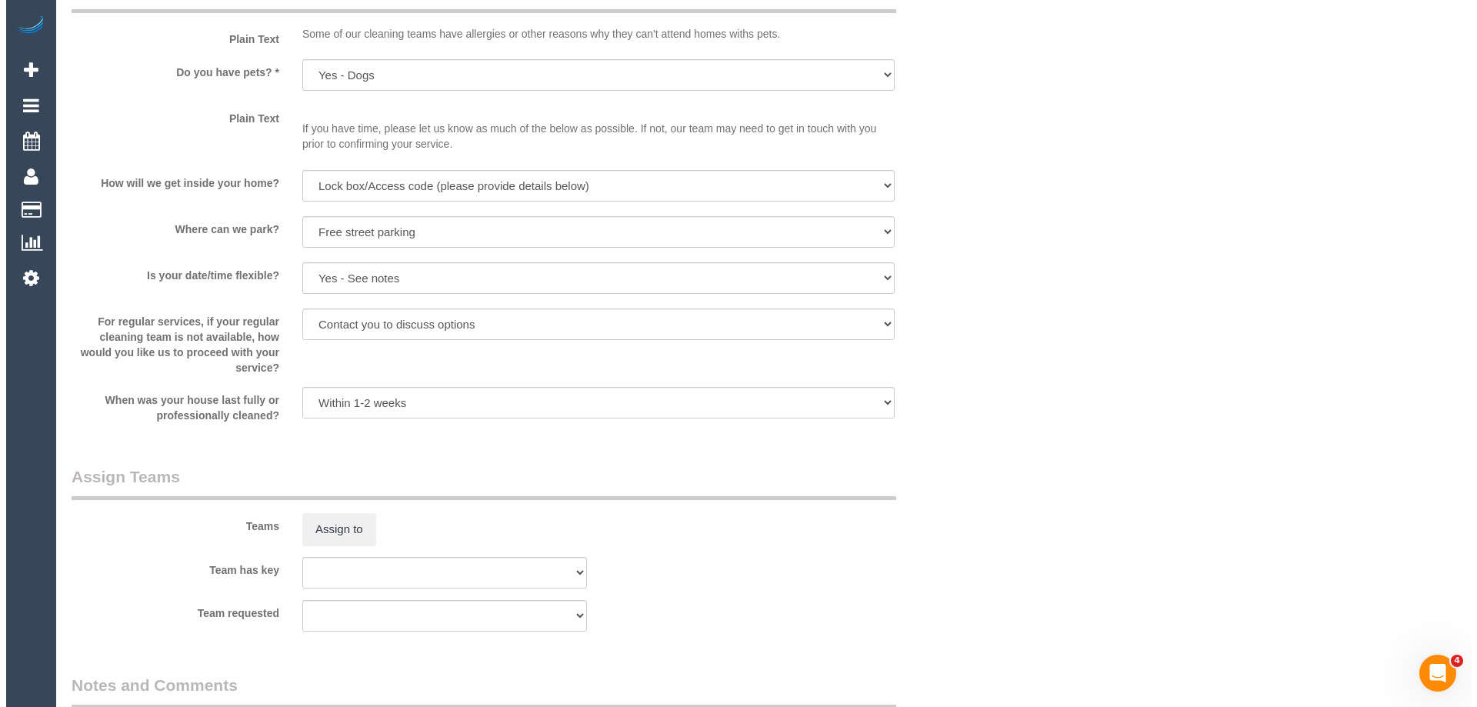
scroll to position [2153, 0]
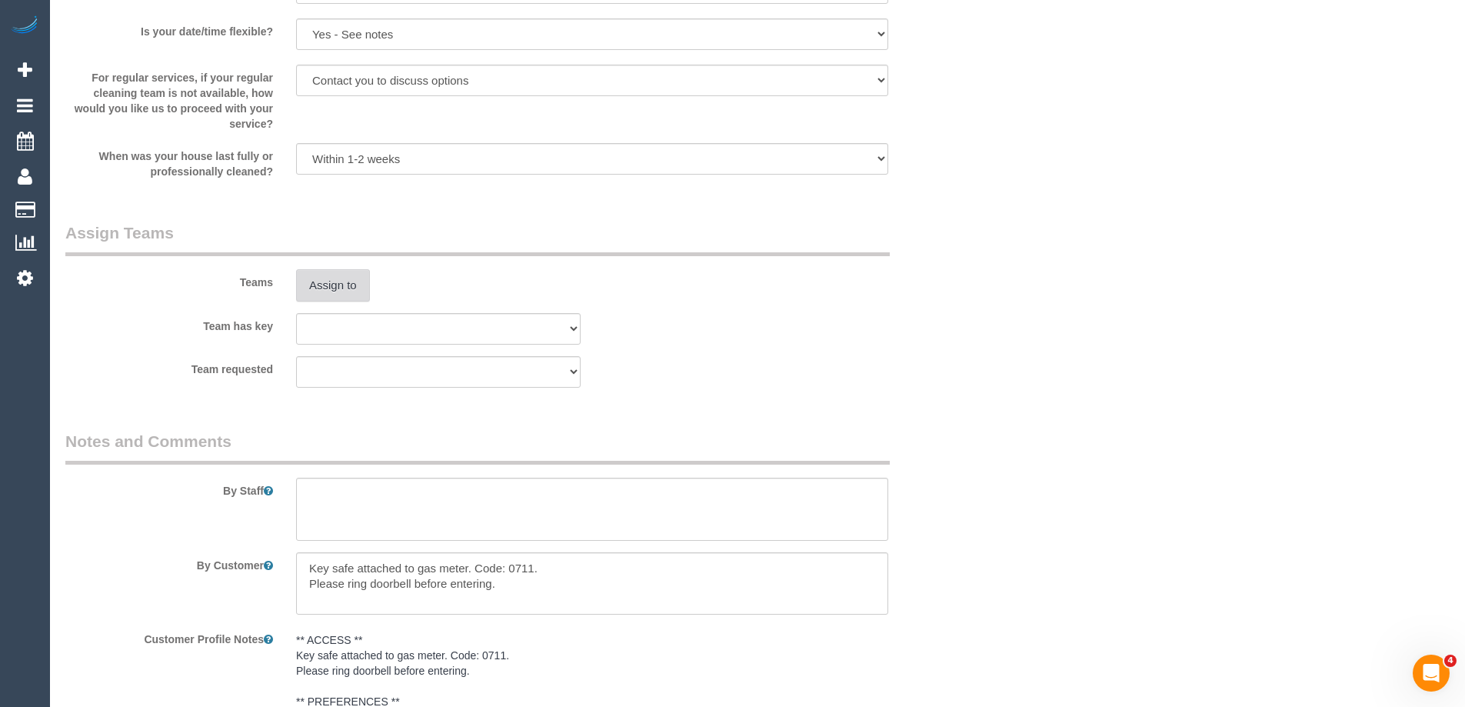
click at [342, 292] on button "Assign to" at bounding box center [333, 285] width 74 height 32
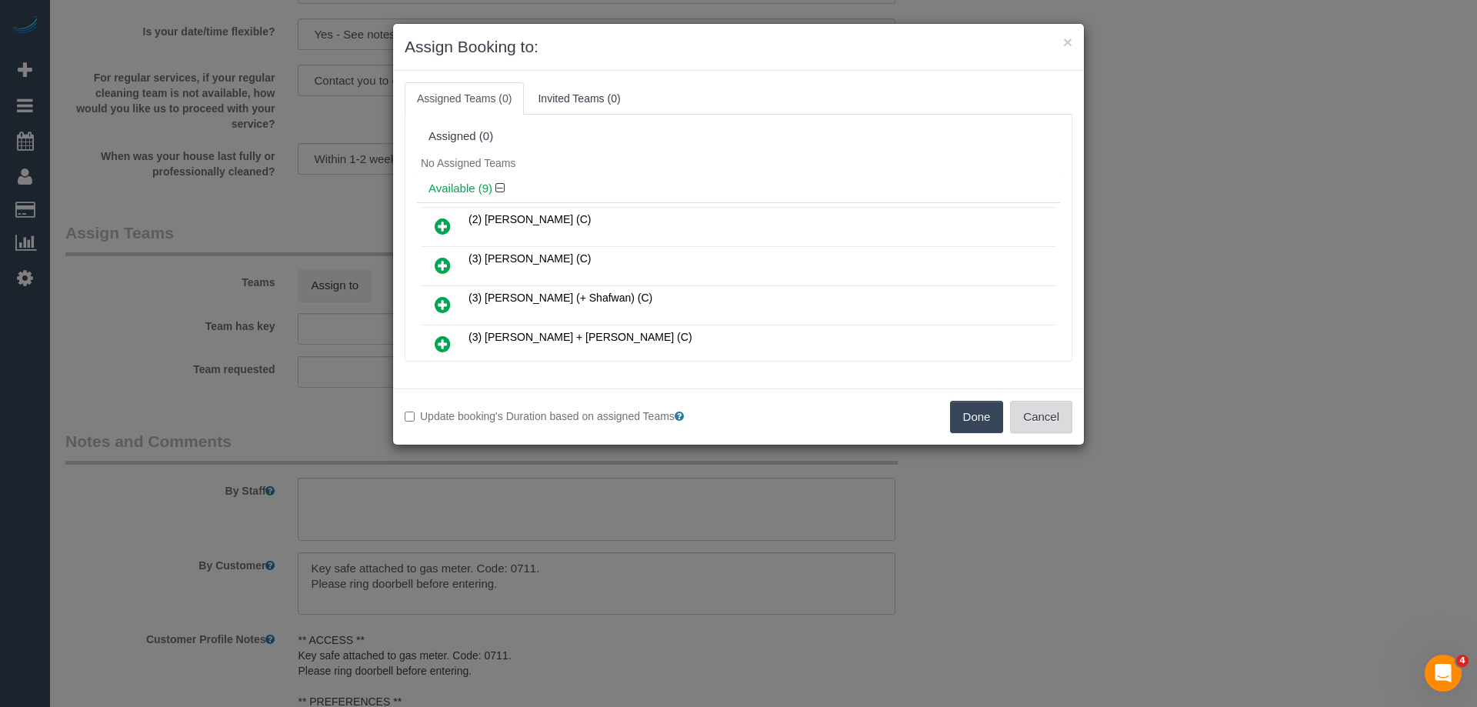
click at [1054, 411] on button "Cancel" at bounding box center [1041, 417] width 62 height 32
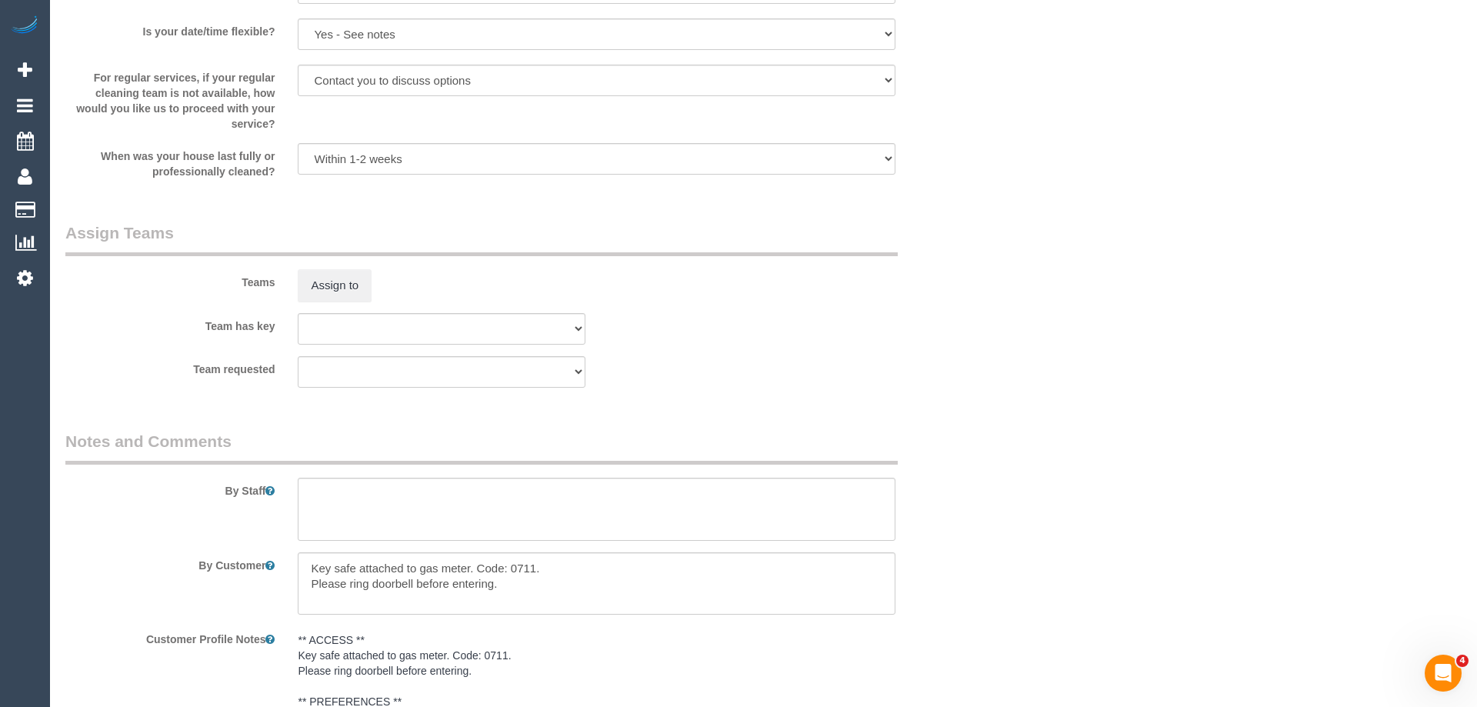
click at [1054, 411] on div "× Assign Booking to: Assigned Teams (0) Invited Teams (0) Assigned (0) No Assig…" at bounding box center [738, 353] width 1477 height 707
click at [344, 302] on sui-booking-teams "Teams Assign to Team has key (0) Account - Tech (0) Office (0) Raunak Test Acco…" at bounding box center [515, 304] width 900 height 166
click at [344, 283] on button "Assign to" at bounding box center [333, 285] width 74 height 32
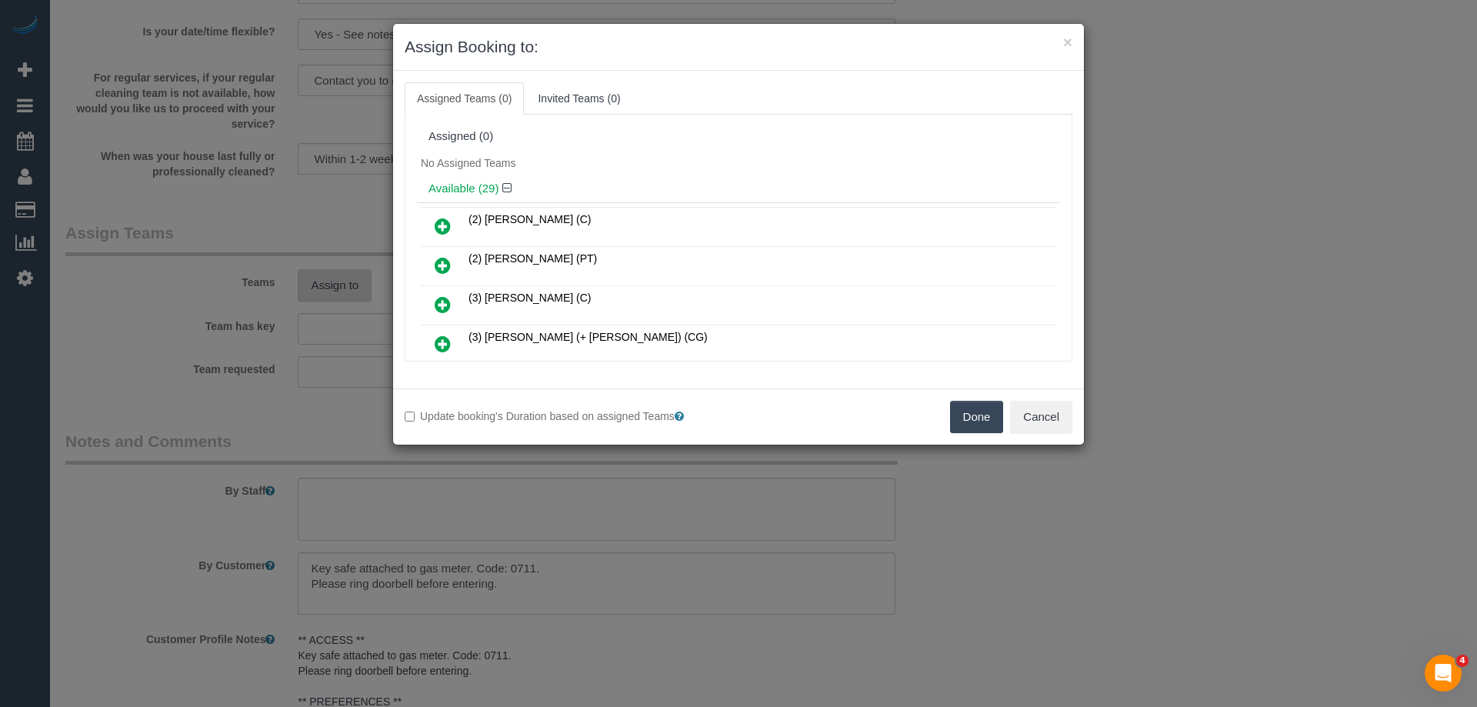
scroll to position [887, 0]
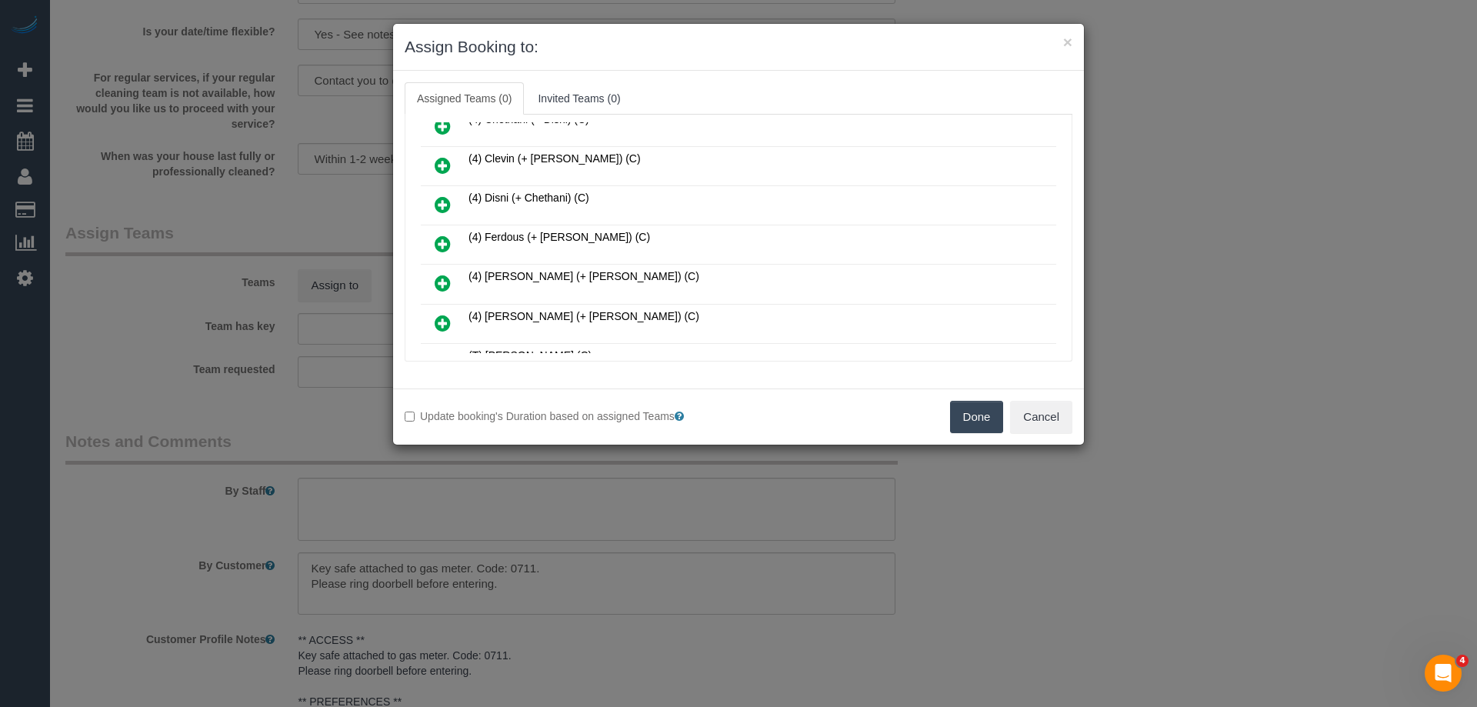
click at [438, 242] on icon at bounding box center [443, 244] width 16 height 18
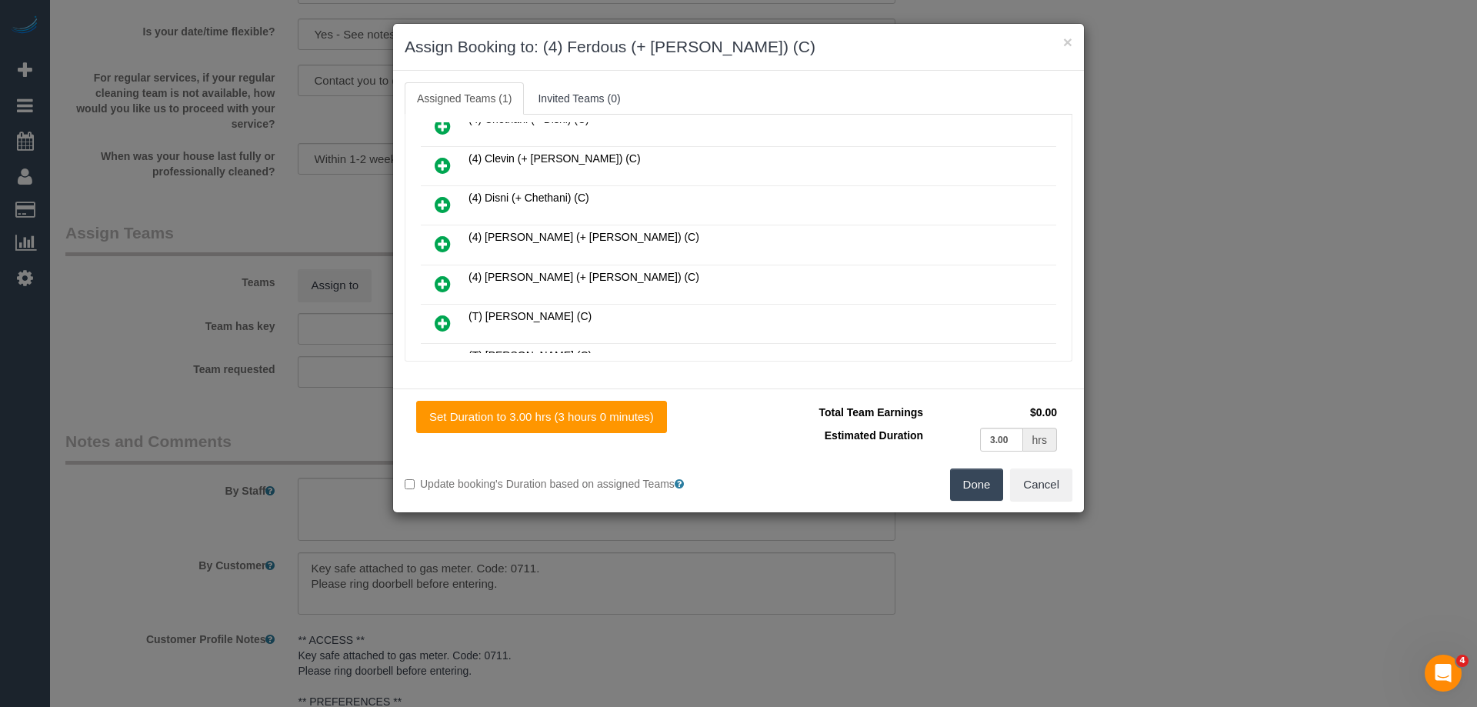
click at [437, 241] on icon at bounding box center [443, 244] width 16 height 18
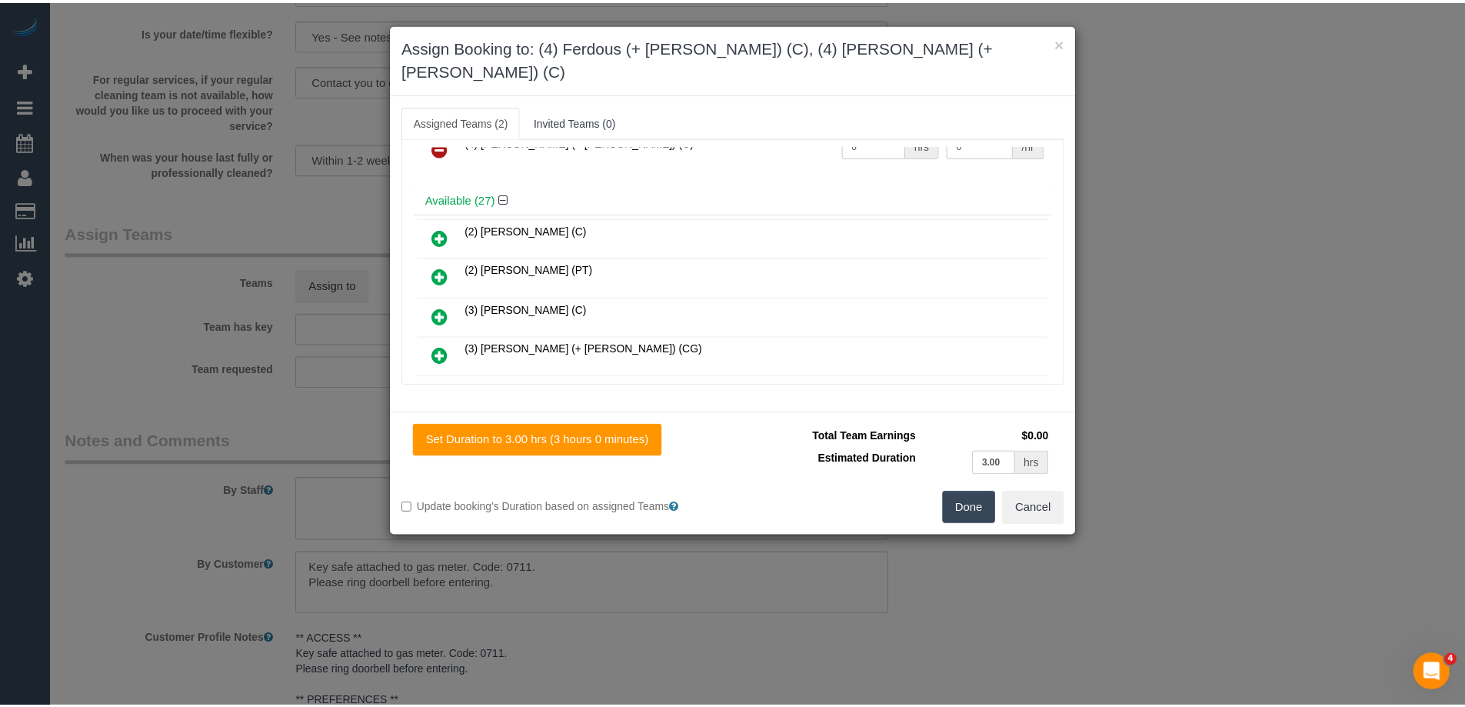
scroll to position [0, 0]
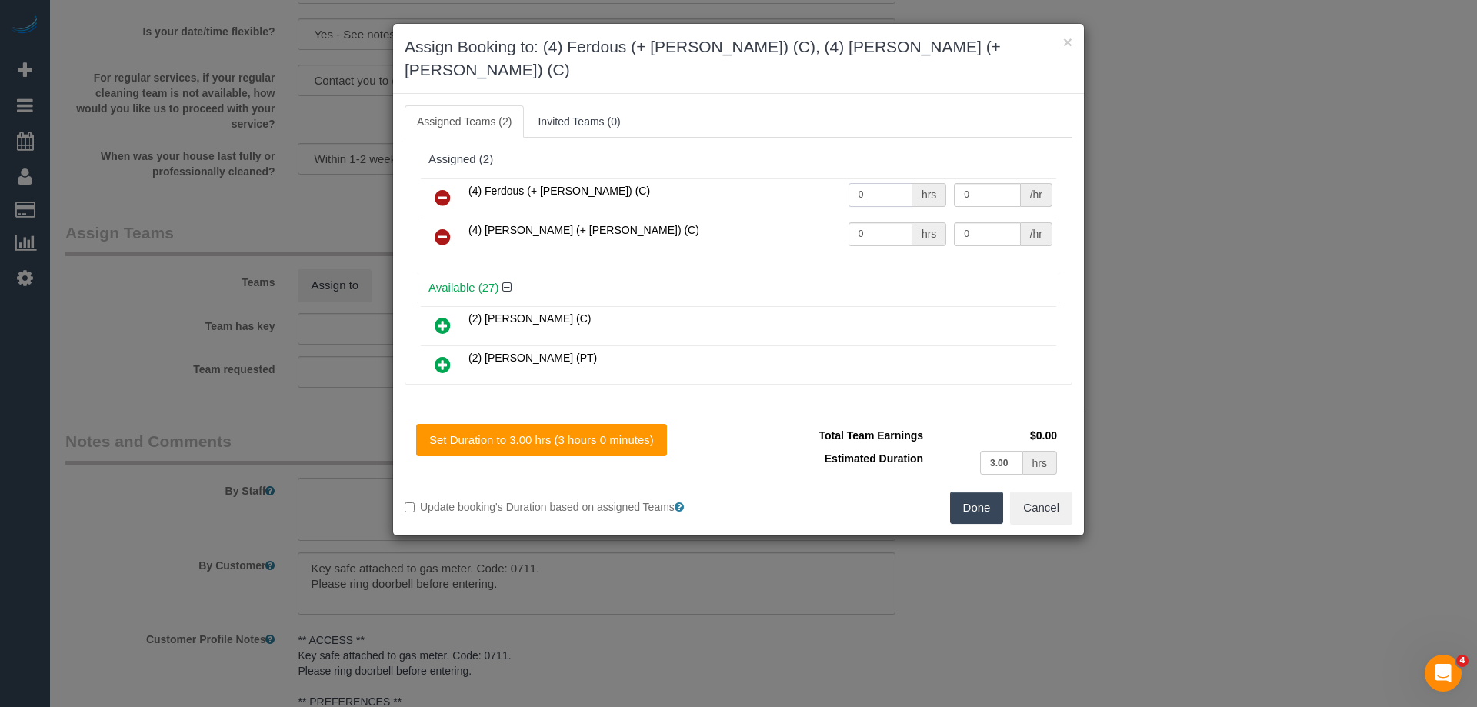
click at [881, 183] on input "0" at bounding box center [880, 195] width 64 height 24
type input "0"
click at [880, 183] on input "text" at bounding box center [880, 195] width 64 height 24
type input "2"
click at [881, 222] on input "0" at bounding box center [880, 234] width 64 height 24
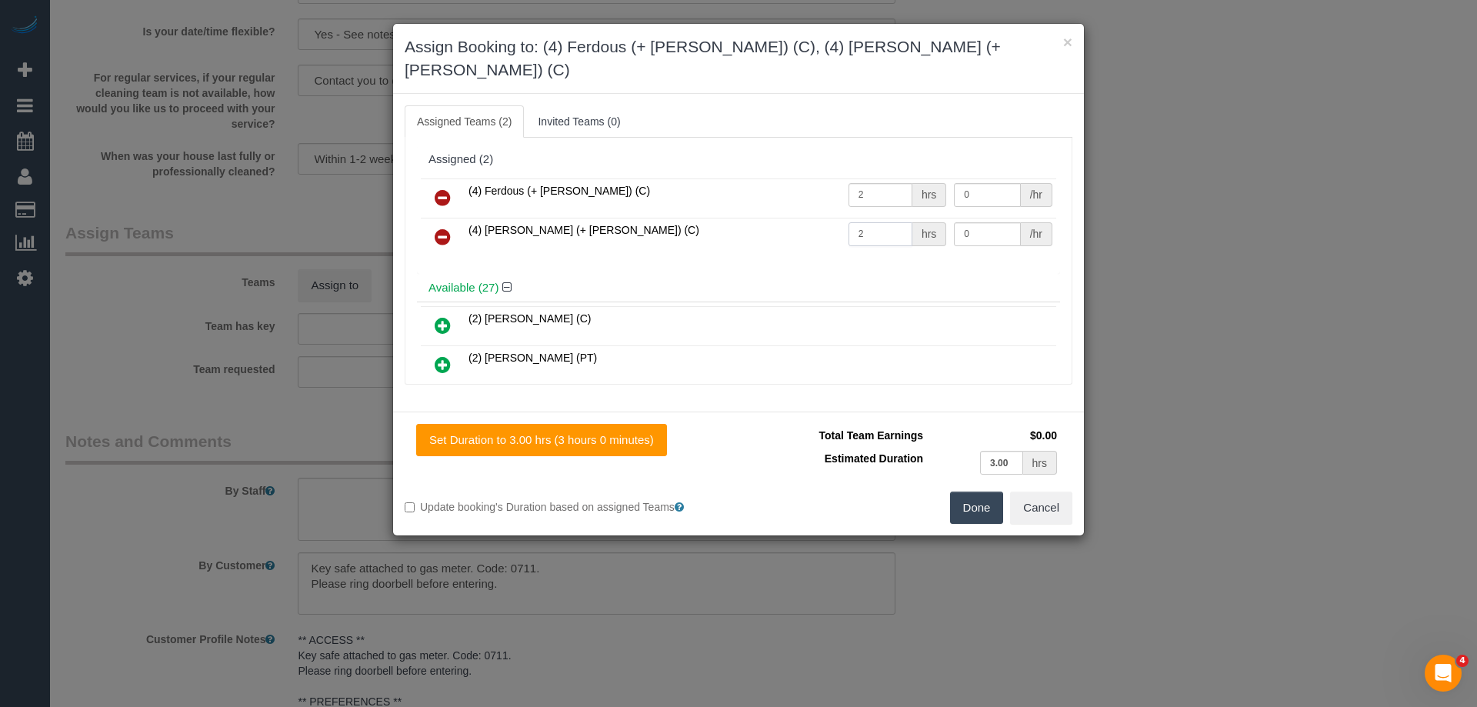
type input "2"
click at [992, 183] on input "0" at bounding box center [987, 195] width 66 height 24
type input "35"
click at [991, 222] on input "0" at bounding box center [987, 234] width 66 height 24
type input "35"
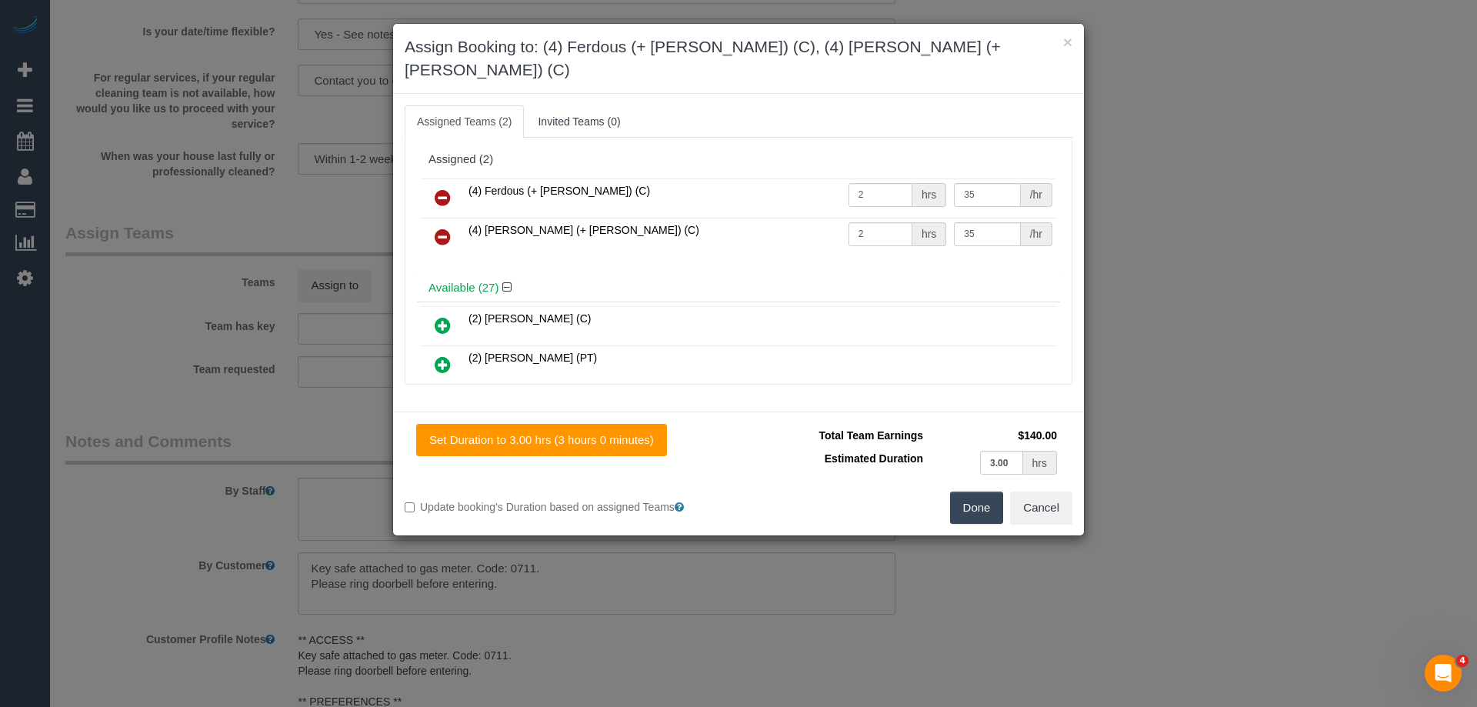
click at [971, 491] on button "Done" at bounding box center [977, 507] width 54 height 32
click at [971, 488] on div "× Assign Booking to: (4) Ferdous (+ Forkan) (C), (4) Forkan (+ Ferdous) (C) Ass…" at bounding box center [738, 353] width 1477 height 707
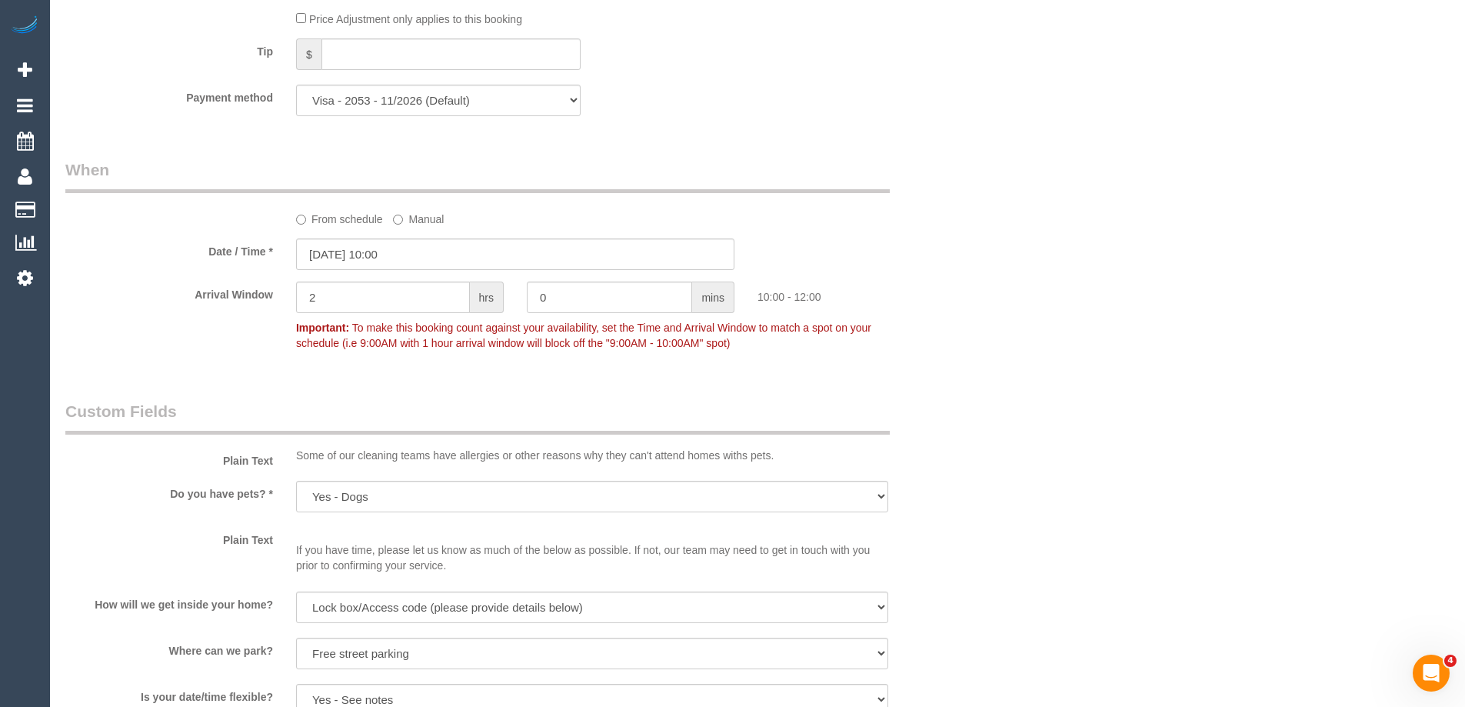
scroll to position [1461, 0]
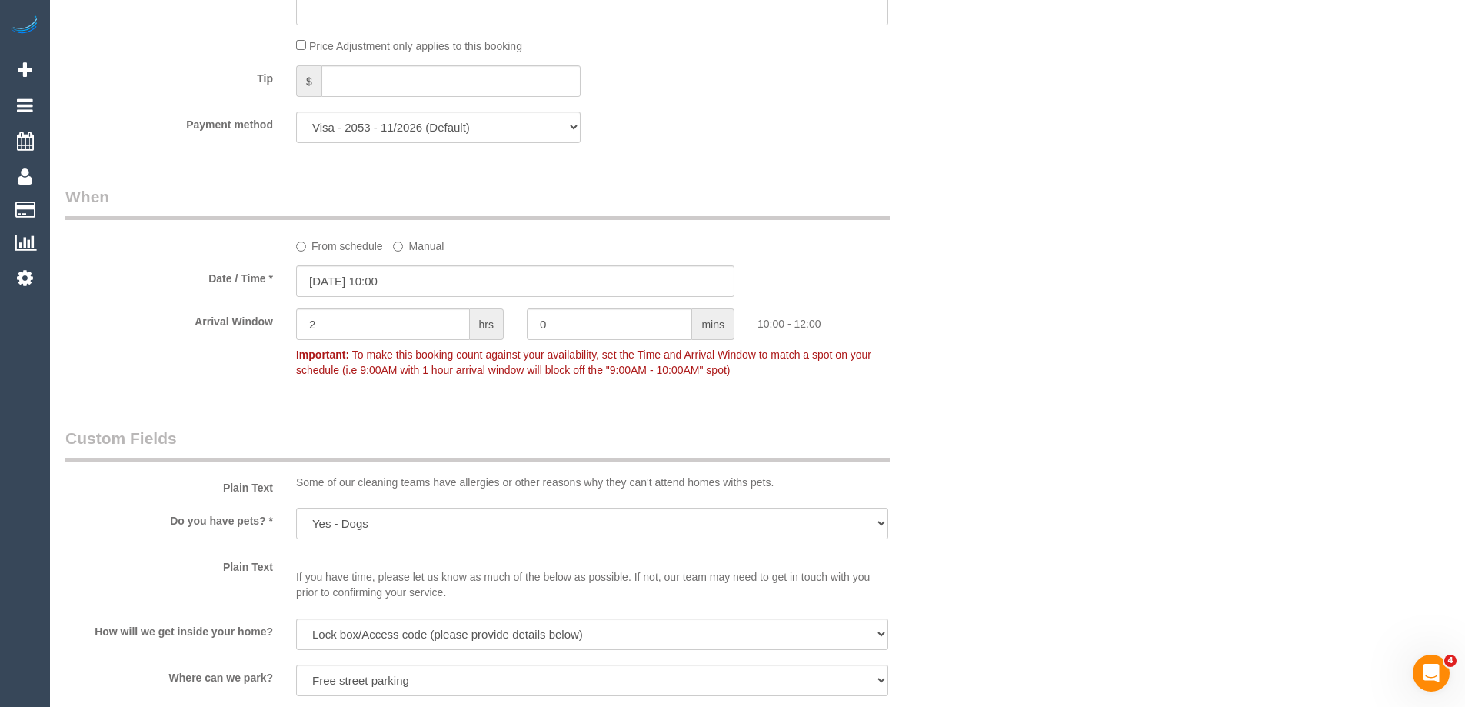
click at [1124, 457] on div "Who Email* kjg1969@bigpond.com Name * Kevin OCONNELL Where Address* 3 Camphora …" at bounding box center [757, 261] width 1384 height 3333
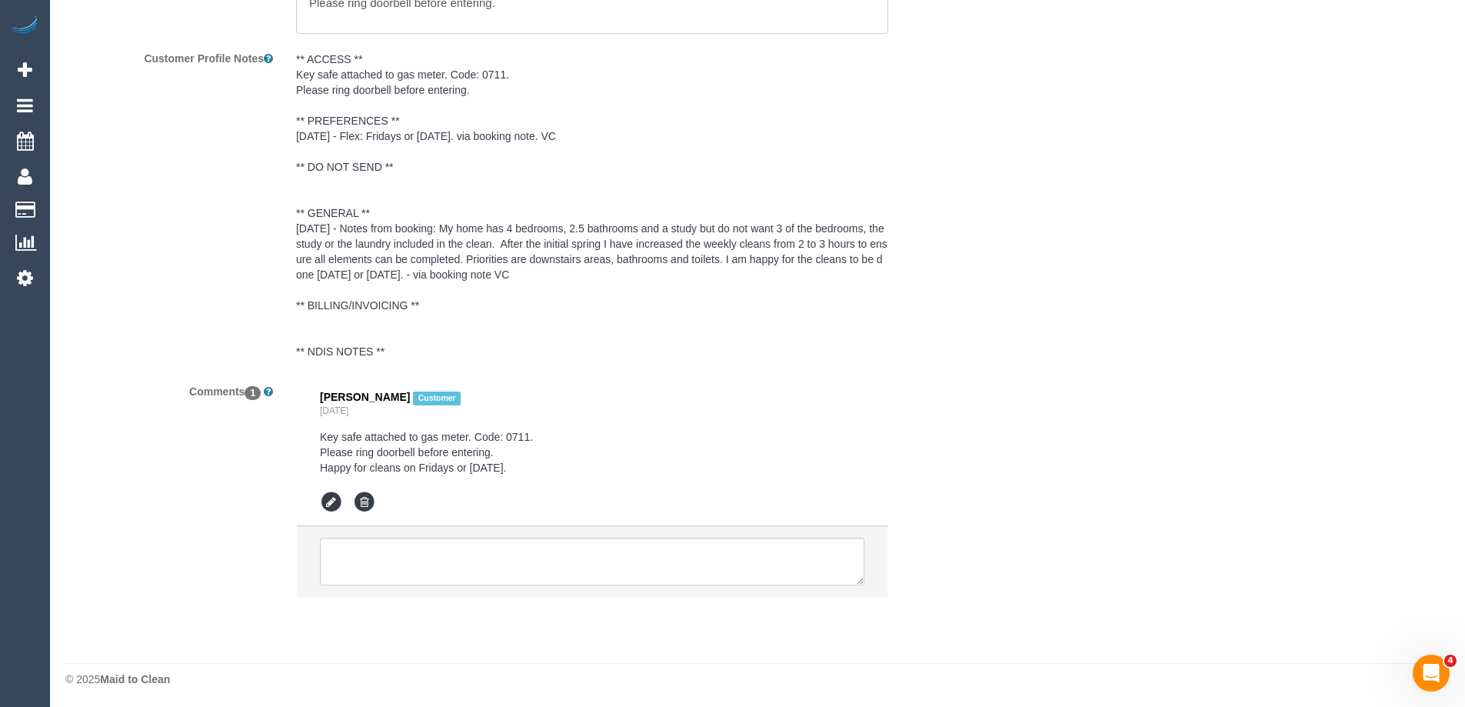
scroll to position [2736, 0]
click at [395, 564] on textarea at bounding box center [592, 559] width 544 height 48
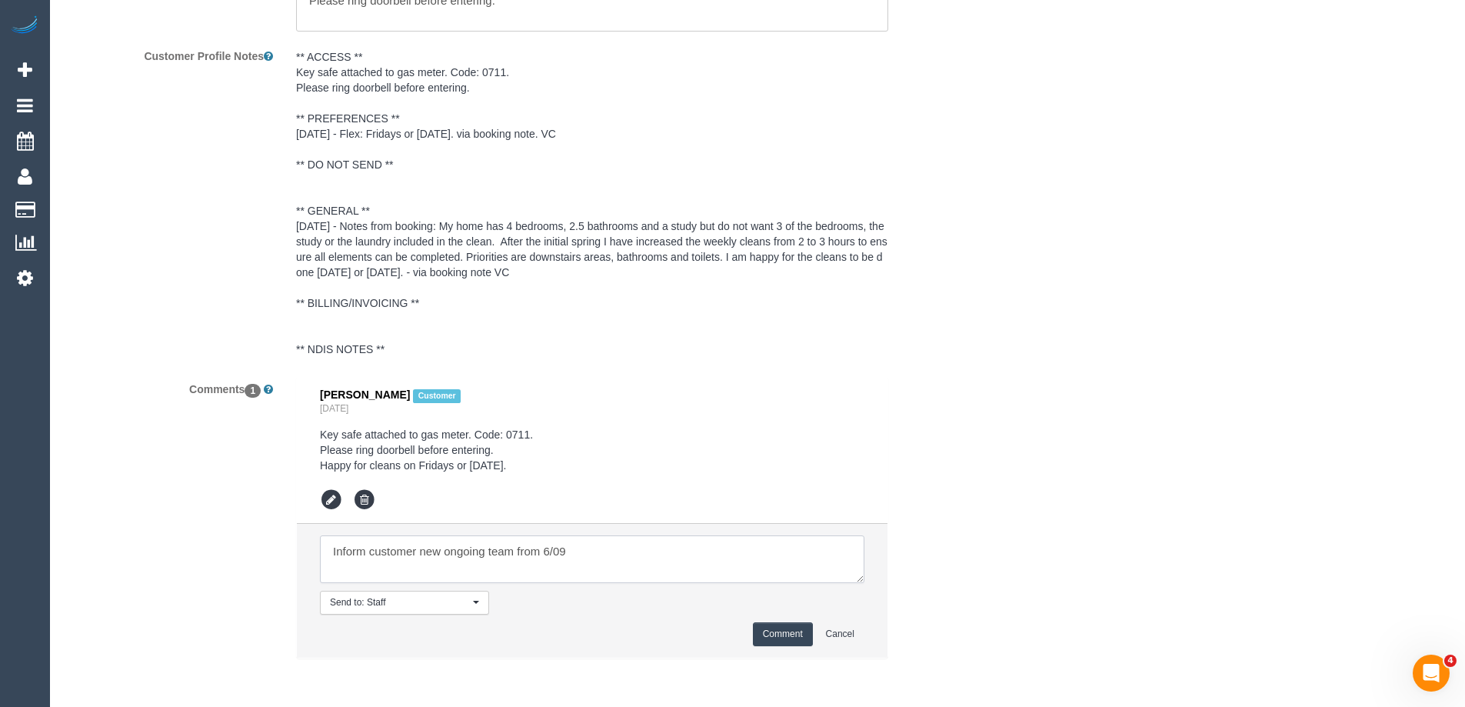
type textarea "Inform customer new ongoing team from 6/09"
click at [796, 631] on button "Comment" at bounding box center [783, 634] width 60 height 24
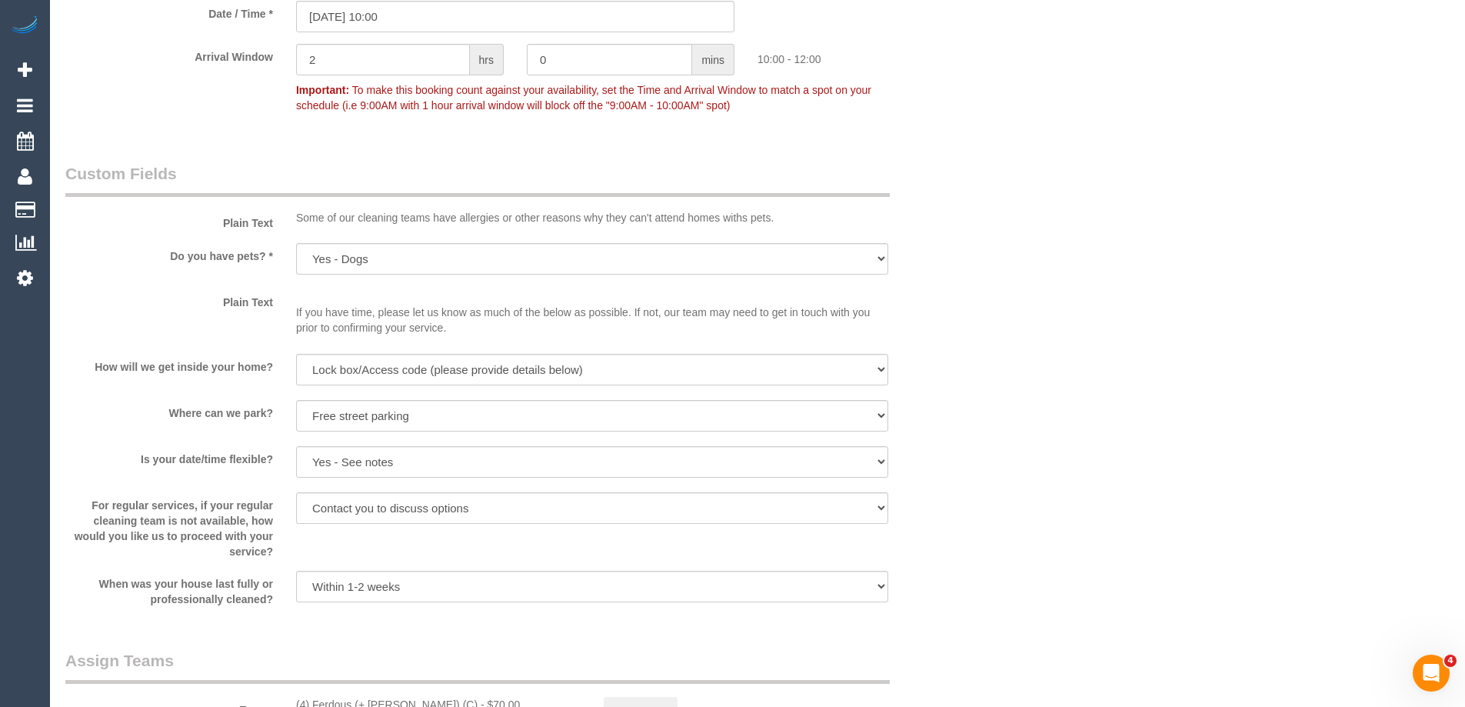
scroll to position [1967, 0]
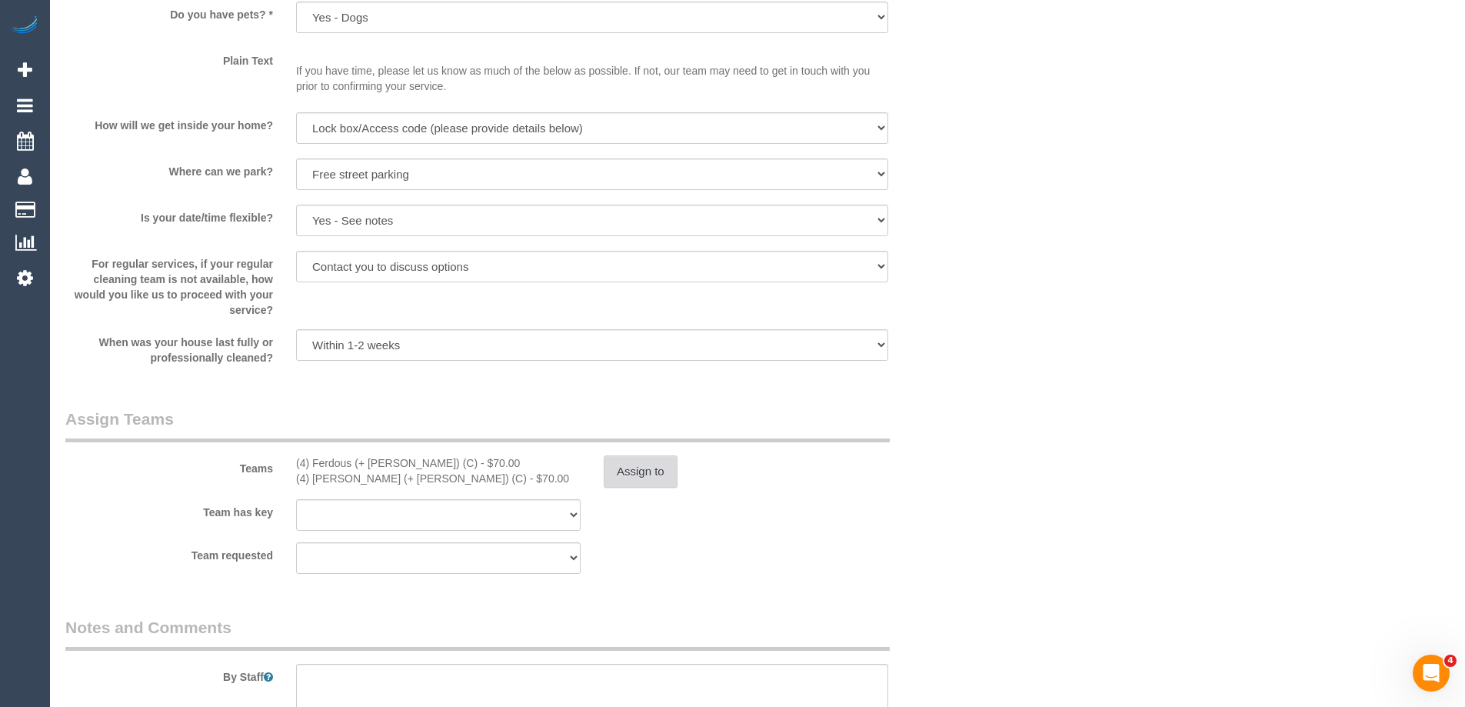
click at [628, 485] on button "Assign to" at bounding box center [641, 471] width 74 height 32
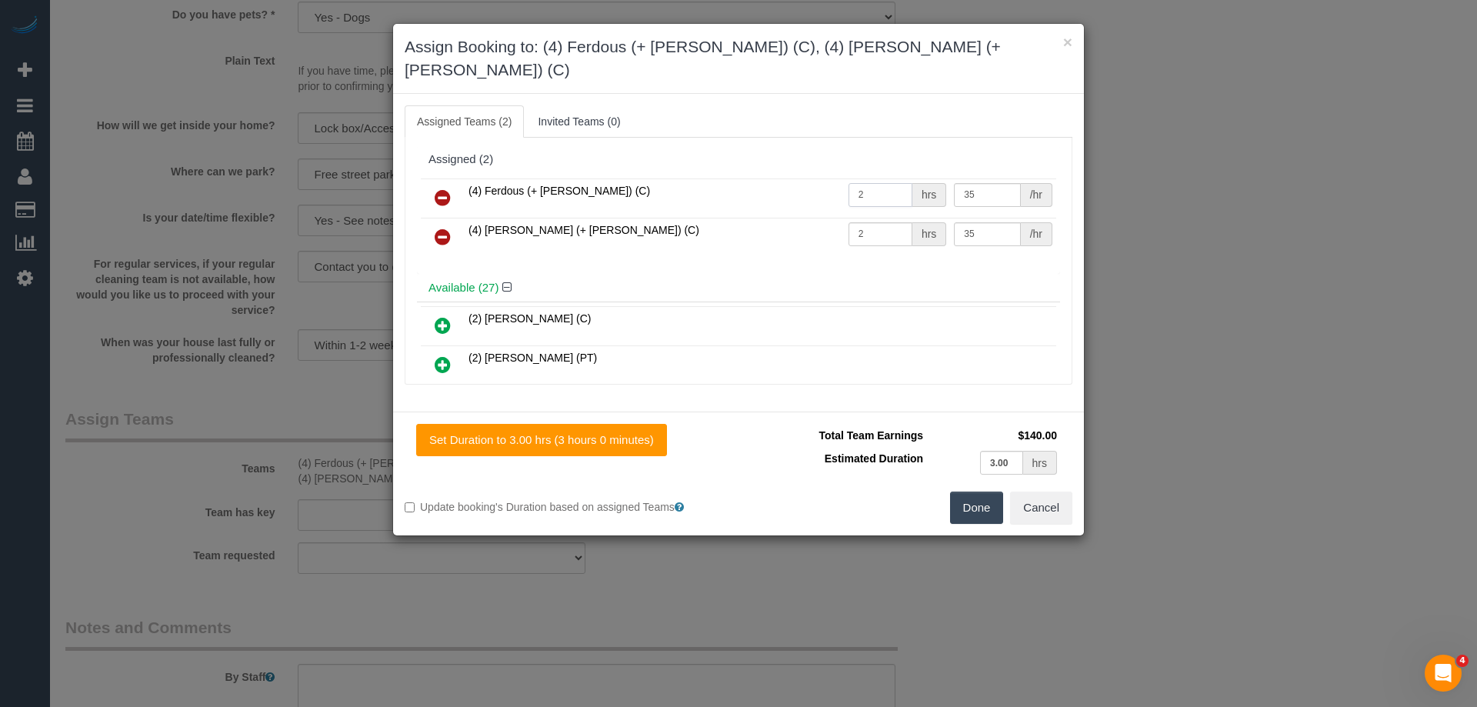
click at [875, 183] on input "2" at bounding box center [880, 195] width 64 height 24
type input "3"
click at [877, 222] on input "2" at bounding box center [880, 234] width 64 height 24
type input "3"
click at [987, 491] on button "Done" at bounding box center [977, 507] width 54 height 32
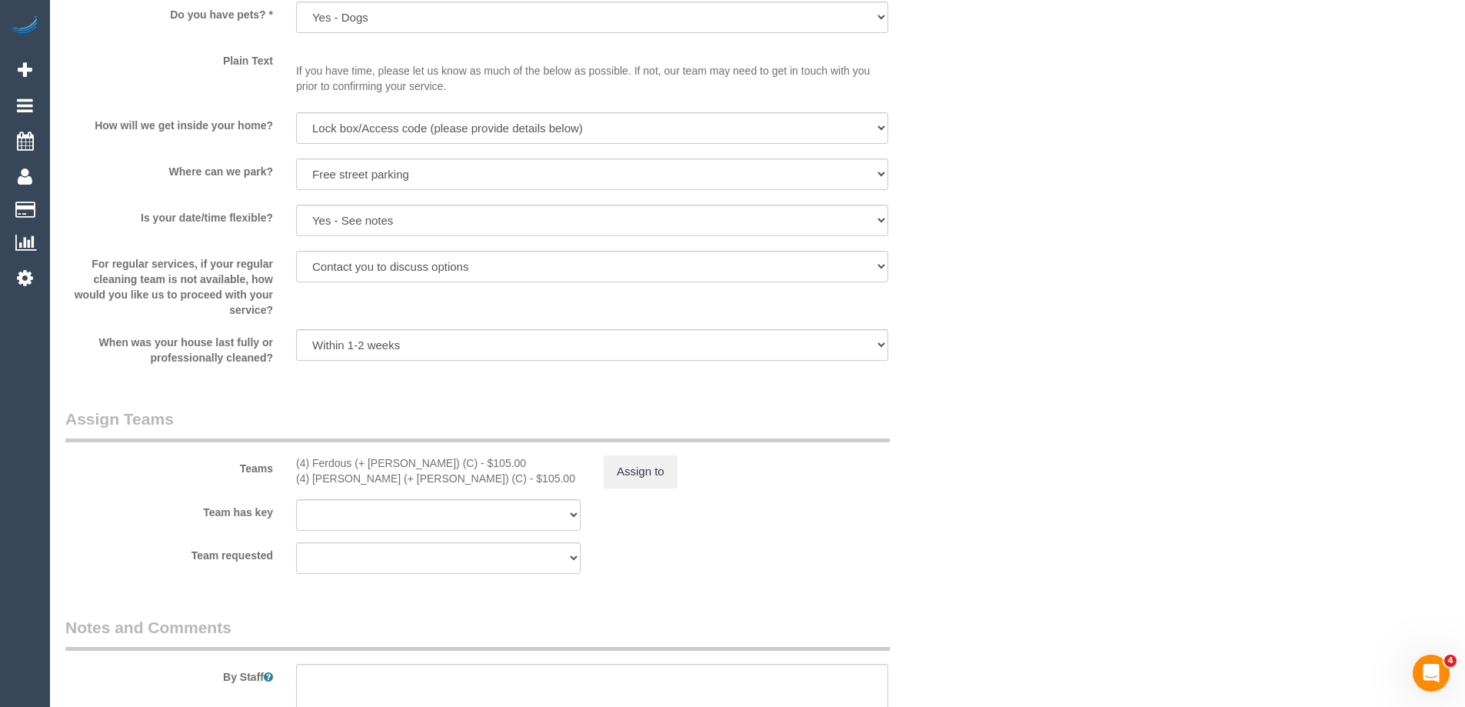
click at [1054, 469] on div "× Assign Booking to: (4) Ferdous (+ Forkan) (C), (4) Forkan (+ Ferdous) (C) Ass…" at bounding box center [732, 353] width 1465 height 707
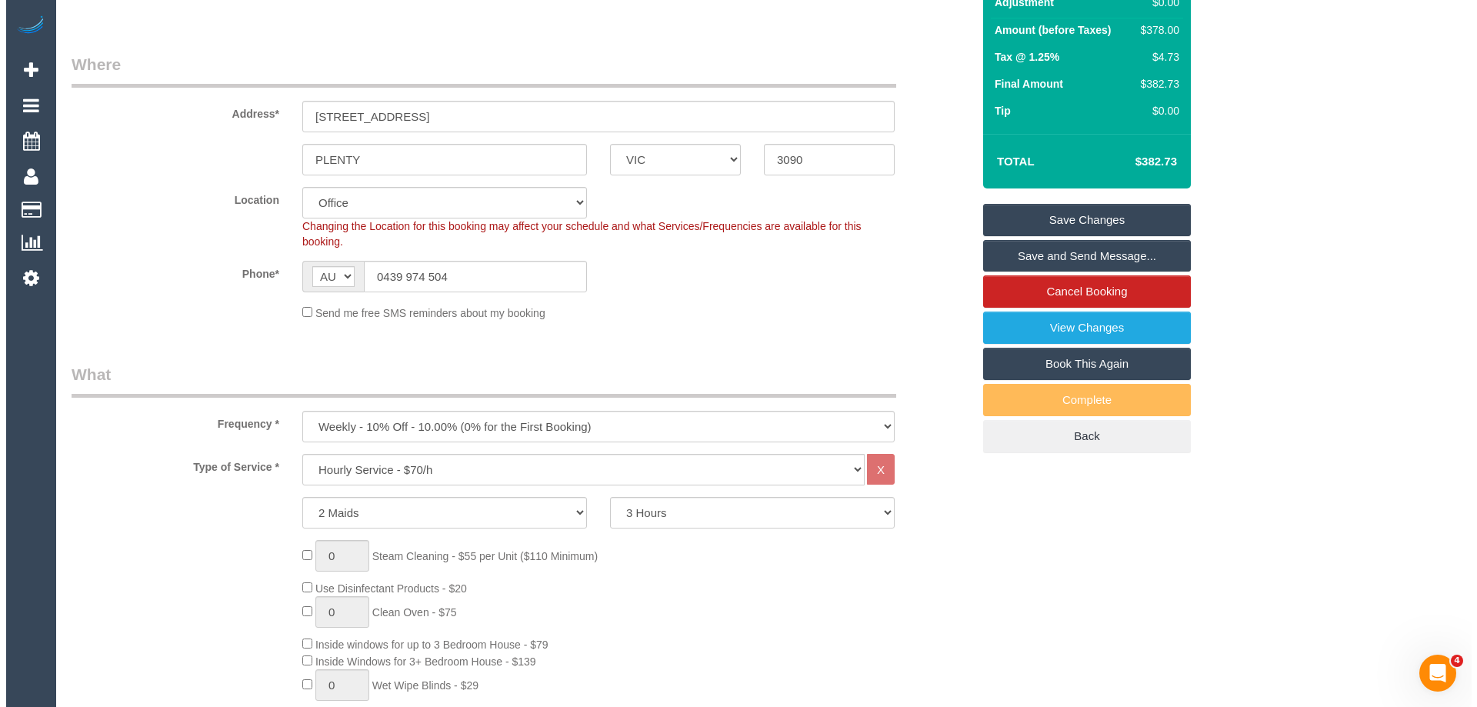
scroll to position [0, 0]
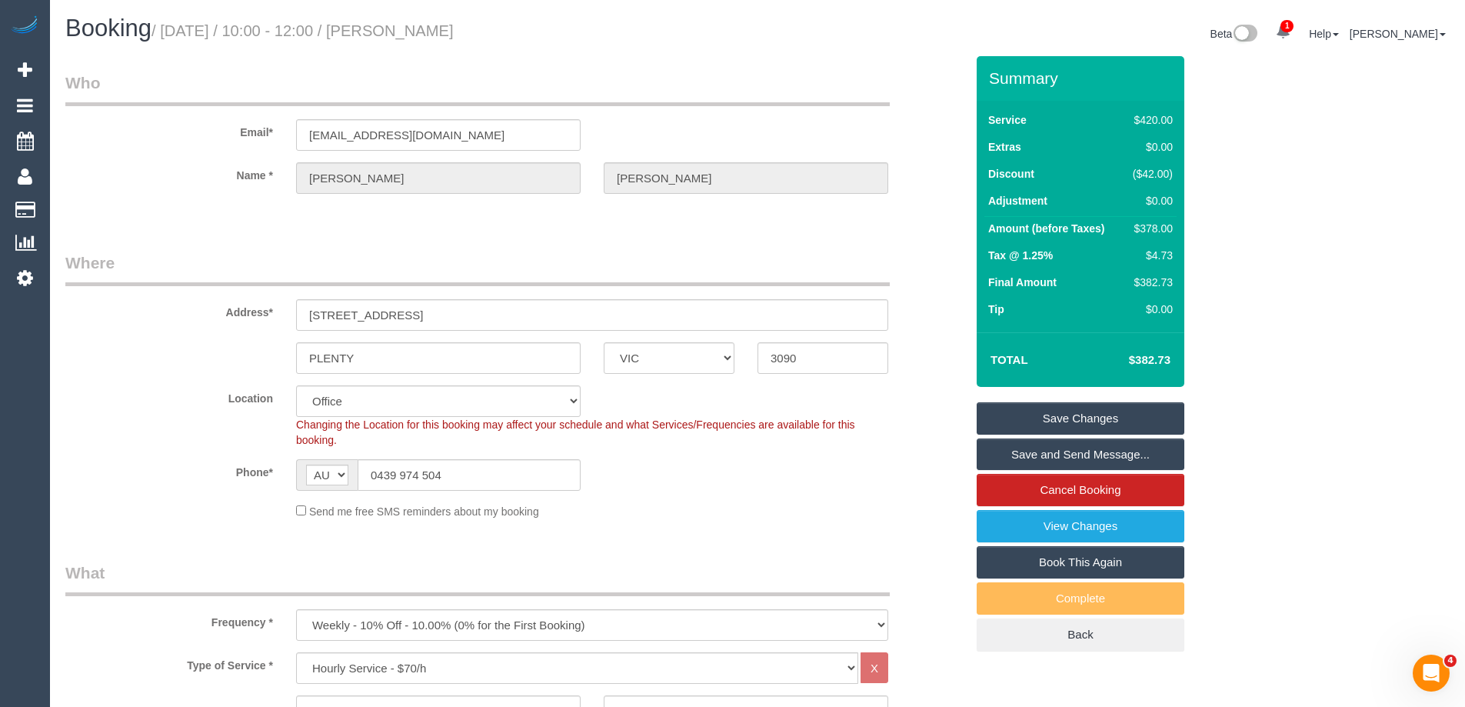
click at [1036, 424] on link "Save Changes" at bounding box center [1081, 418] width 208 height 32
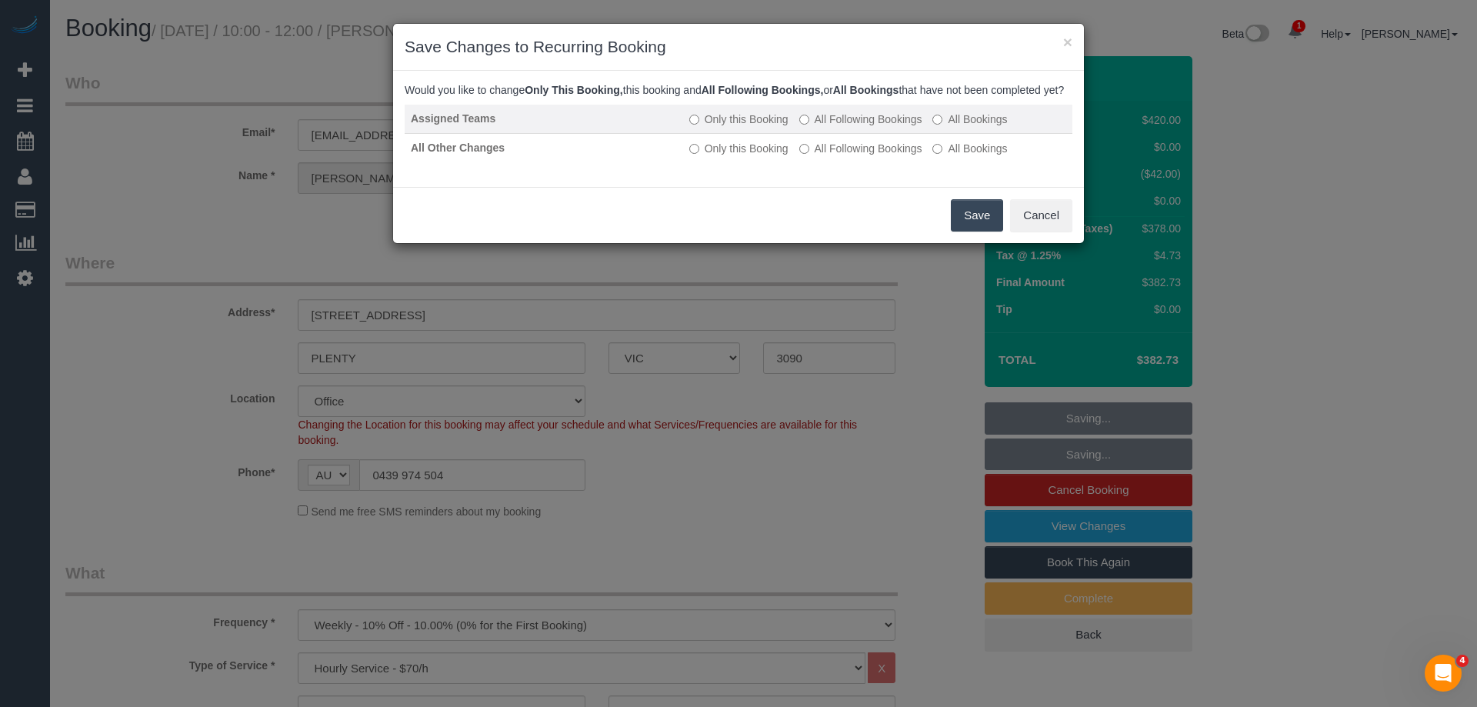
click at [869, 127] on label "All Following Bookings" at bounding box center [860, 119] width 123 height 15
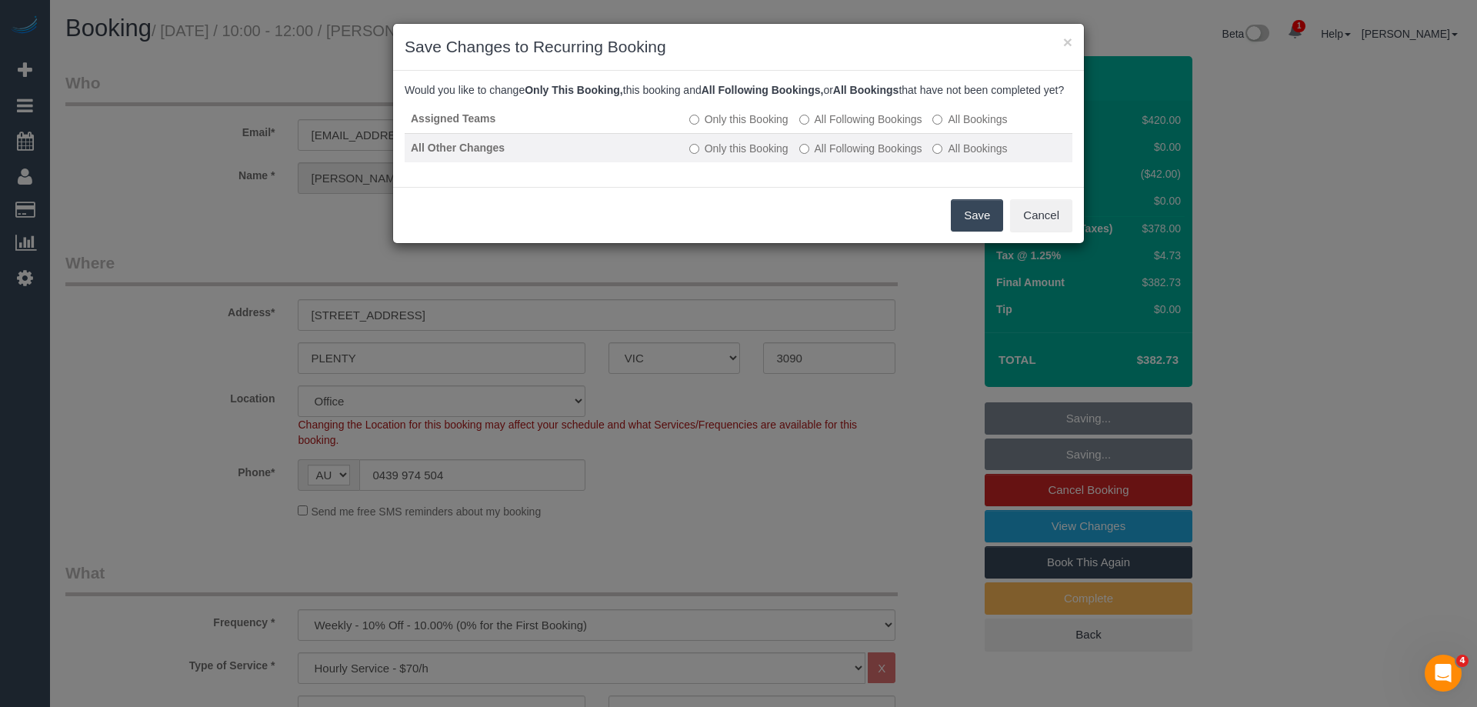
click at [870, 162] on td "Only this Booking All Following Bookings All Bookings" at bounding box center [877, 147] width 389 height 29
click at [904, 156] on label "All Following Bookings" at bounding box center [860, 148] width 123 height 15
click at [975, 231] on button "Save" at bounding box center [977, 215] width 52 height 32
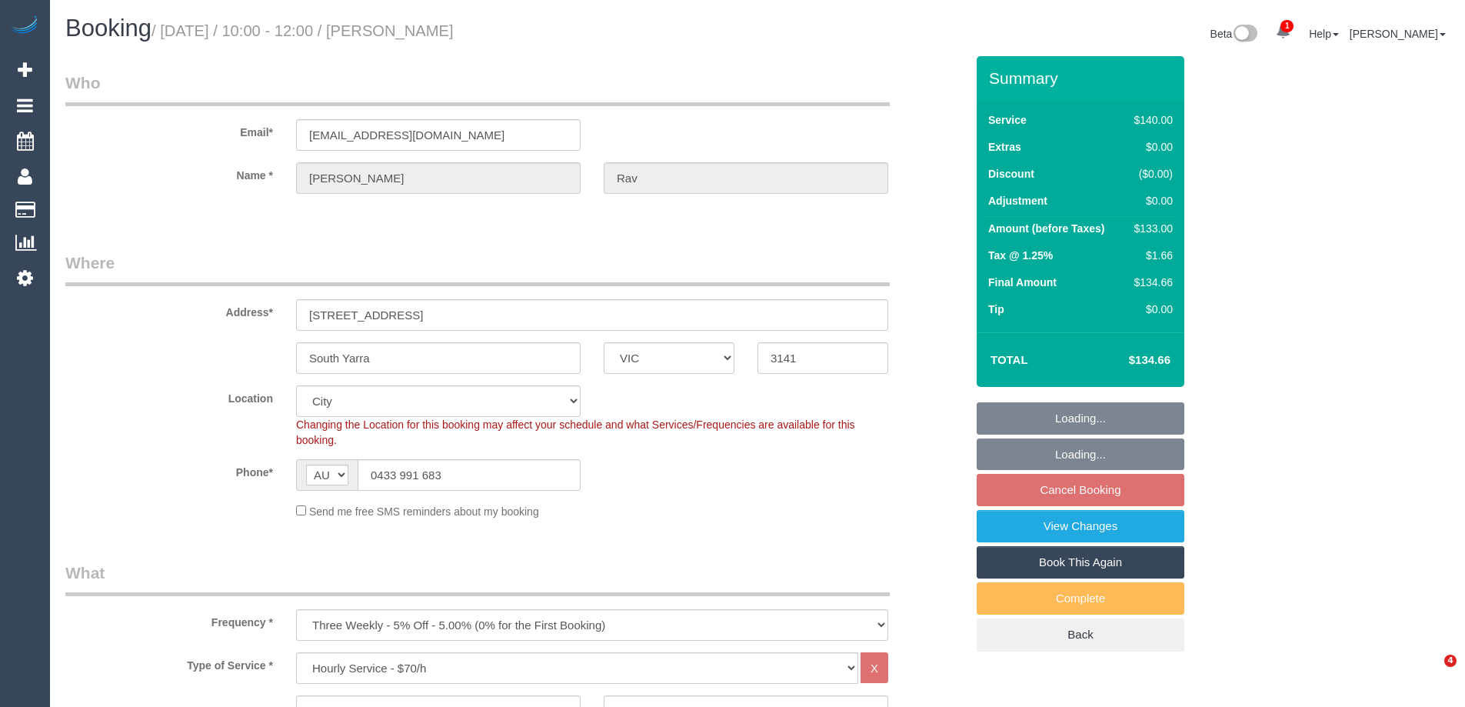
select select "VIC"
select select "string:stripe-pm_1RSq6j2GScqysDRVUNLOtD5F"
select select "spot2"
select select "number:28"
select select "number:14"
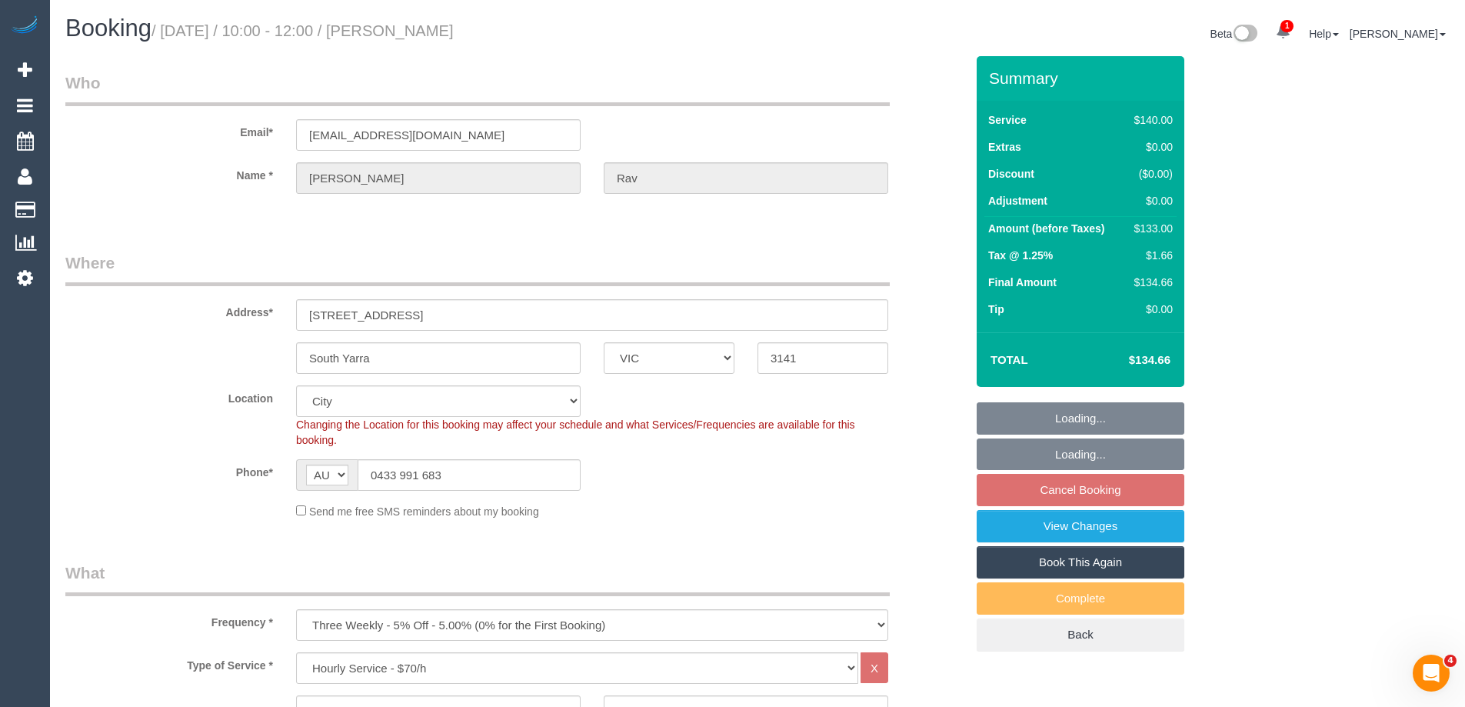
select select "number:19"
select select "number:25"
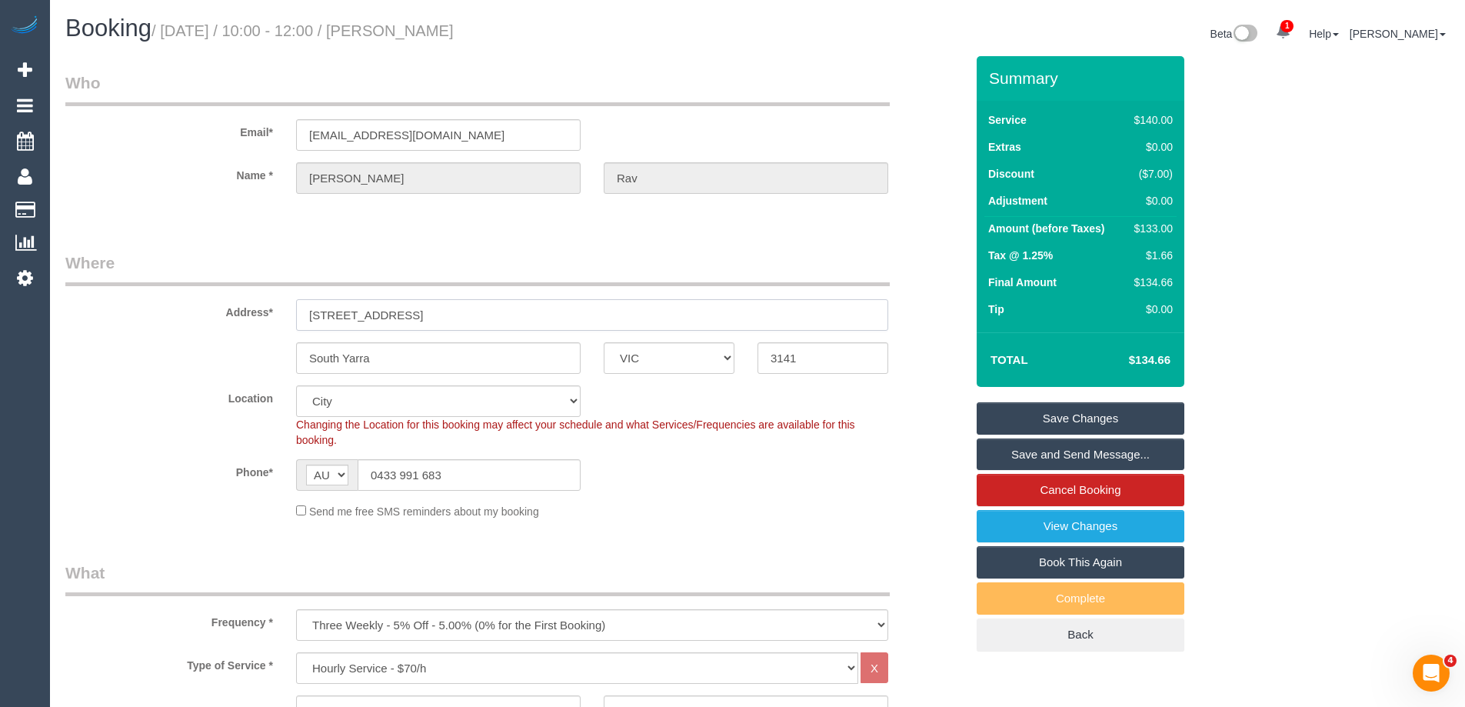
drag, startPoint x: 405, startPoint y: 316, endPoint x: 168, endPoint y: 308, distance: 237.0
click at [182, 311] on div "Address* 16 Palermo St" at bounding box center [515, 290] width 923 height 79
click at [165, 431] on div "Location [GEOGRAPHIC_DATA] (North) East (South) [GEOGRAPHIC_DATA] (East) [GEOGR…" at bounding box center [515, 416] width 923 height 62
click at [624, 489] on div "Phone* AF AL DZ AD AO AI AQ AG AR AM AW AU AT AZ BS BH BD BB BY BE BZ BJ BM BT …" at bounding box center [515, 475] width 923 height 32
drag, startPoint x: 506, startPoint y: 32, endPoint x: 428, endPoint y: 31, distance: 78.5
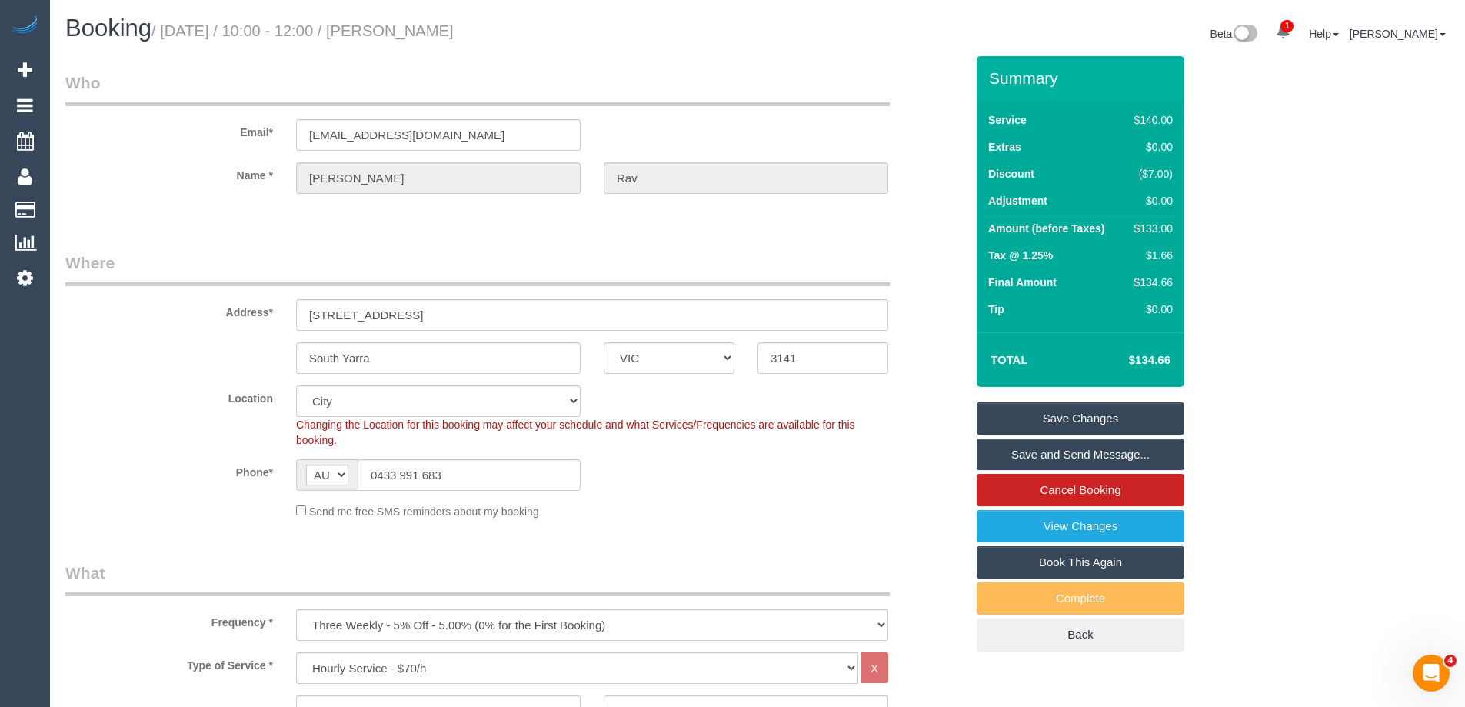
click at [428, 31] on h1 "Booking / September 06, 2025 / 10:00 - 12:00 / Sarah Rav" at bounding box center [405, 28] width 681 height 26
copy small "Sarah Rav"
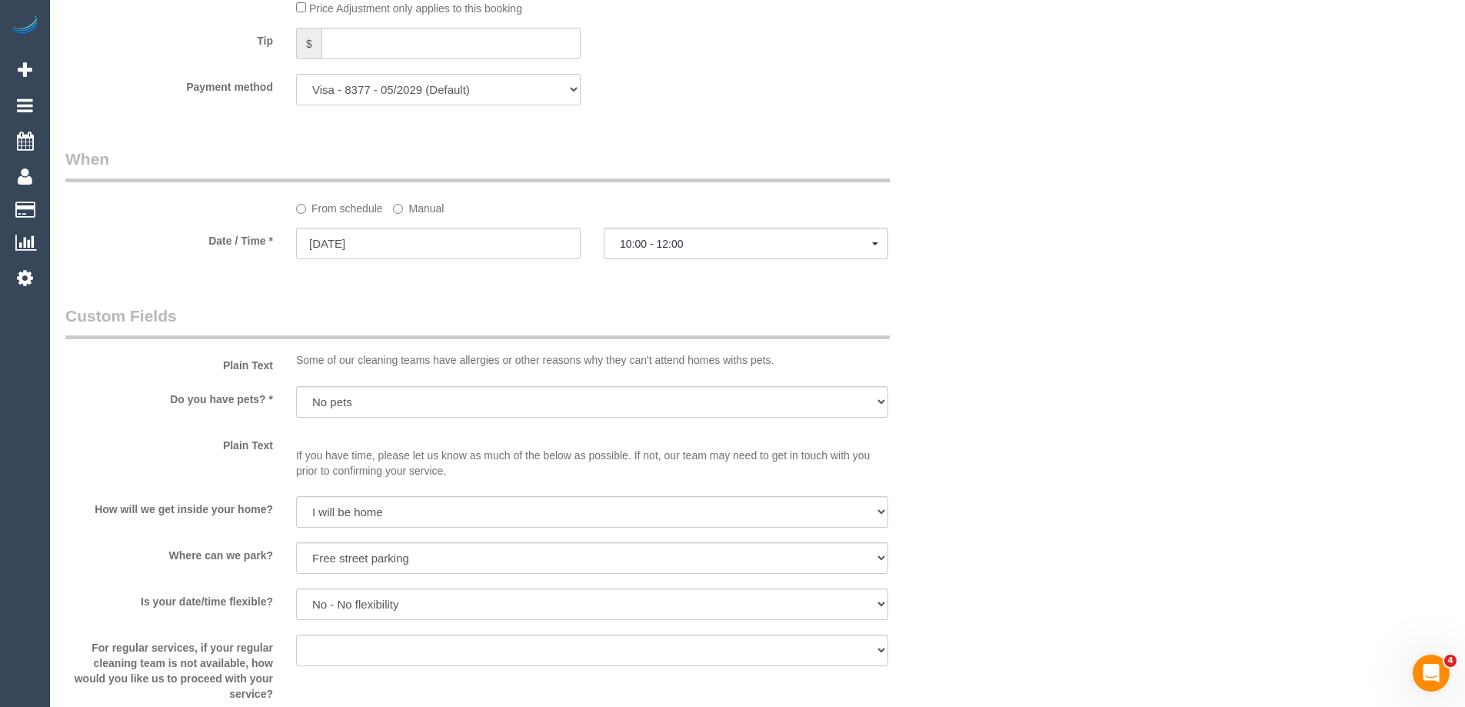
scroll to position [1769, 0]
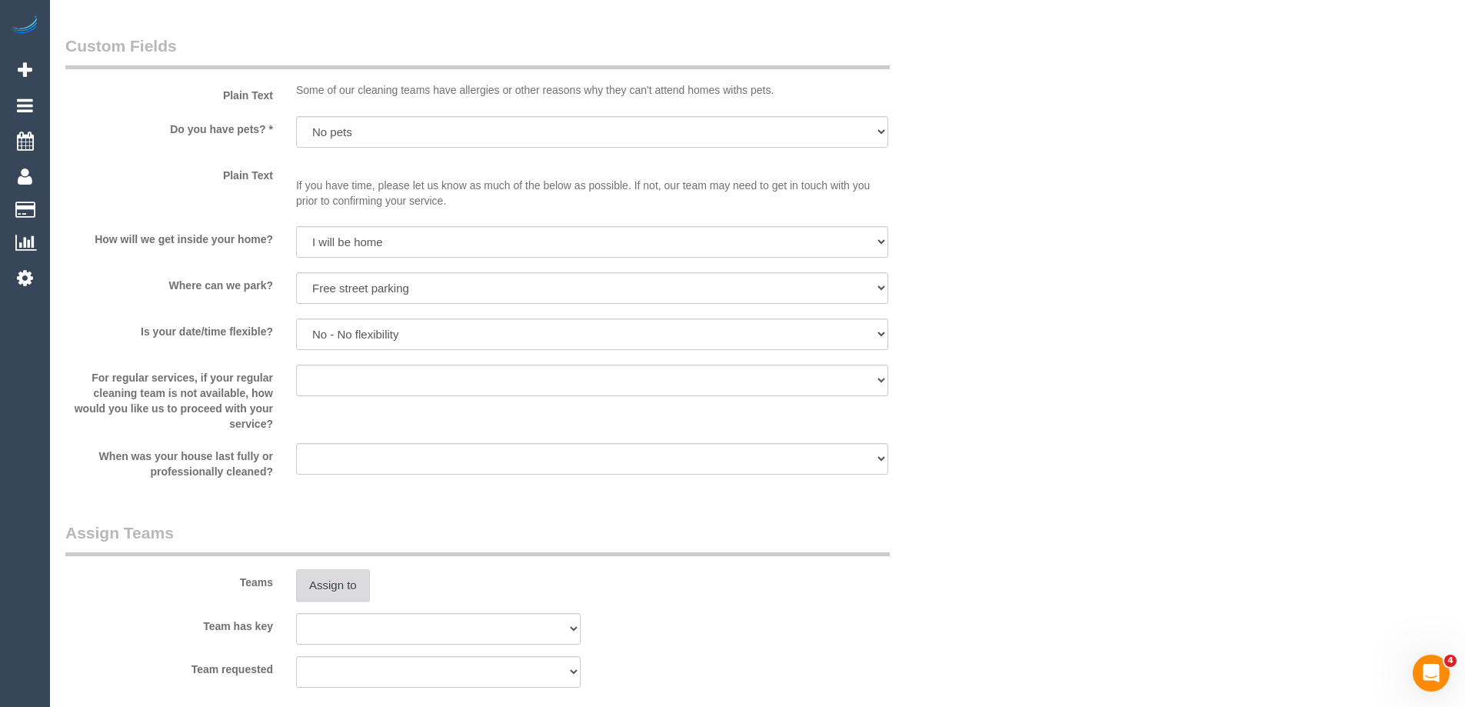
click at [328, 569] on div "Teams Assign to" at bounding box center [515, 561] width 923 height 80
click at [330, 586] on button "Assign to" at bounding box center [333, 585] width 74 height 32
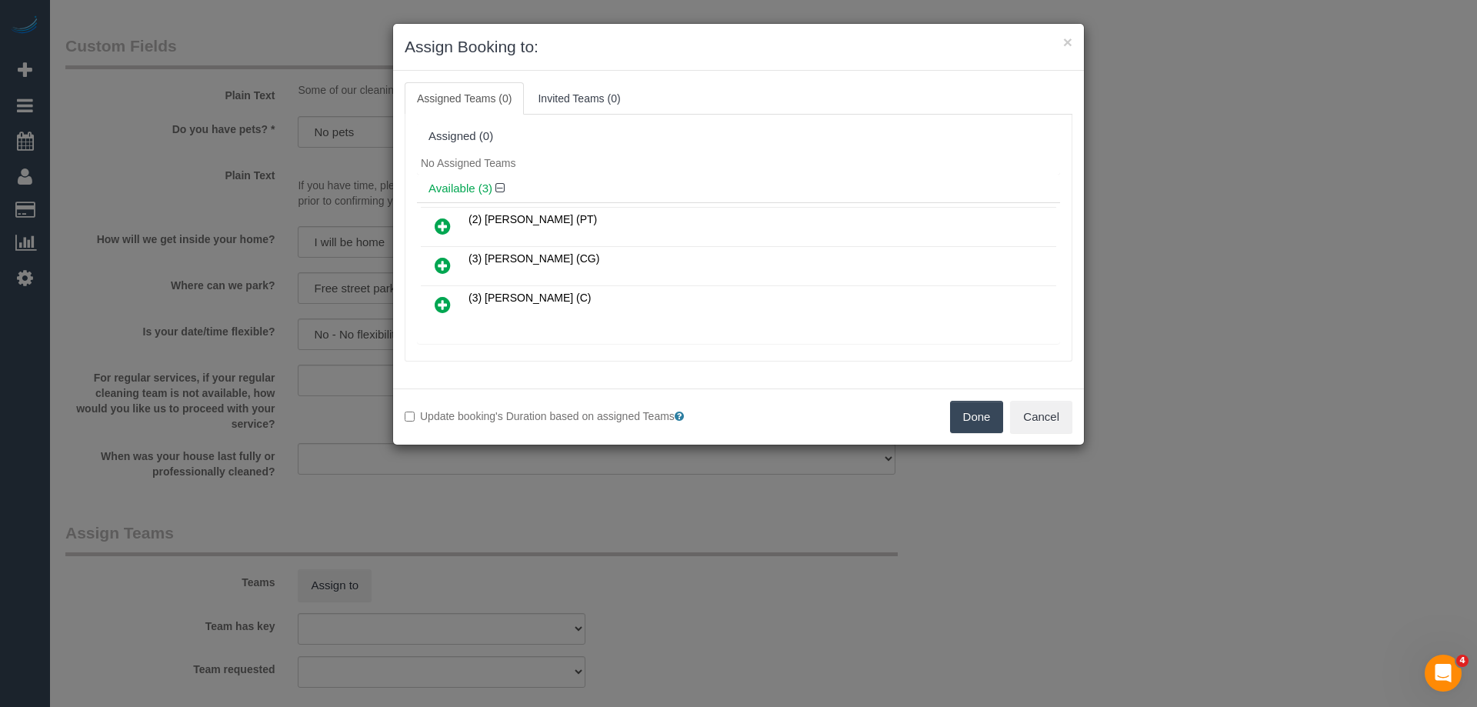
click at [662, 115] on div "Assigned (0) No Assigned Teams Available (3) (2) Reggy Cogulet (PT) (3) Ashish …" at bounding box center [739, 238] width 668 height 247
click at [442, 219] on icon at bounding box center [443, 226] width 16 height 18
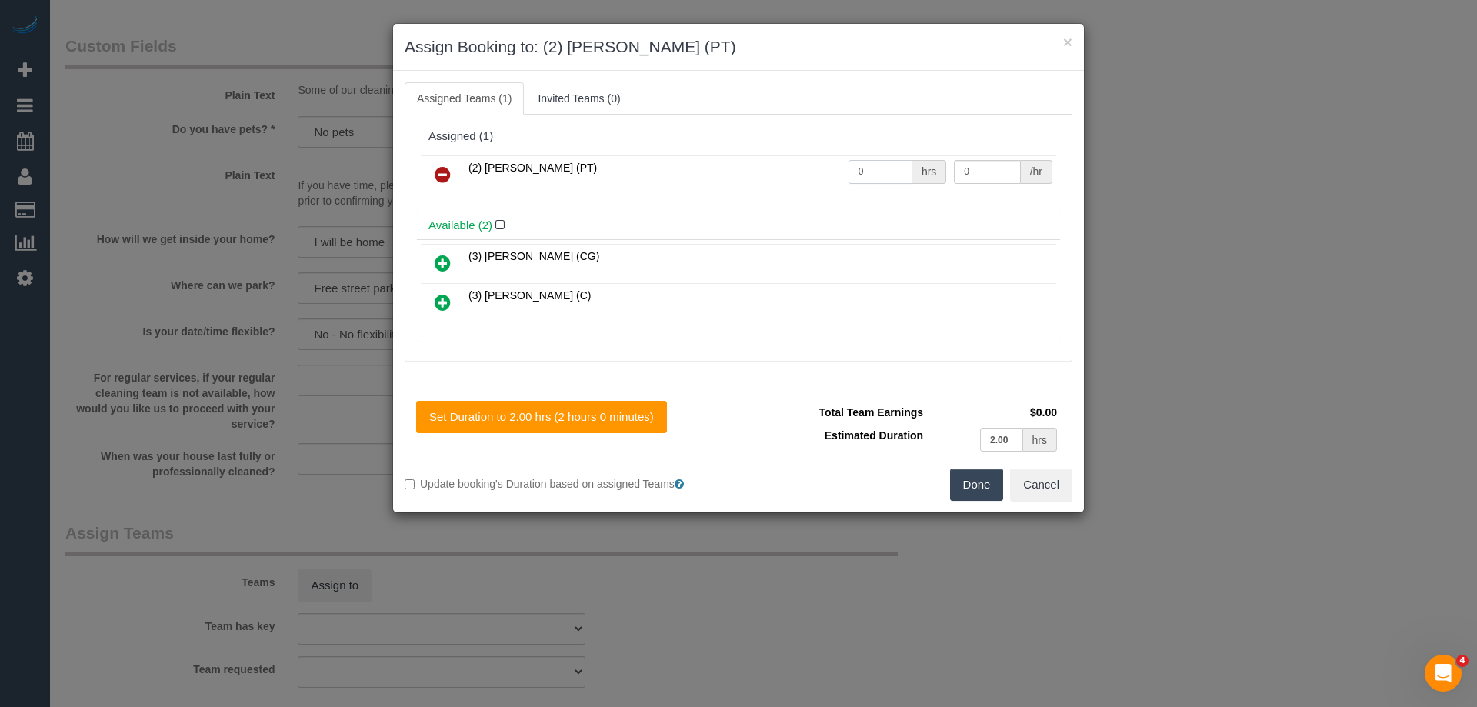
click at [871, 176] on input "0" at bounding box center [880, 172] width 64 height 24
type input "2"
click at [974, 168] on input "0" at bounding box center [987, 172] width 66 height 24
type input "37.5"
click at [981, 488] on button "Done" at bounding box center [977, 484] width 54 height 32
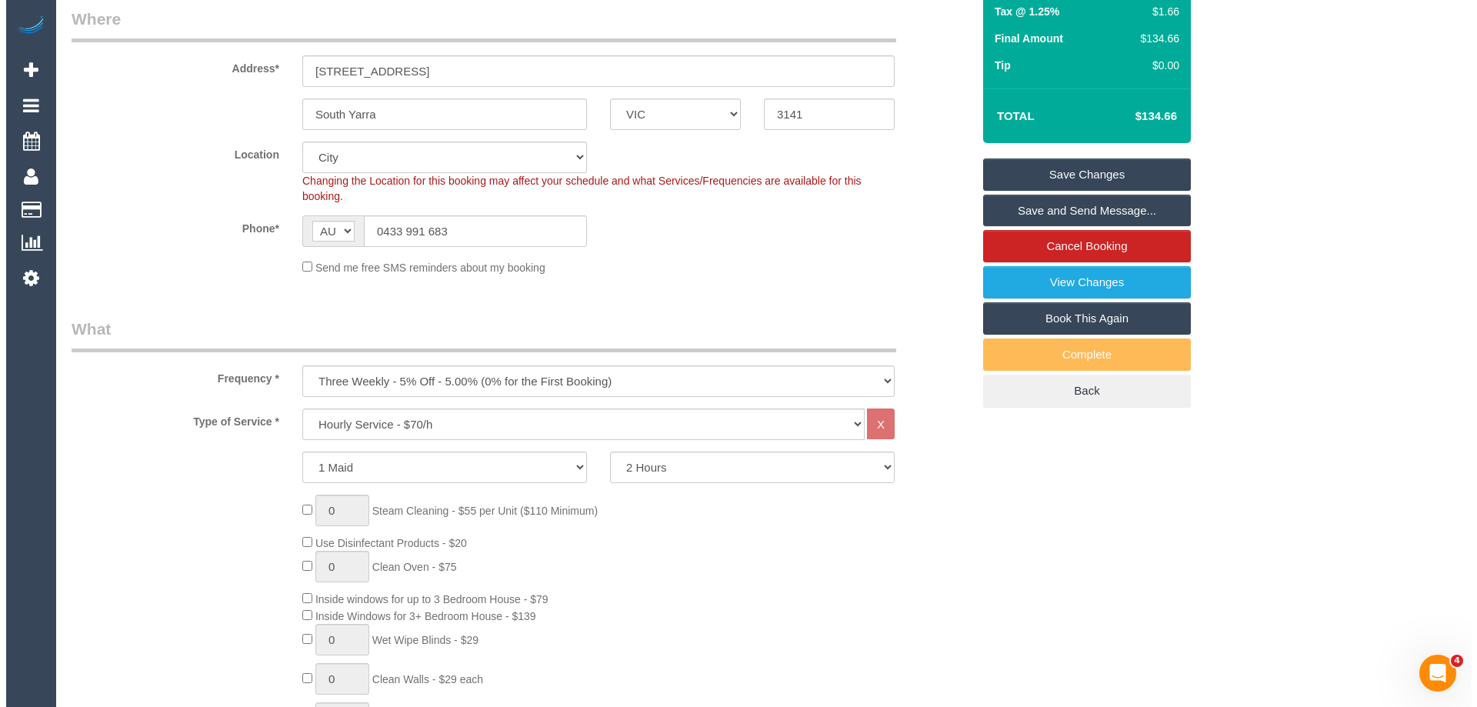
scroll to position [77, 0]
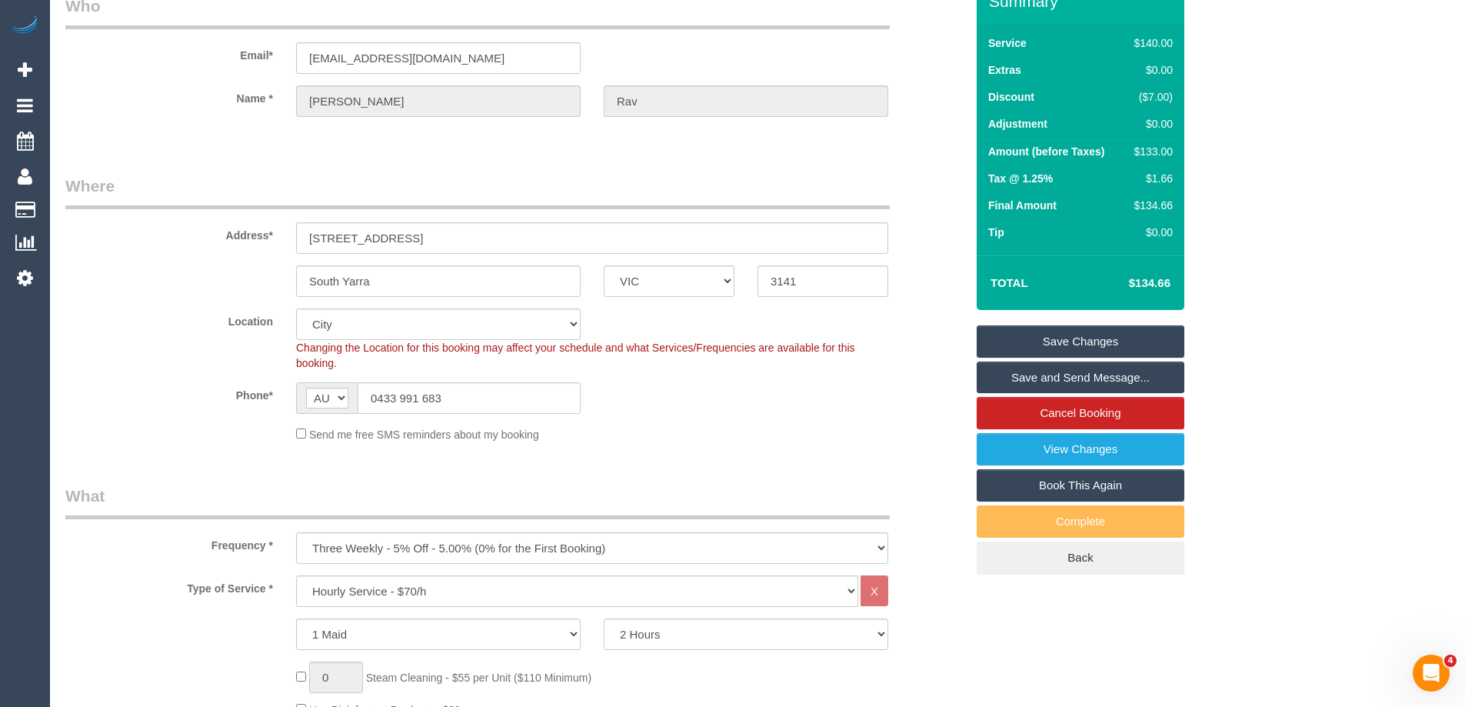
click at [1097, 338] on link "Save Changes" at bounding box center [1081, 341] width 208 height 32
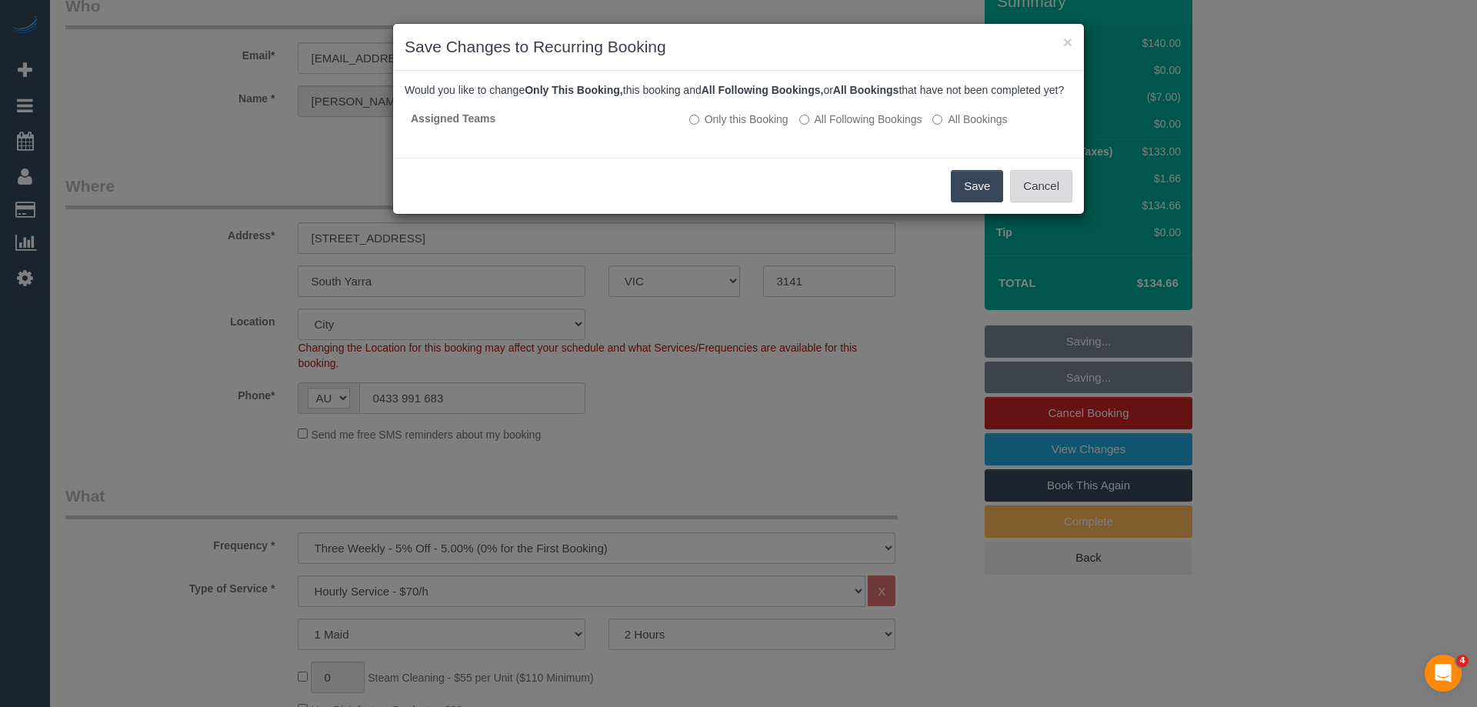
click at [1037, 202] on button "Cancel" at bounding box center [1041, 186] width 62 height 32
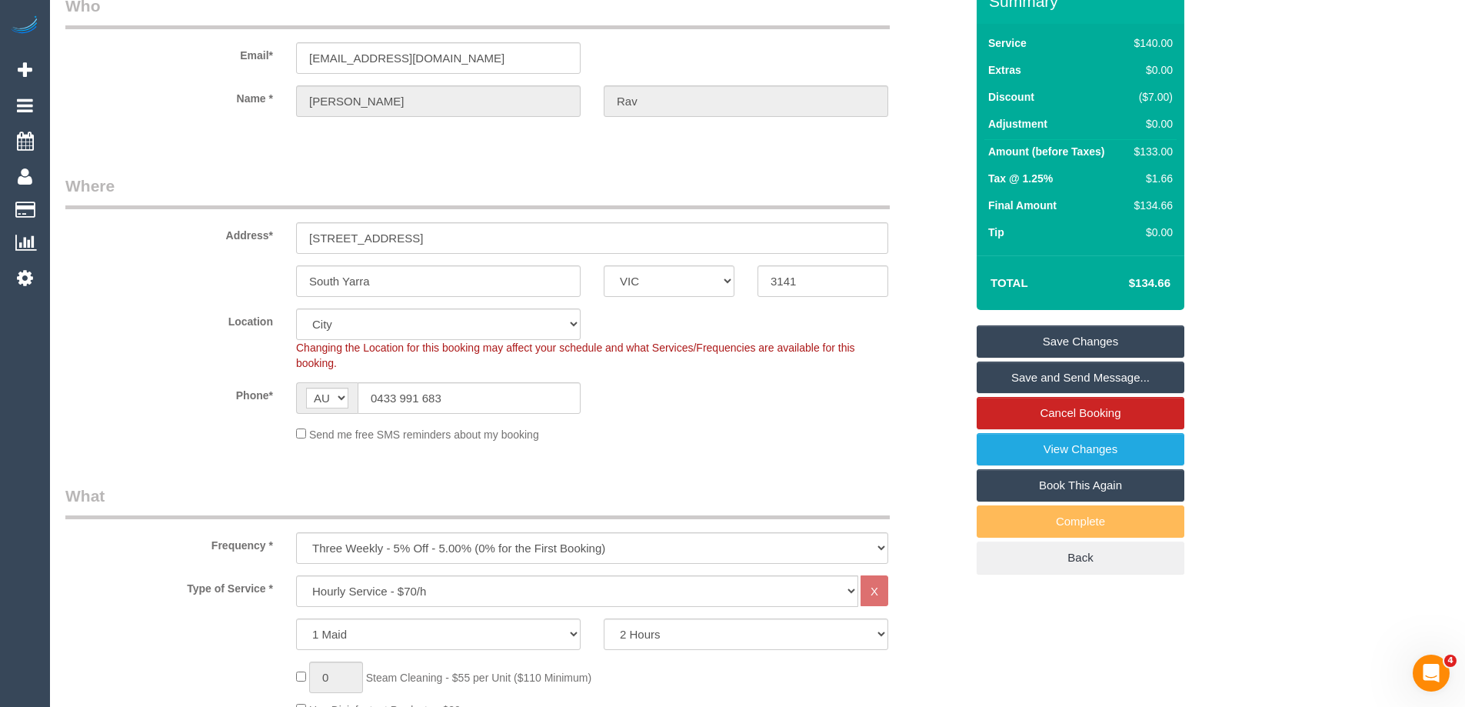
click at [1079, 372] on link "Save and Send Message..." at bounding box center [1081, 377] width 208 height 32
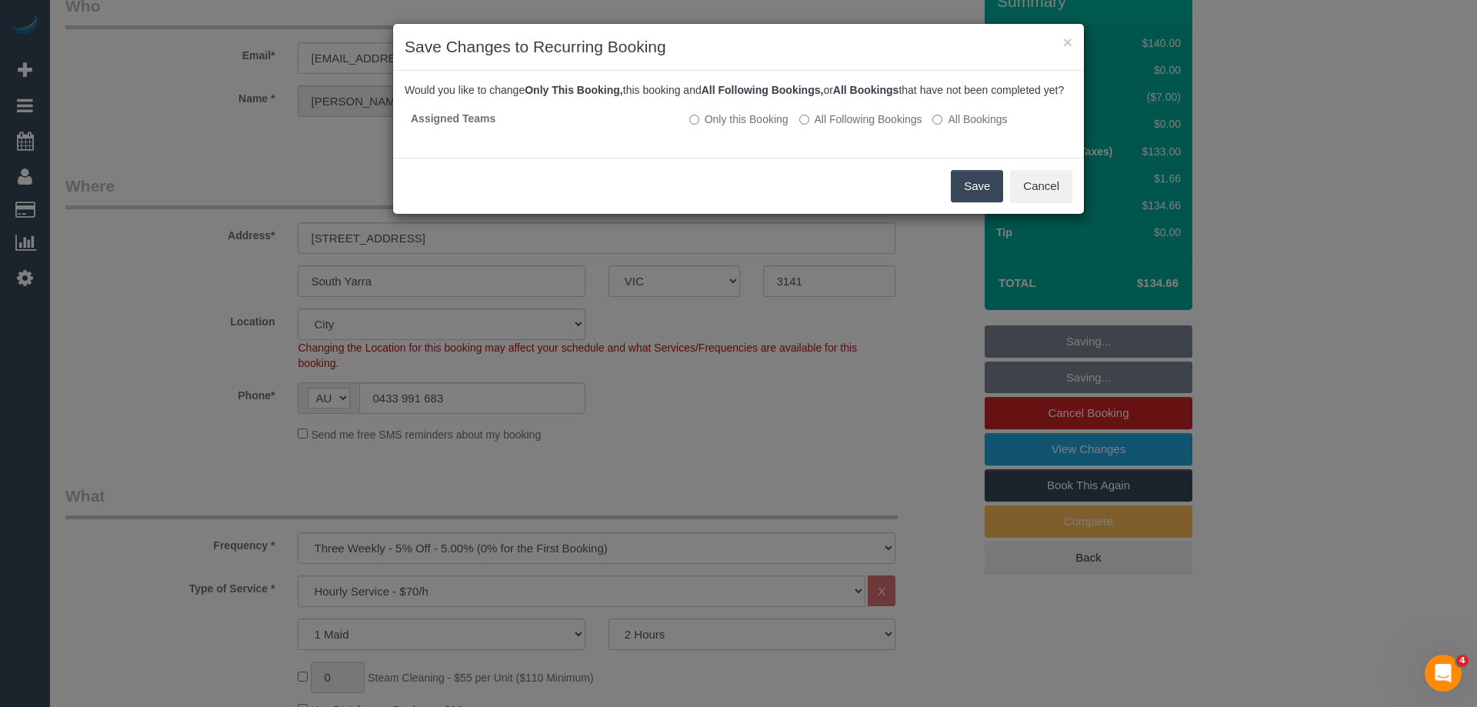
click at [986, 199] on button "Save" at bounding box center [977, 186] width 52 height 32
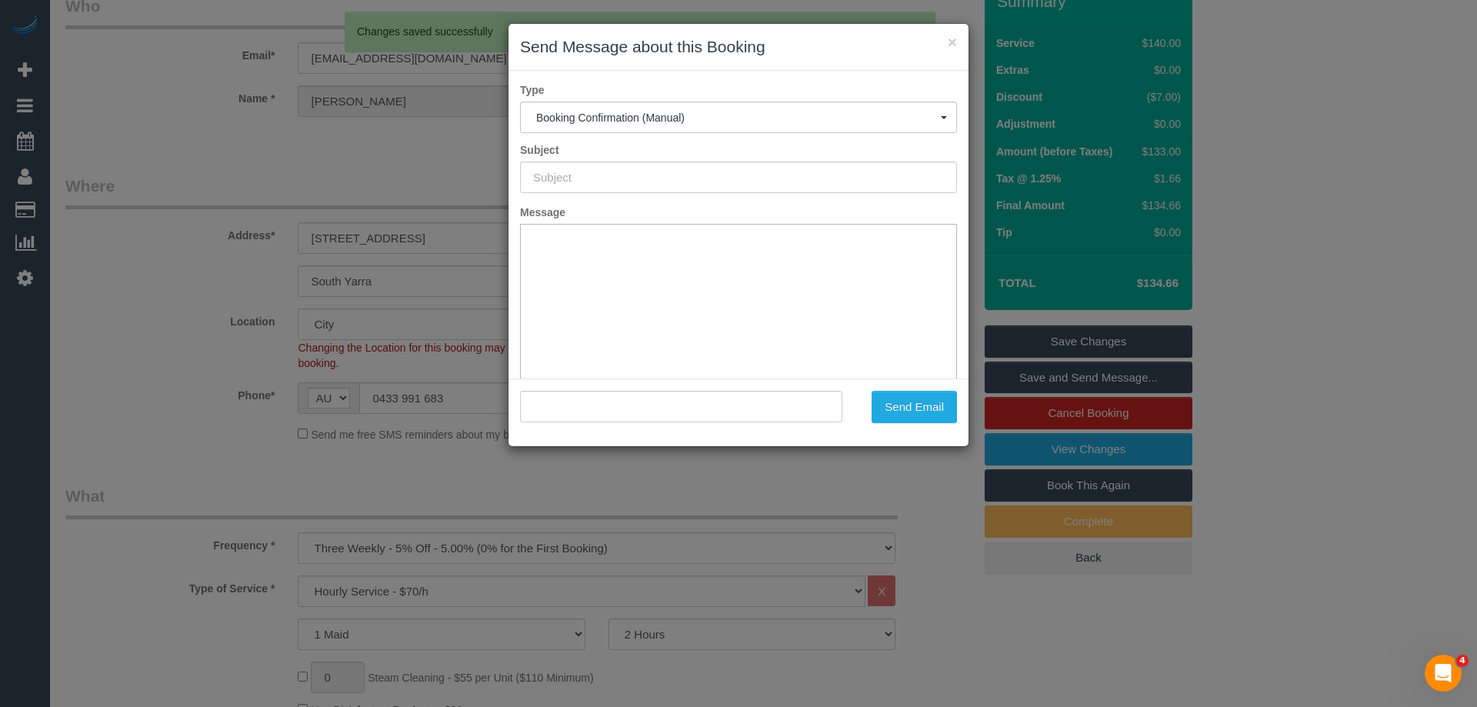
scroll to position [0, 0]
type input "Booking Confirmed"
type input ""Sarah Rav" <sarahrav21@gmail.com>"
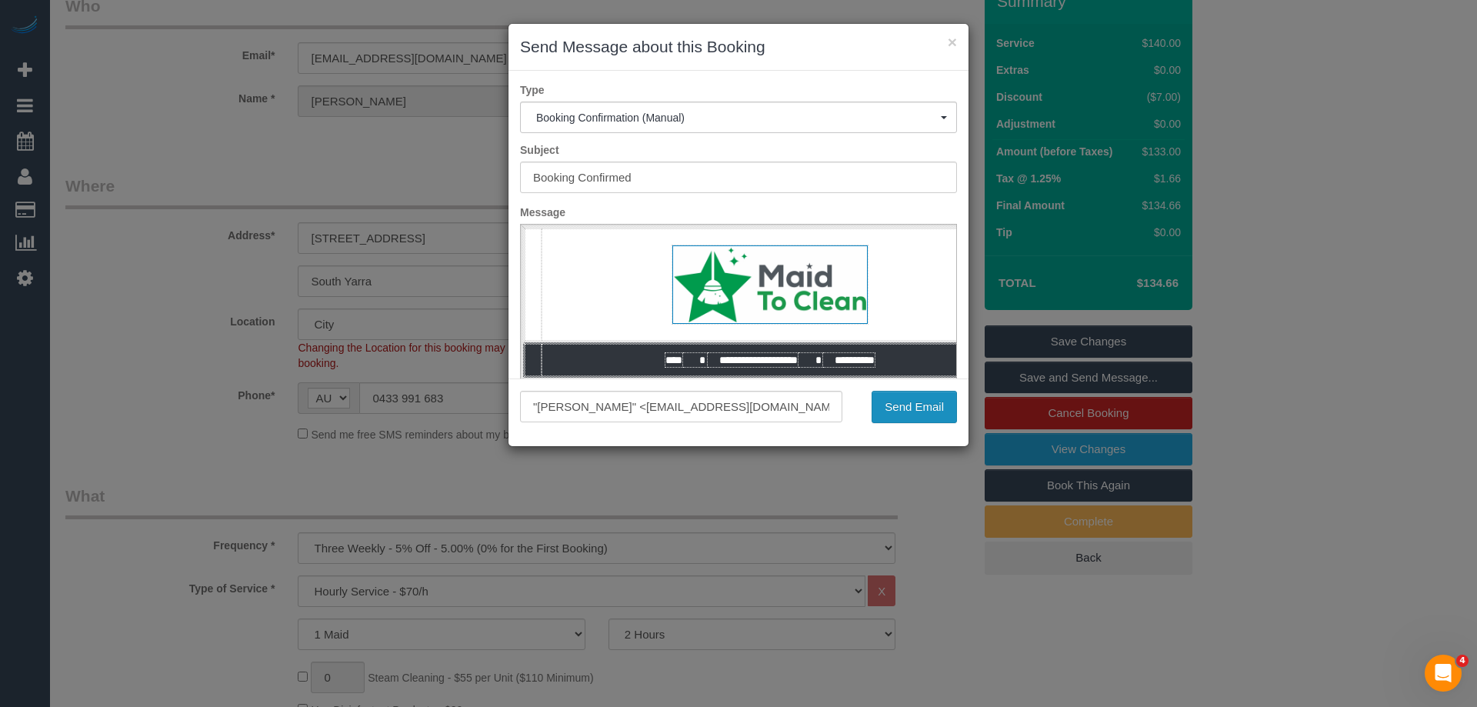
click at [912, 408] on button "Send Email" at bounding box center [913, 407] width 85 height 32
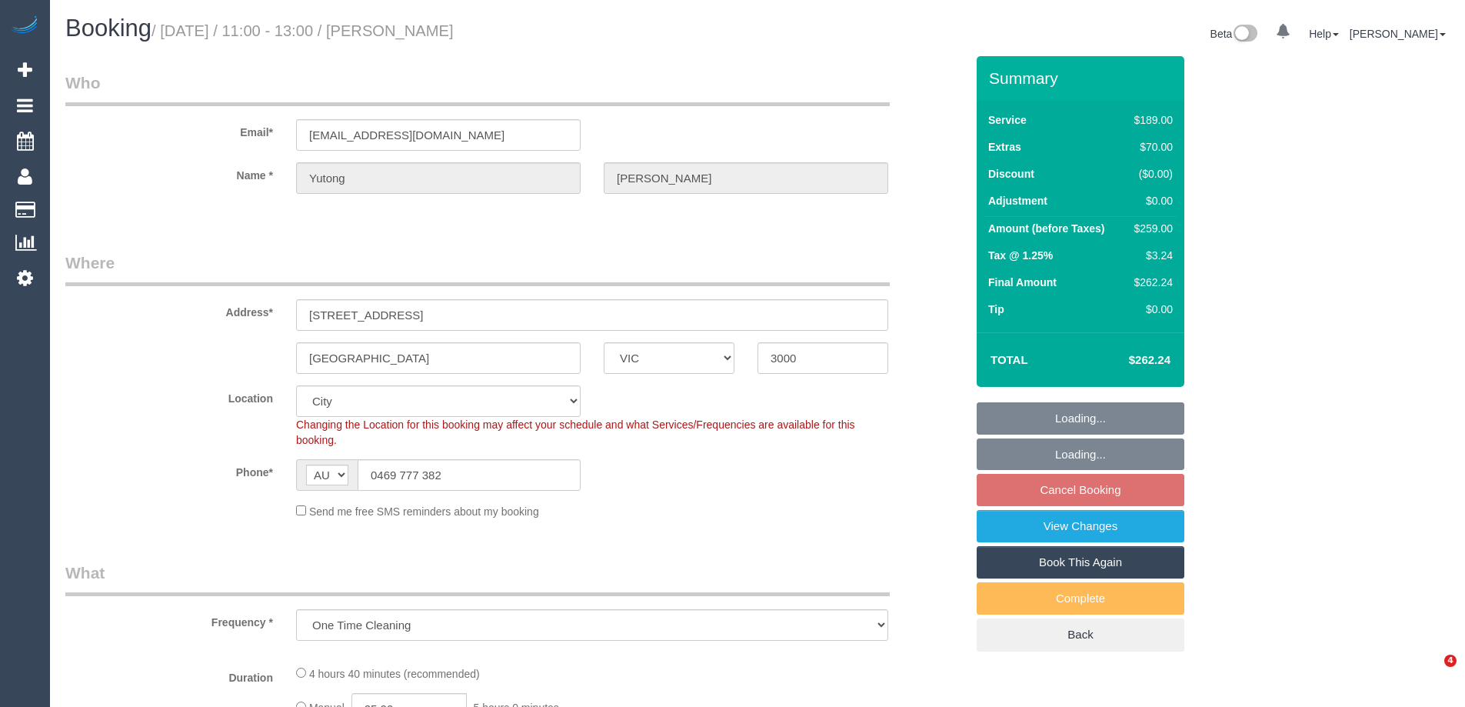
select select "VIC"
select select "number:28"
select select "number:17"
select select "number:20"
select select "number:24"
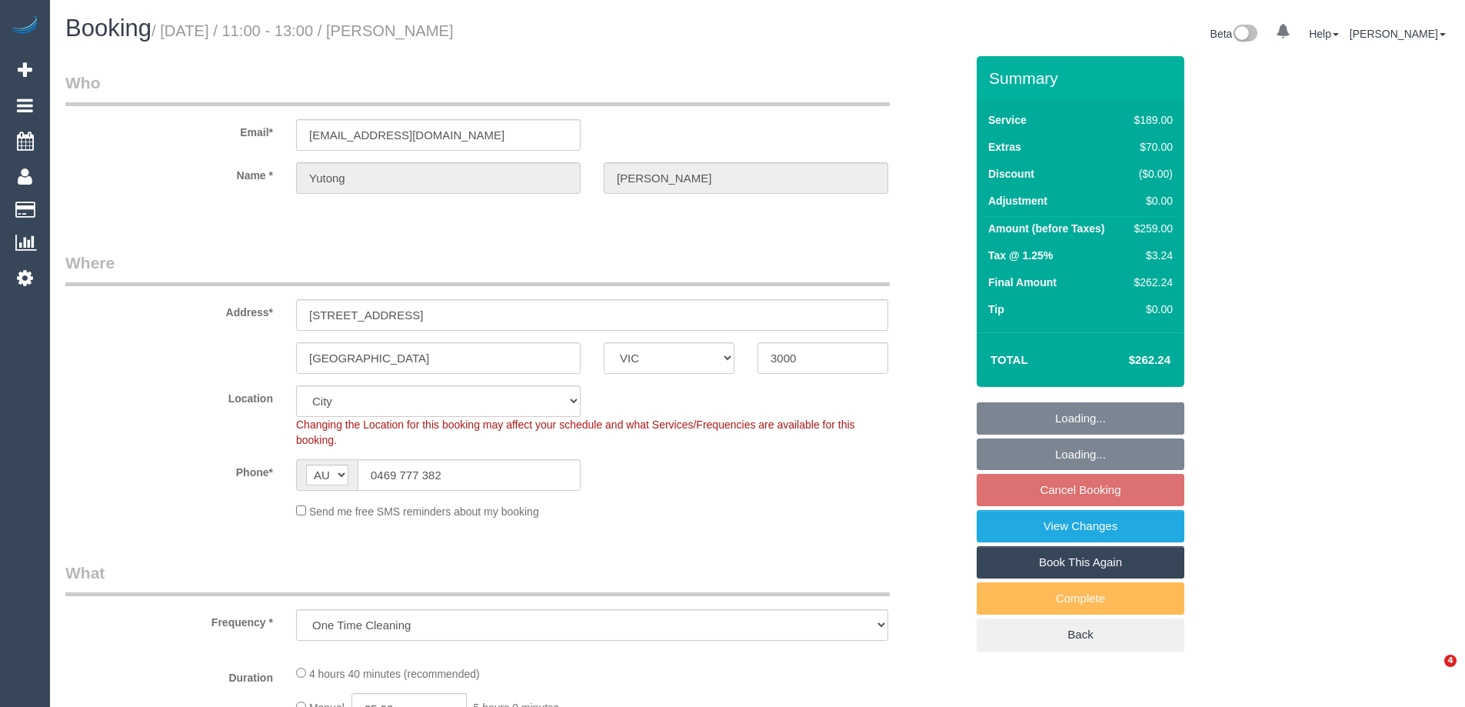
select select "number:35"
select select "number:26"
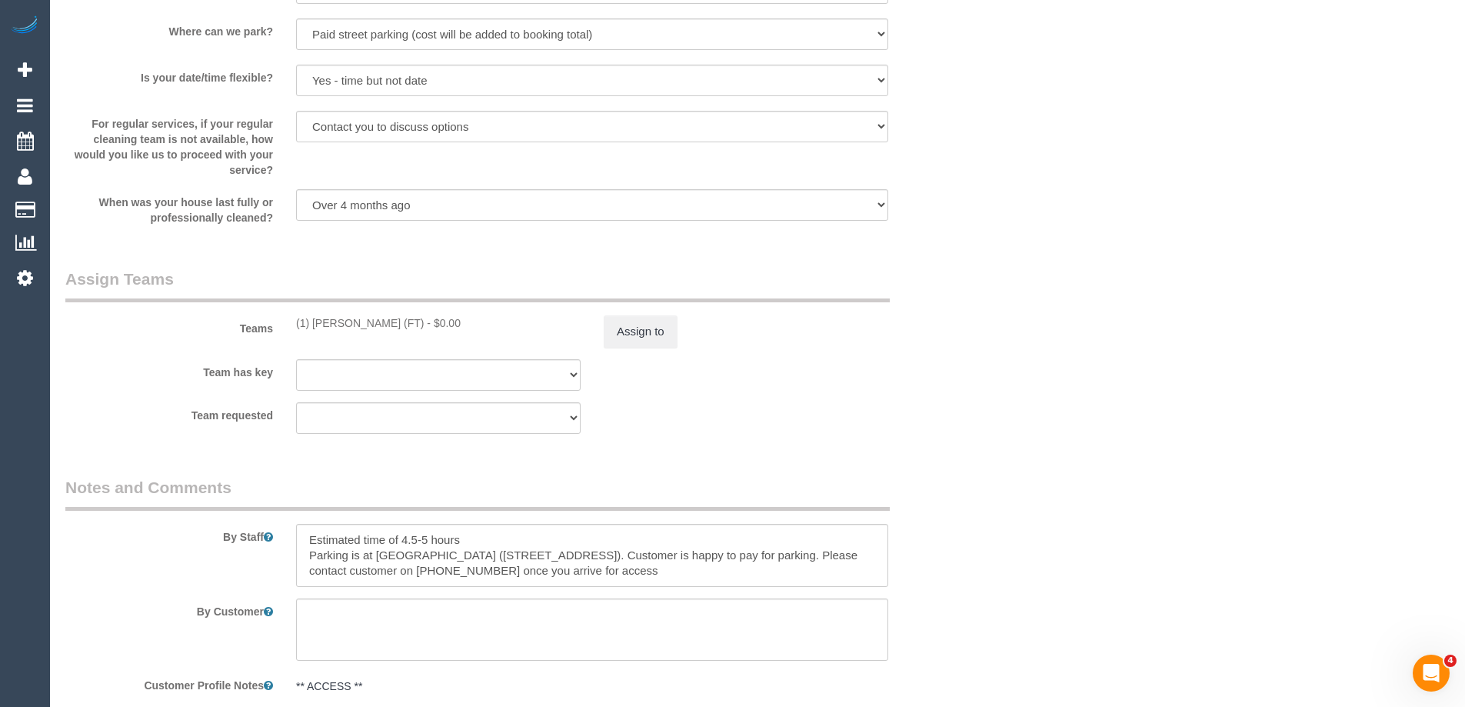
scroll to position [2151, 0]
click at [650, 332] on button "Assign to" at bounding box center [641, 329] width 74 height 32
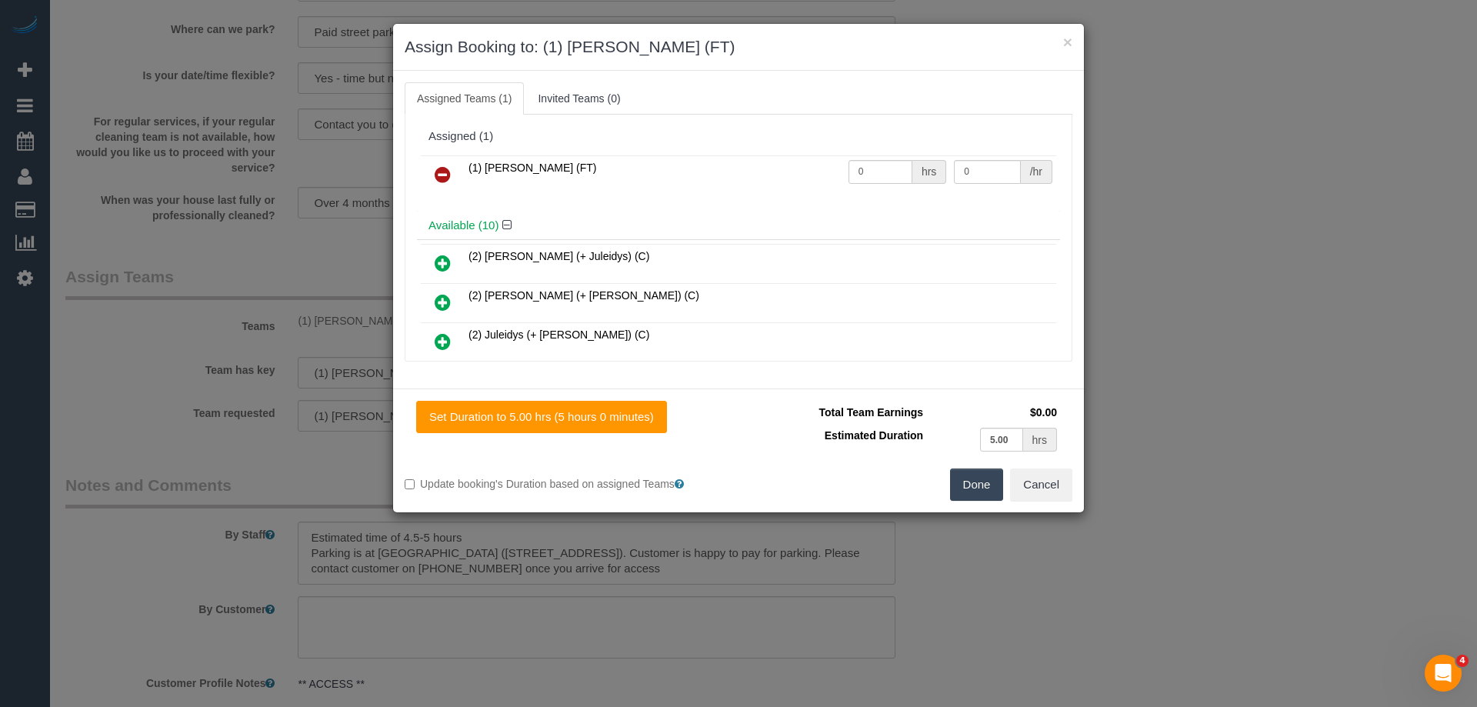
click at [439, 172] on icon at bounding box center [443, 174] width 16 height 18
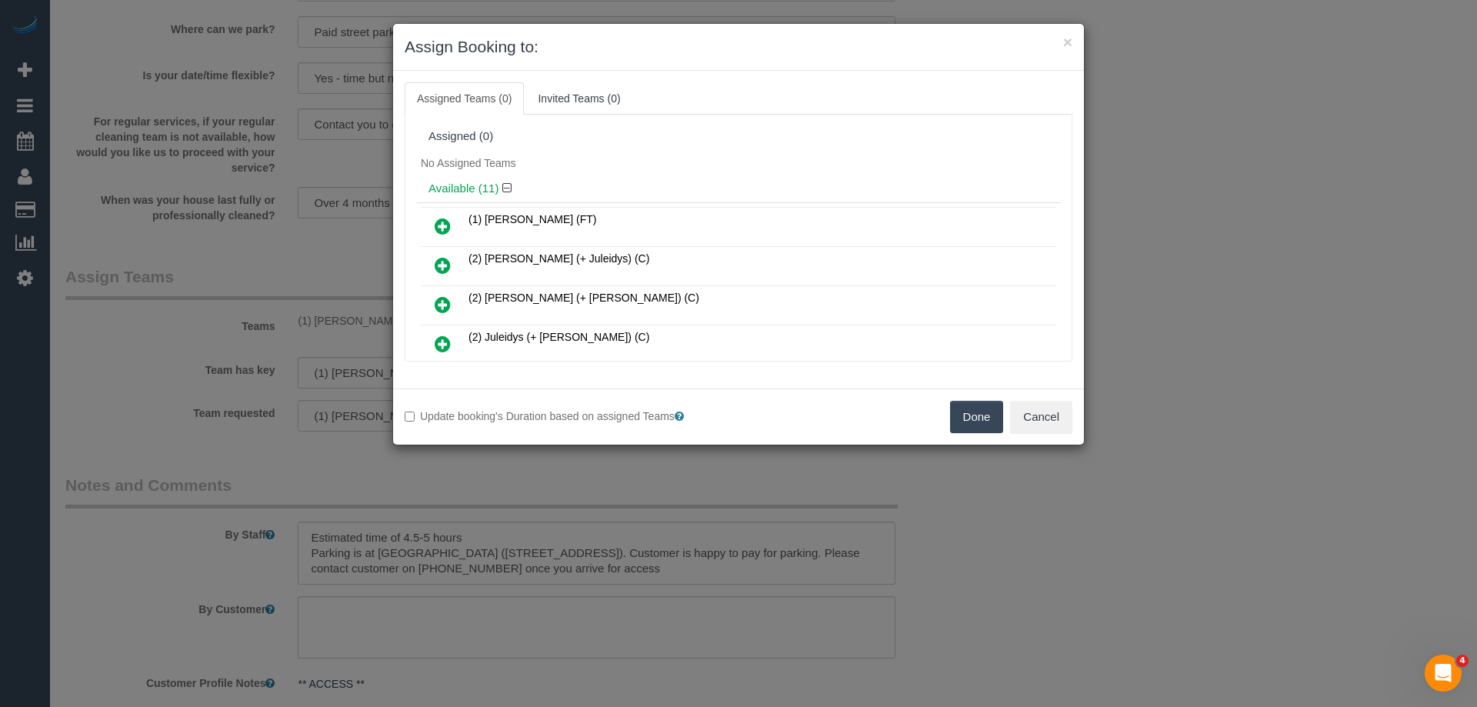
click at [968, 421] on button "Done" at bounding box center [977, 417] width 54 height 32
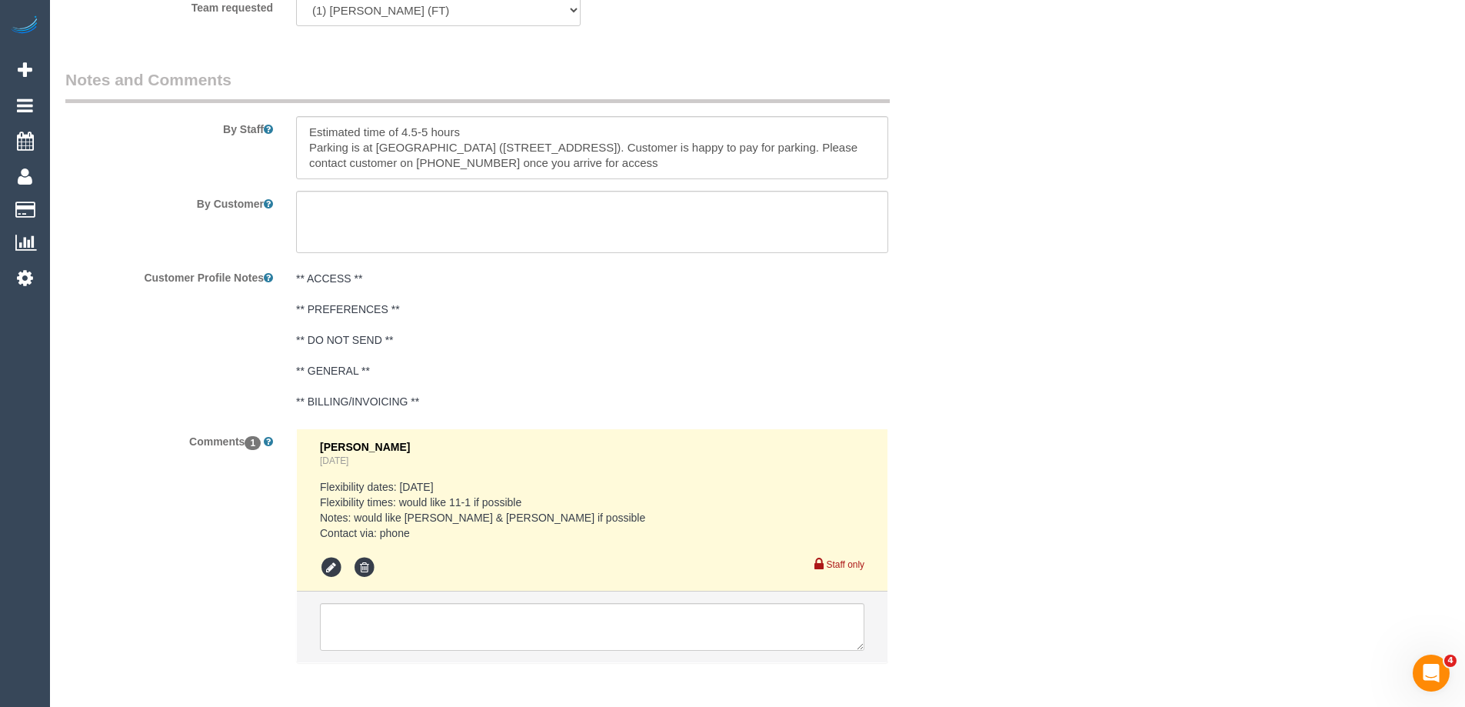
scroll to position [2624, 0]
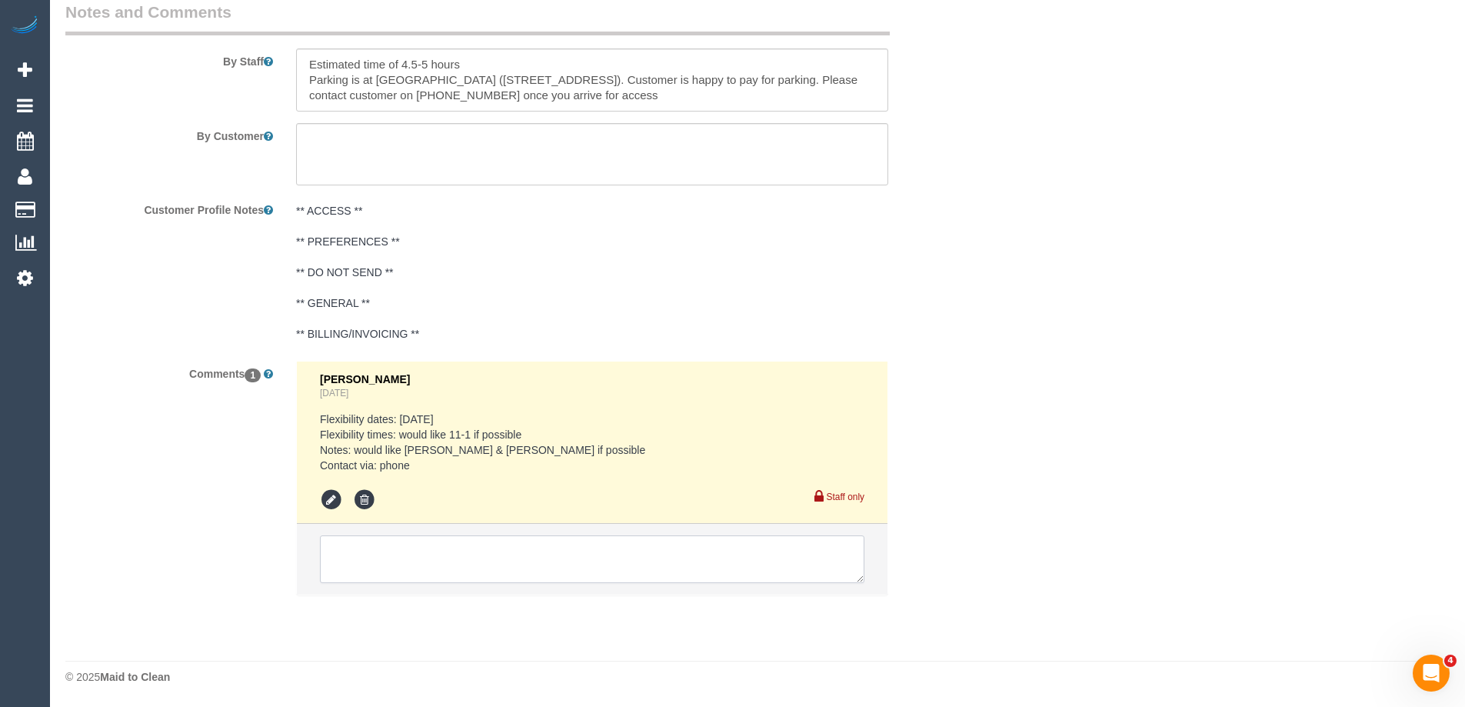
click at [476, 557] on textarea at bounding box center [592, 559] width 544 height 48
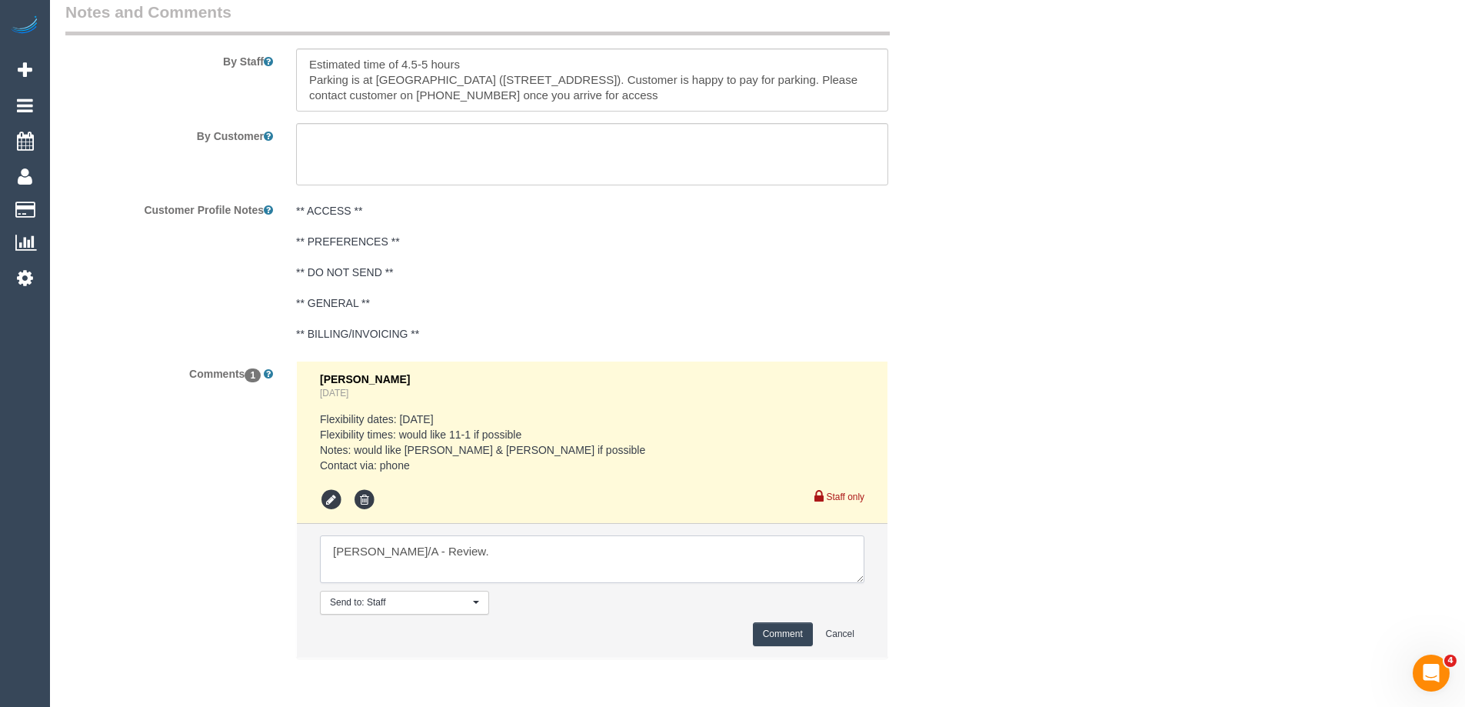
click at [331, 553] on textarea at bounding box center [592, 559] width 544 height 48
click at [776, 571] on textarea at bounding box center [592, 559] width 544 height 48
type textarea "[PERSON_NAME]/A - Review."
click at [781, 638] on button "Comment" at bounding box center [783, 634] width 60 height 24
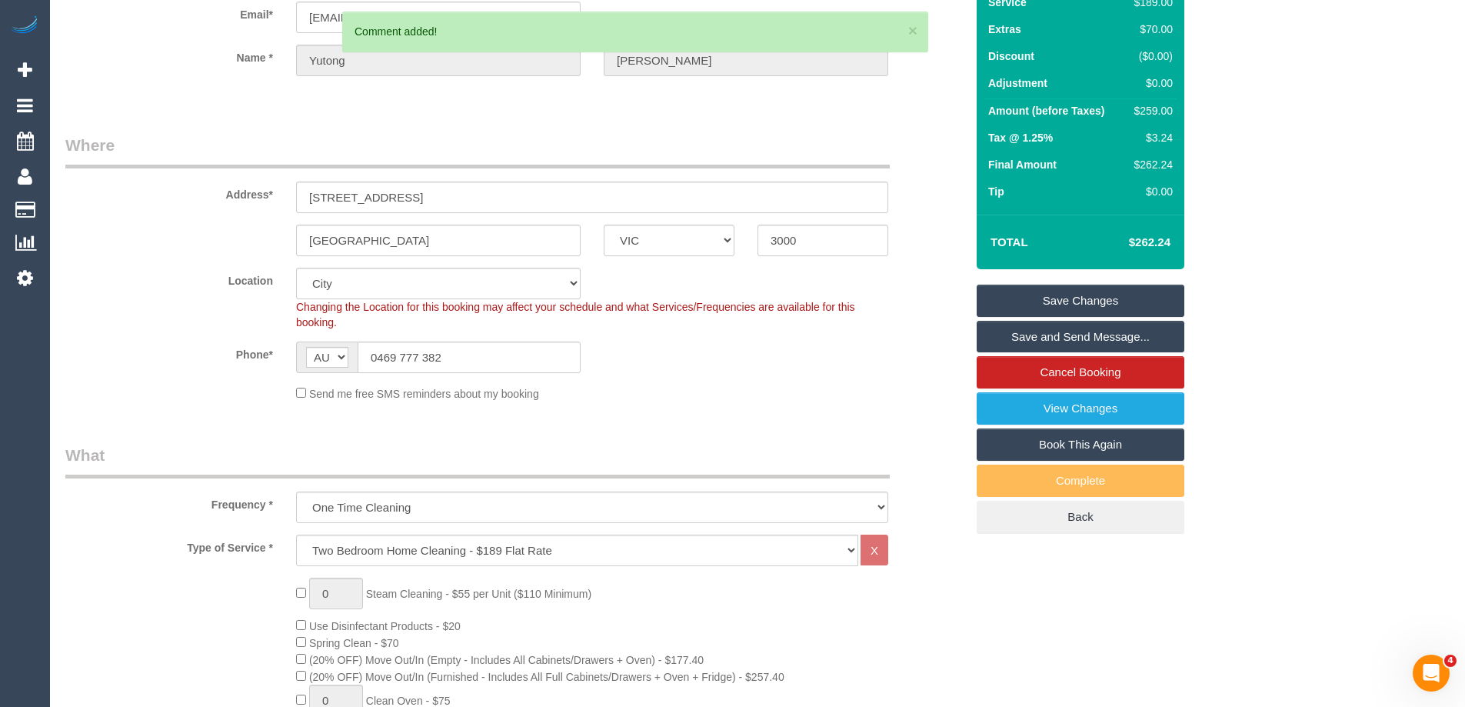
scroll to position [0, 0]
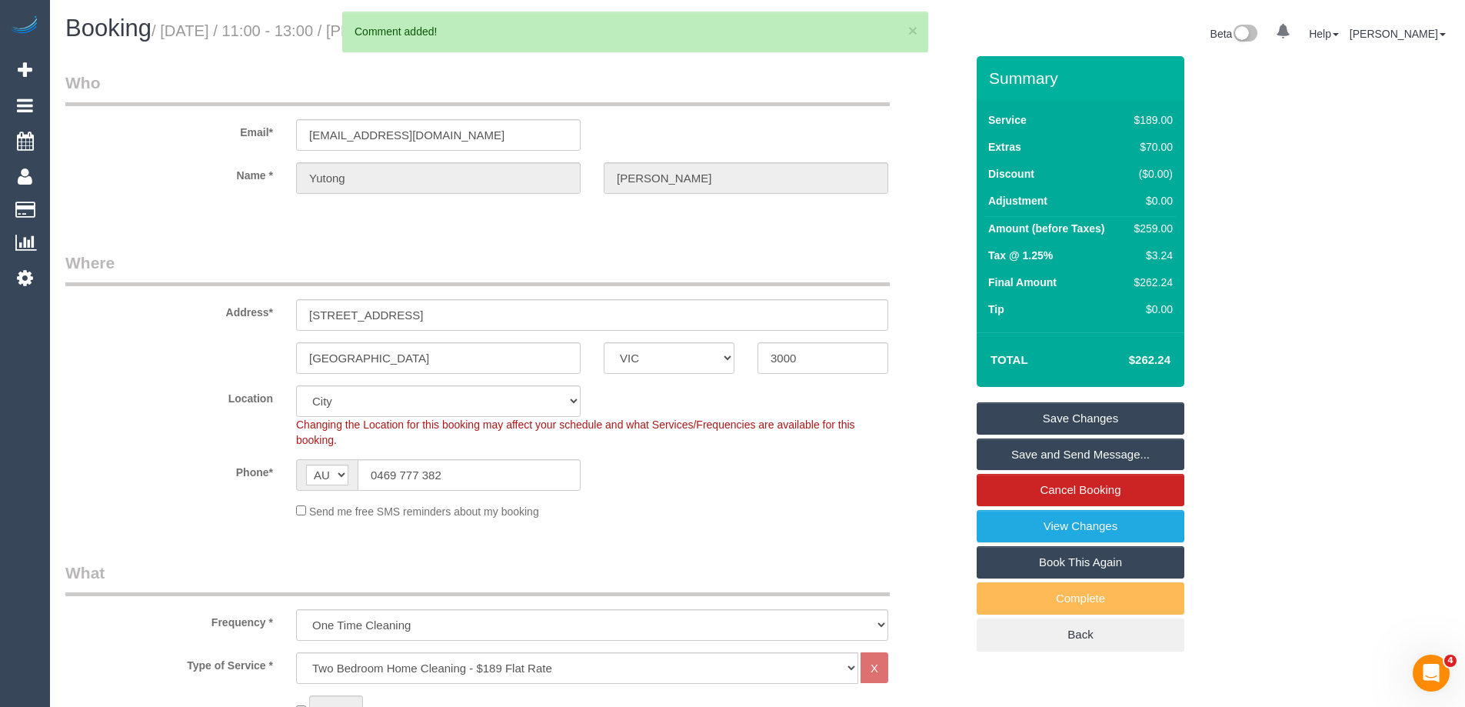
click at [916, 387] on div "Location Office City East (North) East (South) Inner East Inner North (East) In…" at bounding box center [515, 416] width 923 height 62
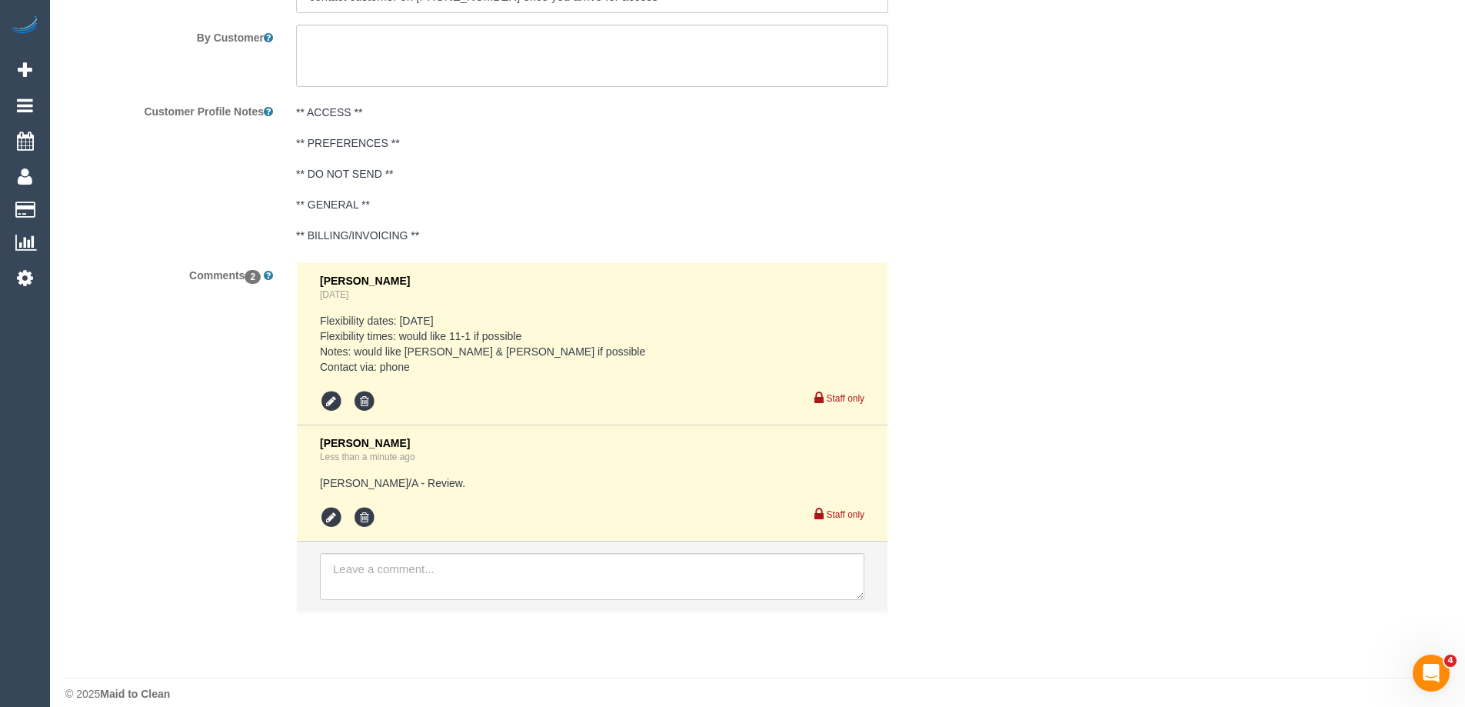
scroll to position [2739, 0]
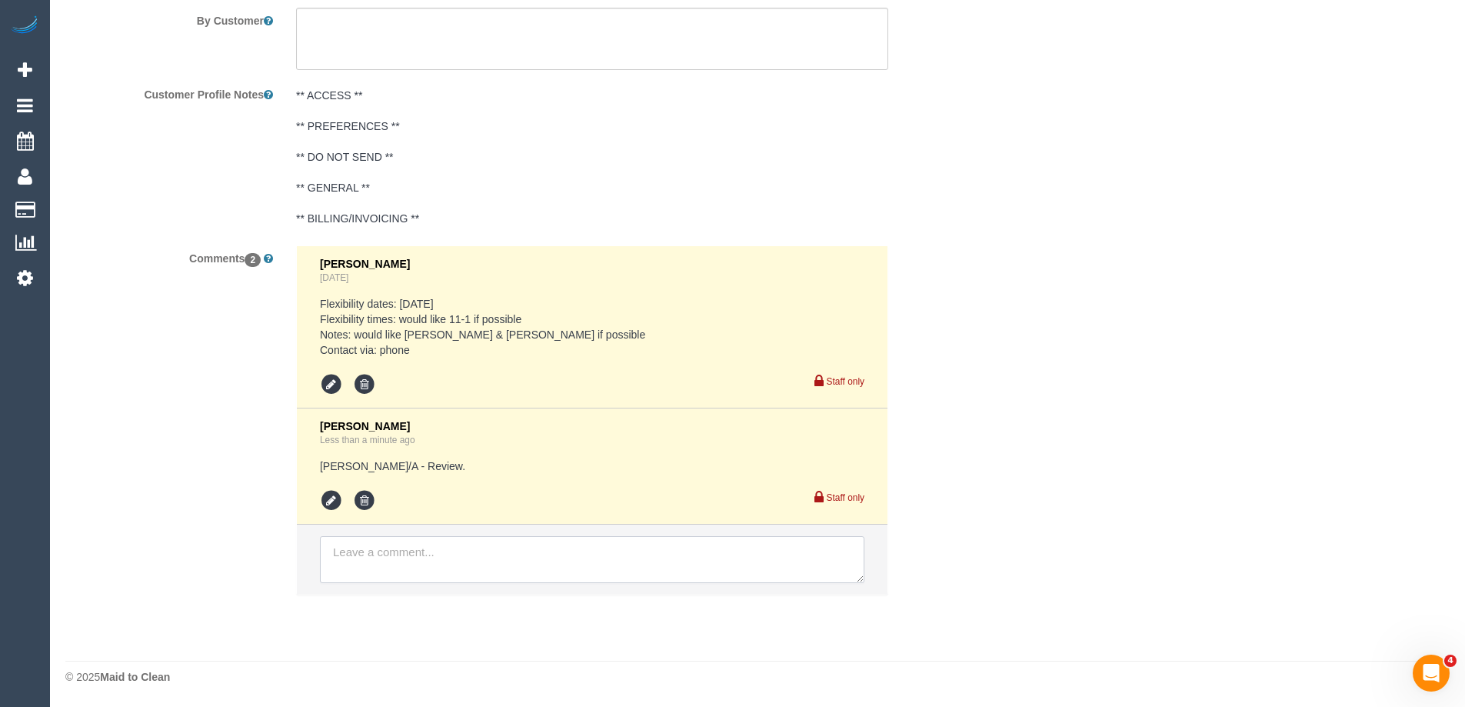
click at [418, 578] on textarea at bounding box center [592, 560] width 544 height 48
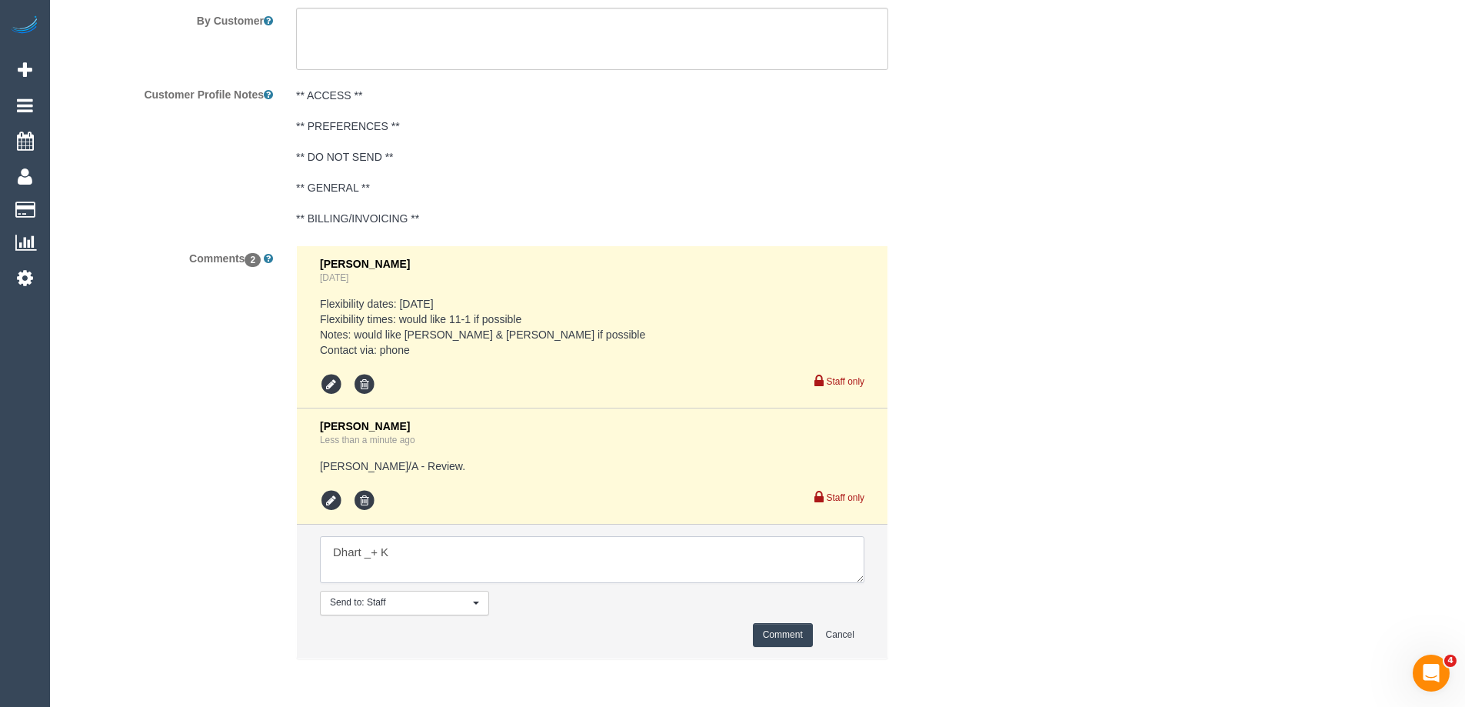
click at [369, 558] on textarea at bounding box center [592, 560] width 544 height 48
type textarea "Dhart + K"
click at [788, 638] on button "Comment" at bounding box center [783, 635] width 60 height 24
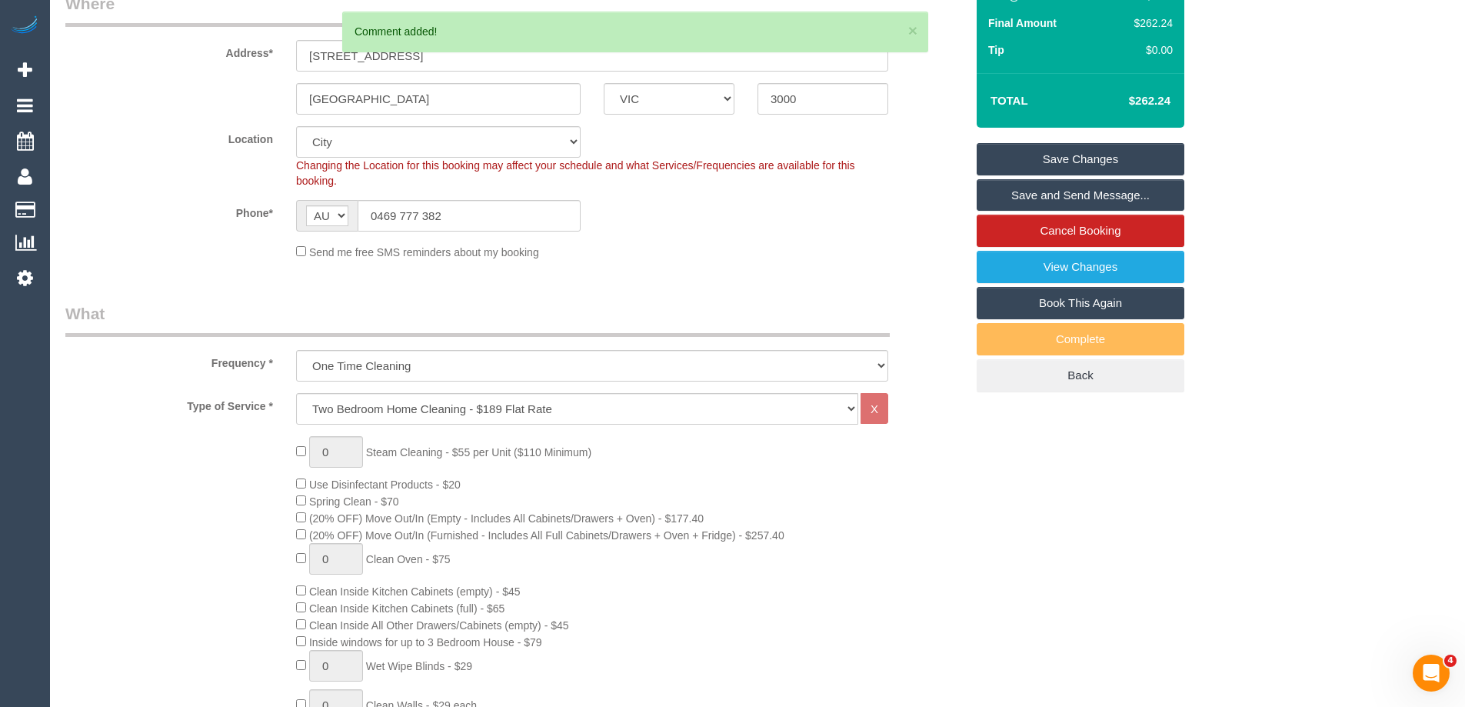
scroll to position [48, 0]
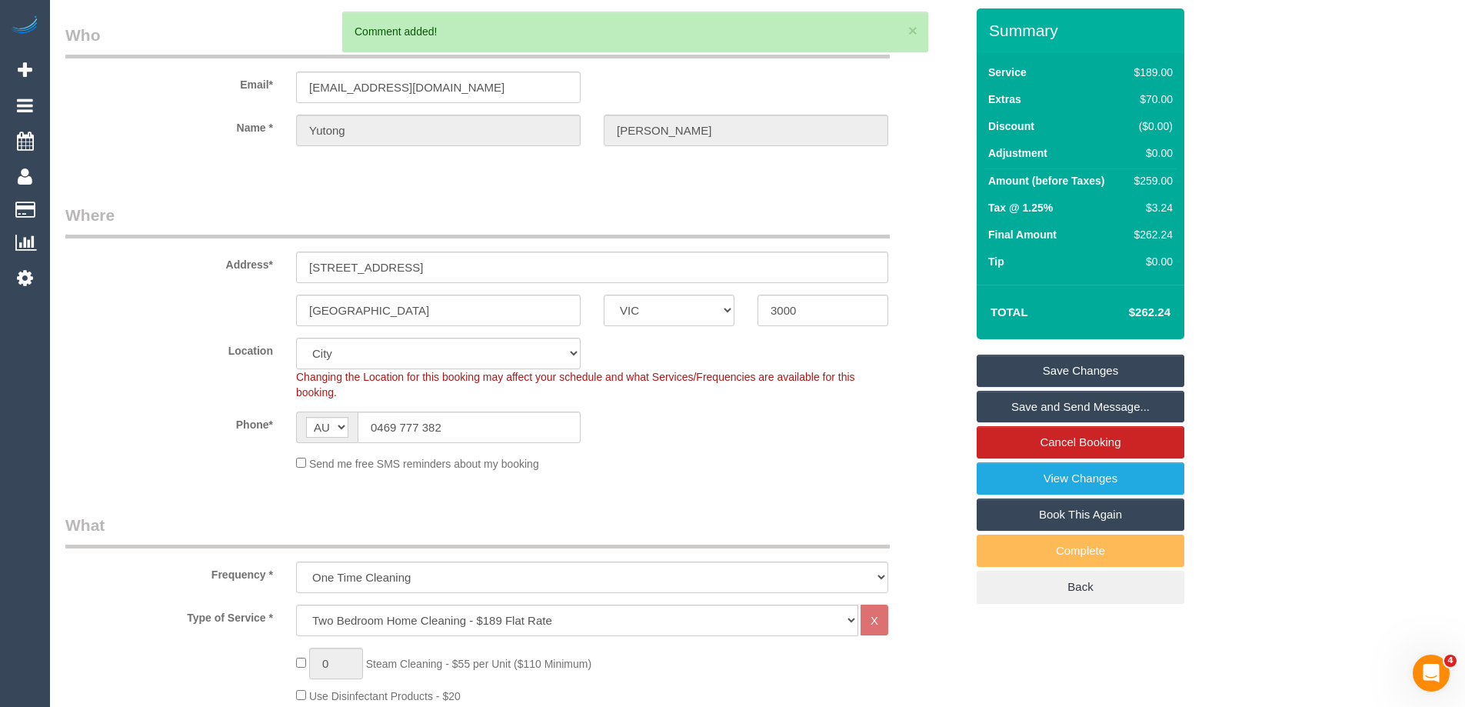
click at [1164, 373] on link "Save Changes" at bounding box center [1081, 371] width 208 height 32
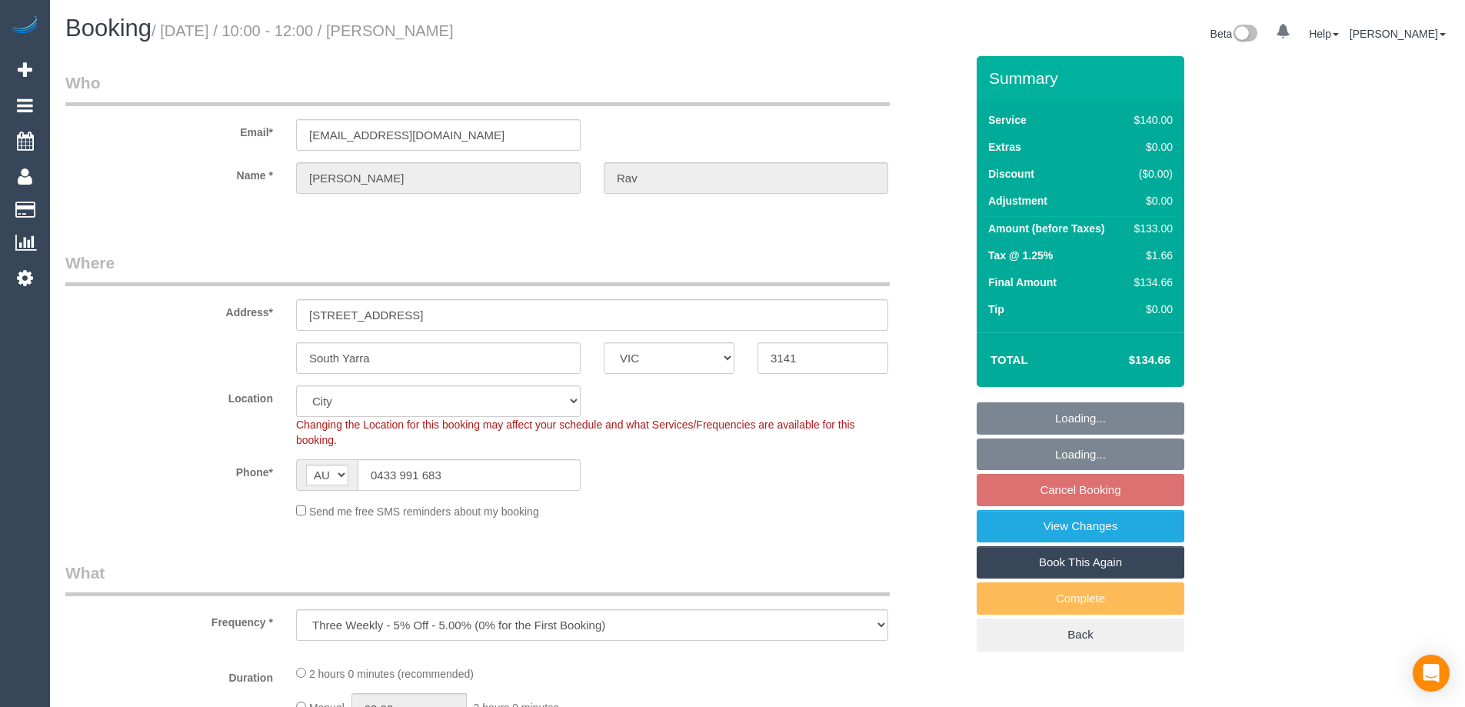
select select "VIC"
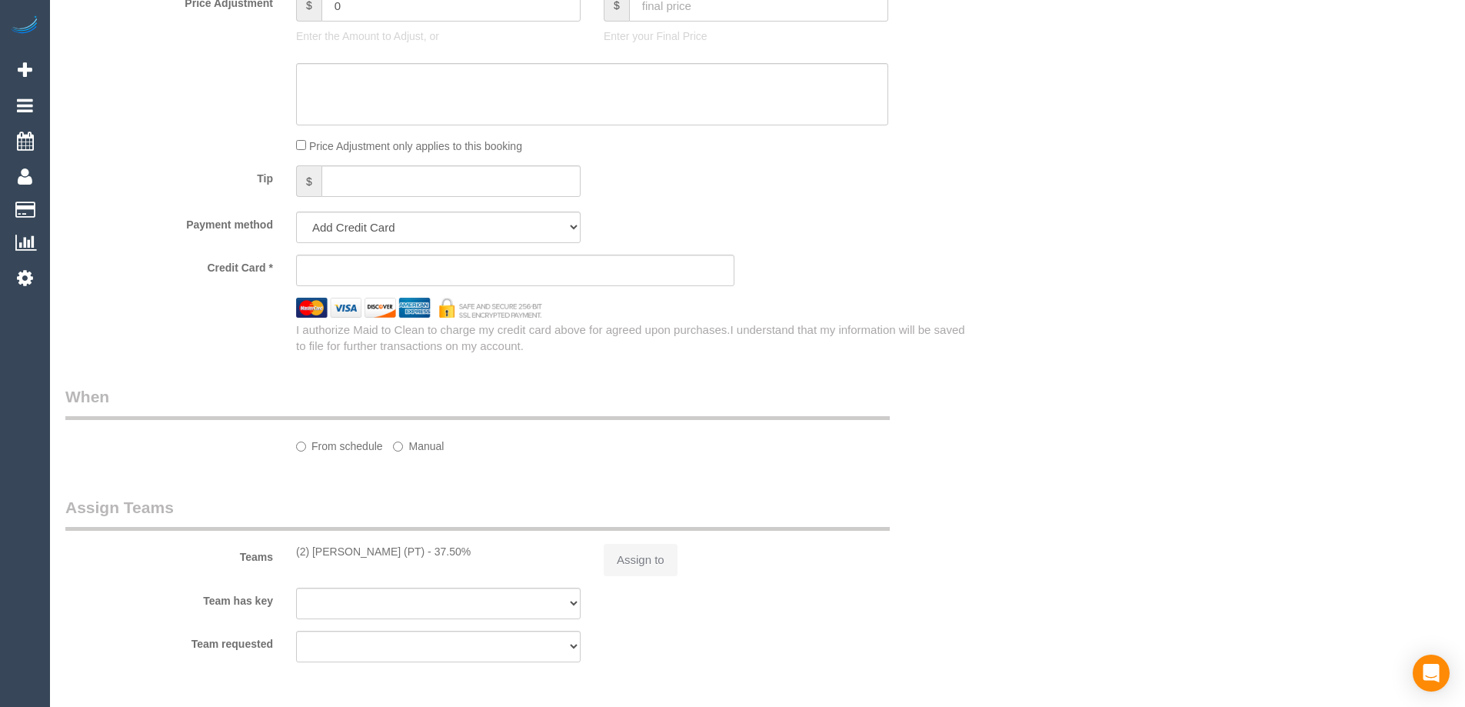
select select "string:stripe-pm_1RSq6j2GScqysDRVUNLOtD5F"
select select "number:28"
select select "number:14"
select select "number:19"
select select "number:25"
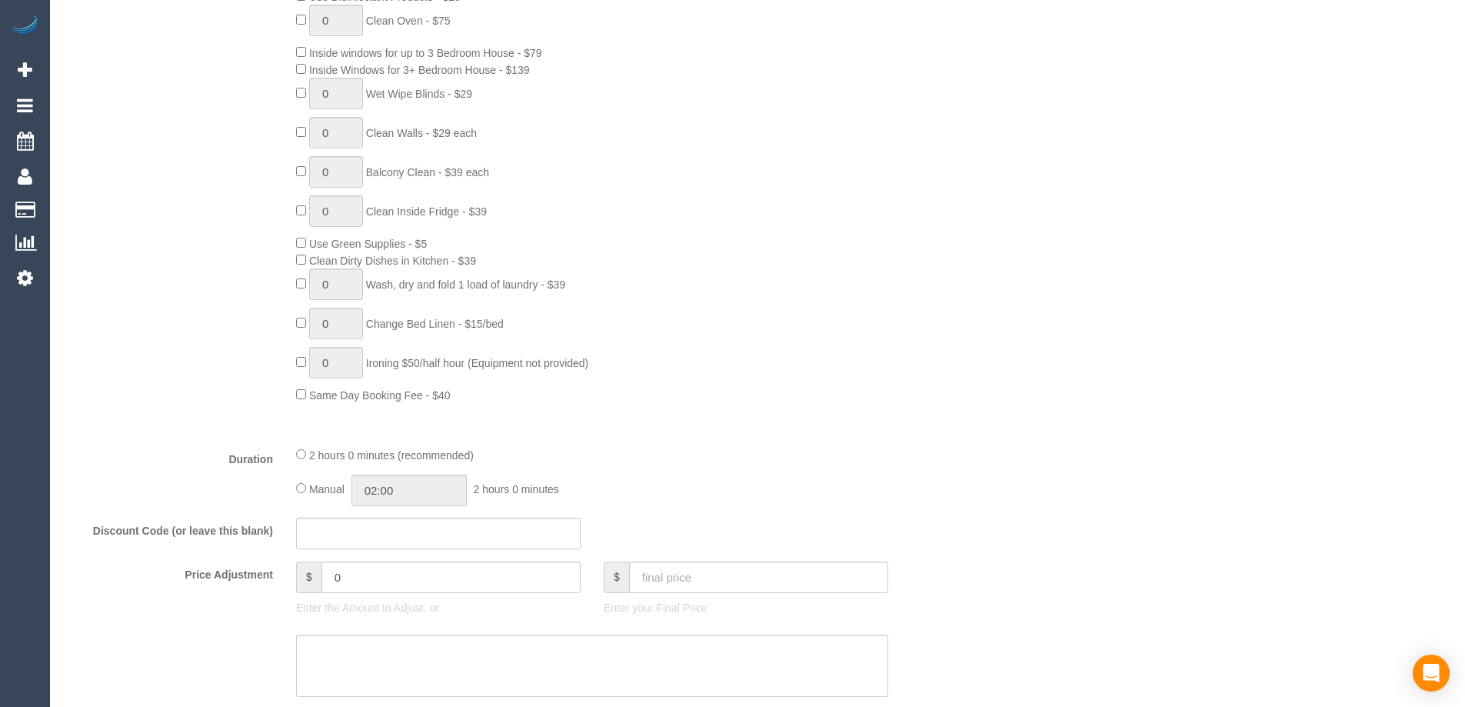
select select "object:845"
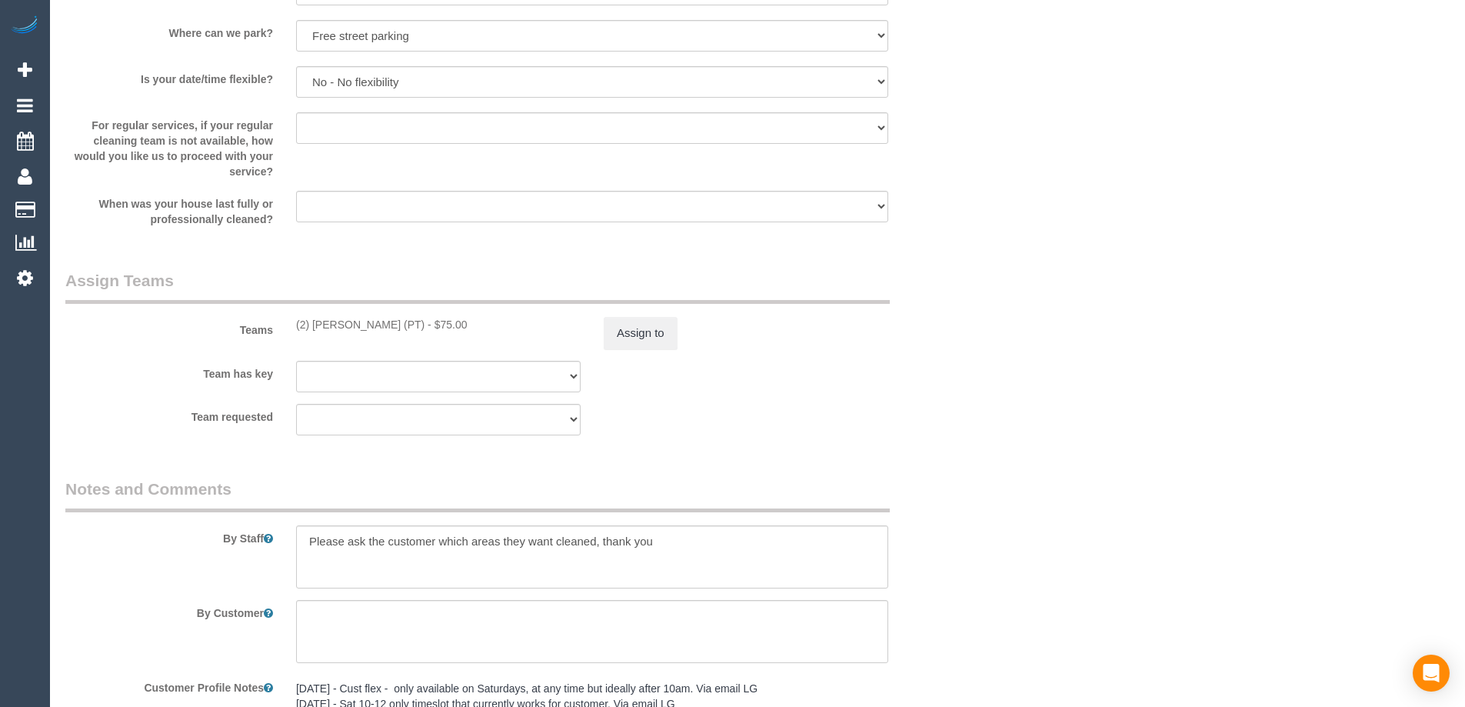
select select "spot2"
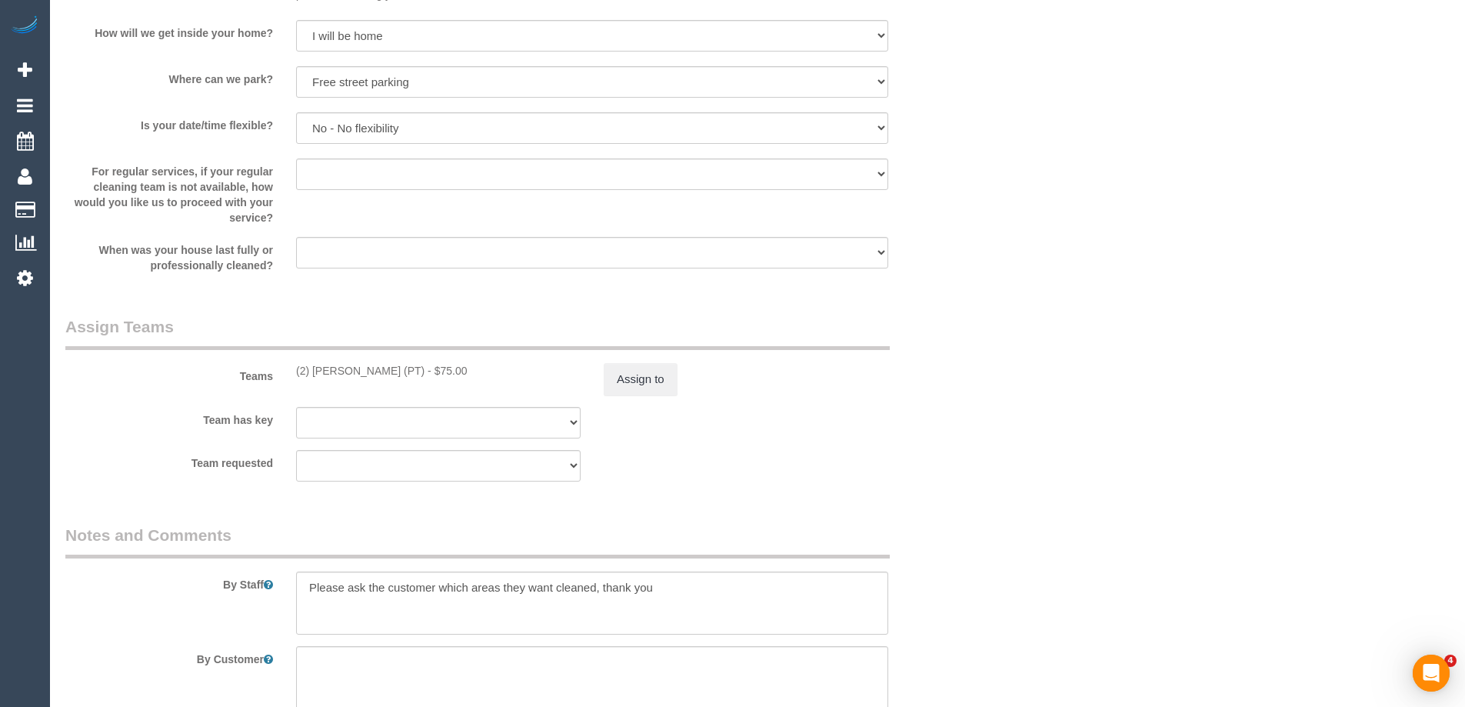
scroll to position [0, 0]
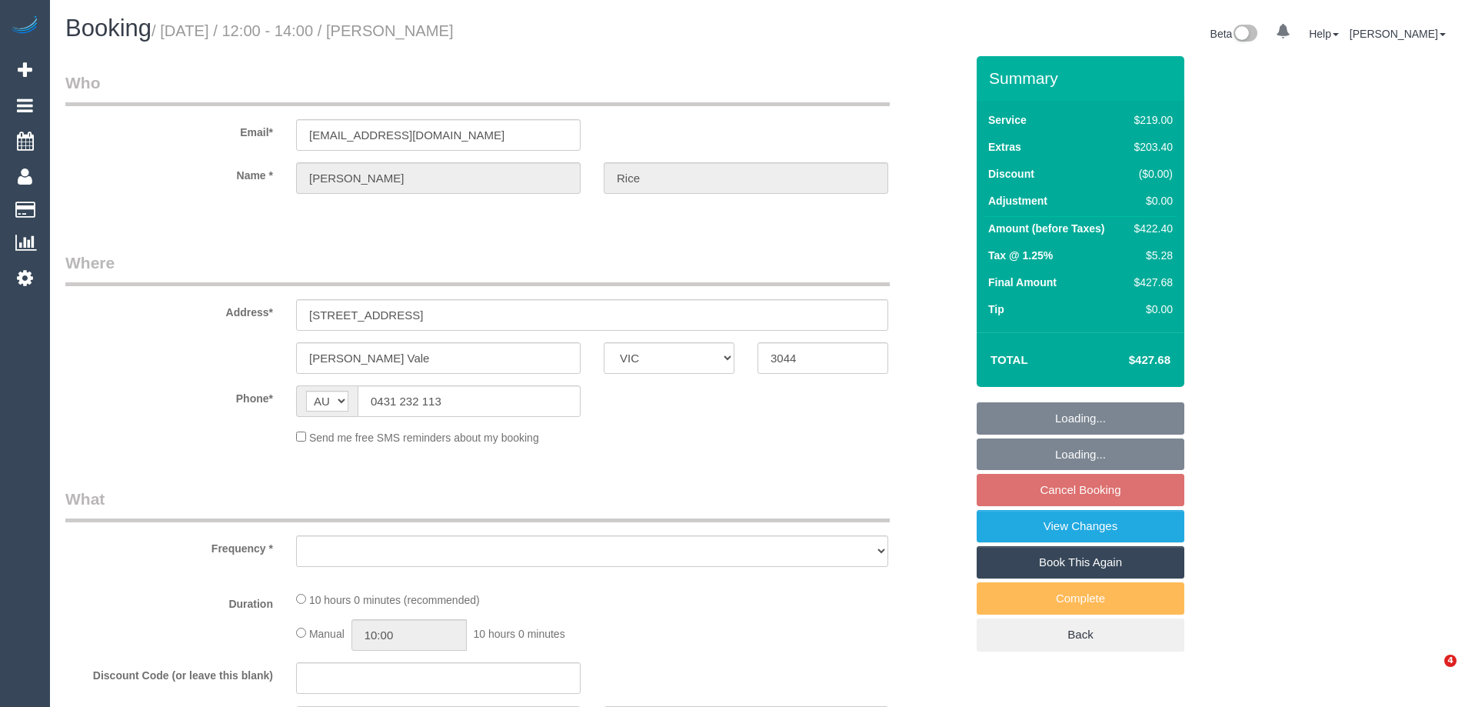
select select "VIC"
select select "string:stripe-pm_1OLarQ2GScqysDRVaWc1MNSv"
select select "number:28"
select select "number:14"
select select "number:18"
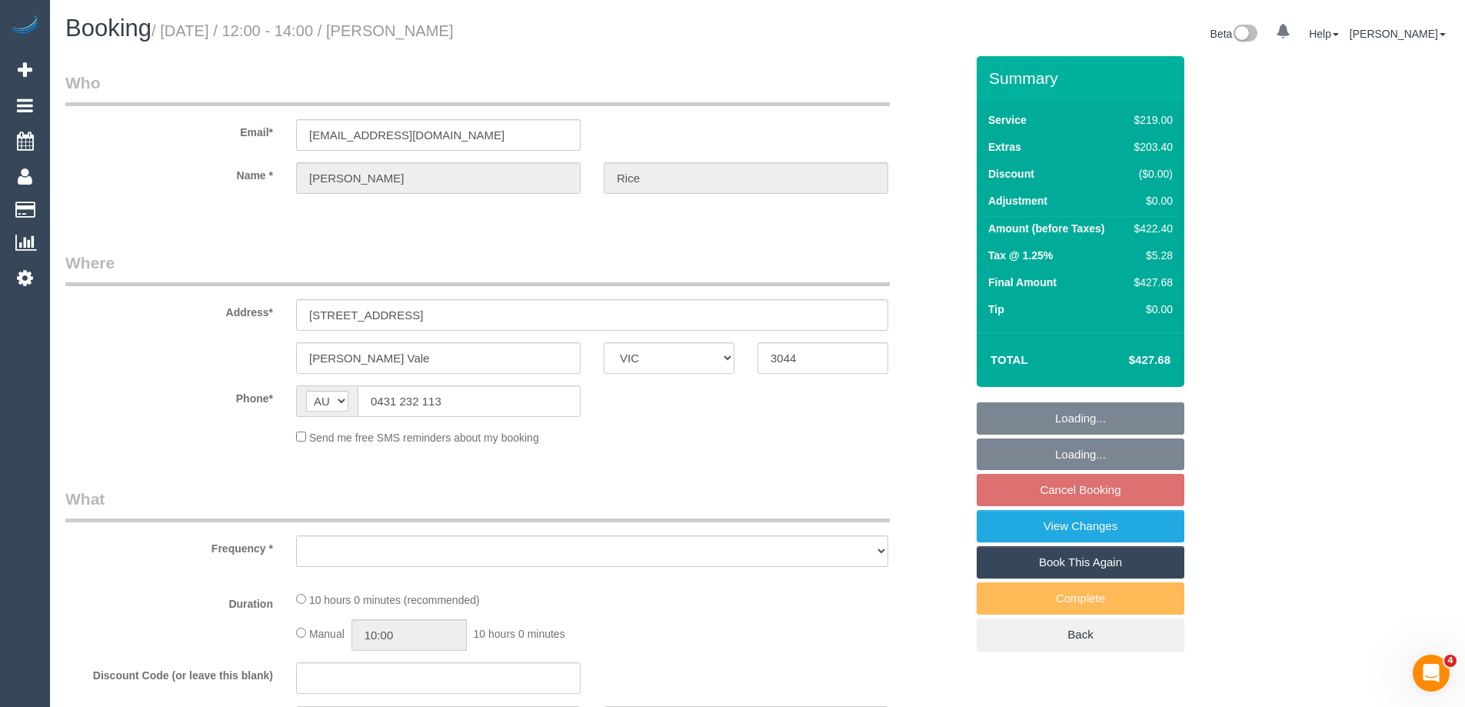
select select "number:25"
select select "number:35"
select select "number:11"
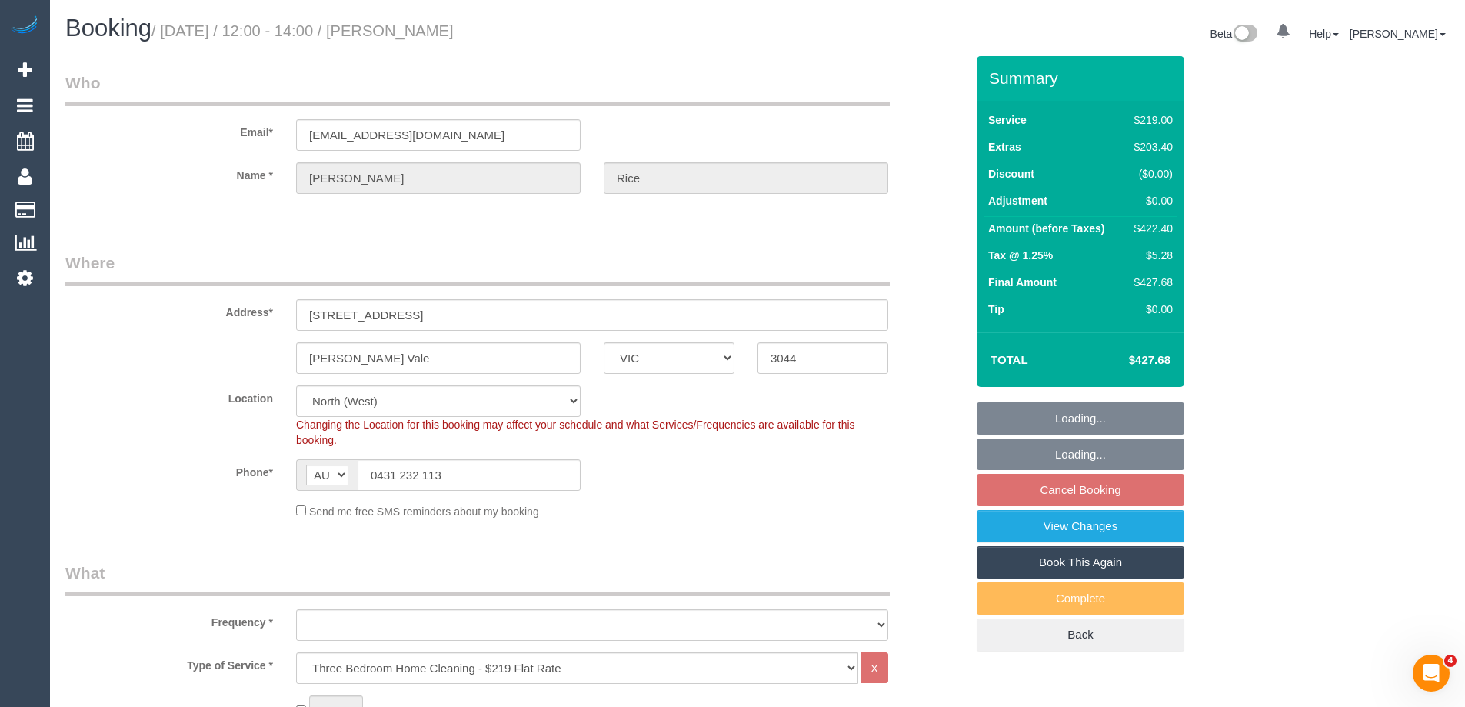
select select "object:1513"
select select "spot4"
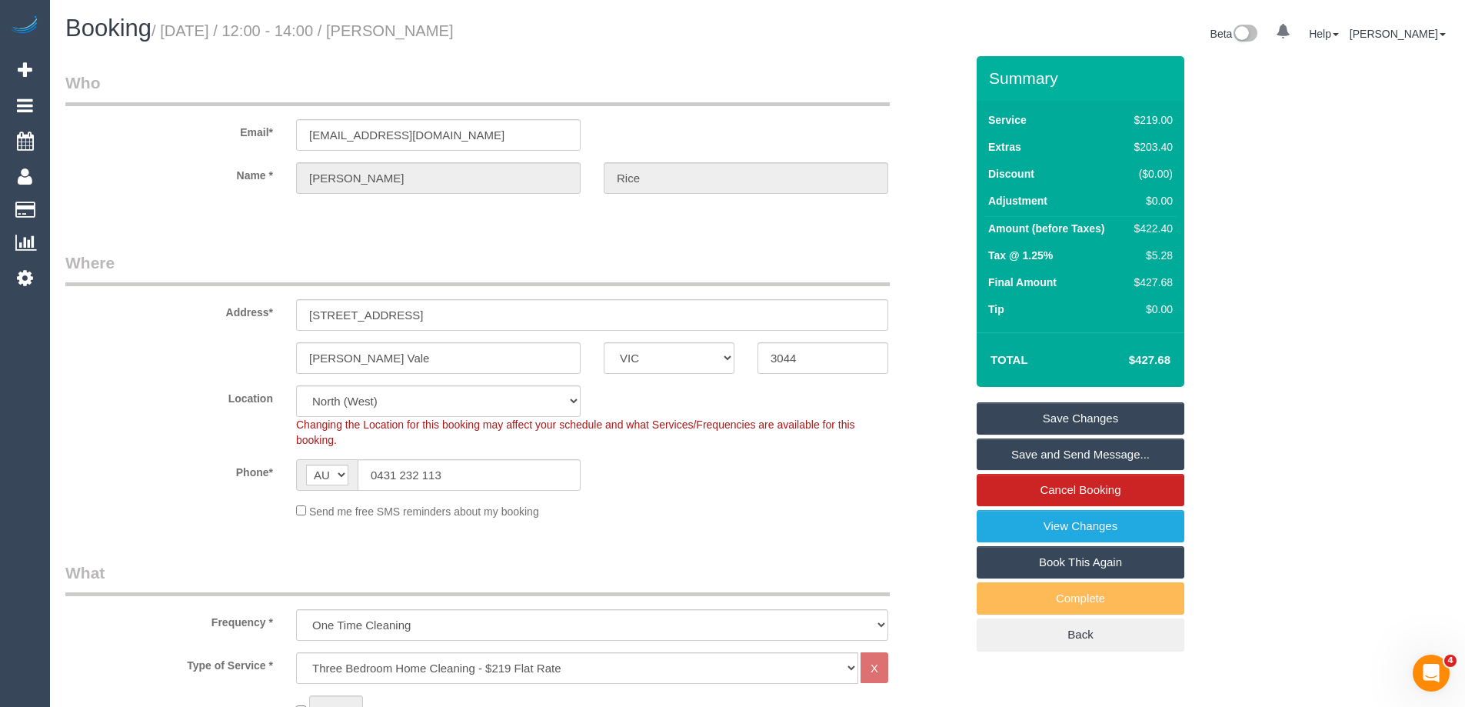
click at [810, 504] on div "Send me free SMS reminders about my booking" at bounding box center [592, 510] width 615 height 17
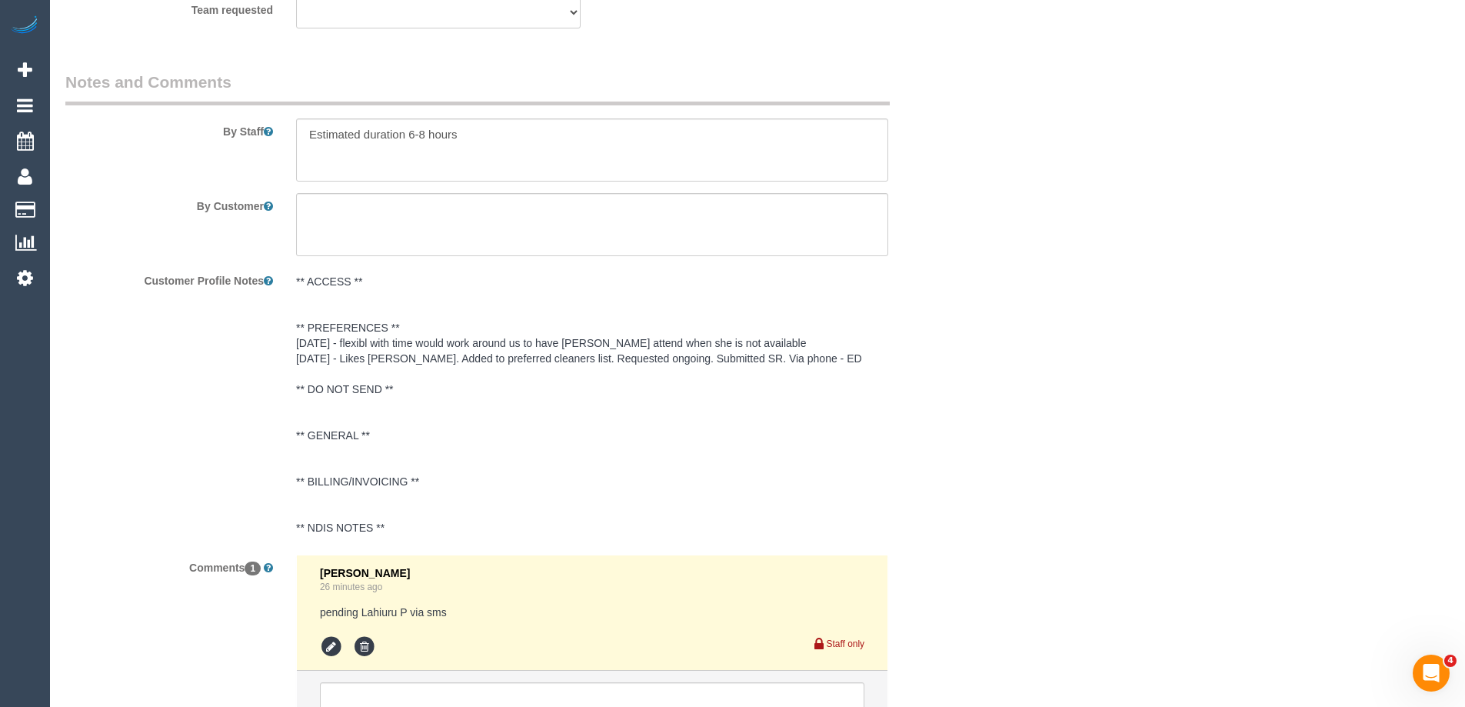
scroll to position [2616, 0]
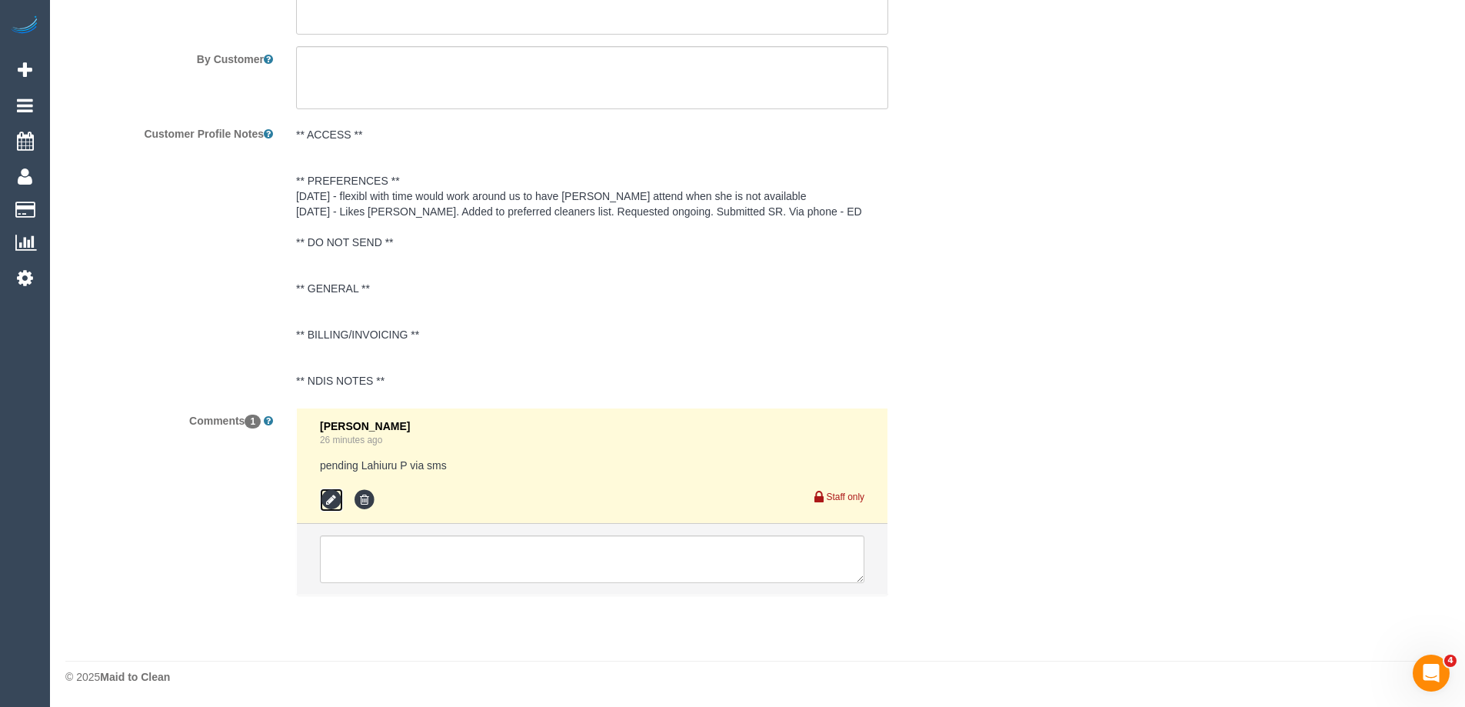
click at [325, 506] on icon at bounding box center [331, 499] width 23 height 23
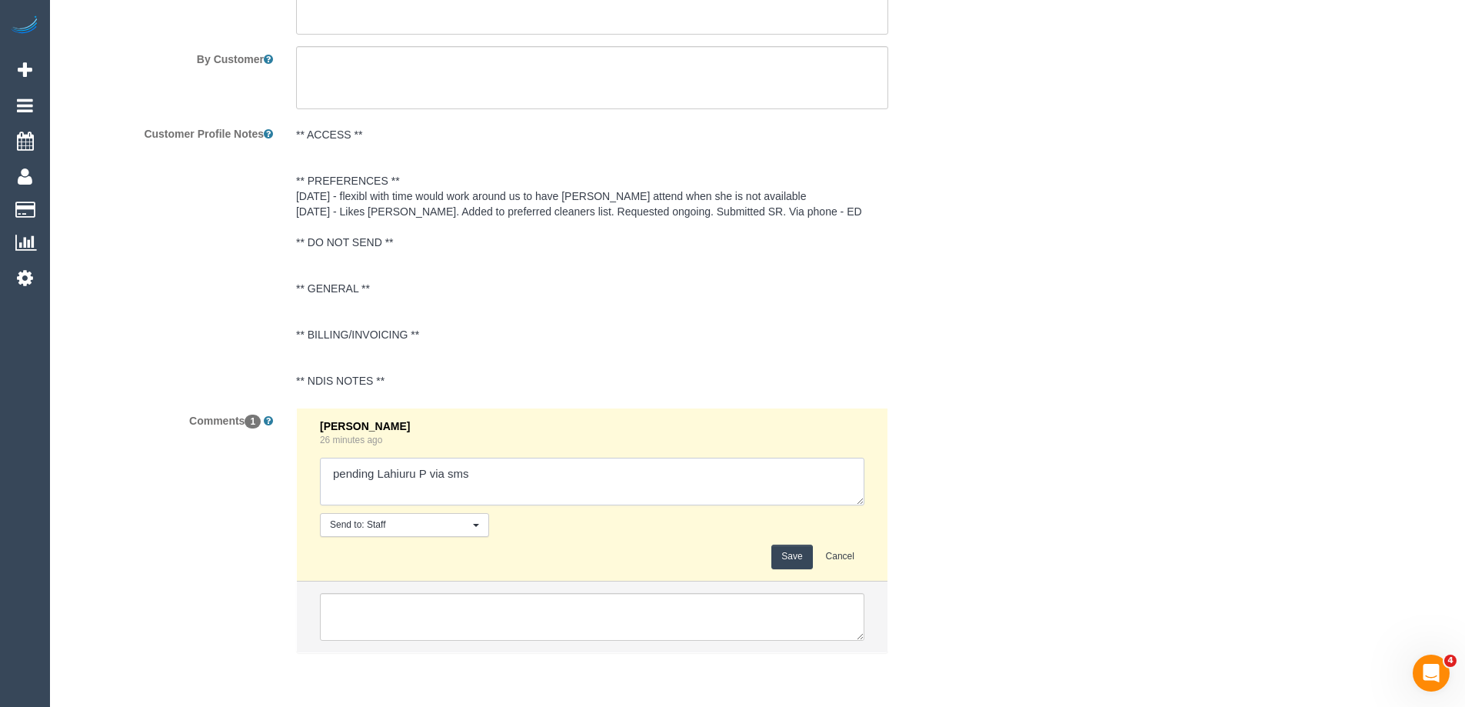
click at [513, 491] on textarea at bounding box center [592, 482] width 544 height 48
type textarea "pending Lahiuru P via sms - agreed"
click at [795, 555] on button "Save" at bounding box center [791, 556] width 41 height 24
click at [960, 415] on div "Comments 1 Laura Butera 26 minutes ago Send to: Staff Nothing selected Send to:…" at bounding box center [515, 538] width 923 height 261
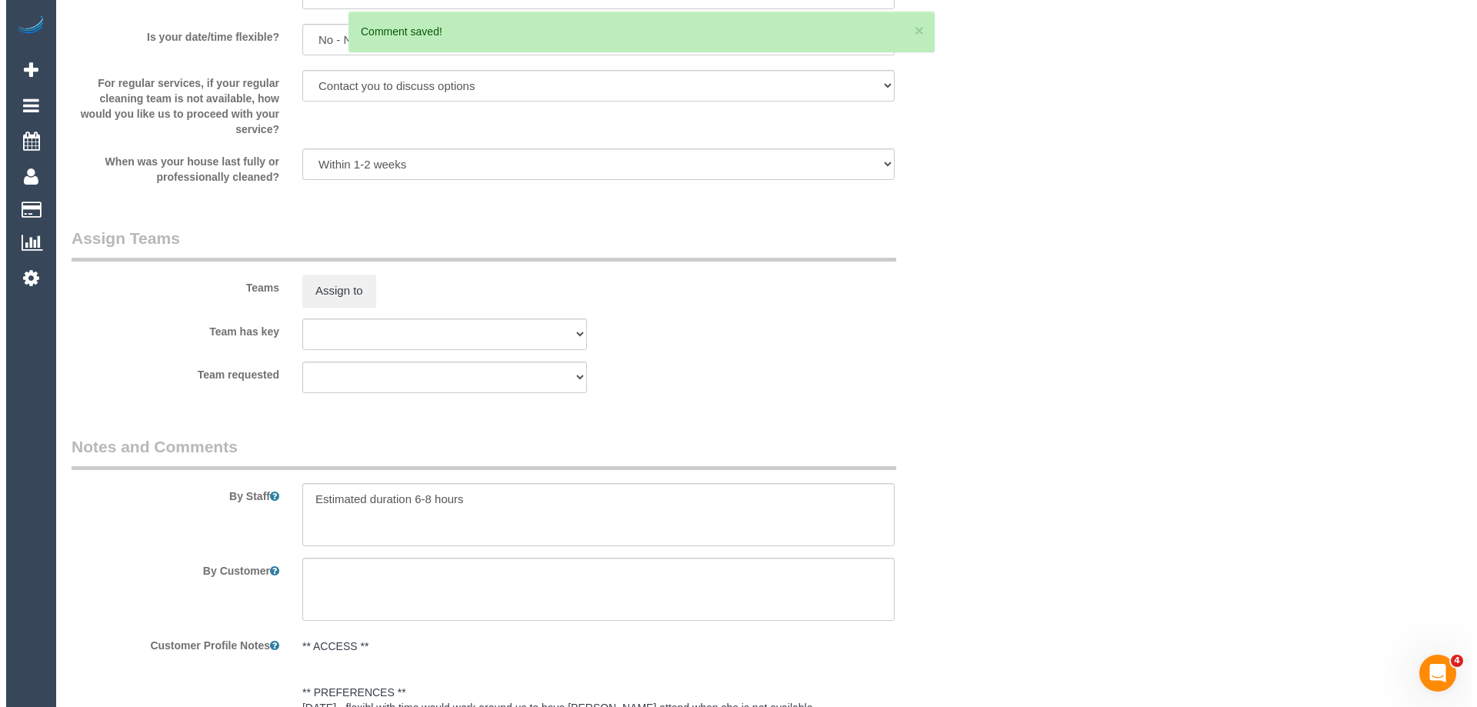
scroll to position [2078, 0]
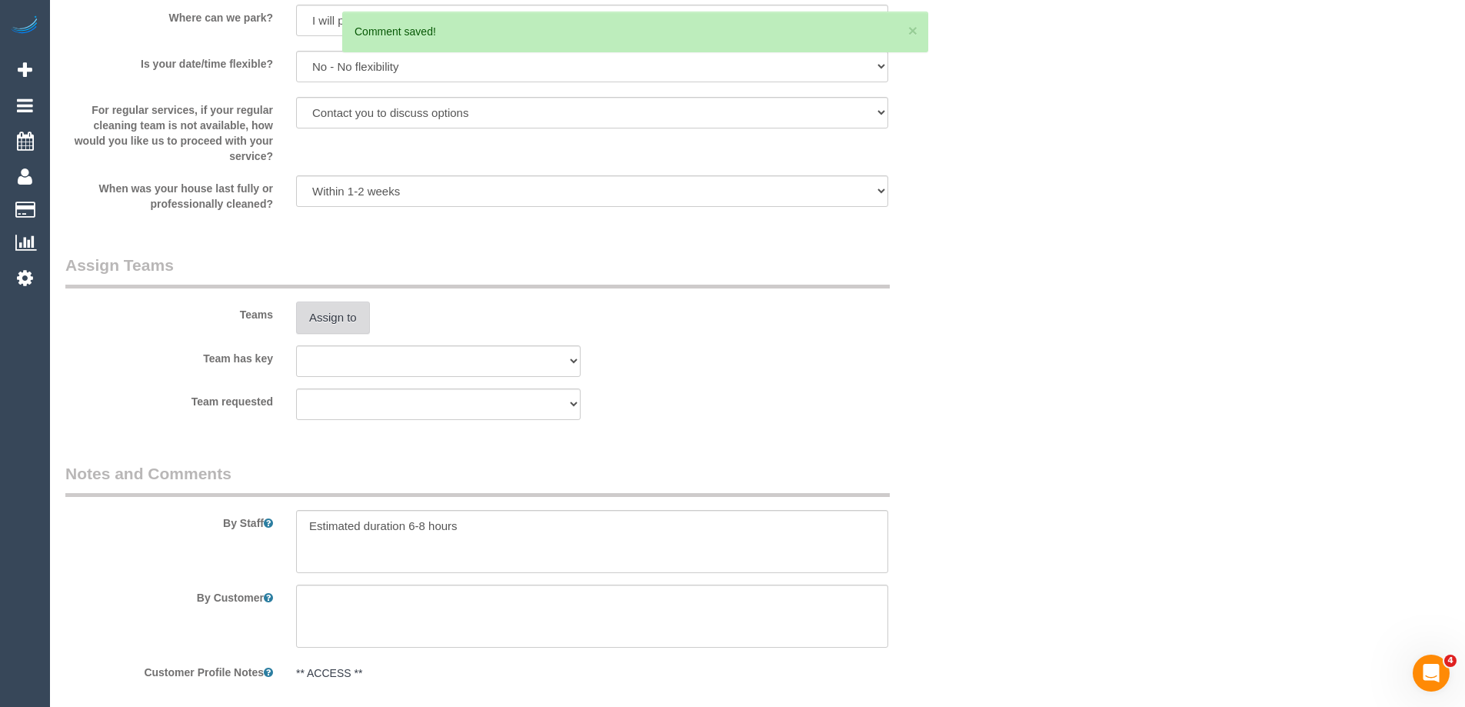
click at [347, 325] on button "Assign to" at bounding box center [333, 317] width 74 height 32
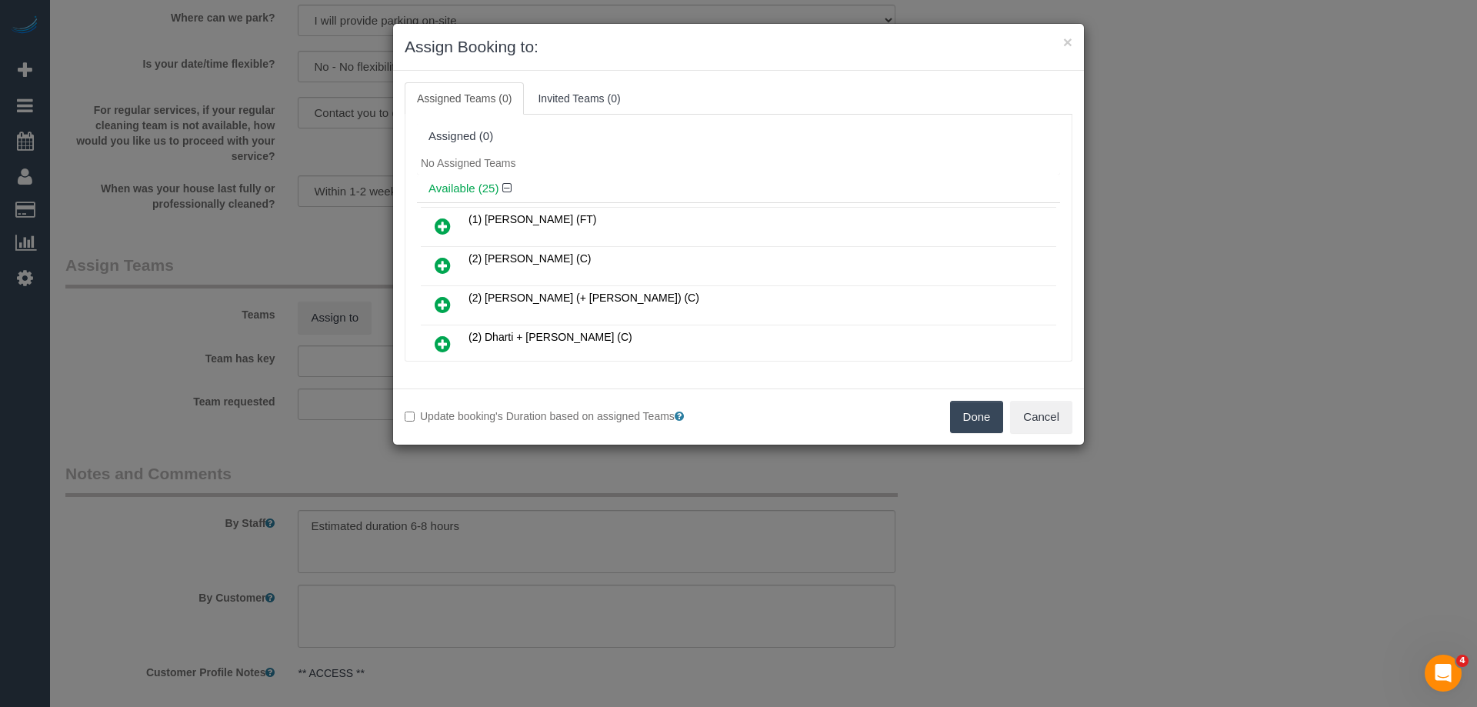
click at [768, 178] on div "Available (25)" at bounding box center [738, 189] width 643 height 28
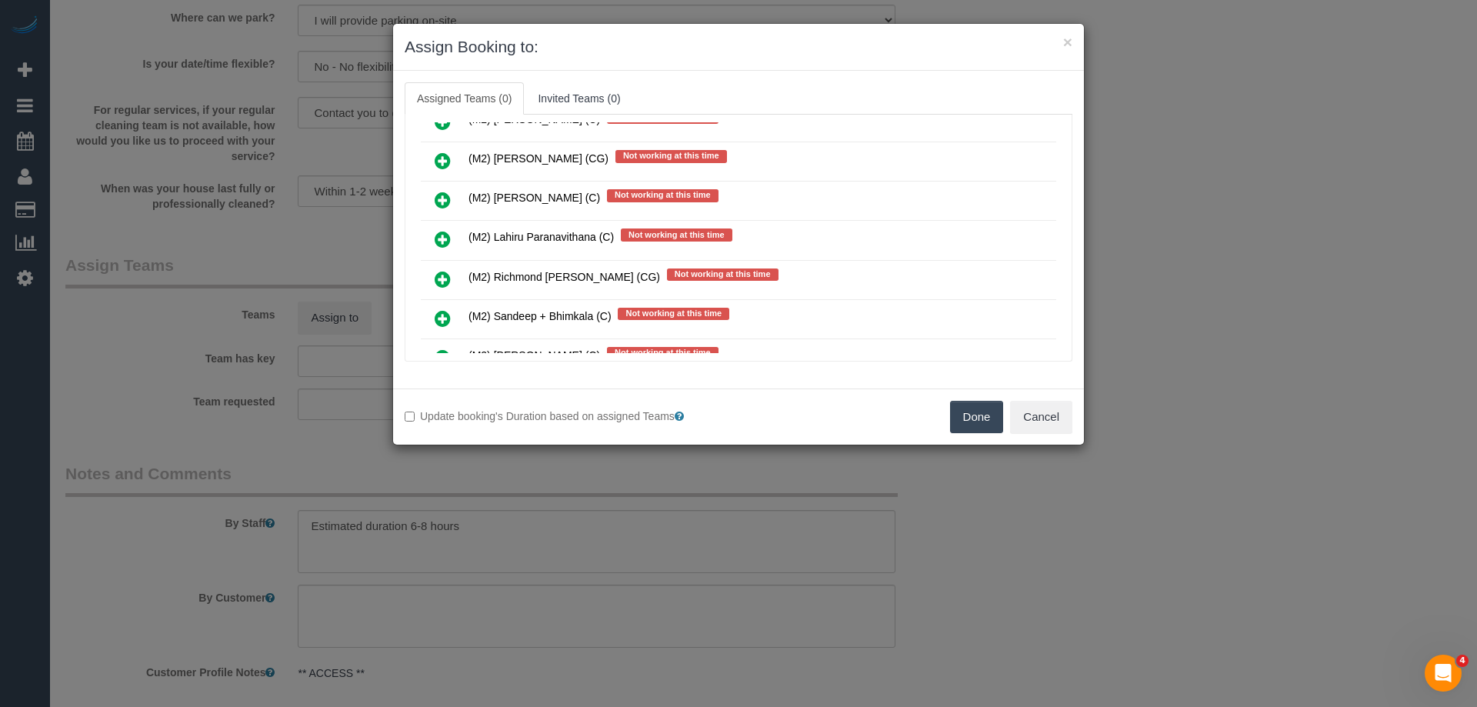
click at [431, 241] on link at bounding box center [443, 240] width 36 height 31
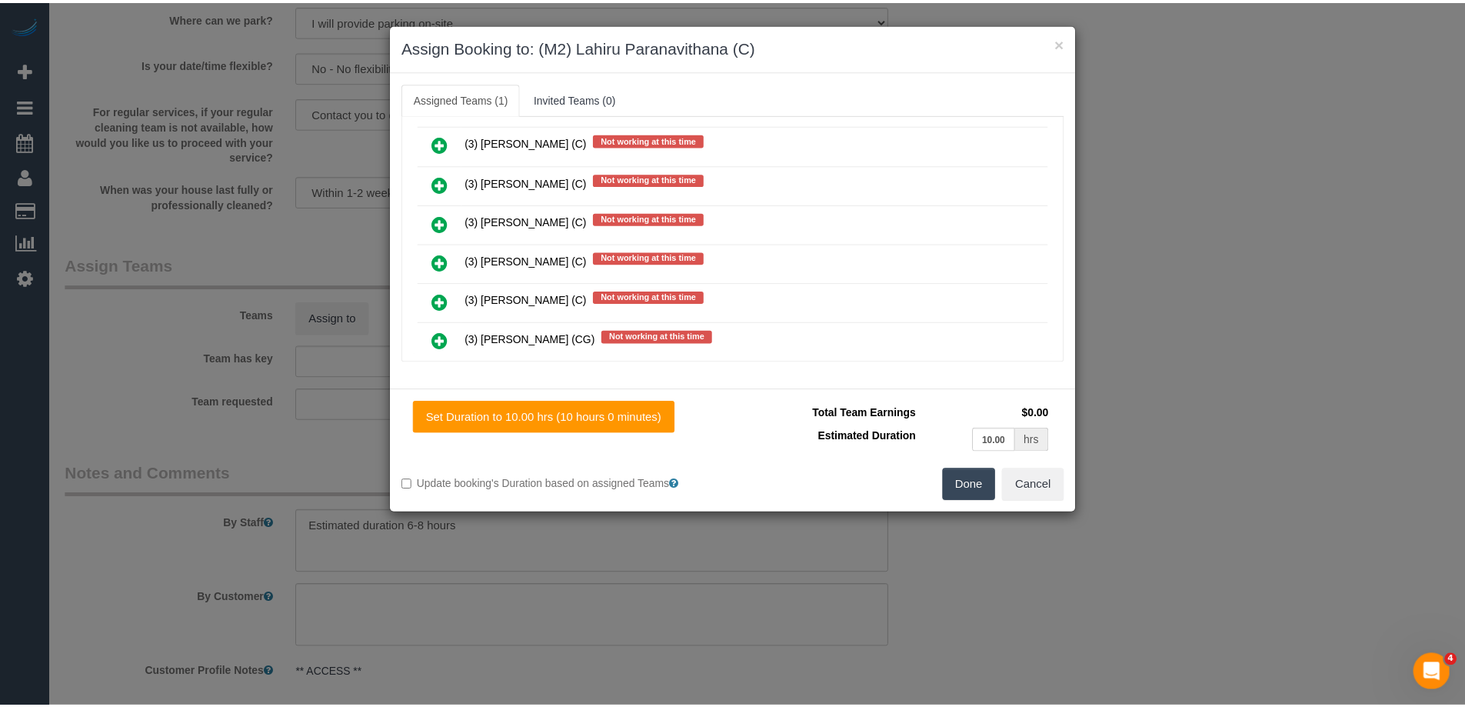
scroll to position [0, 0]
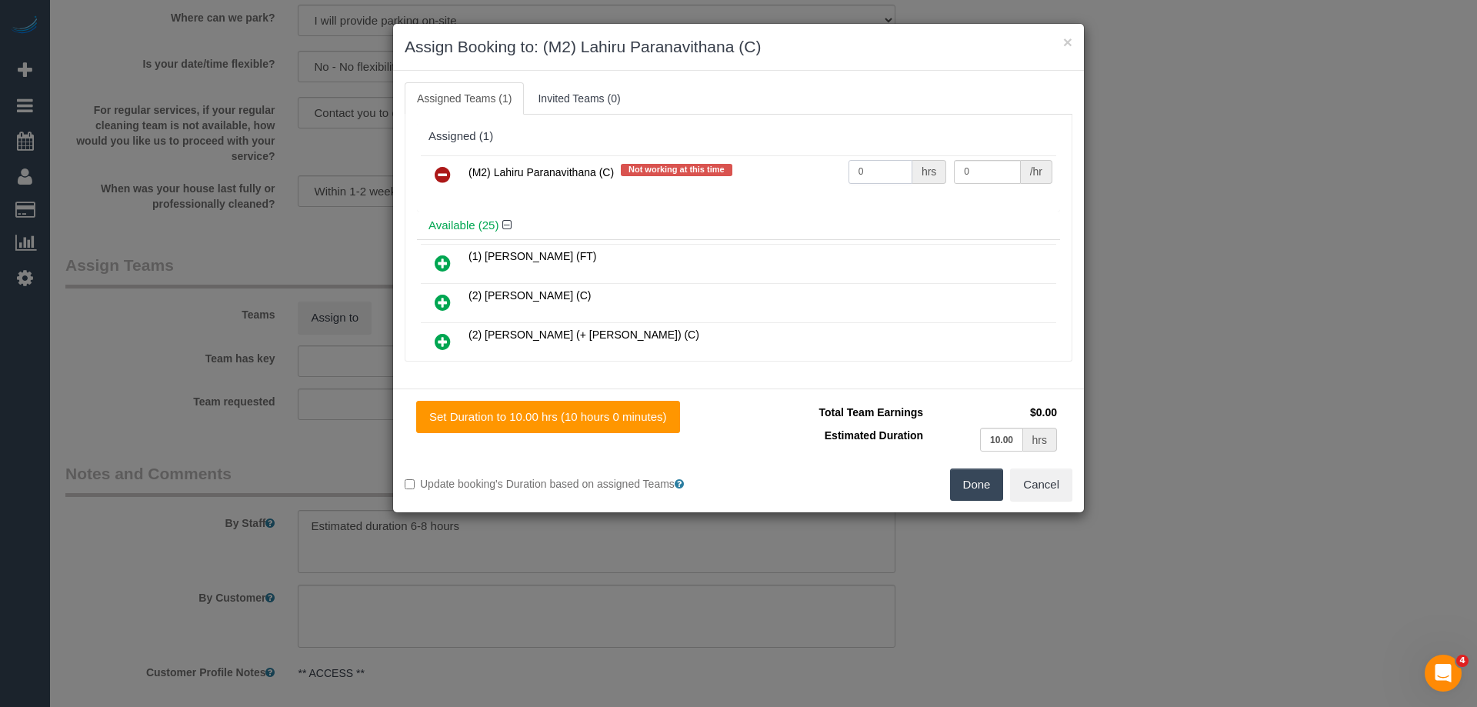
click at [885, 168] on input "0" at bounding box center [880, 172] width 64 height 24
type input "1"
click at [973, 174] on input "0" at bounding box center [987, 172] width 66 height 24
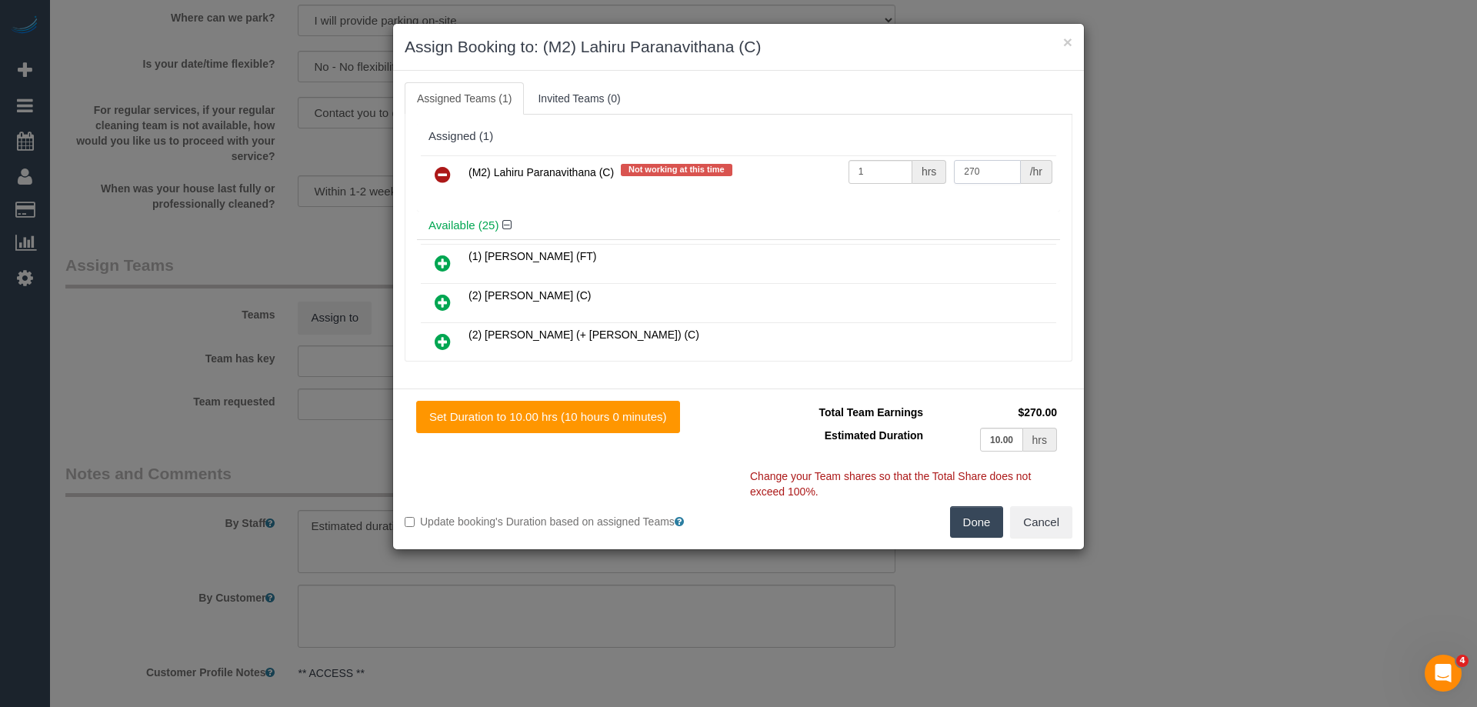
type input "270"
click at [986, 520] on button "Done" at bounding box center [977, 522] width 54 height 32
click at [986, 520] on div "× Assign Booking to: (M2) Lahiru Paranavithana (C) Assigned Teams (1) Invited T…" at bounding box center [738, 353] width 1477 height 707
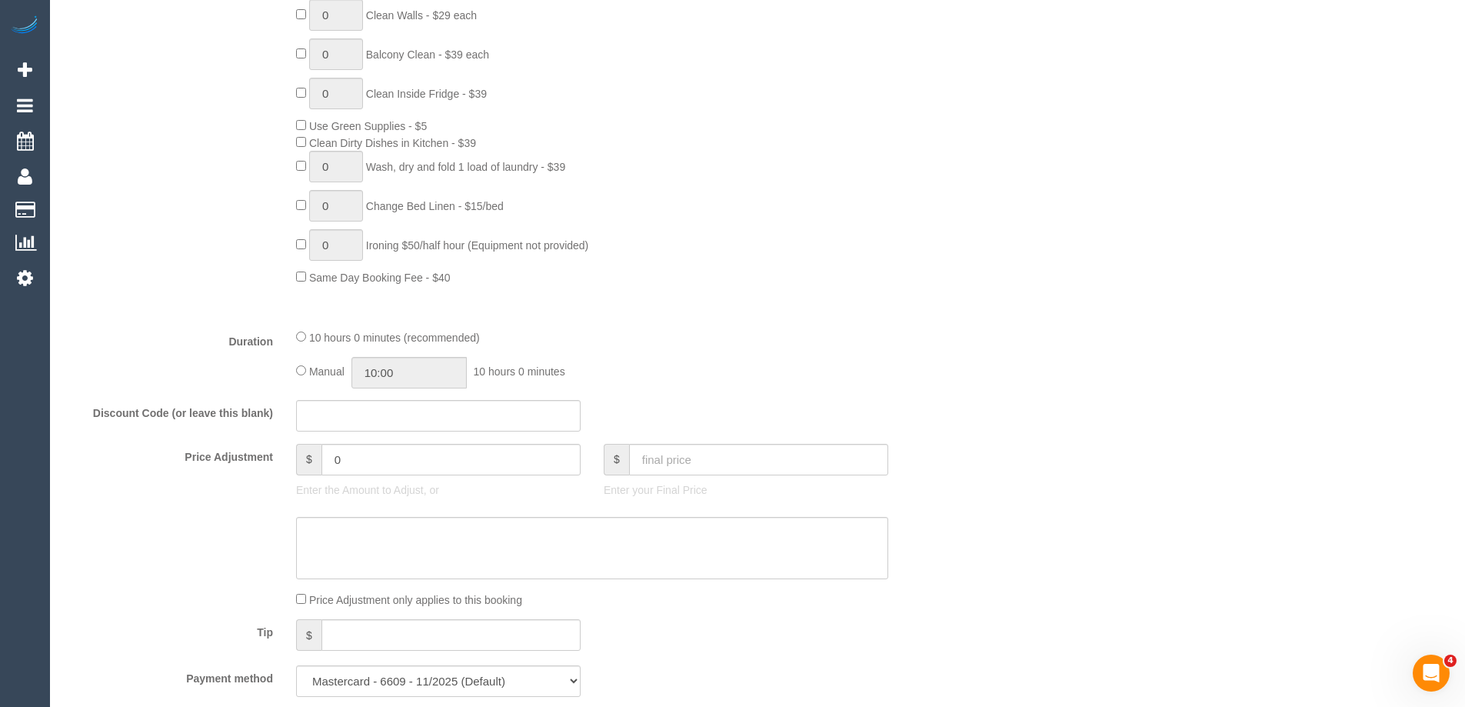
scroll to position [924, 0]
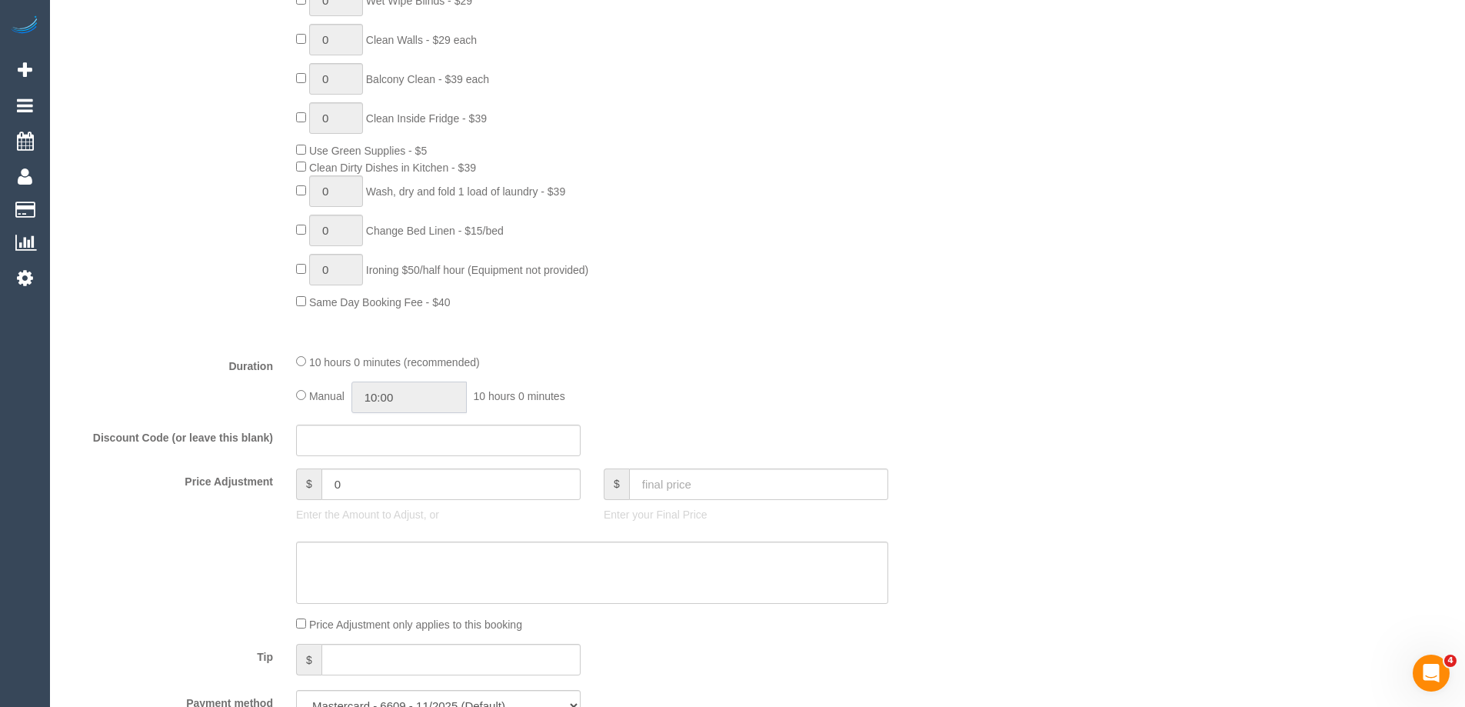
click at [411, 397] on input "10:00" at bounding box center [408, 397] width 115 height 32
type input "08:00"
click at [402, 435] on li "08:00" at bounding box center [392, 441] width 68 height 20
click at [840, 359] on div "10 hours 0 minutes (recommended)" at bounding box center [592, 361] width 592 height 17
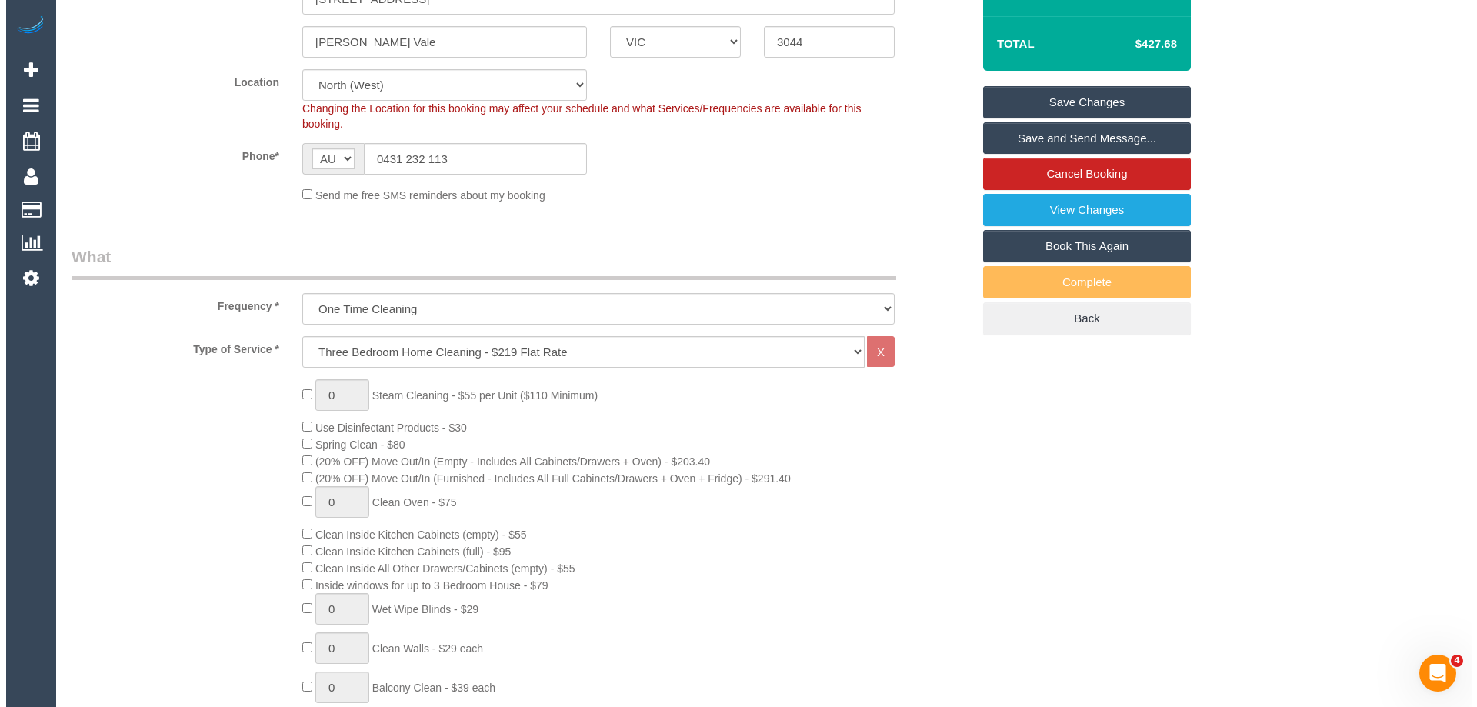
scroll to position [0, 0]
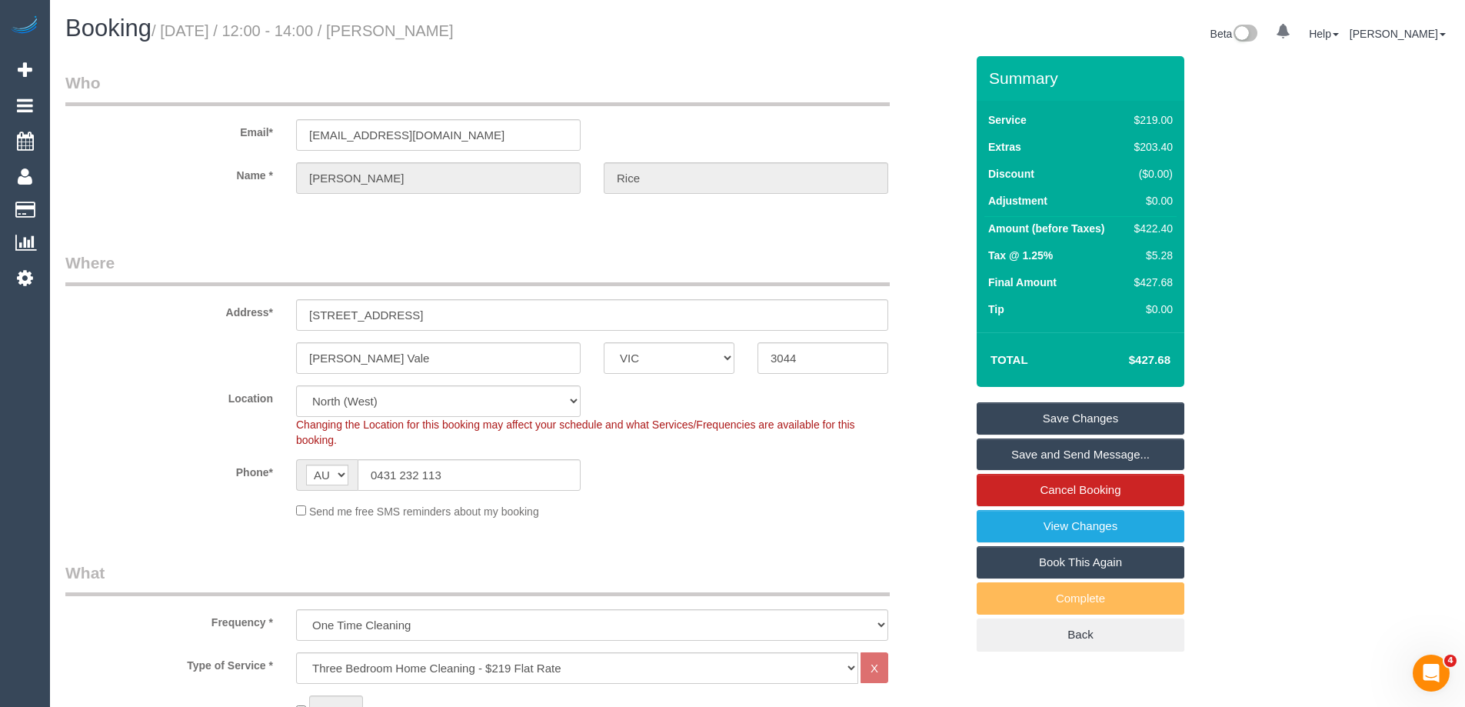
select select "spot25"
click at [1084, 456] on link "Save and Send Message..." at bounding box center [1081, 454] width 208 height 32
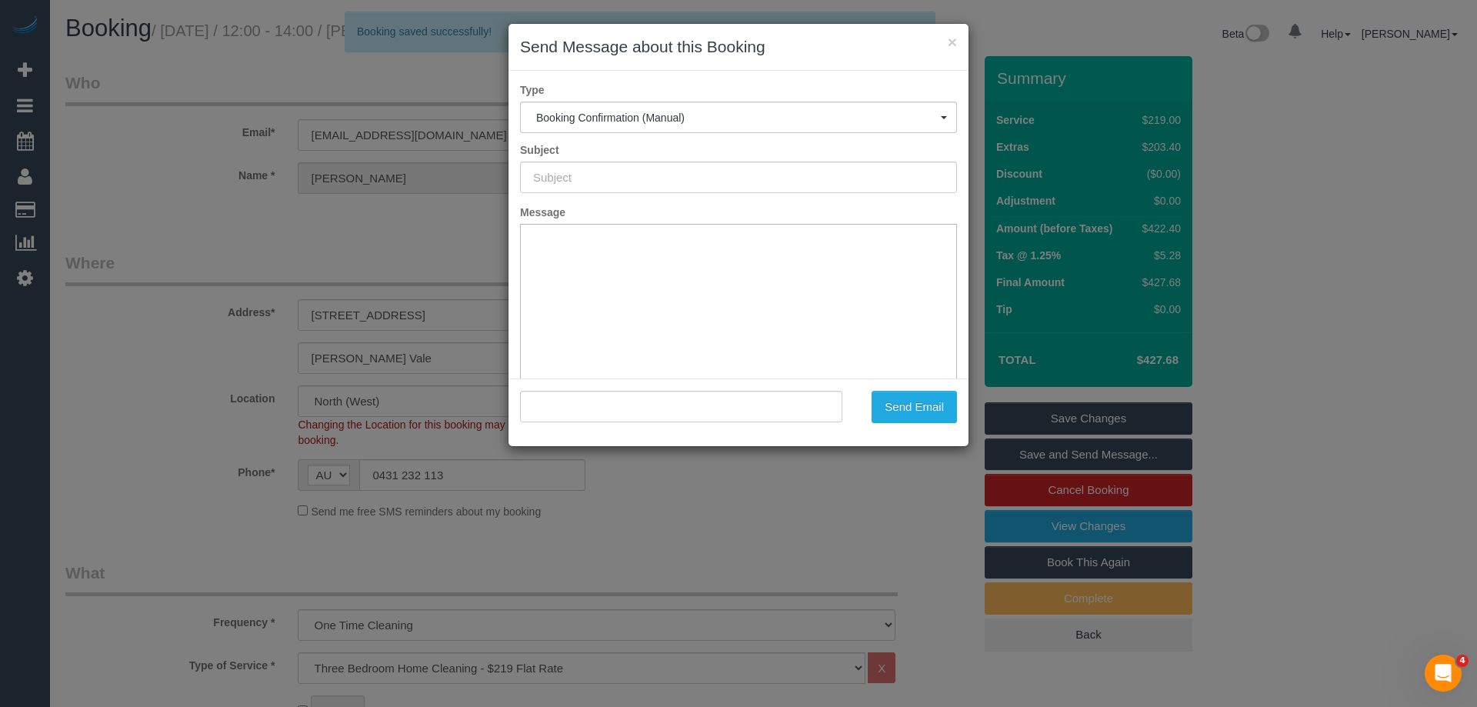
type input "Booking Confirmed"
type input ""Timothy Rice" <maidtoclean@tr.id.au>"
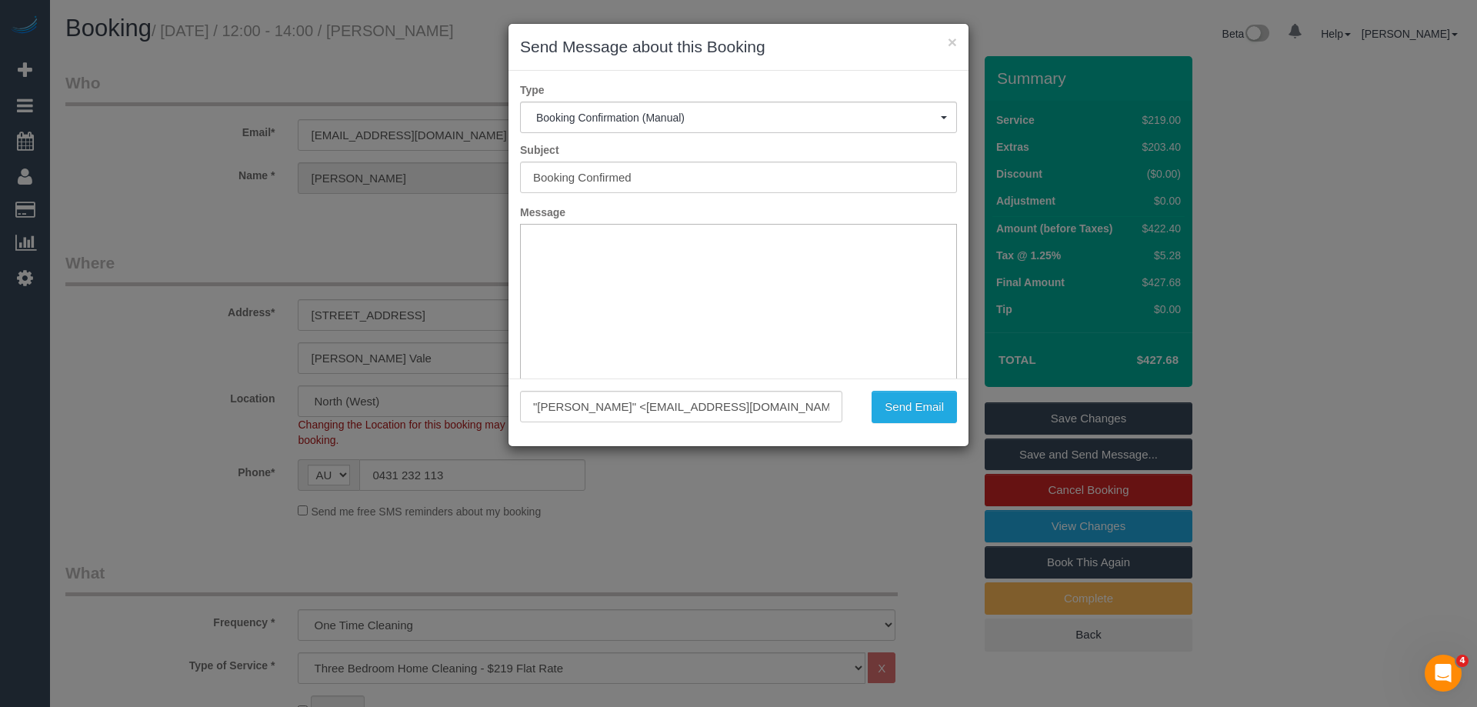
drag, startPoint x: 850, startPoint y: 47, endPoint x: 895, endPoint y: 93, distance: 64.7
click at [851, 48] on h3 "Send Message about this Booking" at bounding box center [738, 46] width 437 height 23
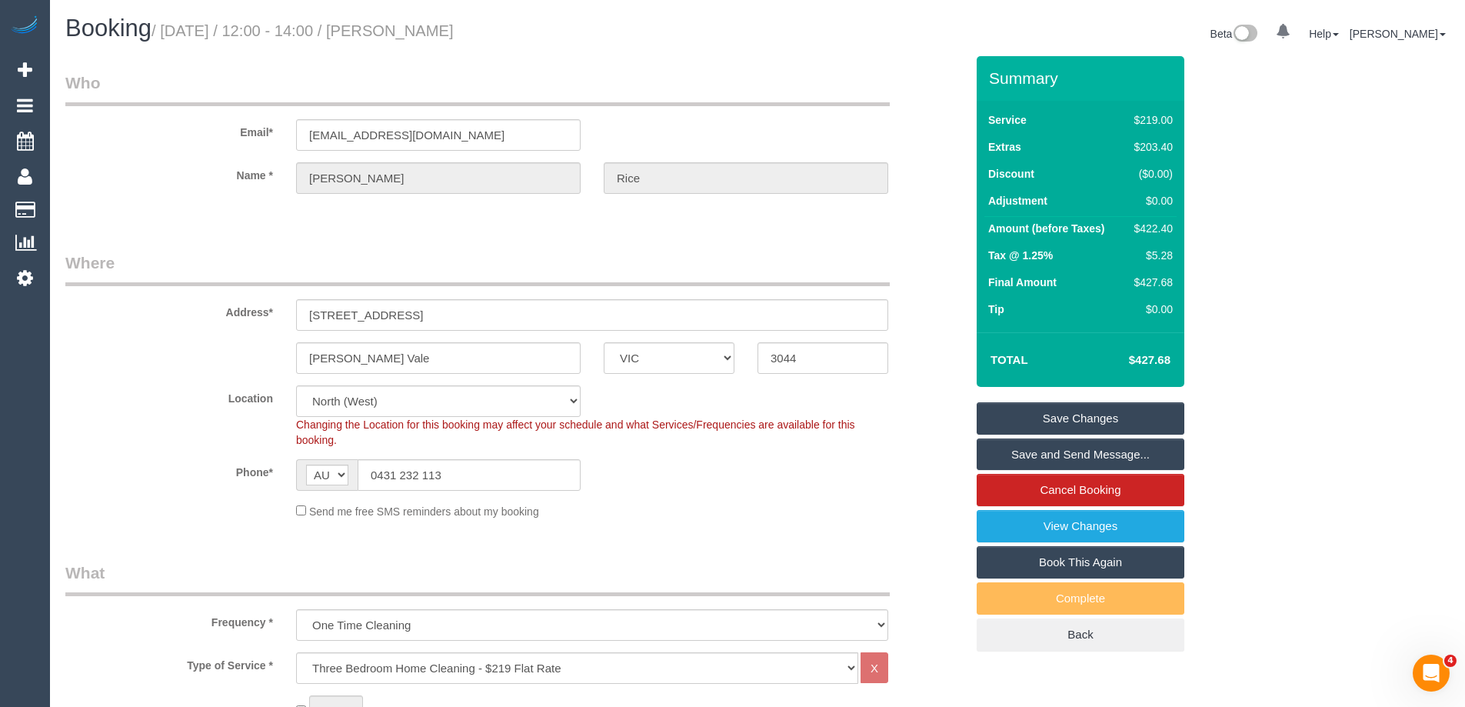
click at [1064, 455] on link "Save and Send Message..." at bounding box center [1081, 454] width 208 height 32
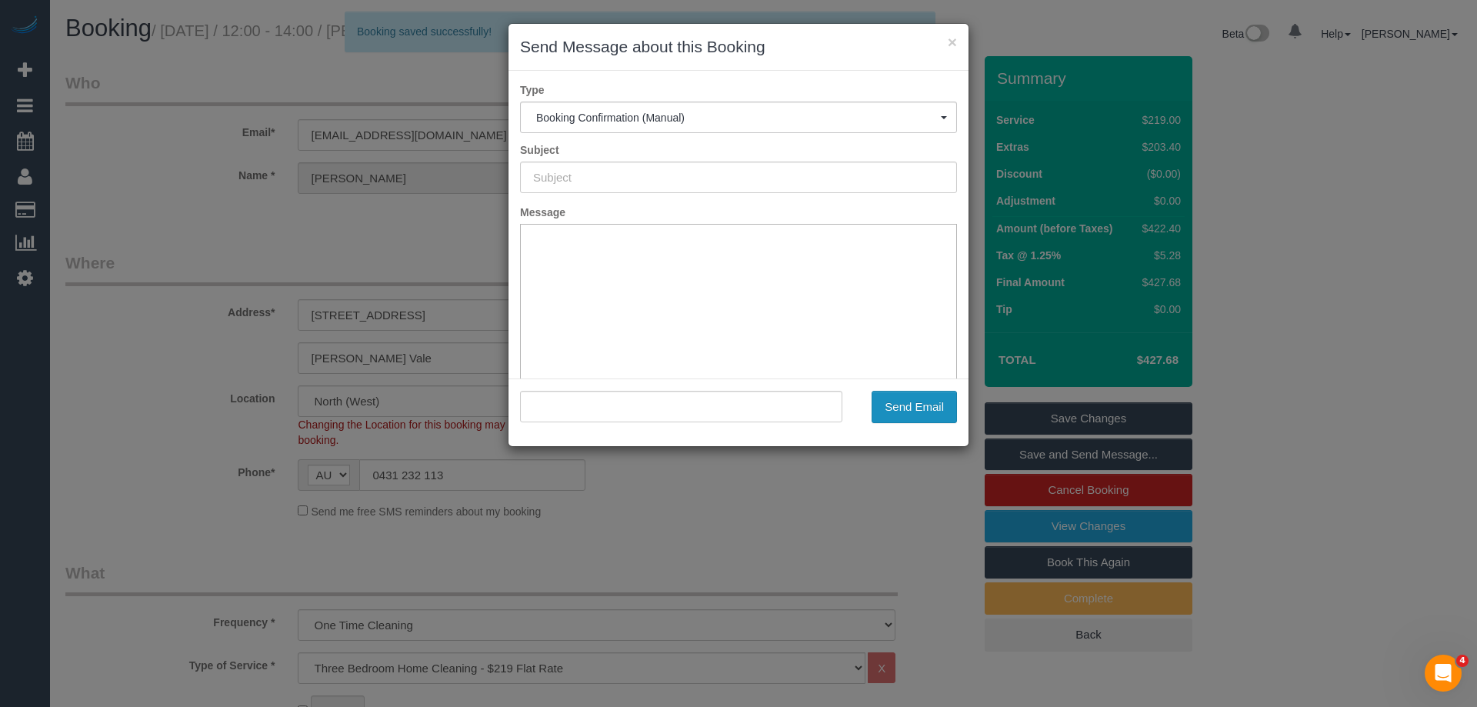
type input "Booking Confirmed"
type input ""Timothy Rice" <maidtoclean@tr.id.au>"
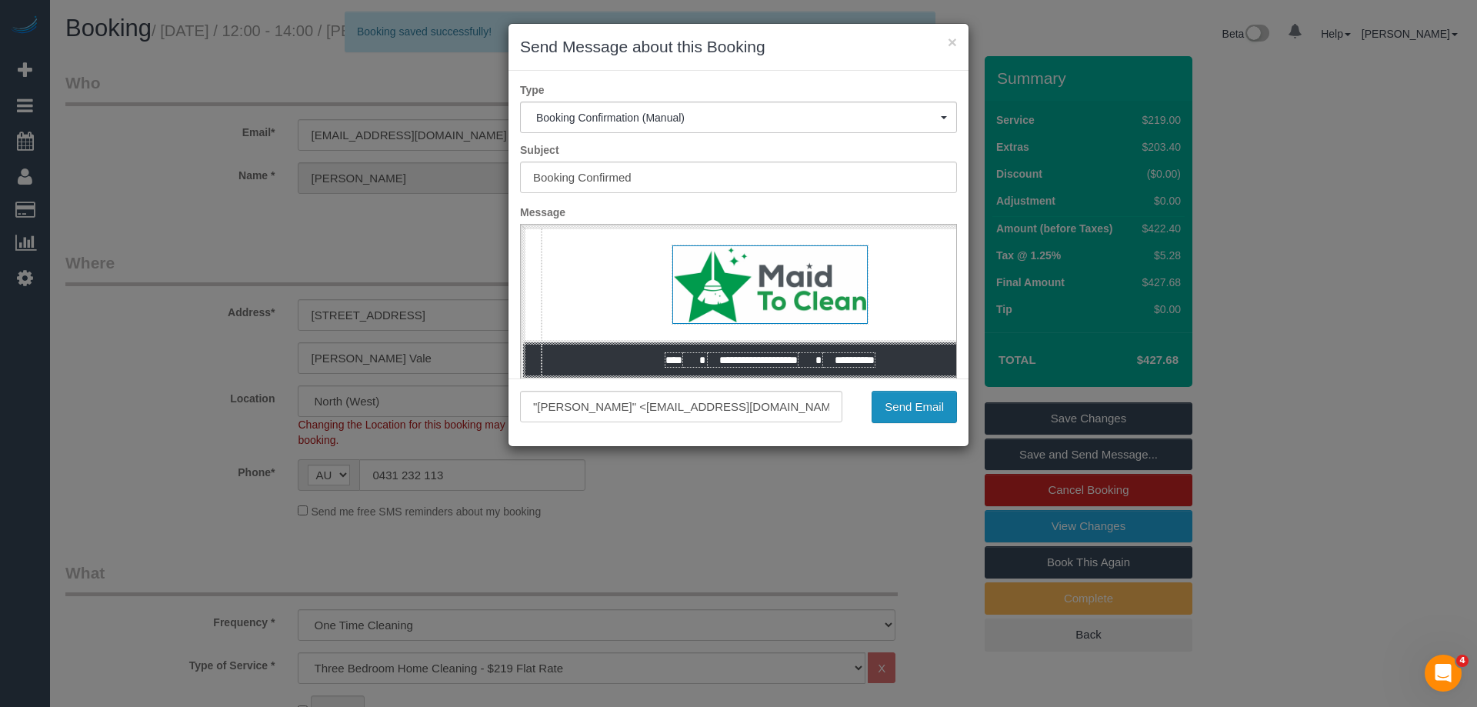
click at [936, 408] on button "Send Email" at bounding box center [913, 407] width 85 height 32
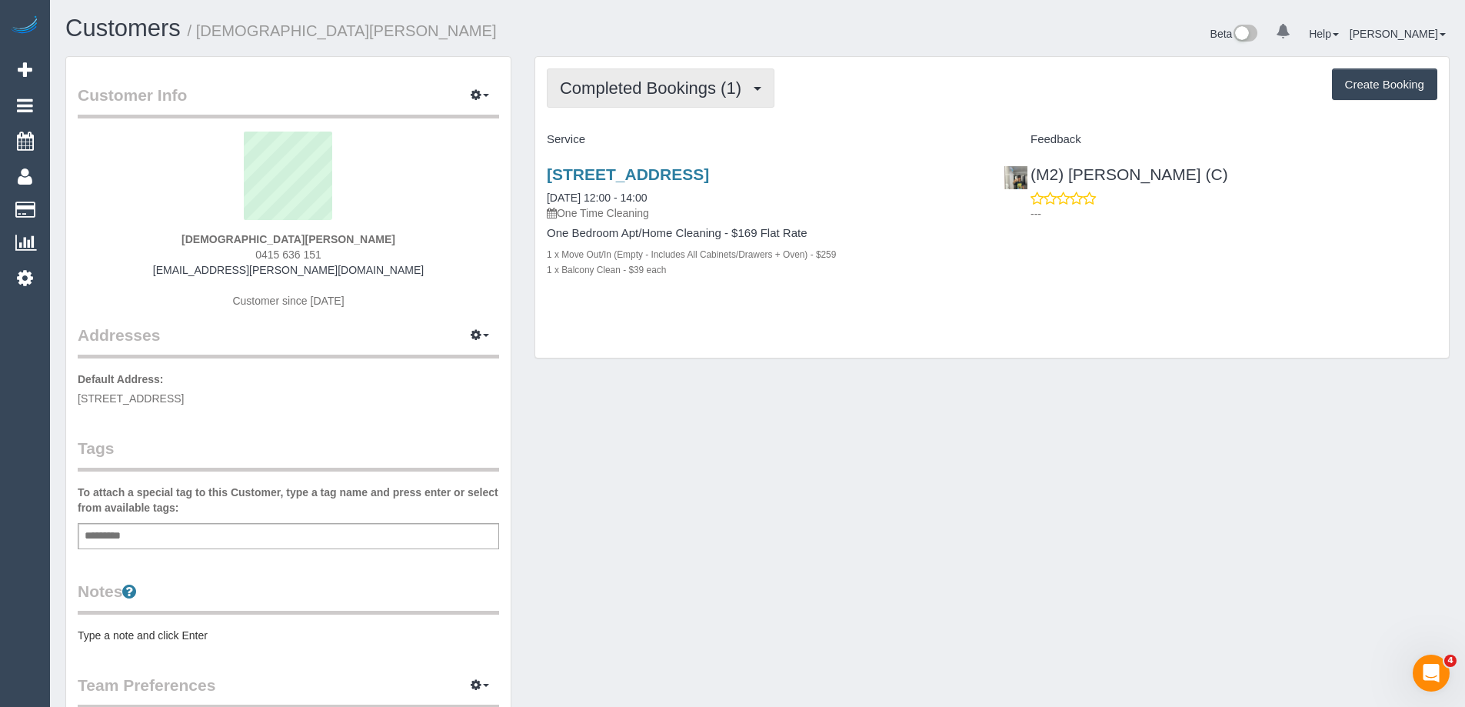
click at [738, 81] on span "Completed Bookings (1)" at bounding box center [654, 87] width 189 height 19
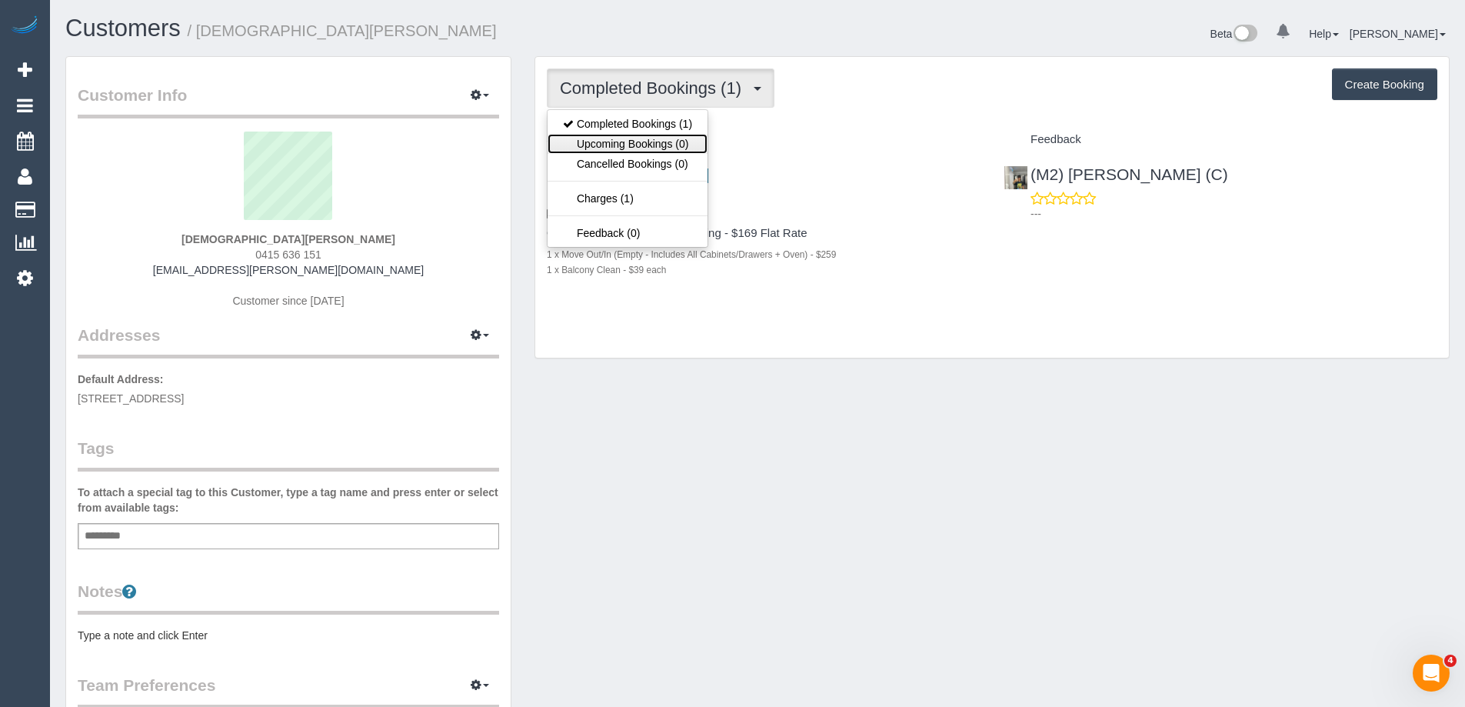
click at [650, 142] on link "Upcoming Bookings (0)" at bounding box center [628, 144] width 160 height 20
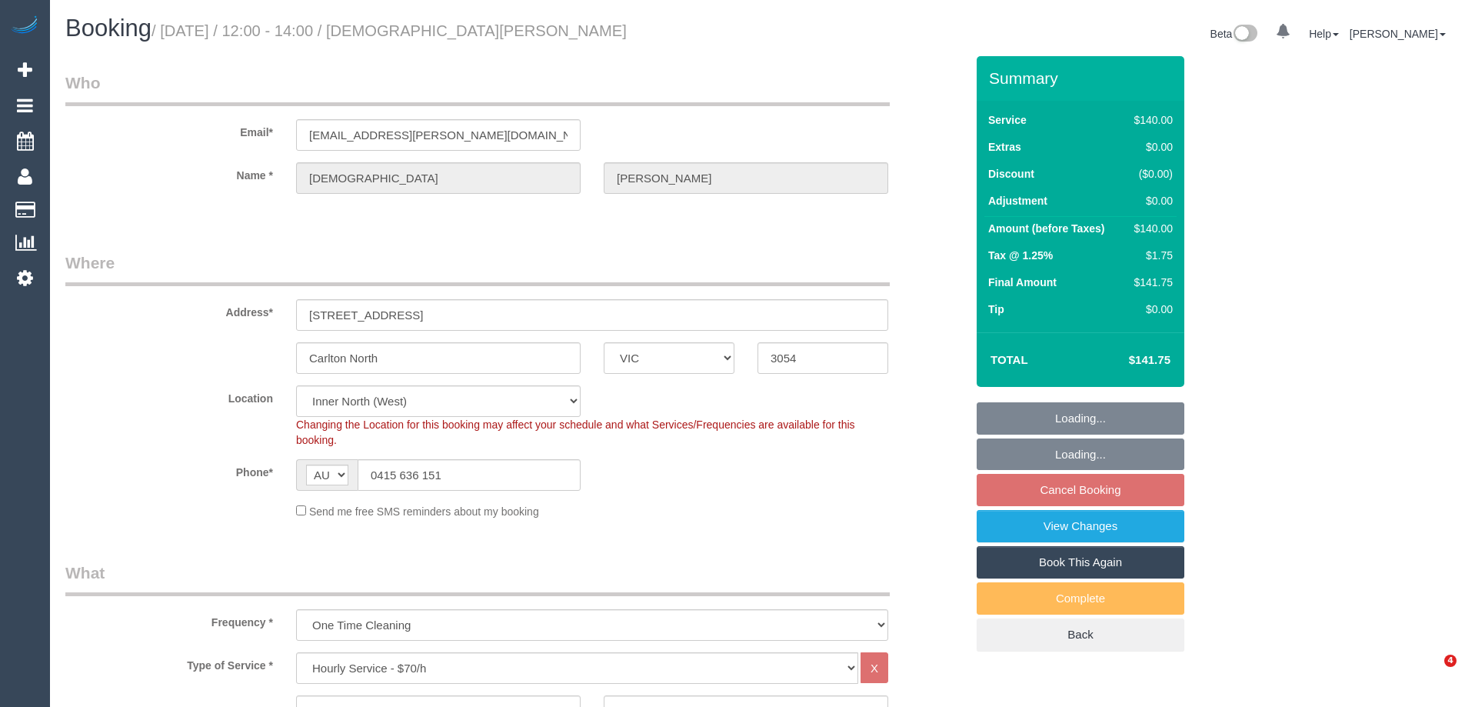
select select "VIC"
select select "spot1"
select select "number:28"
select select "number:14"
select select "number:19"
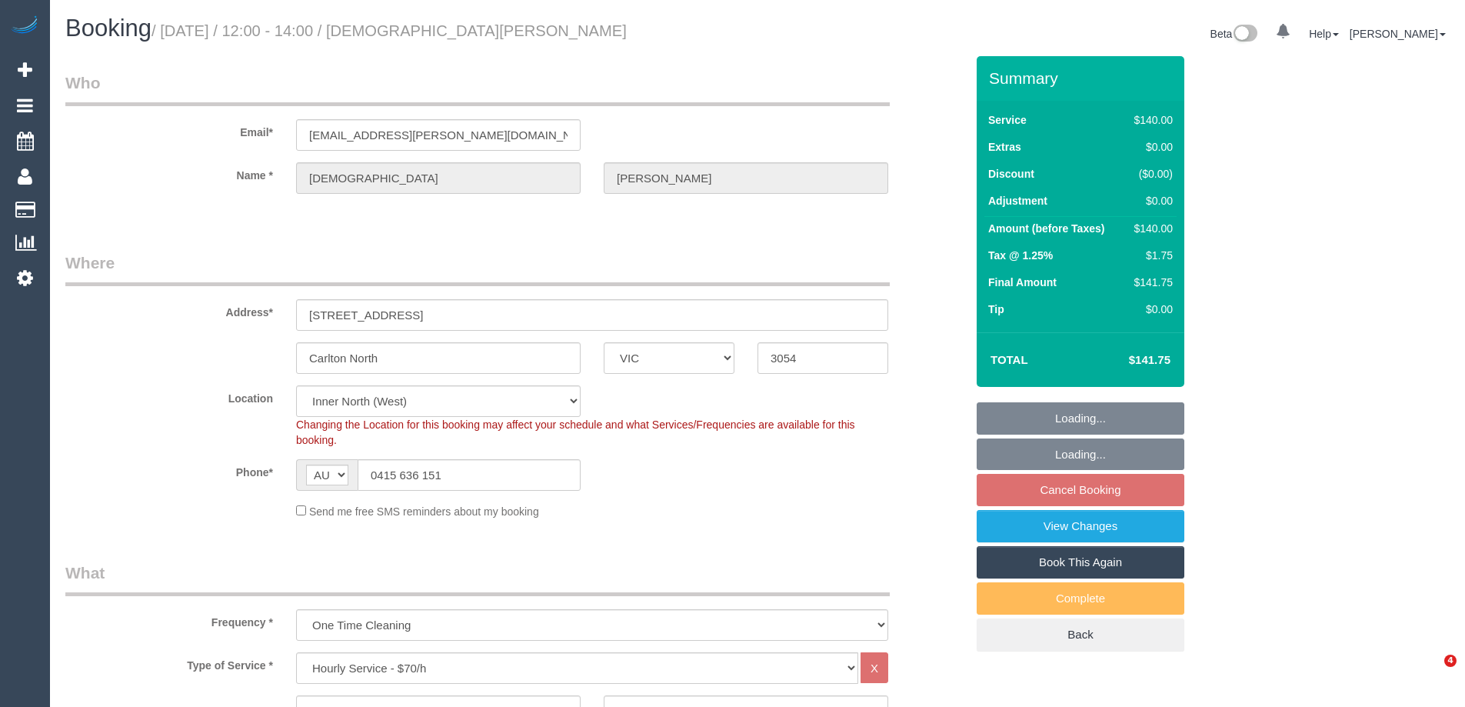
select select "number:24"
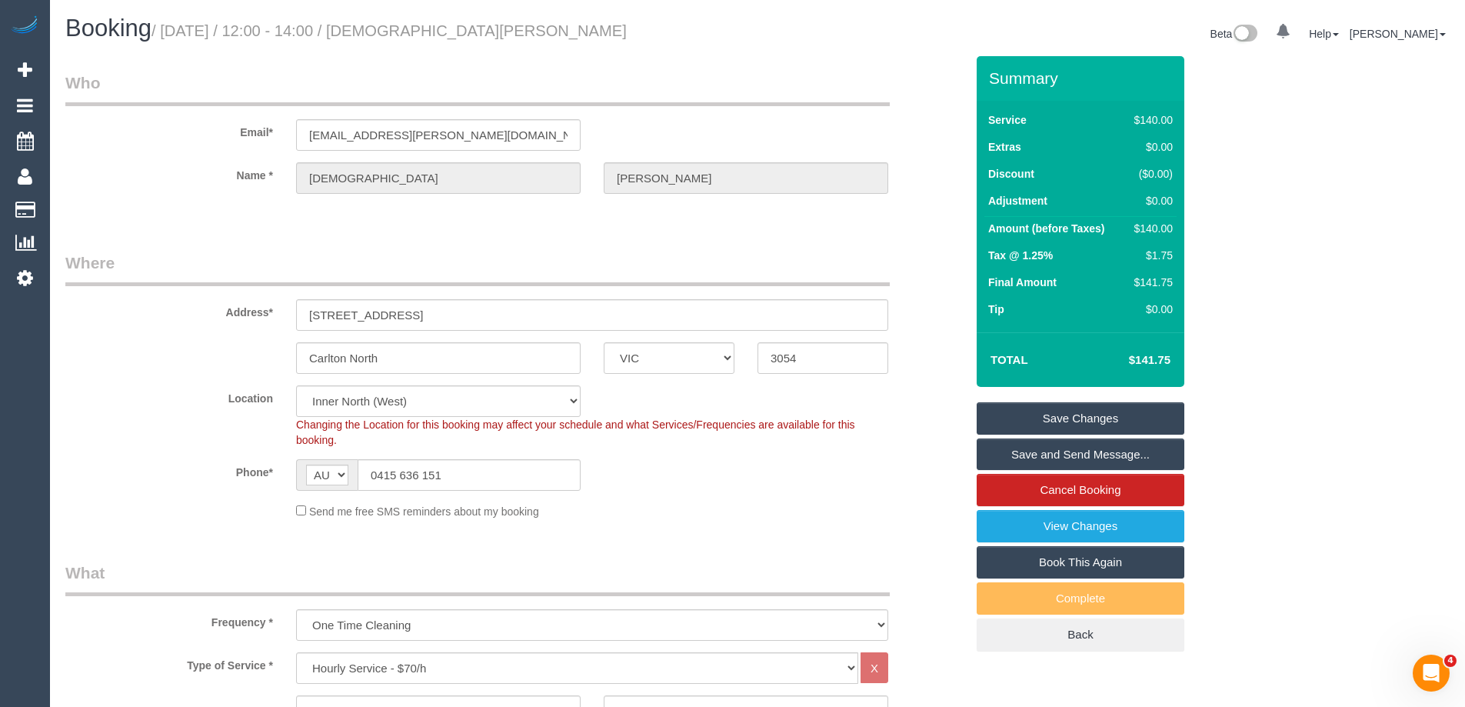
drag, startPoint x: 545, startPoint y: 26, endPoint x: 427, endPoint y: 30, distance: 118.5
click at [427, 30] on h1 "Booking / [DATE] / 12:00 - 14:00 / [PERSON_NAME]" at bounding box center [405, 28] width 681 height 26
copy small "[DEMOGRAPHIC_DATA][PERSON_NAME]"
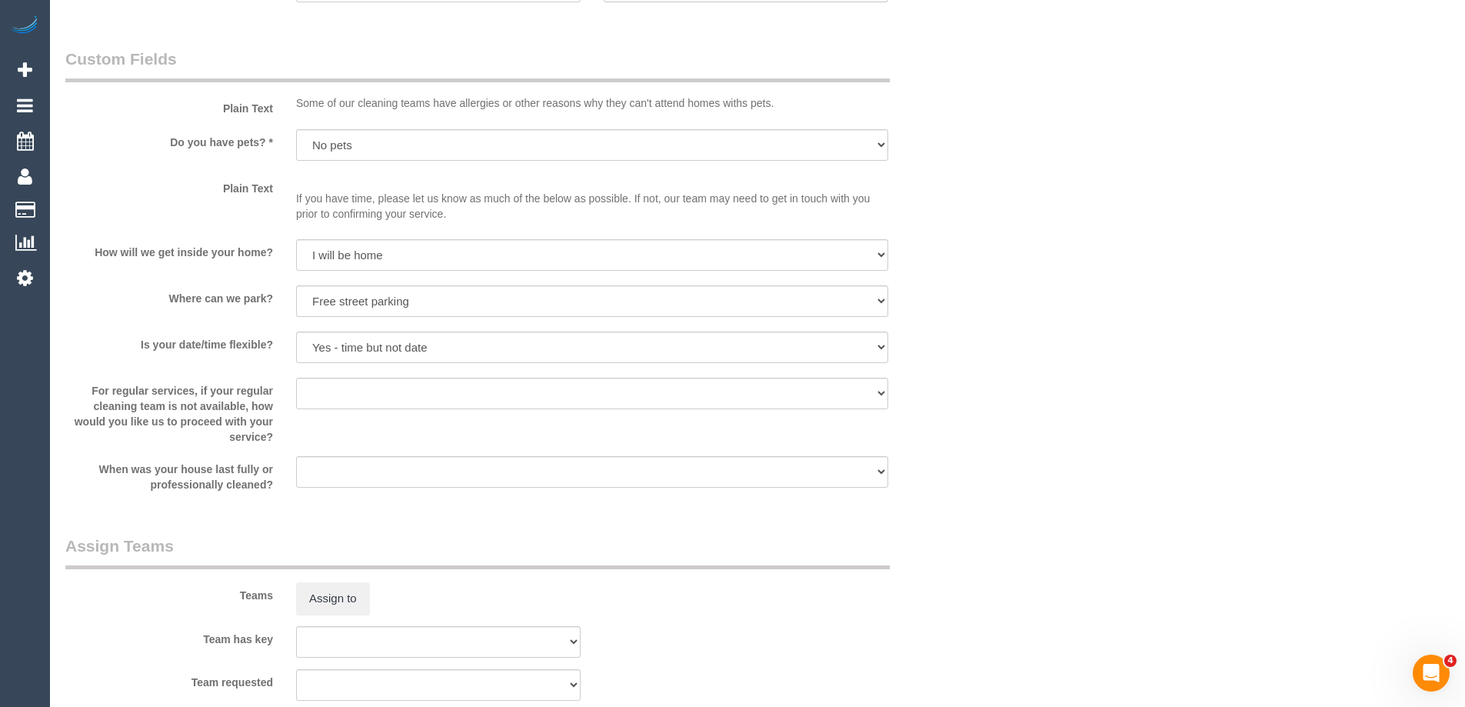
scroll to position [1769, 0]
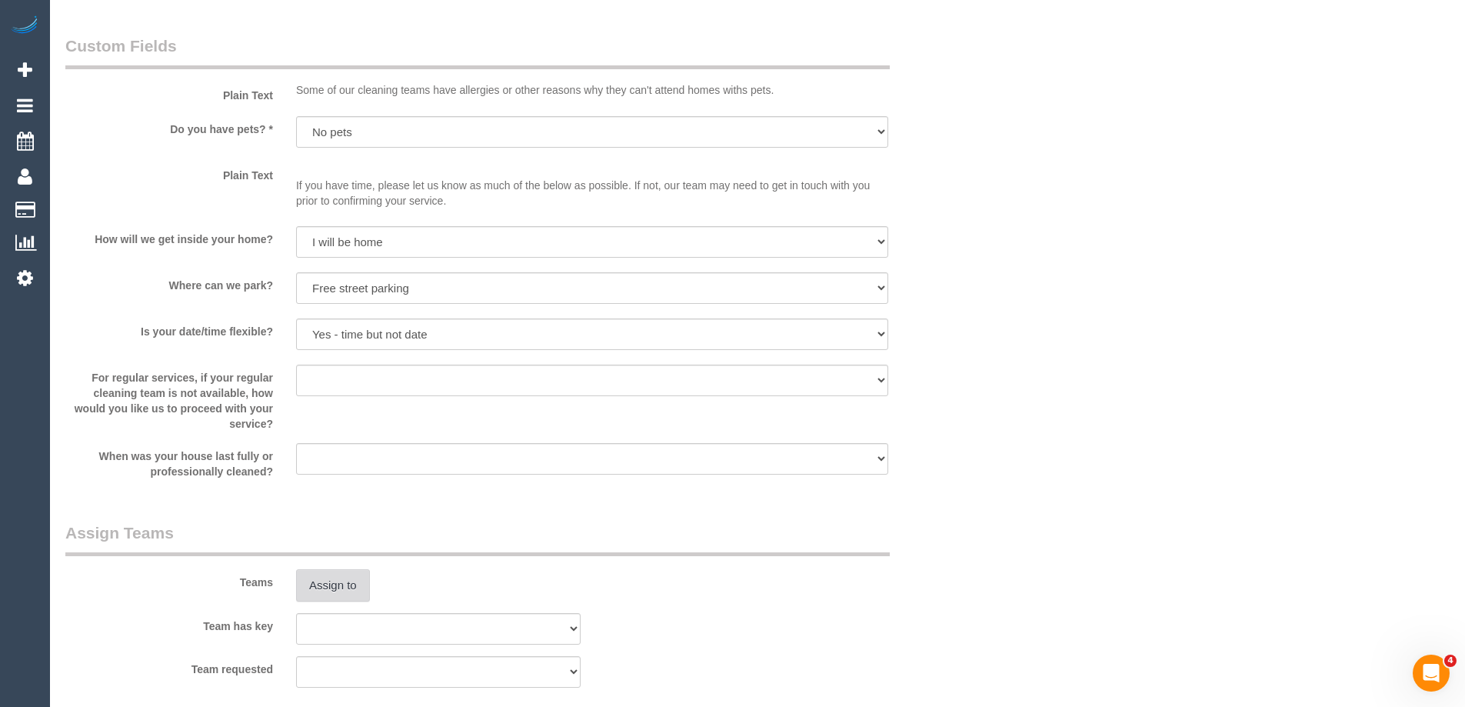
click at [321, 592] on button "Assign to" at bounding box center [333, 585] width 74 height 32
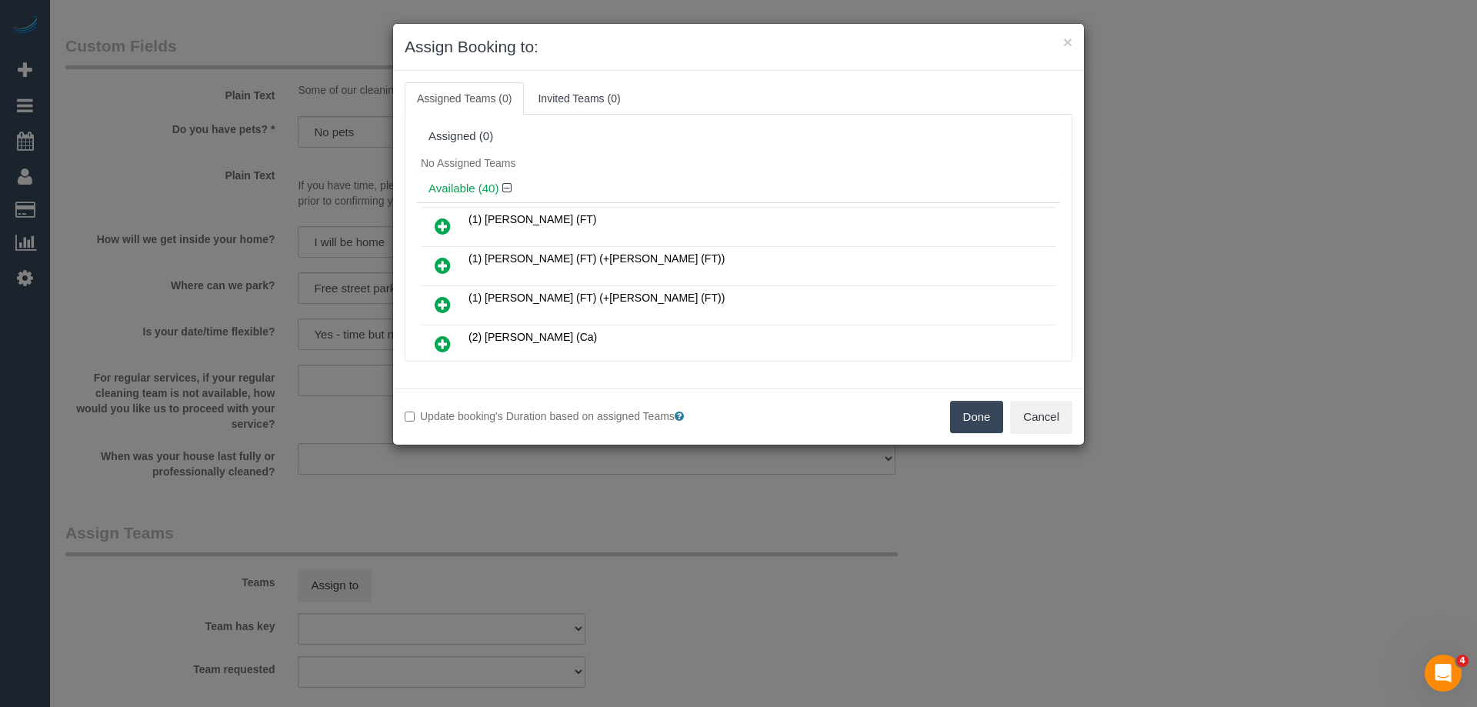
click at [448, 228] on icon at bounding box center [443, 226] width 16 height 18
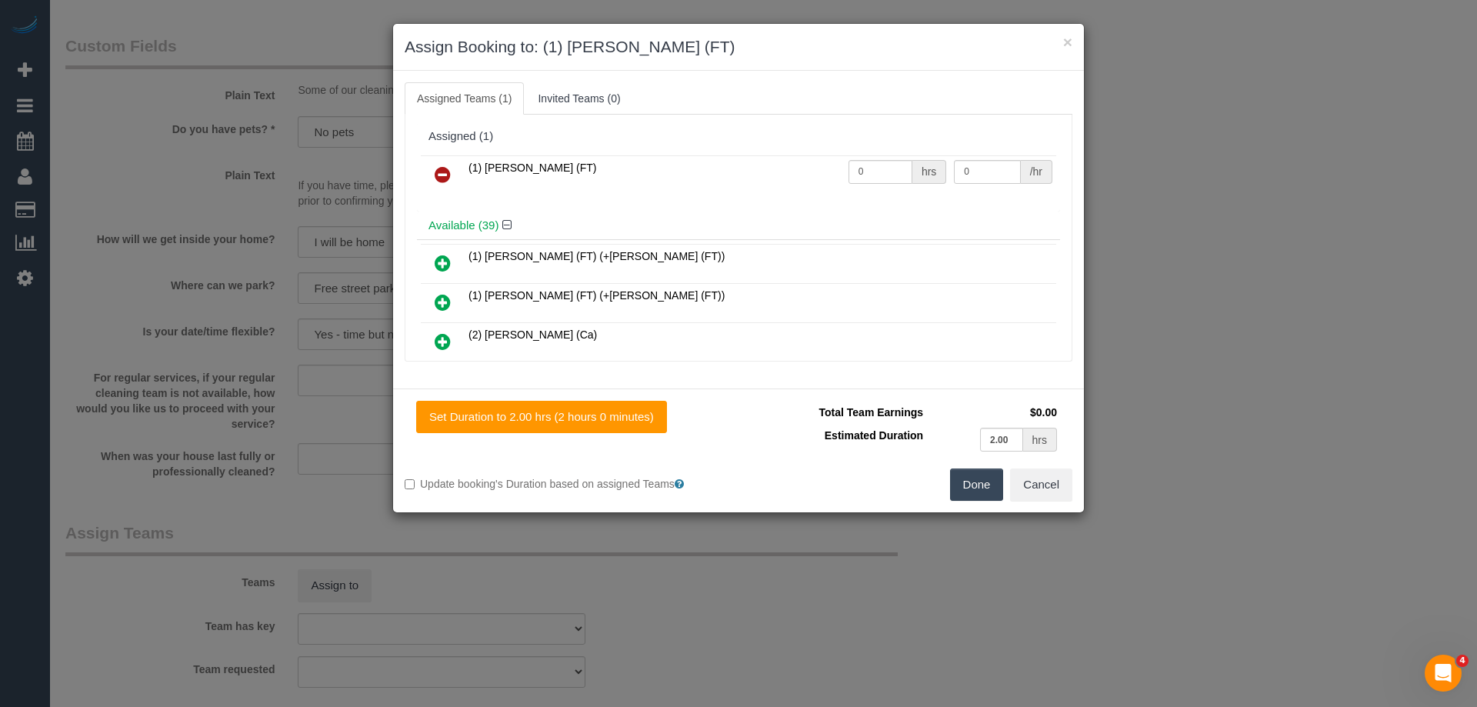
click at [984, 488] on button "Done" at bounding box center [977, 484] width 54 height 32
click at [984, 488] on div "× Assign Booking to: (1) Debbie Brodjanac (FT) Assigned Teams (1) Invited Teams…" at bounding box center [738, 353] width 1477 height 707
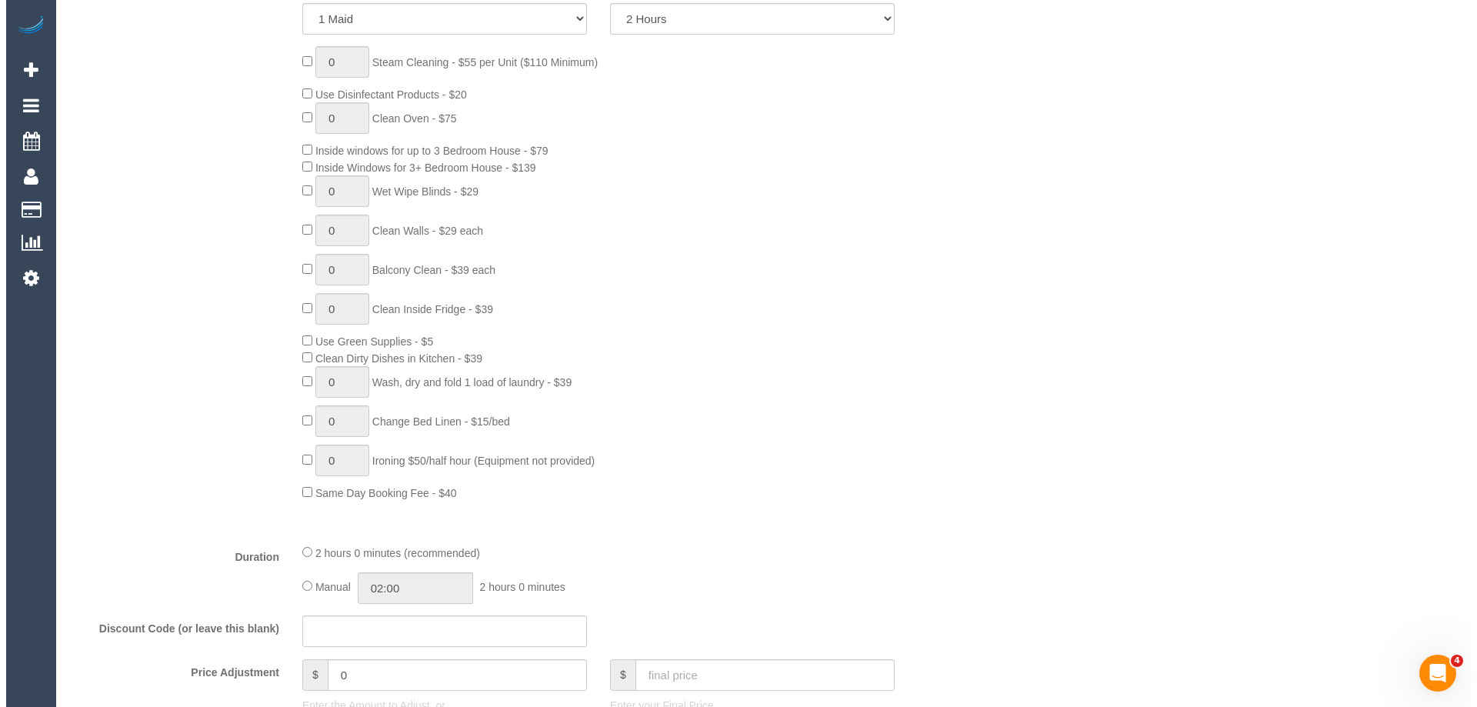
scroll to position [308, 0]
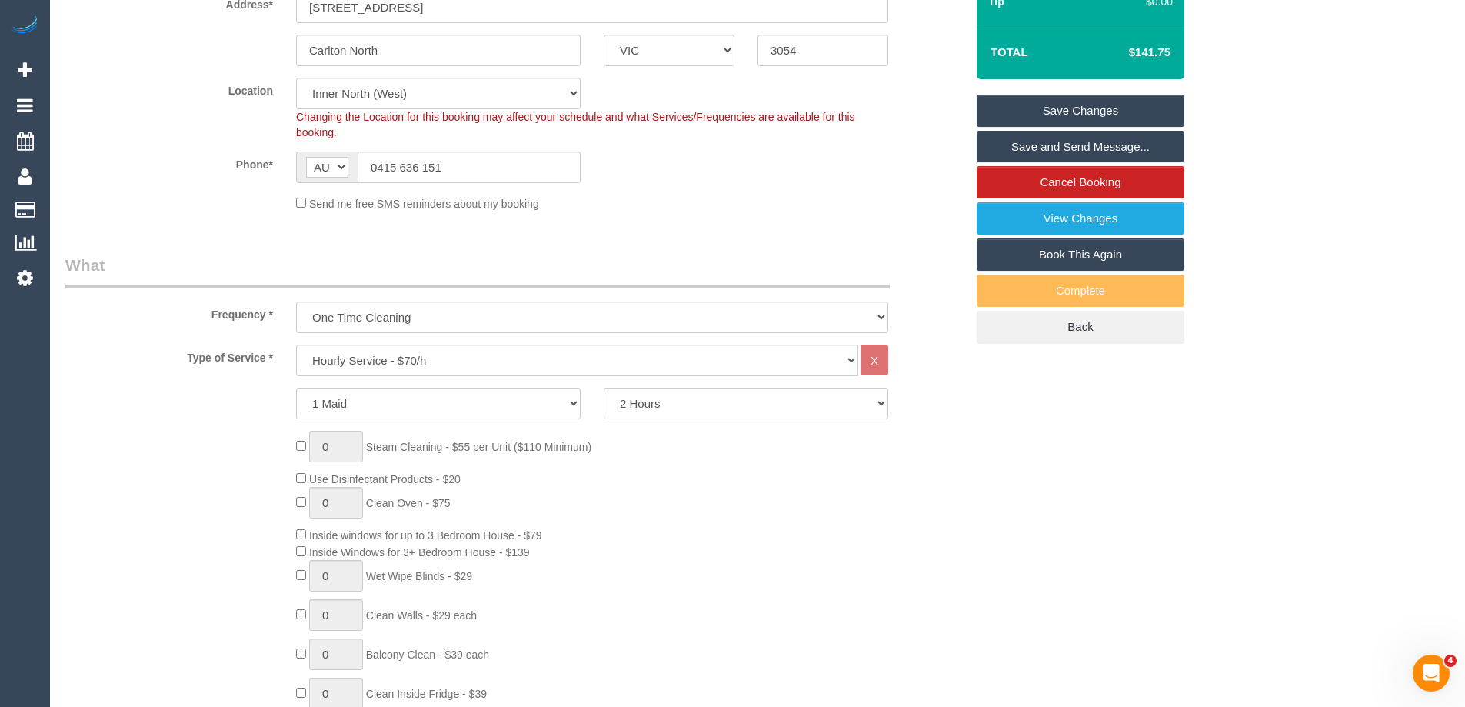
click at [1071, 140] on link "Save and Send Message..." at bounding box center [1081, 147] width 208 height 32
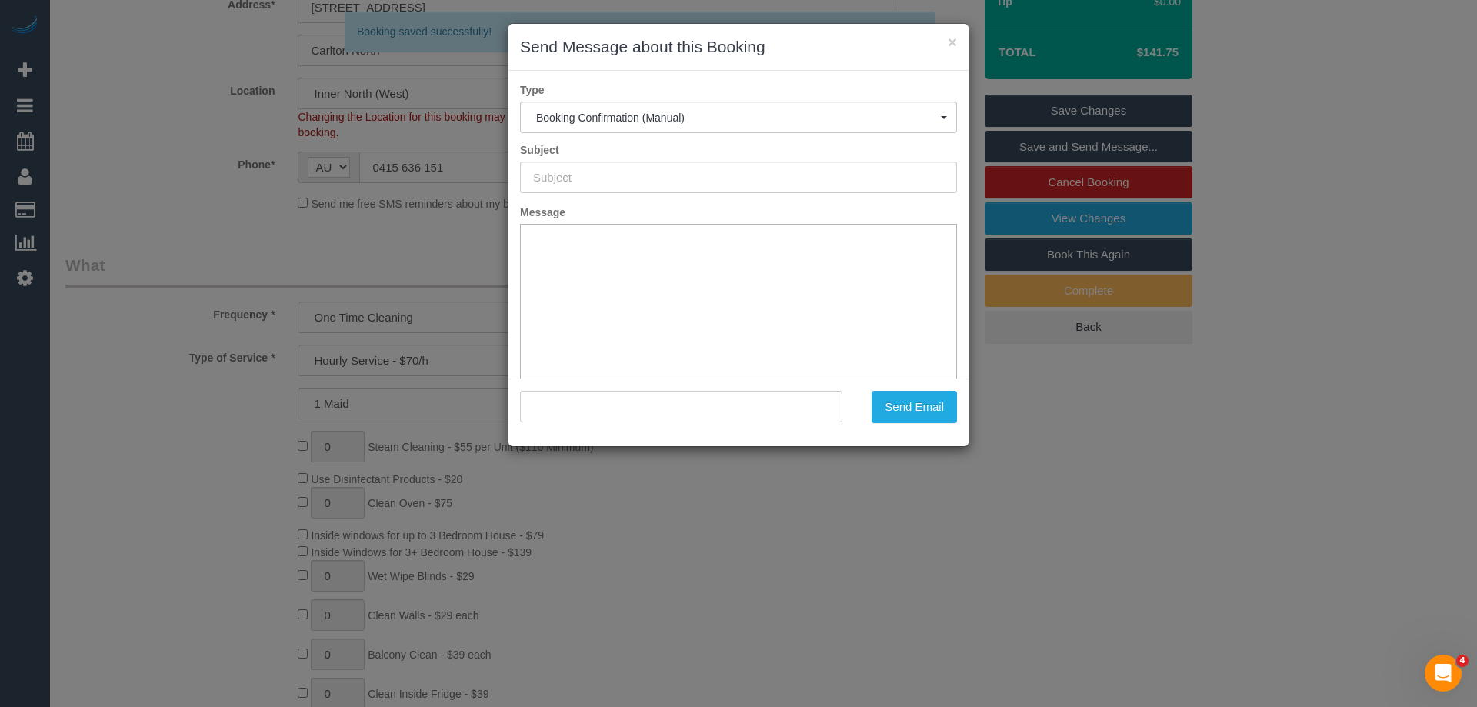
scroll to position [0, 0]
type input "Booking Confirmed"
type input ""Christian Obrien" <christian.d.obrien@gmail.com>"
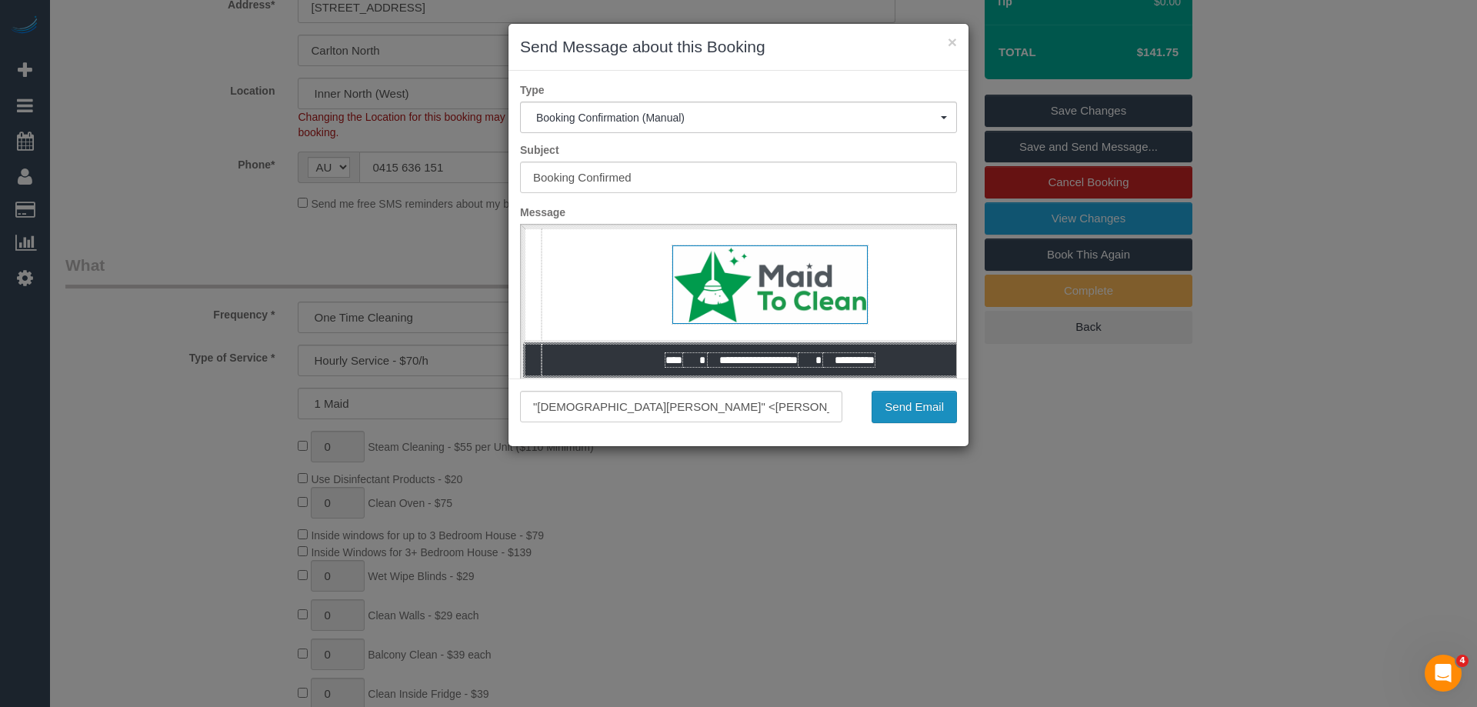
click at [896, 405] on button "Send Email" at bounding box center [913, 407] width 85 height 32
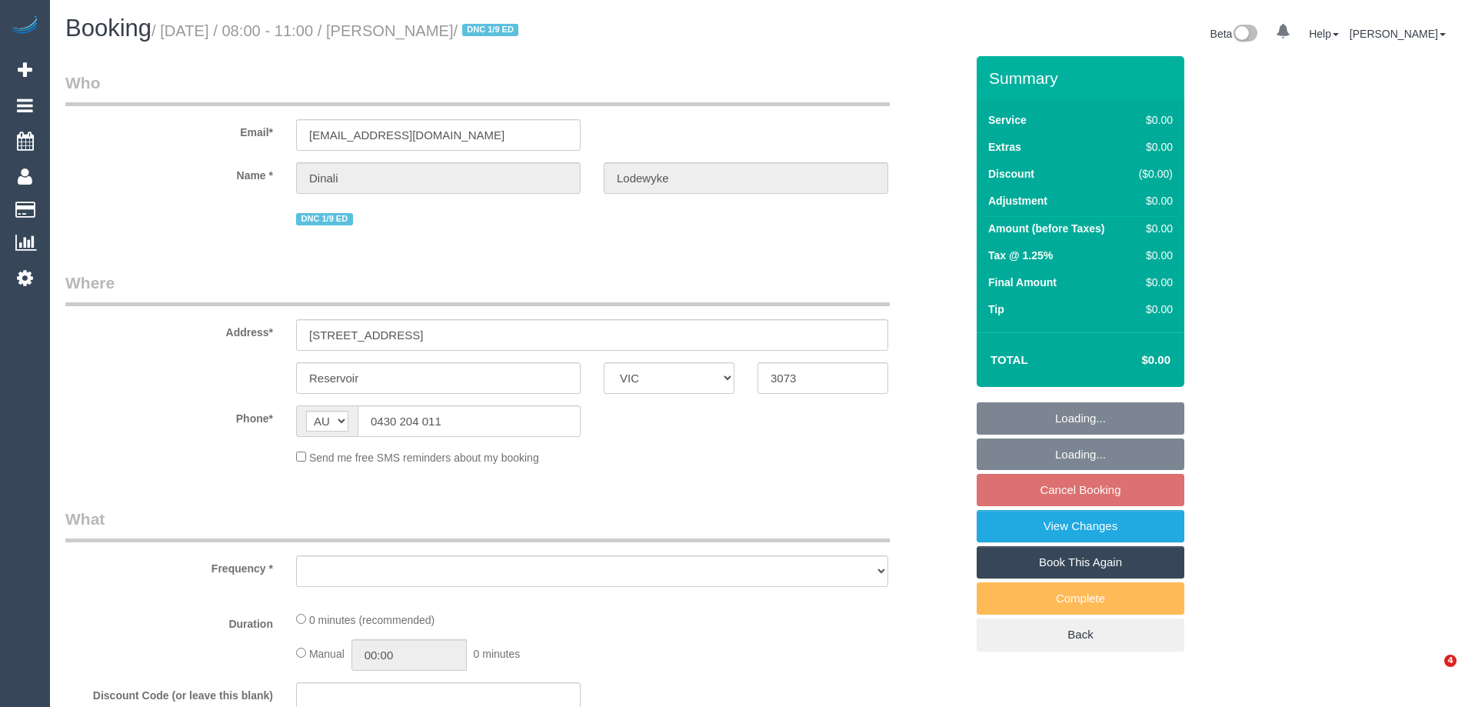
select select "VIC"
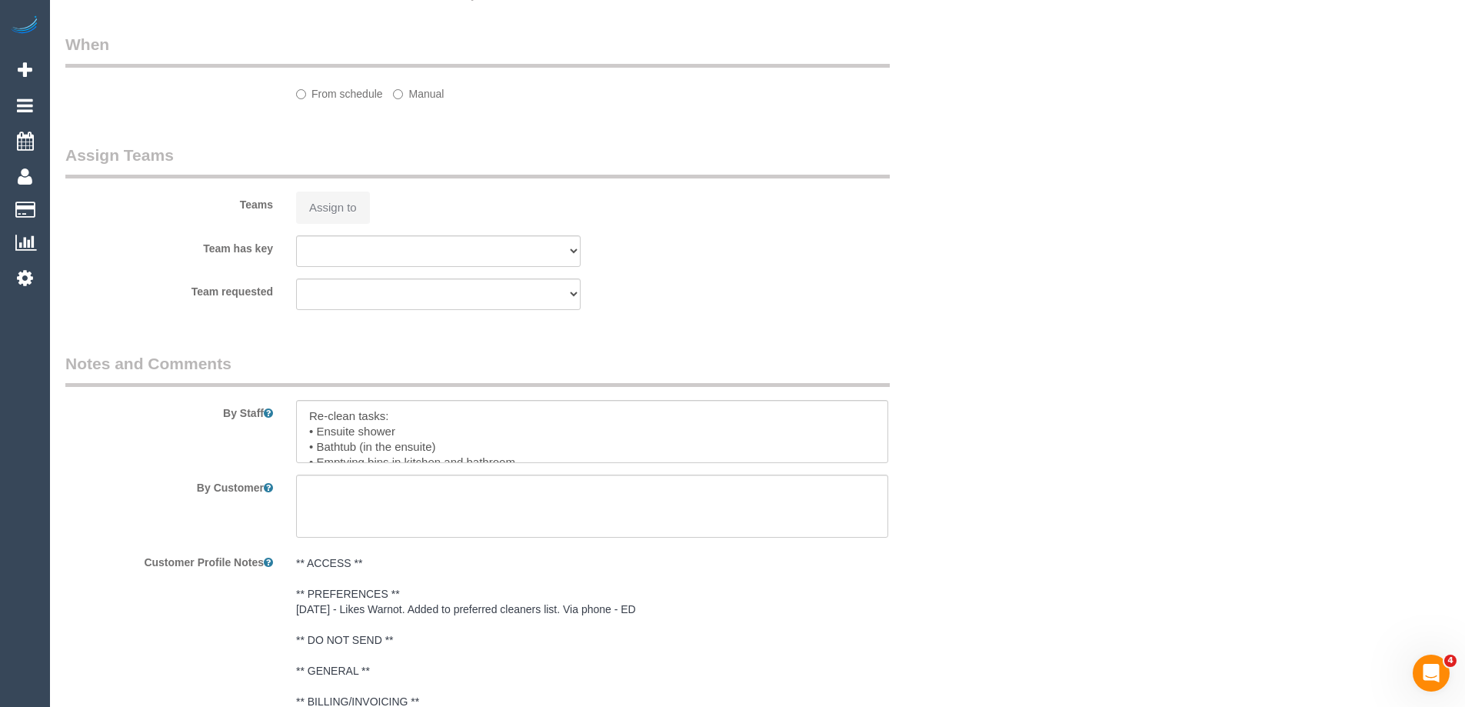
select select "string:stripe-pm_1S0Iqy2GScqysDRVwkf2Bs5T"
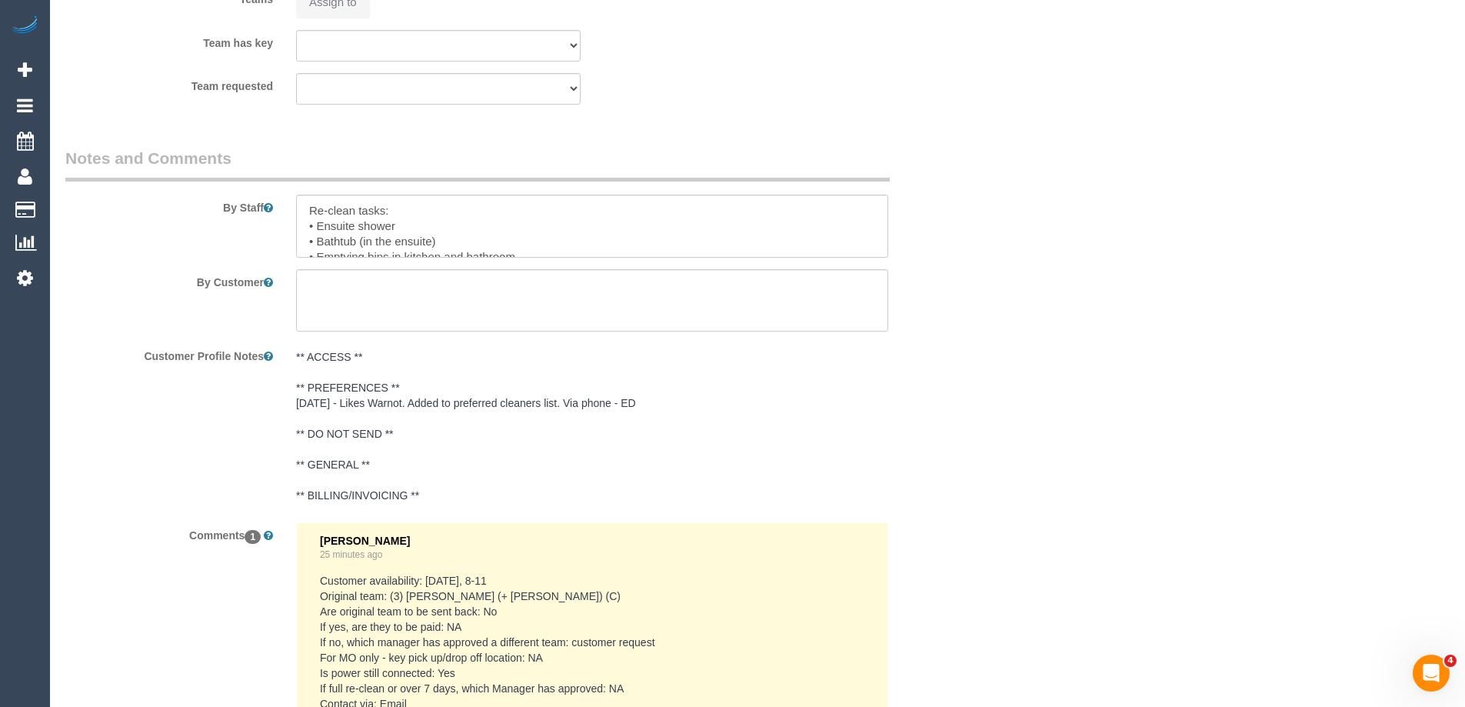
select select "object:554"
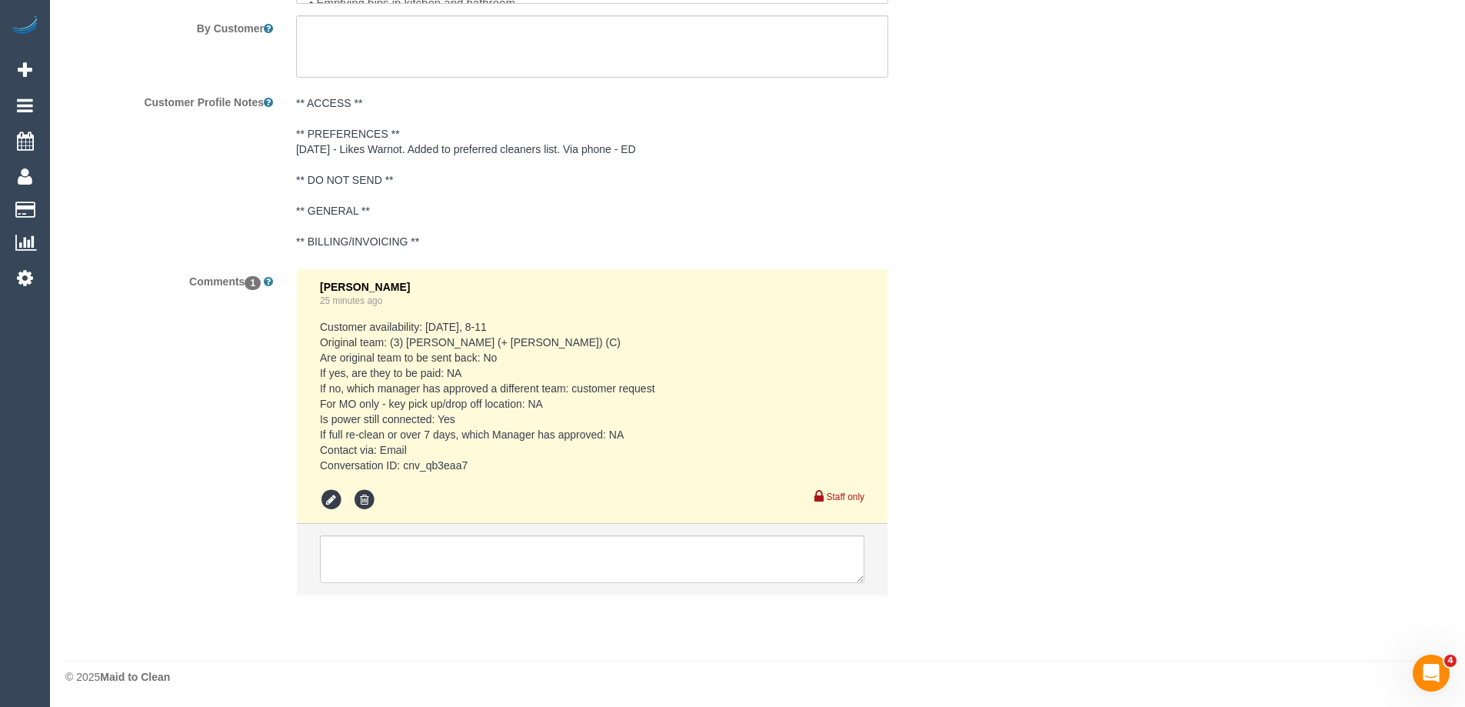
select select "number:27"
select select "number:14"
select select "number:19"
select select "number:22"
select select "number:13"
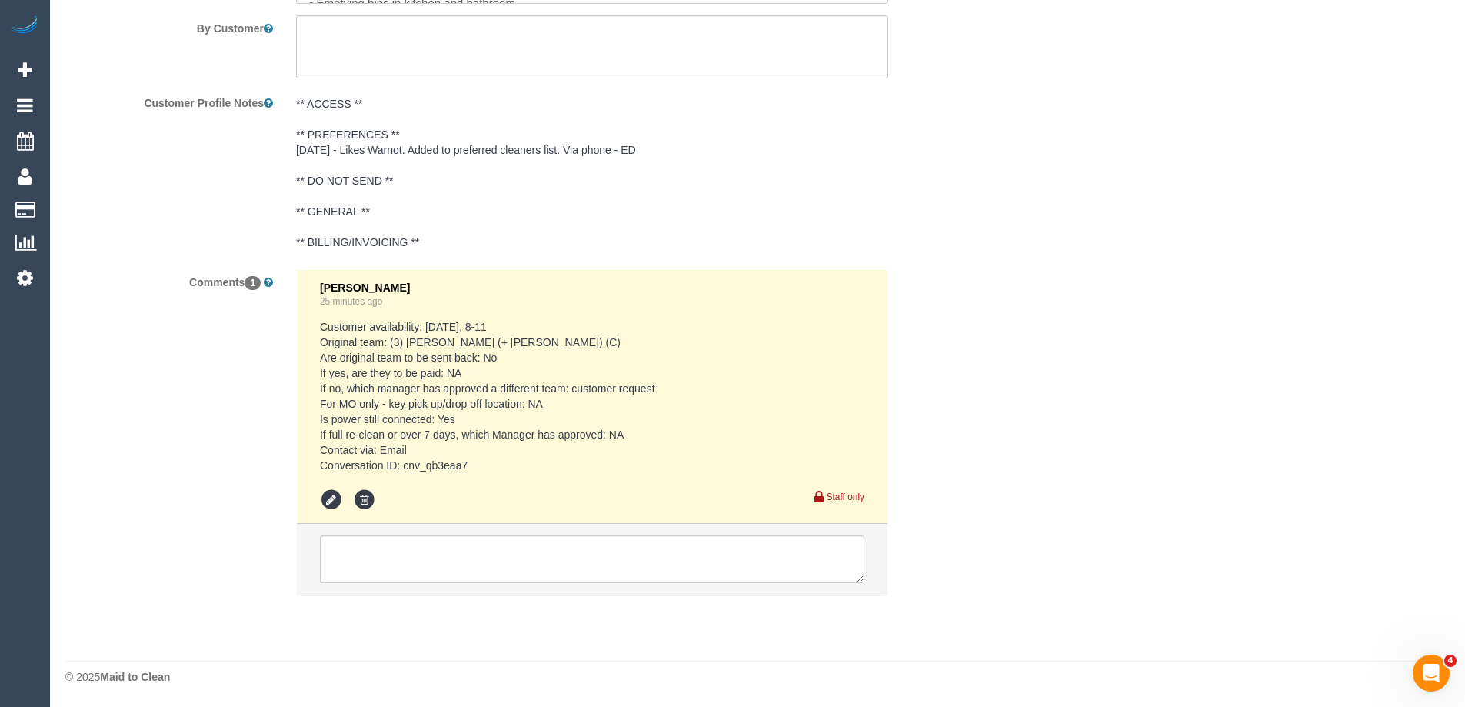
select select "object:2027"
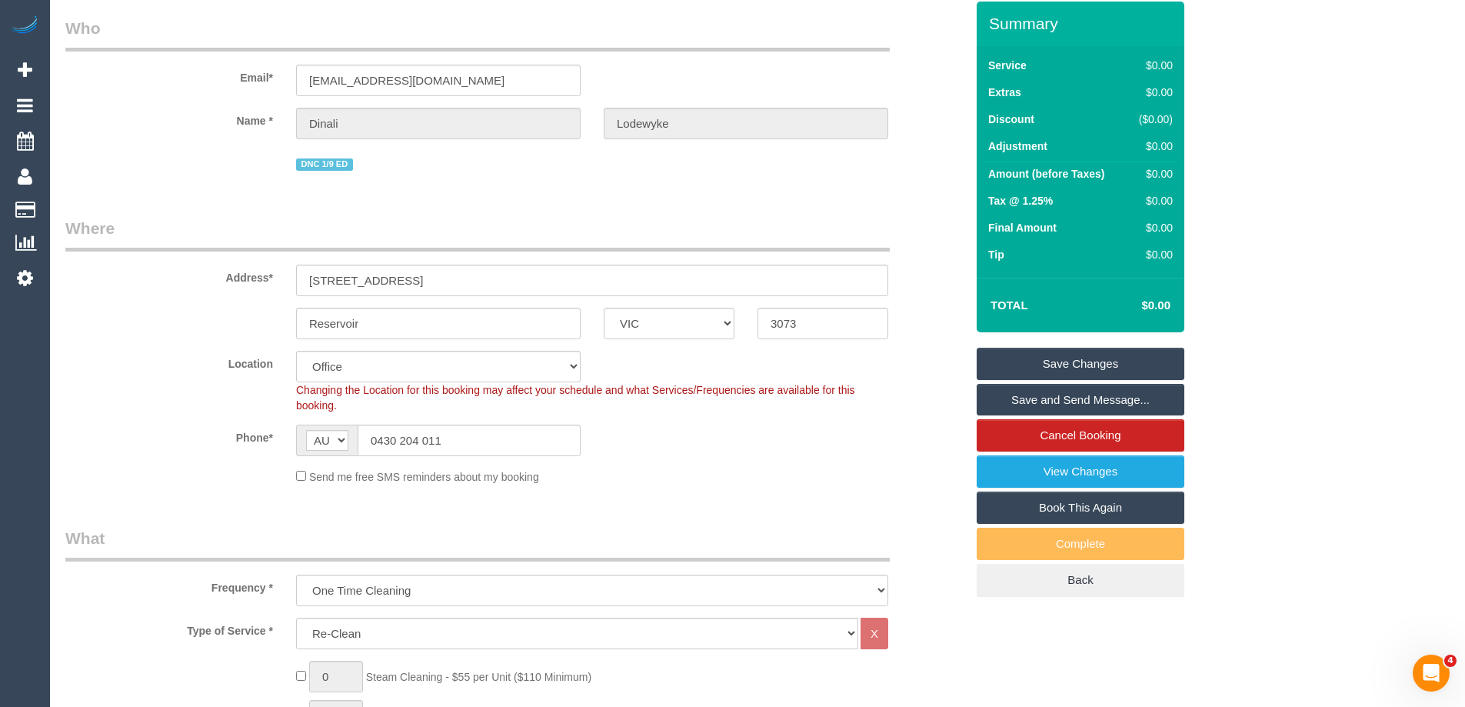
scroll to position [5, 0]
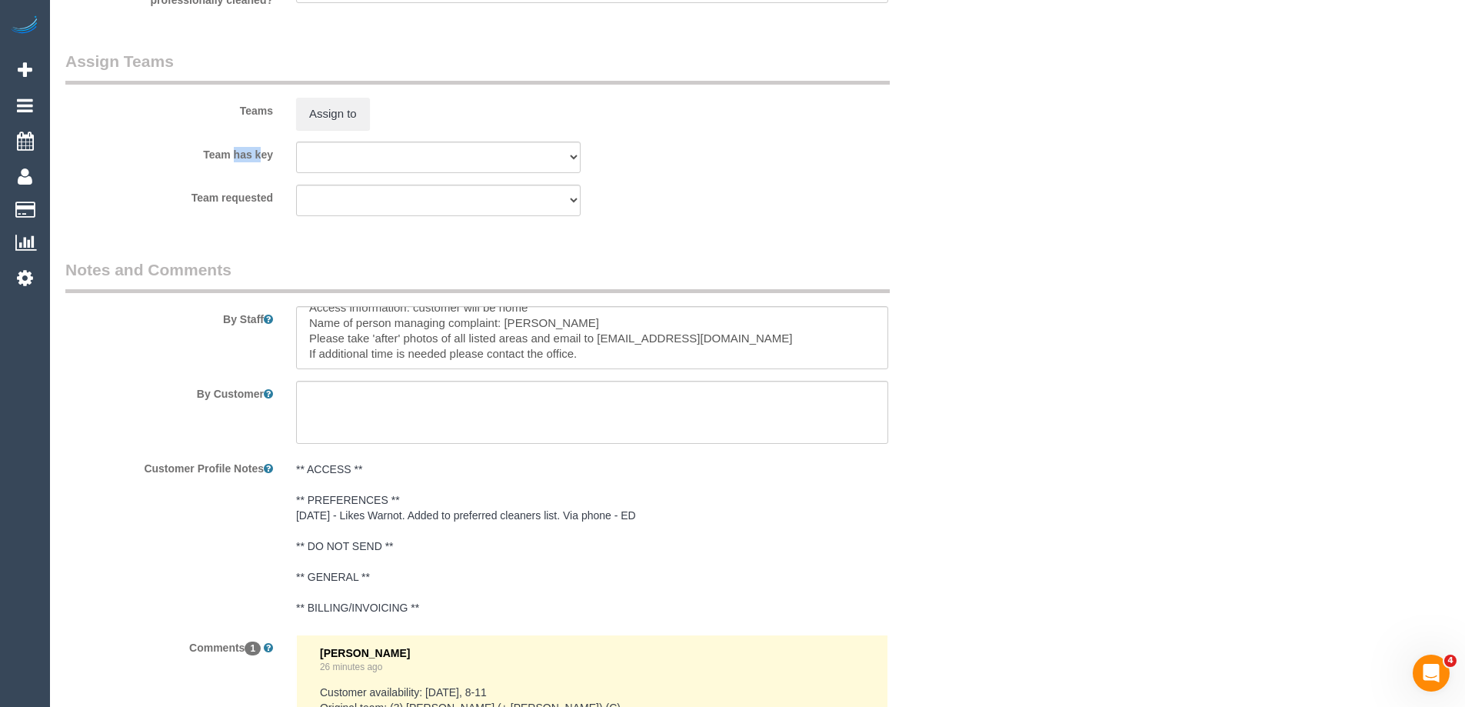
click at [415, 121] on div "Assign to" at bounding box center [439, 114] width 308 height 32
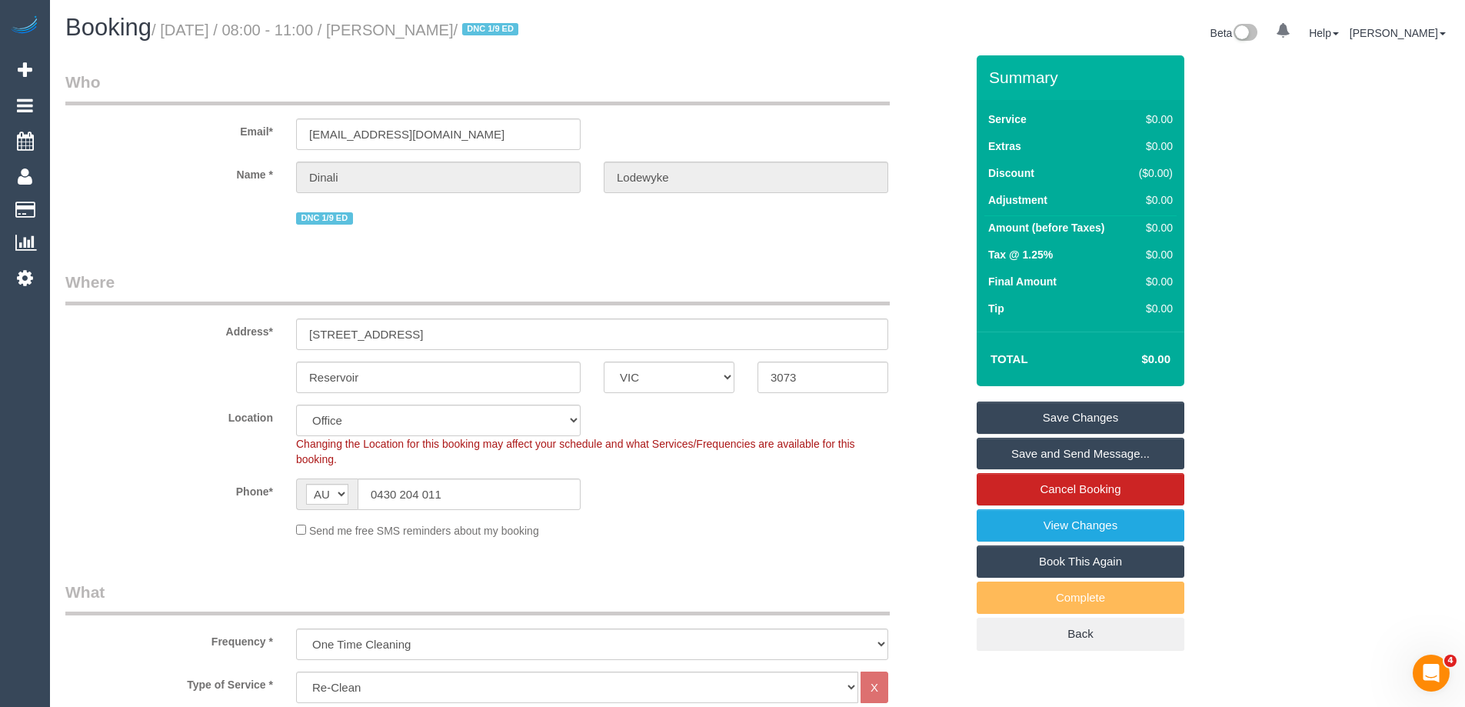
scroll to position [0, 0]
click at [358, 131] on input "[EMAIL_ADDRESS][DOMAIN_NAME]" at bounding box center [438, 135] width 285 height 32
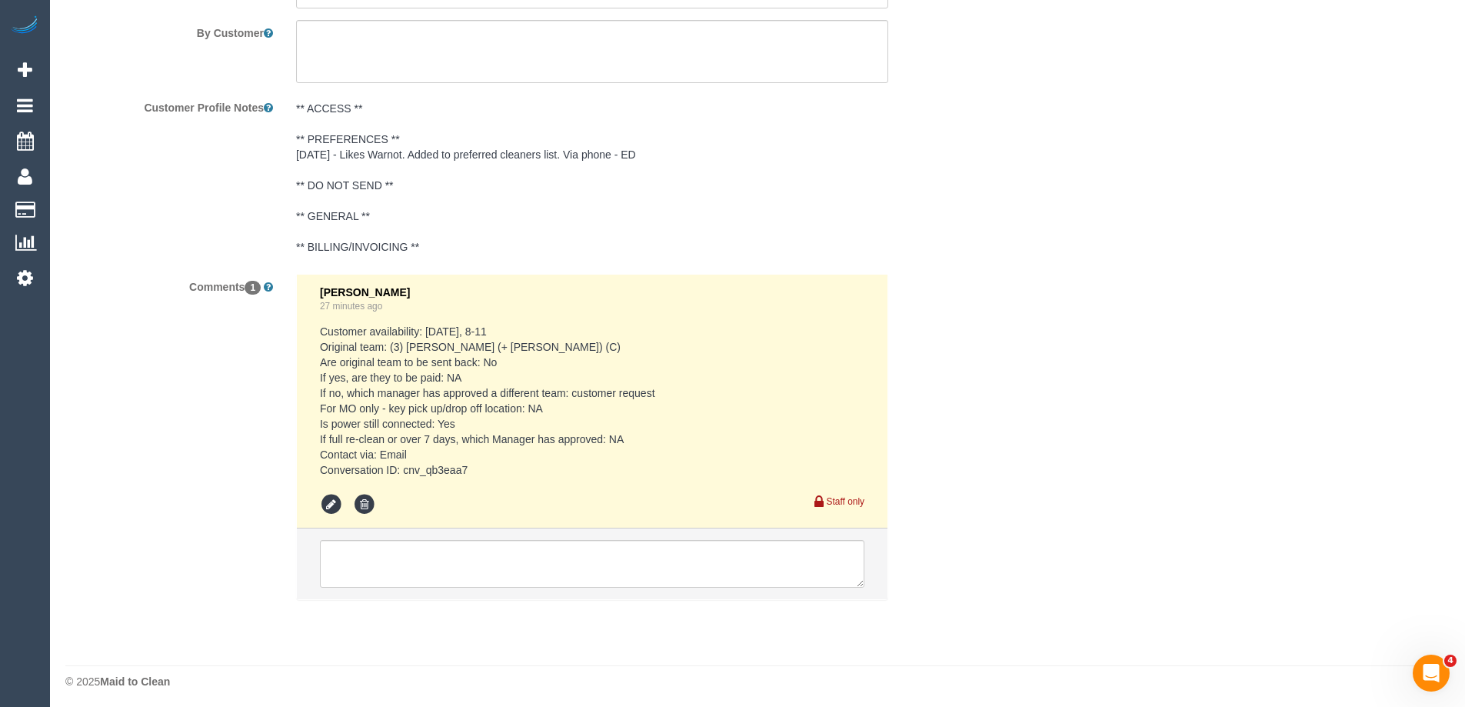
scroll to position [2499, 0]
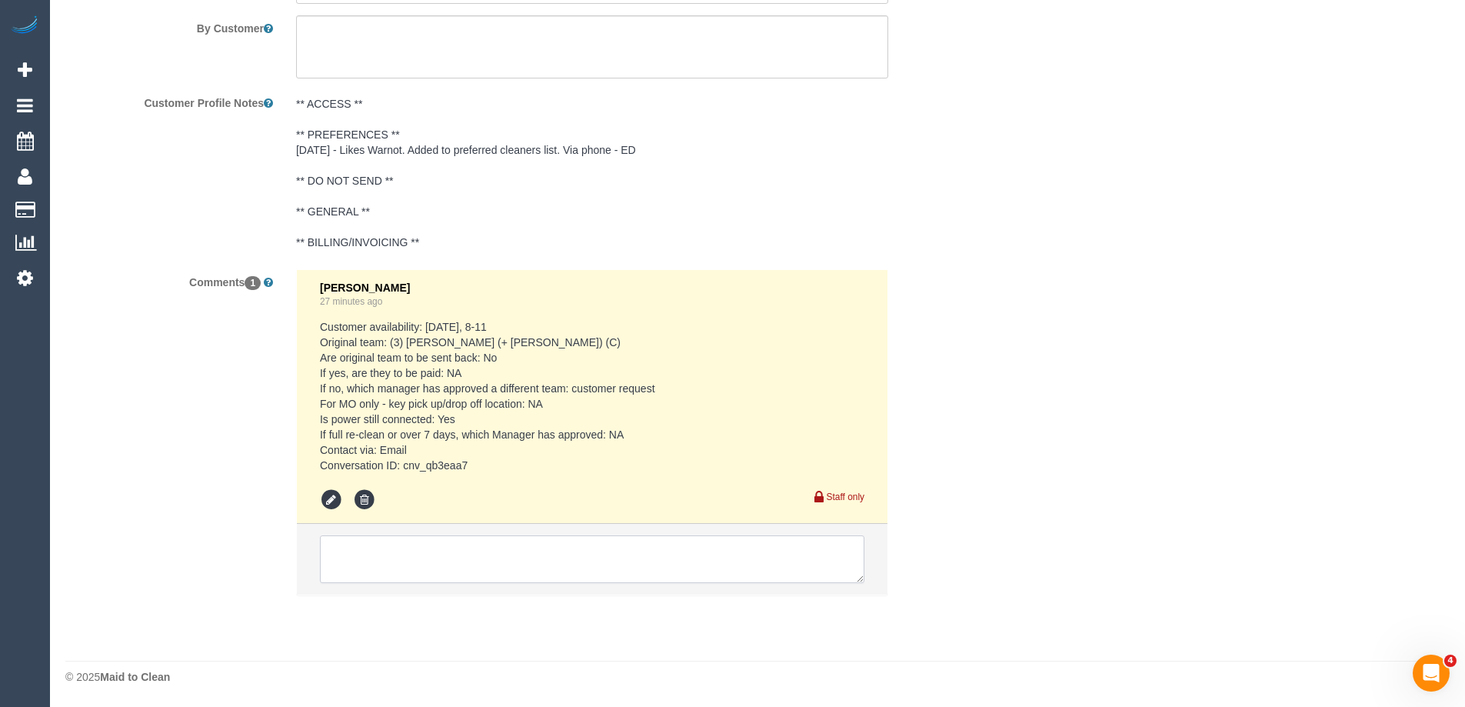
drag, startPoint x: 393, startPoint y: 558, endPoint x: 408, endPoint y: 547, distance: 19.2
click at [393, 558] on textarea at bounding box center [592, 559] width 544 height 48
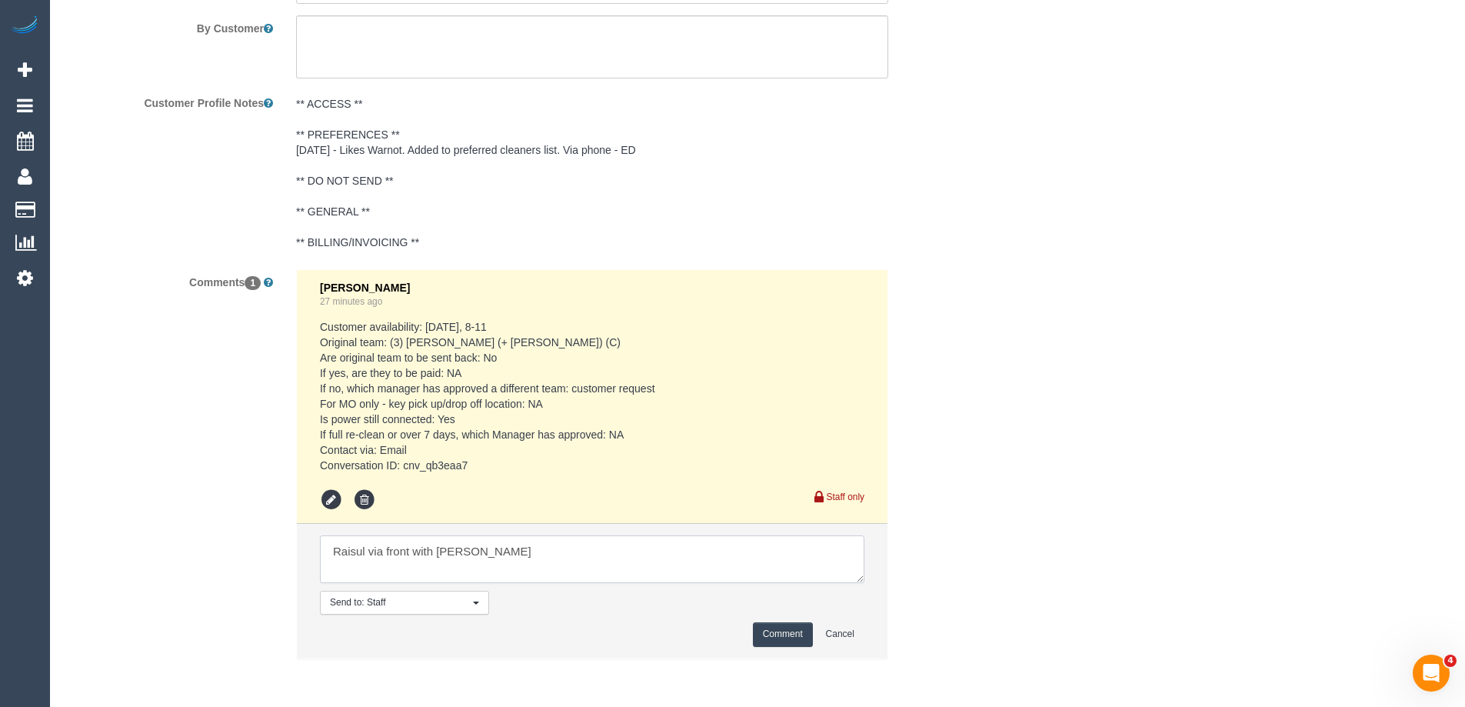
type textarea "Raisul via front with [PERSON_NAME]"
click at [778, 641] on button "Comment" at bounding box center [783, 634] width 60 height 24
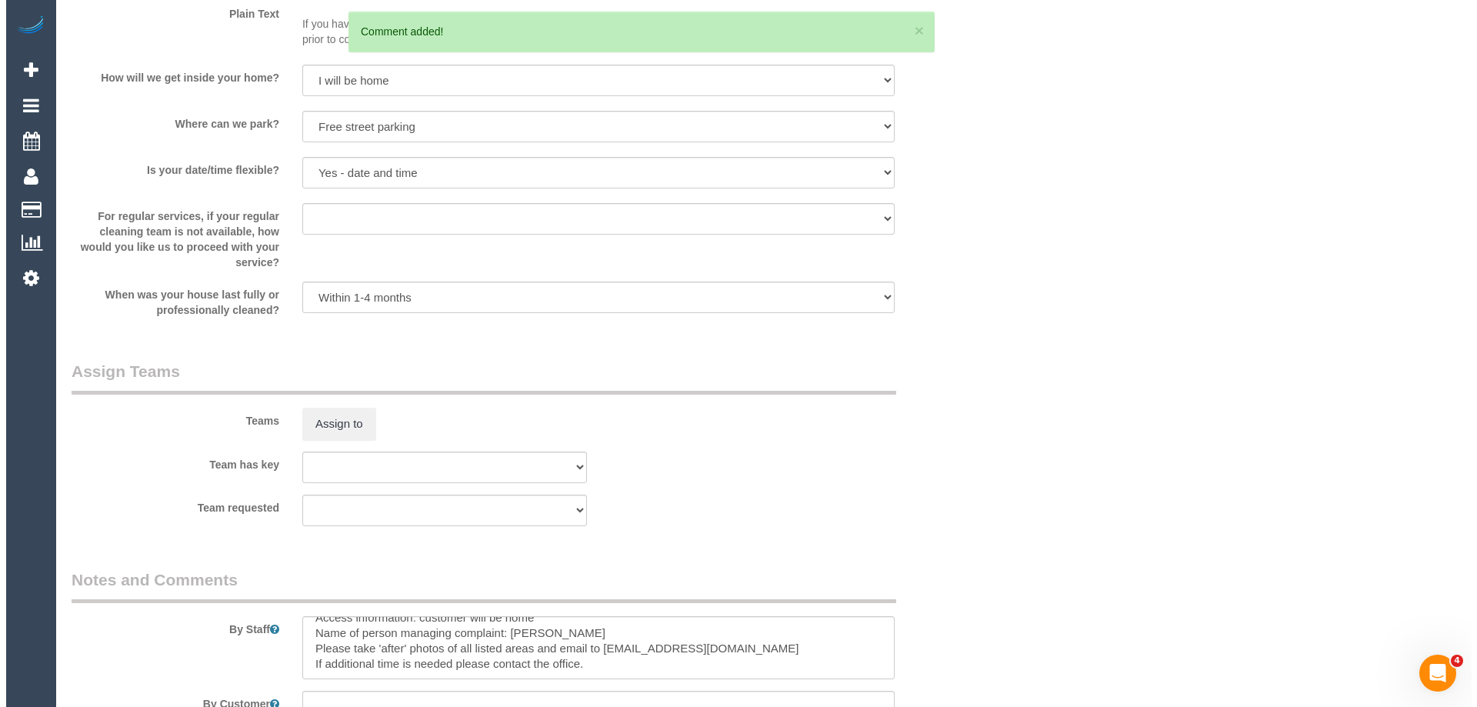
scroll to position [1576, 0]
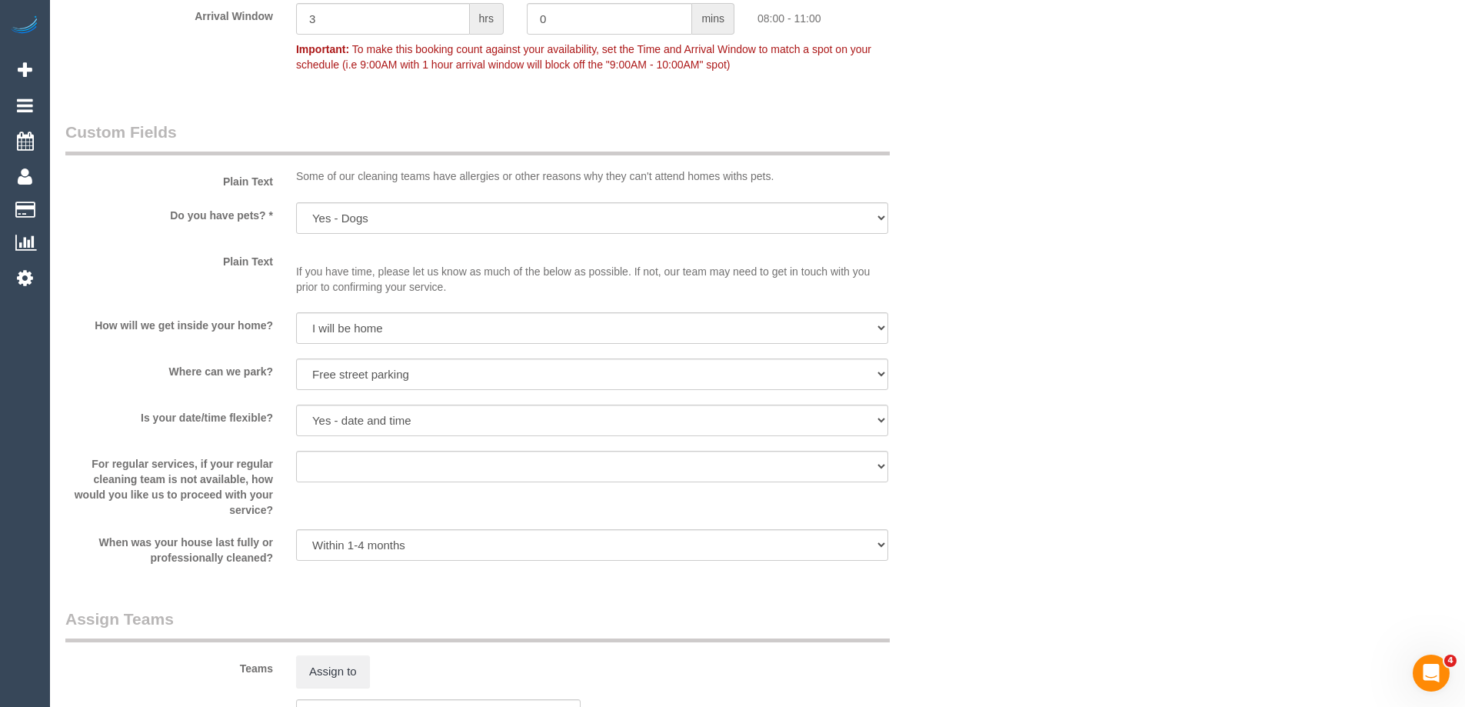
click at [1128, 408] on div "Who Email* [EMAIL_ADDRESS][DOMAIN_NAME] Name * [GEOGRAPHIC_DATA] [GEOGRAPHIC_DA…" at bounding box center [757, 86] width 1384 height 3212
click at [1133, 425] on div "Who Email* [EMAIL_ADDRESS][DOMAIN_NAME] Name * [GEOGRAPHIC_DATA] [GEOGRAPHIC_DA…" at bounding box center [757, 86] width 1384 height 3212
click at [338, 661] on button "Assign to" at bounding box center [333, 671] width 74 height 32
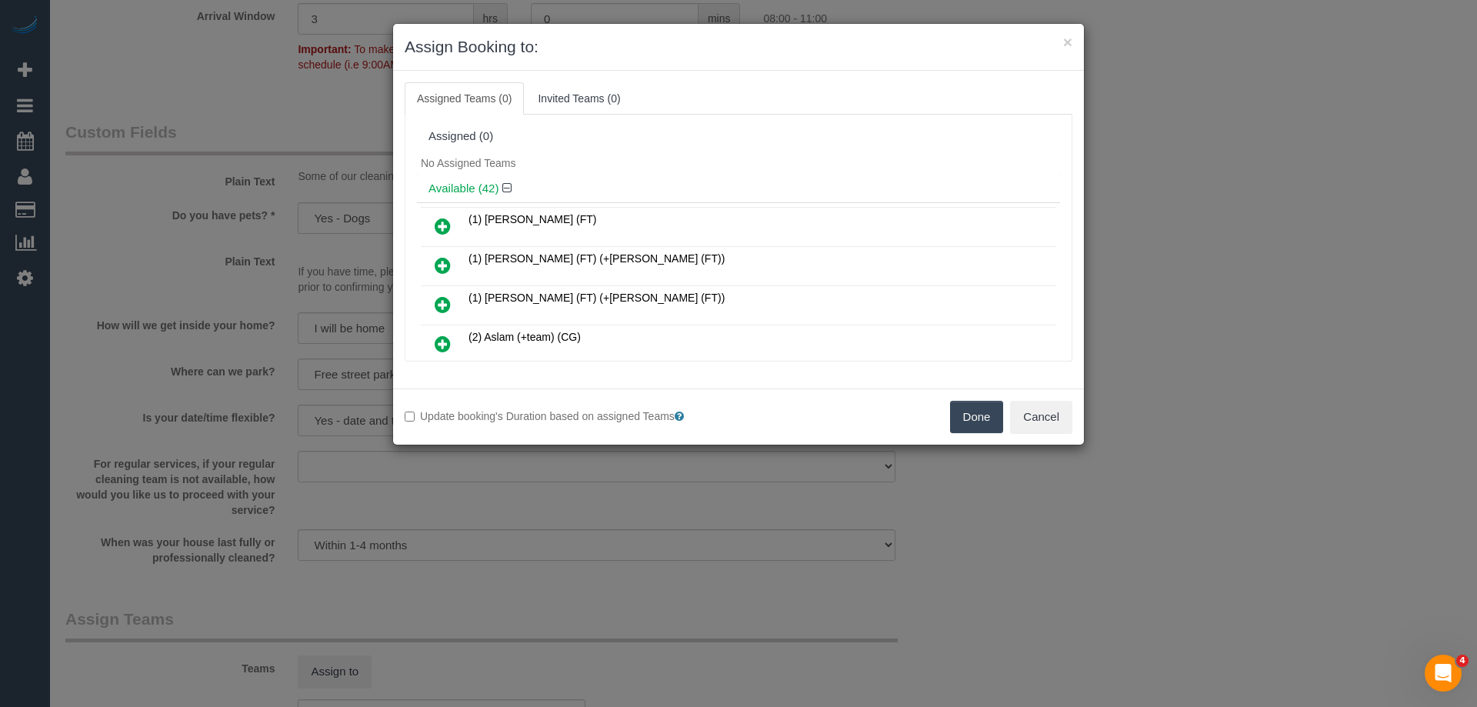
click at [647, 152] on div "No Assigned Teams" at bounding box center [738, 163] width 643 height 23
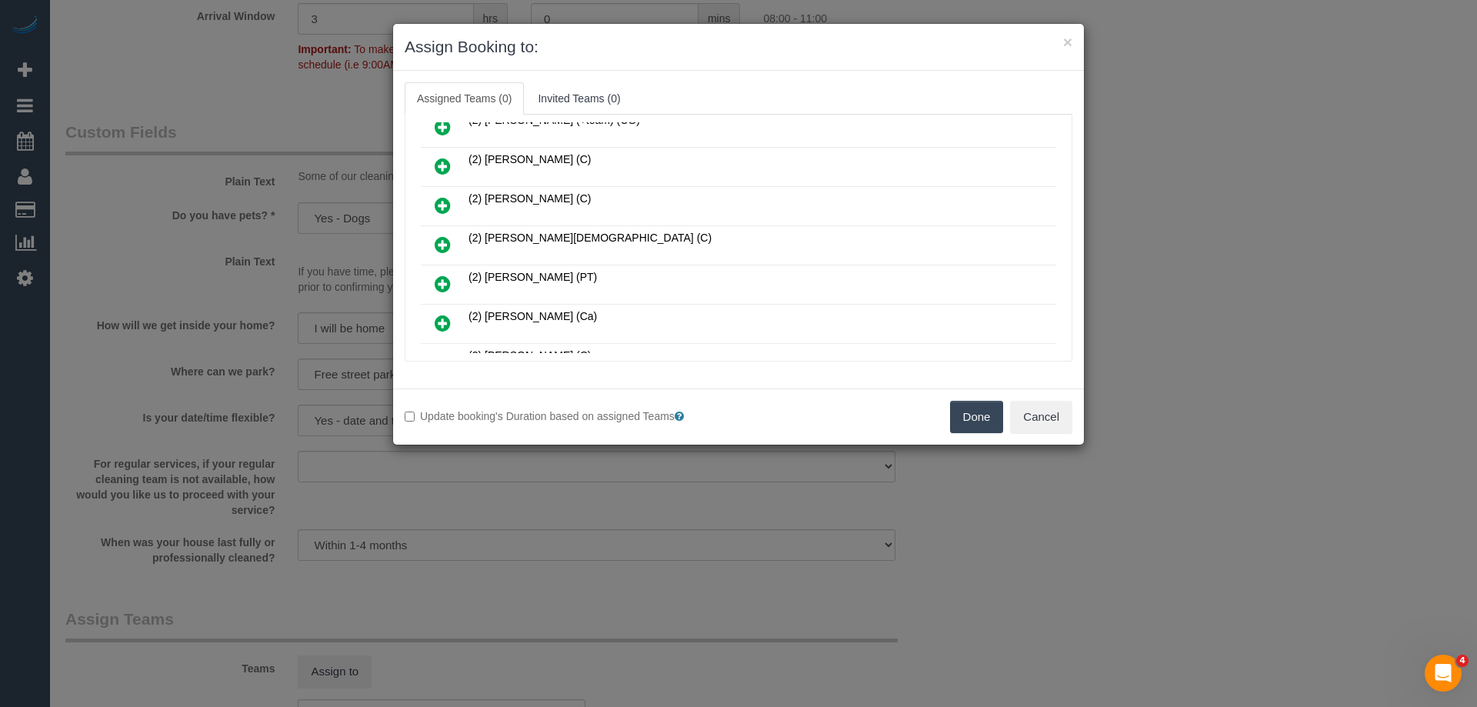
click at [437, 241] on icon at bounding box center [443, 244] width 16 height 18
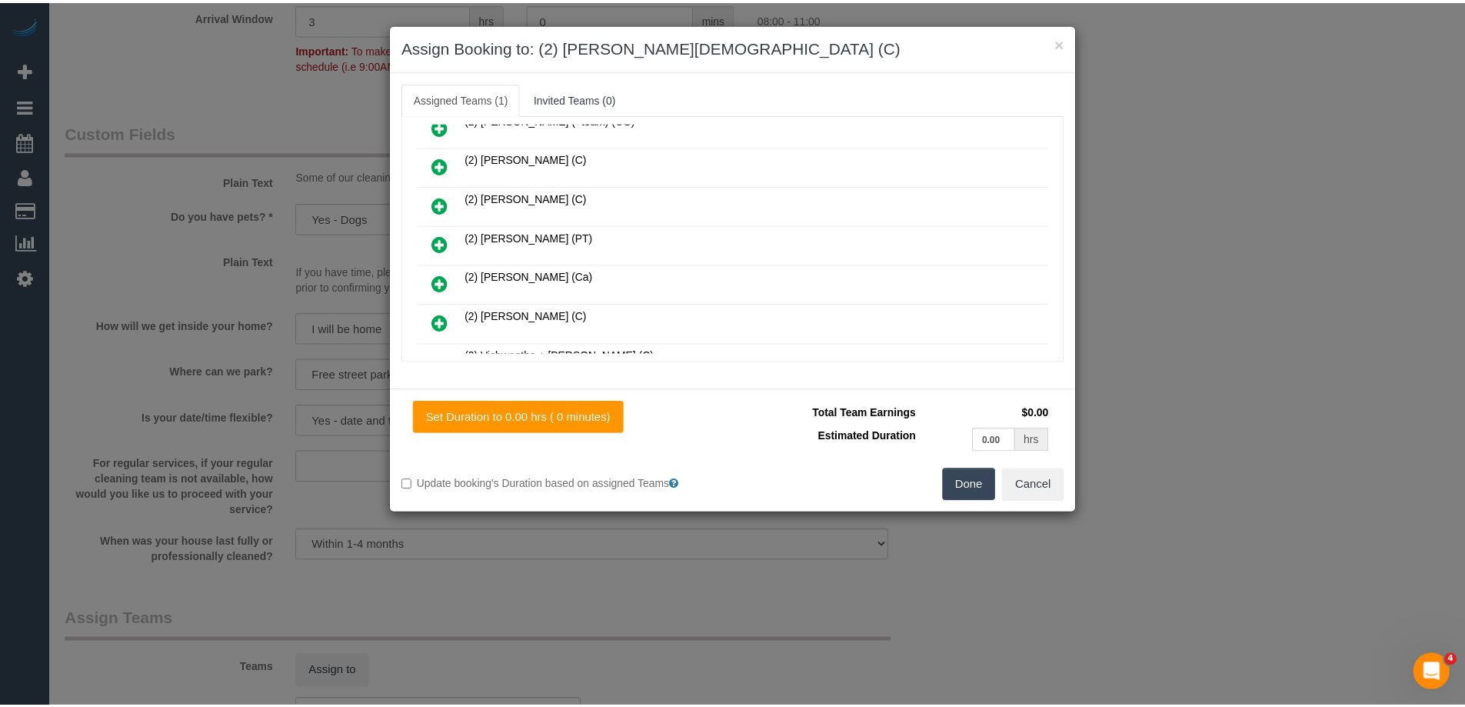
scroll to position [0, 0]
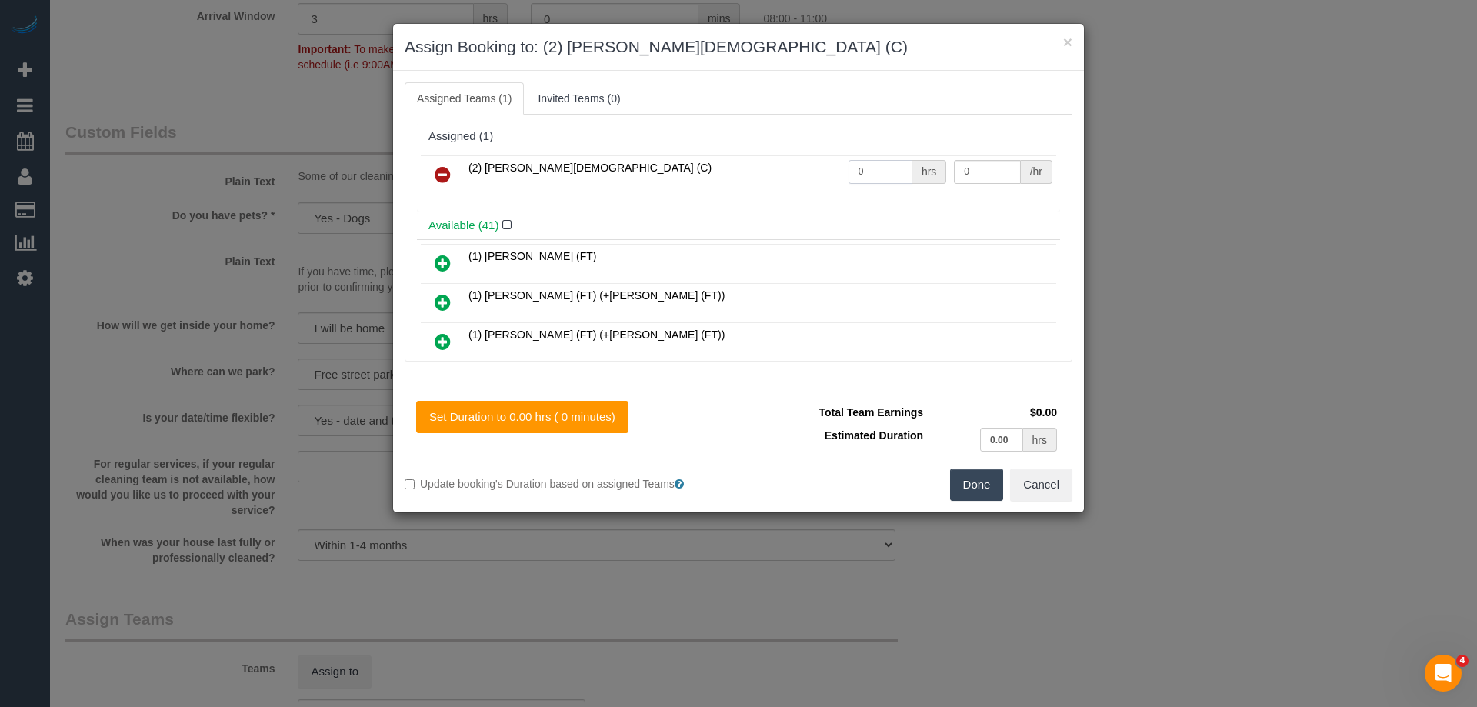
click at [892, 178] on input "0" at bounding box center [880, 172] width 64 height 24
type input "1.5"
click at [980, 164] on input "0" at bounding box center [987, 172] width 66 height 24
type input "37.5"
click at [971, 478] on button "Done" at bounding box center [977, 484] width 54 height 32
